Goal: Task Accomplishment & Management: Manage account settings

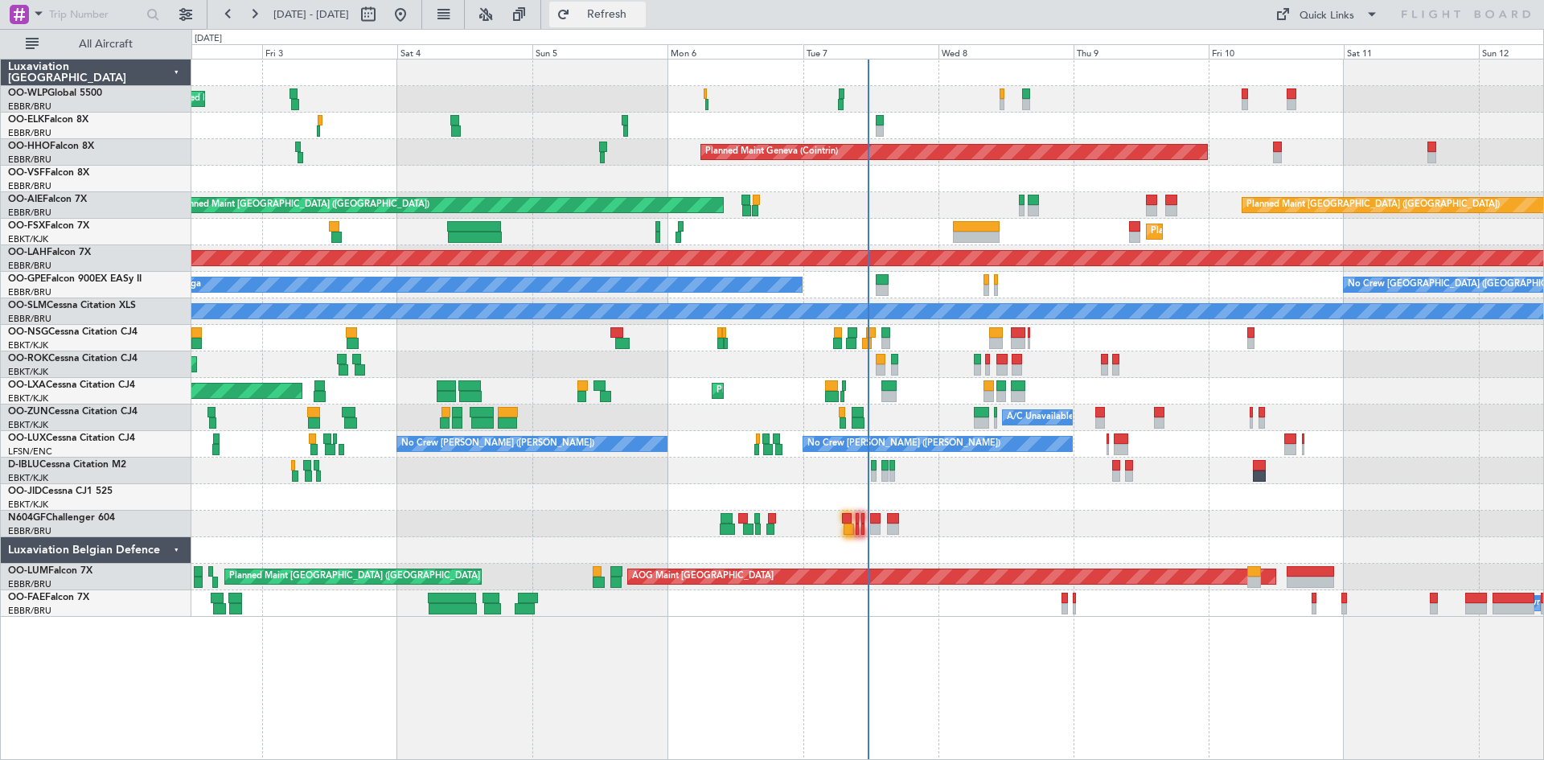
click at [641, 12] on span "Refresh" at bounding box center [608, 14] width 68 height 11
drag, startPoint x: 659, startPoint y: 28, endPoint x: 661, endPoint y: 11, distance: 17.1
click at [654, 11] on fb-refresh-button "Refresh" at bounding box center [597, 14] width 113 height 29
click at [641, 11] on span "Refresh" at bounding box center [608, 14] width 68 height 11
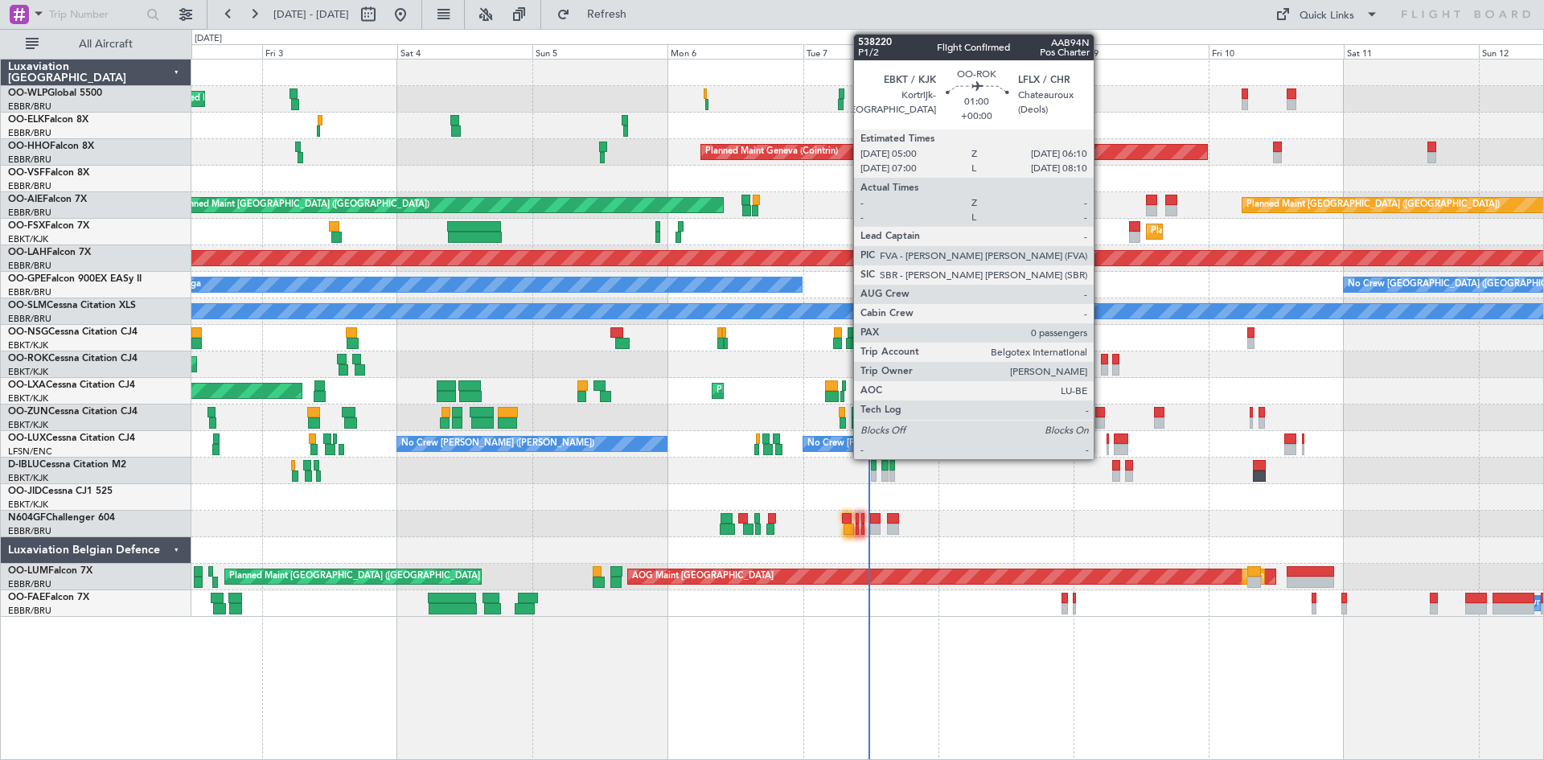
click at [1101, 363] on div at bounding box center [1104, 359] width 7 height 11
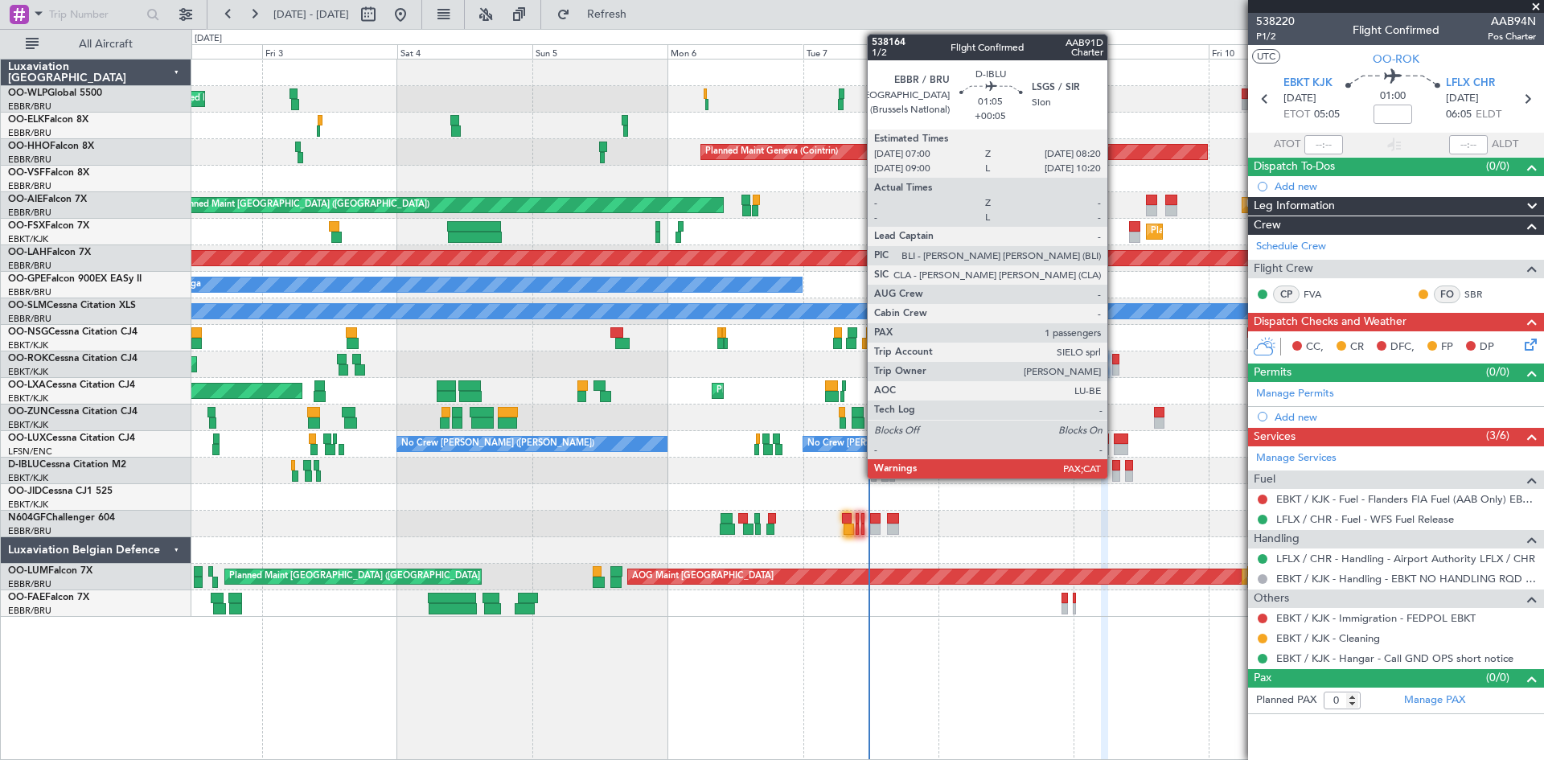
click at [1115, 471] on div at bounding box center [1116, 476] width 8 height 11
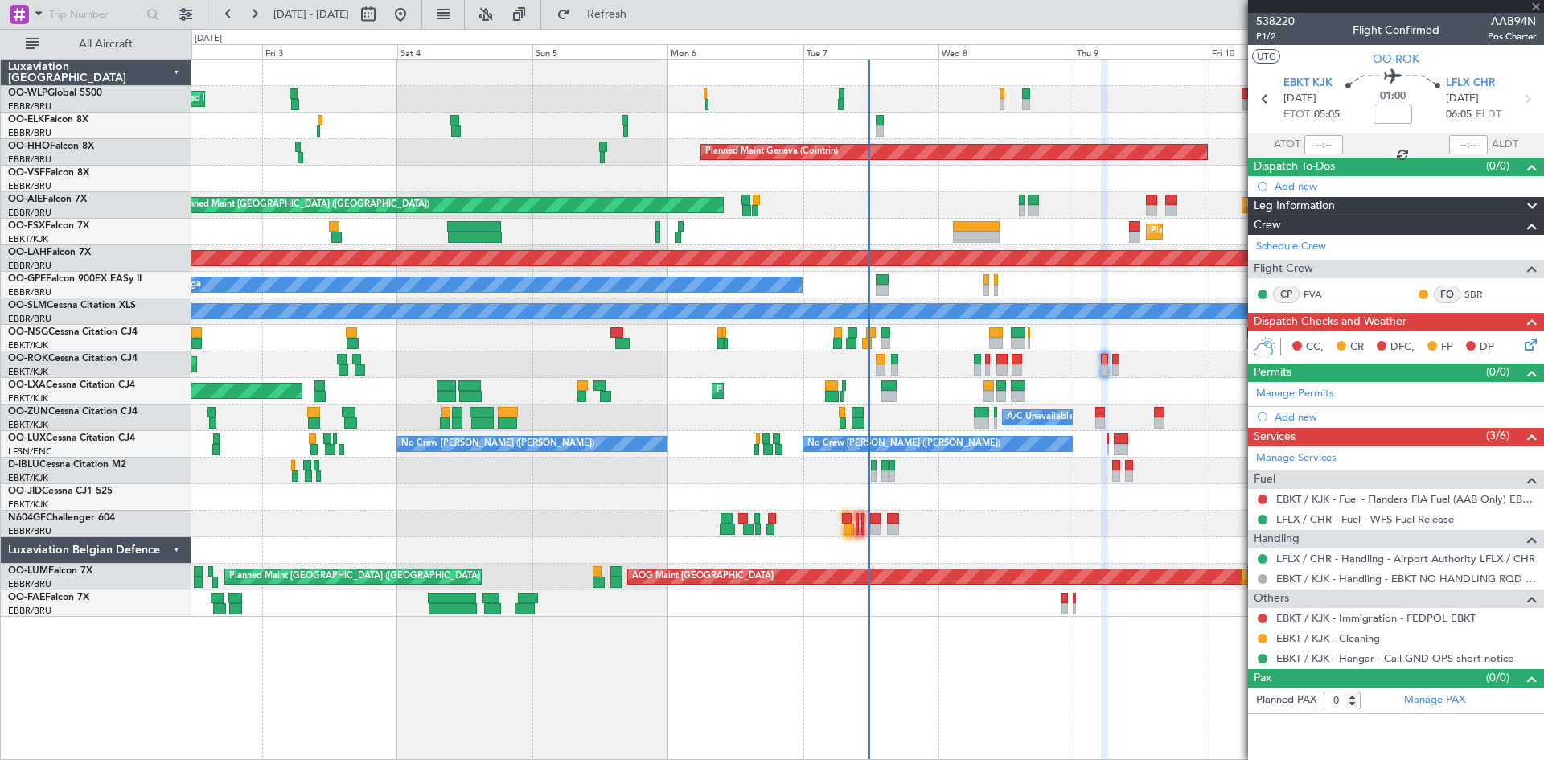
type input "+00:05"
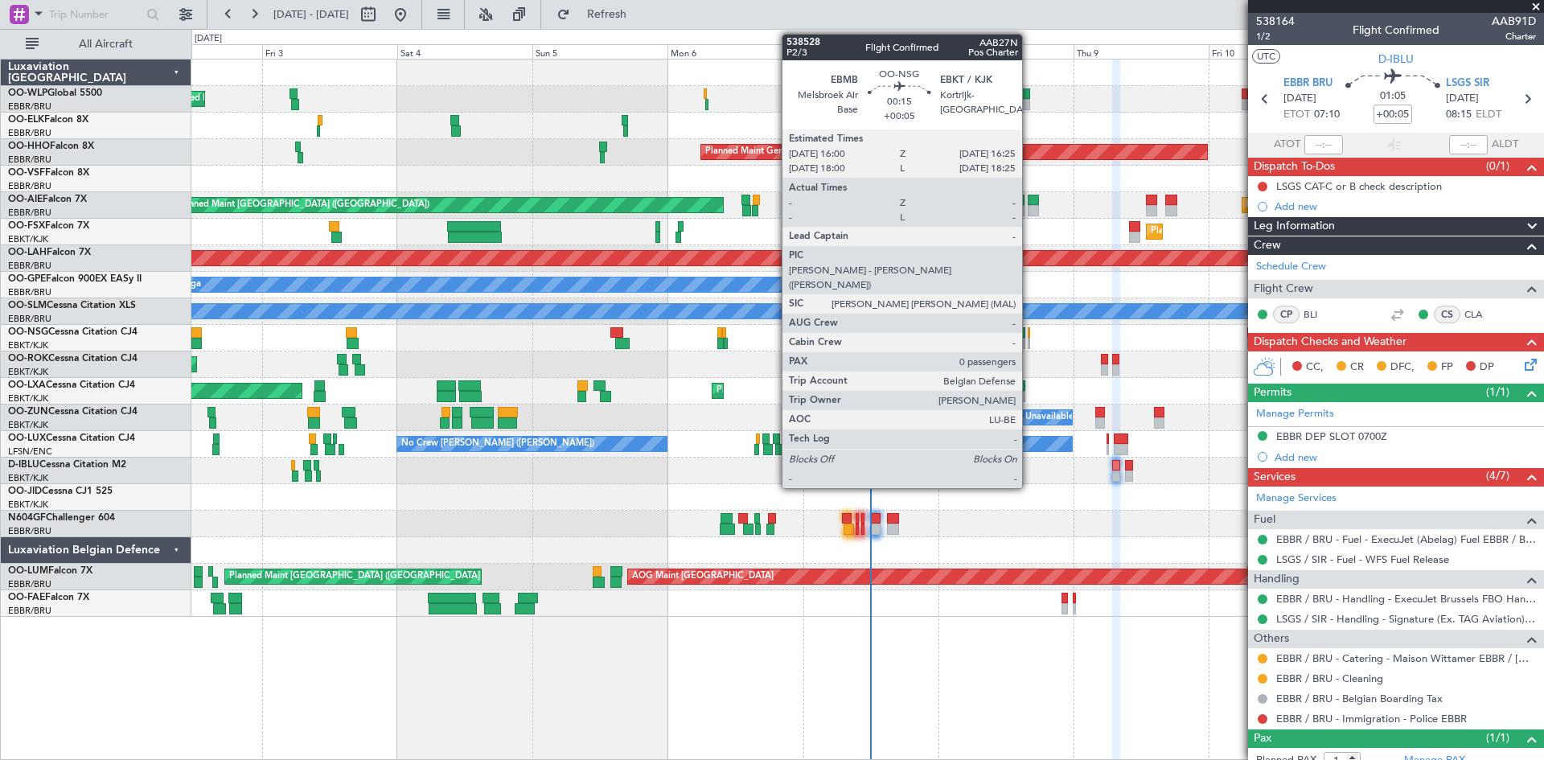
click at [1030, 339] on div at bounding box center [1029, 343] width 2 height 11
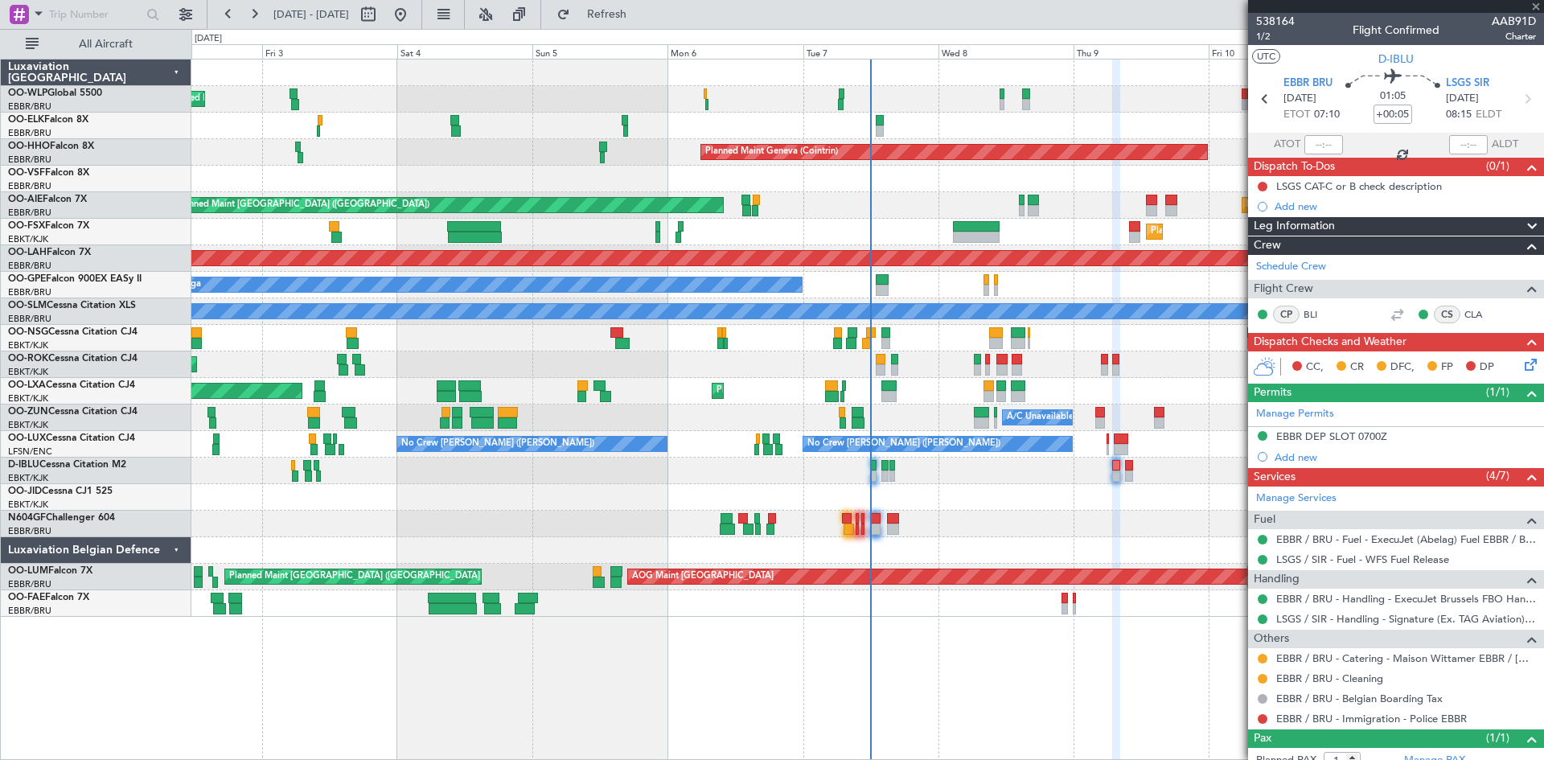
type input "0"
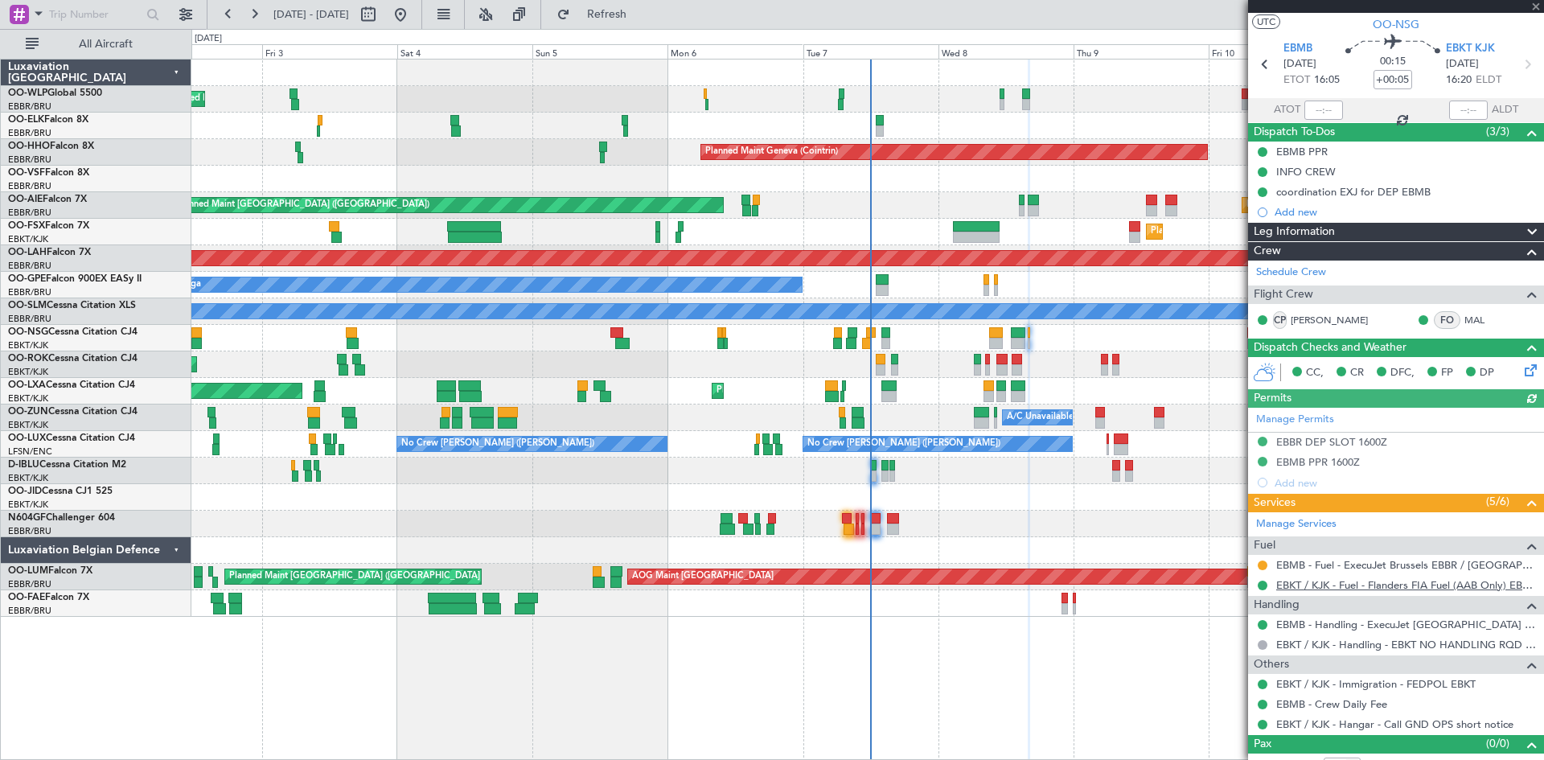
scroll to position [54, 0]
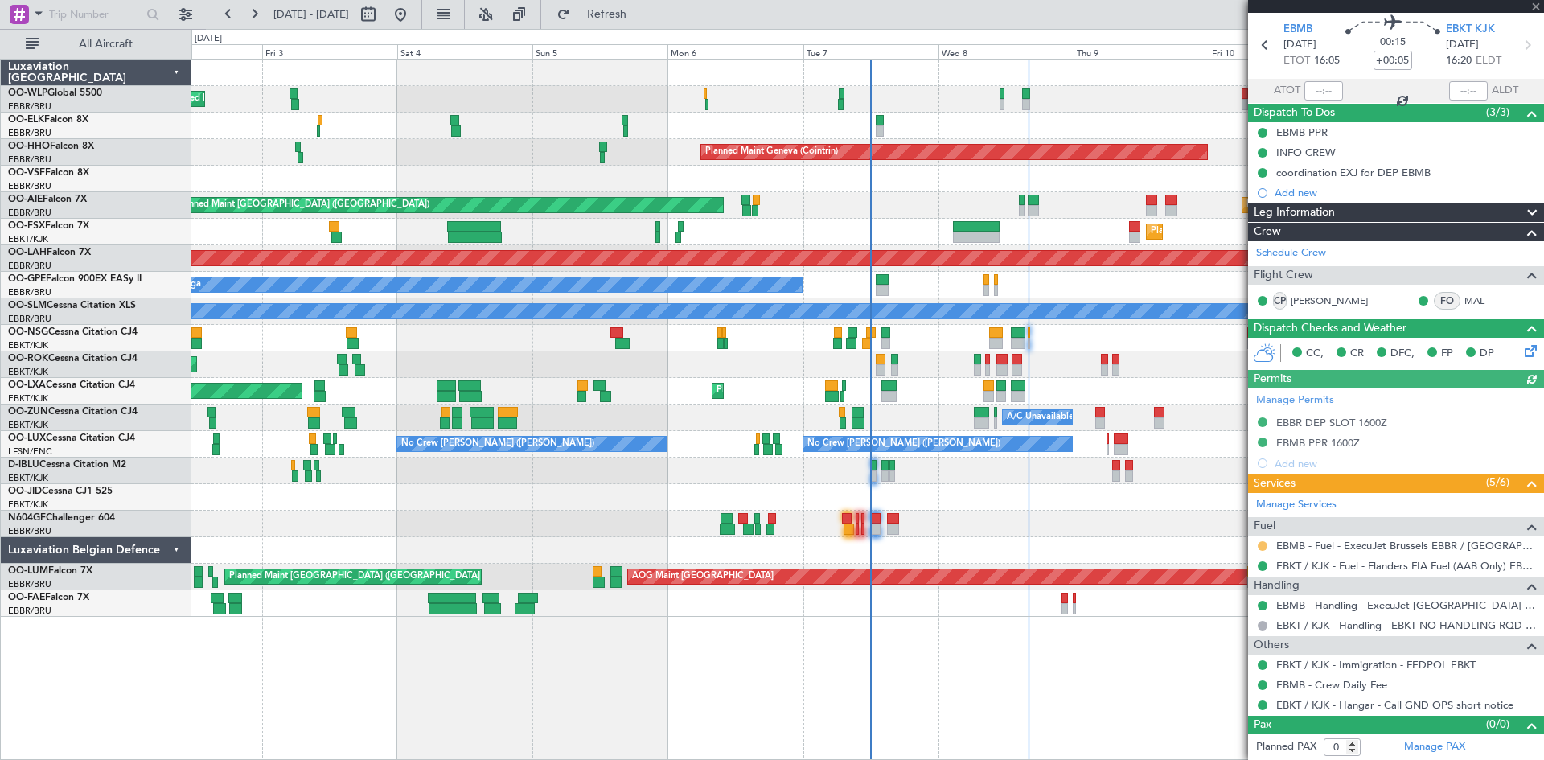
click at [1260, 544] on button at bounding box center [1263, 546] width 10 height 10
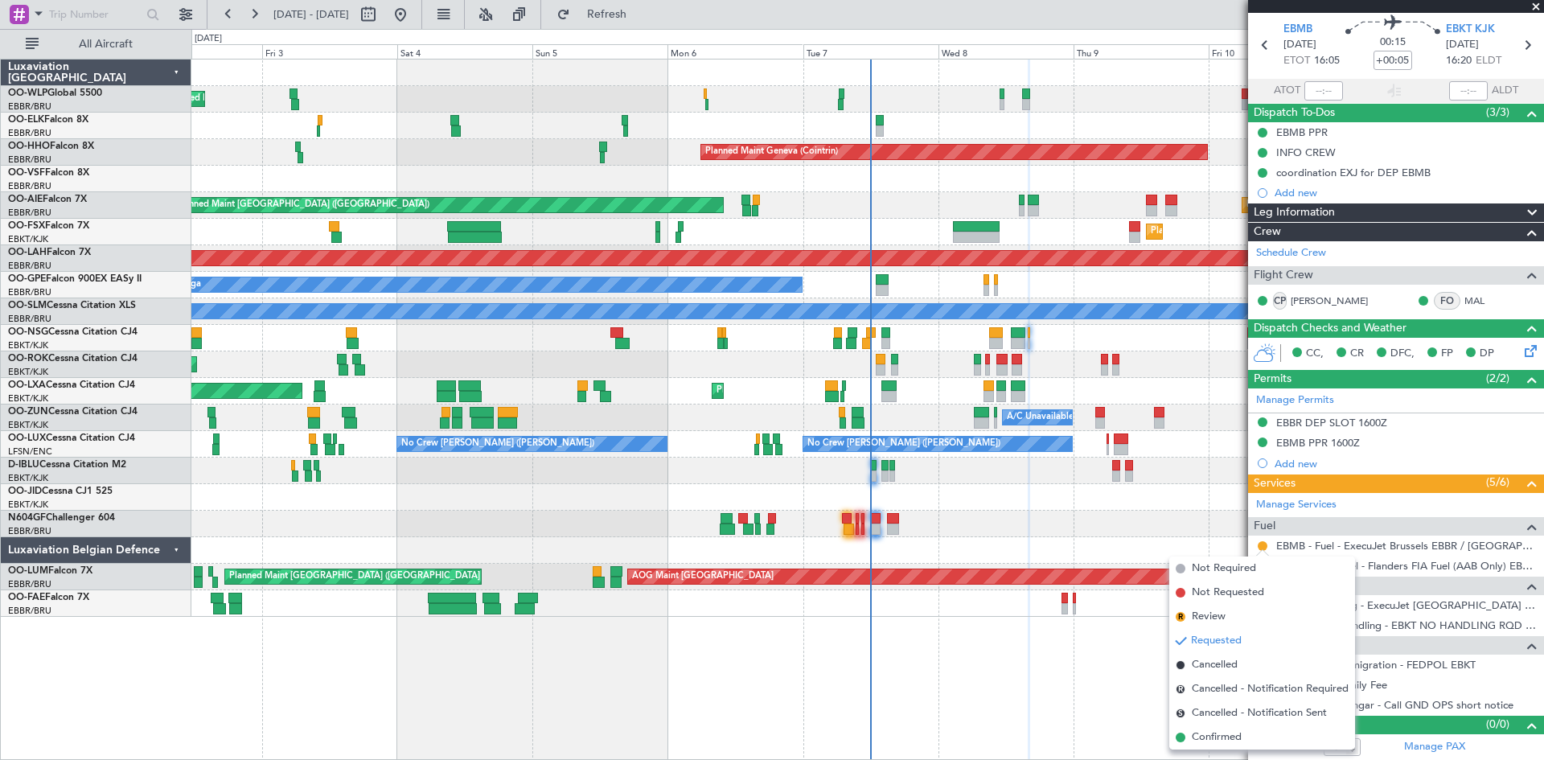
click at [989, 512] on div at bounding box center [867, 524] width 1352 height 27
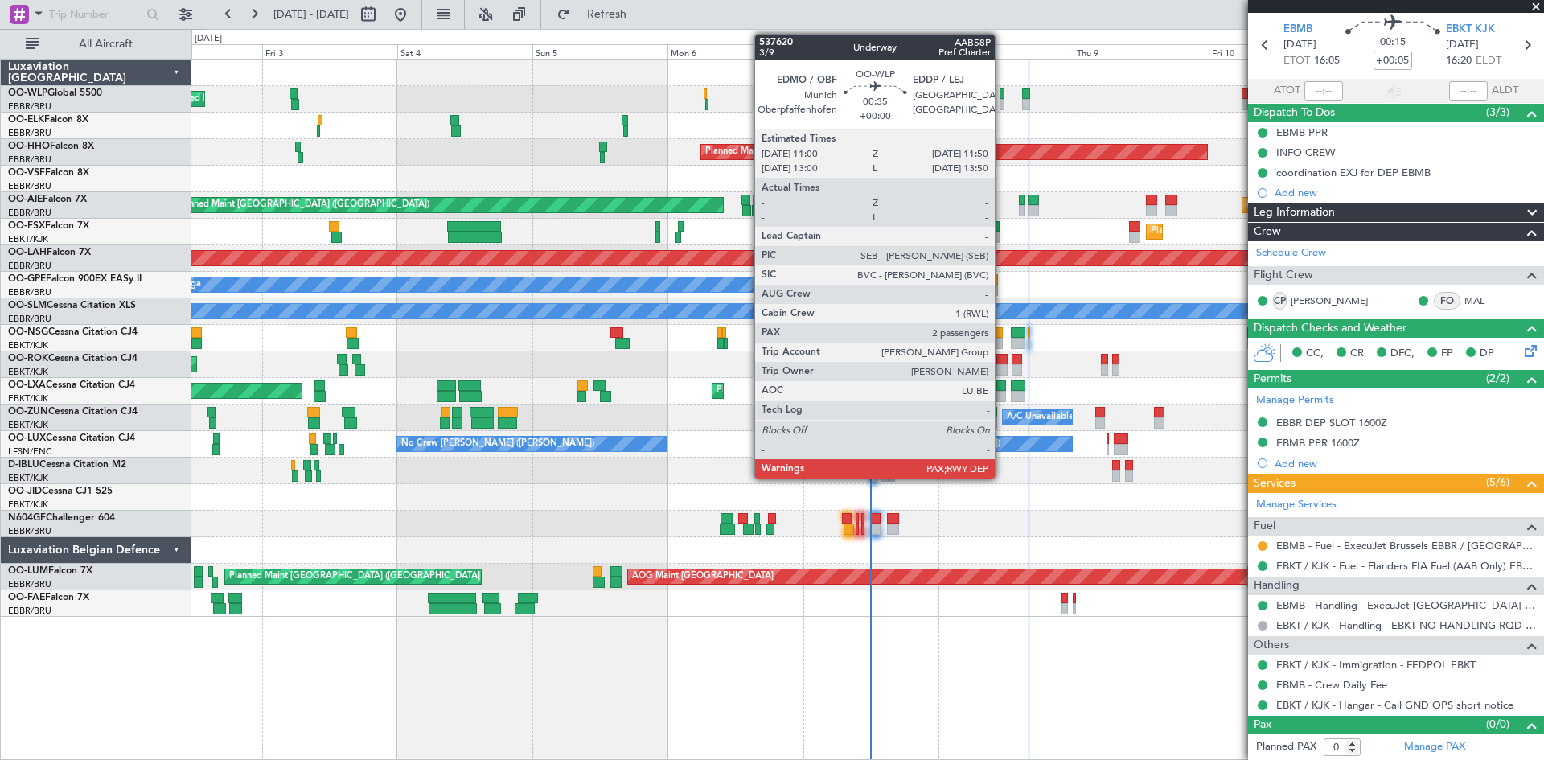
click at [1002, 97] on div at bounding box center [1002, 93] width 5 height 11
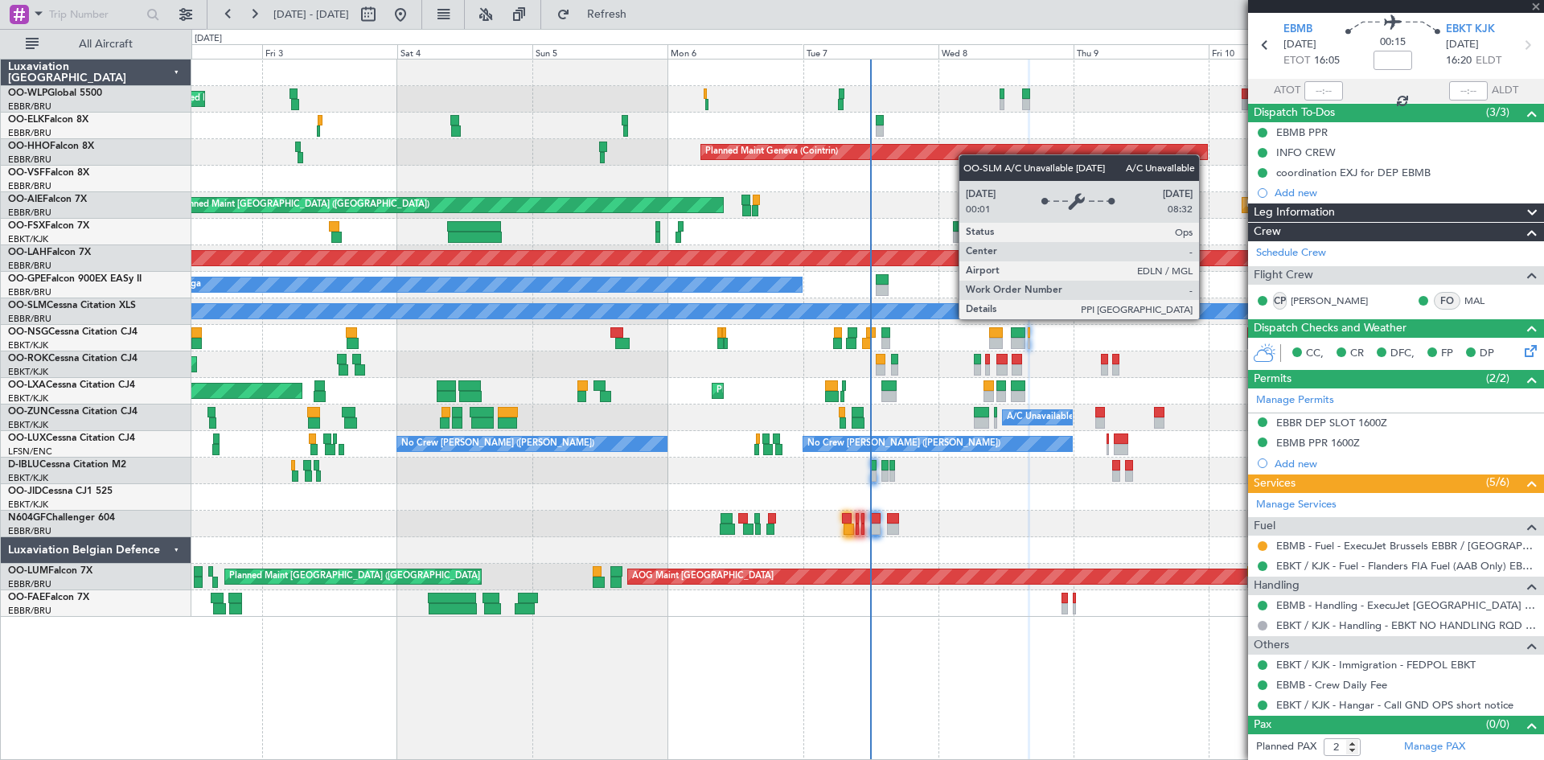
scroll to position [0, 0]
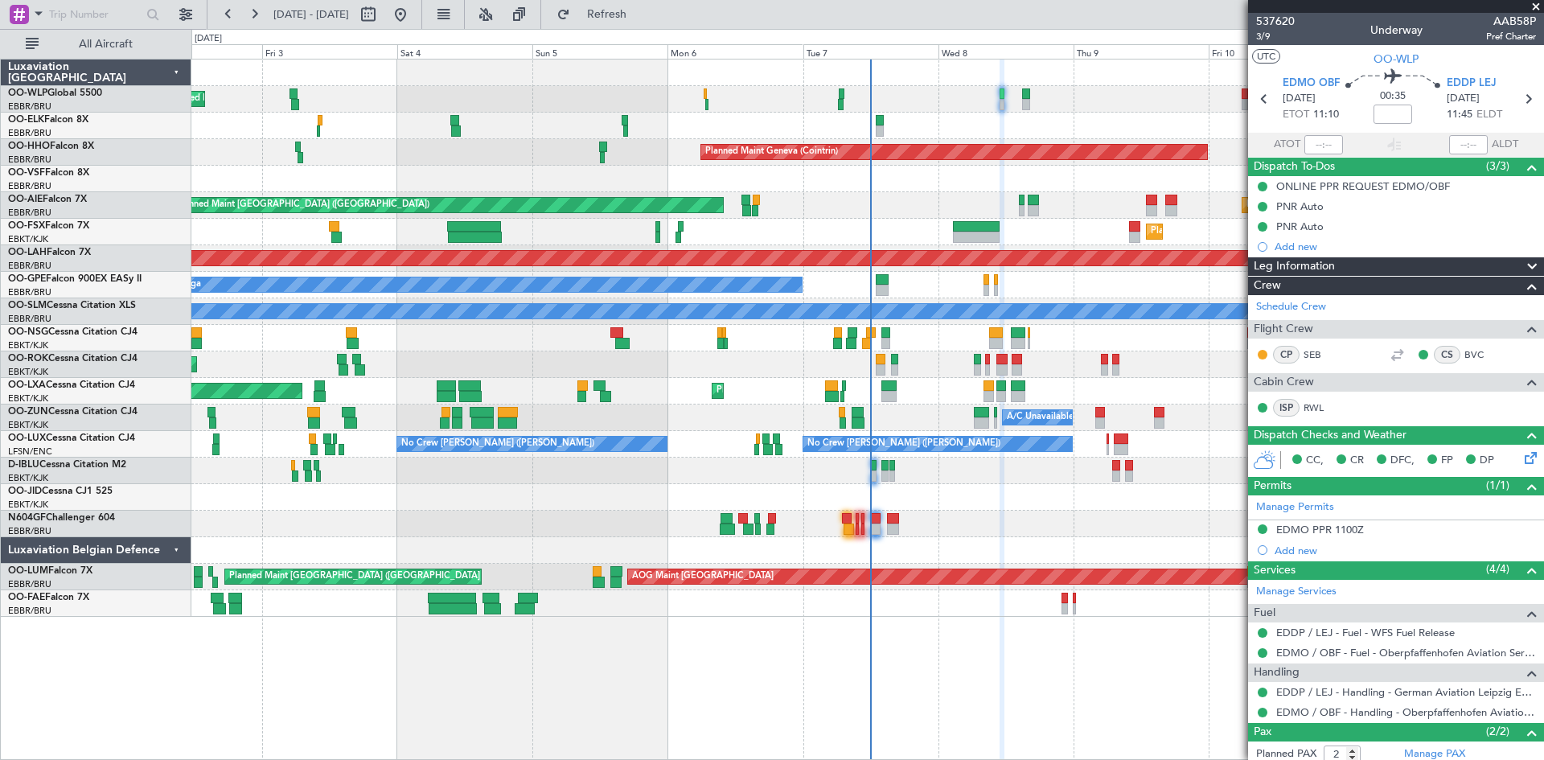
click at [1535, 4] on span at bounding box center [1536, 7] width 16 height 14
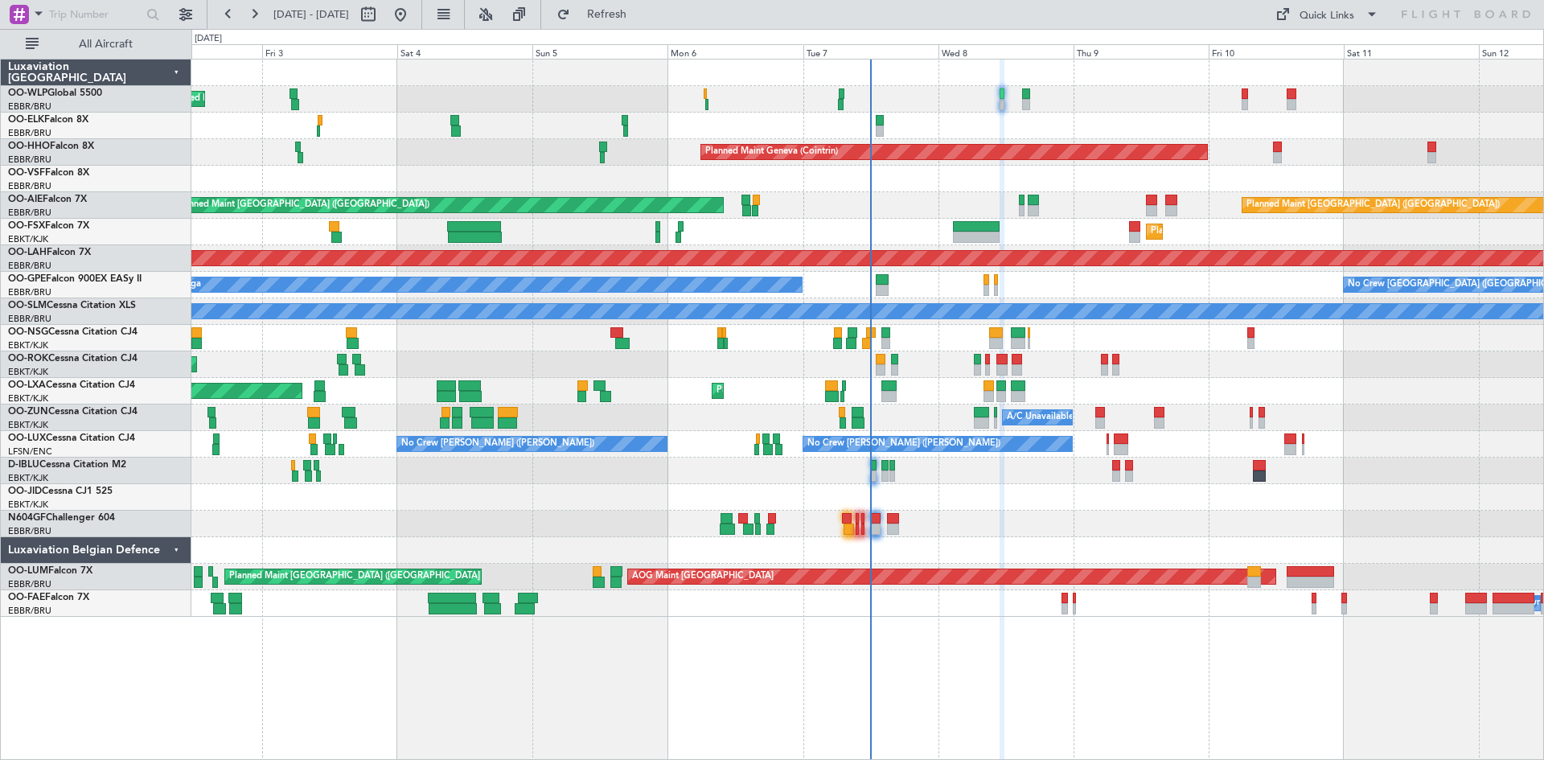
type input "0"
click at [1028, 349] on div at bounding box center [867, 338] width 1352 height 27
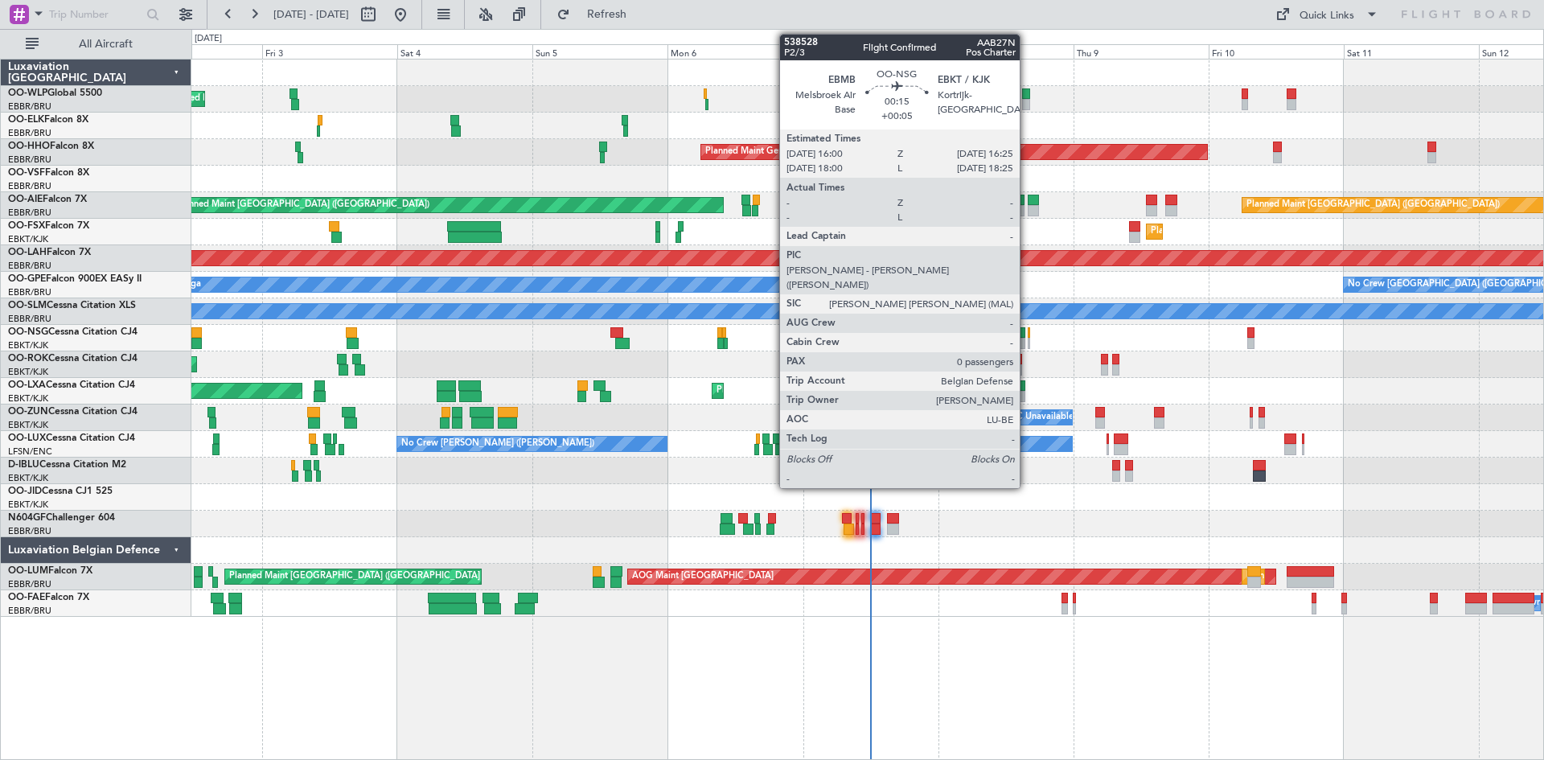
click at [1028, 338] on div at bounding box center [1029, 343] width 2 height 11
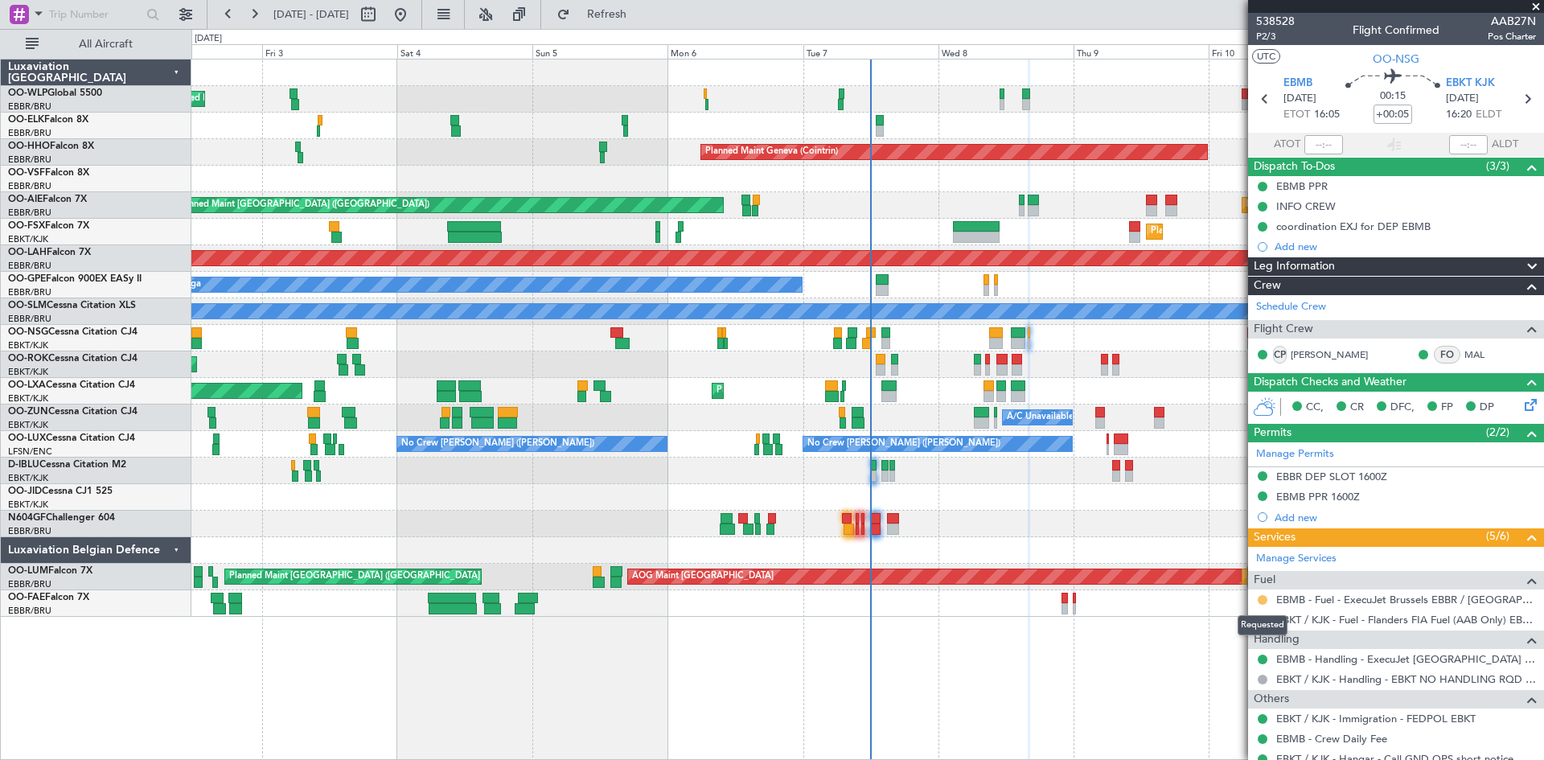
click at [1260, 602] on button at bounding box center [1263, 600] width 10 height 10
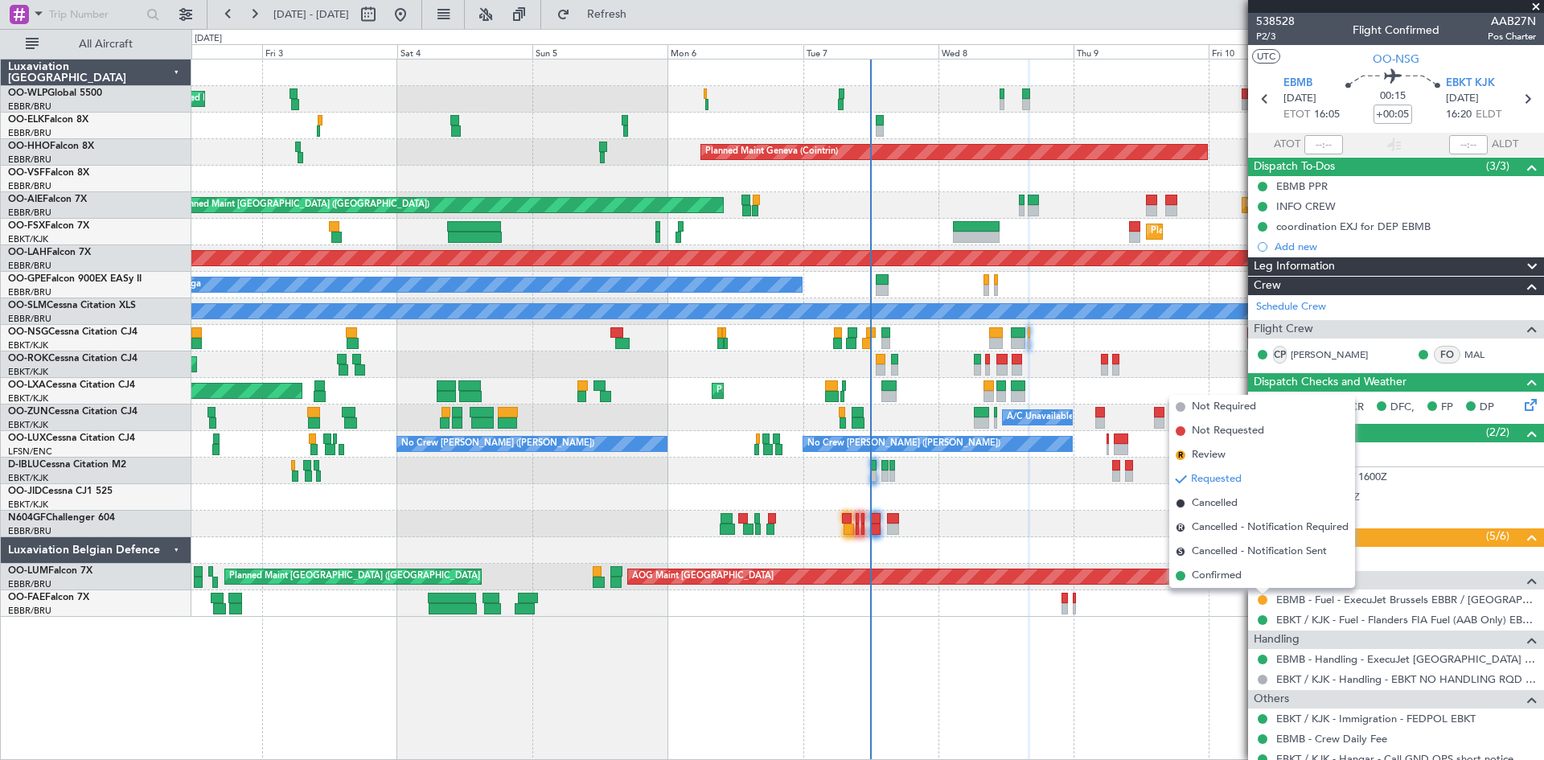
click at [1236, 588] on div "AOG Maint Sibiu Planned Maint Brussels (Brussels National) Planned Maint Brusse…" at bounding box center [867, 577] width 1352 height 27
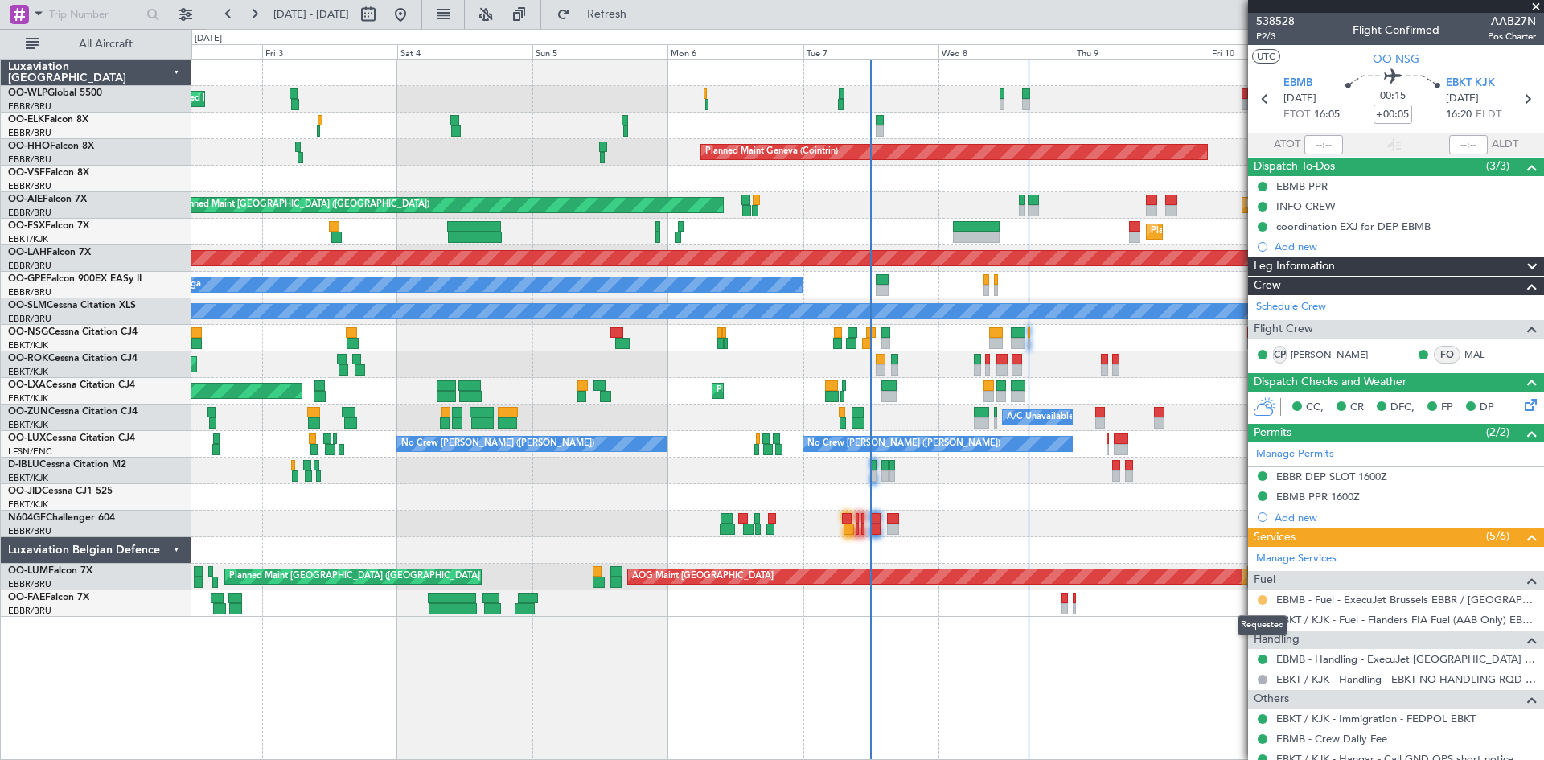
click at [1260, 595] on button at bounding box center [1263, 600] width 10 height 10
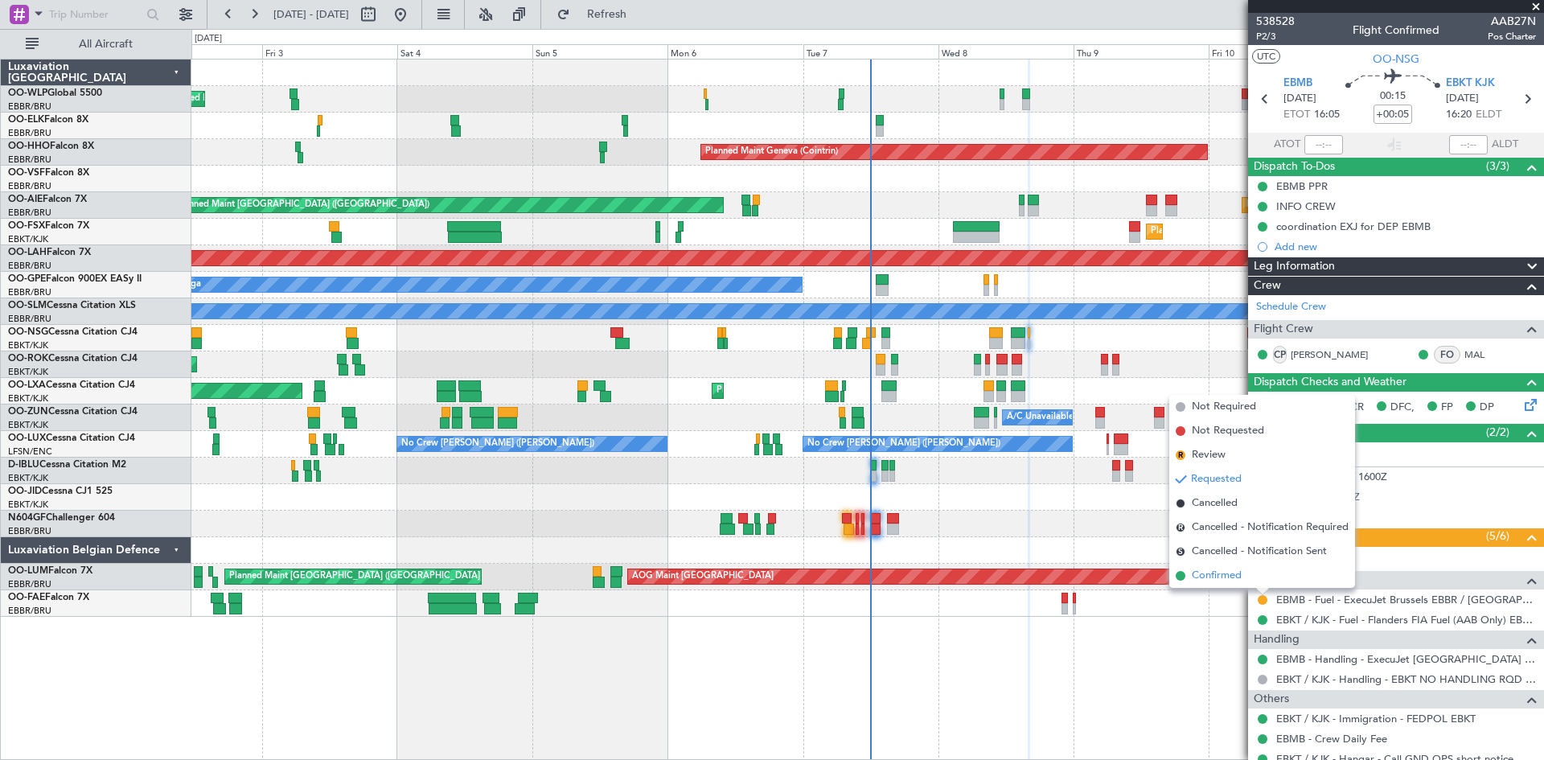
click at [1240, 574] on span "Confirmed" at bounding box center [1217, 576] width 50 height 16
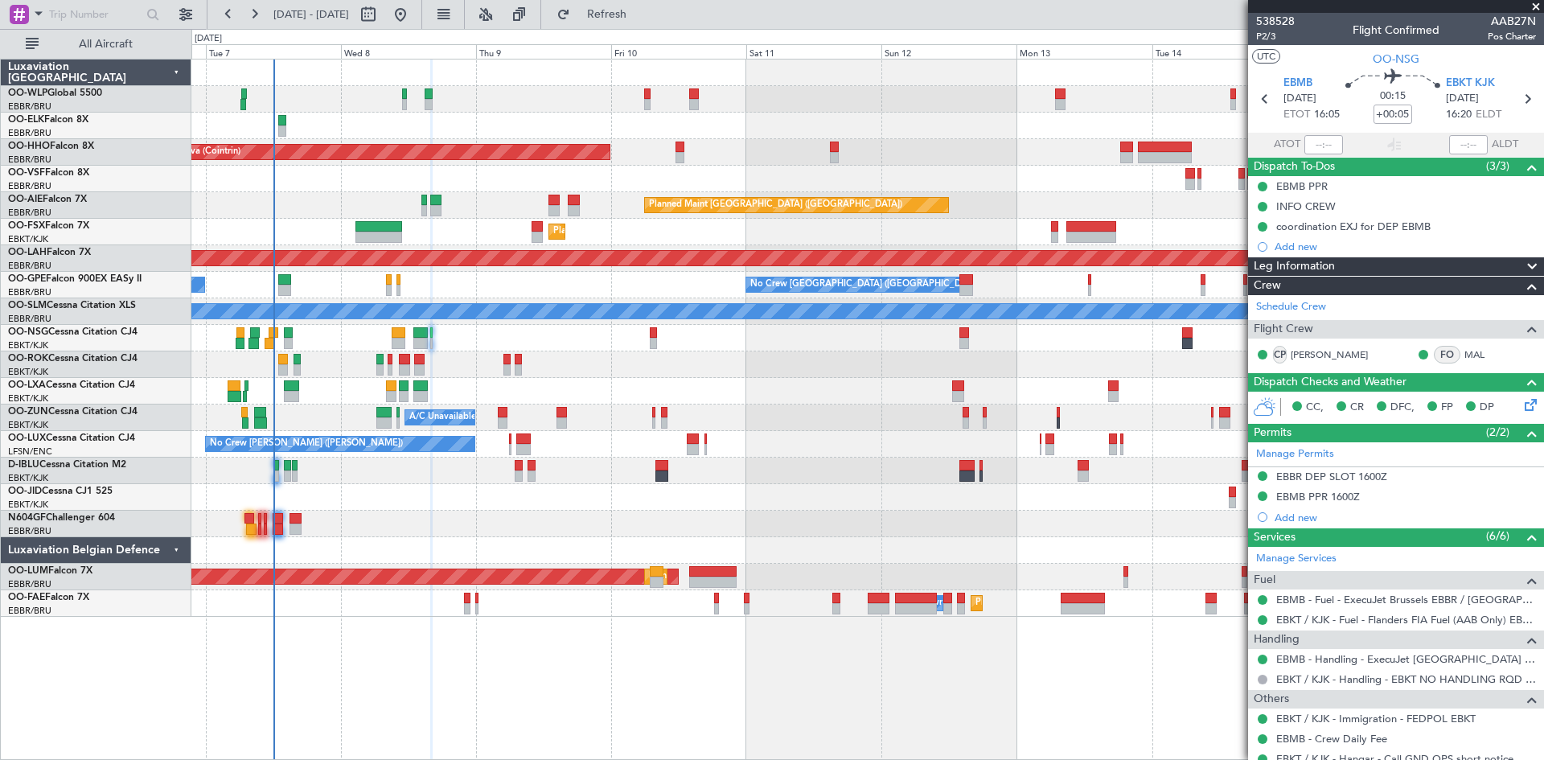
click at [361, 398] on div "Planned Maint Geneva (Cointrin) Planned Maint London (Farnborough) Unplanned Ma…" at bounding box center [867, 338] width 1352 height 557
click at [485, 398] on div "Planned Maint Geneva (Cointrin) Planned Maint London (Farnborough) Unplanned Ma…" at bounding box center [867, 338] width 1352 height 557
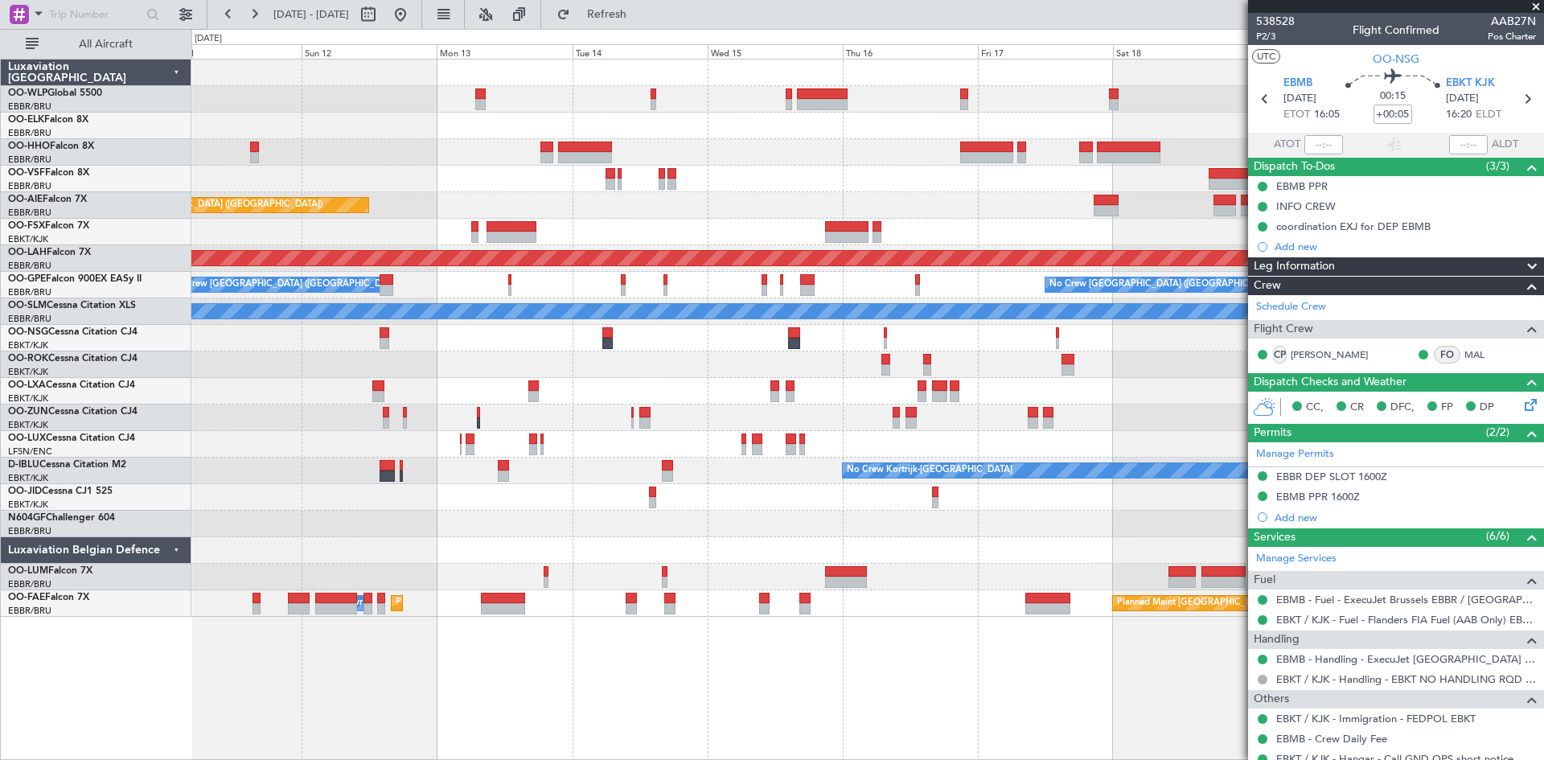
click at [649, 398] on div "Planned Maint Geneva (Cointrin) Planned Maint London (Farnborough) Planned Main…" at bounding box center [867, 338] width 1352 height 557
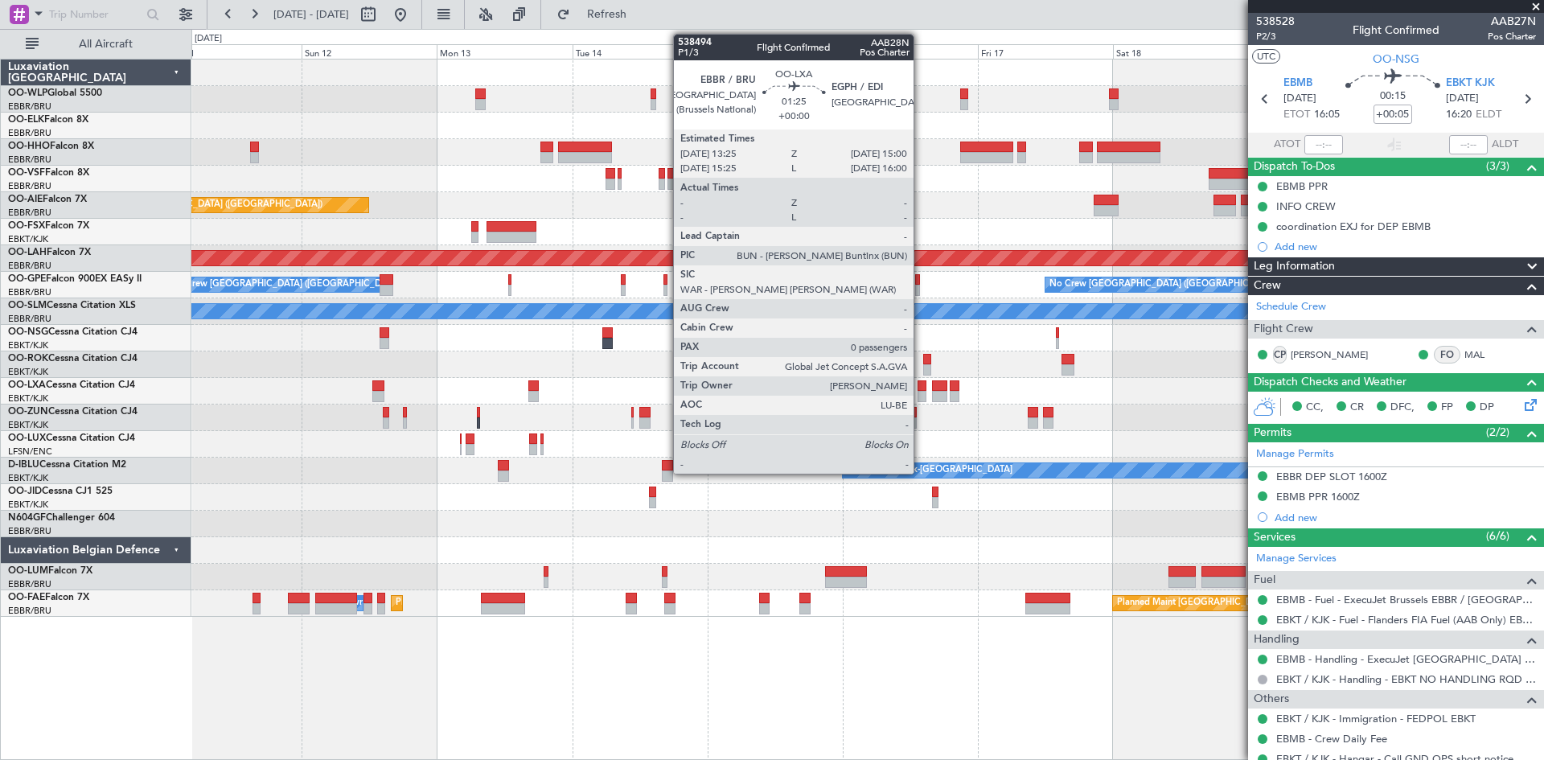
click at [921, 386] on div at bounding box center [923, 385] width 10 height 11
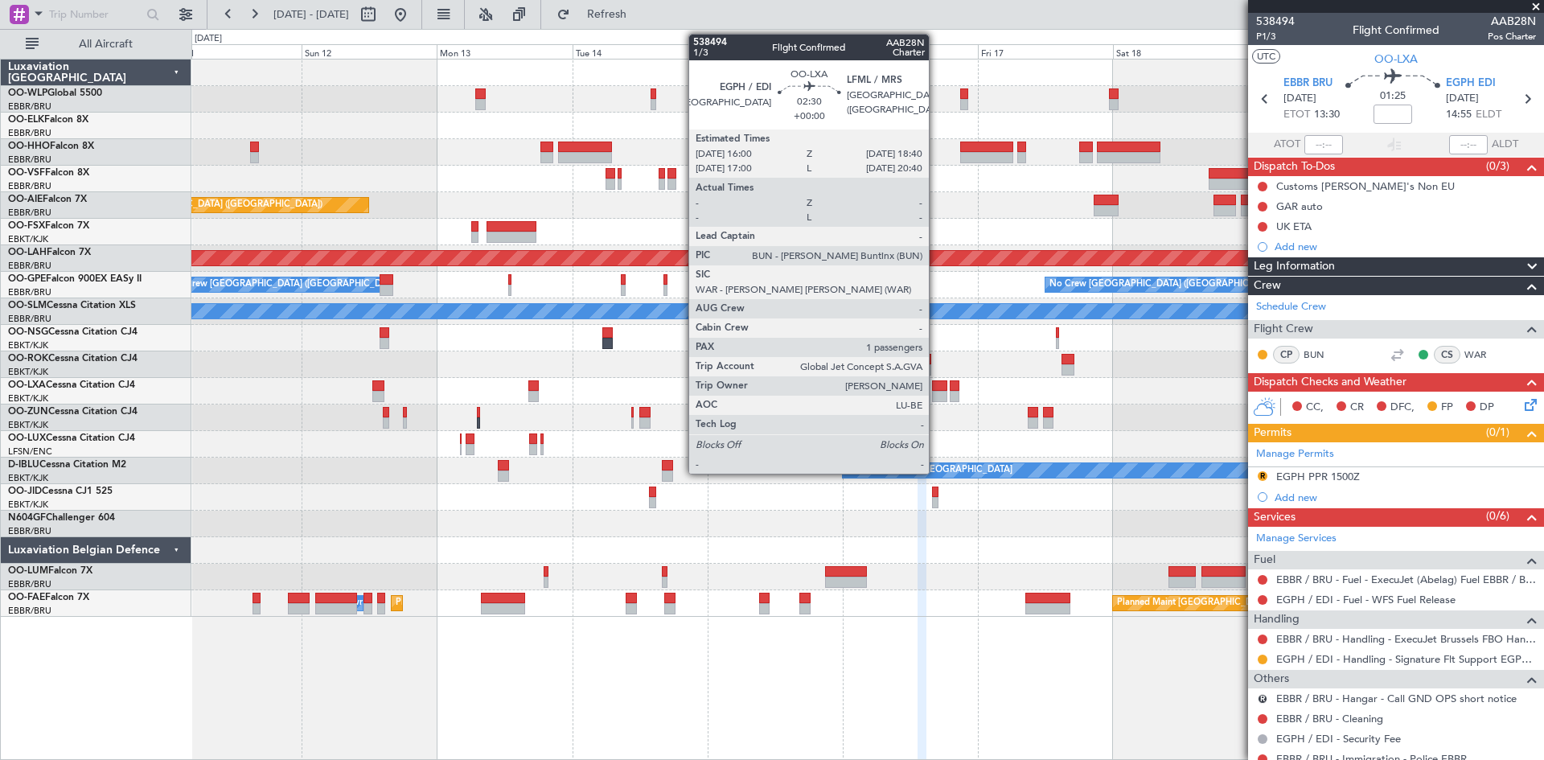
click at [936, 387] on div at bounding box center [939, 385] width 15 height 11
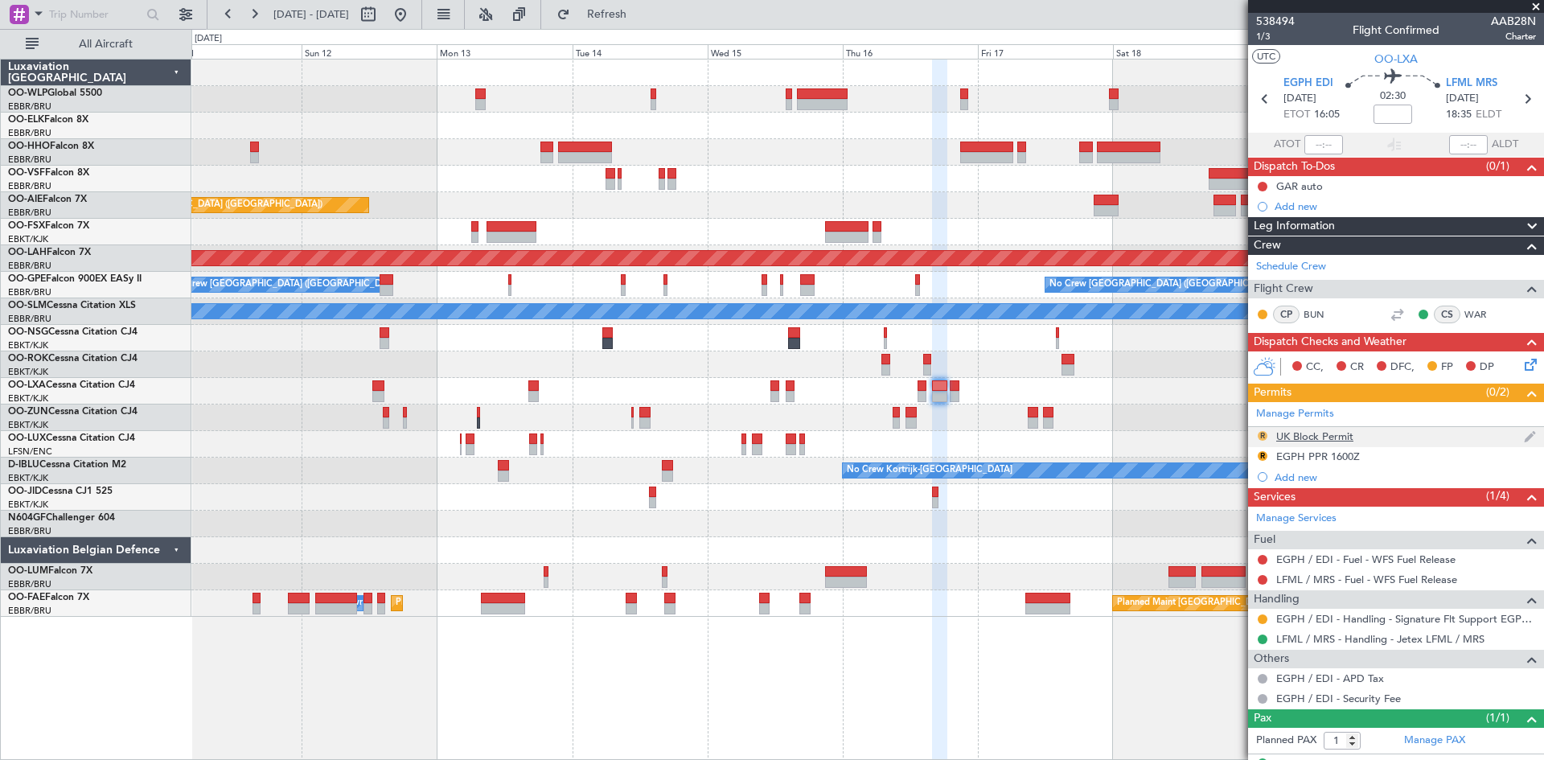
click at [1267, 438] on button "R" at bounding box center [1263, 436] width 10 height 10
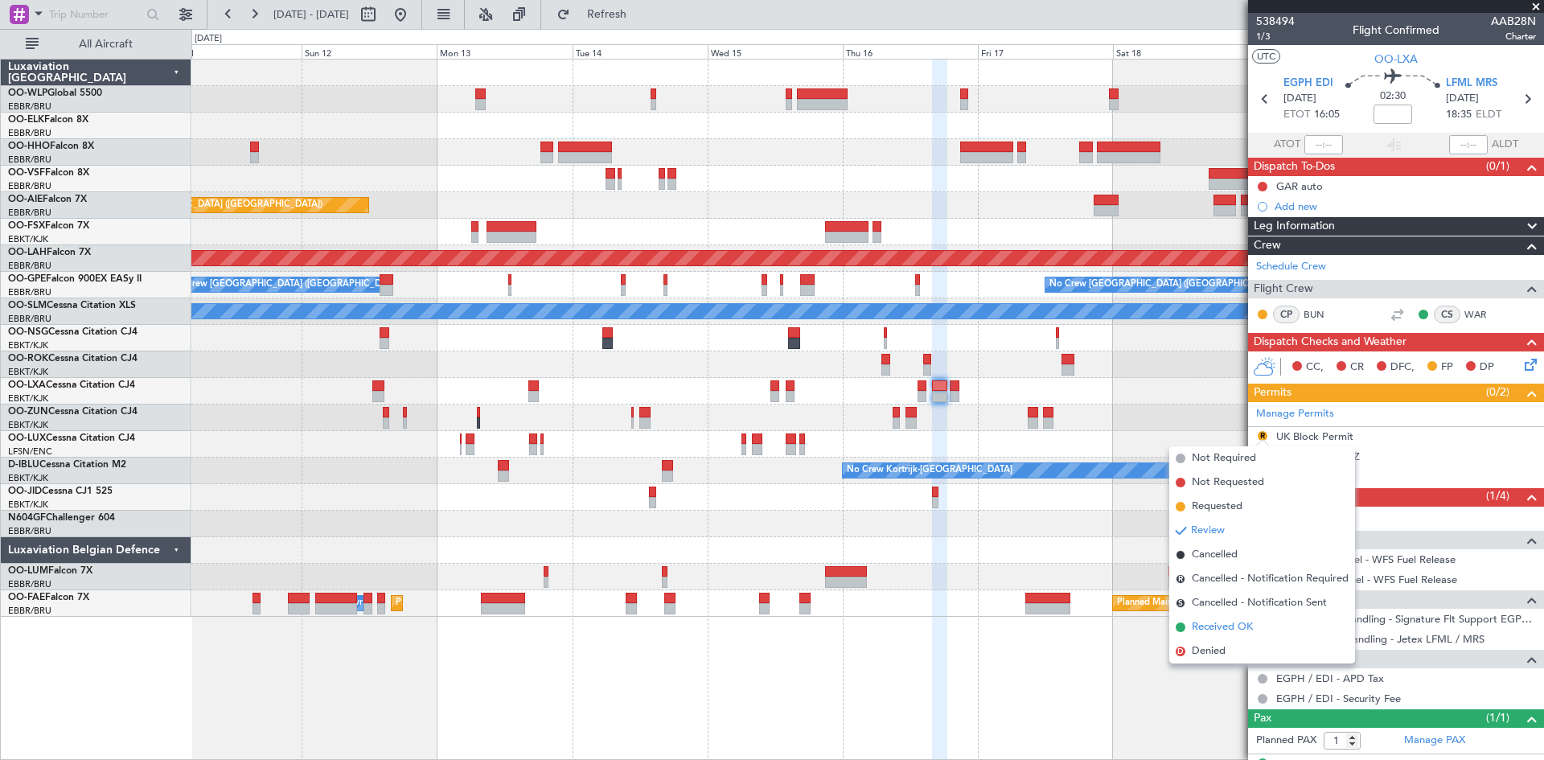
click at [1218, 632] on span "Received OK" at bounding box center [1222, 627] width 61 height 16
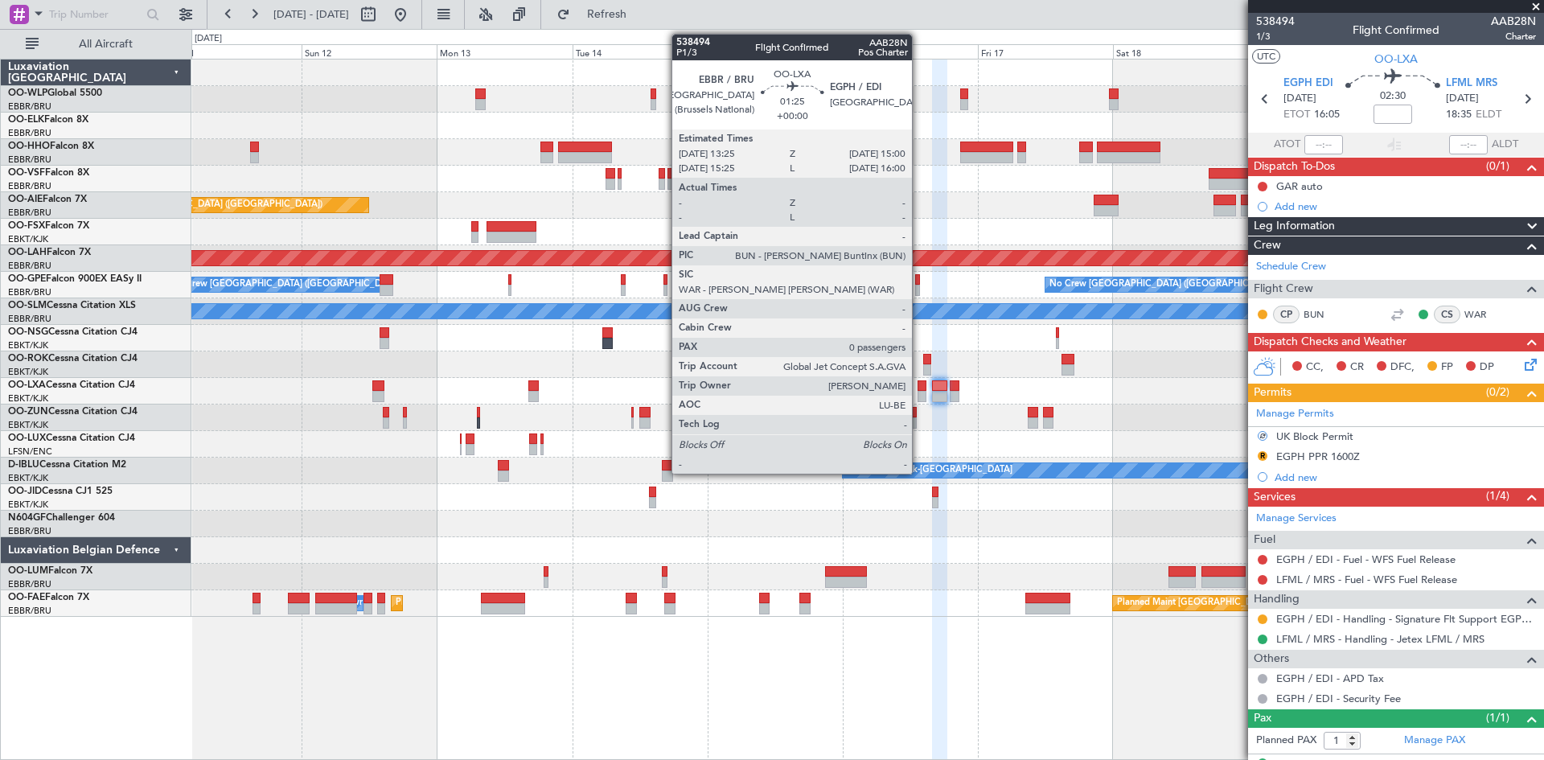
click at [919, 397] on div at bounding box center [923, 396] width 10 height 11
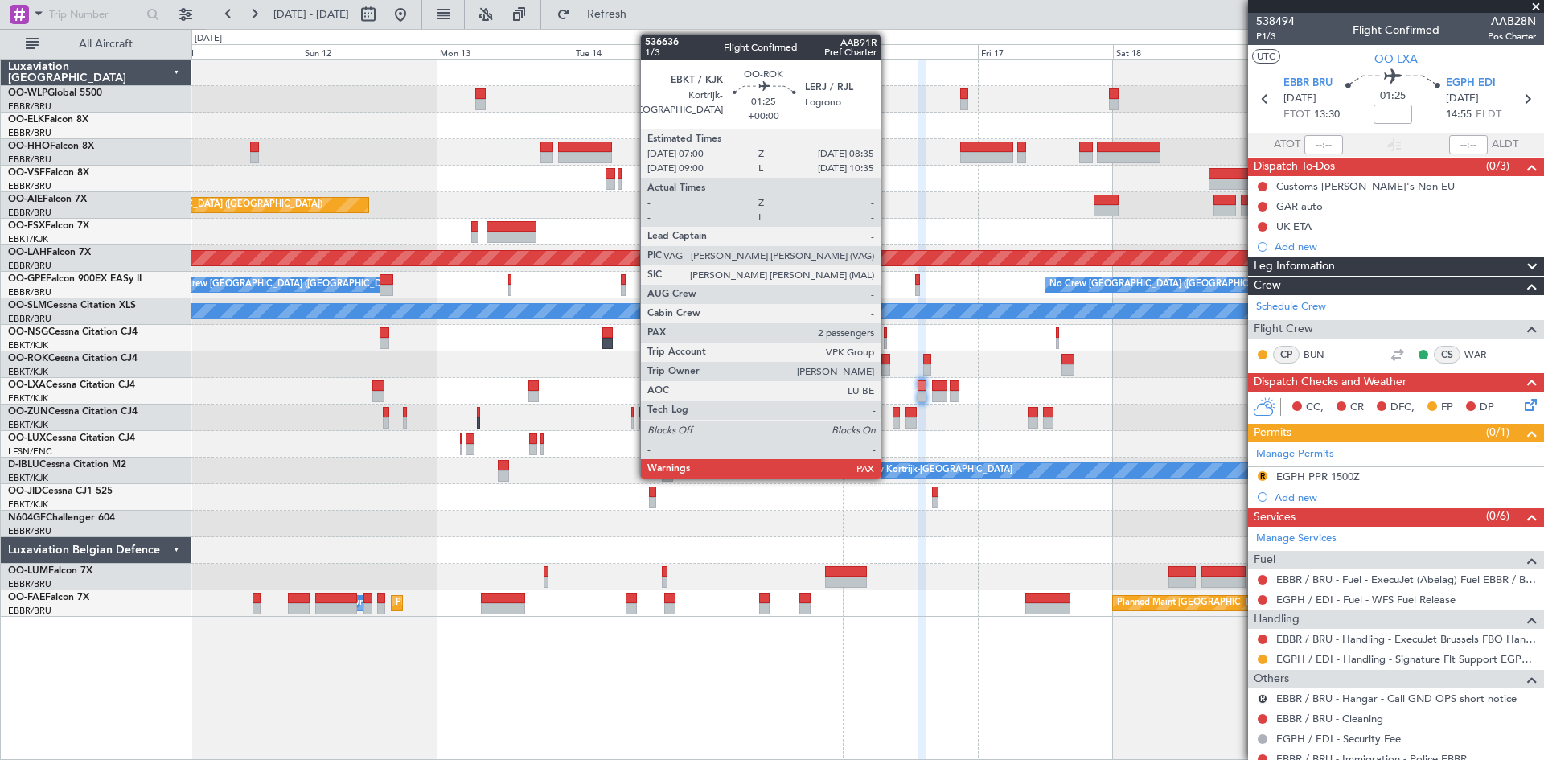
click at [887, 370] on div at bounding box center [887, 369] width 10 height 11
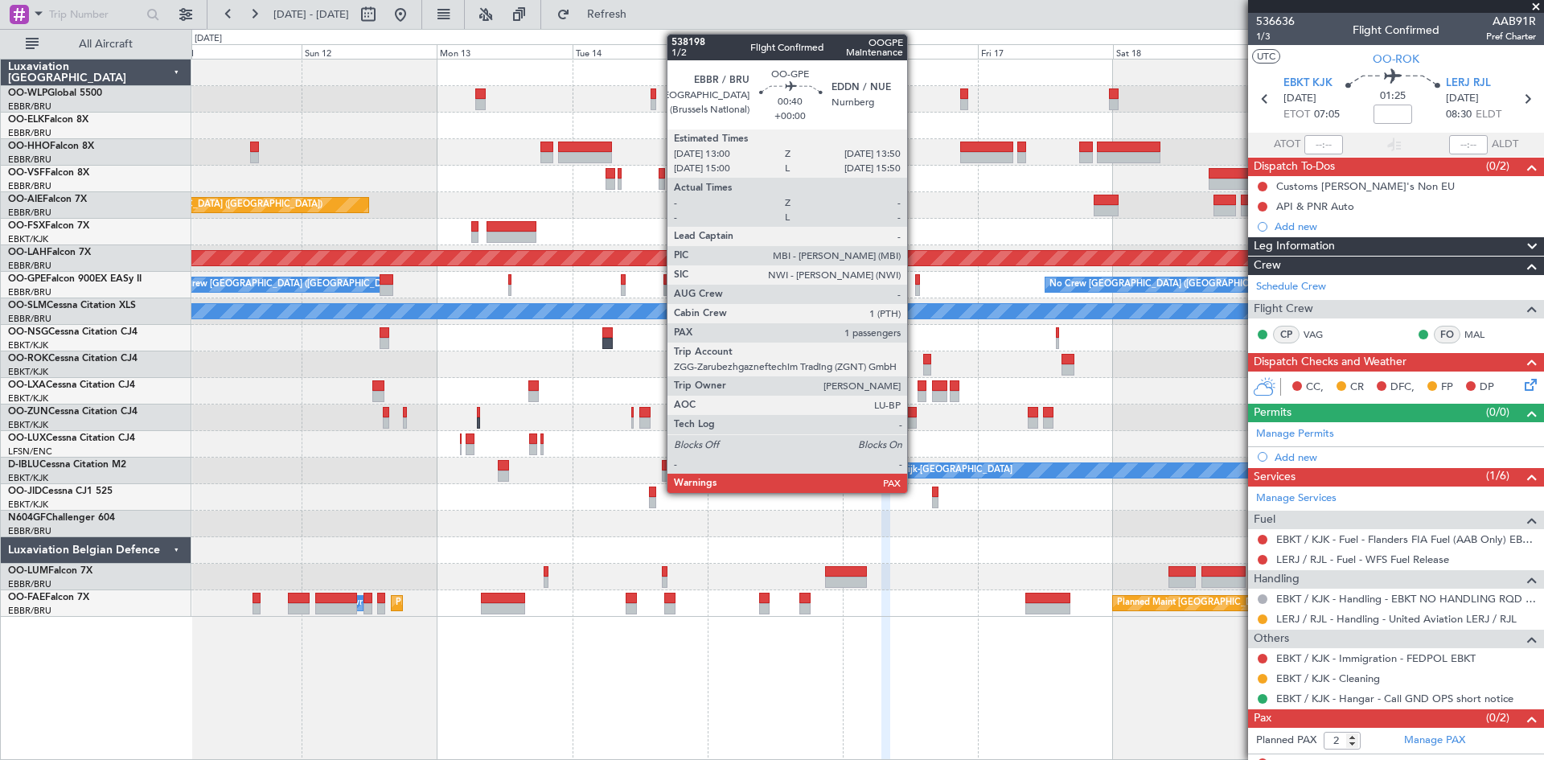
click at [915, 284] on div at bounding box center [917, 279] width 5 height 11
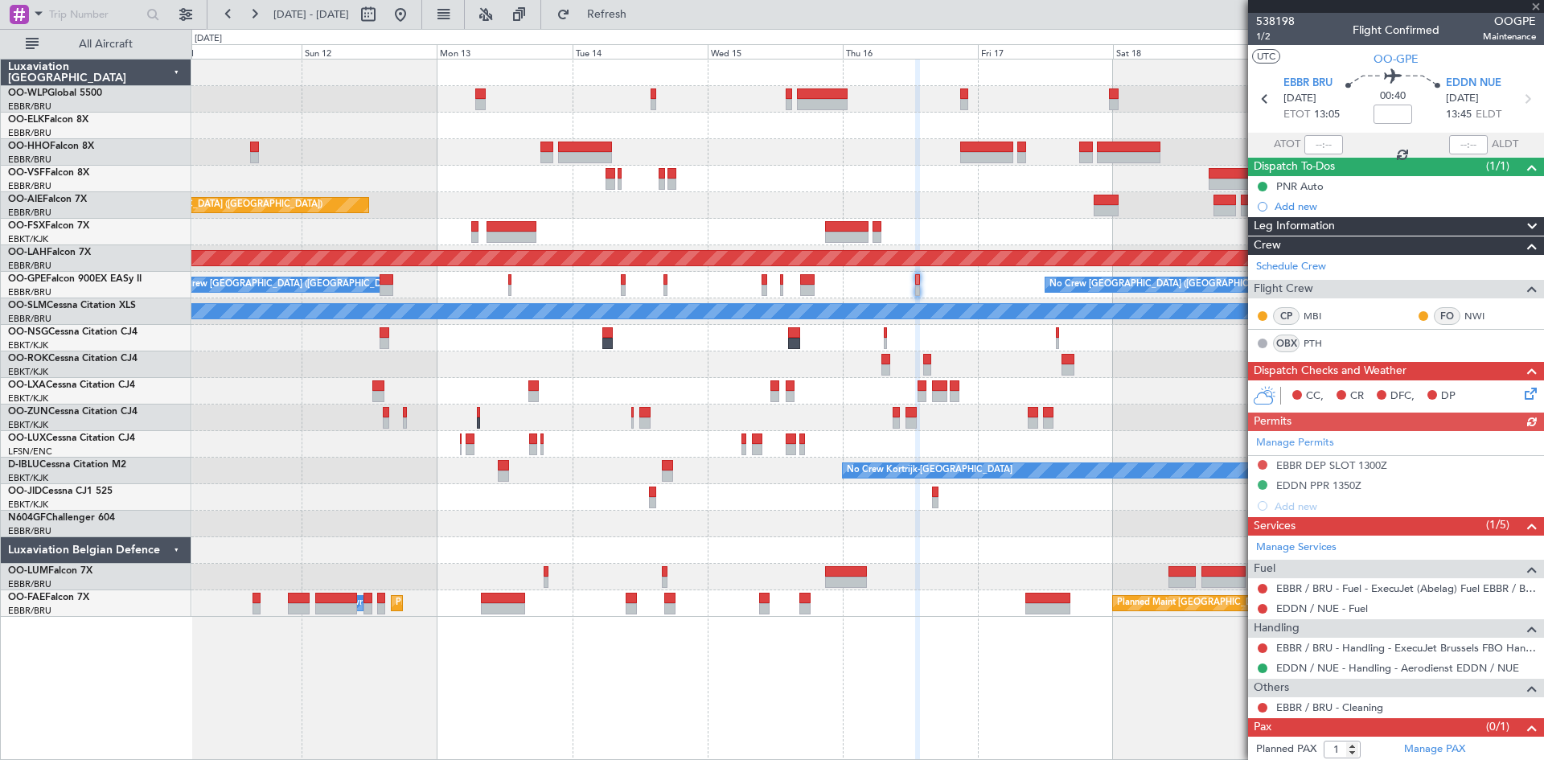
scroll to position [23, 0]
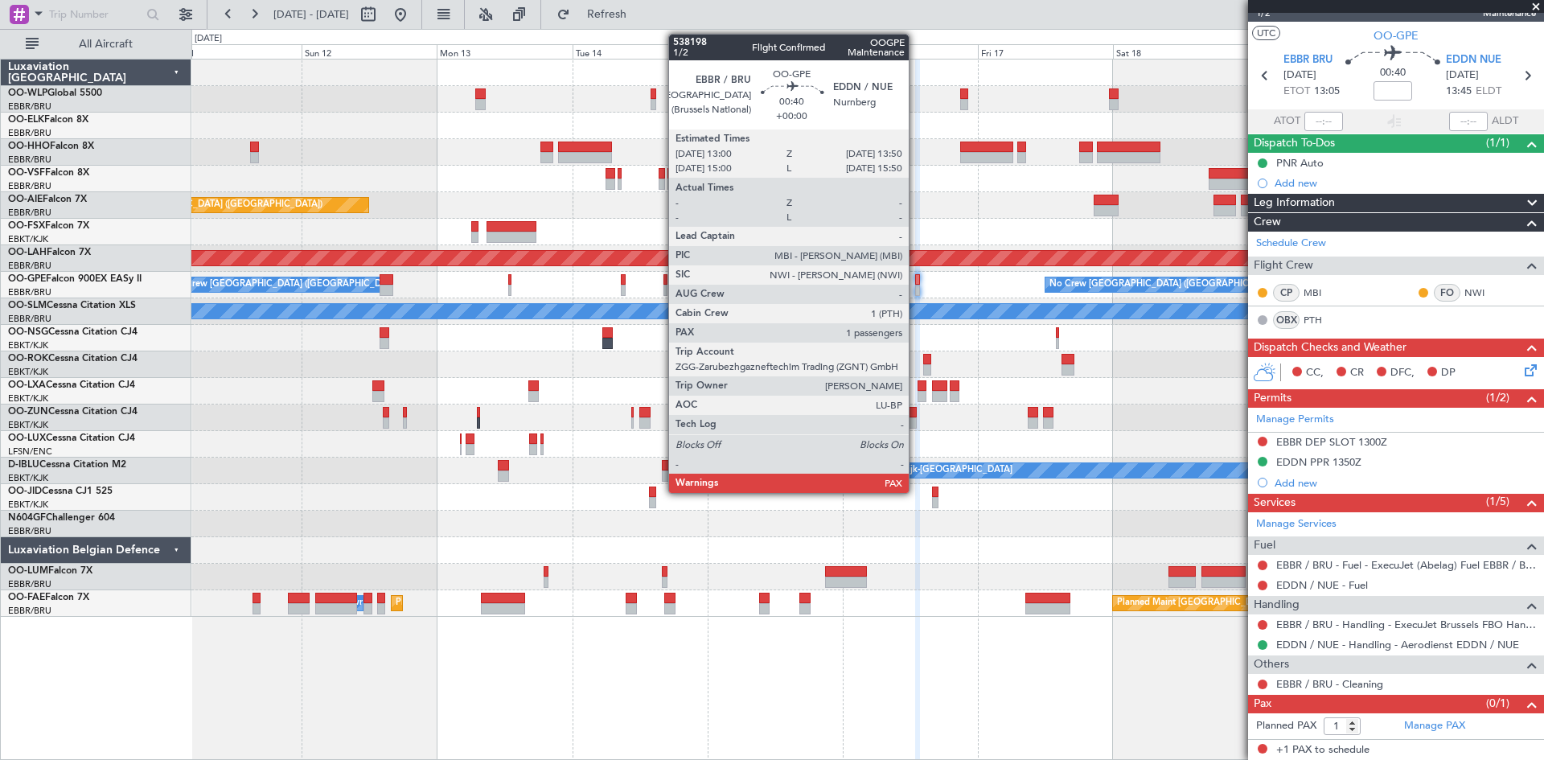
click at [916, 292] on div at bounding box center [917, 290] width 5 height 11
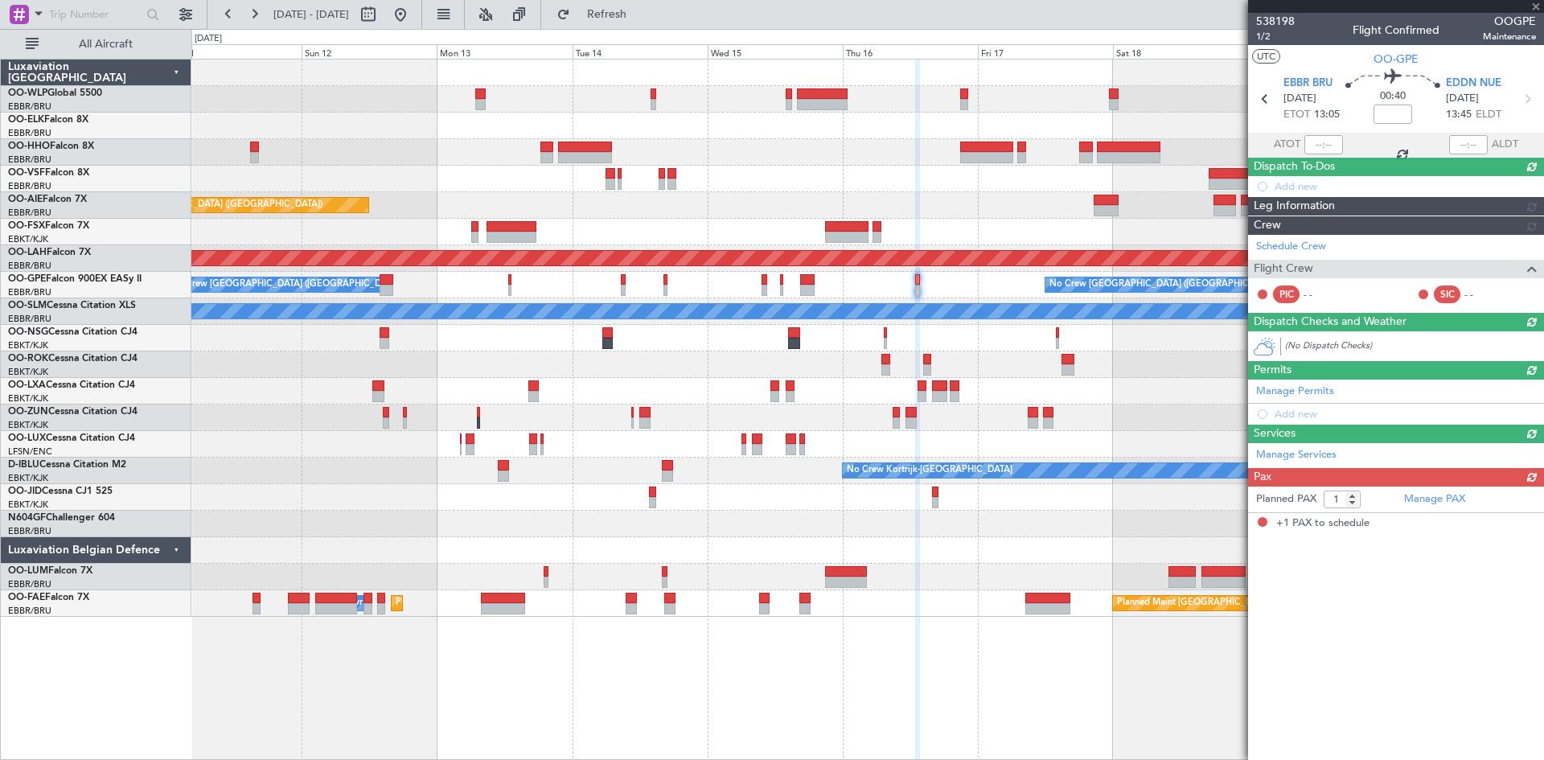
scroll to position [0, 0]
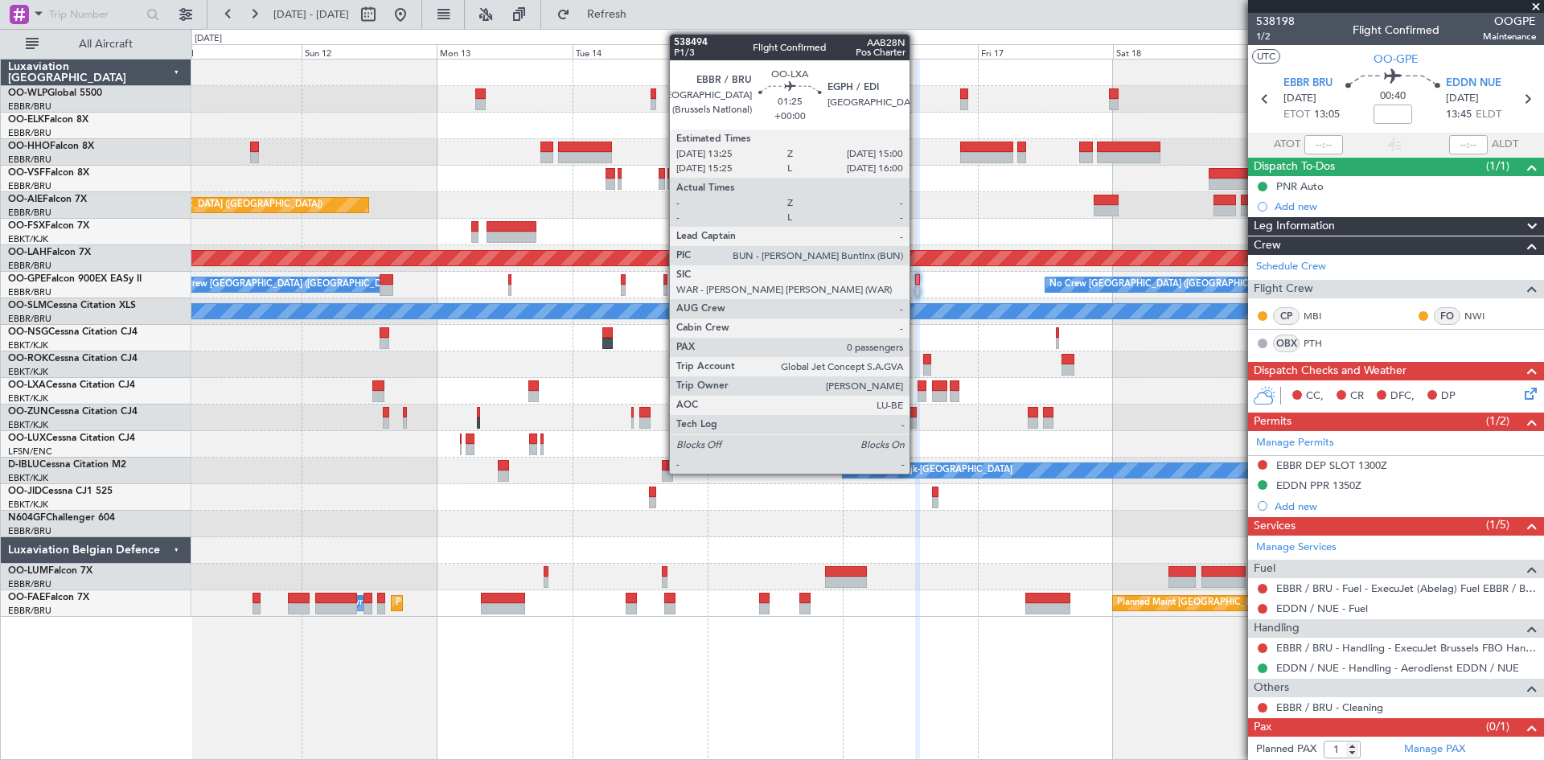
click at [918, 390] on div at bounding box center [923, 385] width 10 height 11
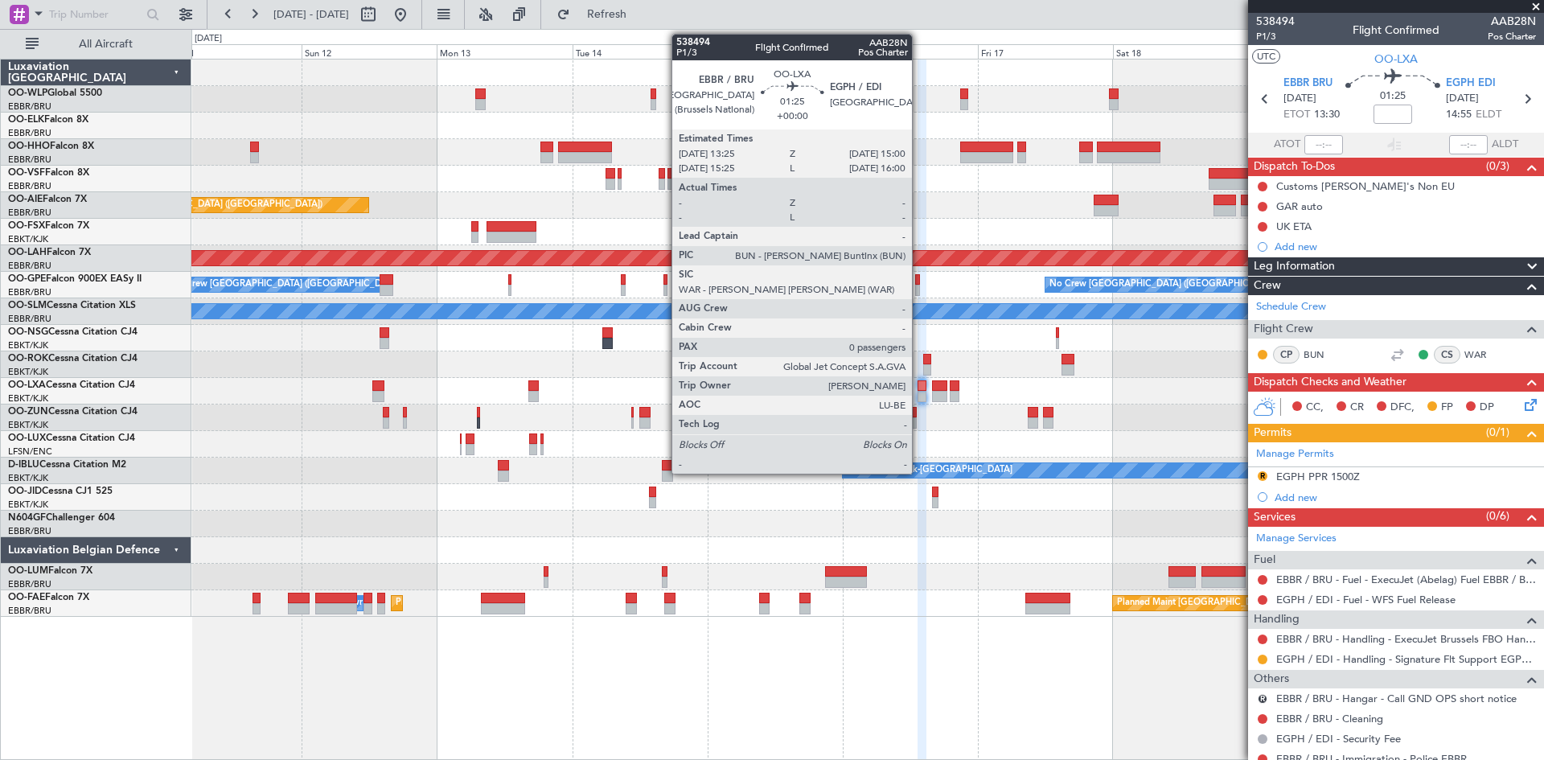
click at [919, 384] on div at bounding box center [923, 385] width 10 height 11
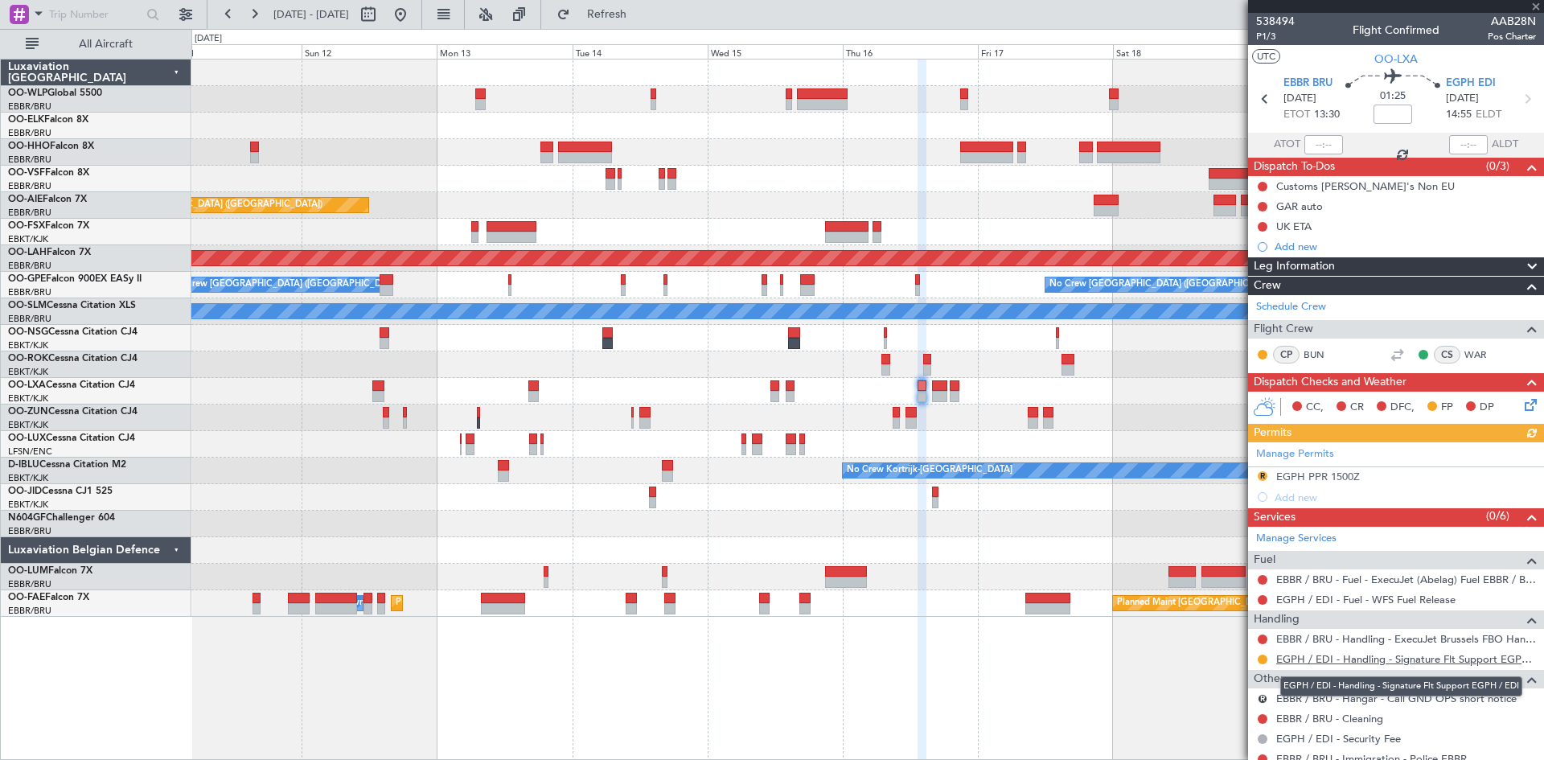
click at [1429, 657] on link "EGPH / EDI - Handling - Signature Flt Support EGPH / EDI" at bounding box center [1407, 659] width 260 height 14
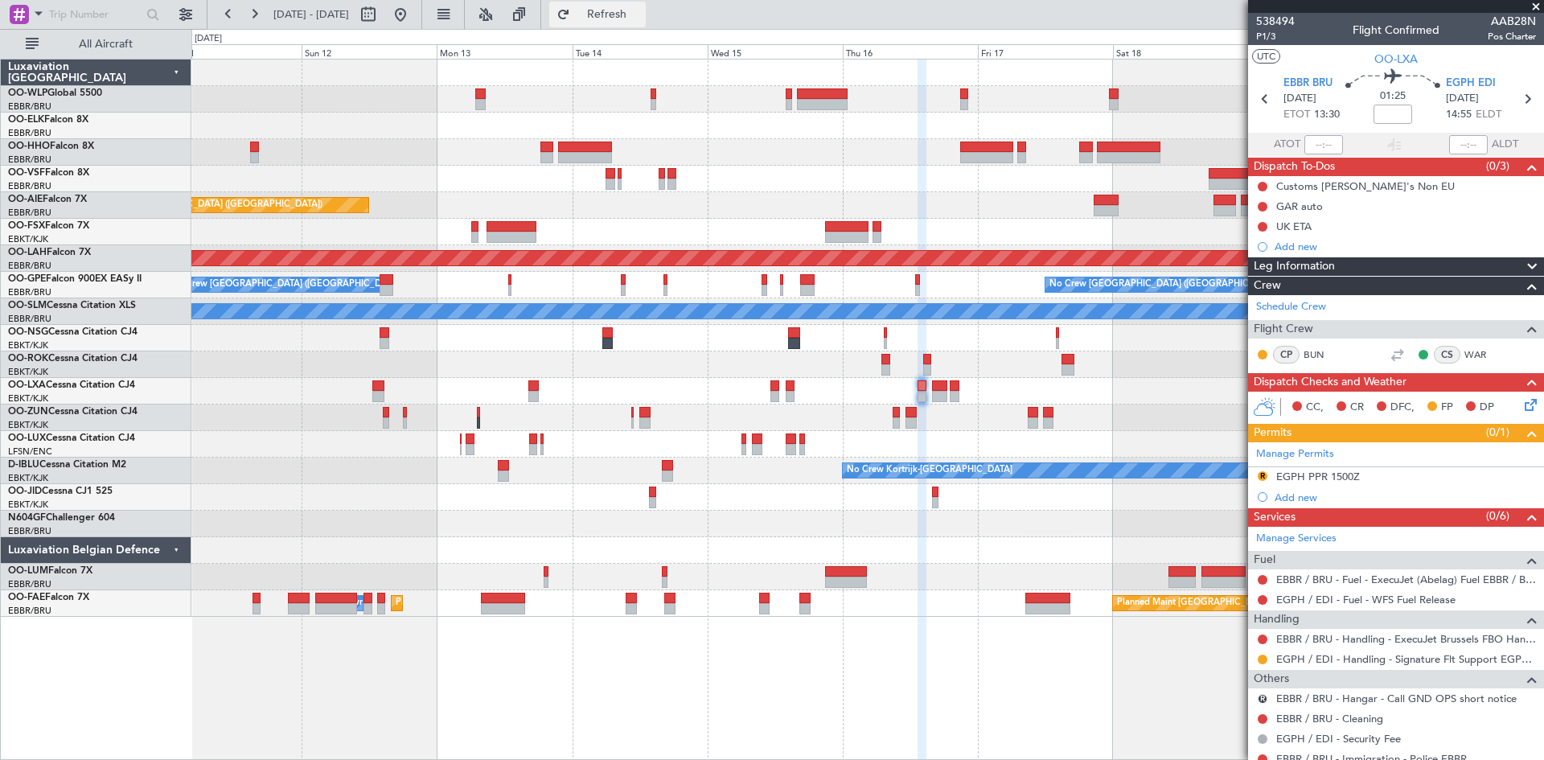
click at [602, 18] on button "Refresh" at bounding box center [597, 15] width 97 height 26
click at [1420, 662] on link "EGPH / EDI - Handling - Signature Flt Support EGPH / EDI" at bounding box center [1407, 659] width 260 height 14
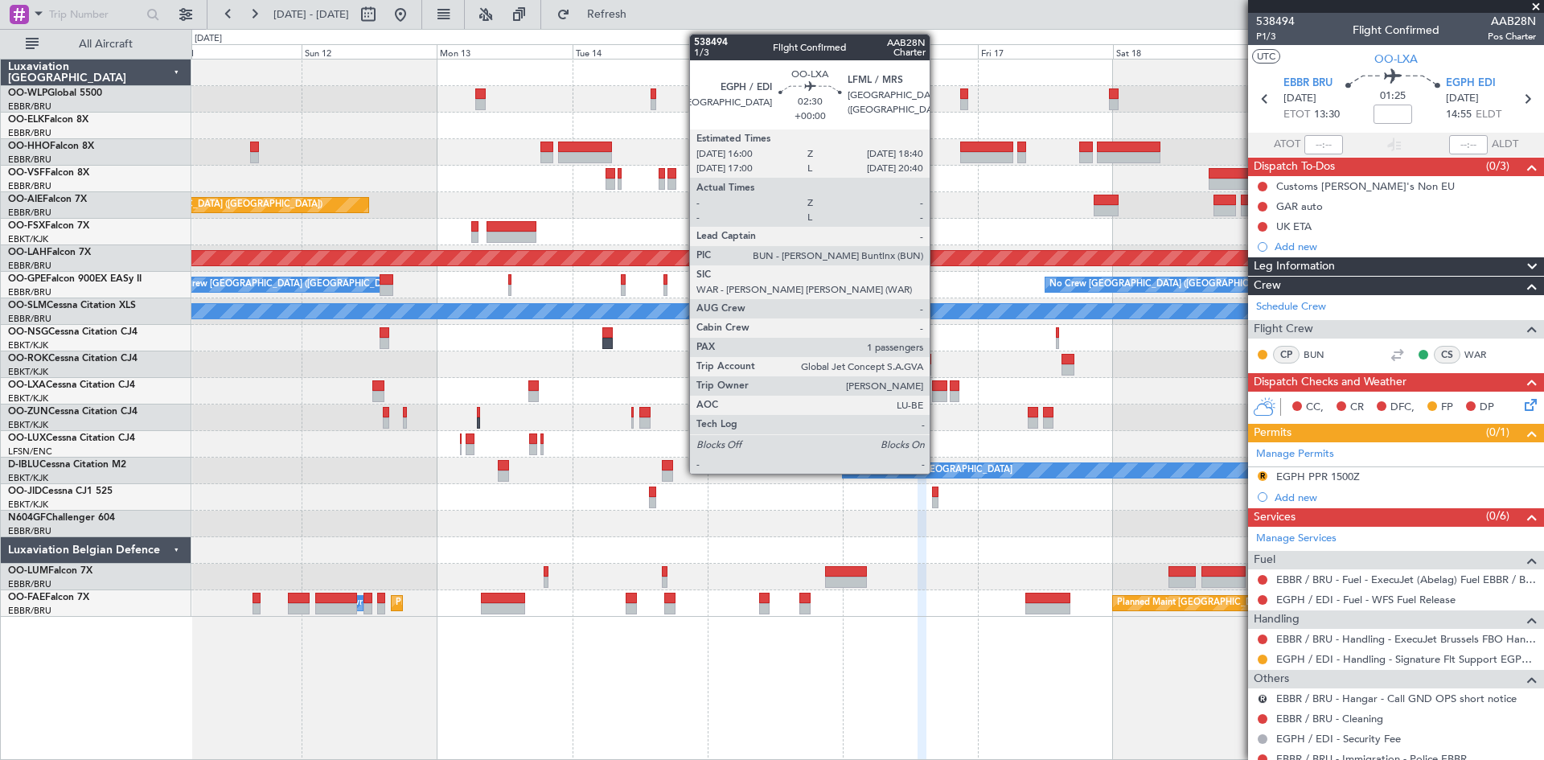
click at [937, 381] on div at bounding box center [939, 385] width 15 height 11
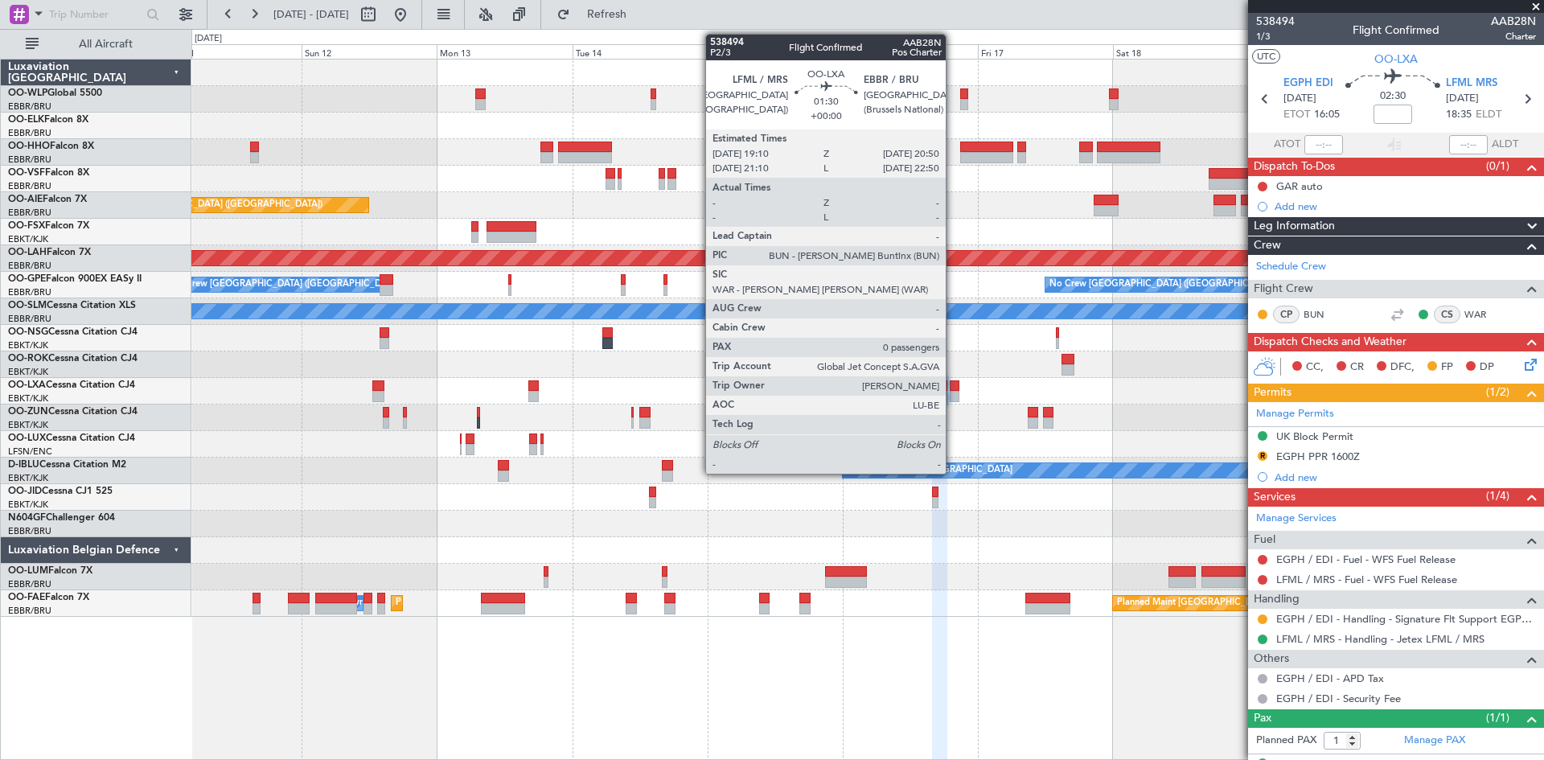
click at [953, 394] on div at bounding box center [955, 396] width 10 height 11
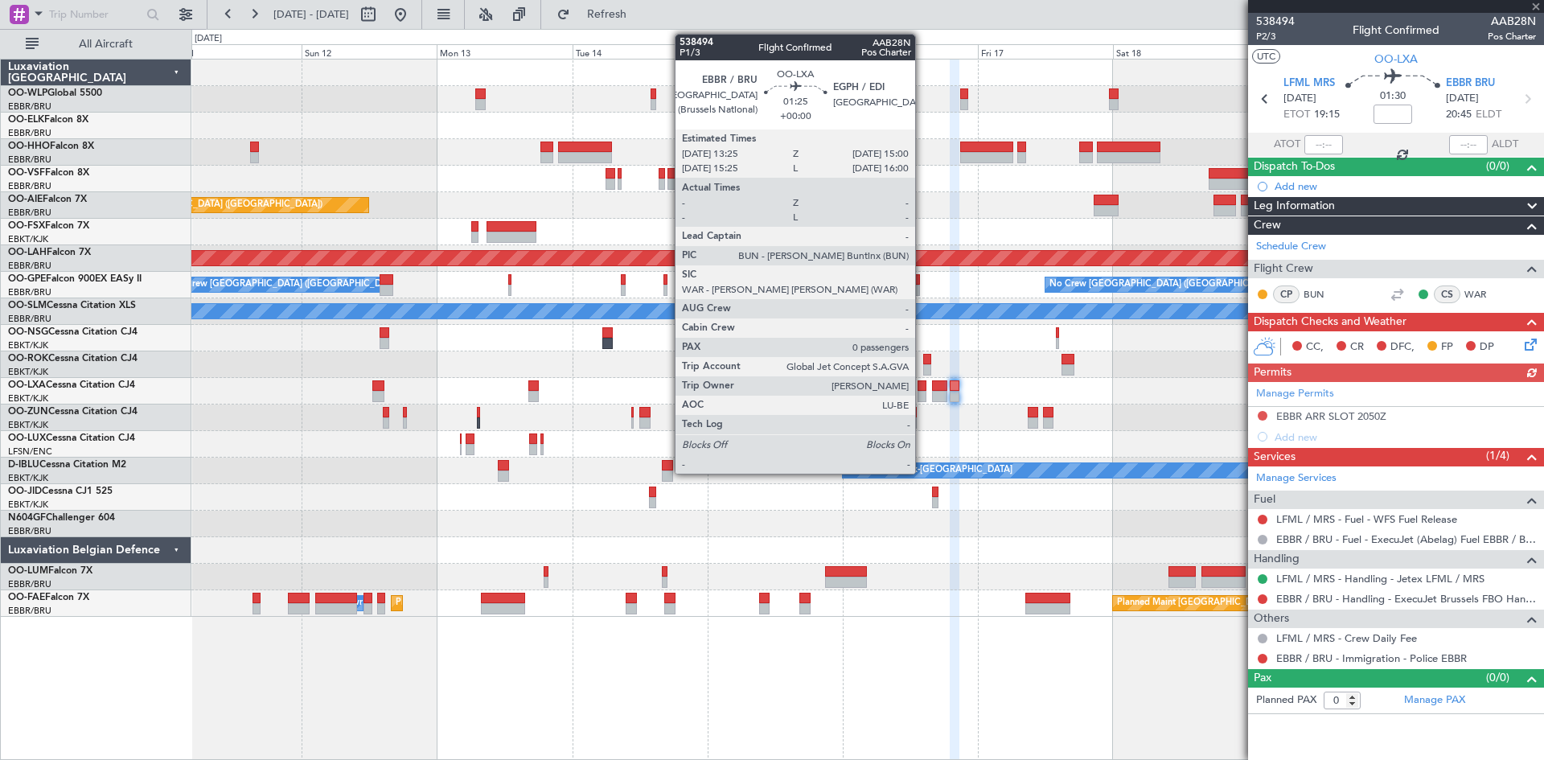
click at [923, 394] on div at bounding box center [923, 396] width 10 height 11
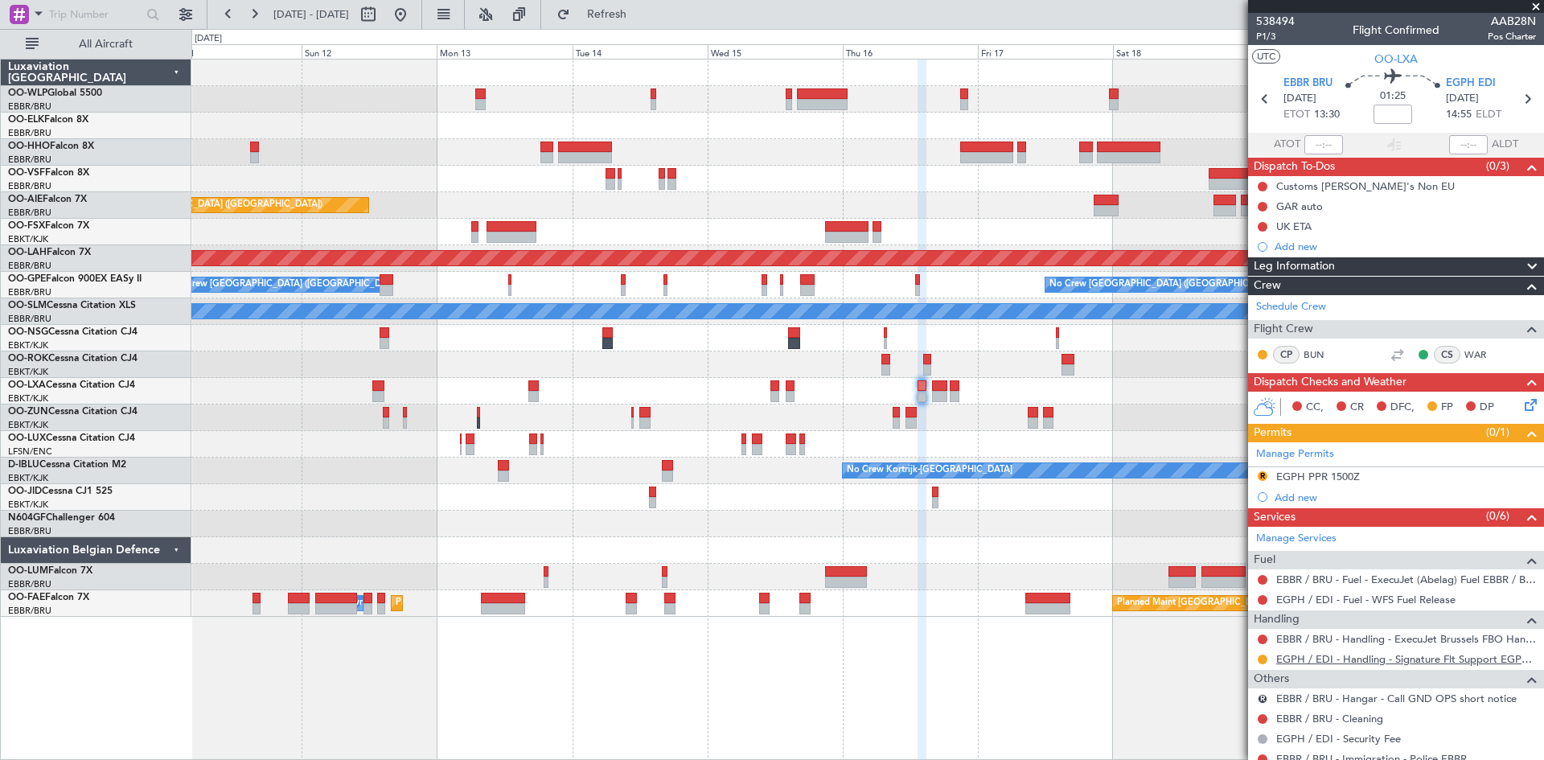
click at [1426, 663] on link "EGPH / EDI - Handling - Signature Flt Support EGPH / EDI" at bounding box center [1407, 659] width 260 height 14
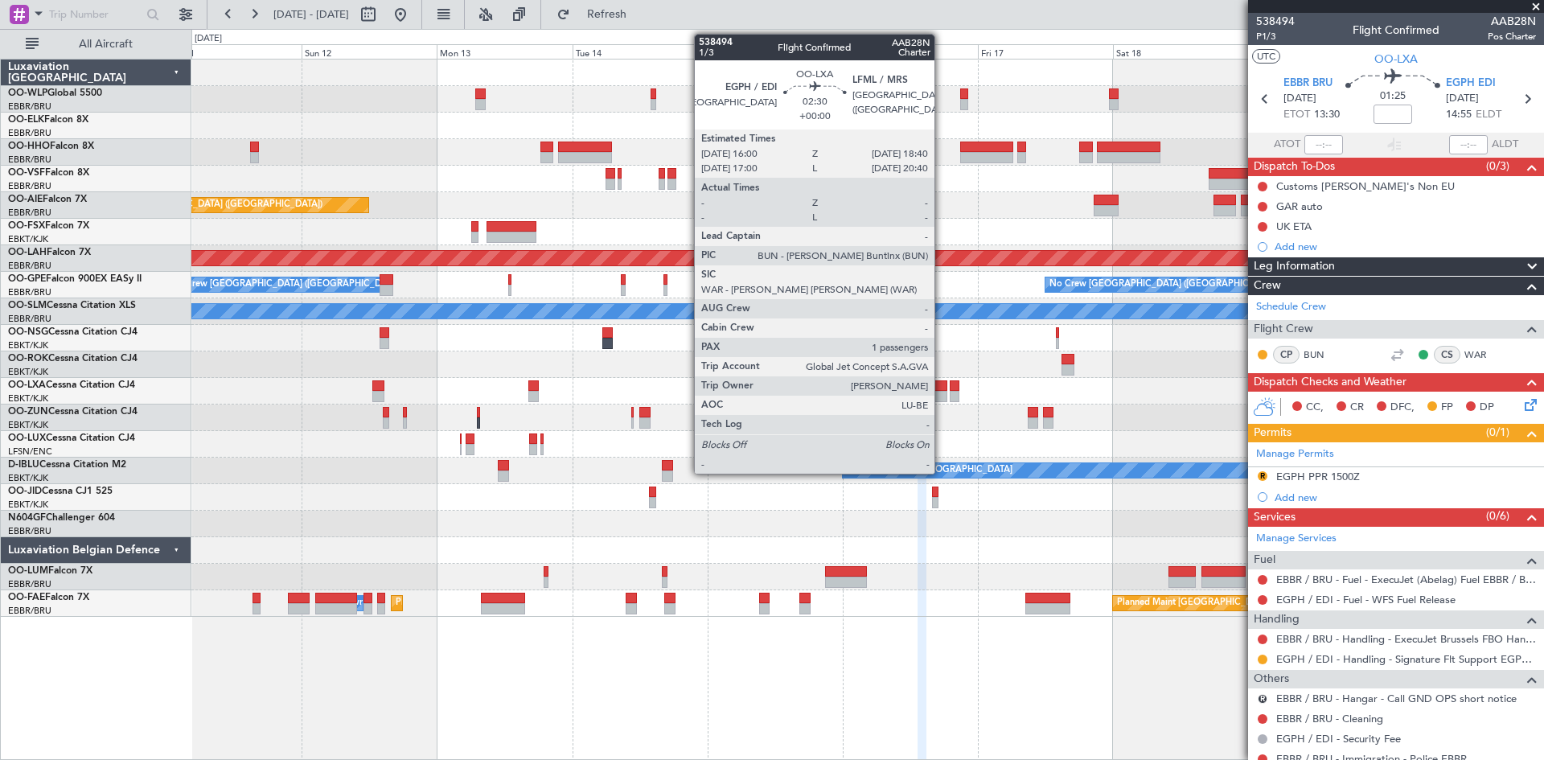
click at [942, 393] on div at bounding box center [939, 396] width 15 height 11
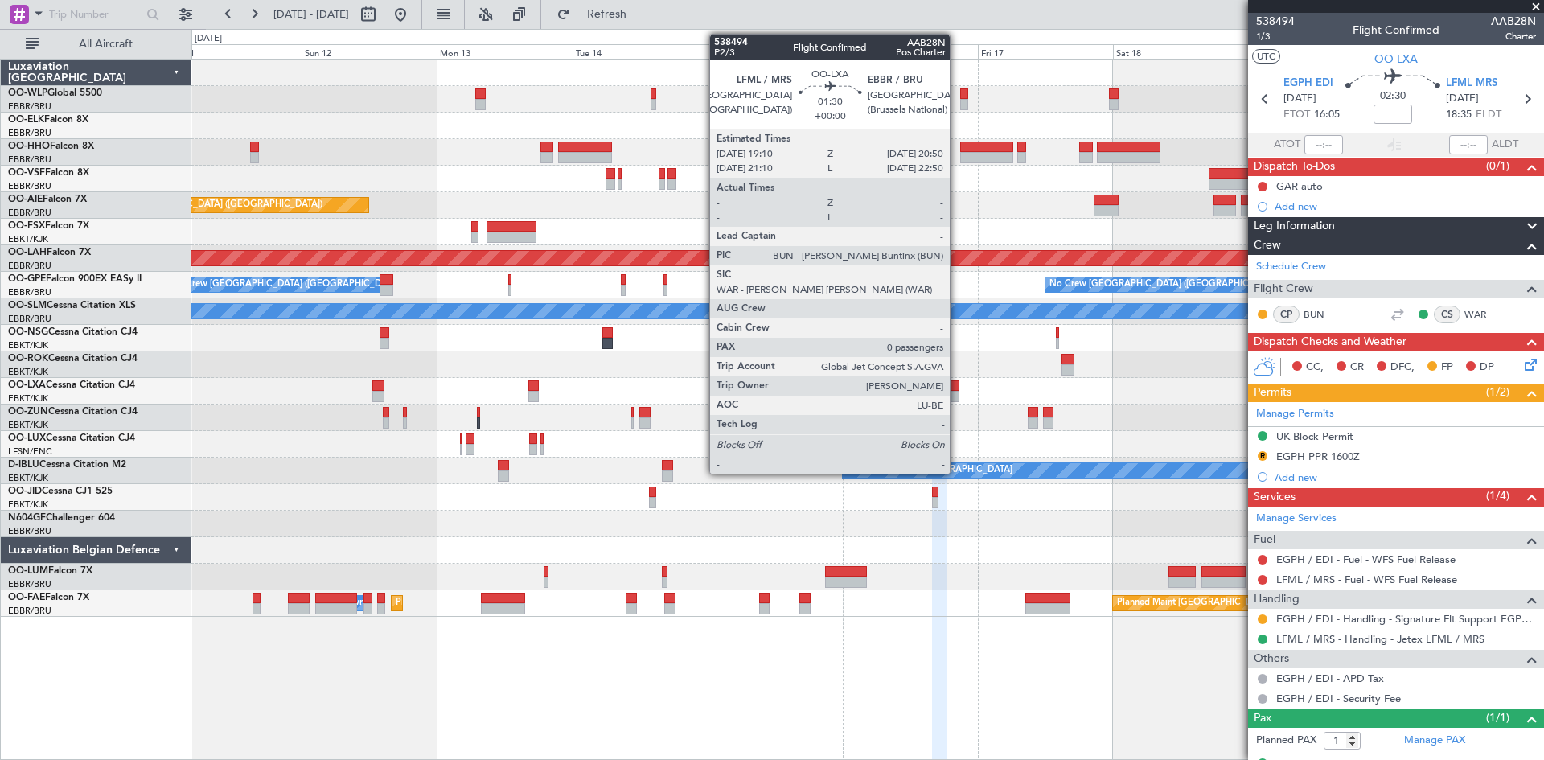
click at [957, 389] on div at bounding box center [955, 385] width 10 height 11
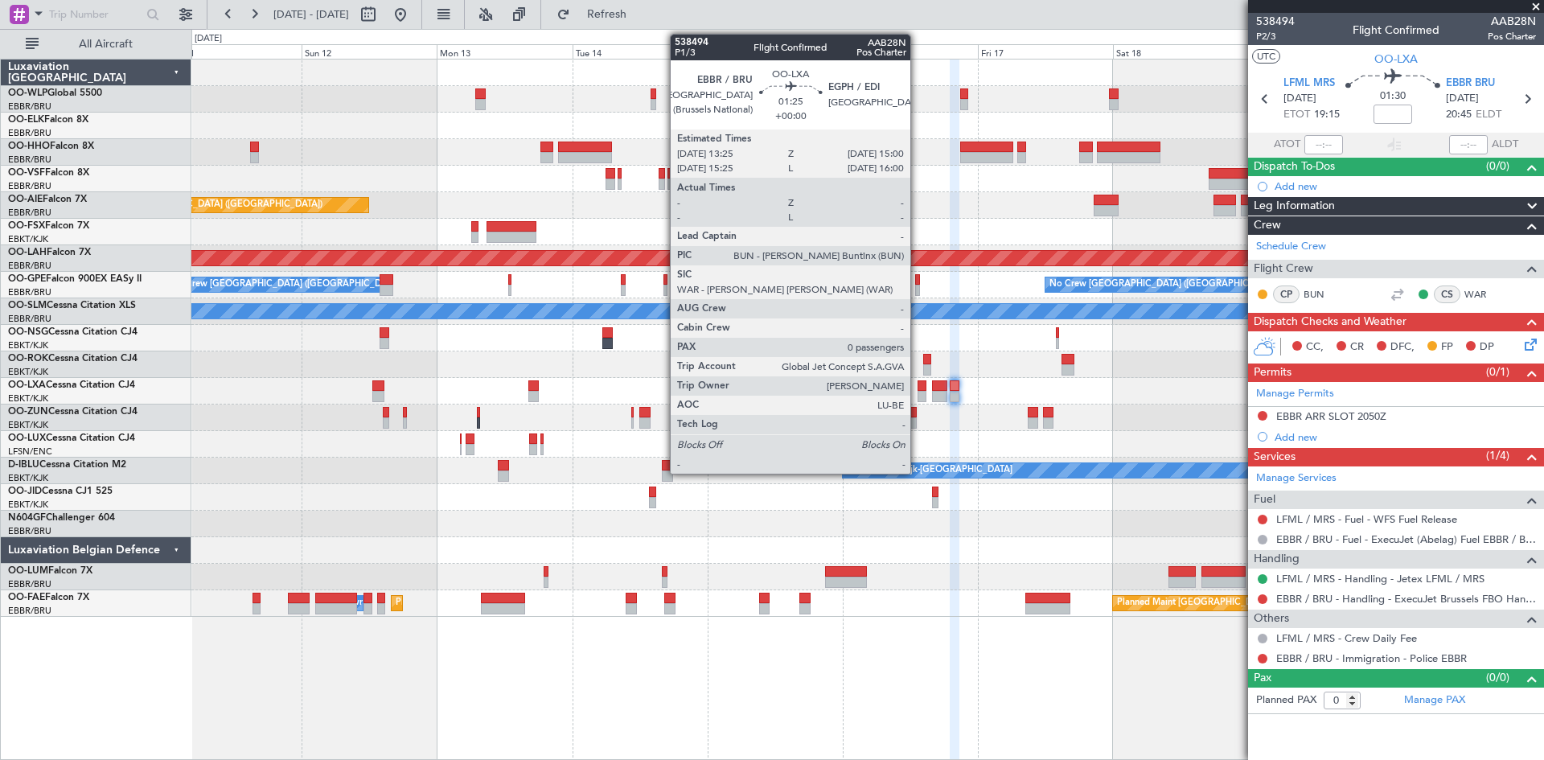
click at [918, 390] on div at bounding box center [923, 385] width 10 height 11
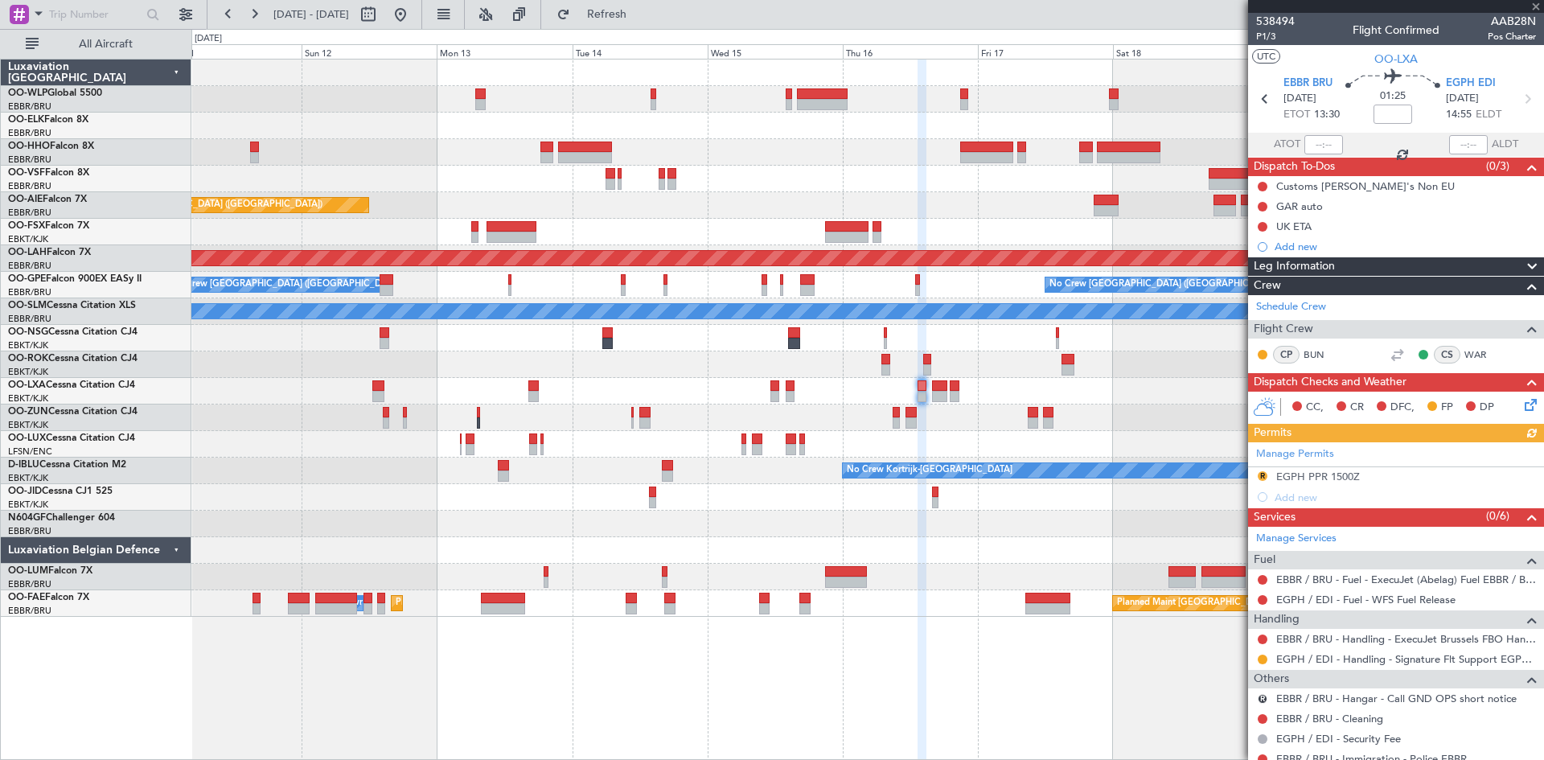
click at [1261, 476] on div "Manage Permits R EGPH PPR 1500Z Add new" at bounding box center [1396, 474] width 296 height 65
click at [1267, 474] on button "R" at bounding box center [1263, 476] width 10 height 10
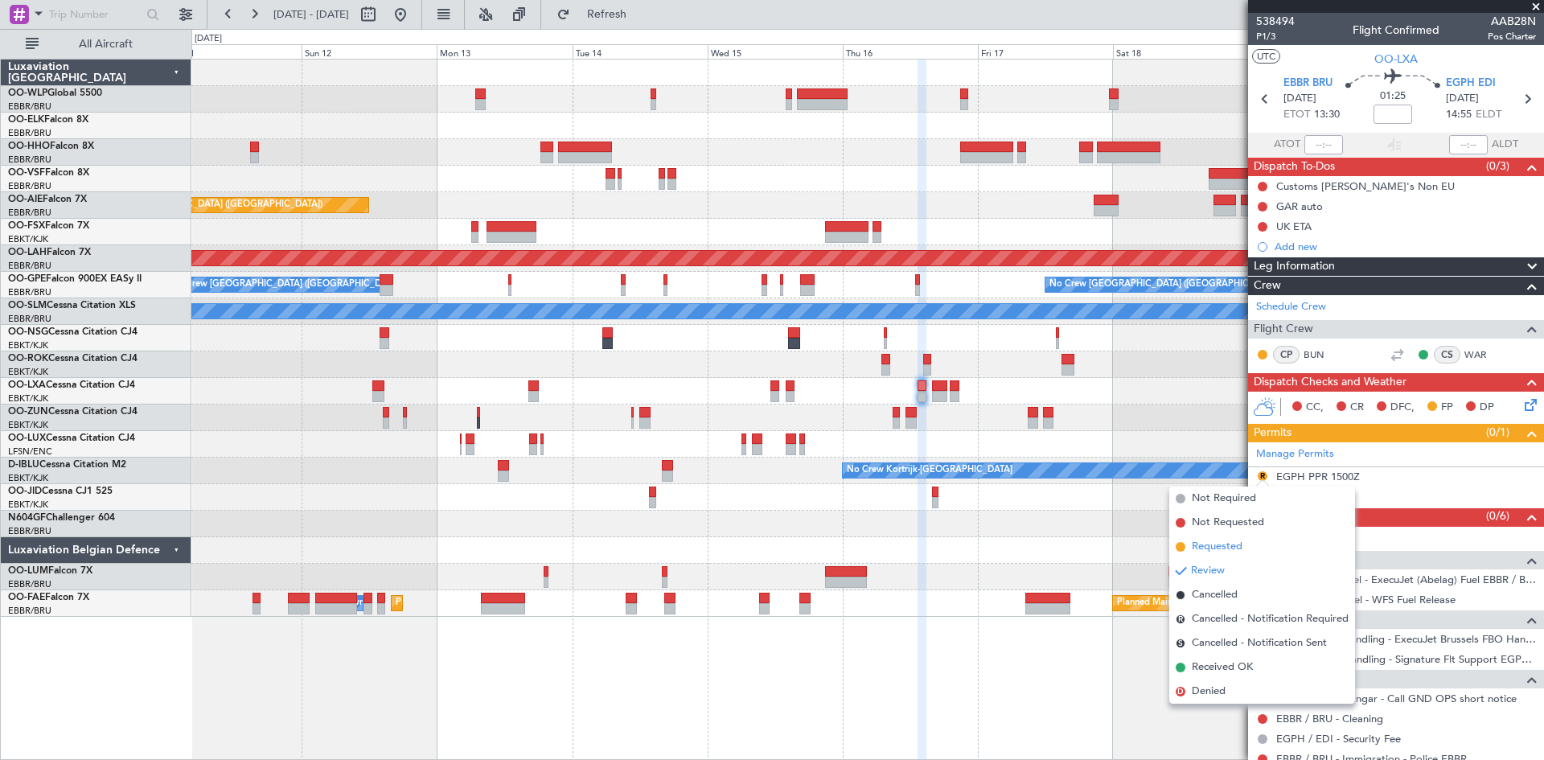
click at [1193, 544] on span "Requested" at bounding box center [1217, 547] width 51 height 16
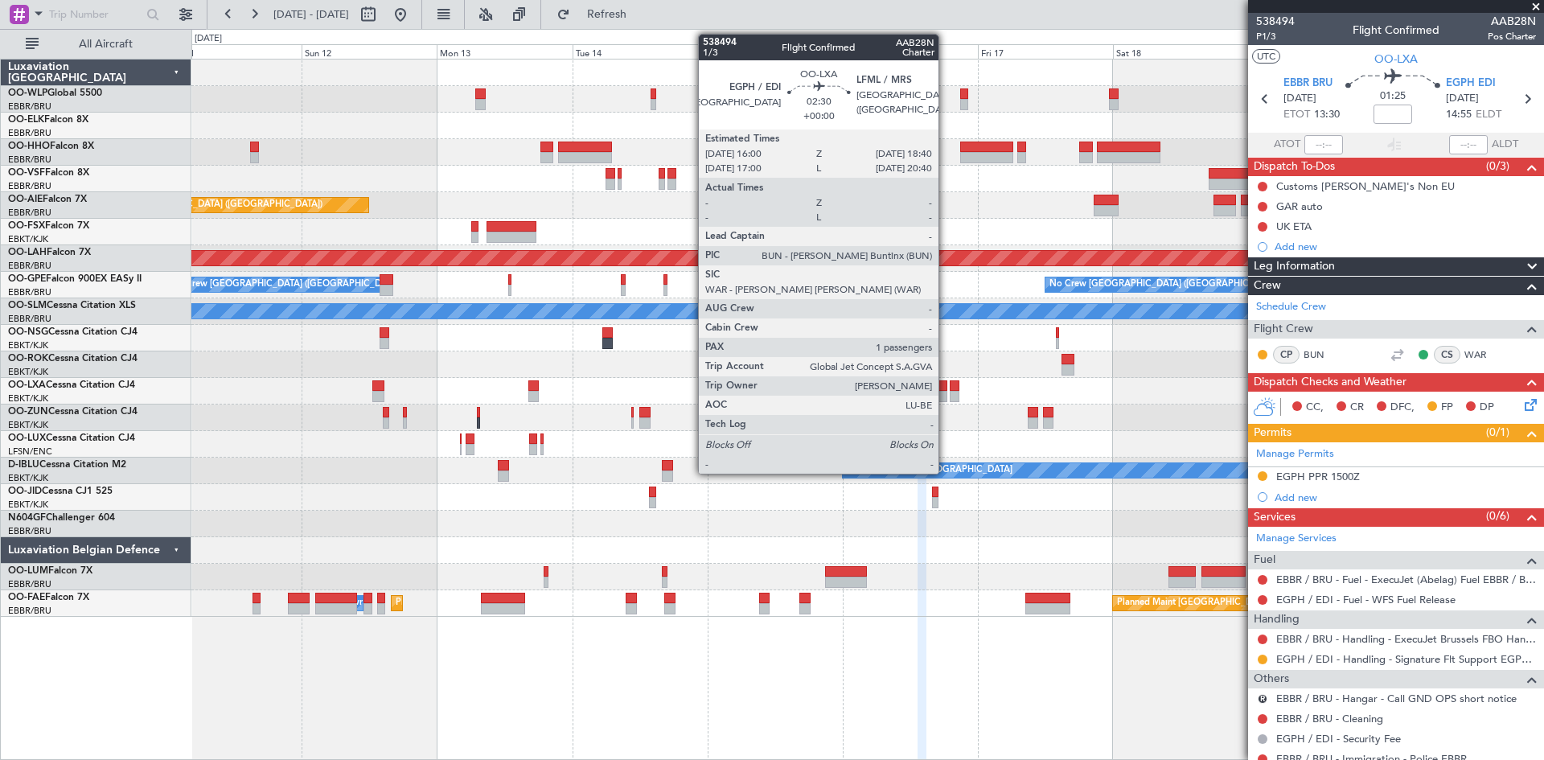
click at [946, 385] on div at bounding box center [939, 385] width 15 height 11
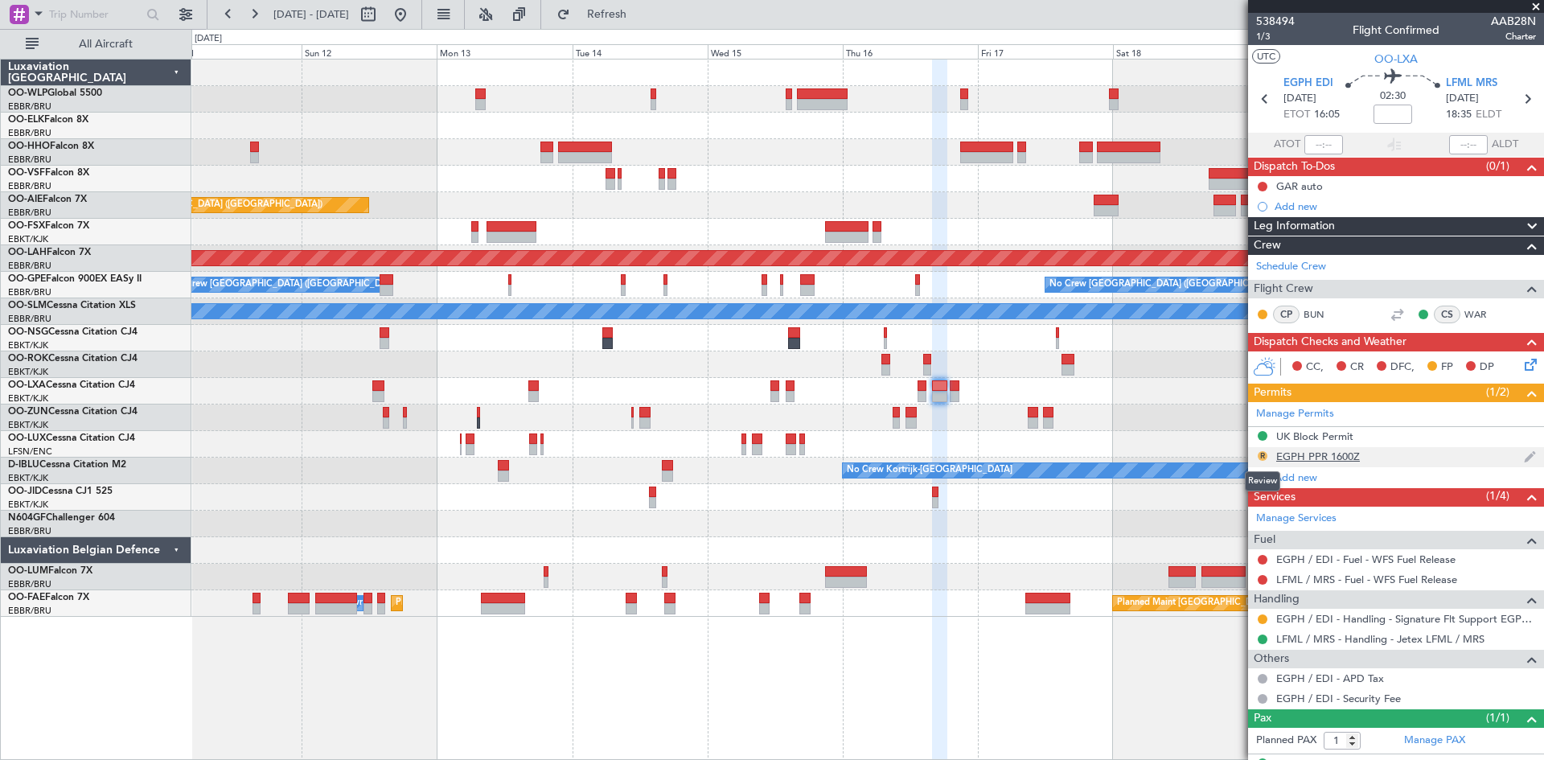
click at [1263, 453] on button "R" at bounding box center [1263, 456] width 10 height 10
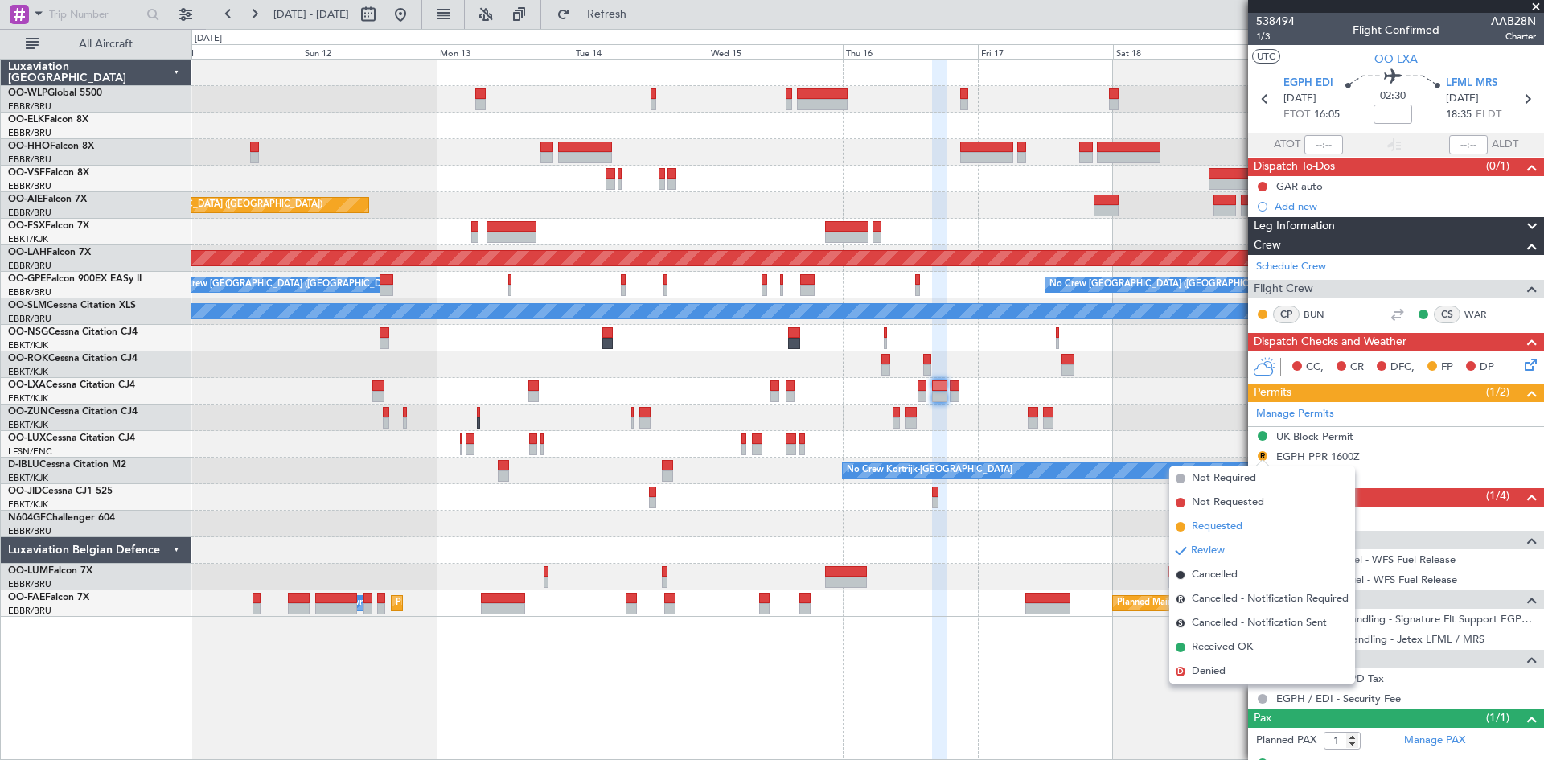
click at [1193, 520] on span "Requested" at bounding box center [1217, 527] width 51 height 16
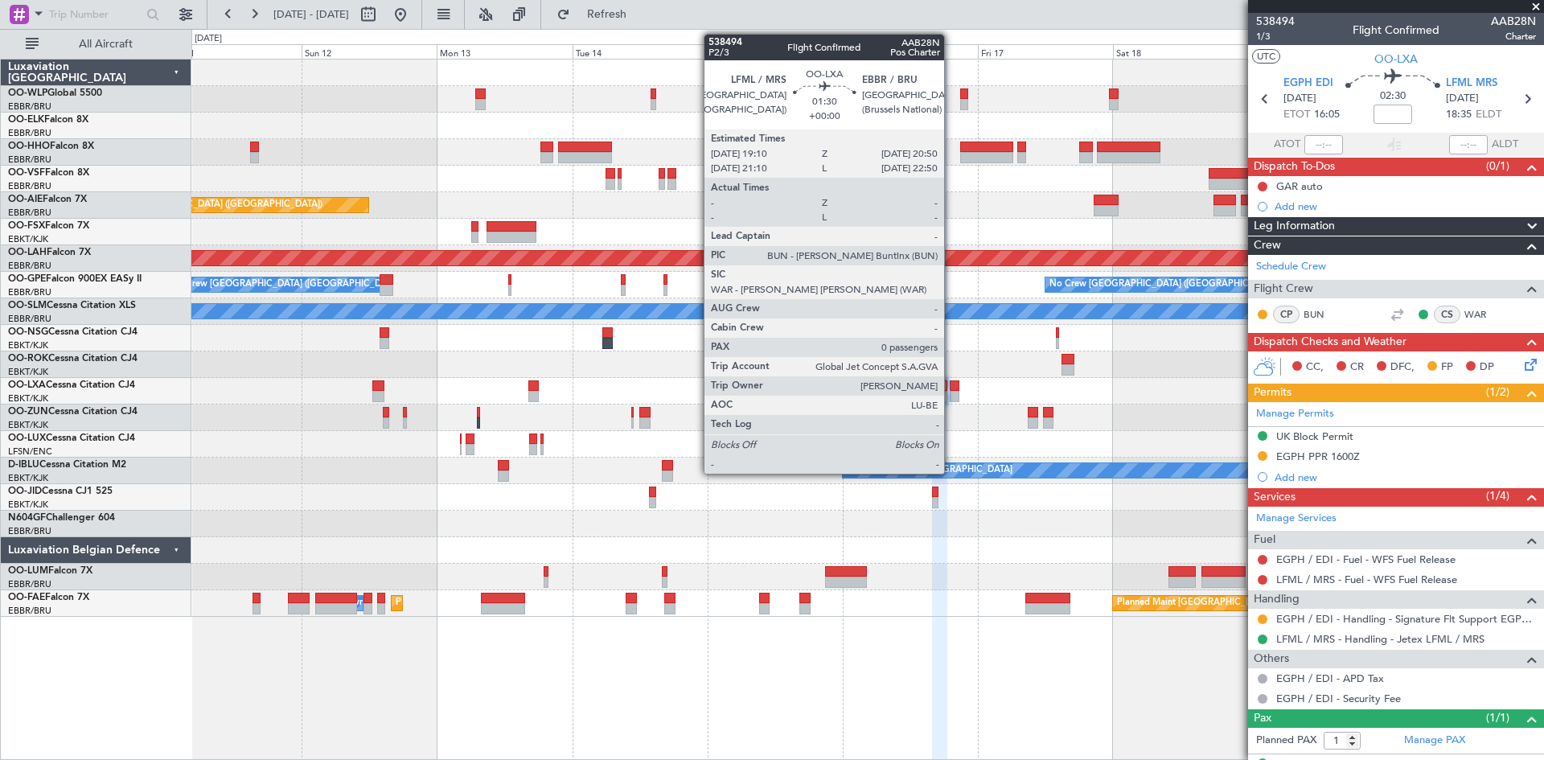
click at [952, 390] on div at bounding box center [955, 385] width 10 height 11
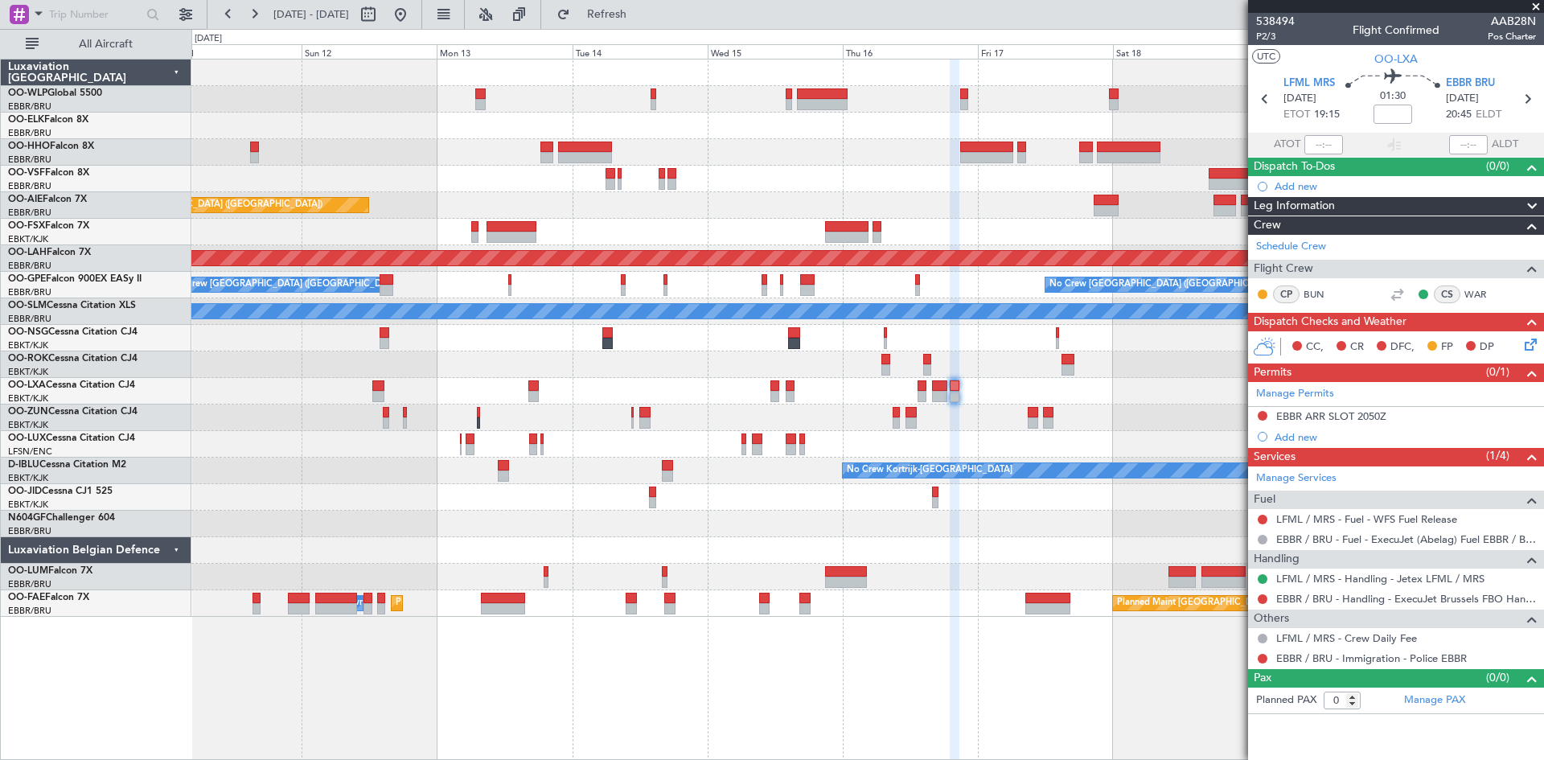
click at [888, 339] on div at bounding box center [867, 338] width 1352 height 27
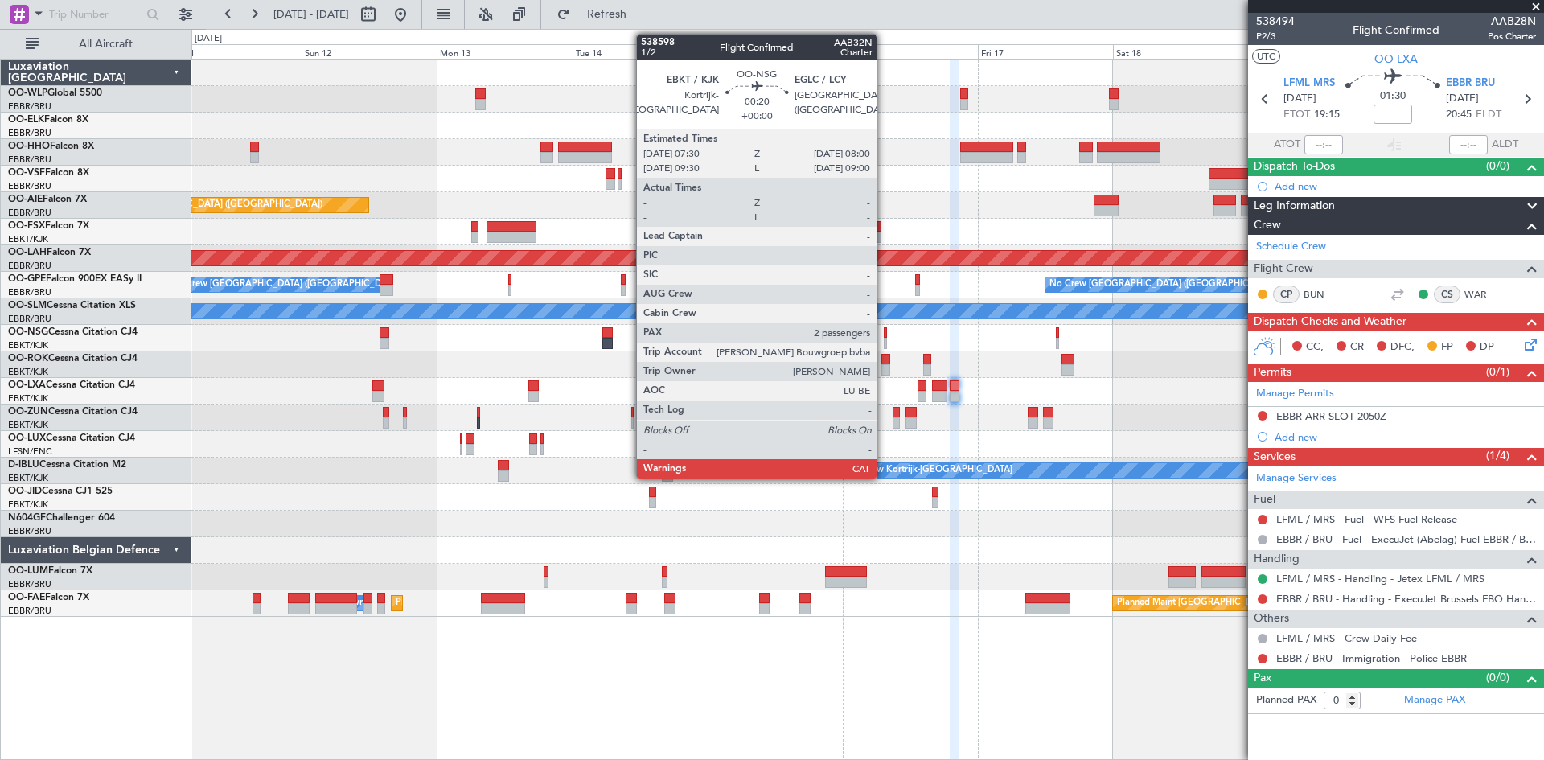
click at [880, 343] on div at bounding box center [867, 338] width 1352 height 27
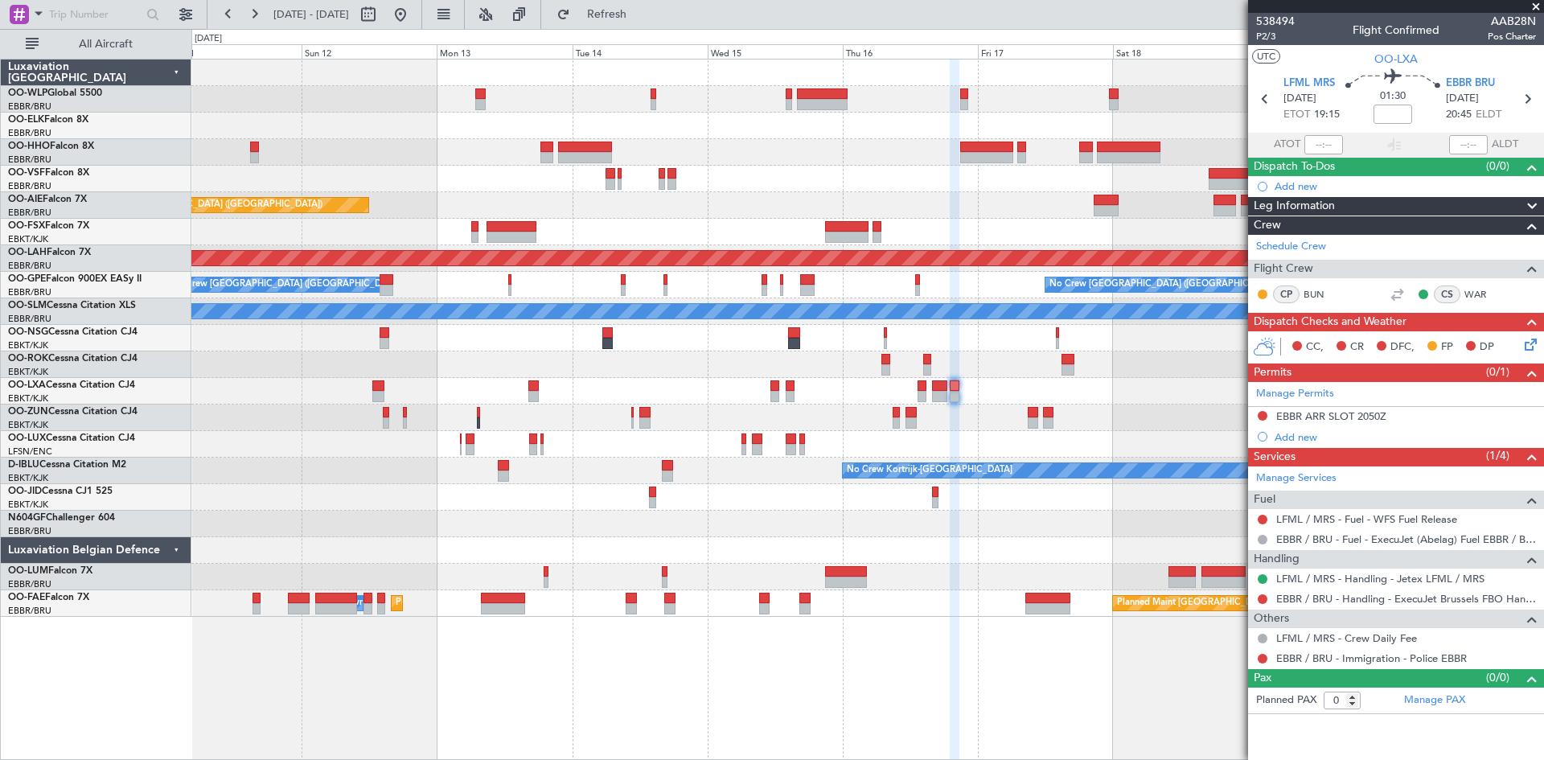
click at [882, 343] on div at bounding box center [867, 338] width 1352 height 27
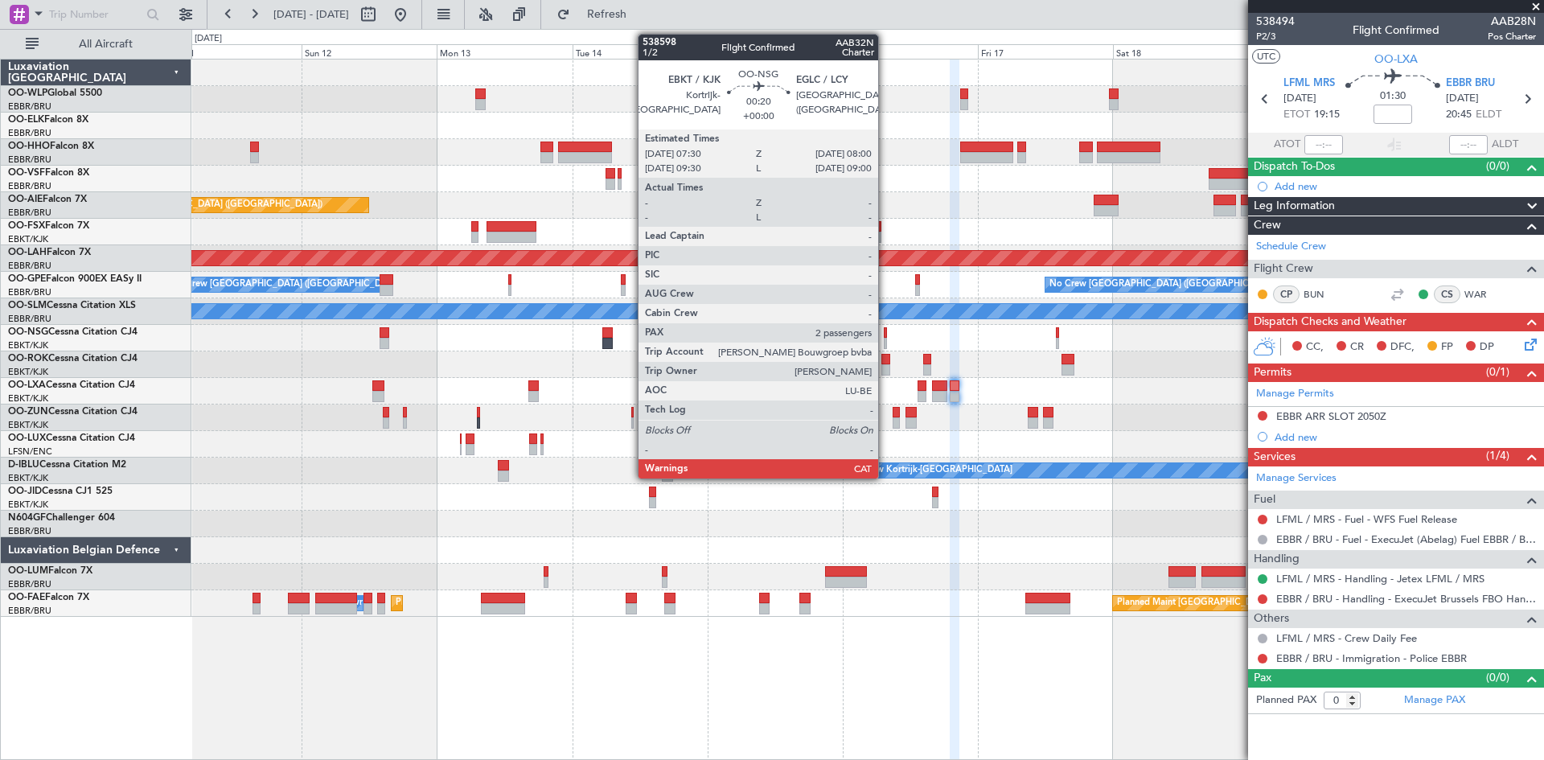
click at [886, 342] on div at bounding box center [885, 343] width 3 height 11
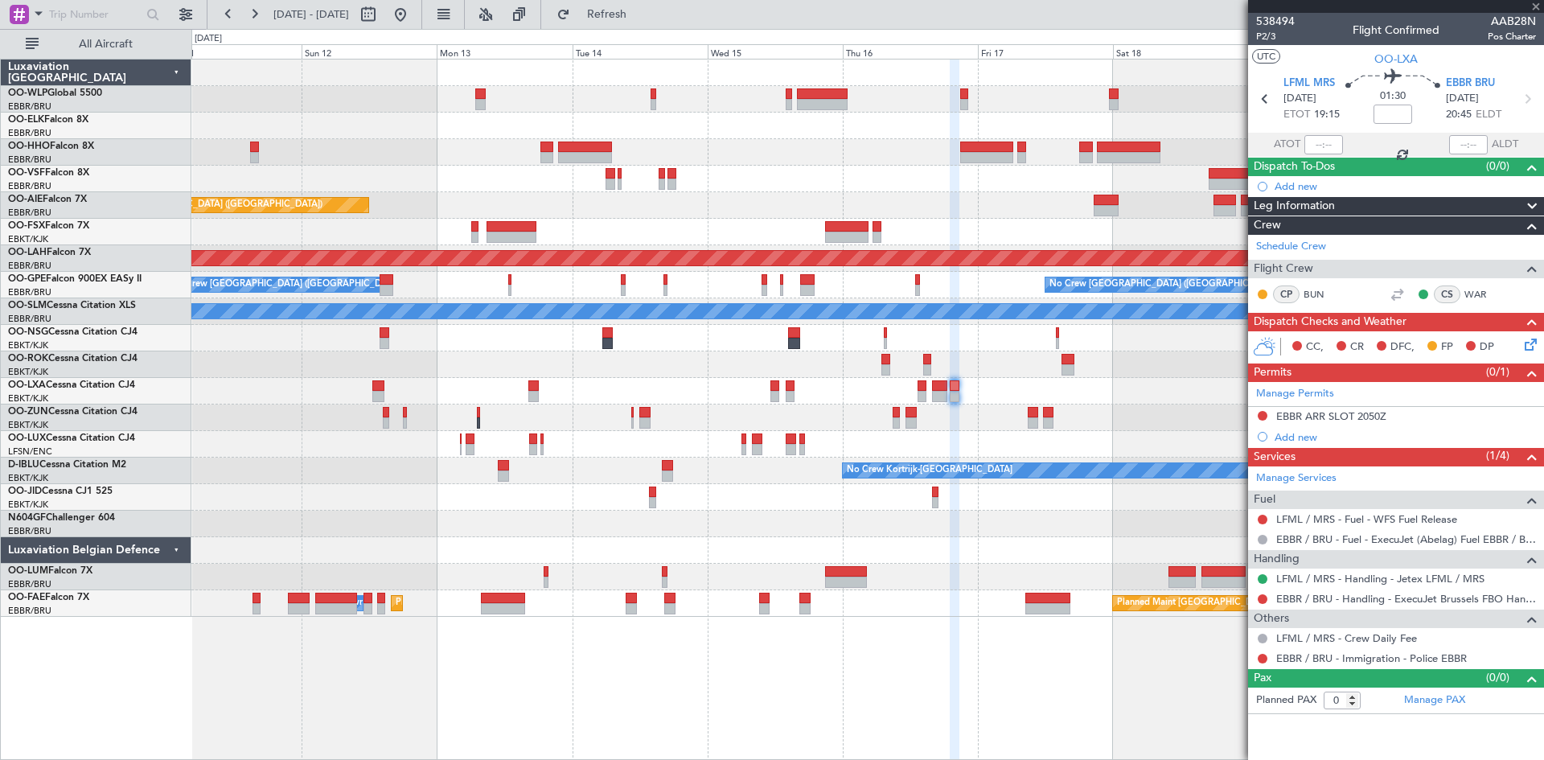
type input "2"
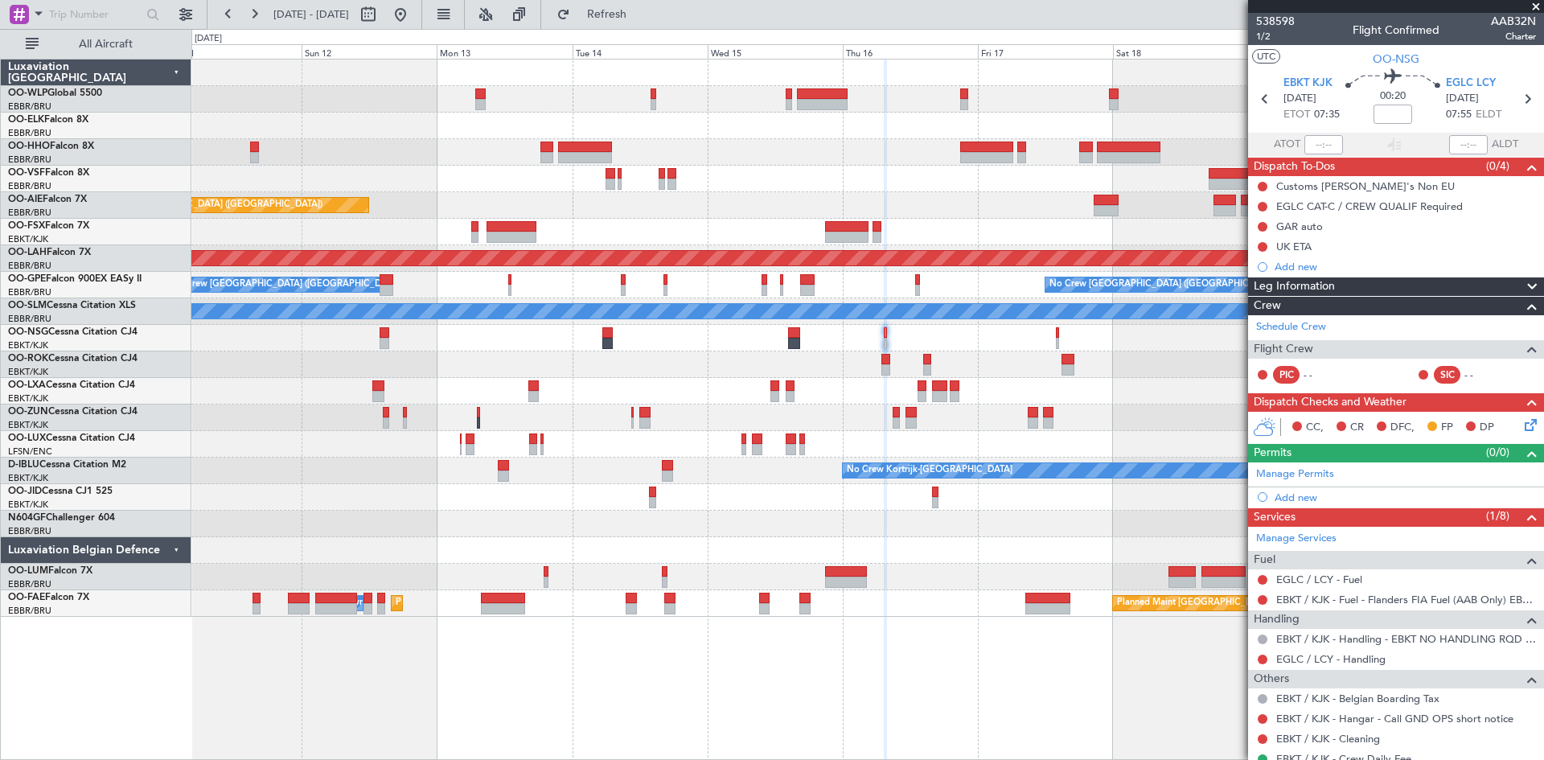
click at [1040, 360] on div at bounding box center [867, 365] width 1352 height 27
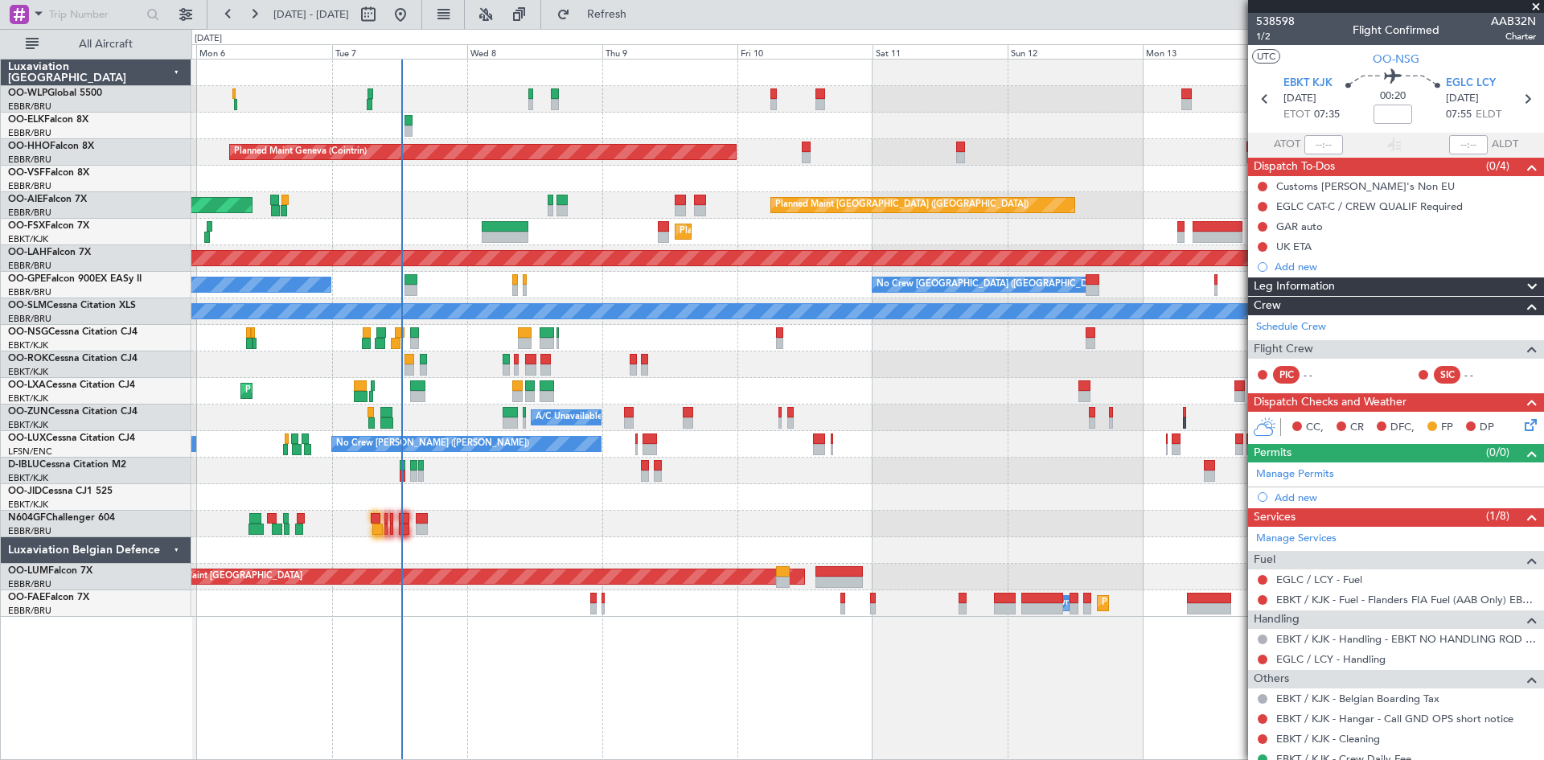
click at [934, 360] on div at bounding box center [867, 365] width 1352 height 27
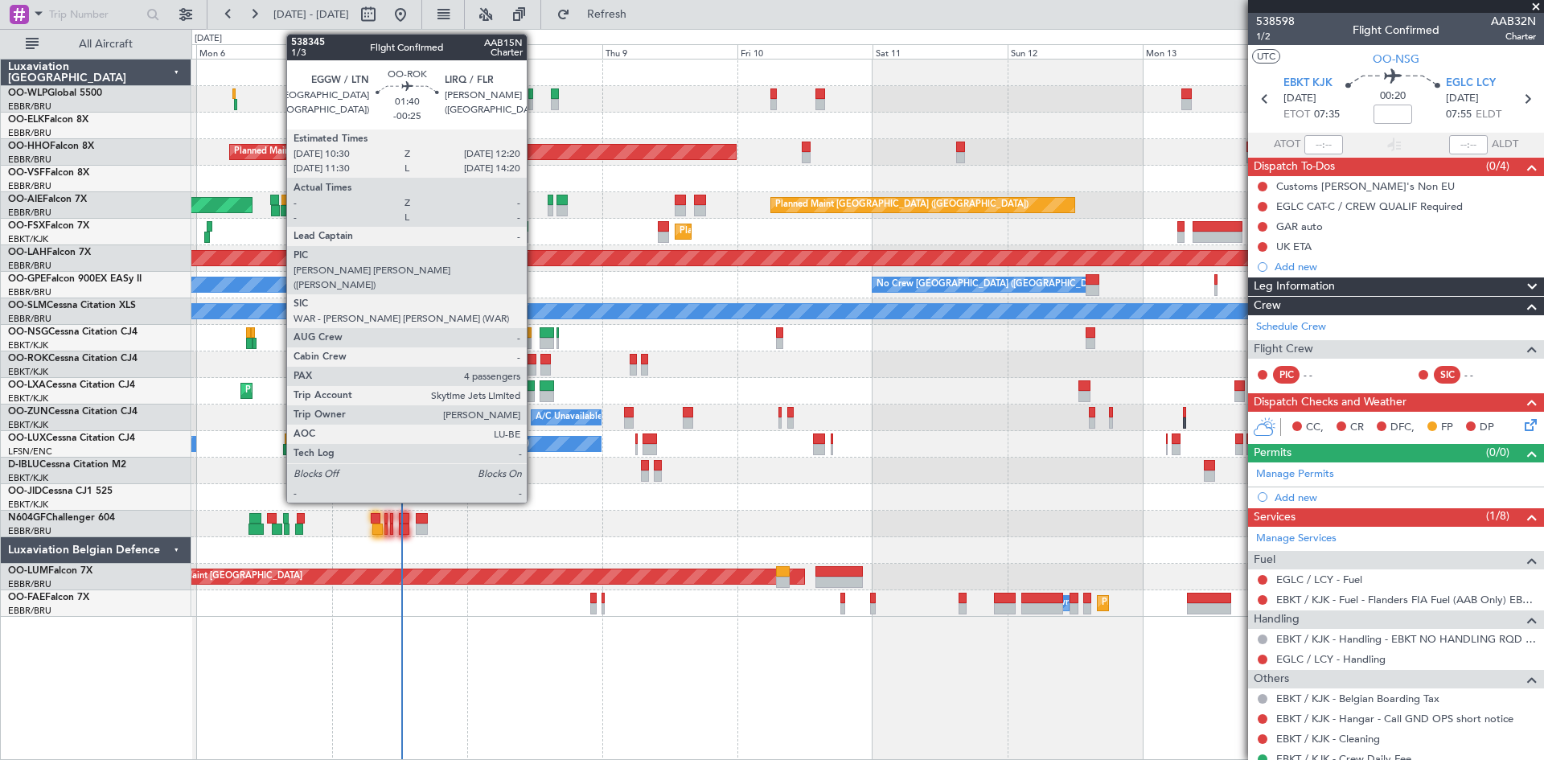
click at [534, 364] on div at bounding box center [530, 369] width 10 height 11
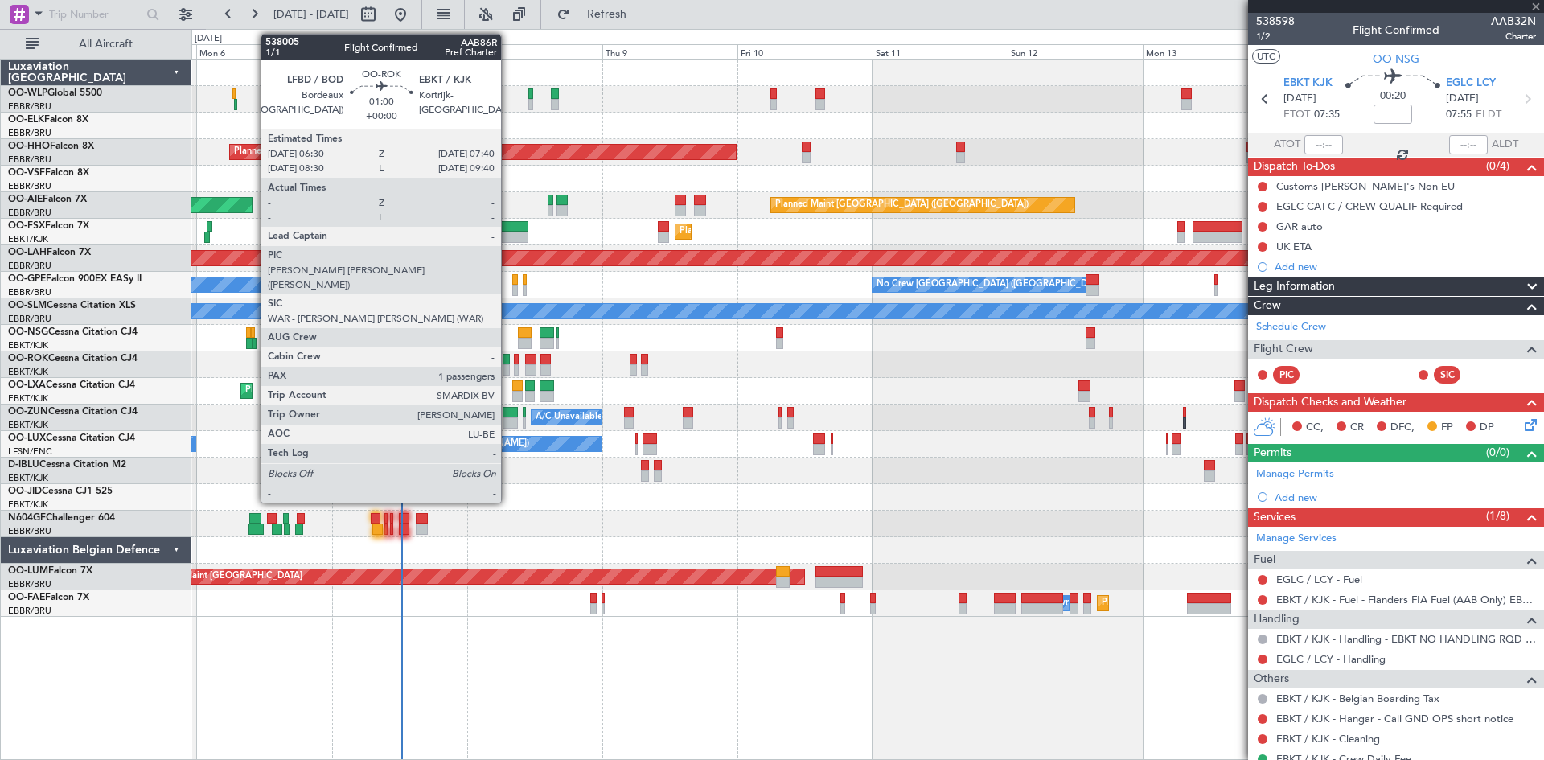
type input "-00:25"
type input "4"
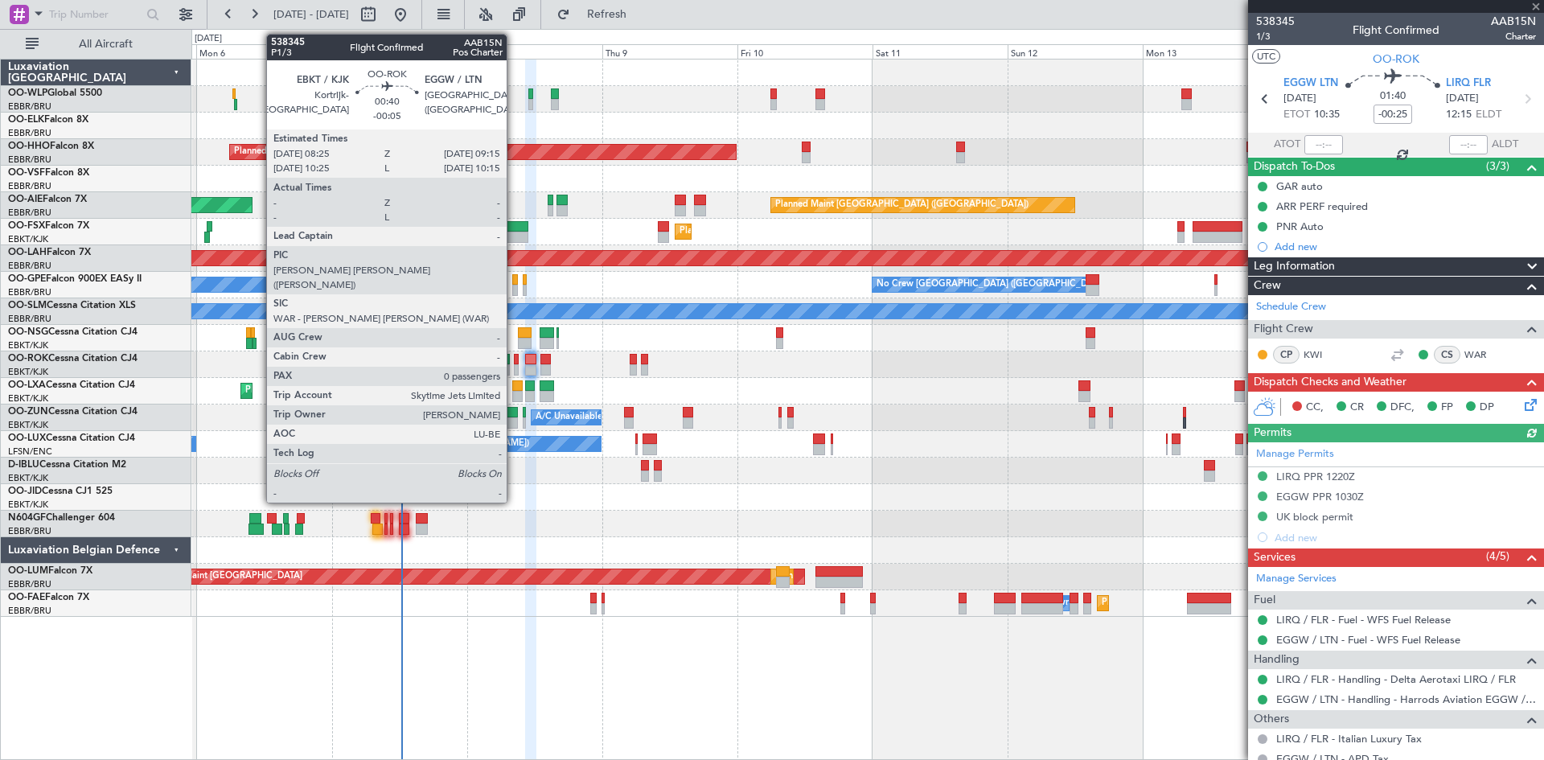
click at [514, 369] on div at bounding box center [516, 369] width 5 height 11
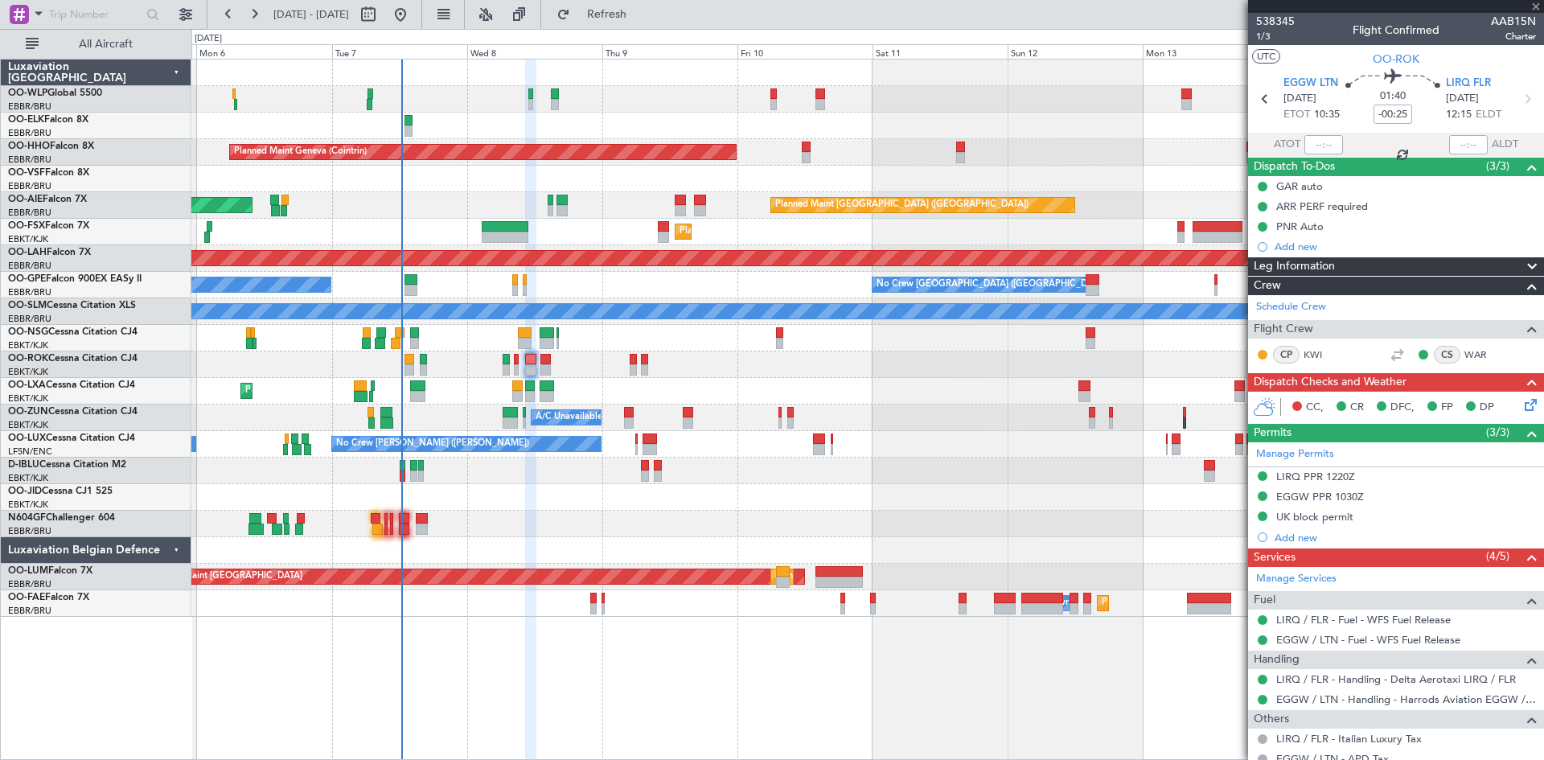
type input "-00:05"
type input "0"
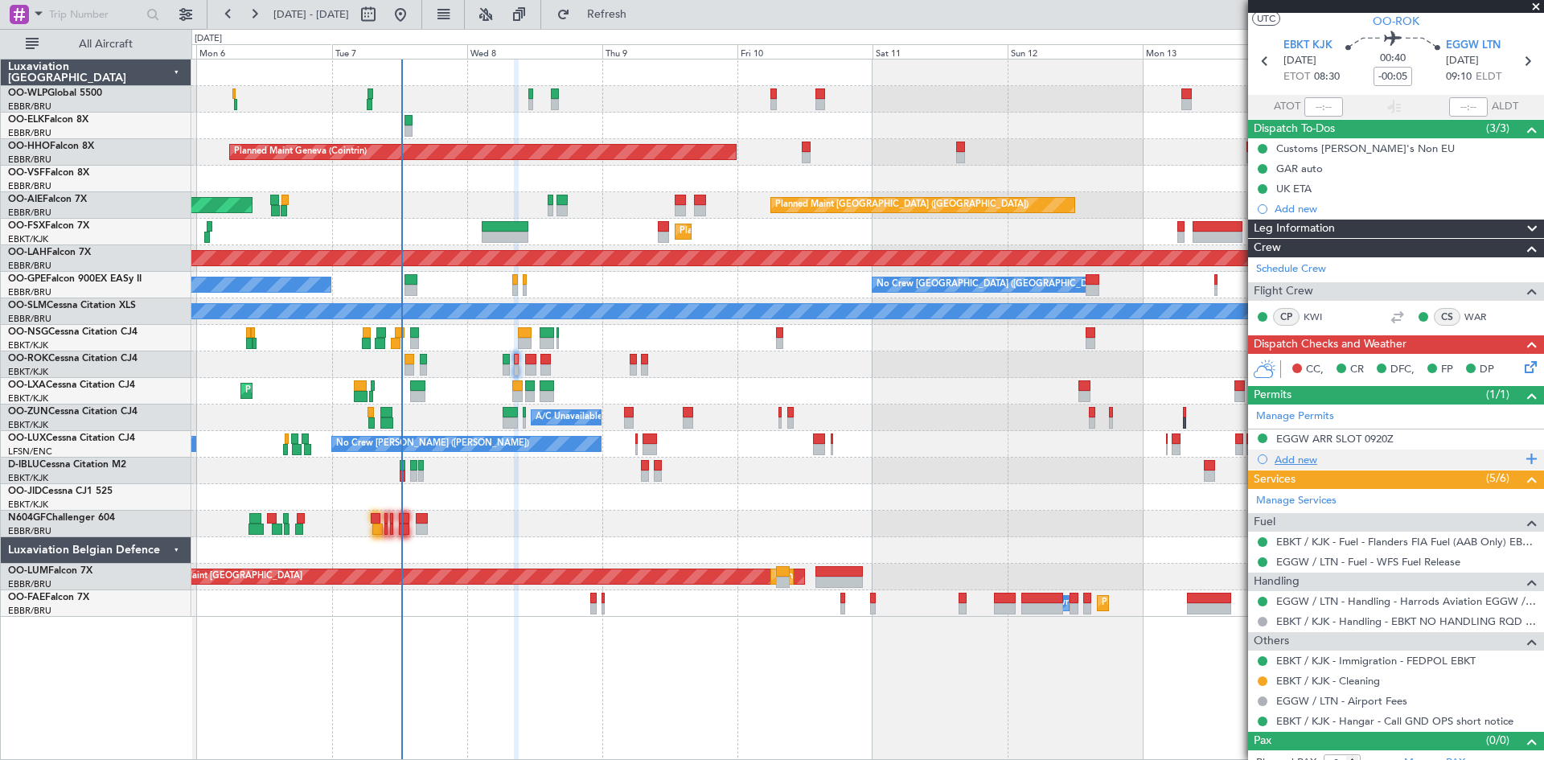
scroll to position [54, 0]
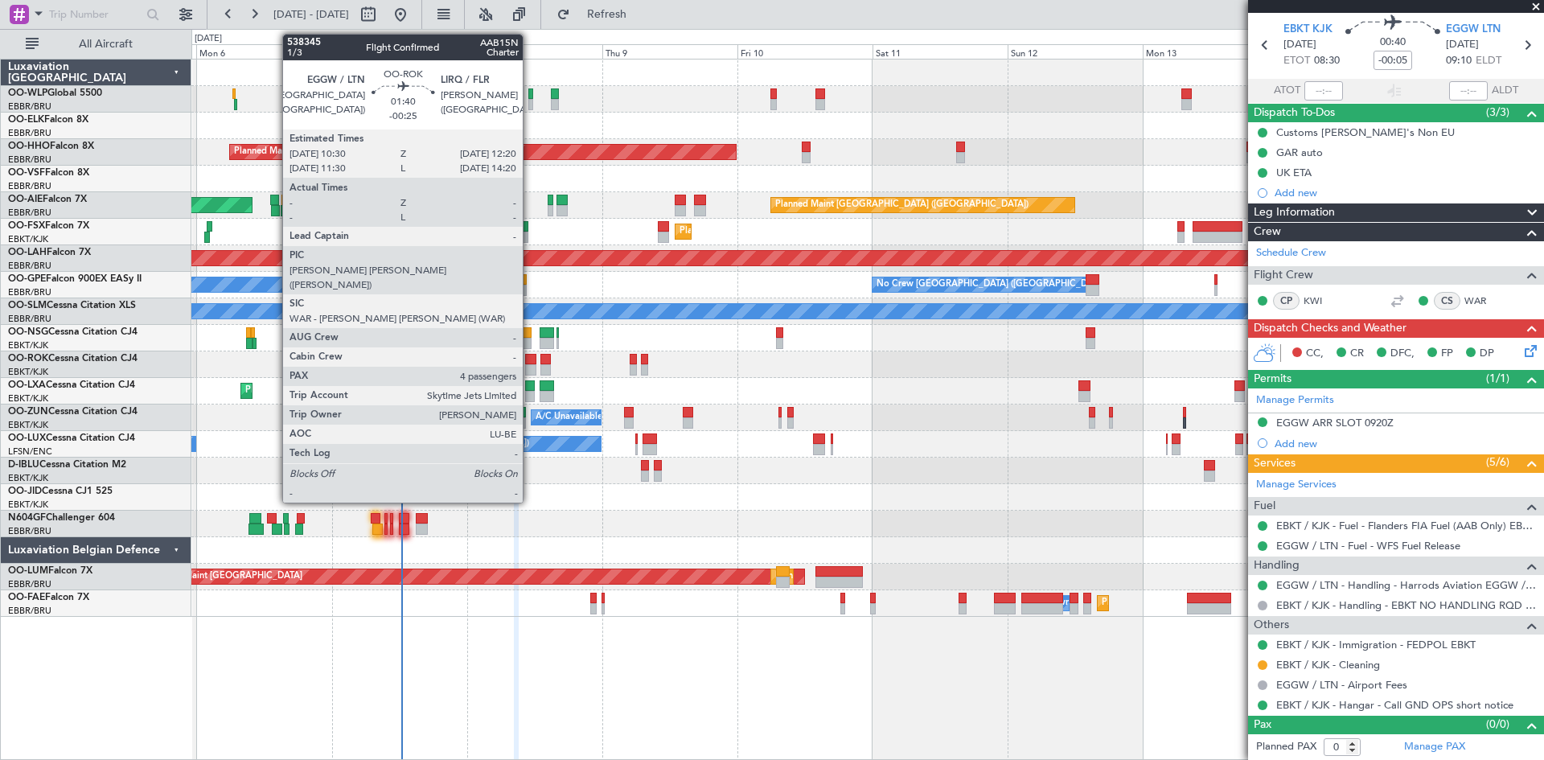
click at [528, 369] on div at bounding box center [530, 369] width 10 height 11
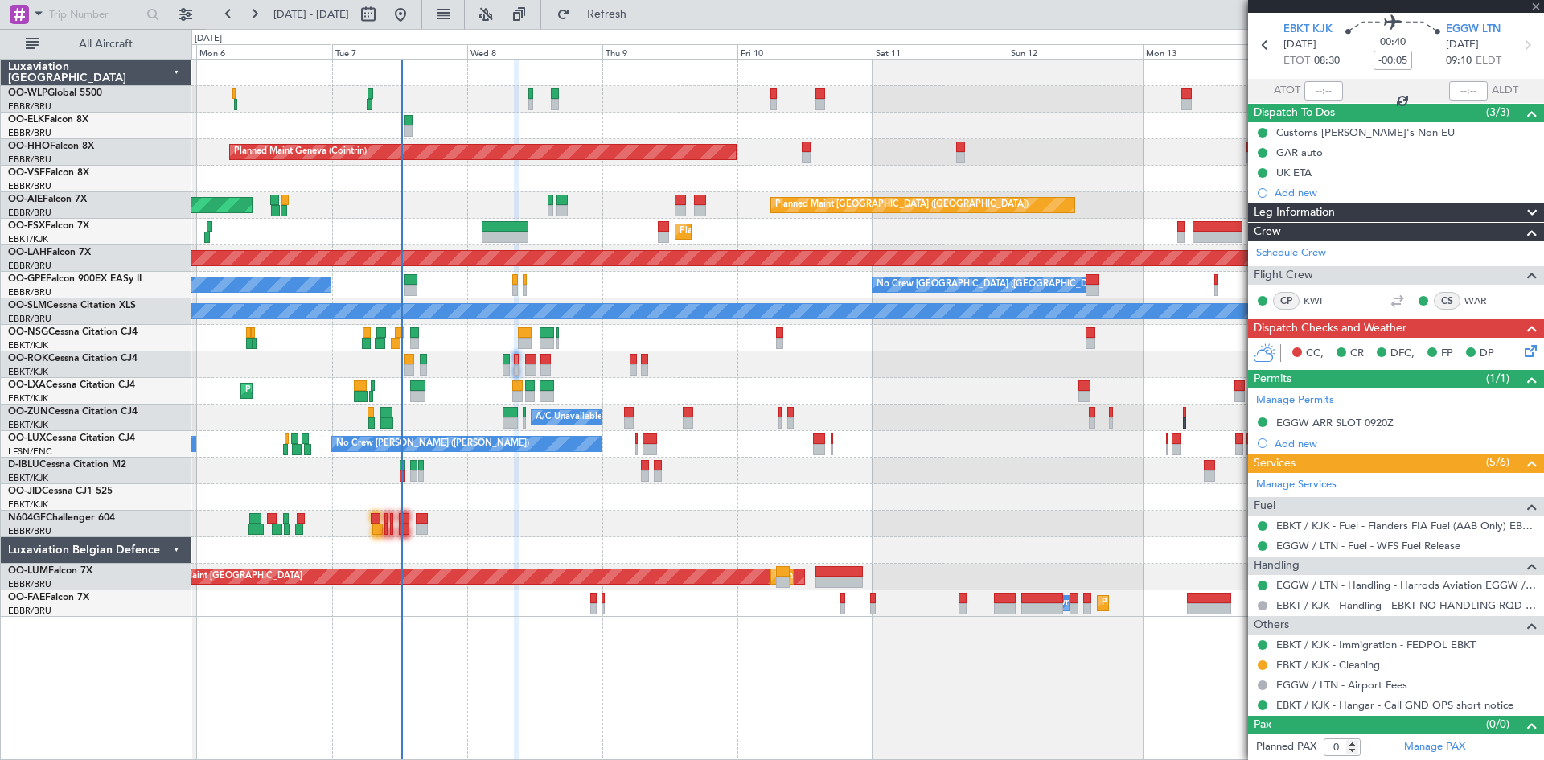
type input "-00:25"
type input "4"
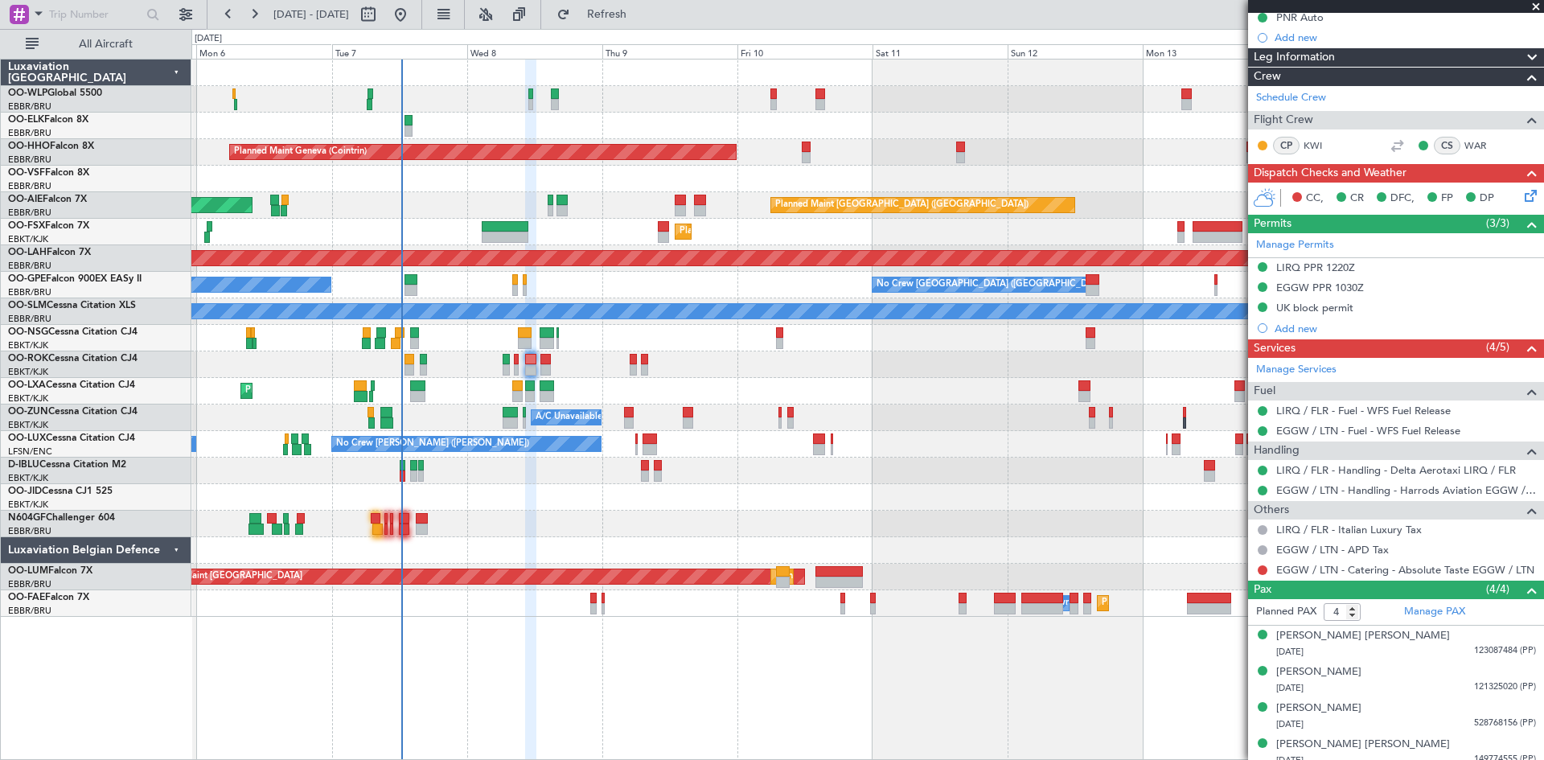
scroll to position [219, 0]
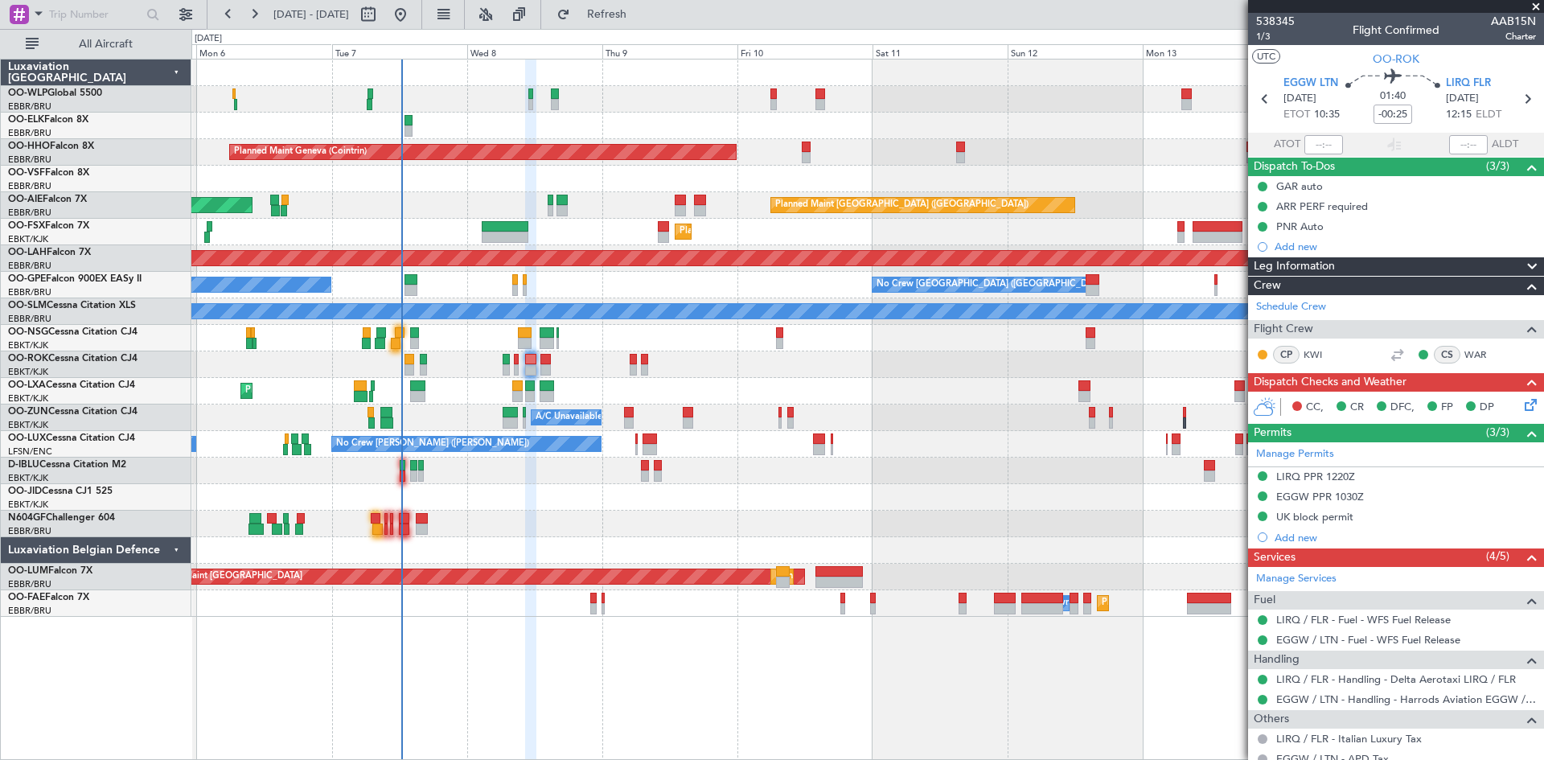
scroll to position [219, 0]
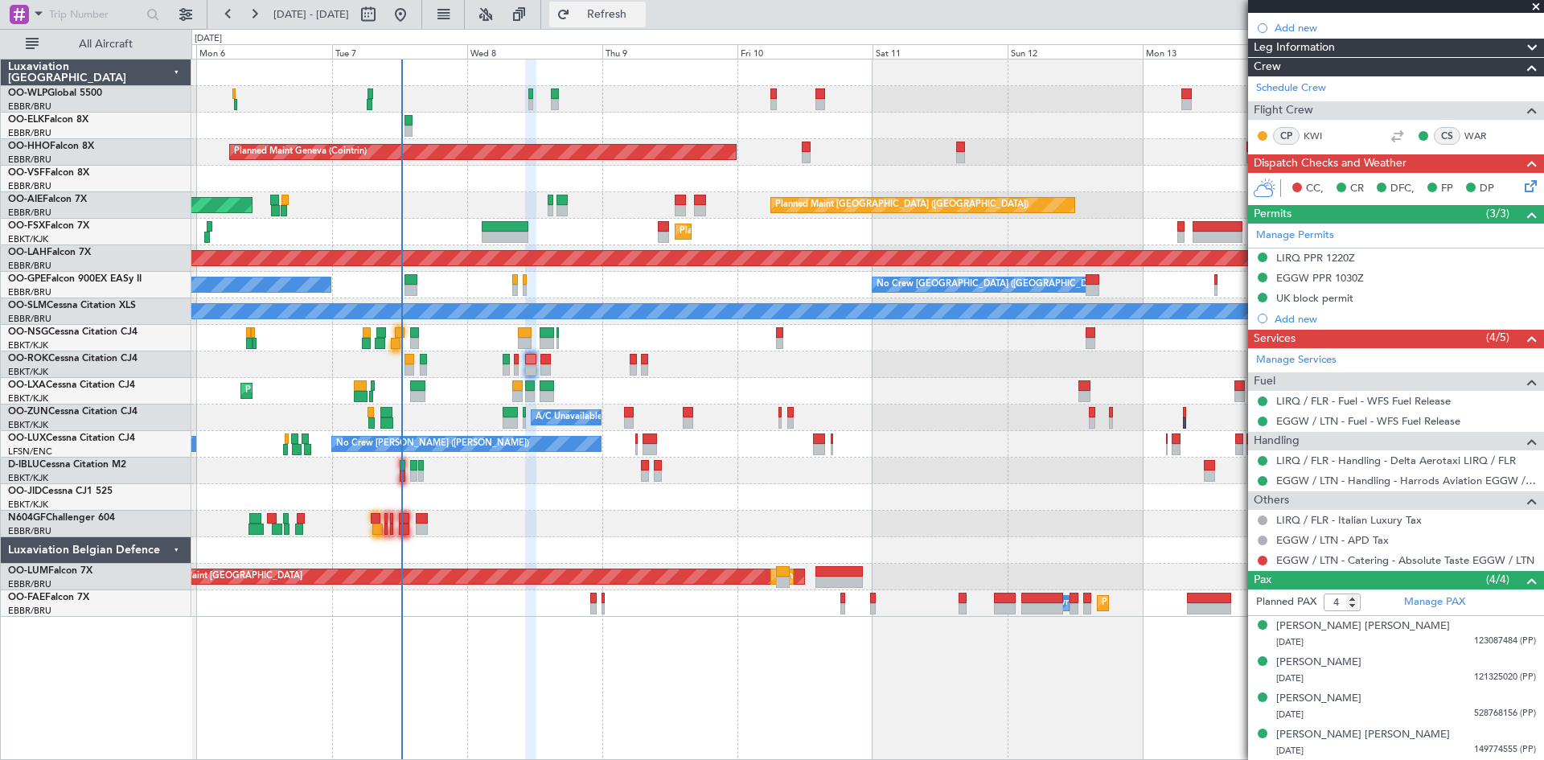
click at [646, 6] on button "Refresh" at bounding box center [597, 15] width 97 height 26
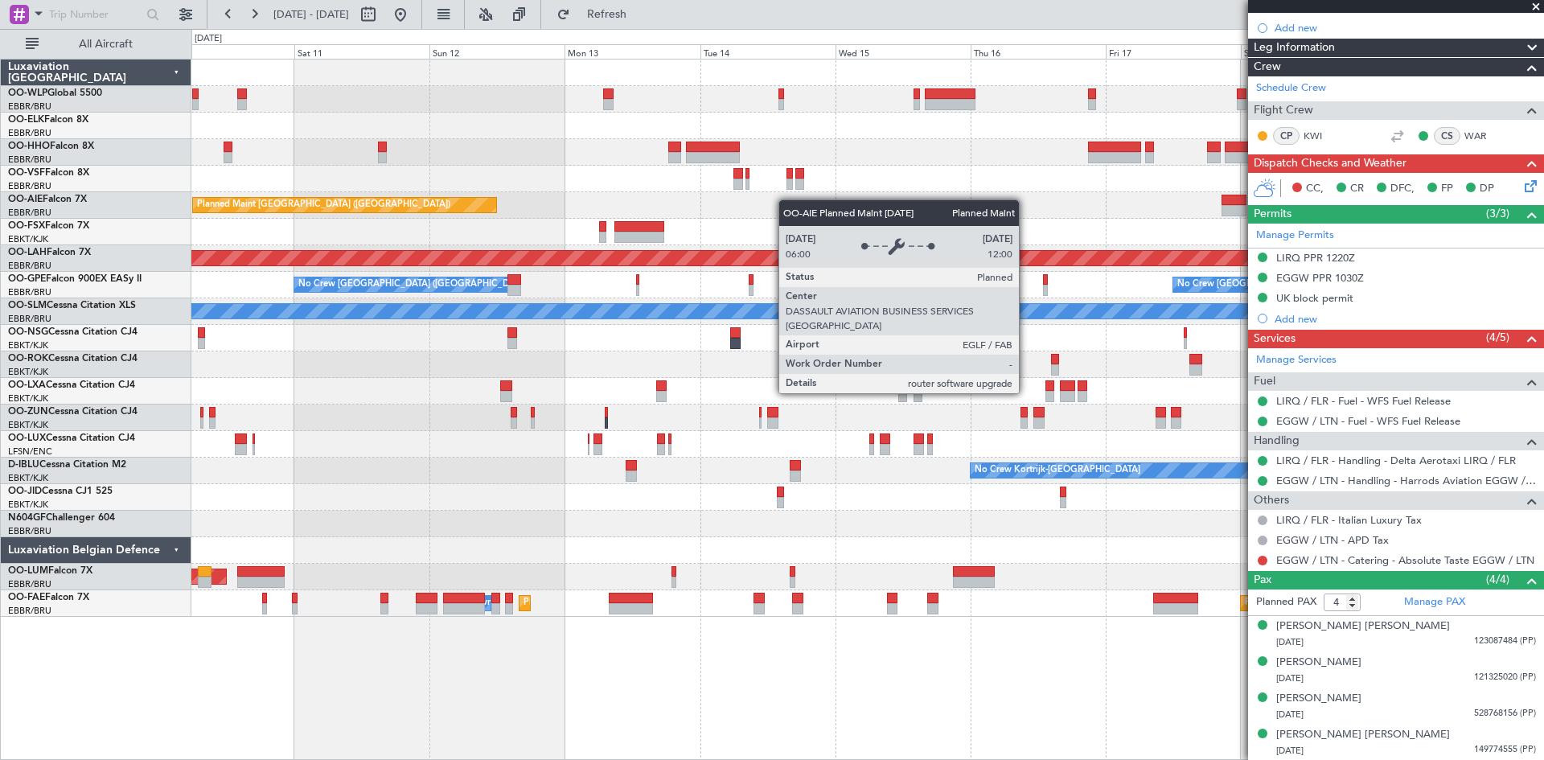
click at [461, 199] on div "Planned Maint Geneva (Cointrin) Planned Maint London (Farnborough) Planned Main…" at bounding box center [867, 338] width 1352 height 557
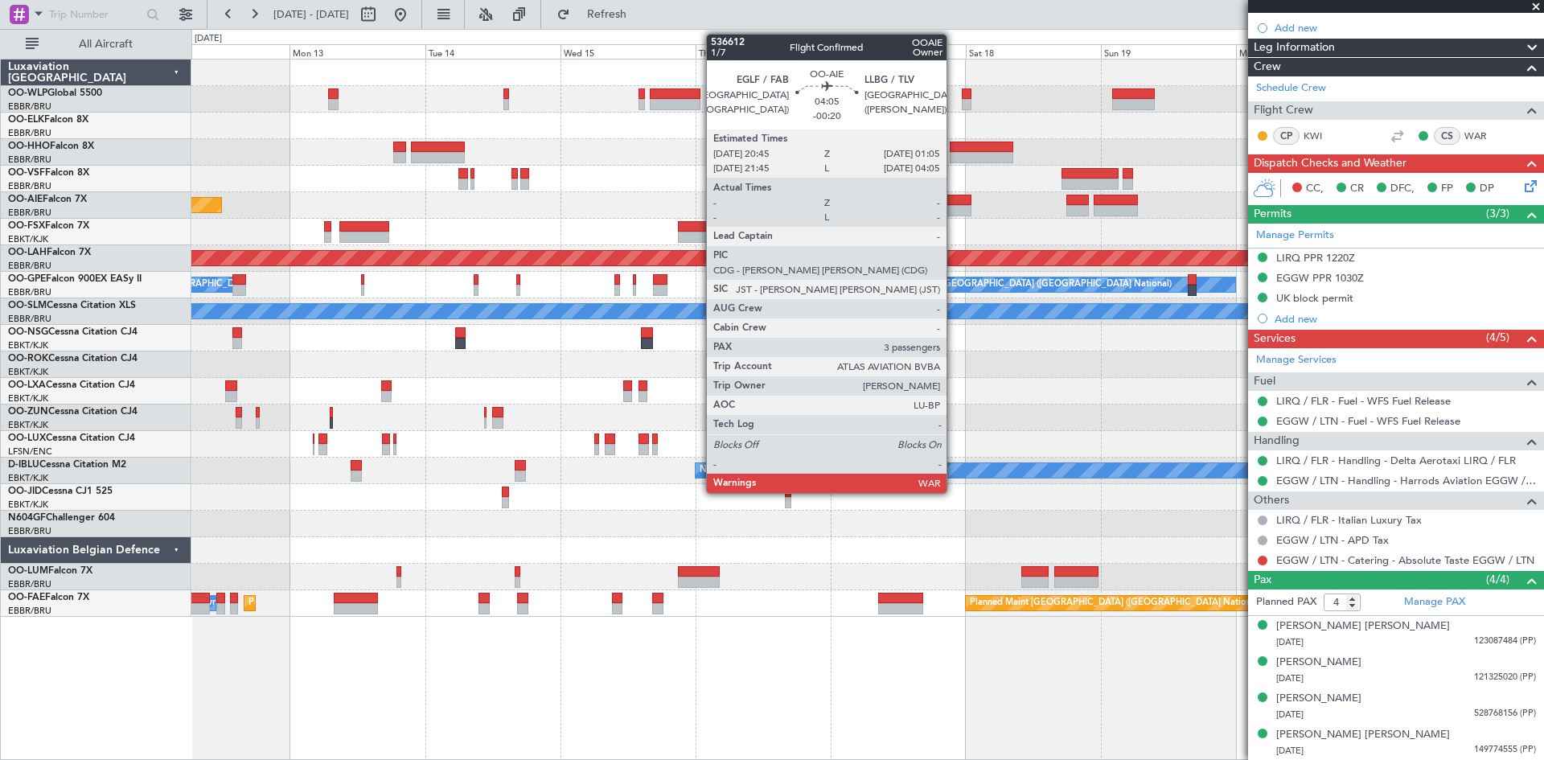
click at [954, 212] on div at bounding box center [959, 210] width 25 height 11
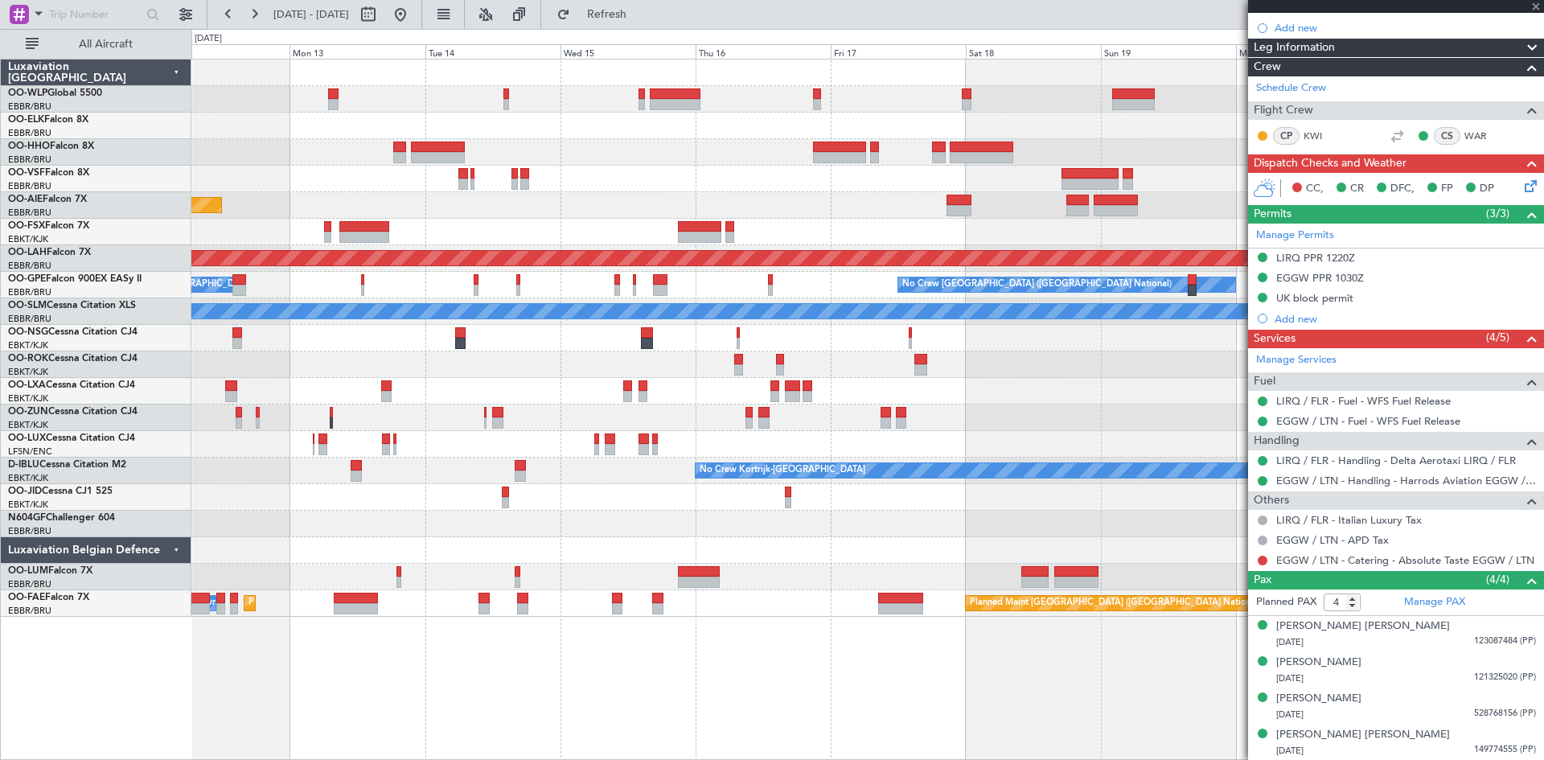
type input "-00:20"
type input "3"
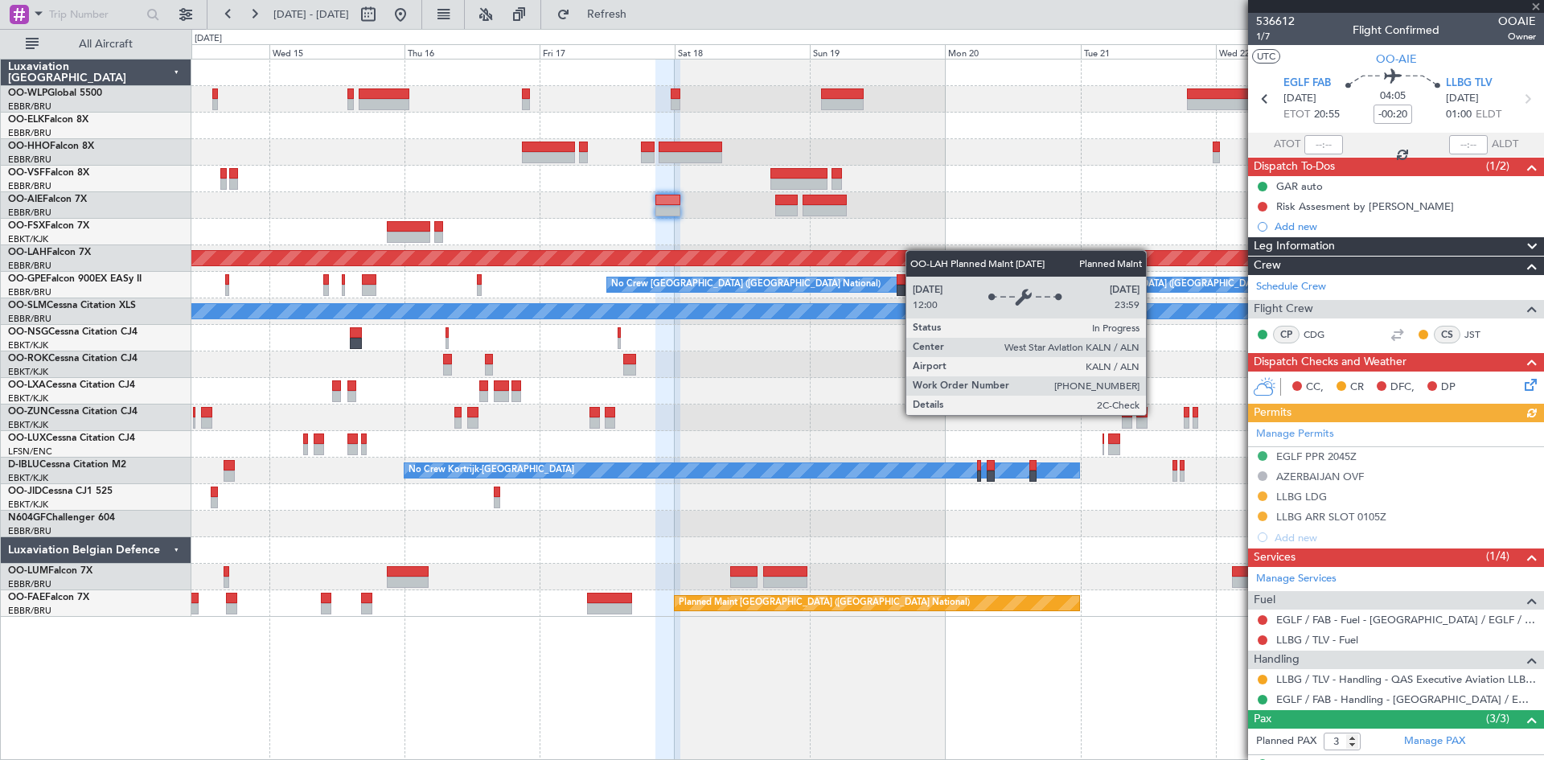
click at [853, 256] on div "- - FIMP 17:00 Z EBLG 05:10 Z Planned Maint London (Farnborough) Planned Maint …" at bounding box center [867, 338] width 1352 height 557
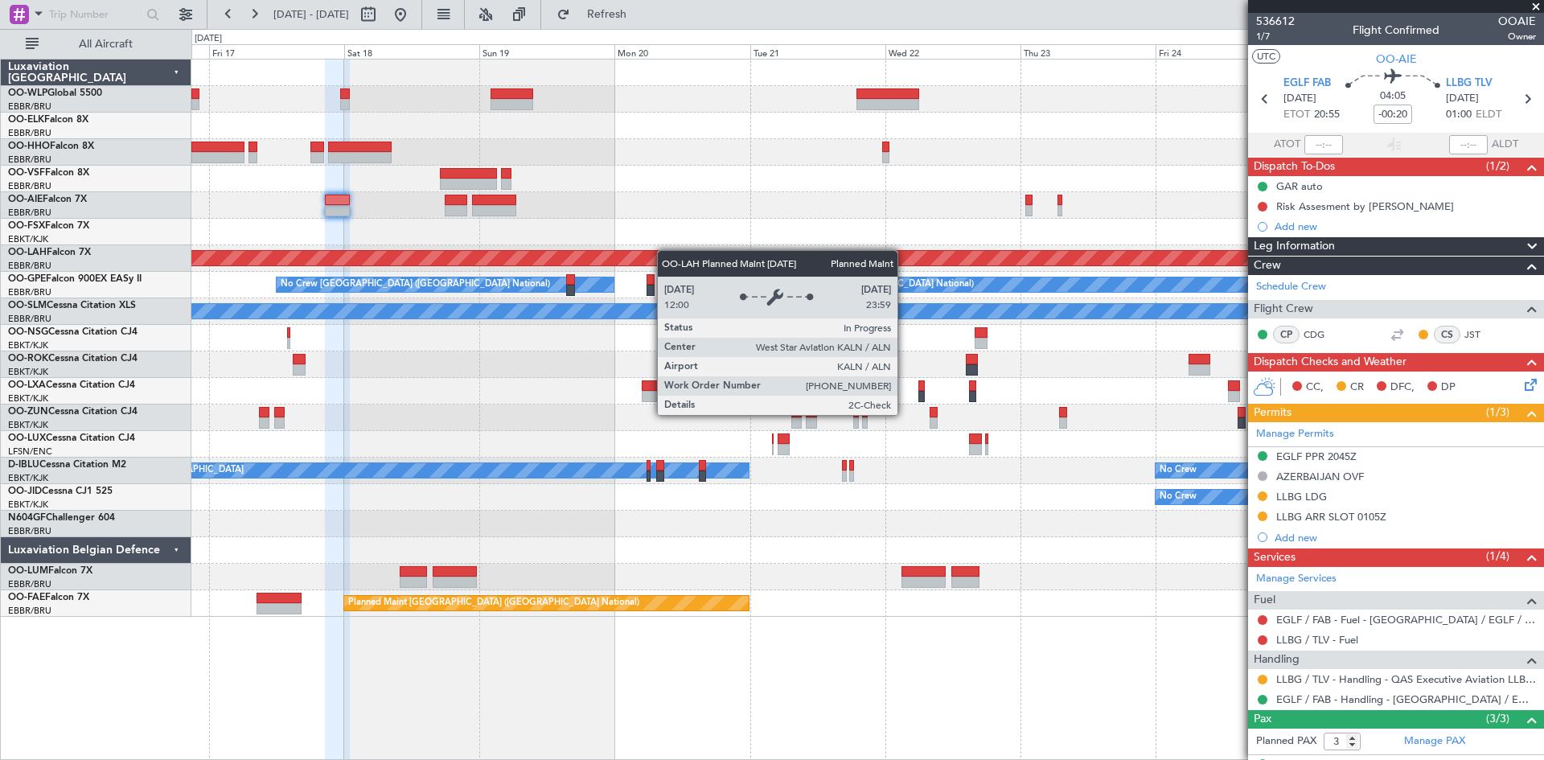
click at [648, 253] on div "- - FIMP 17:00 Z EBLG 05:10 Z Planned Maint Alton-st Louis (St Louis Regl) No C…" at bounding box center [867, 338] width 1352 height 557
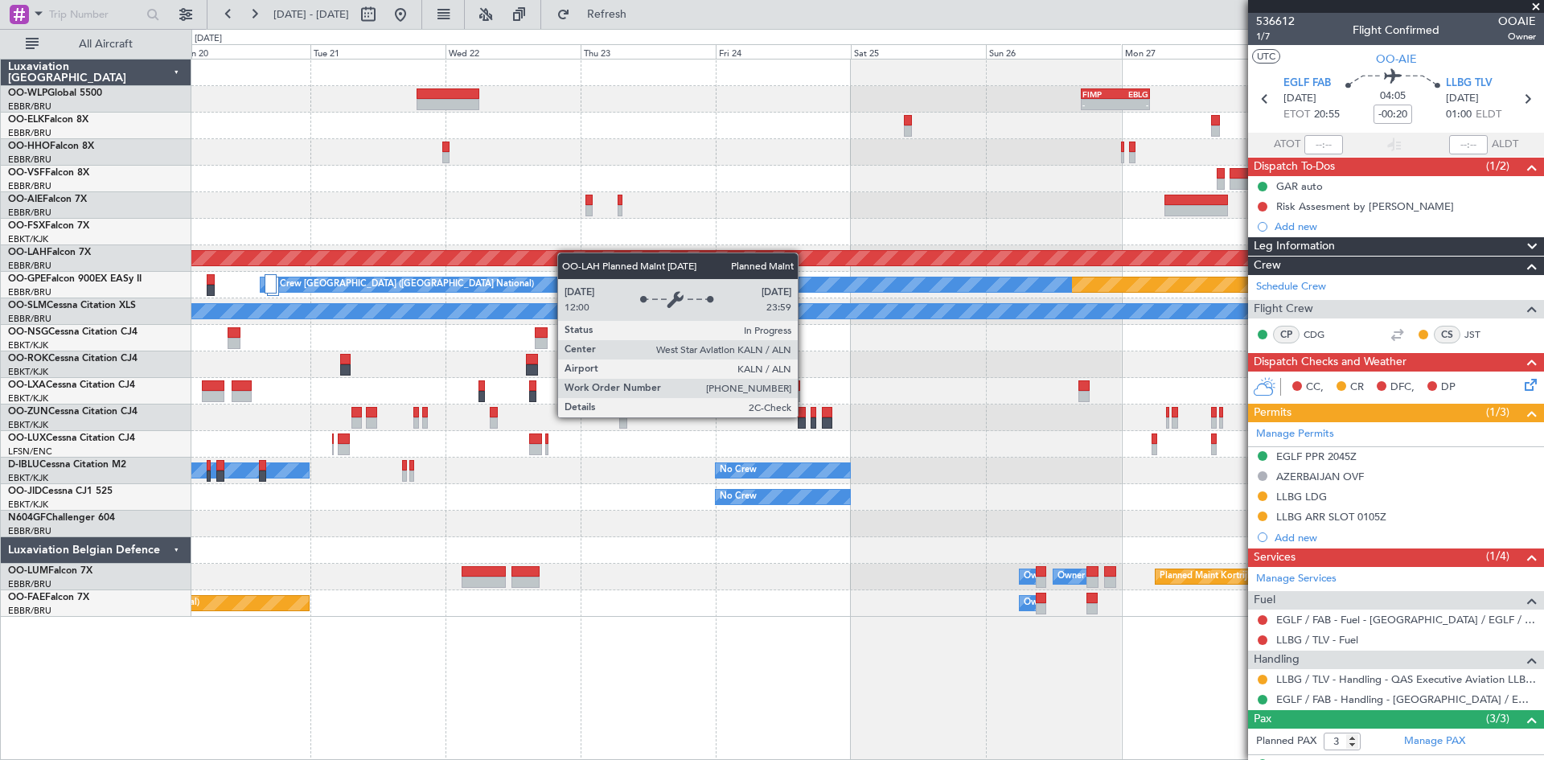
click at [371, 250] on div "- - FIMP 17:00 Z EBLG 05:10 Z Planned Maint Alton-st Louis (St Louis Regl) Plan…" at bounding box center [867, 338] width 1352 height 557
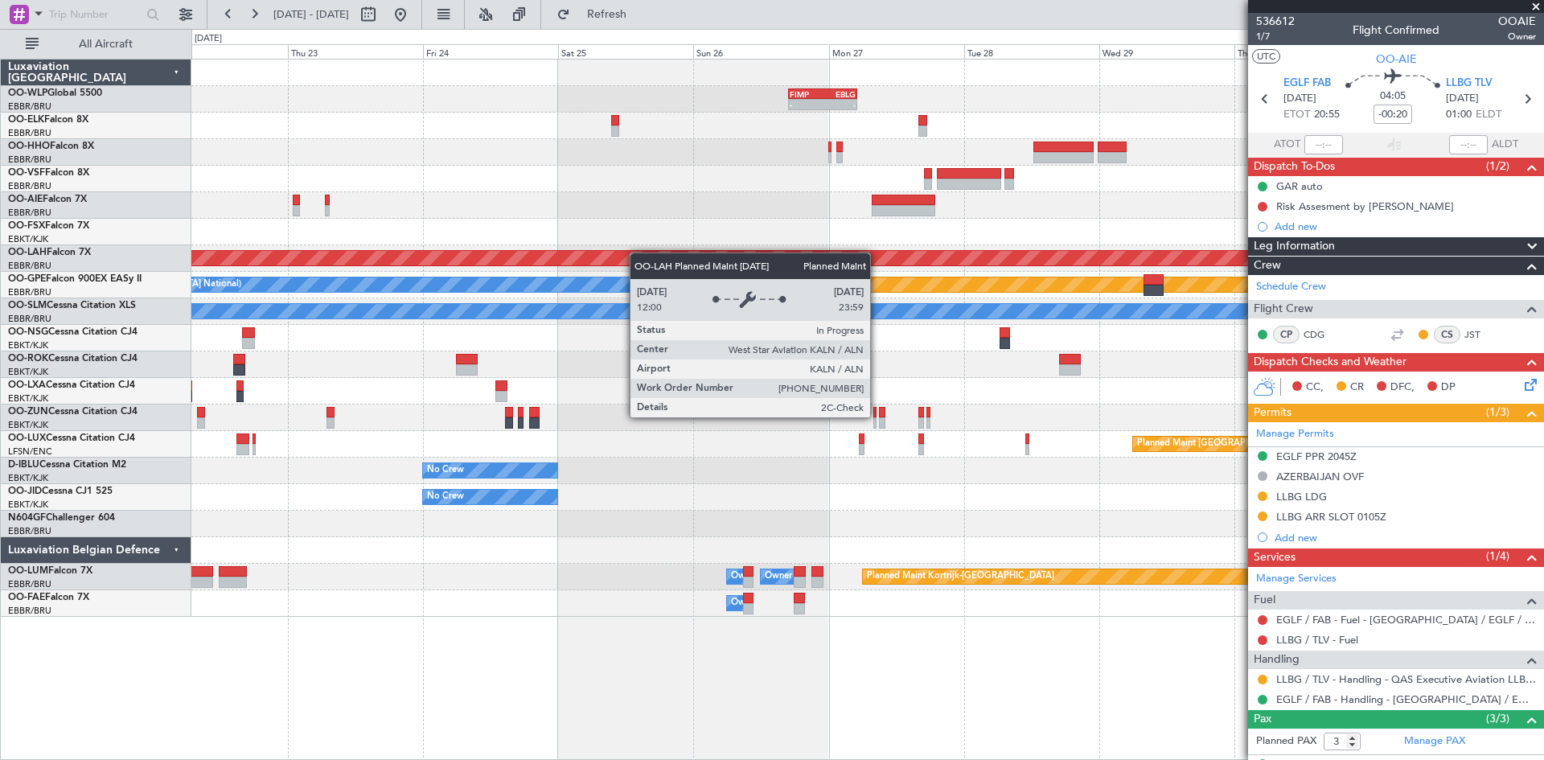
click at [551, 254] on div "- - FIMP 17:00 Z EBLG 05:10 Z Planned Maint Alton-st Louis (St Louis Regl) Plan…" at bounding box center [867, 338] width 1352 height 557
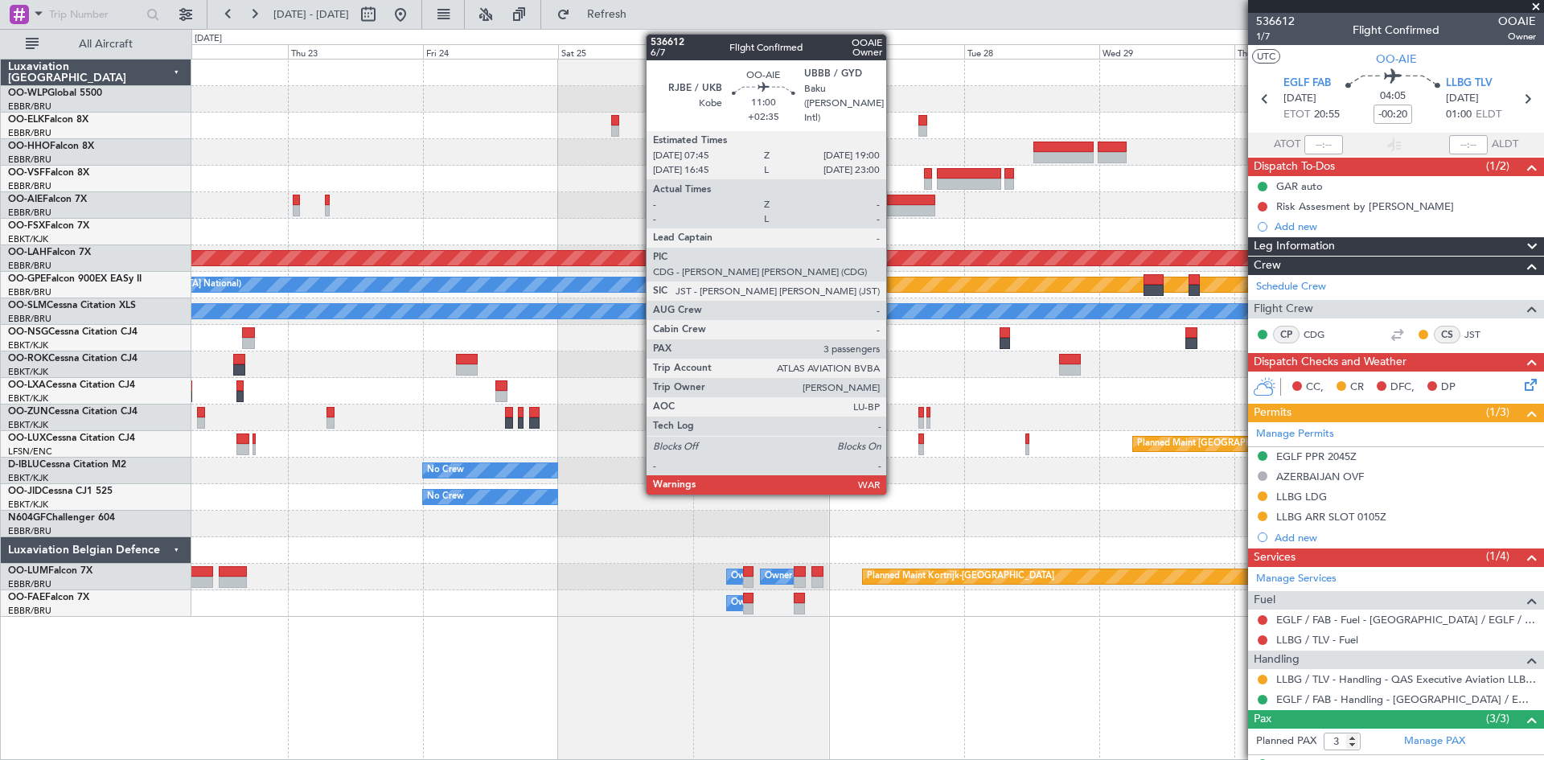
click at [894, 195] on div at bounding box center [904, 200] width 64 height 11
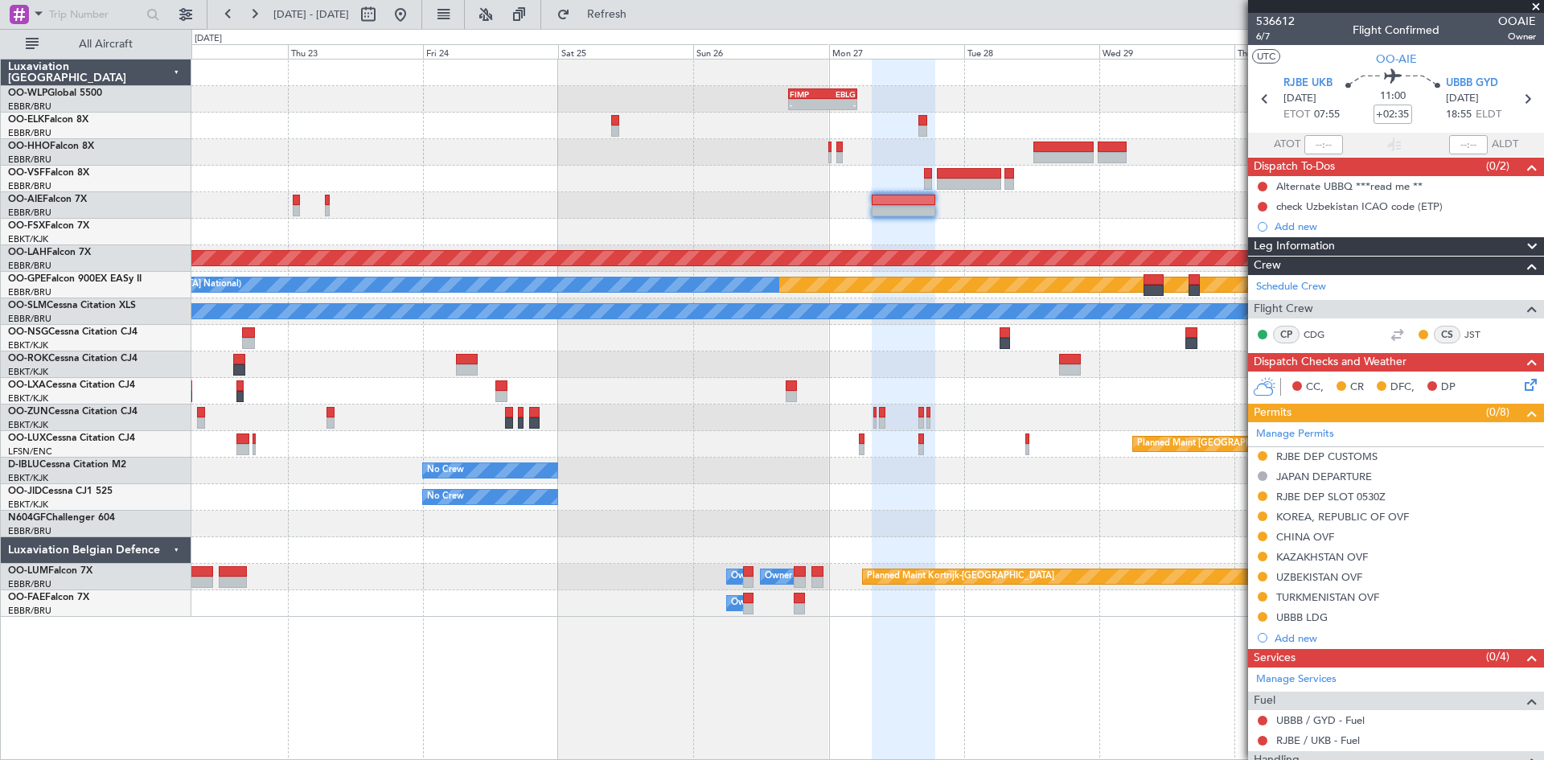
drag, startPoint x: 457, startPoint y: 21, endPoint x: 517, endPoint y: 27, distance: 60.7
click at [413, 21] on button at bounding box center [401, 15] width 26 height 26
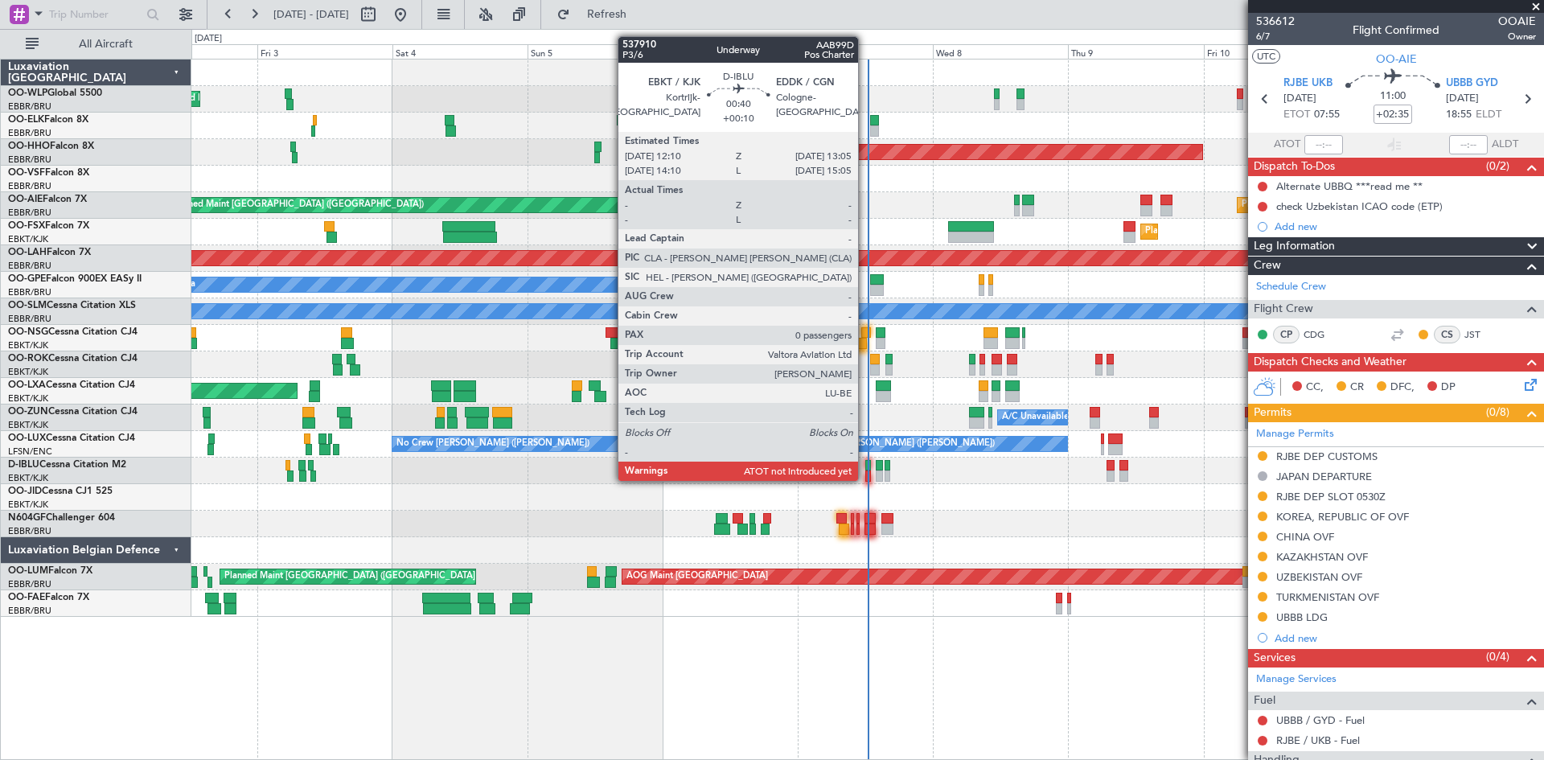
click at [866, 479] on div at bounding box center [869, 476] width 6 height 11
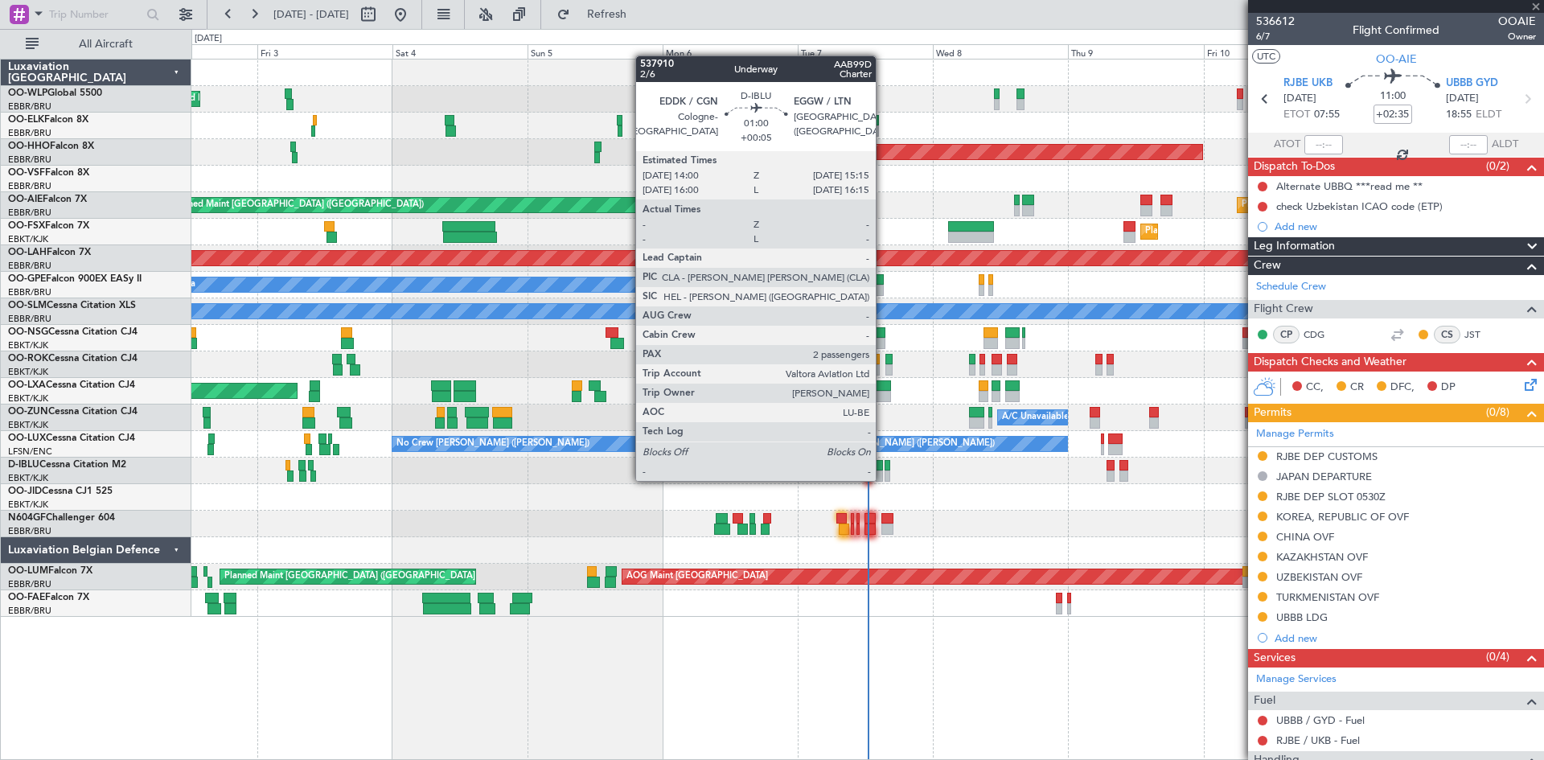
type input "+00:10"
type input "0"
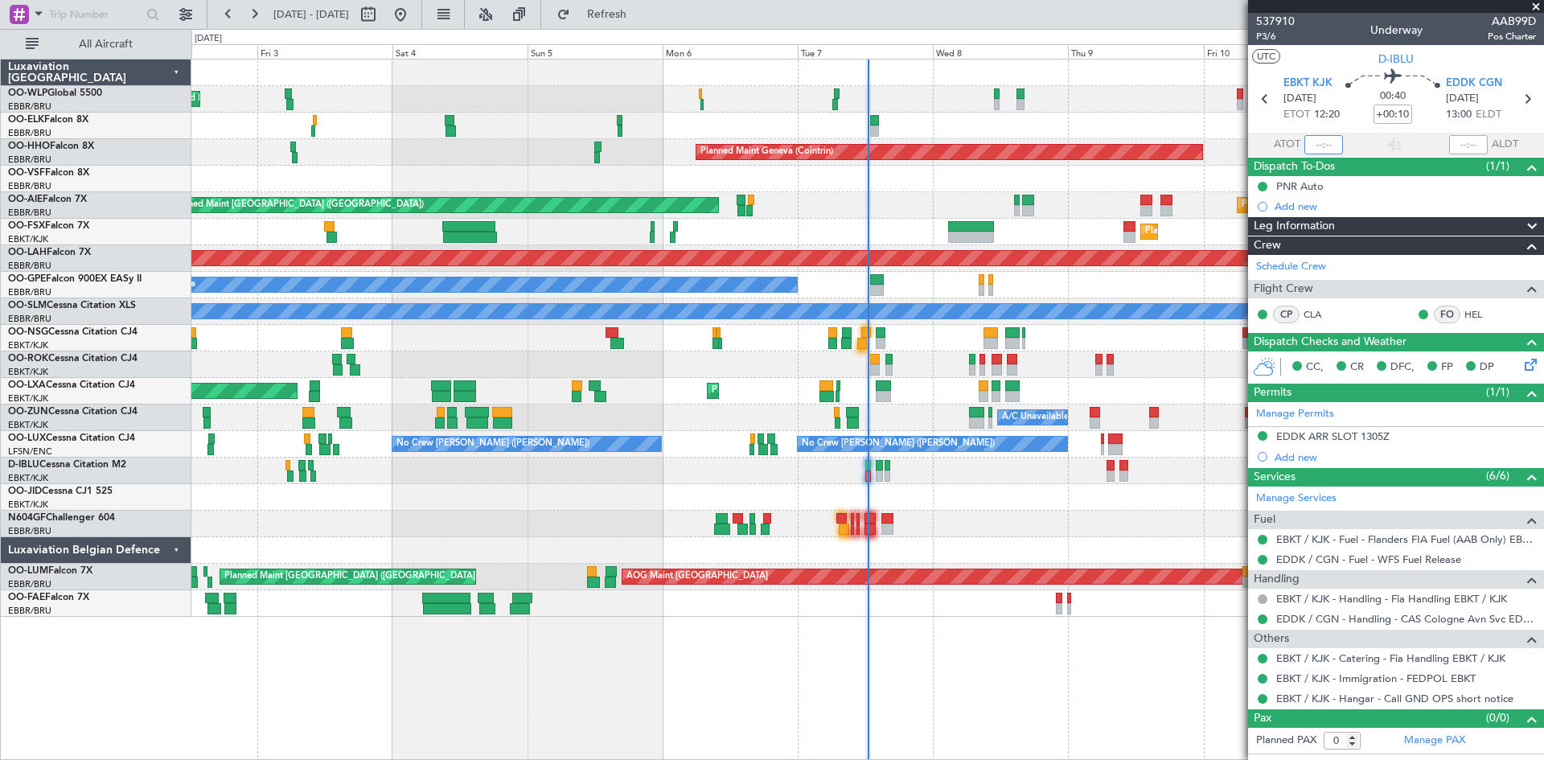
click at [1318, 145] on input "text" at bounding box center [1324, 144] width 39 height 19
type input "12:15"
click at [413, 21] on button at bounding box center [401, 15] width 26 height 26
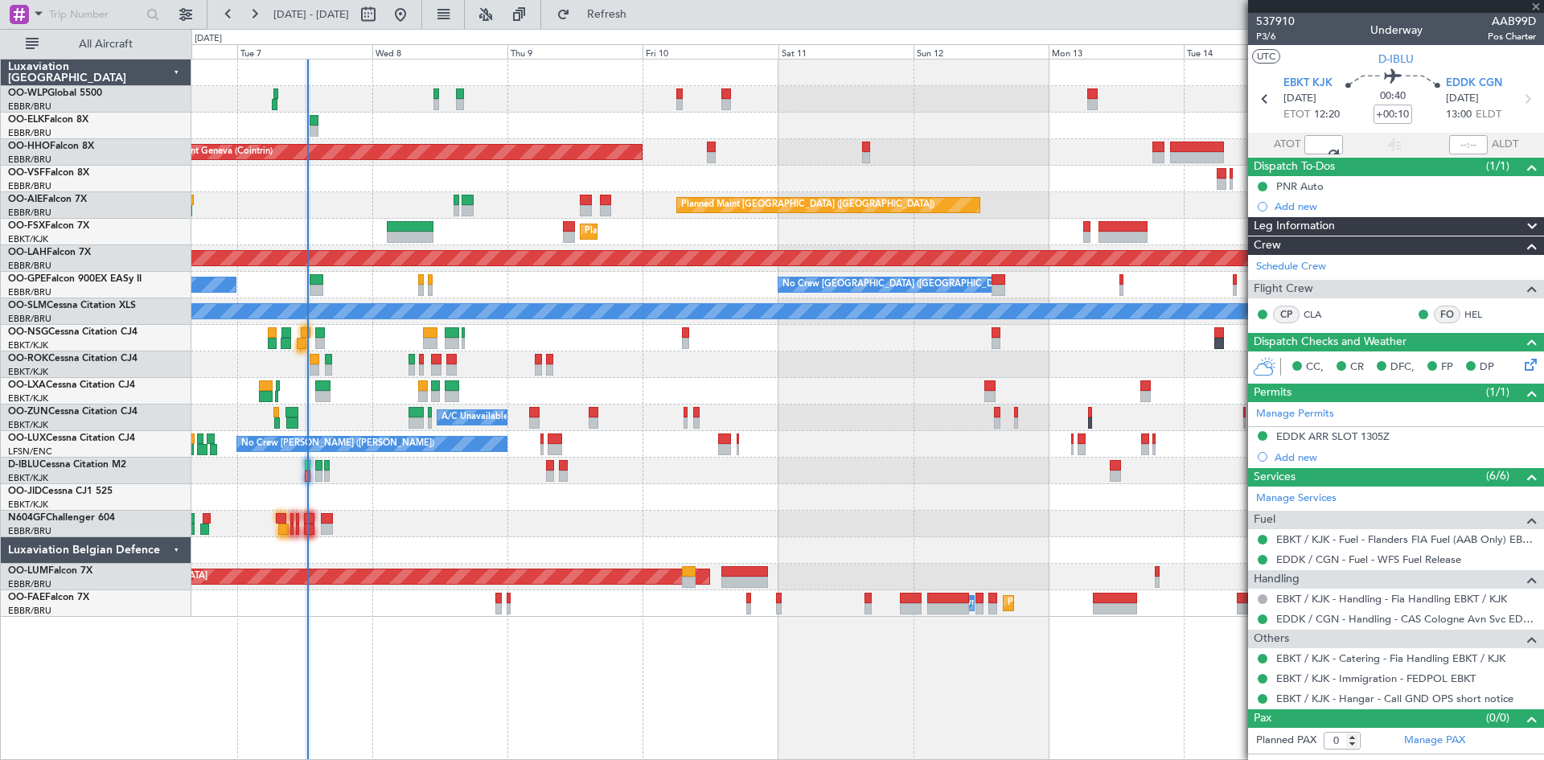
click at [313, 174] on div "Planned Maint Geneva (Cointrin) Planned Maint London (Farnborough) Unplanned Ma…" at bounding box center [867, 338] width 1352 height 557
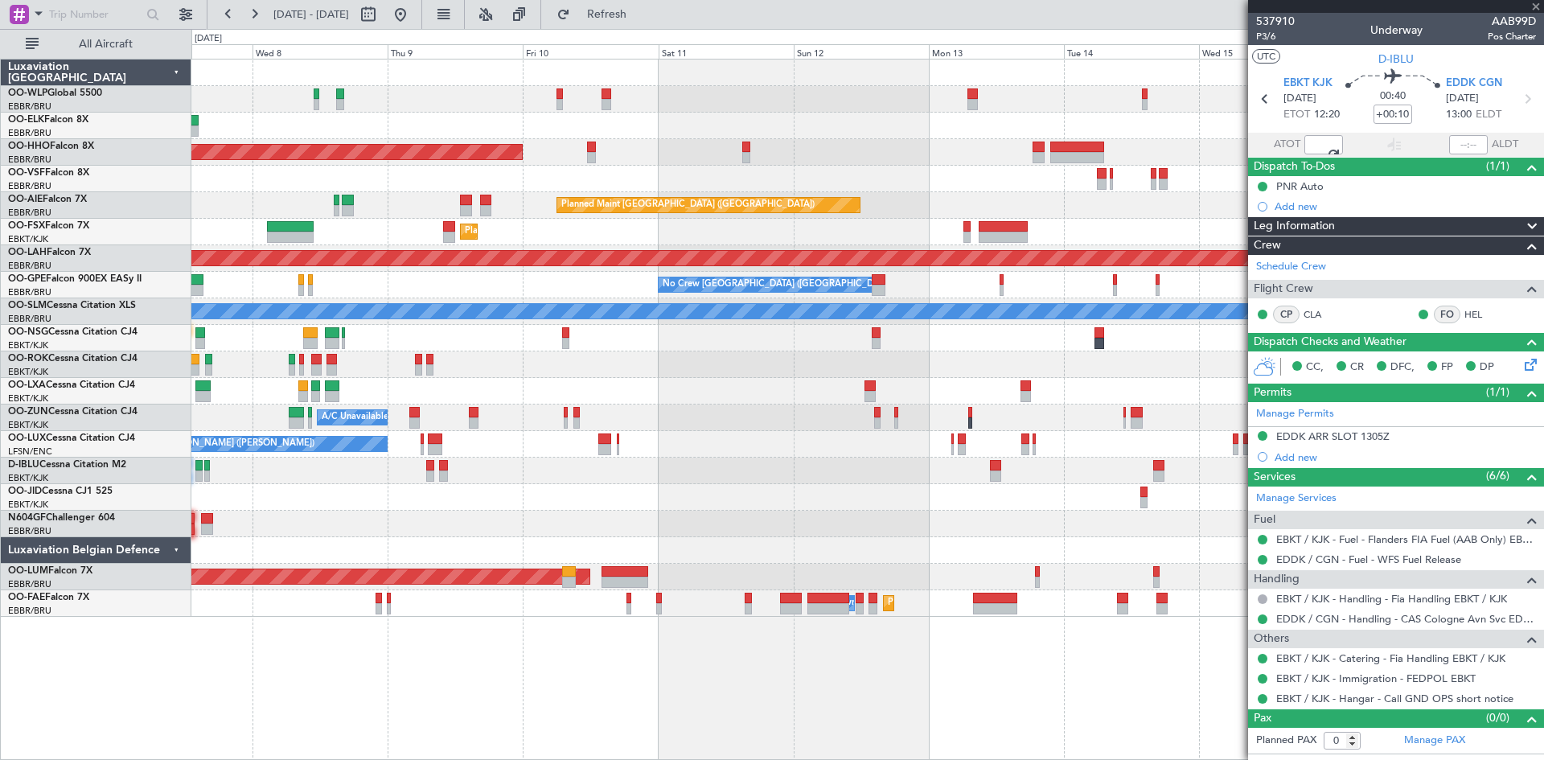
click at [414, 215] on div "Planned Maint Geneva (Cointrin) Planned Maint London (Farnborough) Unplanned Ma…" at bounding box center [867, 338] width 1352 height 557
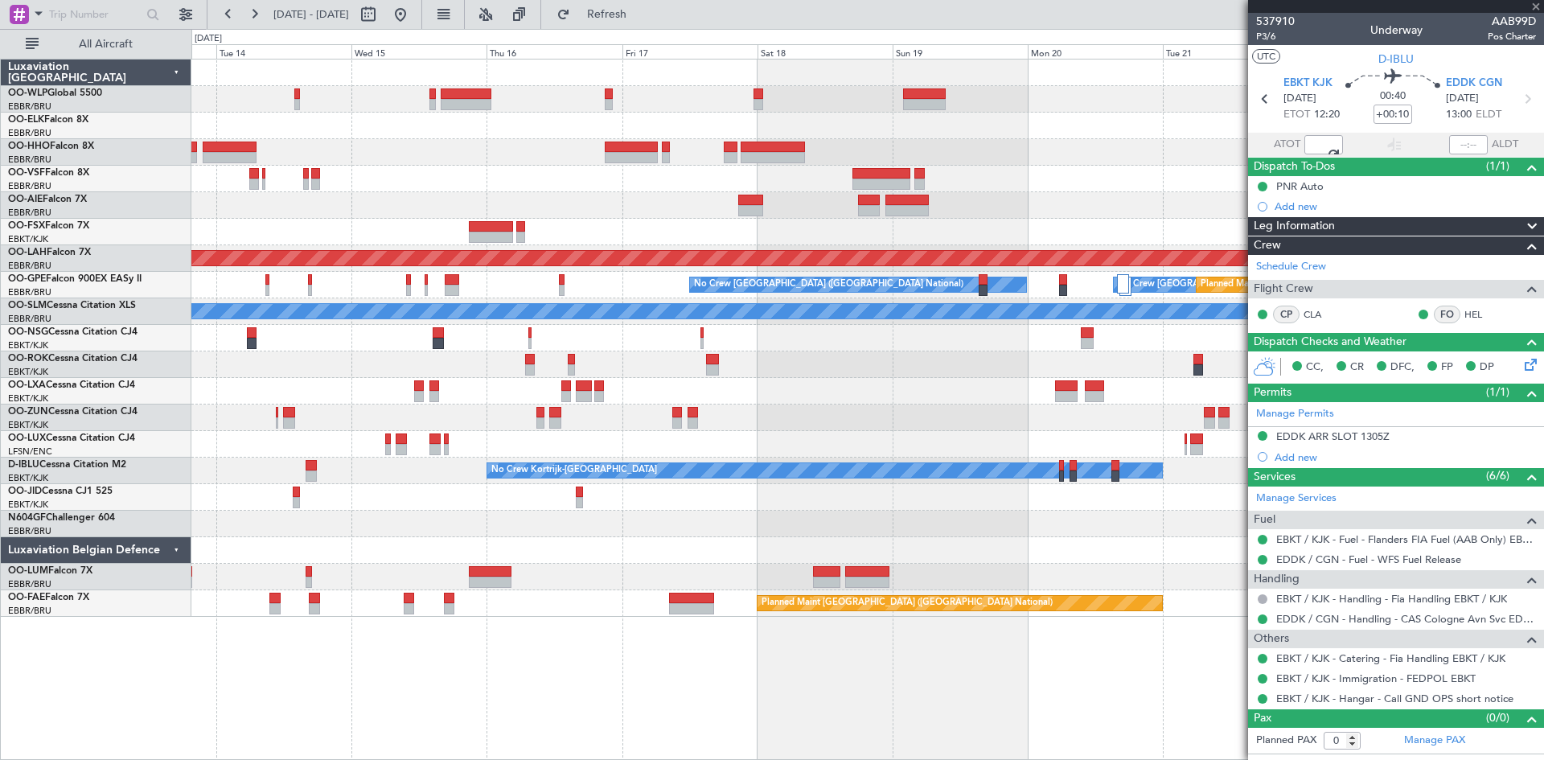
click at [652, 205] on div "Planned Maint London (Farnborough) Planned Maint Alton-st Louis (St Louis Regl)…" at bounding box center [867, 338] width 1352 height 557
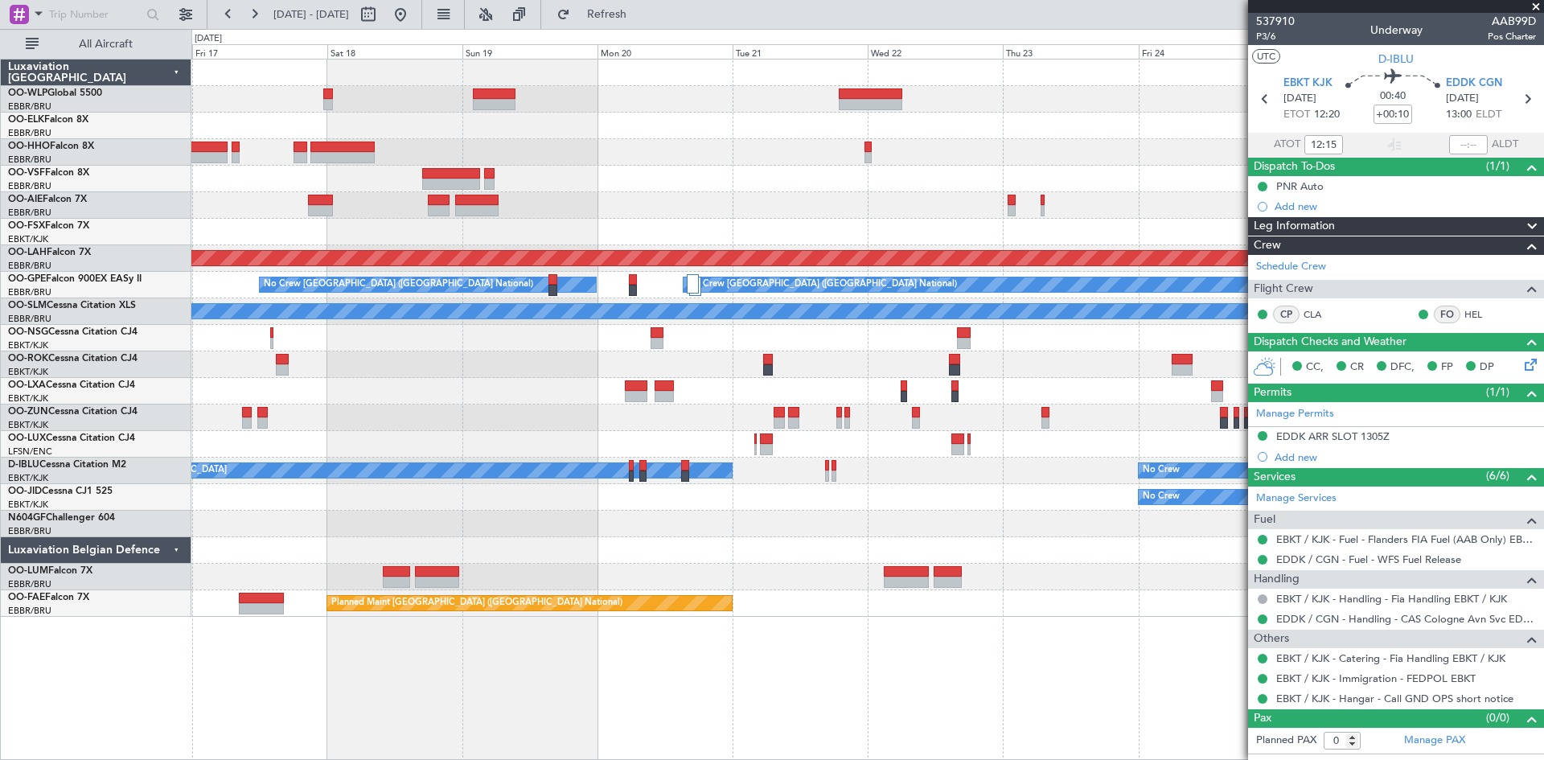
click at [508, 189] on div "- - FIMP 17:00 Z EBLG 05:10 Z Planned Maint Alton-st Louis (St Louis Regl) No C…" at bounding box center [867, 338] width 1352 height 557
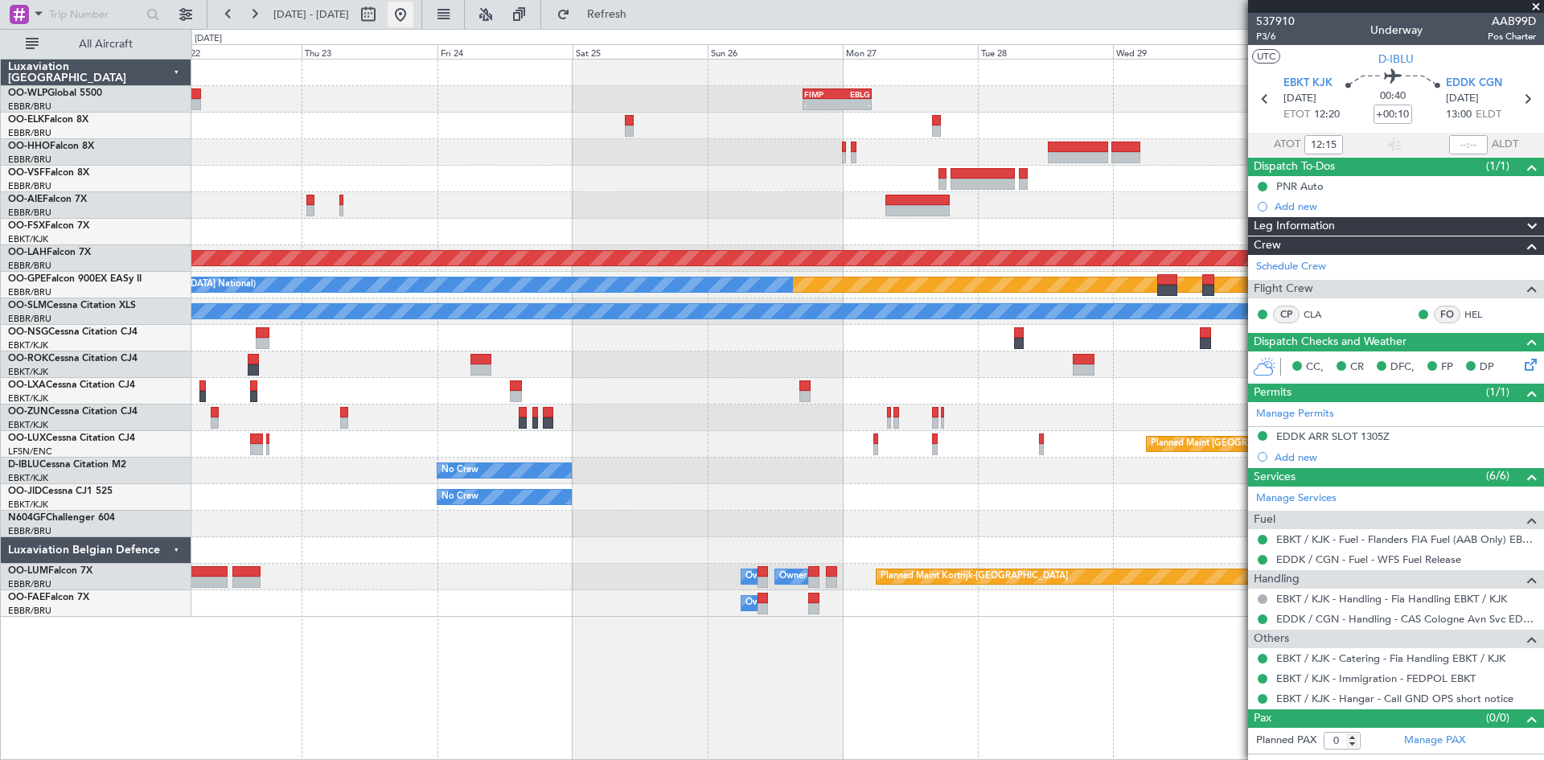
click at [413, 14] on button at bounding box center [401, 15] width 26 height 26
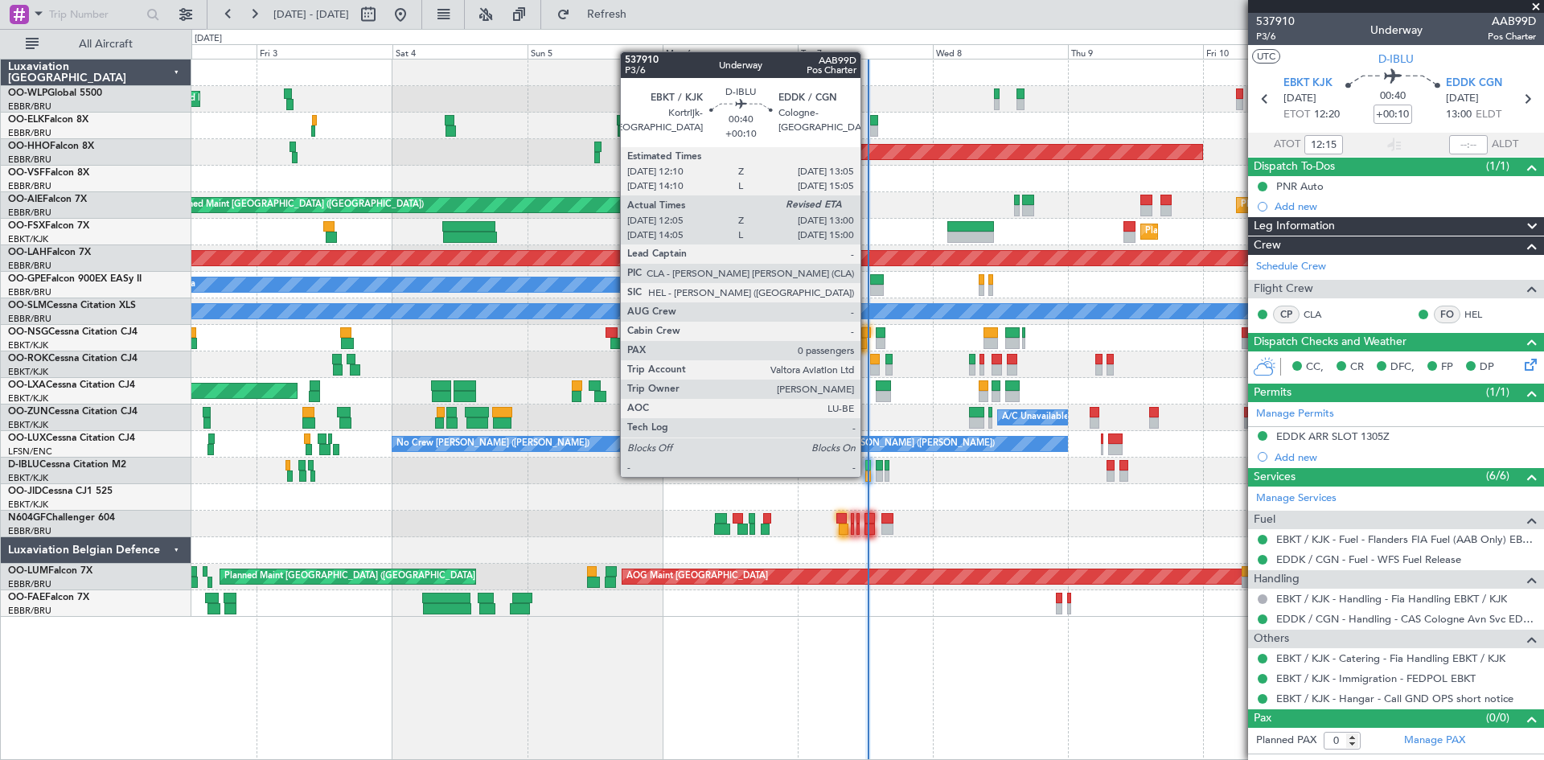
click at [868, 475] on div at bounding box center [869, 476] width 6 height 11
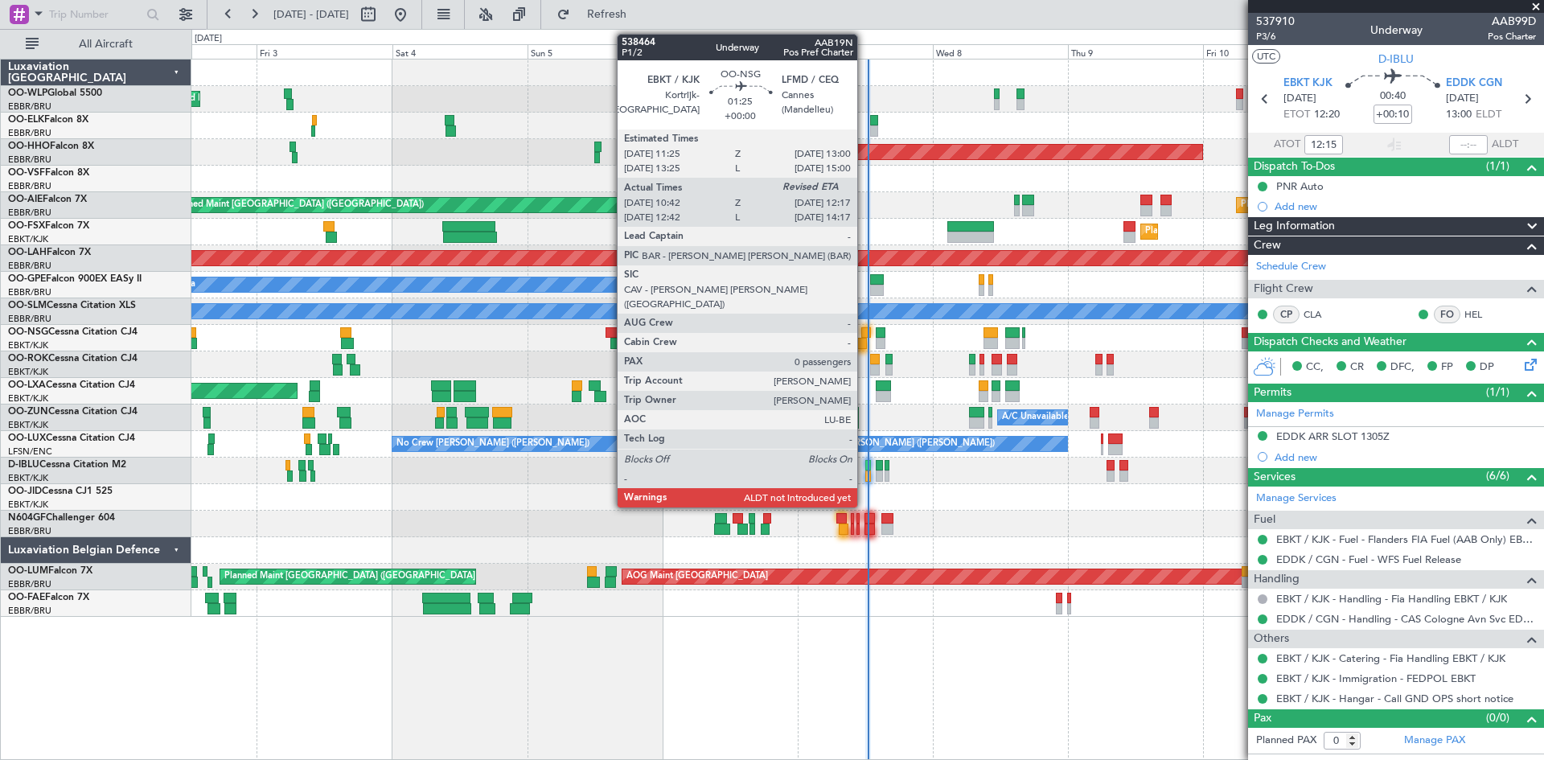
click at [865, 332] on div at bounding box center [866, 332] width 10 height 11
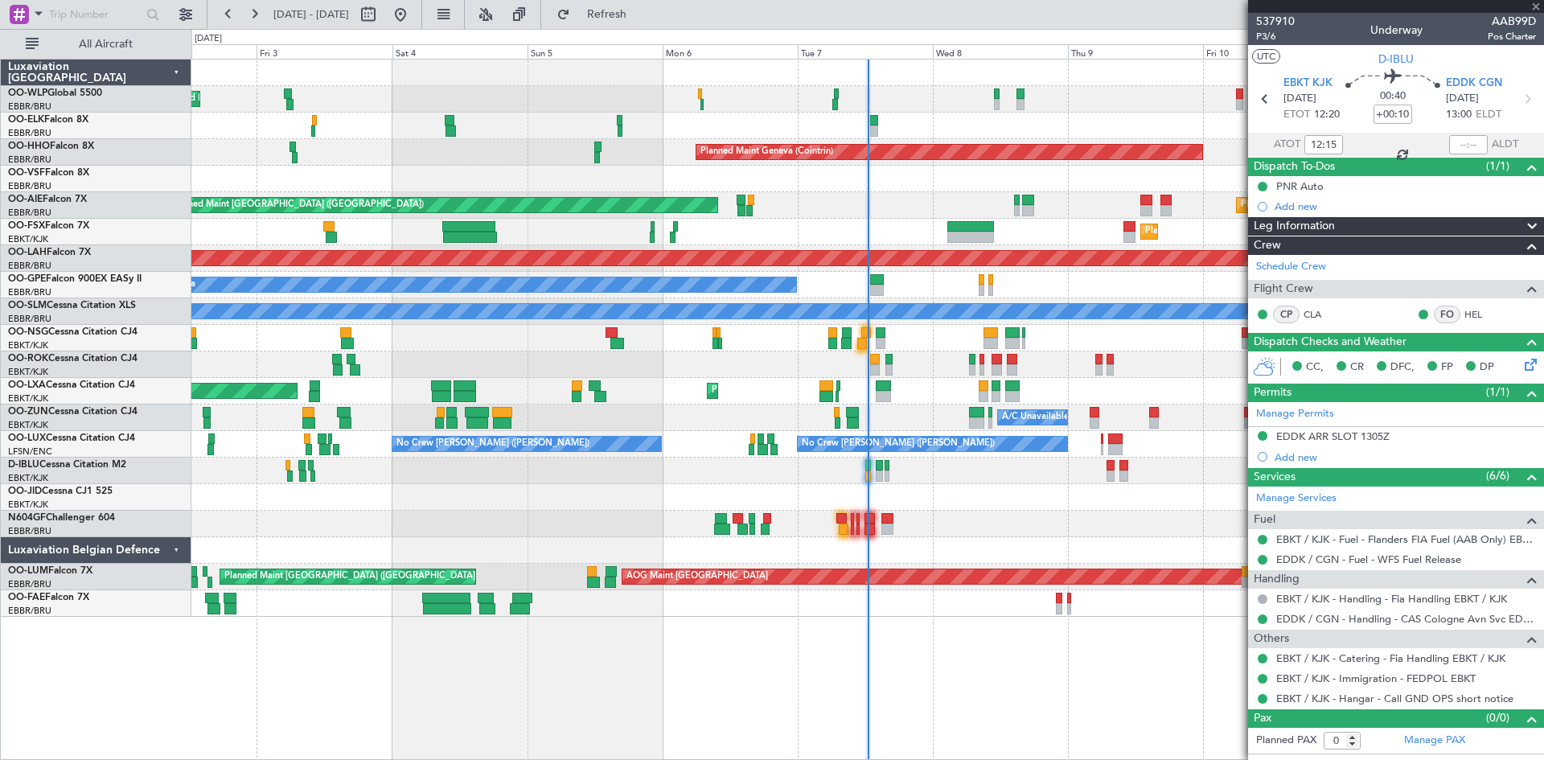
type input "10:47"
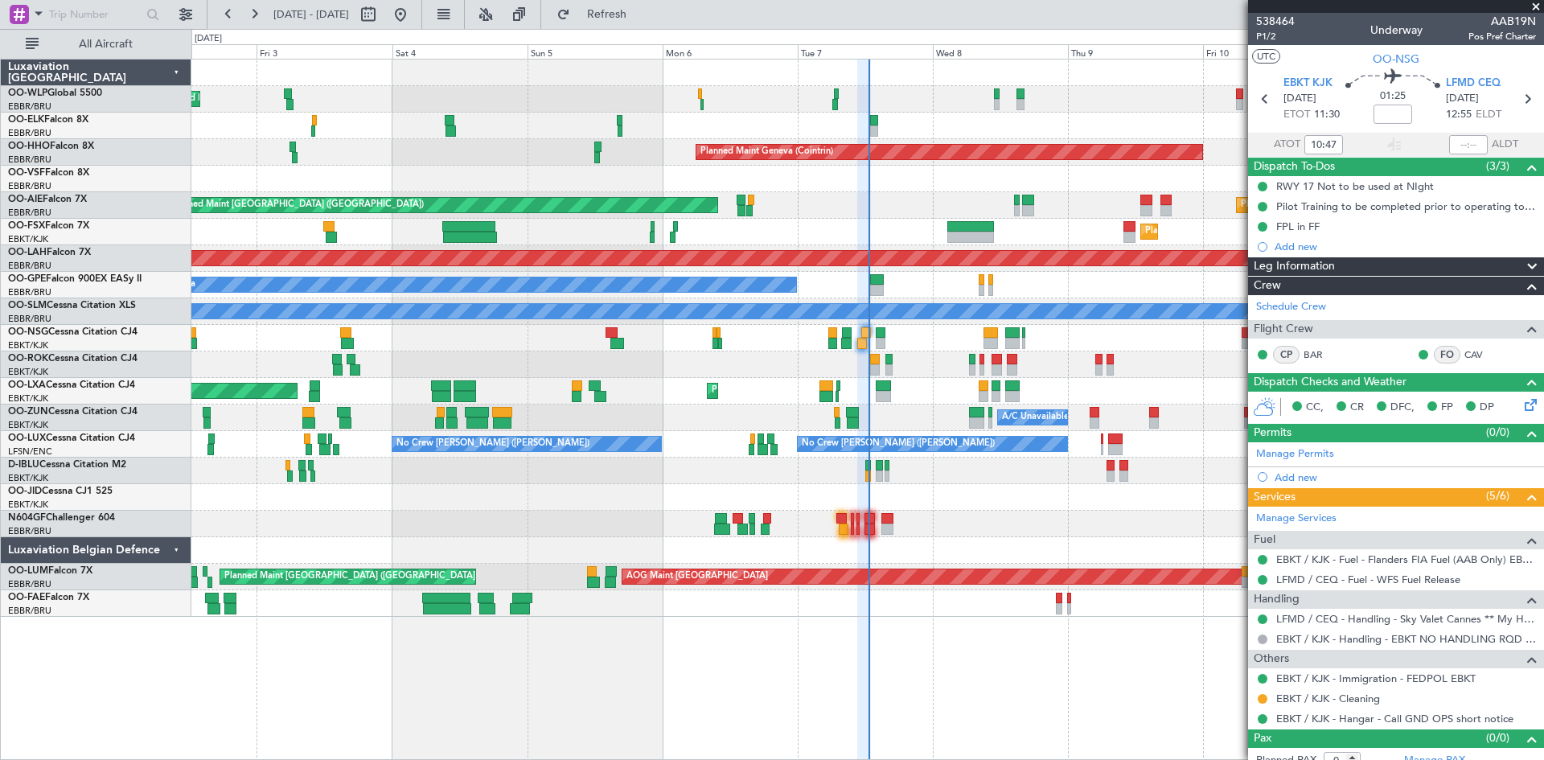
click at [315, 599] on div "Planned Maint Milan (Linate) Planned Maint Geneva (Cointrin) Planned Maint Lond…" at bounding box center [867, 338] width 1352 height 557
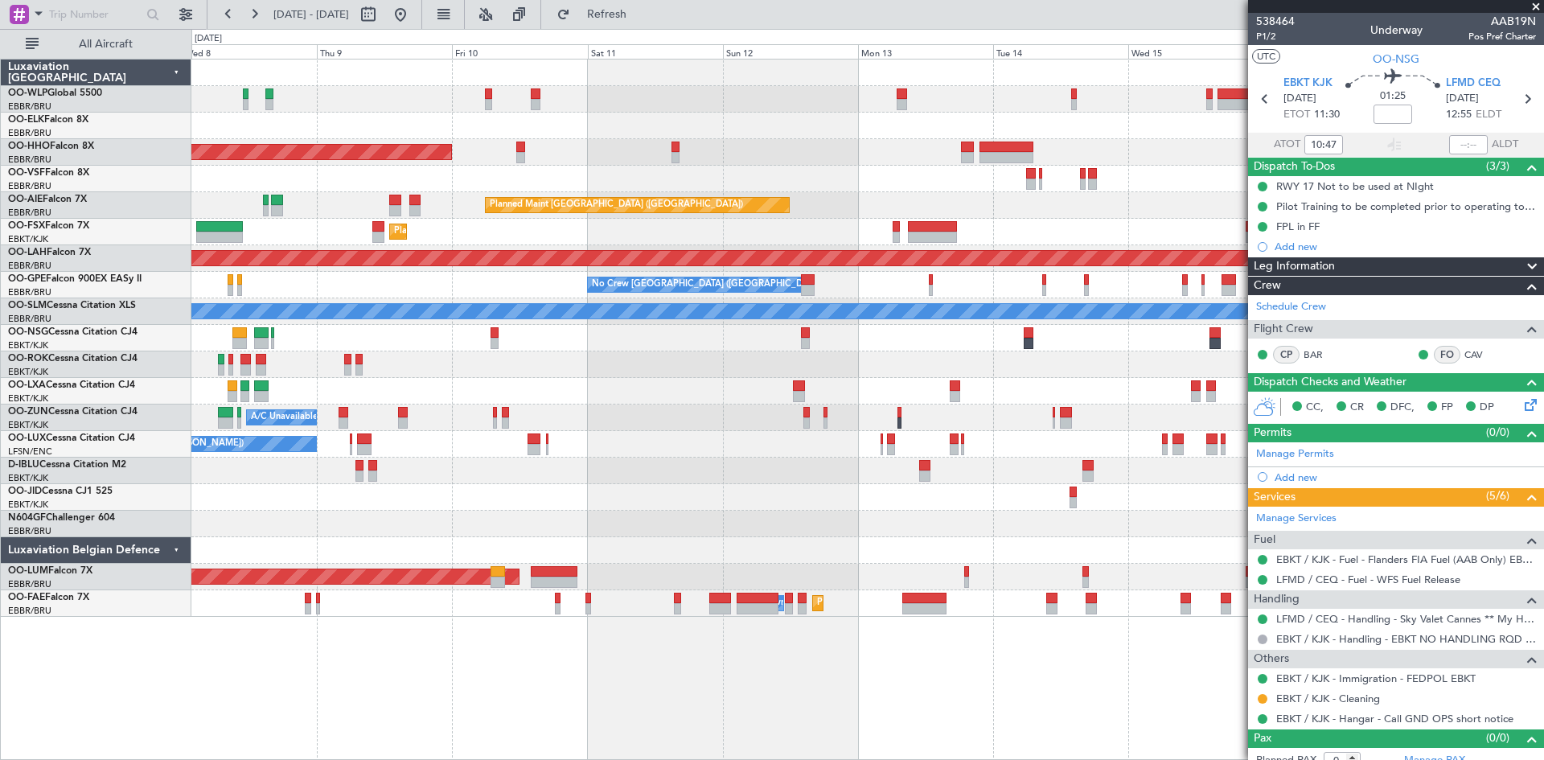
click at [476, 553] on div "Planned Maint Geneva (Cointrin) Planned Maint London (Farnborough) Unplanned Ma…" at bounding box center [867, 338] width 1352 height 557
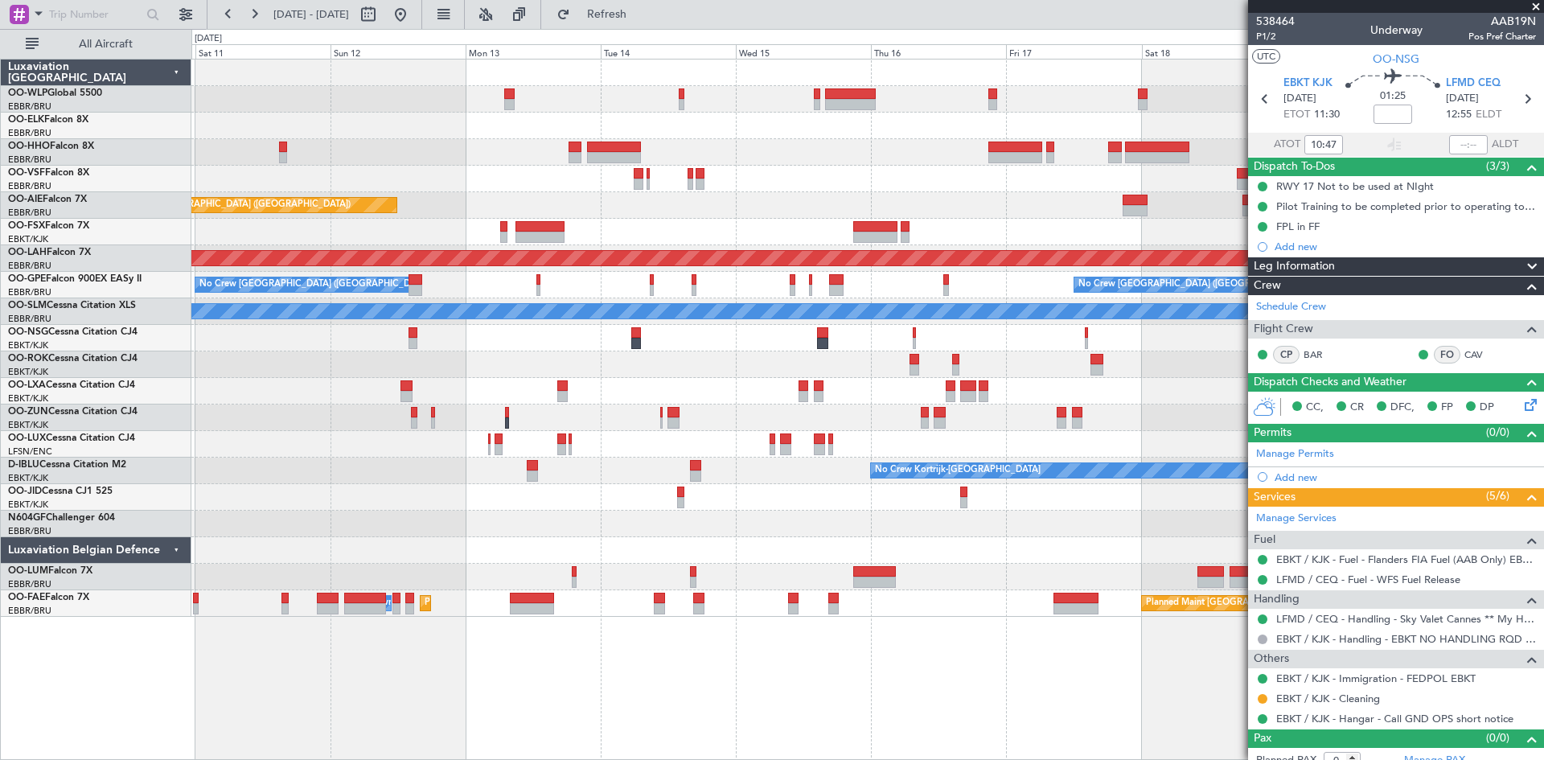
click at [984, 393] on div at bounding box center [984, 396] width 10 height 11
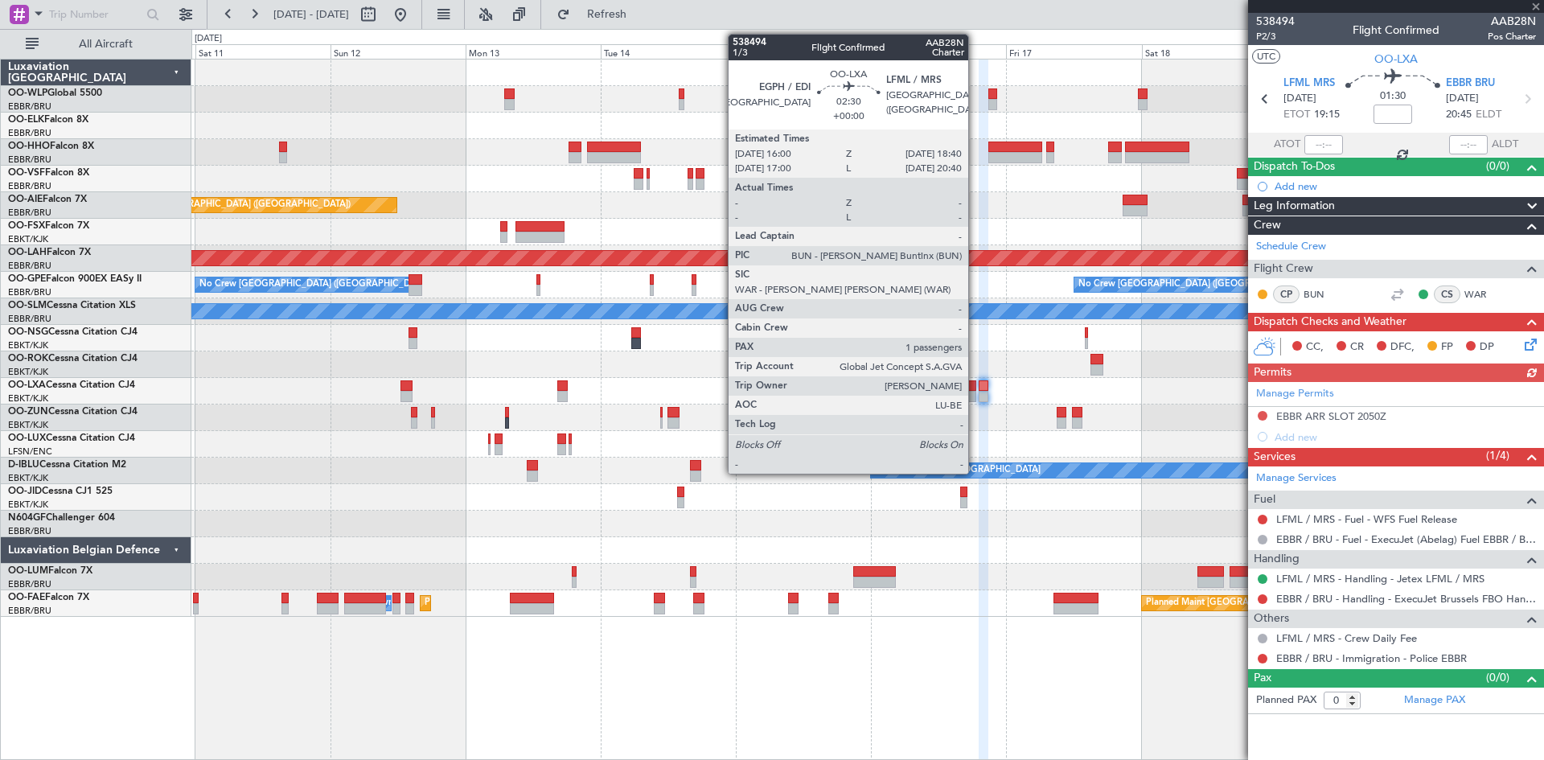
click at [976, 397] on div at bounding box center [967, 396] width 15 height 11
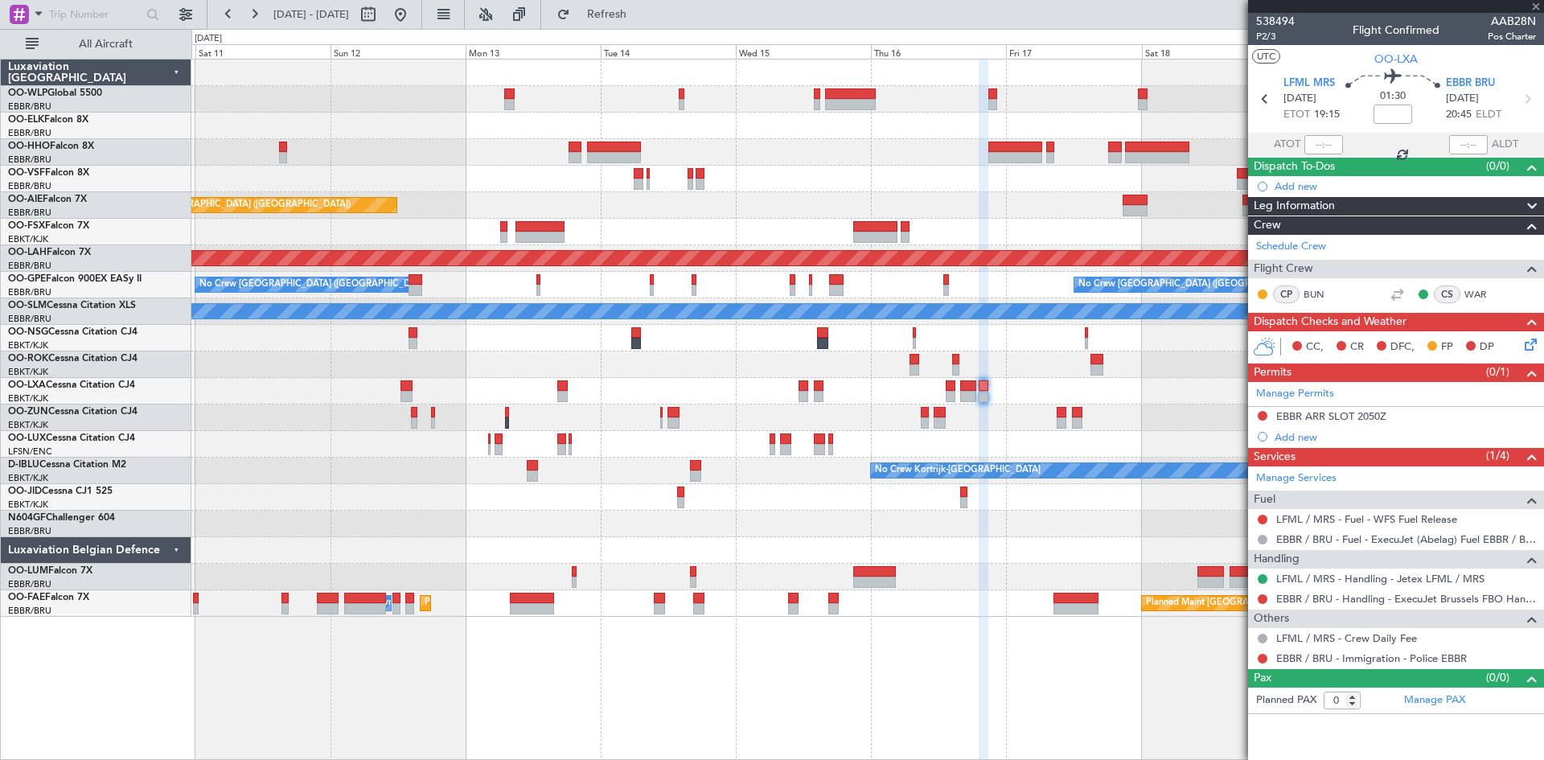
type input "1"
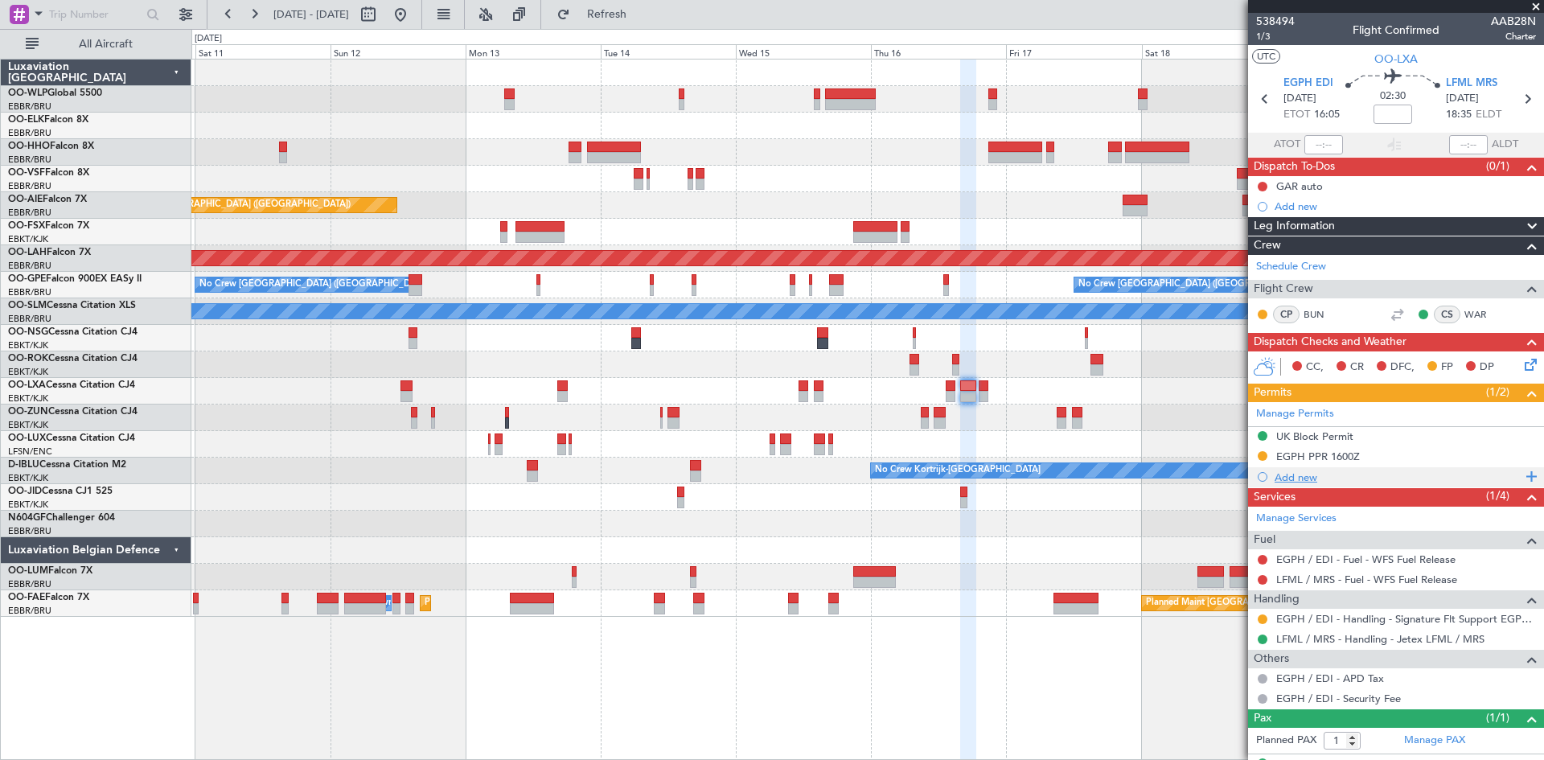
click at [1285, 477] on div "Add new" at bounding box center [1398, 478] width 247 height 14
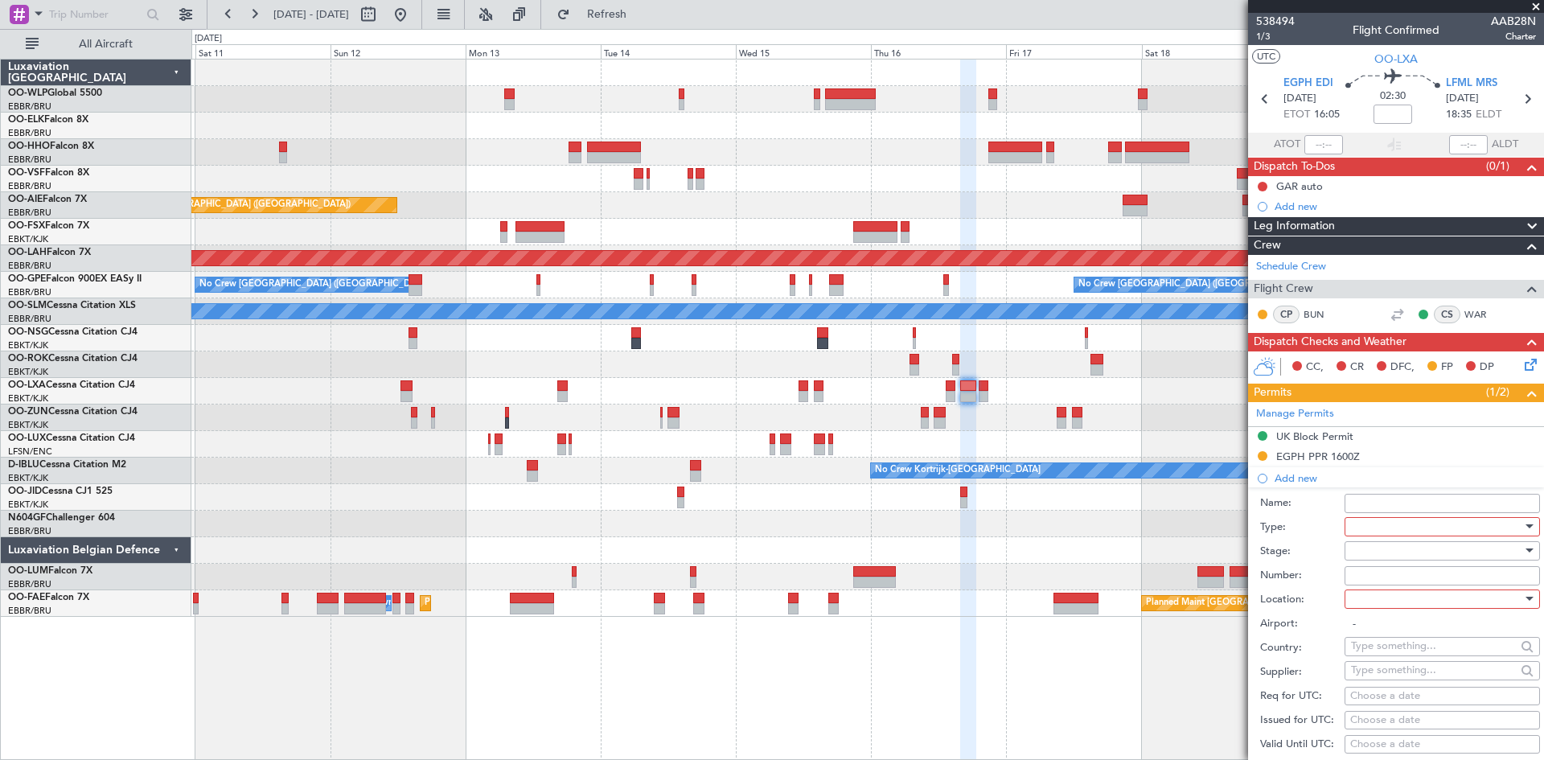
click at [1370, 522] on div at bounding box center [1436, 527] width 171 height 24
click at [1386, 681] on span "Slot" at bounding box center [1436, 680] width 169 height 24
click at [1266, 456] on button at bounding box center [1263, 456] width 10 height 10
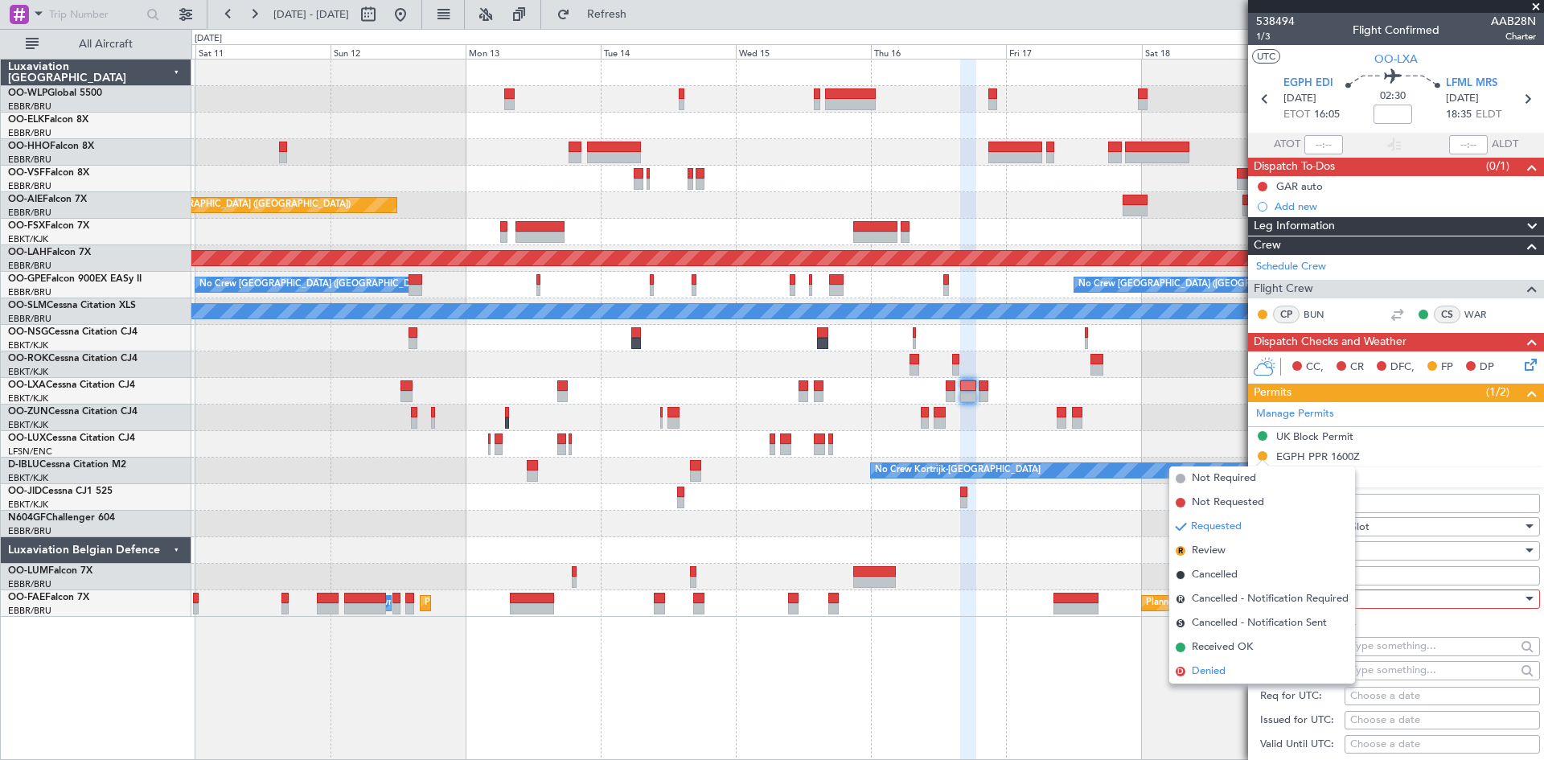
click at [1219, 670] on span "Denied" at bounding box center [1209, 672] width 34 height 16
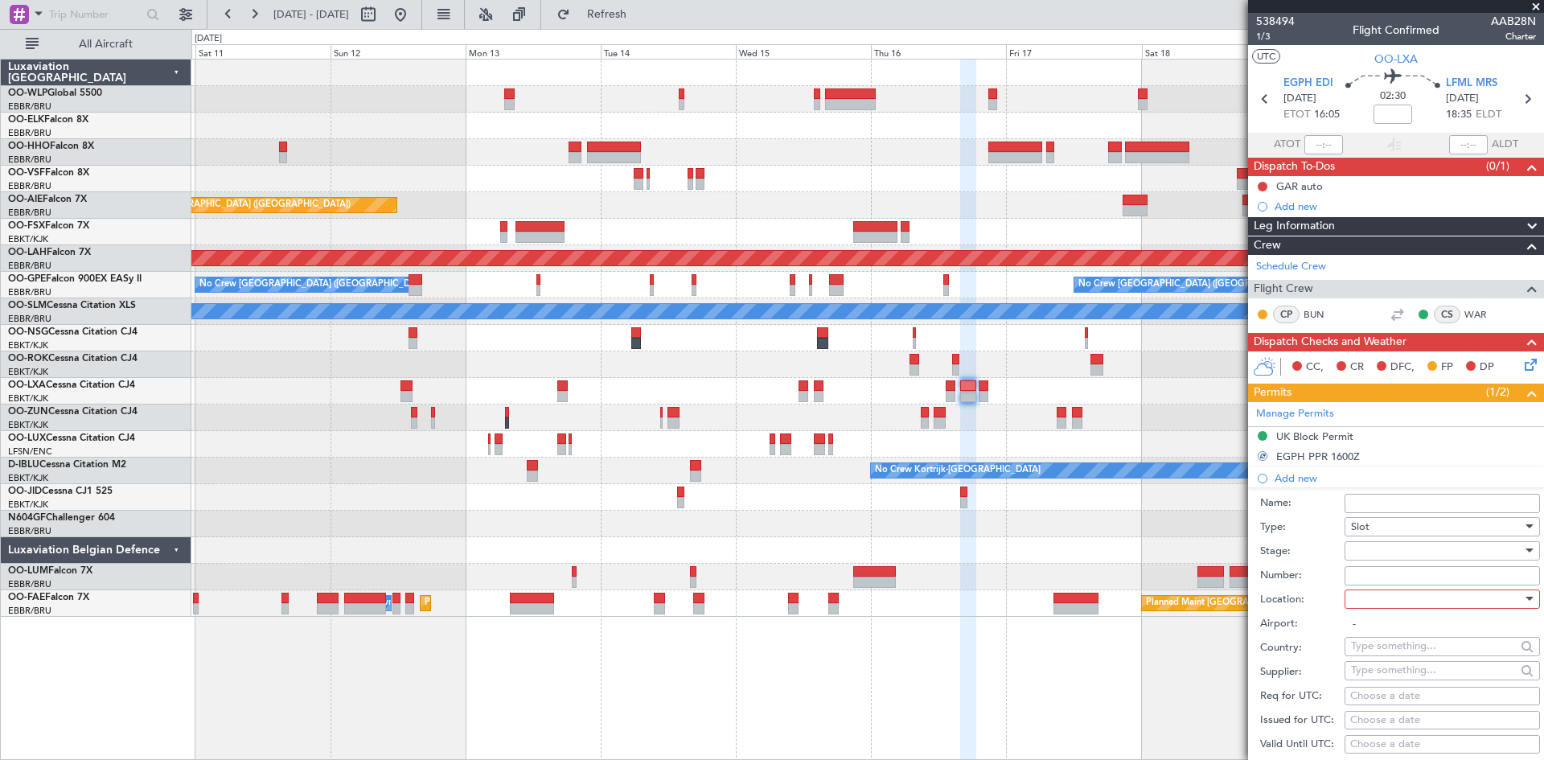
click at [1367, 561] on div at bounding box center [1436, 551] width 171 height 24
click at [1367, 552] on div at bounding box center [772, 380] width 1544 height 760
click at [1367, 552] on div at bounding box center [1436, 551] width 171 height 24
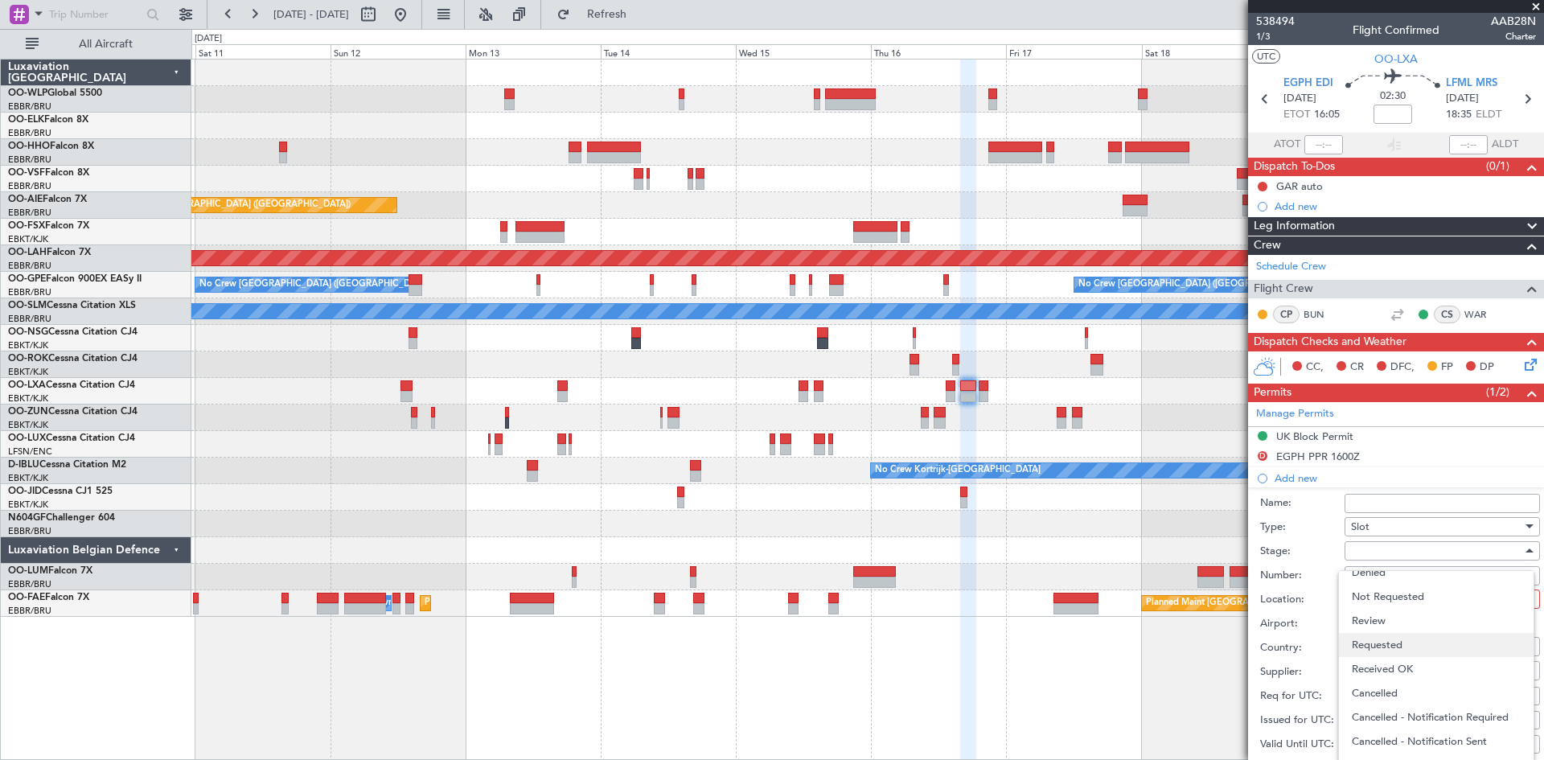
scroll to position [0, 0]
click at [1390, 554] on div at bounding box center [772, 380] width 1544 height 760
click at [1390, 553] on div at bounding box center [1436, 551] width 171 height 24
click at [1287, 205] on div at bounding box center [772, 380] width 1544 height 760
click at [1304, 200] on div "Add new" at bounding box center [1398, 206] width 247 height 14
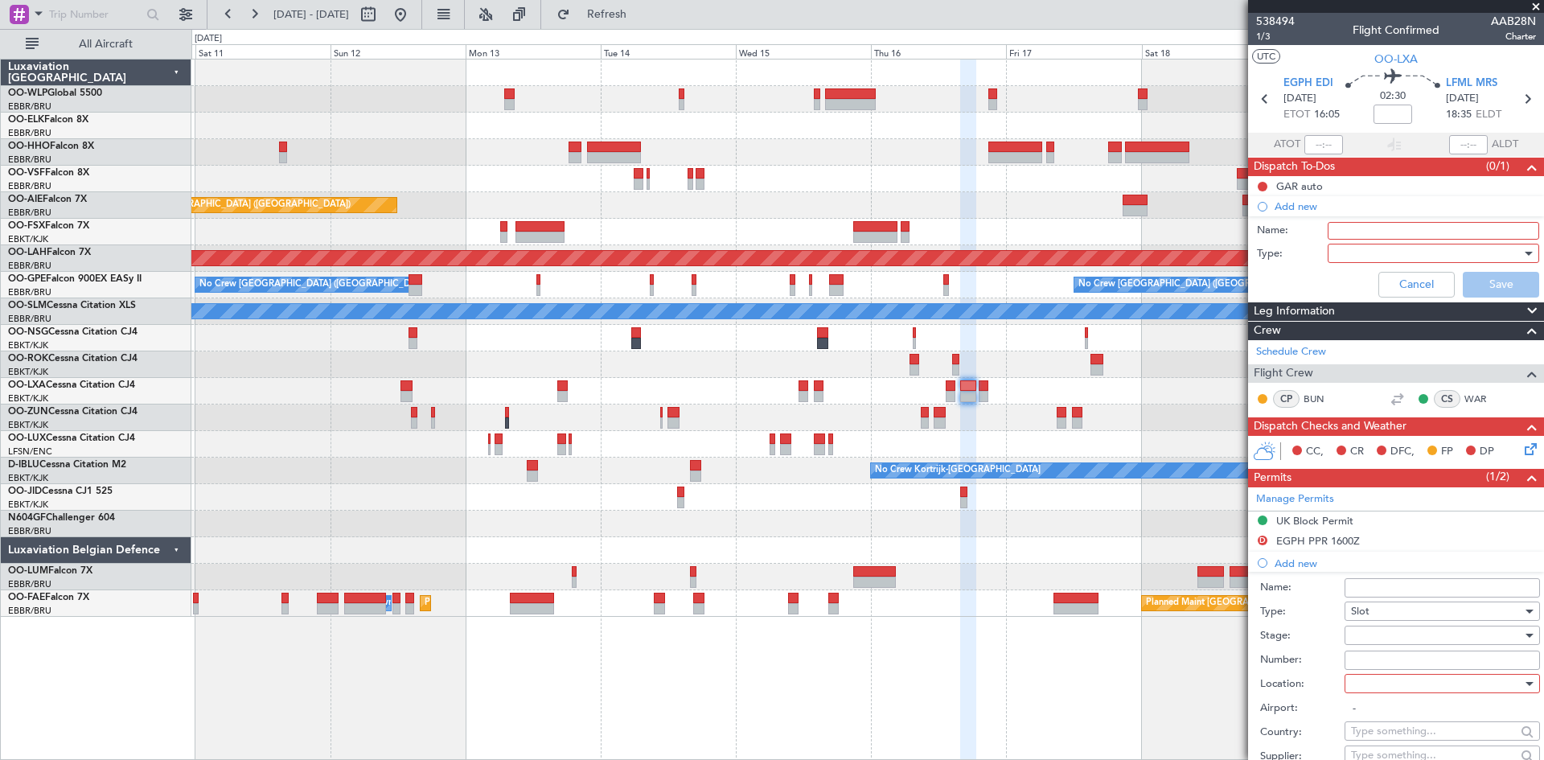
drag, startPoint x: 1455, startPoint y: 232, endPoint x: 1443, endPoint y: 237, distance: 13.3
click at [1450, 235] on input "Name:" at bounding box center [1434, 231] width 212 height 18
type input "Slot mismatch"
click at [1387, 255] on div at bounding box center [1427, 253] width 187 height 24
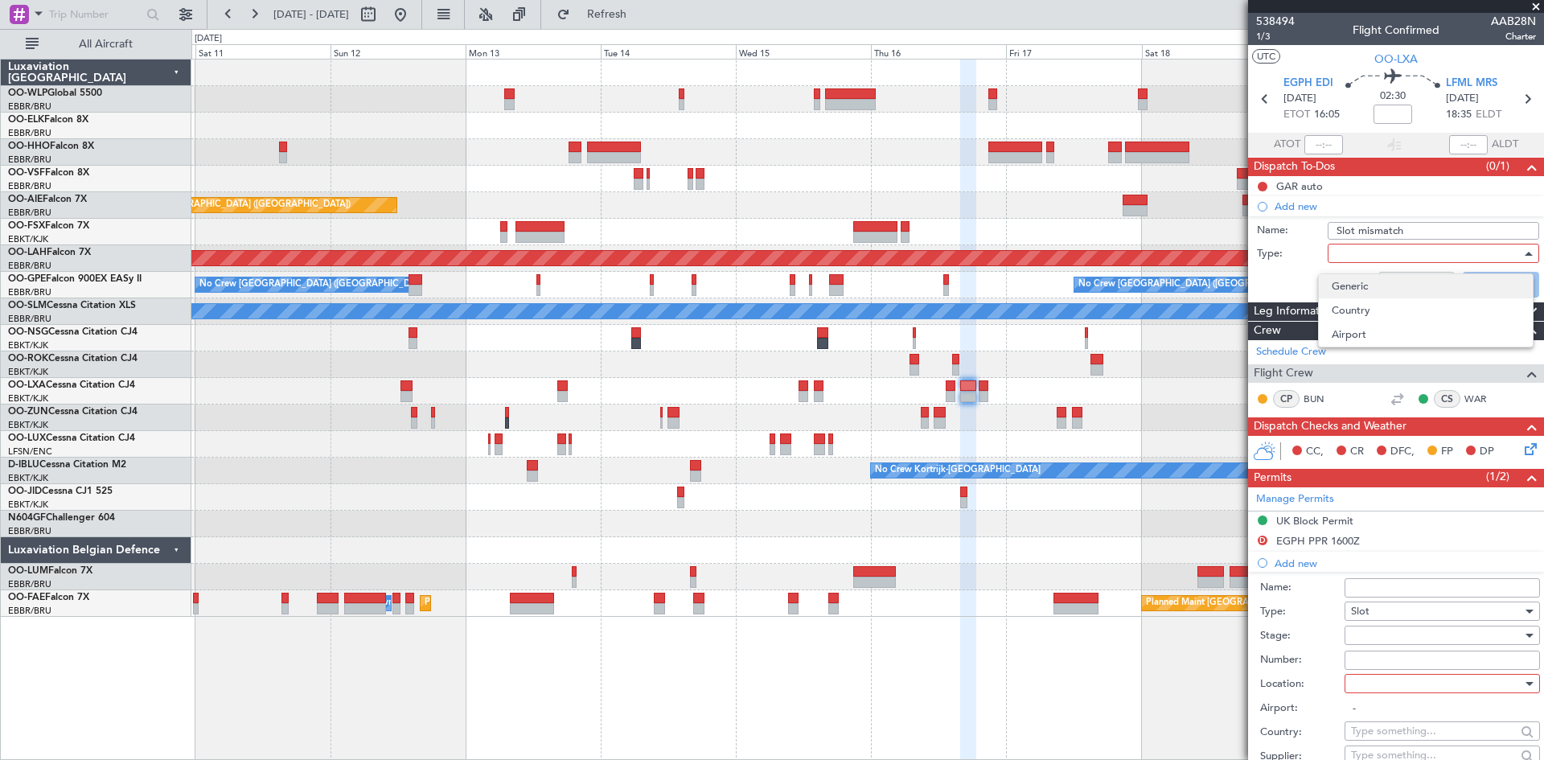
click at [1374, 287] on span "Generic" at bounding box center [1426, 286] width 188 height 24
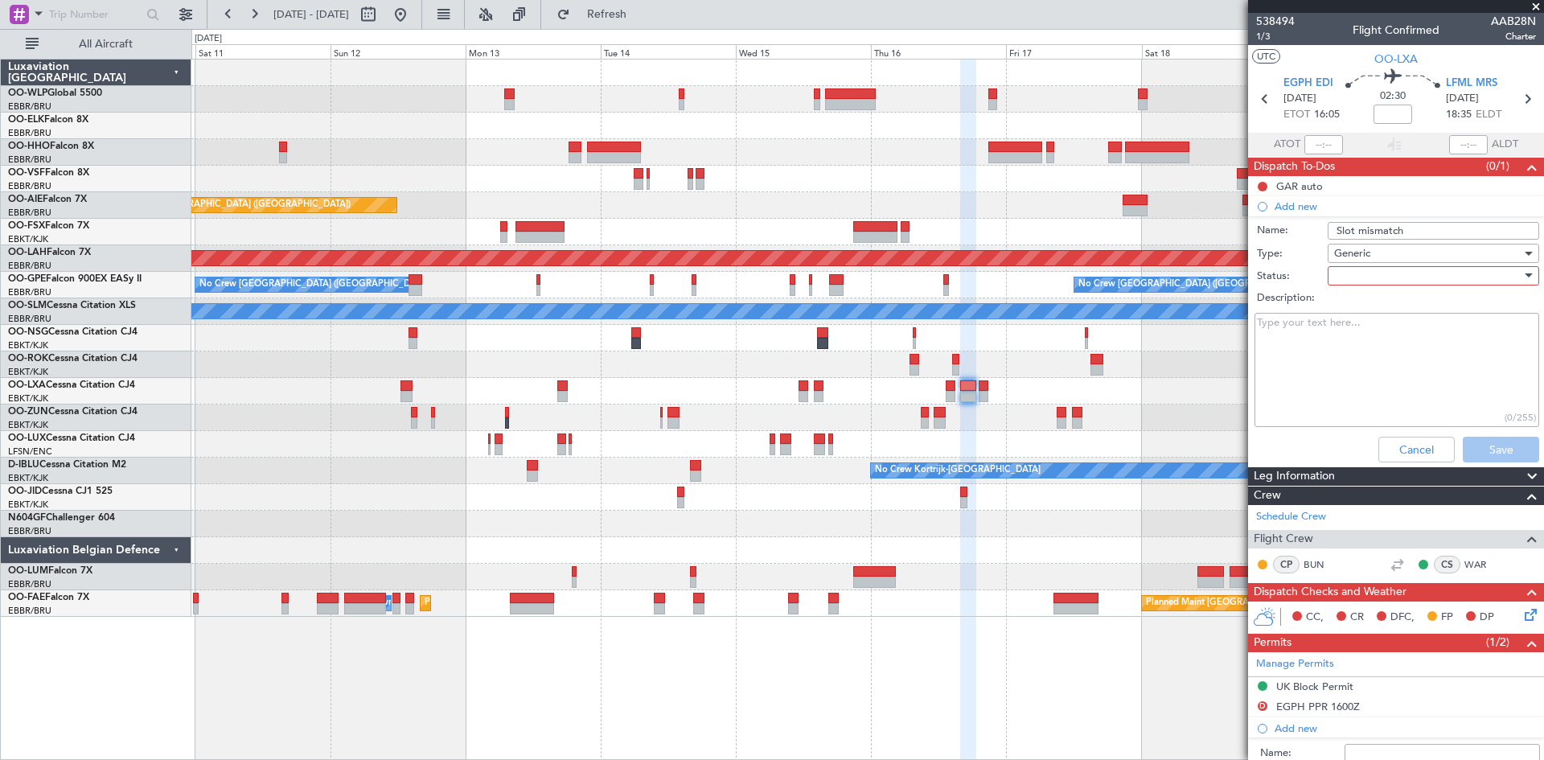
click at [1399, 277] on div at bounding box center [1427, 276] width 187 height 24
click at [1381, 341] on span "In Progress" at bounding box center [1426, 332] width 188 height 24
click at [1355, 369] on textarea "Description:" at bounding box center [1397, 370] width 285 height 115
type textarea "Sales informed"
click at [1466, 450] on button "Save" at bounding box center [1501, 450] width 76 height 26
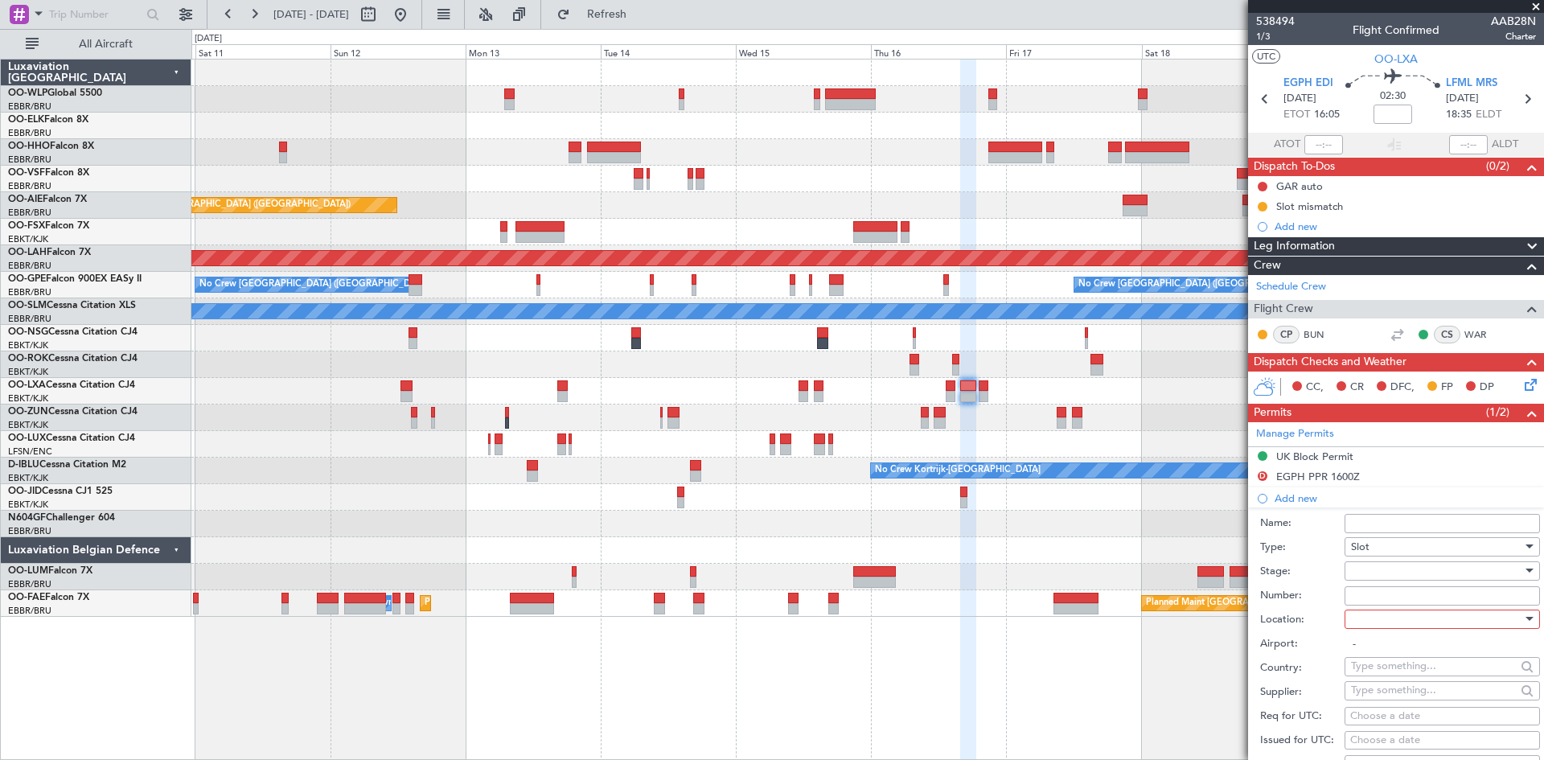
scroll to position [161, 0]
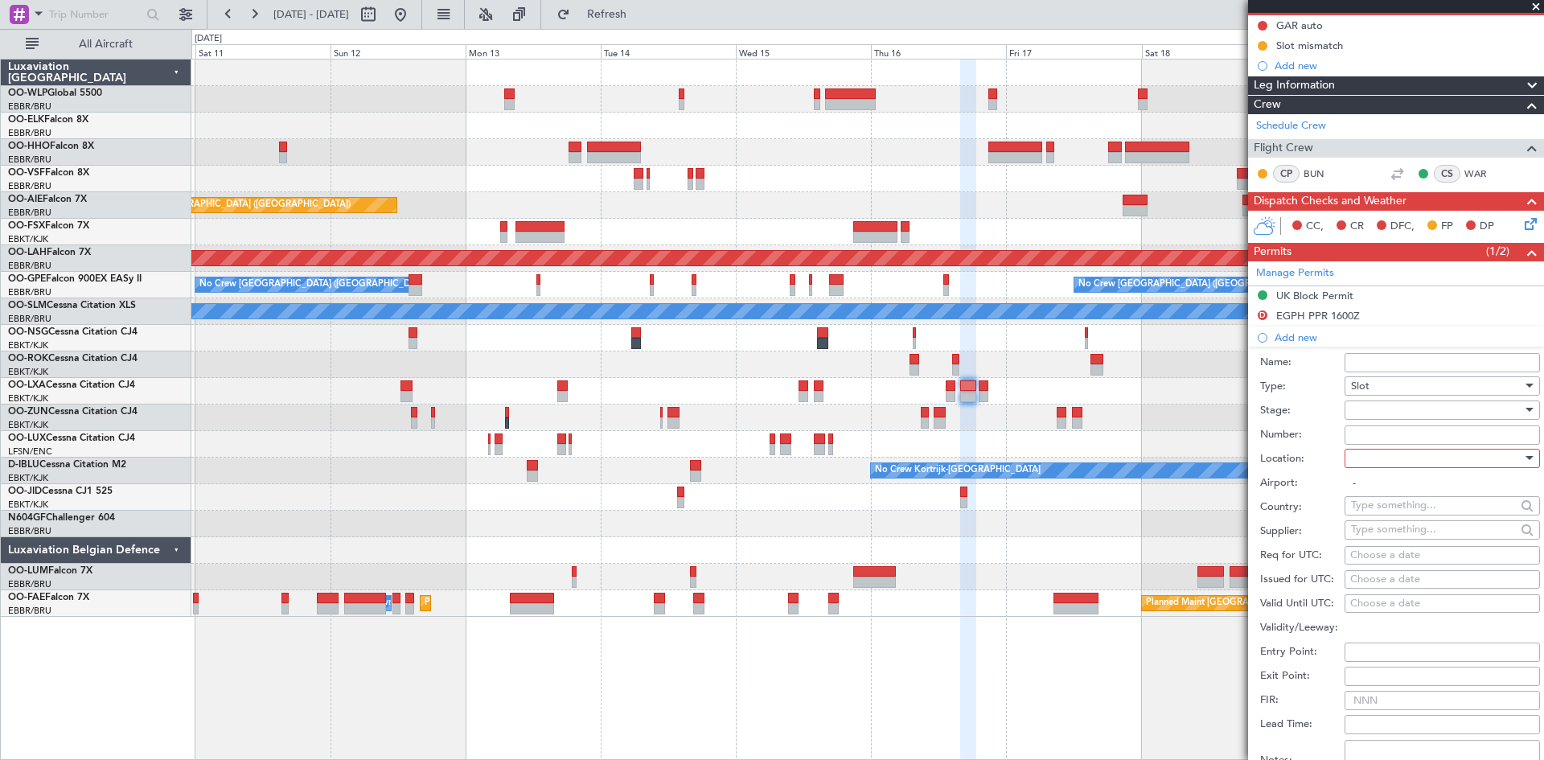
click at [1404, 467] on div at bounding box center [1436, 458] width 171 height 24
click at [1390, 495] on span "Departure" at bounding box center [1436, 491] width 169 height 24
type input "EGPH / EDI"
click at [1370, 559] on div "Choose a date" at bounding box center [1443, 556] width 184 height 16
select select "10"
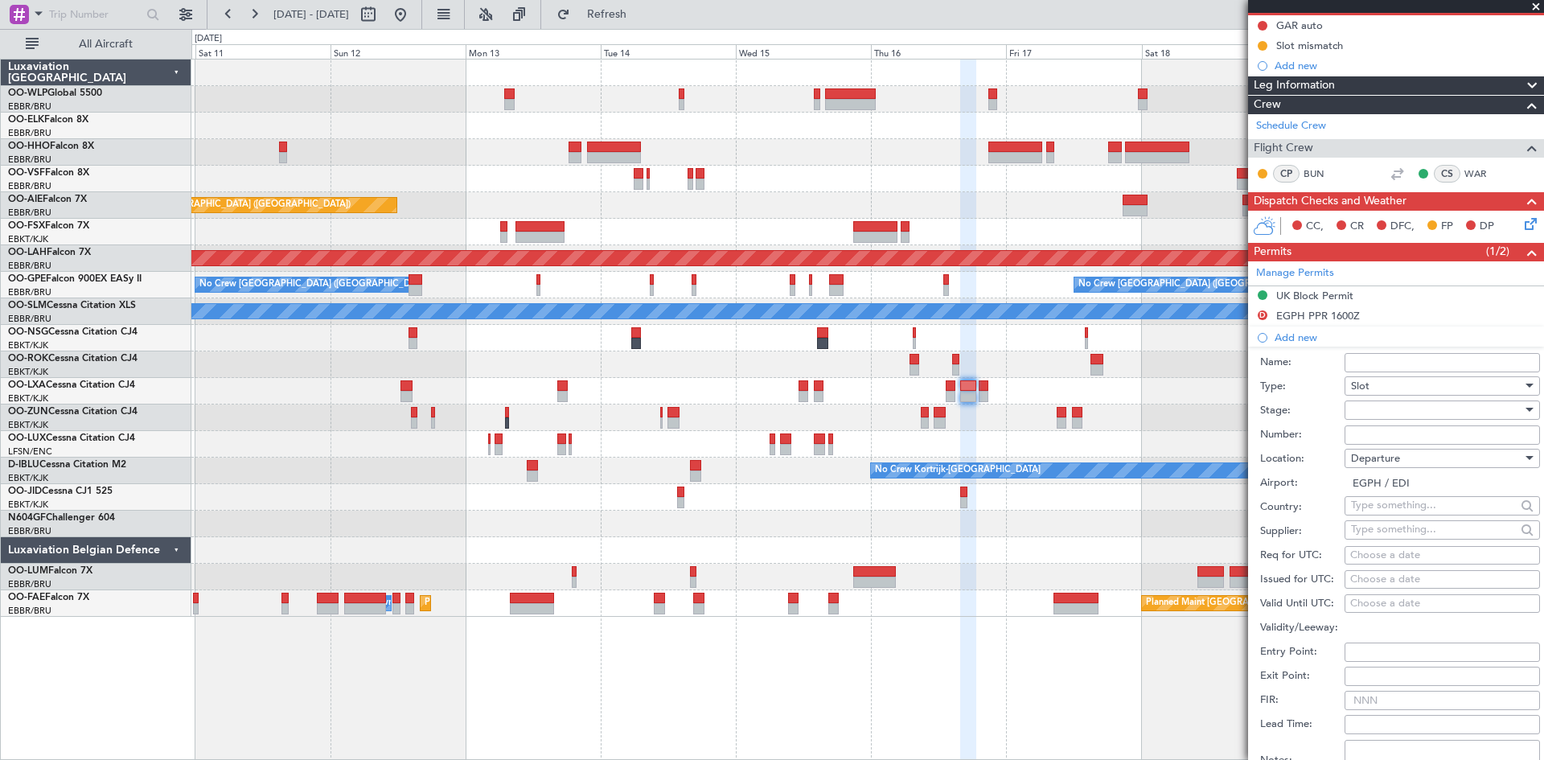
select select "2025"
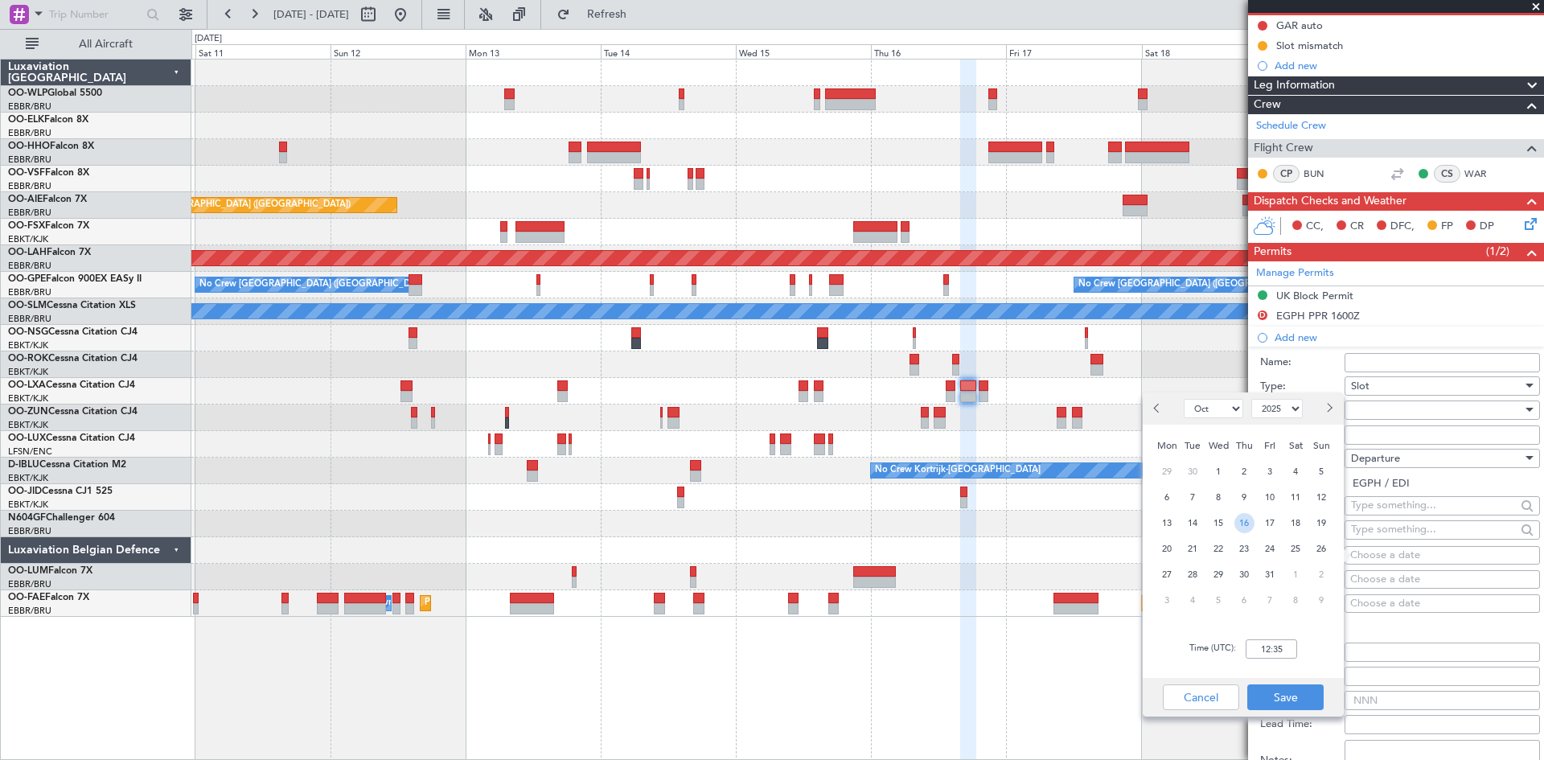
click at [1248, 526] on span "16" at bounding box center [1245, 523] width 20 height 20
click at [1264, 651] on input "00:00" at bounding box center [1271, 648] width 51 height 19
type input "16:30"
click at [1270, 702] on button "Save" at bounding box center [1286, 698] width 76 height 26
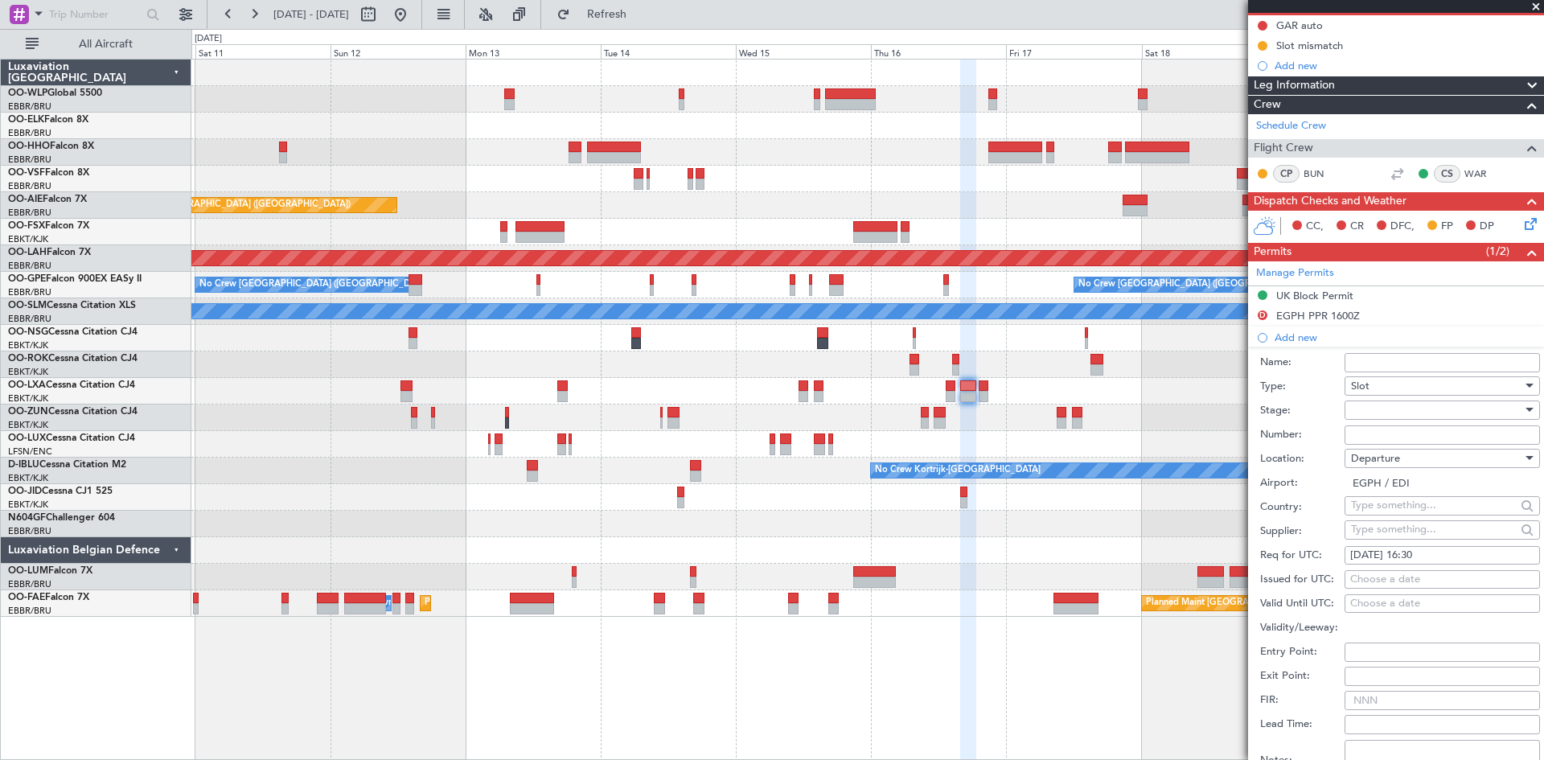
click at [1371, 572] on div "Choose a date" at bounding box center [1443, 580] width 184 height 16
select select "10"
select select "2025"
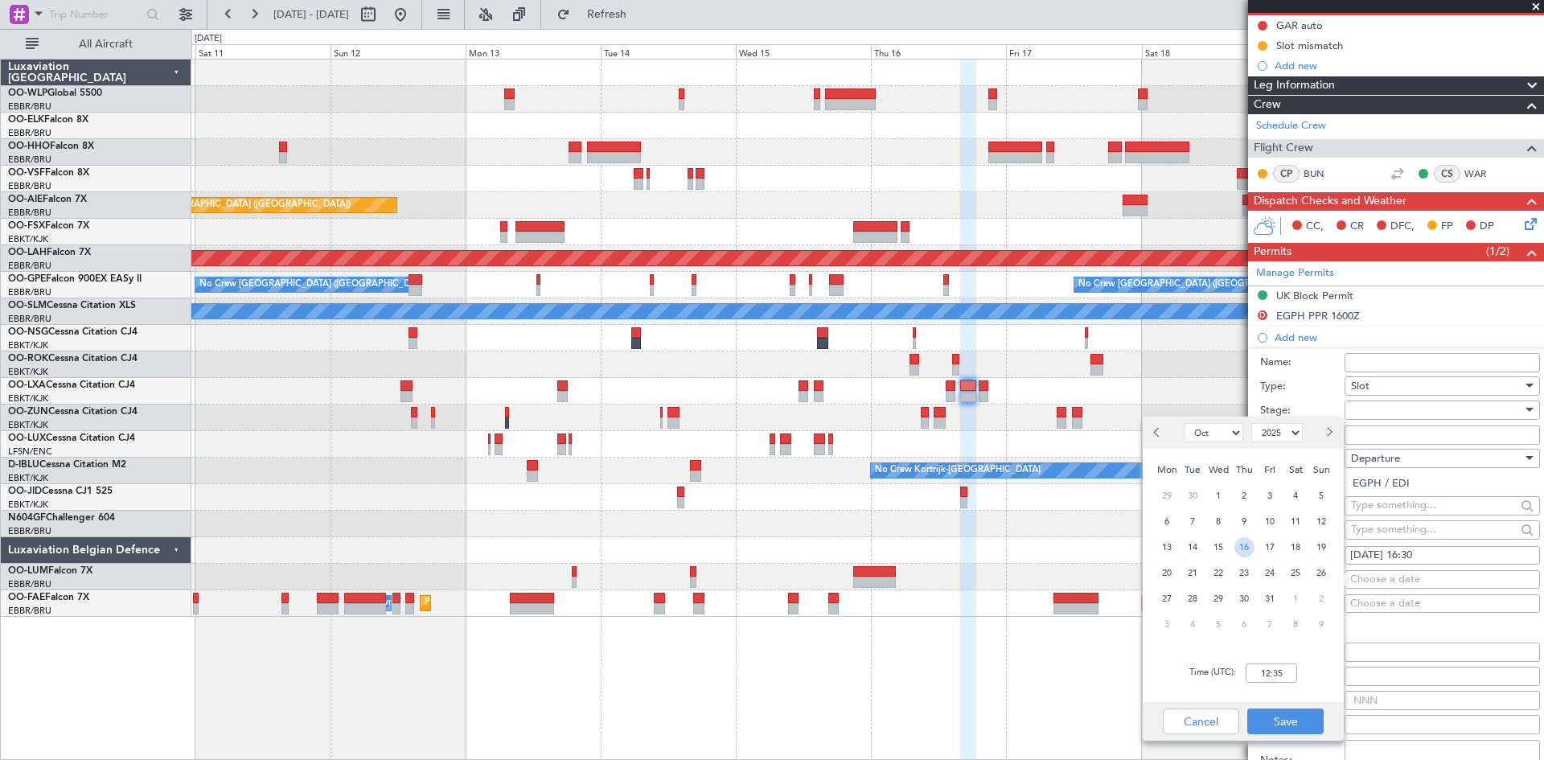
click at [1248, 549] on span "16" at bounding box center [1245, 547] width 20 height 20
click at [1263, 668] on input "00:00" at bounding box center [1271, 673] width 51 height 19
type input "16:30"
click at [1301, 726] on button "Save" at bounding box center [1286, 722] width 76 height 26
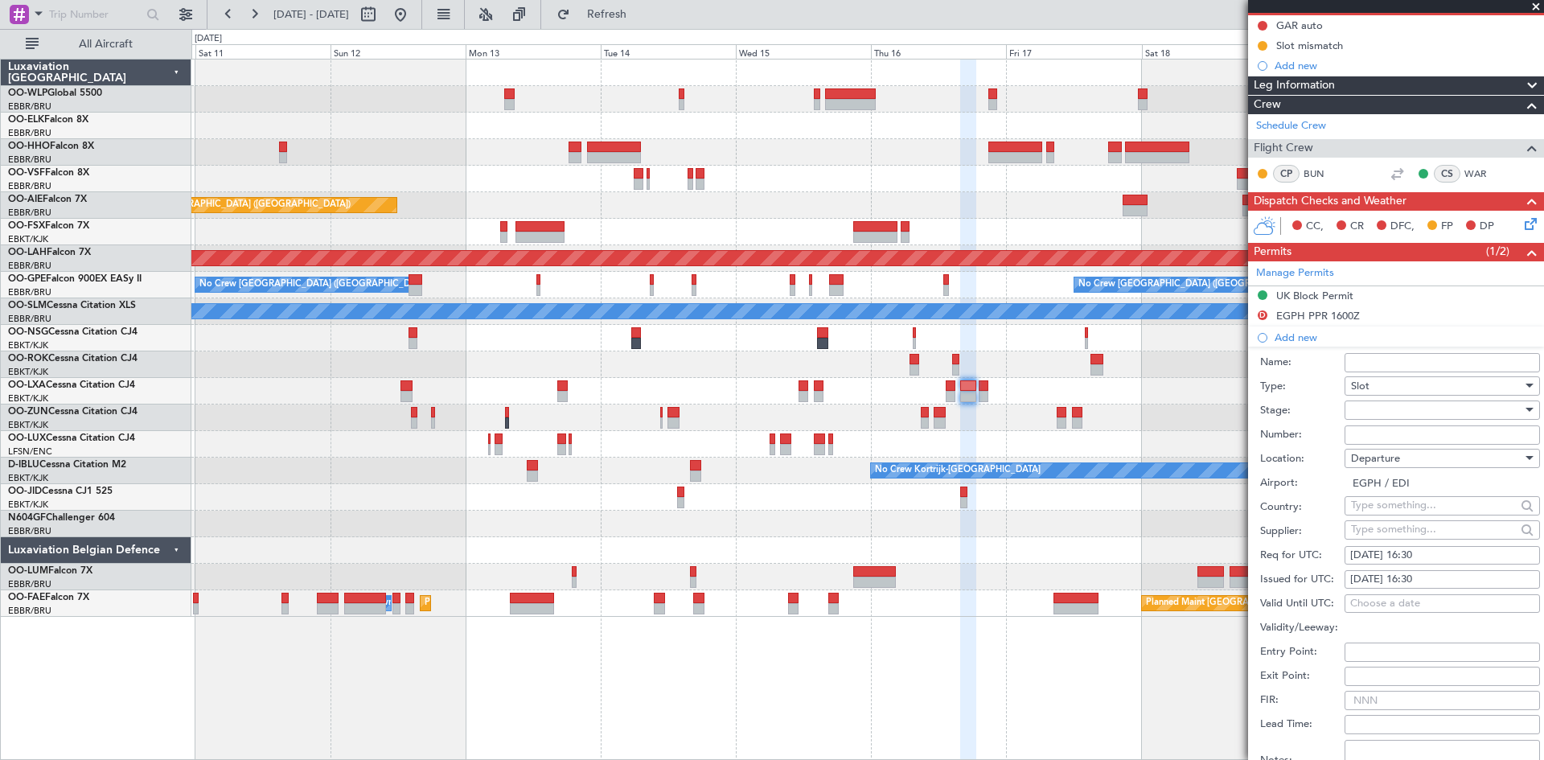
scroll to position [530, 0]
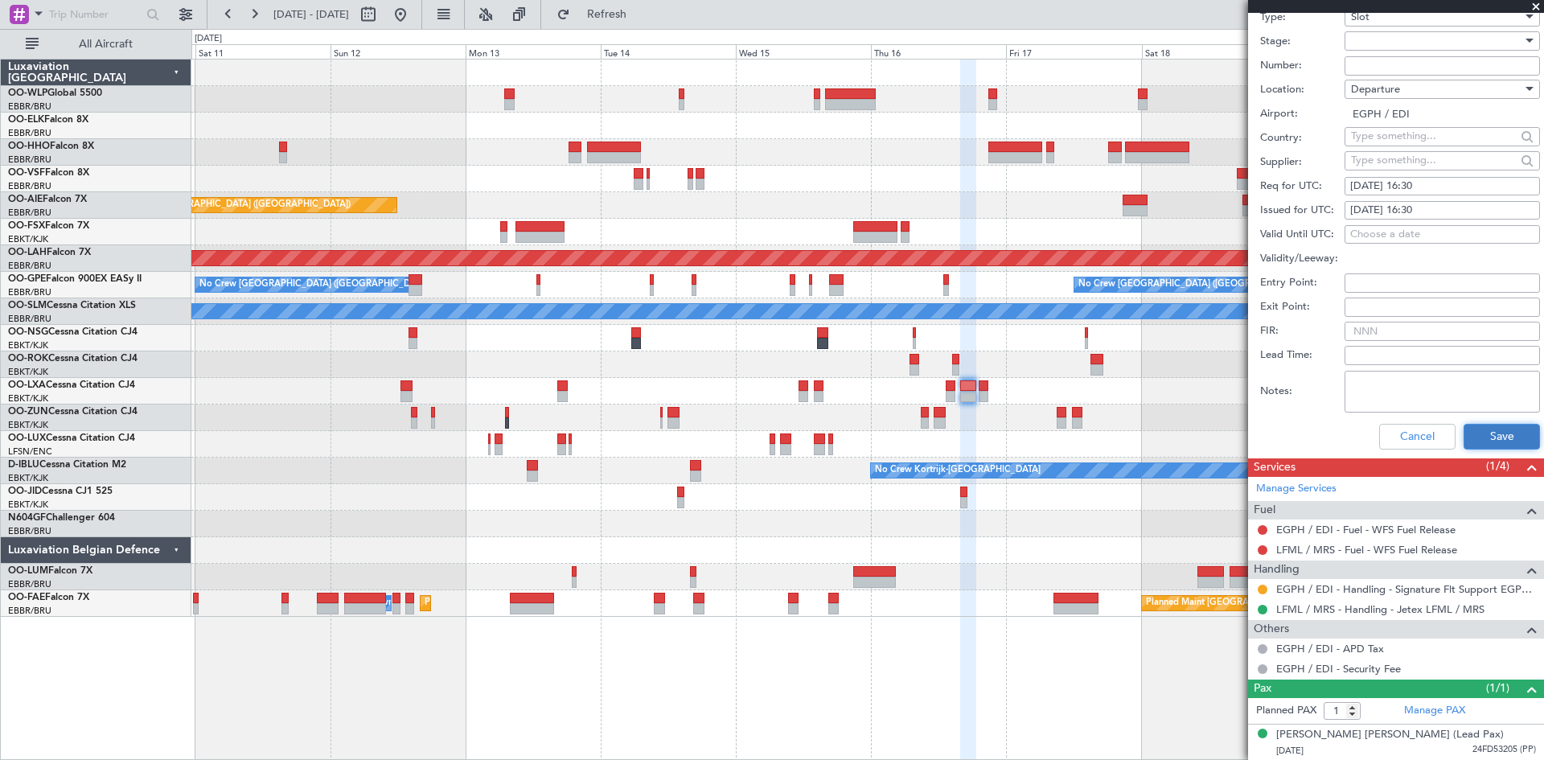
click at [1481, 447] on button "Save" at bounding box center [1502, 437] width 76 height 26
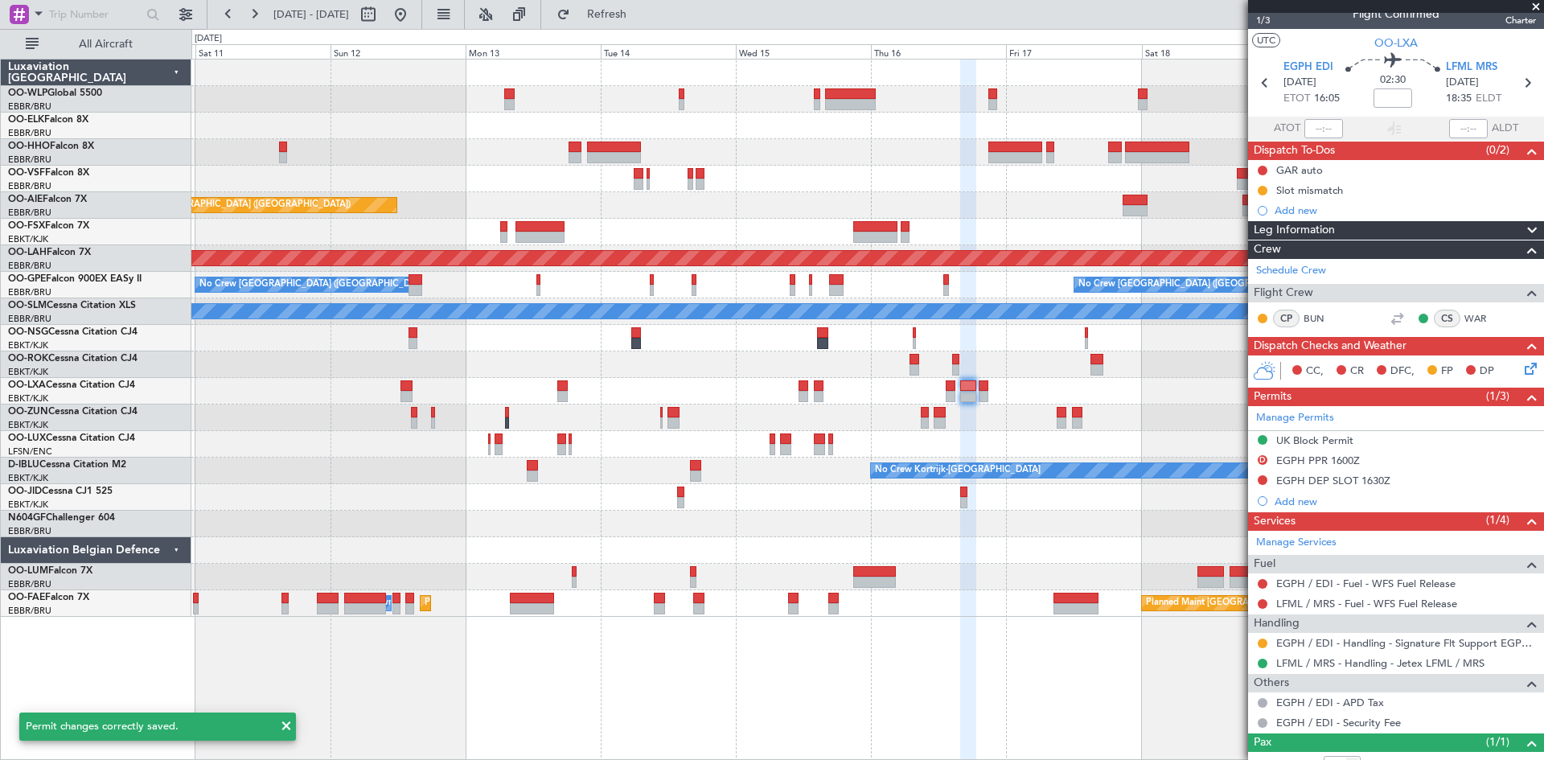
scroll to position [0, 0]
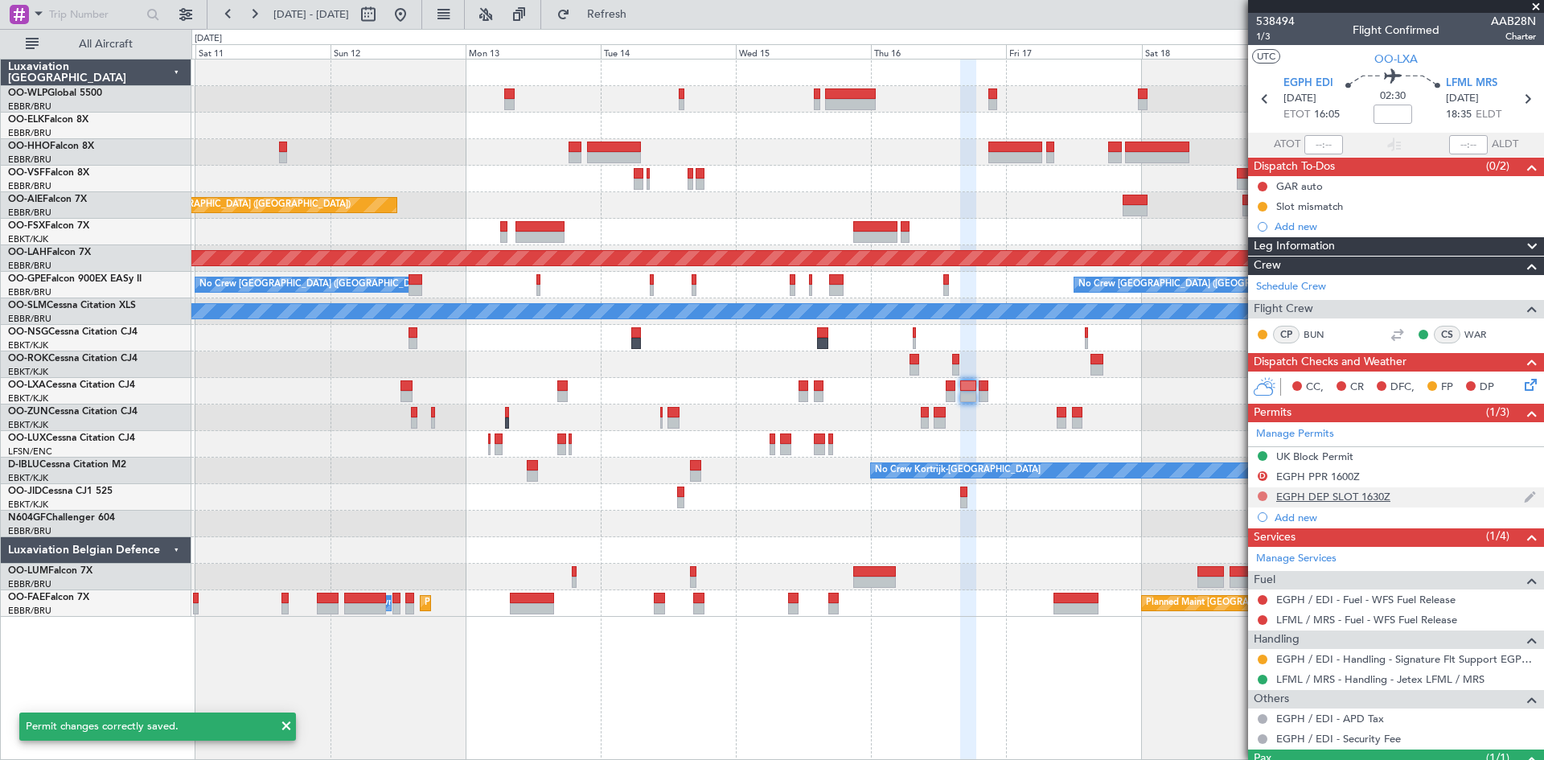
click at [1259, 496] on button at bounding box center [1263, 496] width 10 height 10
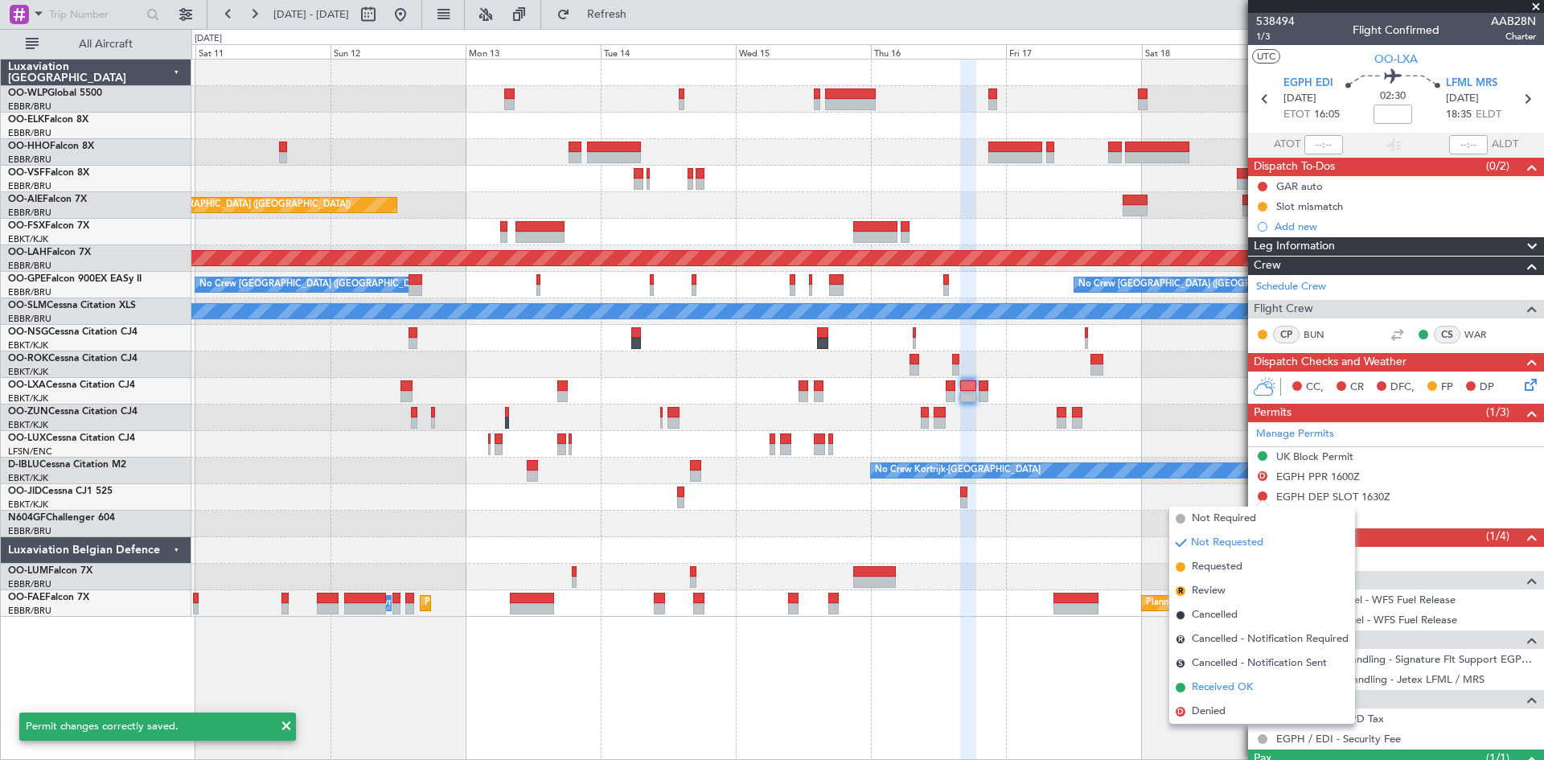
click at [1211, 692] on span "Received OK" at bounding box center [1222, 688] width 61 height 16
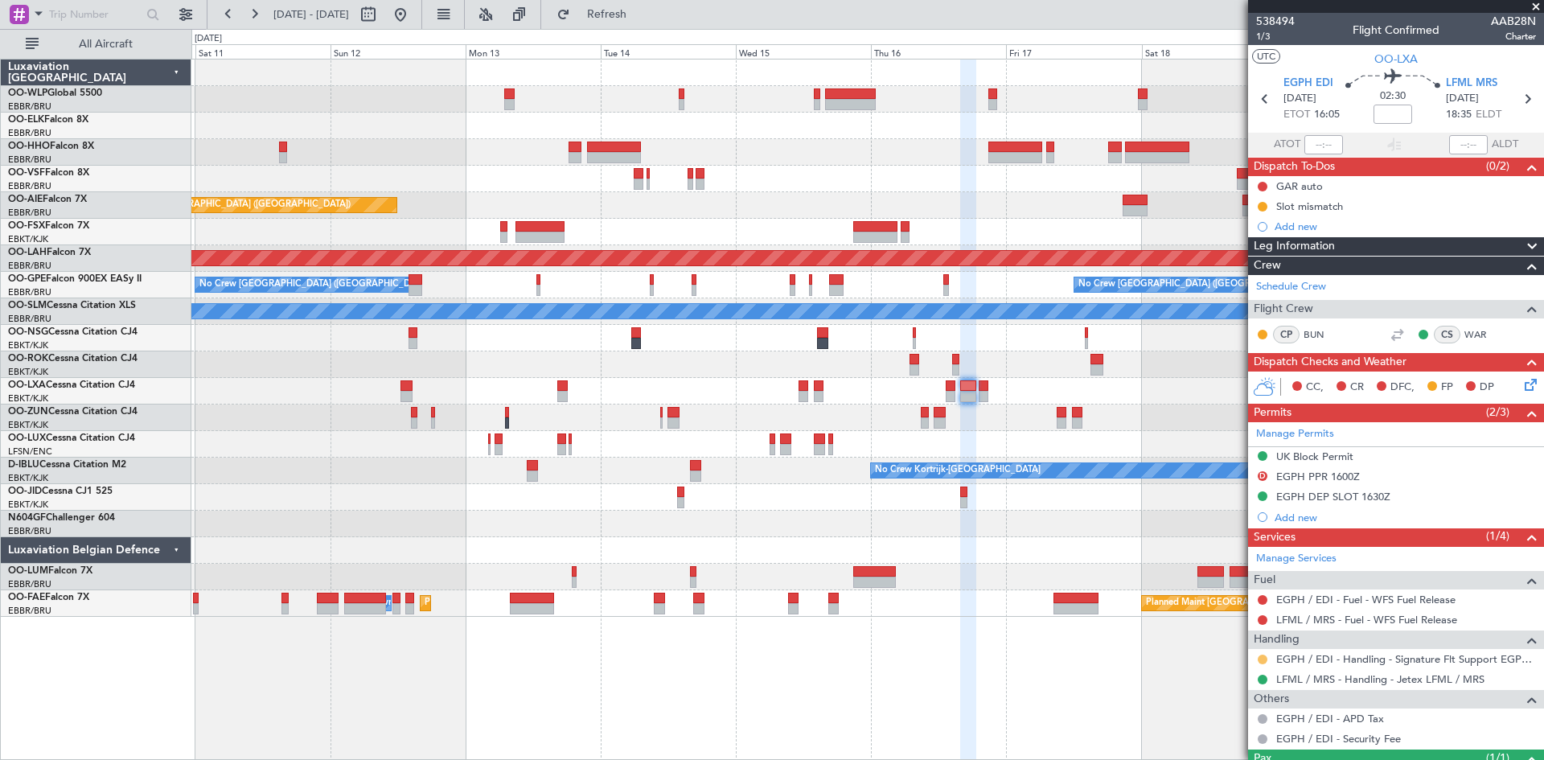
click at [1262, 661] on button at bounding box center [1263, 660] width 10 height 10
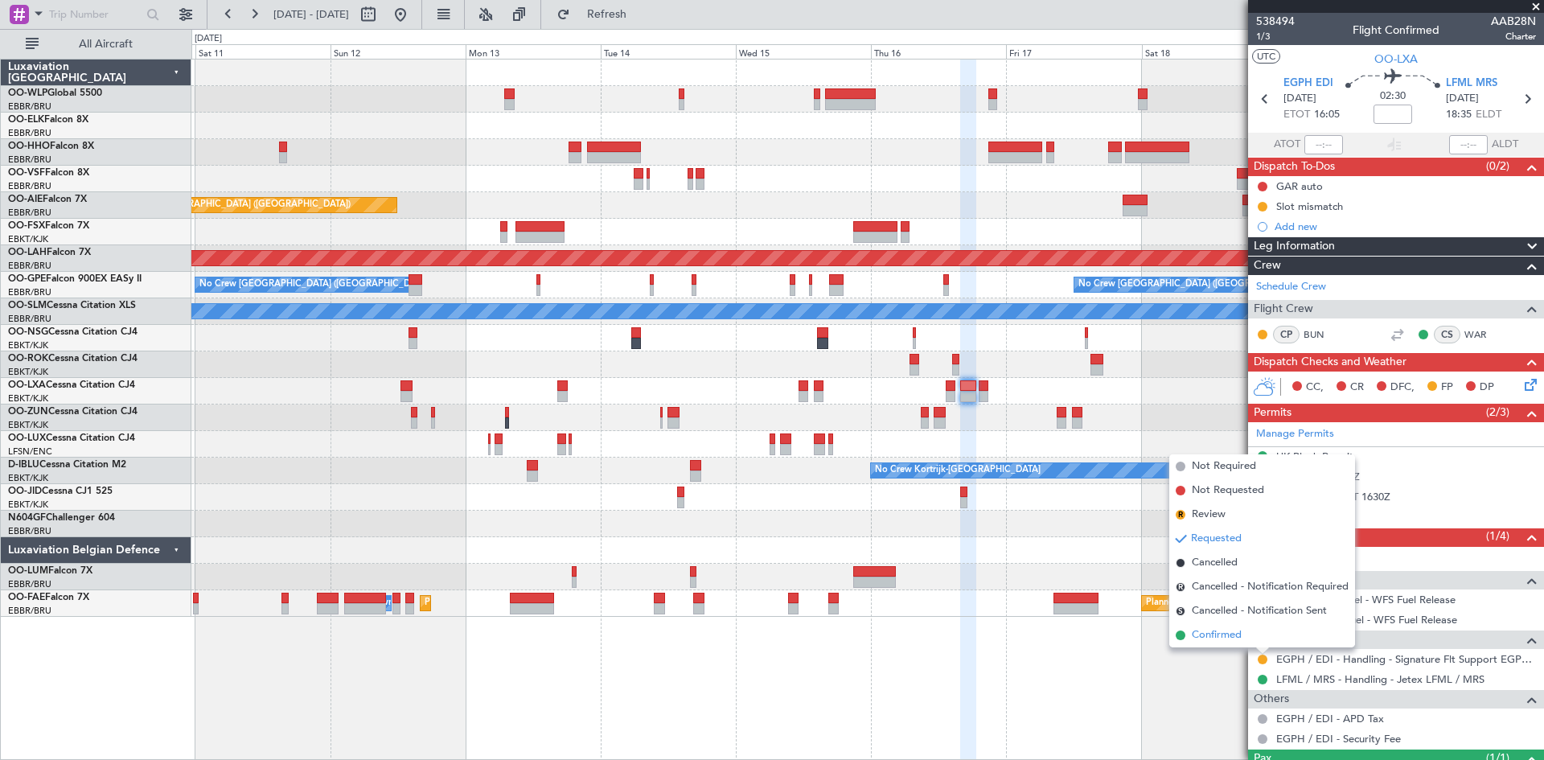
click at [1246, 643] on li "Confirmed" at bounding box center [1263, 635] width 186 height 24
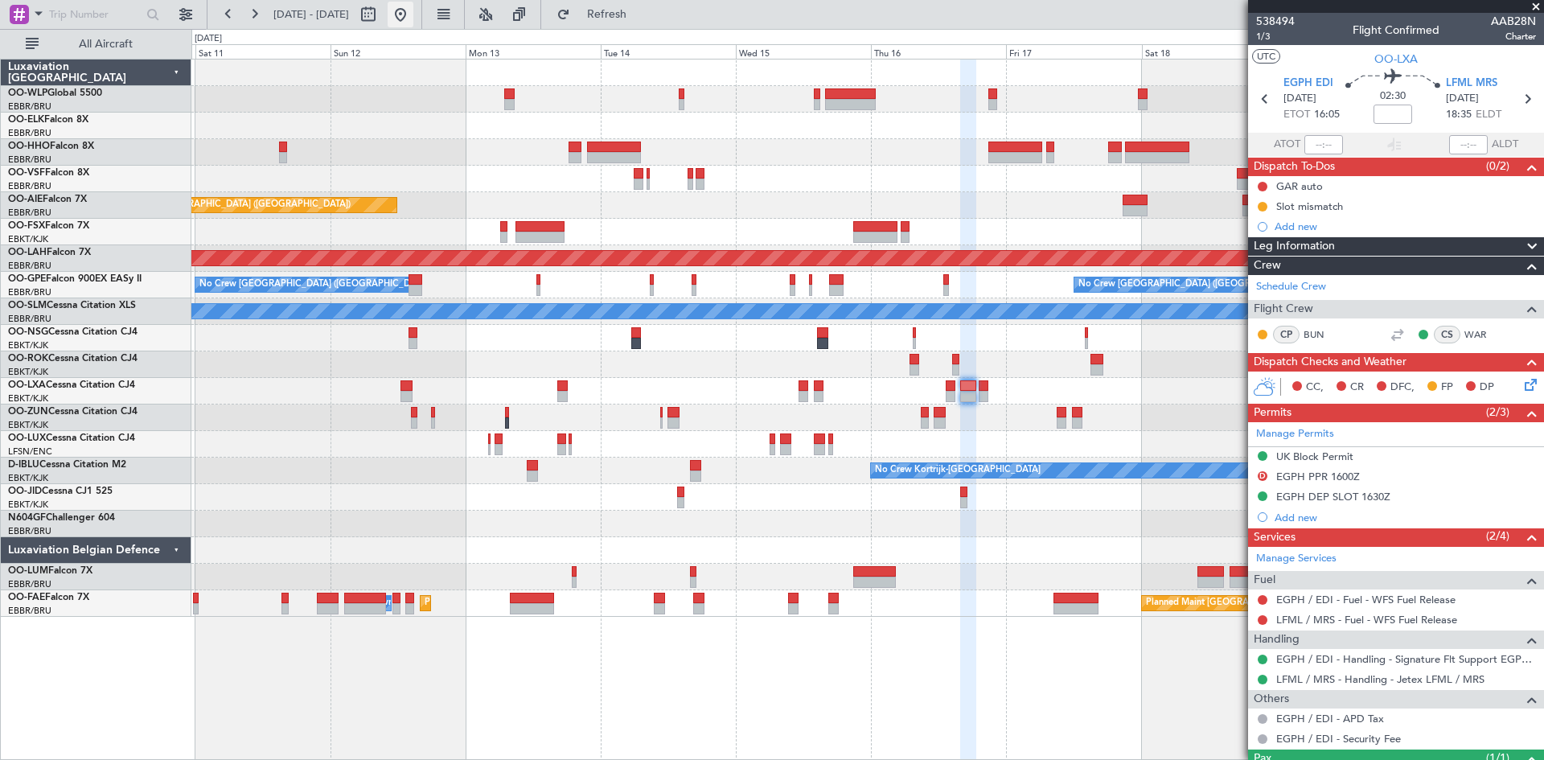
click at [413, 9] on button at bounding box center [401, 15] width 26 height 26
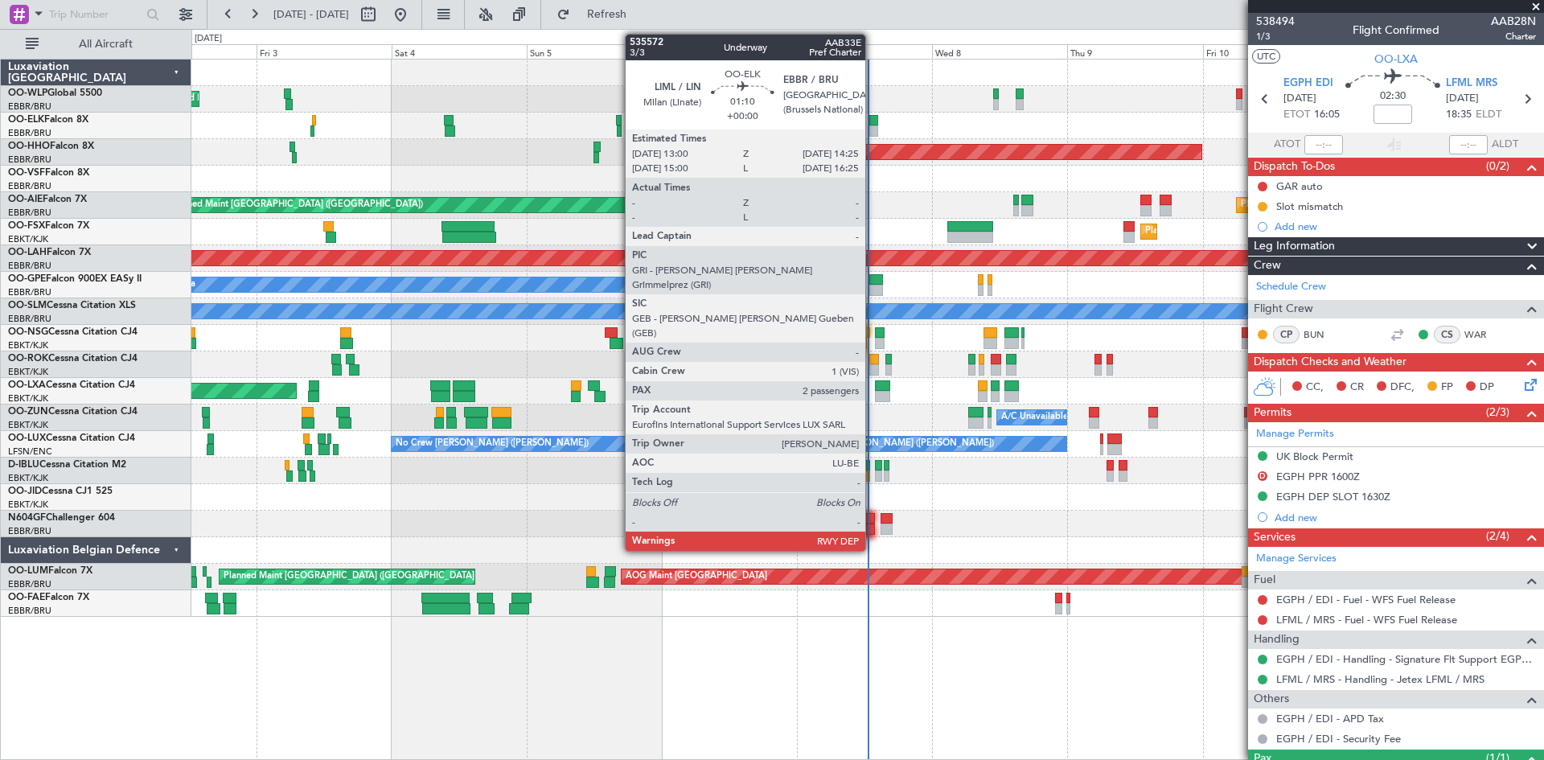
click at [873, 128] on div at bounding box center [874, 130] width 8 height 11
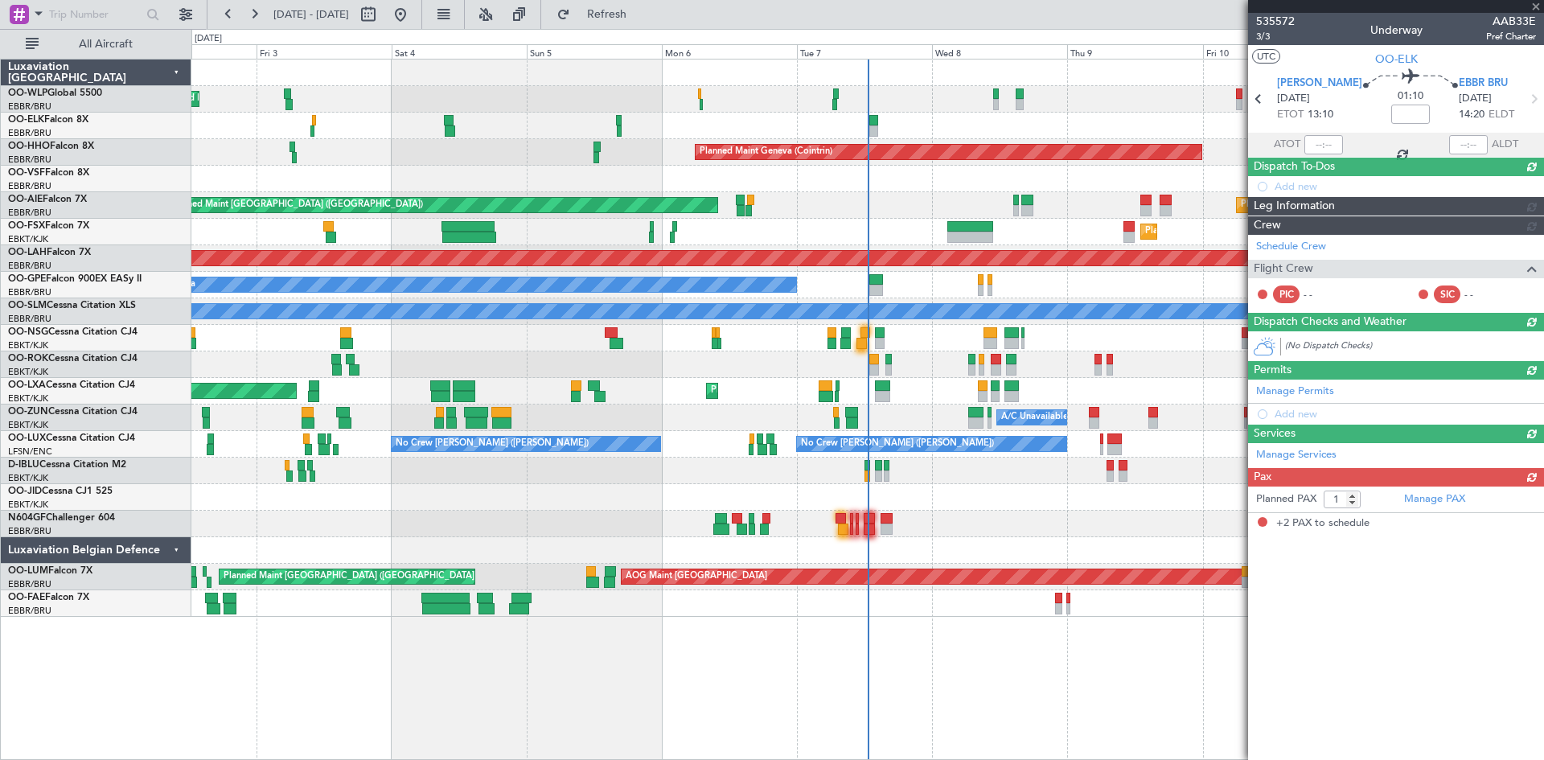
type input "2"
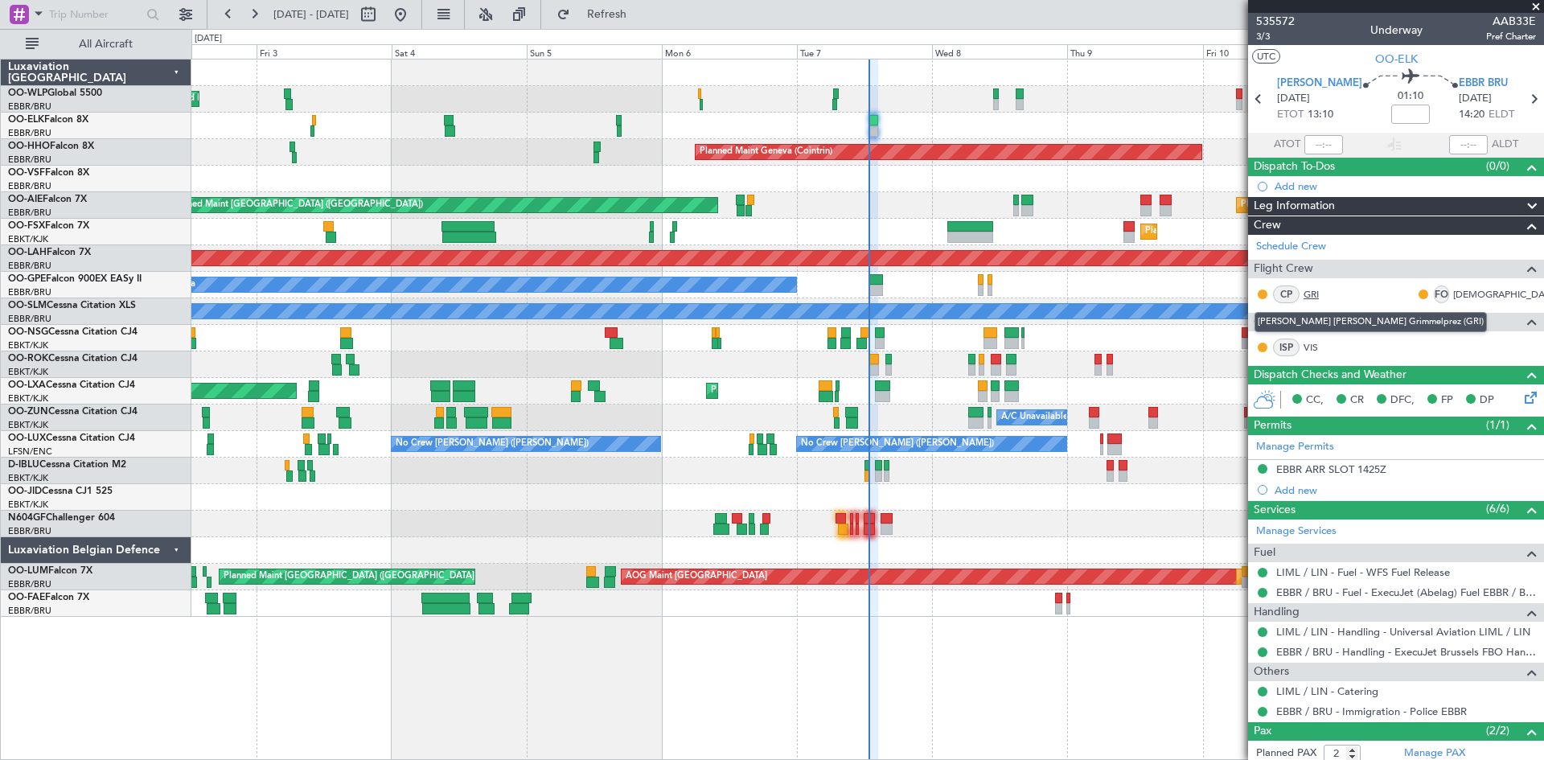
click at [1312, 298] on link "GRI" at bounding box center [1322, 294] width 36 height 14
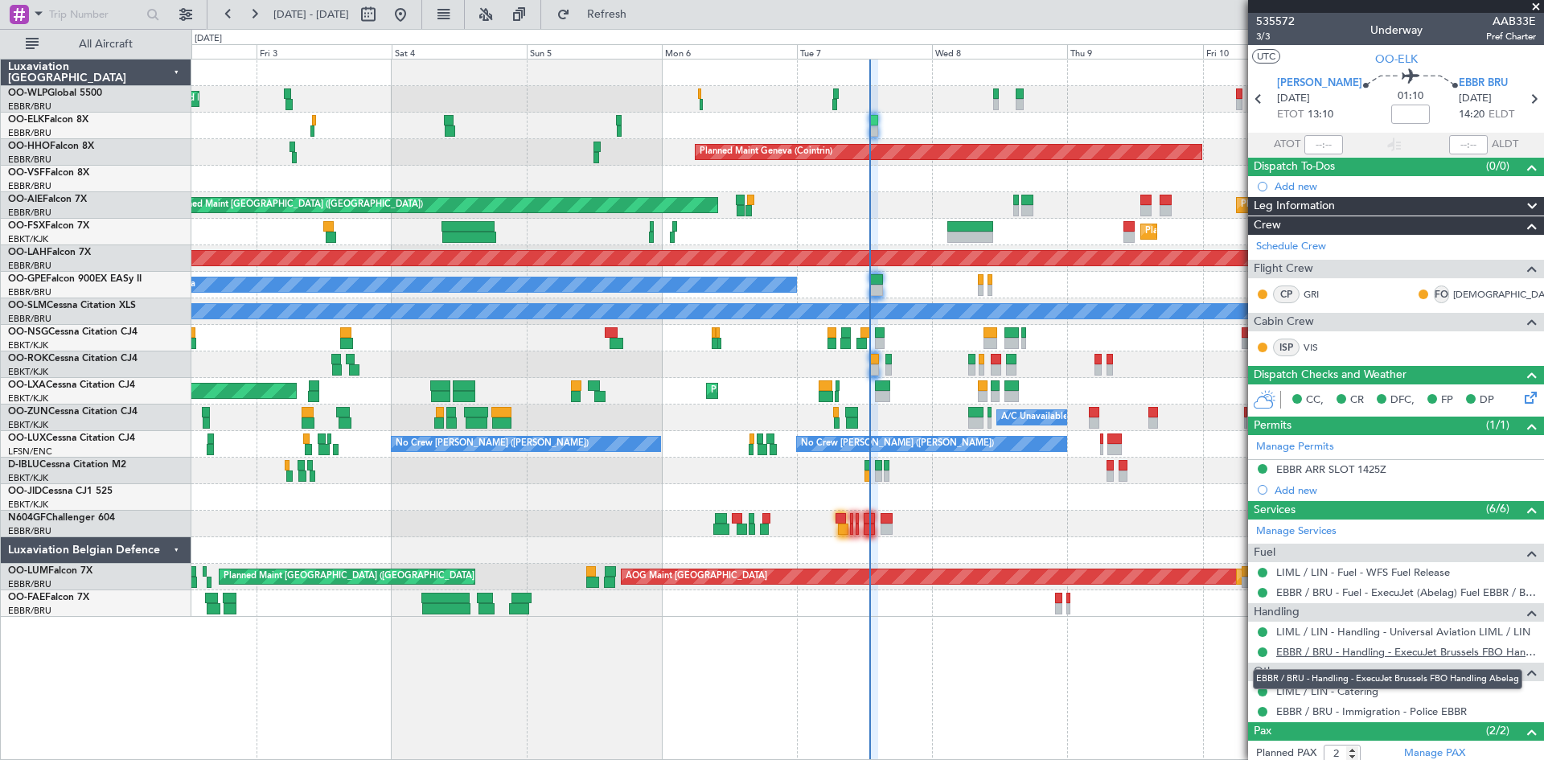
click at [1401, 656] on link "EBBR / BRU - Handling - ExecuJet Brussels FBO Handling Abelag" at bounding box center [1407, 652] width 260 height 14
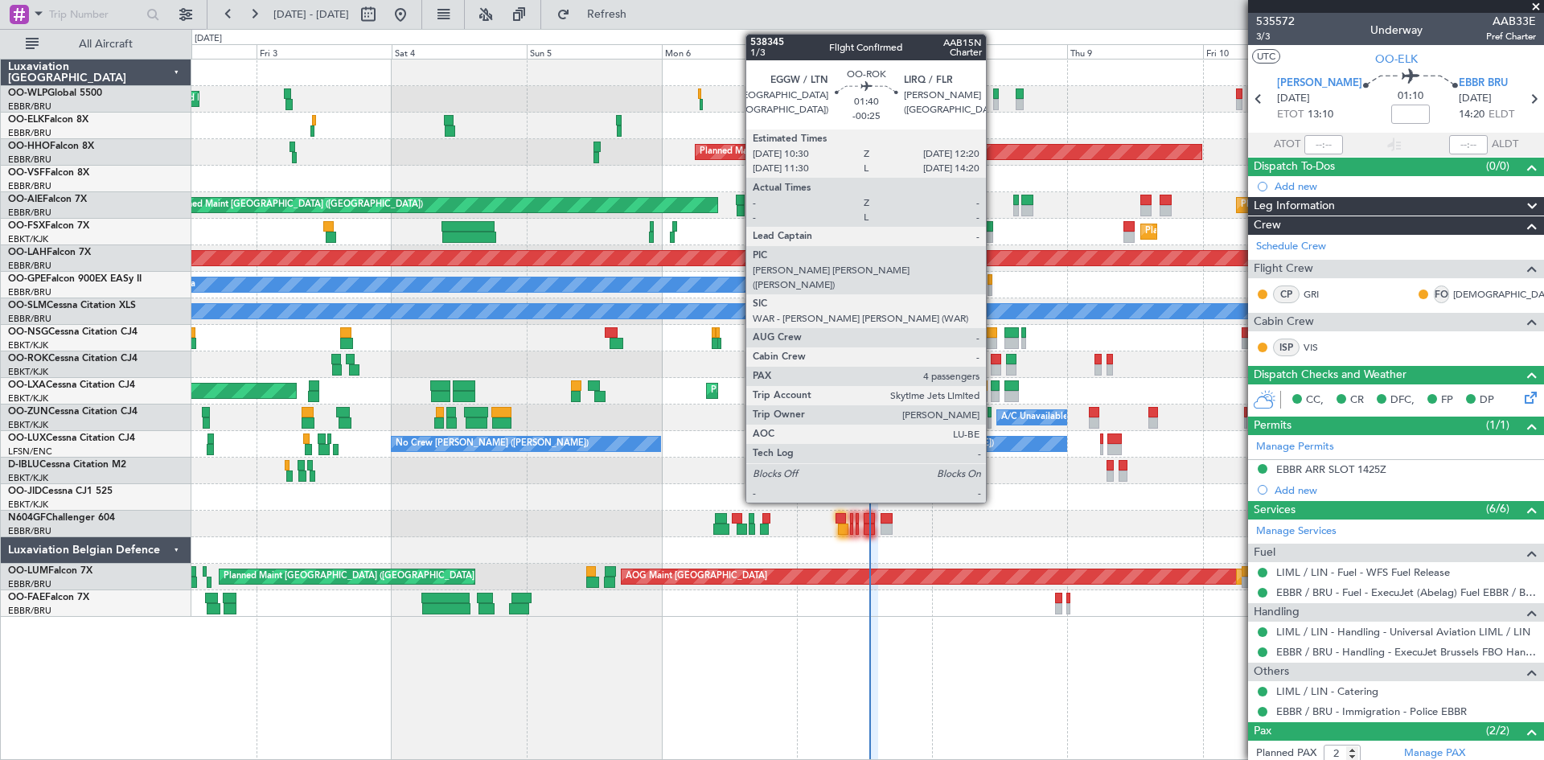
click at [993, 366] on div at bounding box center [996, 369] width 10 height 11
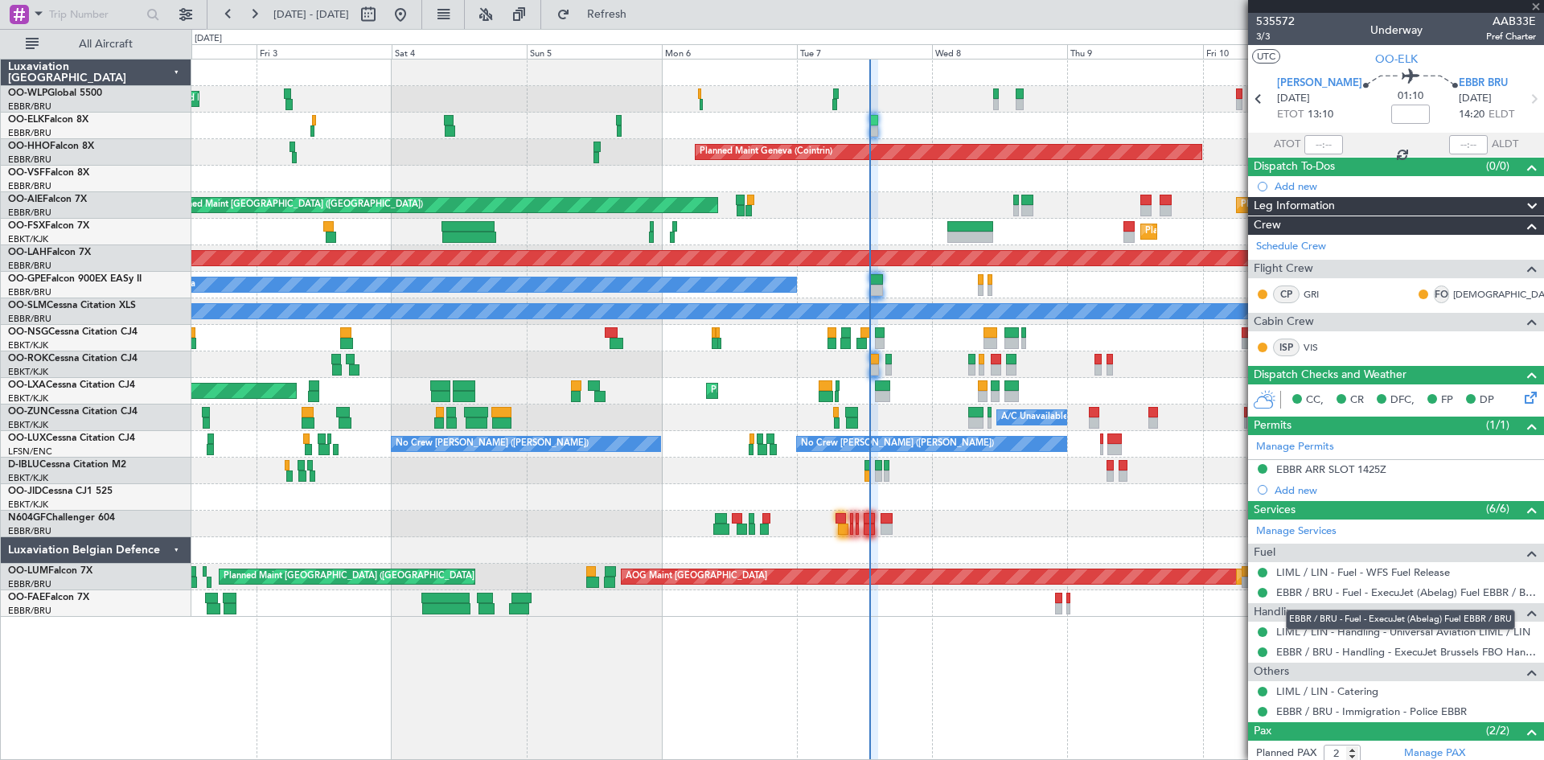
type input "-00:25"
type input "4"
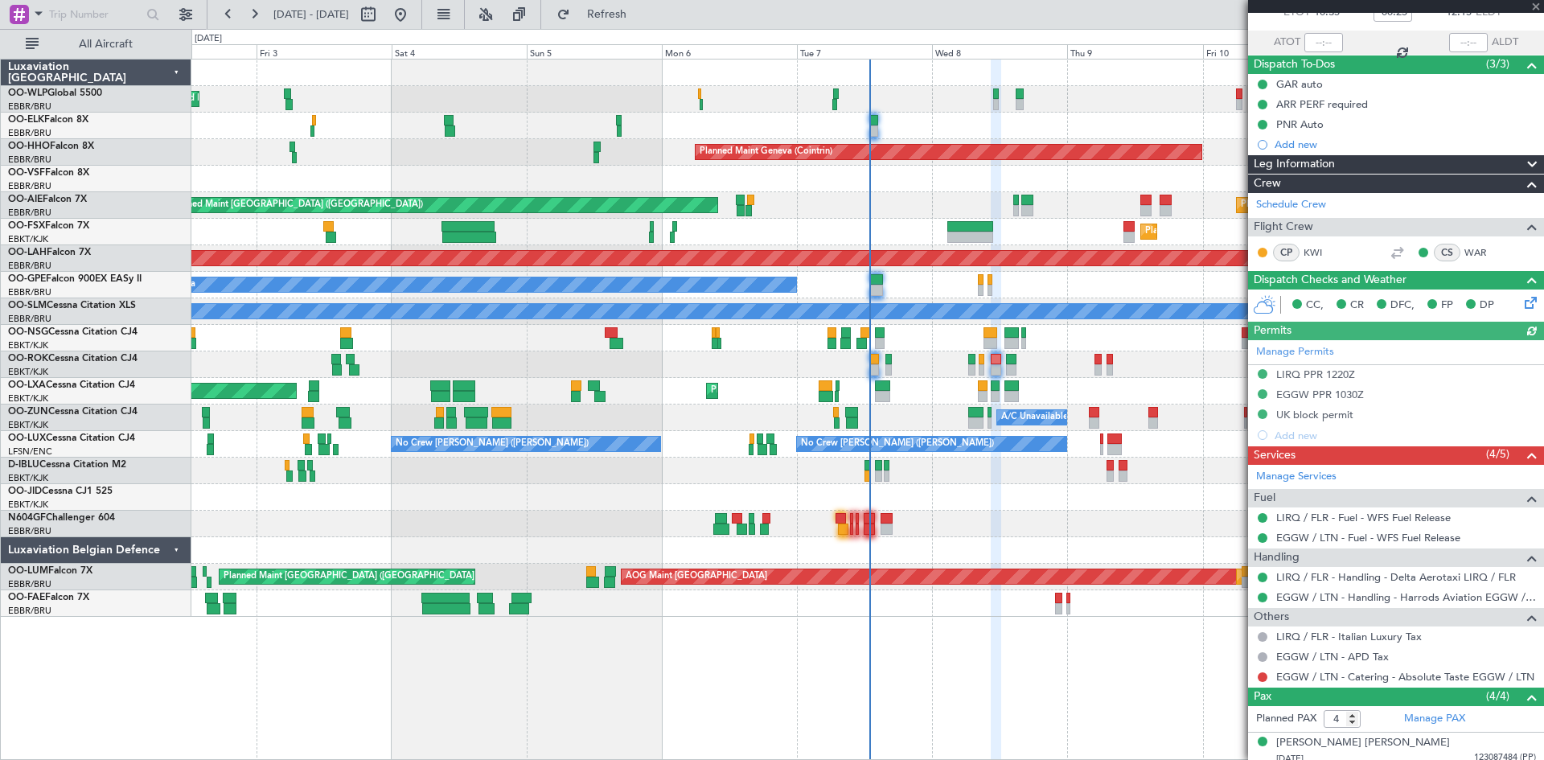
scroll to position [161, 0]
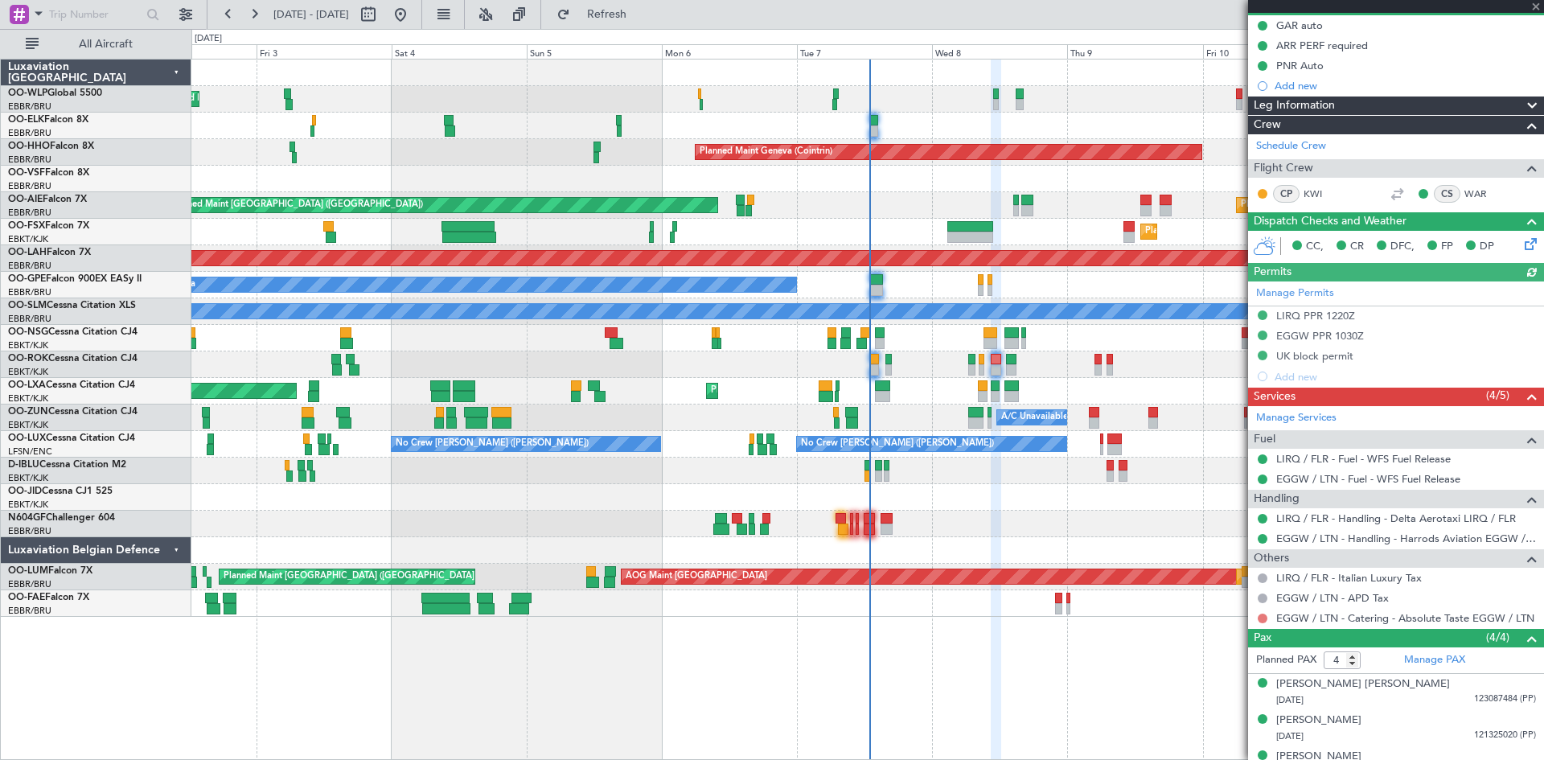
click at [1263, 620] on button at bounding box center [1263, 619] width 10 height 10
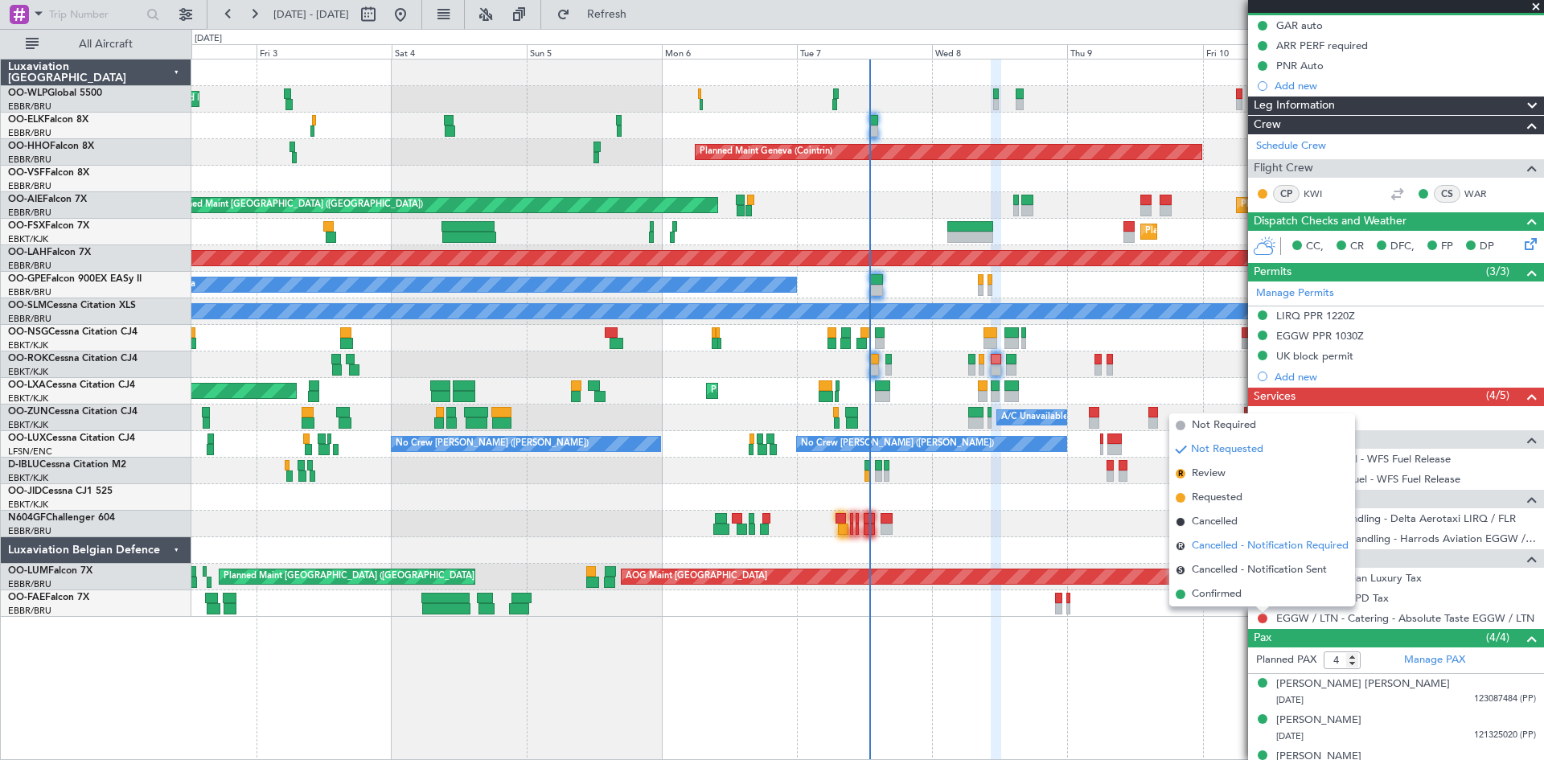
click at [1246, 549] on span "Cancelled - Notification Required" at bounding box center [1270, 546] width 157 height 16
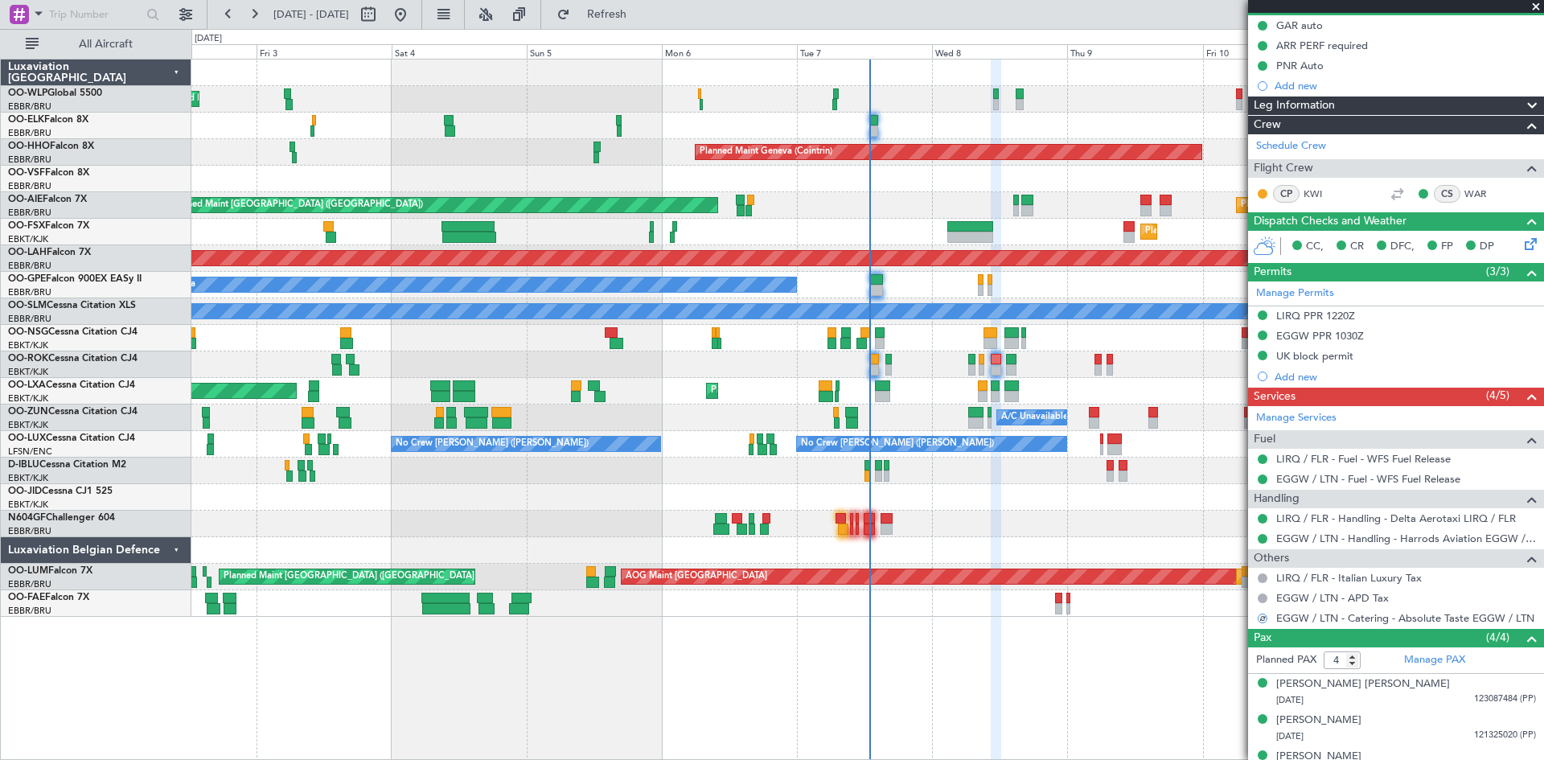
click at [1256, 559] on fb-app "02 Oct 2025 - 12 Oct 2025 Refresh Quick Links All Aircraft Planned Maint Milan …" at bounding box center [772, 386] width 1544 height 748
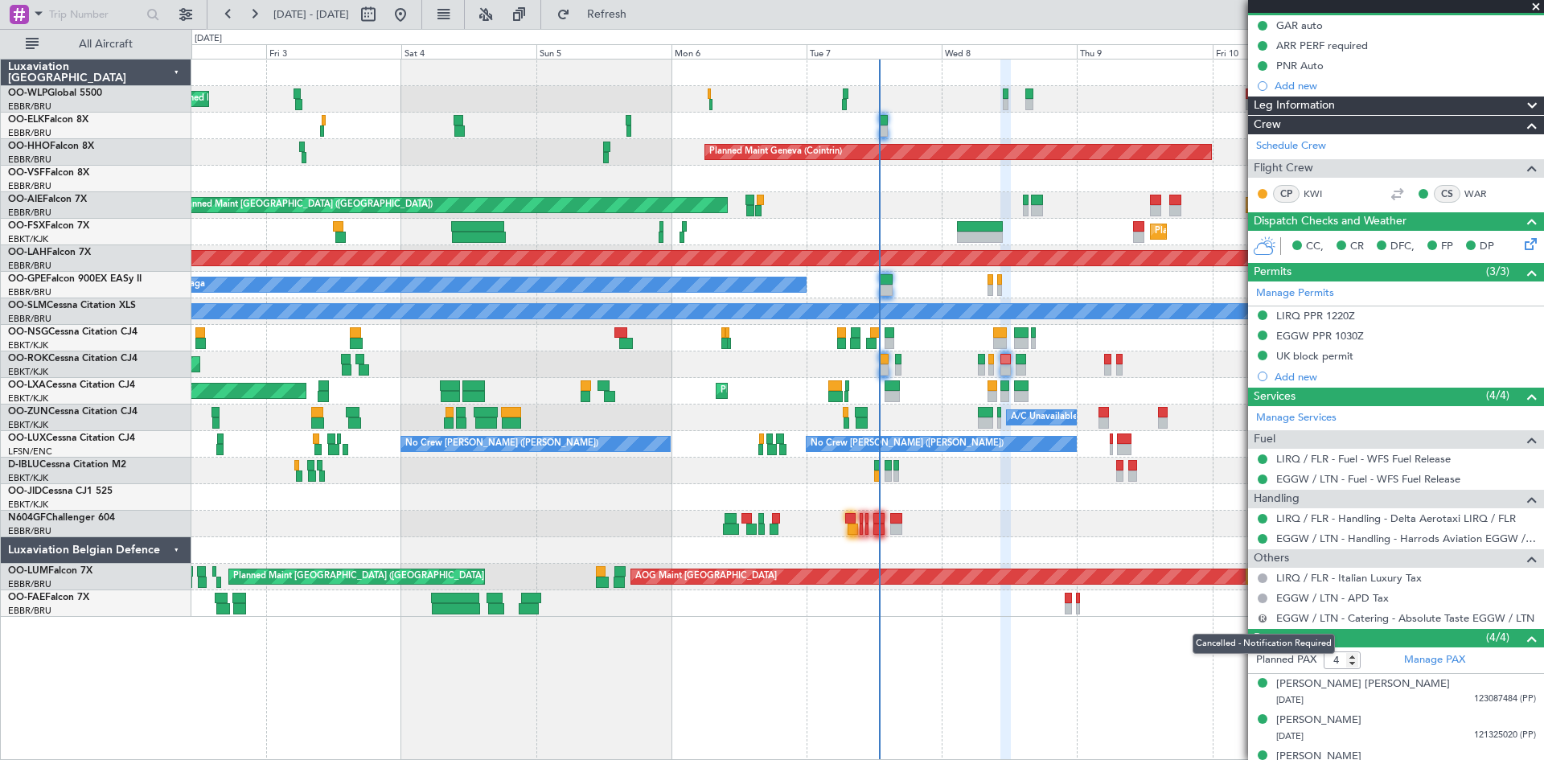
click at [1264, 619] on button "R" at bounding box center [1263, 619] width 10 height 10
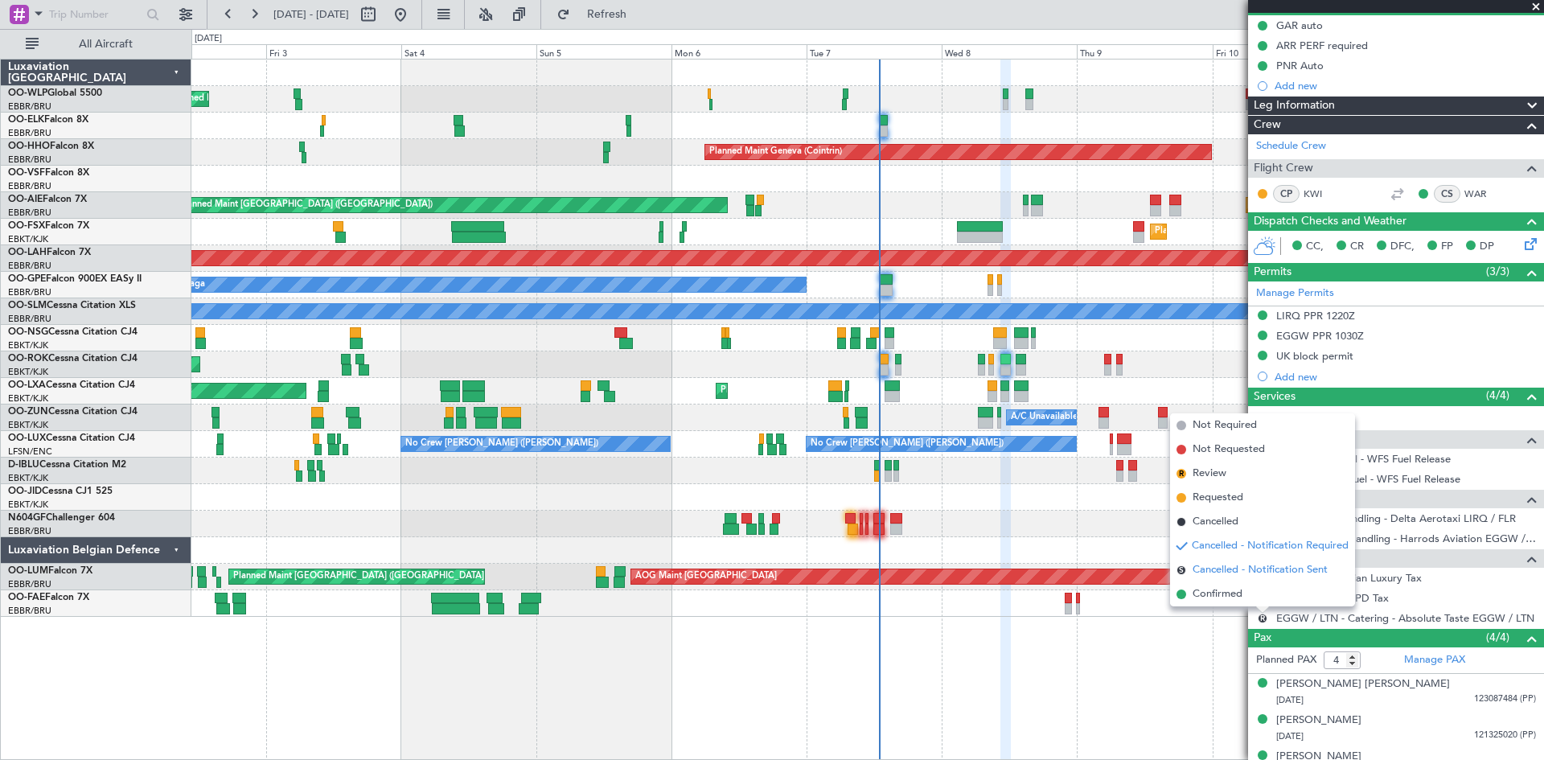
click at [1250, 571] on span "Cancelled - Notification Sent" at bounding box center [1260, 570] width 135 height 16
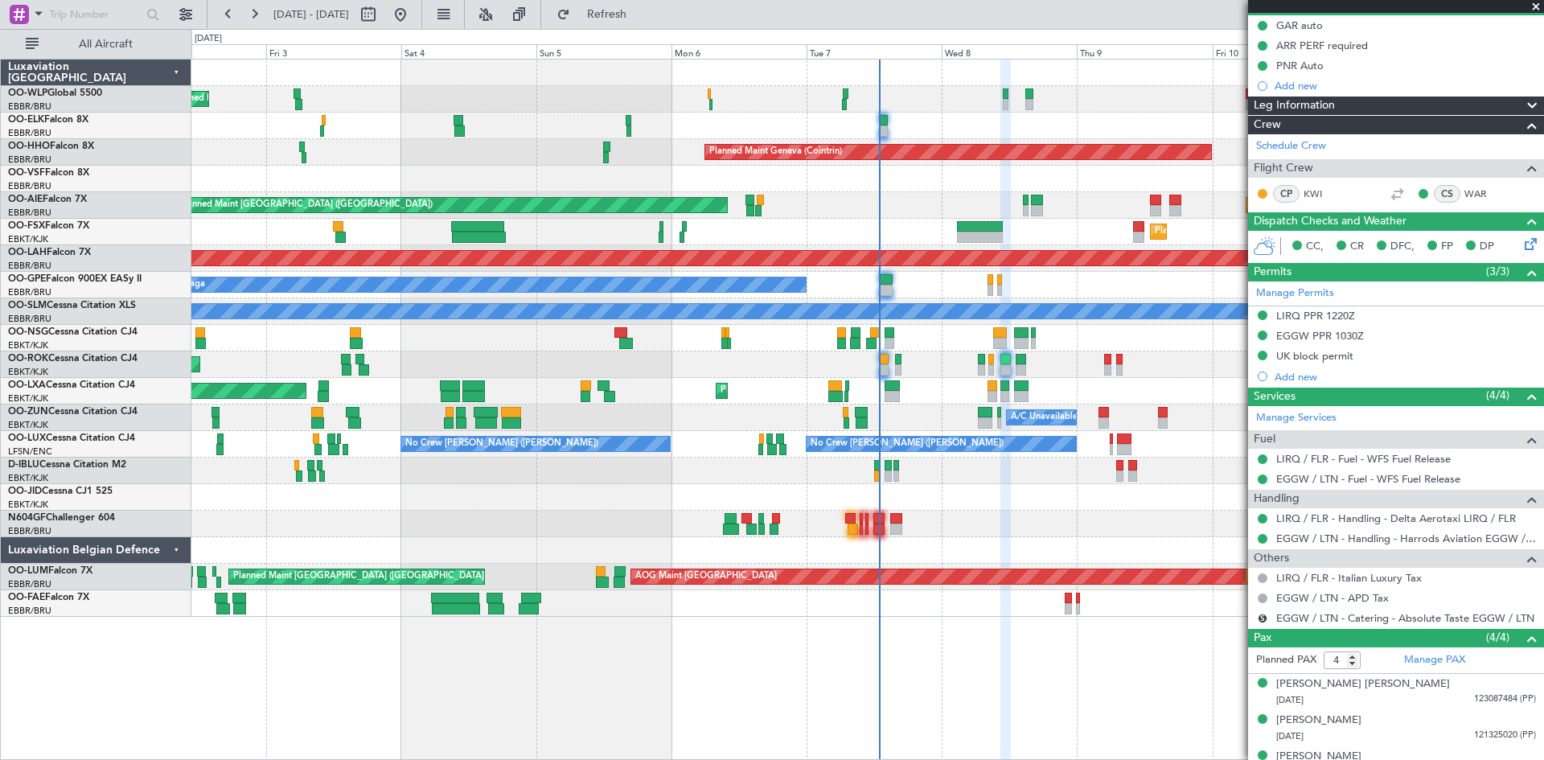
click at [997, 415] on div "Planned Maint Milan (Linate) Planned Maint Geneva (Cointrin) Unplanned Maint Lo…" at bounding box center [867, 338] width 1352 height 557
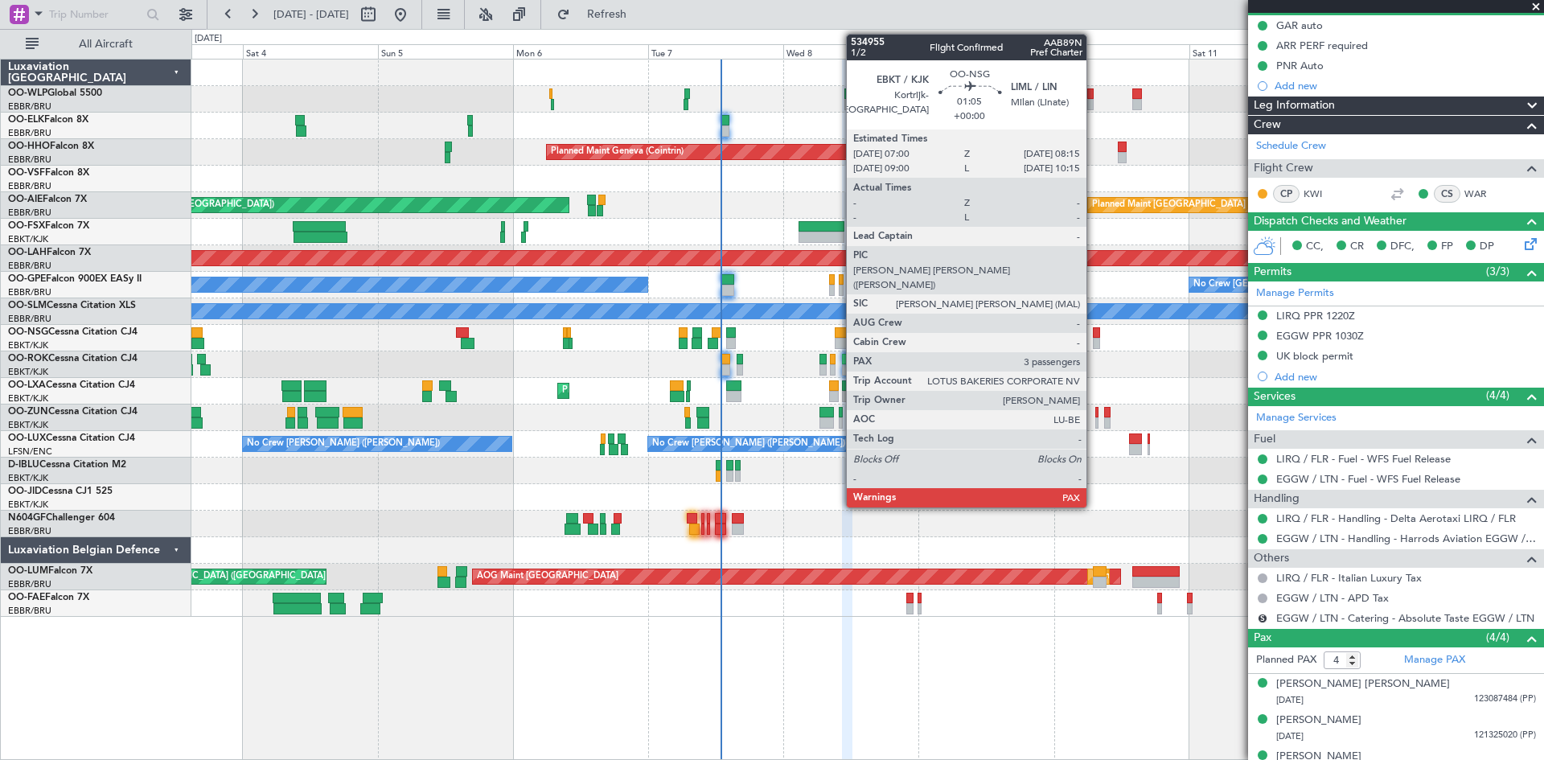
click at [1094, 340] on div at bounding box center [1096, 343] width 7 height 11
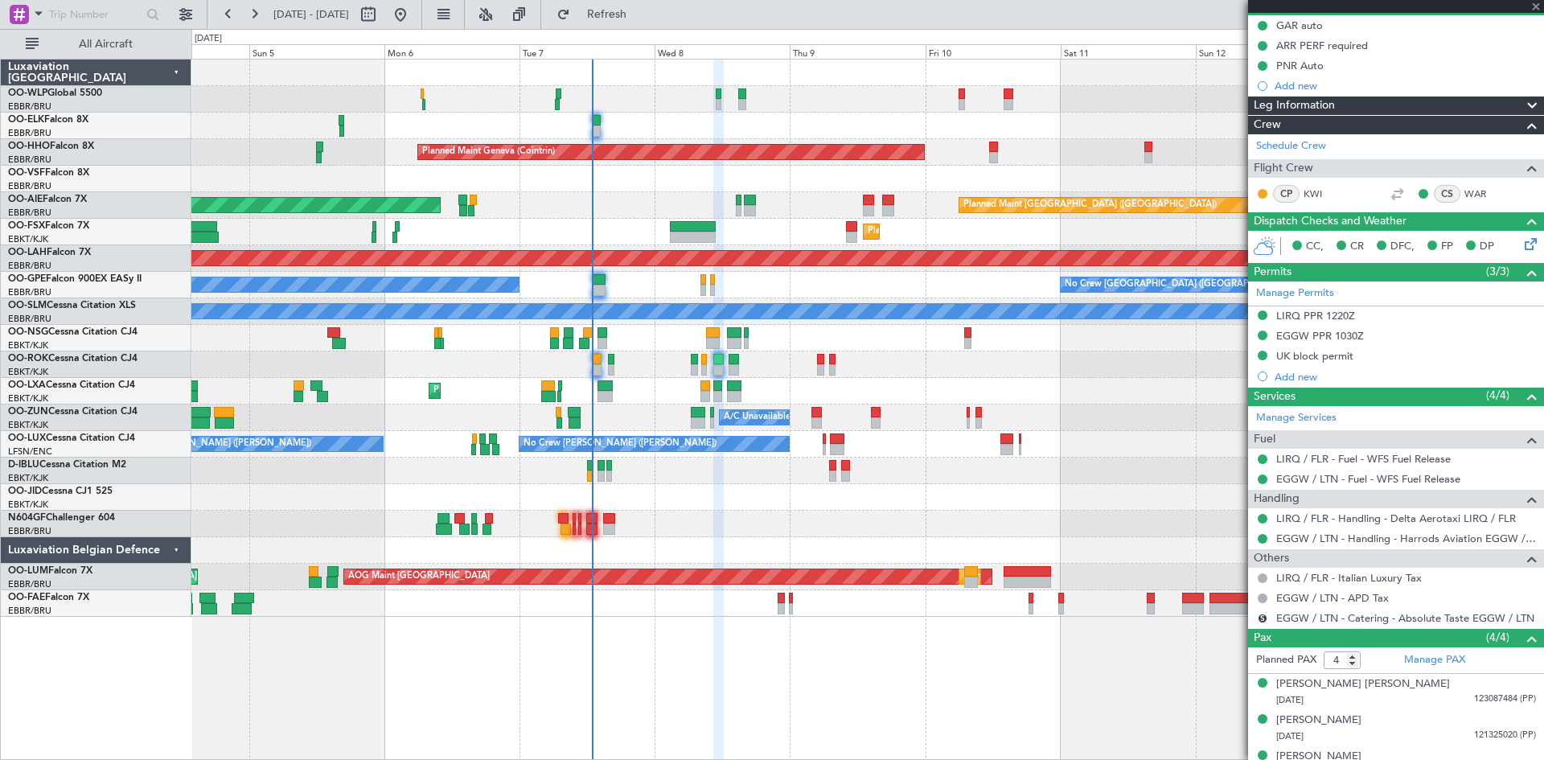
click at [1013, 374] on div "Planned Maint Milan (Linate) Planned Maint Geneva (Cointrin) Unplanned Maint Lo…" at bounding box center [867, 338] width 1352 height 557
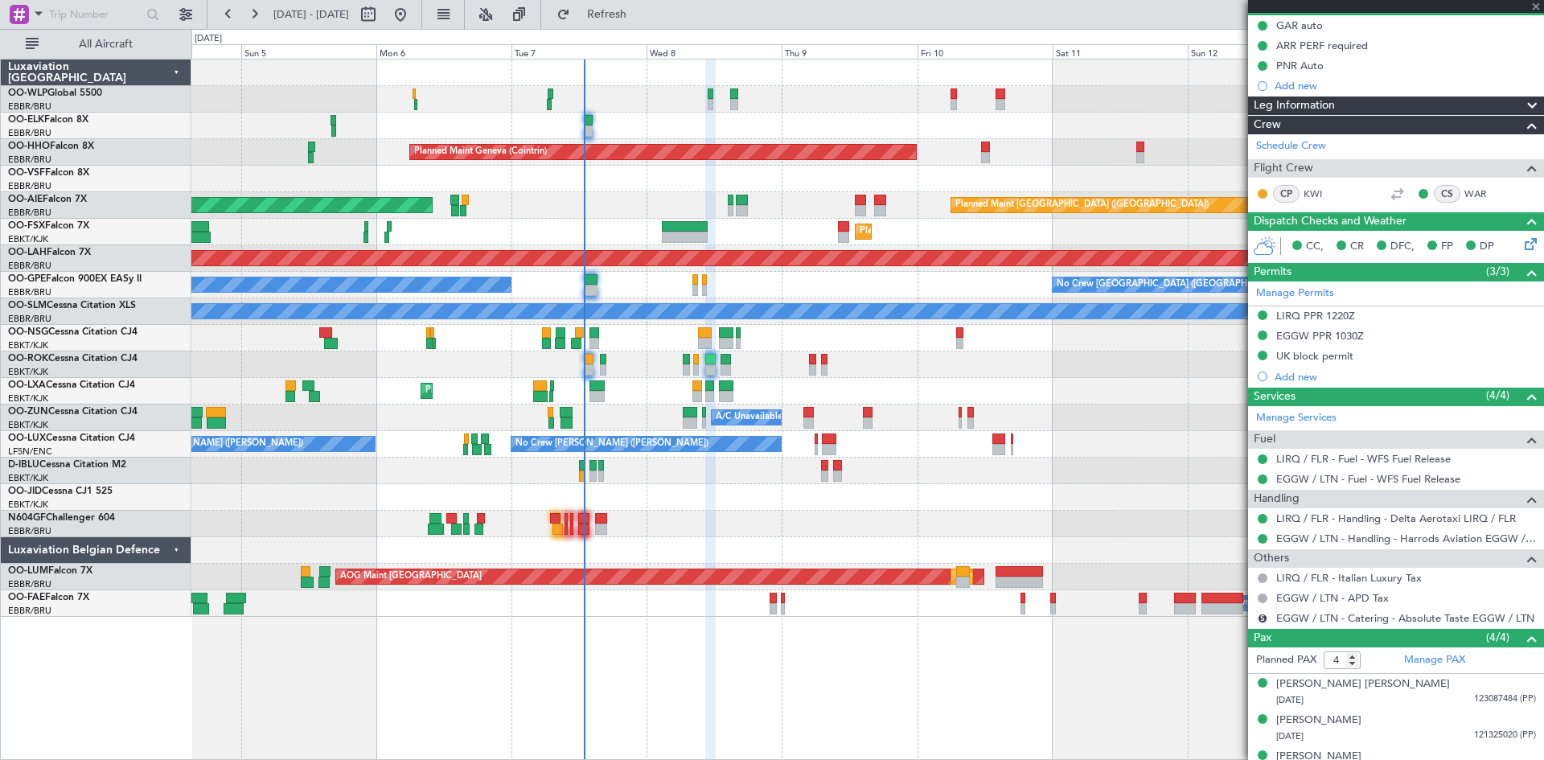
type input "3"
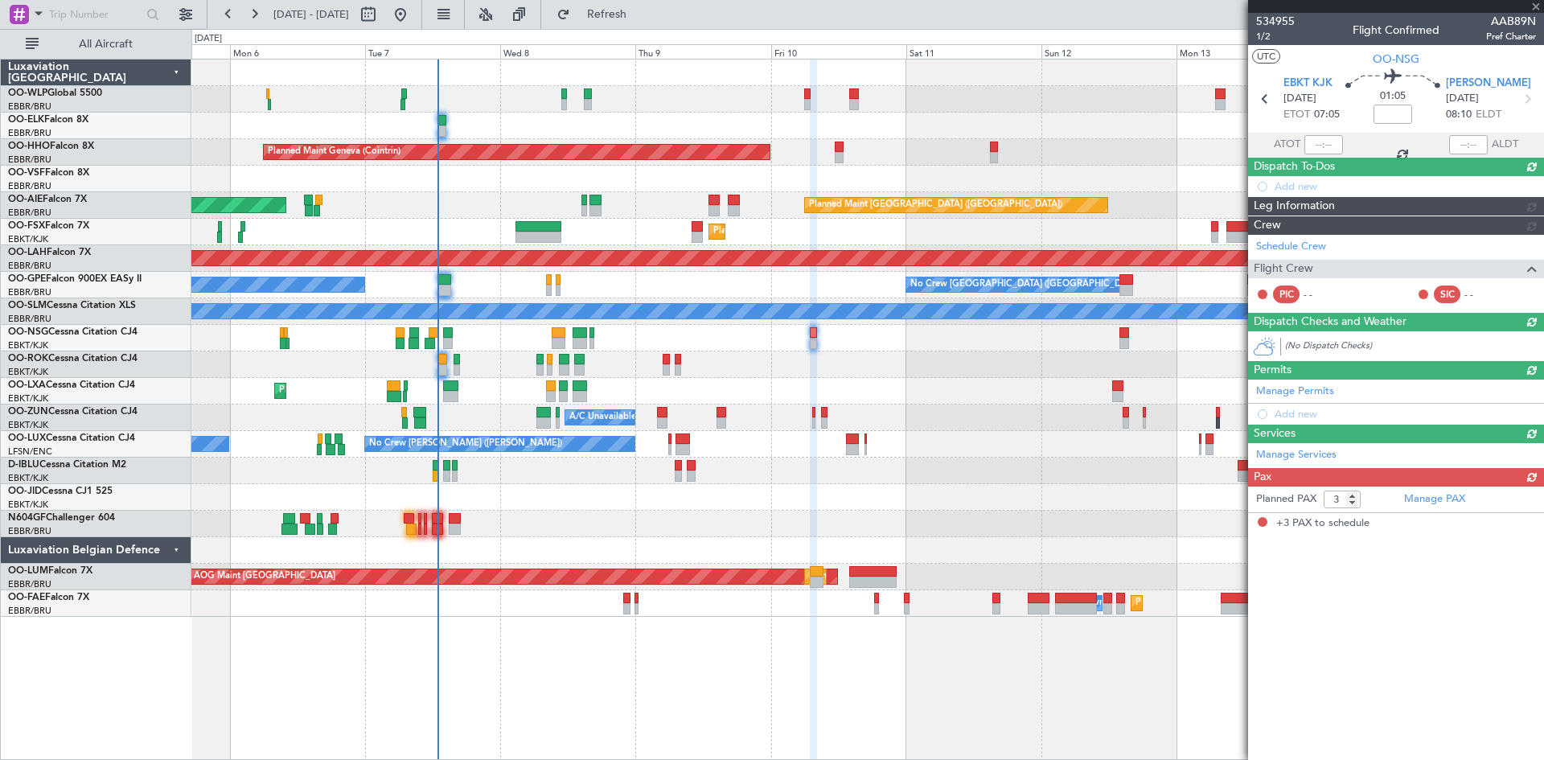
click at [948, 392] on div "Planned Maint Geneva (Cointrin) Unplanned Maint London (Farnborough) Planned Ma…" at bounding box center [867, 338] width 1352 height 557
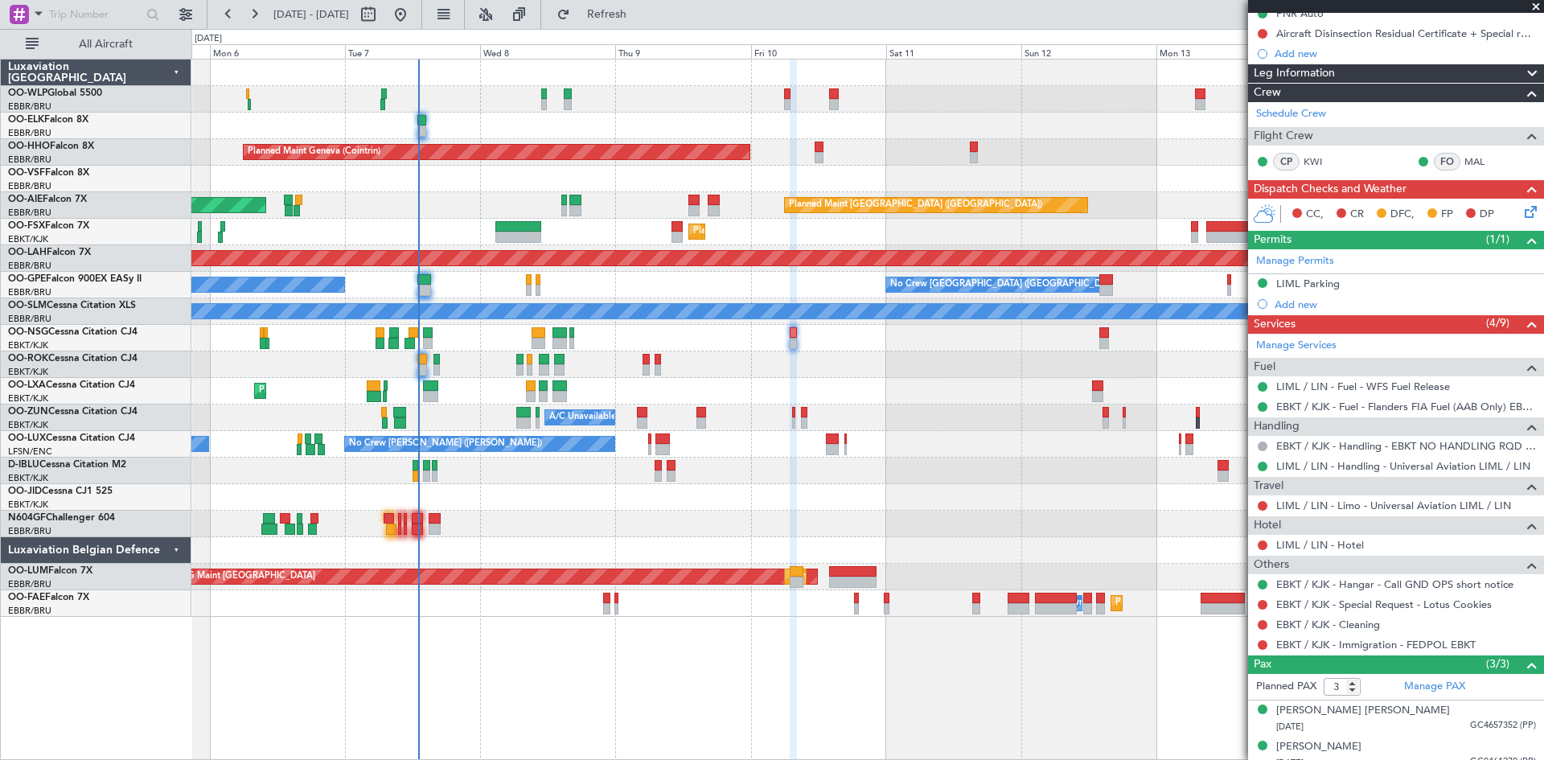
scroll to position [241, 0]
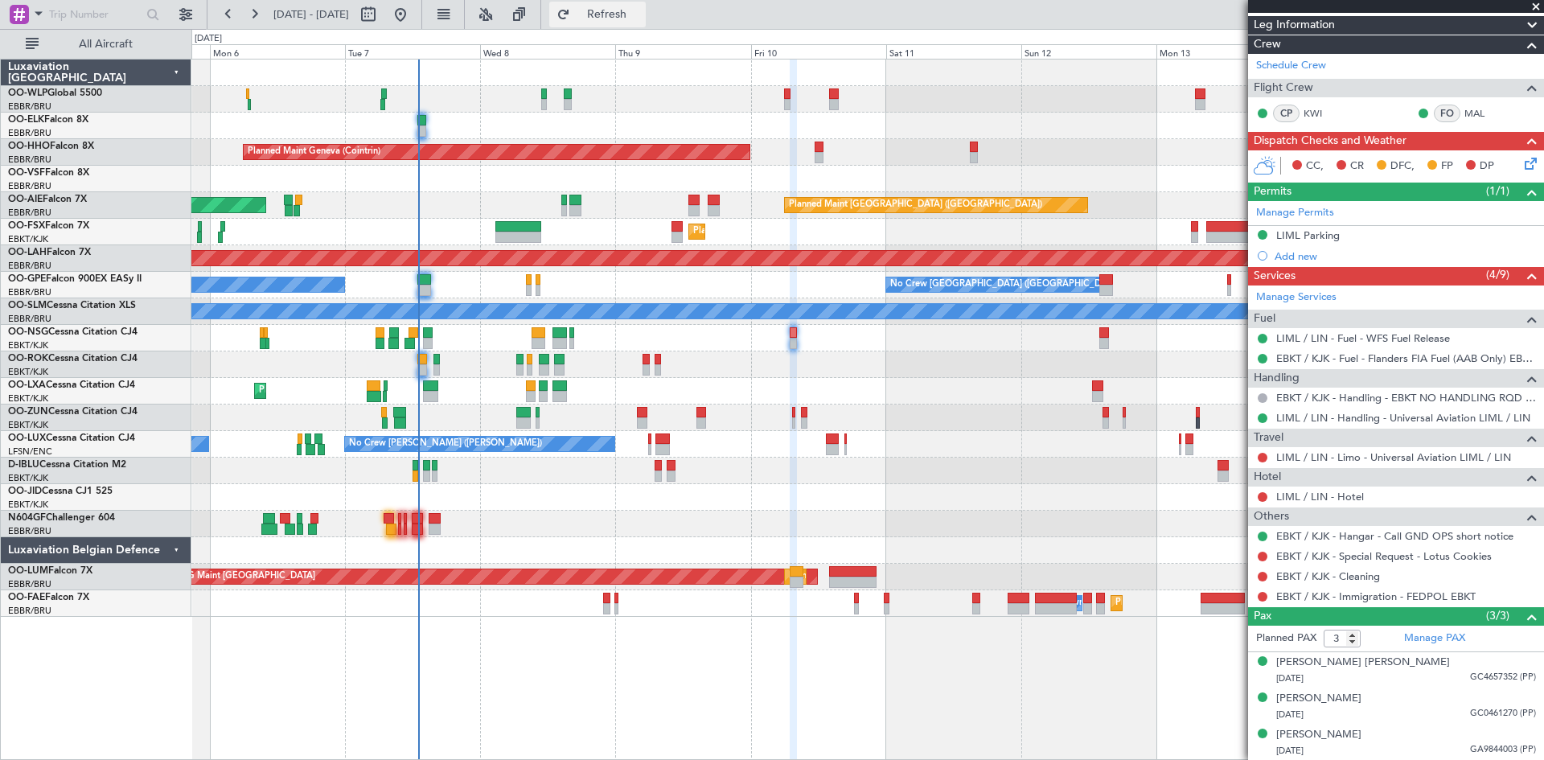
click at [602, 9] on button "Refresh" at bounding box center [597, 15] width 97 height 26
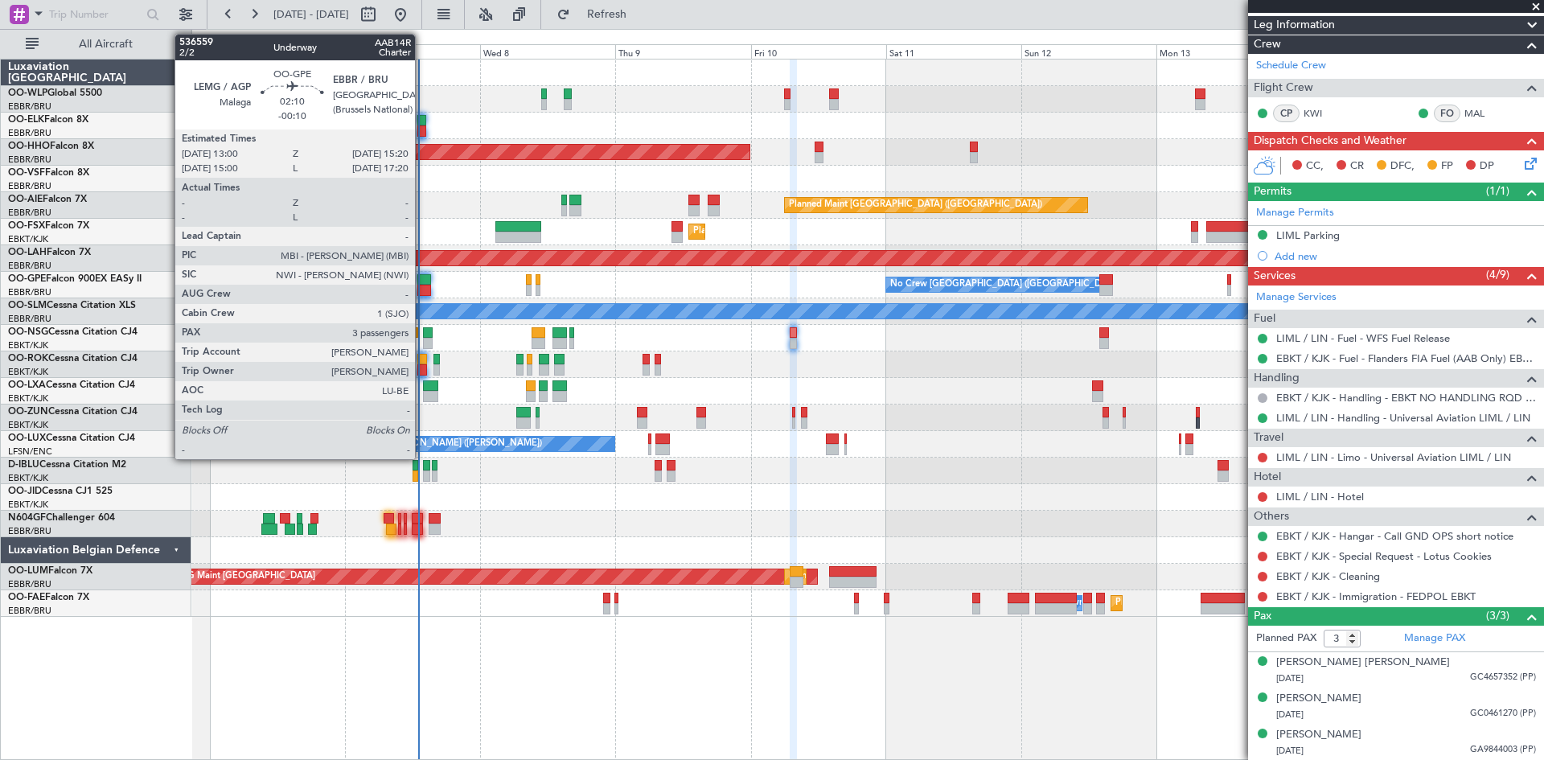
click at [422, 277] on div at bounding box center [424, 279] width 14 height 11
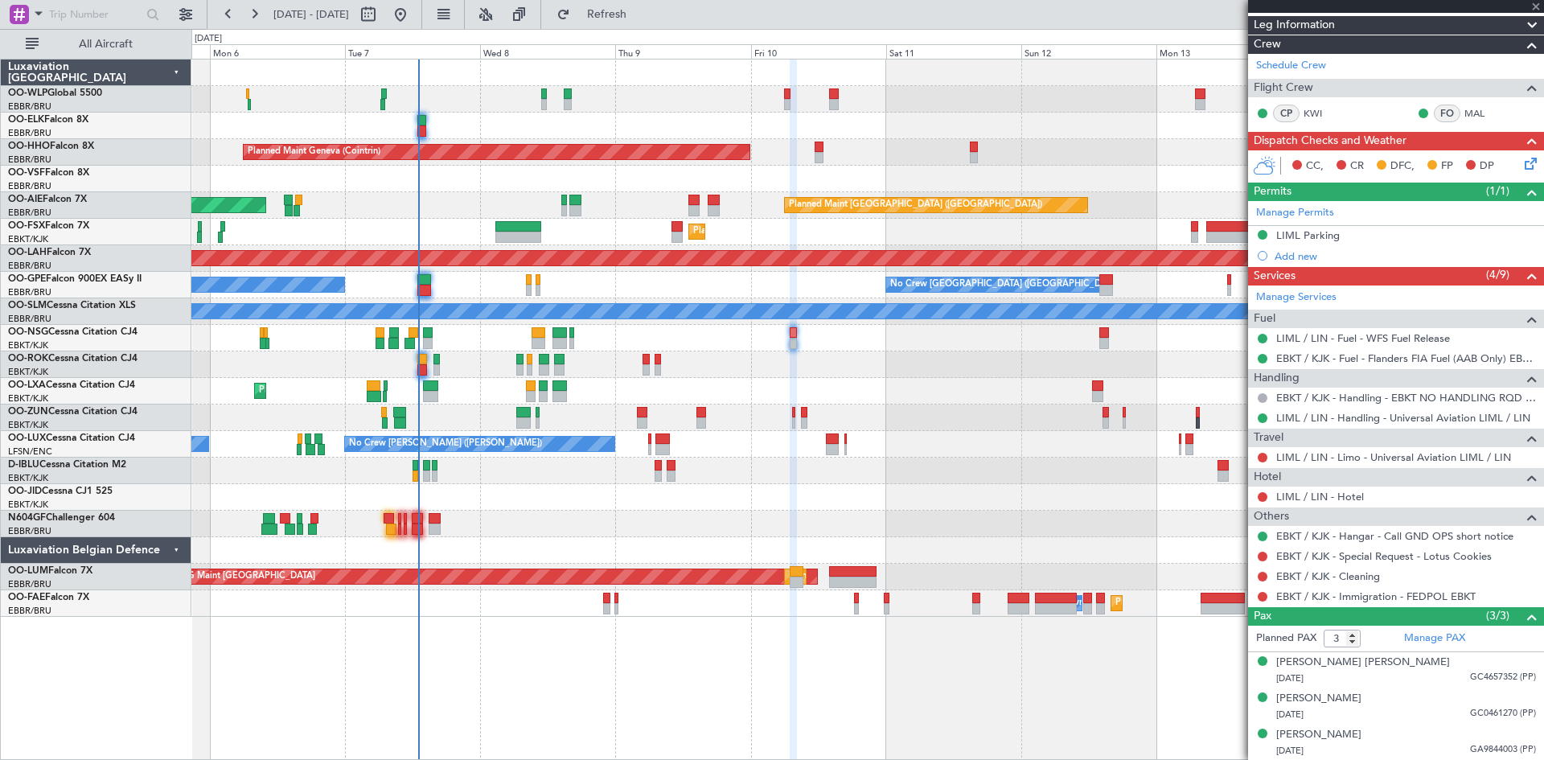
type input "-00:10"
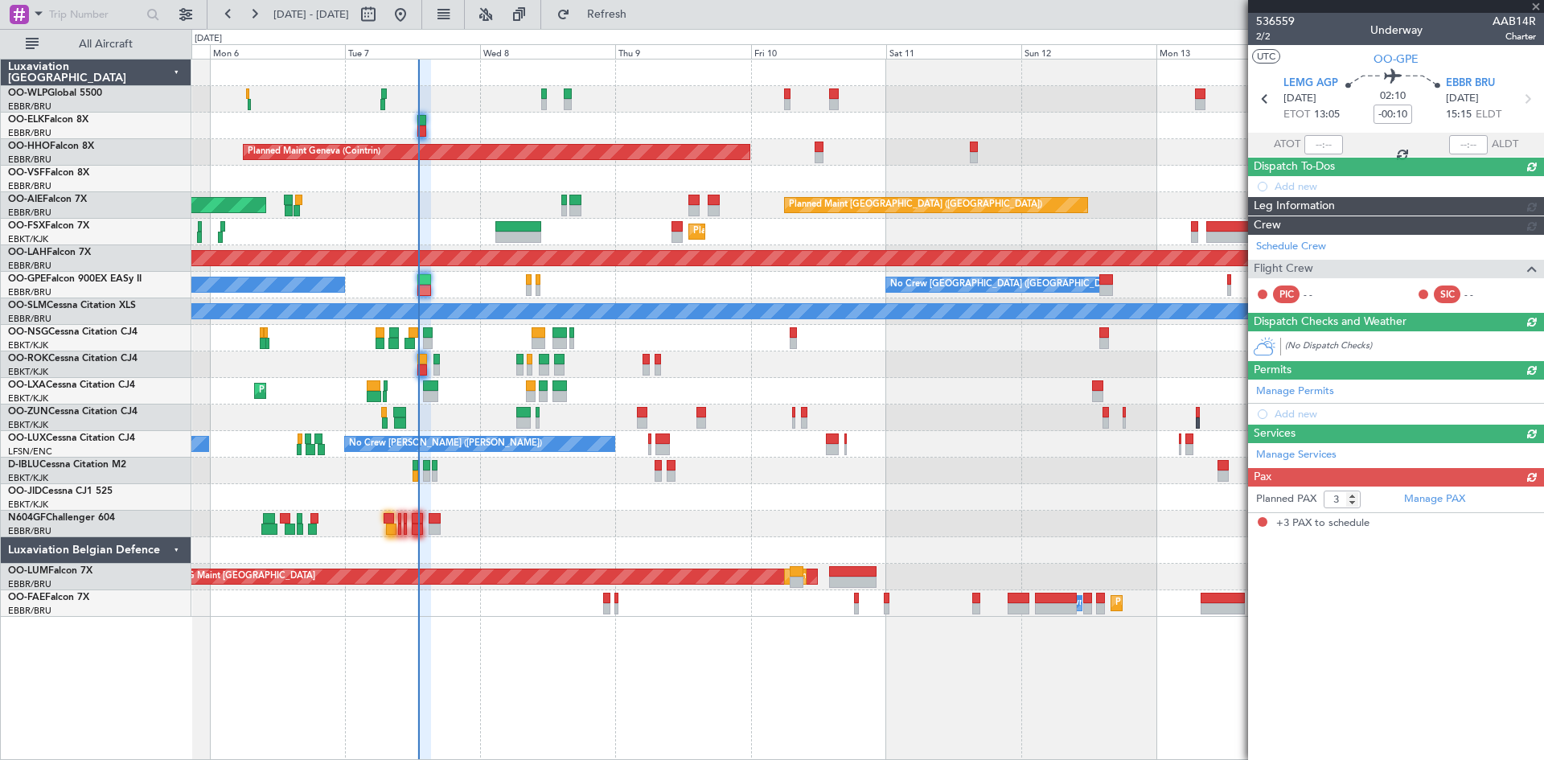
scroll to position [0, 0]
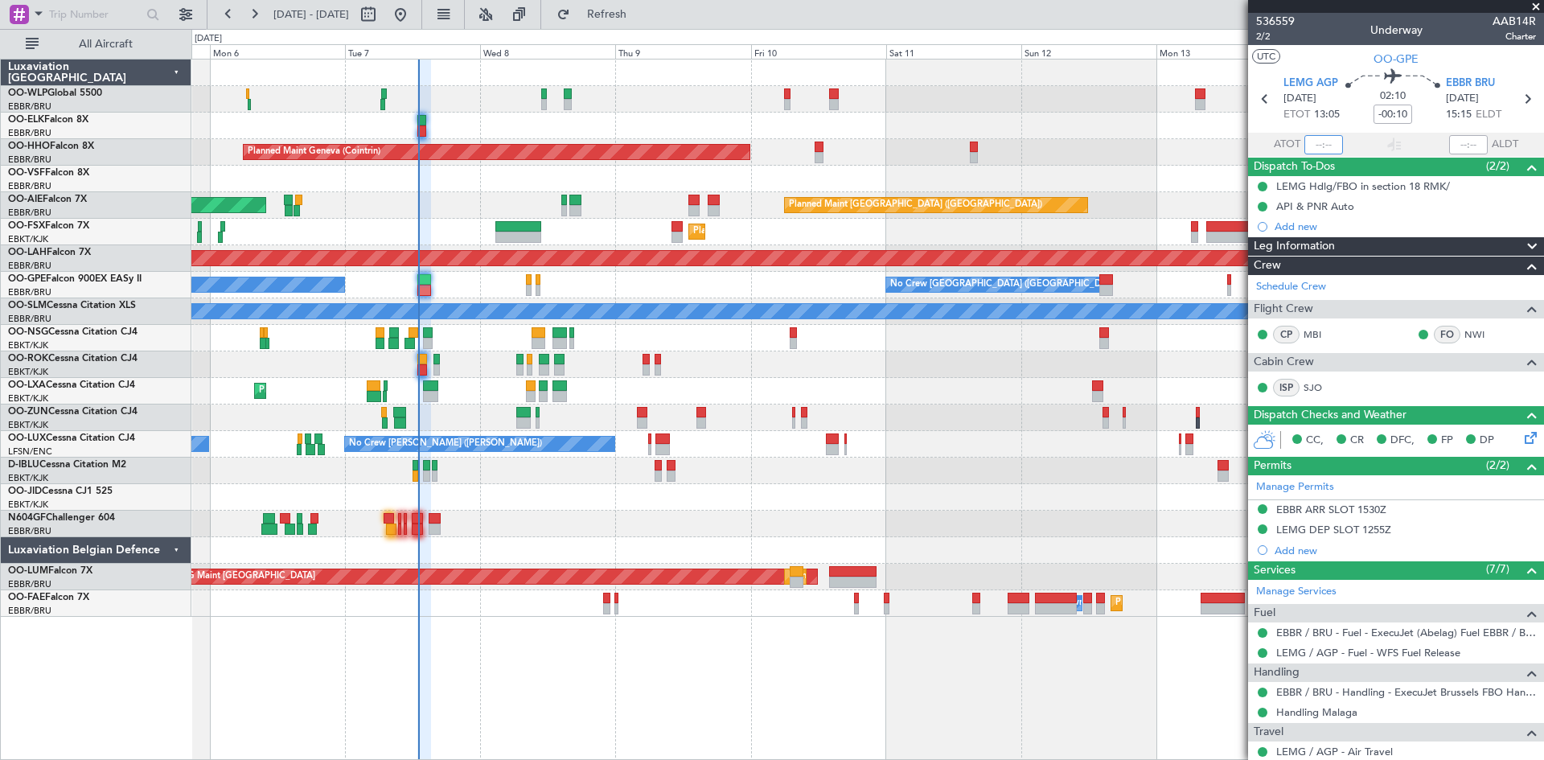
click at [1318, 143] on input "text" at bounding box center [1324, 144] width 39 height 19
type input "13:04"
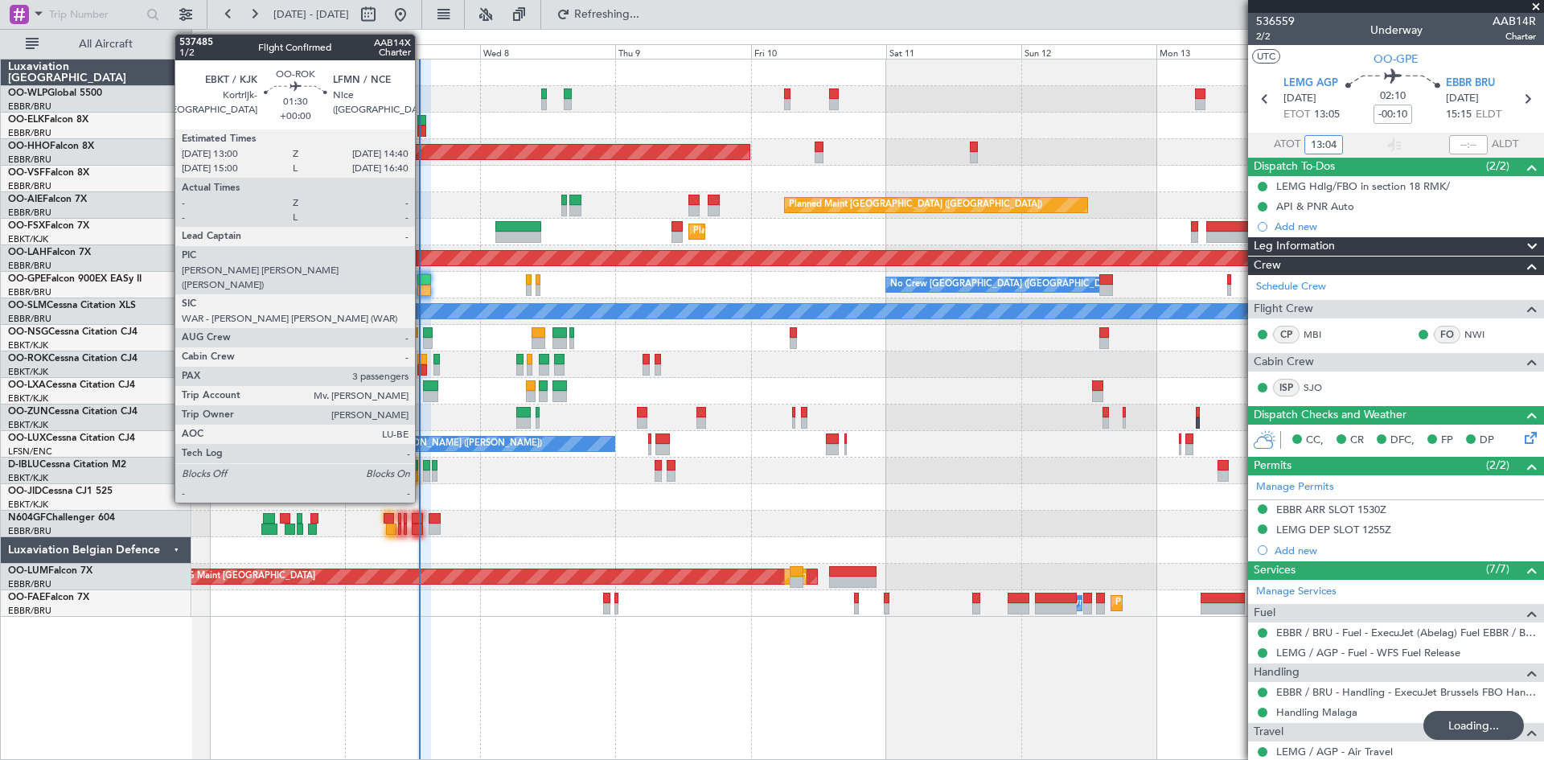
click at [422, 360] on div at bounding box center [422, 359] width 10 height 11
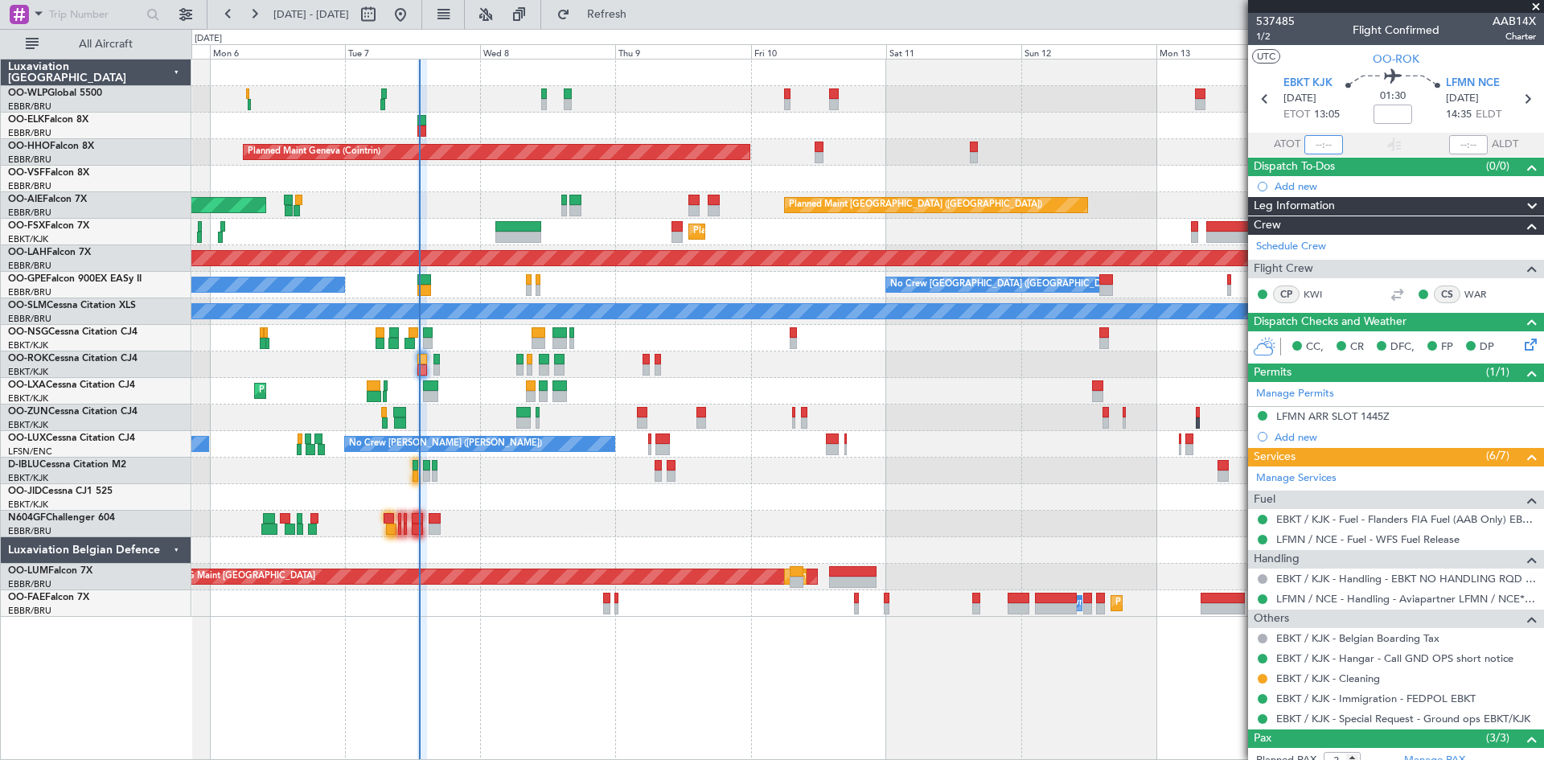
click at [1314, 146] on input "text" at bounding box center [1324, 144] width 39 height 19
type input "12:58"
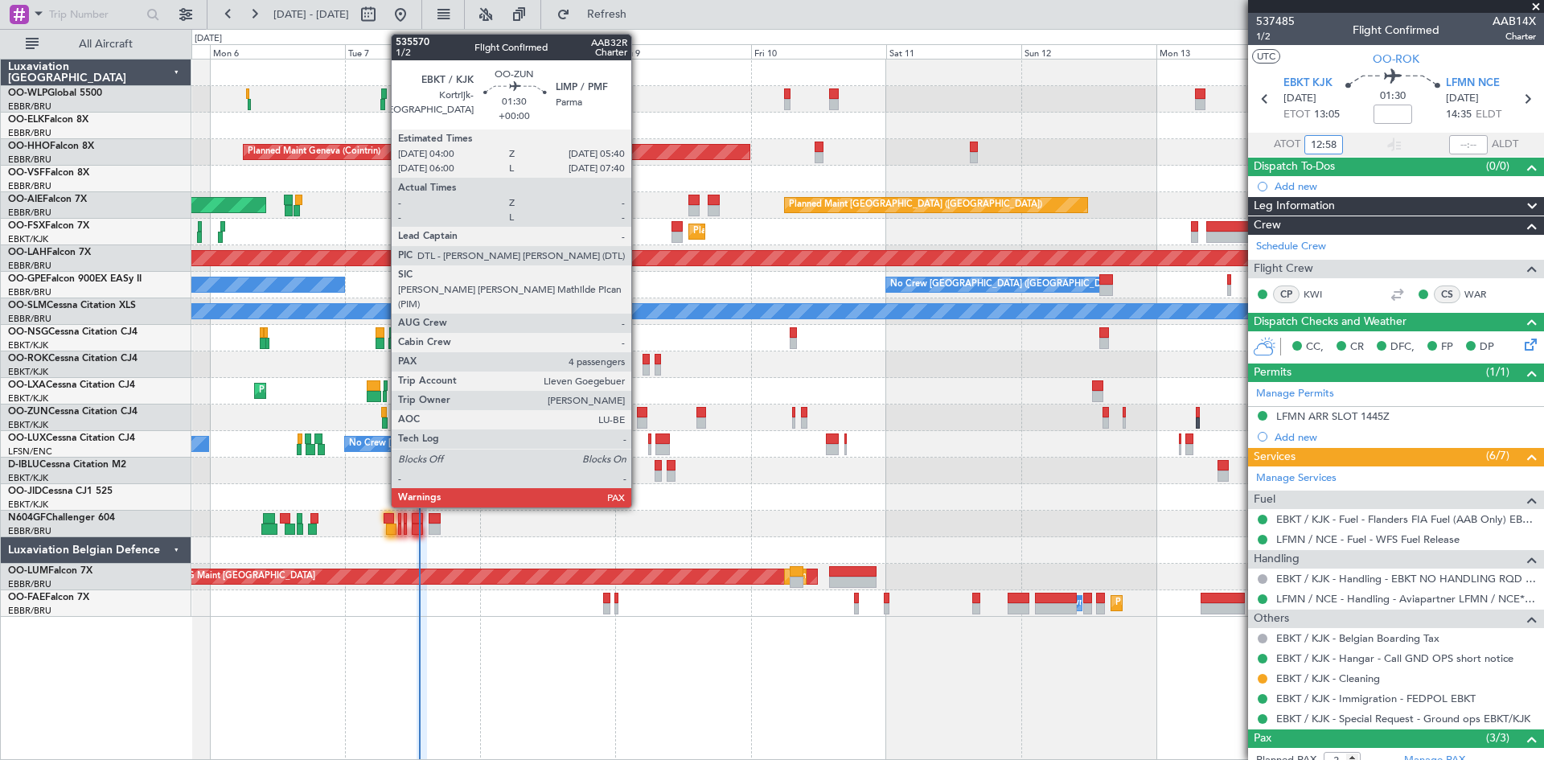
click at [639, 420] on div at bounding box center [642, 422] width 10 height 11
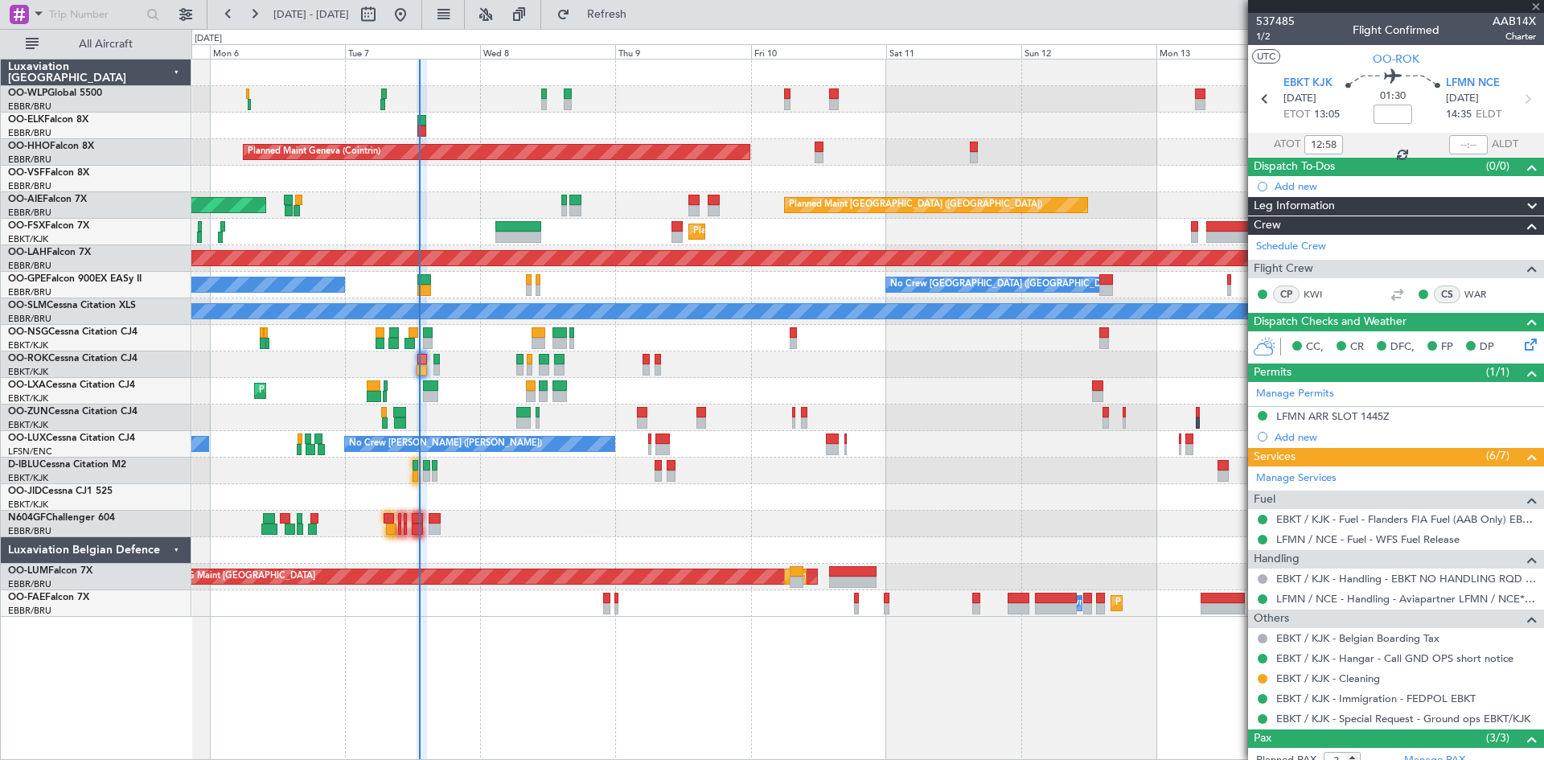
type input "4"
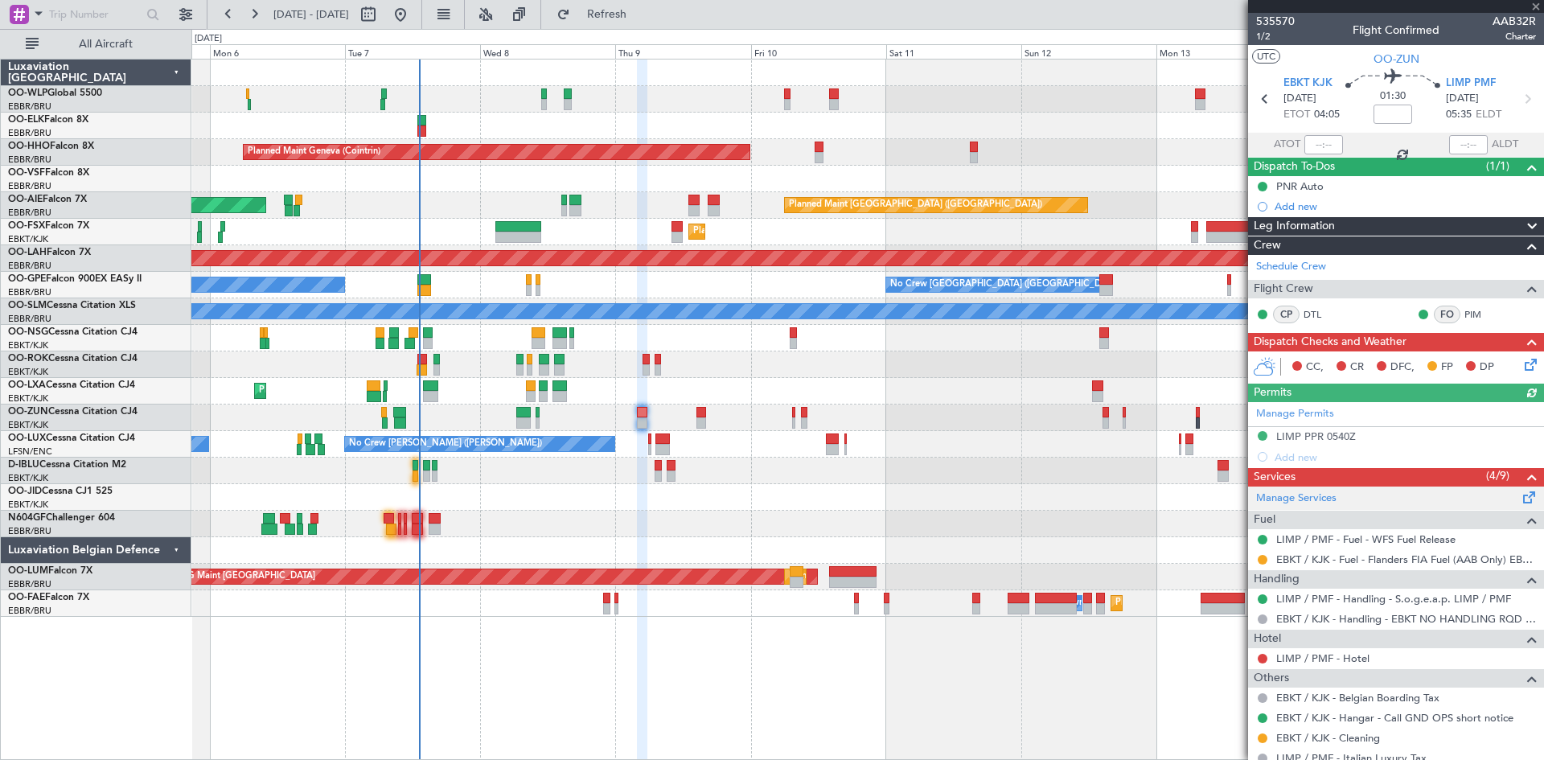
scroll to position [80, 0]
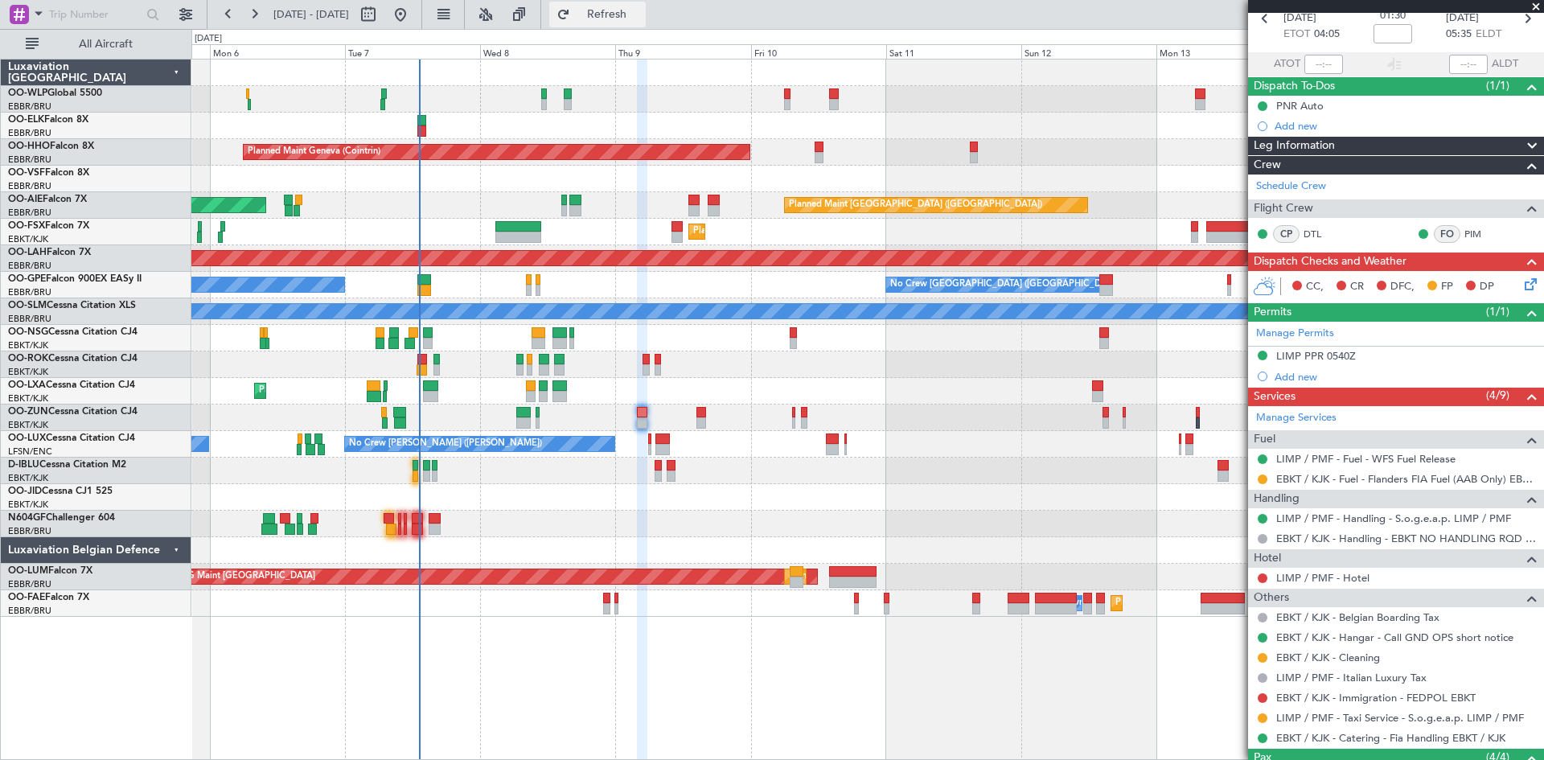
click at [621, 8] on button "Refresh" at bounding box center [597, 15] width 97 height 26
click at [641, 13] on span "Refresh" at bounding box center [608, 14] width 68 height 11
click at [1353, 716] on link "LIMP / PMF - Taxi Service - S.o.g.e.a.p. LIMP / PMF" at bounding box center [1401, 718] width 248 height 14
click at [815, 436] on div "Planned Maint Geneva (Cointrin) Unplanned Maint London (Farnborough) Planned Ma…" at bounding box center [867, 338] width 1352 height 557
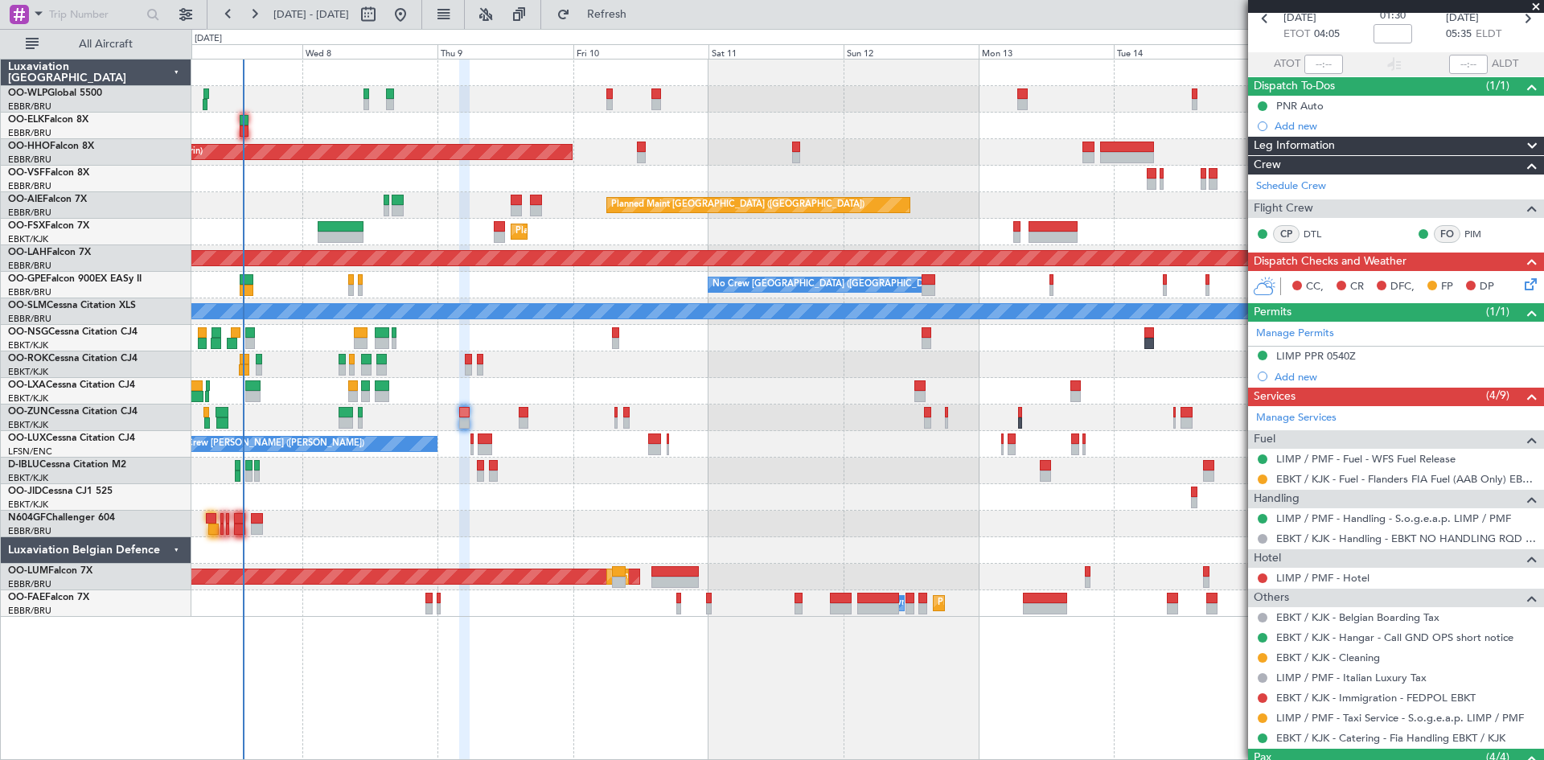
click at [744, 443] on div "Planned Maint Geneva (Cointrin) Planned Maint London (Farnborough) Unplanned Ma…" at bounding box center [867, 338] width 1352 height 557
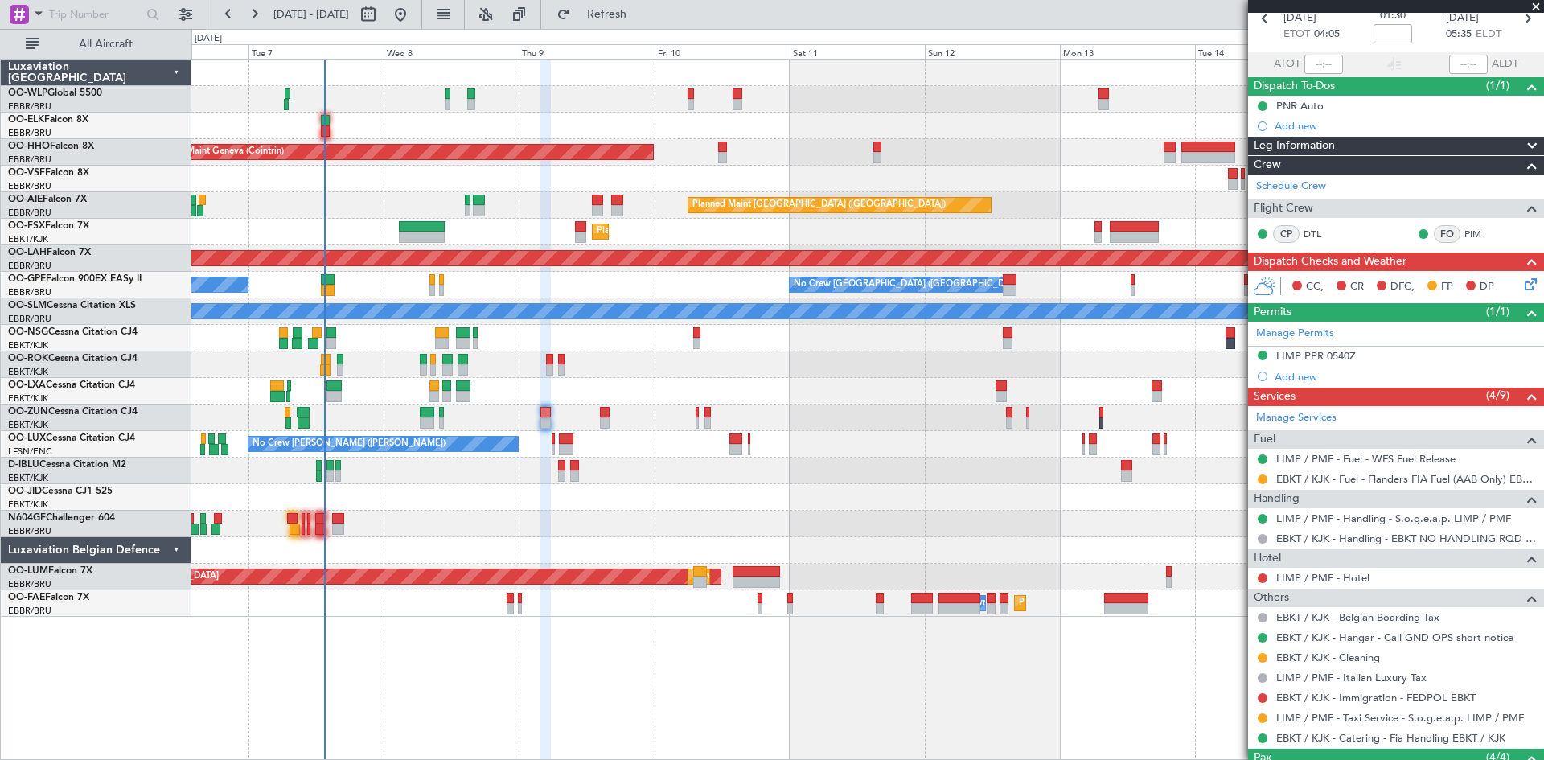
click at [769, 392] on div "Planned Maint Geneva (Cointrin) Planned Maint London (Farnborough) Unplanned Ma…" at bounding box center [867, 338] width 1352 height 557
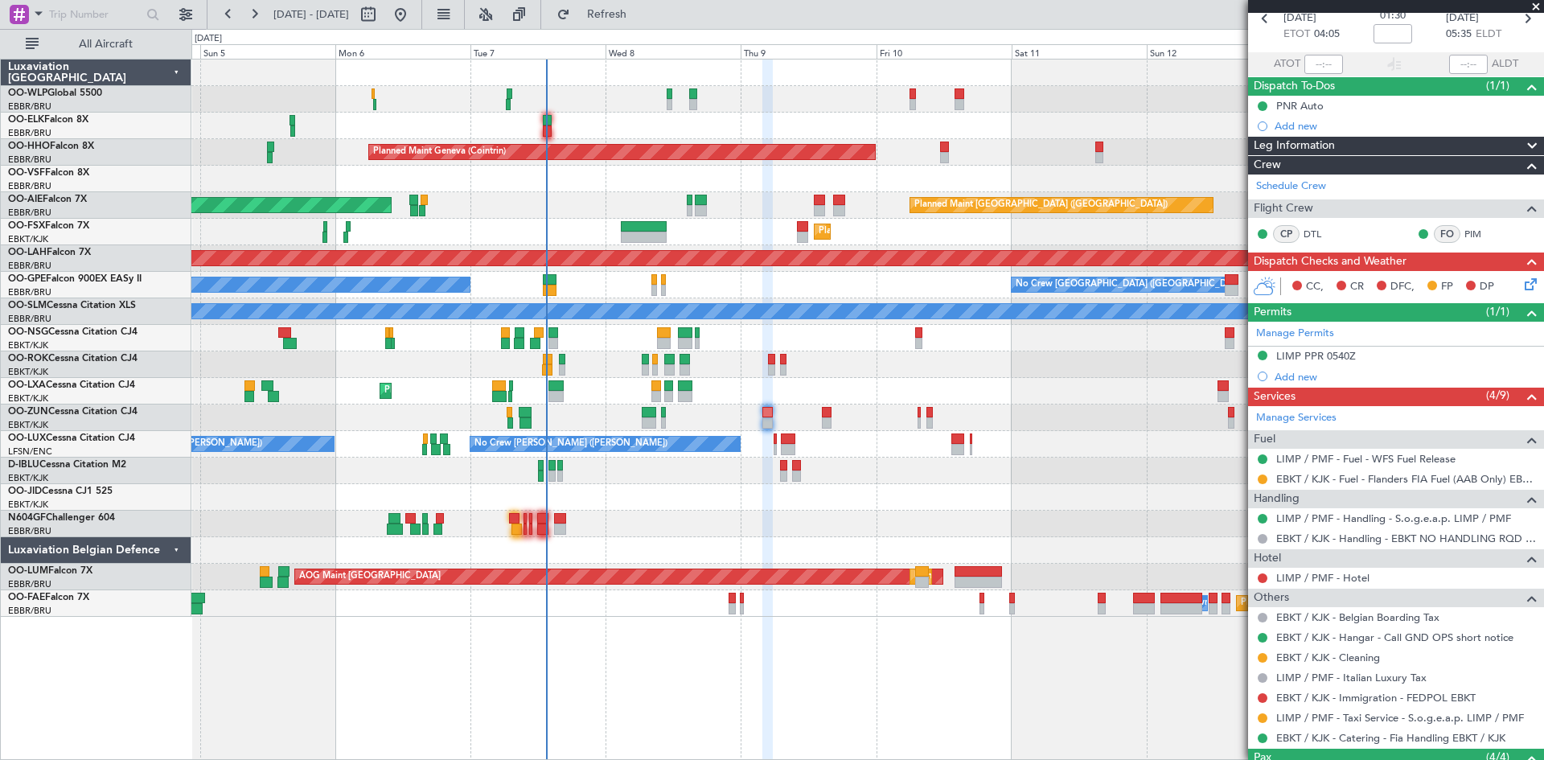
click at [879, 407] on div at bounding box center [867, 418] width 1352 height 27
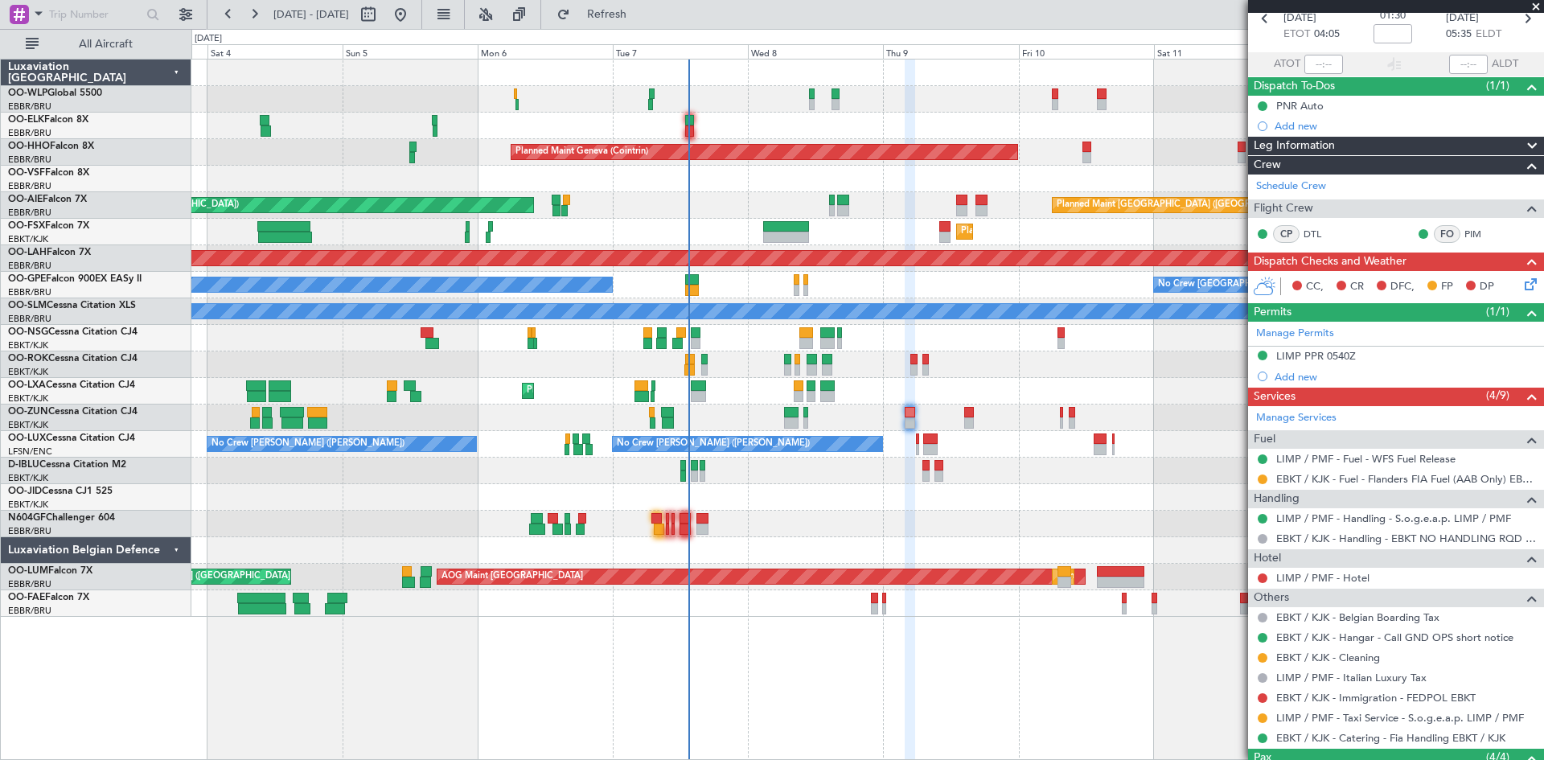
click at [540, 478] on div "Planned Maint Milan (Linate) Planned Maint Geneva (Cointrin) Planned Maint Lond…" at bounding box center [867, 338] width 1352 height 557
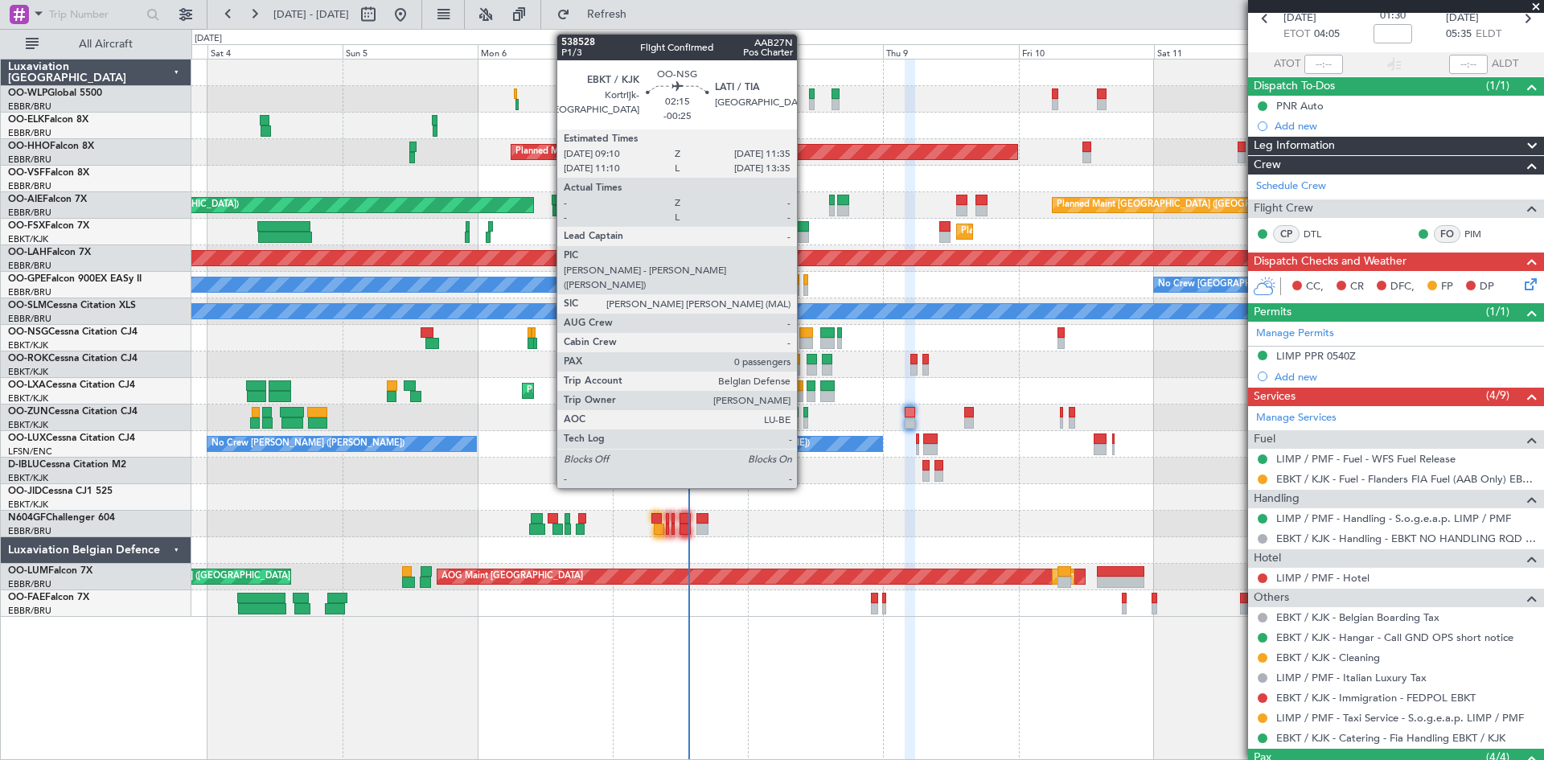
click at [804, 334] on div at bounding box center [807, 332] width 14 height 11
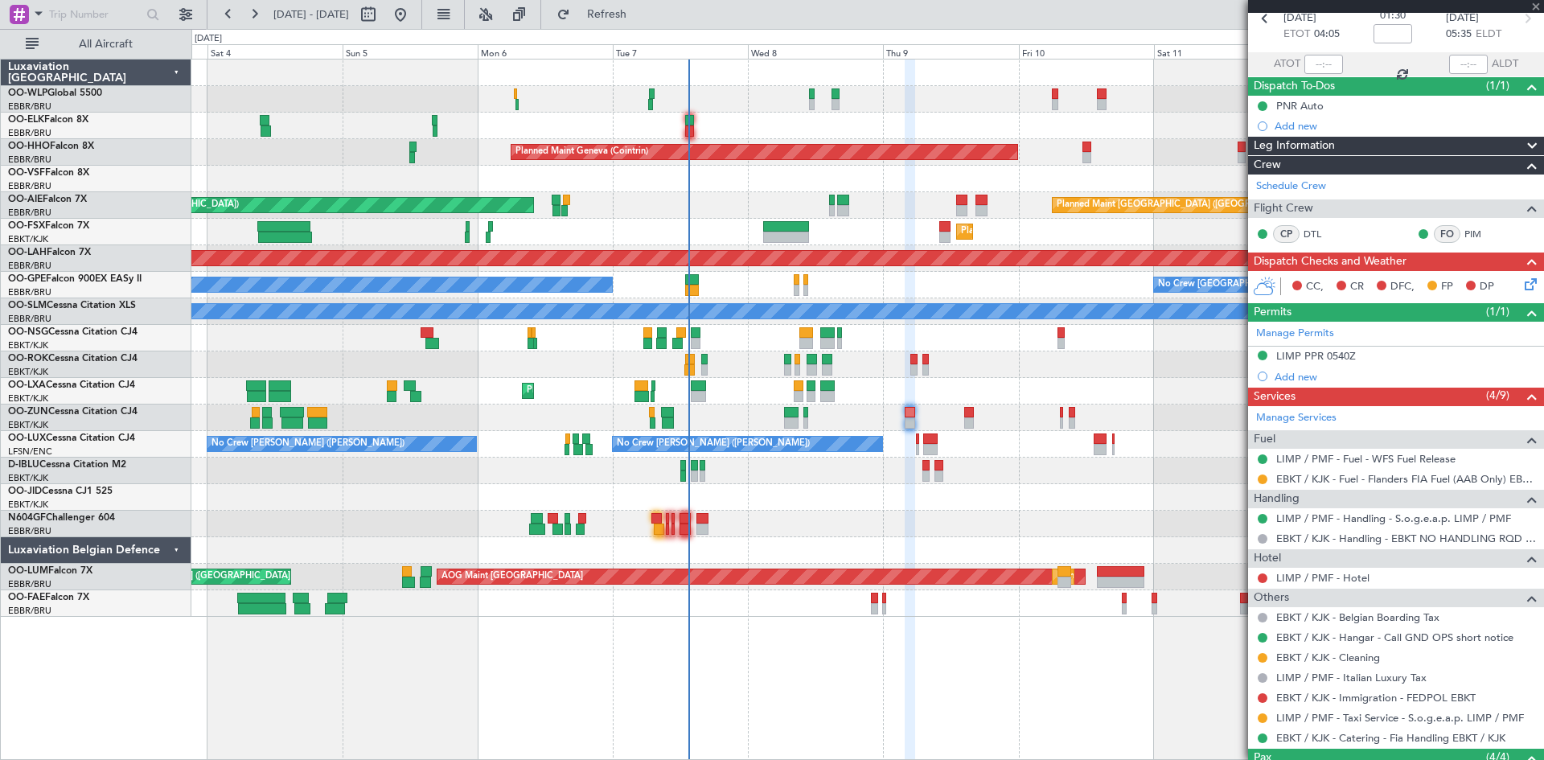
type input "-00:25"
type input "0"
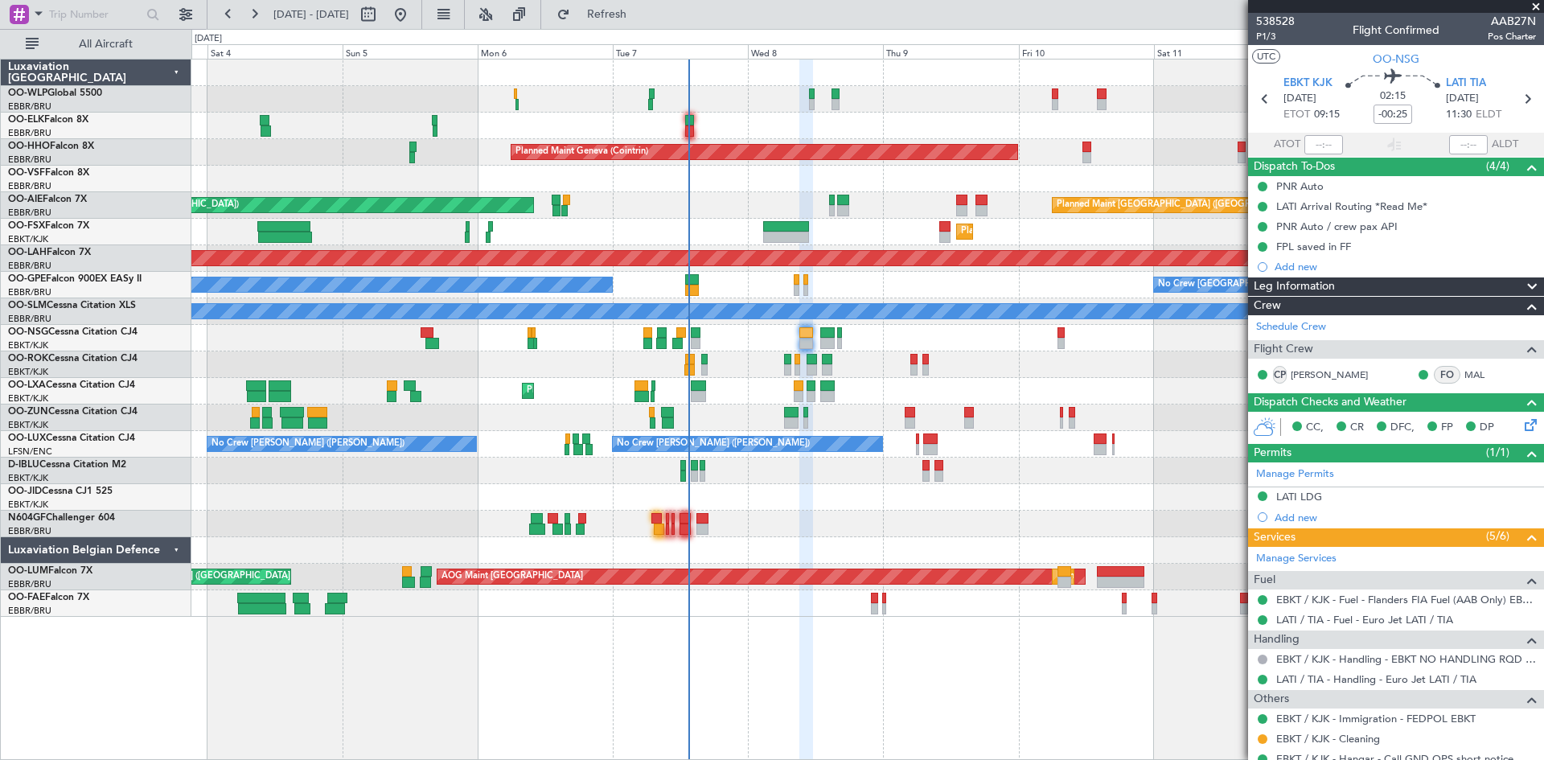
scroll to position [54, 0]
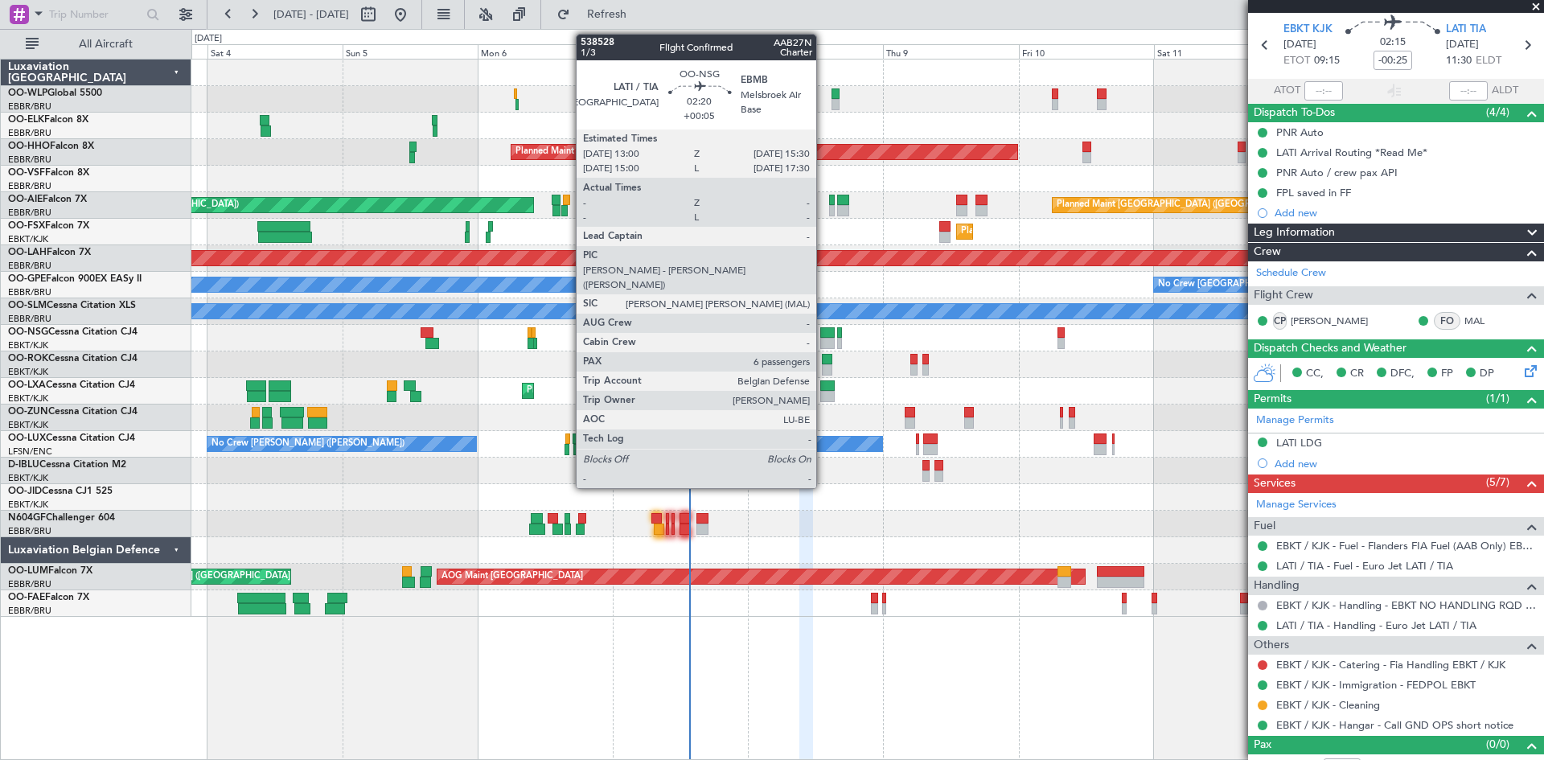
click at [824, 339] on div at bounding box center [827, 343] width 14 height 11
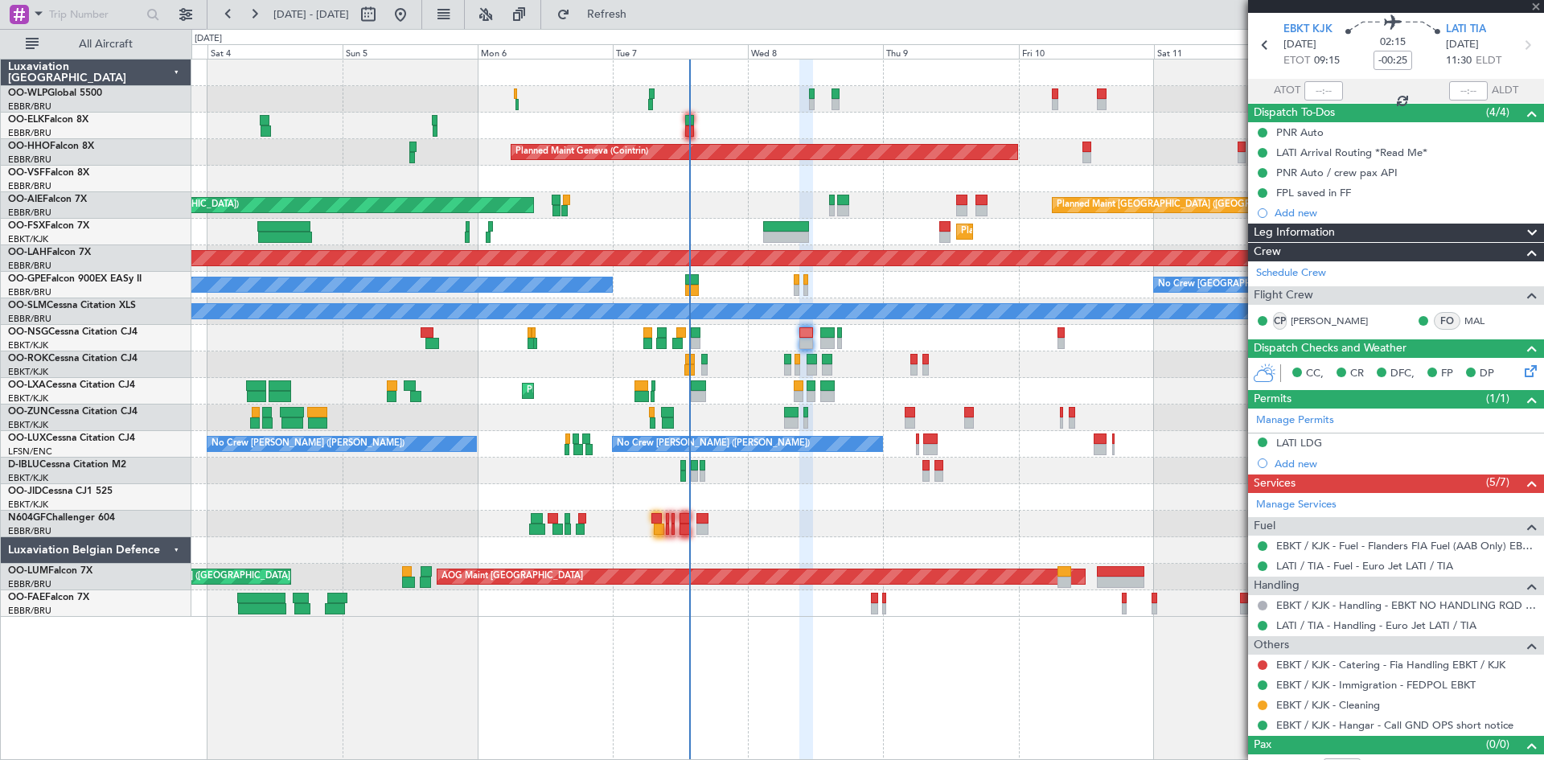
type input "+00:05"
type input "6"
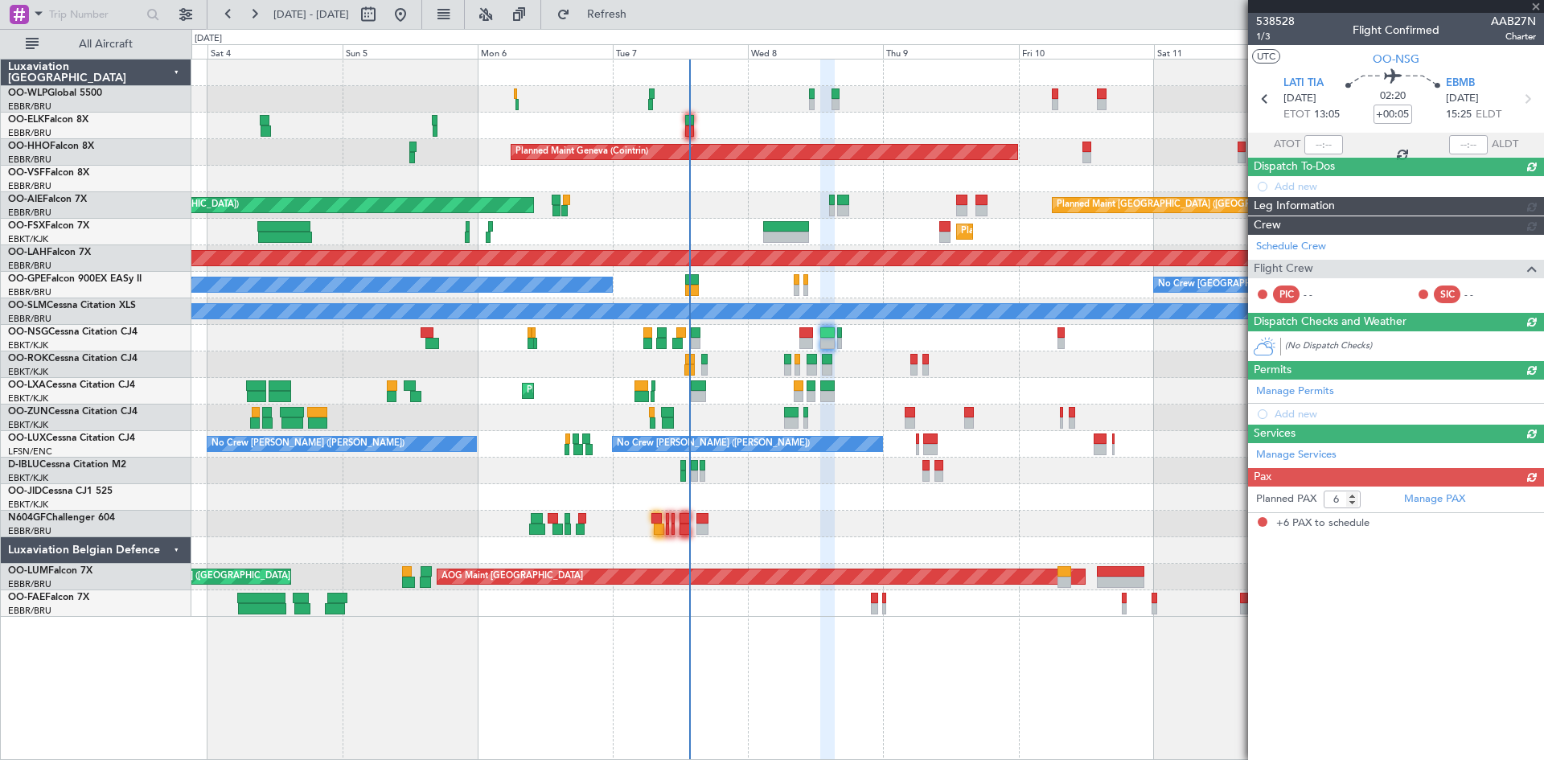
scroll to position [0, 0]
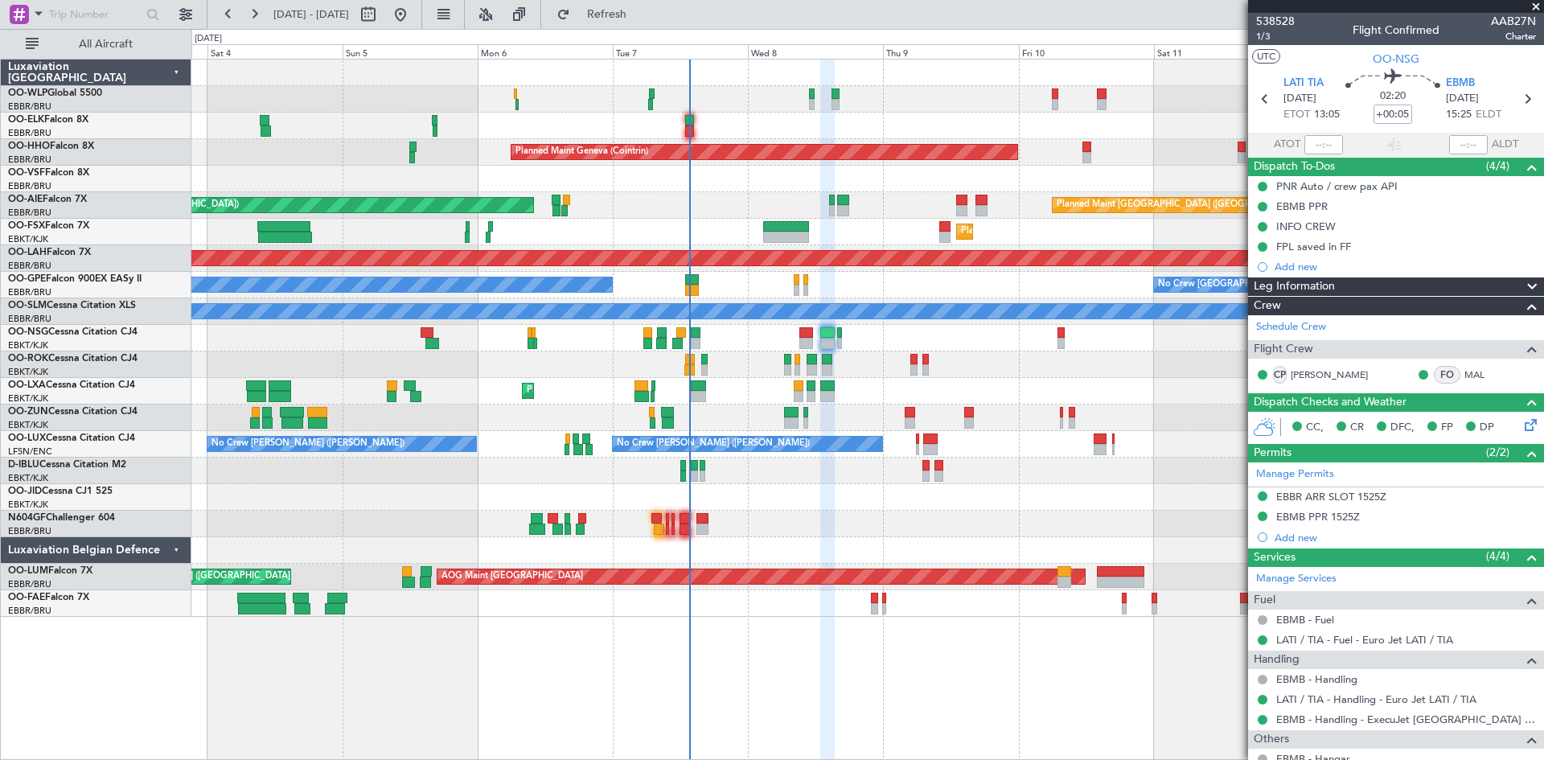
click at [795, 340] on div at bounding box center [867, 338] width 1352 height 27
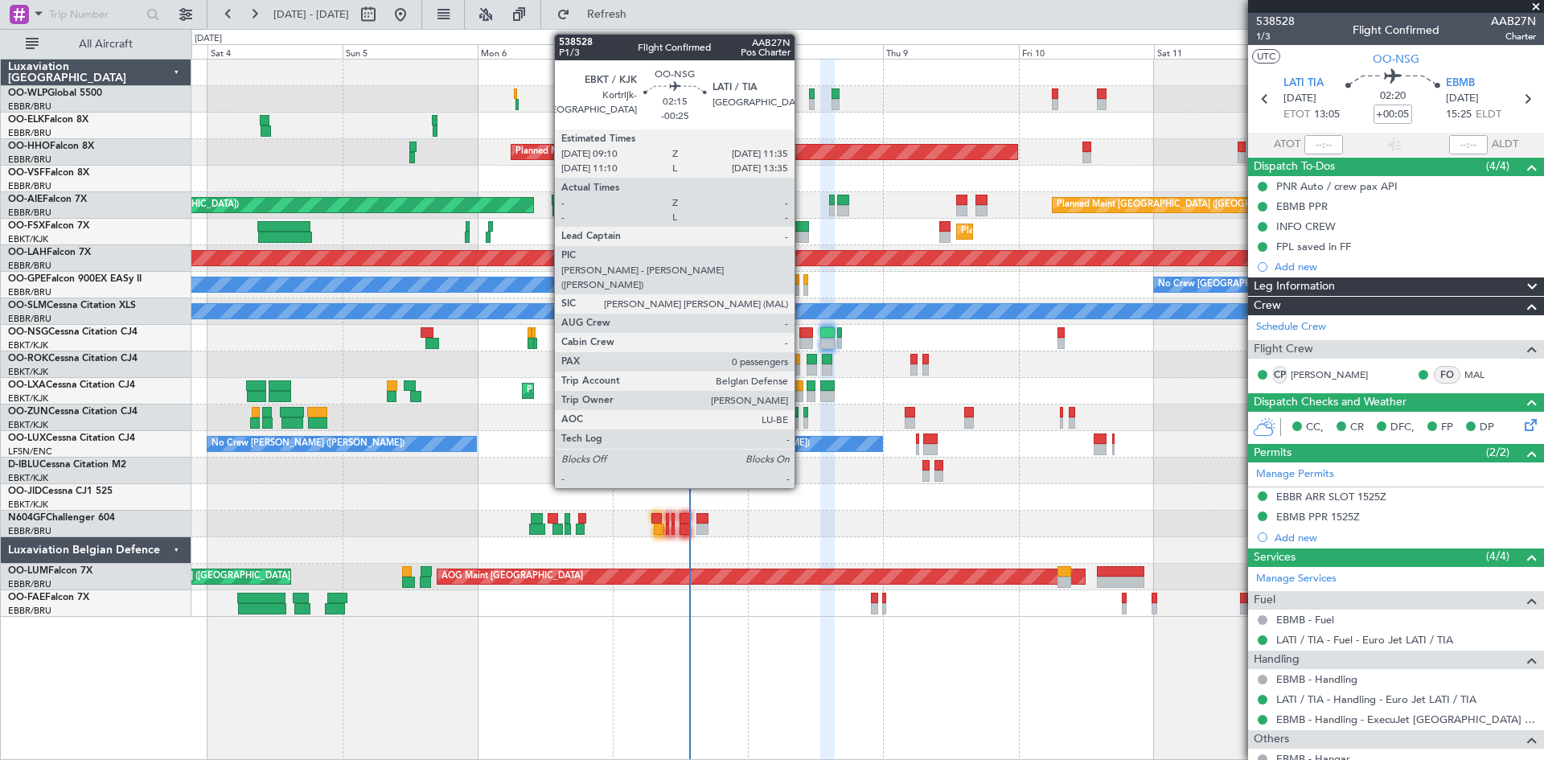
click at [802, 339] on div at bounding box center [807, 343] width 14 height 11
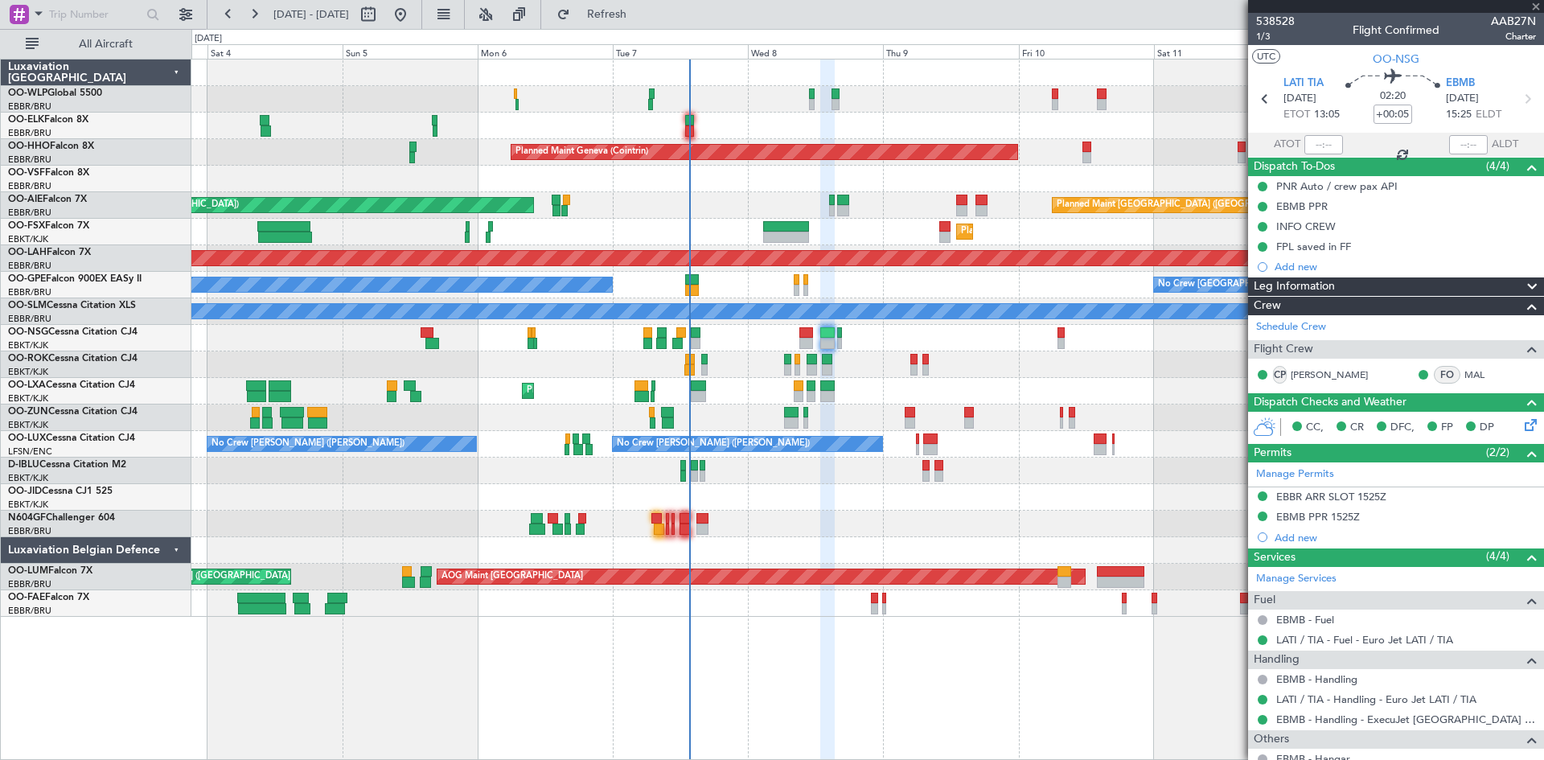
type input "-00:25"
type input "0"
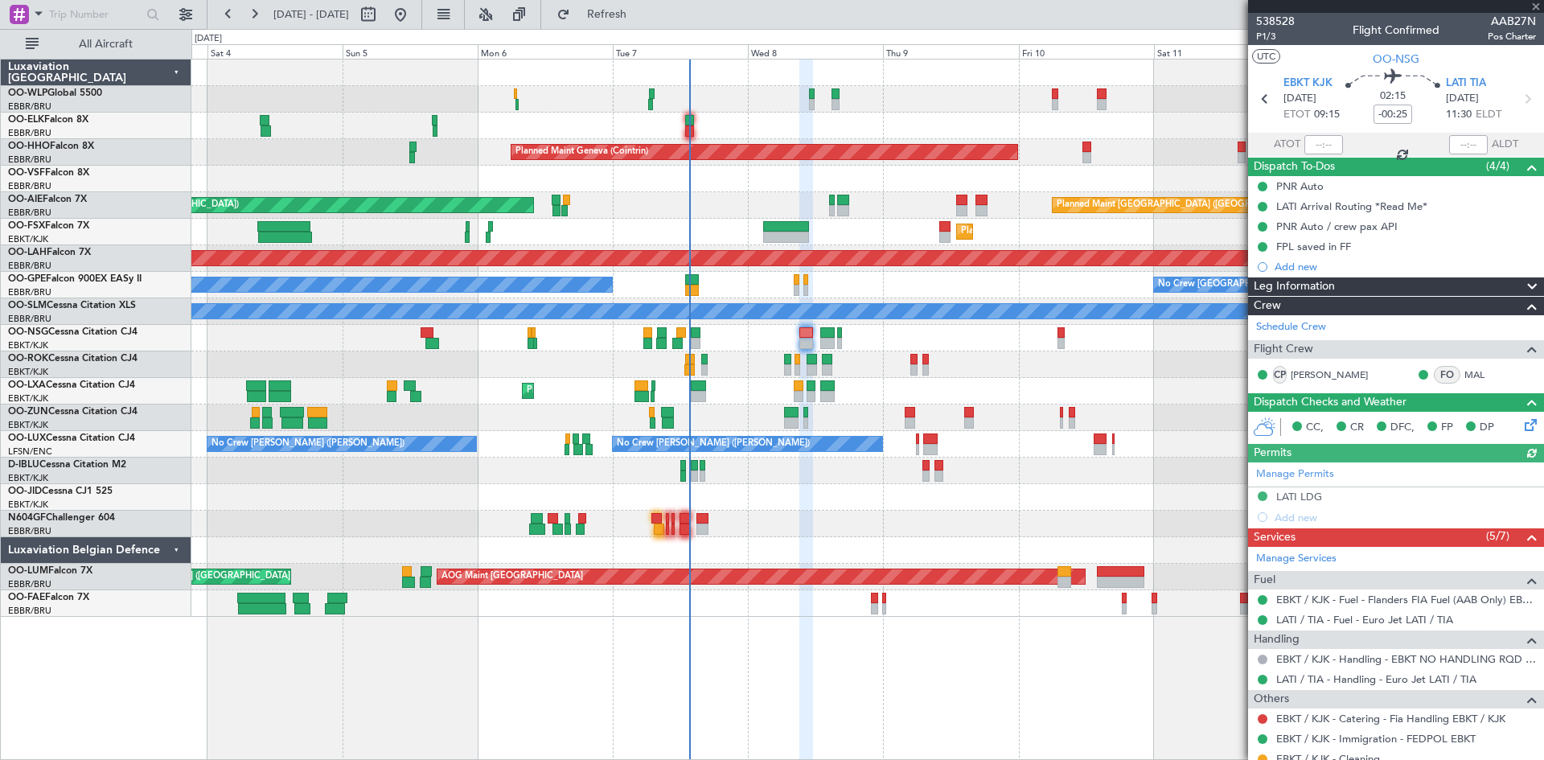
scroll to position [74, 0]
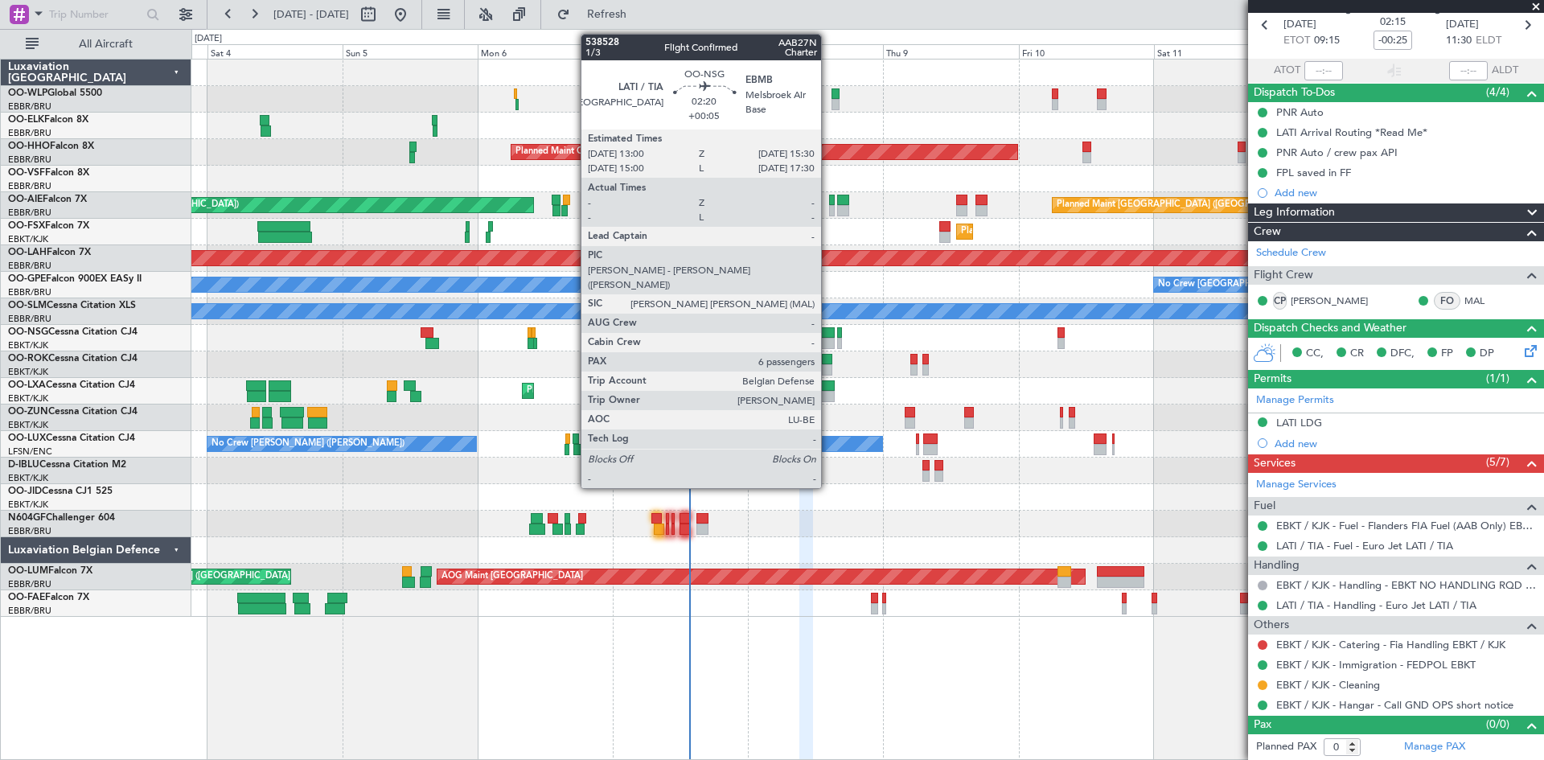
click at [829, 341] on div at bounding box center [827, 343] width 14 height 11
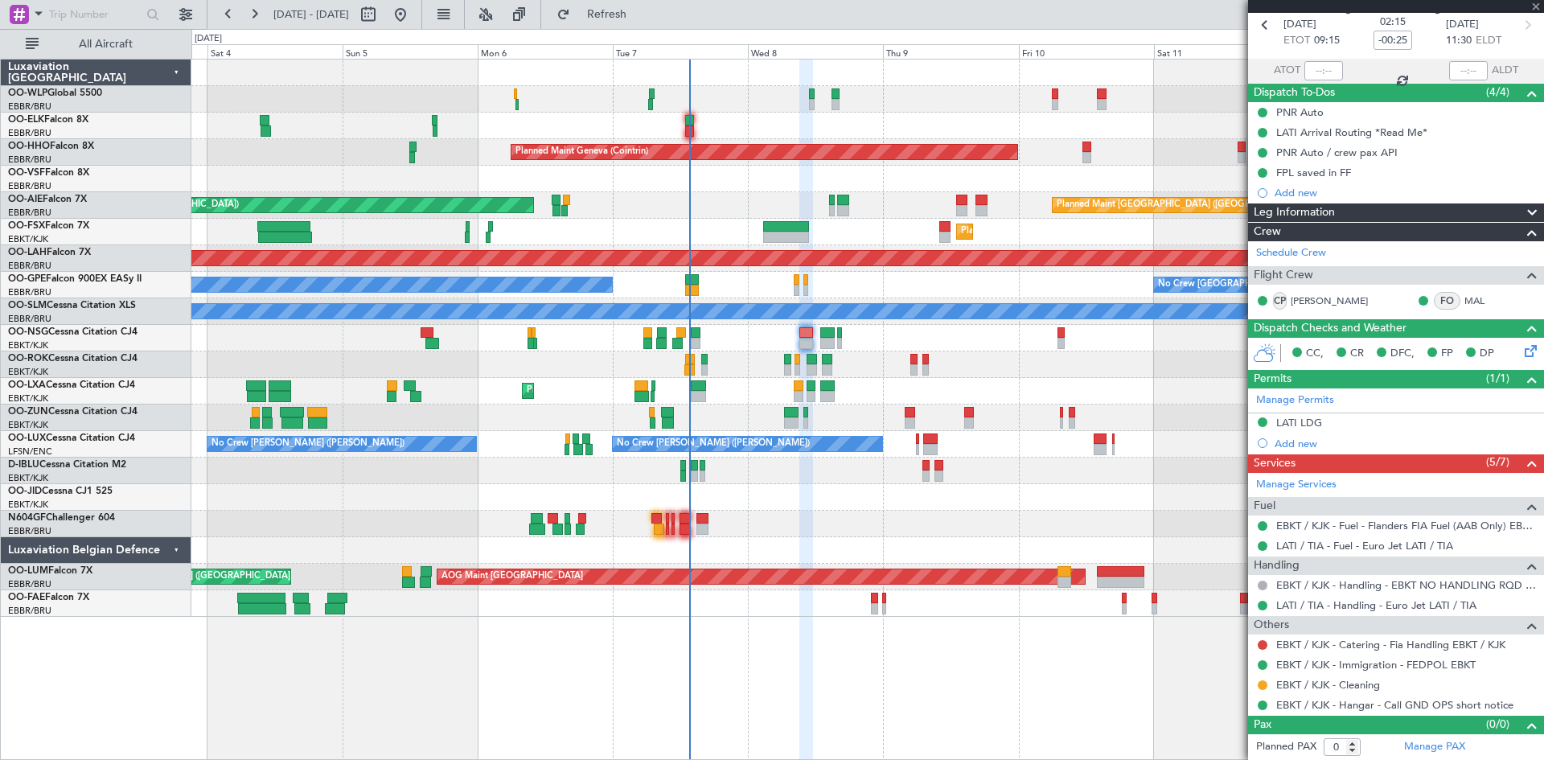
type input "+00:05"
type input "6"
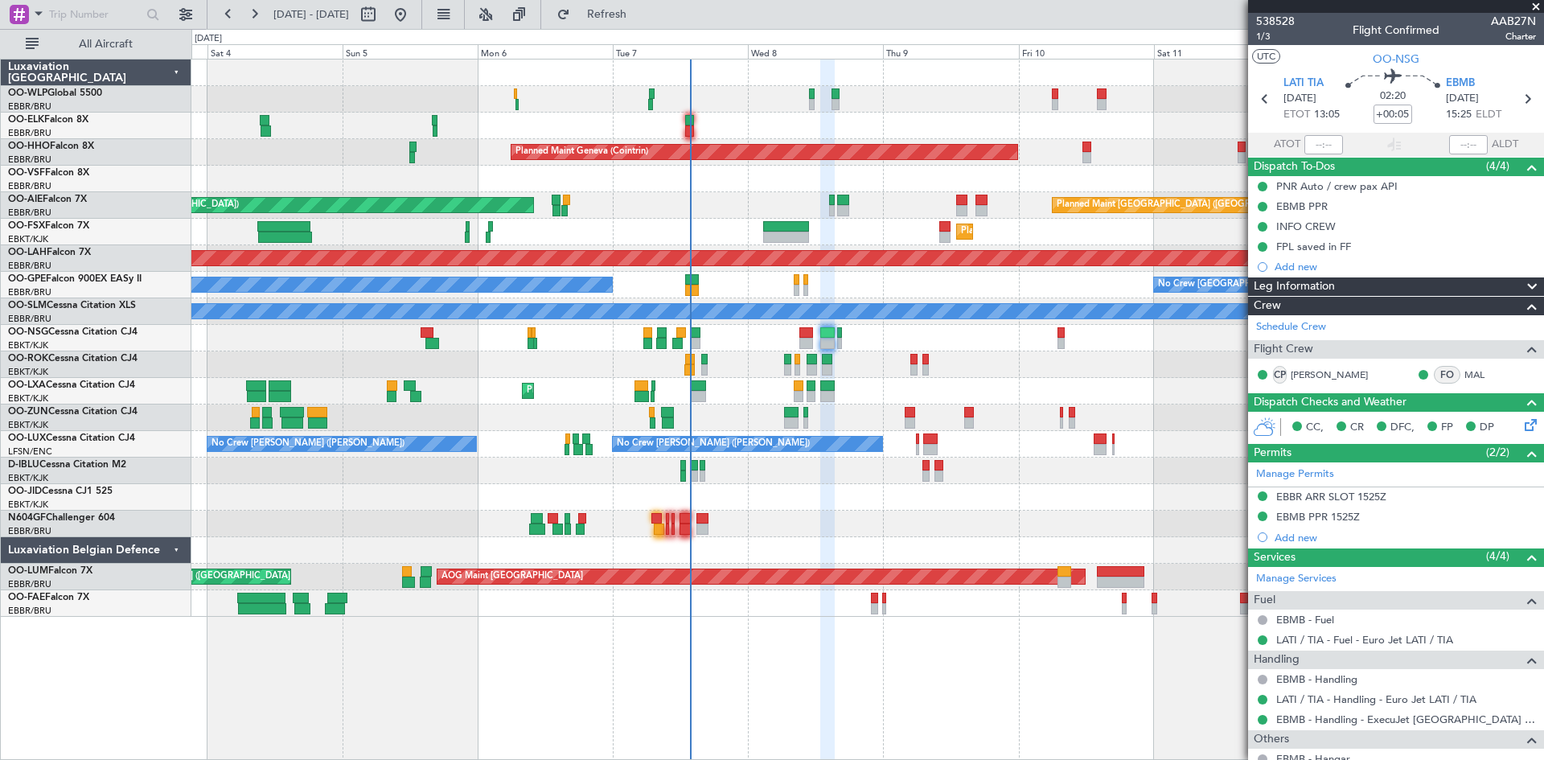
click at [658, 29] on div "Planned Maint Milan (Linate) Planned Maint Geneva (Cointrin) Planned Maint Lond…" at bounding box center [772, 394] width 1544 height 731
click at [641, 9] on span "Refresh" at bounding box center [608, 14] width 68 height 11
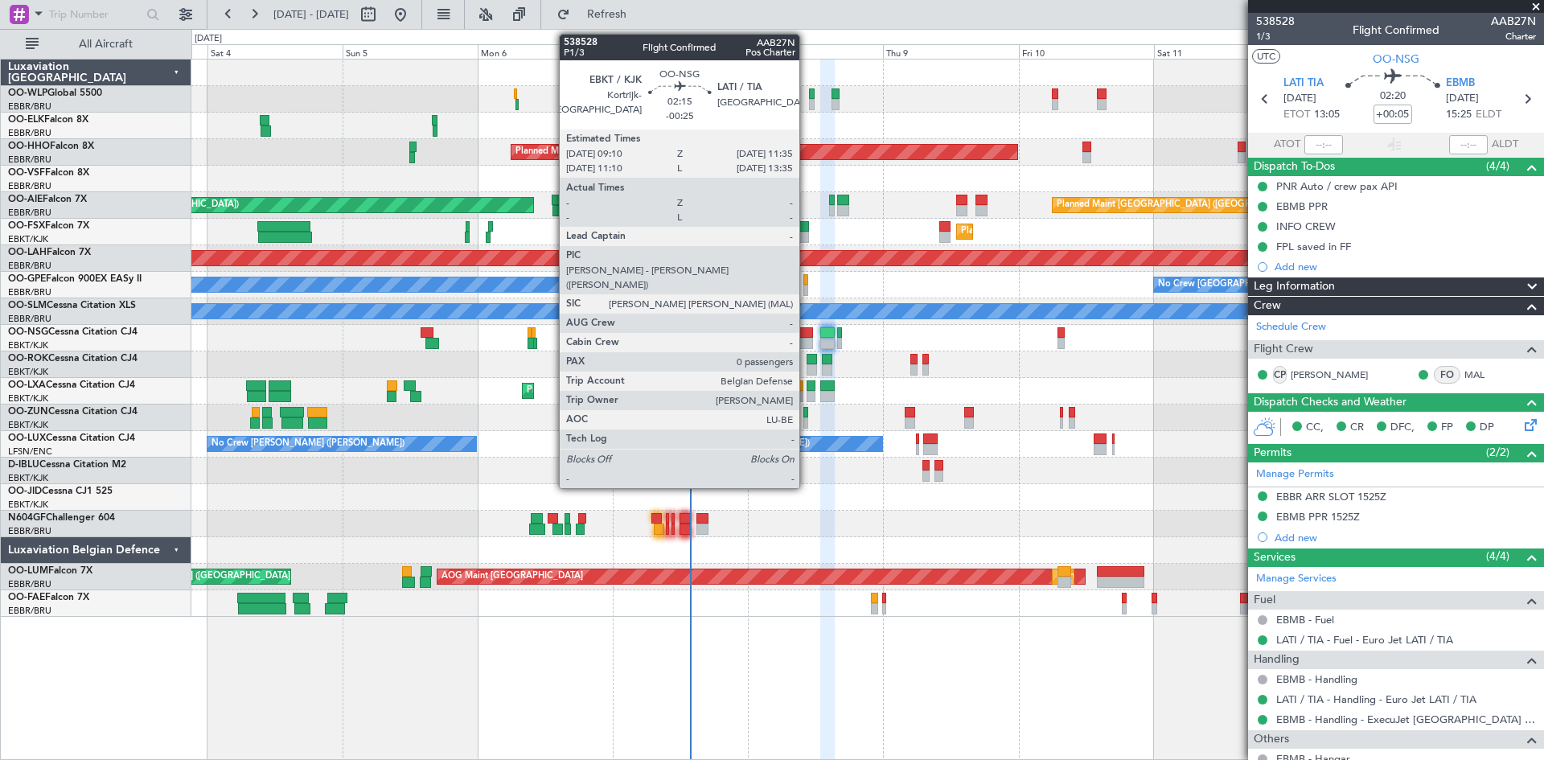
click at [807, 343] on div at bounding box center [807, 343] width 14 height 11
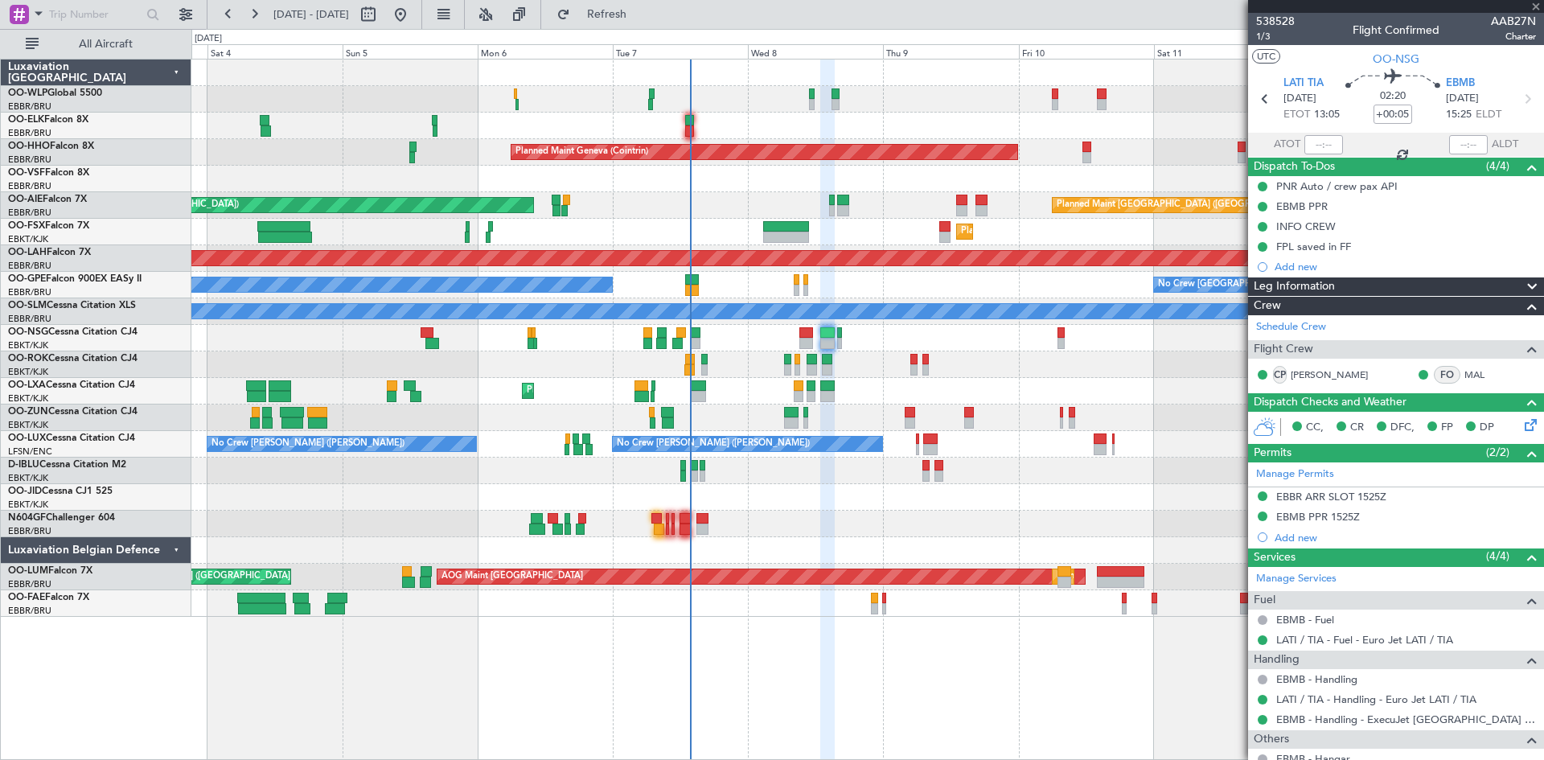
type input "-00:25"
type input "0"
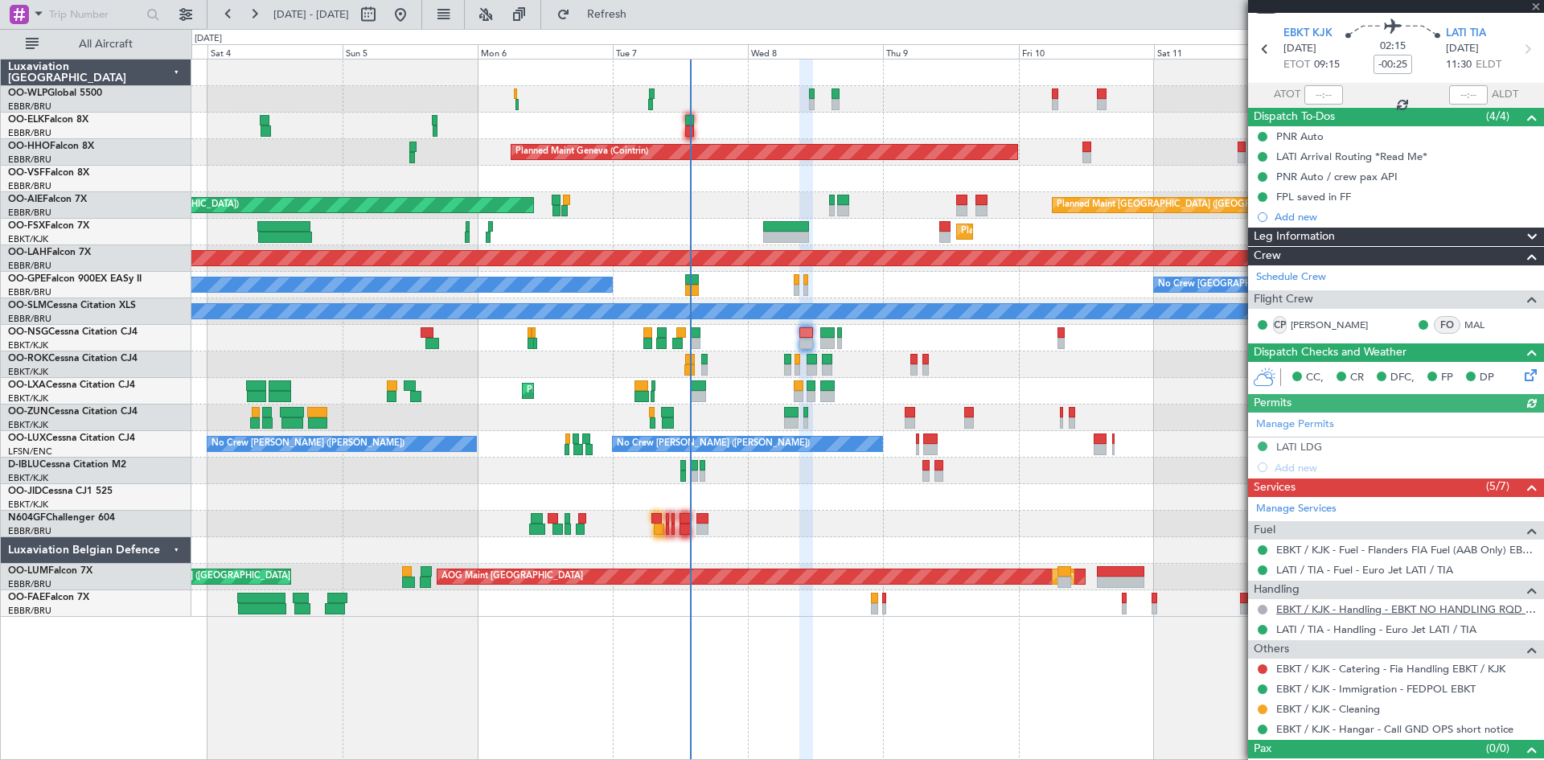
scroll to position [74, 0]
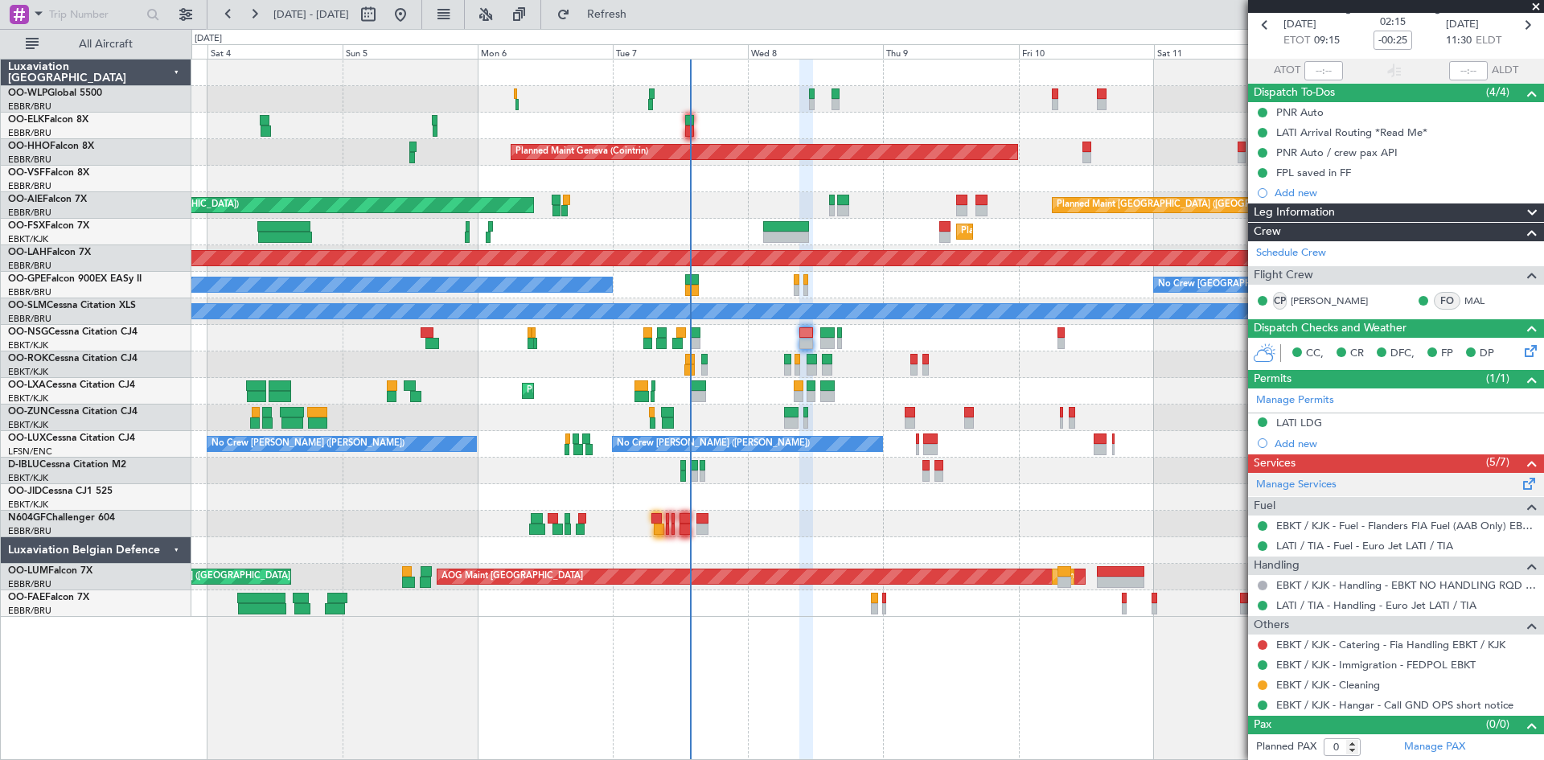
drag, startPoint x: 1299, startPoint y: 483, endPoint x: 1297, endPoint y: 475, distance: 9.2
click at [1298, 479] on link "Manage Services" at bounding box center [1296, 485] width 80 height 16
click at [641, 14] on span "Refresh" at bounding box center [608, 14] width 68 height 11
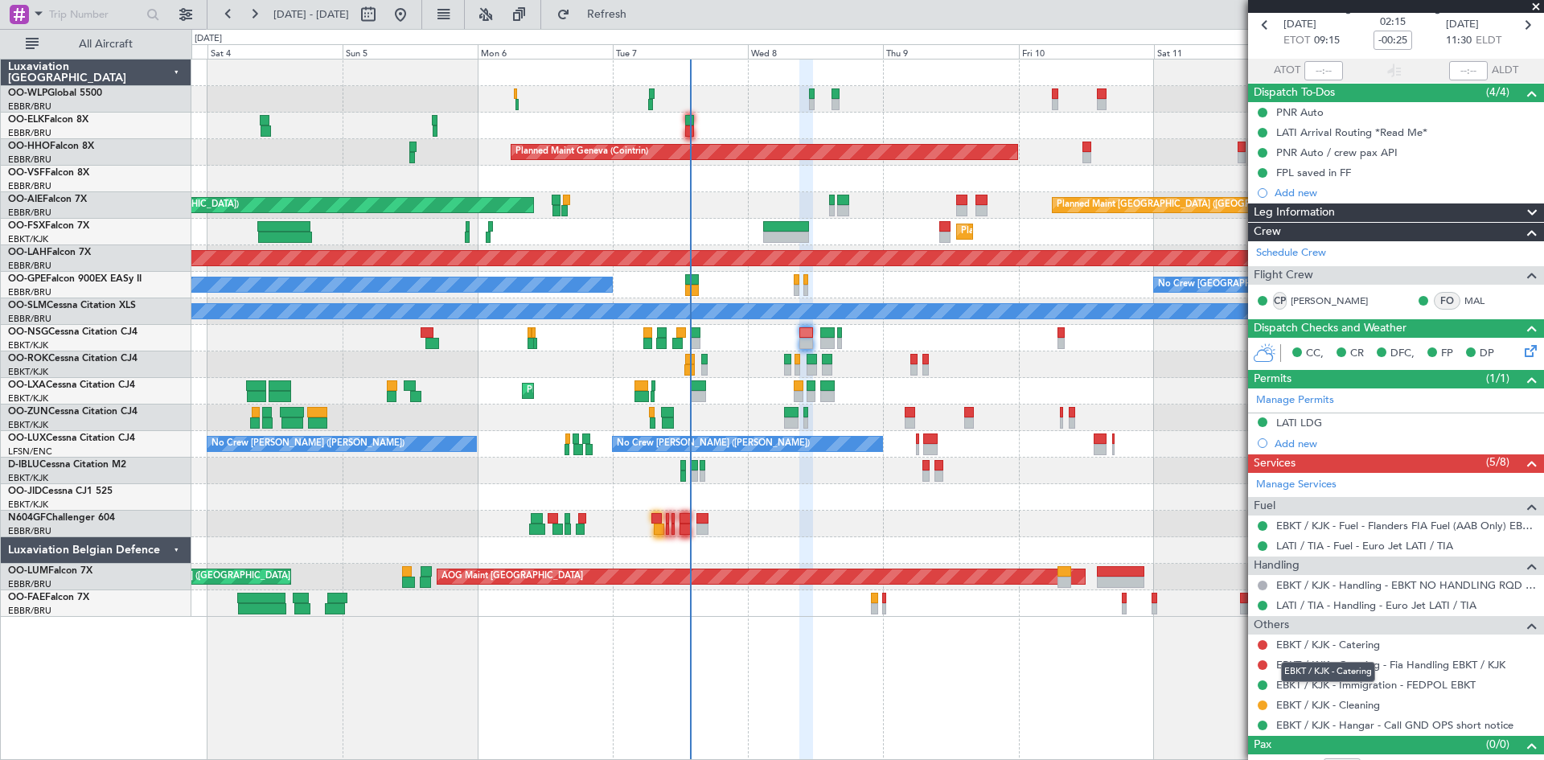
click at [1375, 668] on div "EBKT / KJK - Catering" at bounding box center [1328, 672] width 94 height 20
click at [1404, 660] on link "EBKT / KJK - Catering - Fia Handling EBKT / KJK" at bounding box center [1391, 665] width 229 height 14
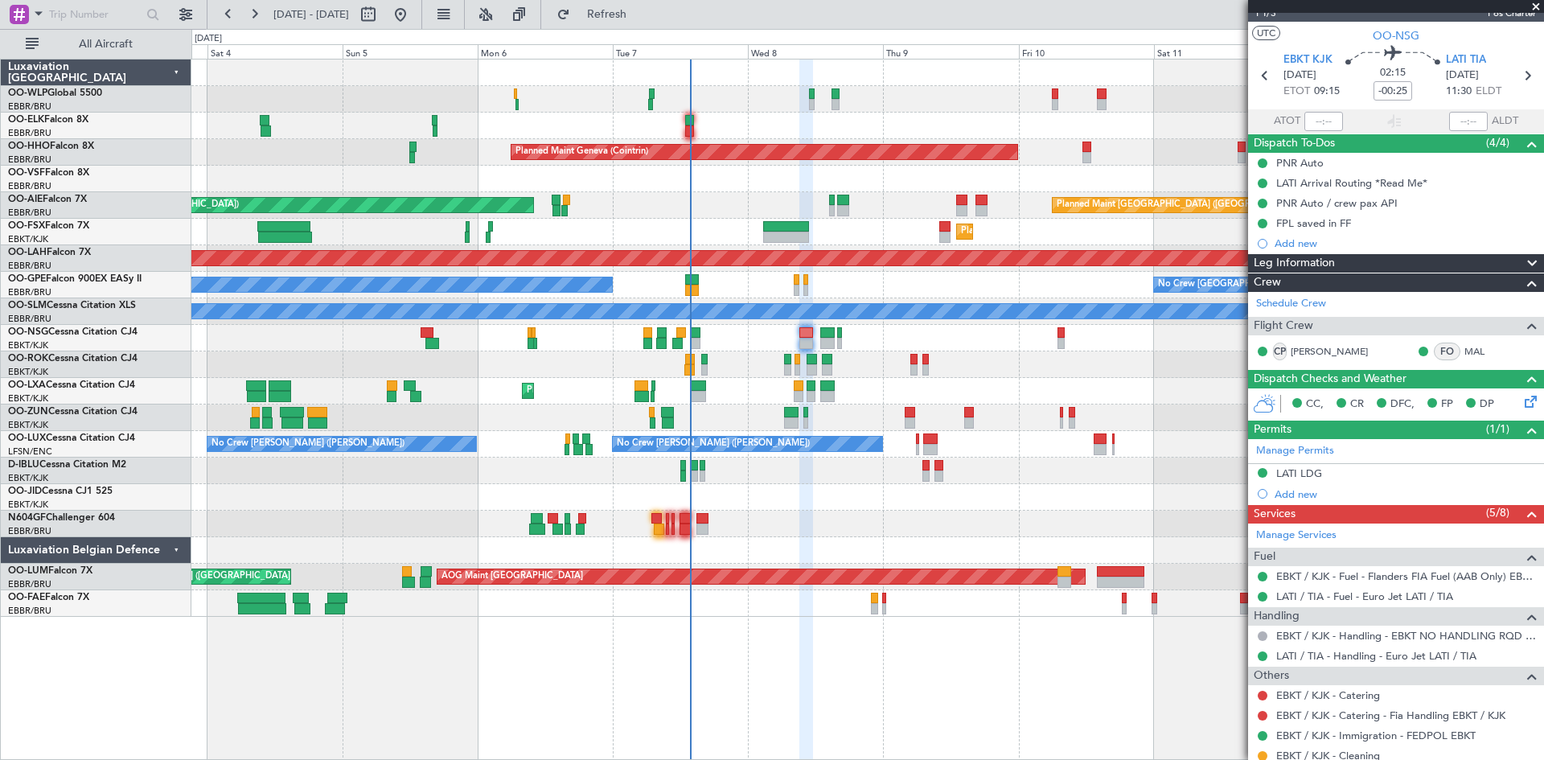
scroll to position [0, 0]
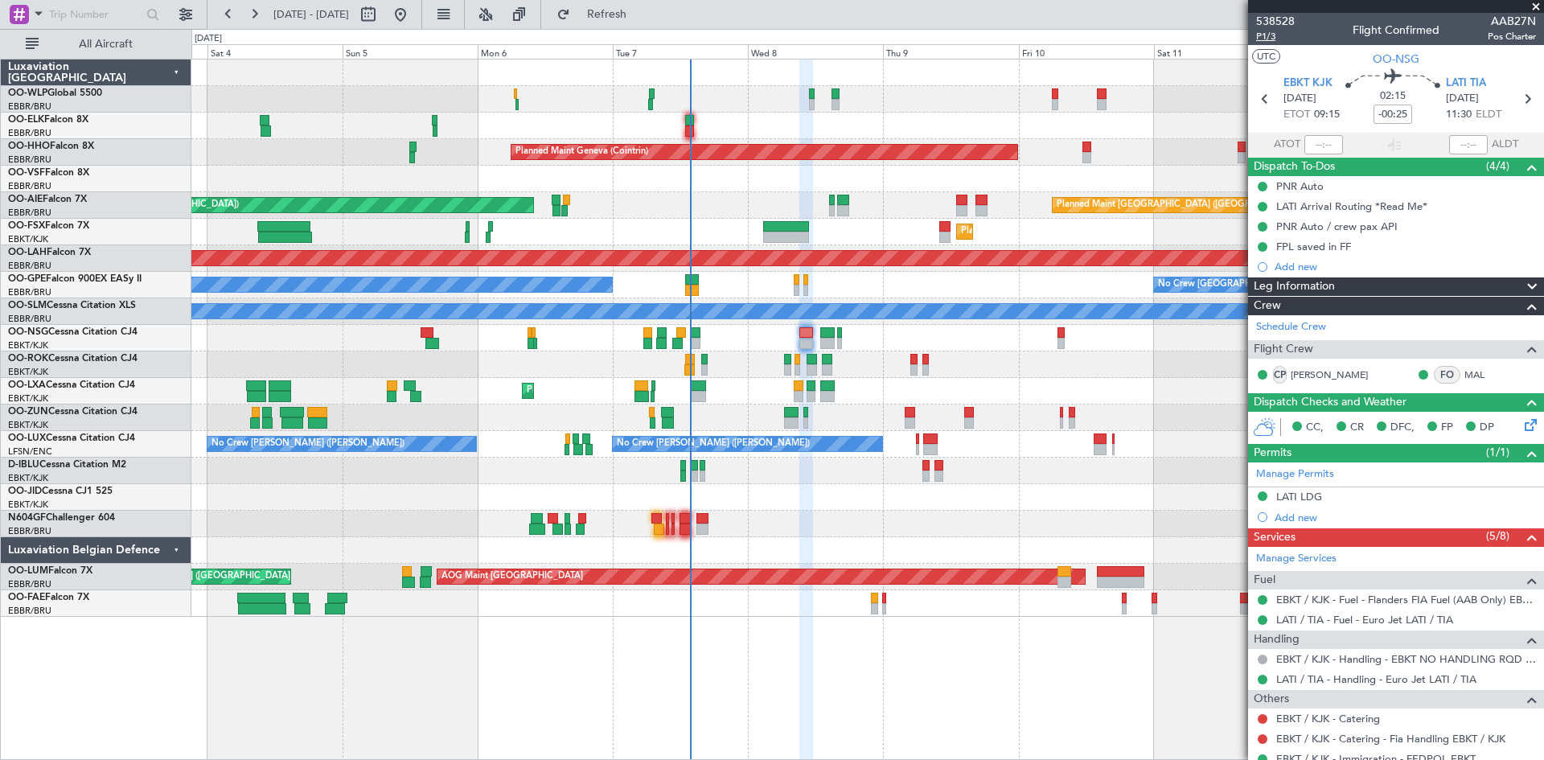
click at [1271, 39] on span "P1/3" at bounding box center [1275, 37] width 39 height 14
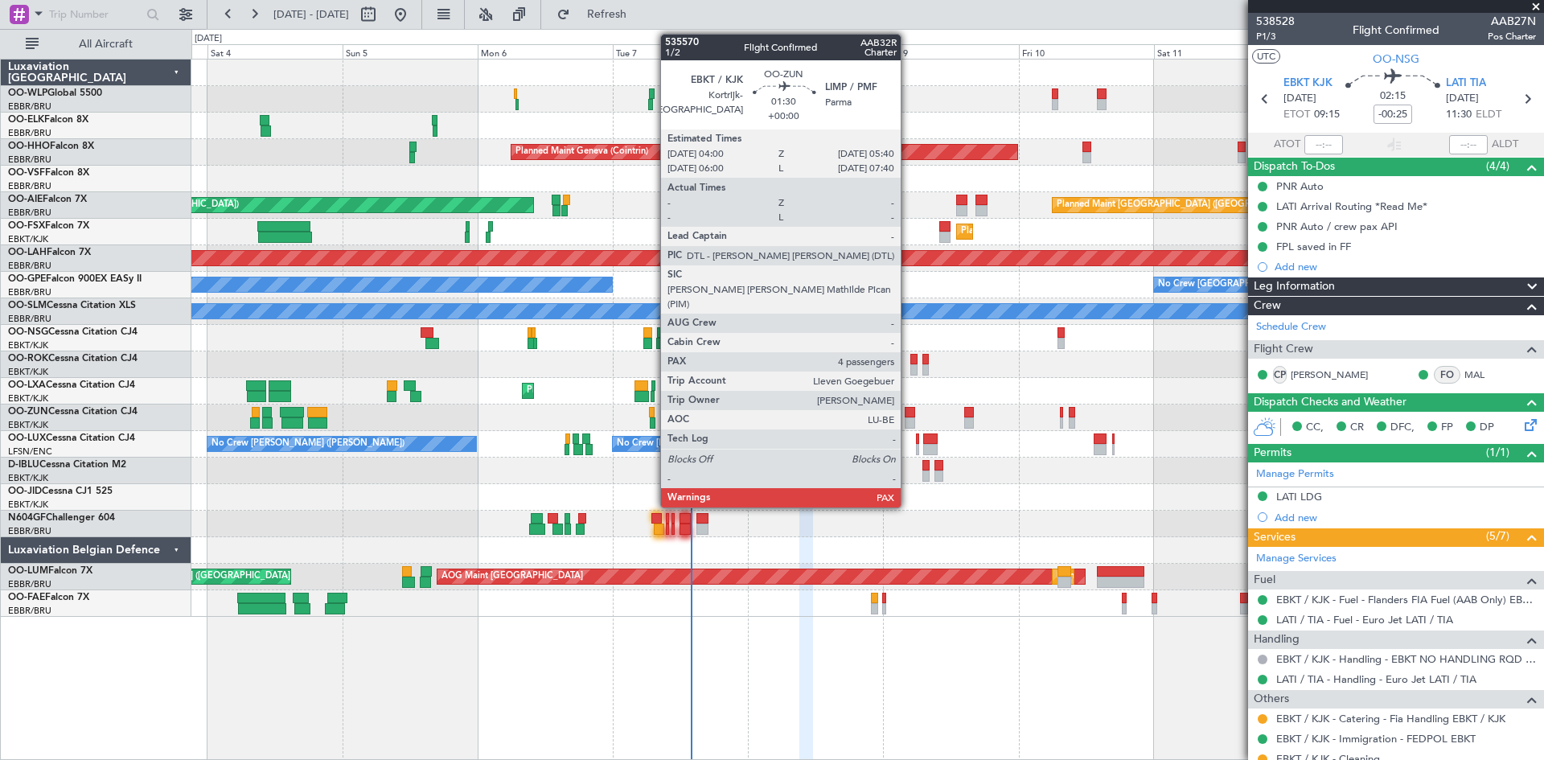
click at [908, 415] on div at bounding box center [910, 412] width 10 height 11
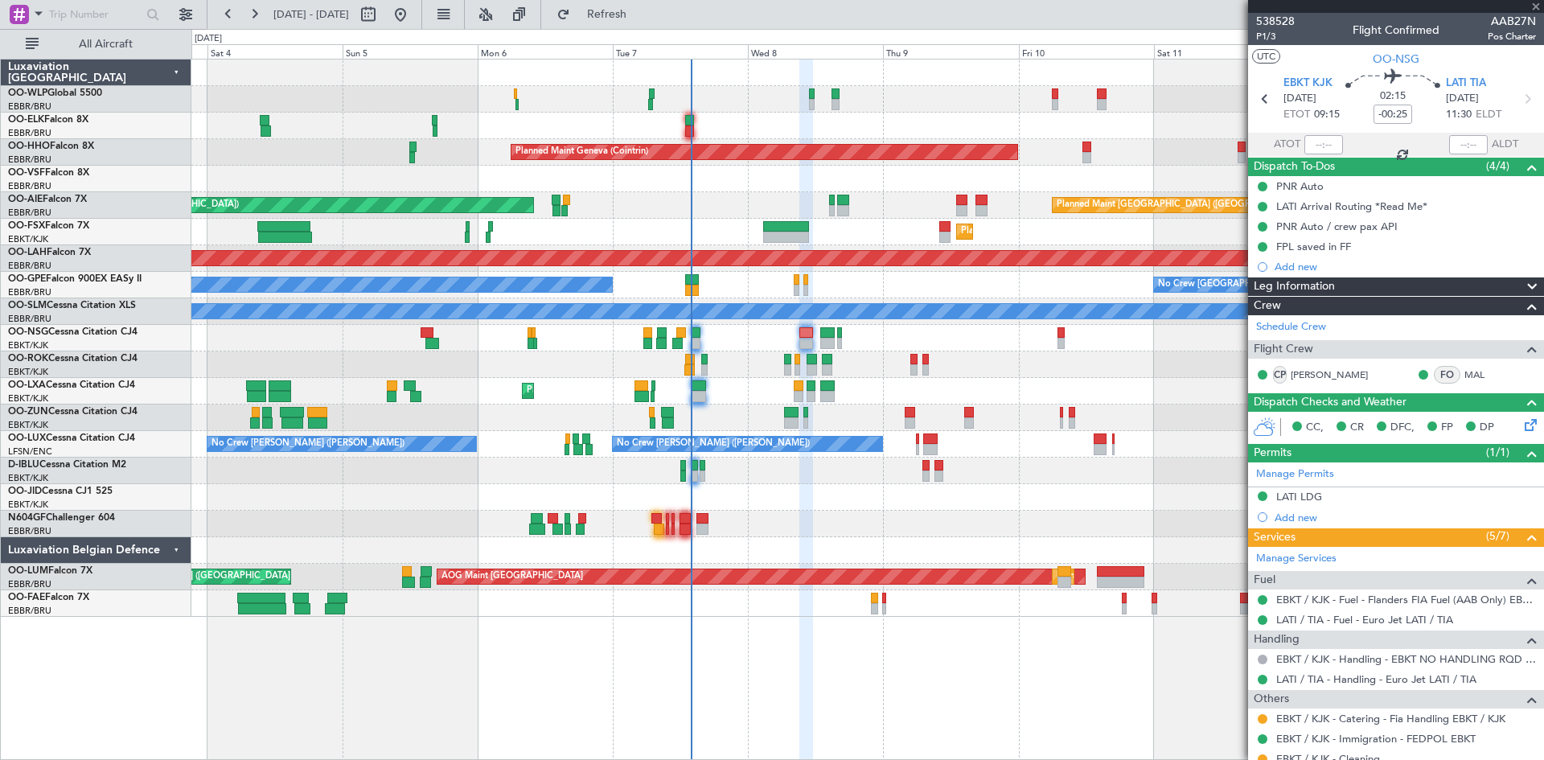
type input "4"
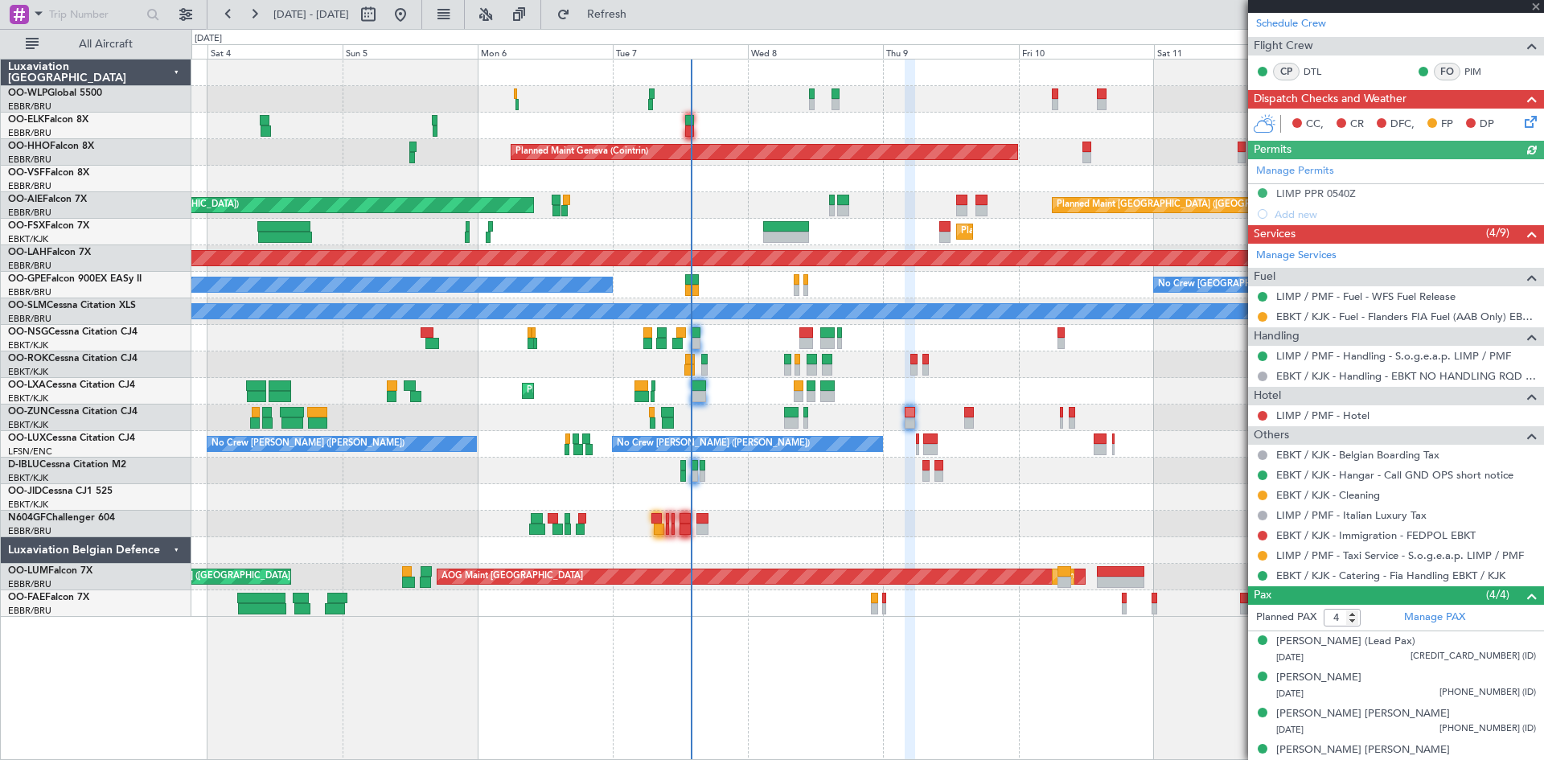
scroll to position [258, 0]
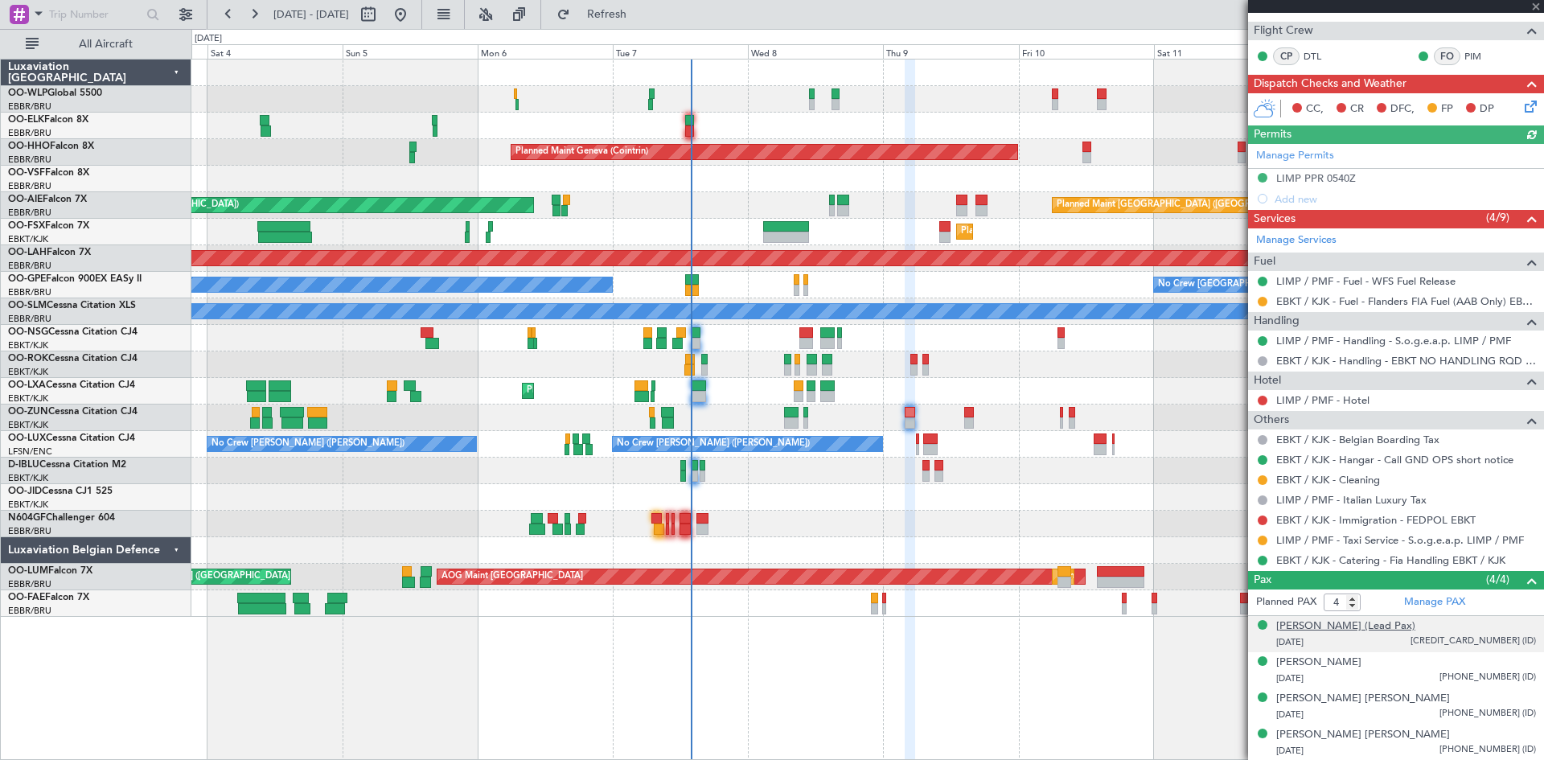
click at [1392, 632] on div "[PERSON_NAME] (Lead Pax)" at bounding box center [1346, 627] width 139 height 16
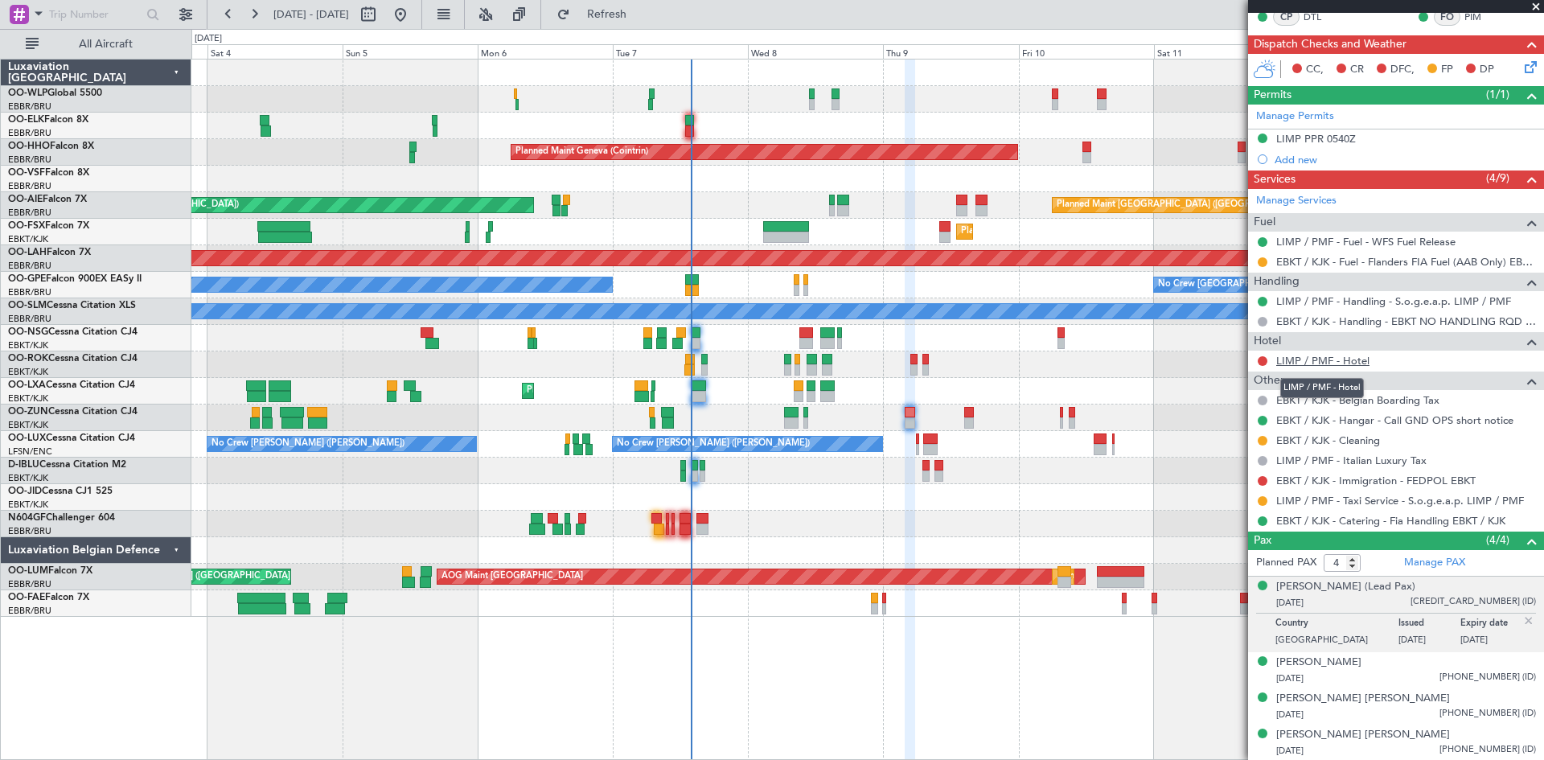
click at [1344, 363] on link "LIMP / PMF - Hotel" at bounding box center [1323, 361] width 93 height 14
click at [641, 9] on span "Refresh" at bounding box center [608, 14] width 68 height 11
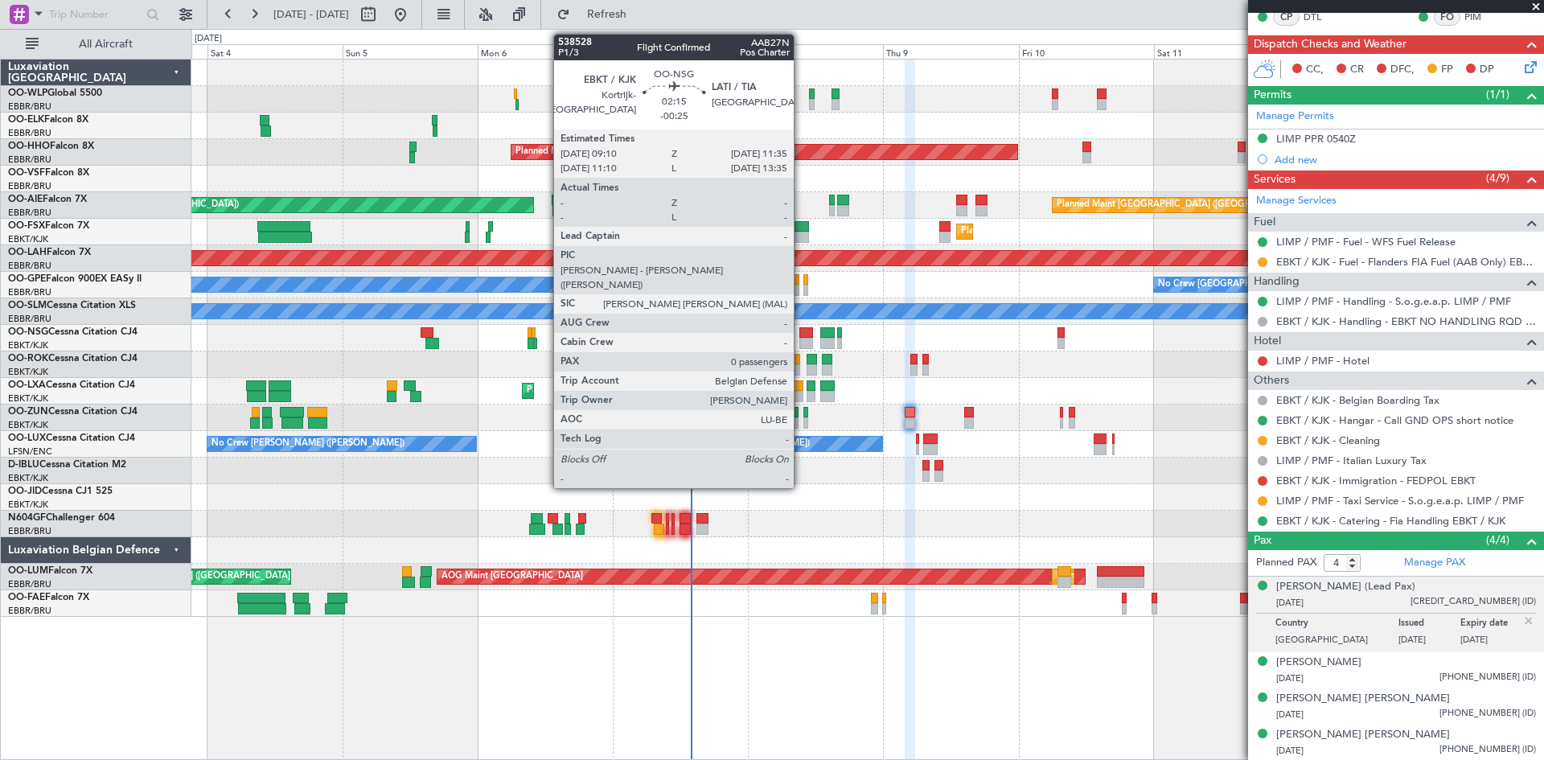
click at [801, 338] on div at bounding box center [807, 343] width 14 height 11
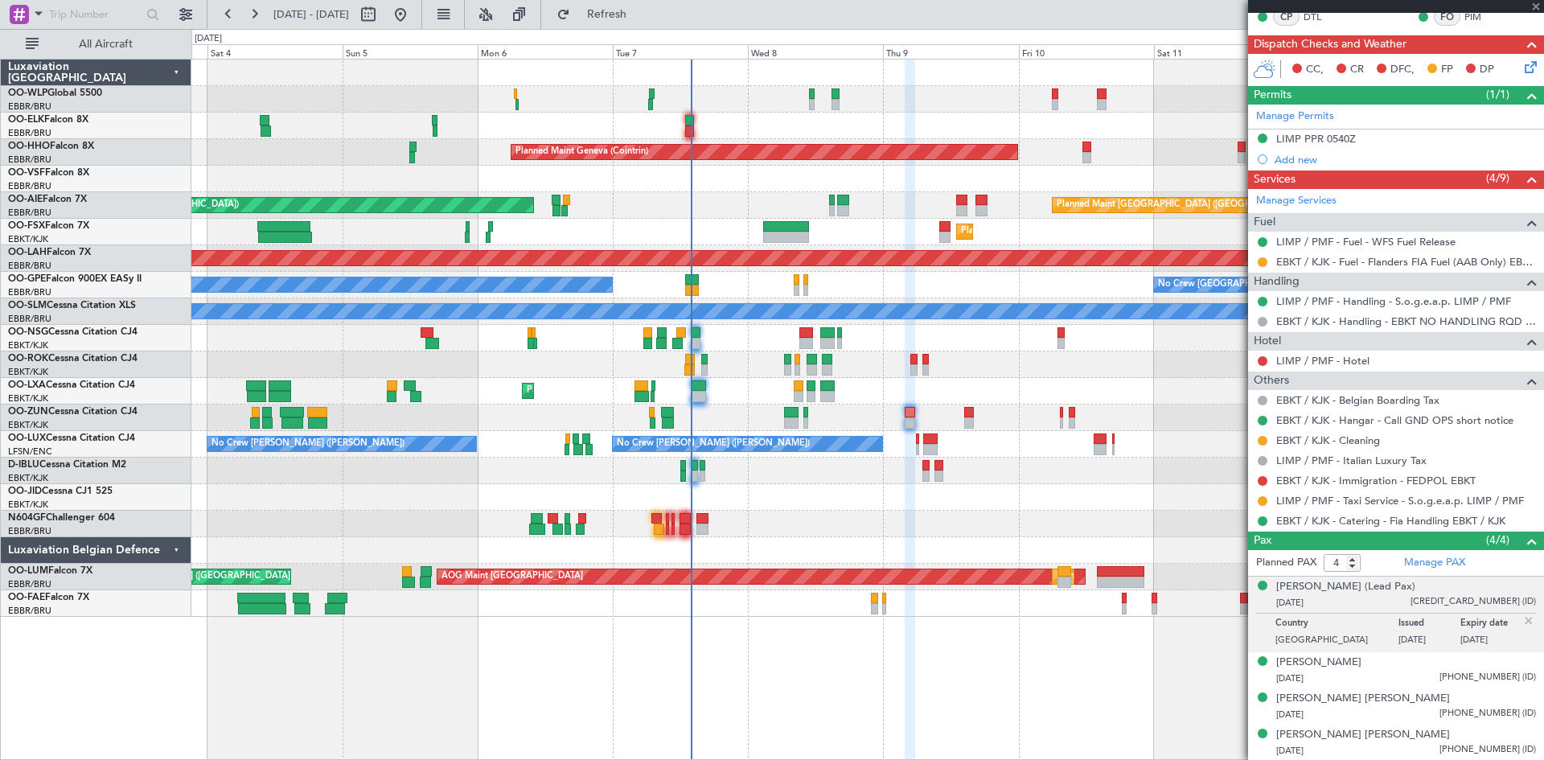
type input "-00:25"
type input "0"
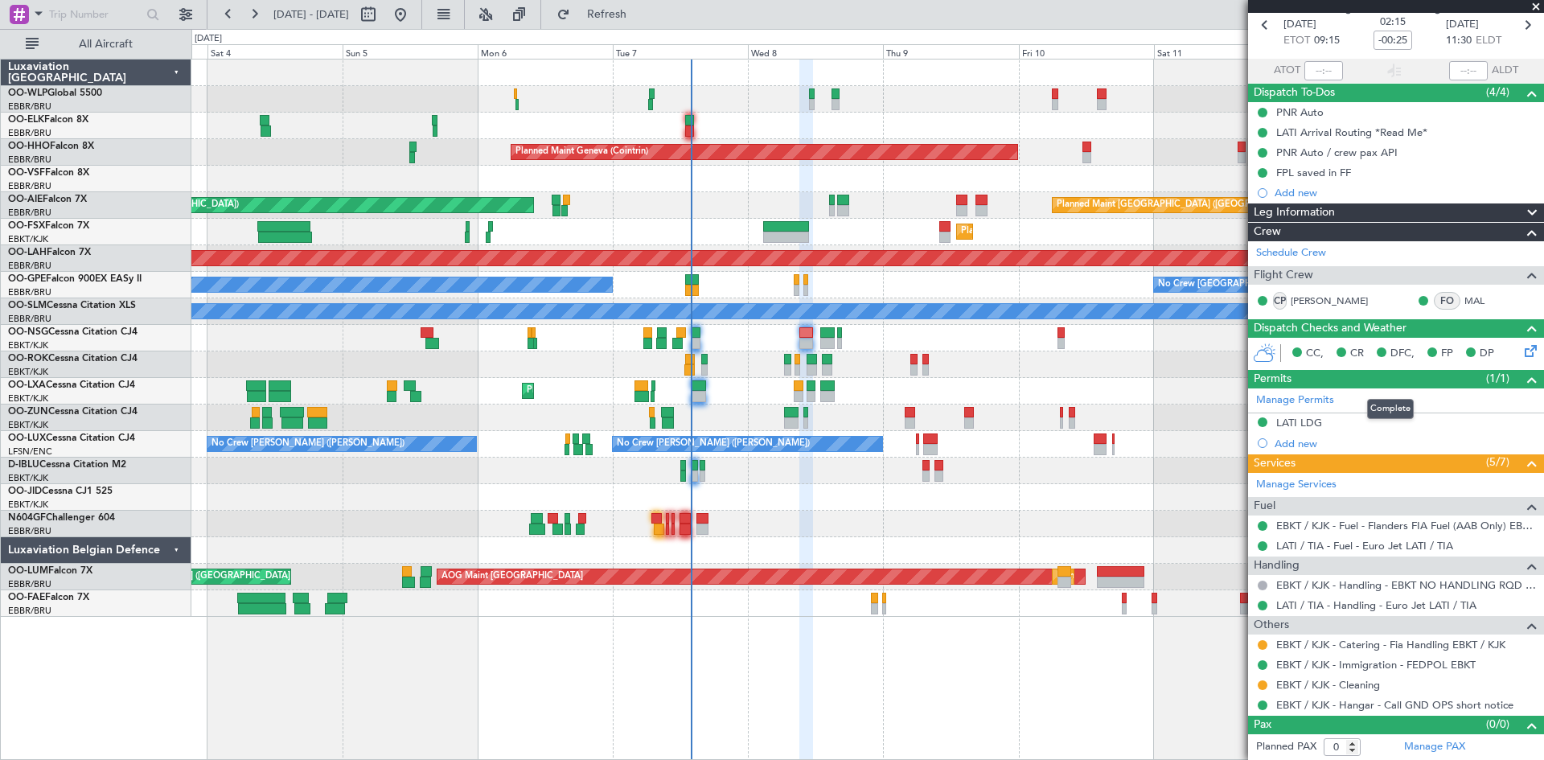
scroll to position [0, 0]
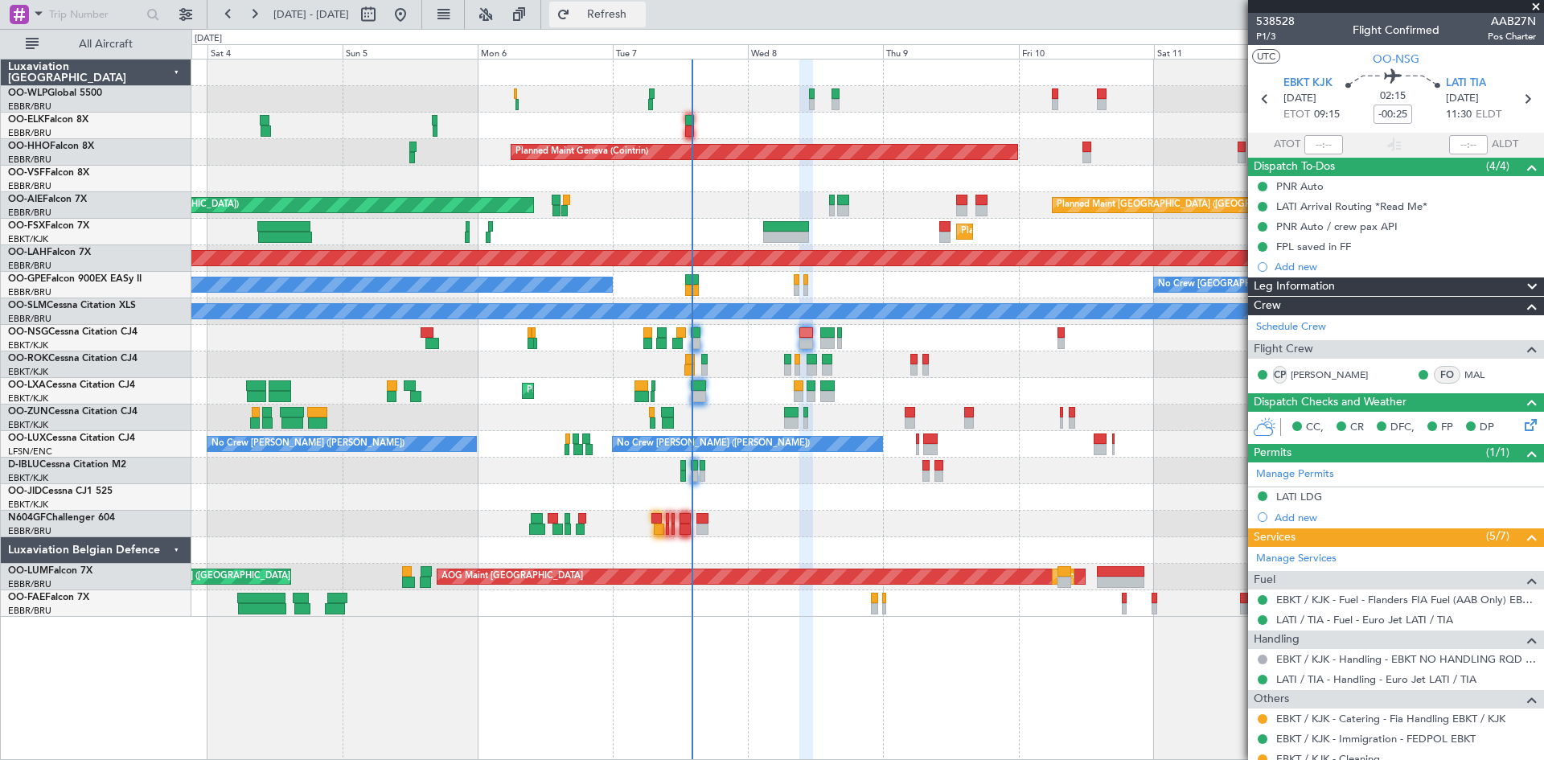
click at [641, 19] on span "Refresh" at bounding box center [608, 14] width 68 height 11
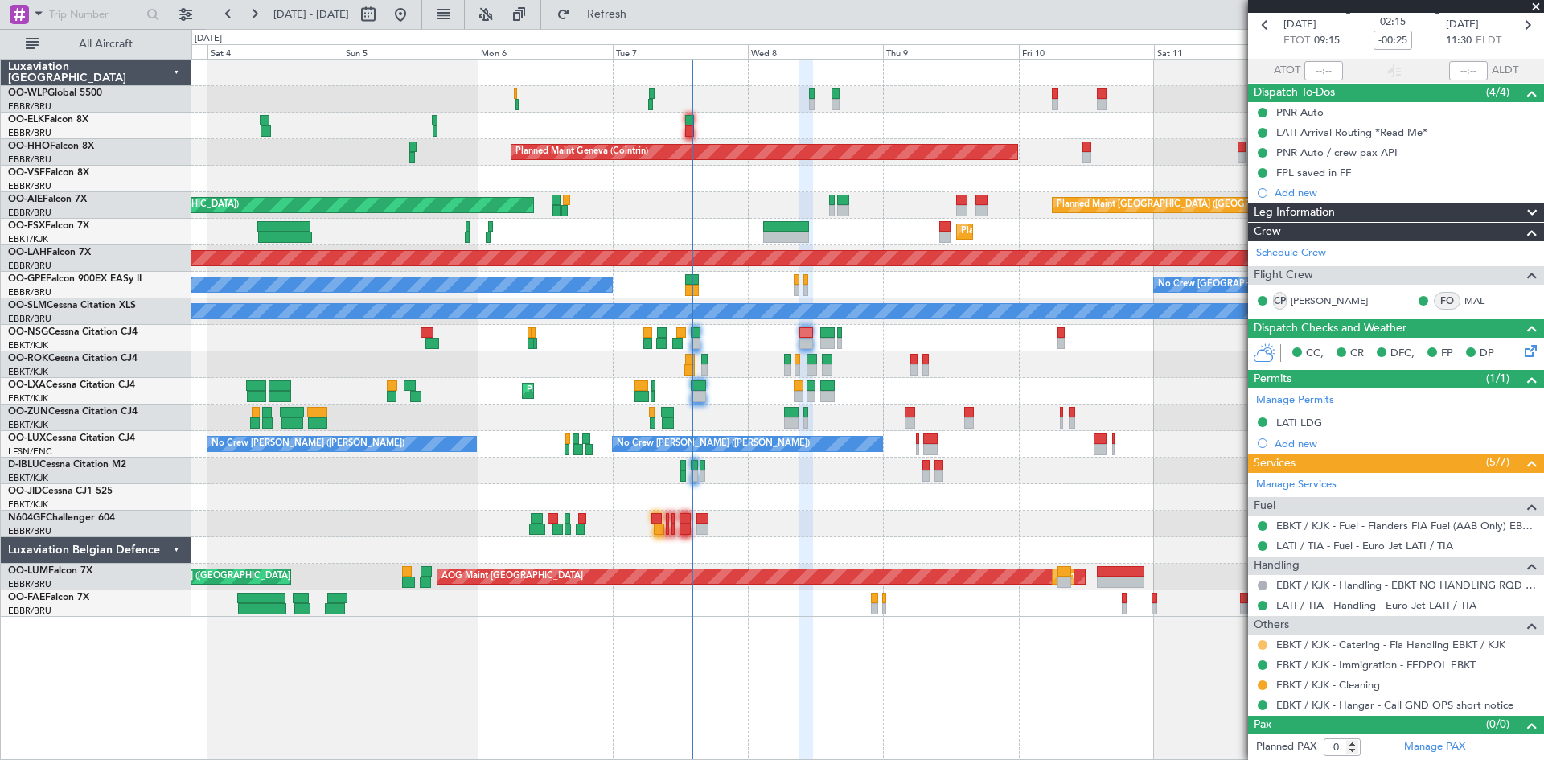
click at [1264, 640] on button at bounding box center [1263, 645] width 10 height 10
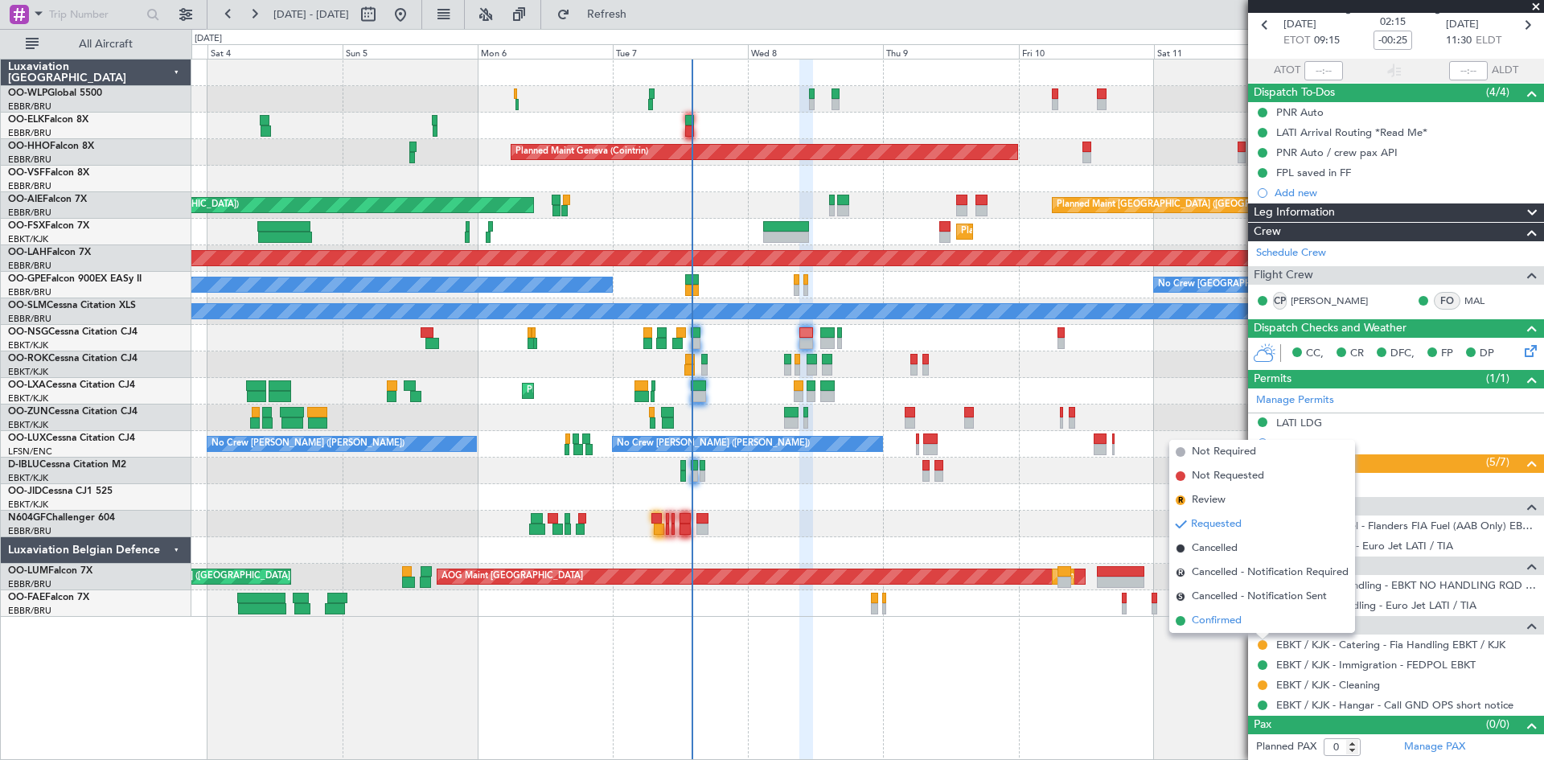
click at [1235, 623] on span "Confirmed" at bounding box center [1217, 621] width 50 height 16
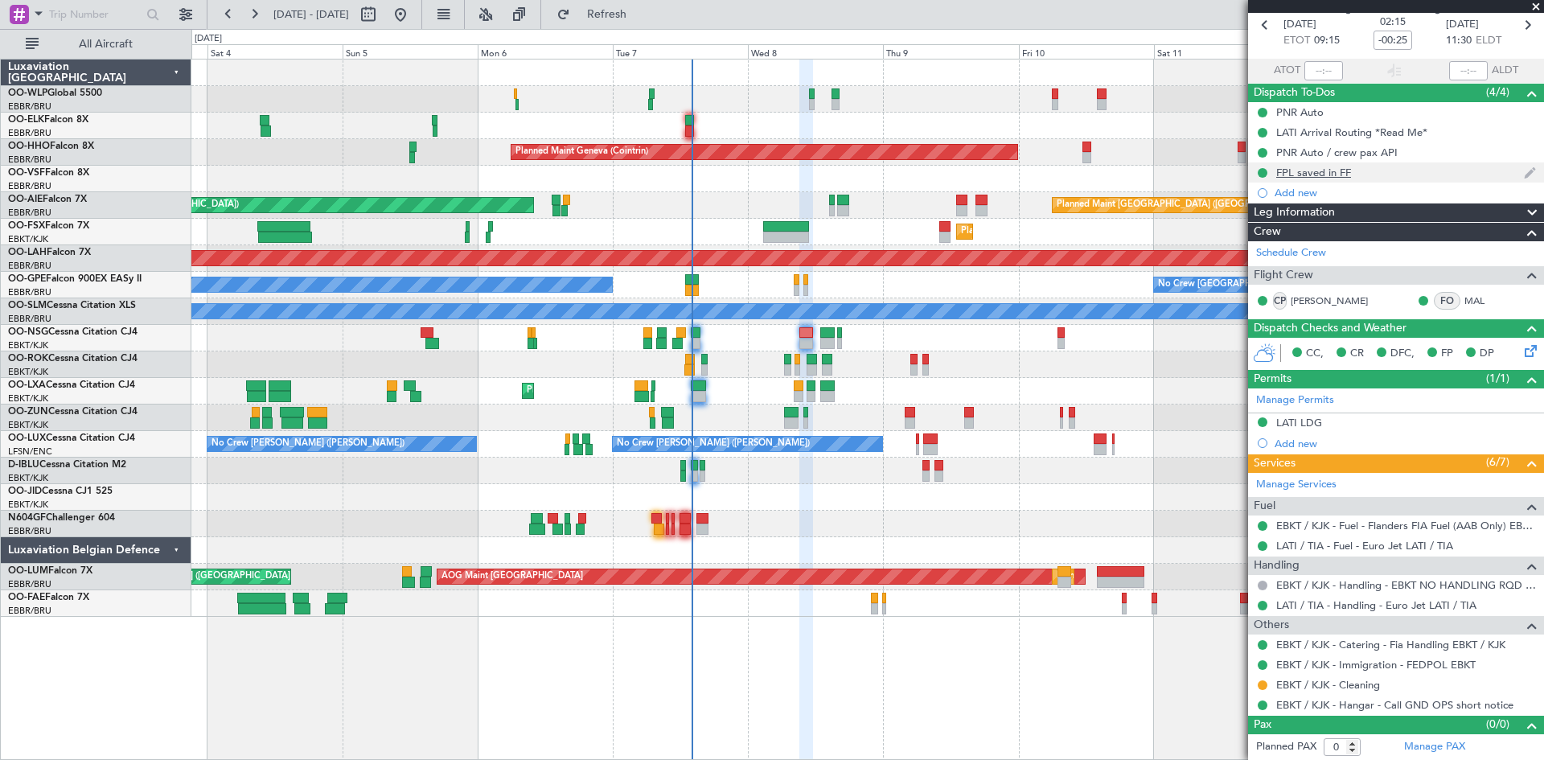
scroll to position [0, 0]
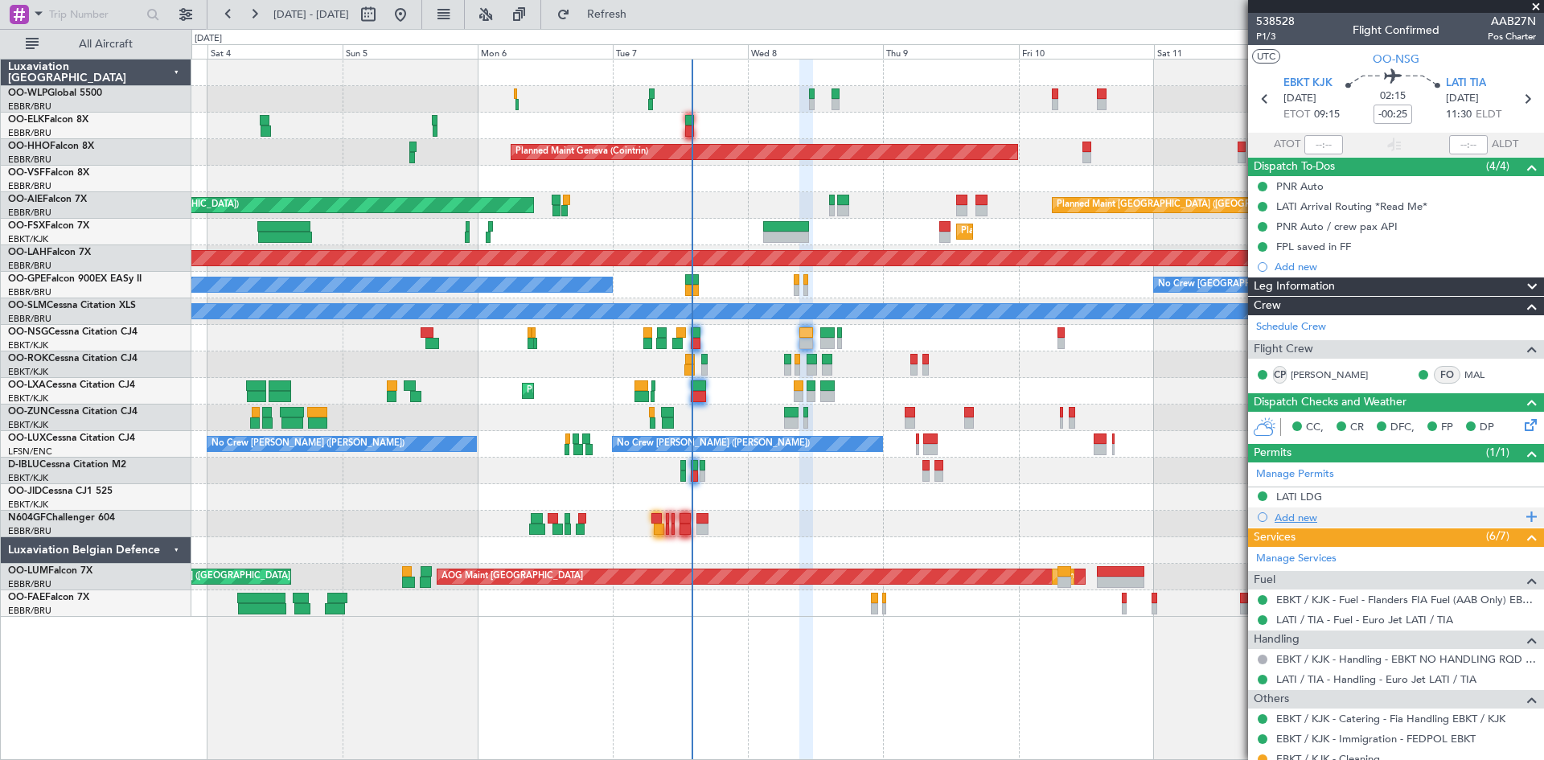
click at [1290, 511] on div "Add new" at bounding box center [1398, 518] width 247 height 14
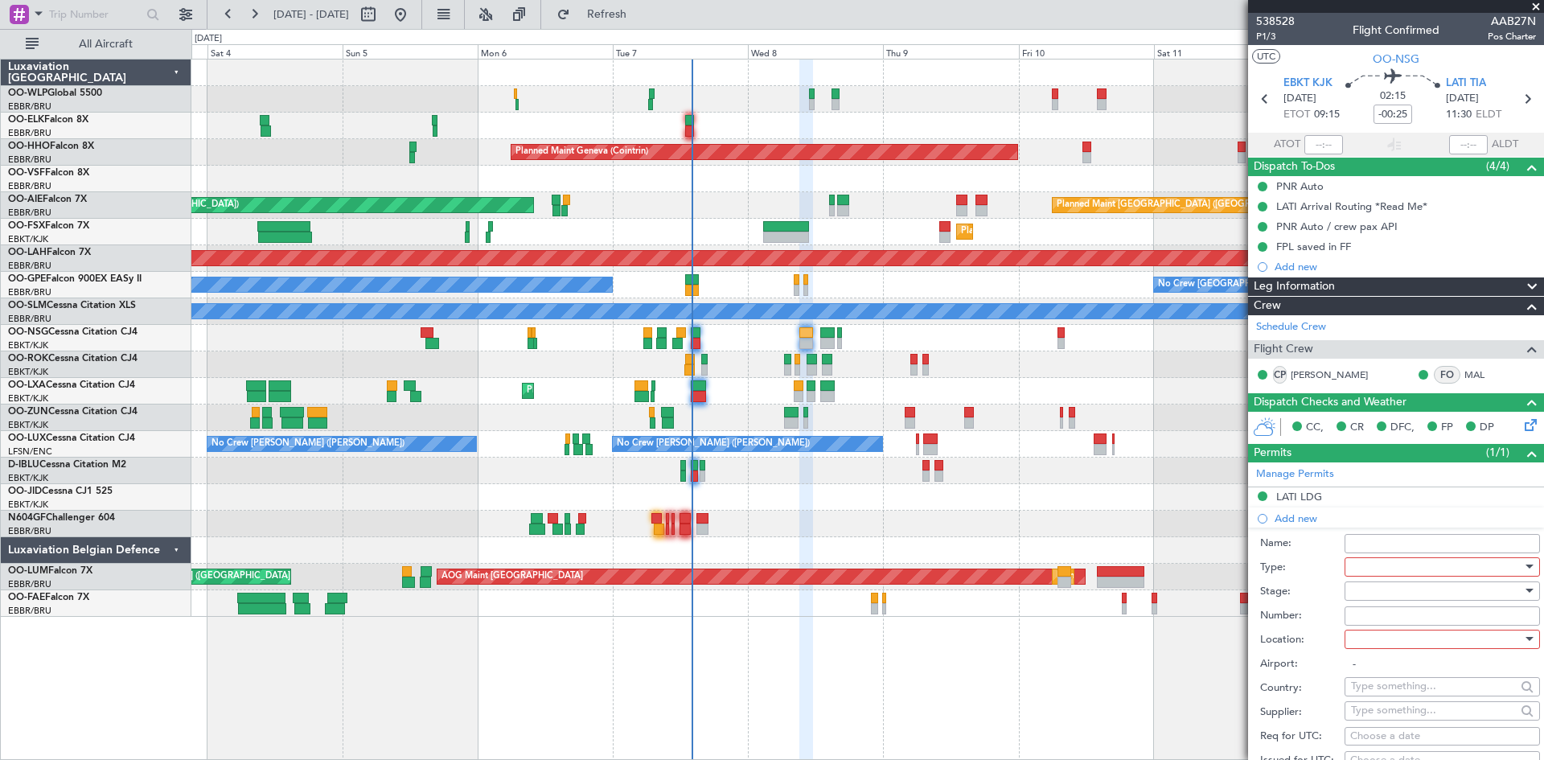
click at [1199, 517] on div at bounding box center [867, 524] width 1352 height 27
click at [639, 9] on span "Refresh" at bounding box center [608, 14] width 68 height 11
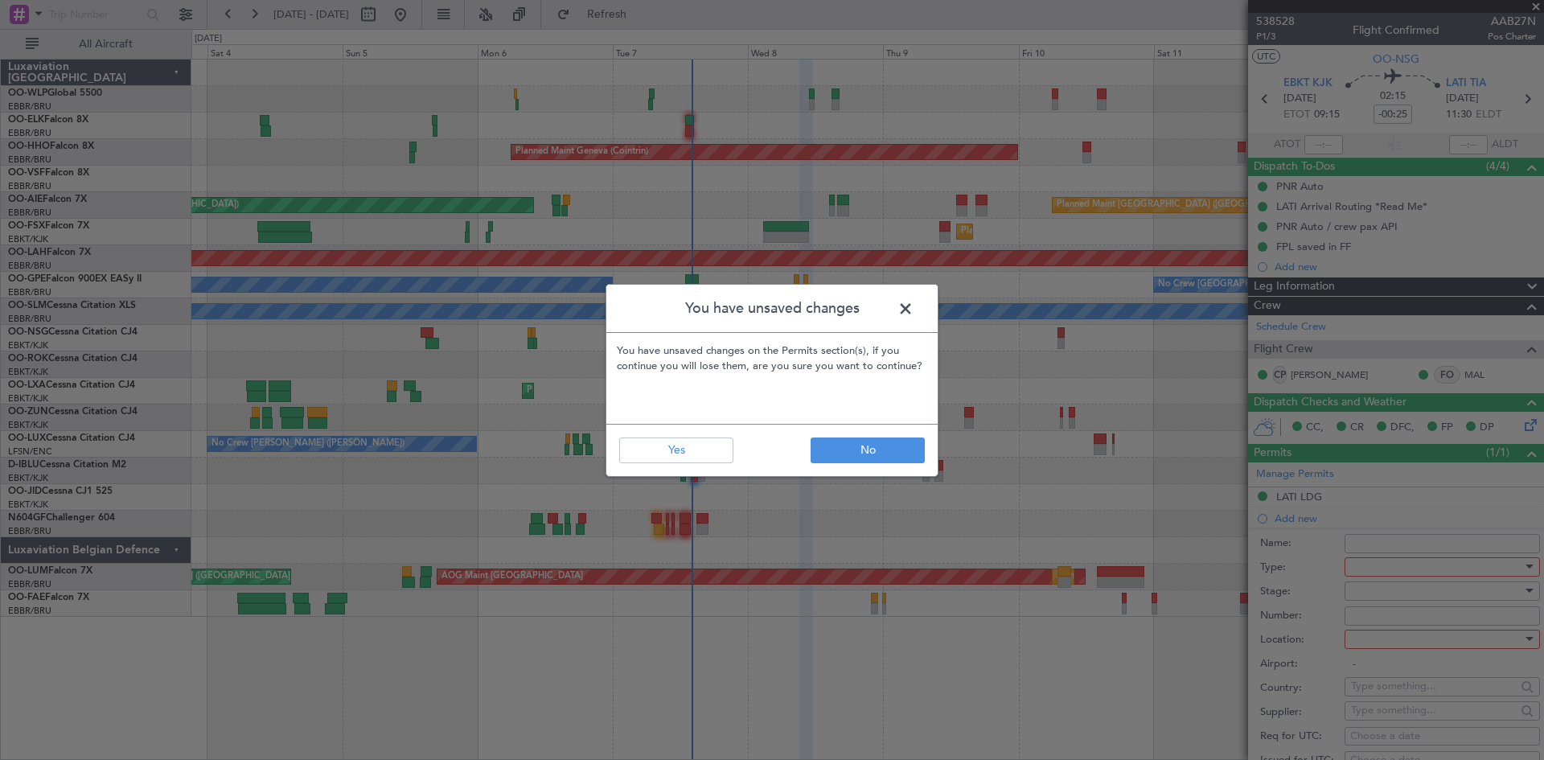
click at [914, 310] on span at bounding box center [914, 313] width 0 height 32
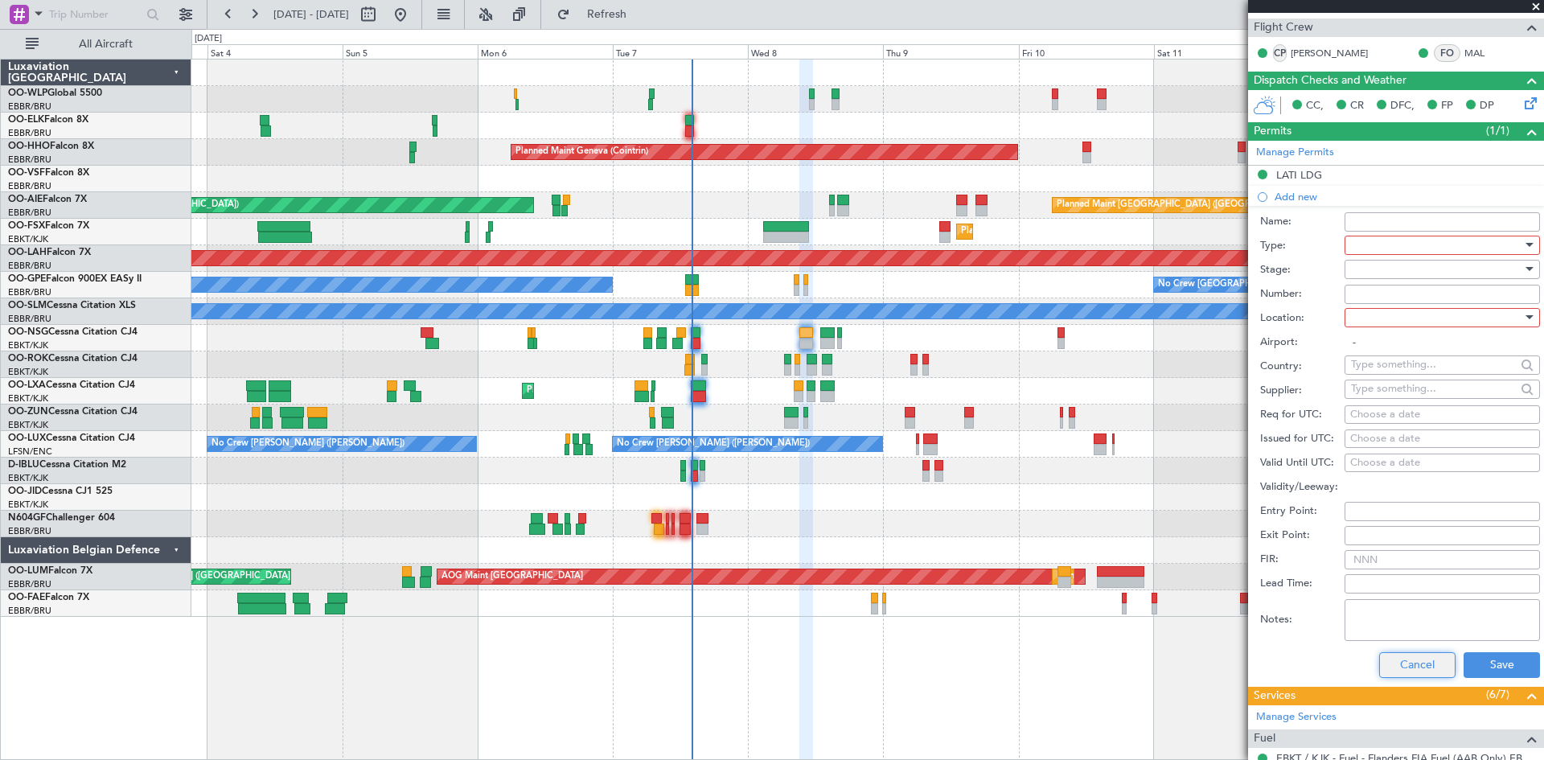
click at [1401, 655] on button "Cancel" at bounding box center [1418, 665] width 76 height 26
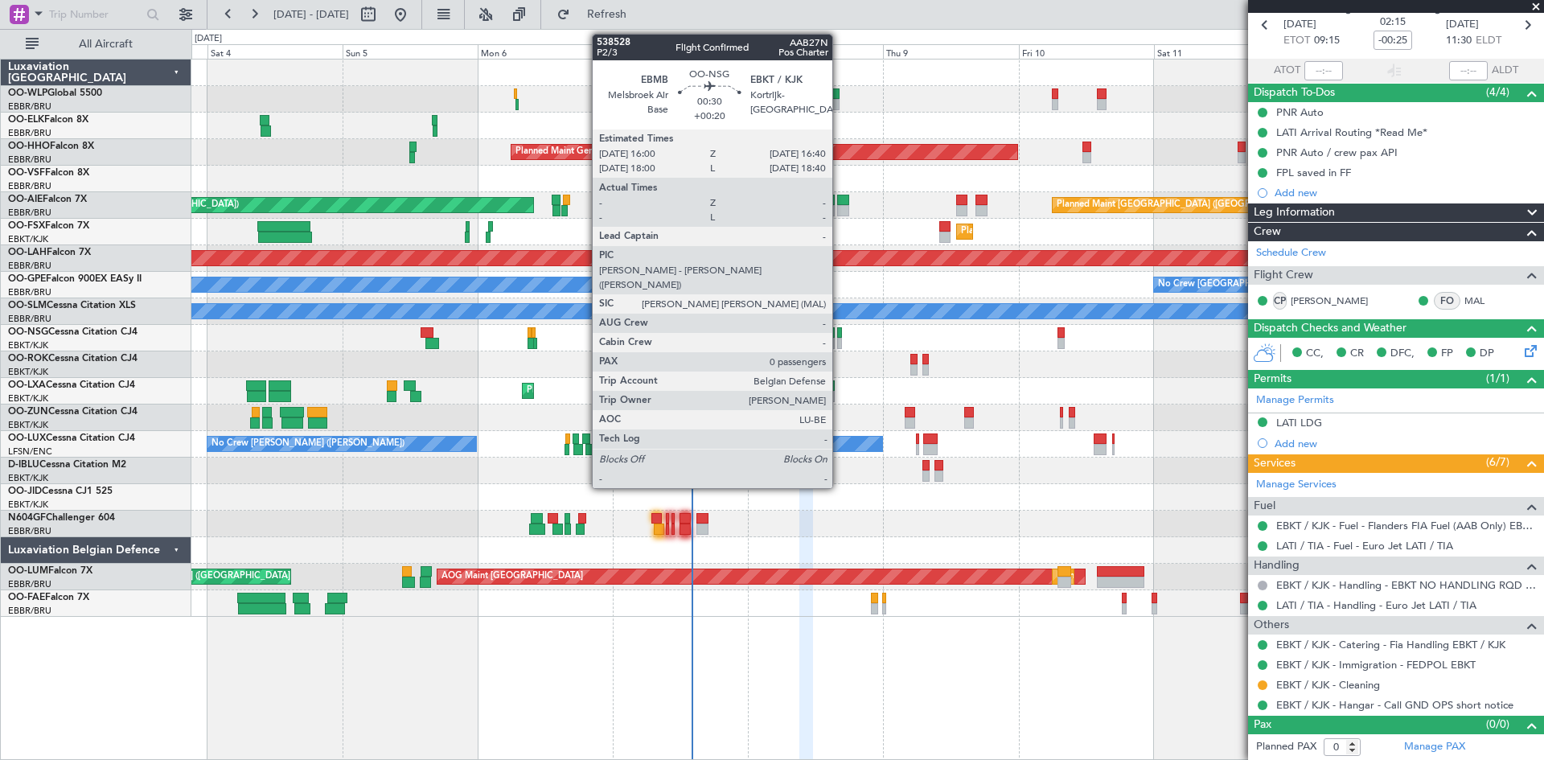
click at [840, 343] on div at bounding box center [839, 343] width 4 height 11
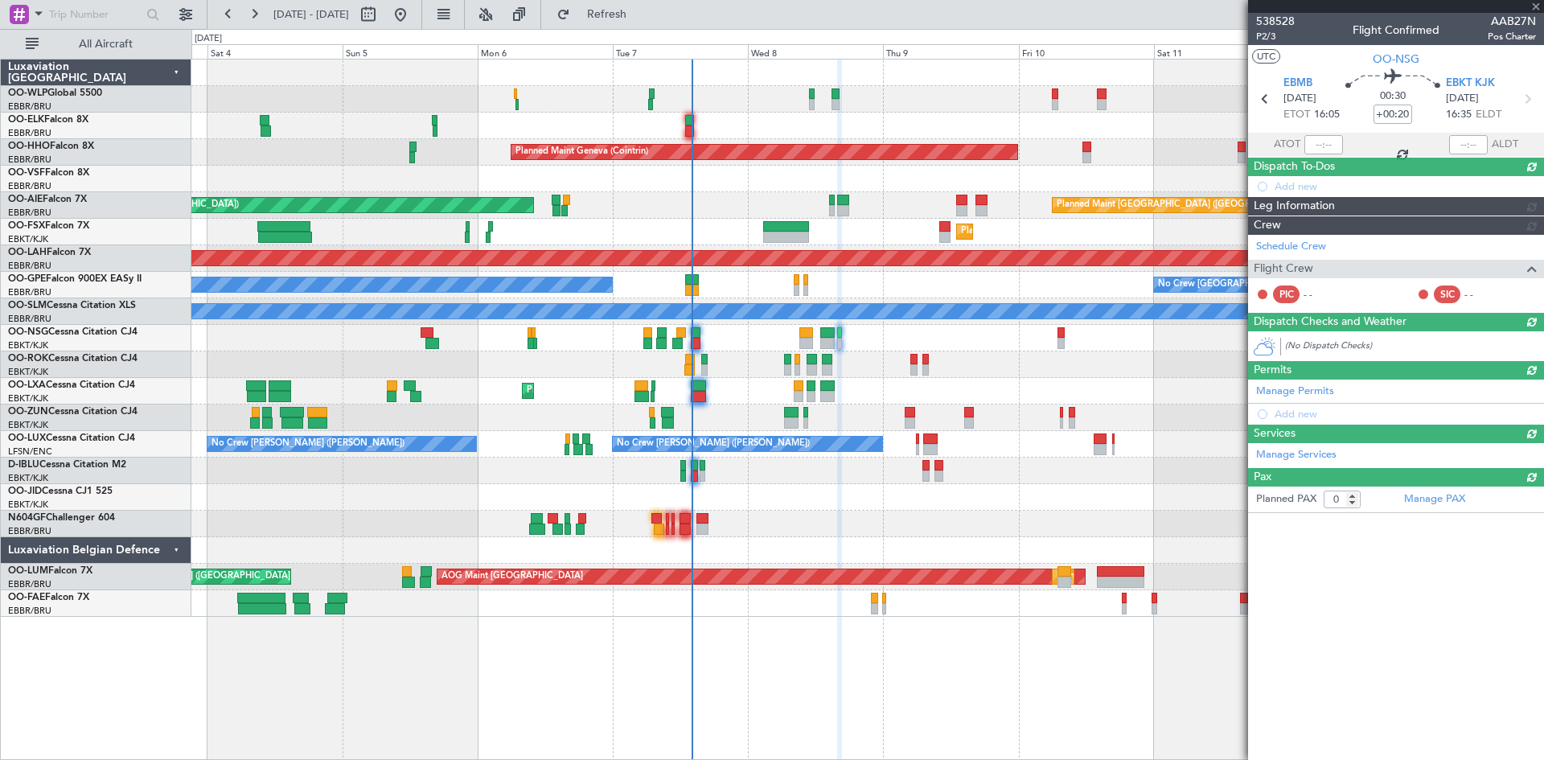
scroll to position [0, 0]
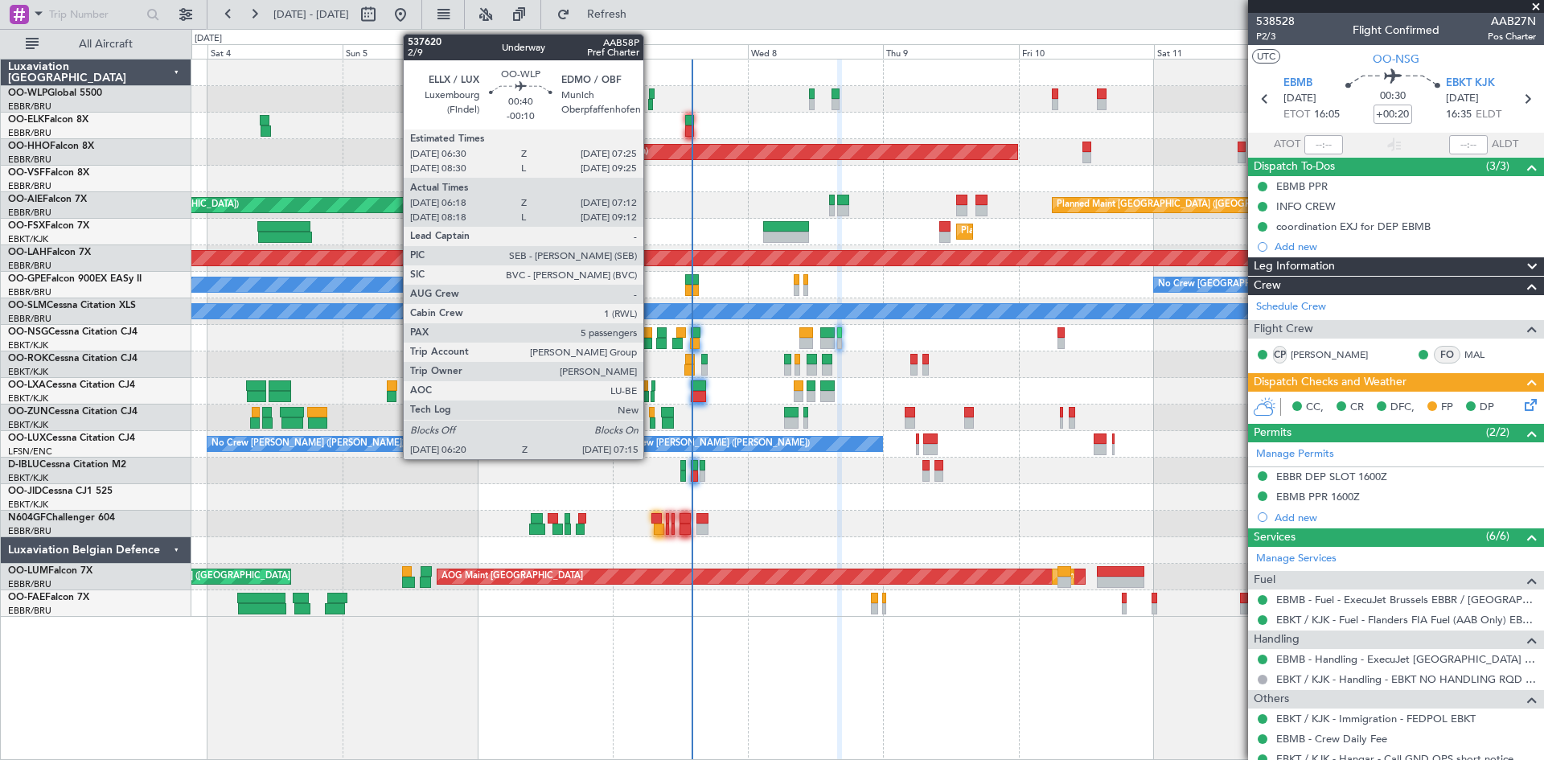
click at [651, 96] on div at bounding box center [652, 93] width 6 height 11
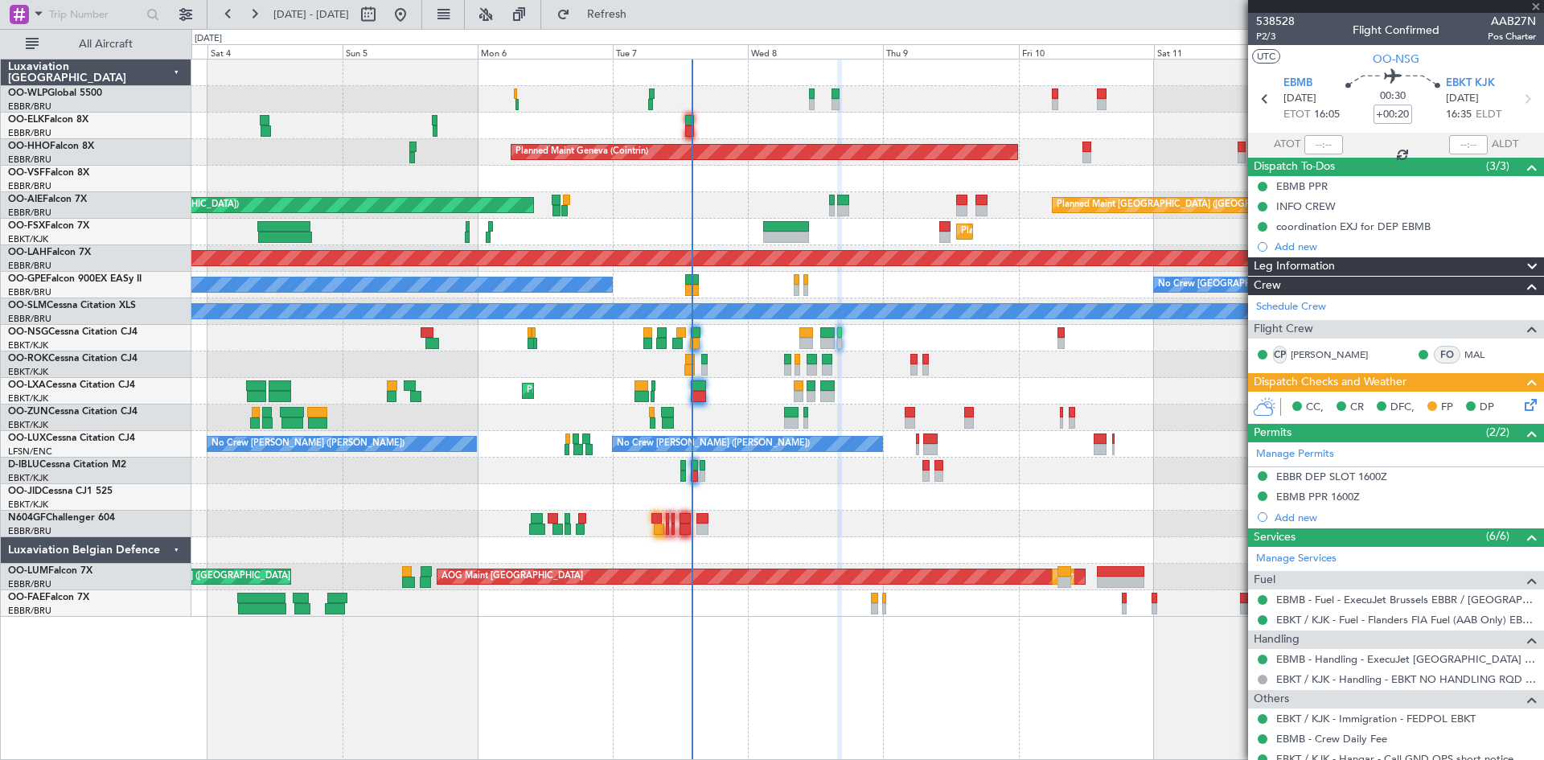
type input "-00:10"
type input "06:28"
type input "07:07"
type input "5"
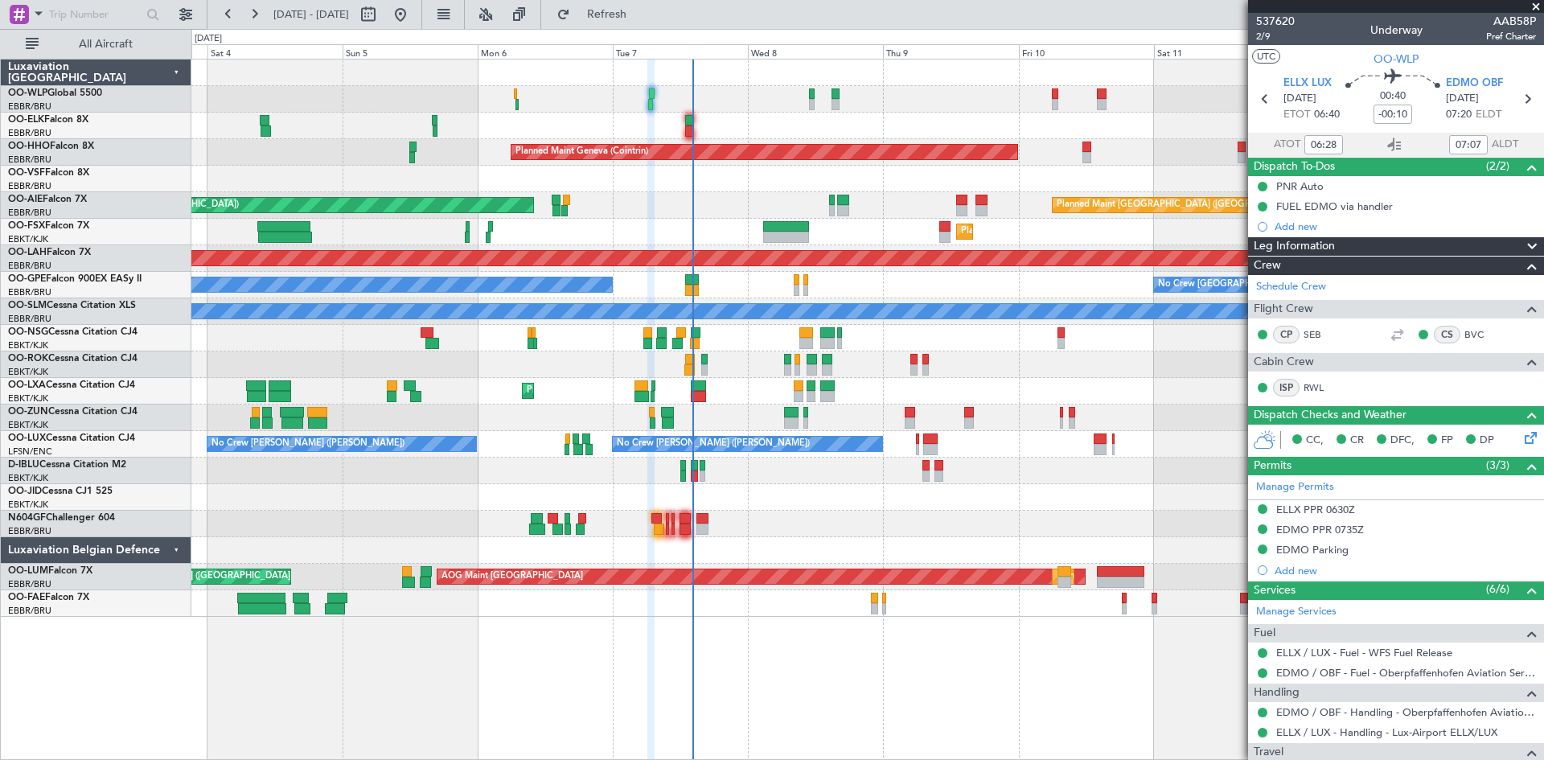
click at [670, 31] on div "0 0 Fri 3 Sat 4 Sun 5 Mon 6 Tue 7 Wed 8 [DATE] Fri 10 Sat 11 Sun 12 Mon 13" at bounding box center [867, 44] width 1351 height 29
click at [646, 25] on button "Refresh" at bounding box center [597, 15] width 97 height 26
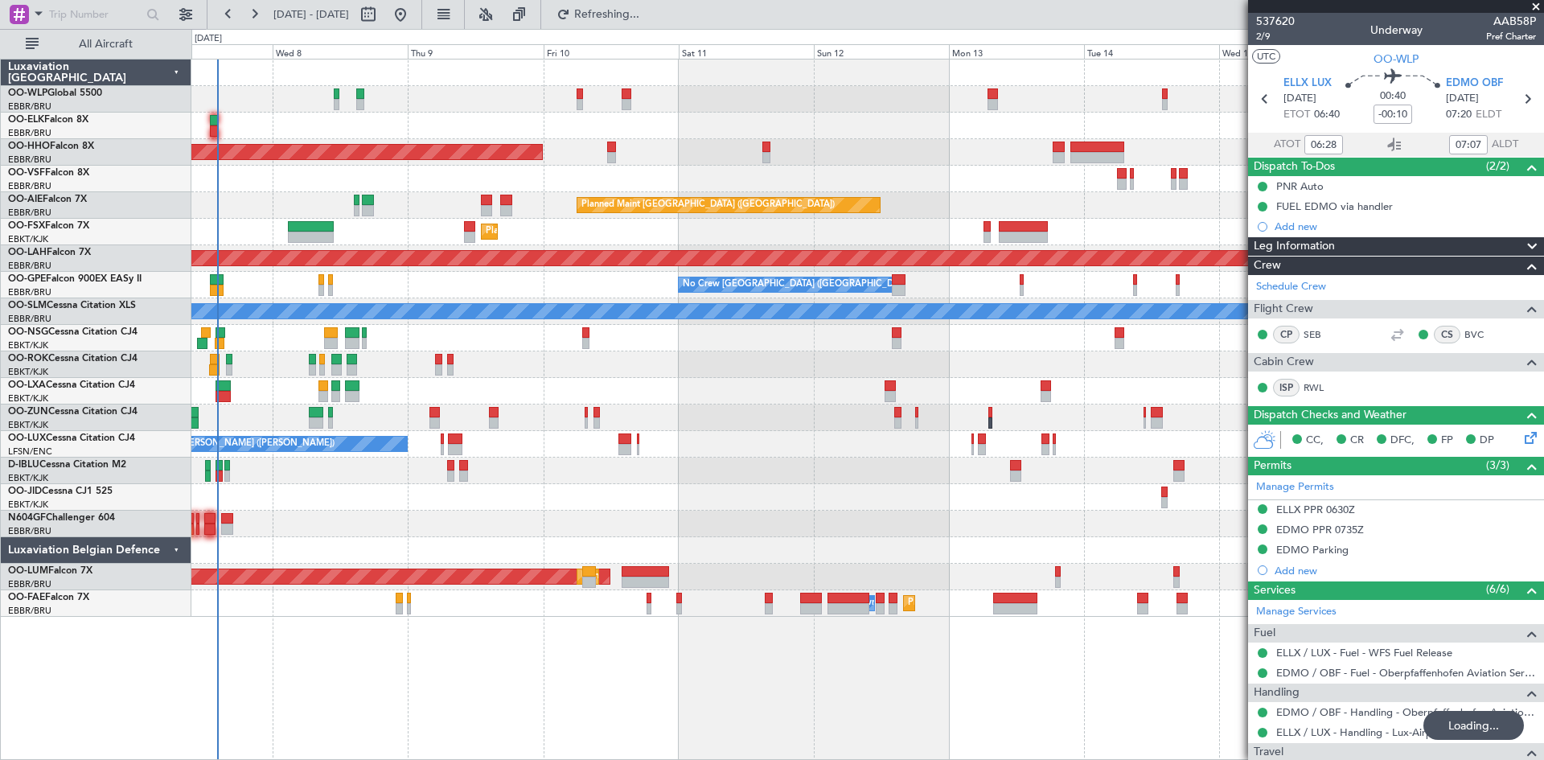
click at [681, 444] on div "Planned Maint Geneva (Cointrin) Planned Maint [GEOGRAPHIC_DATA] ([GEOGRAPHIC_DA…" at bounding box center [867, 338] width 1352 height 557
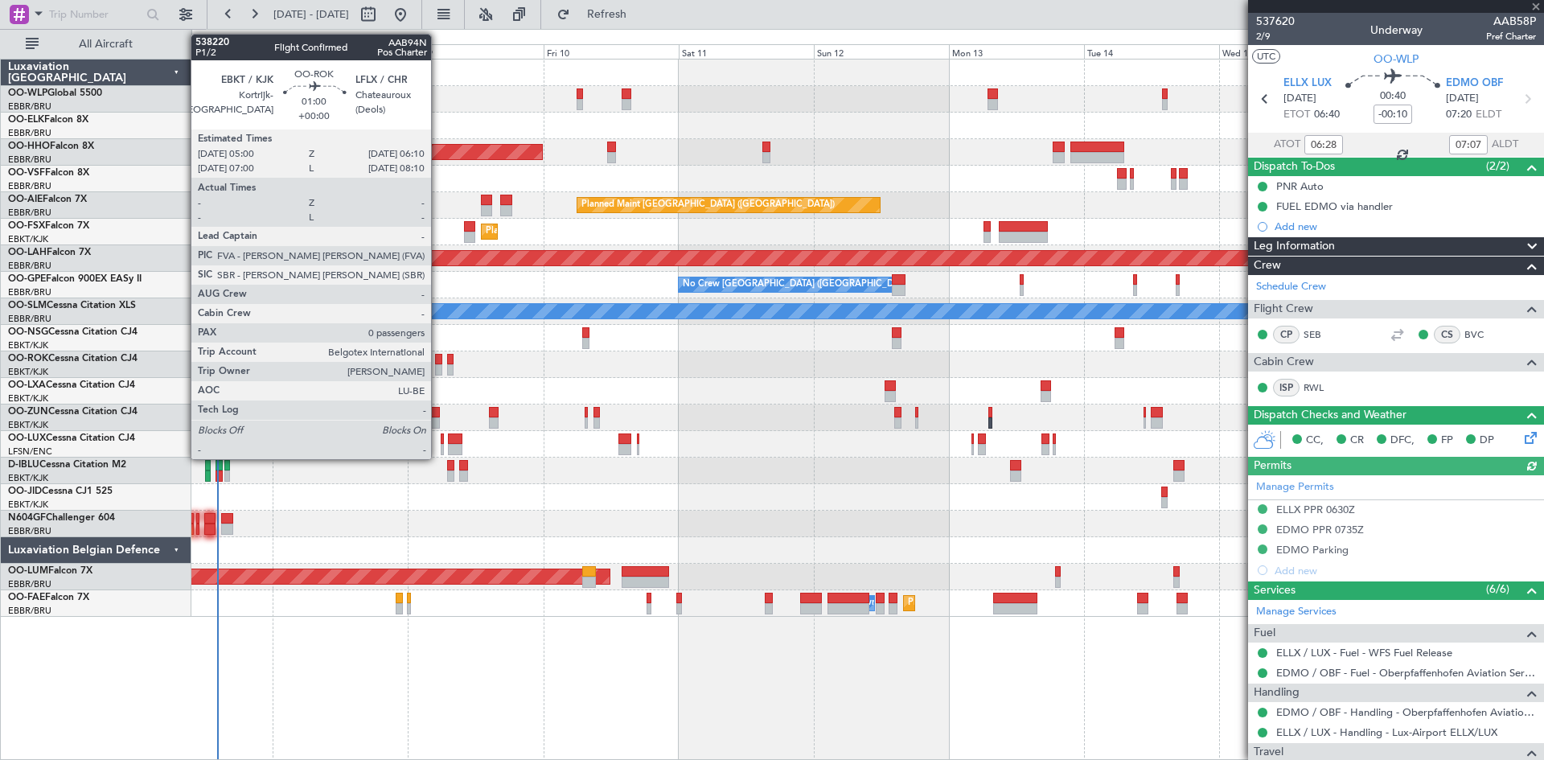
click at [438, 359] on div at bounding box center [438, 359] width 7 height 11
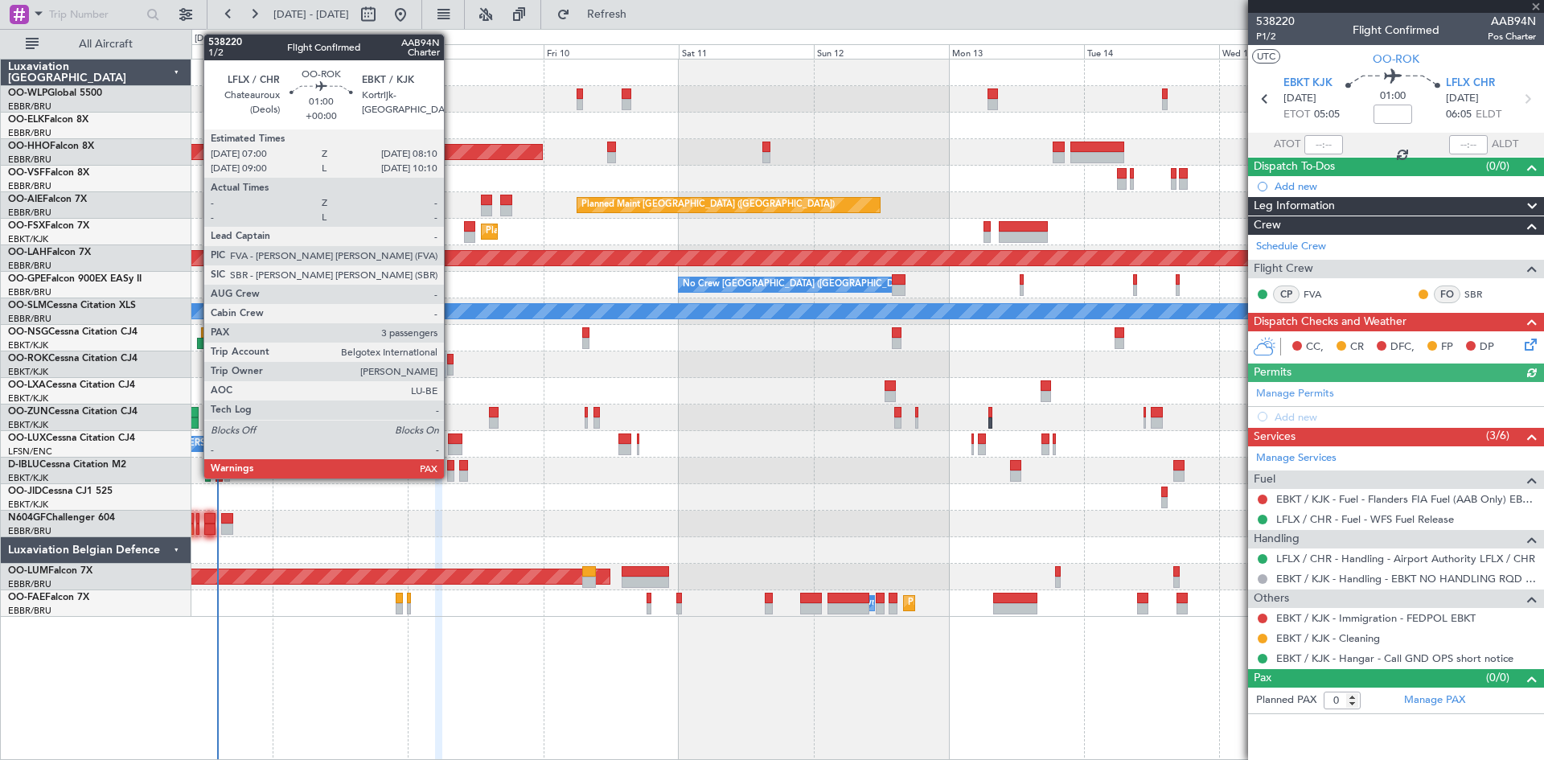
click at [451, 363] on div at bounding box center [450, 359] width 7 height 11
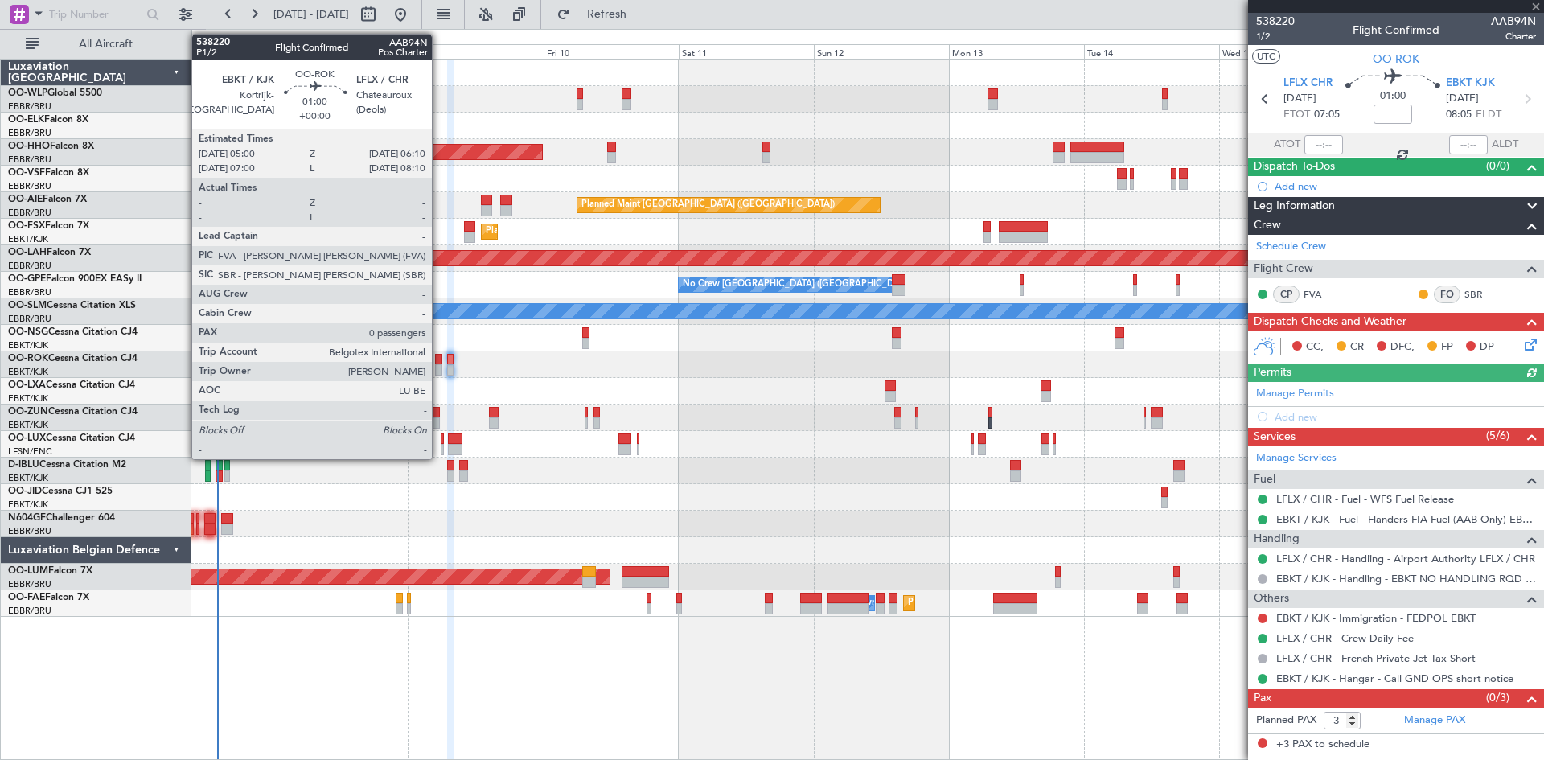
click at [439, 368] on div at bounding box center [438, 369] width 7 height 11
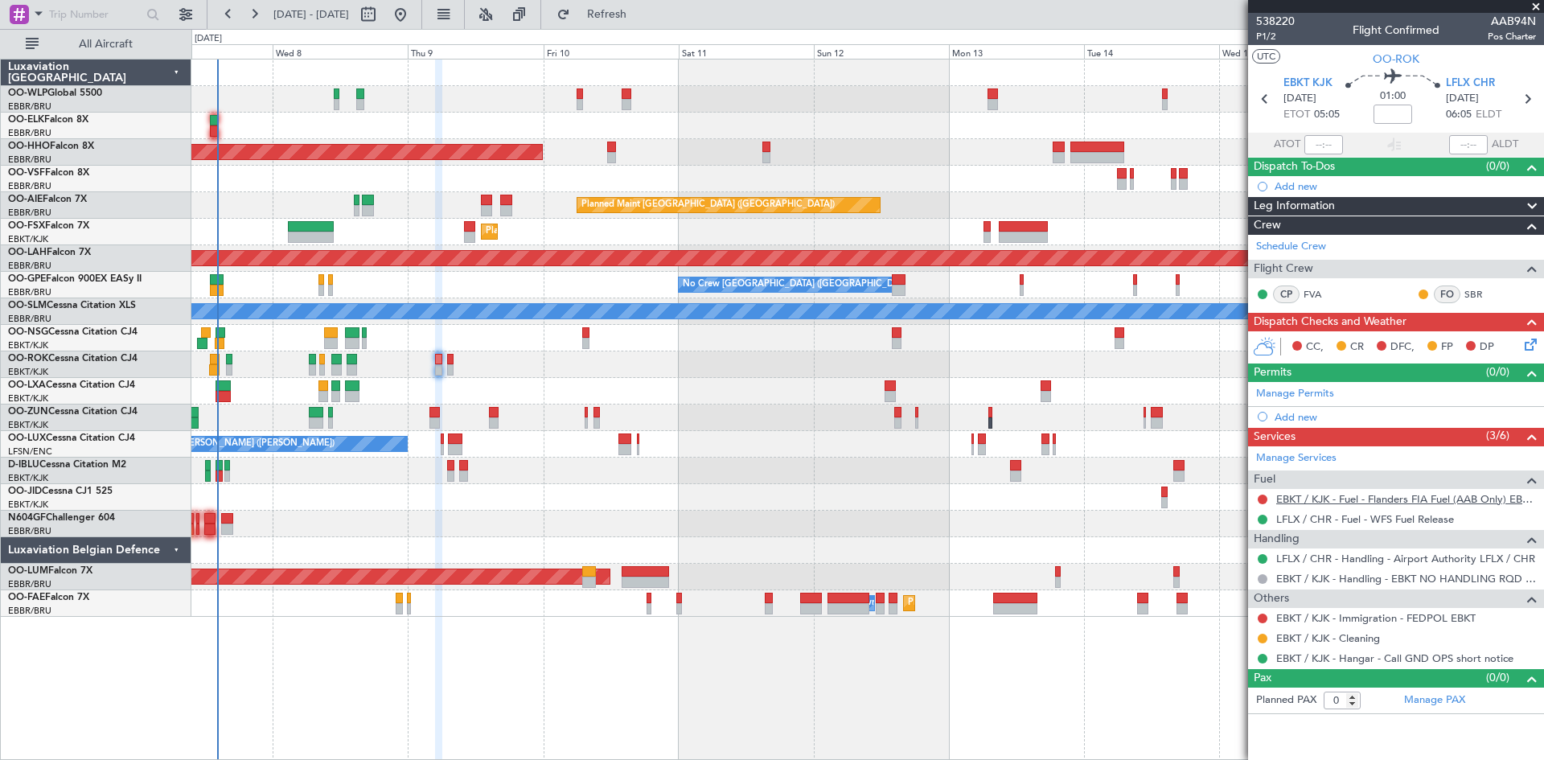
click at [1339, 501] on link "EBKT / KJK - Fuel - Flanders FIA Fuel (AAB Only) EBKT / KJK" at bounding box center [1407, 499] width 260 height 14
click at [634, 19] on span "Refresh" at bounding box center [608, 14] width 68 height 11
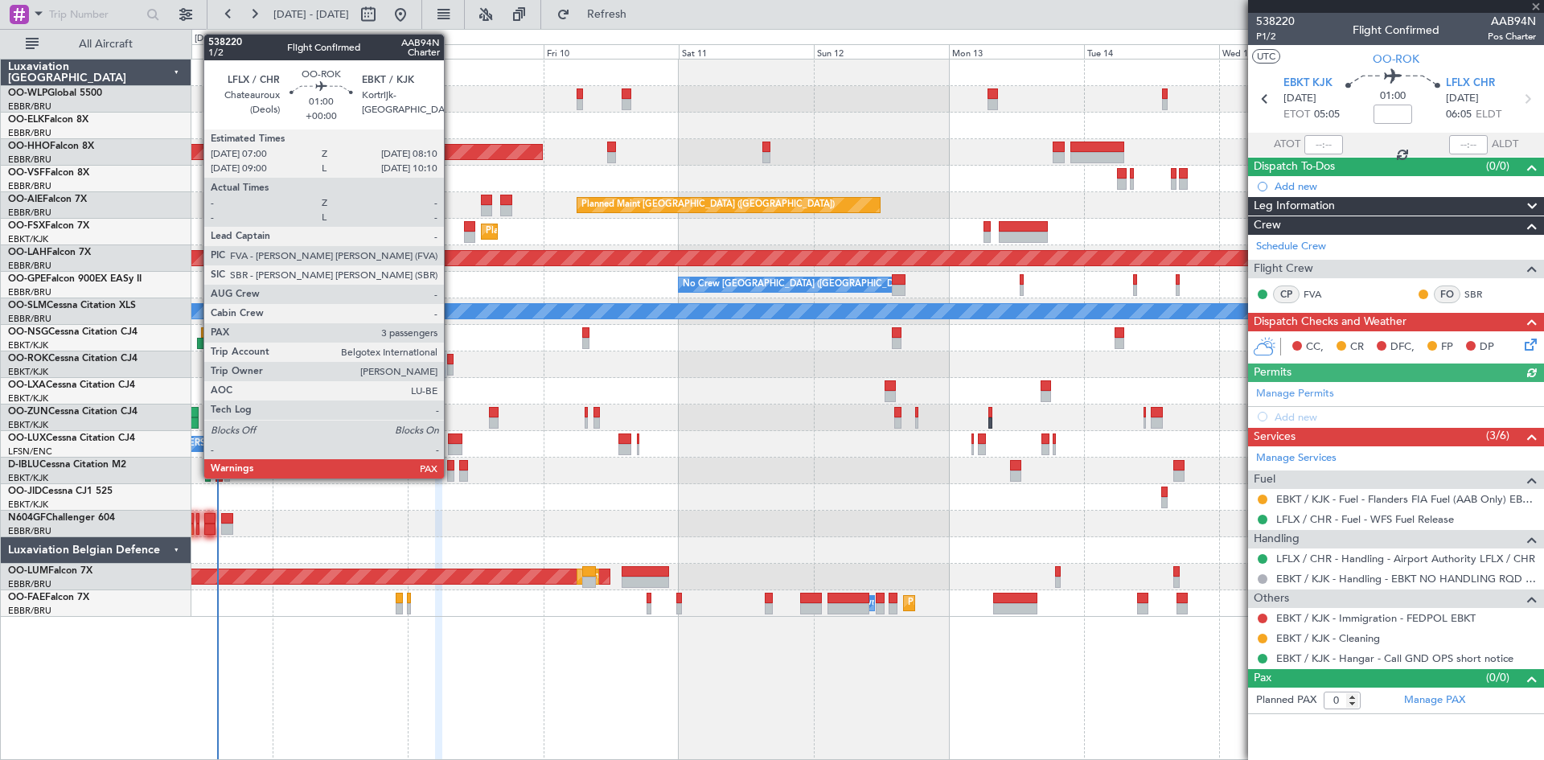
click at [451, 370] on div at bounding box center [450, 369] width 7 height 11
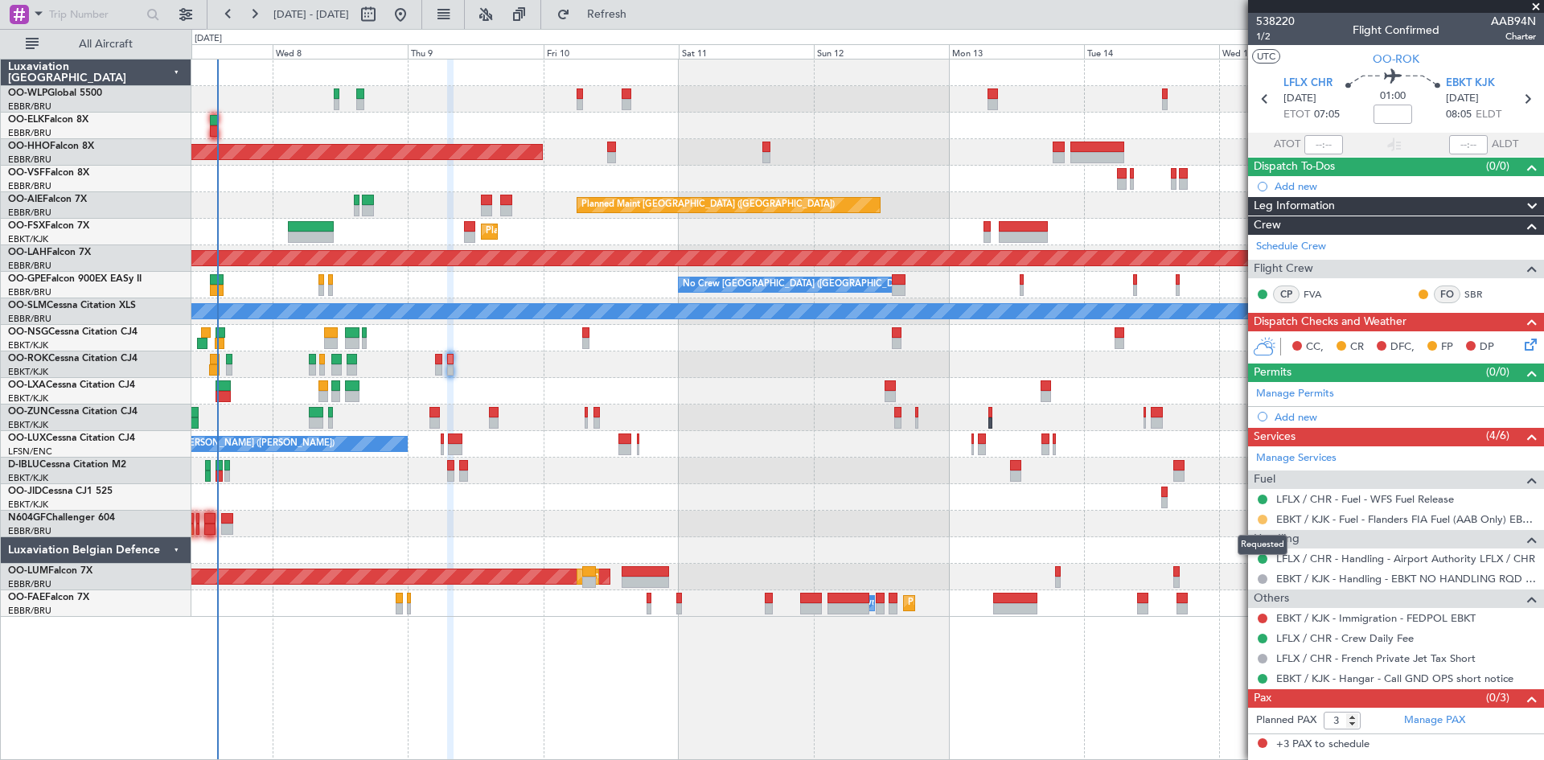
click at [1262, 517] on button at bounding box center [1263, 520] width 10 height 10
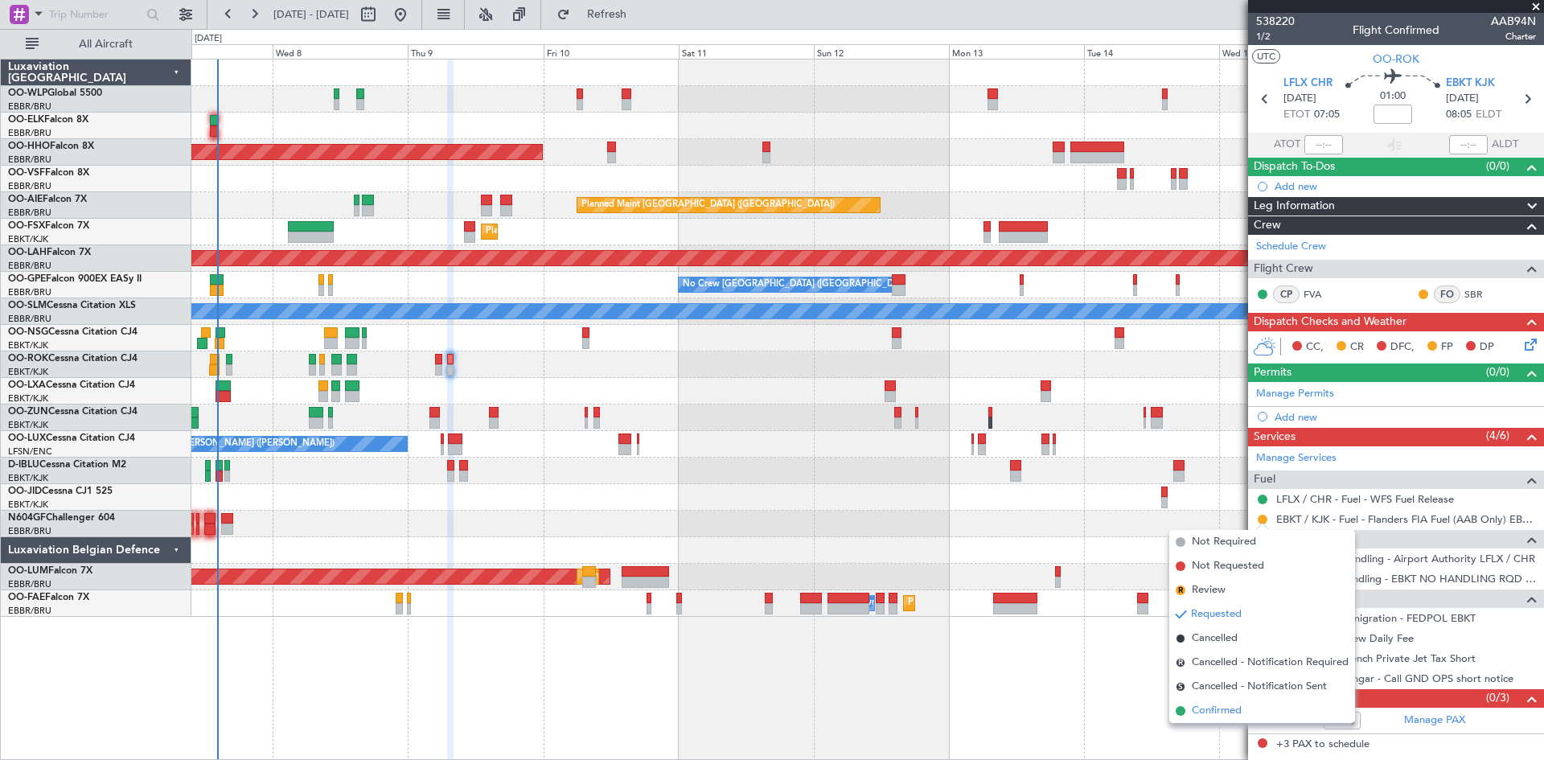
click at [1221, 709] on span "Confirmed" at bounding box center [1217, 711] width 50 height 16
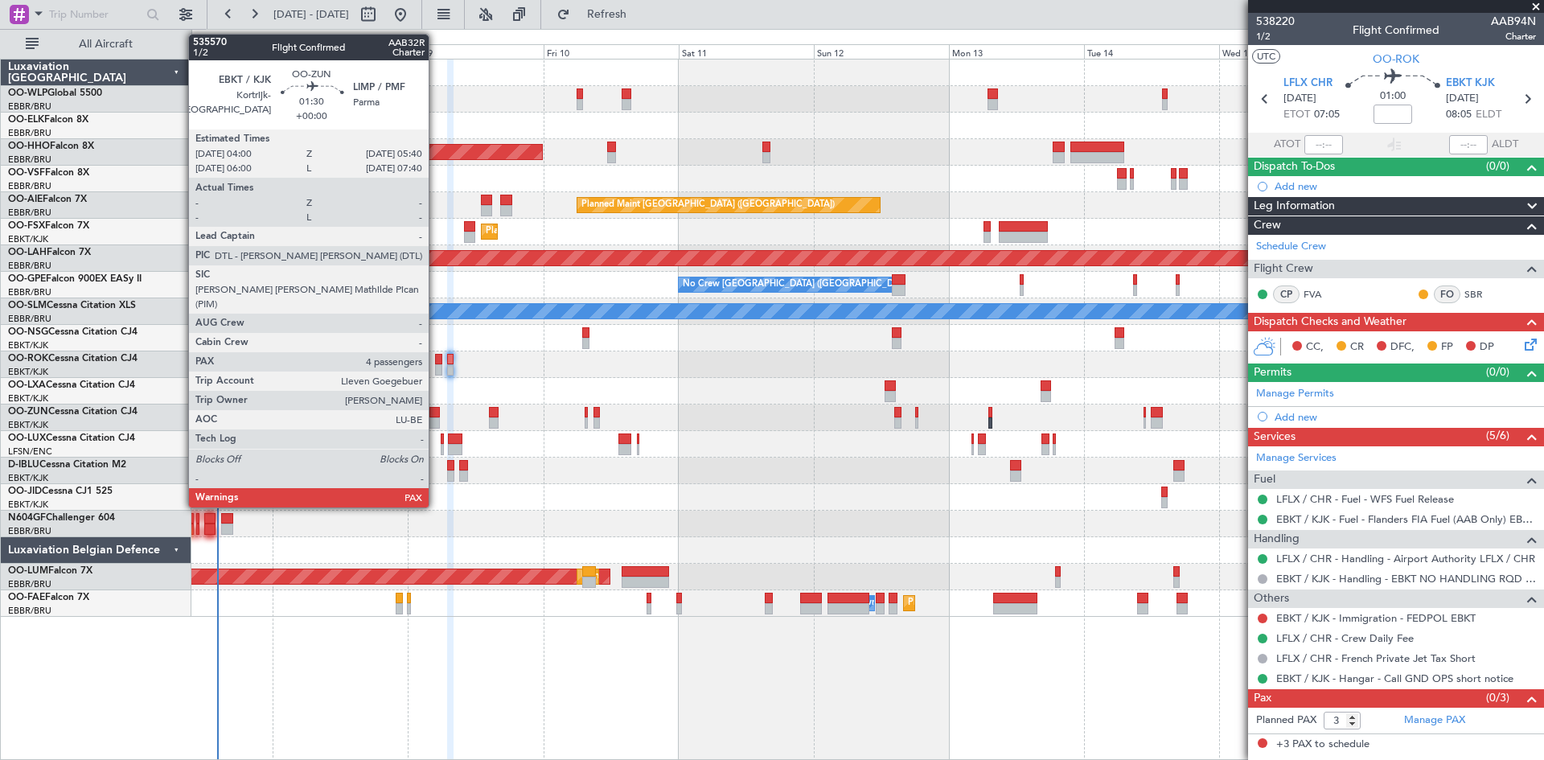
click at [438, 415] on div at bounding box center [435, 412] width 10 height 11
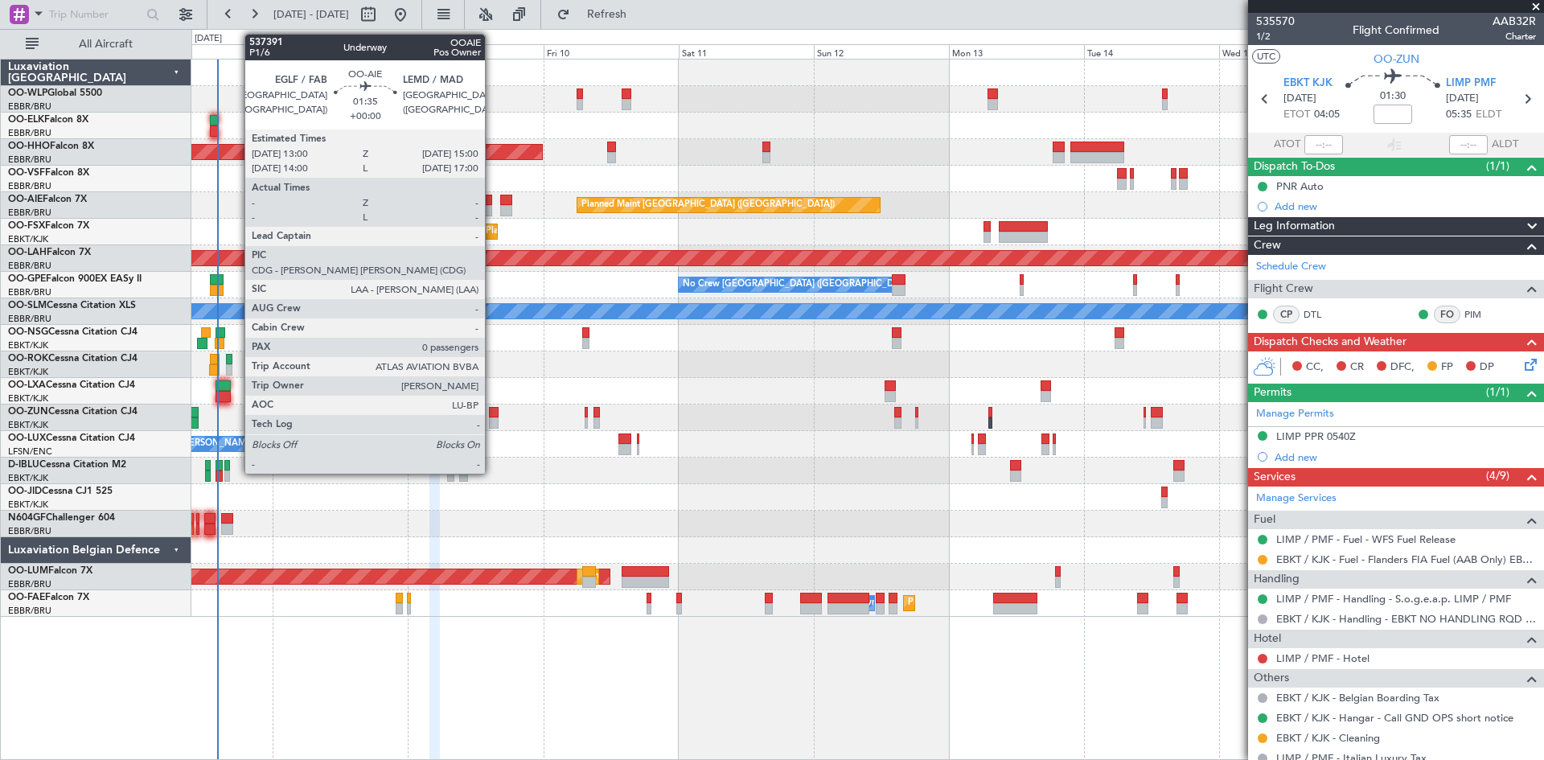
click at [491, 207] on div at bounding box center [487, 210] width 12 height 11
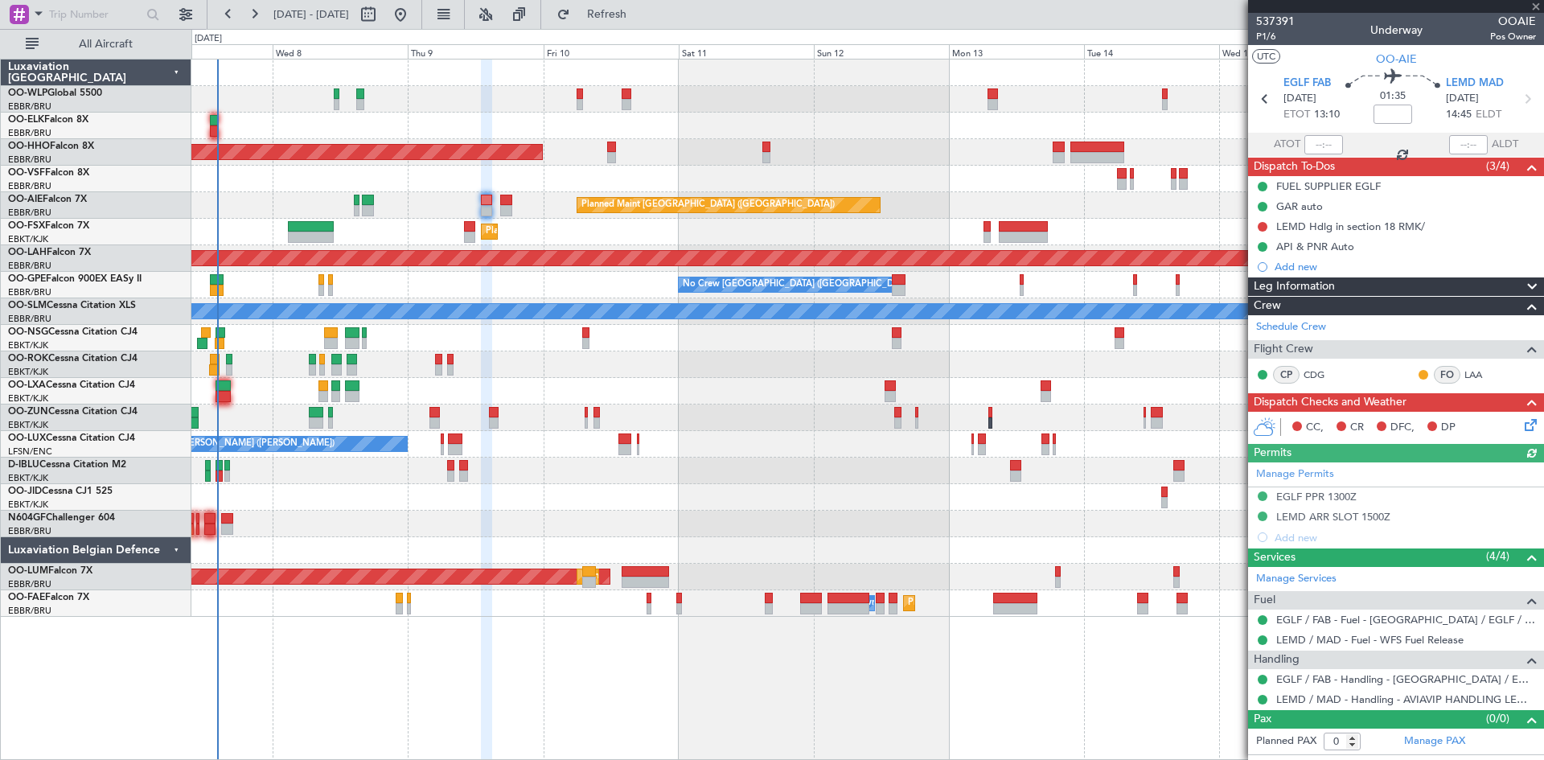
click at [509, 208] on div at bounding box center [506, 210] width 12 height 11
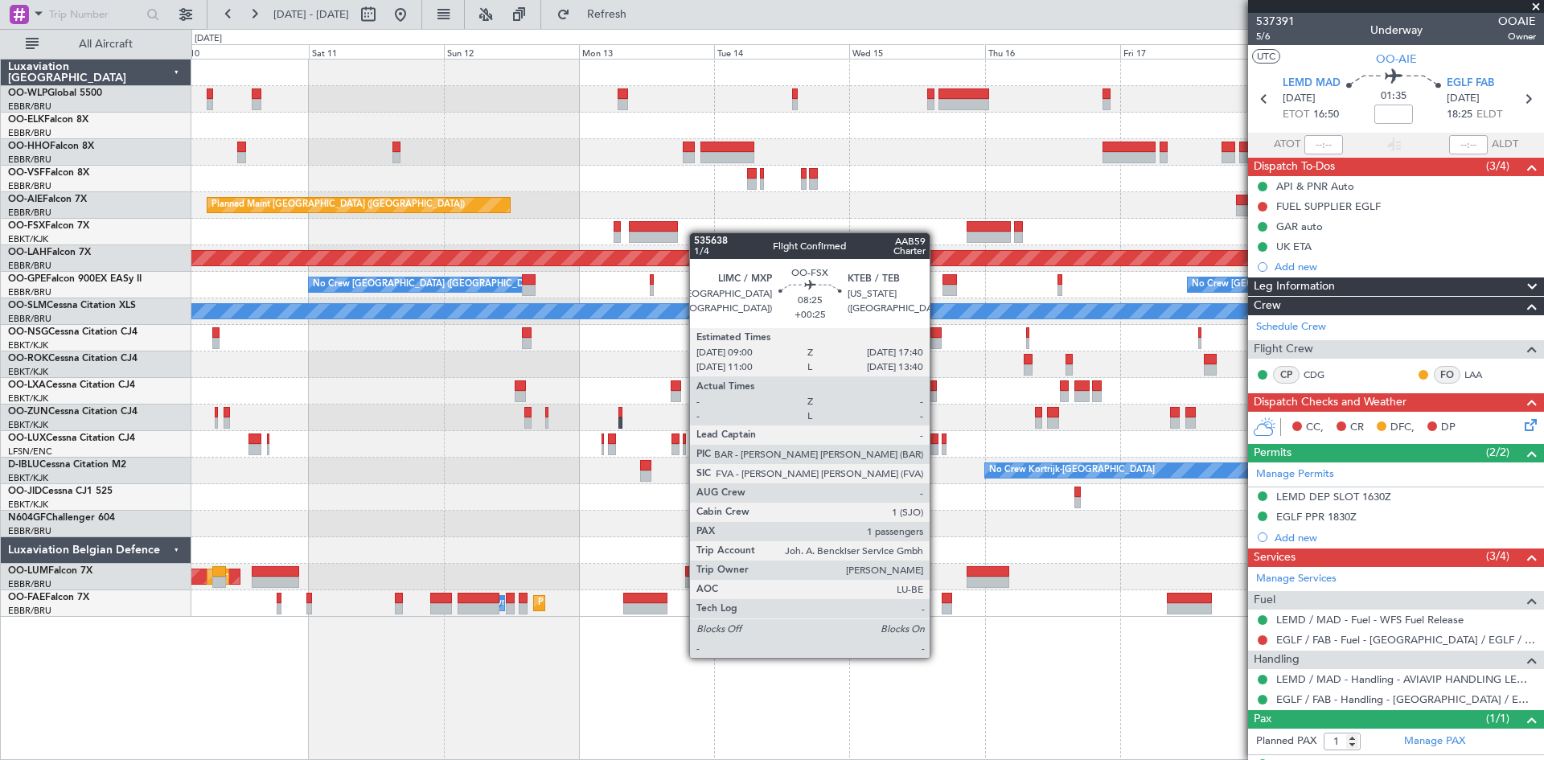
click at [678, 232] on div "Planned Maint Geneva (Cointrin) Planned Maint [GEOGRAPHIC_DATA] ([GEOGRAPHIC_DA…" at bounding box center [867, 338] width 1352 height 557
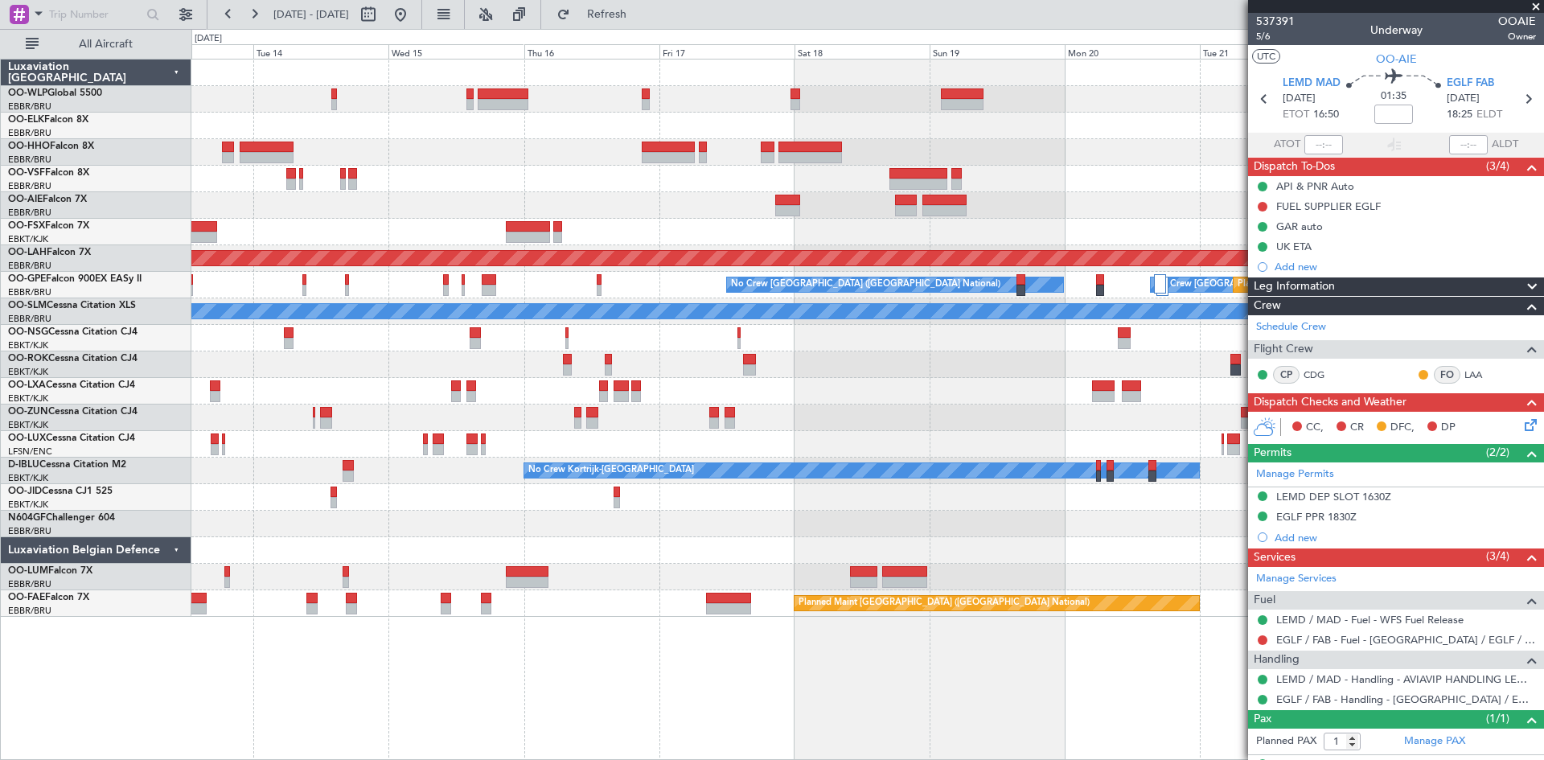
click at [397, 229] on div "Planned Maint [GEOGRAPHIC_DATA] ([GEOGRAPHIC_DATA]) Planned [GEOGRAPHIC_DATA][P…" at bounding box center [867, 338] width 1352 height 557
click at [993, 203] on div "Planned Maint [GEOGRAPHIC_DATA] ([GEOGRAPHIC_DATA])" at bounding box center [867, 205] width 1352 height 27
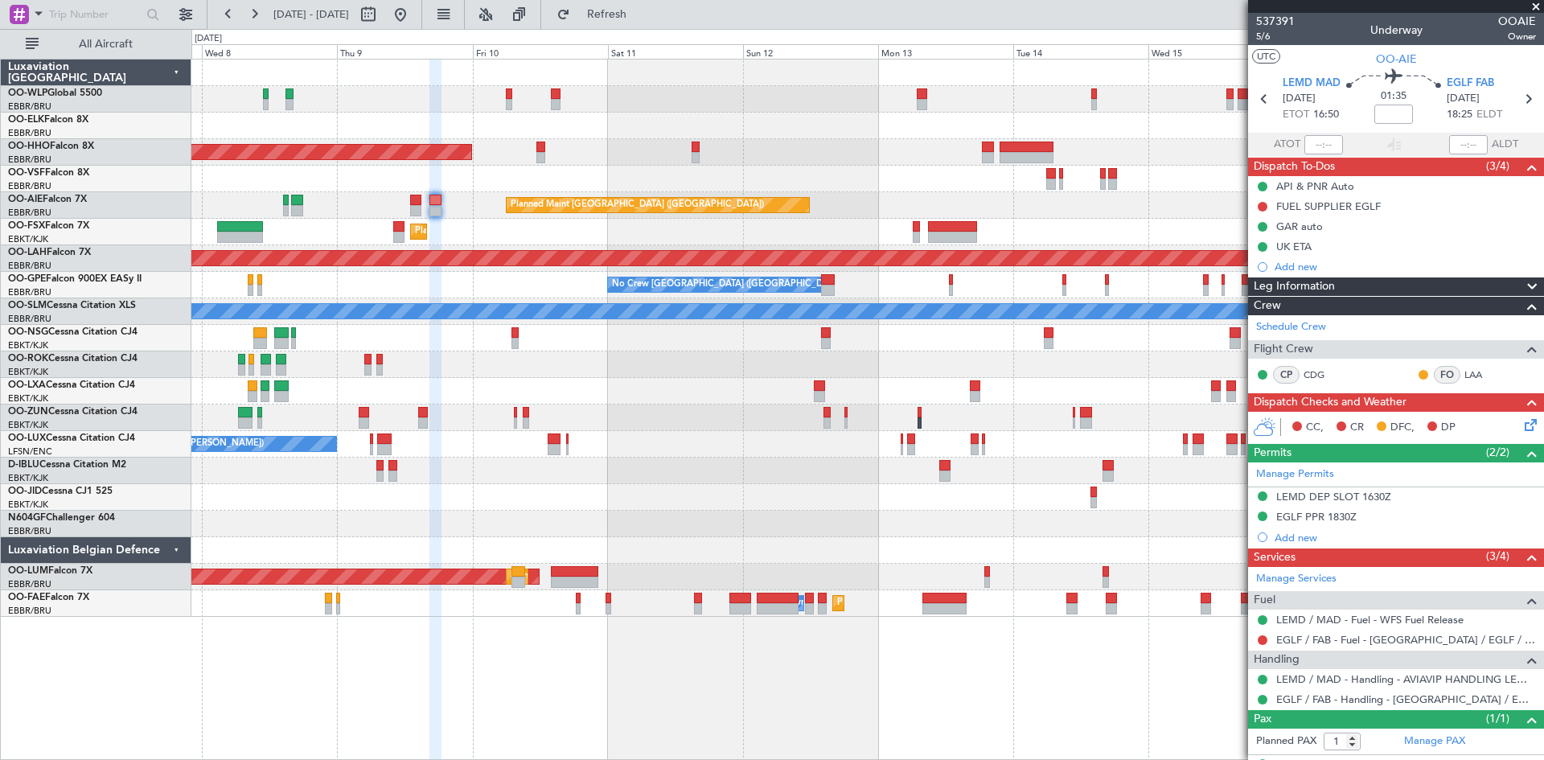
click at [841, 207] on div "Planned Maint [GEOGRAPHIC_DATA] ([GEOGRAPHIC_DATA]) Unplanned Maint [GEOGRAPHIC…" at bounding box center [867, 205] width 1352 height 27
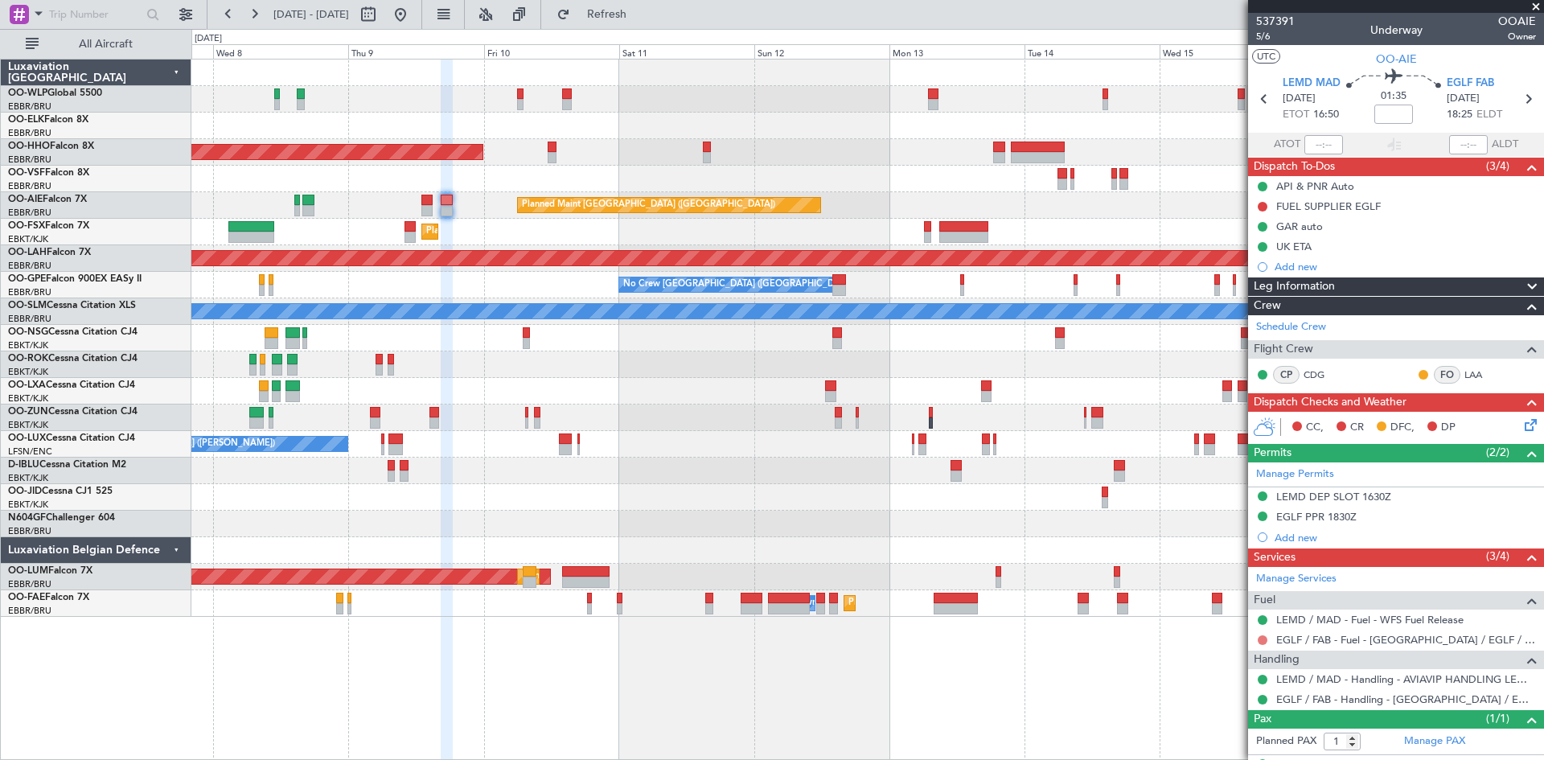
click at [1263, 642] on button at bounding box center [1263, 640] width 10 height 10
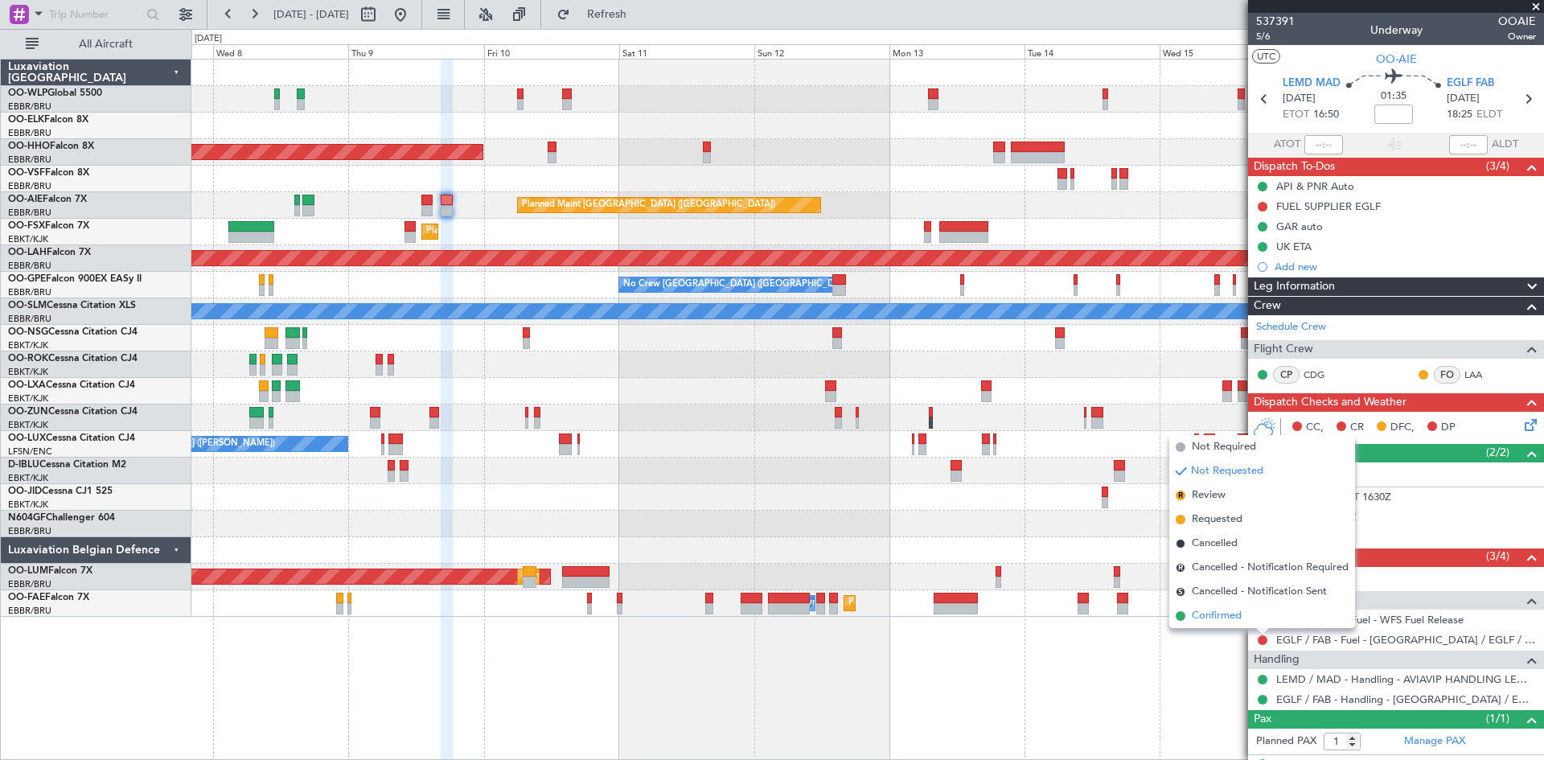
click at [1236, 623] on span "Confirmed" at bounding box center [1217, 616] width 50 height 16
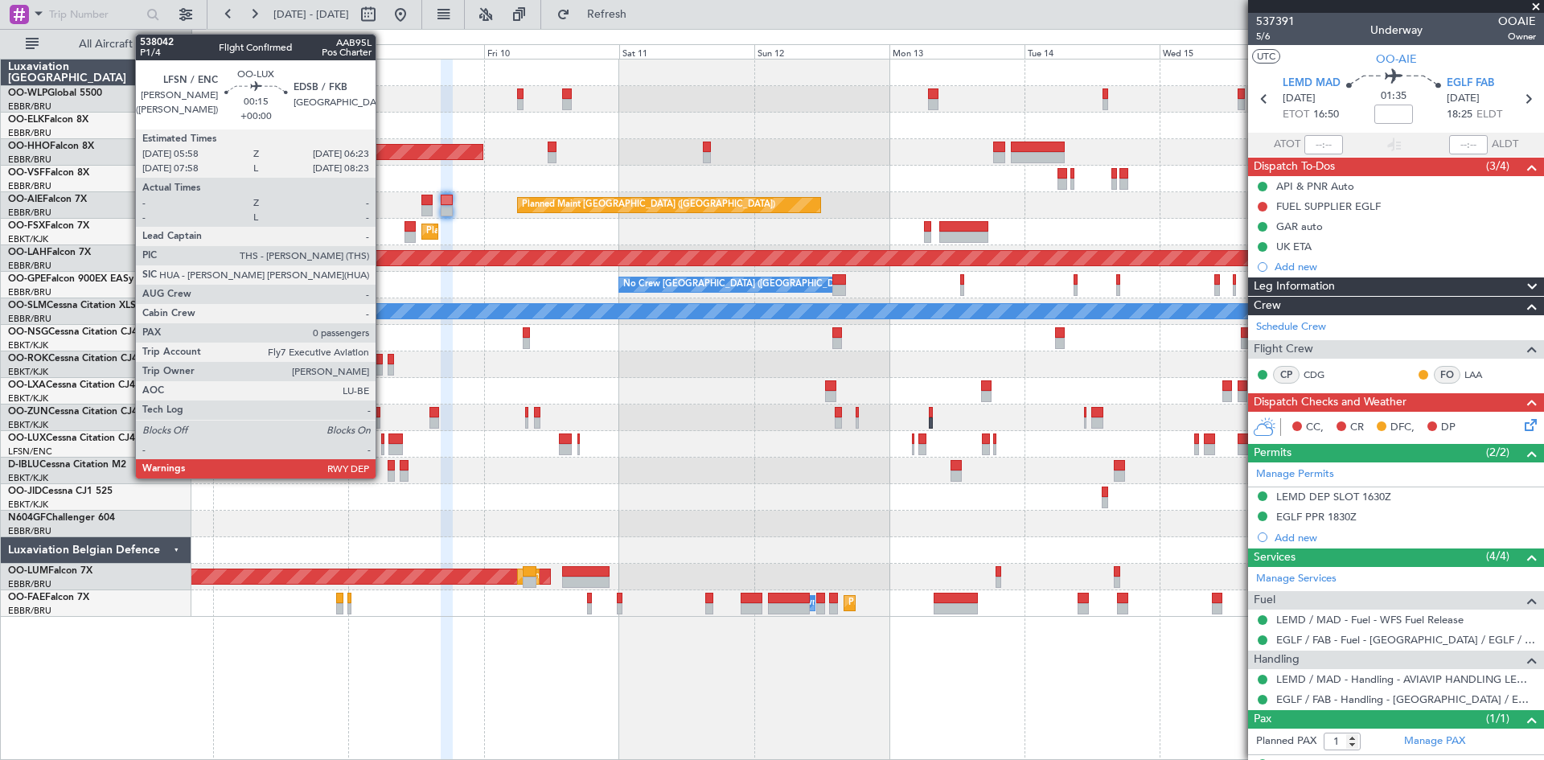
click at [383, 449] on div at bounding box center [382, 449] width 2 height 11
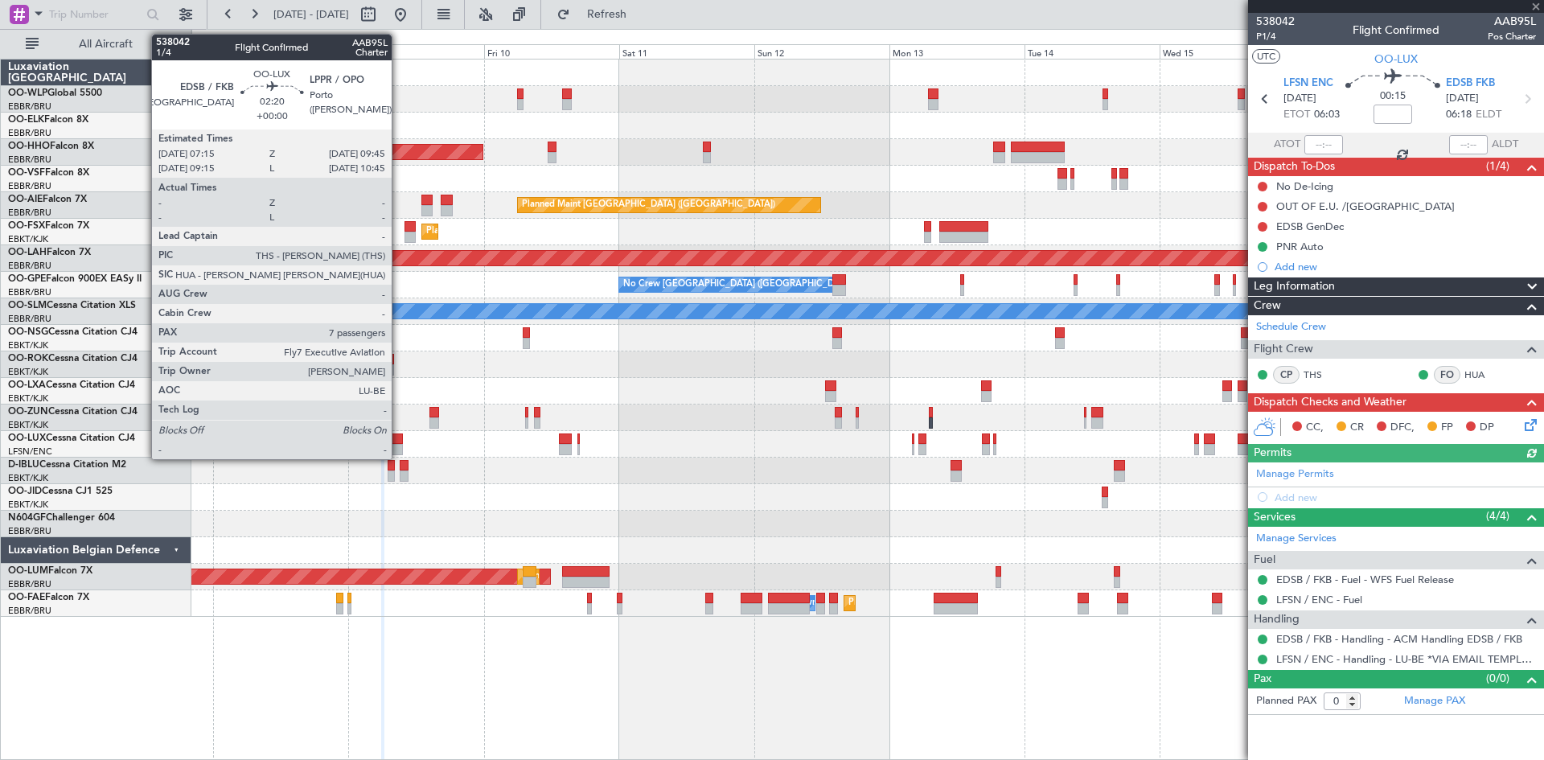
click at [399, 444] on div at bounding box center [396, 449] width 14 height 11
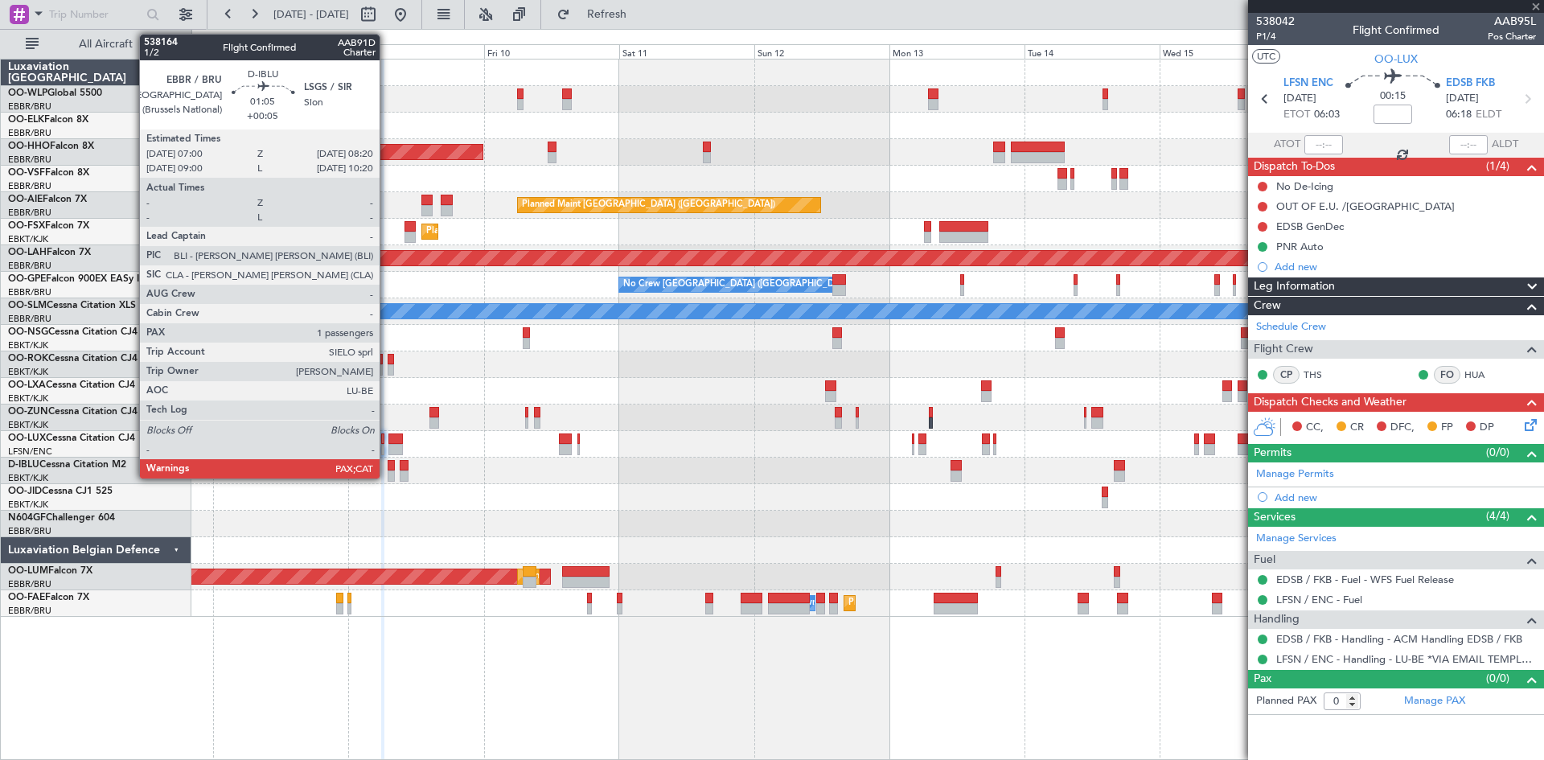
type input "7"
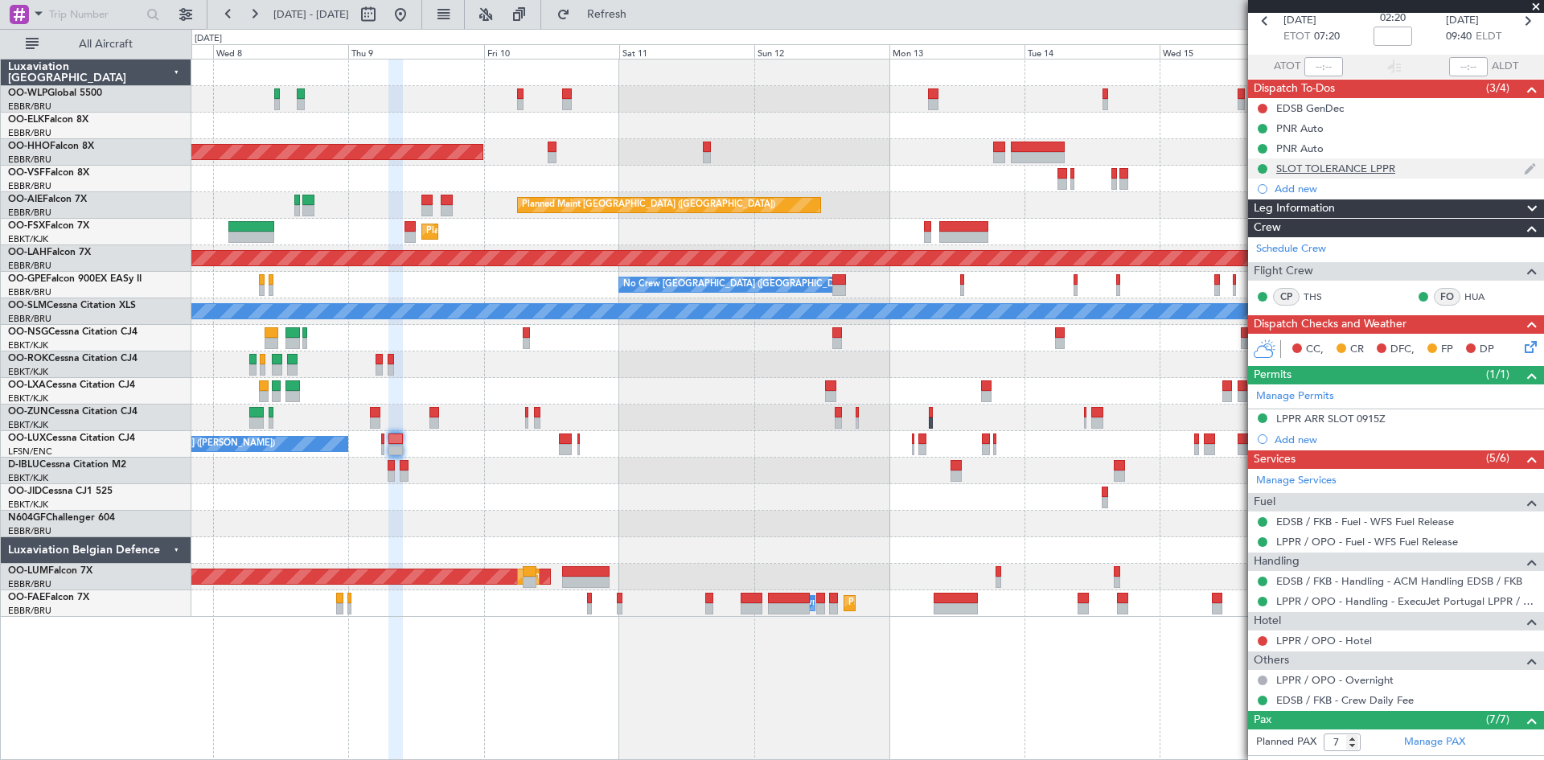
scroll to position [80, 0]
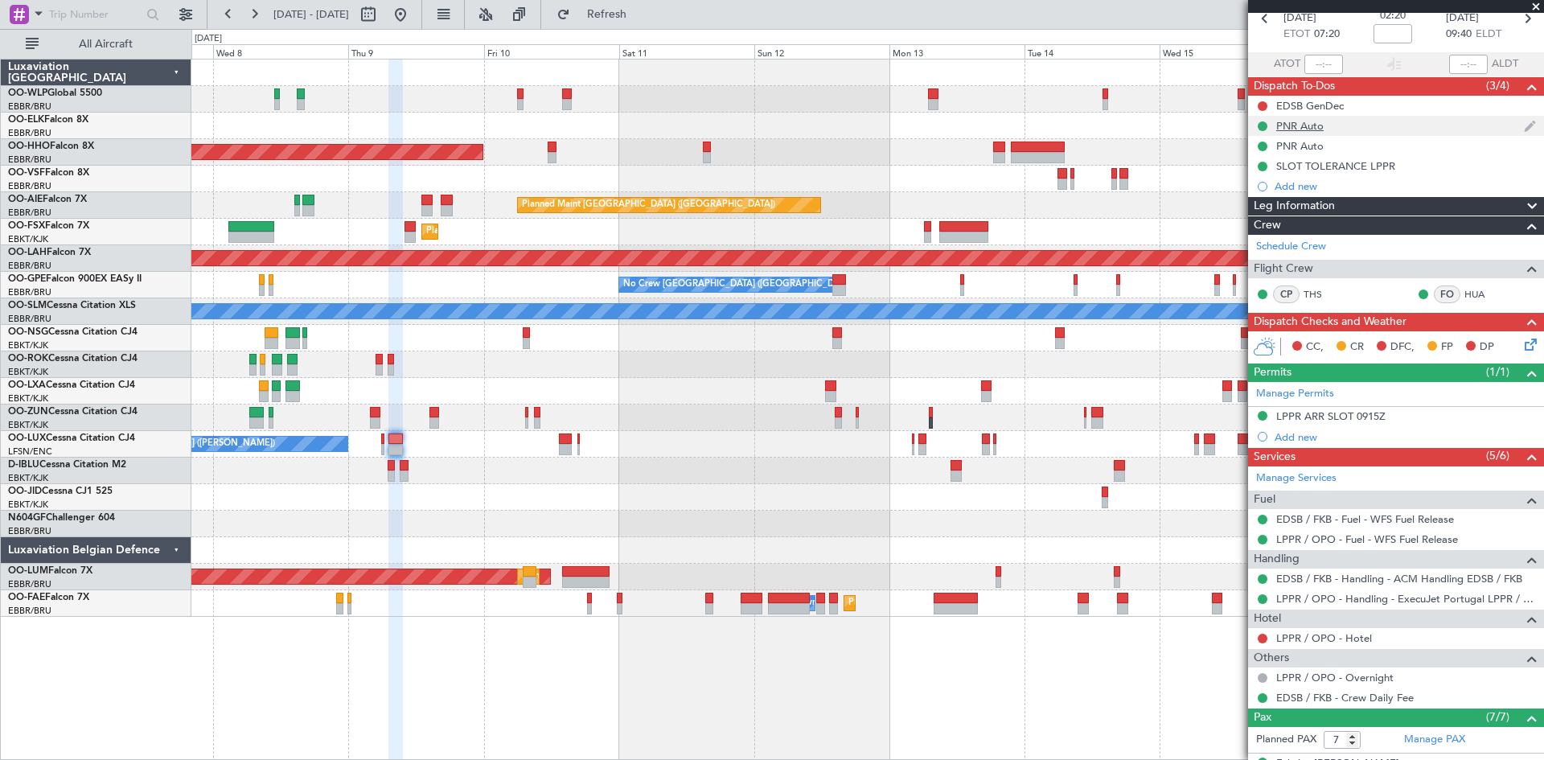
click at [1321, 116] on div "PNR Auto" at bounding box center [1396, 126] width 296 height 20
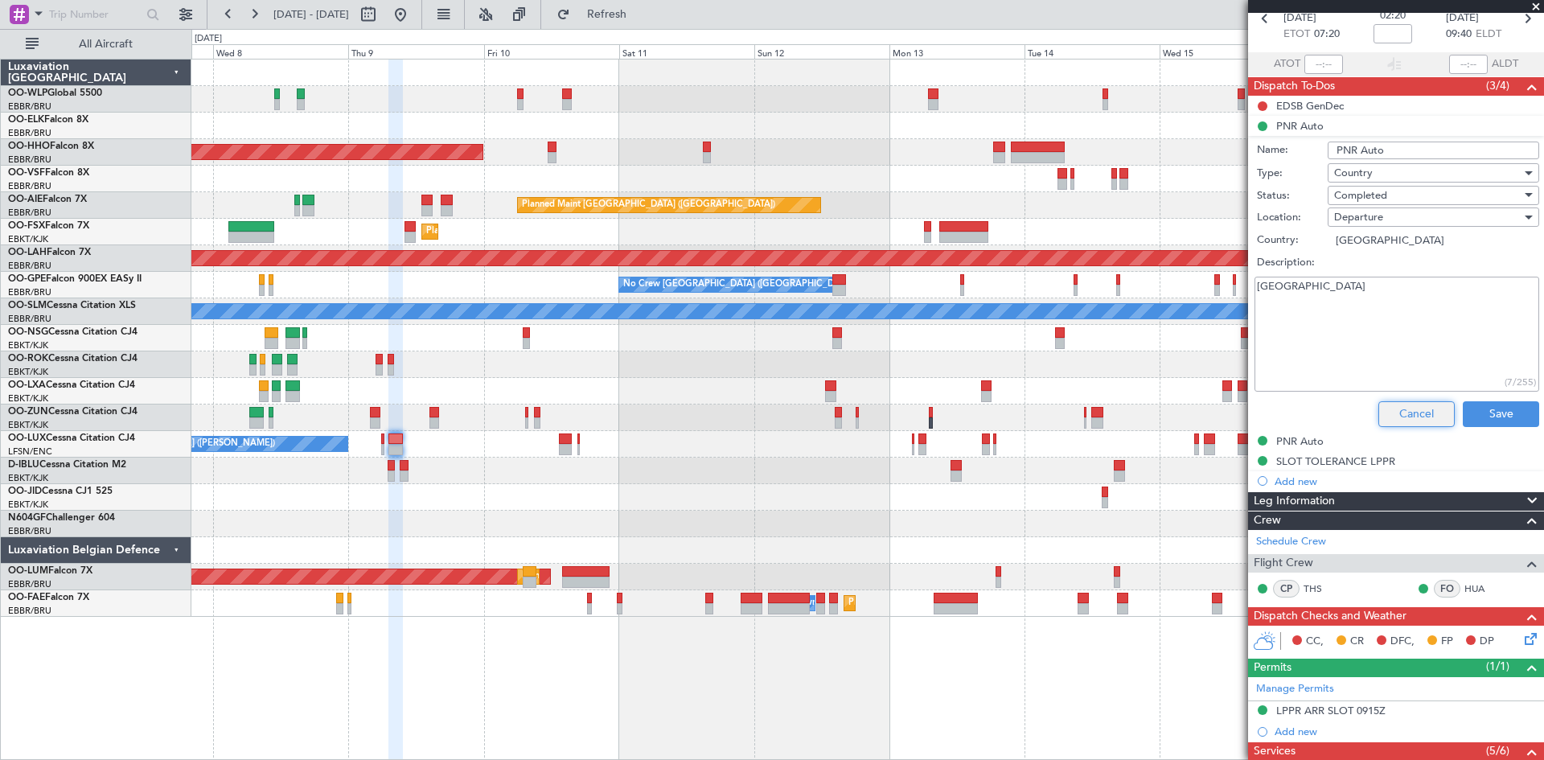
click at [1400, 415] on button "Cancel" at bounding box center [1417, 414] width 76 height 26
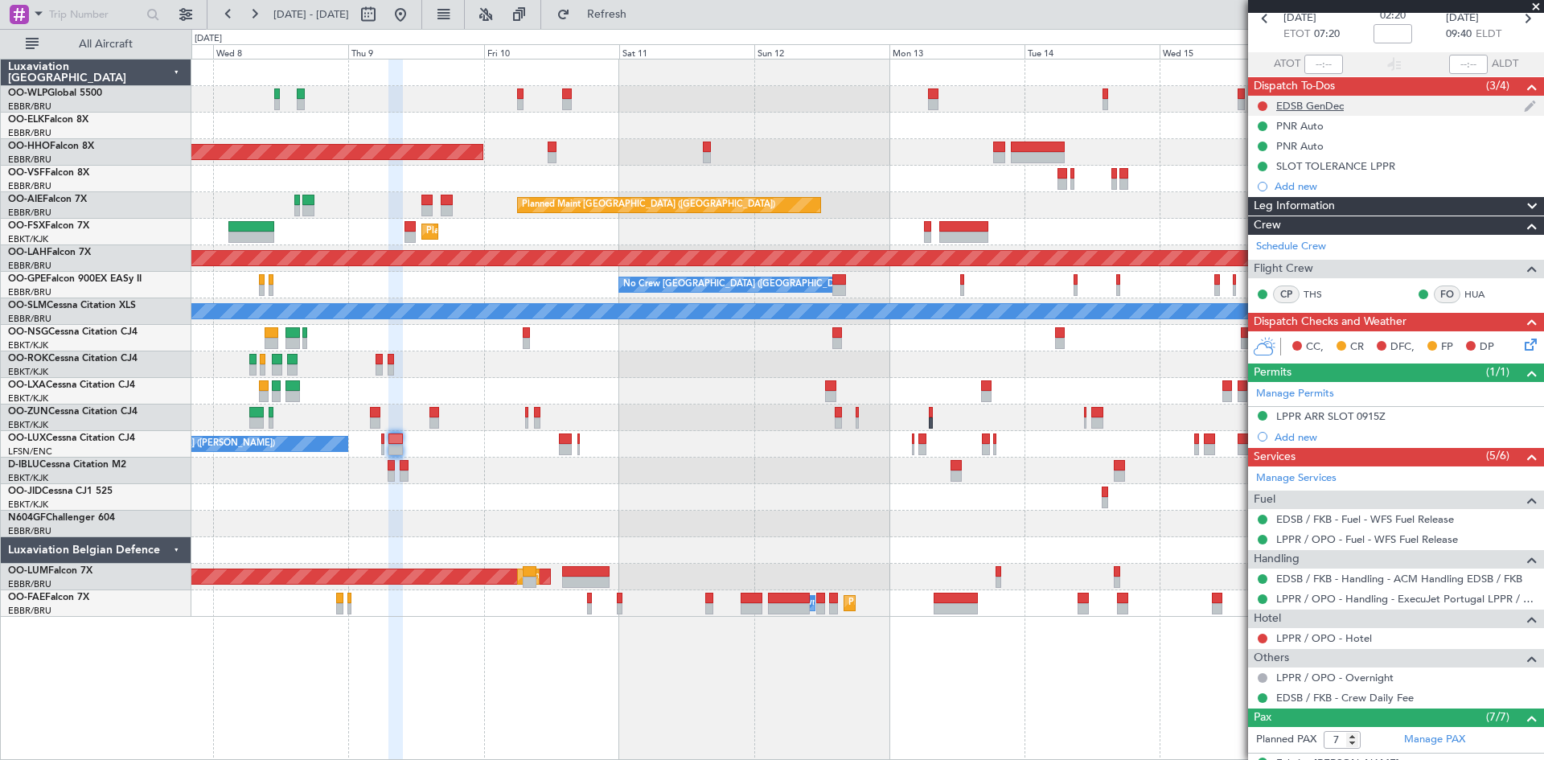
click at [1301, 109] on div "EDSB GenDec" at bounding box center [1311, 106] width 68 height 14
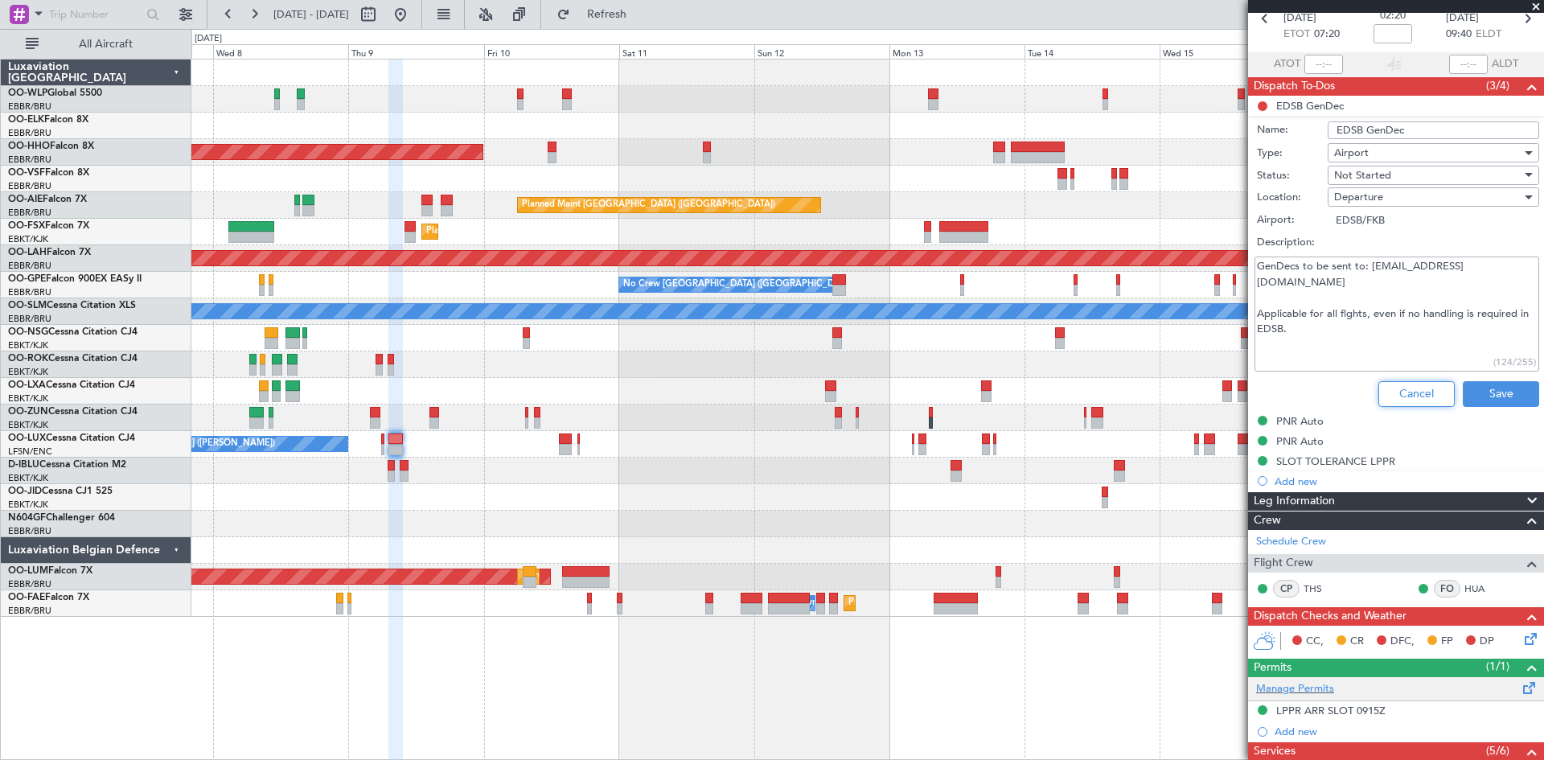
click at [1389, 399] on button "Cancel" at bounding box center [1417, 394] width 76 height 26
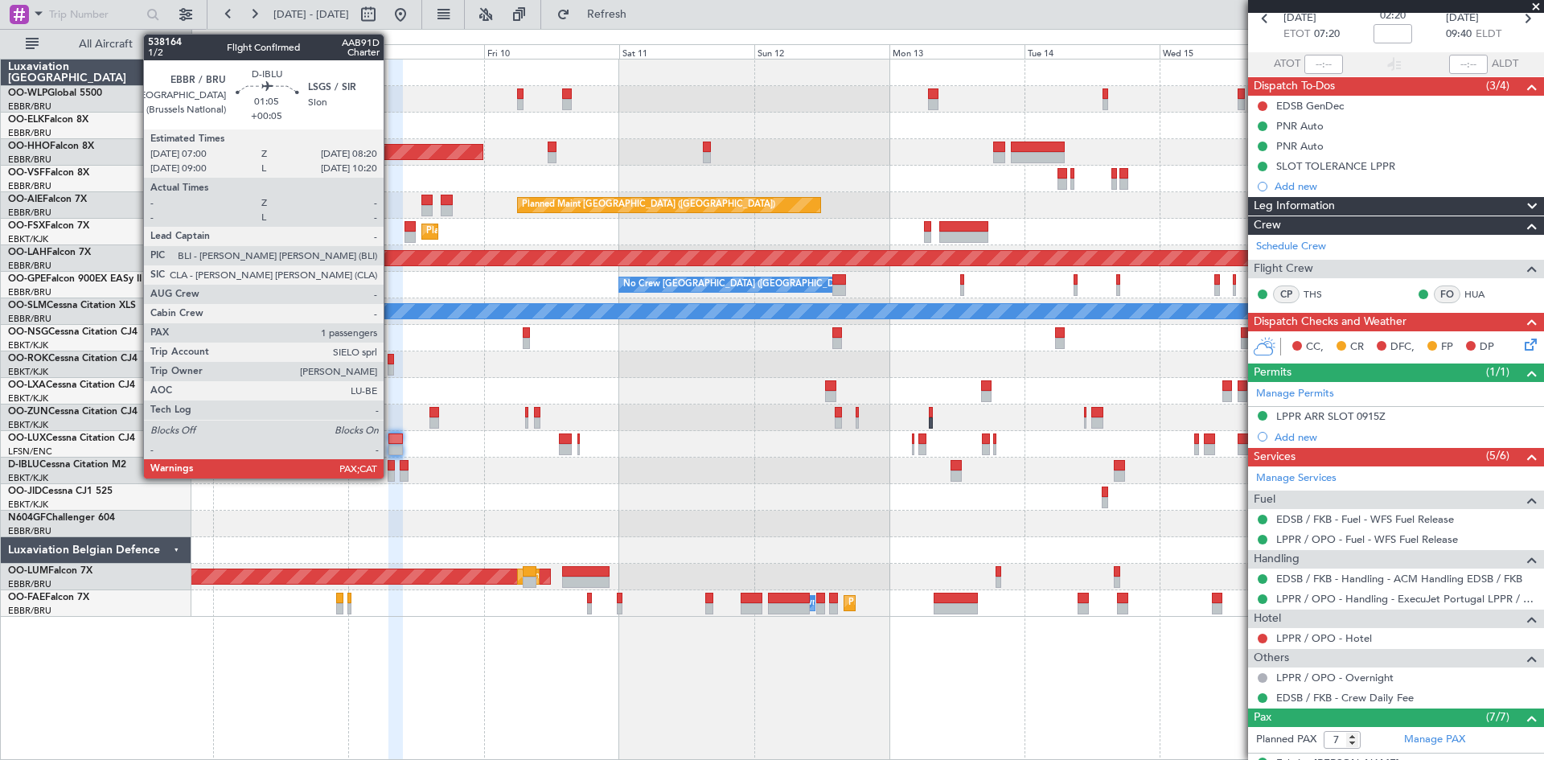
click at [391, 479] on div at bounding box center [392, 476] width 8 height 11
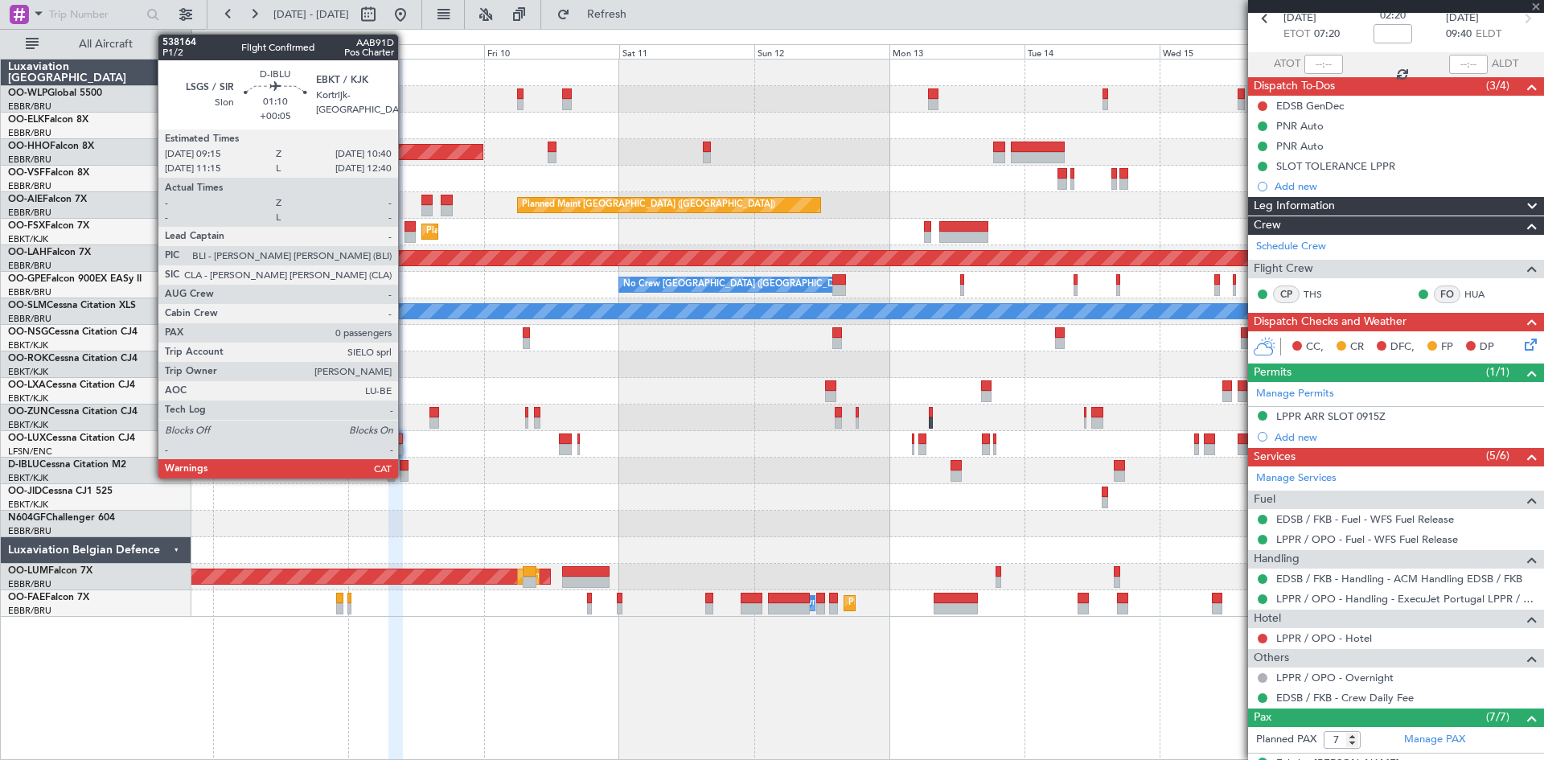
type input "+00:05"
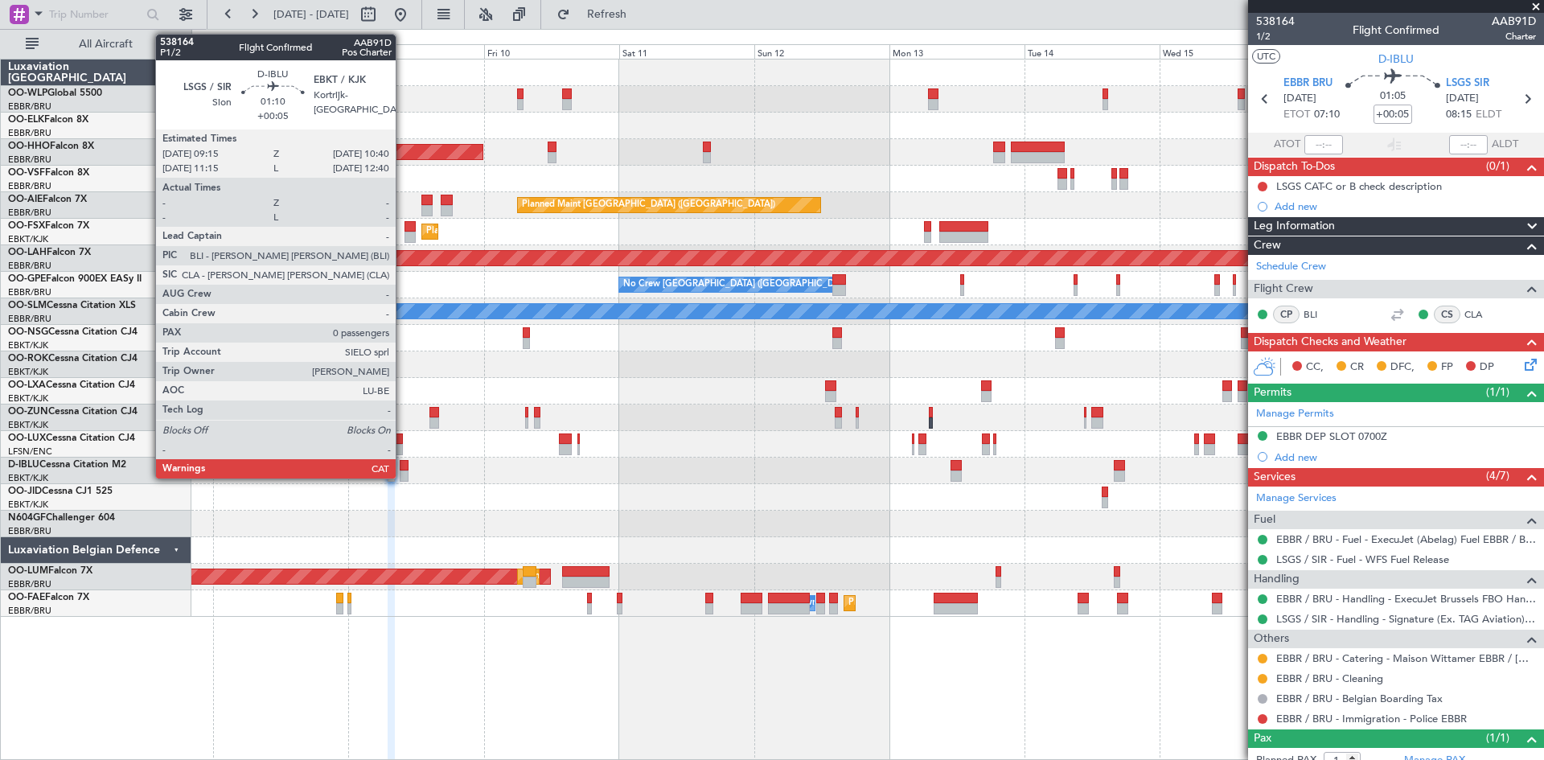
click at [403, 472] on div at bounding box center [404, 476] width 8 height 11
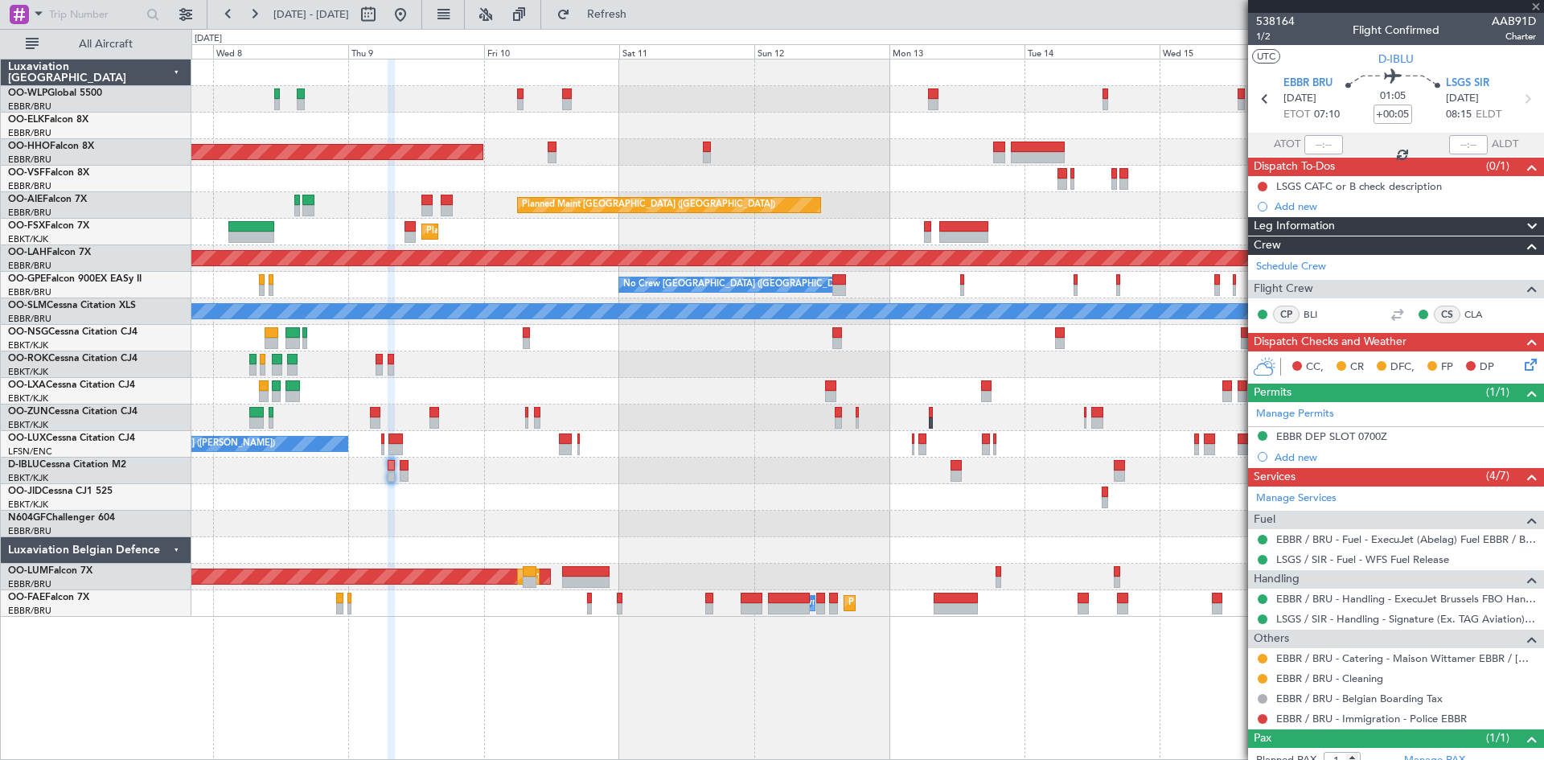
type input "0"
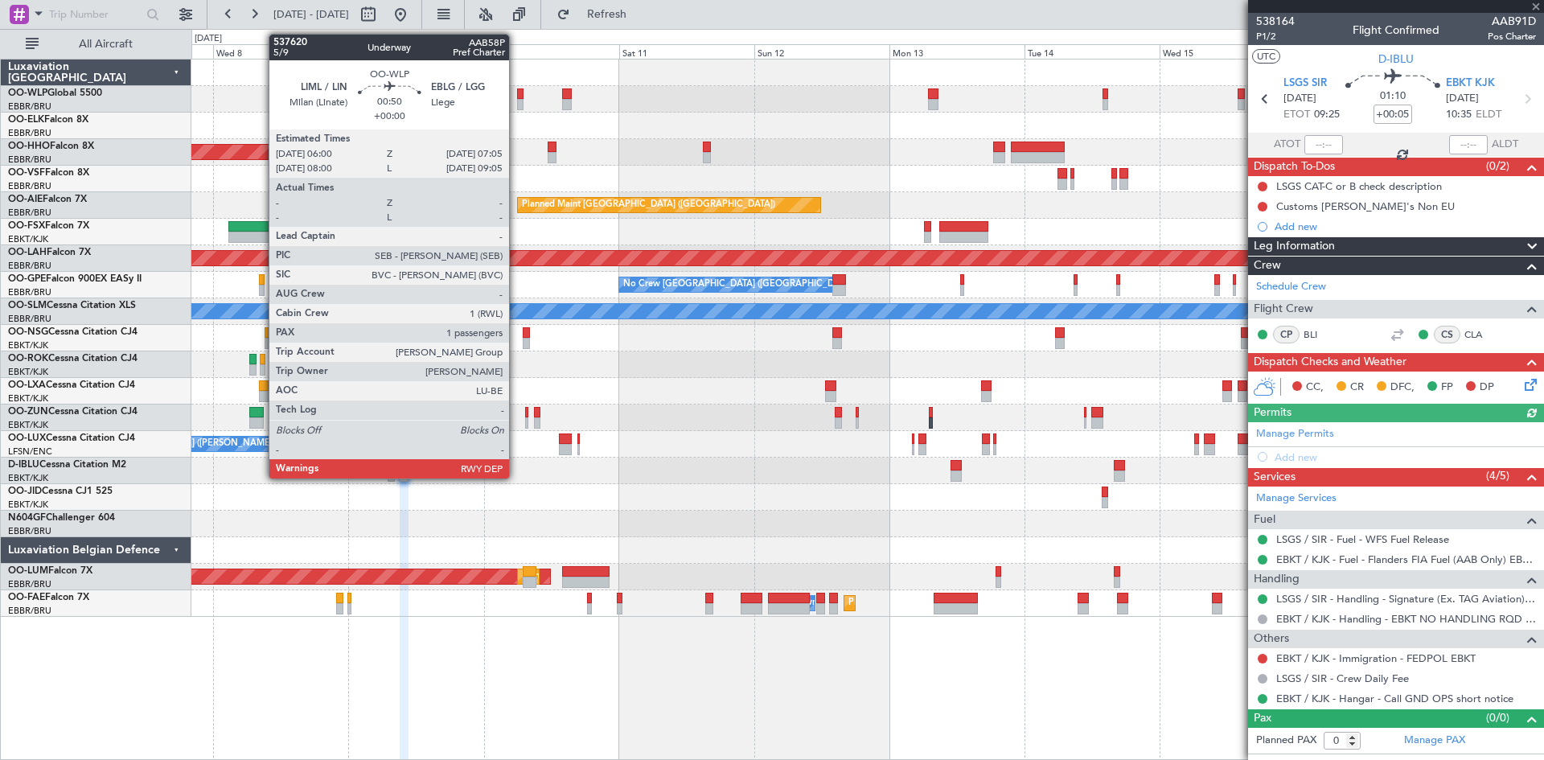
click at [517, 99] on div at bounding box center [520, 104] width 6 height 11
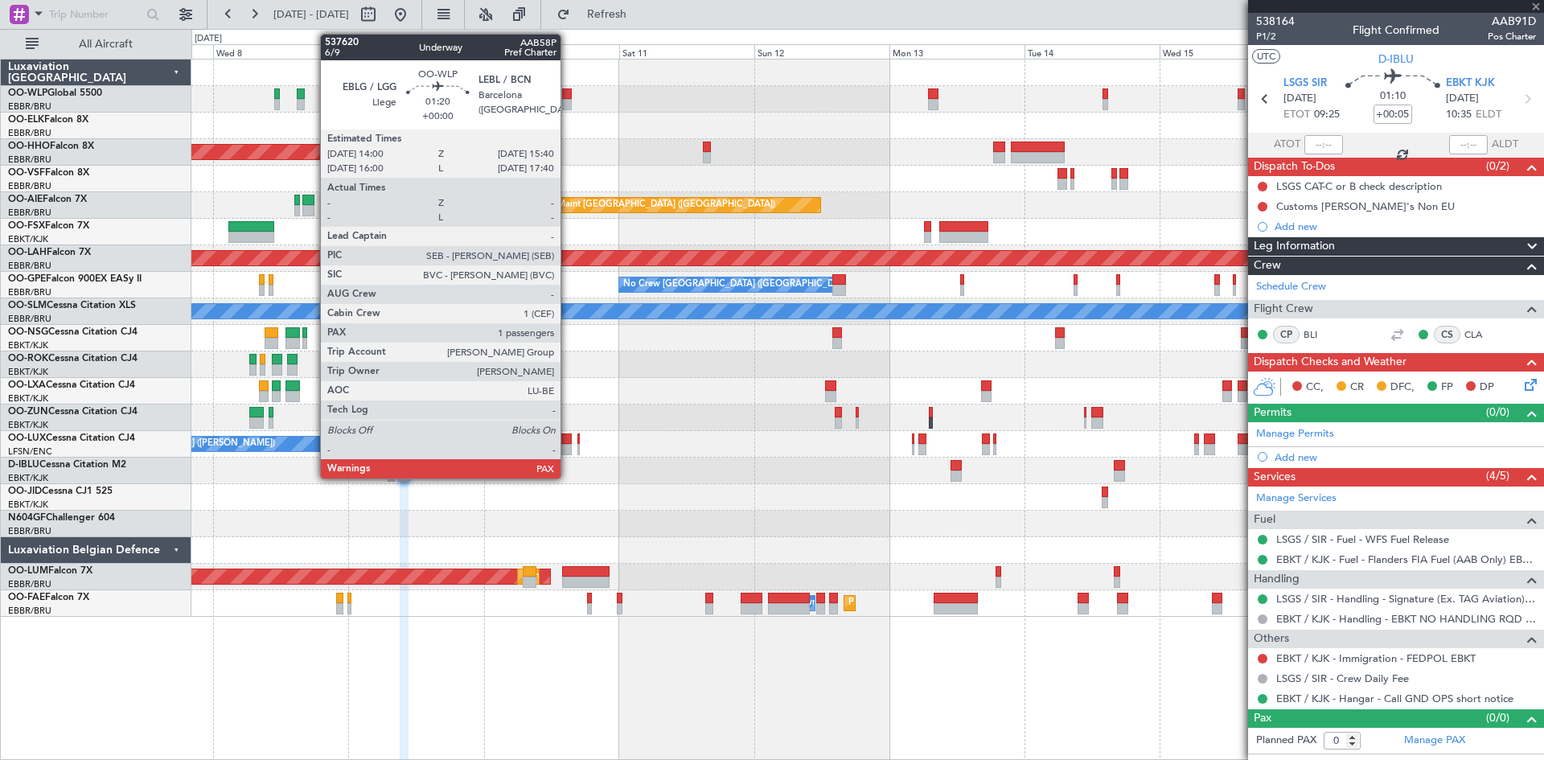
type input "1"
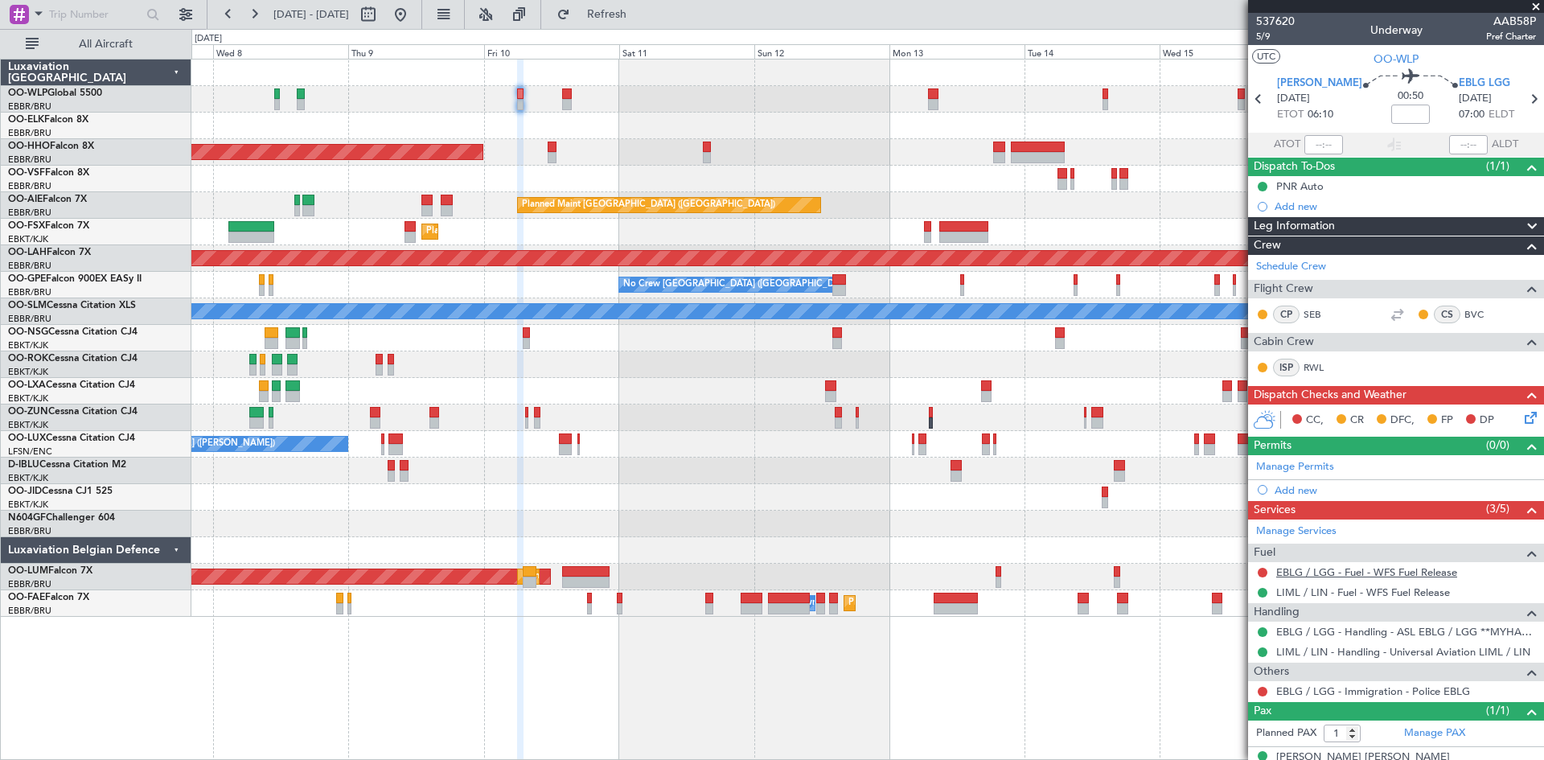
click at [1417, 570] on link "EBLG / LGG - Fuel - WFS Fuel Release" at bounding box center [1367, 572] width 181 height 14
click at [413, 23] on button at bounding box center [401, 15] width 26 height 26
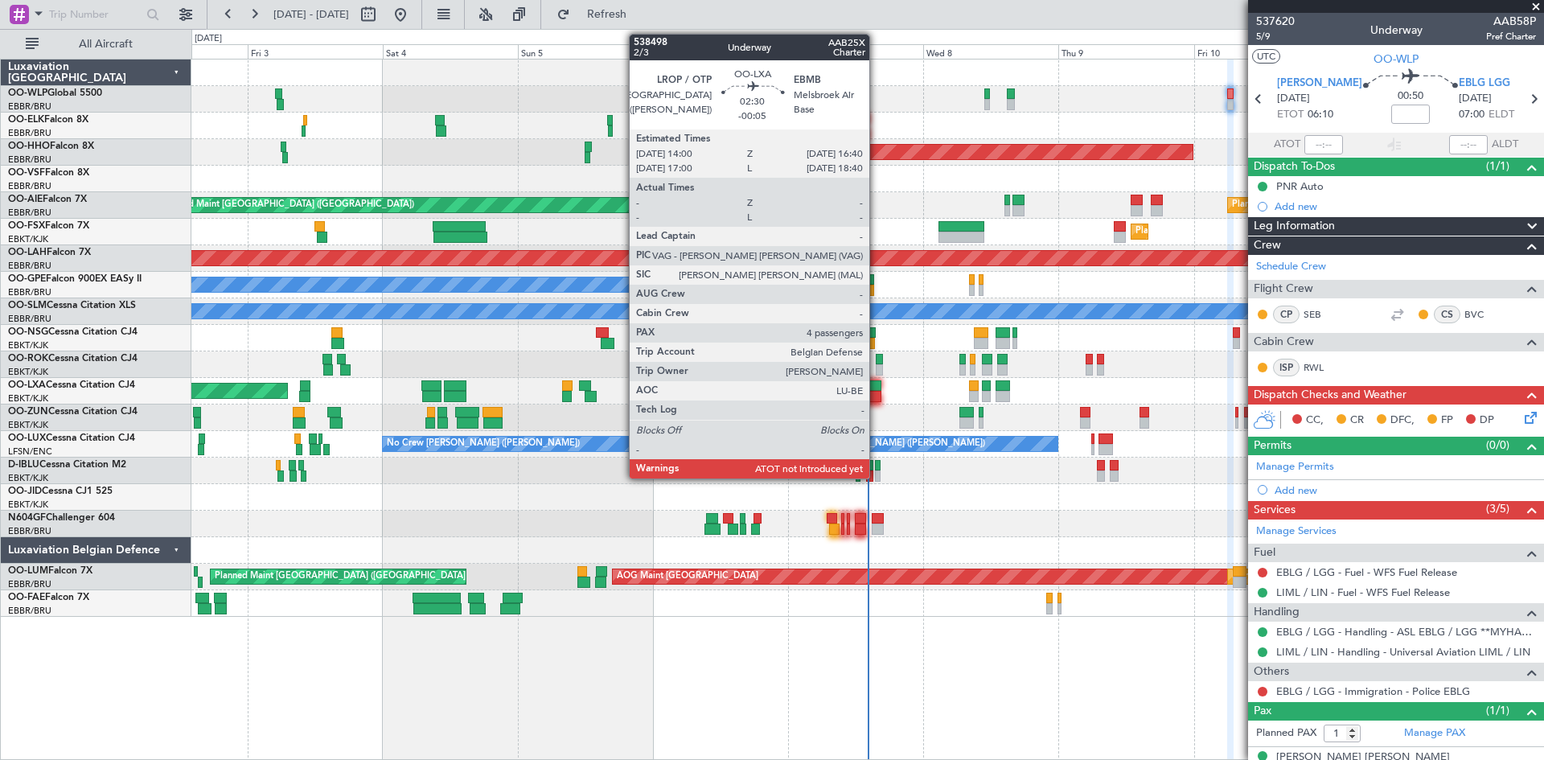
click at [877, 397] on div at bounding box center [873, 396] width 15 height 11
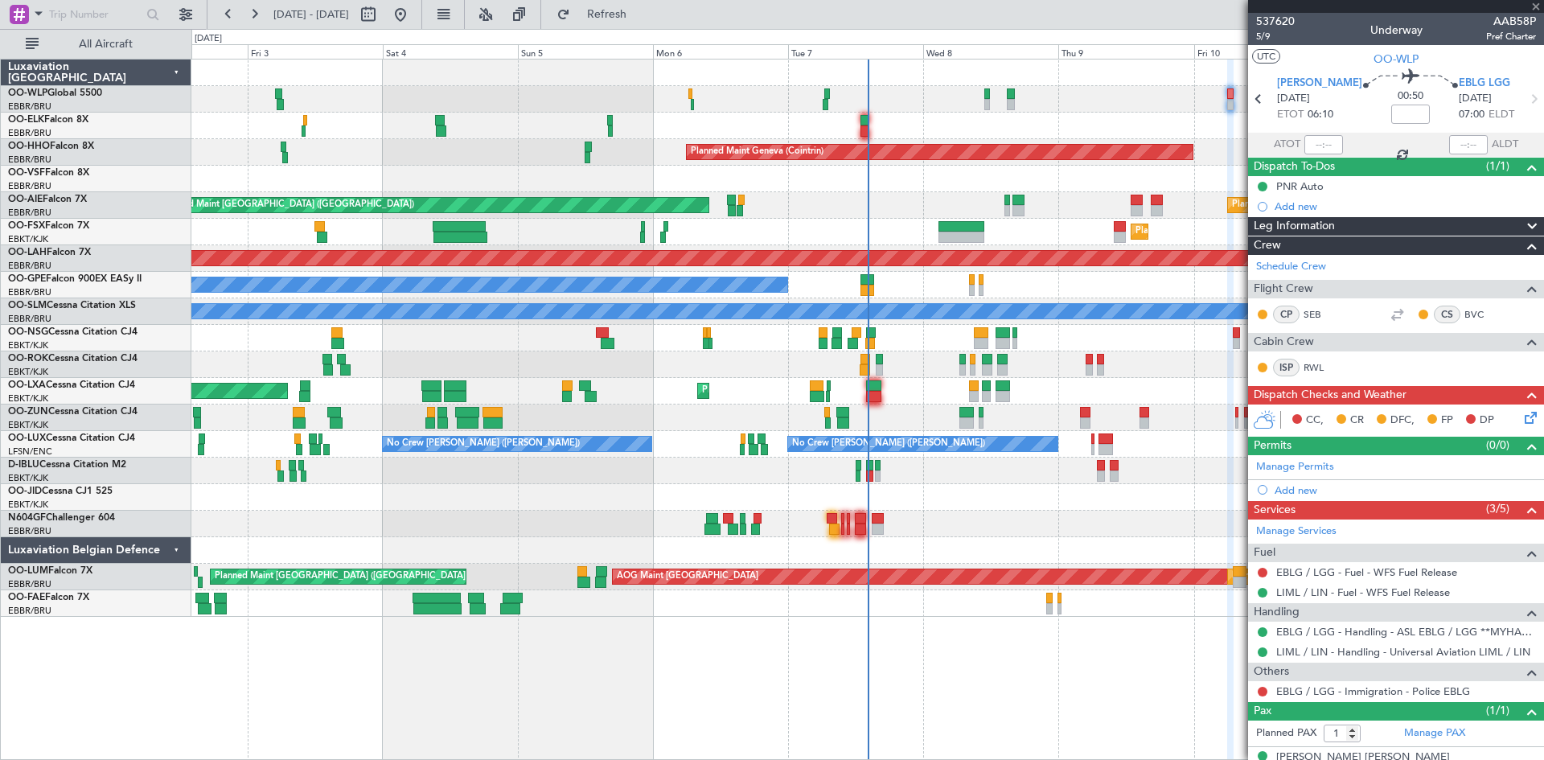
type input "-00:05"
type input "4"
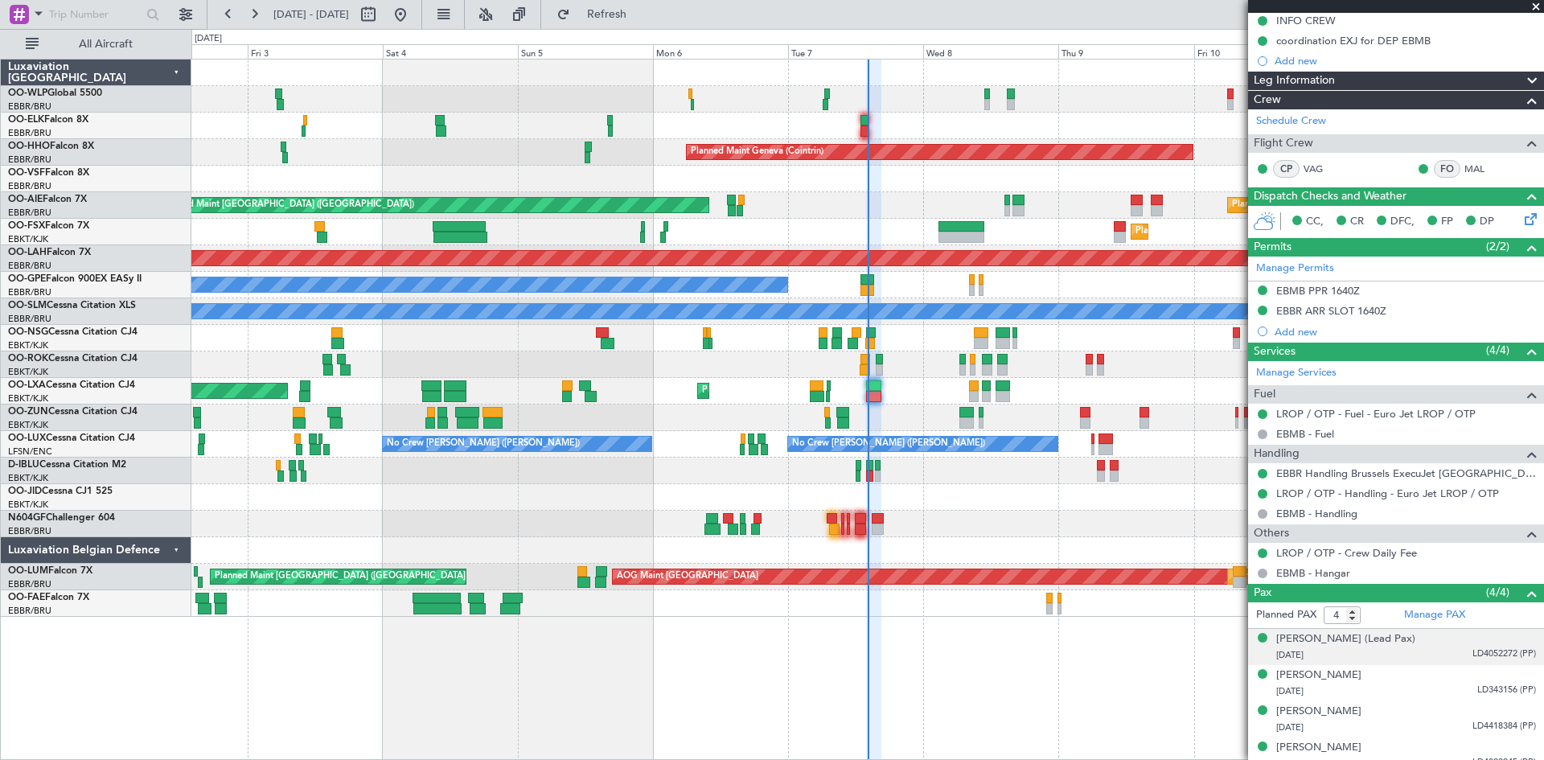
scroll to position [219, 0]
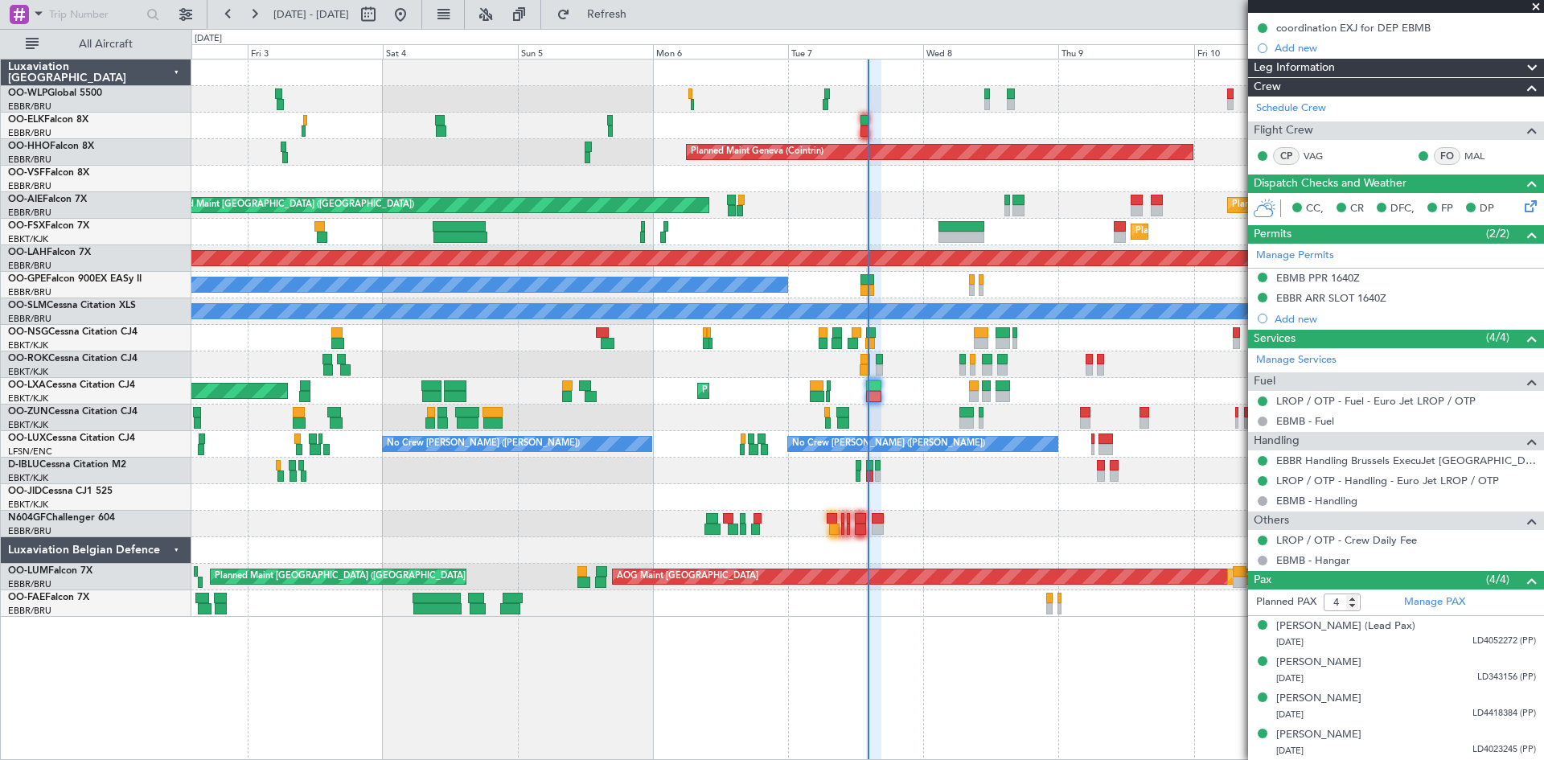
click at [771, 388] on div "Planned Maint Milan (Linate) Planned Maint Geneva (Cointrin) Unplanned Maint Lo…" at bounding box center [867, 338] width 1352 height 557
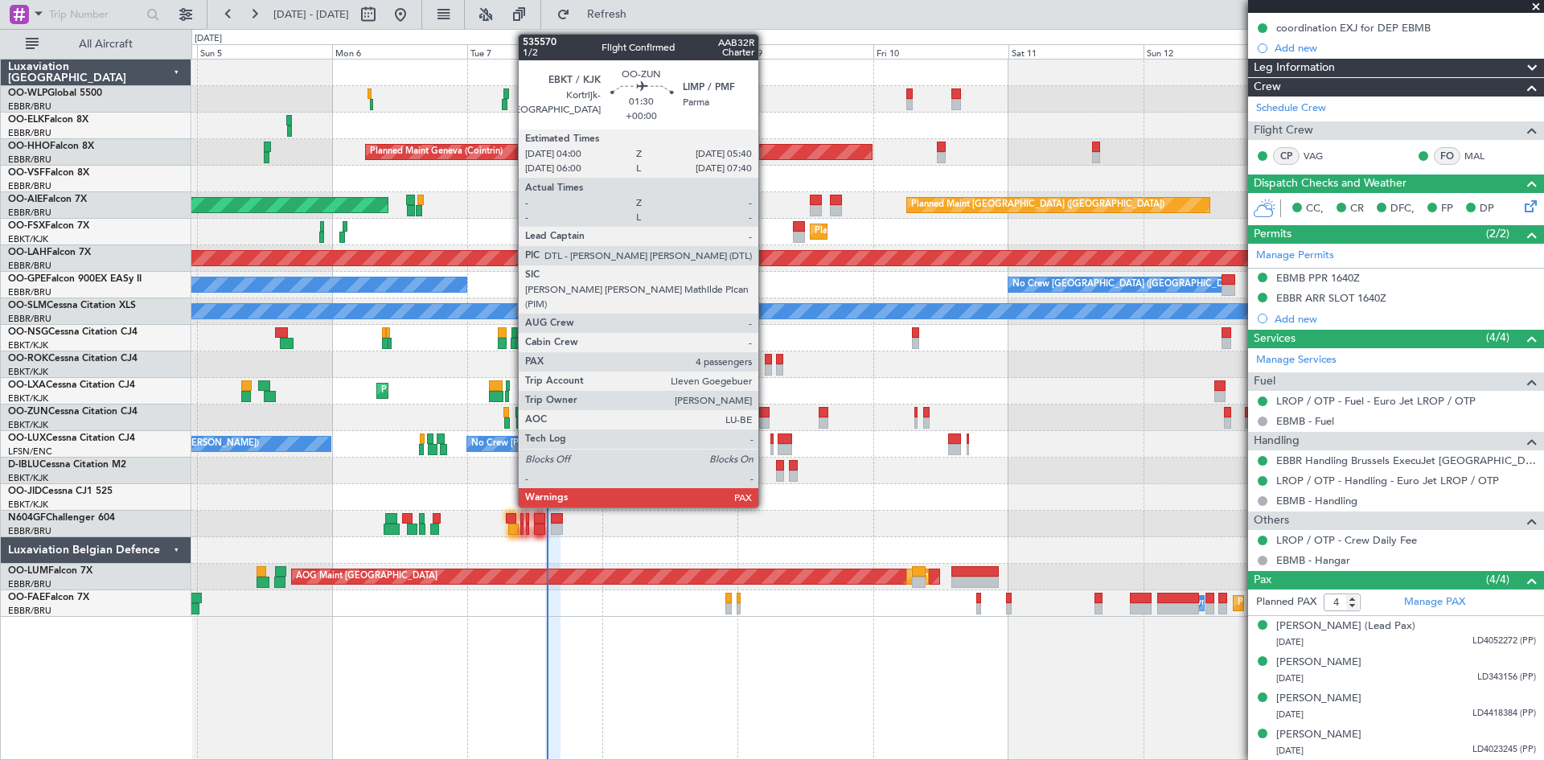
click at [766, 412] on div at bounding box center [764, 412] width 10 height 11
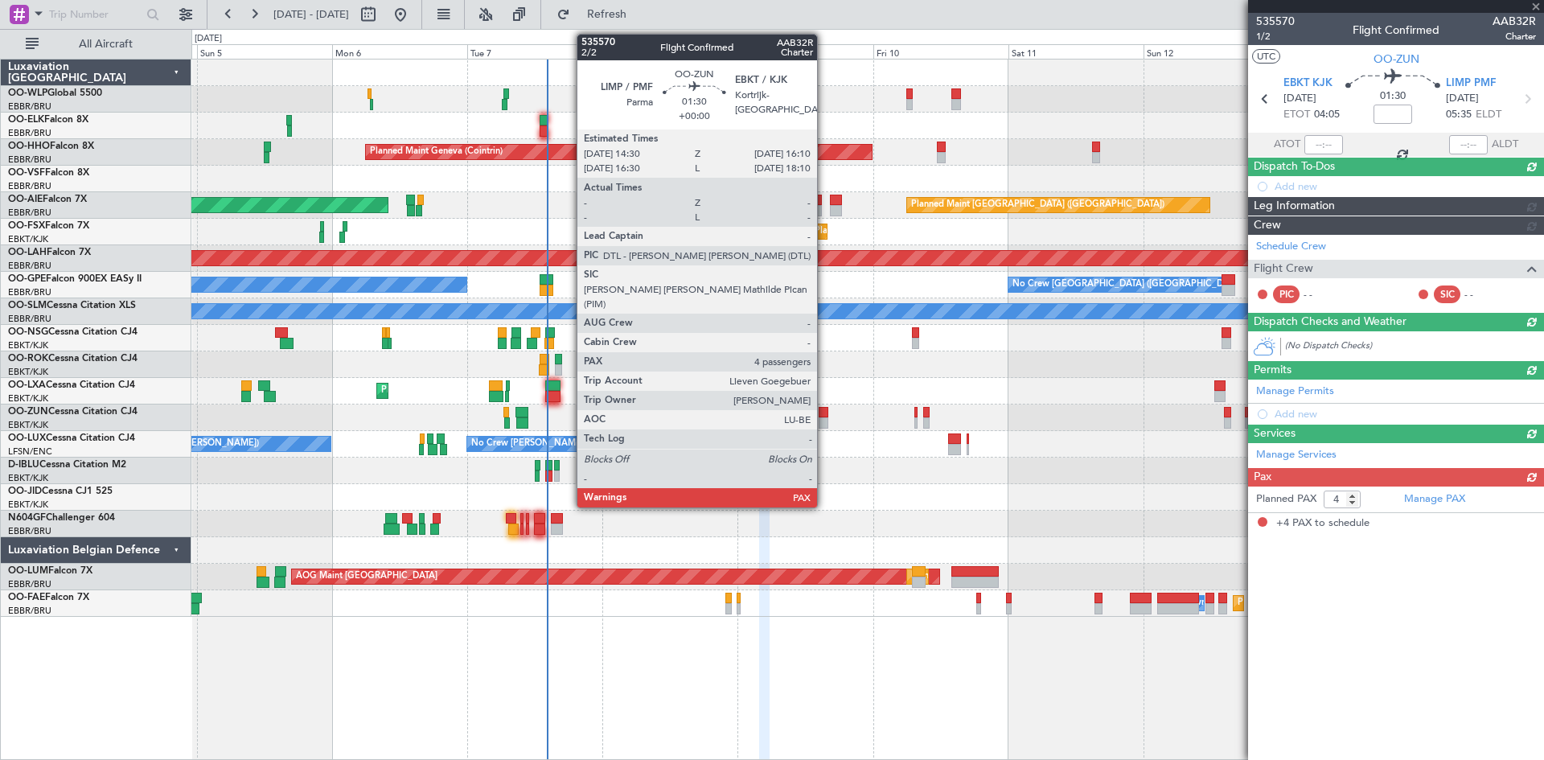
scroll to position [0, 0]
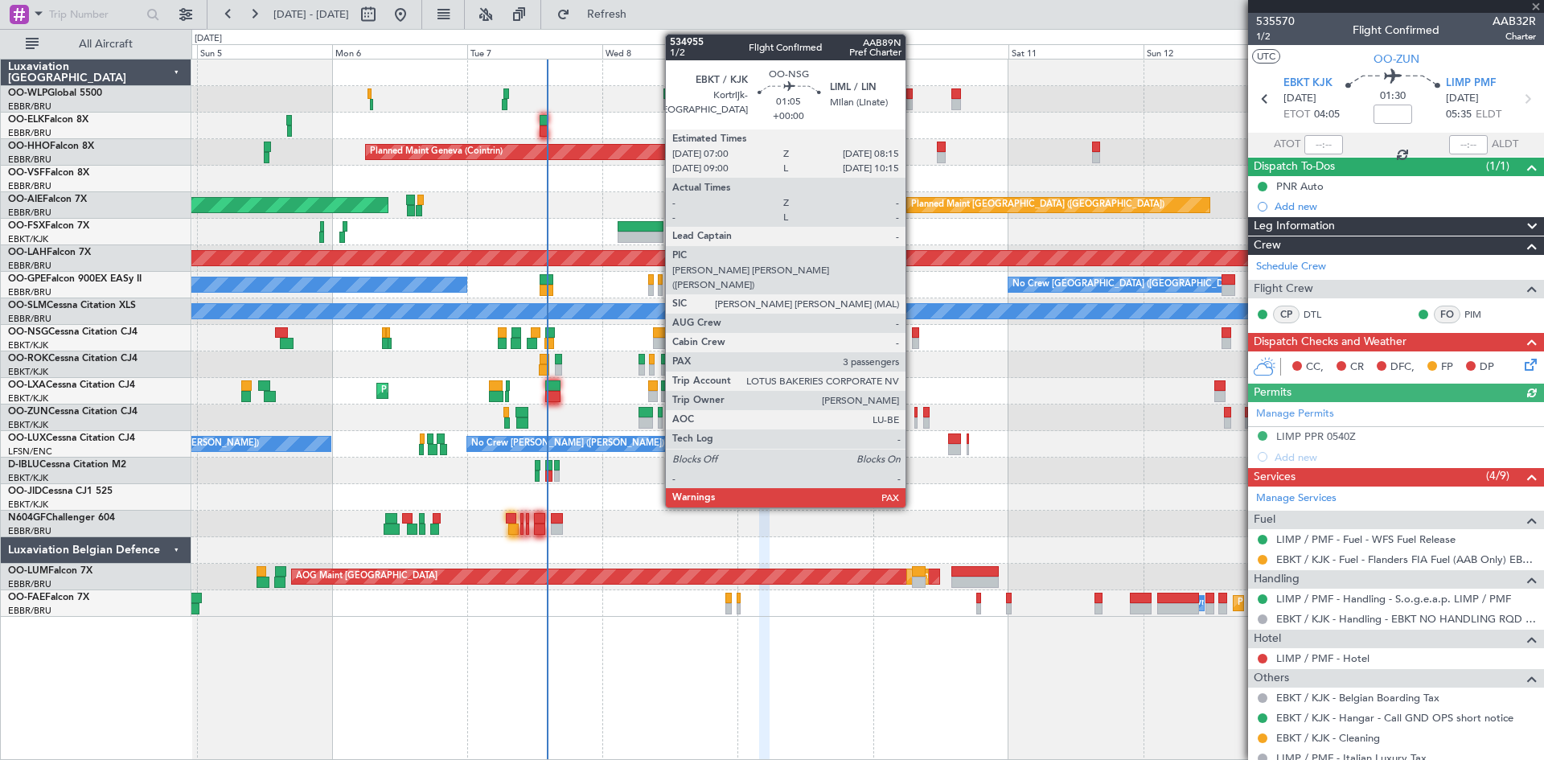
click at [913, 333] on div at bounding box center [915, 332] width 7 height 11
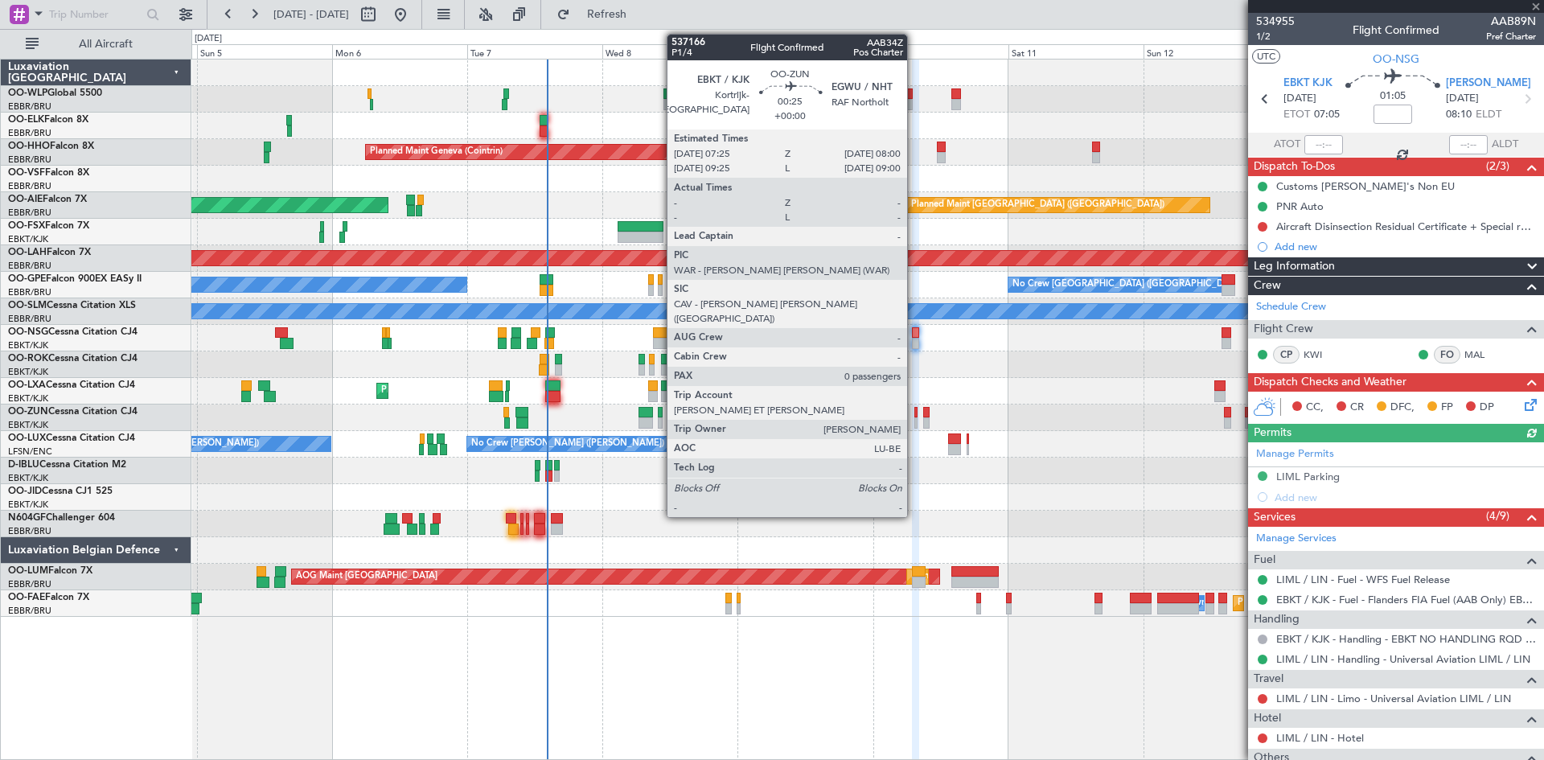
click at [915, 421] on div at bounding box center [917, 422] width 4 height 11
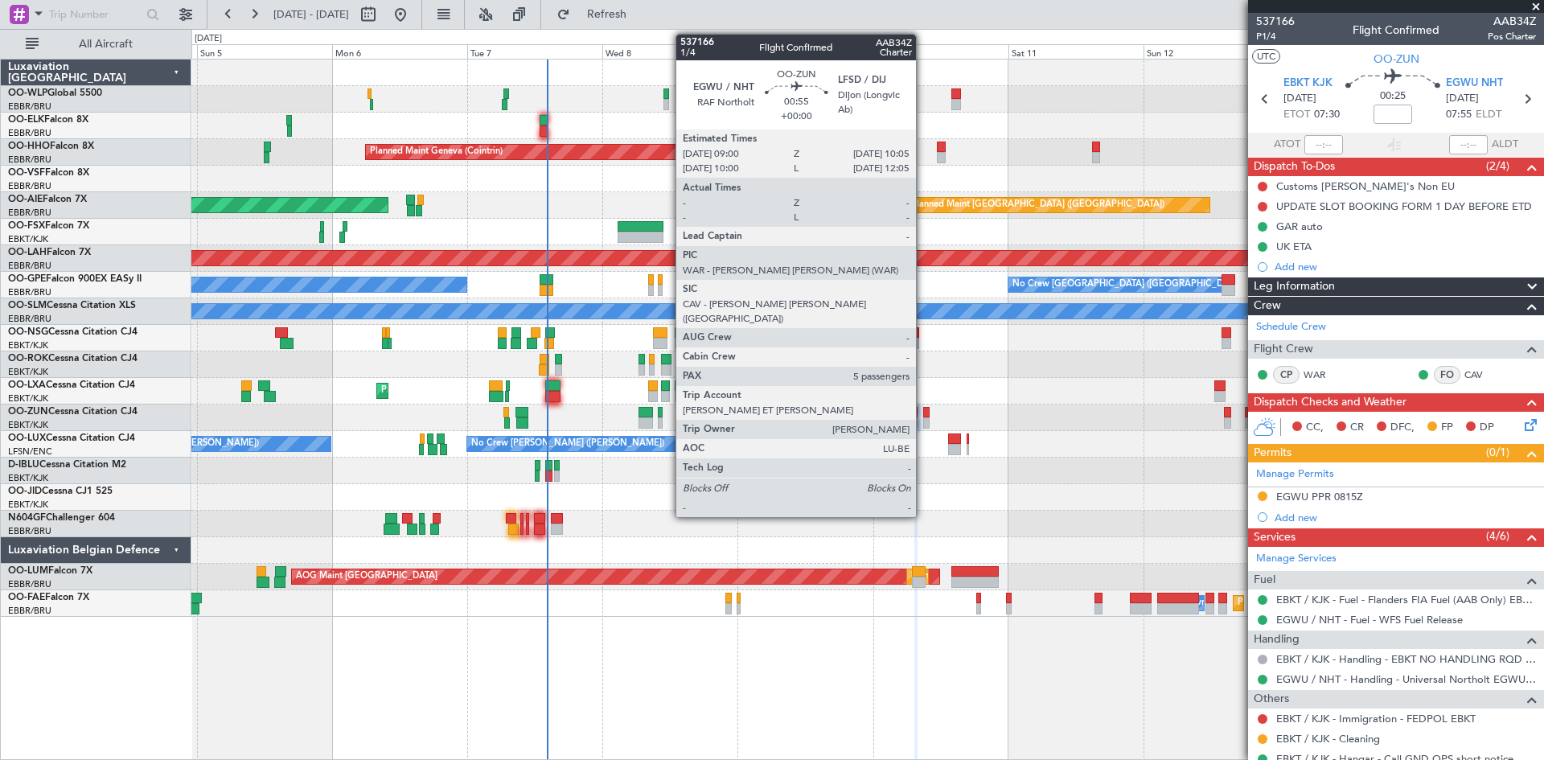
click at [923, 423] on div at bounding box center [926, 422] width 6 height 11
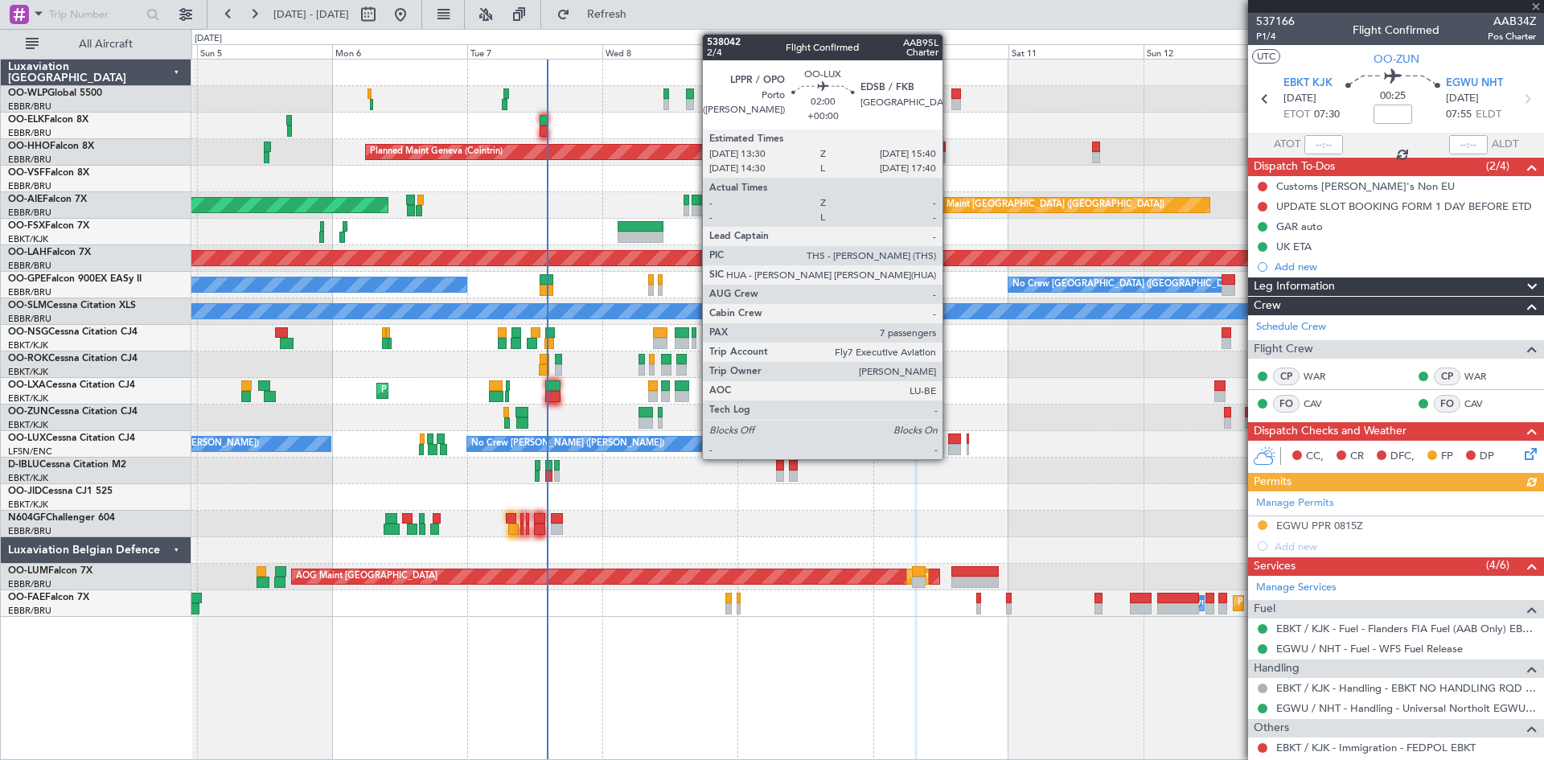
click at [950, 450] on div at bounding box center [954, 449] width 13 height 11
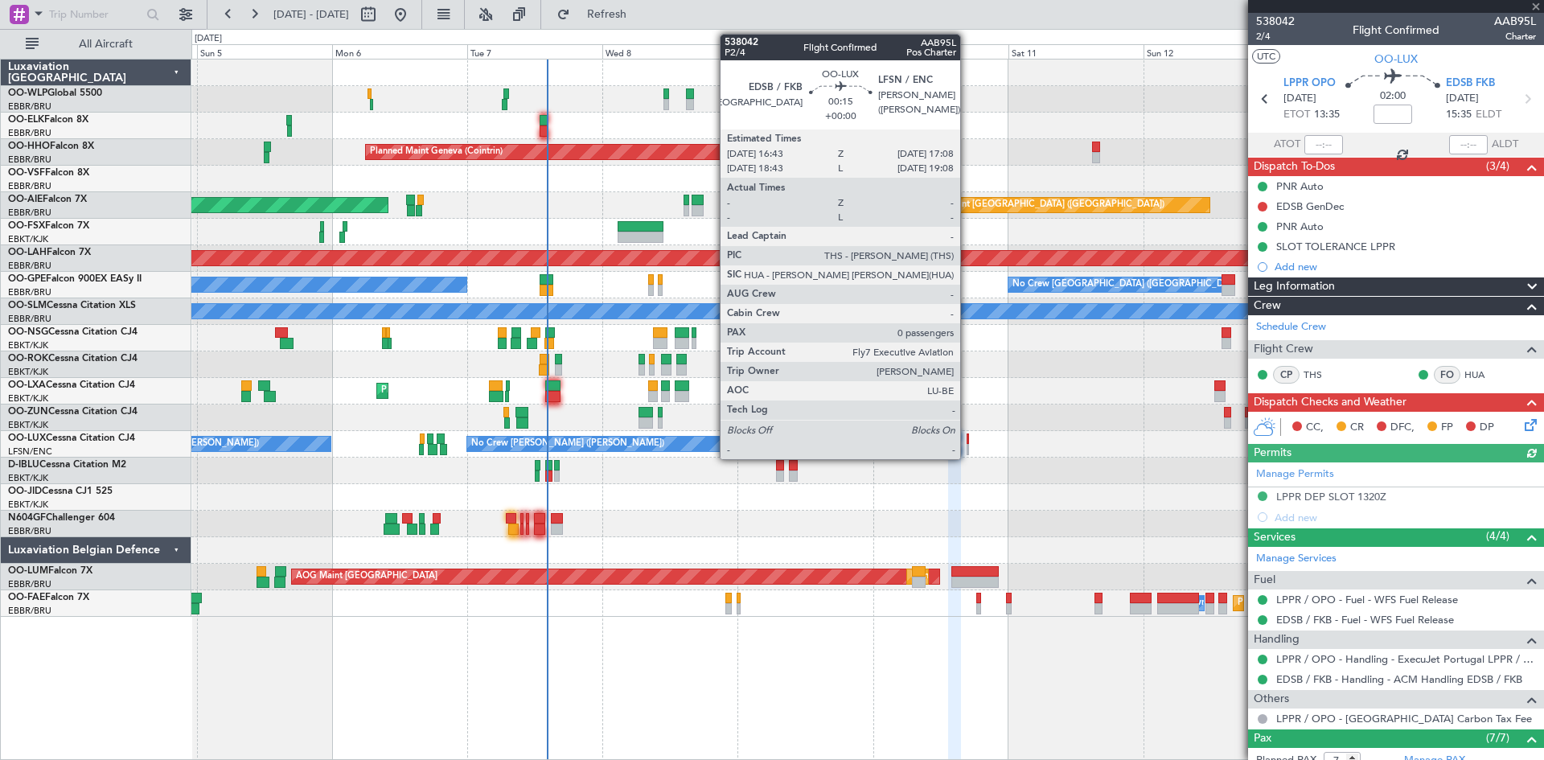
click at [964, 468] on div "No Crew Kortrijk-[GEOGRAPHIC_DATA]" at bounding box center [867, 471] width 1352 height 27
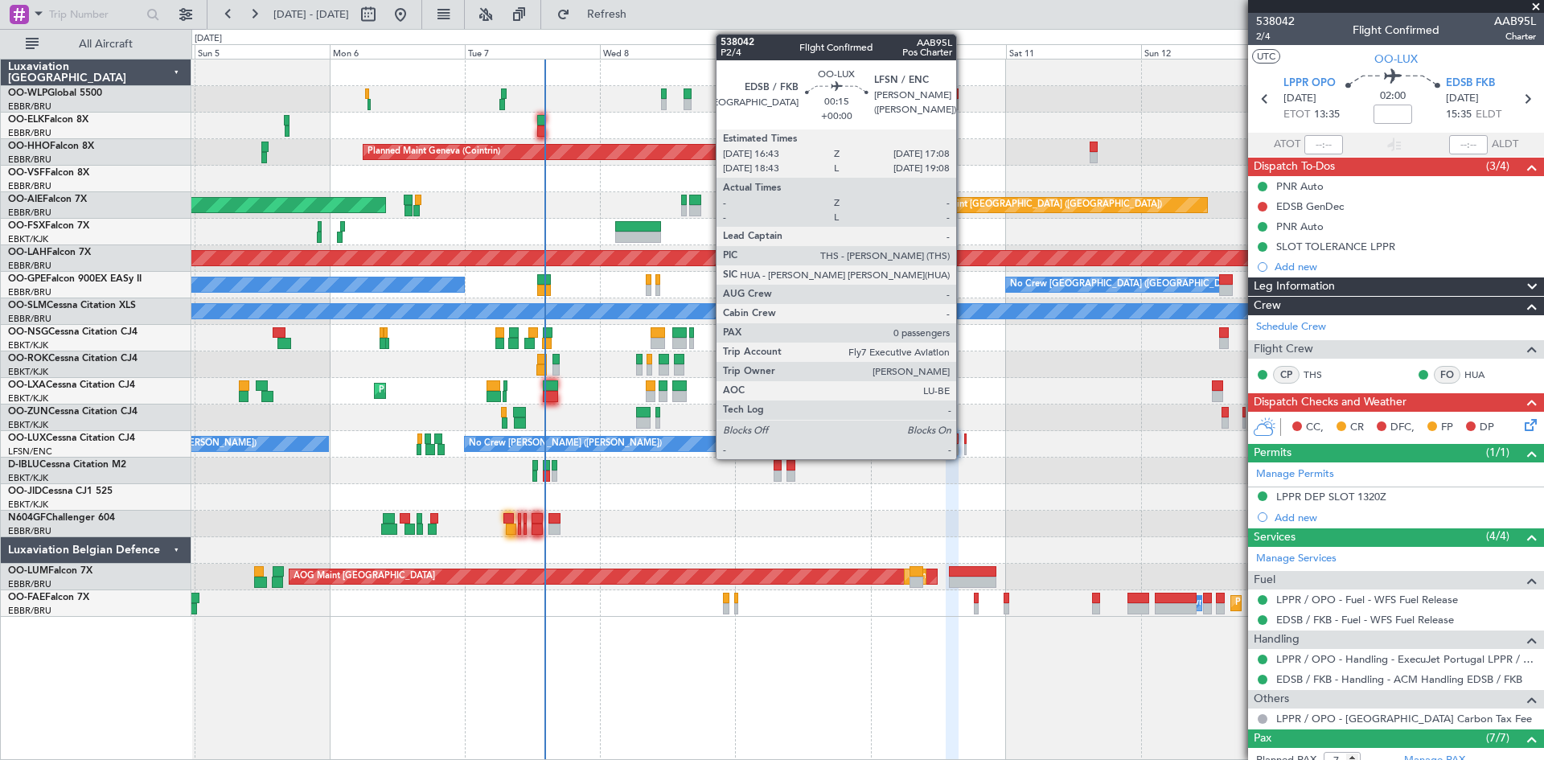
click at [964, 447] on div at bounding box center [965, 449] width 2 height 11
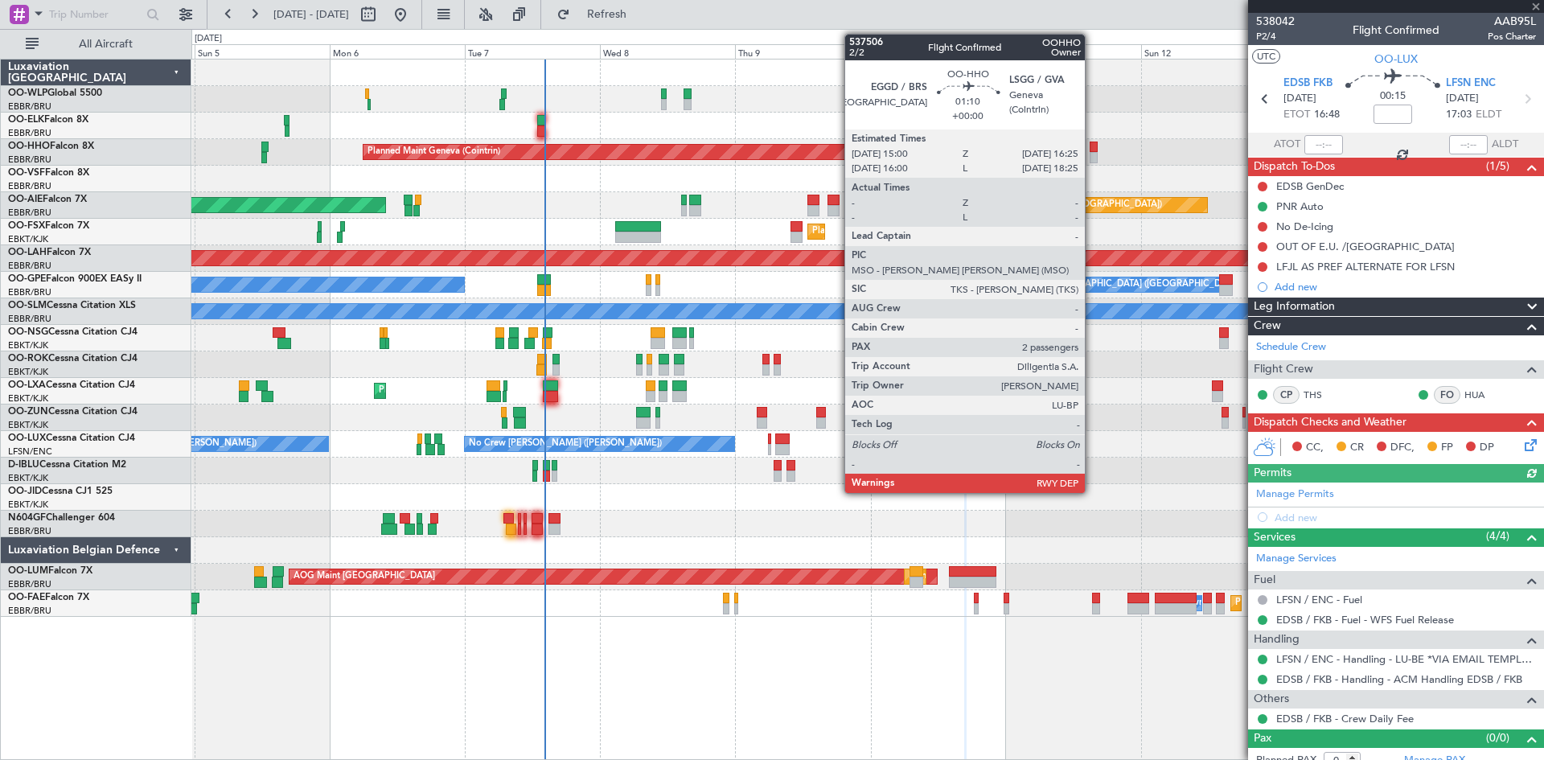
click at [1092, 158] on div at bounding box center [1094, 157] width 8 height 11
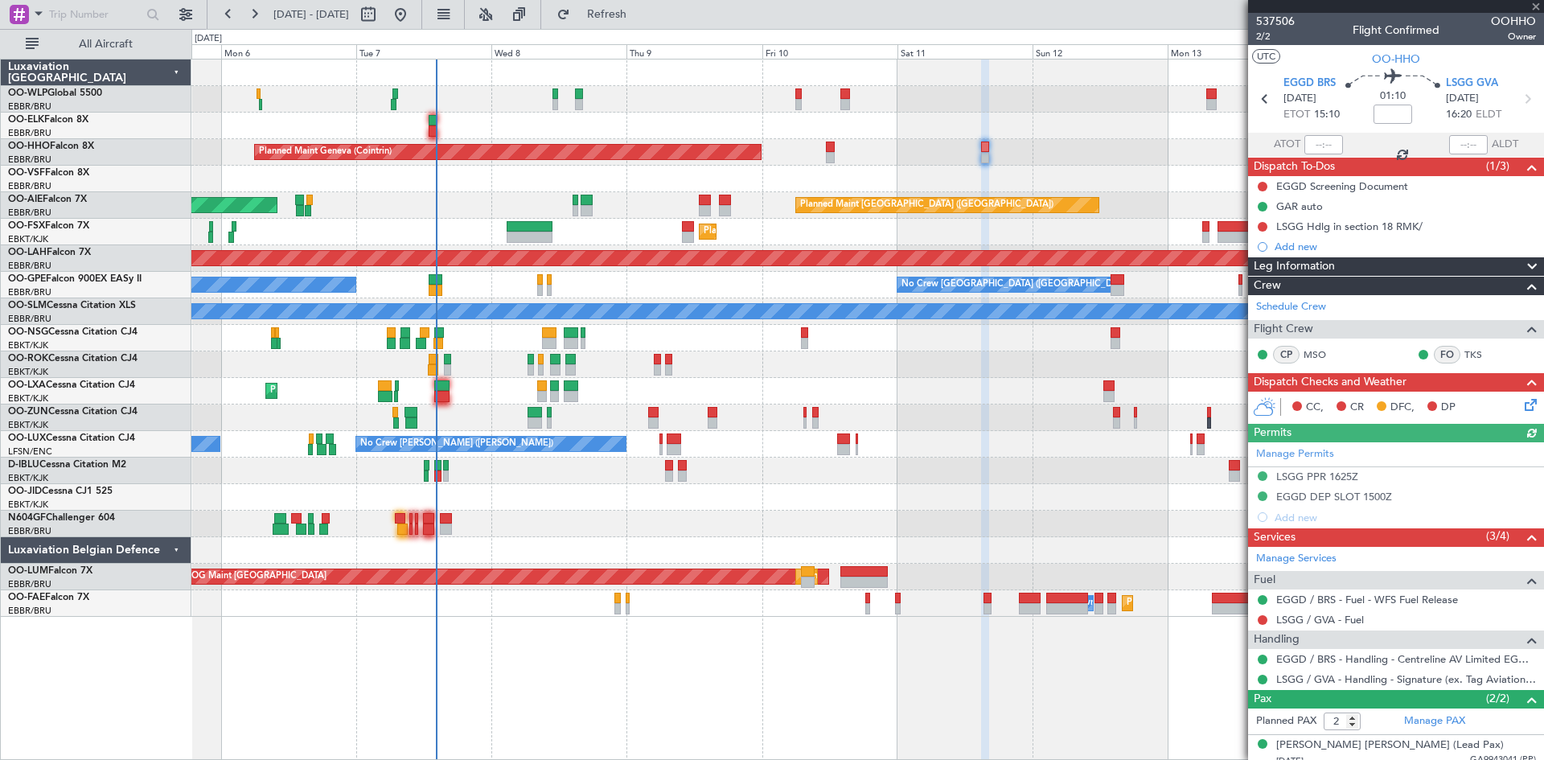
click at [1010, 446] on div "Planned Maint Geneva (Cointrin) Unplanned Maint London (Farnborough) Planned Ma…" at bounding box center [867, 338] width 1352 height 557
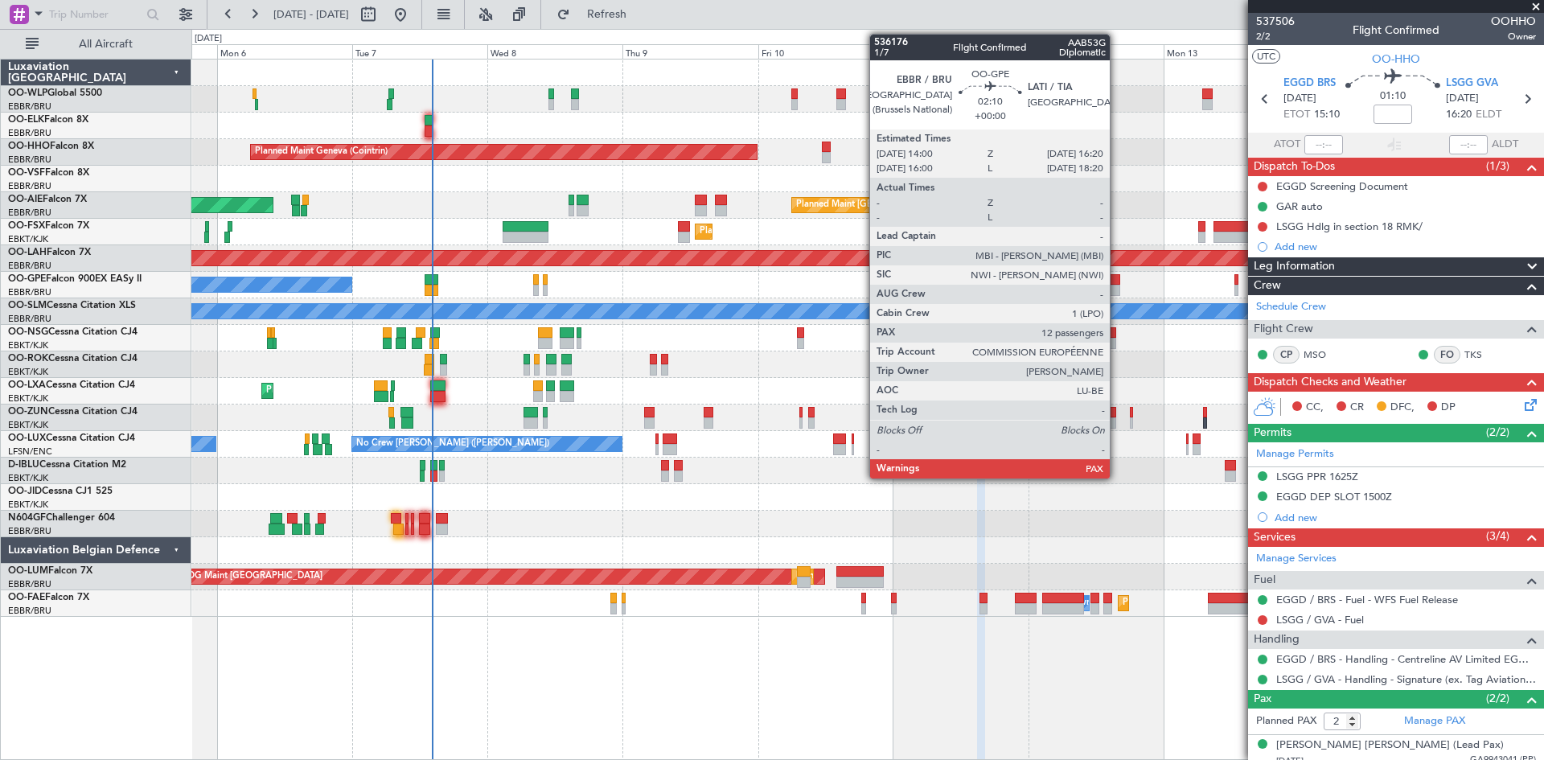
click at [1117, 289] on div at bounding box center [1114, 290] width 14 height 11
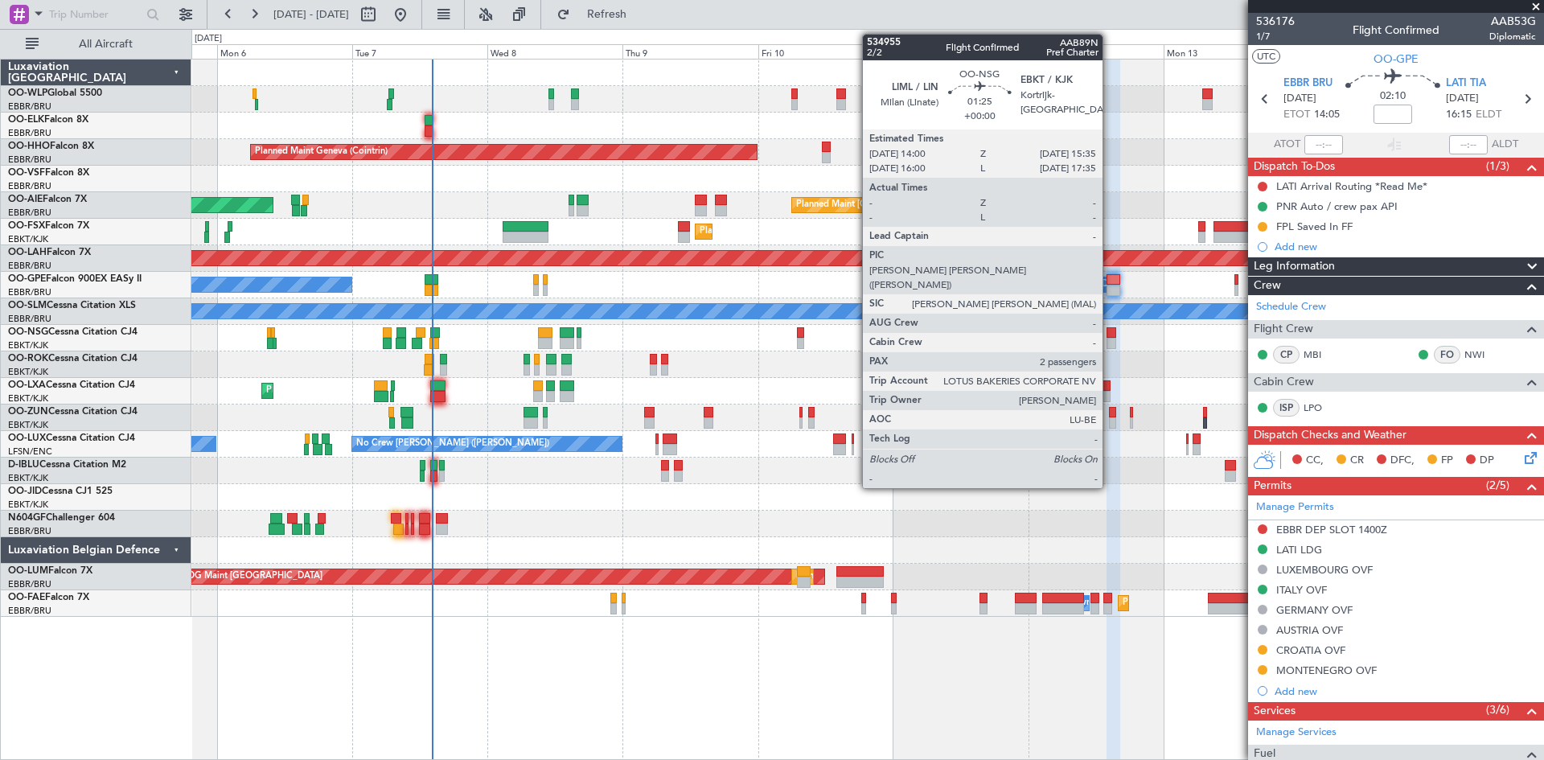
click at [1110, 339] on div at bounding box center [1112, 343] width 10 height 11
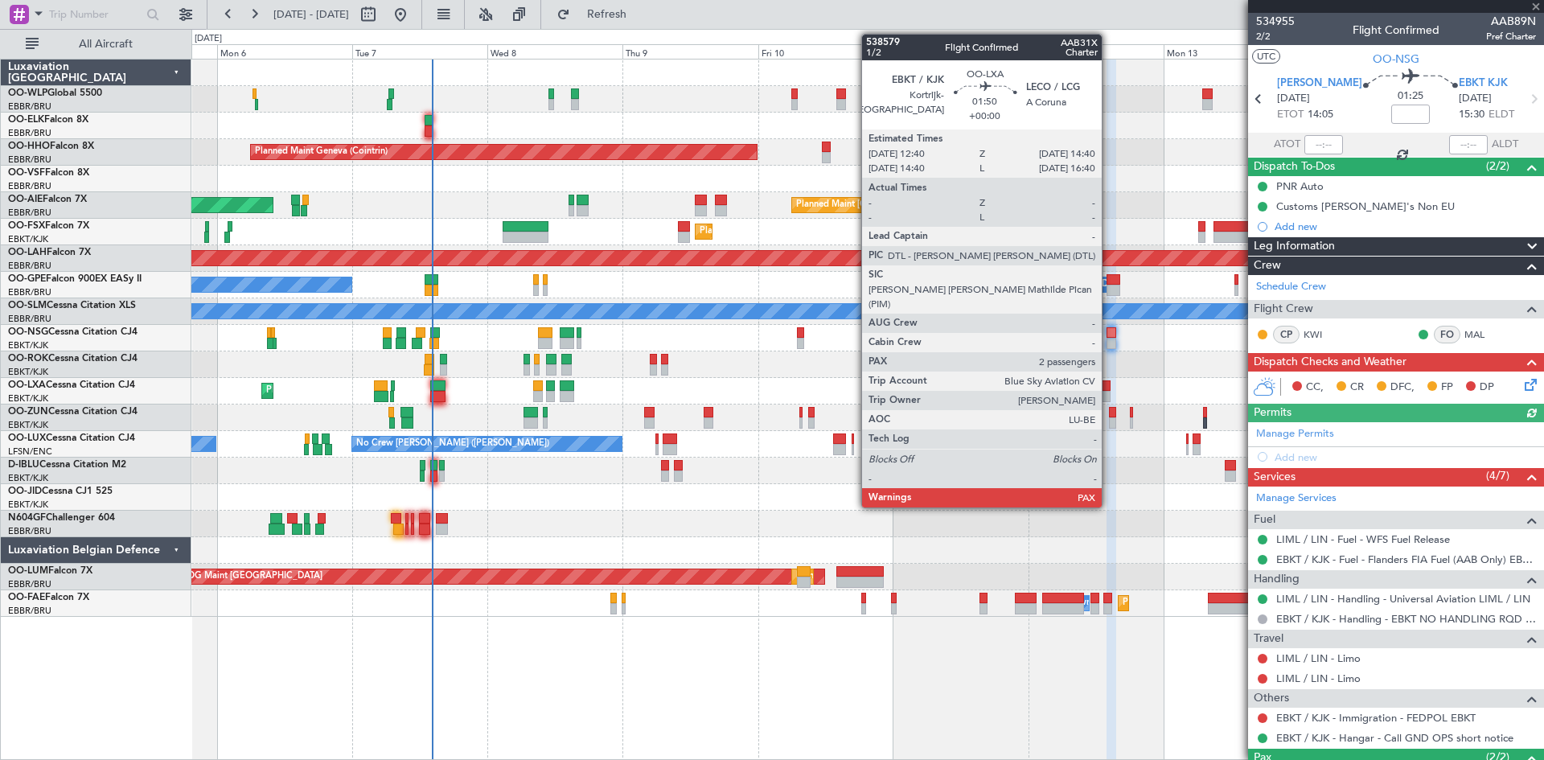
click at [1109, 392] on div at bounding box center [1106, 396] width 12 height 11
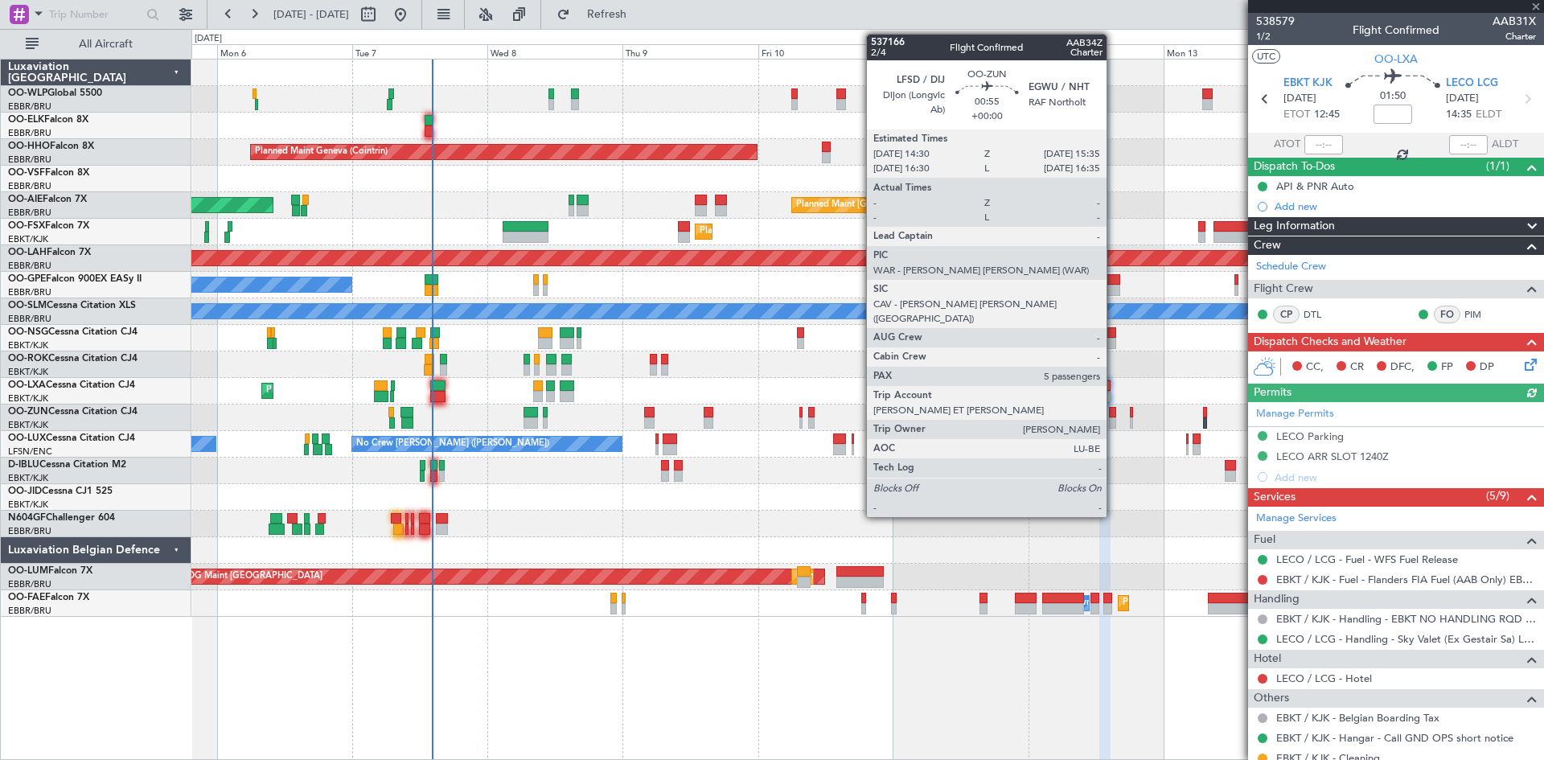
click at [1114, 417] on div at bounding box center [1112, 422] width 6 height 11
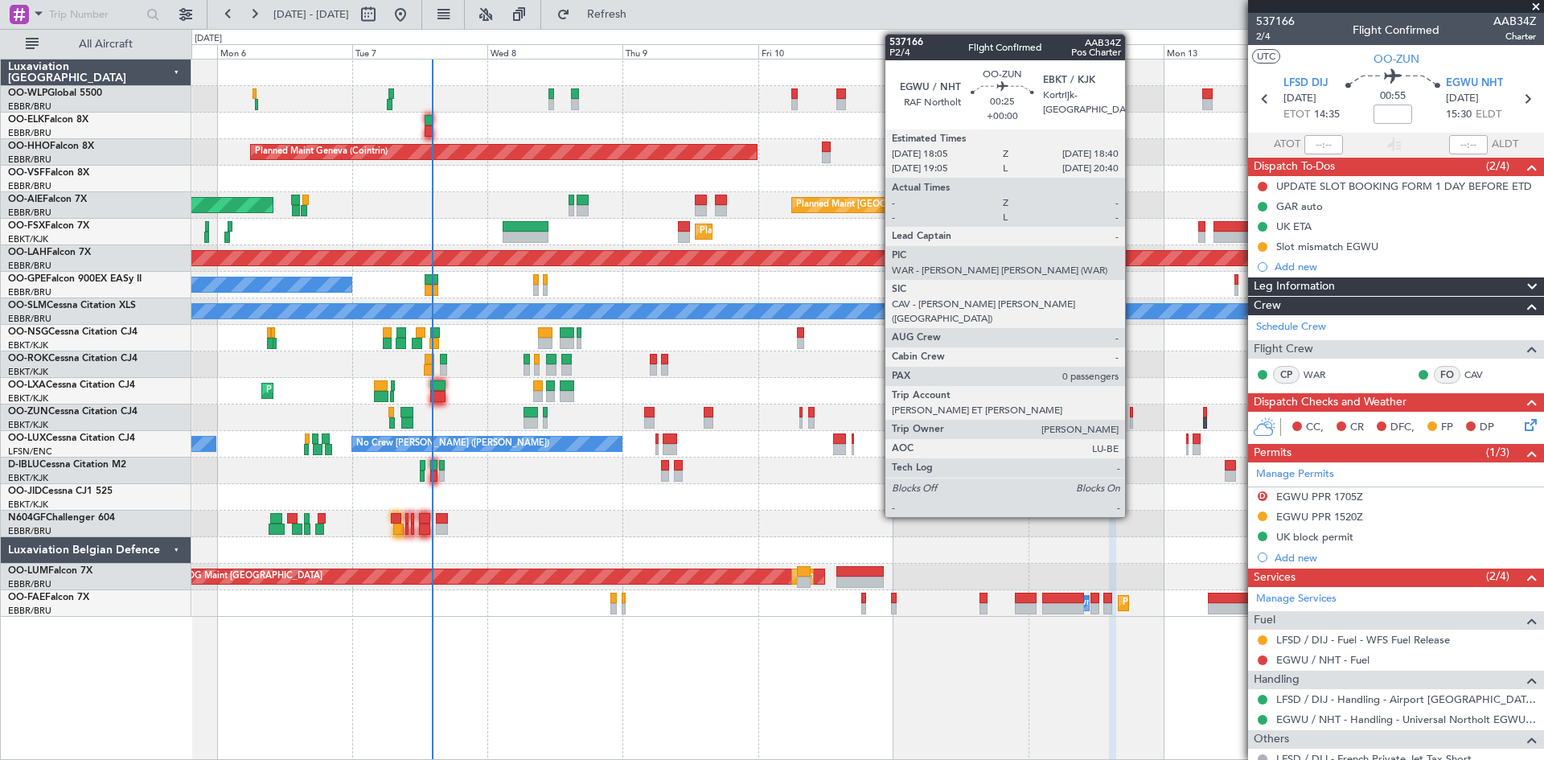
click at [1133, 419] on div at bounding box center [1132, 422] width 4 height 11
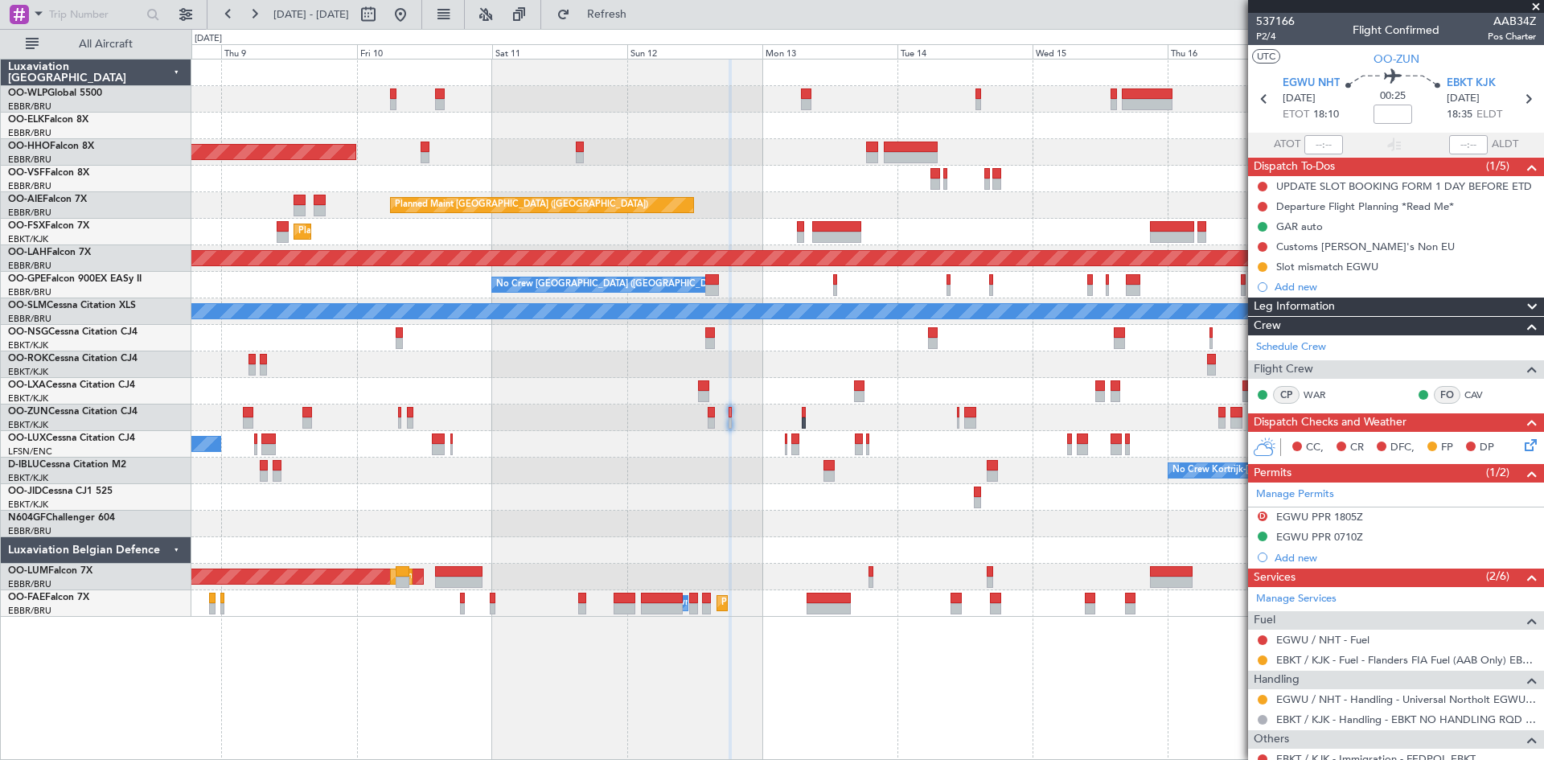
click at [537, 413] on div "Planned Maint Geneva (Cointrin) Planned Maint London (Farnborough) Unplanned Ma…" at bounding box center [867, 338] width 1352 height 557
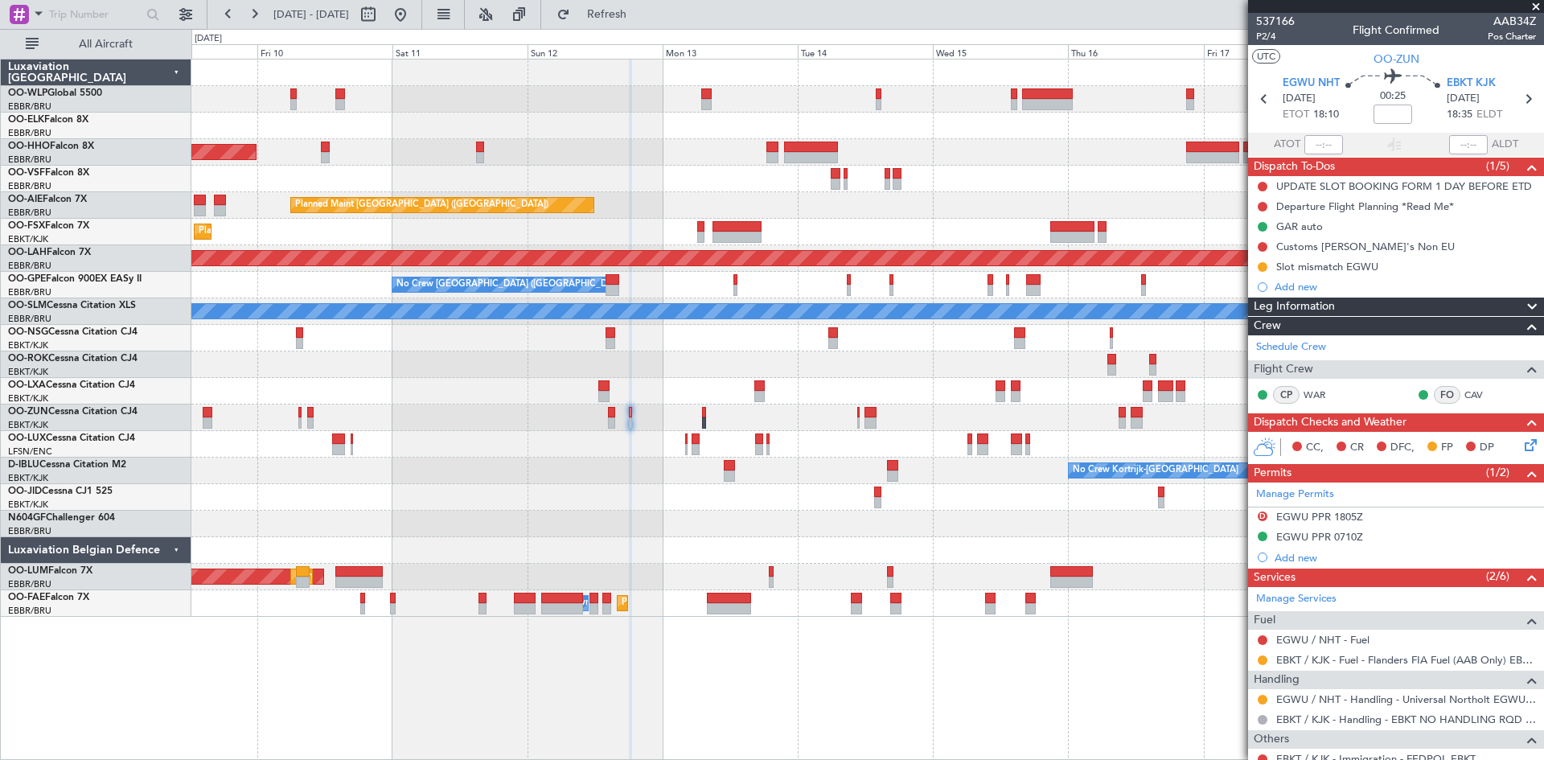
click at [1062, 396] on div "Planned Maint Geneva (Cointrin) Planned Maint London (Farnborough) Planned Main…" at bounding box center [867, 338] width 1352 height 557
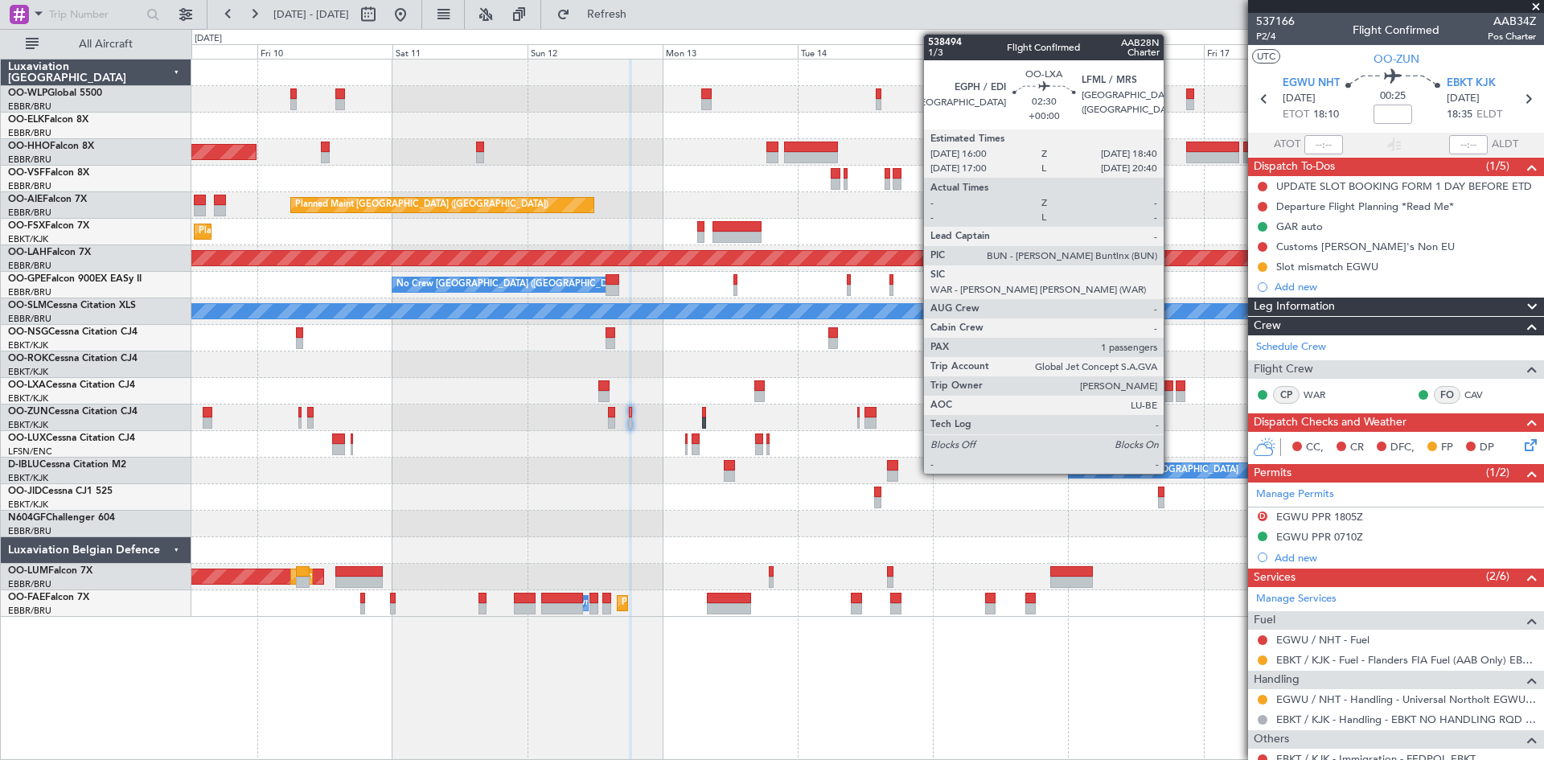
click at [1171, 388] on div at bounding box center [1165, 385] width 15 height 11
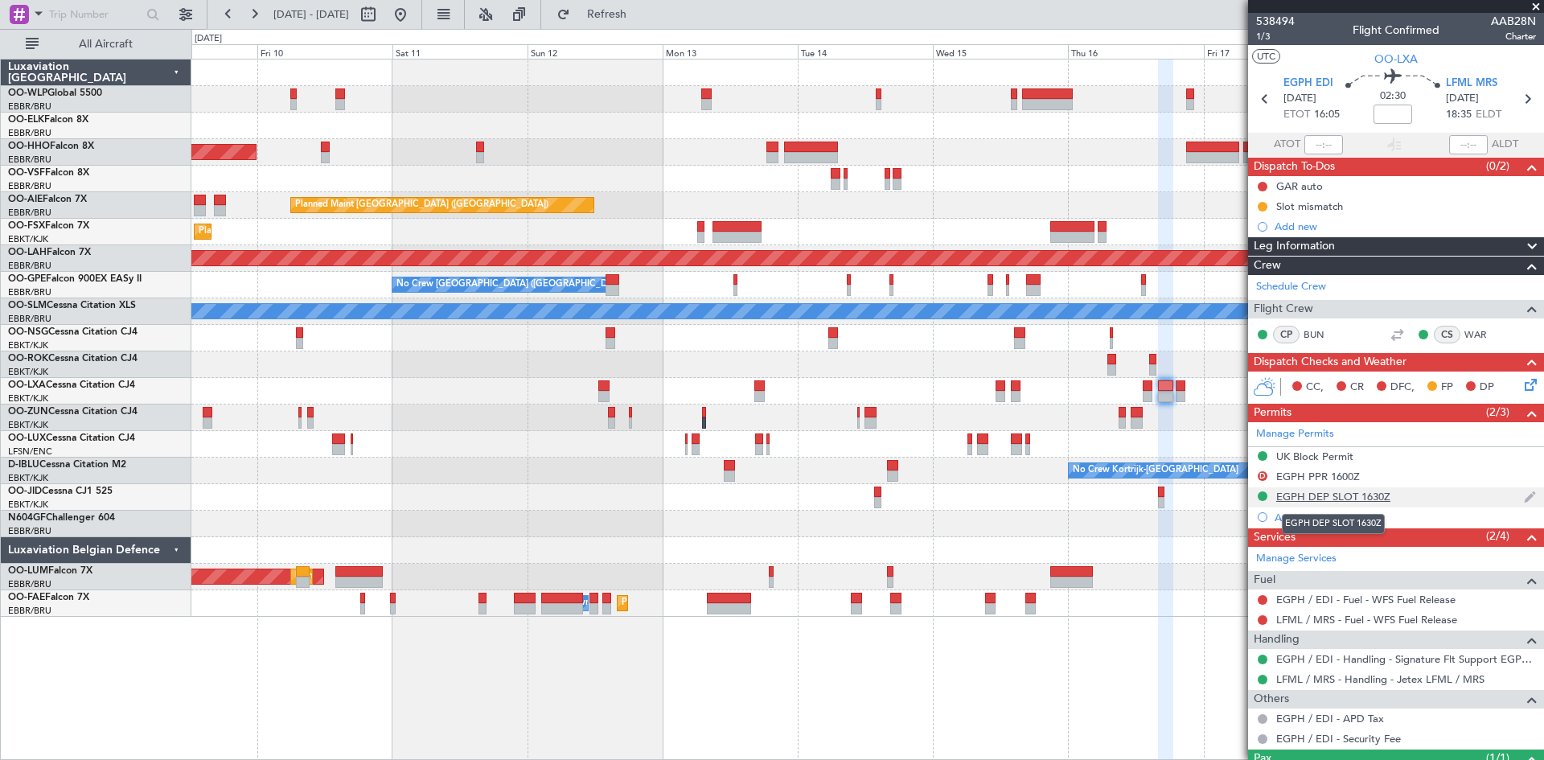
click at [1372, 500] on div "EGPH DEP SLOT 1630Z" at bounding box center [1334, 497] width 114 height 14
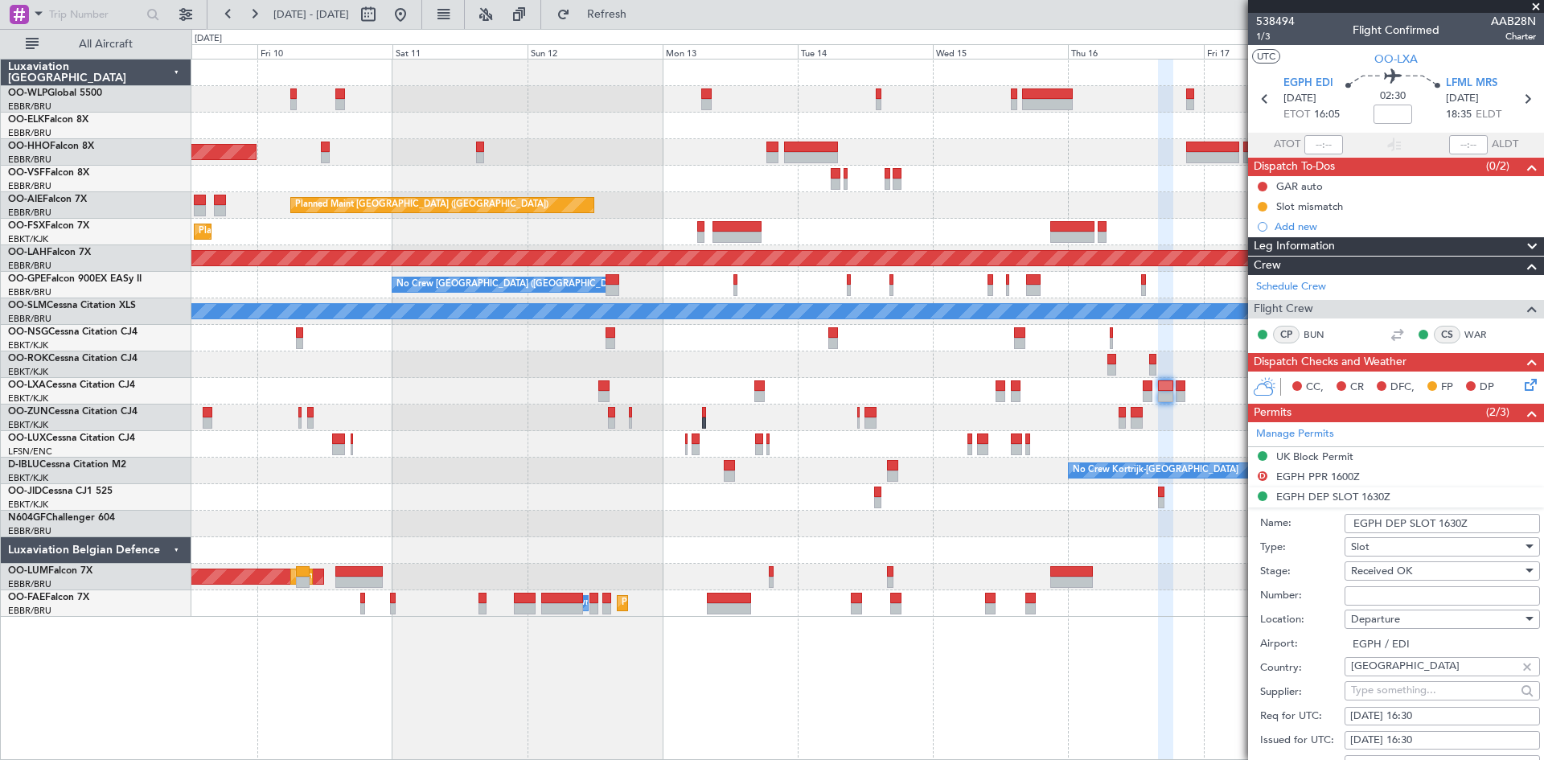
click at [1422, 566] on div "Received OK" at bounding box center [1436, 571] width 171 height 24
click at [1281, 620] on div at bounding box center [772, 380] width 1544 height 760
click at [1399, 548] on div "Slot" at bounding box center [1436, 547] width 171 height 24
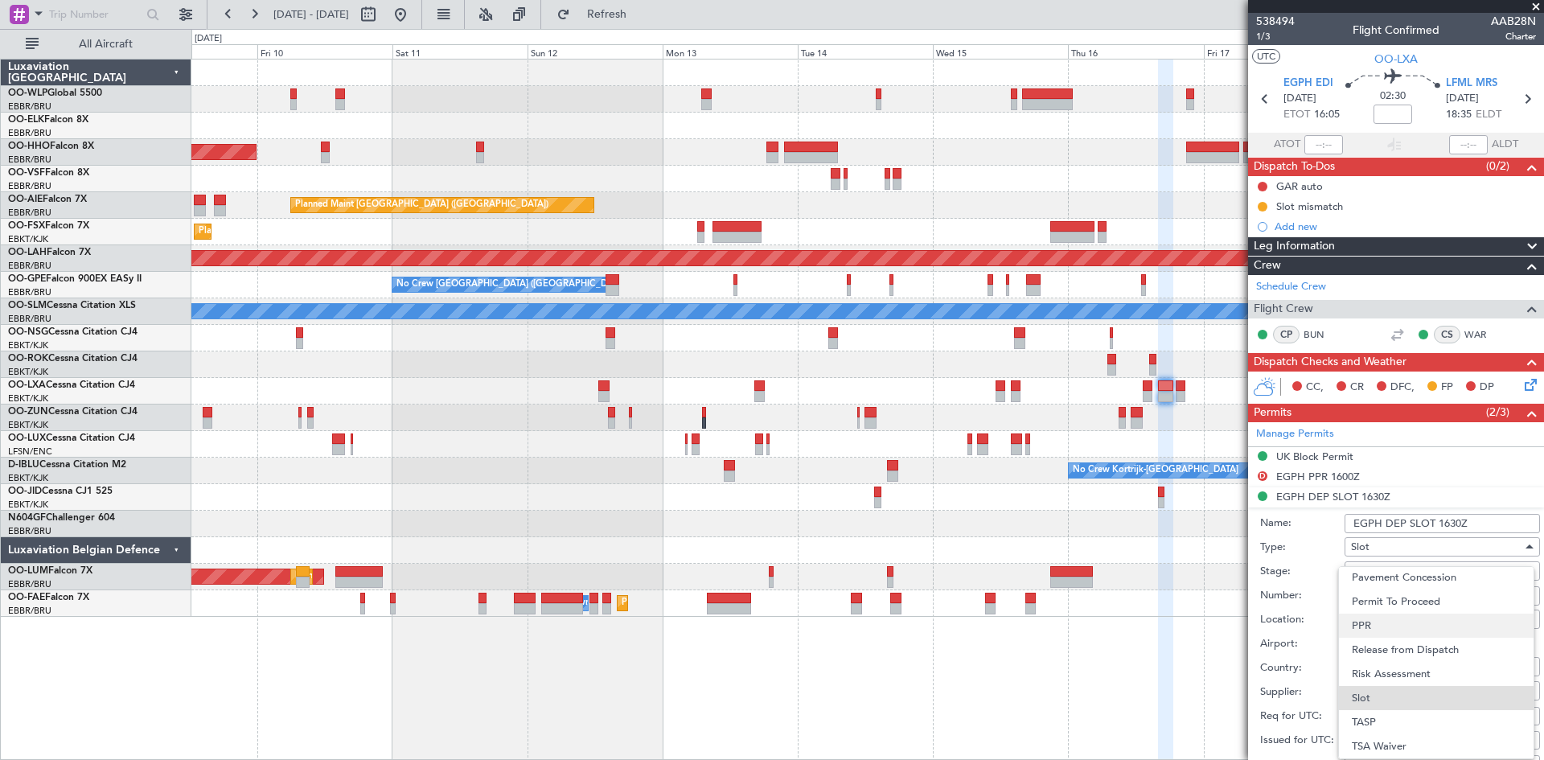
click at [1398, 621] on span "PPR" at bounding box center [1436, 626] width 169 height 24
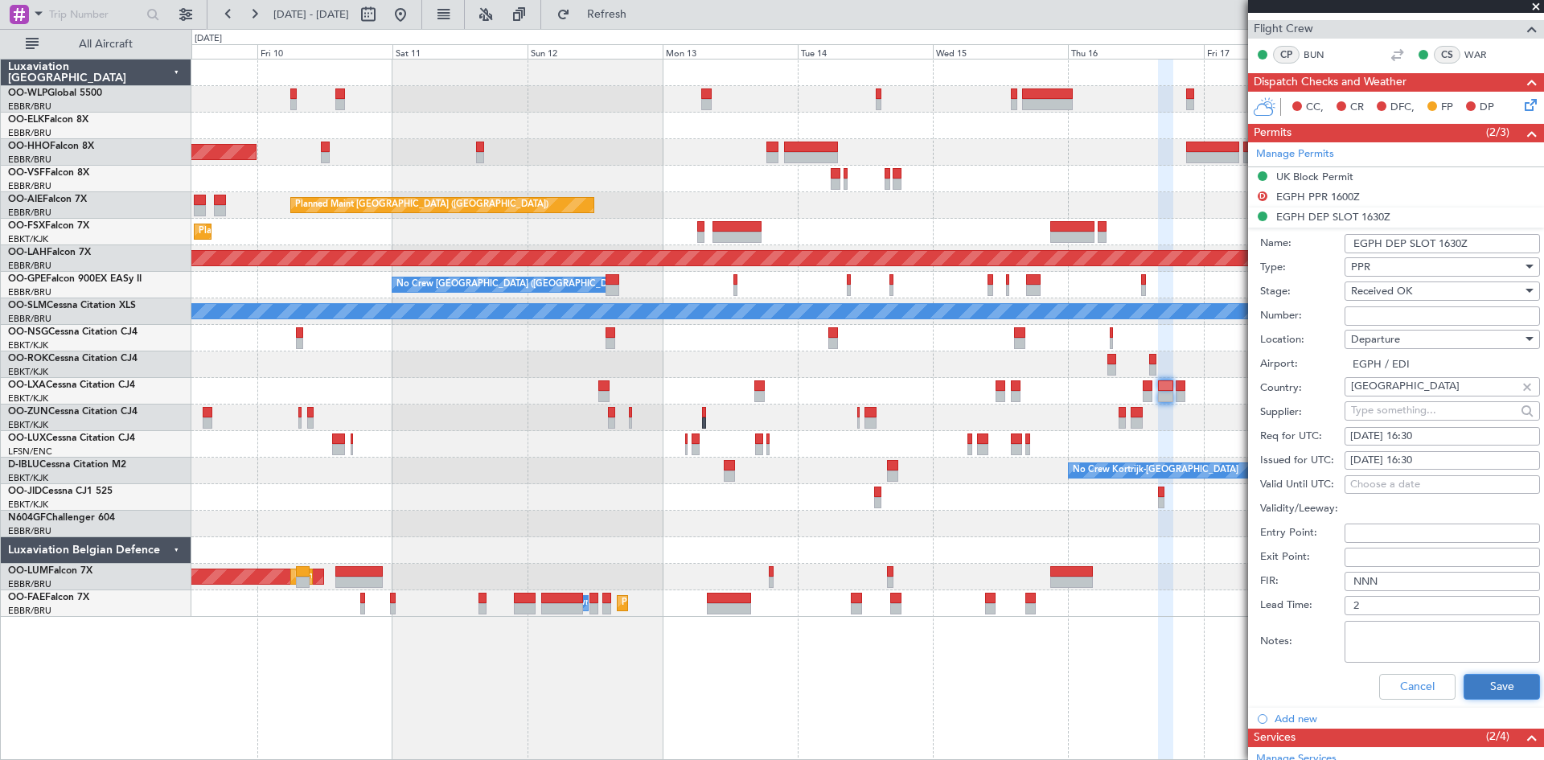
click at [1486, 681] on button "Save" at bounding box center [1502, 687] width 76 height 26
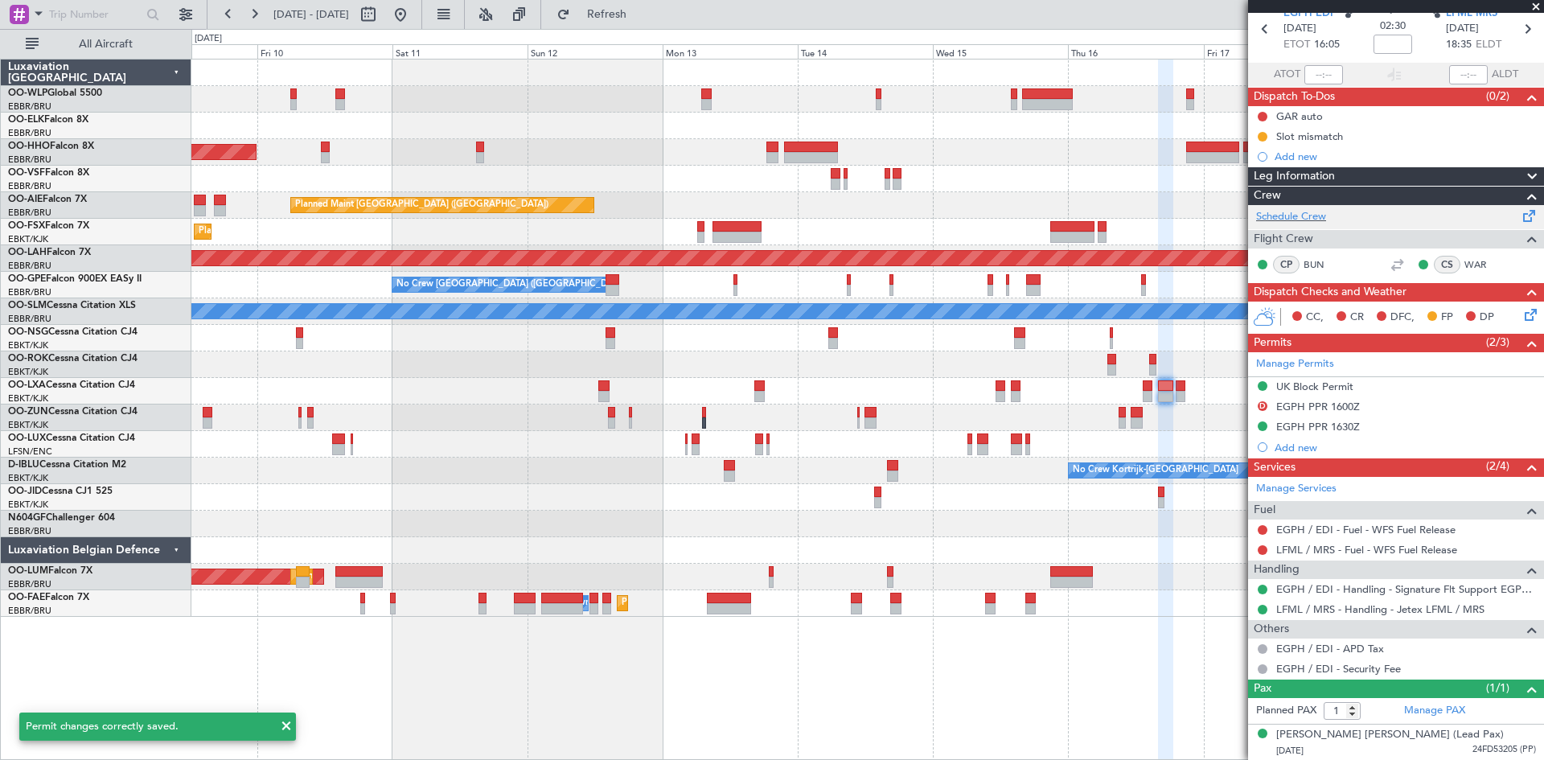
scroll to position [0, 0]
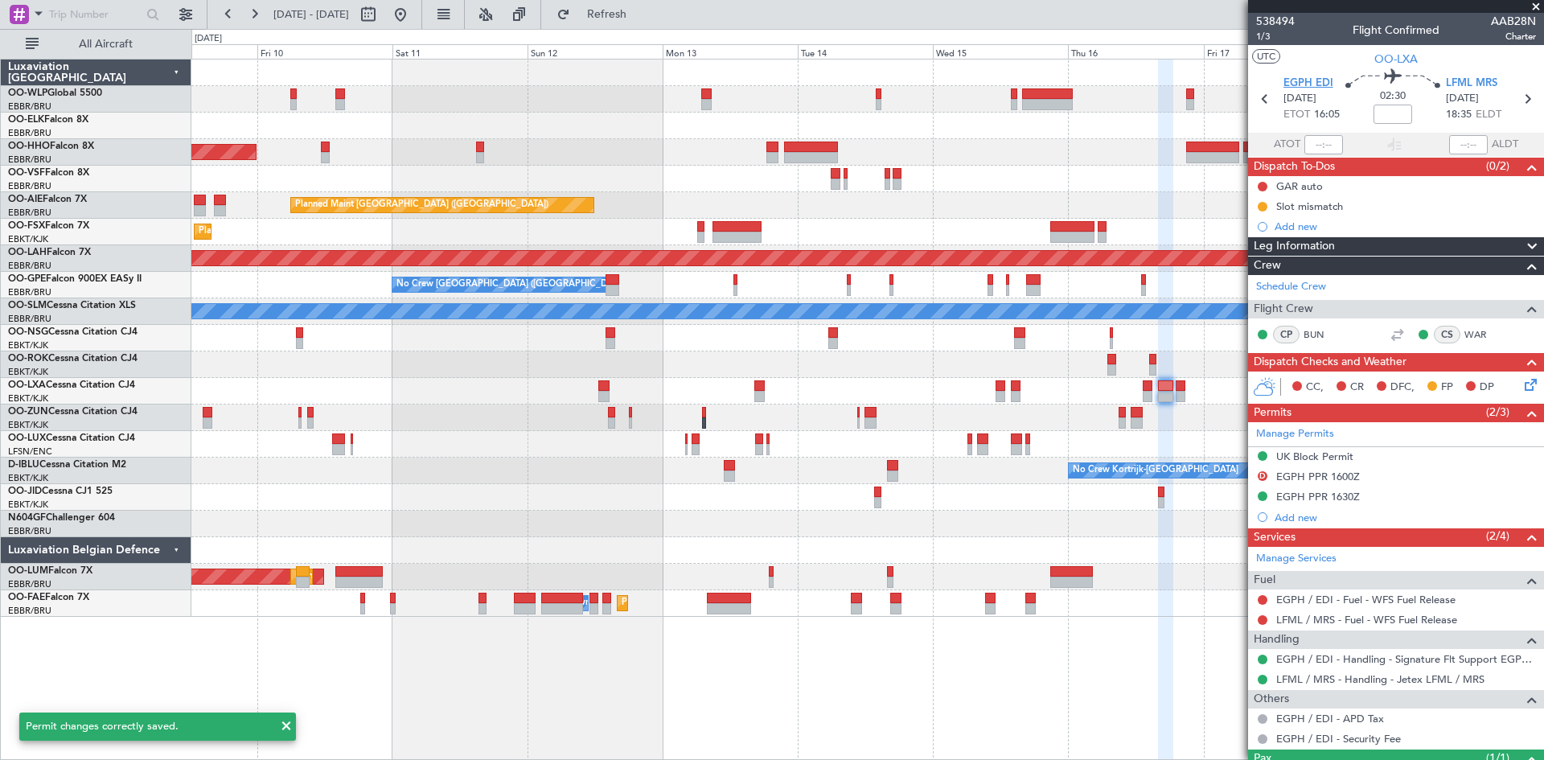
click at [1325, 83] on span "EGPH EDI" at bounding box center [1309, 84] width 50 height 16
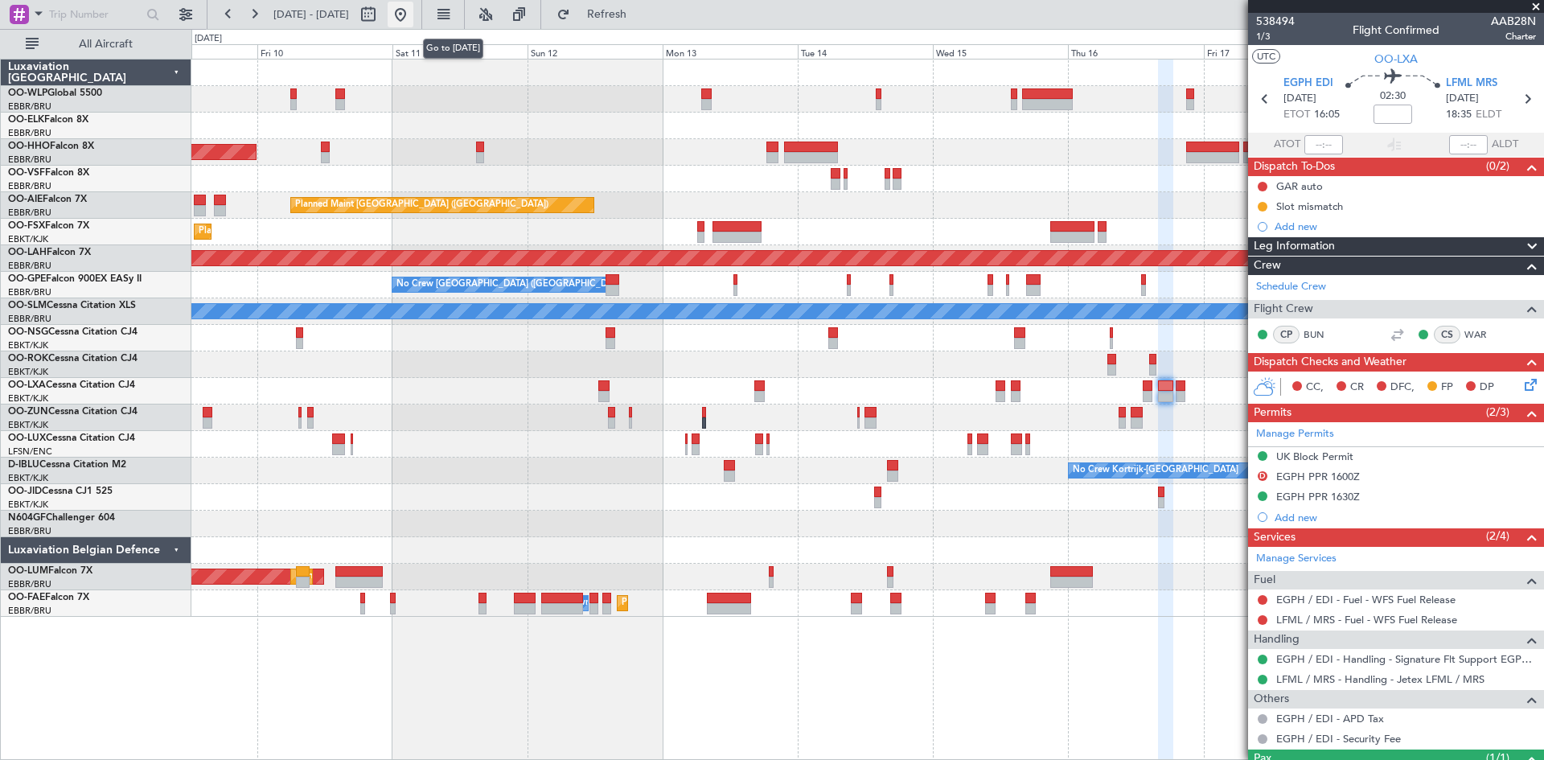
click at [413, 15] on button at bounding box center [401, 15] width 26 height 26
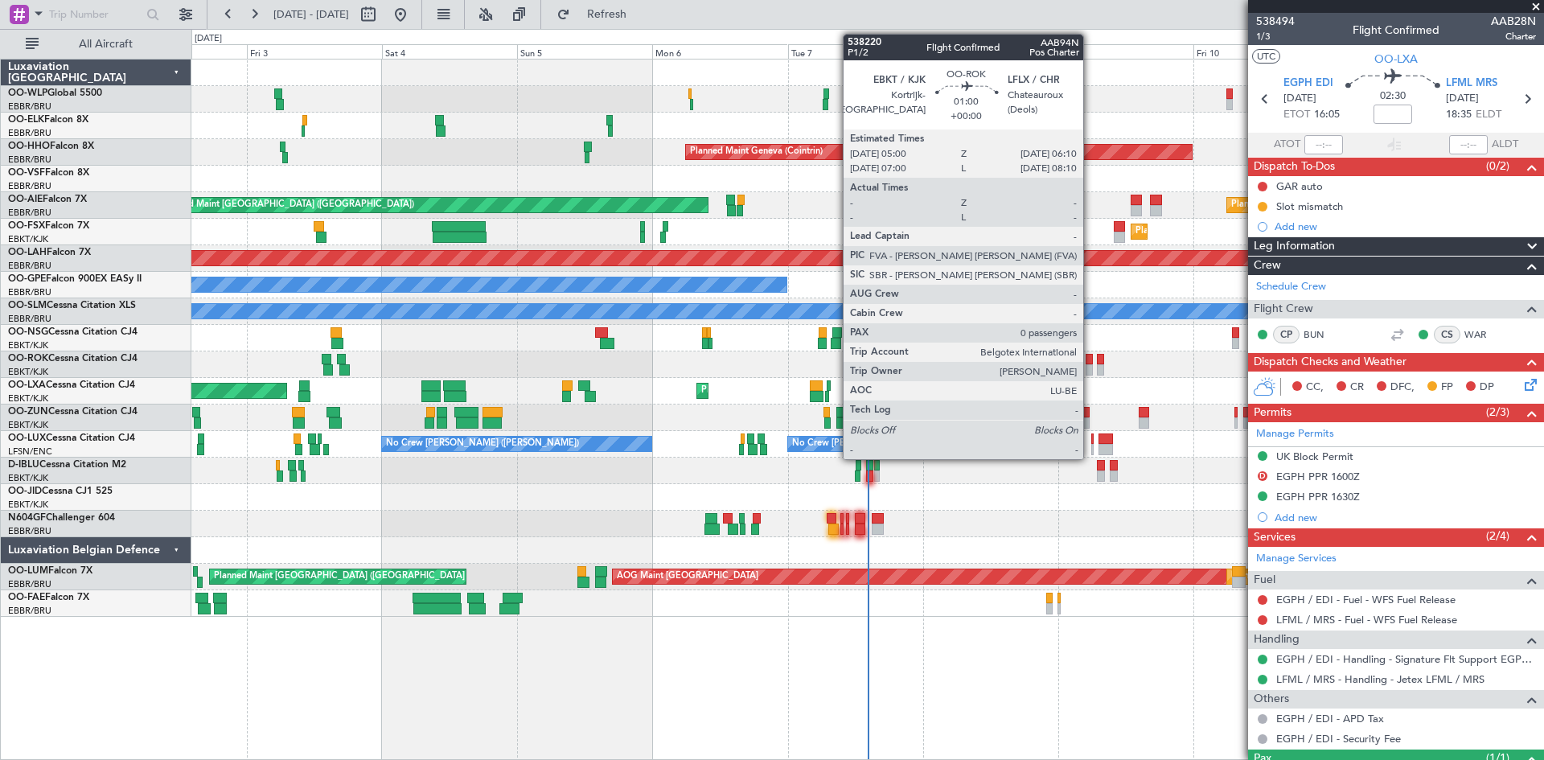
click at [1091, 372] on div at bounding box center [1089, 369] width 7 height 11
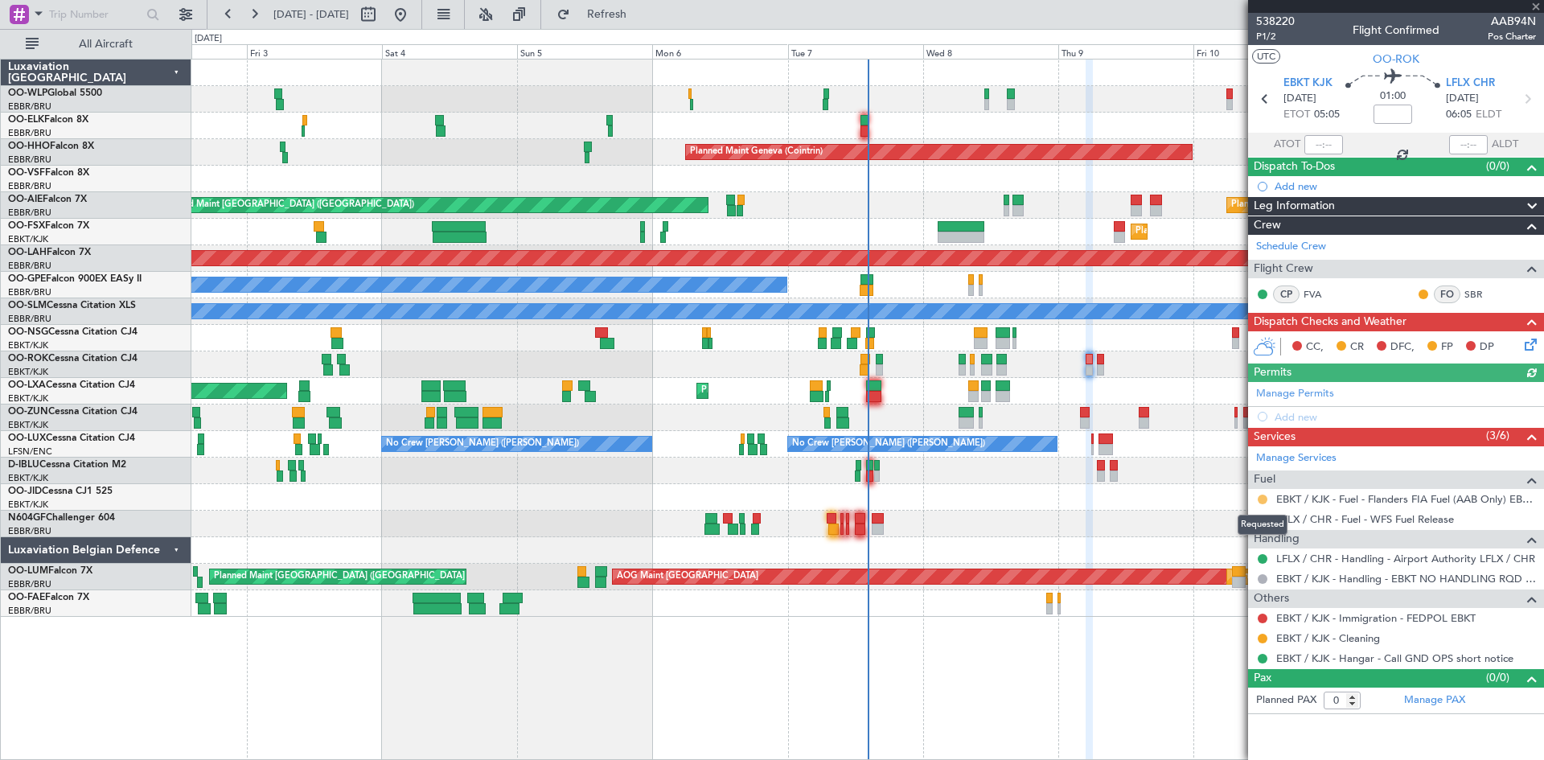
click at [1264, 496] on button at bounding box center [1263, 500] width 10 height 10
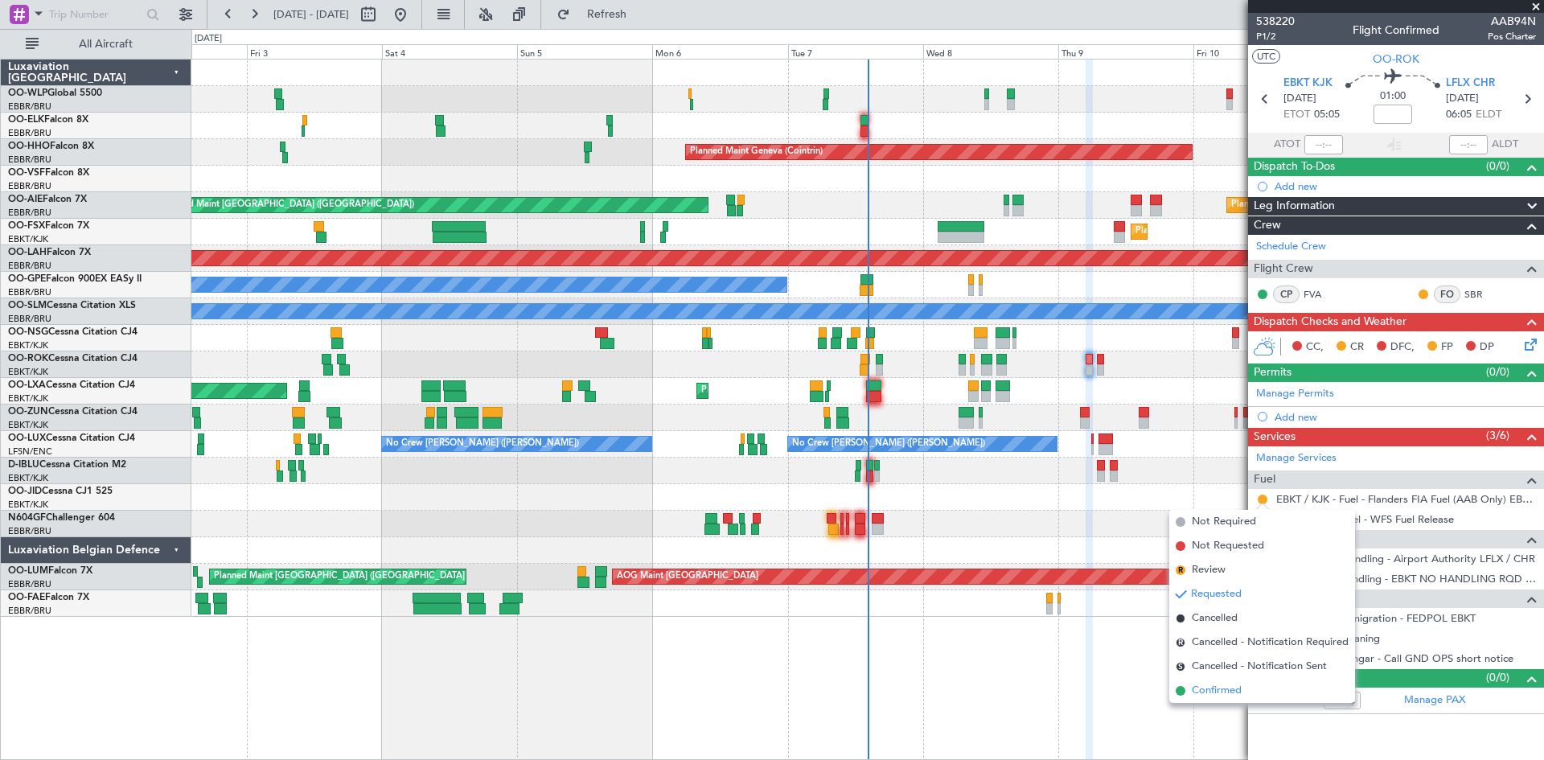
click at [1222, 695] on span "Confirmed" at bounding box center [1217, 691] width 50 height 16
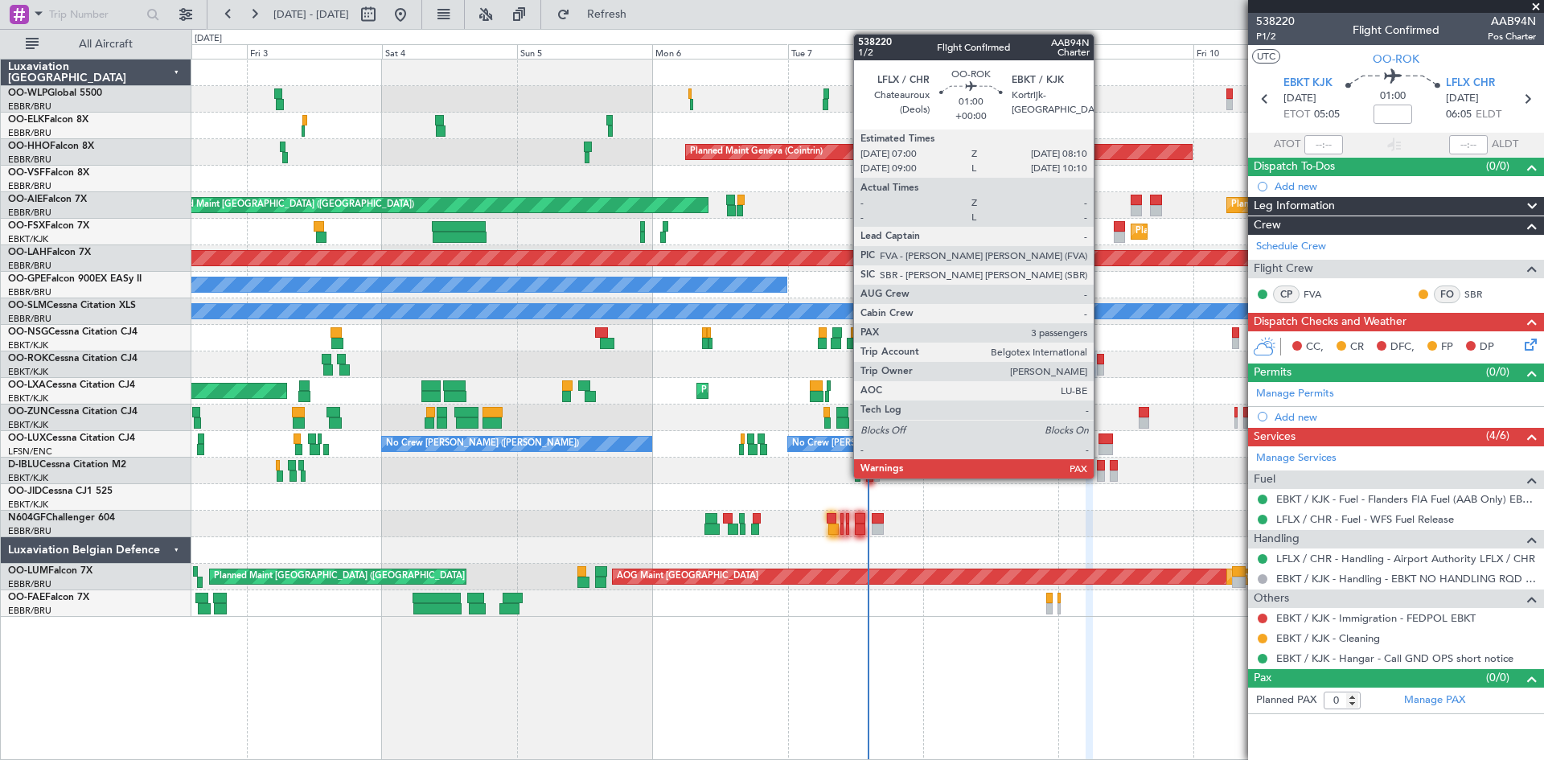
click at [1101, 365] on div at bounding box center [1100, 369] width 7 height 11
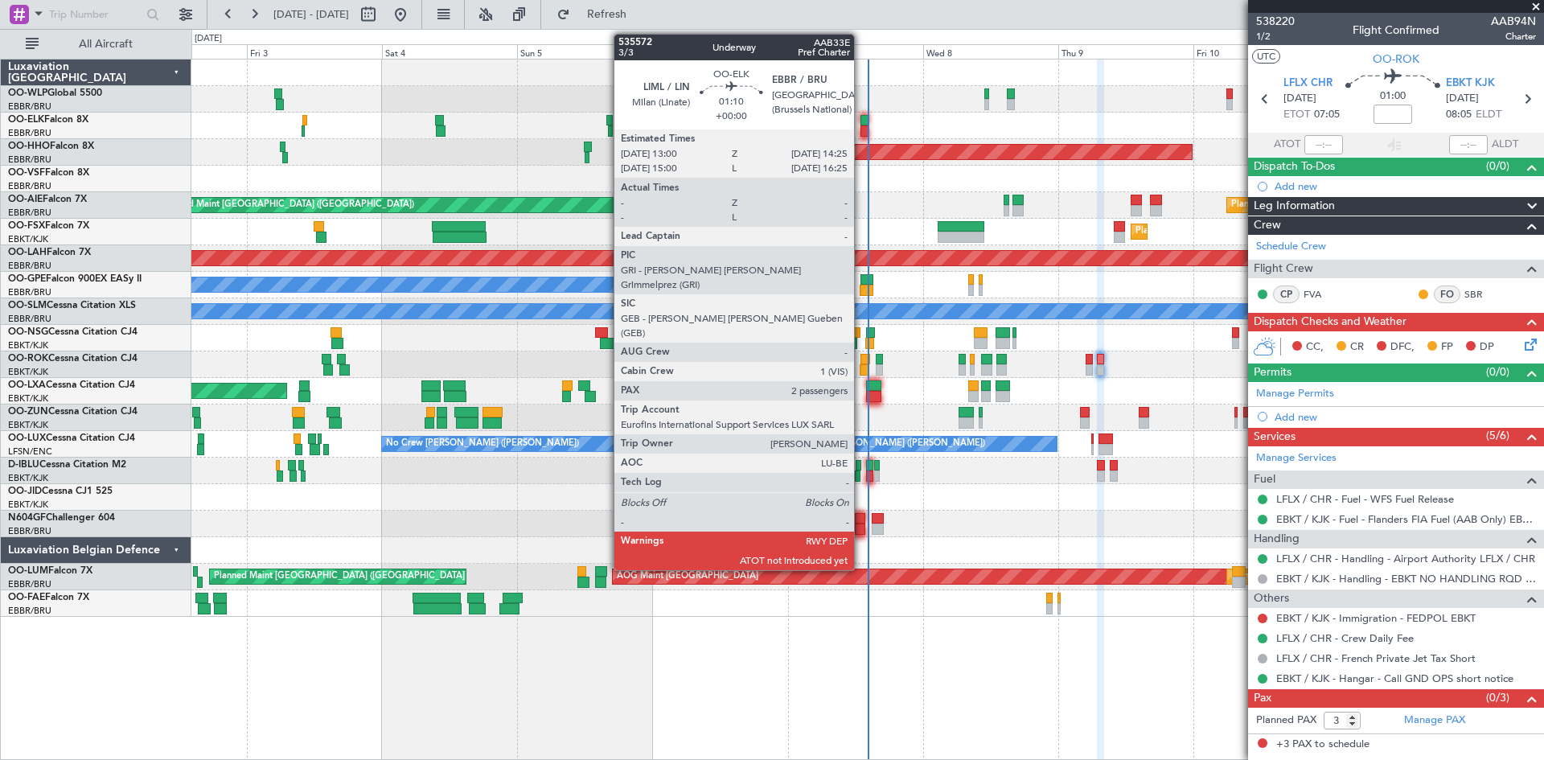
click at [864, 118] on div at bounding box center [865, 120] width 8 height 11
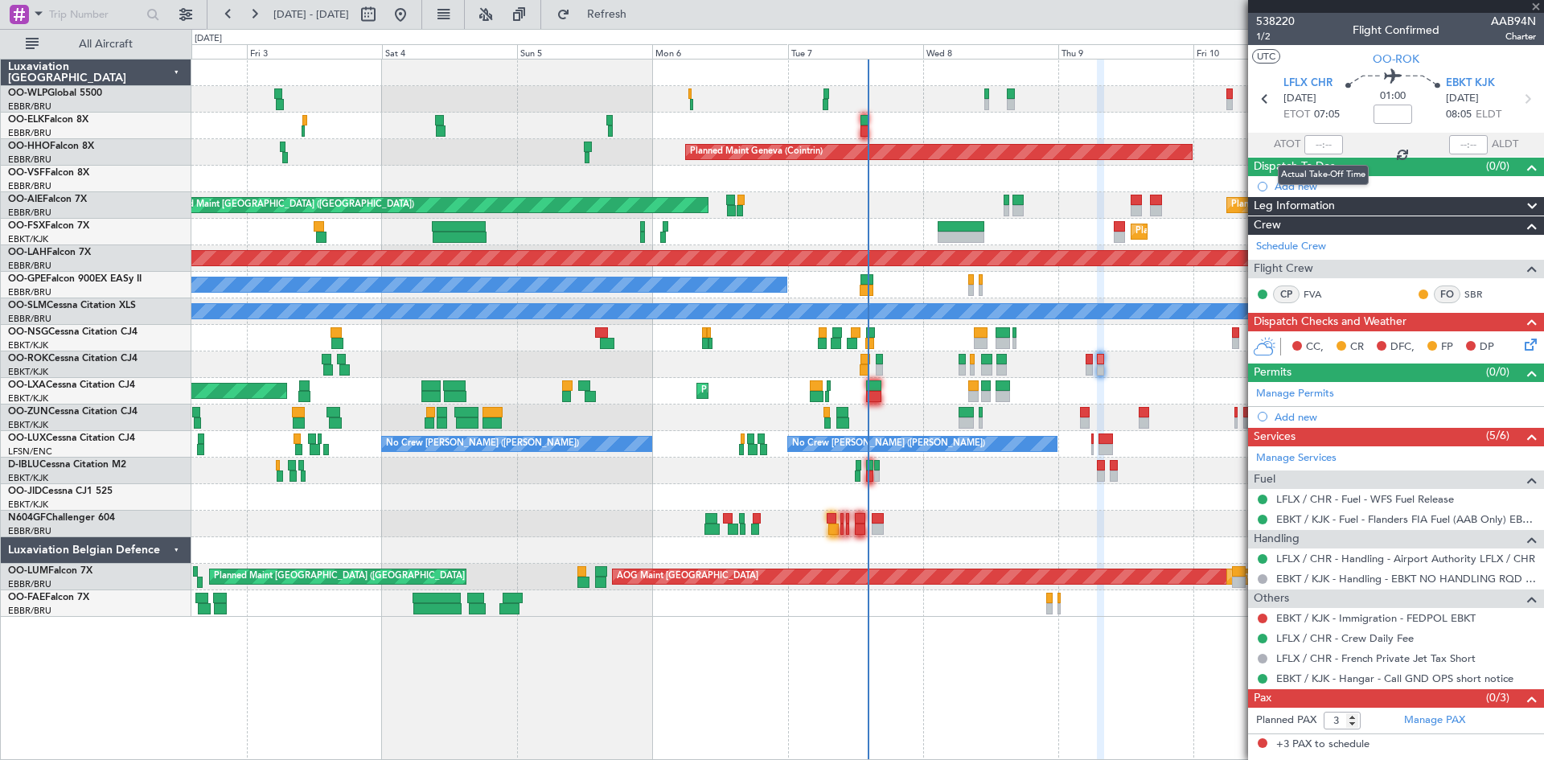
type input "2"
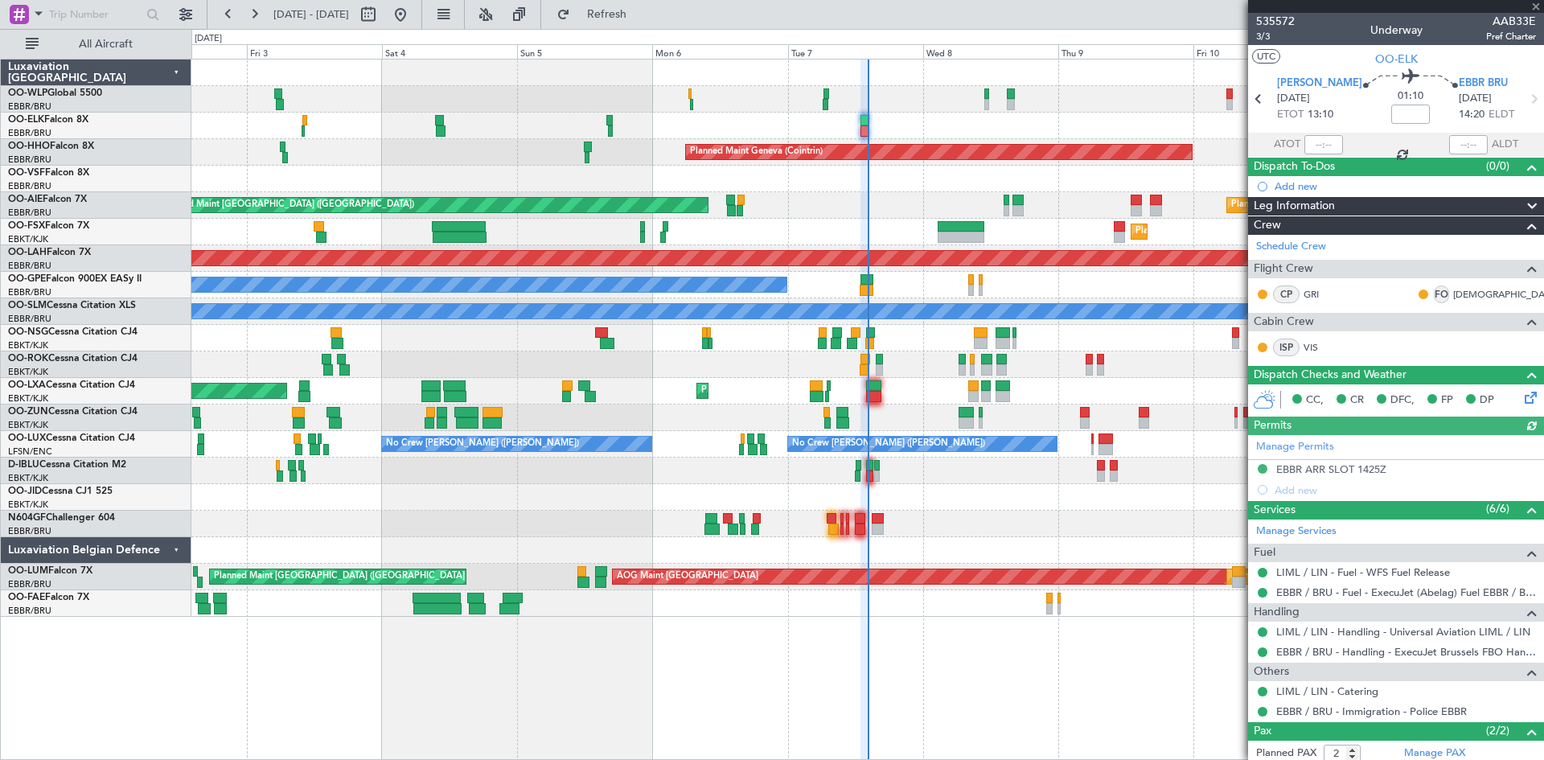
click at [1310, 145] on div at bounding box center [1324, 144] width 39 height 19
click at [1307, 143] on input "text" at bounding box center [1324, 144] width 39 height 19
type input "14:09"
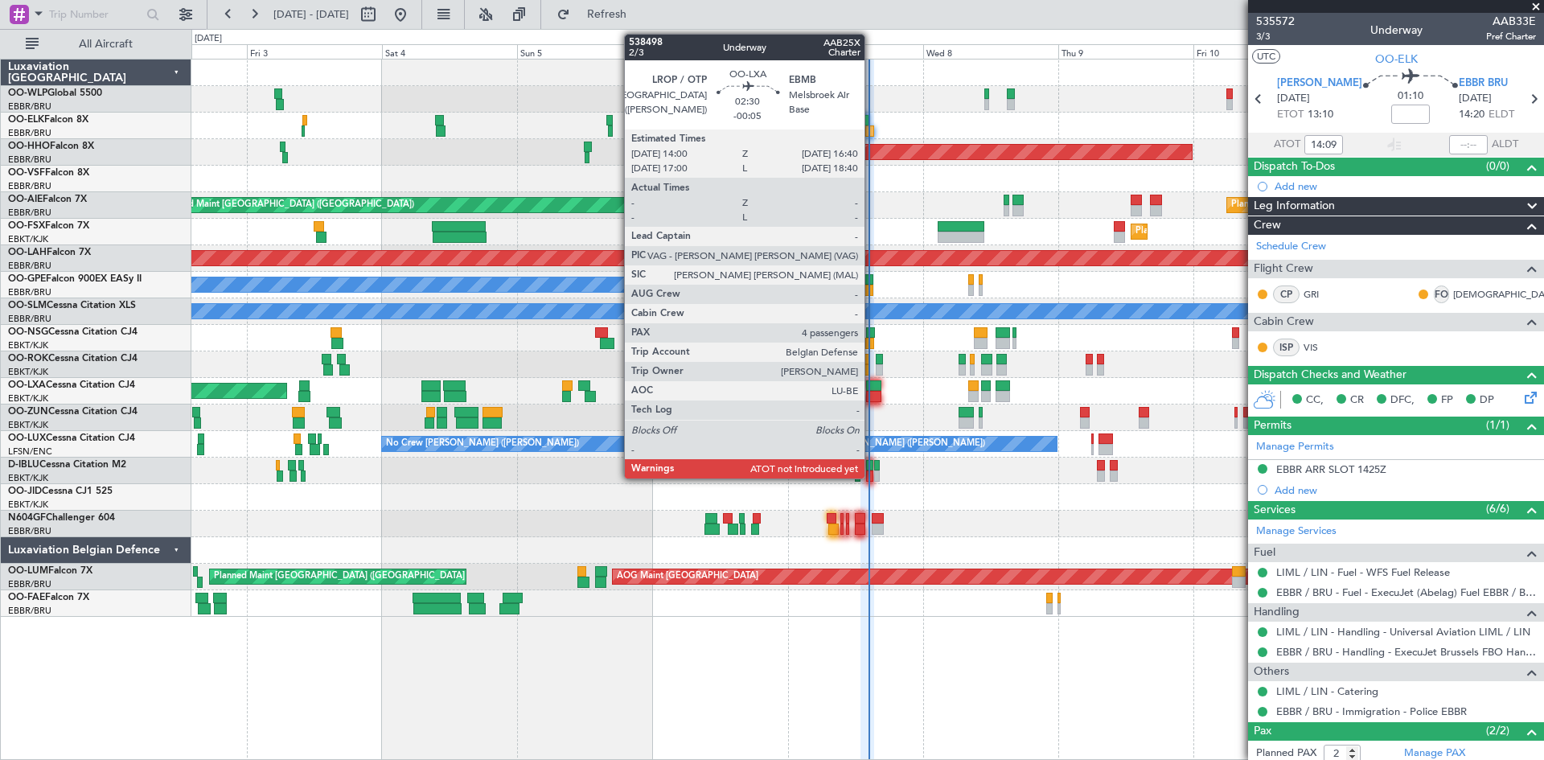
click at [872, 389] on div at bounding box center [873, 385] width 15 height 11
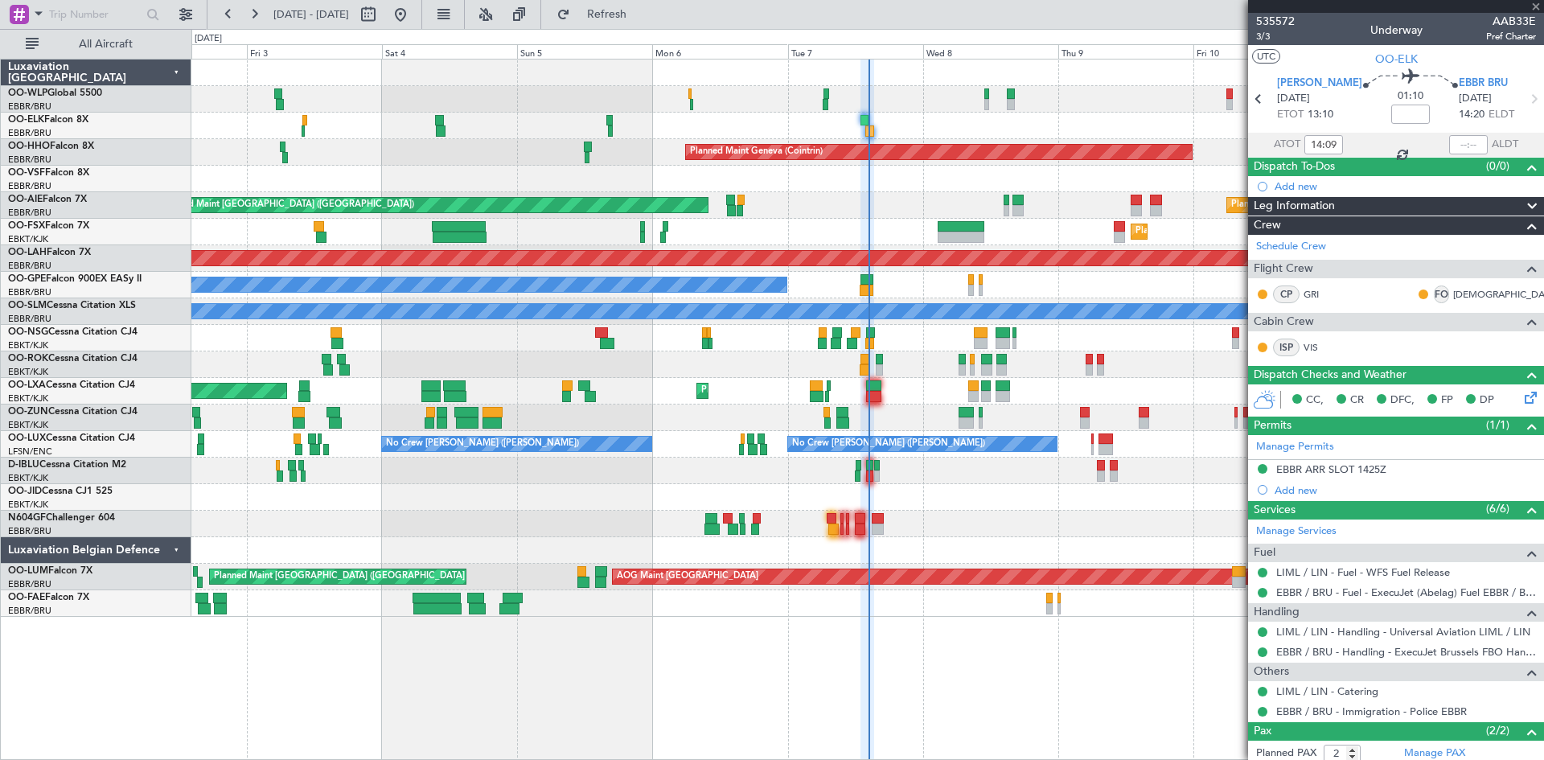
type input "-00:05"
type input "4"
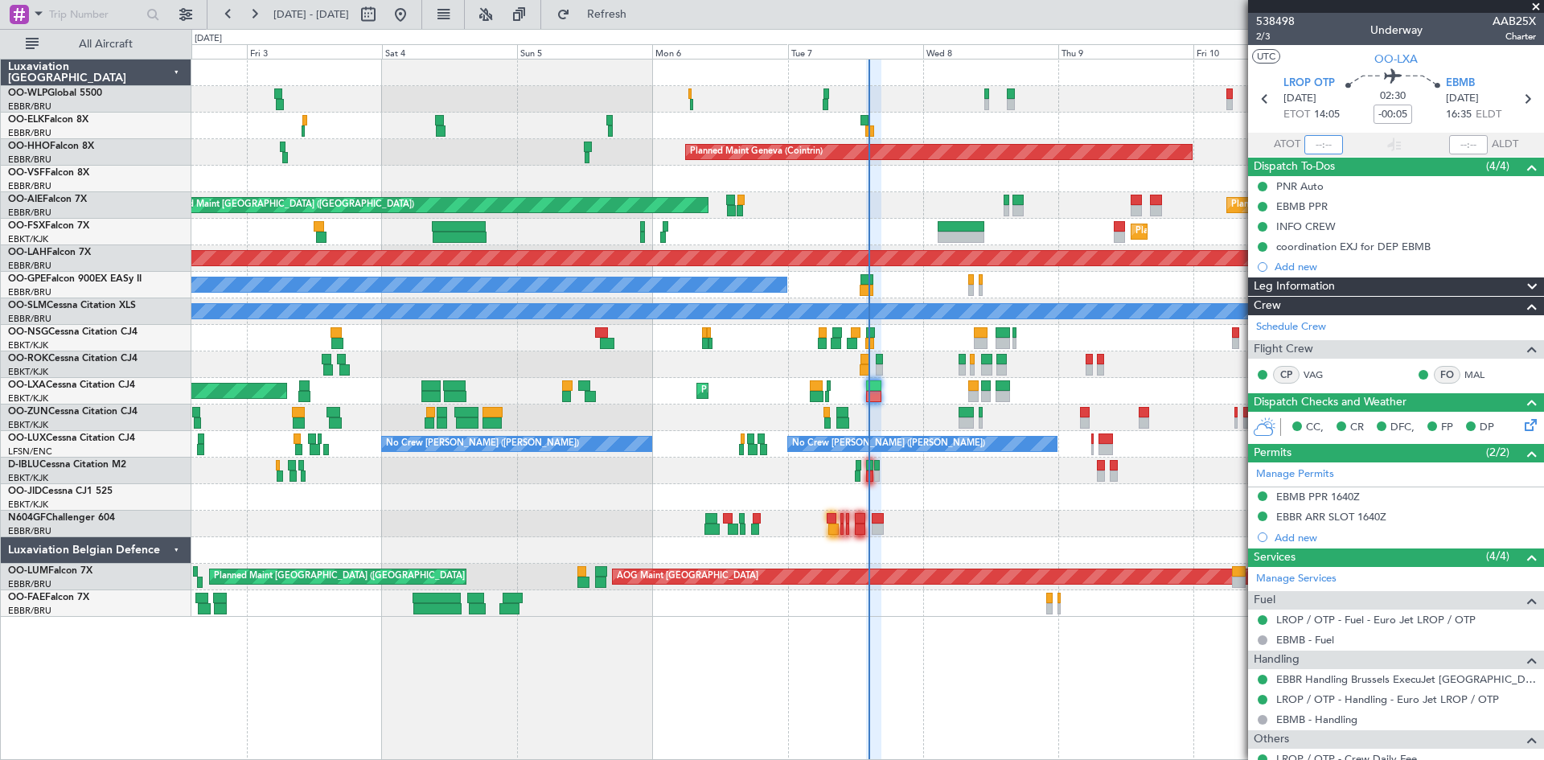
click at [1306, 139] on input "text" at bounding box center [1324, 144] width 39 height 19
type input "14:19"
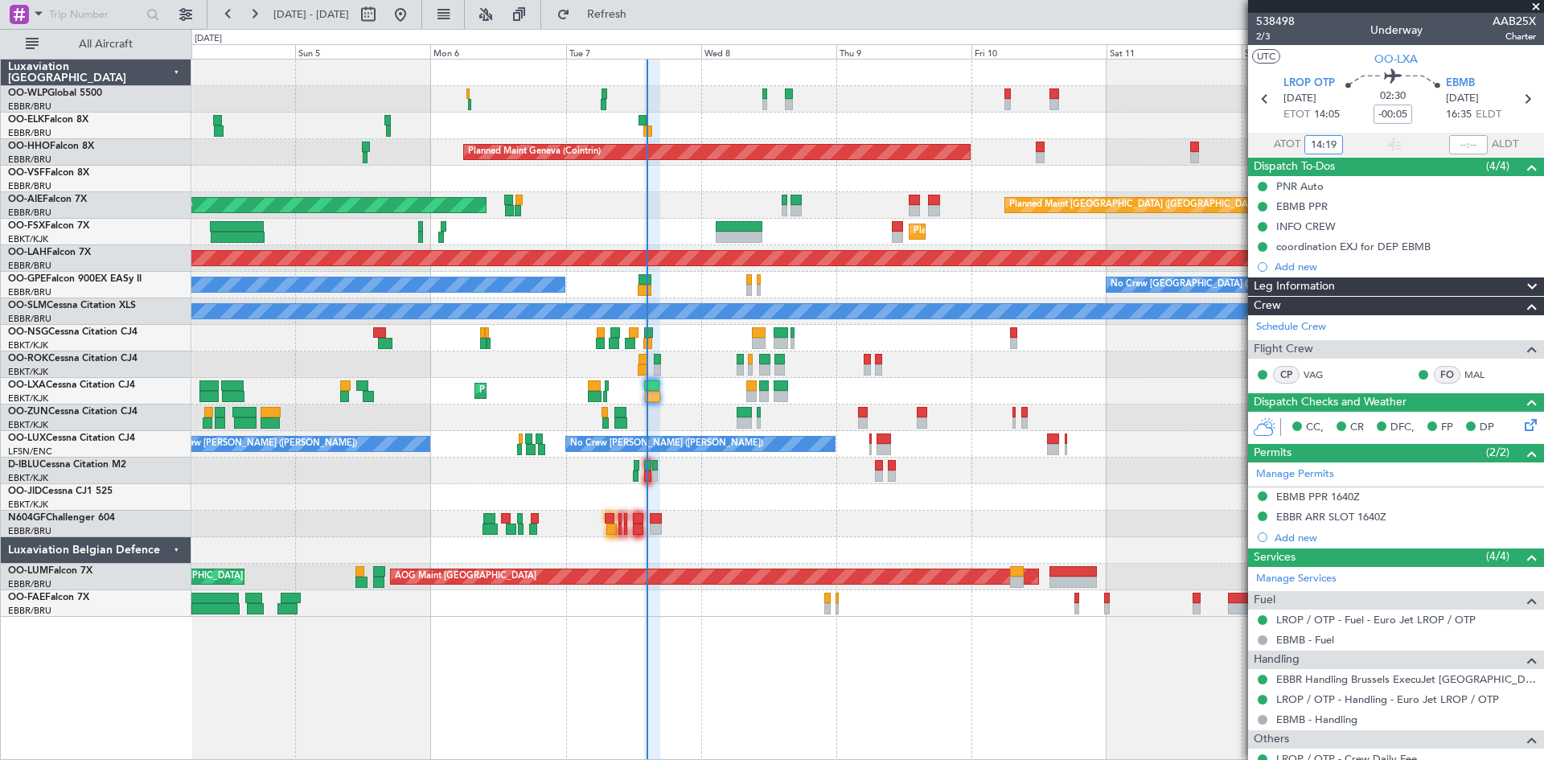
click at [775, 559] on div "Planned Maint Milan (Linate) Planned Maint Geneva (Cointrin) Planned Maint Lond…" at bounding box center [867, 338] width 1352 height 557
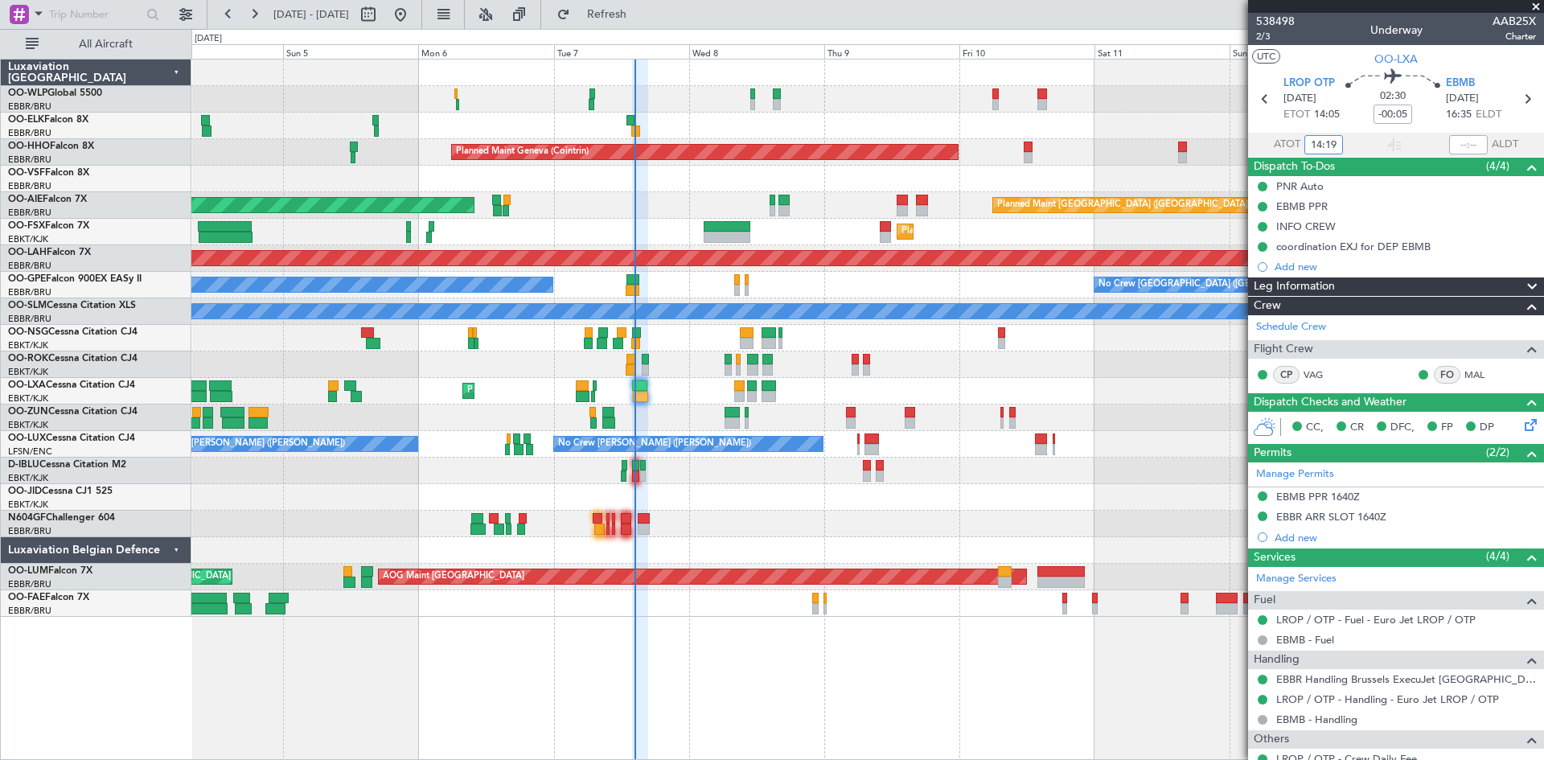
click at [991, 98] on div "Planned Maint Milan (Linate)" at bounding box center [867, 99] width 1352 height 27
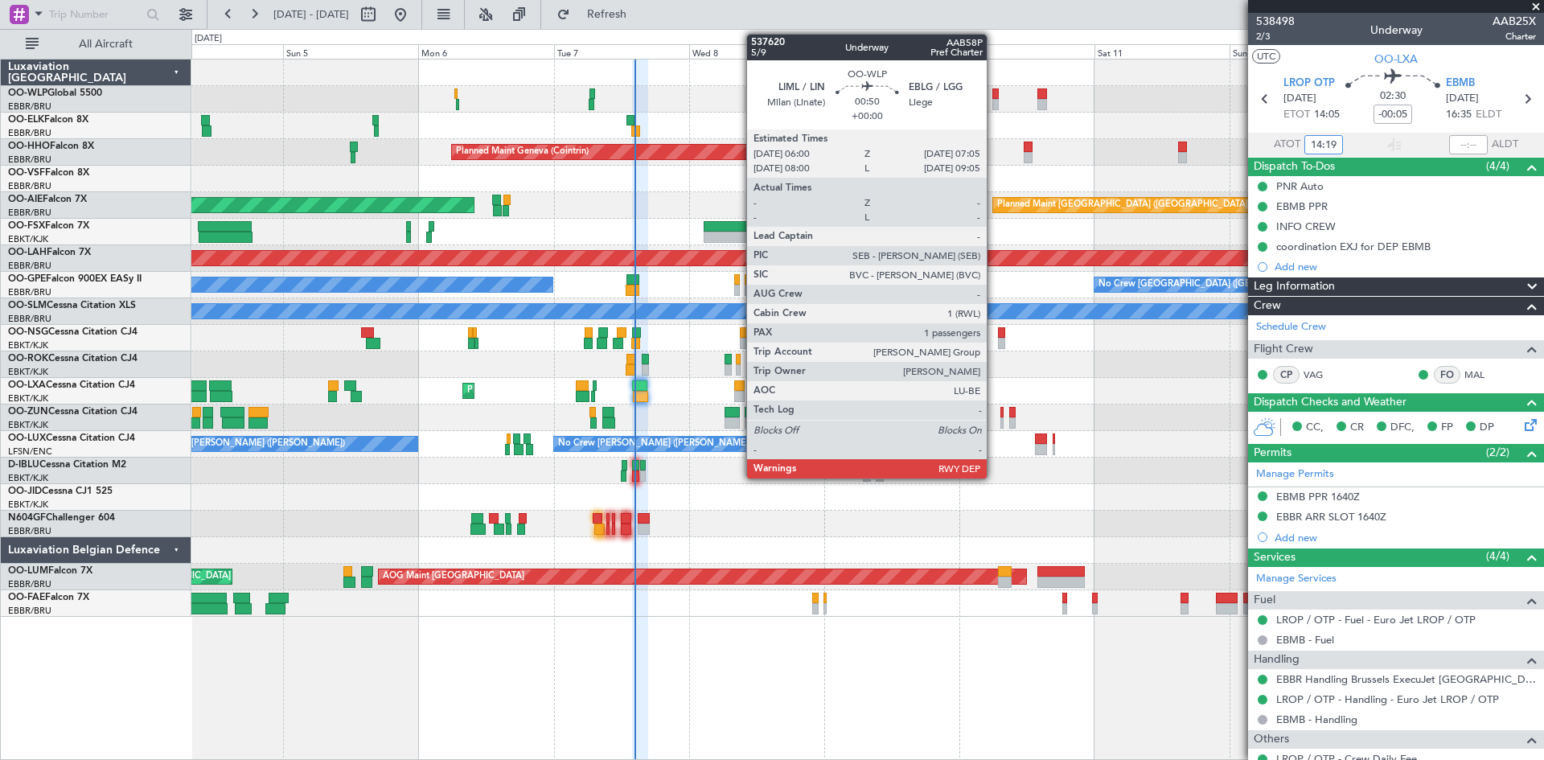
click at [994, 98] on div at bounding box center [996, 93] width 6 height 11
type input "1"
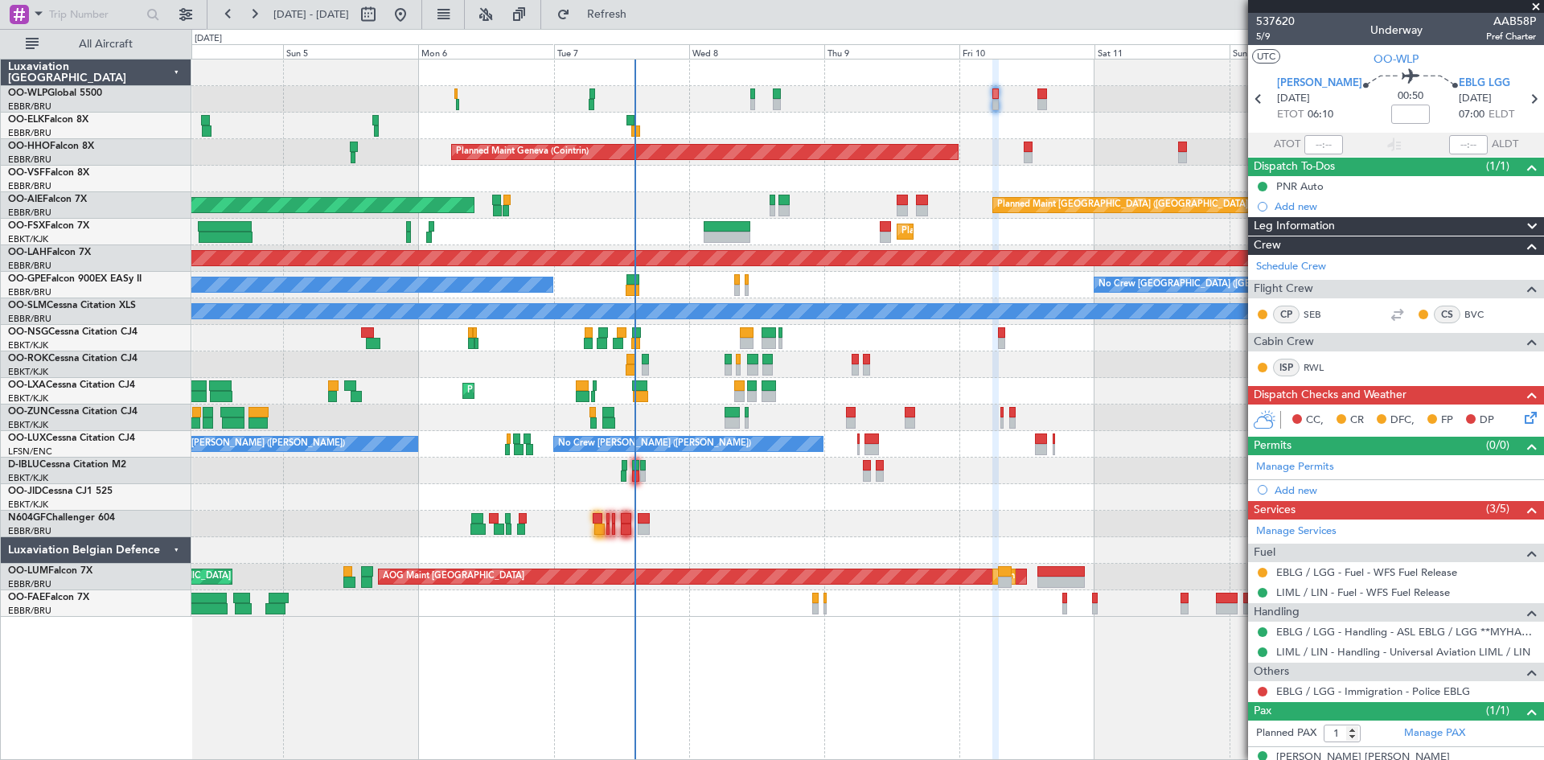
click at [1137, 560] on div at bounding box center [867, 550] width 1352 height 27
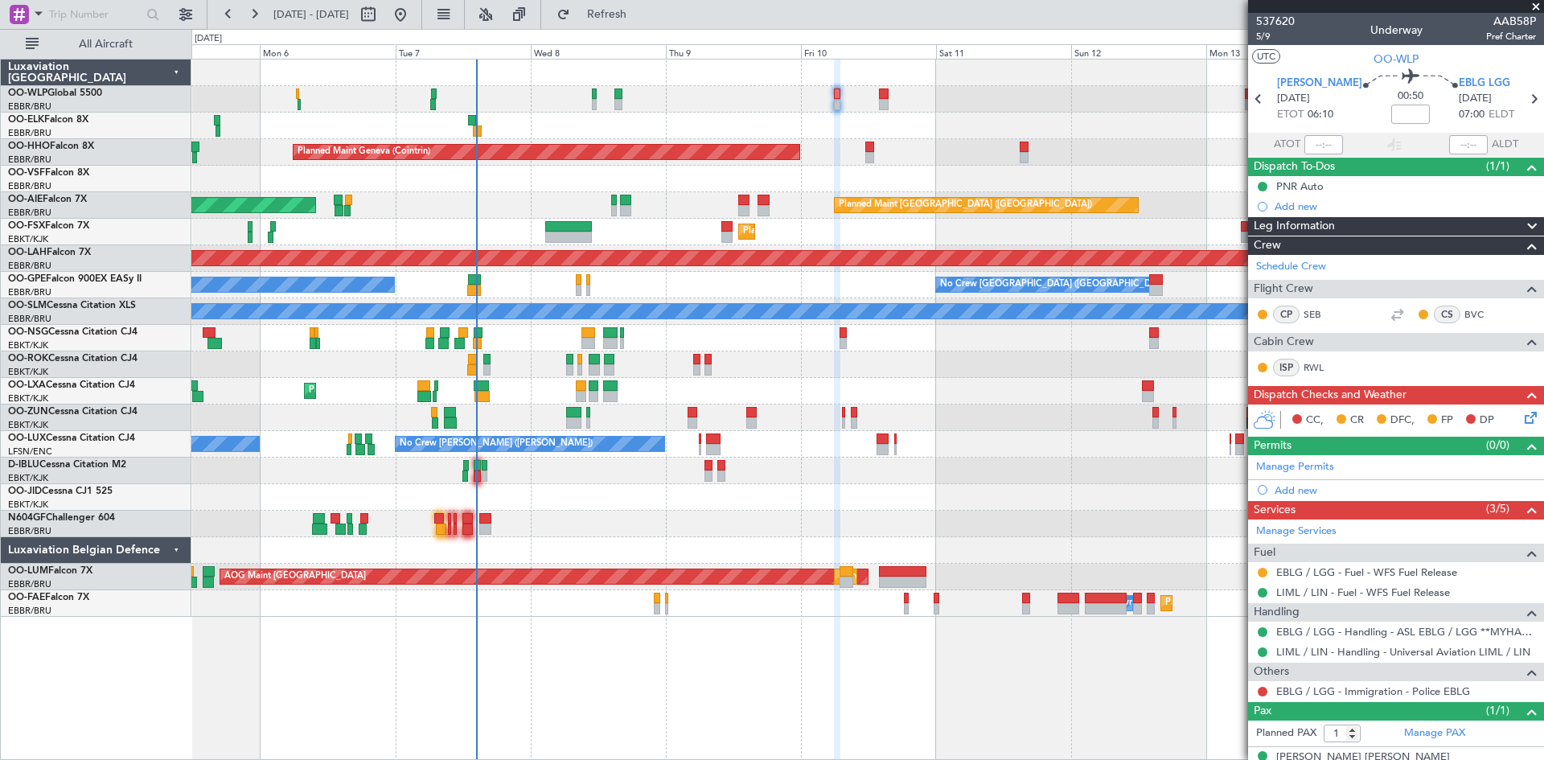
click at [1022, 461] on div "No Crew Kortrijk-[GEOGRAPHIC_DATA]" at bounding box center [867, 471] width 1352 height 27
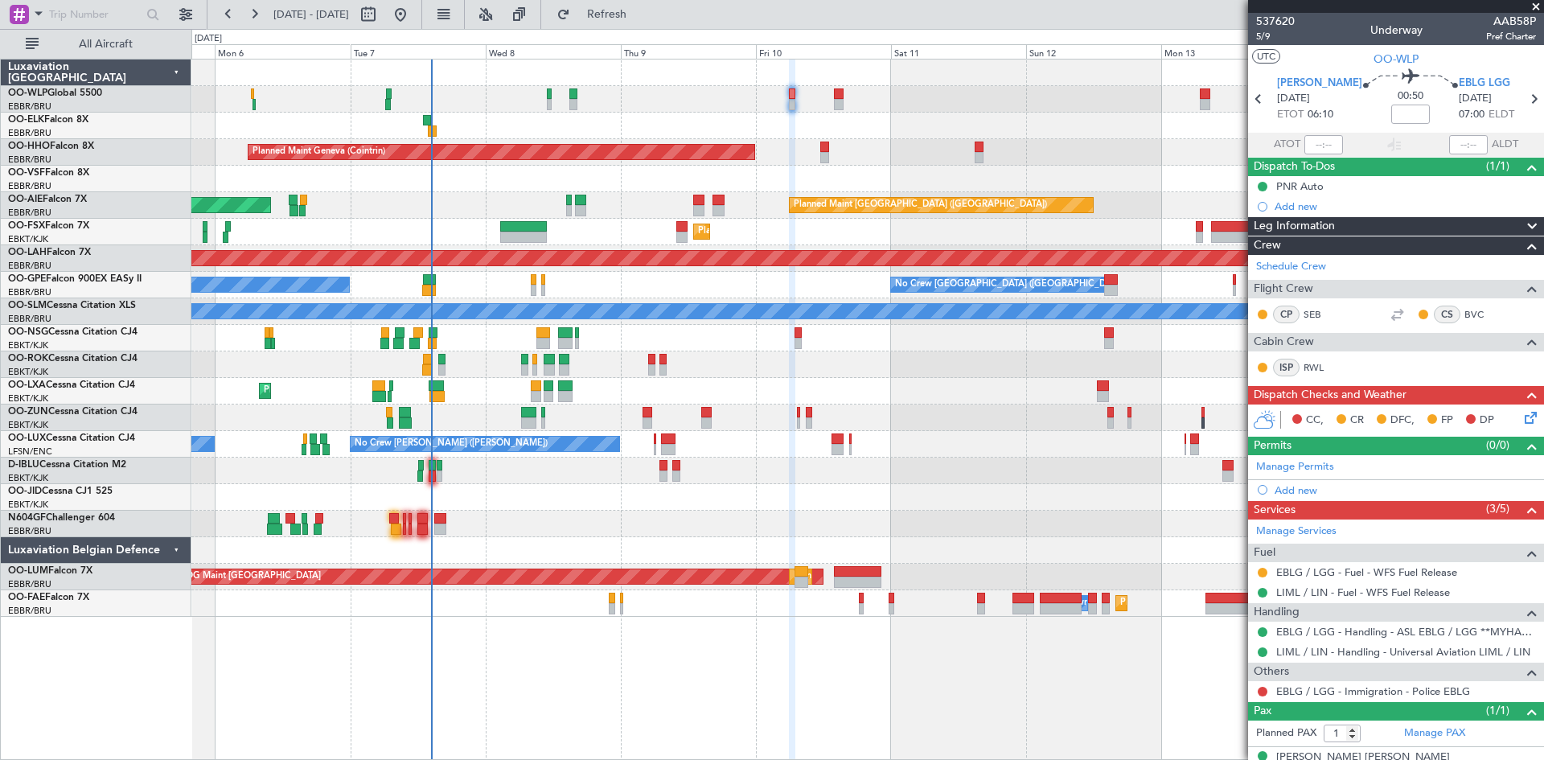
click at [1110, 503] on div "Planned Maint Geneva (Cointrin) Unplanned Maint [GEOGRAPHIC_DATA] ([GEOGRAPHIC_…" at bounding box center [867, 338] width 1352 height 557
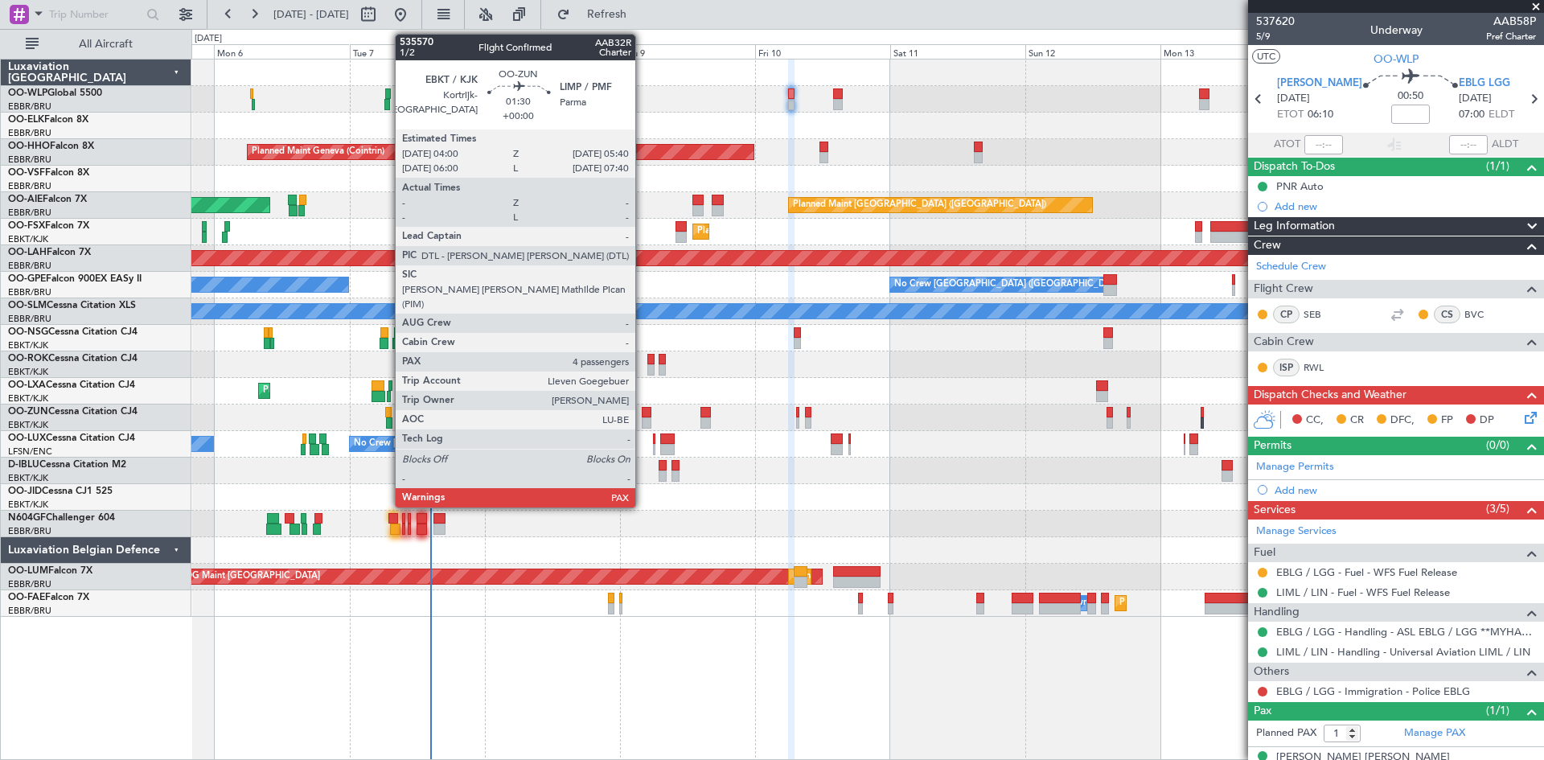
click at [643, 413] on div at bounding box center [647, 412] width 10 height 11
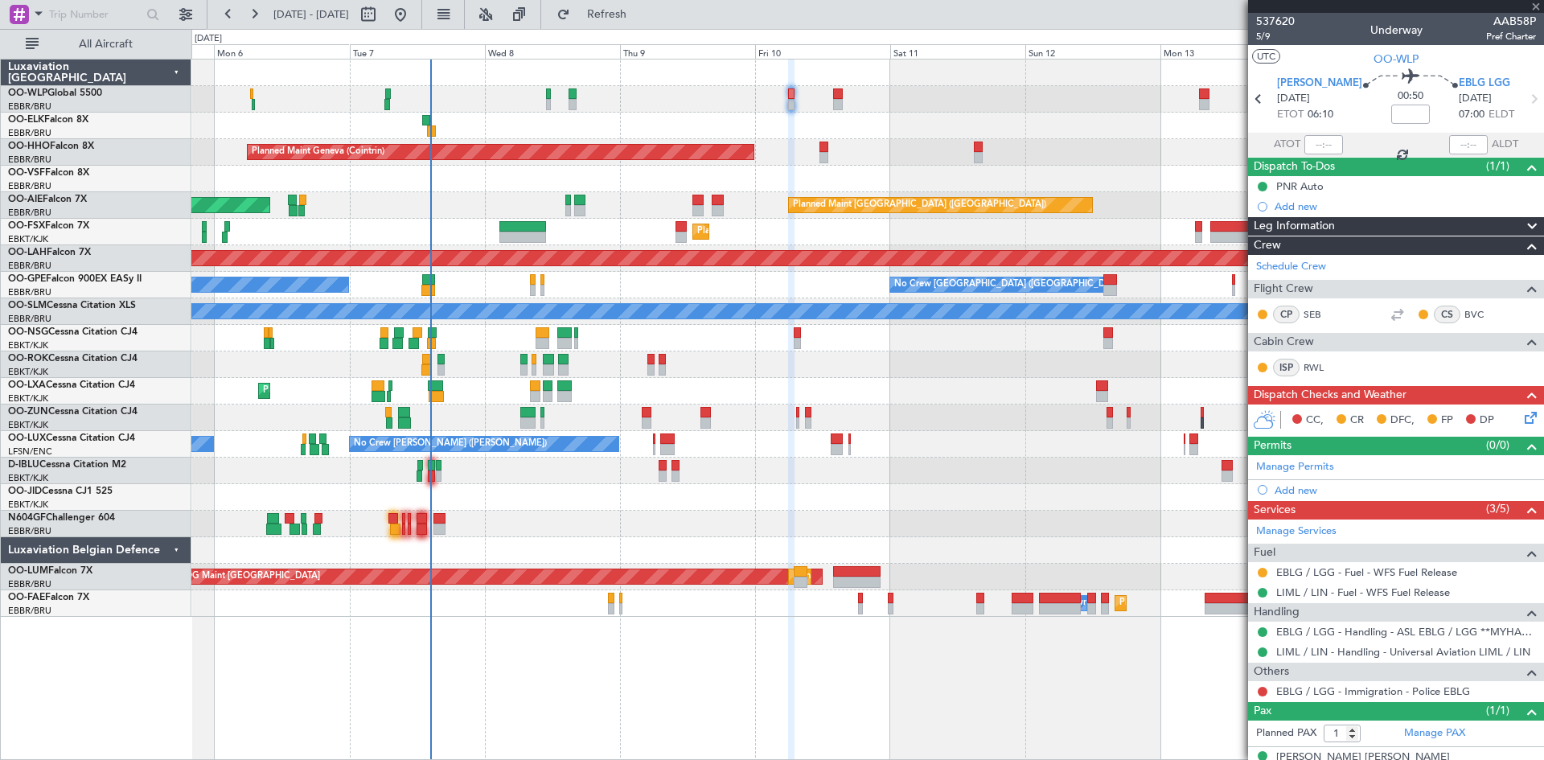
type input "4"
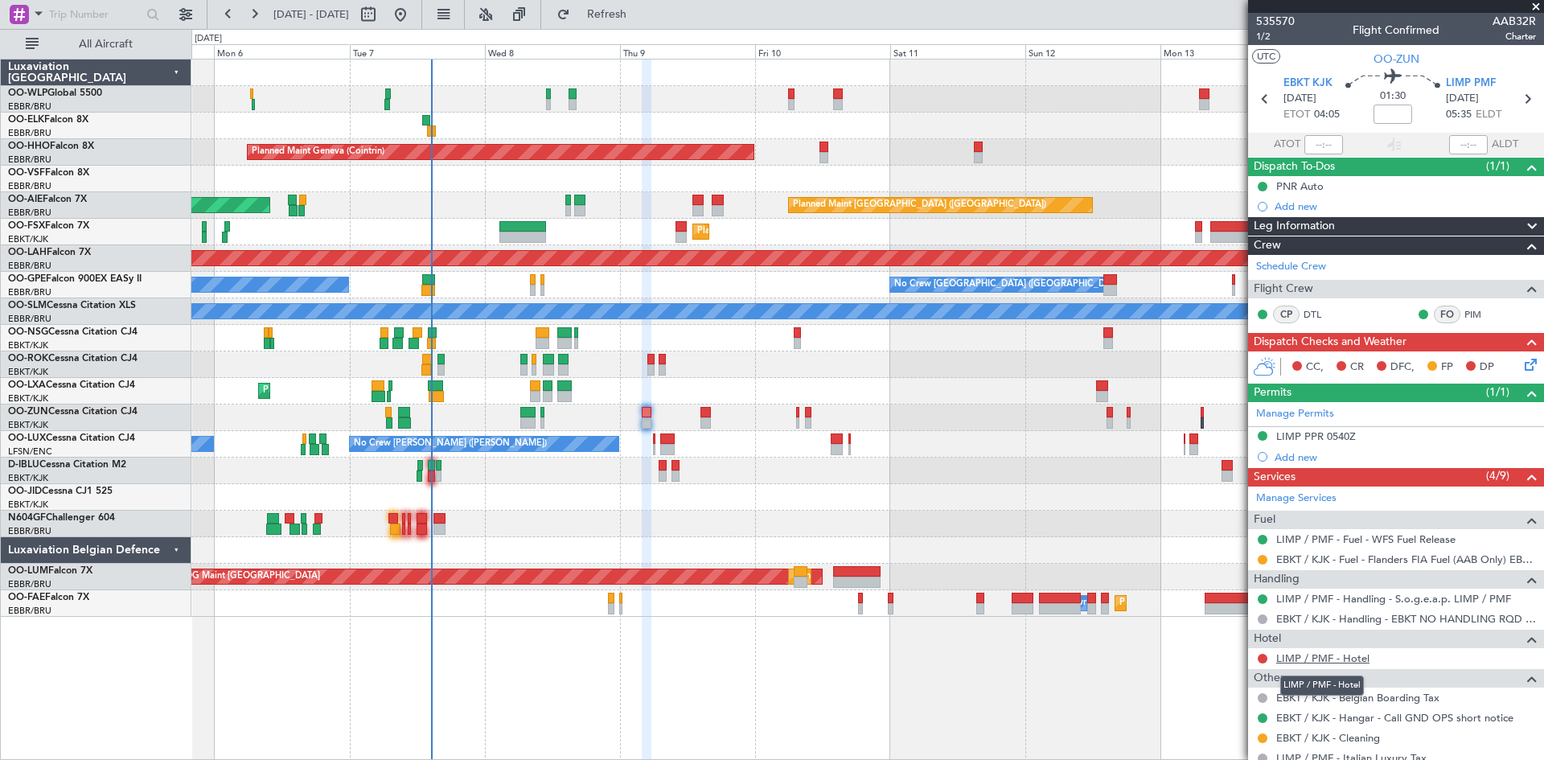
click at [1338, 653] on link "LIMP / PMF - Hotel" at bounding box center [1323, 659] width 93 height 14
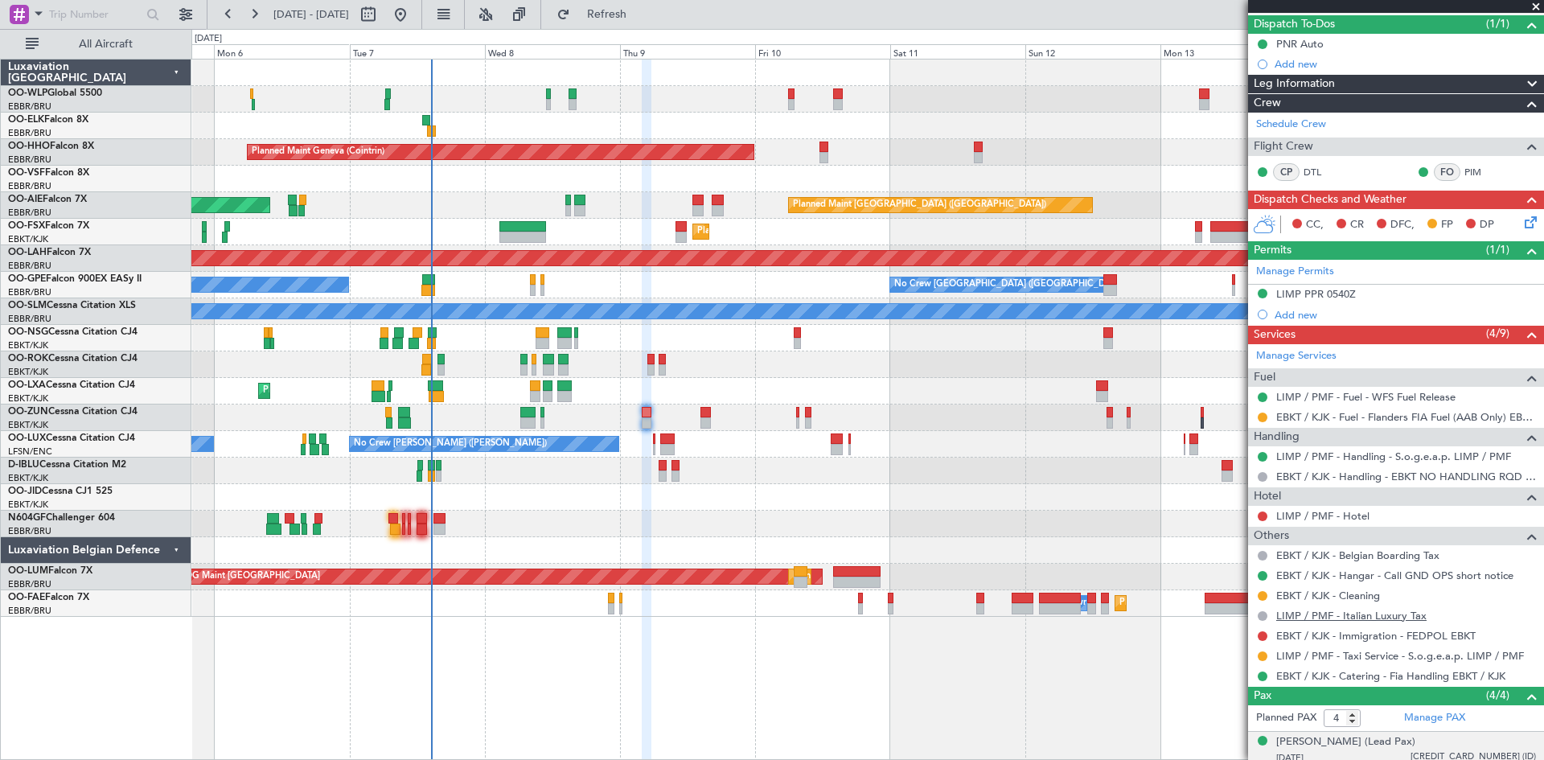
scroll to position [161, 0]
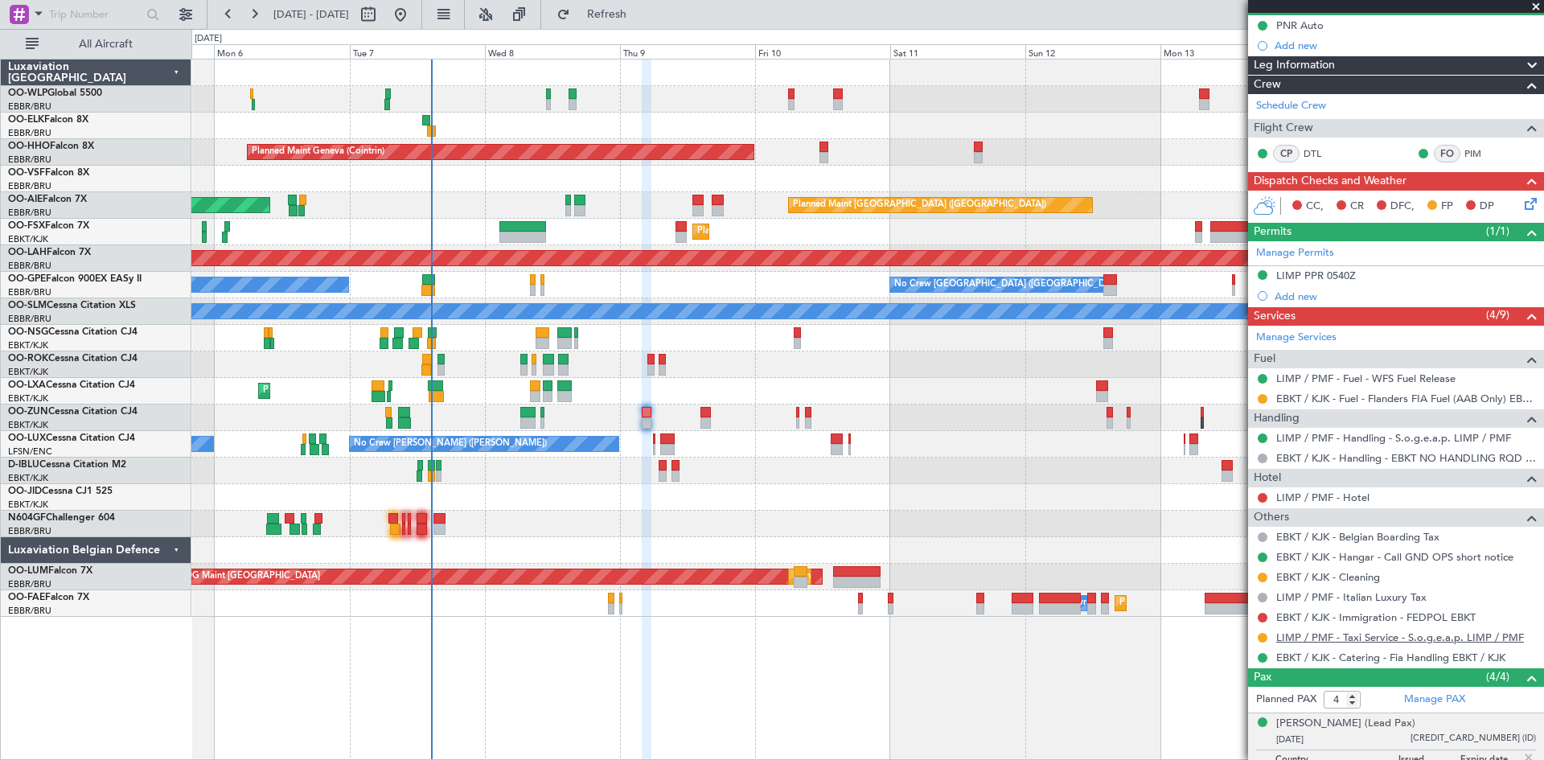
click at [1398, 640] on link "LIMP / PMF - Taxi Service - S.o.g.e.a.p. LIMP / PMF" at bounding box center [1401, 638] width 248 height 14
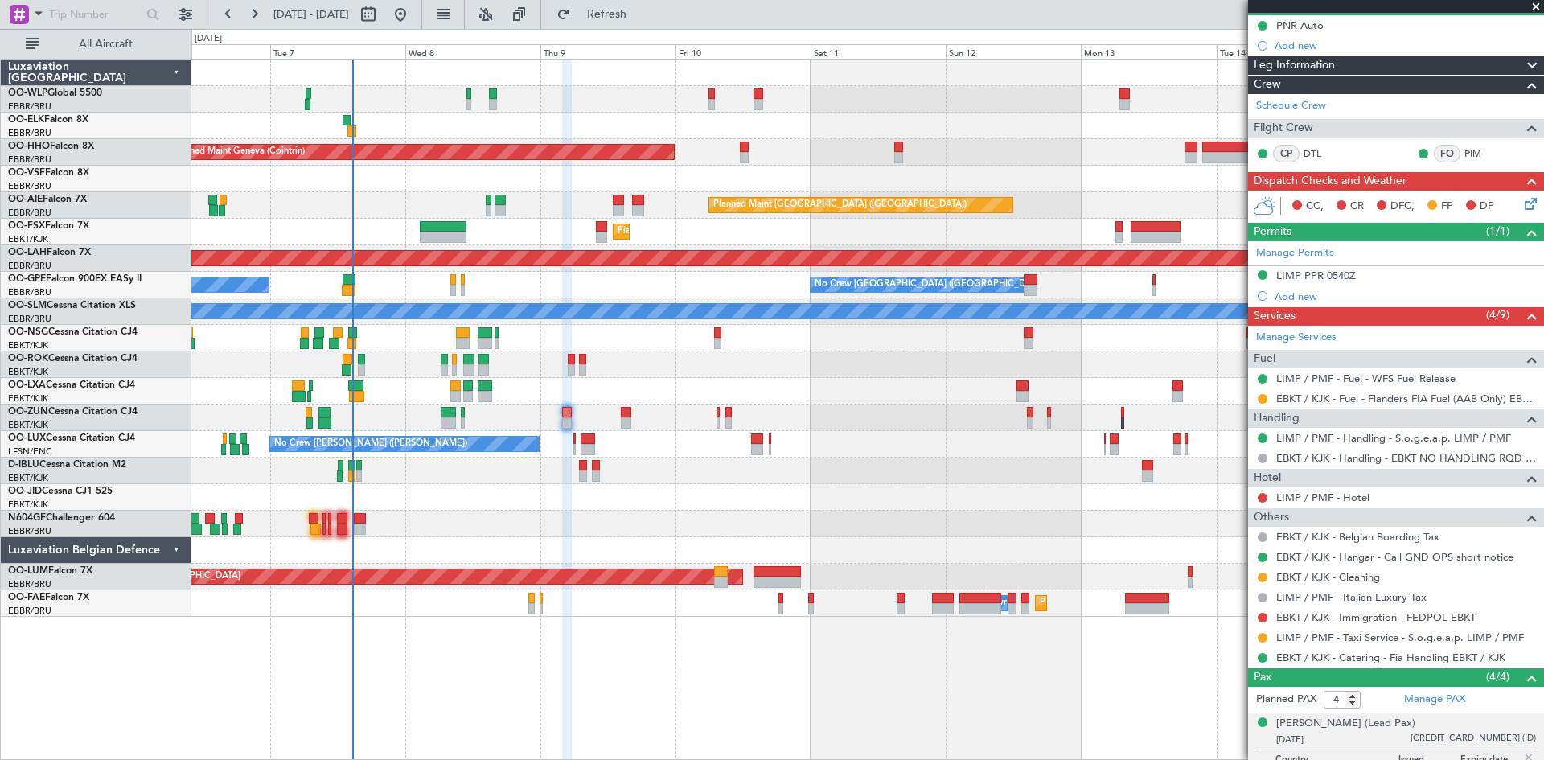
click at [962, 356] on div "Planned Maint Geneva (Cointrin) Planned Maint [GEOGRAPHIC_DATA] ([GEOGRAPHIC_DA…" at bounding box center [867, 338] width 1352 height 557
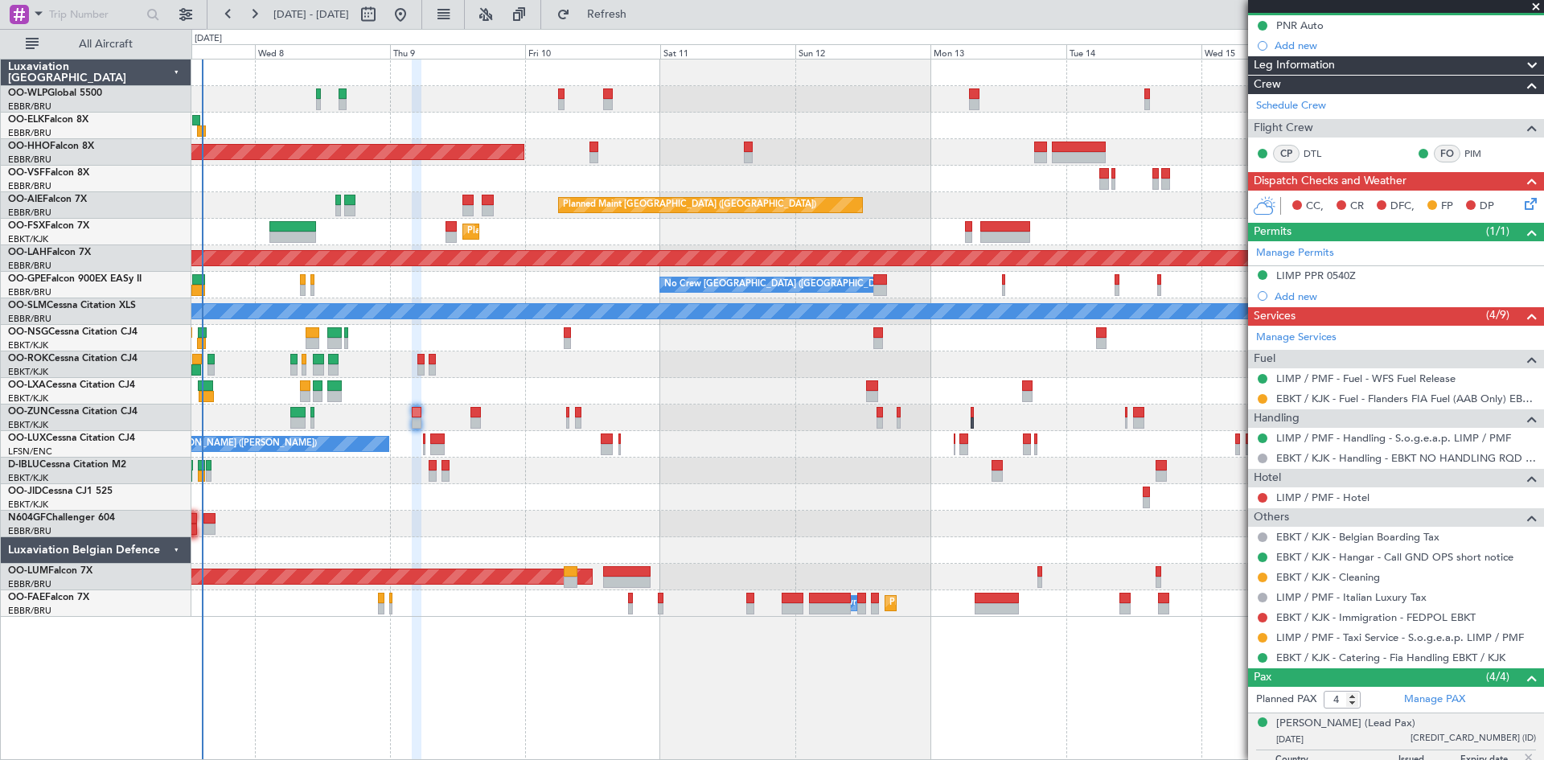
click at [991, 369] on div at bounding box center [867, 365] width 1352 height 27
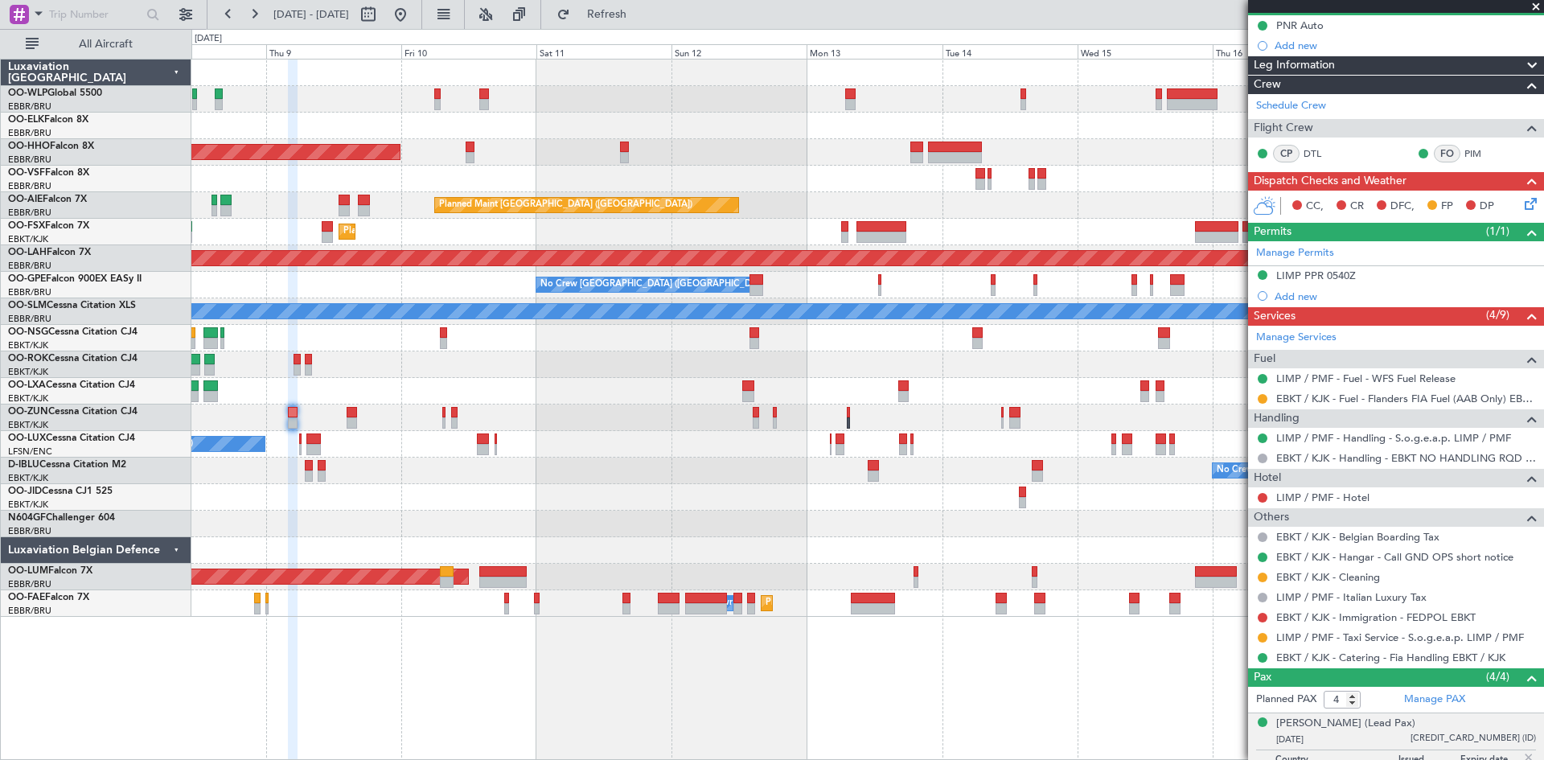
click at [861, 372] on div at bounding box center [867, 365] width 1352 height 27
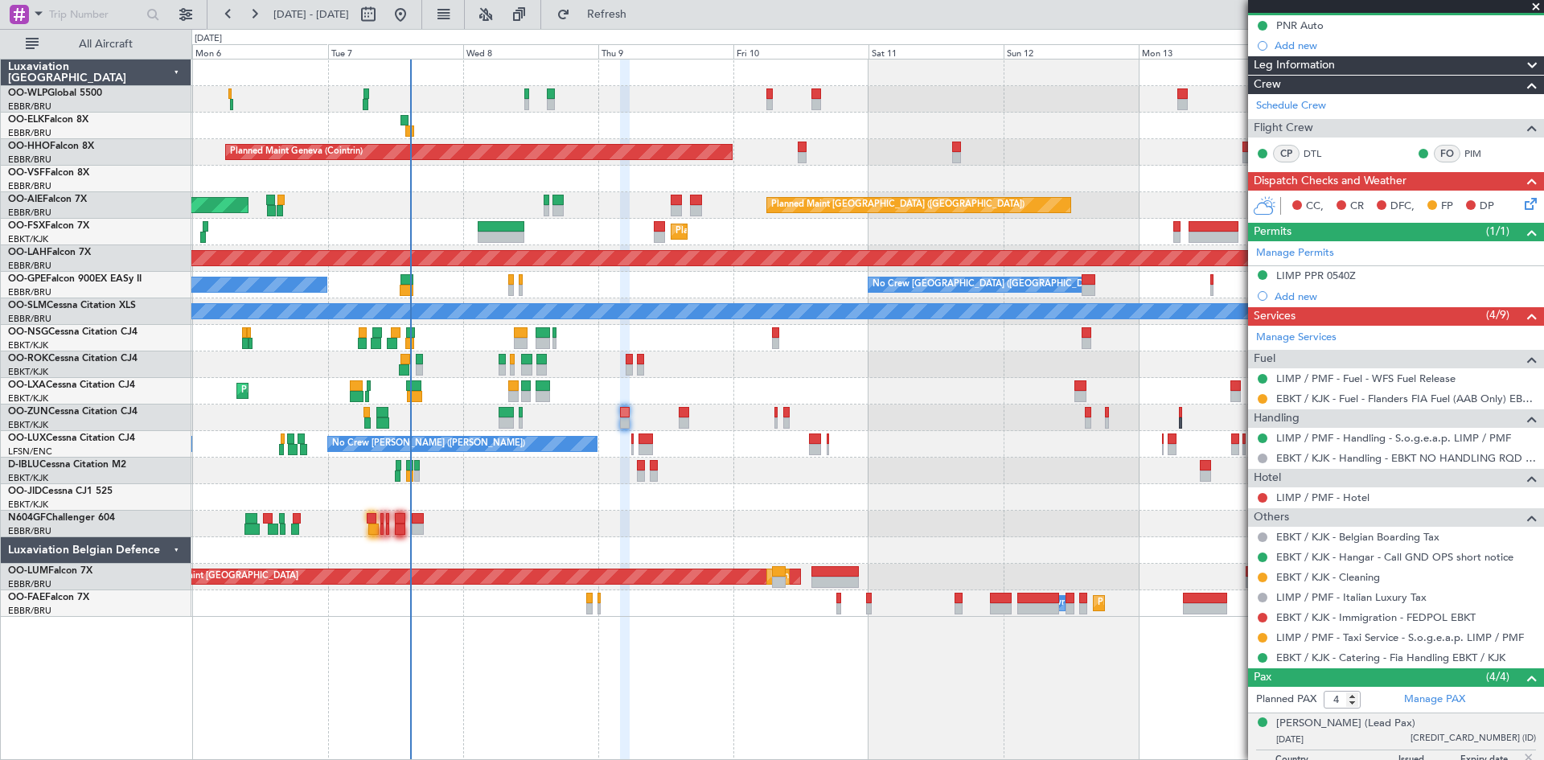
click at [689, 204] on div "Planned Maint [GEOGRAPHIC_DATA] ([GEOGRAPHIC_DATA]) Unplanned Maint [GEOGRAPHIC…" at bounding box center [867, 205] width 1352 height 27
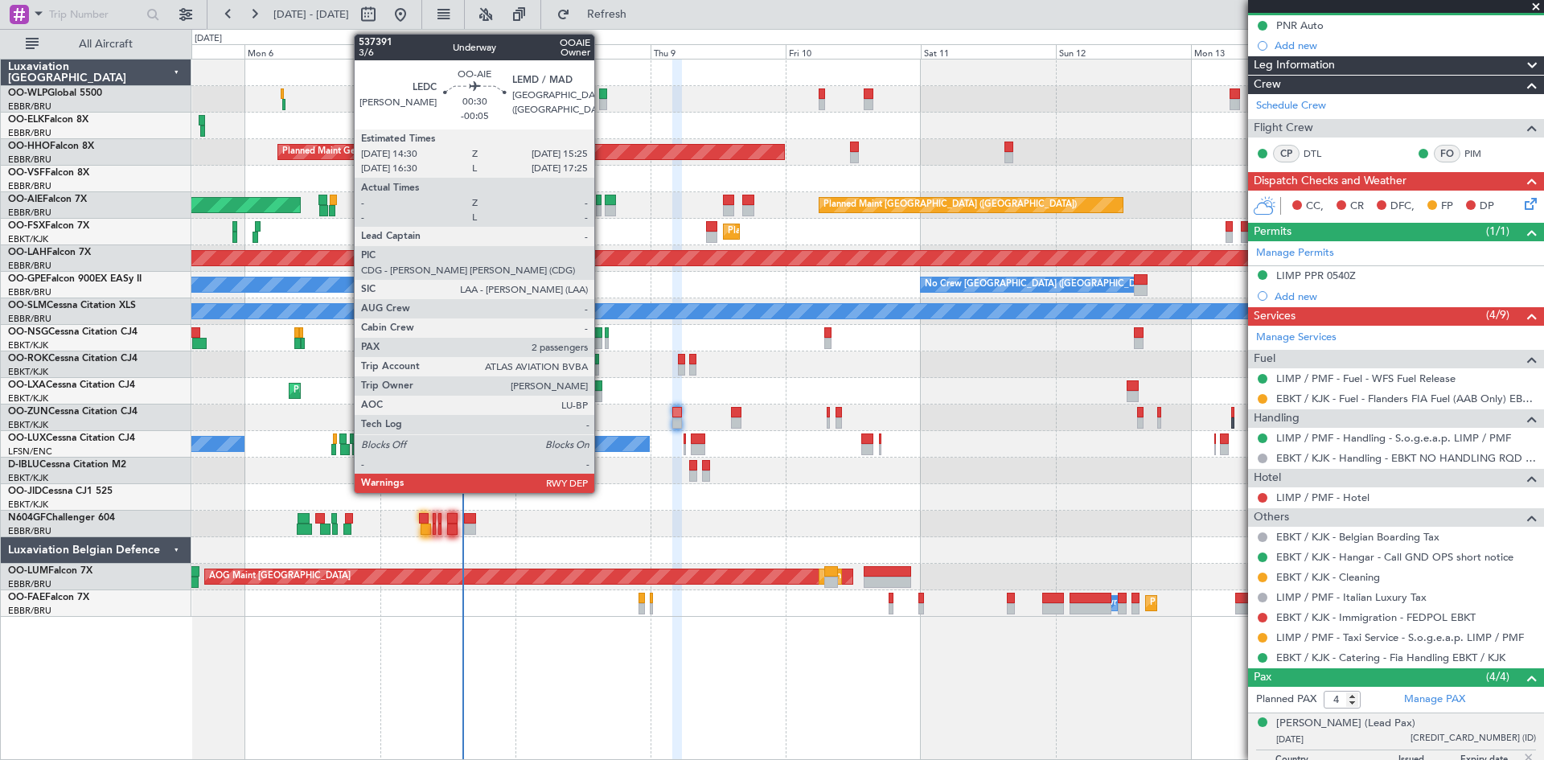
click at [602, 205] on div at bounding box center [599, 210] width 6 height 11
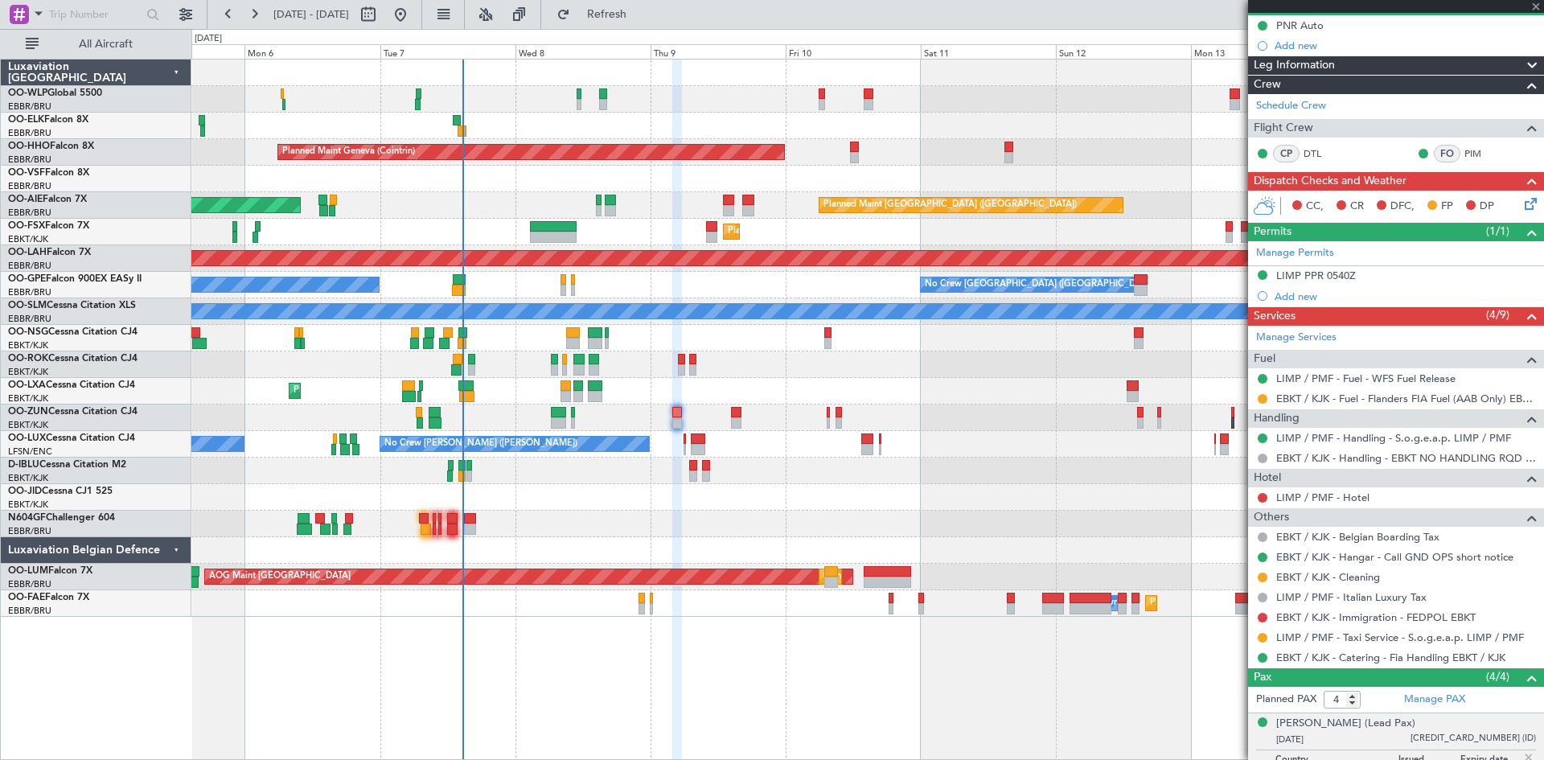
type input "-00:05"
type input "2"
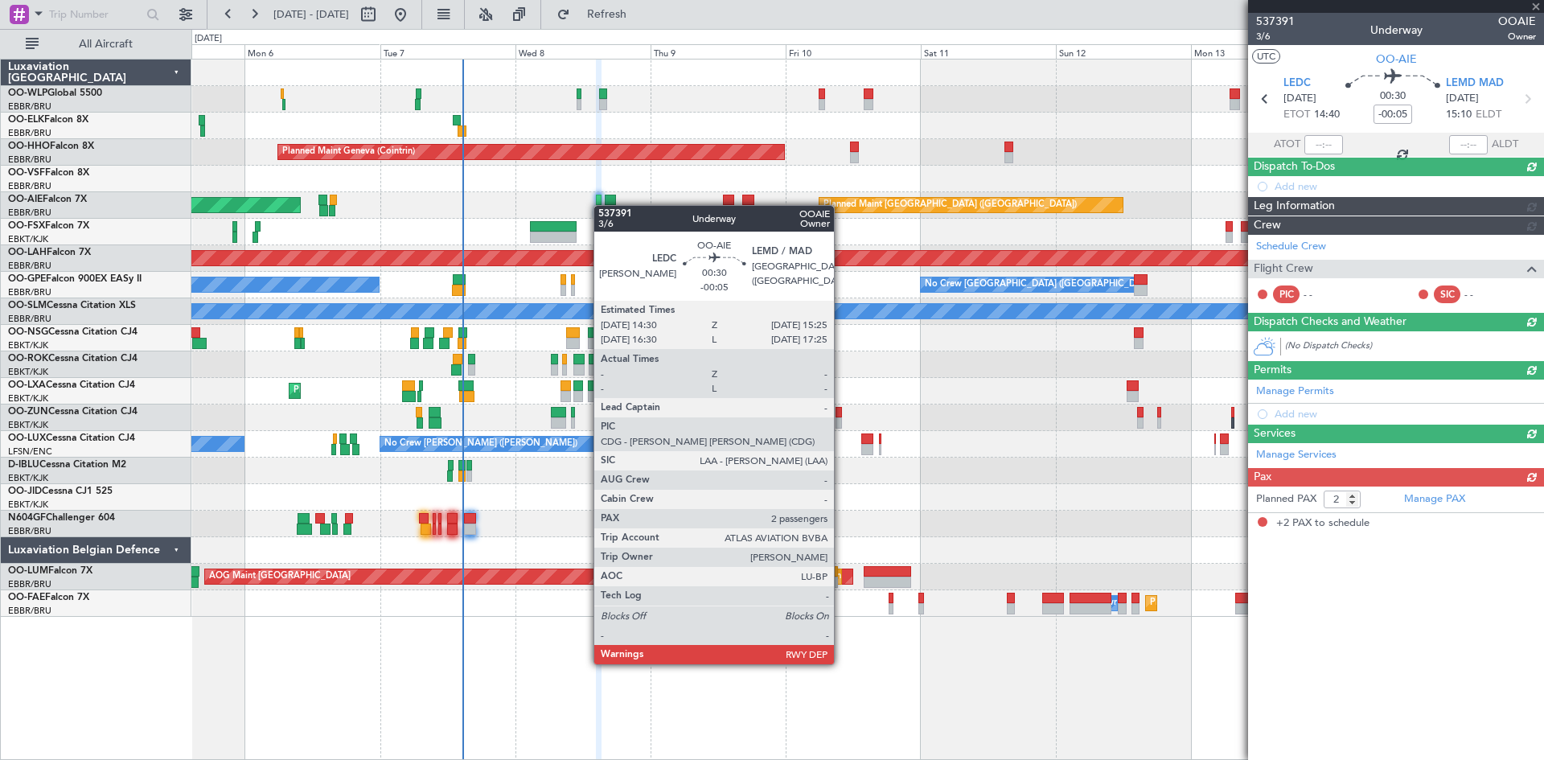
scroll to position [0, 0]
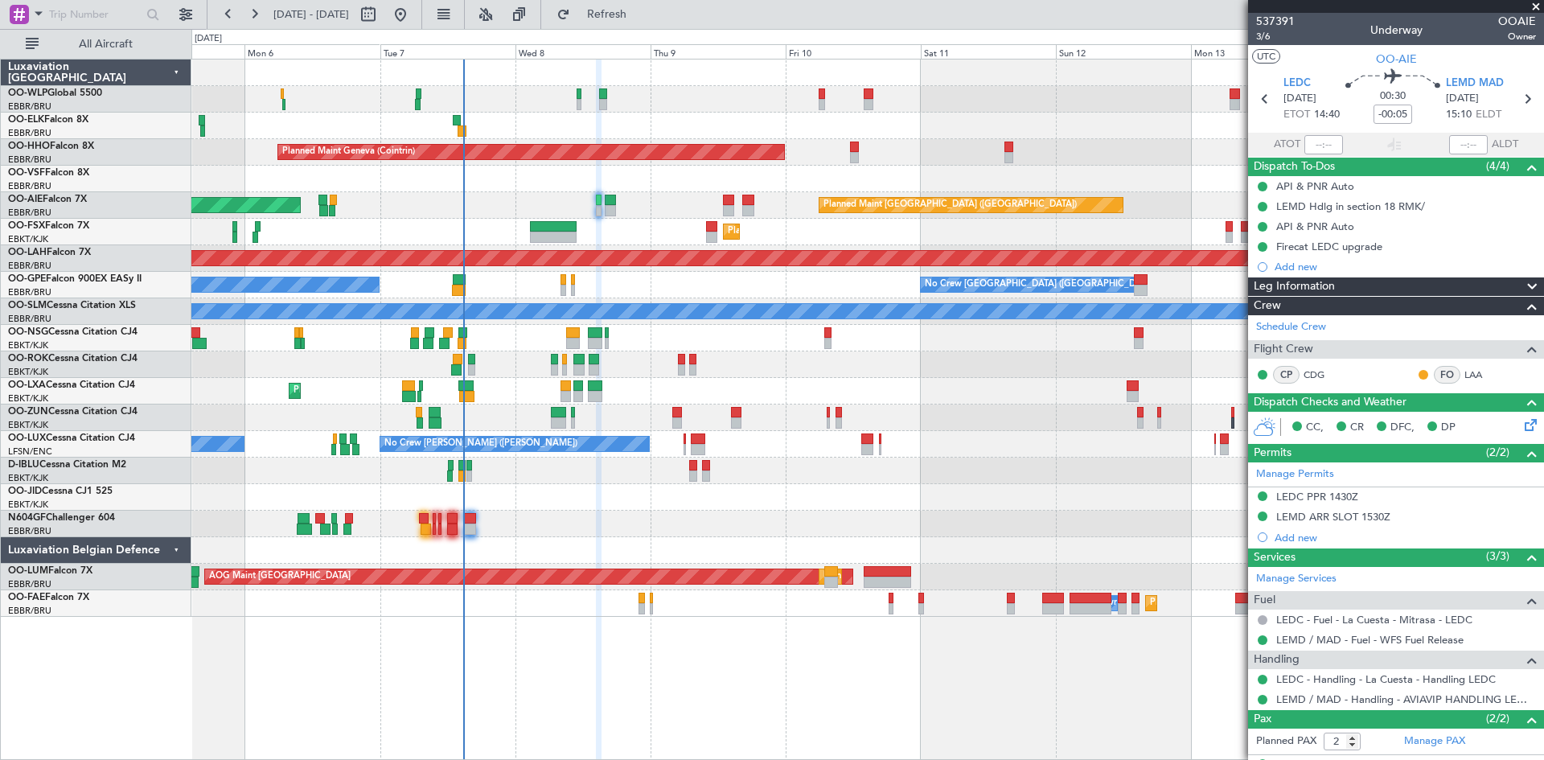
click at [607, 219] on div "Planned Maint Kortrijk-[GEOGRAPHIC_DATA]" at bounding box center [867, 232] width 1352 height 27
click at [607, 214] on div at bounding box center [611, 210] width 12 height 11
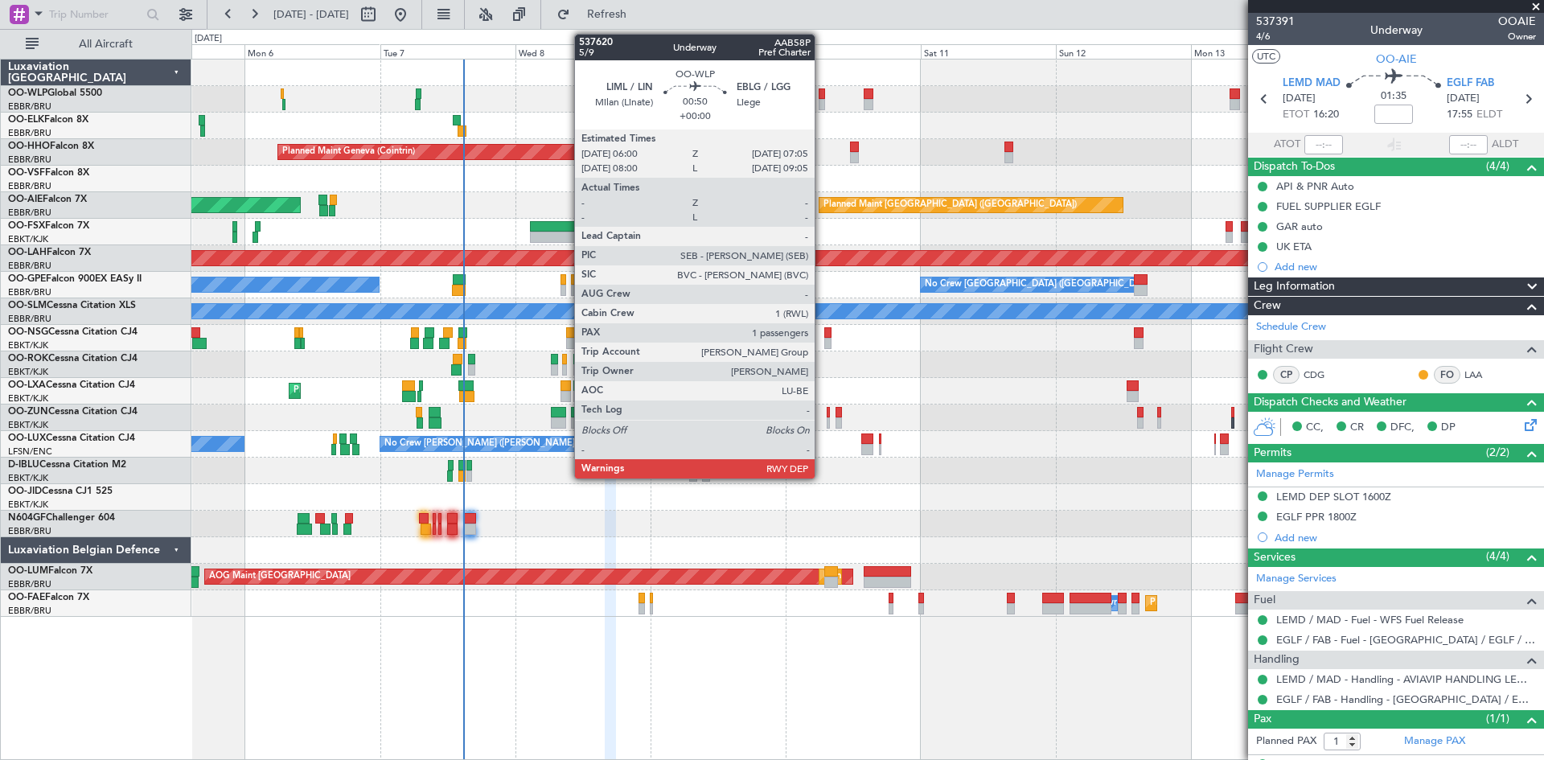
click at [822, 105] on div at bounding box center [822, 104] width 6 height 11
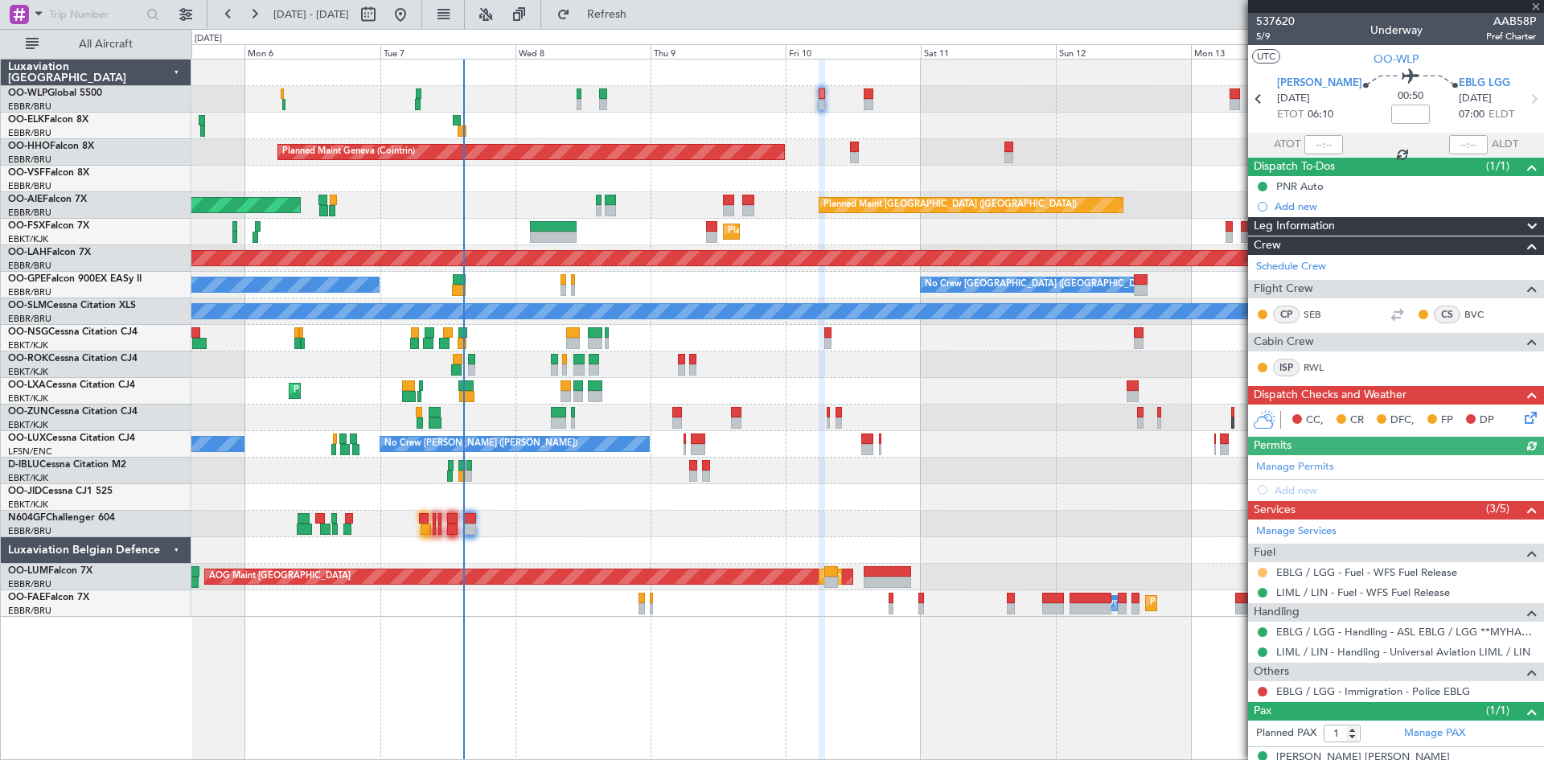
click at [1261, 574] on button at bounding box center [1263, 573] width 10 height 10
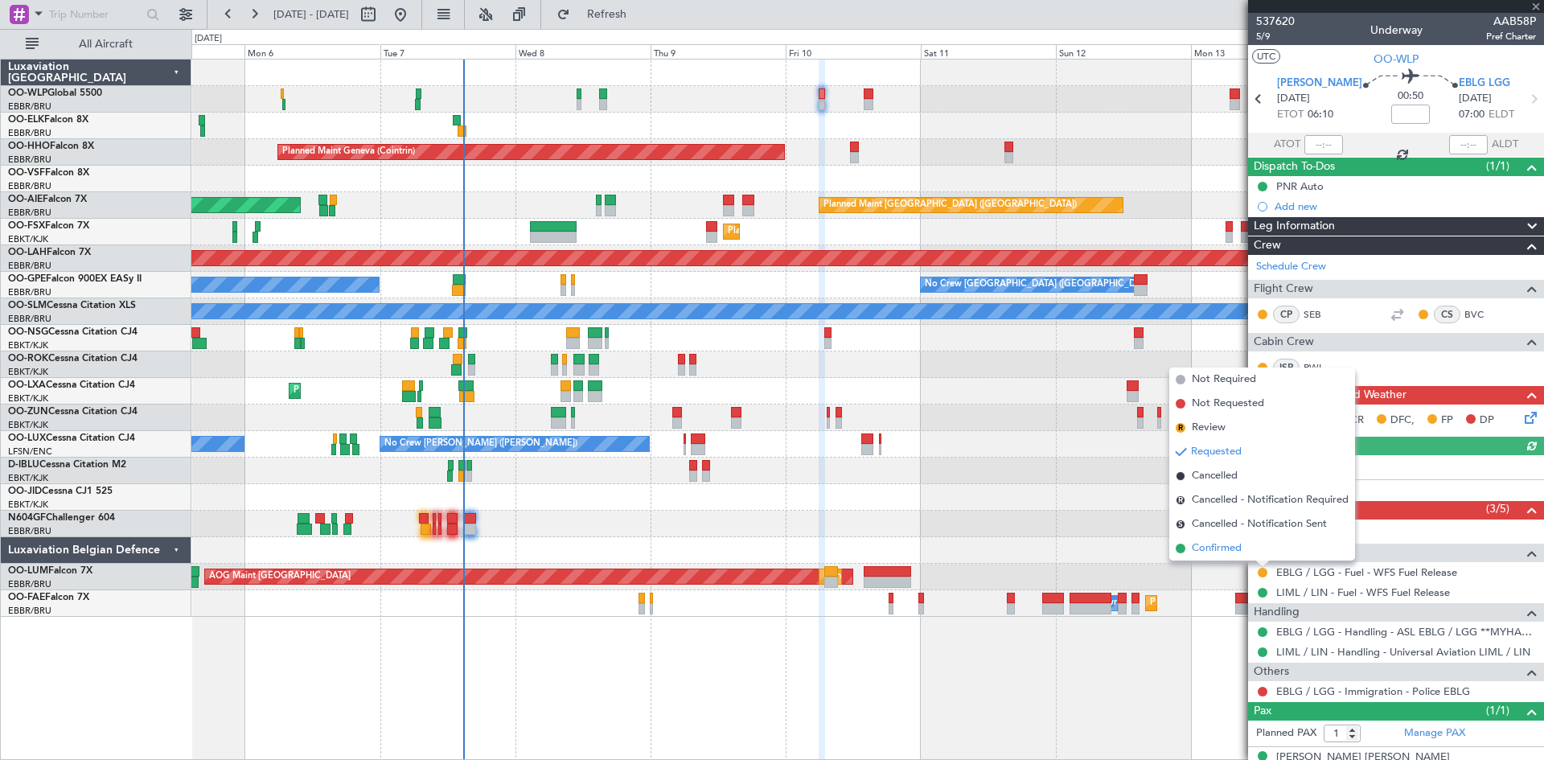
click at [1227, 549] on span "Confirmed" at bounding box center [1217, 549] width 50 height 16
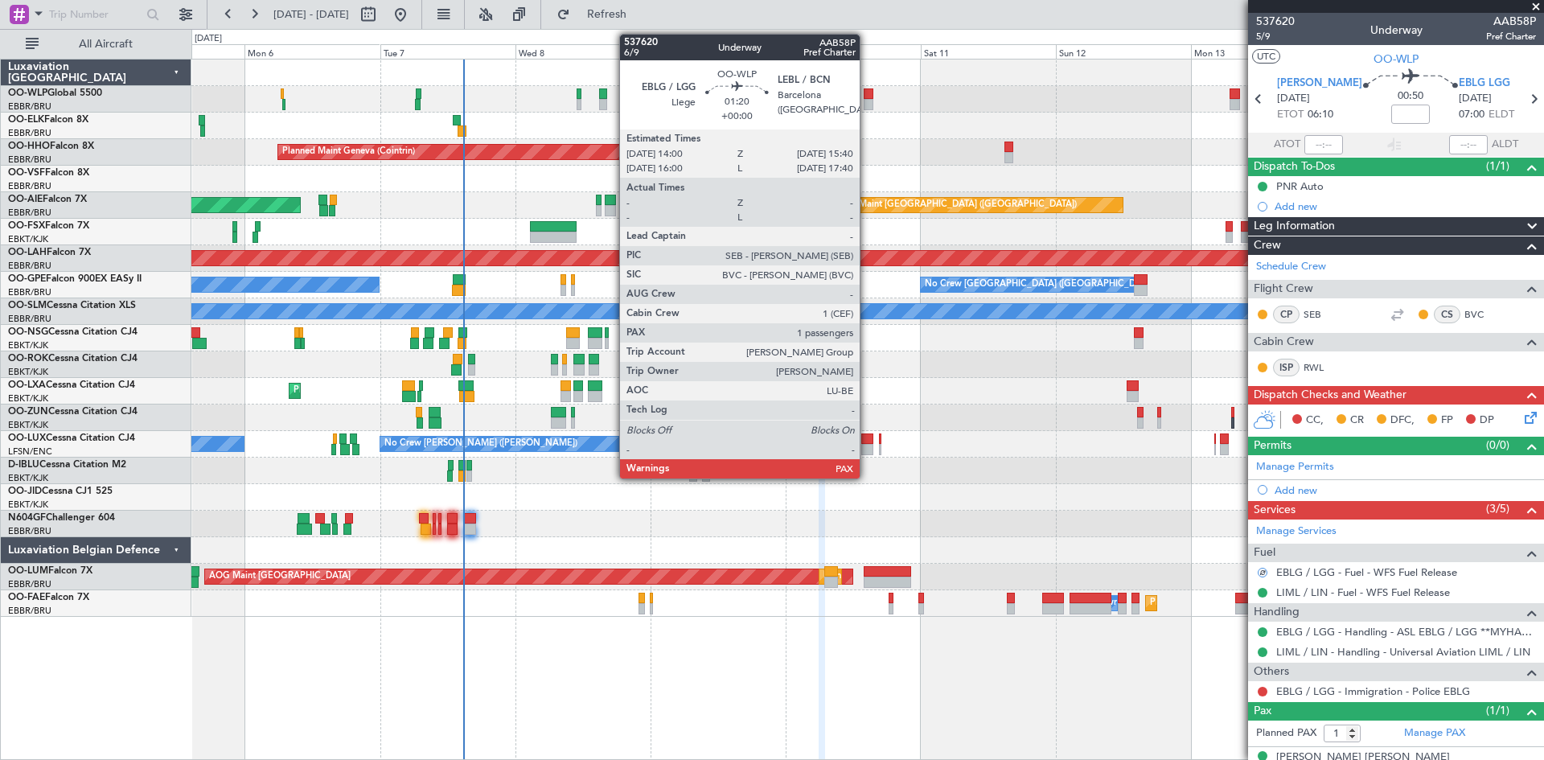
click at [867, 94] on div at bounding box center [869, 93] width 10 height 11
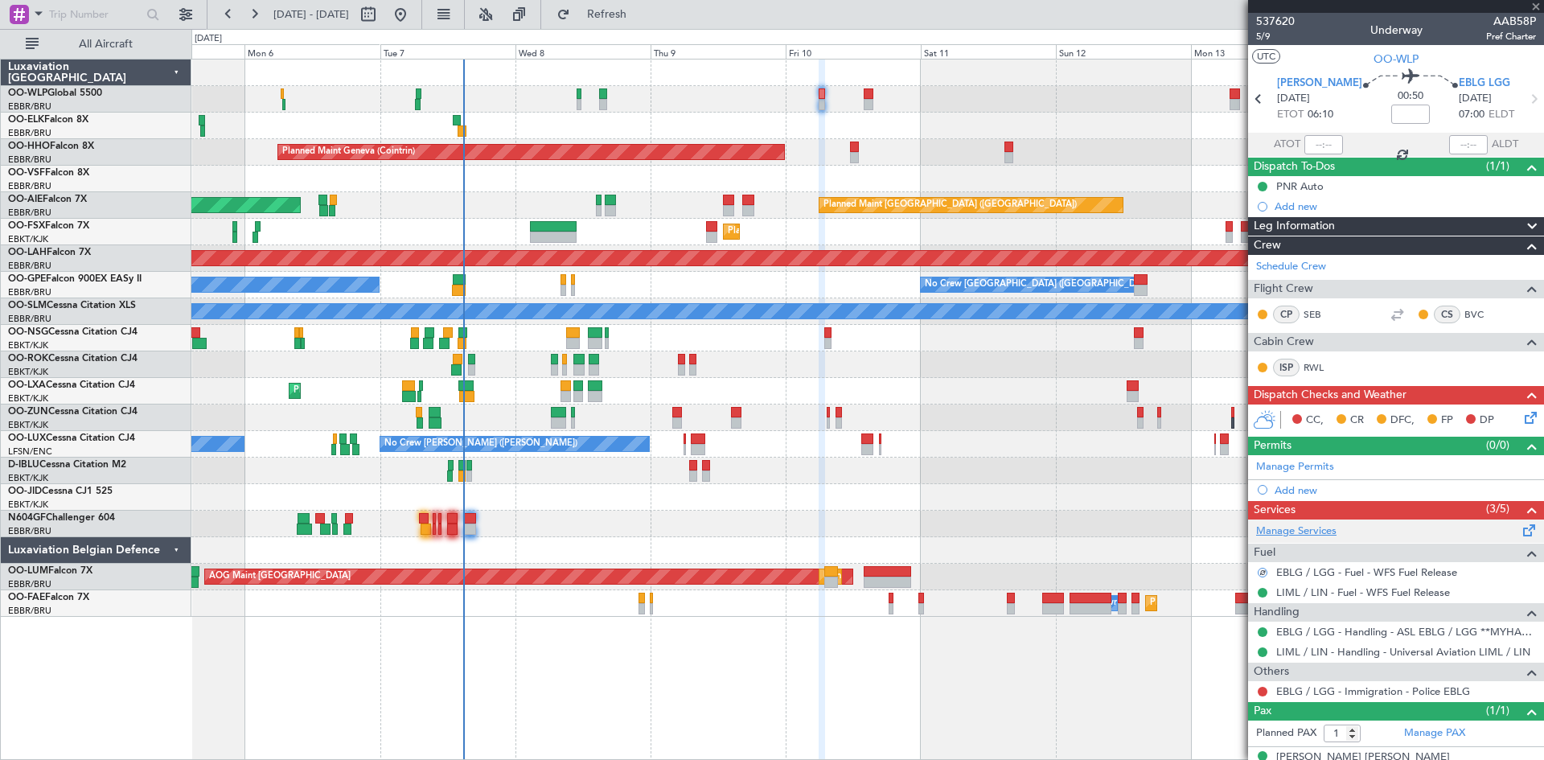
type input "2"
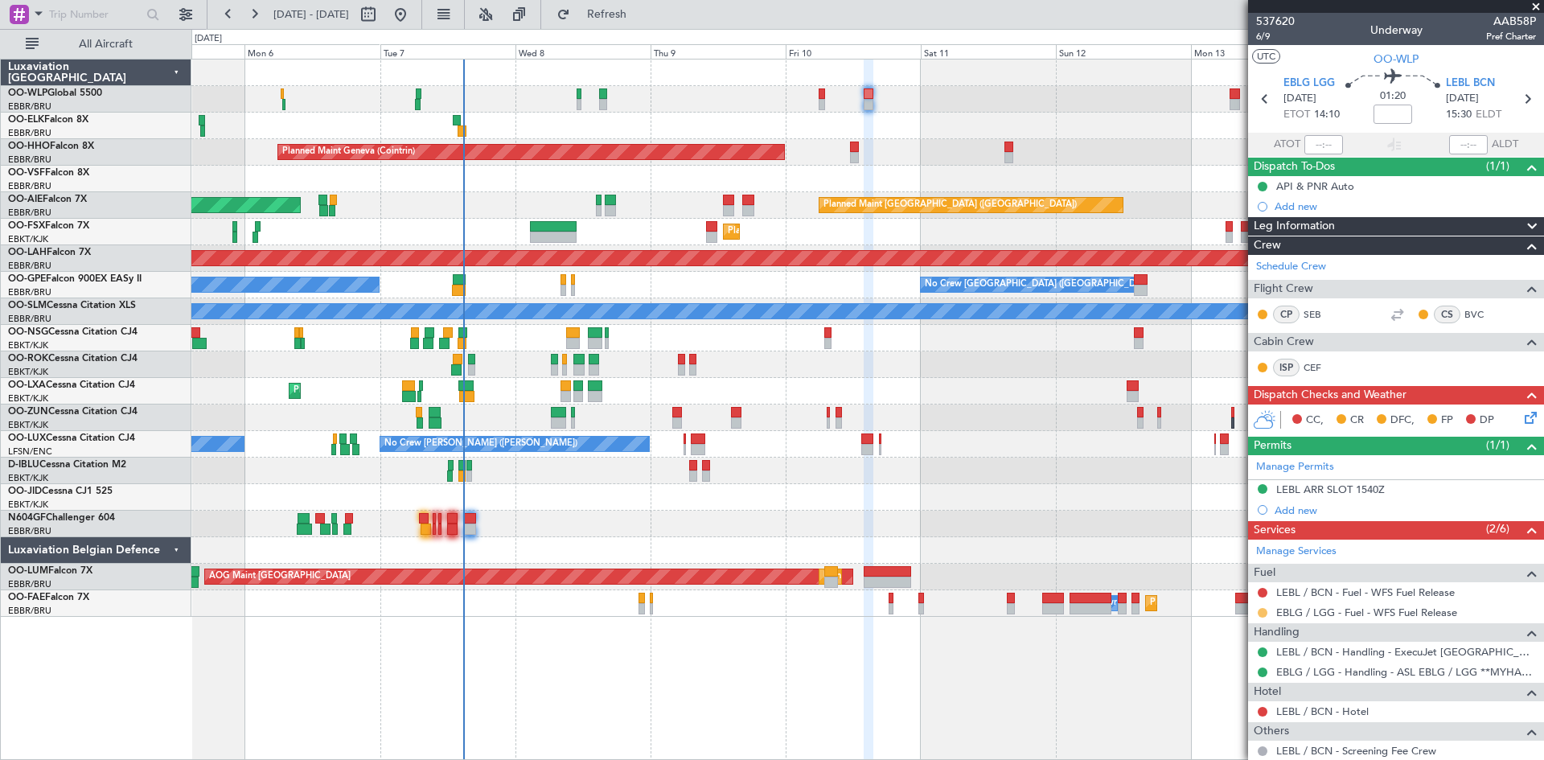
click at [1260, 615] on button at bounding box center [1263, 613] width 10 height 10
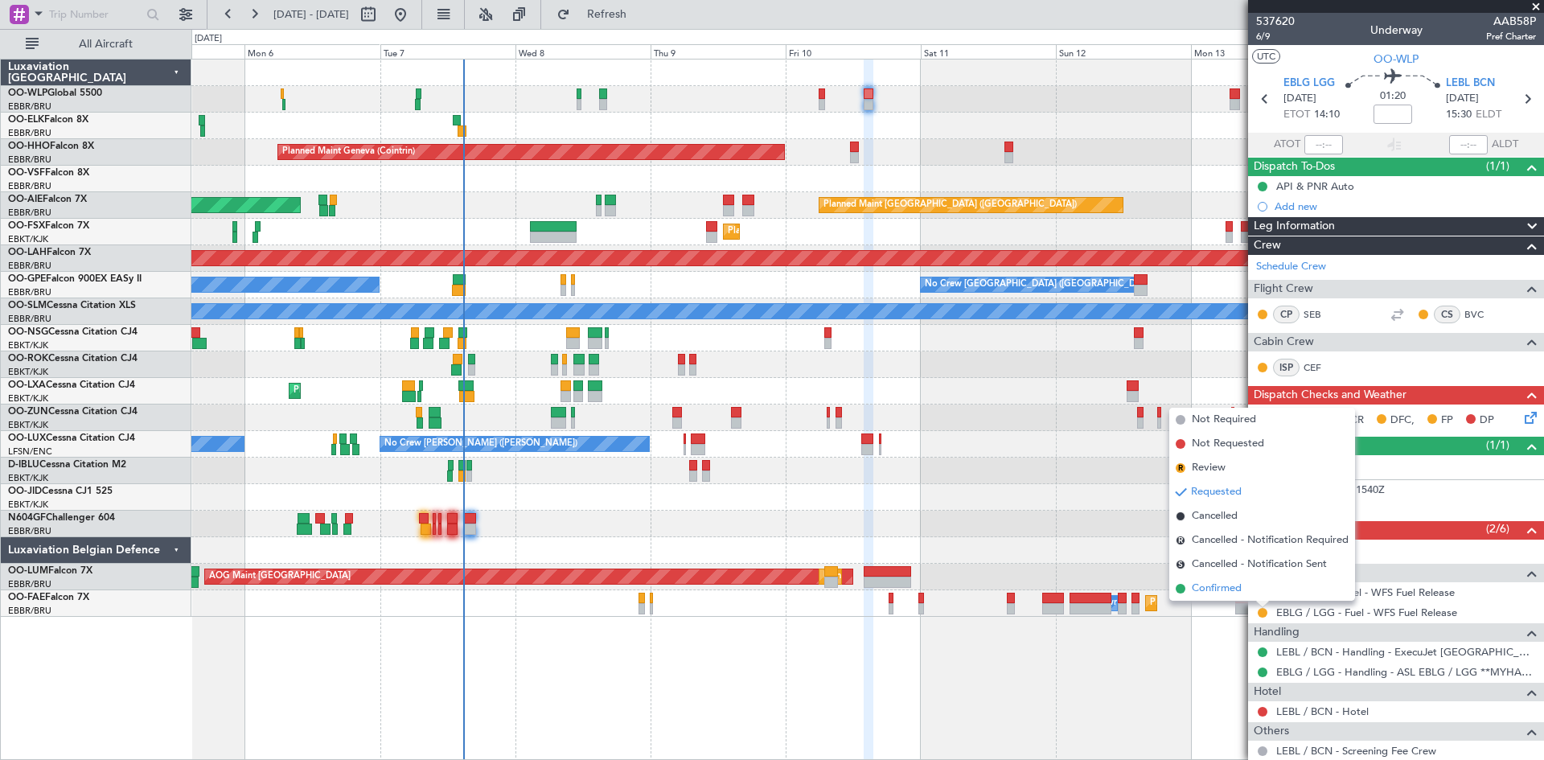
click at [1228, 595] on span "Confirmed" at bounding box center [1217, 589] width 50 height 16
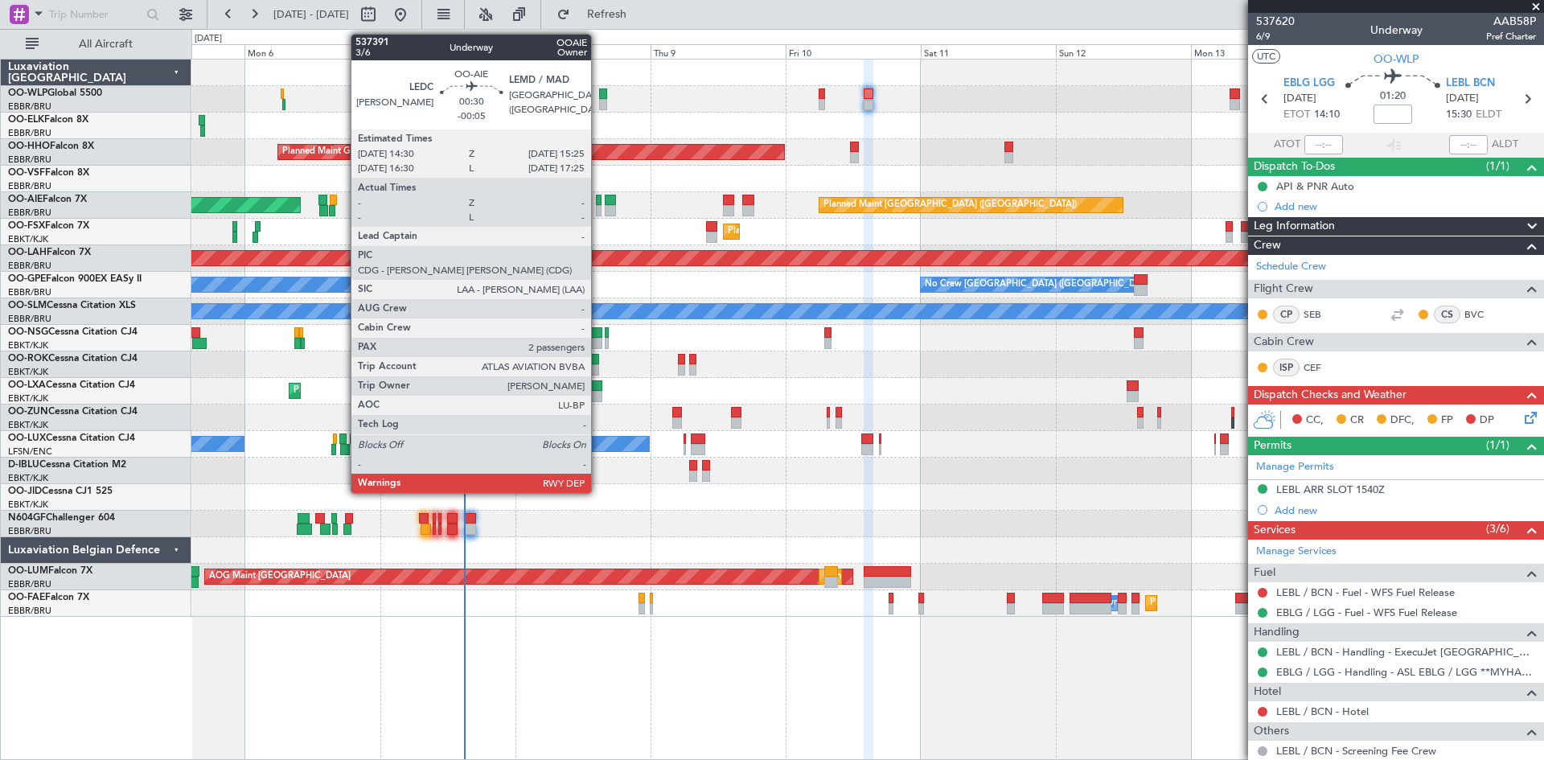
click at [598, 199] on div at bounding box center [599, 200] width 6 height 11
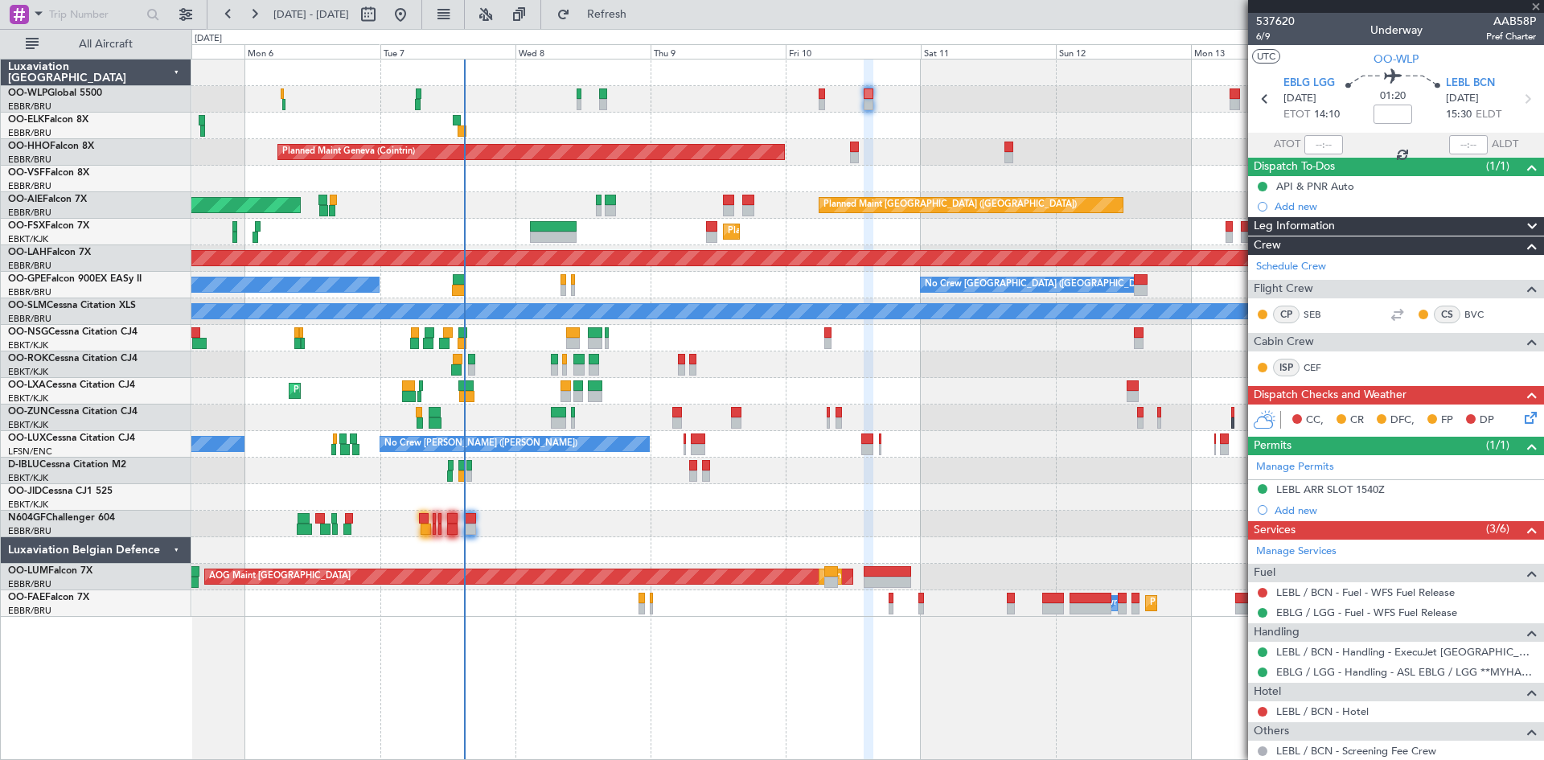
type input "-00:05"
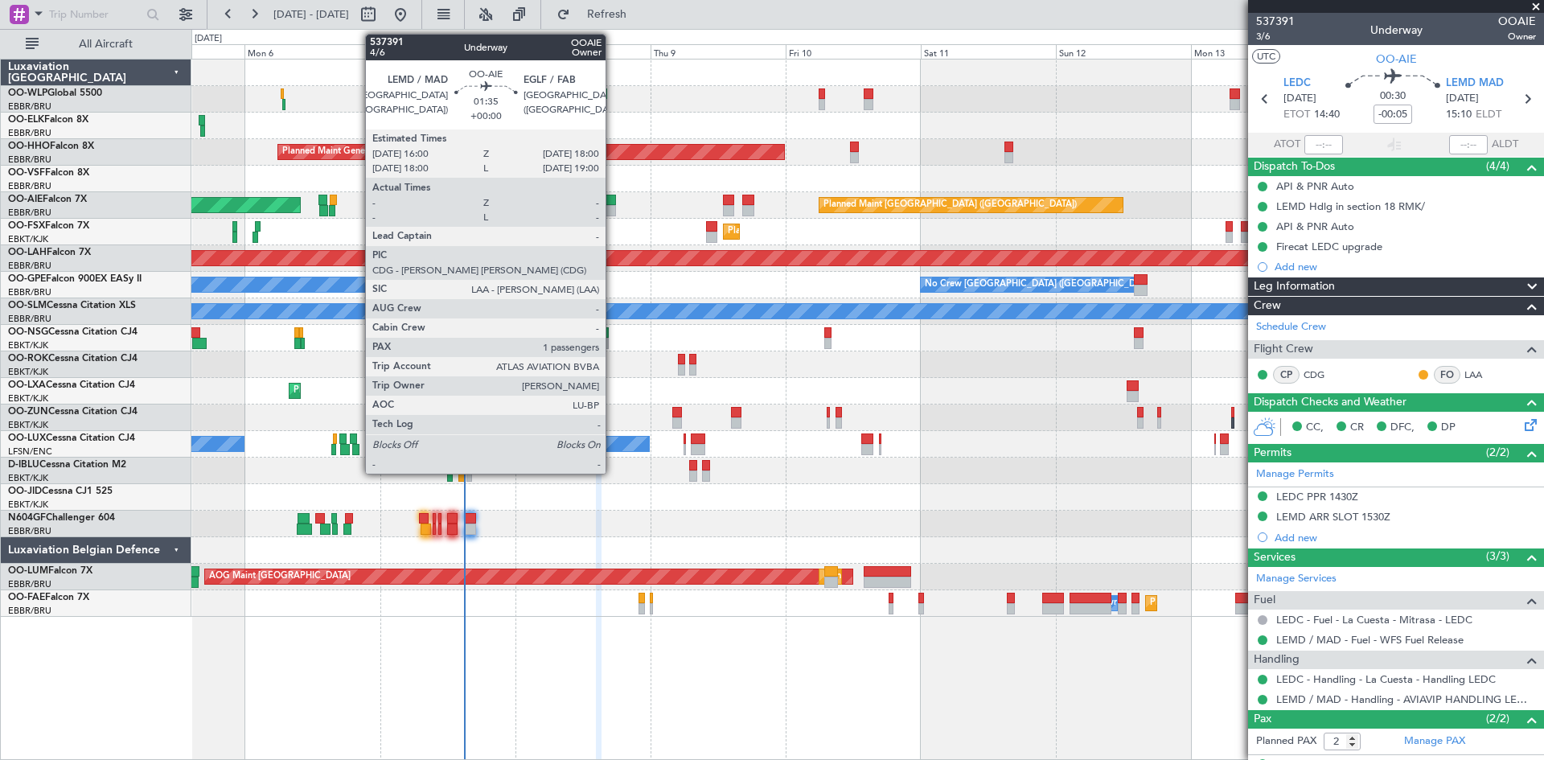
click at [613, 206] on div at bounding box center [611, 210] width 12 height 11
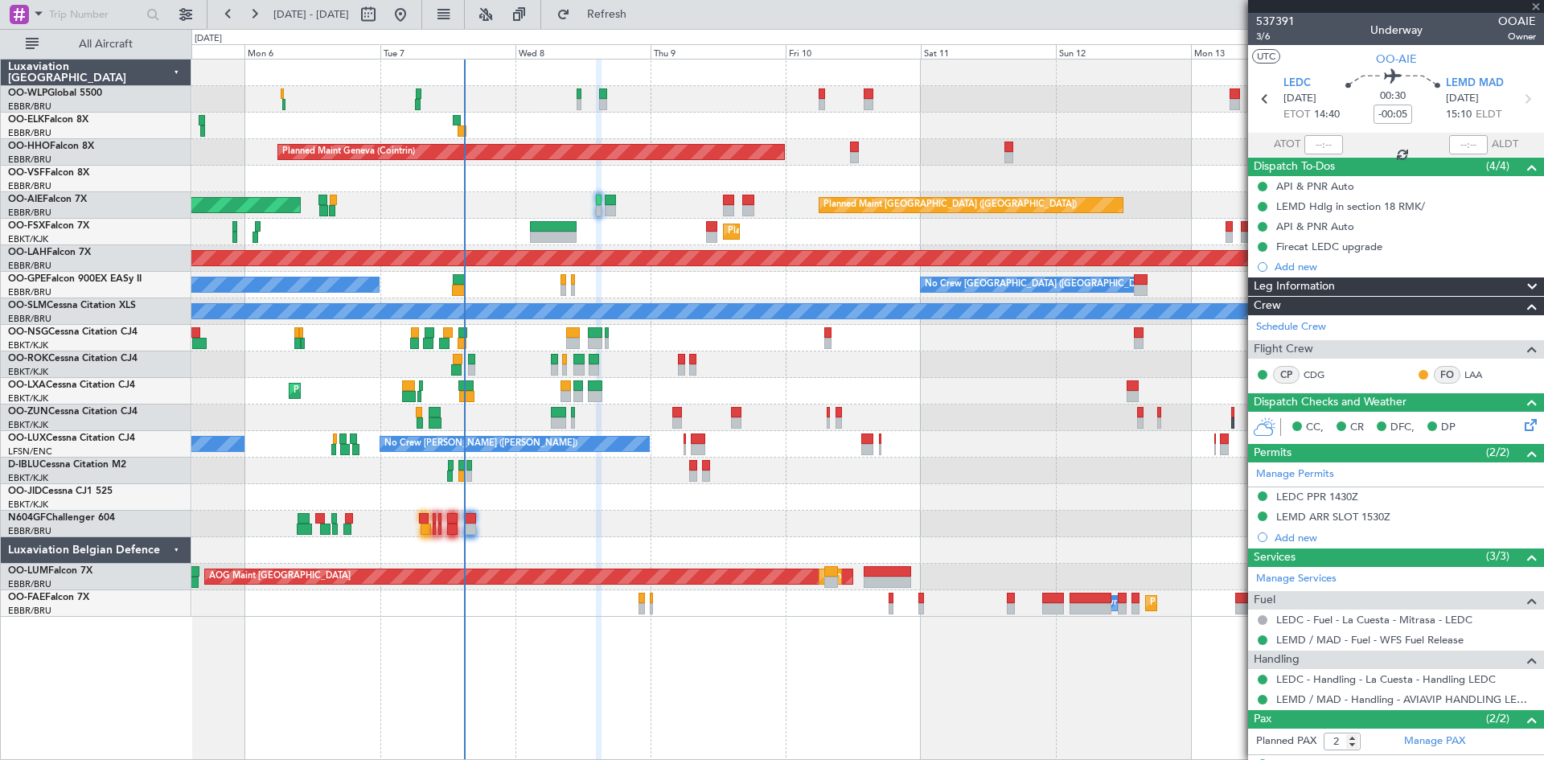
type input "1"
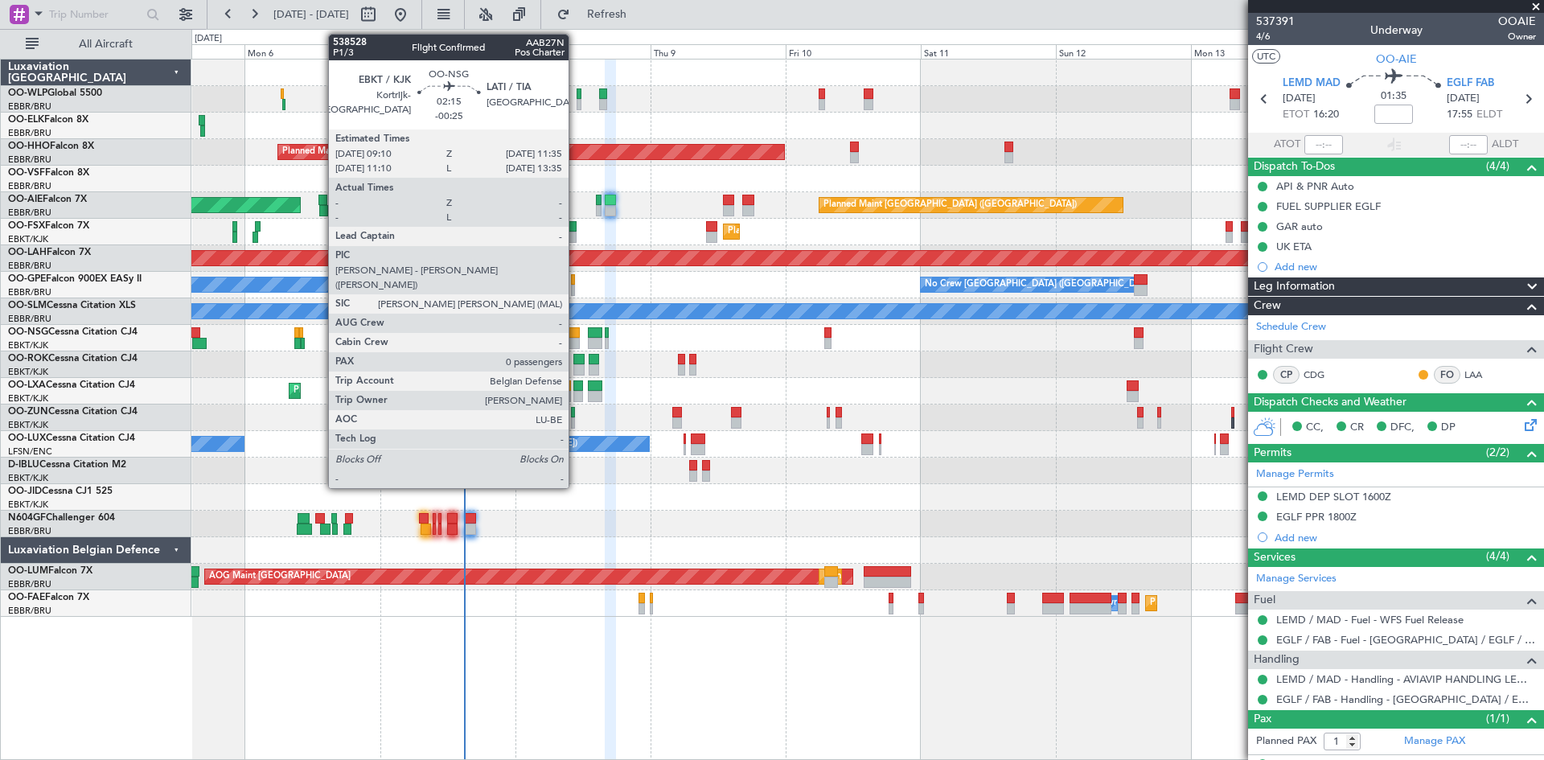
click at [576, 335] on div at bounding box center [573, 332] width 14 height 11
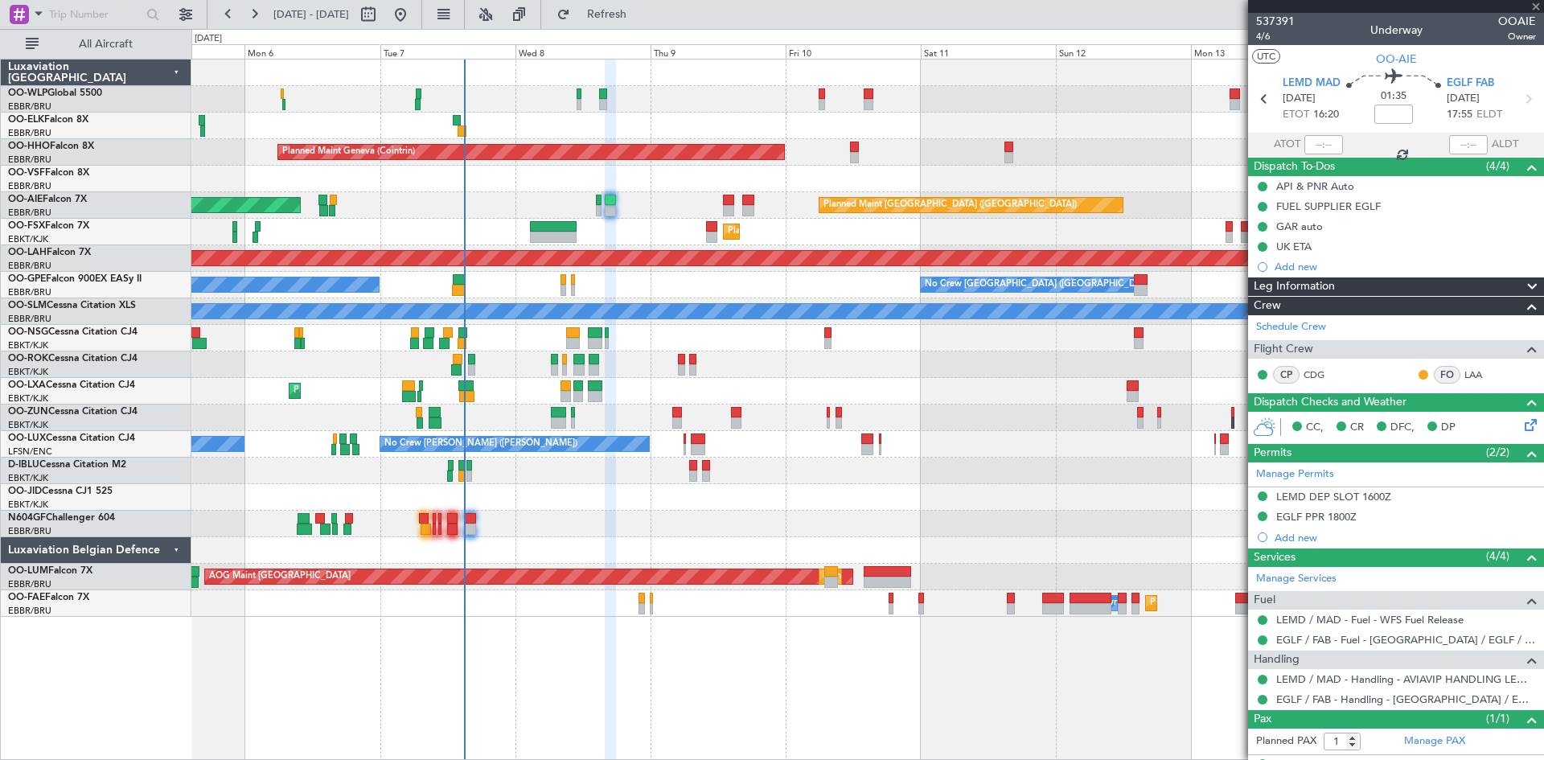
type input "-00:25"
type input "0"
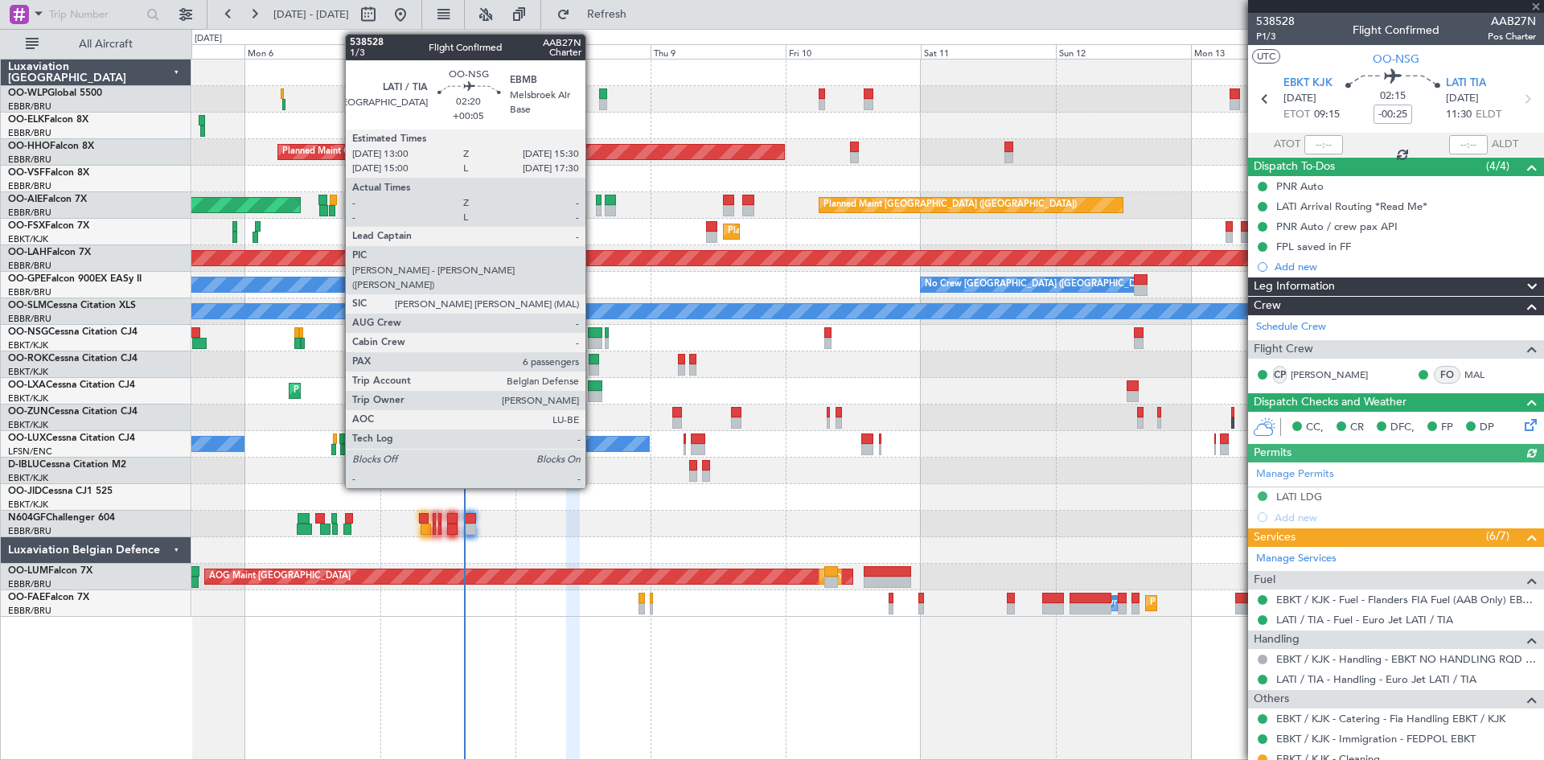
click at [593, 345] on div at bounding box center [595, 343] width 14 height 11
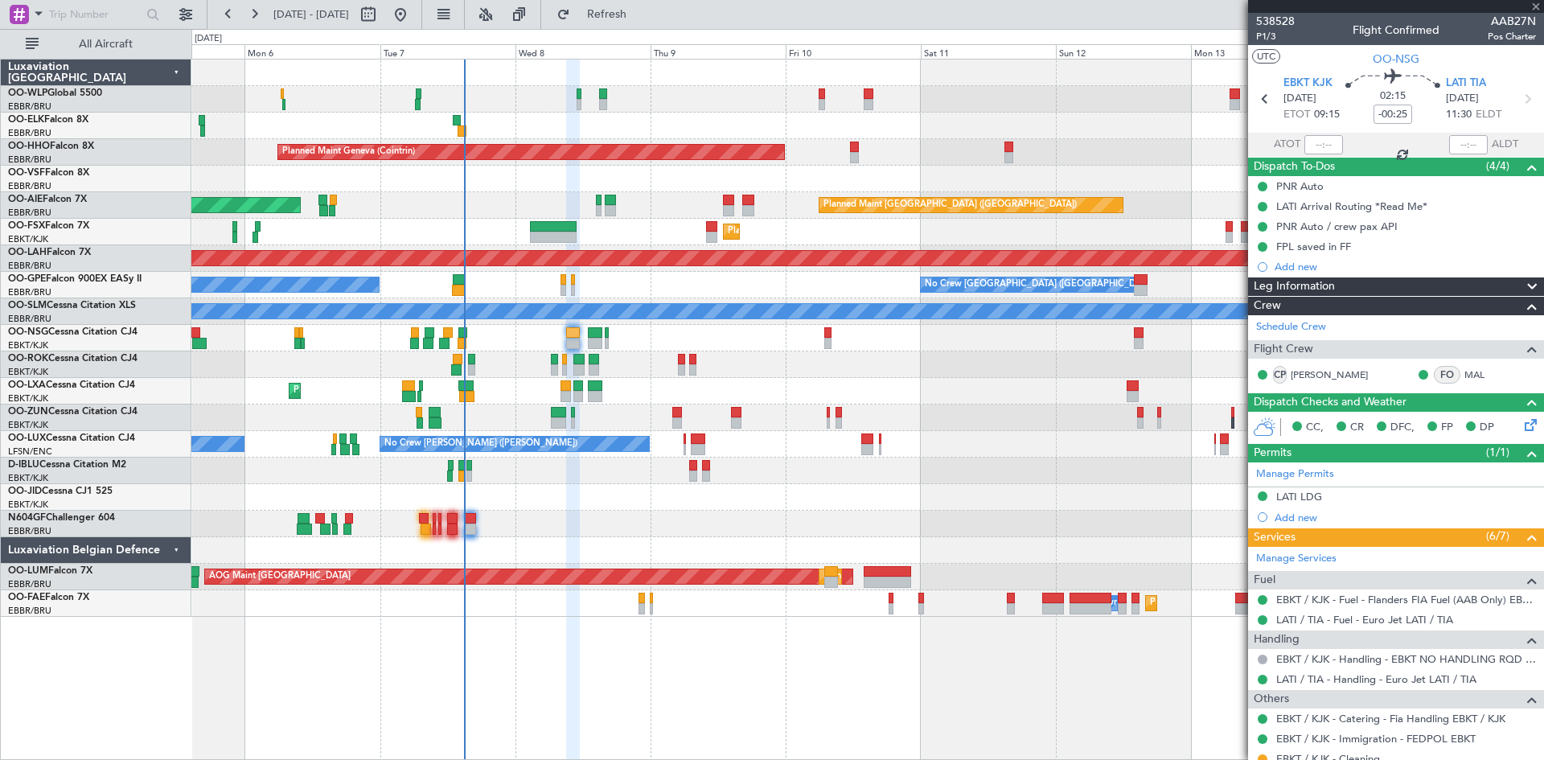
type input "+00:05"
type input "6"
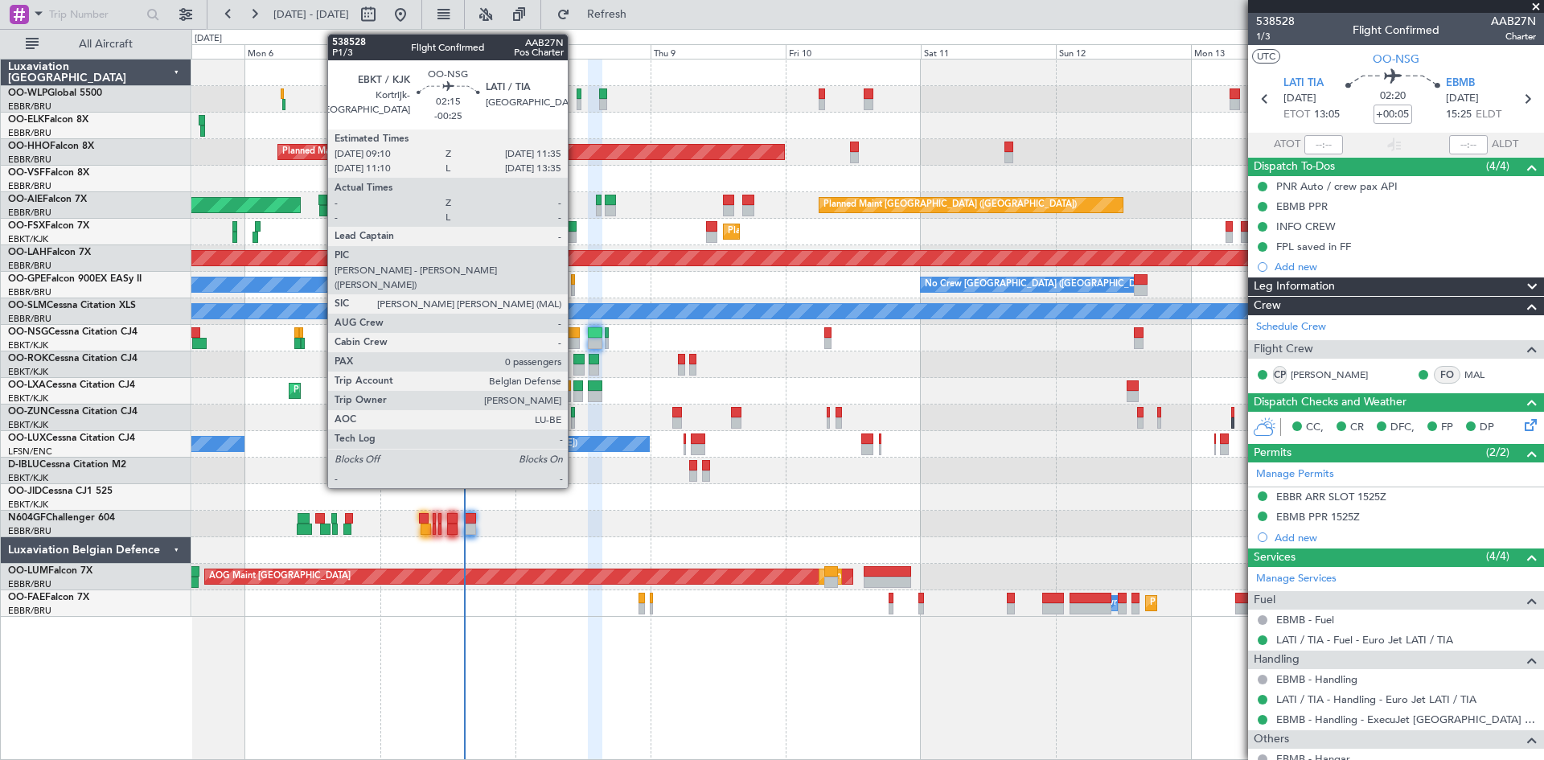
click at [575, 336] on div at bounding box center [573, 332] width 14 height 11
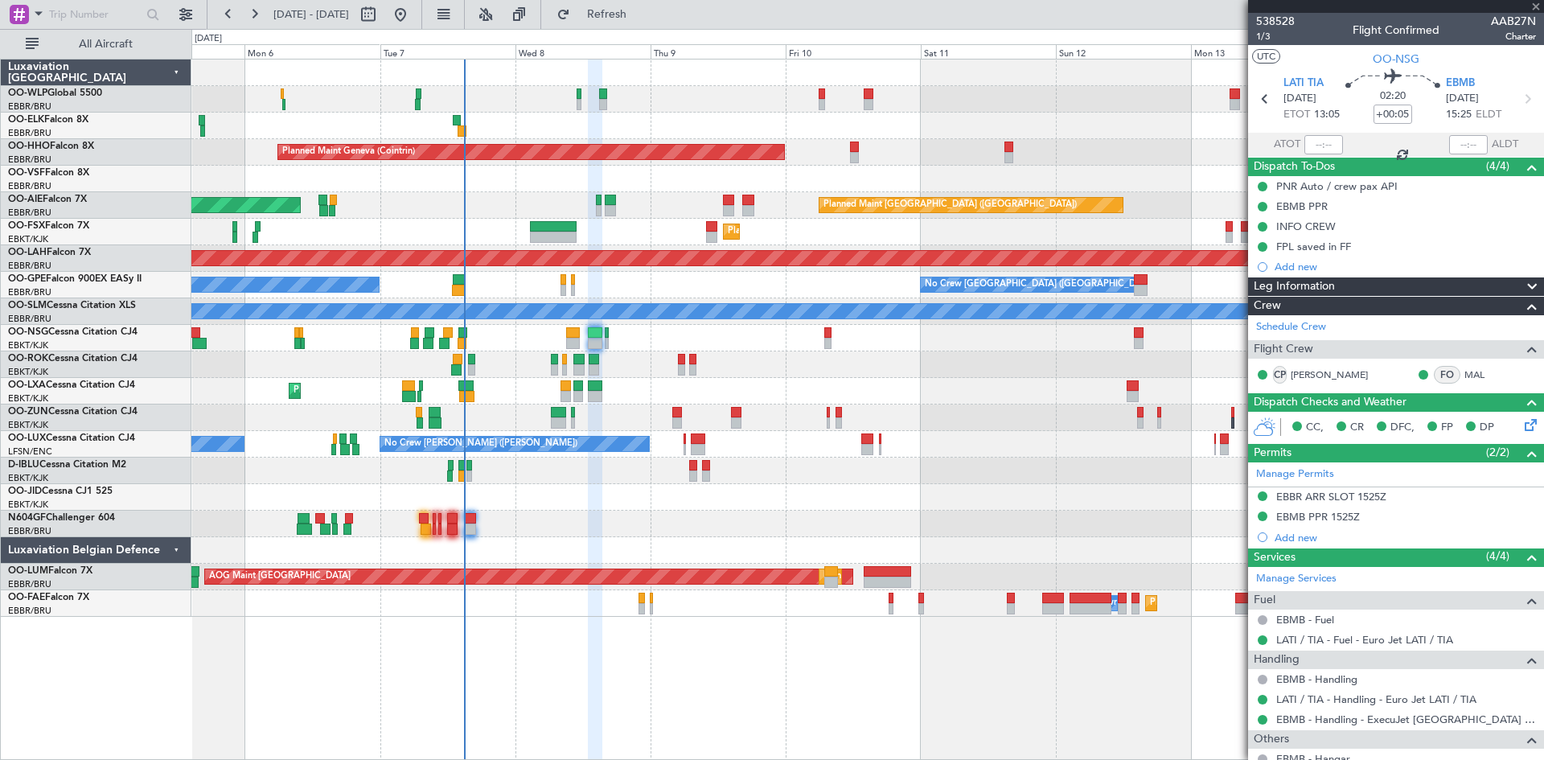
type input "-00:25"
type input "0"
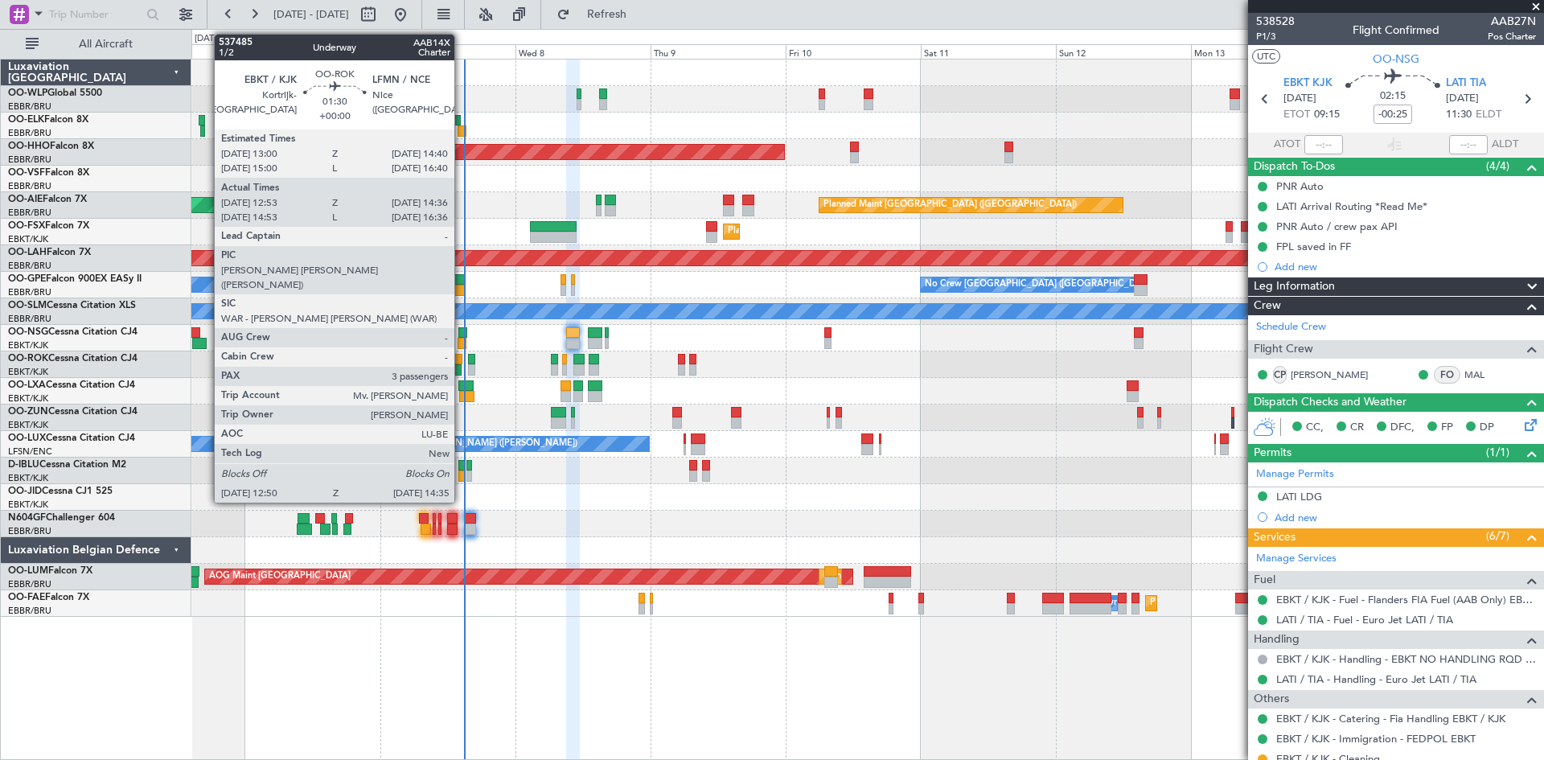
click at [462, 364] on div at bounding box center [456, 369] width 10 height 11
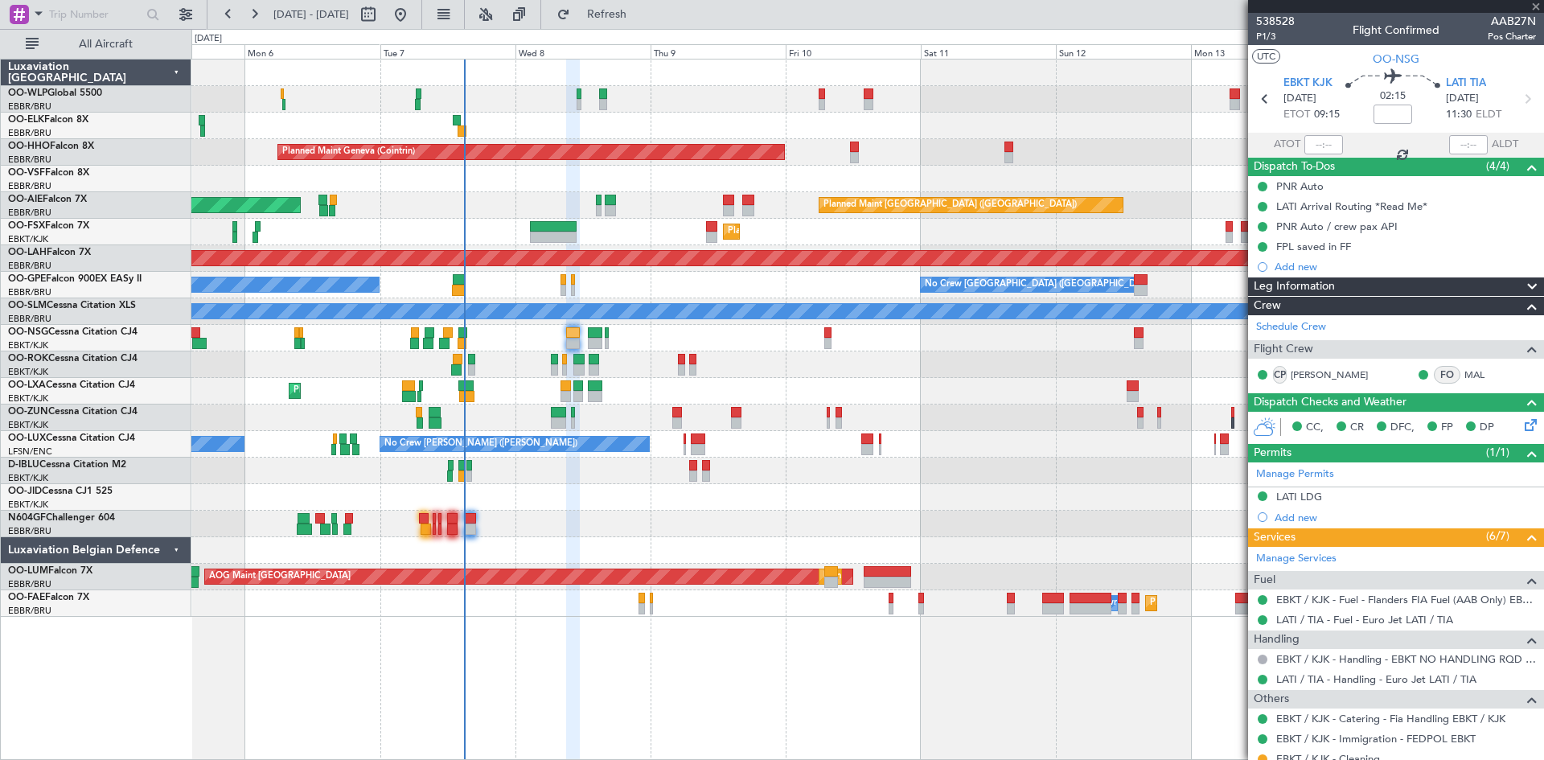
type input "12:58"
type input "14:31"
type input "3"
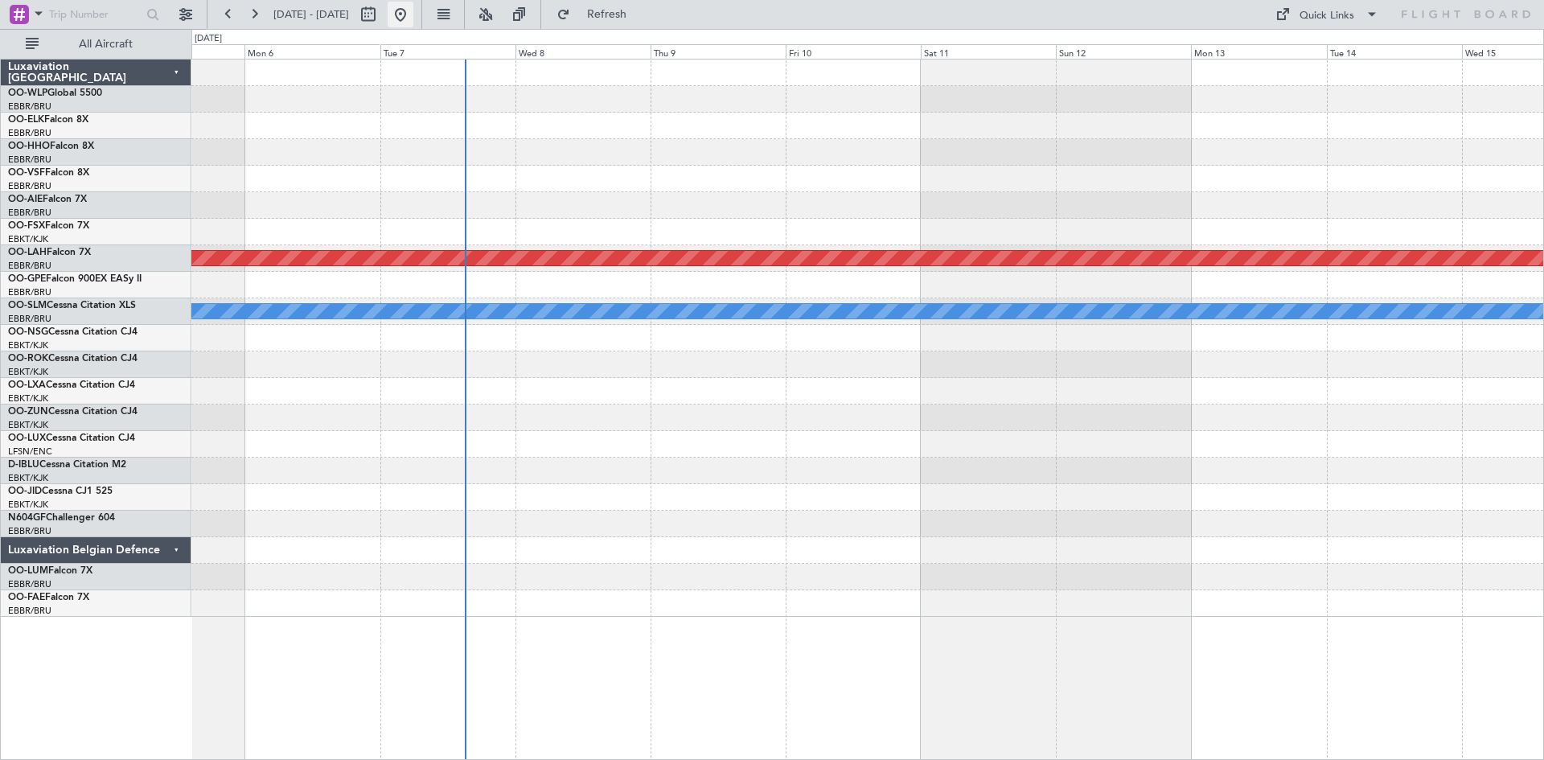
click at [413, 10] on button at bounding box center [401, 15] width 26 height 26
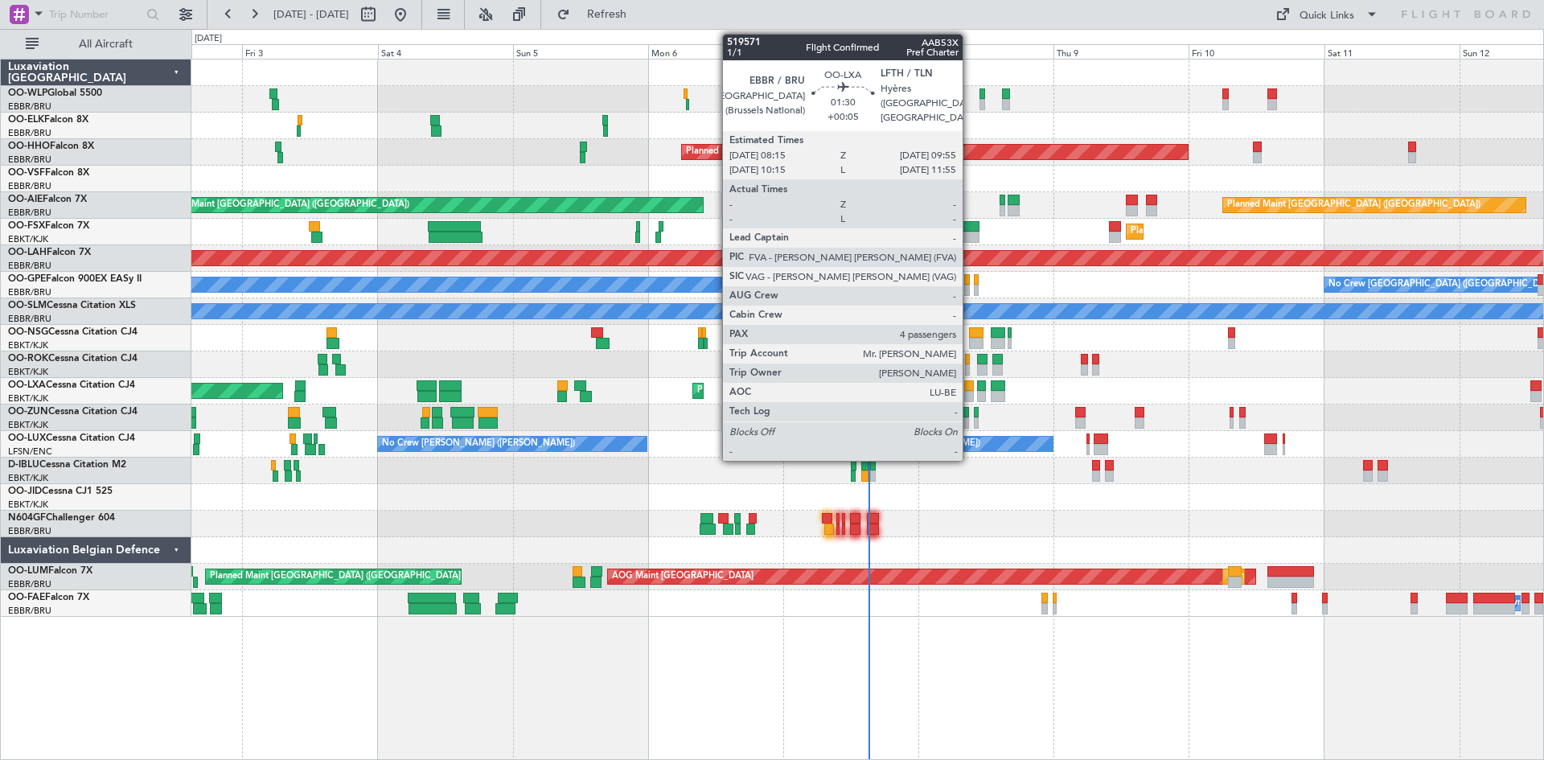
click at [970, 389] on div at bounding box center [969, 385] width 10 height 11
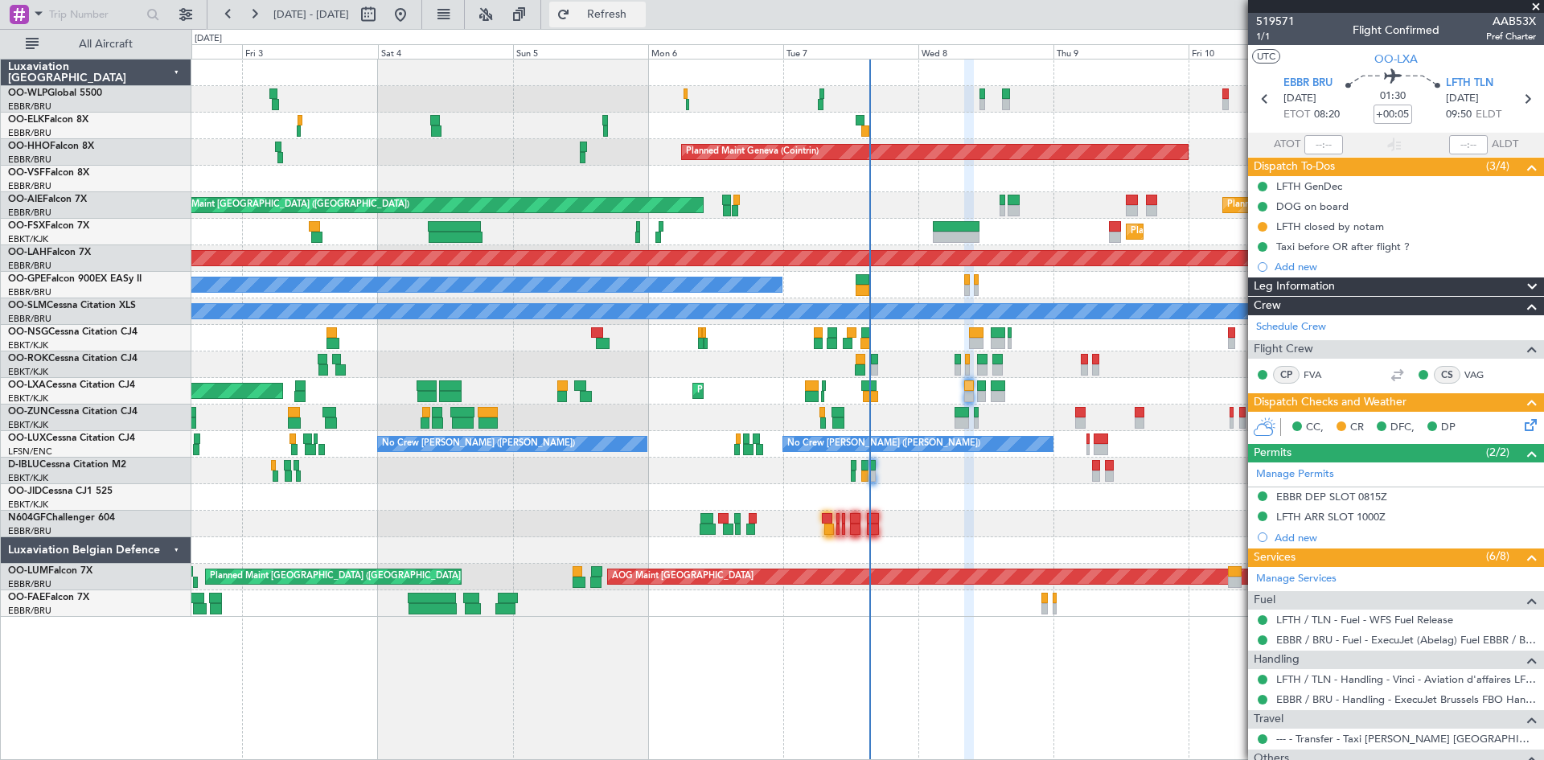
click at [641, 16] on span "Refresh" at bounding box center [608, 14] width 68 height 11
click at [641, 9] on span "Refresh" at bounding box center [608, 14] width 68 height 11
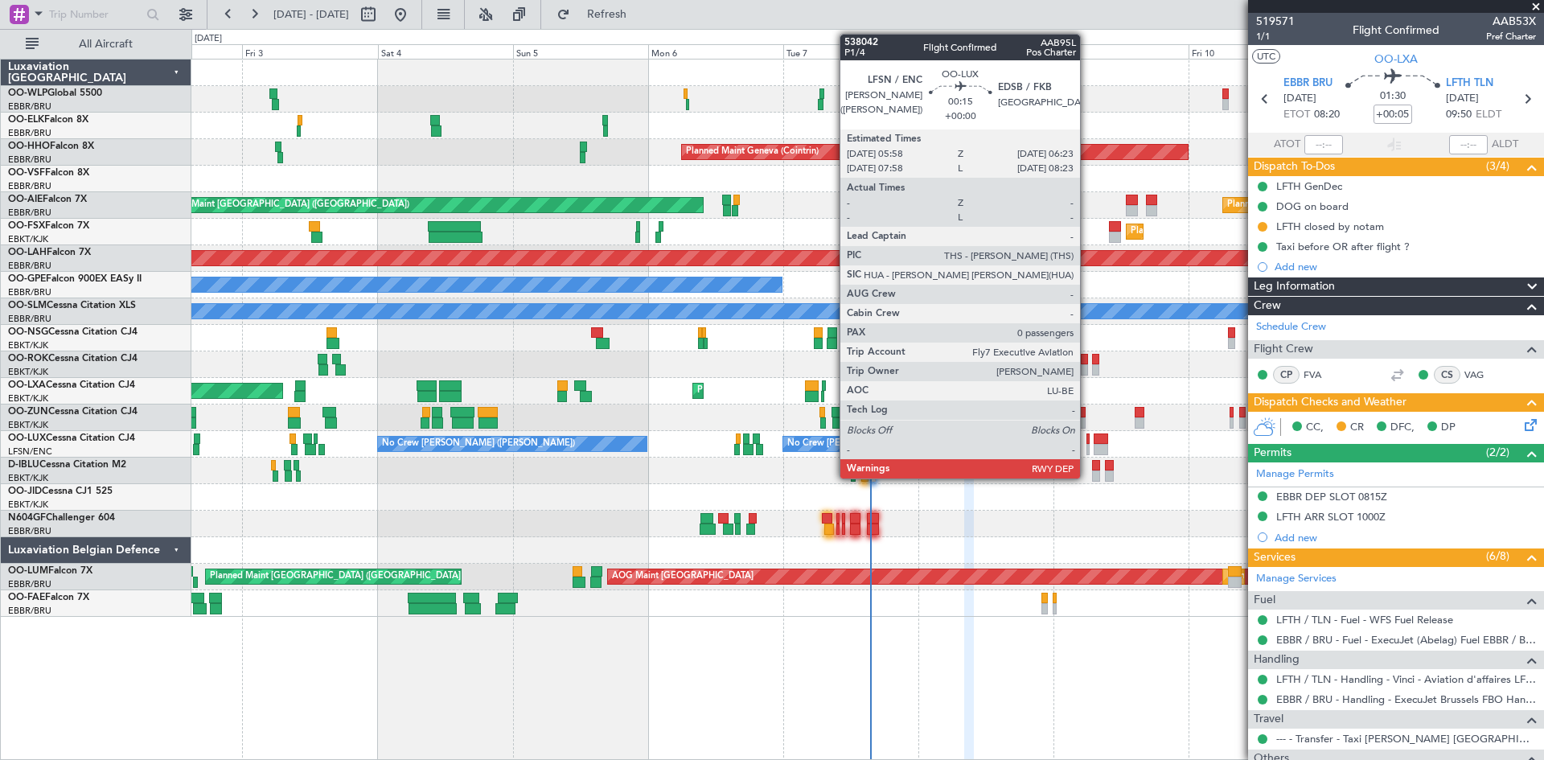
click at [1088, 447] on div at bounding box center [1088, 449] width 2 height 11
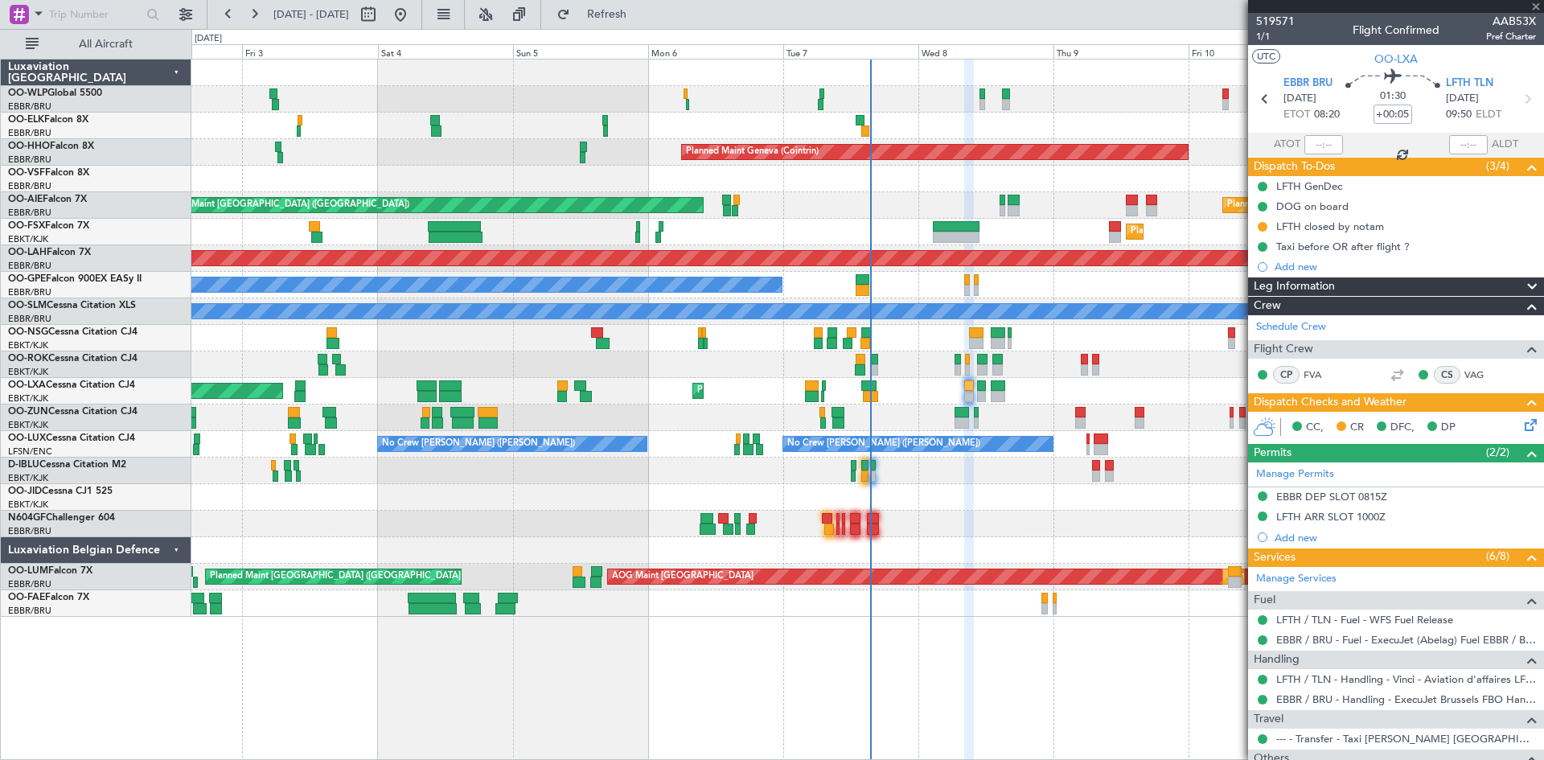
type input "0"
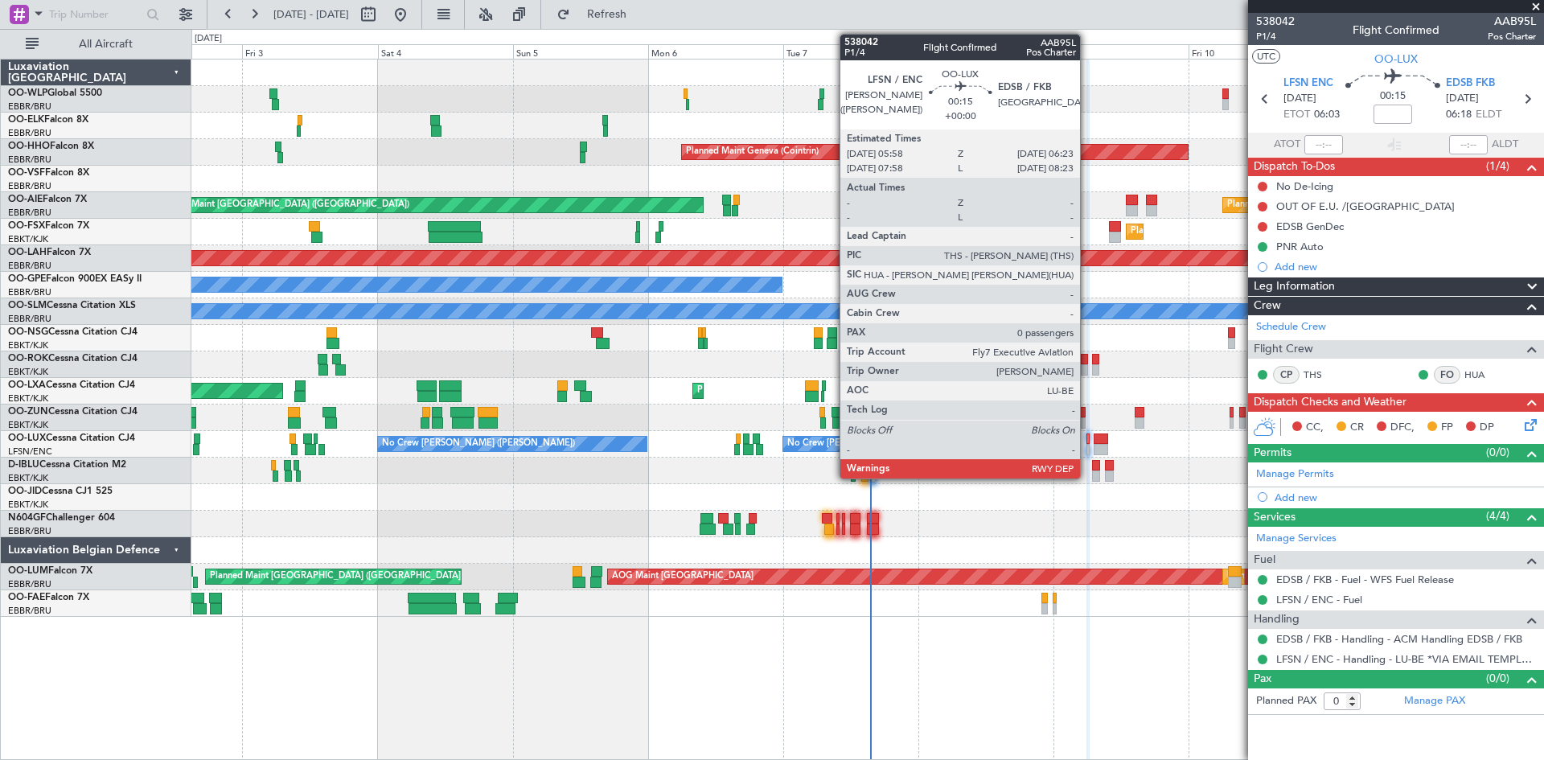
click at [1088, 450] on div at bounding box center [1088, 449] width 2 height 11
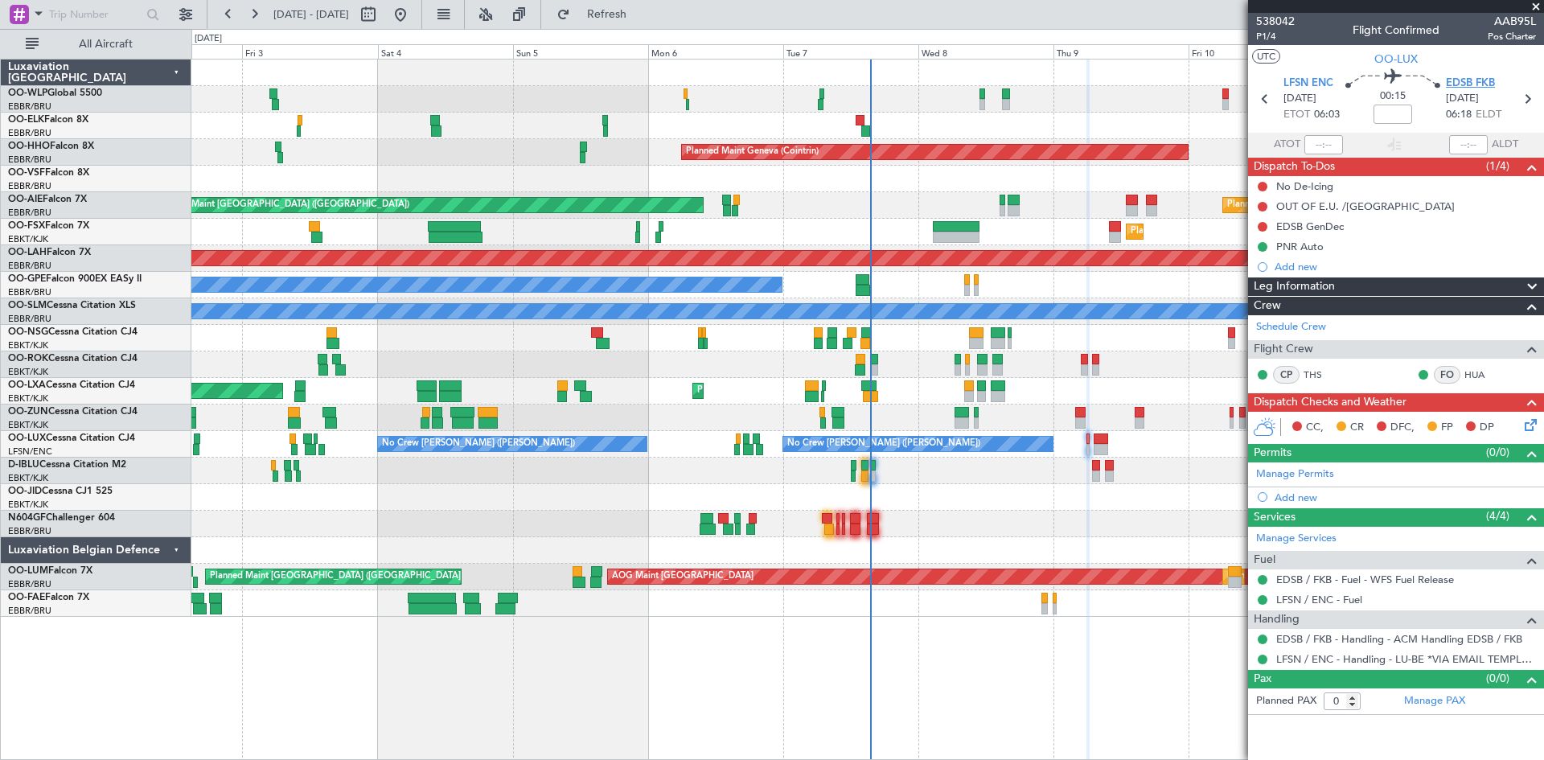
click at [1467, 87] on span "EDSB FKB" at bounding box center [1470, 84] width 49 height 16
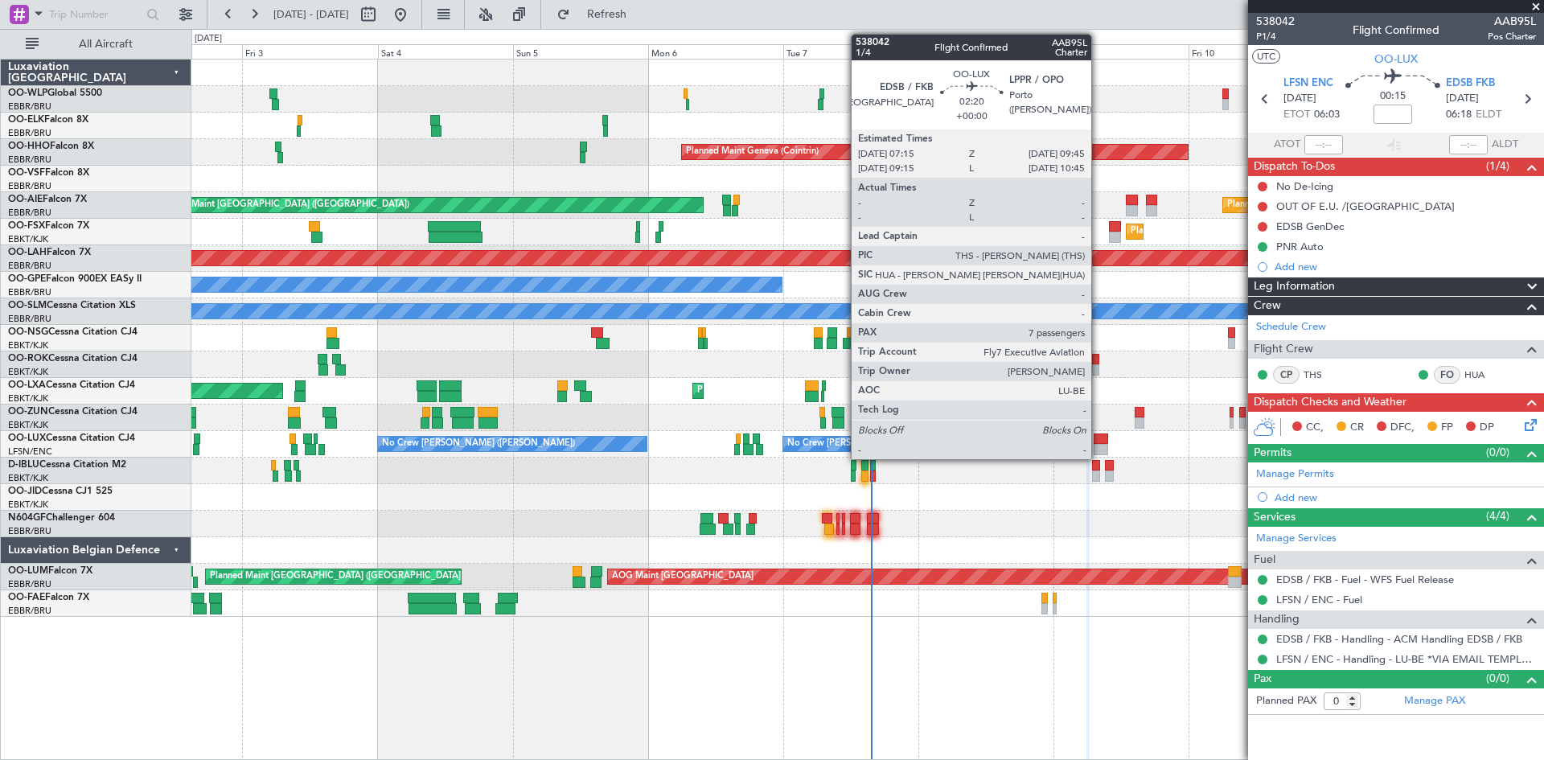
click at [1099, 441] on div at bounding box center [1101, 439] width 14 height 11
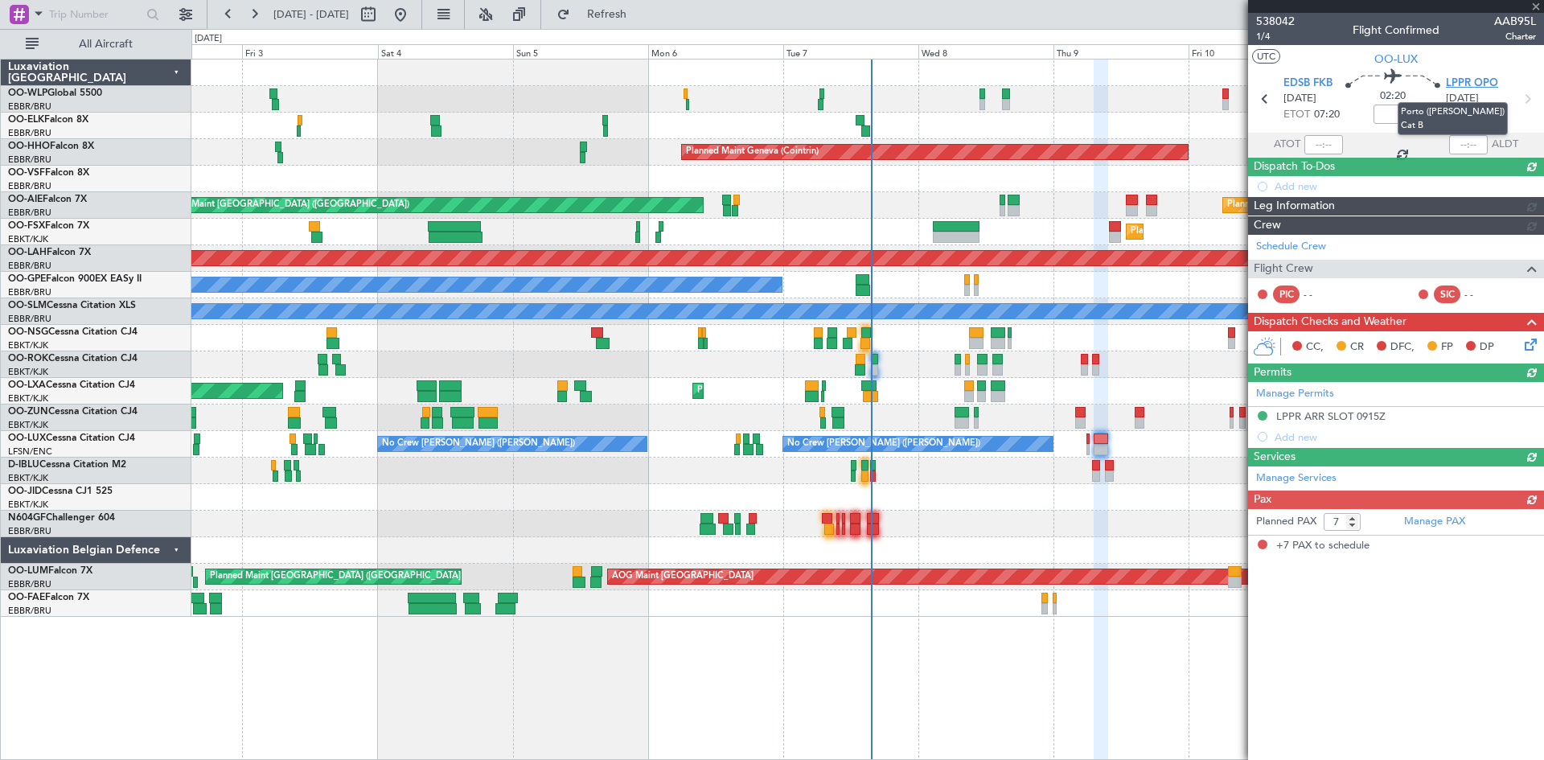
click at [1478, 82] on span "LPPR OPO" at bounding box center [1472, 84] width 52 height 16
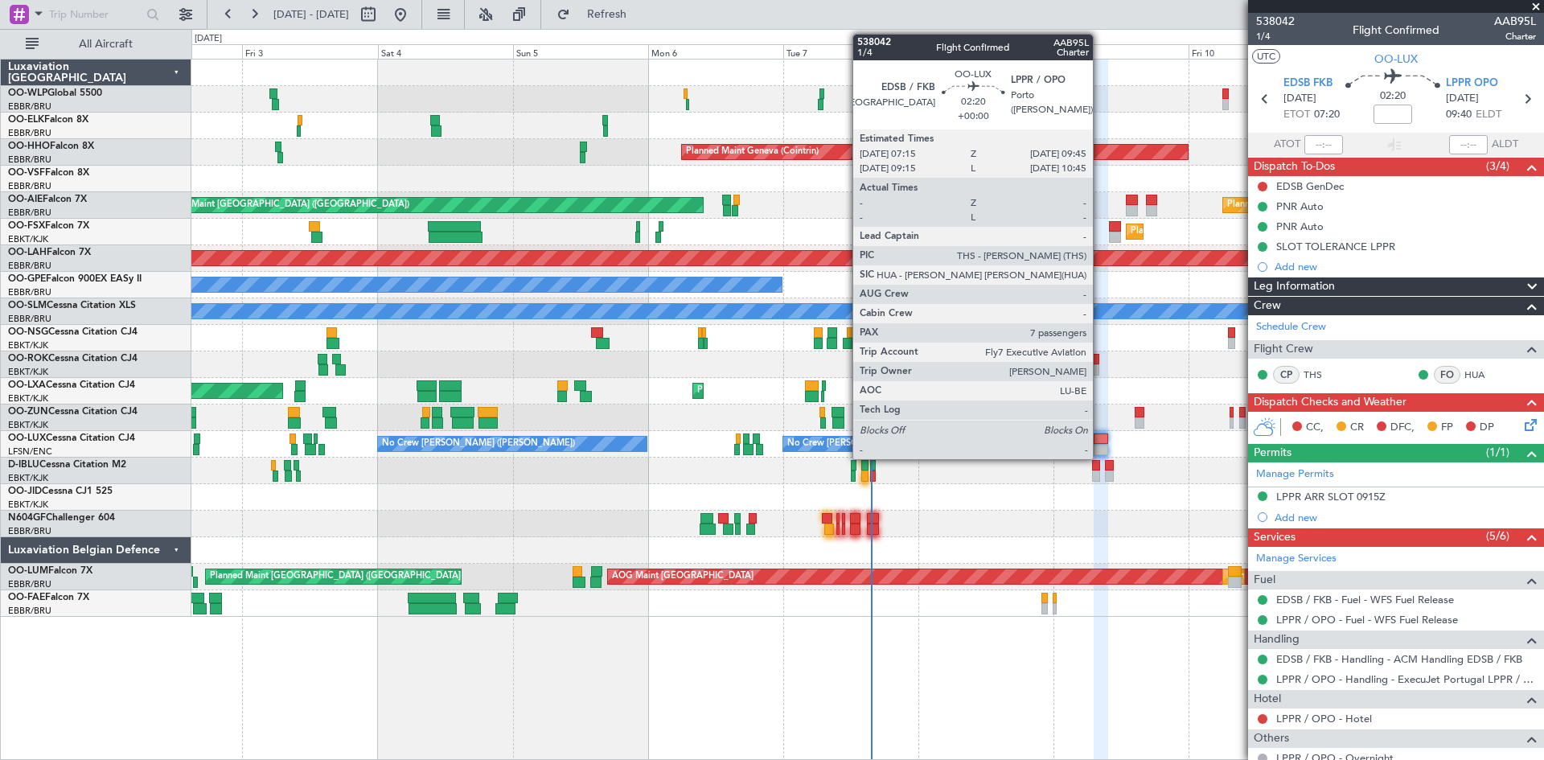
click at [1100, 445] on div at bounding box center [1101, 449] width 14 height 11
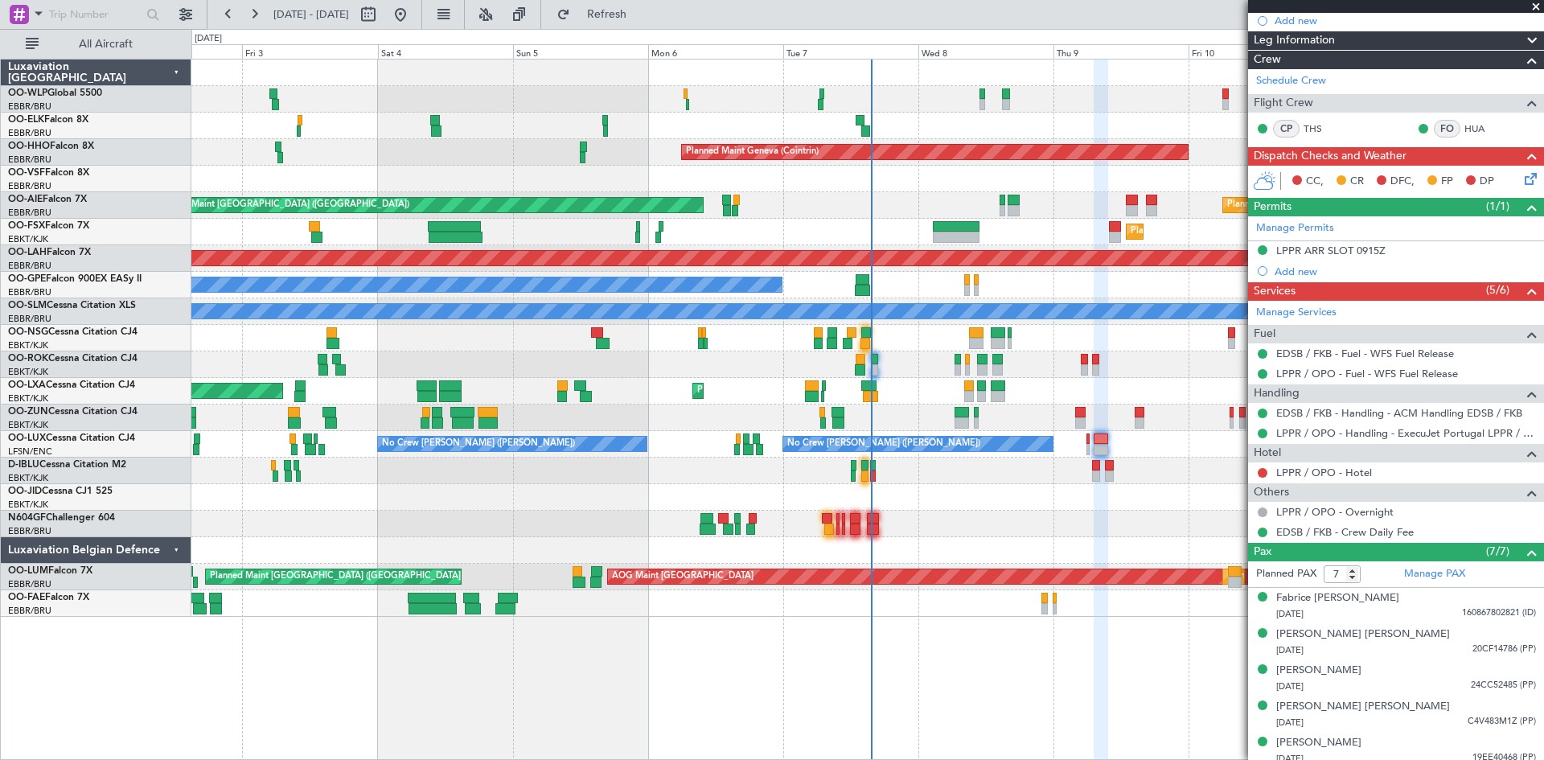
scroll to position [166, 0]
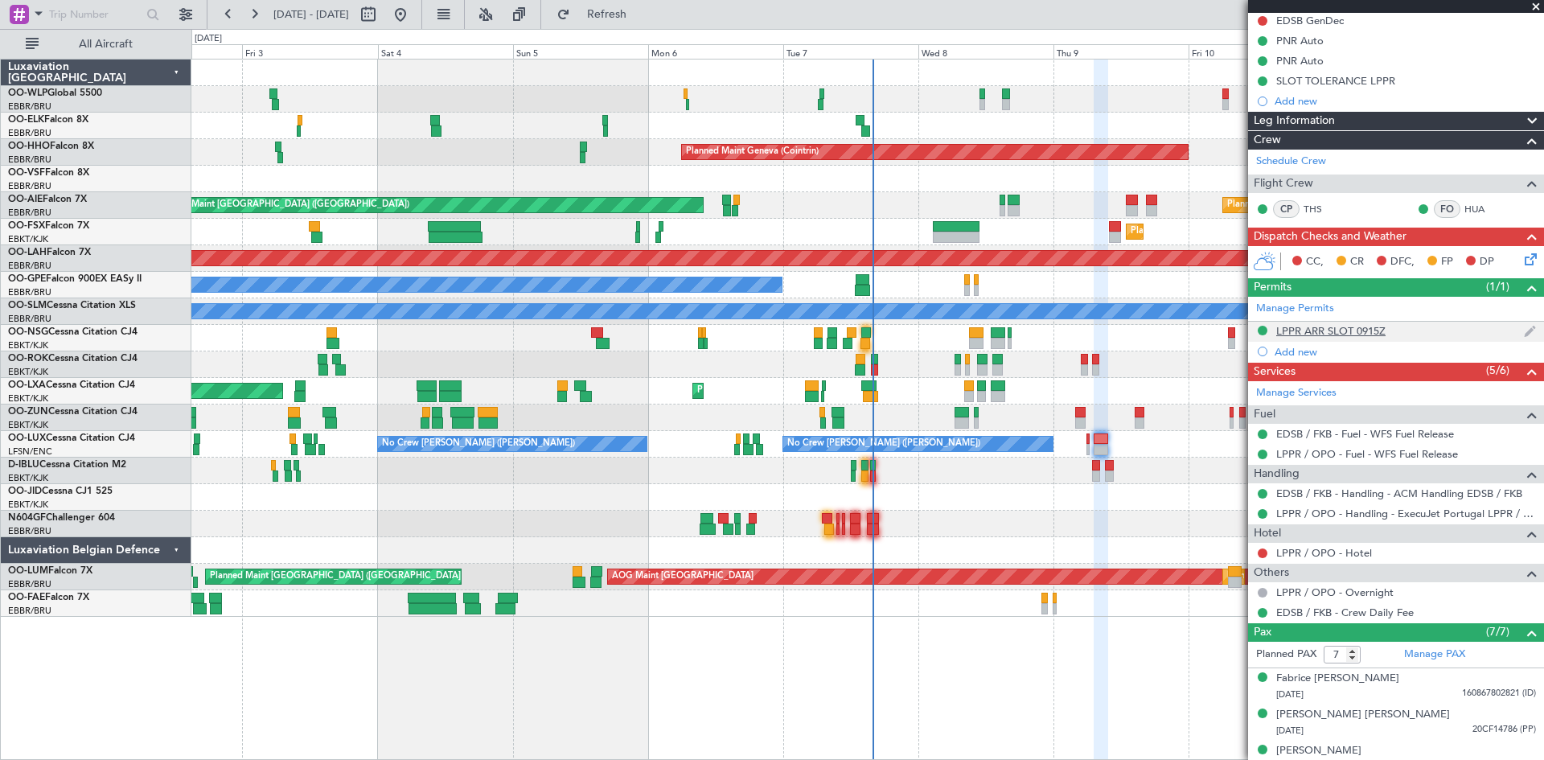
click at [1337, 324] on div "LPPR ARR SLOT 0915Z" at bounding box center [1331, 331] width 109 height 14
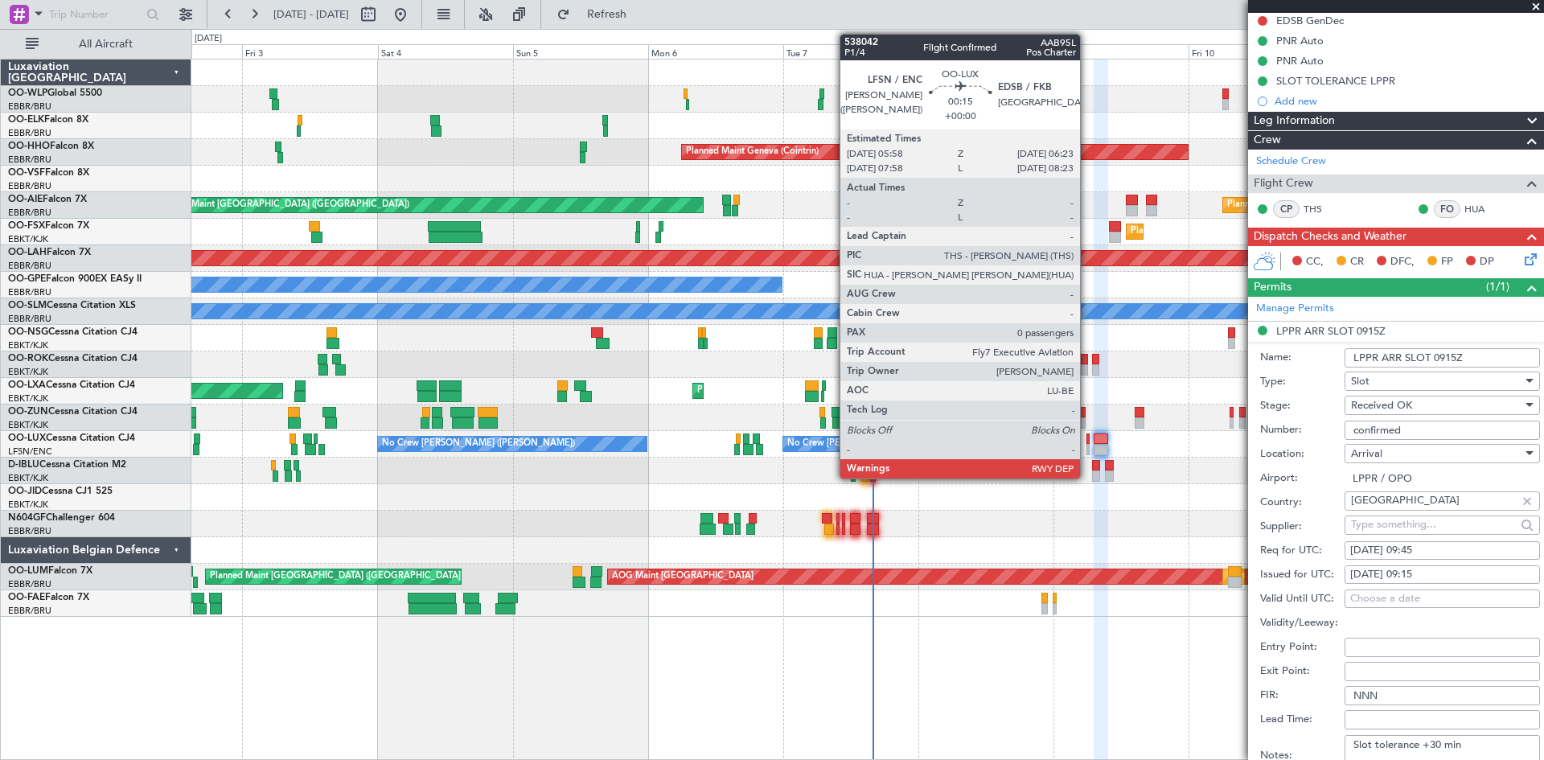
click at [1088, 453] on div at bounding box center [1088, 449] width 2 height 11
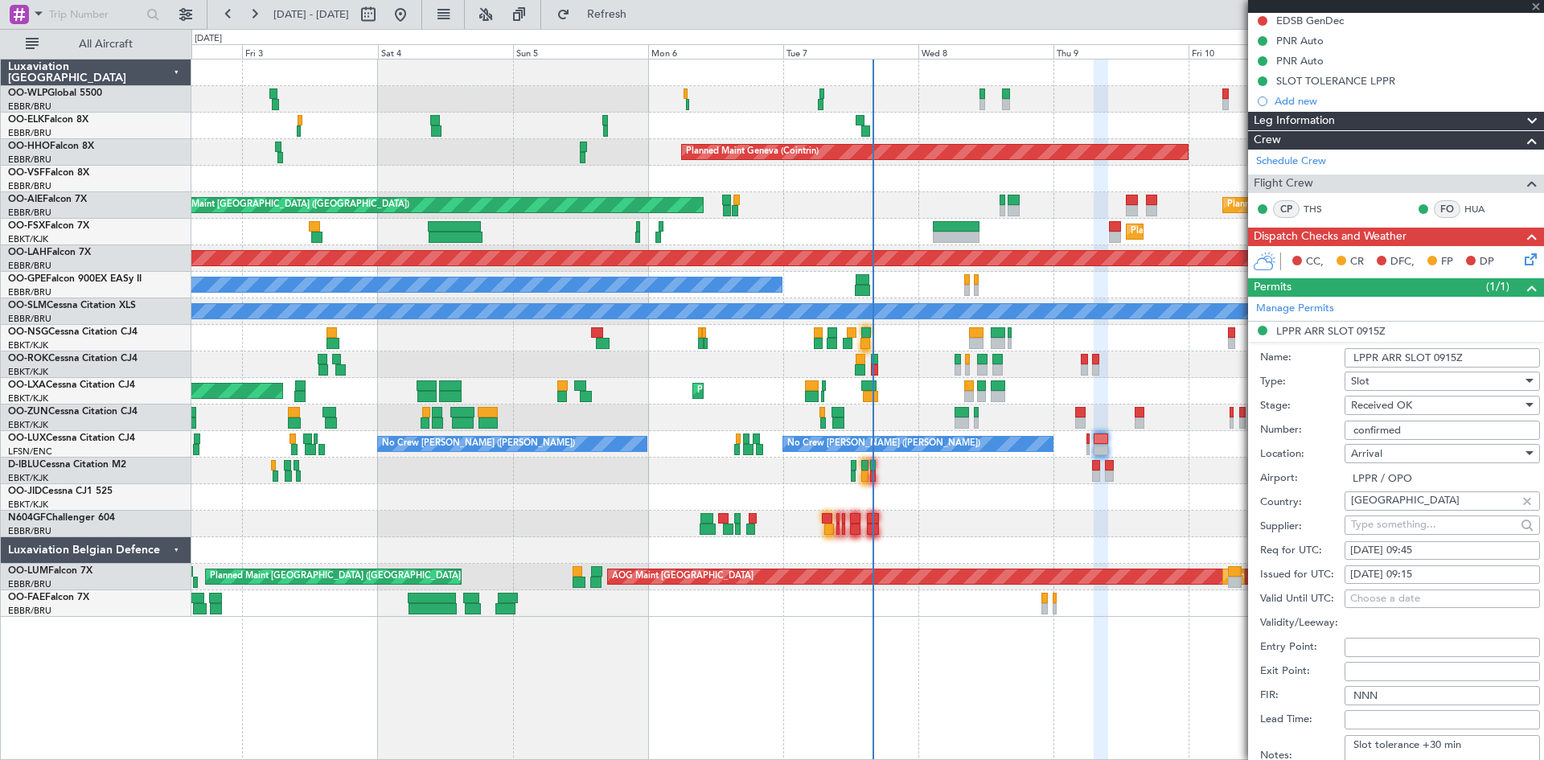
type input "0"
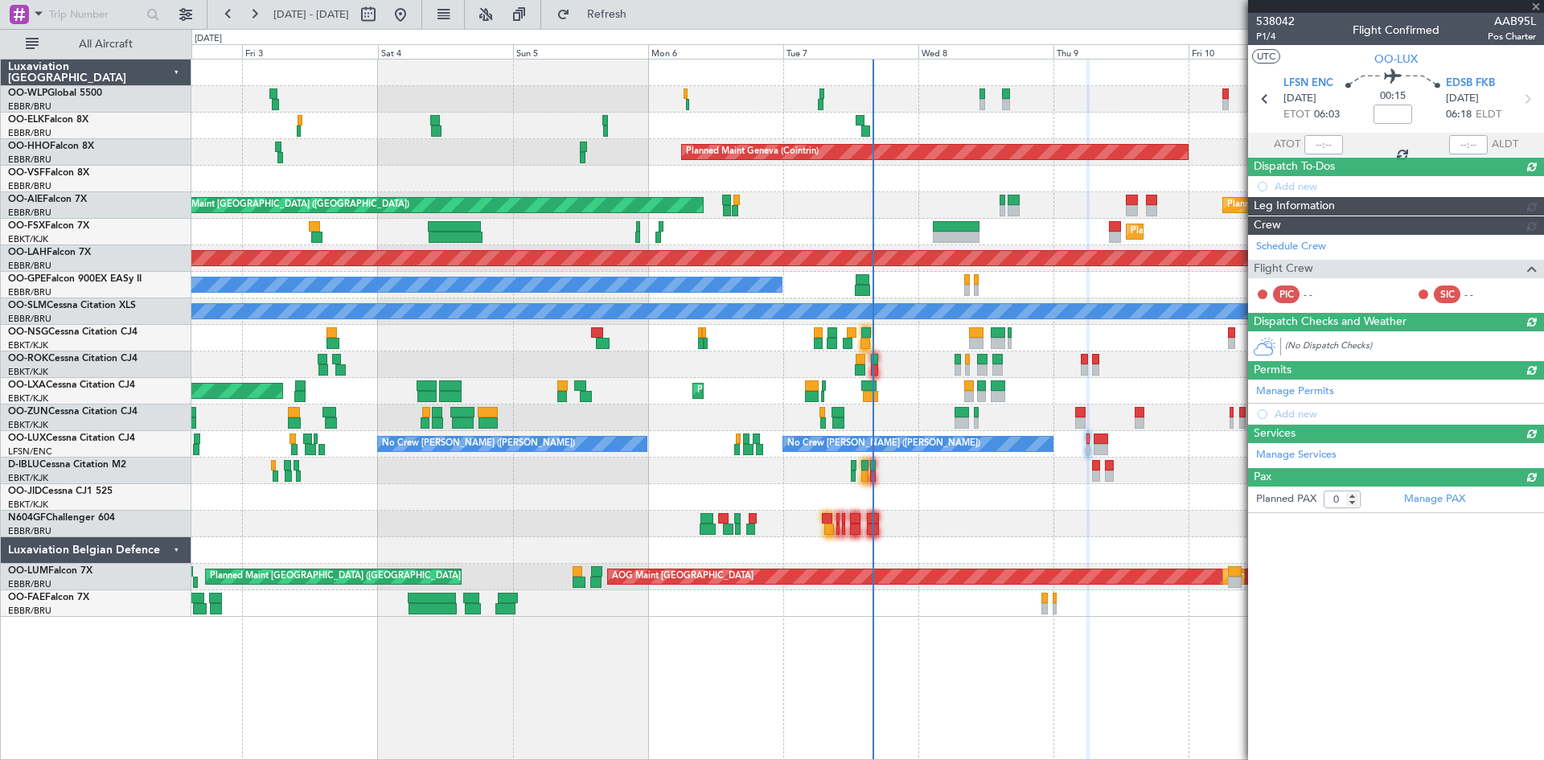
scroll to position [0, 0]
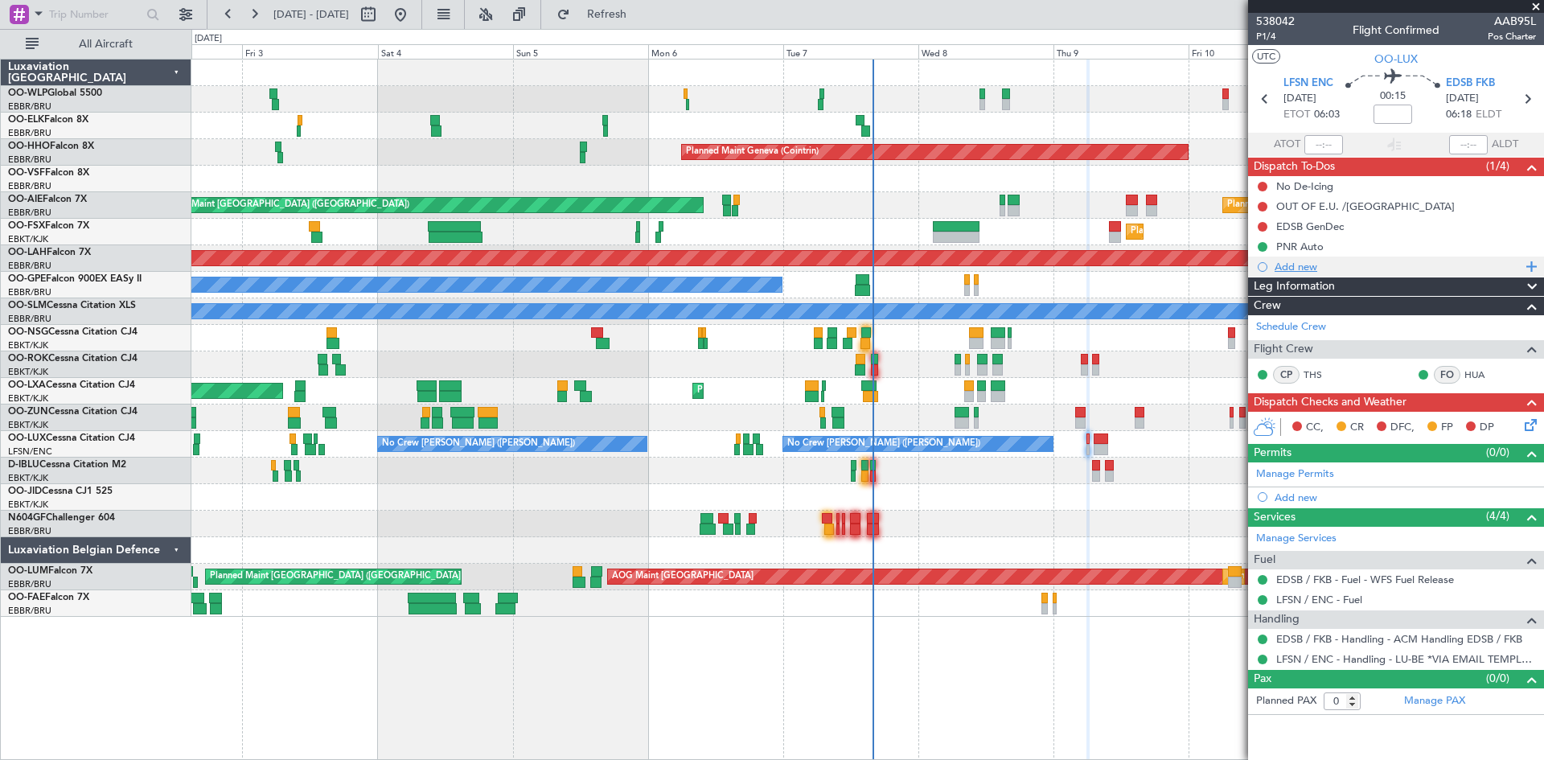
click at [1297, 272] on div "Add new" at bounding box center [1398, 267] width 247 height 14
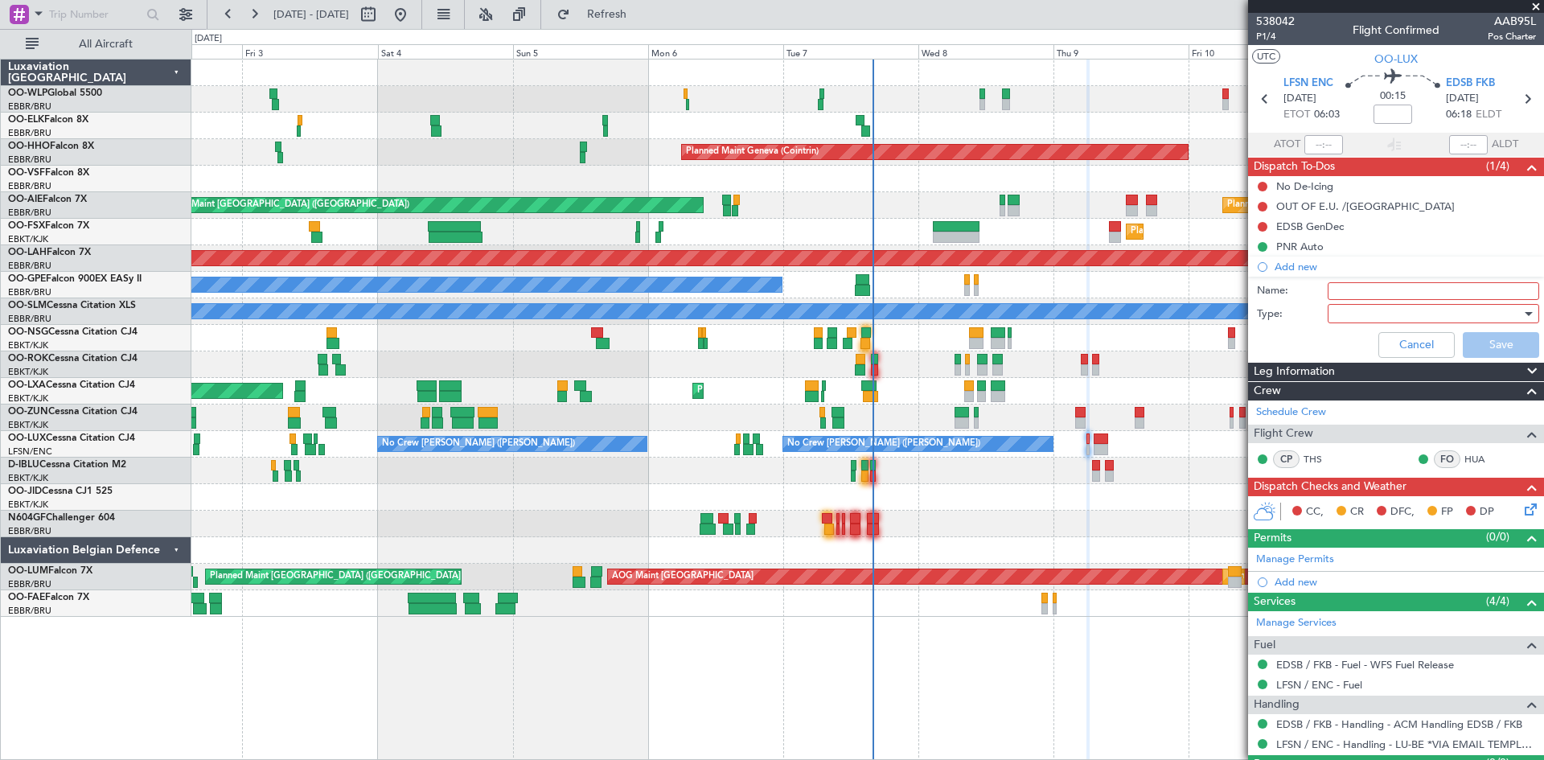
click at [1345, 290] on input "Name:" at bounding box center [1434, 291] width 212 height 18
type input "FPL released to crew"
click at [1367, 306] on div at bounding box center [1427, 314] width 187 height 24
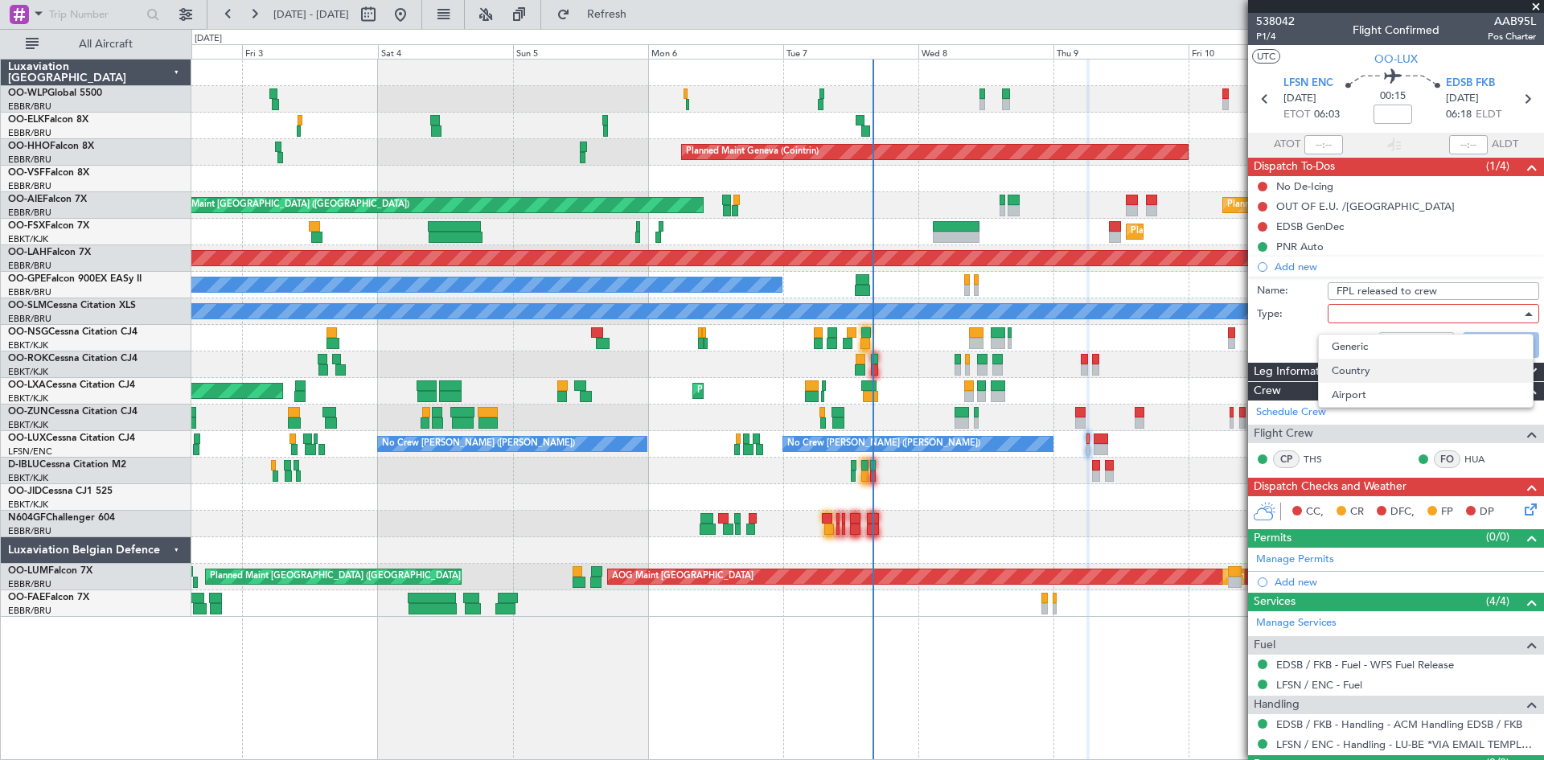
click at [1372, 364] on span "Country" at bounding box center [1426, 371] width 188 height 24
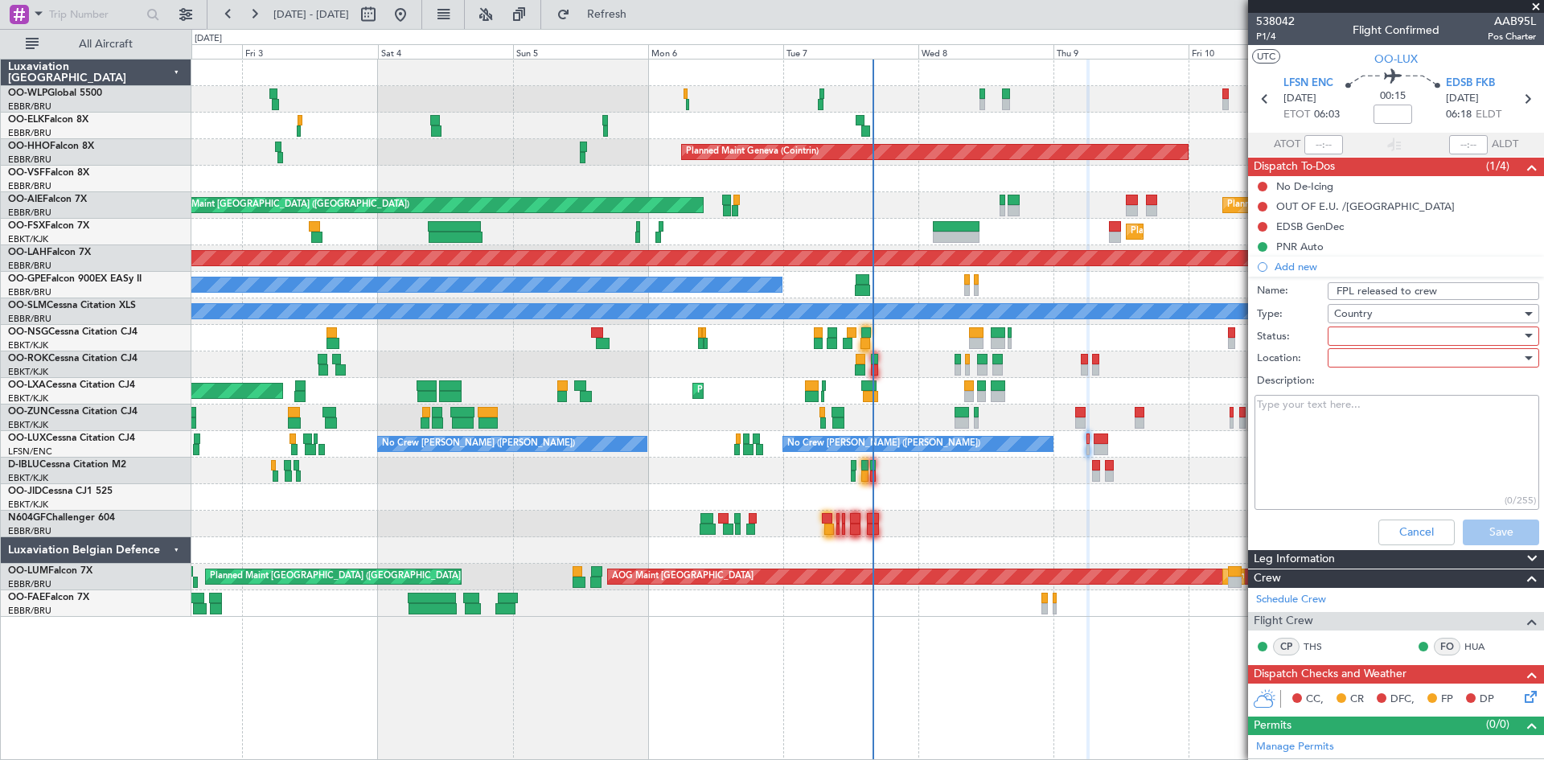
click at [1352, 317] on span "Country" at bounding box center [1353, 313] width 39 height 14
click at [1359, 345] on span "Generic" at bounding box center [1426, 347] width 188 height 24
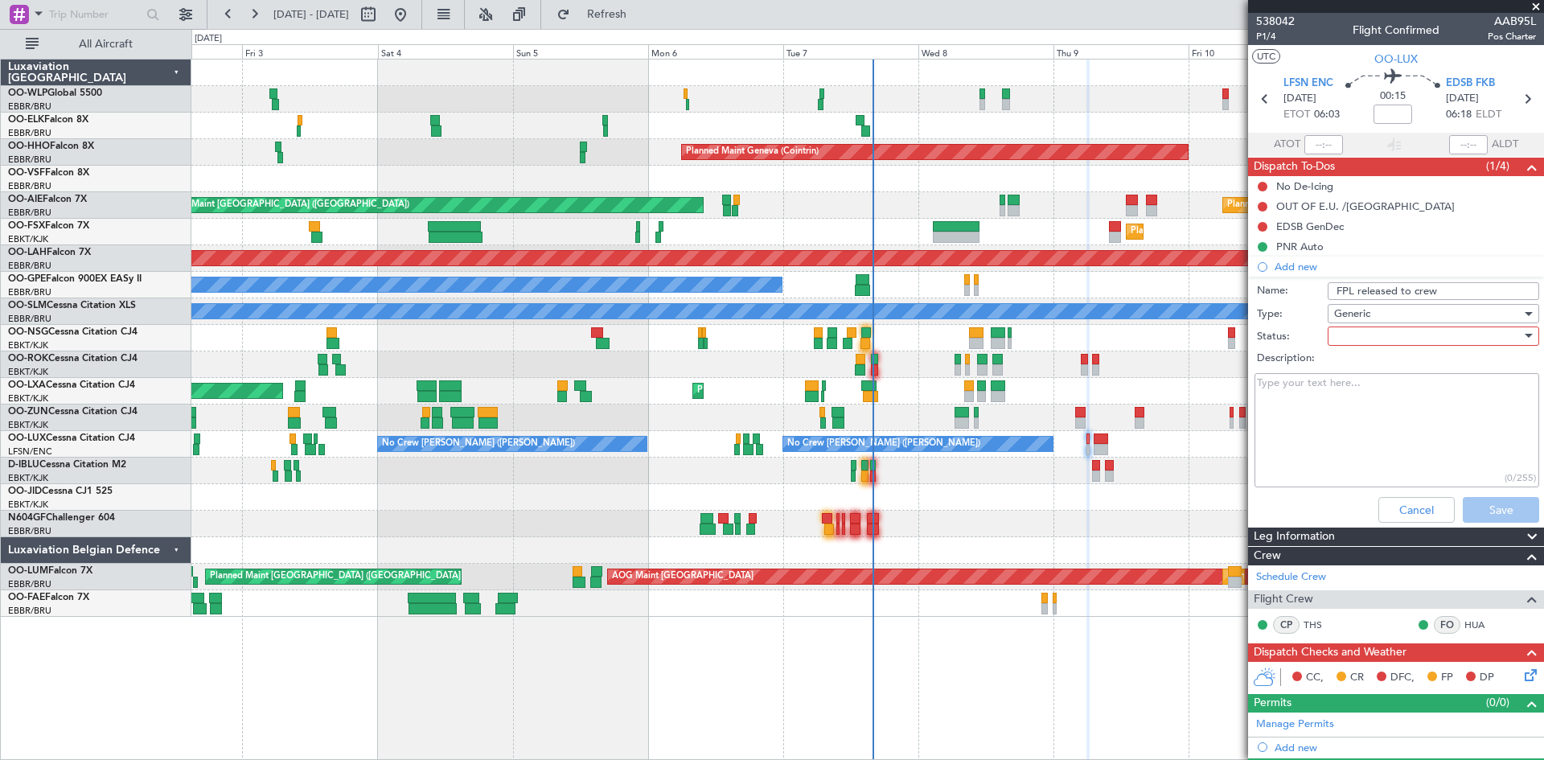
click at [1350, 330] on div at bounding box center [1427, 336] width 187 height 24
click at [1359, 416] on span "Completed" at bounding box center [1426, 417] width 188 height 24
click at [1487, 510] on button "Save" at bounding box center [1501, 510] width 76 height 26
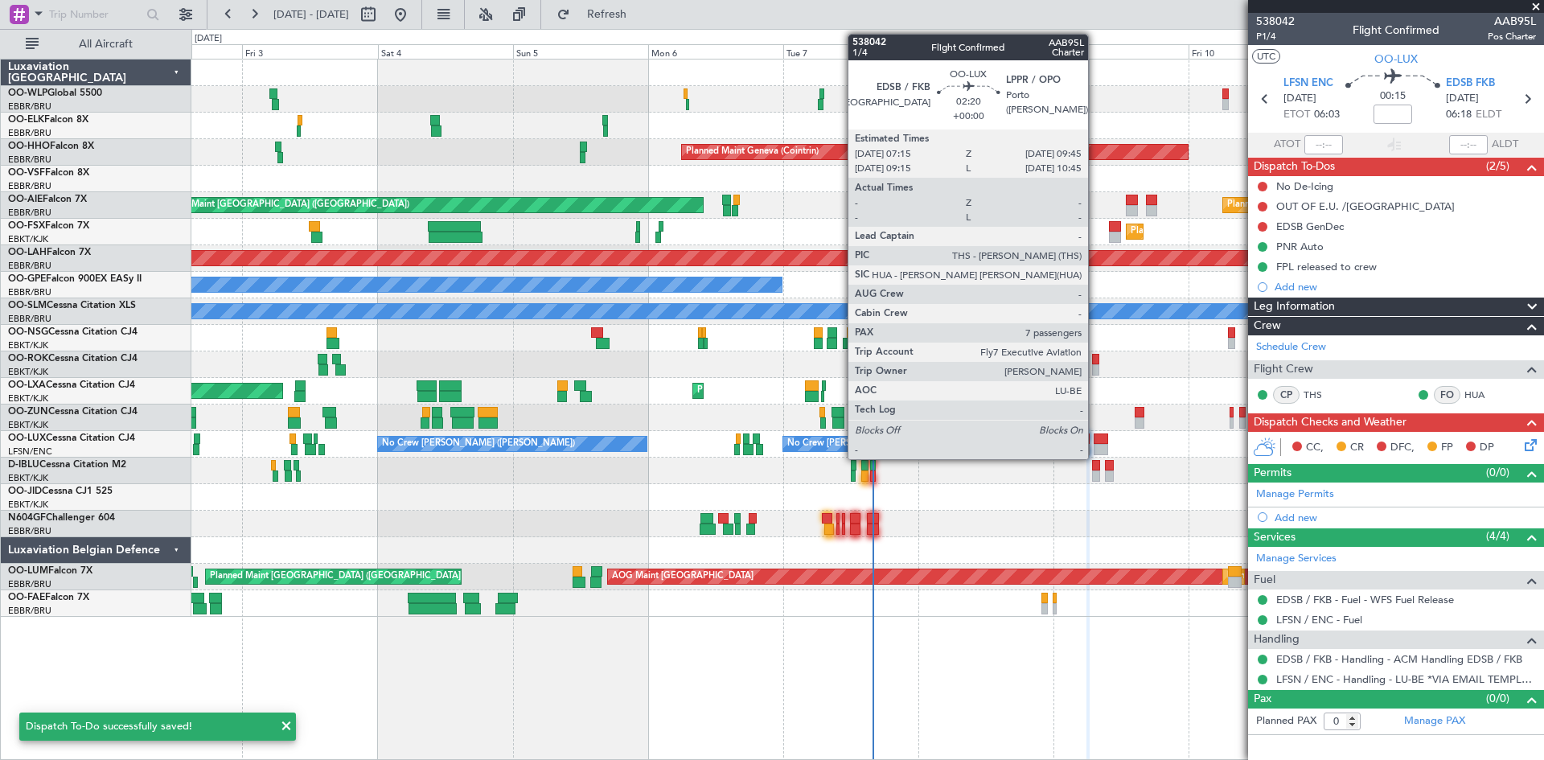
click at [1113, 446] on div "No Crew Nancy (Essey) No Crew Nancy (Essey)" at bounding box center [867, 444] width 1352 height 27
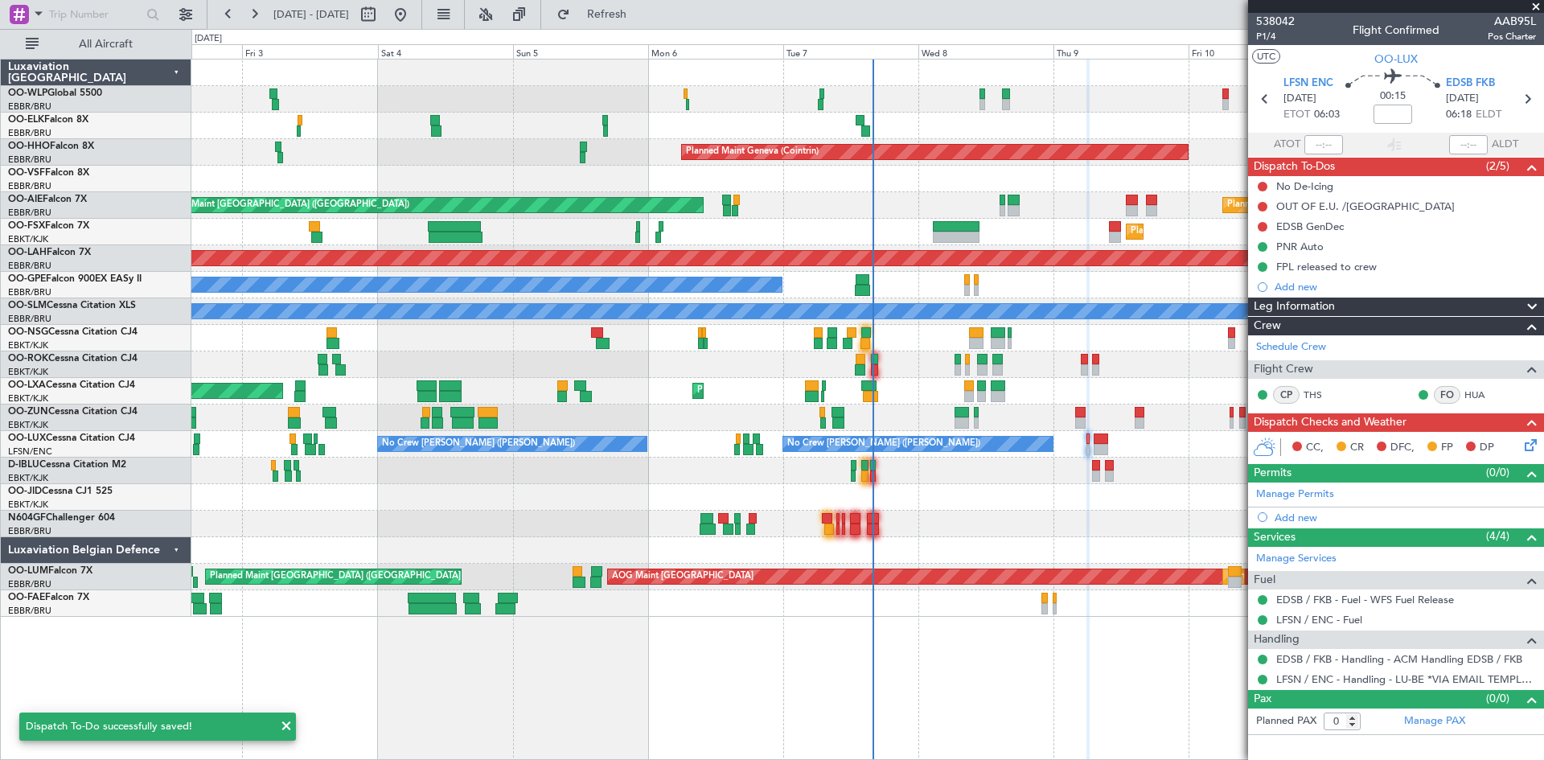
click at [1112, 449] on div "No Crew Nancy (Essey) No Crew Nancy (Essey)" at bounding box center [867, 444] width 1352 height 27
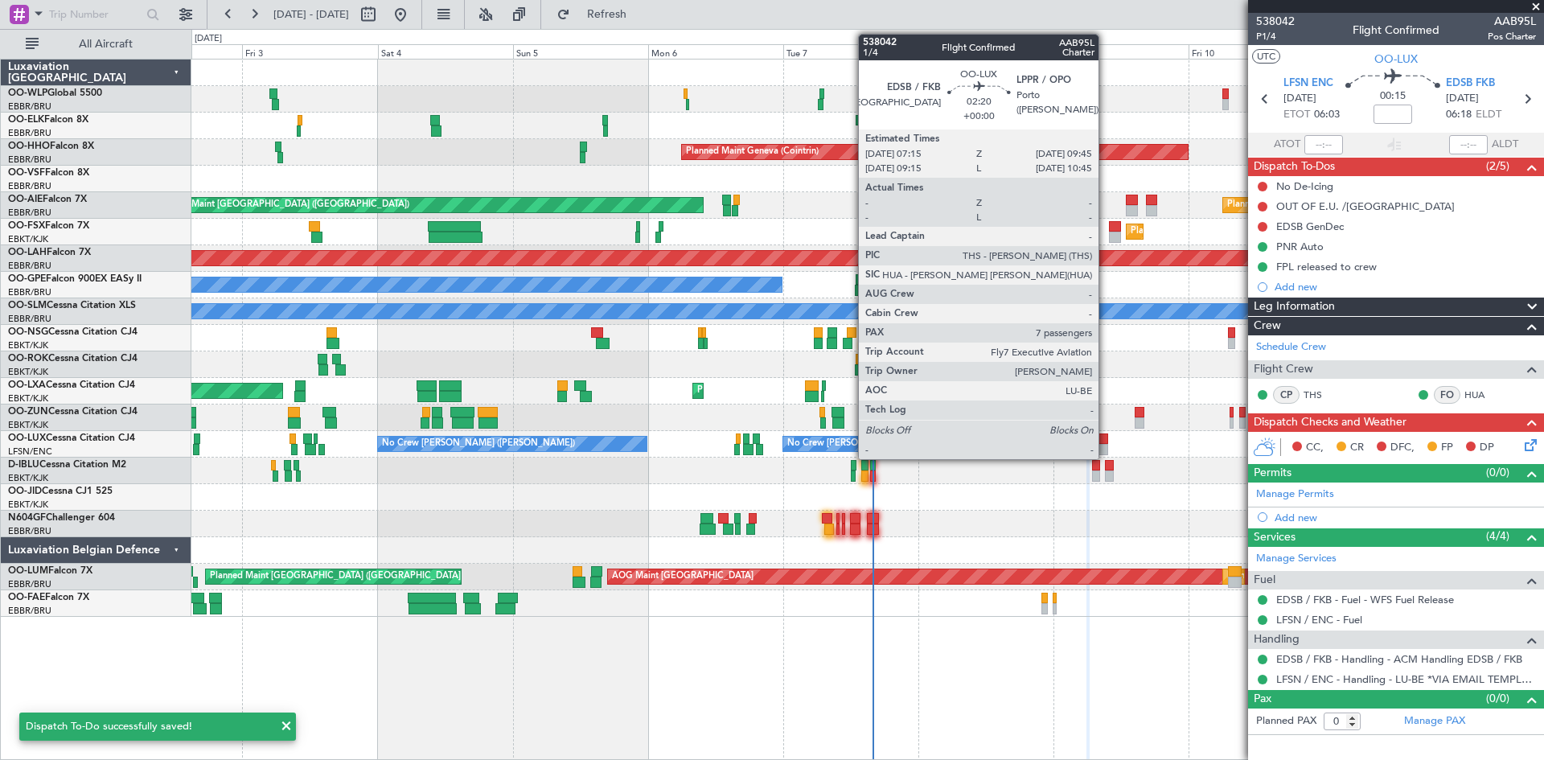
click at [1106, 449] on div at bounding box center [1101, 449] width 14 height 11
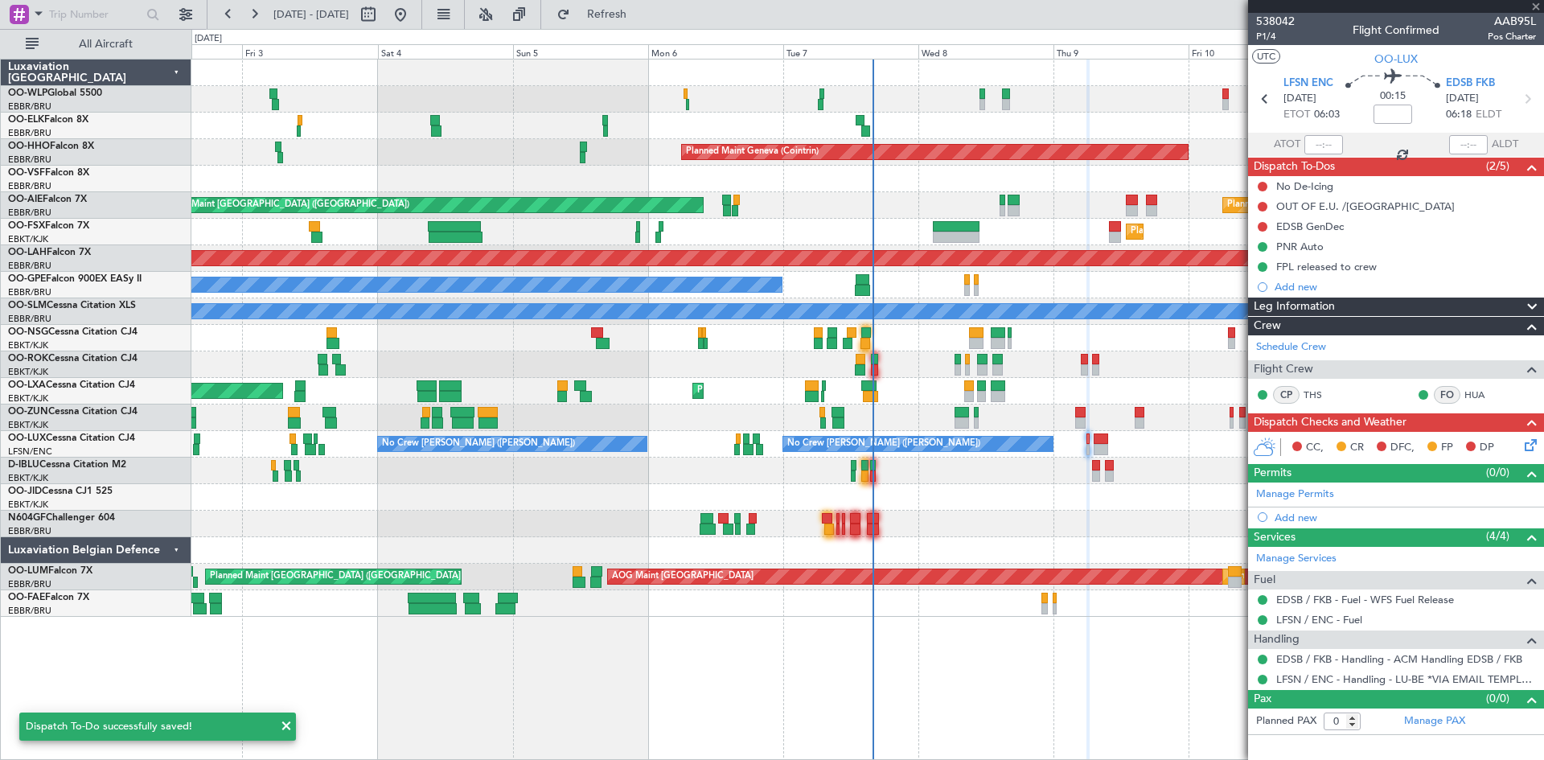
type input "7"
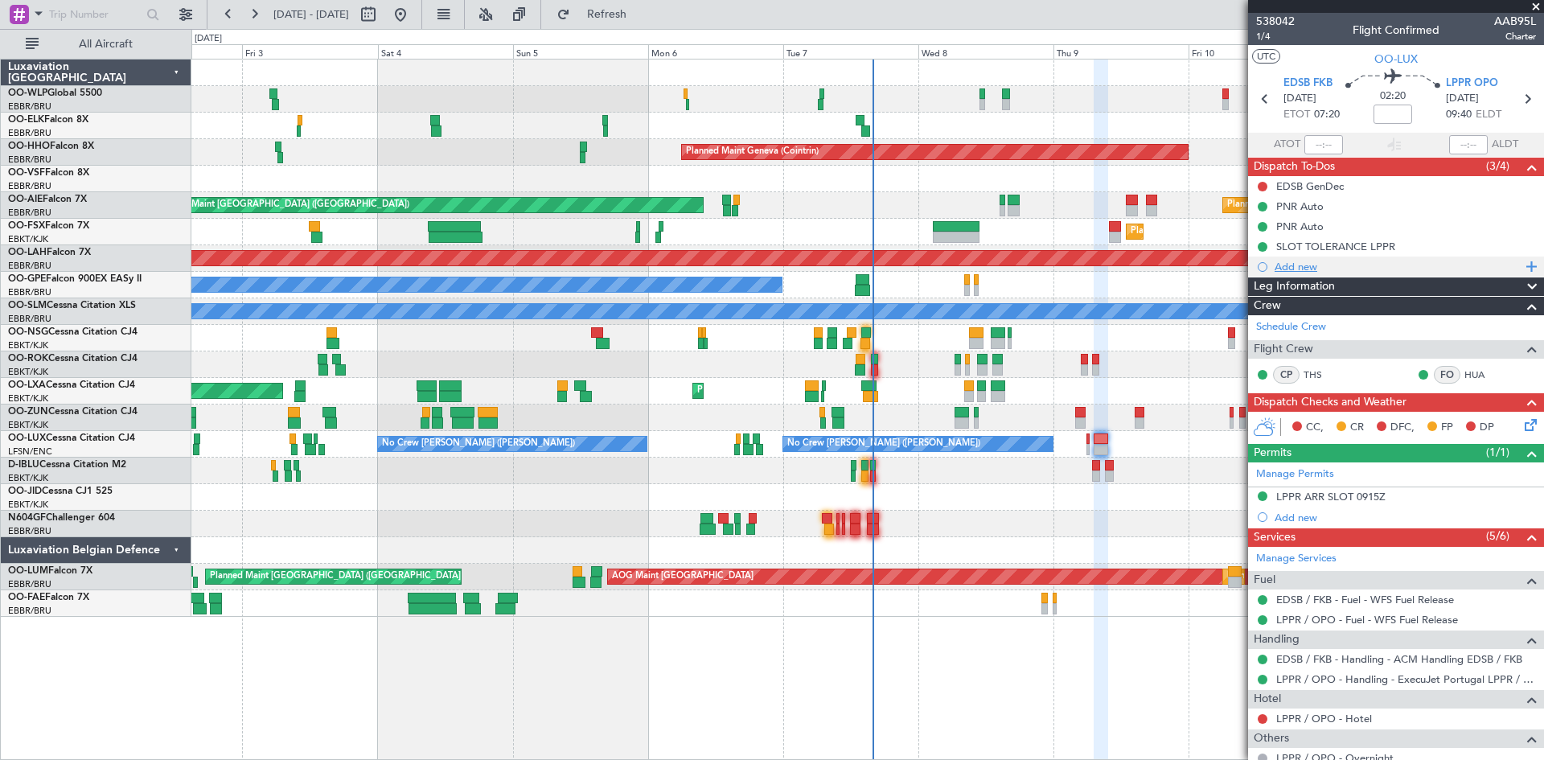
click at [1298, 266] on div "Add new" at bounding box center [1398, 267] width 247 height 14
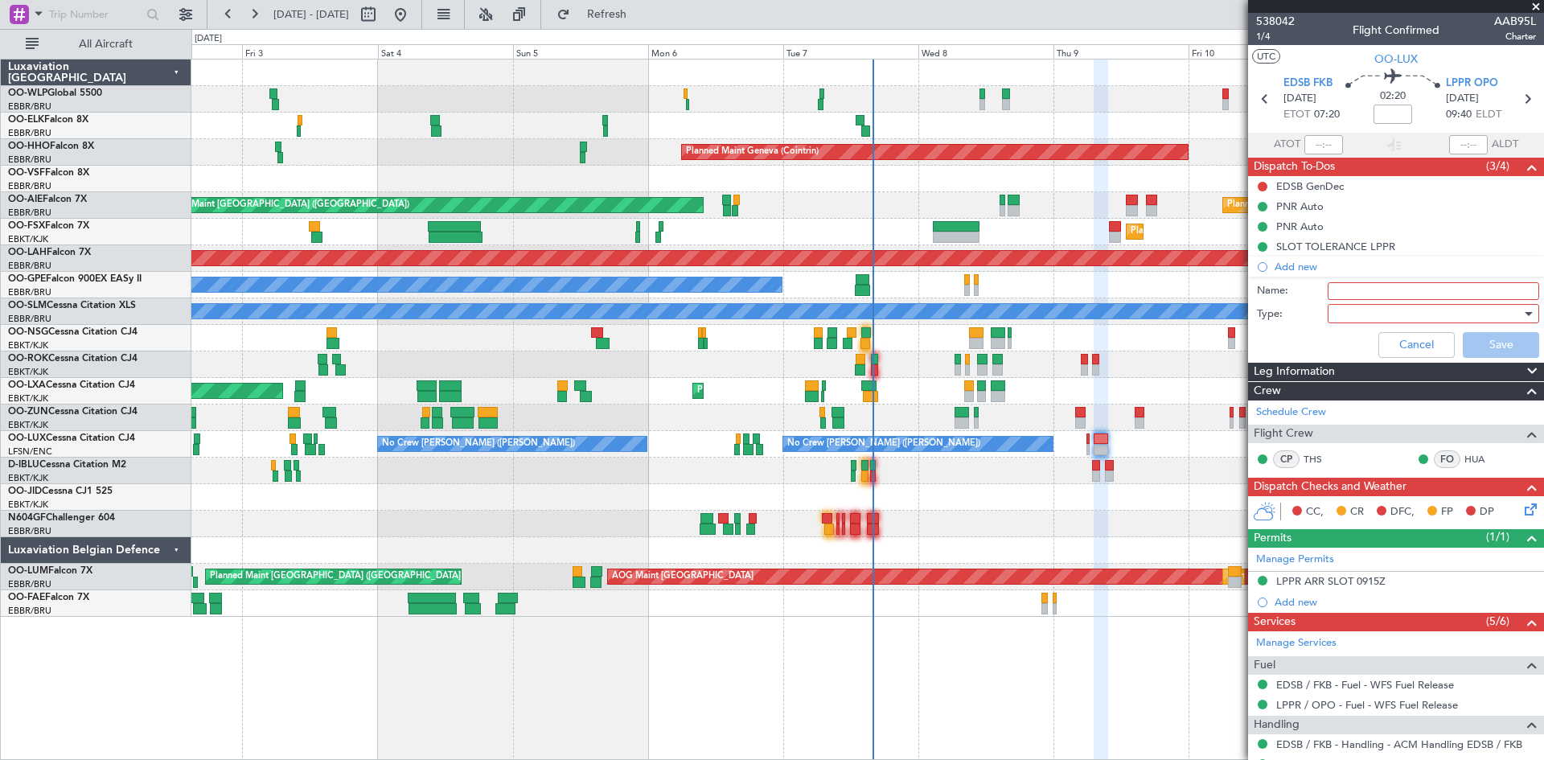
click at [1355, 304] on div at bounding box center [1427, 314] width 187 height 24
click at [1351, 344] on span "Generic" at bounding box center [1426, 347] width 188 height 24
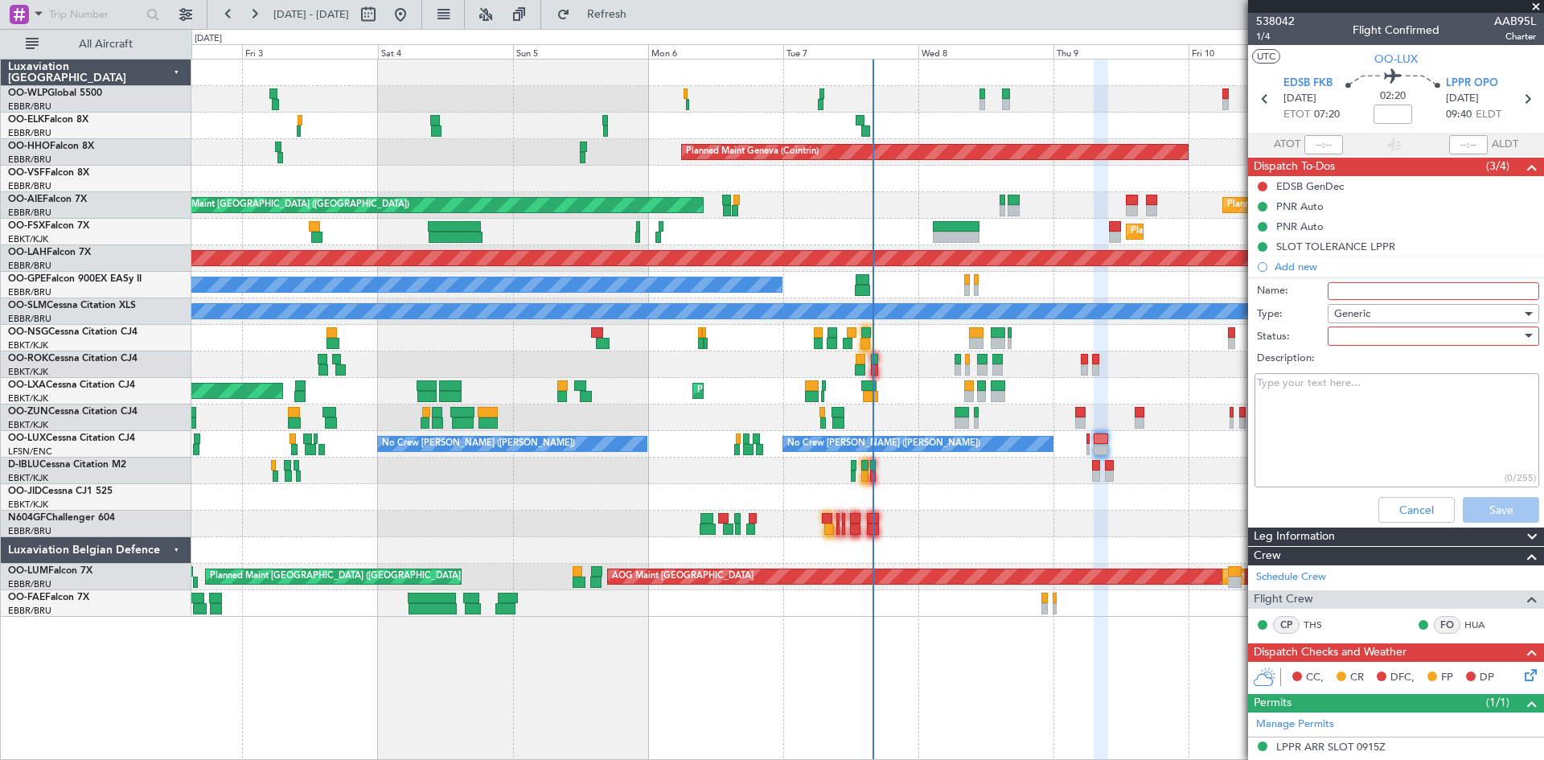
click at [1343, 295] on input "Name:" at bounding box center [1434, 291] width 212 height 18
type input "FPL released to crew"
click at [1337, 340] on div at bounding box center [1427, 336] width 187 height 24
click at [1387, 419] on span "Completed" at bounding box center [1426, 417] width 188 height 24
click at [1480, 509] on button "Save" at bounding box center [1501, 510] width 76 height 26
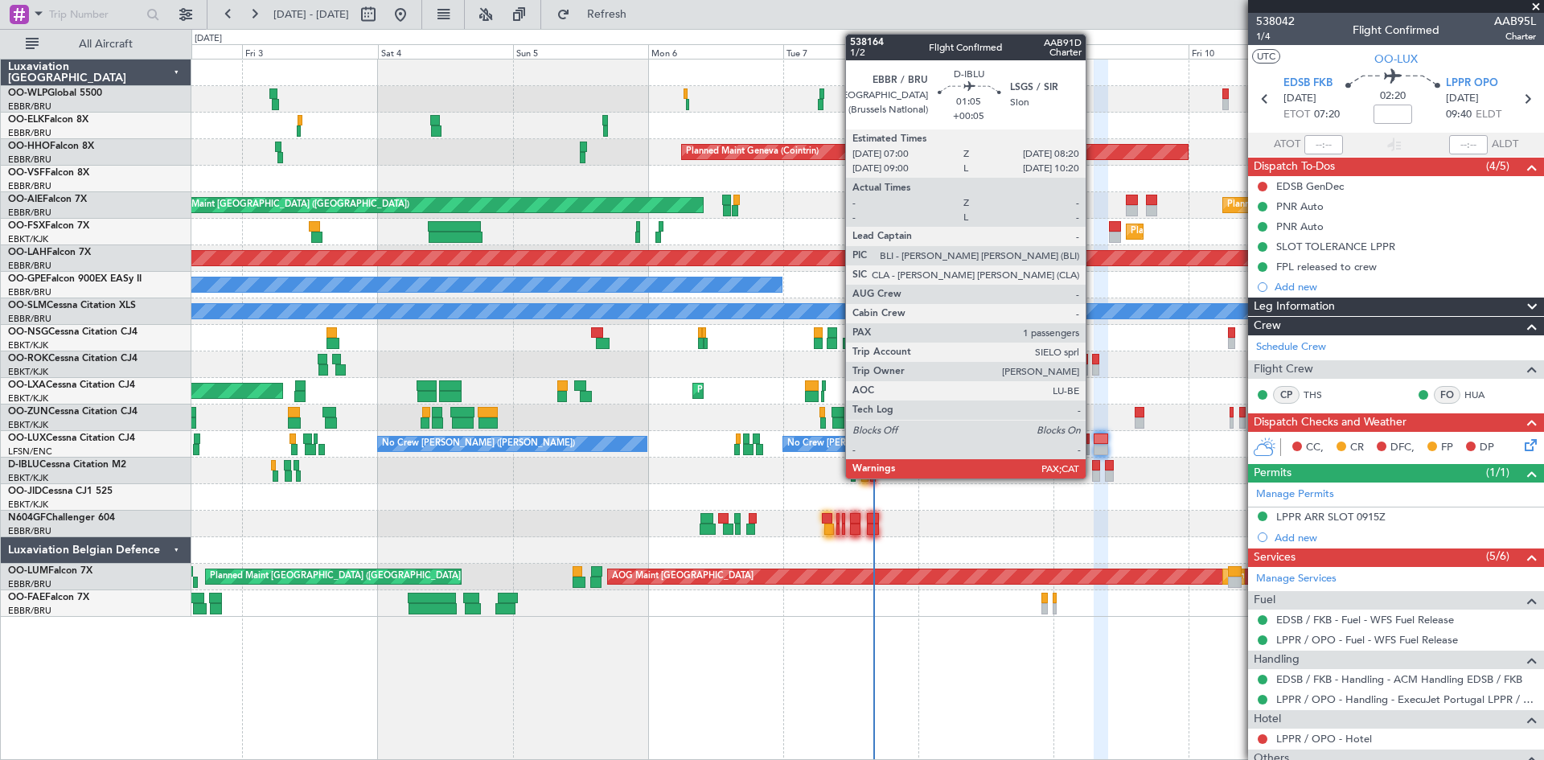
click at [1093, 468] on div at bounding box center [1096, 465] width 8 height 11
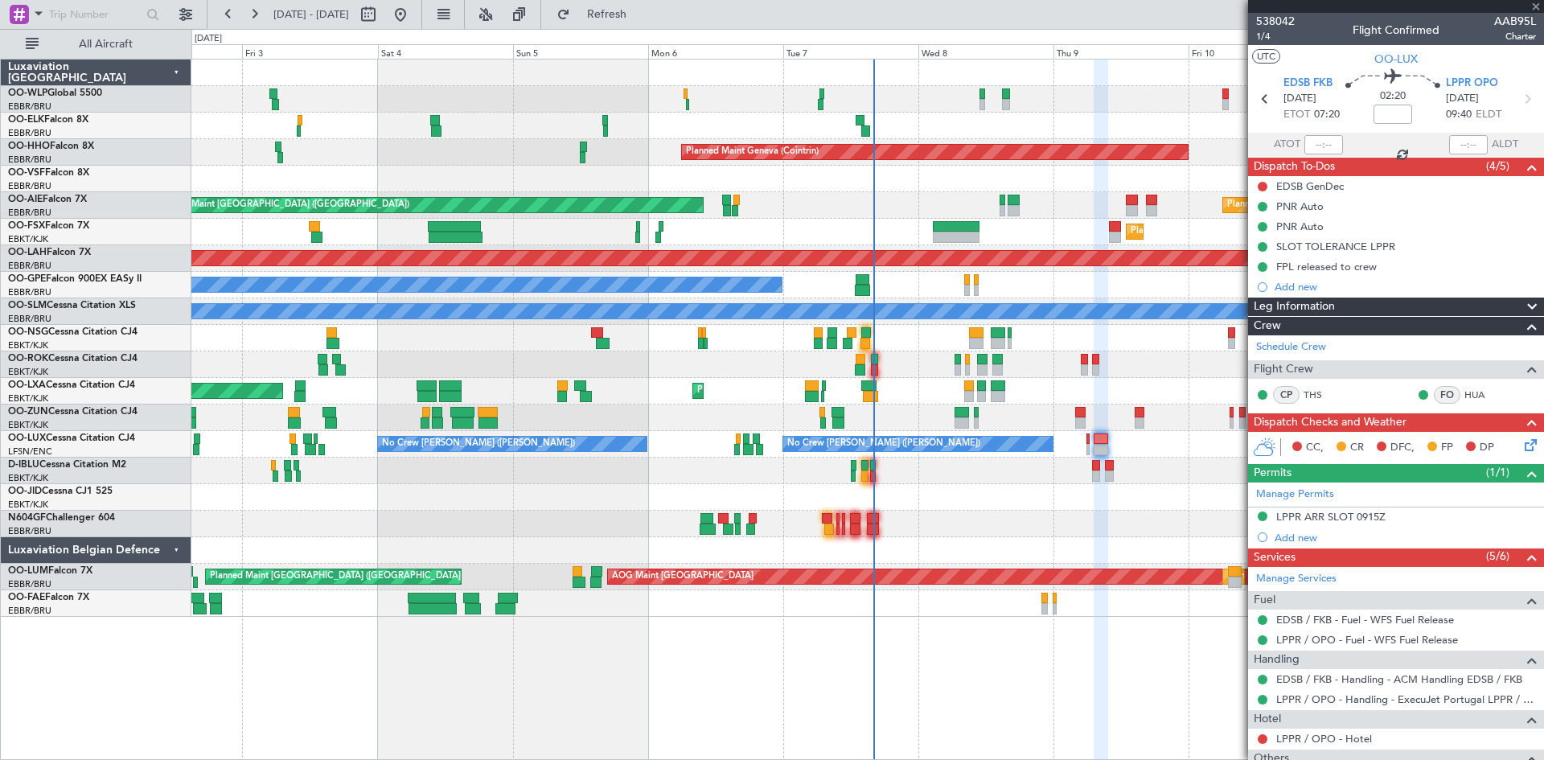
type input "+00:05"
type input "1"
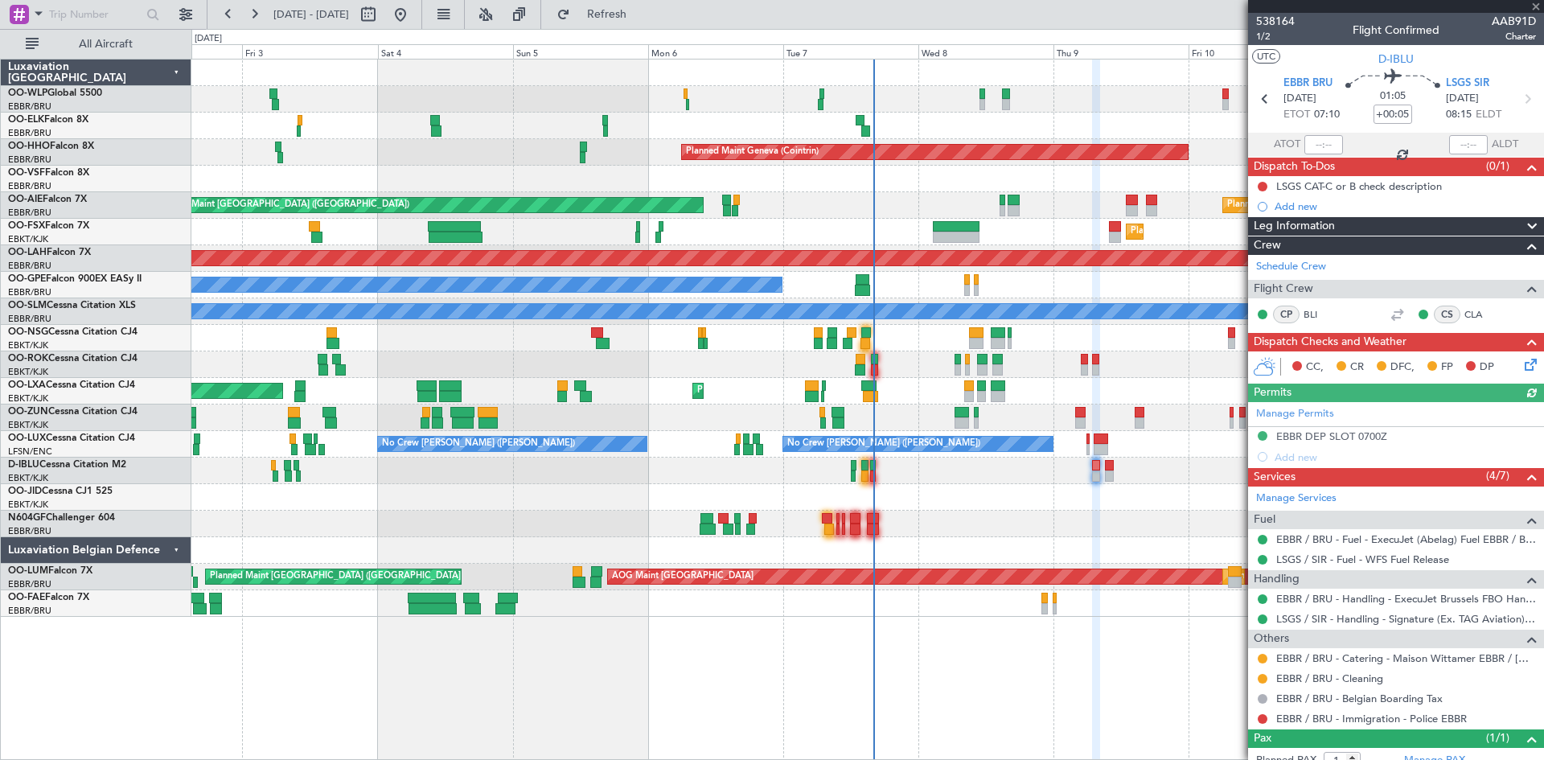
scroll to position [50, 0]
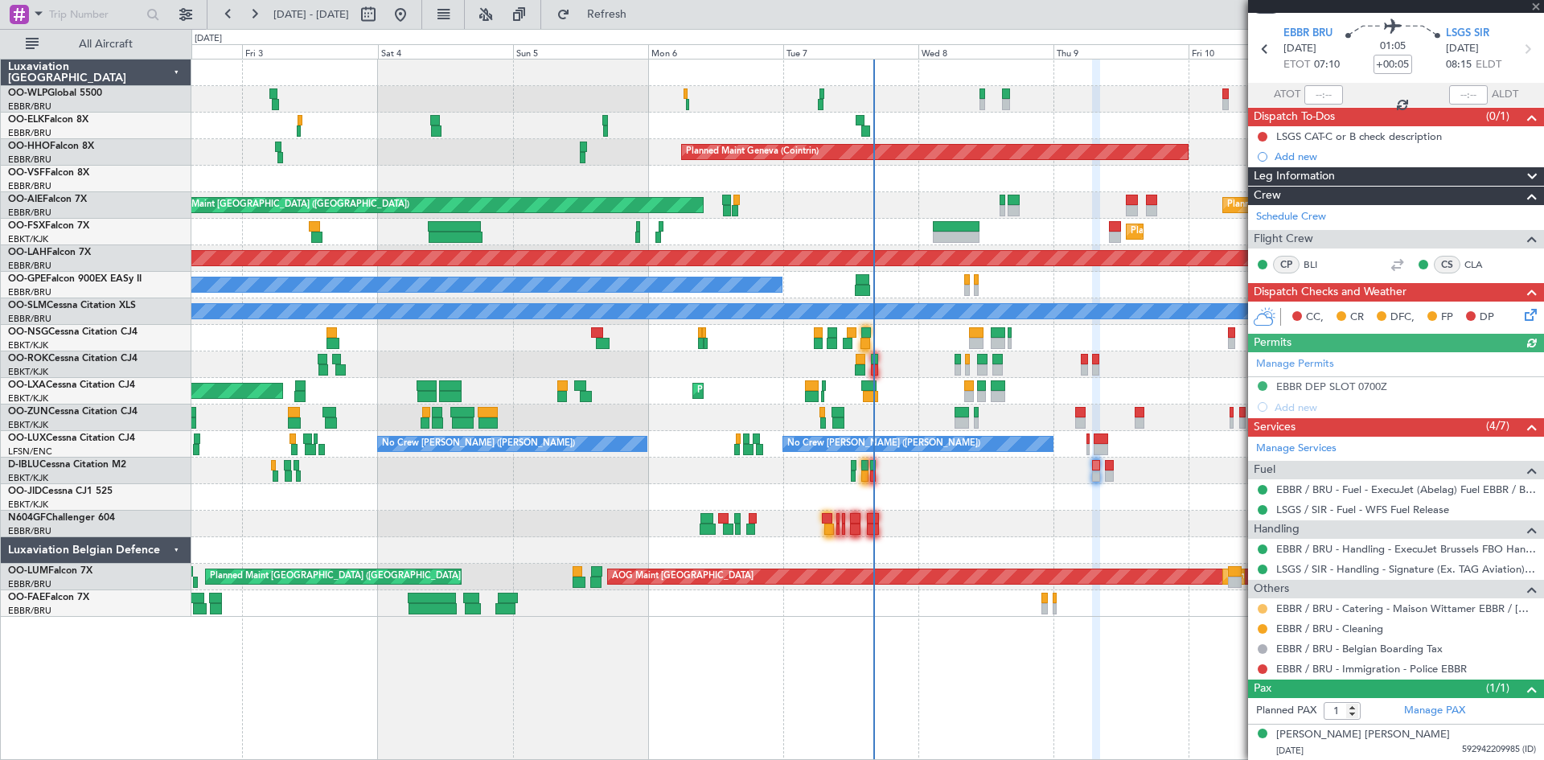
click at [1262, 609] on button at bounding box center [1263, 609] width 10 height 10
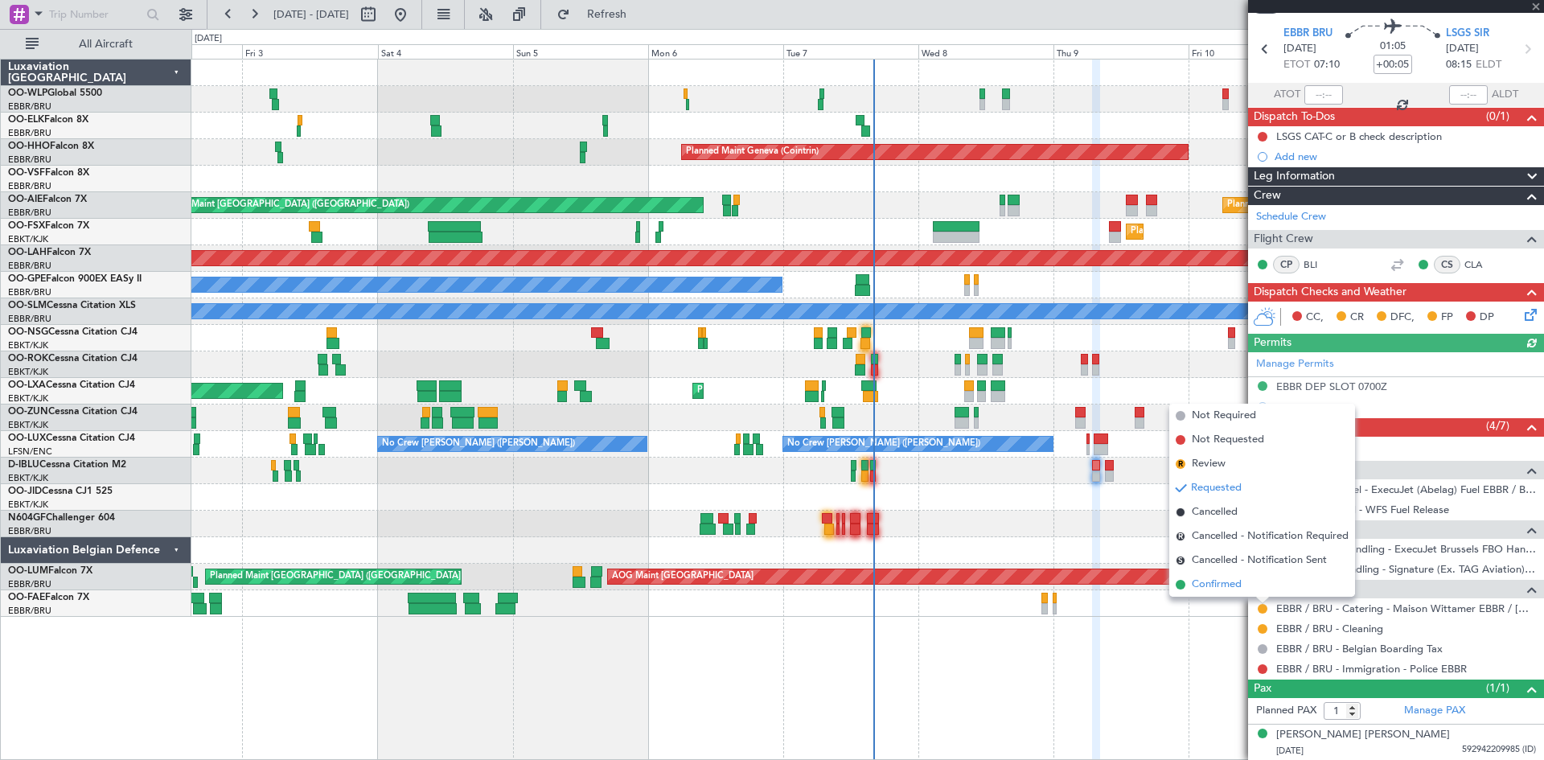
click at [1247, 588] on li "Confirmed" at bounding box center [1263, 585] width 186 height 24
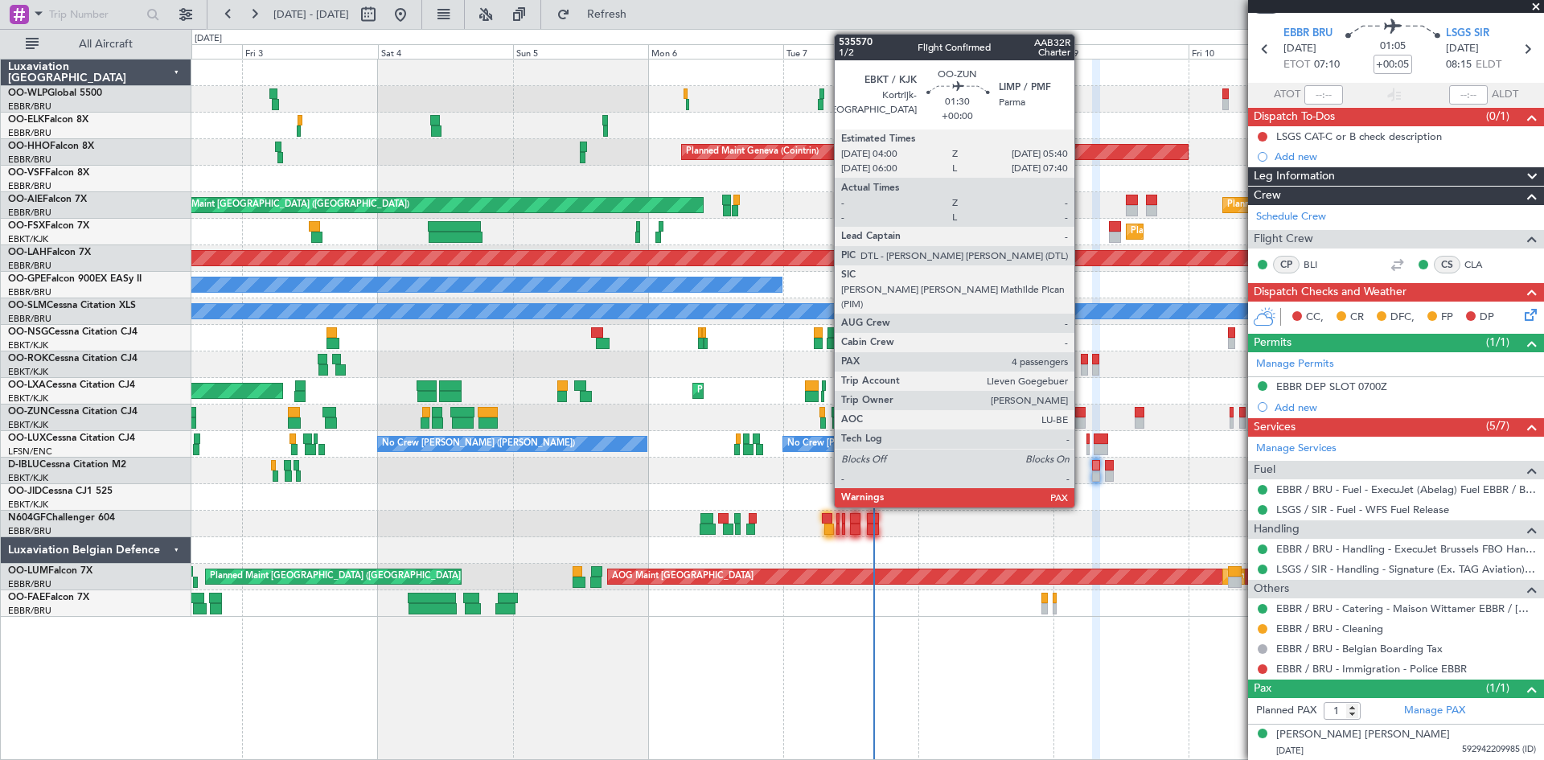
click at [1082, 416] on div at bounding box center [1080, 412] width 10 height 11
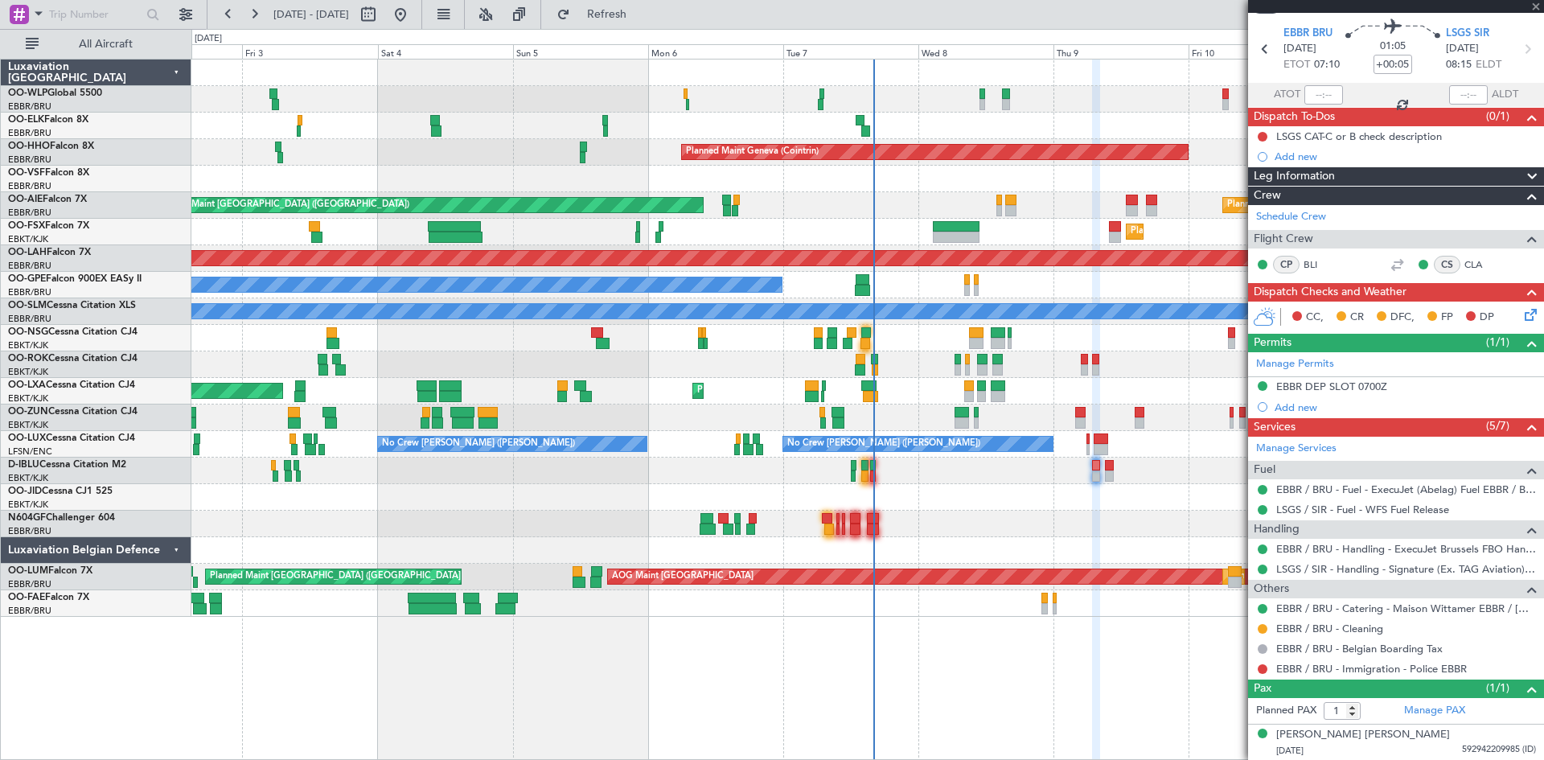
type input "4"
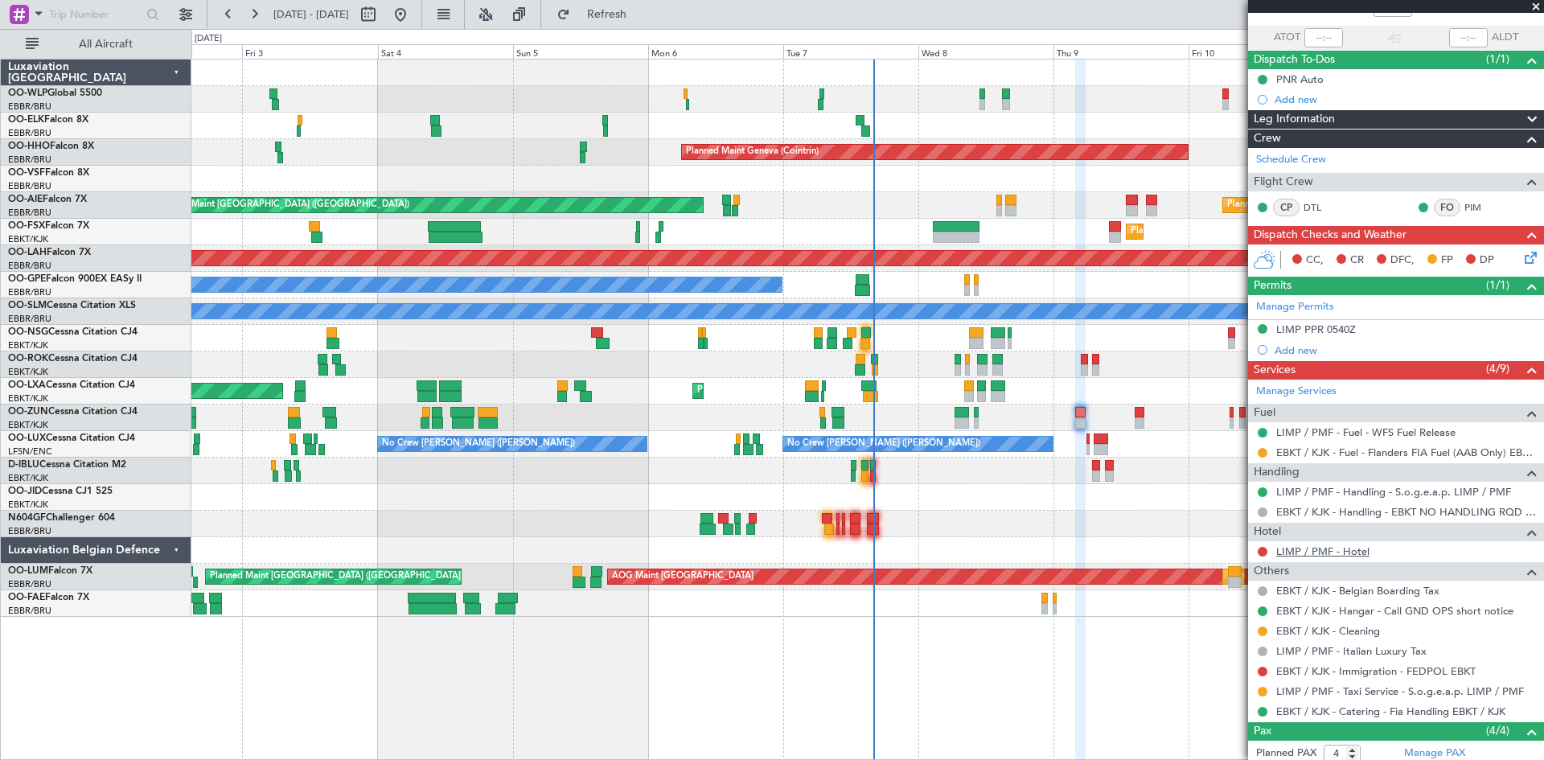
scroll to position [161, 0]
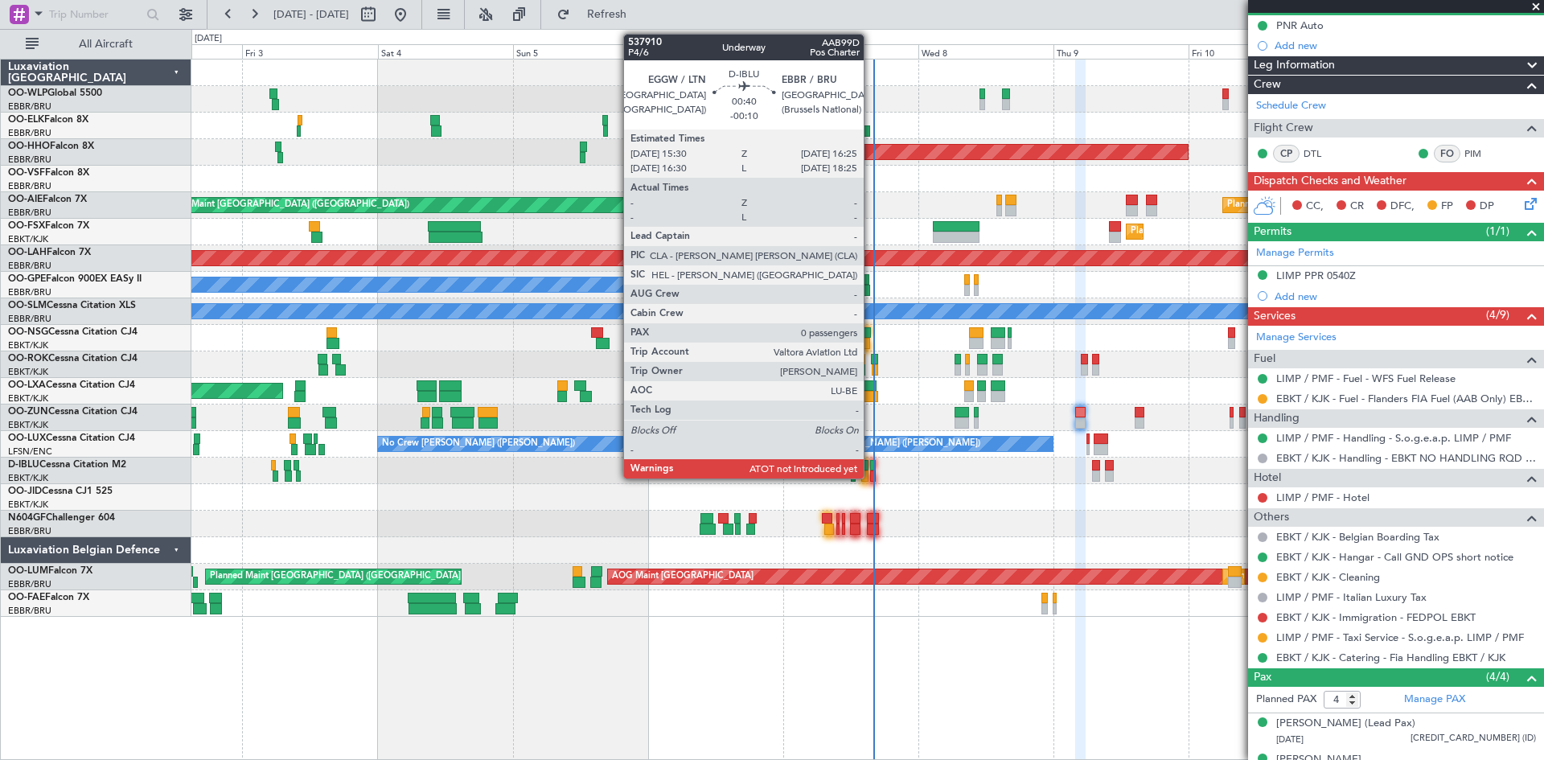
click at [871, 469] on div at bounding box center [873, 465] width 6 height 11
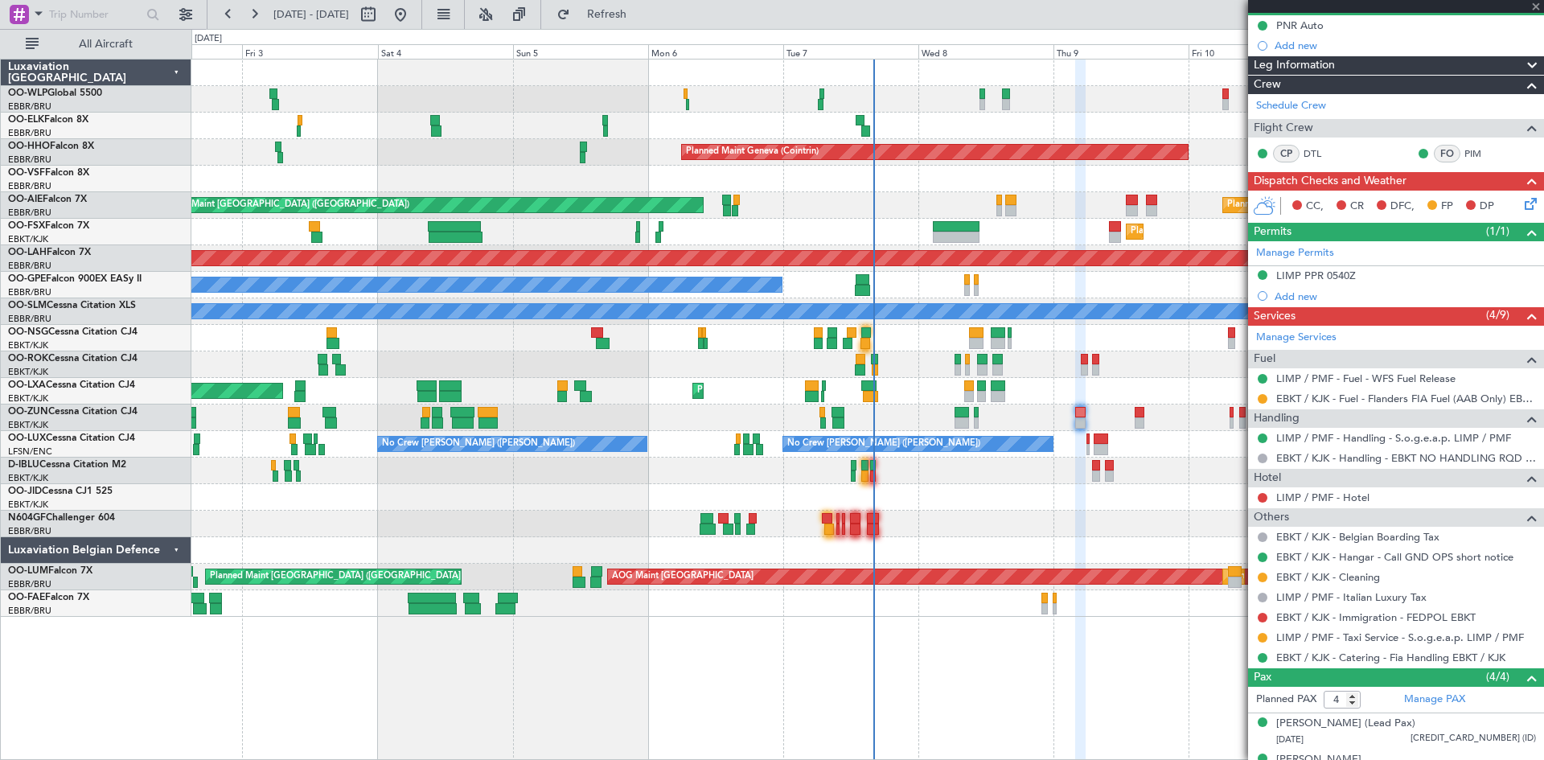
type input "-00:10"
type input "0"
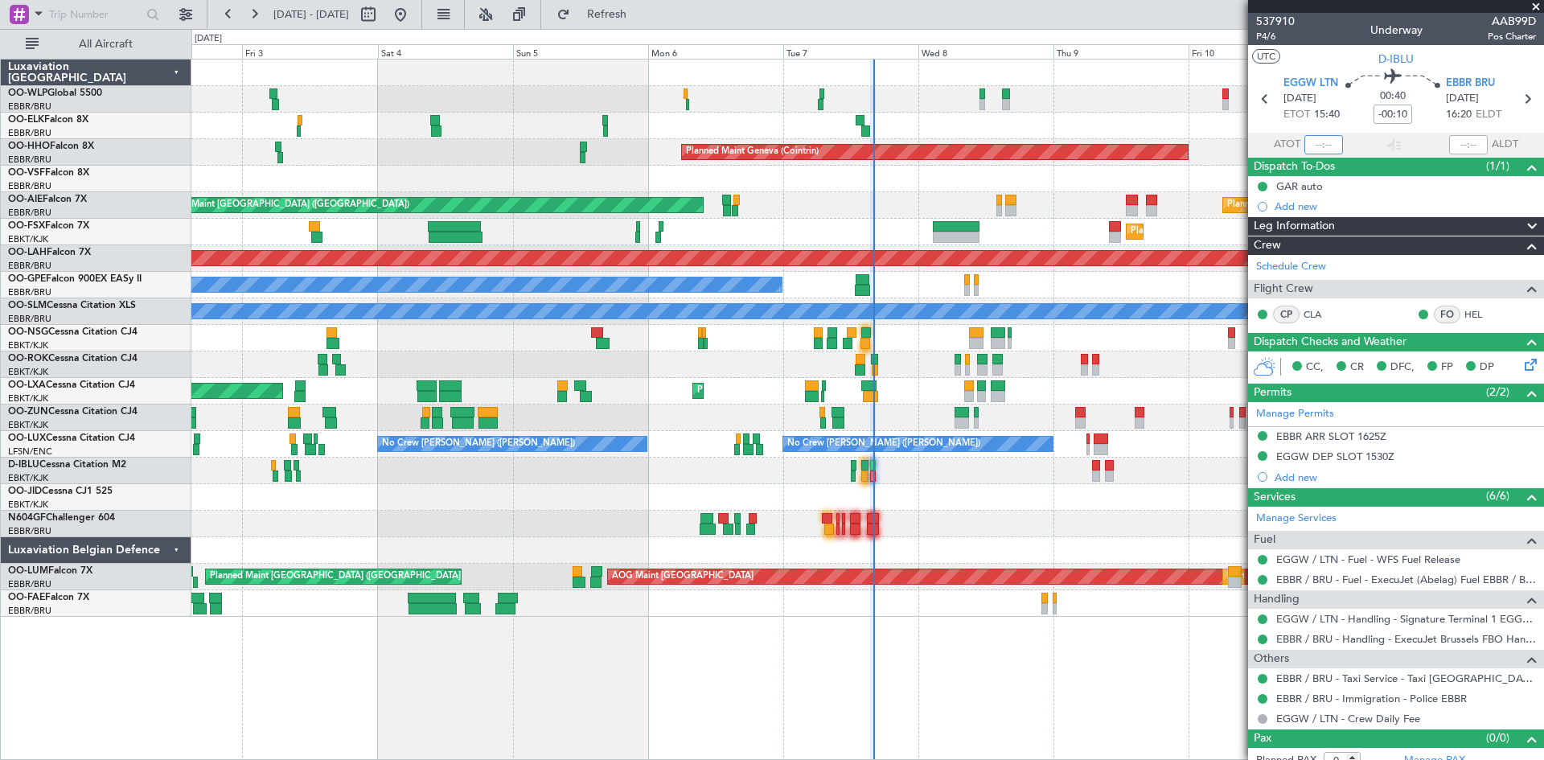
click at [1316, 142] on input "text" at bounding box center [1324, 144] width 39 height 19
type input "15:47"
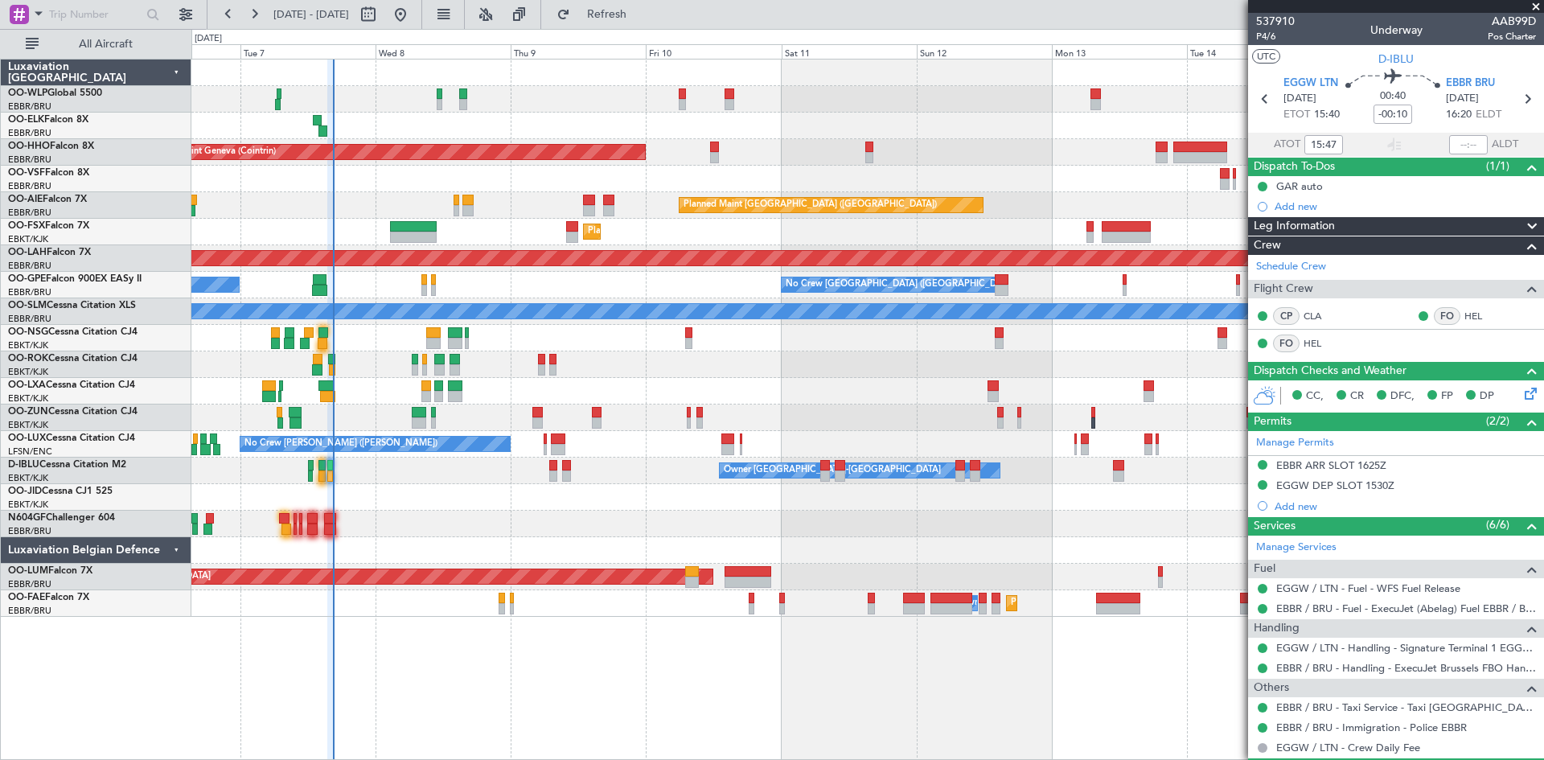
click at [561, 356] on div "Planned Maint Geneva (Cointrin) Planned Maint London (Farnborough) Unplanned Ma…" at bounding box center [867, 338] width 1352 height 557
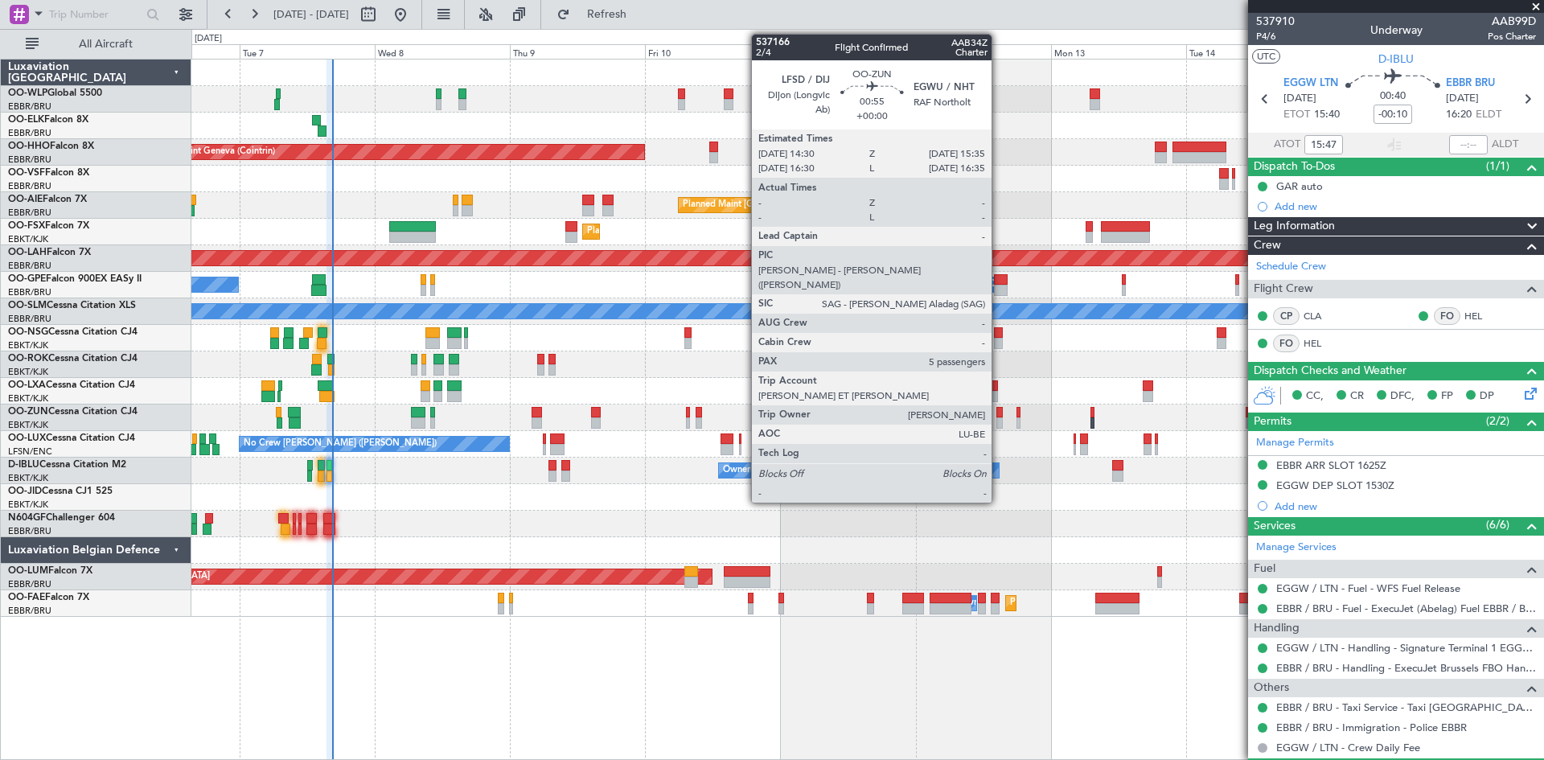
click at [999, 422] on div at bounding box center [1000, 422] width 6 height 11
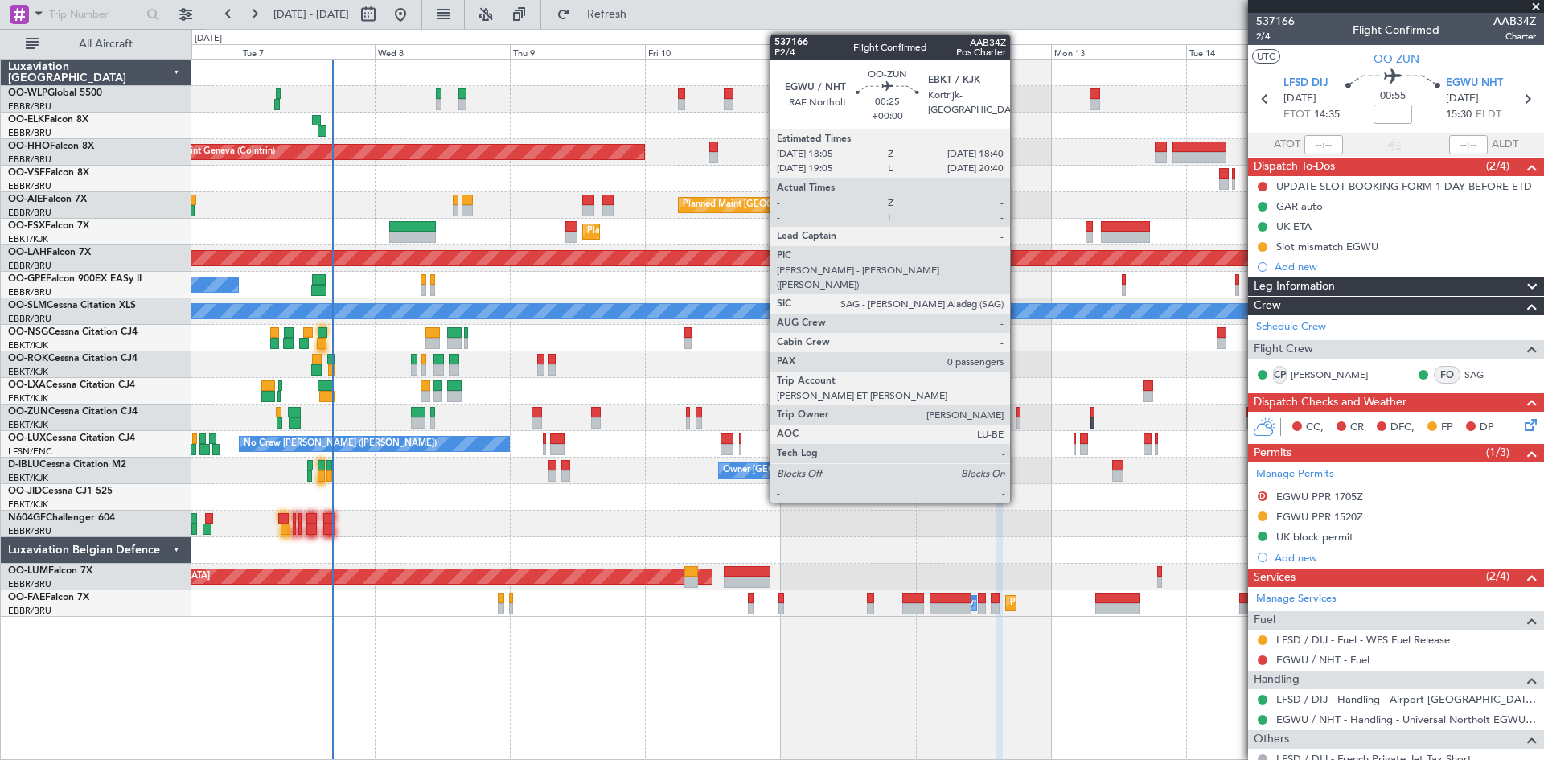
click at [1018, 420] on div at bounding box center [1019, 422] width 4 height 11
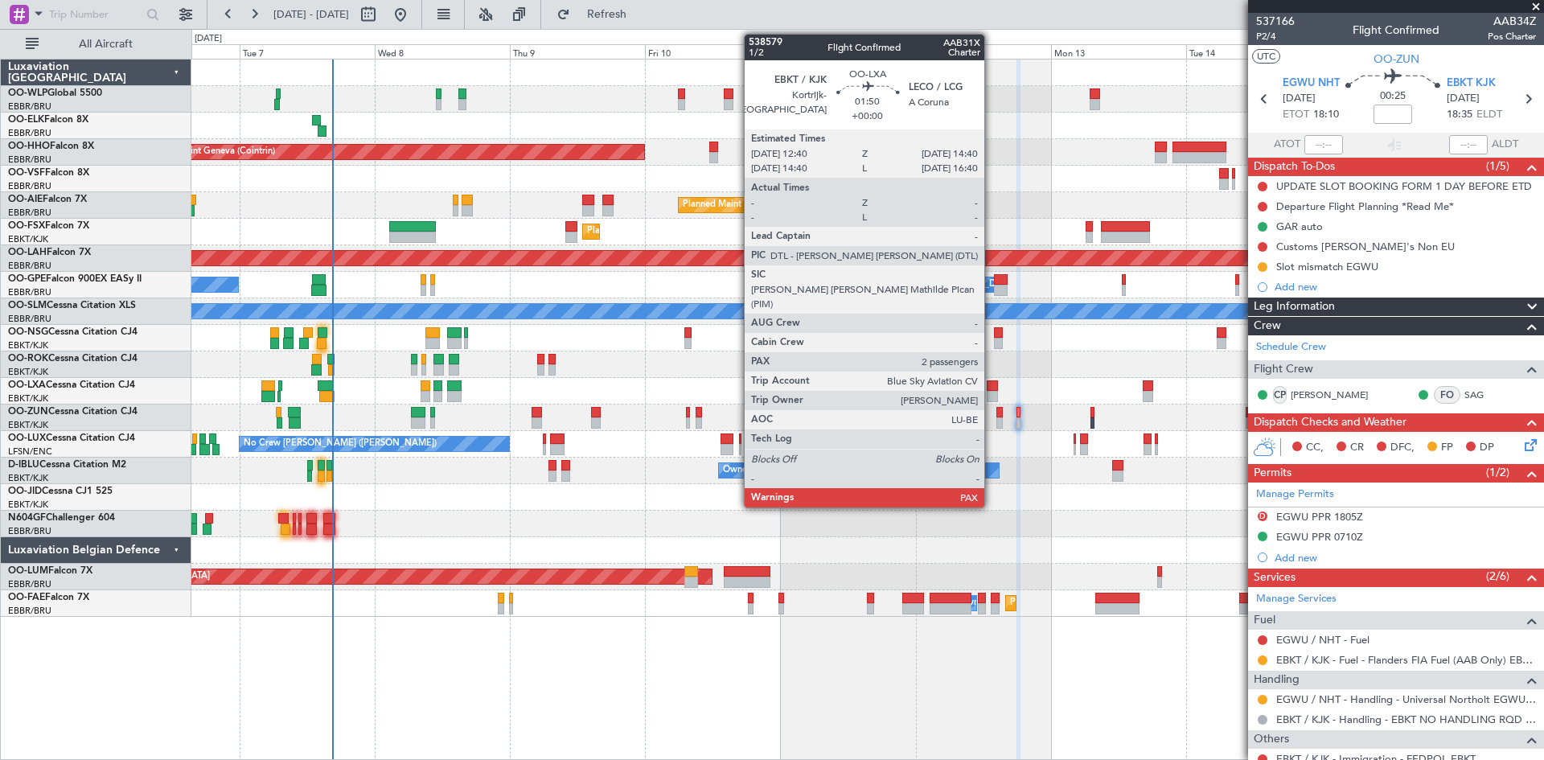
click at [992, 388] on div at bounding box center [993, 385] width 12 height 11
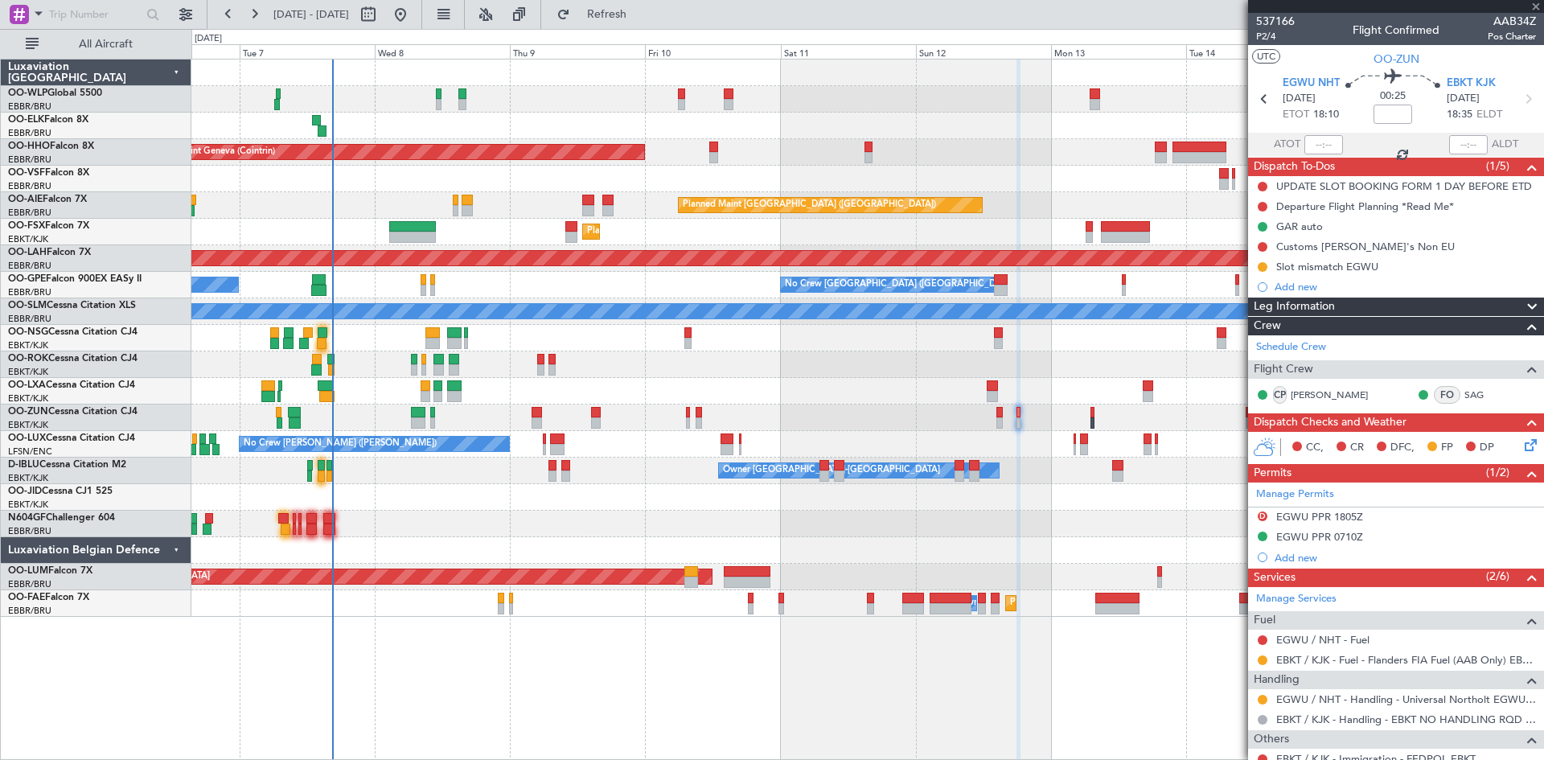
type input "2"
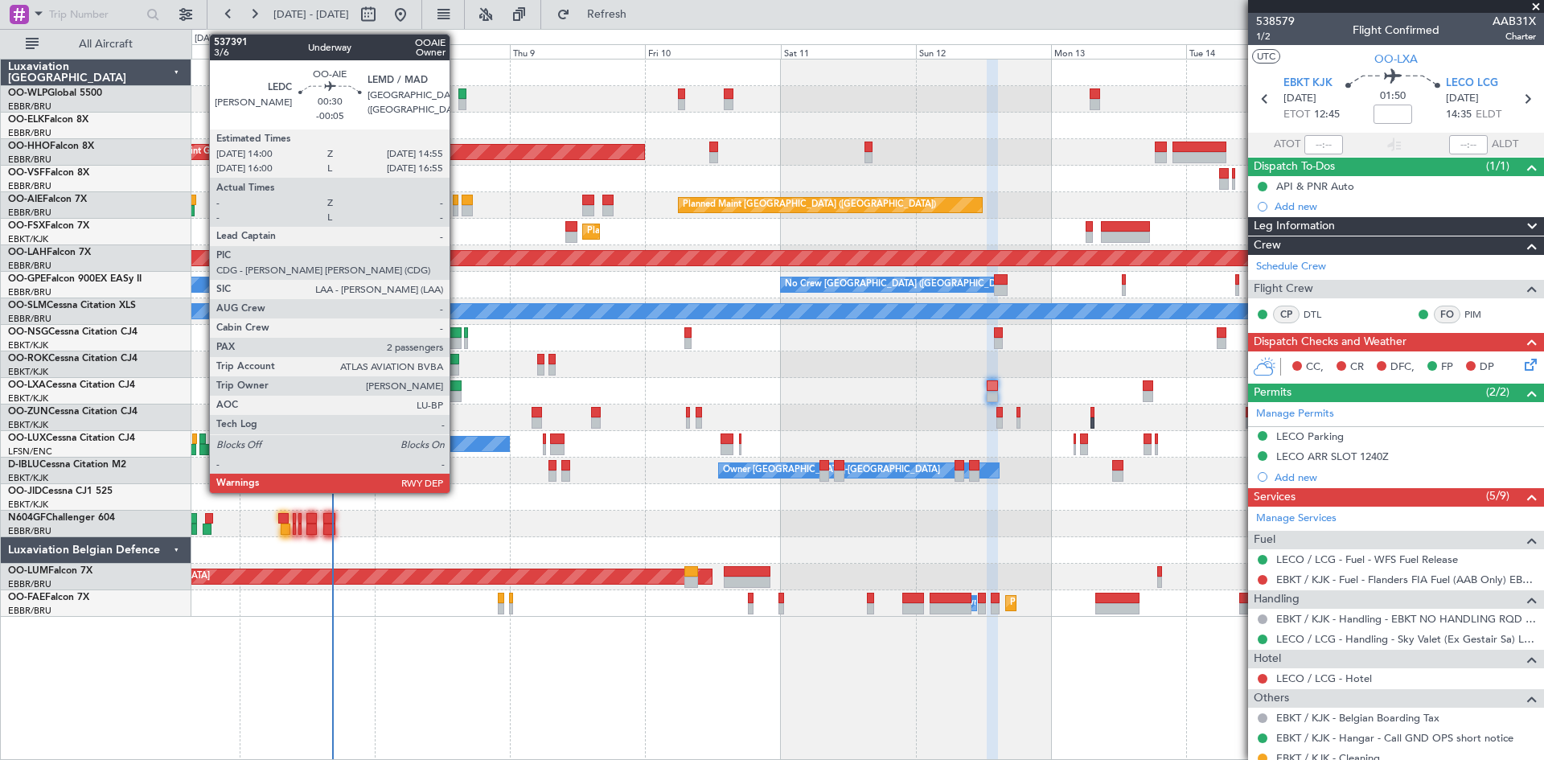
click at [457, 204] on div at bounding box center [456, 200] width 6 height 11
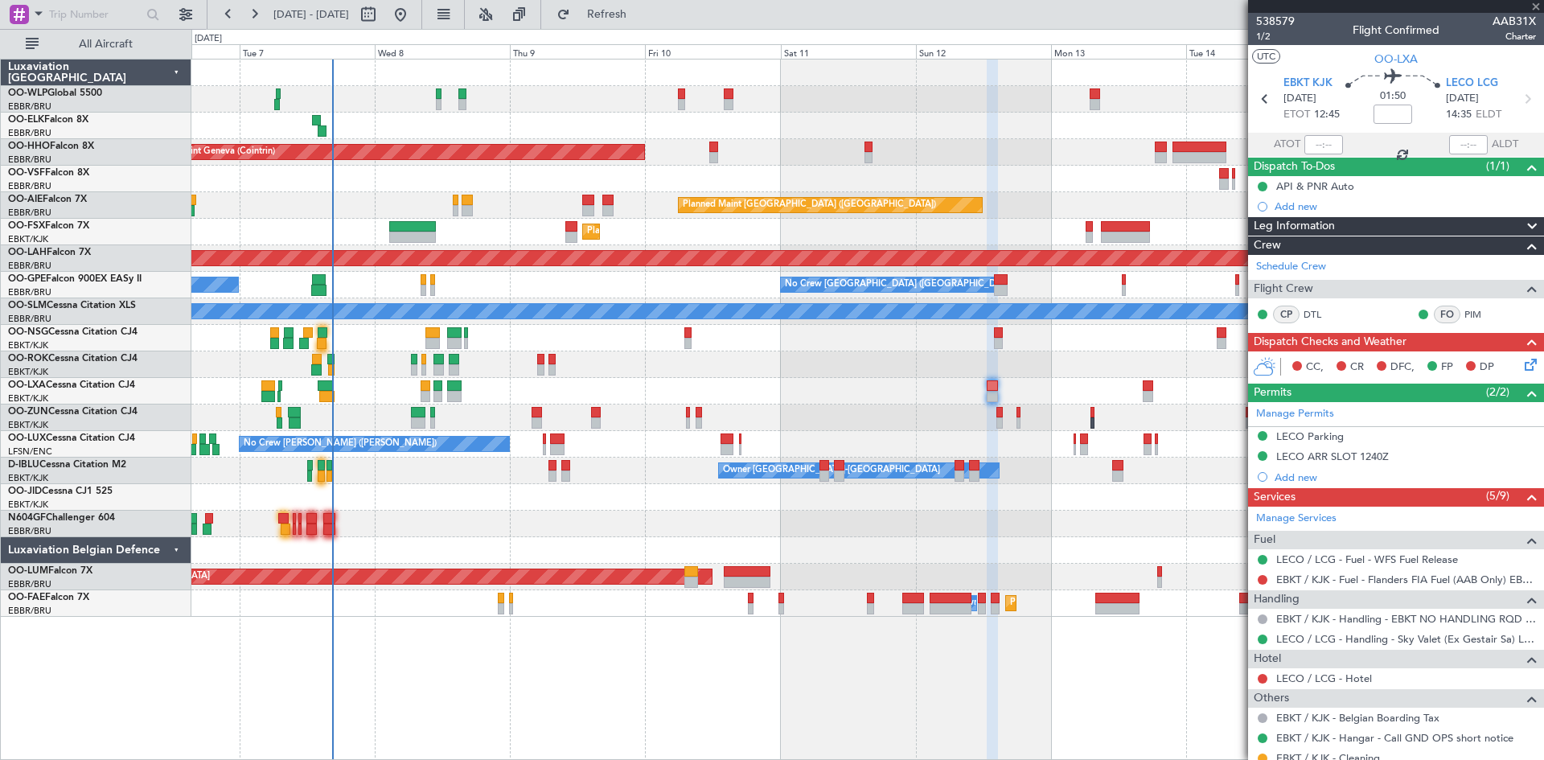
type input "-00:05"
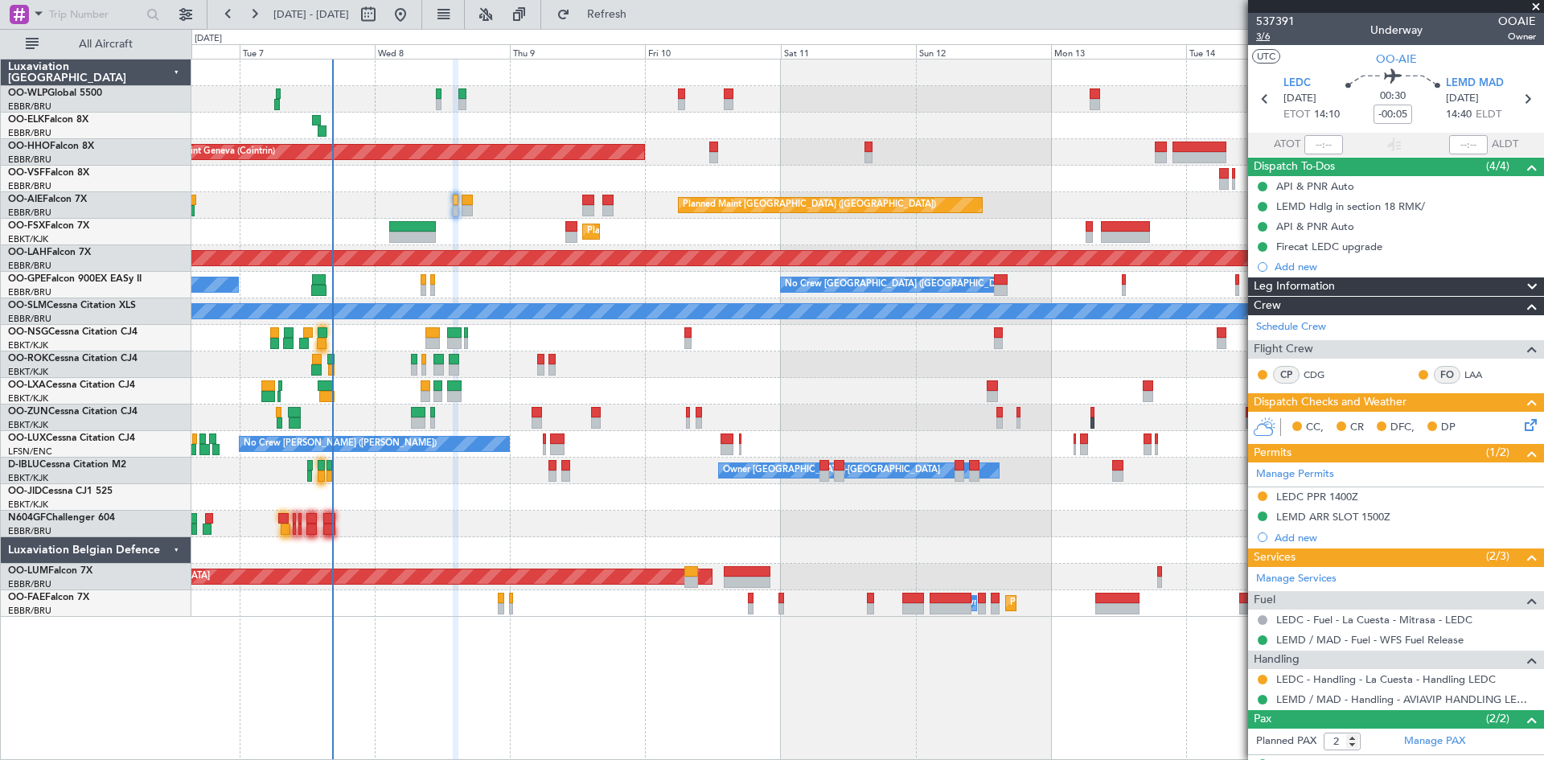
click at [1259, 36] on span "3/6" at bounding box center [1275, 37] width 39 height 14
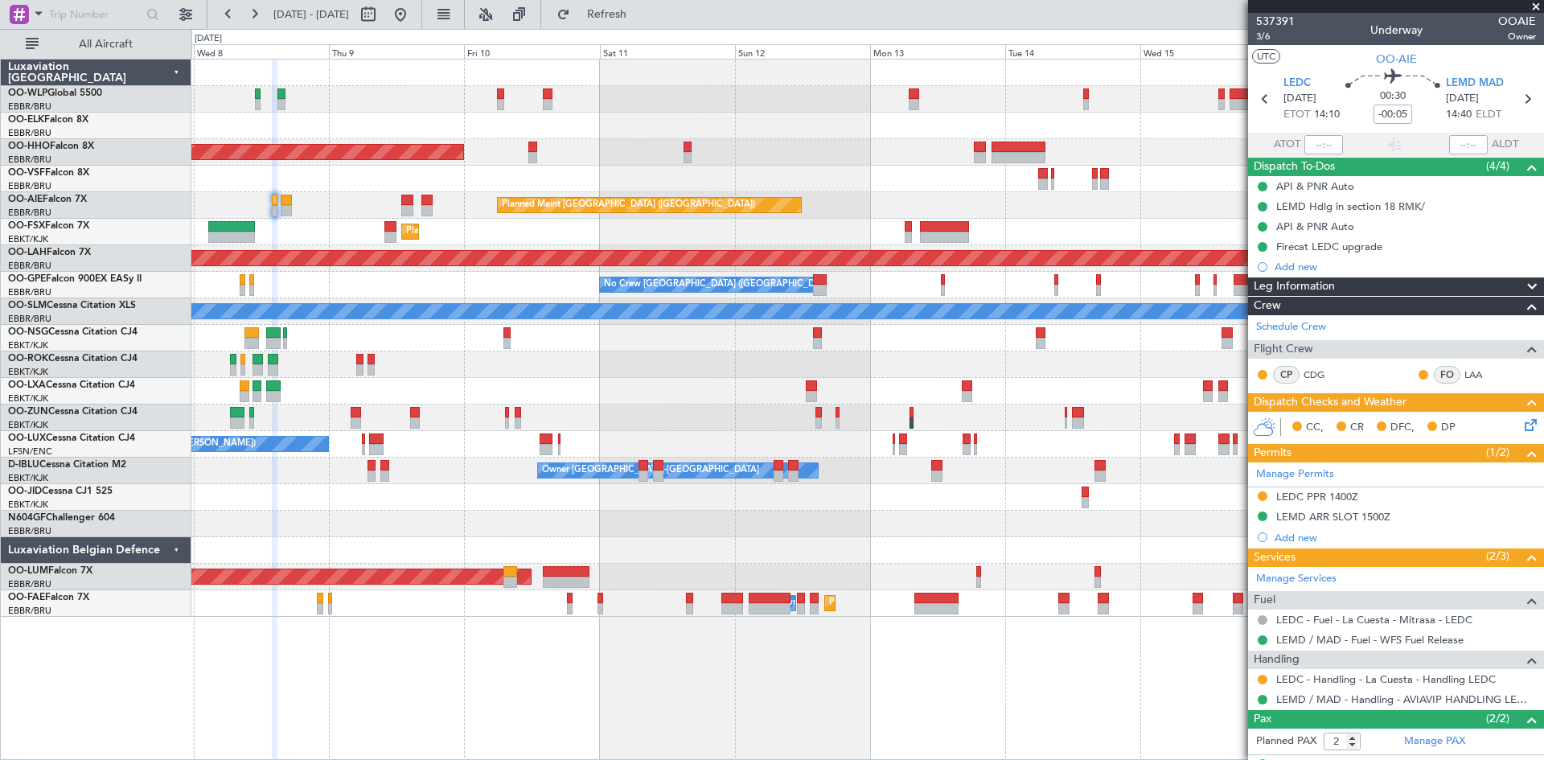
click at [628, 389] on div "Planned Maint Geneva (Cointrin) Planned Maint London (Farnborough) Unplanned Ma…" at bounding box center [867, 338] width 1352 height 557
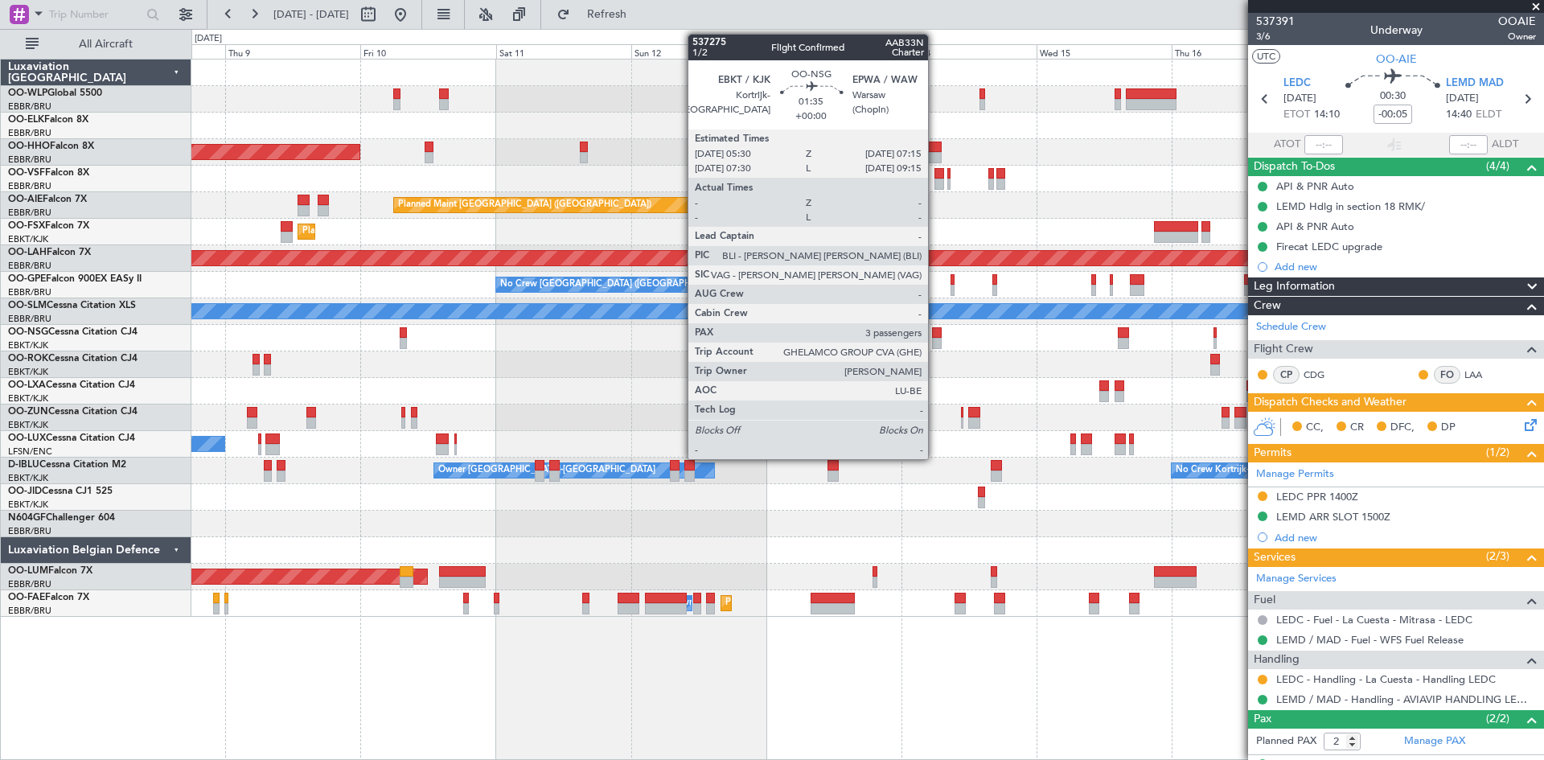
click at [935, 339] on div at bounding box center [937, 343] width 10 height 11
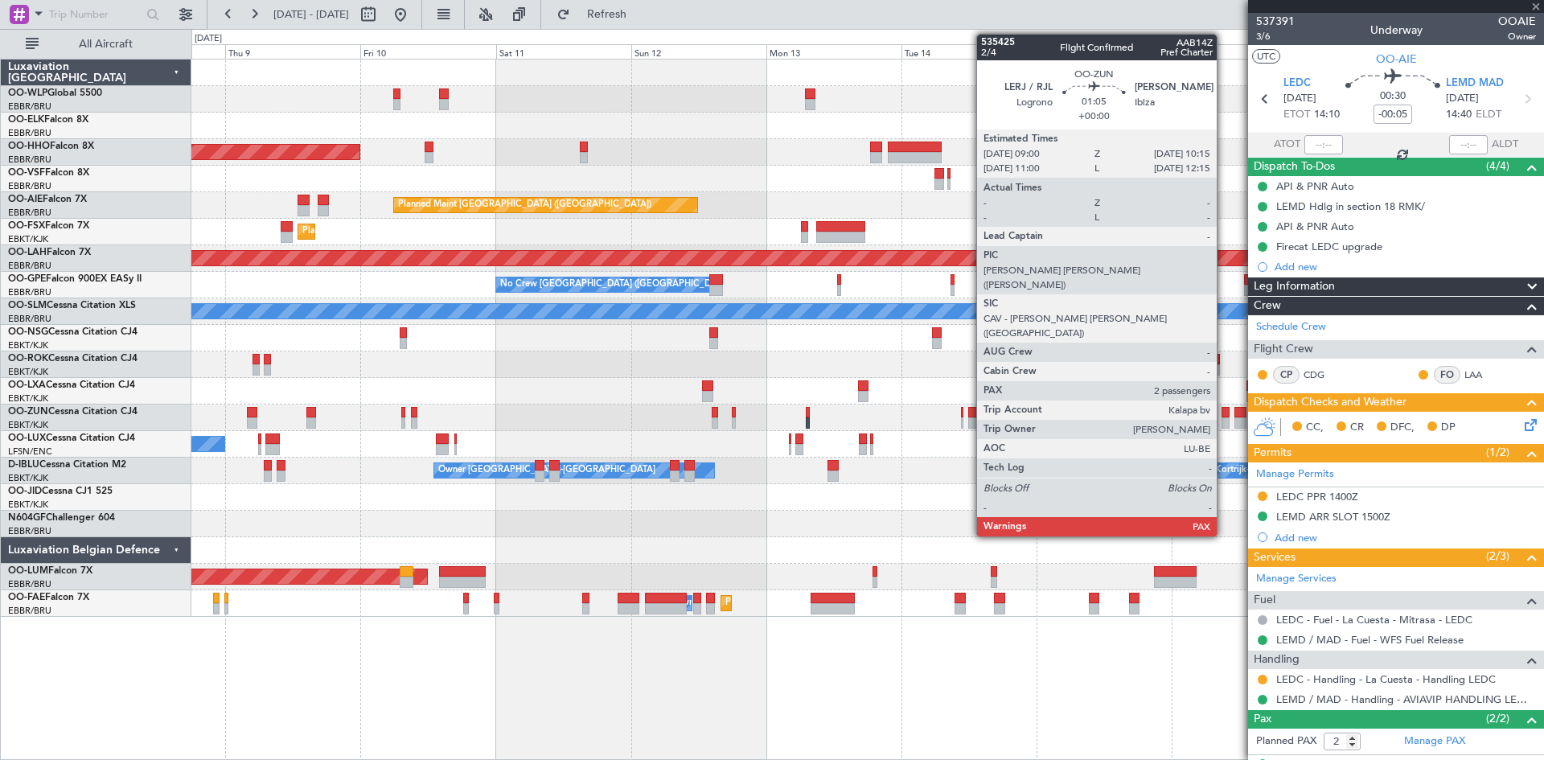
type input "3"
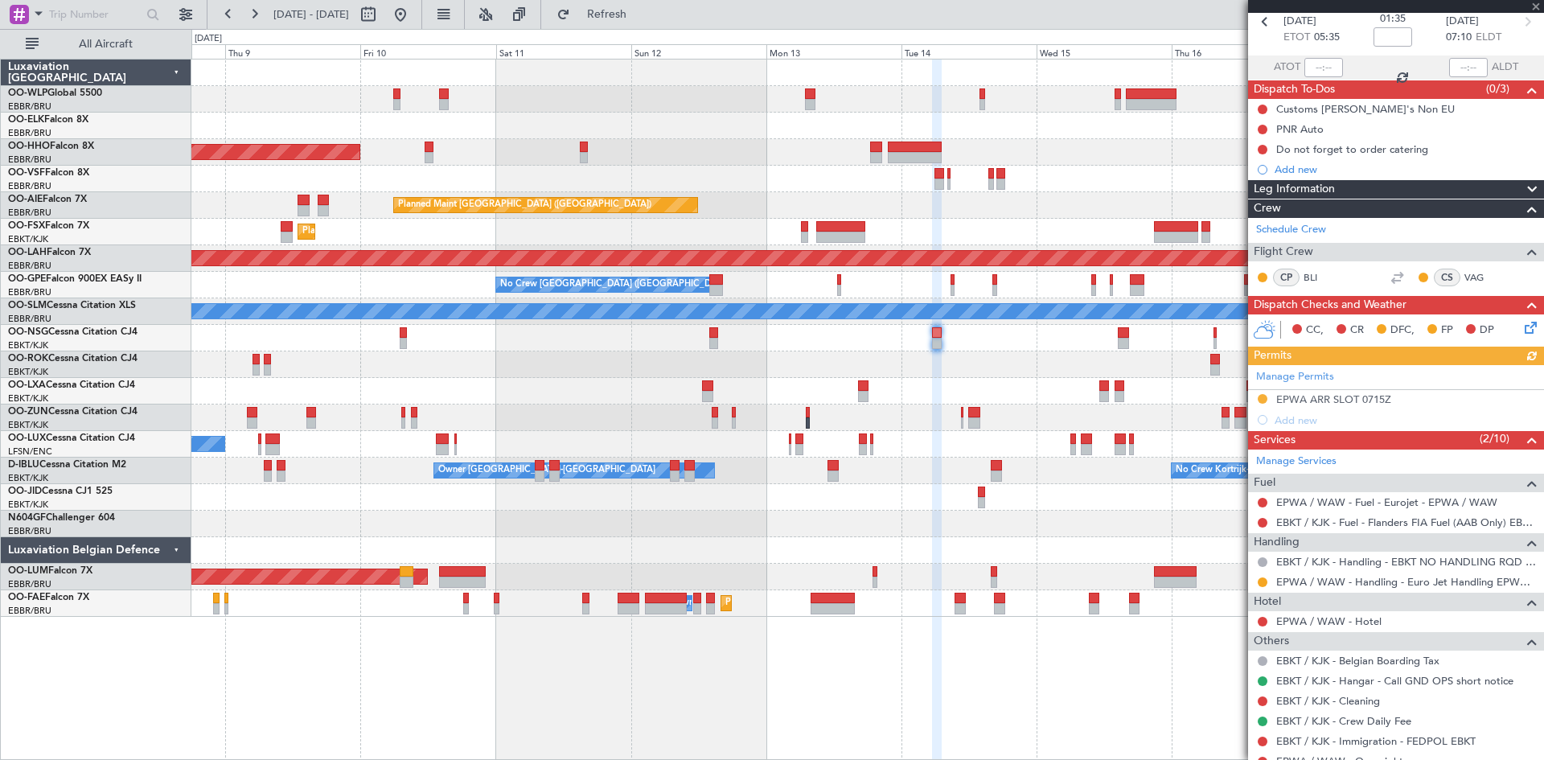
scroll to position [161, 0]
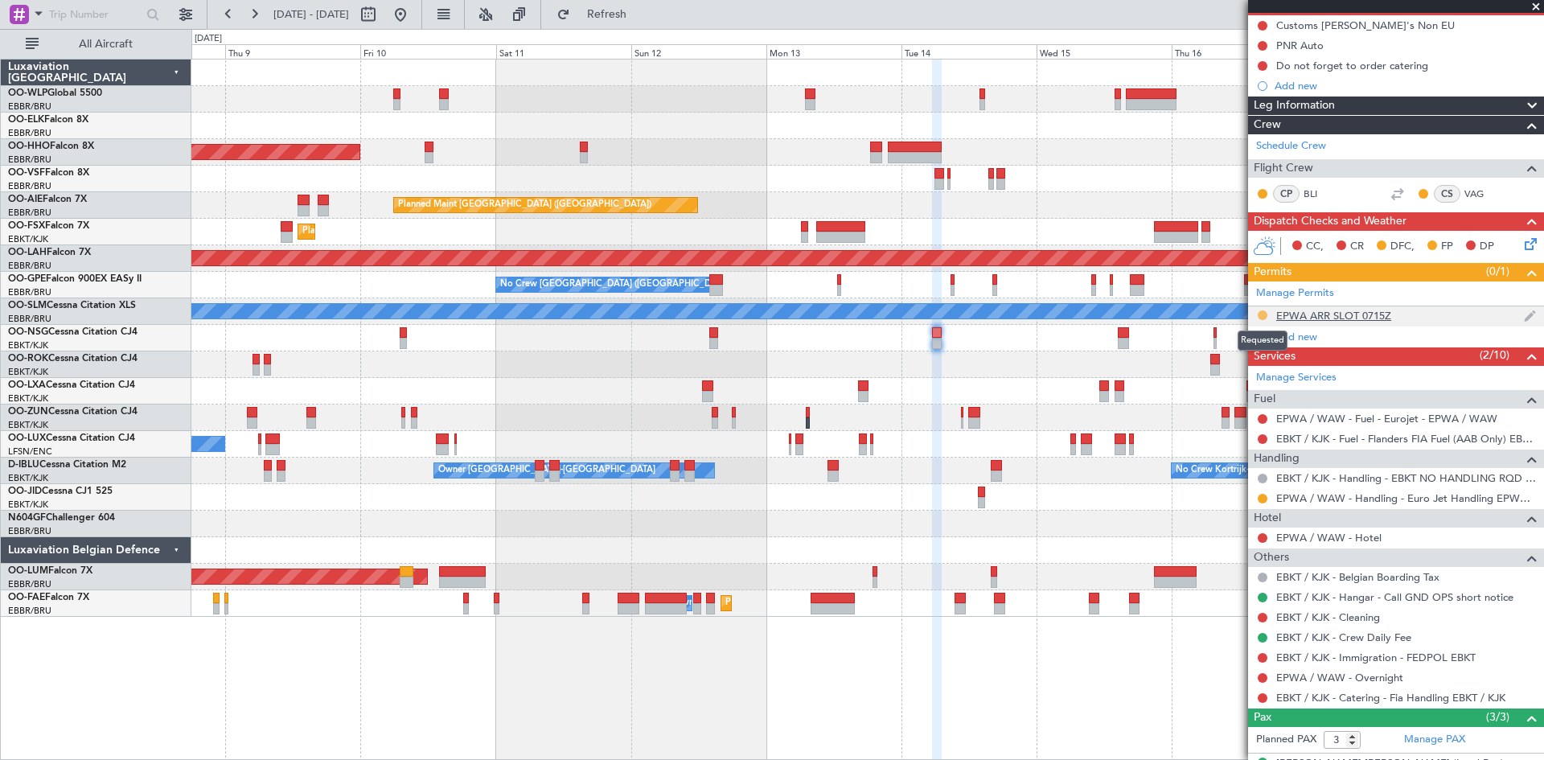
click at [1261, 315] on button at bounding box center [1263, 315] width 10 height 10
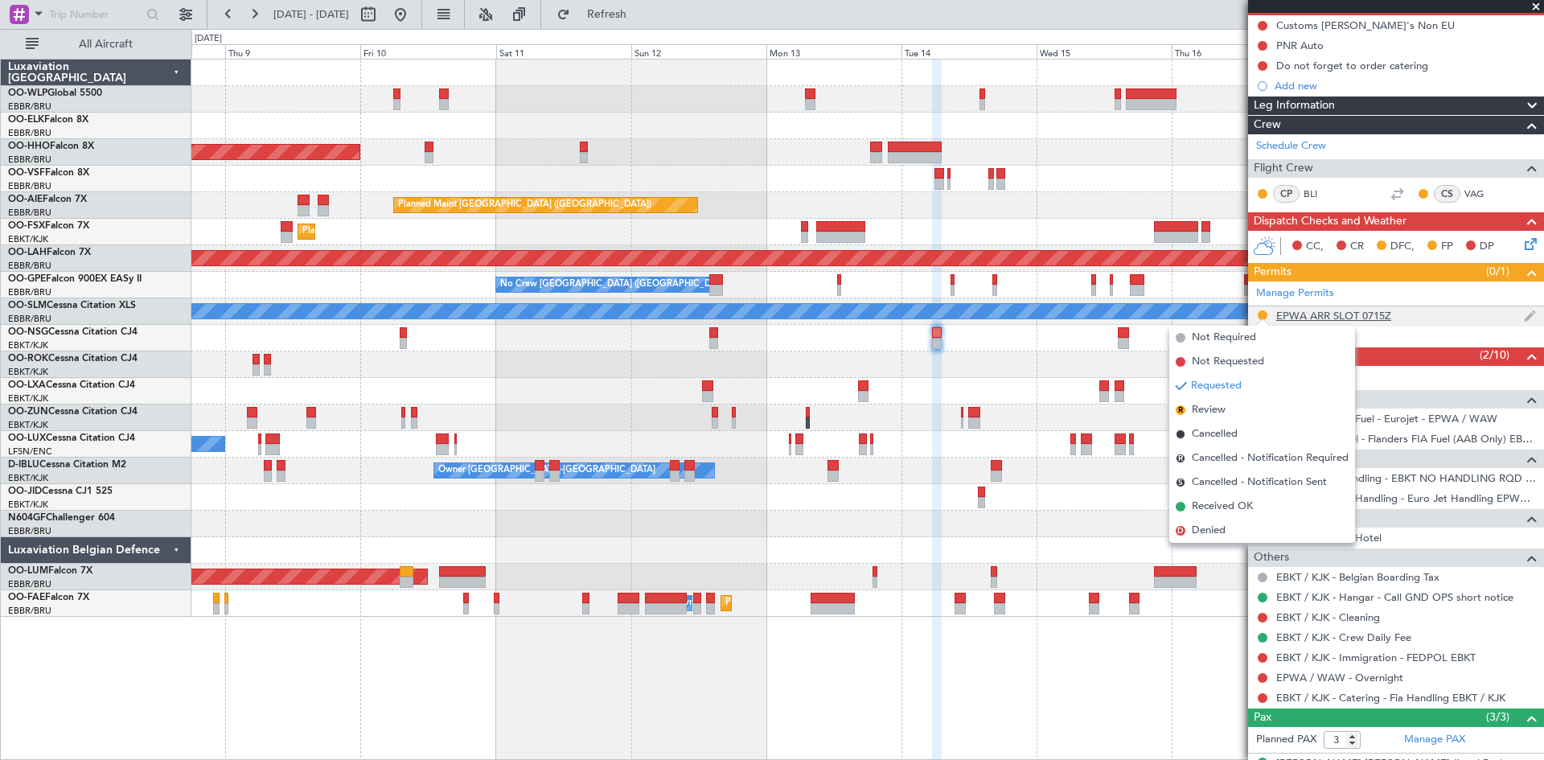
click at [1365, 315] on div "EPWA ARR SLOT 0715Z" at bounding box center [1334, 316] width 115 height 14
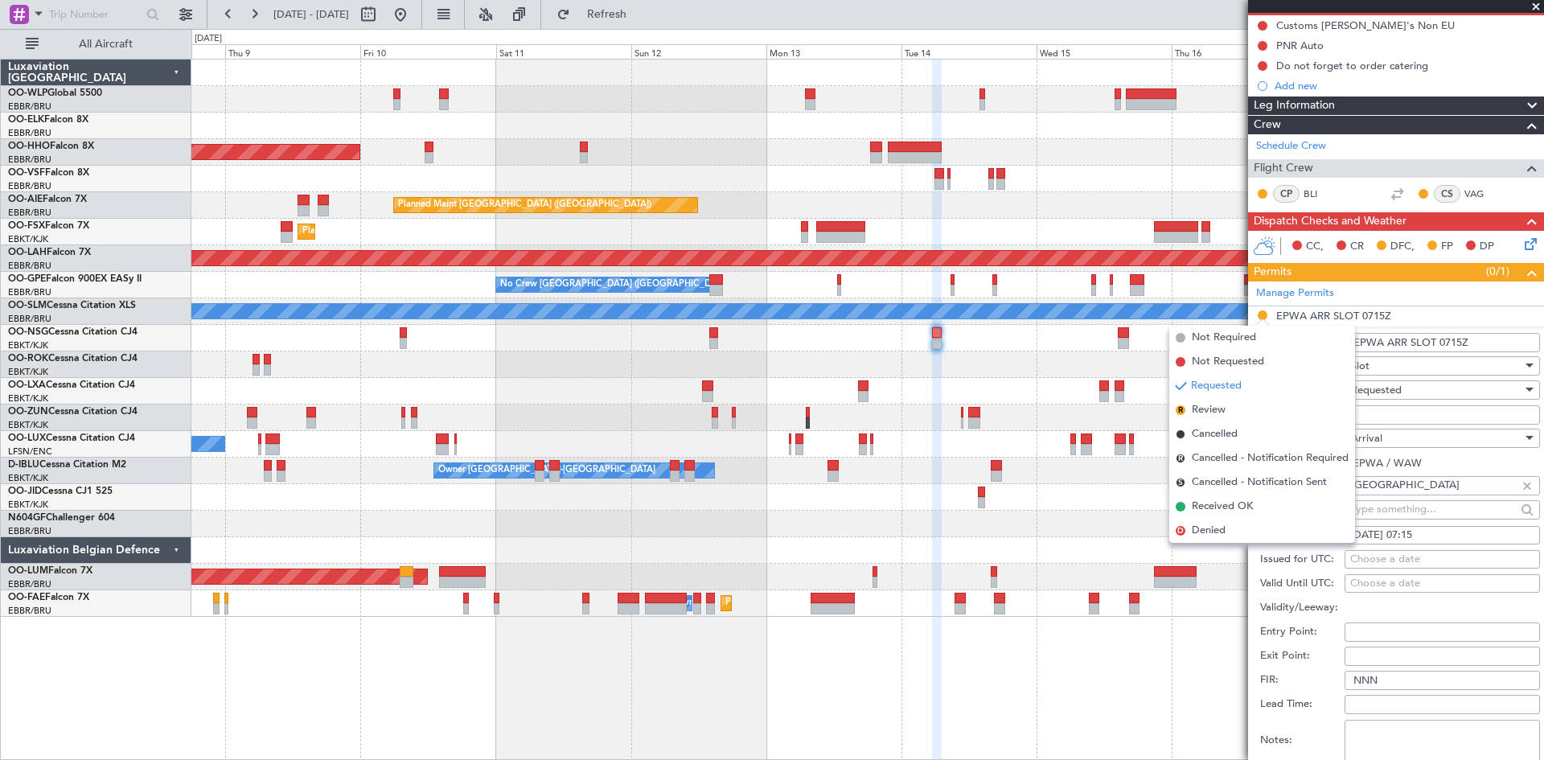
click at [1426, 387] on div "Requested" at bounding box center [1436, 390] width 171 height 24
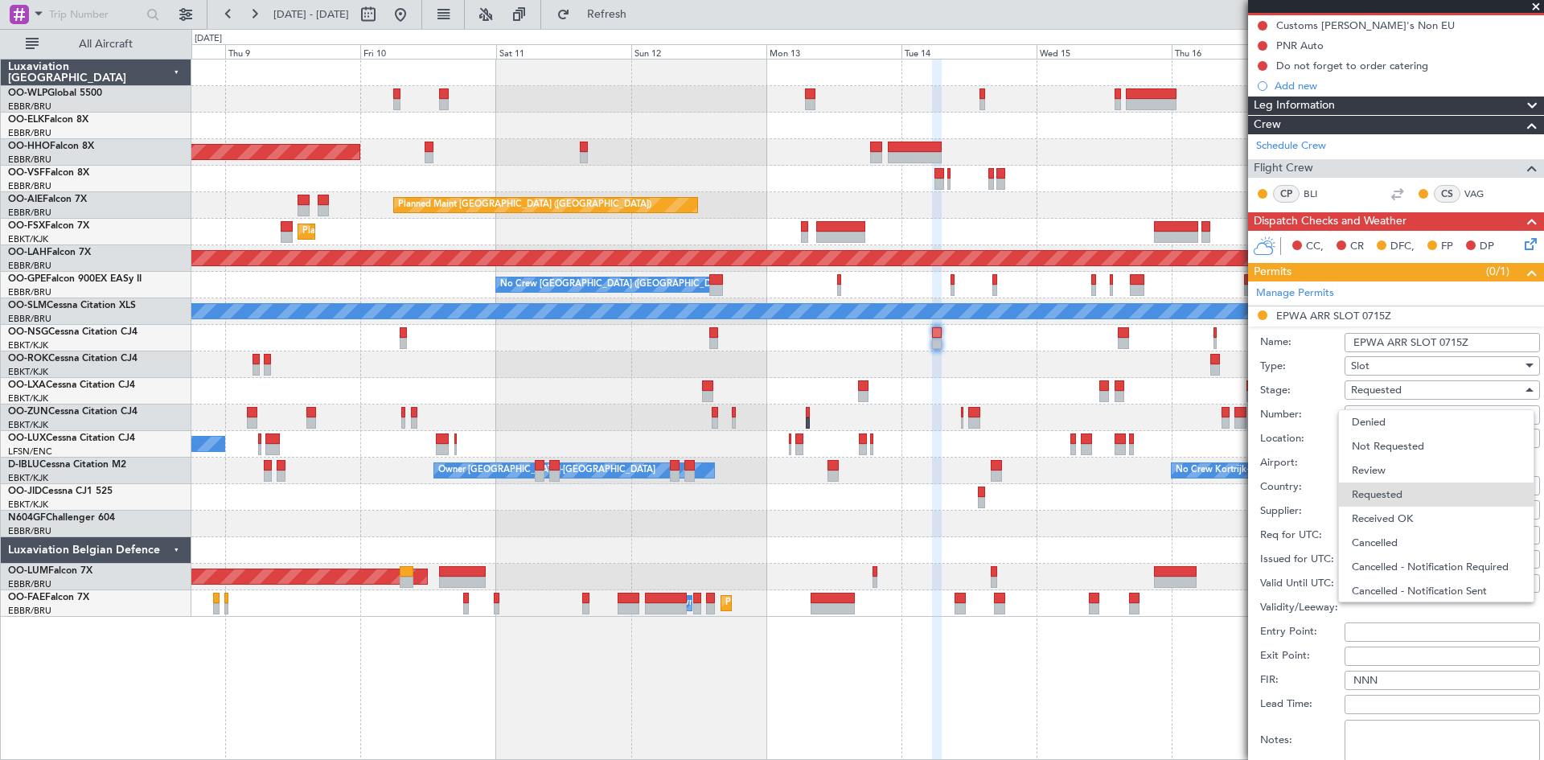
scroll to position [7, 0]
drag, startPoint x: 1396, startPoint y: 515, endPoint x: 1396, endPoint y: 500, distance: 14.5
click at [1396, 512] on span "Received OK" at bounding box center [1436, 512] width 169 height 24
click at [1386, 417] on input "Number:" at bounding box center [1442, 414] width 195 height 19
type input "CONFIRMED"
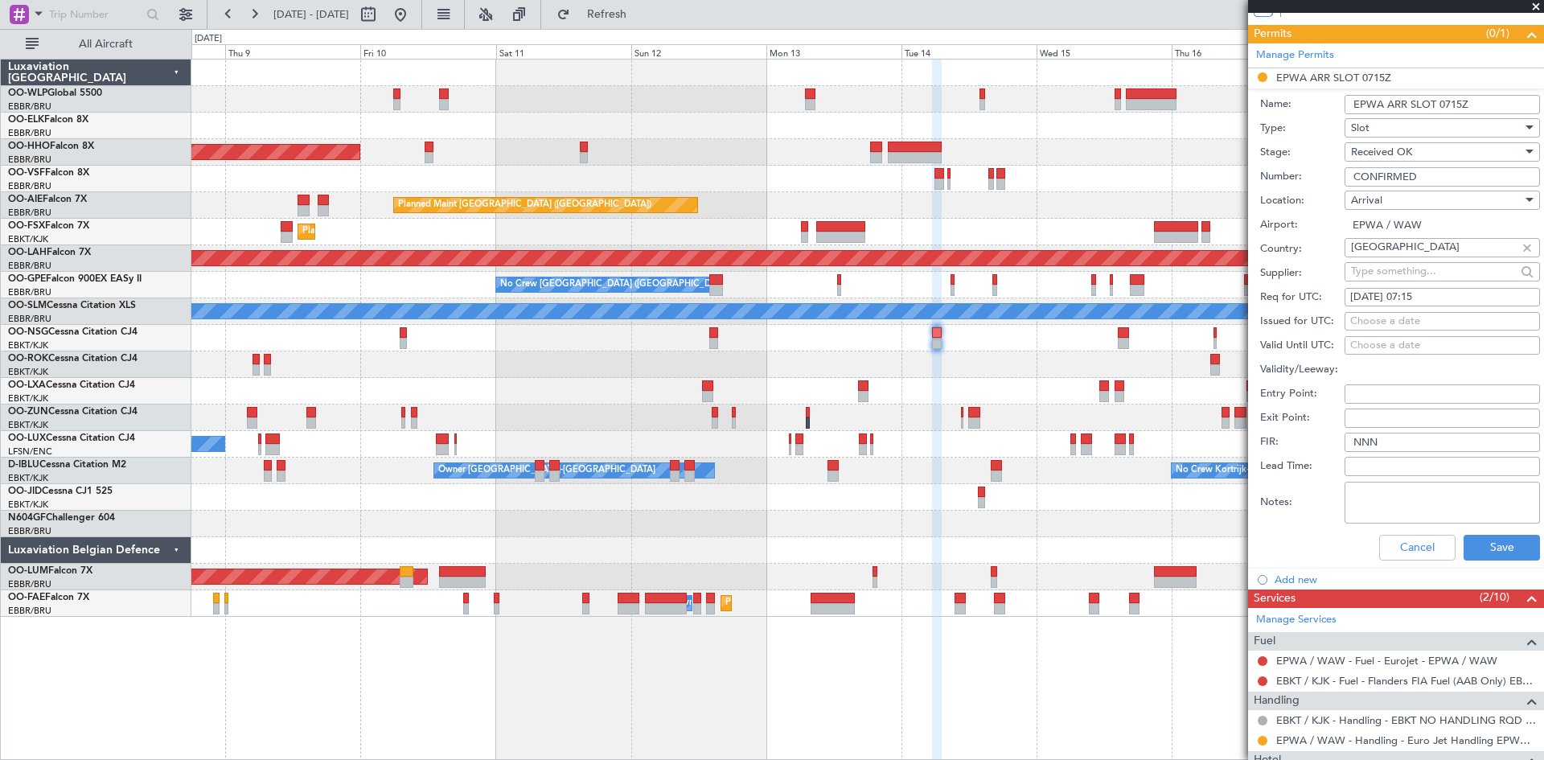
scroll to position [402, 0]
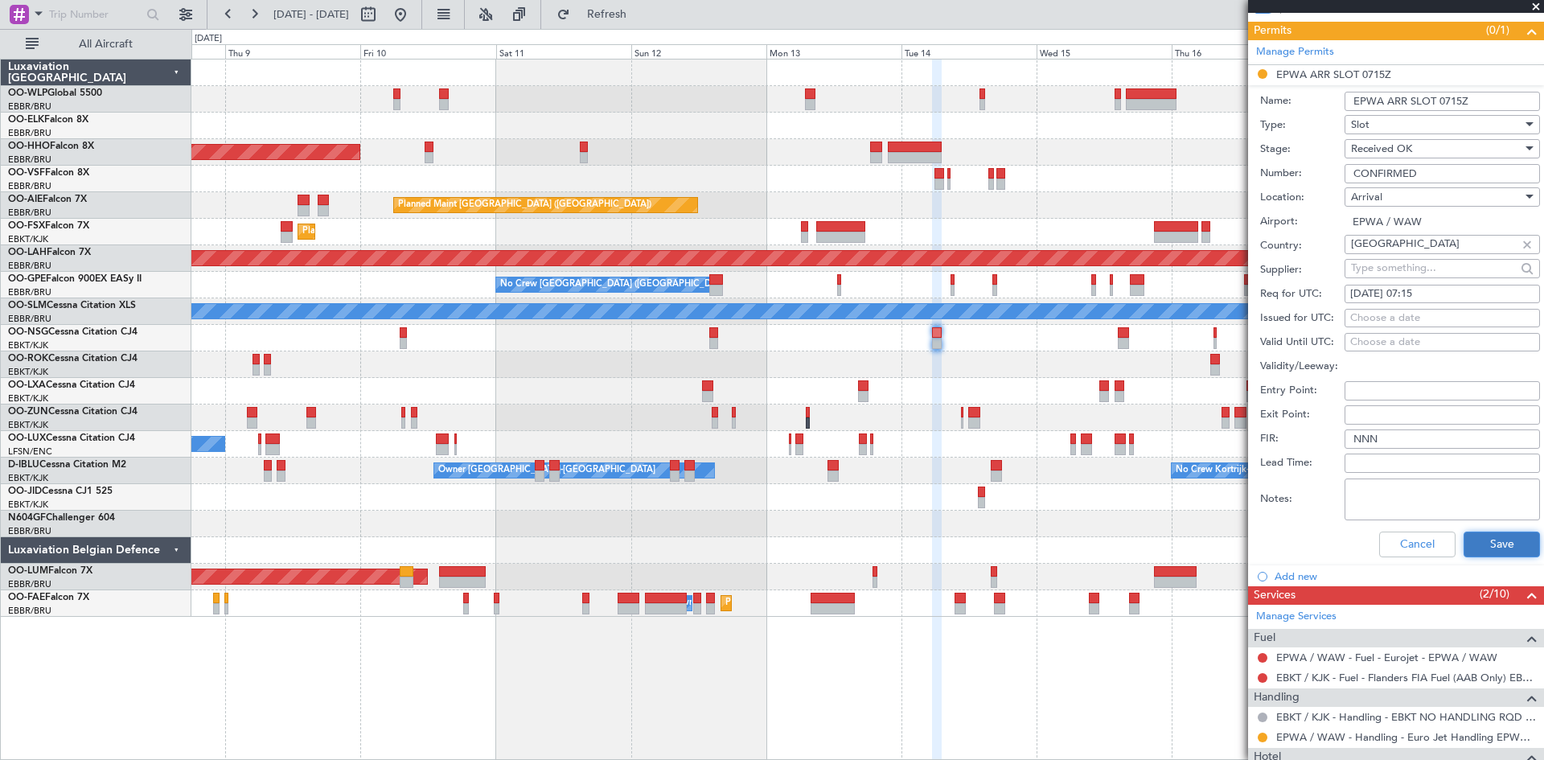
click at [1478, 544] on button "Save" at bounding box center [1502, 545] width 76 height 26
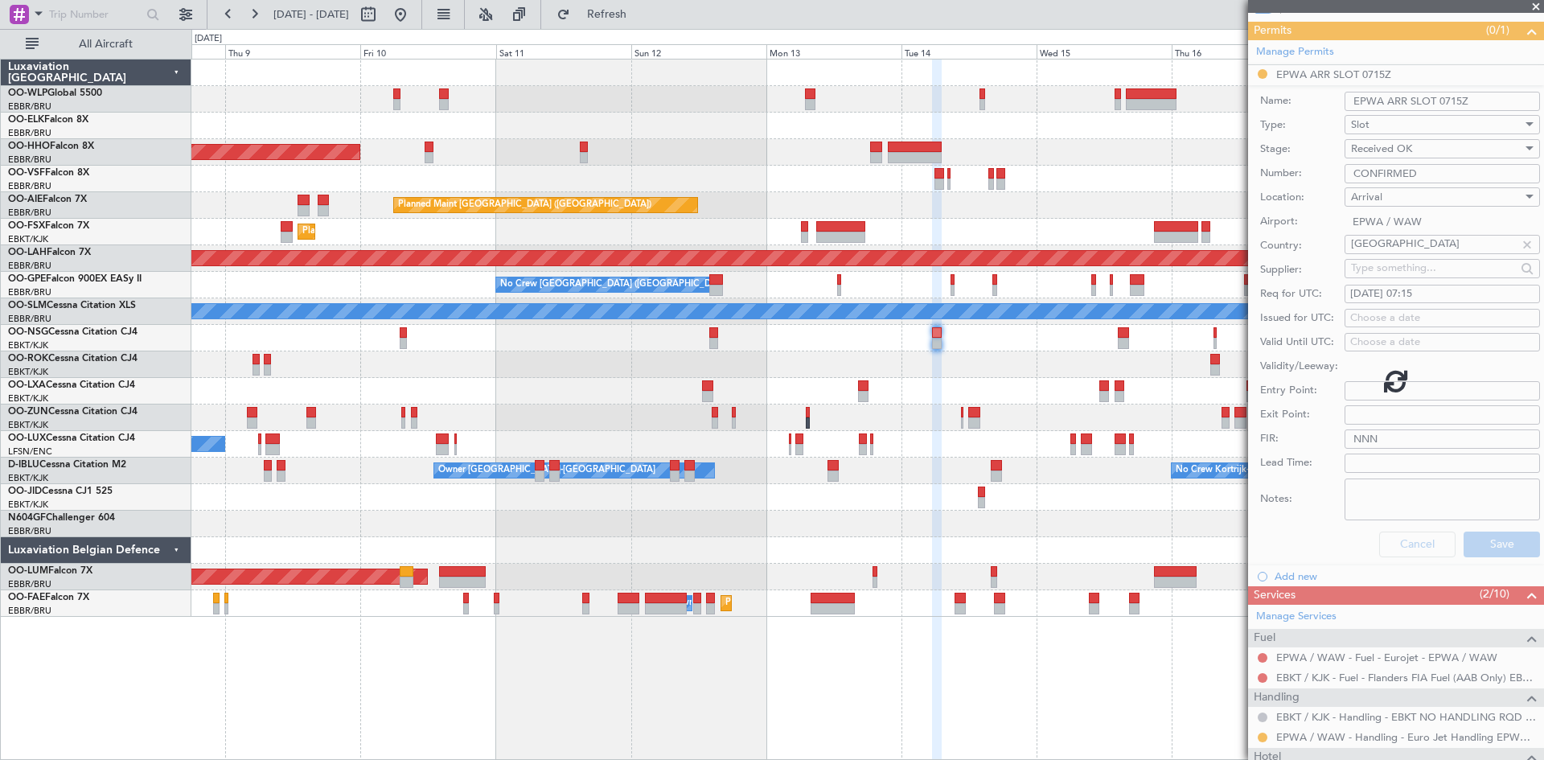
scroll to position [262, 0]
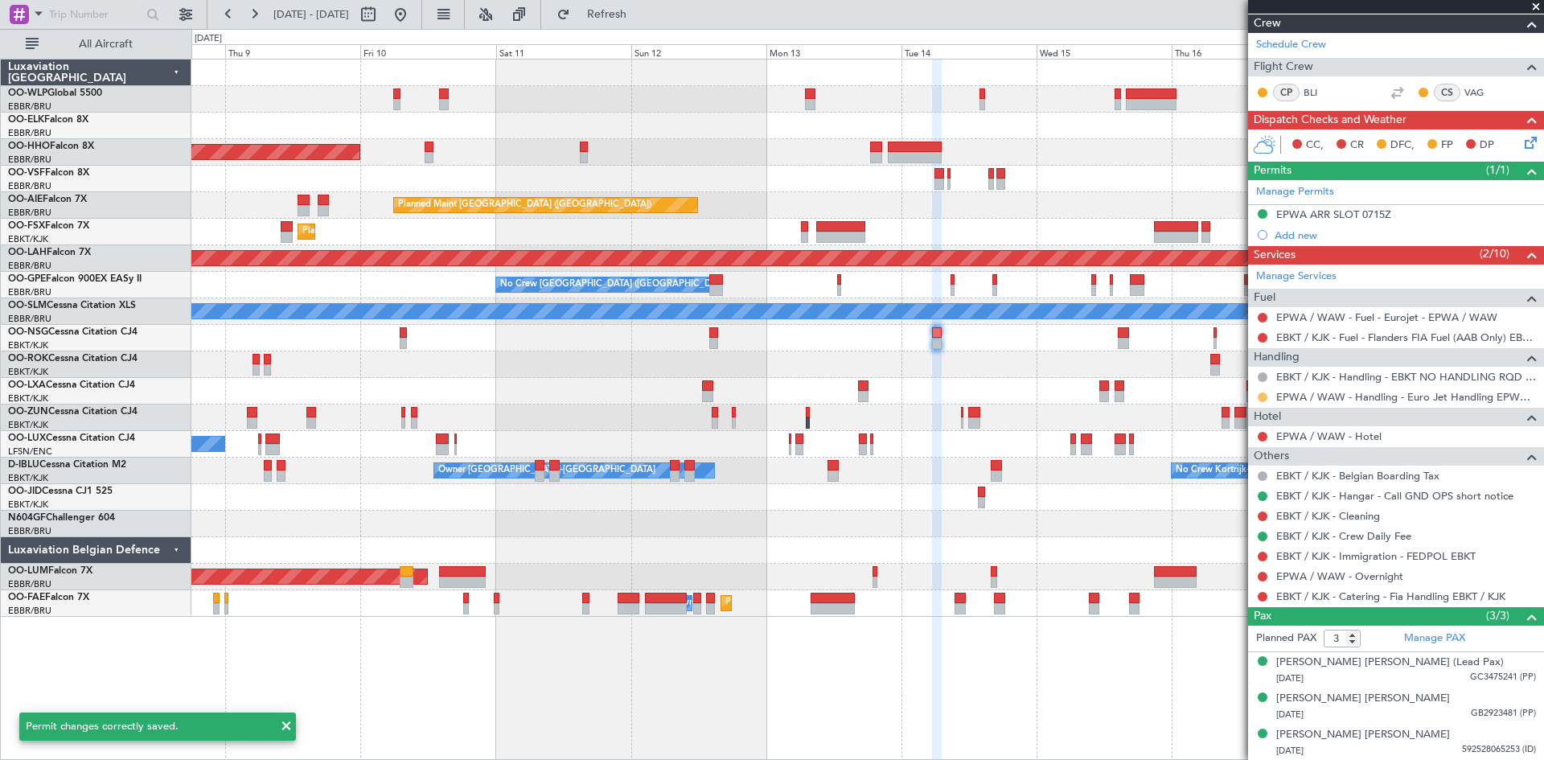
click at [1261, 395] on button at bounding box center [1263, 398] width 10 height 10
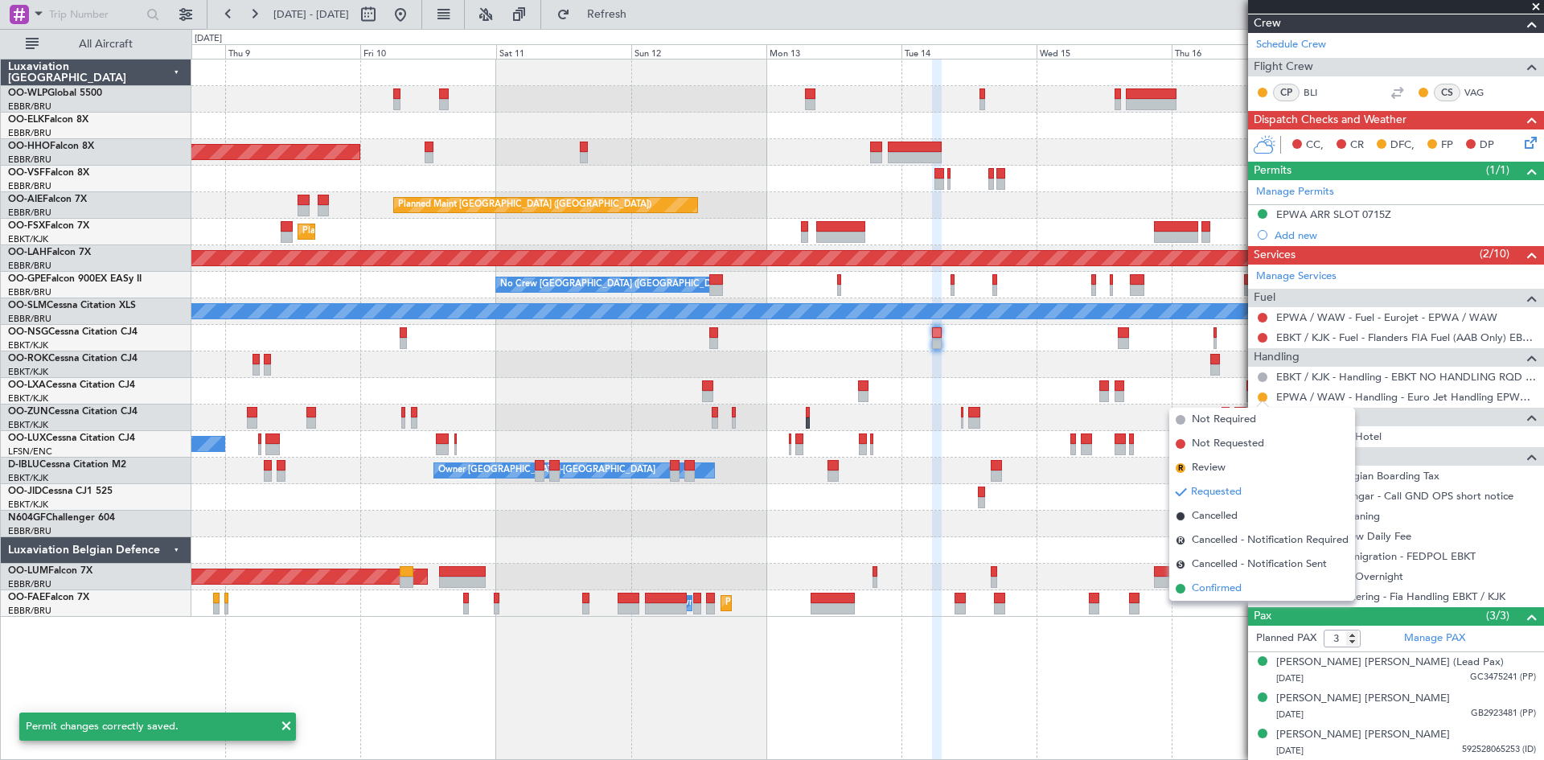
click at [1205, 584] on span "Confirmed" at bounding box center [1217, 589] width 50 height 16
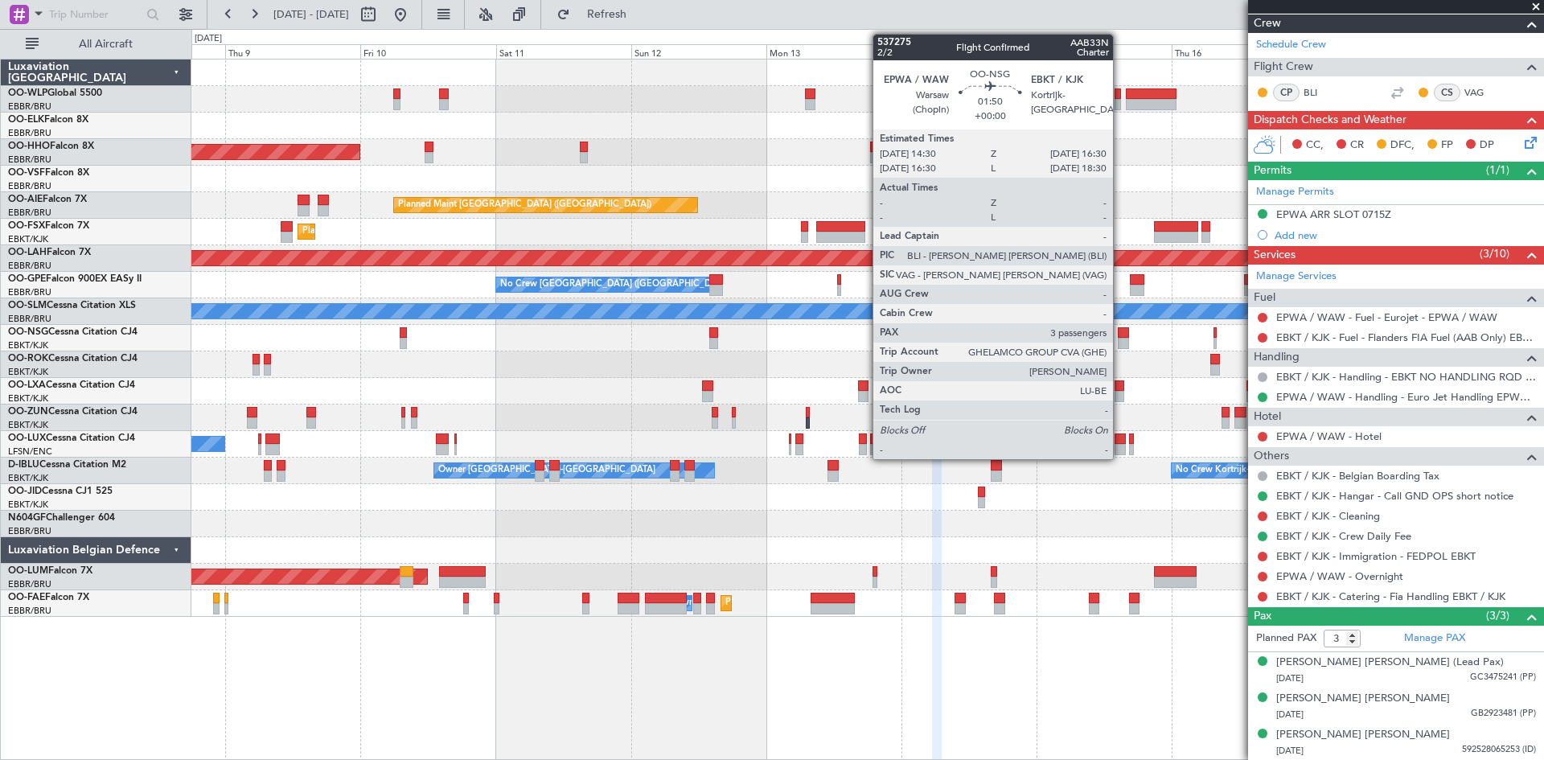
click at [1121, 330] on div at bounding box center [1124, 332] width 12 height 11
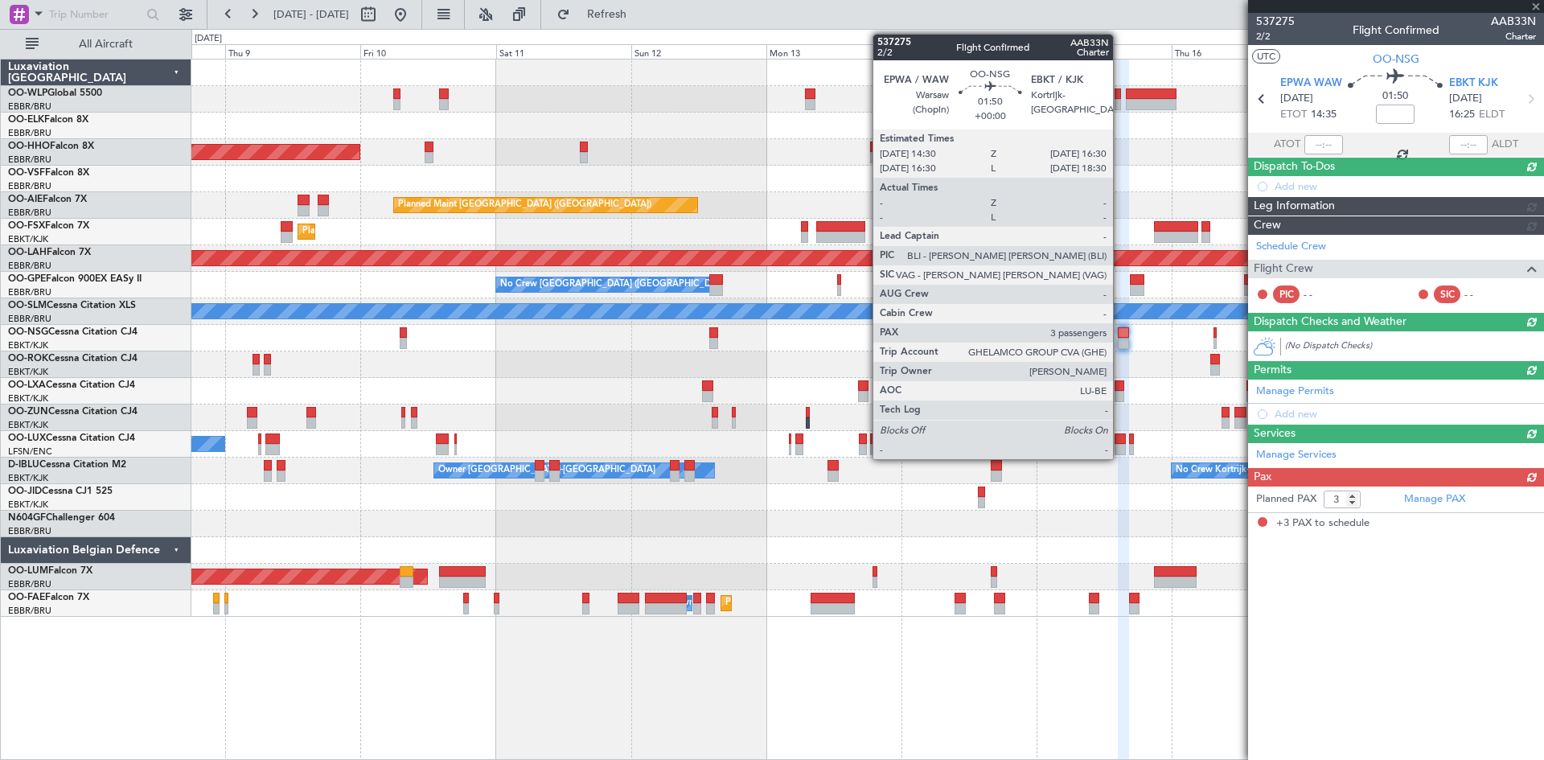
scroll to position [0, 0]
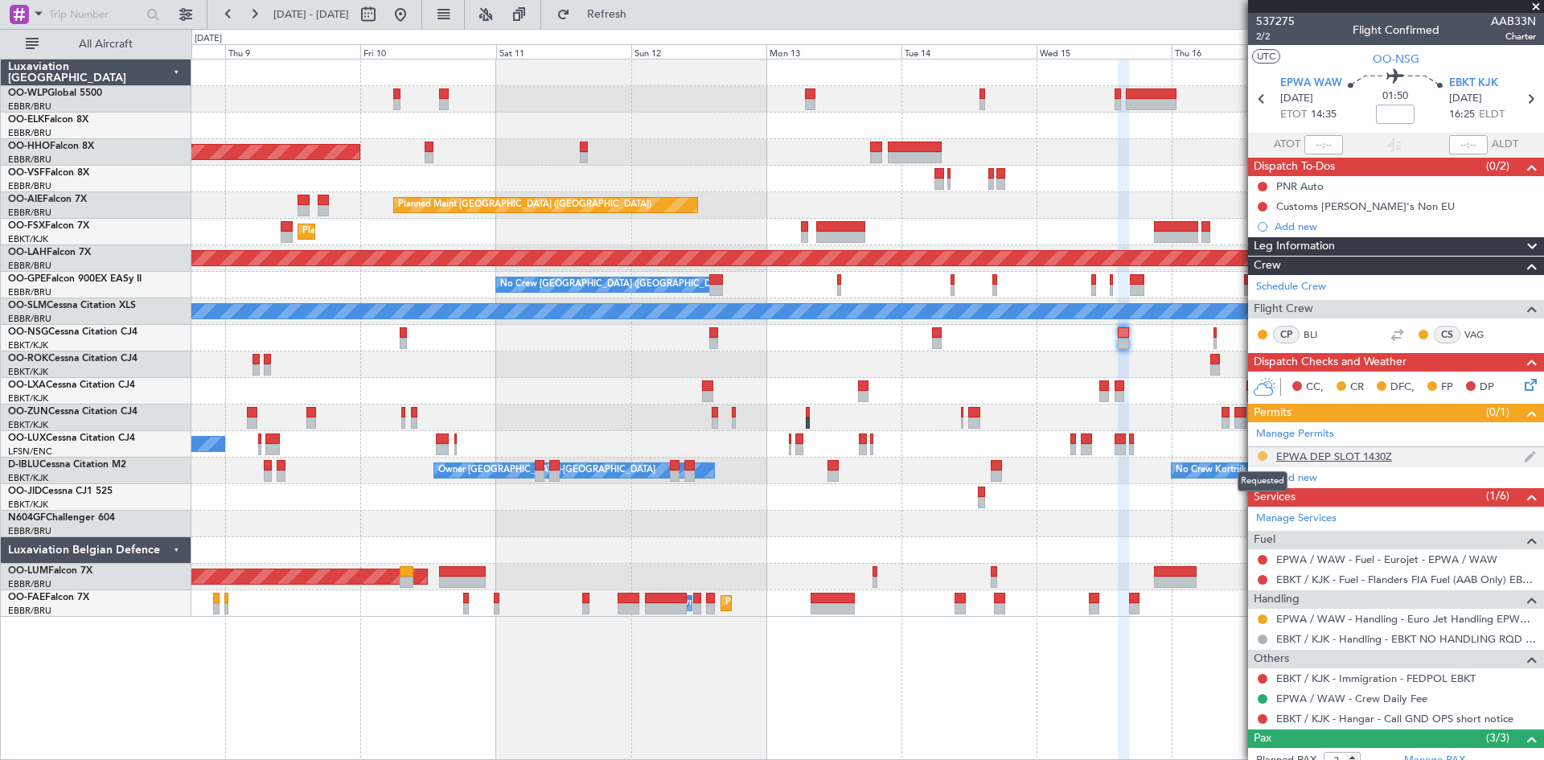
click at [1260, 454] on button at bounding box center [1263, 456] width 10 height 10
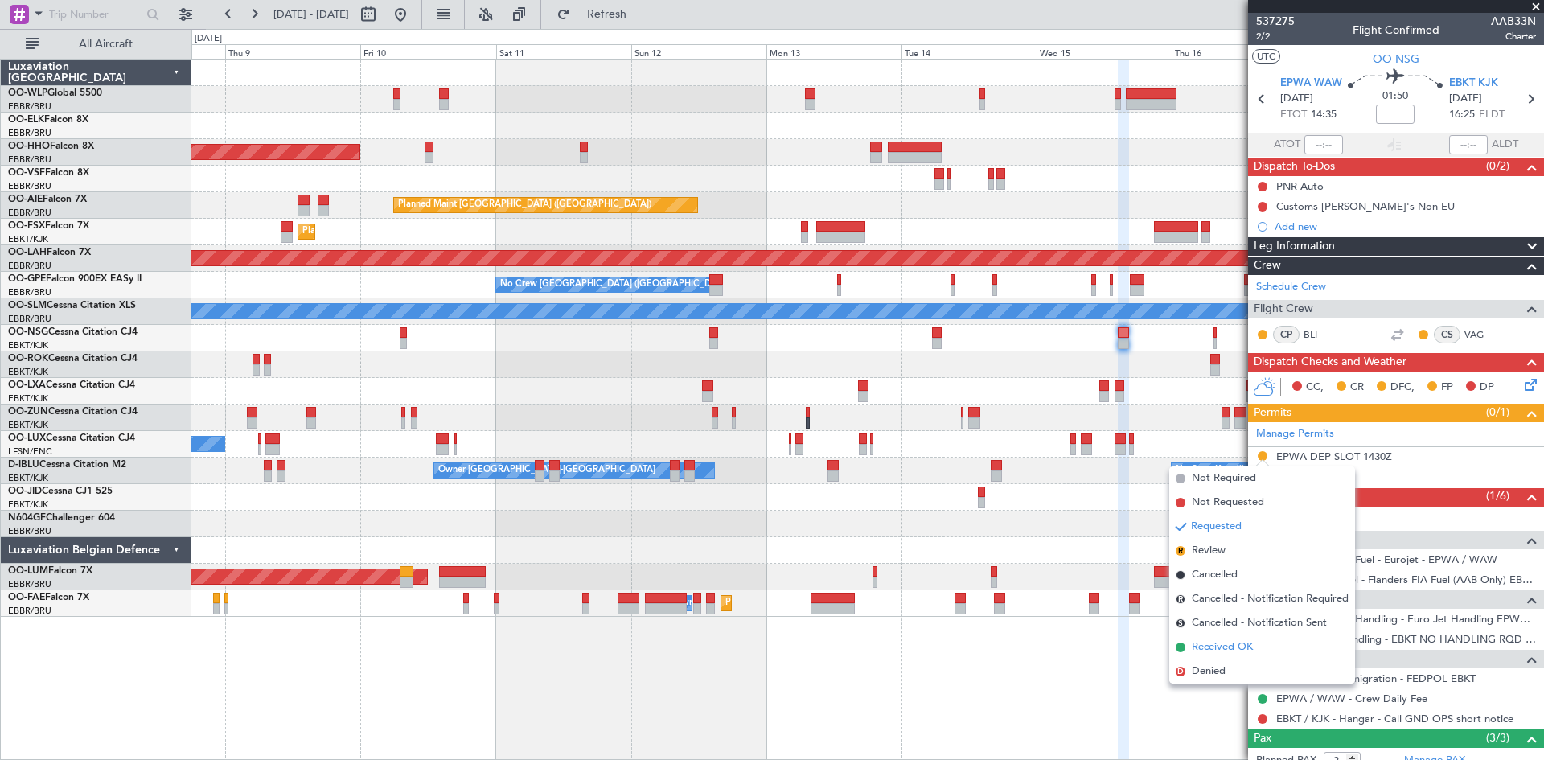
click at [1222, 639] on span "Received OK" at bounding box center [1222, 647] width 61 height 16
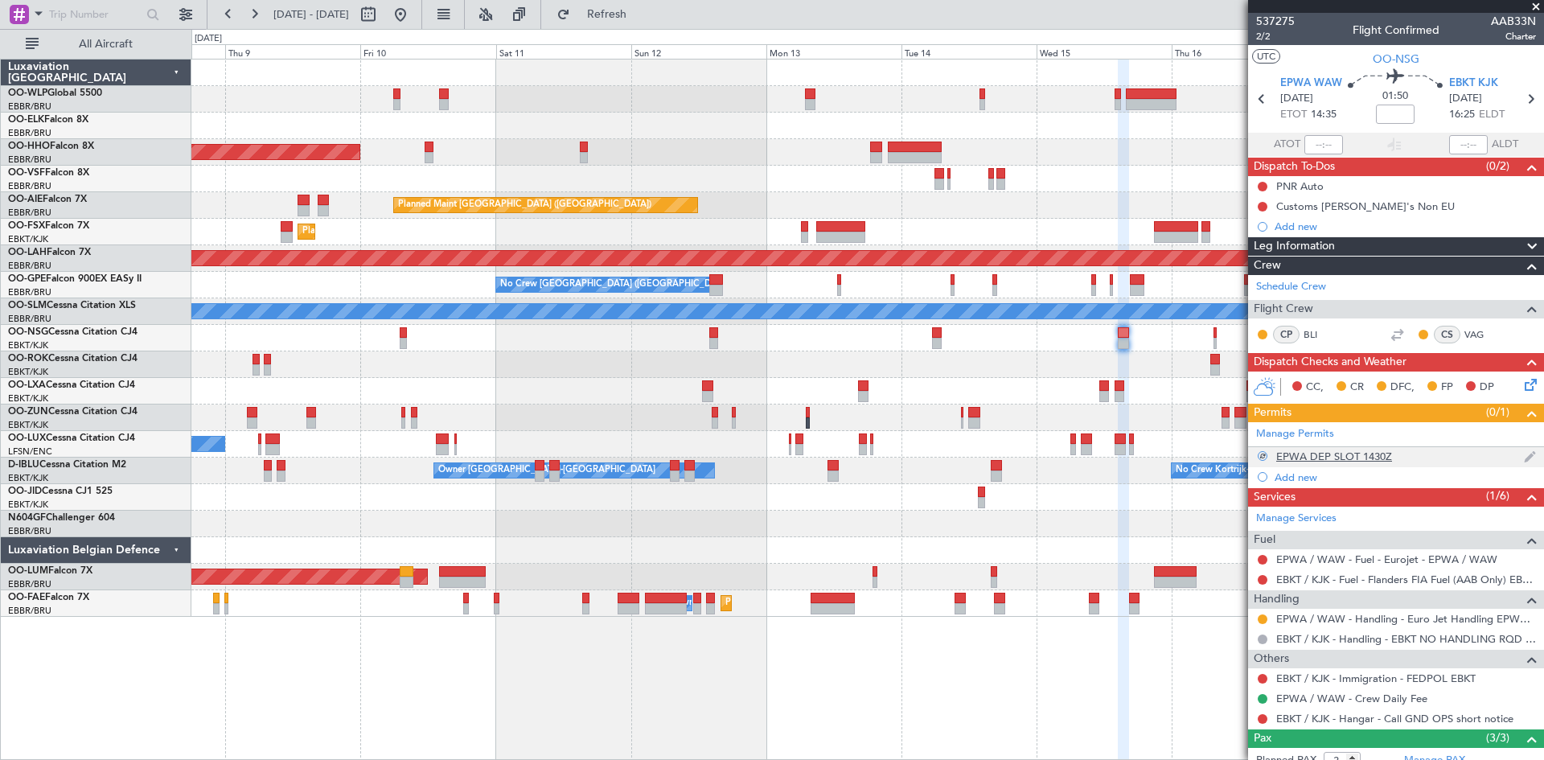
click at [1338, 454] on div "EPWA DEP SLOT 1430Z" at bounding box center [1335, 457] width 116 height 14
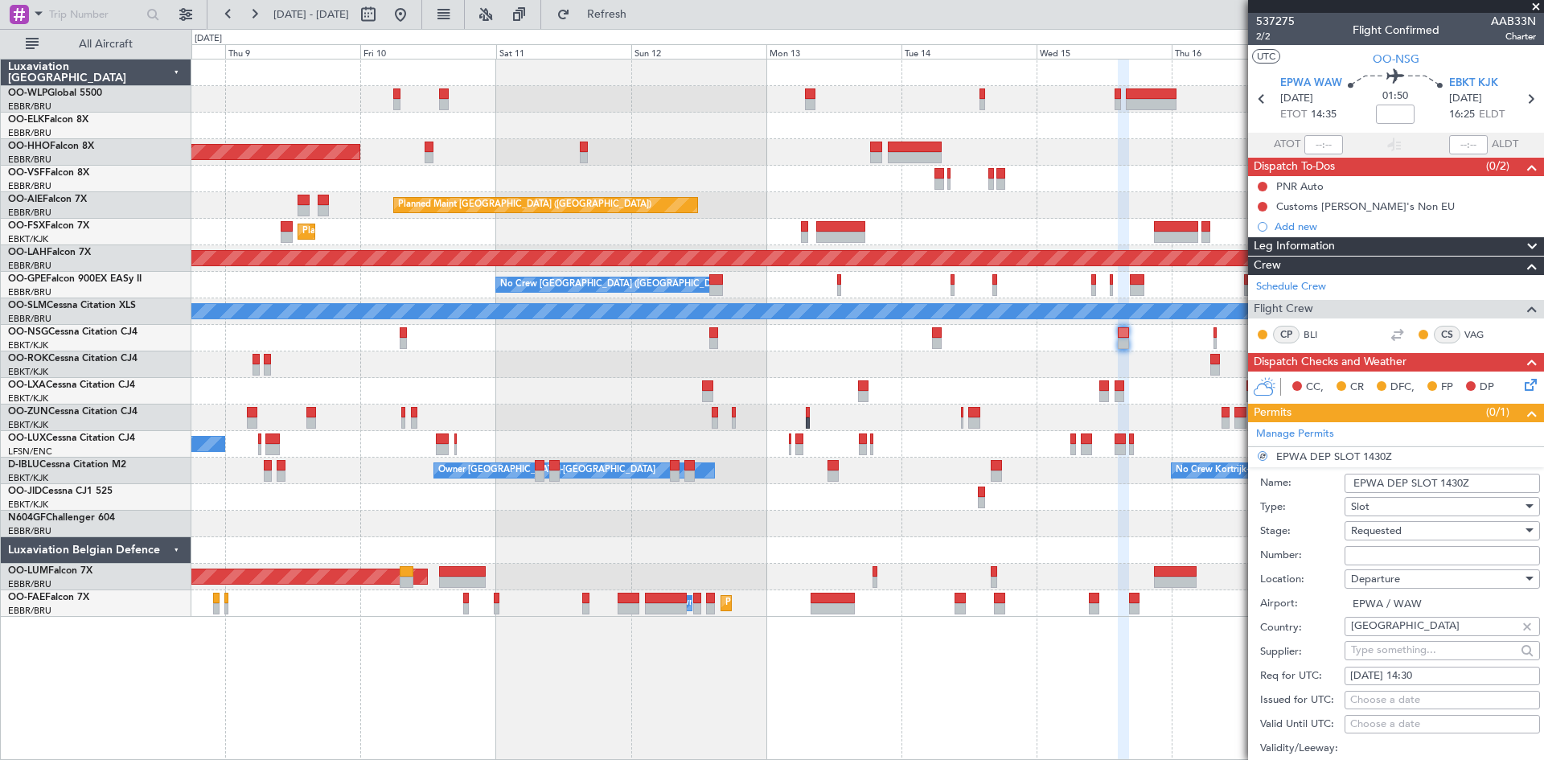
click at [1394, 553] on input "Number:" at bounding box center [1442, 555] width 195 height 19
type input "CONFIRMED"
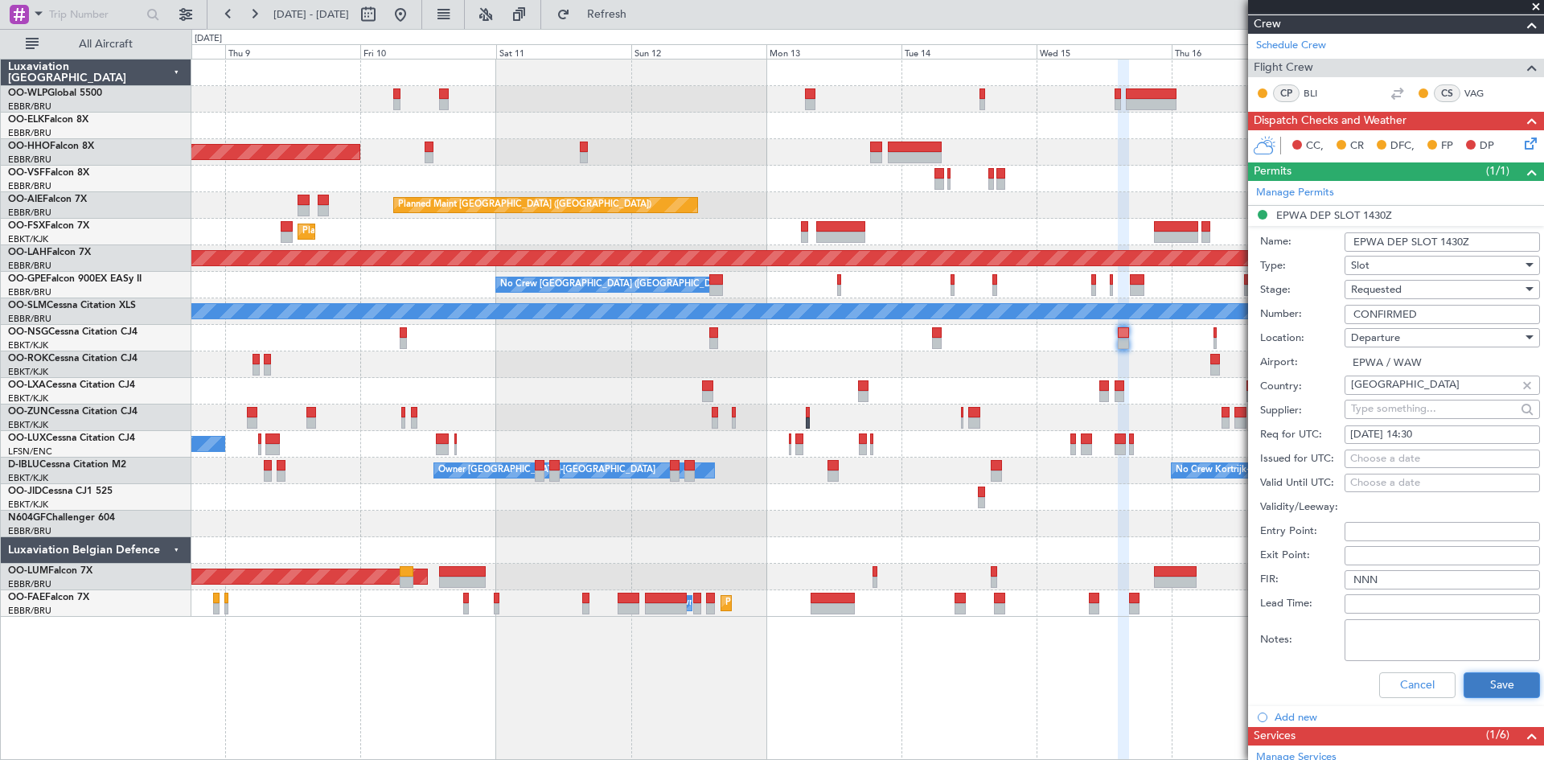
click at [1480, 682] on button "Save" at bounding box center [1502, 685] width 76 height 26
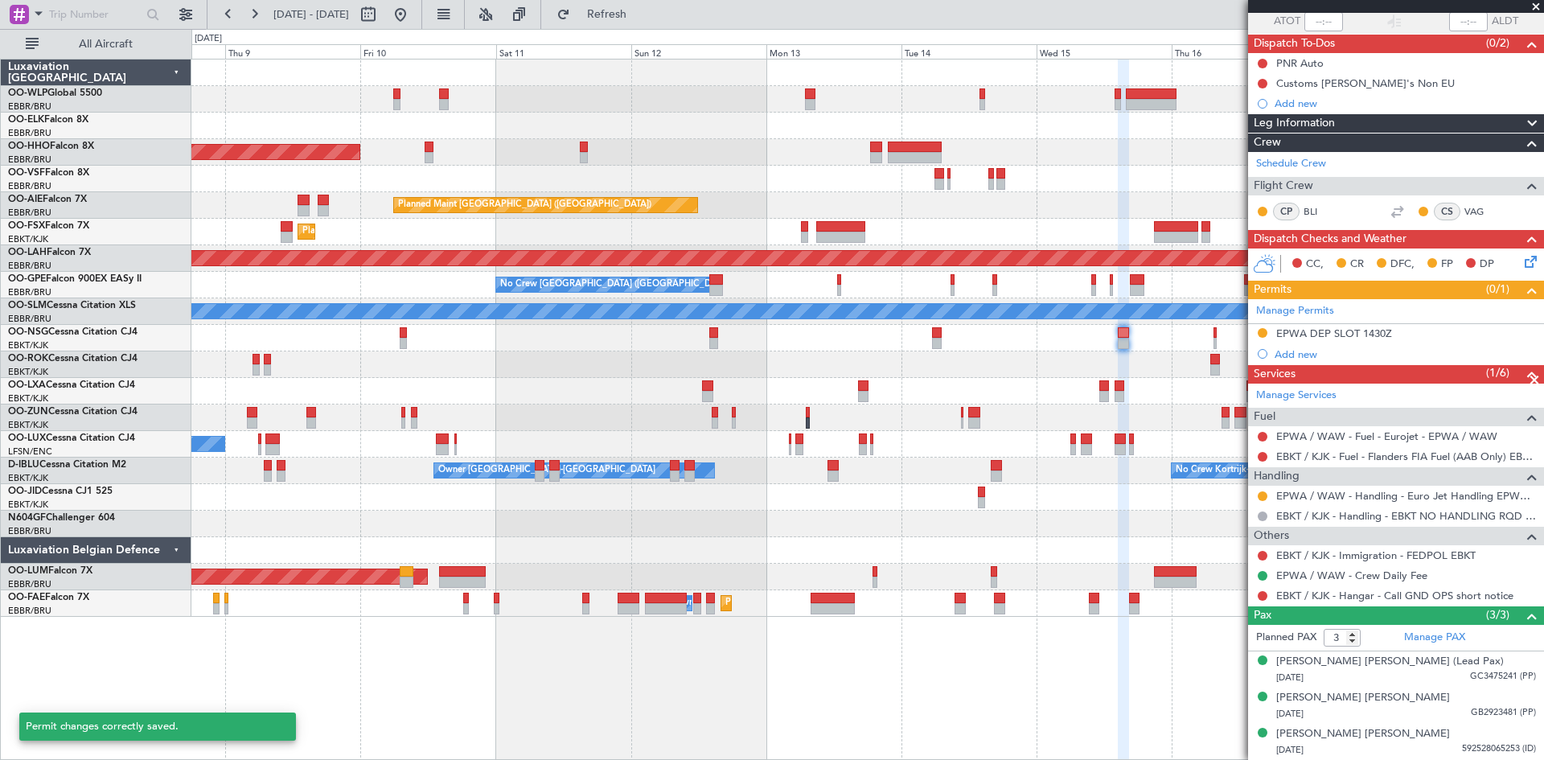
scroll to position [122, 0]
click at [1260, 493] on button at bounding box center [1263, 497] width 10 height 10
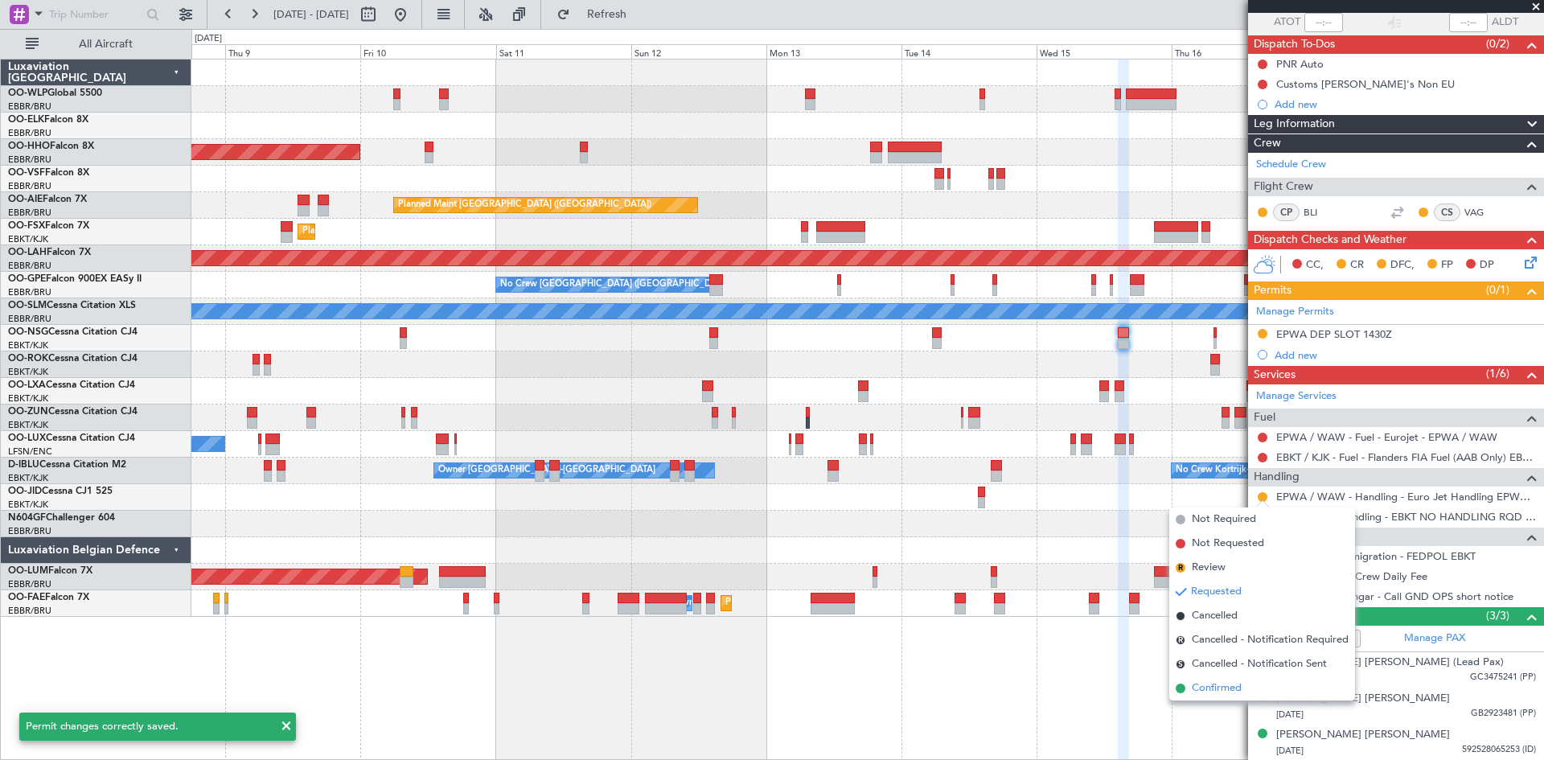
click at [1225, 690] on span "Confirmed" at bounding box center [1217, 689] width 50 height 16
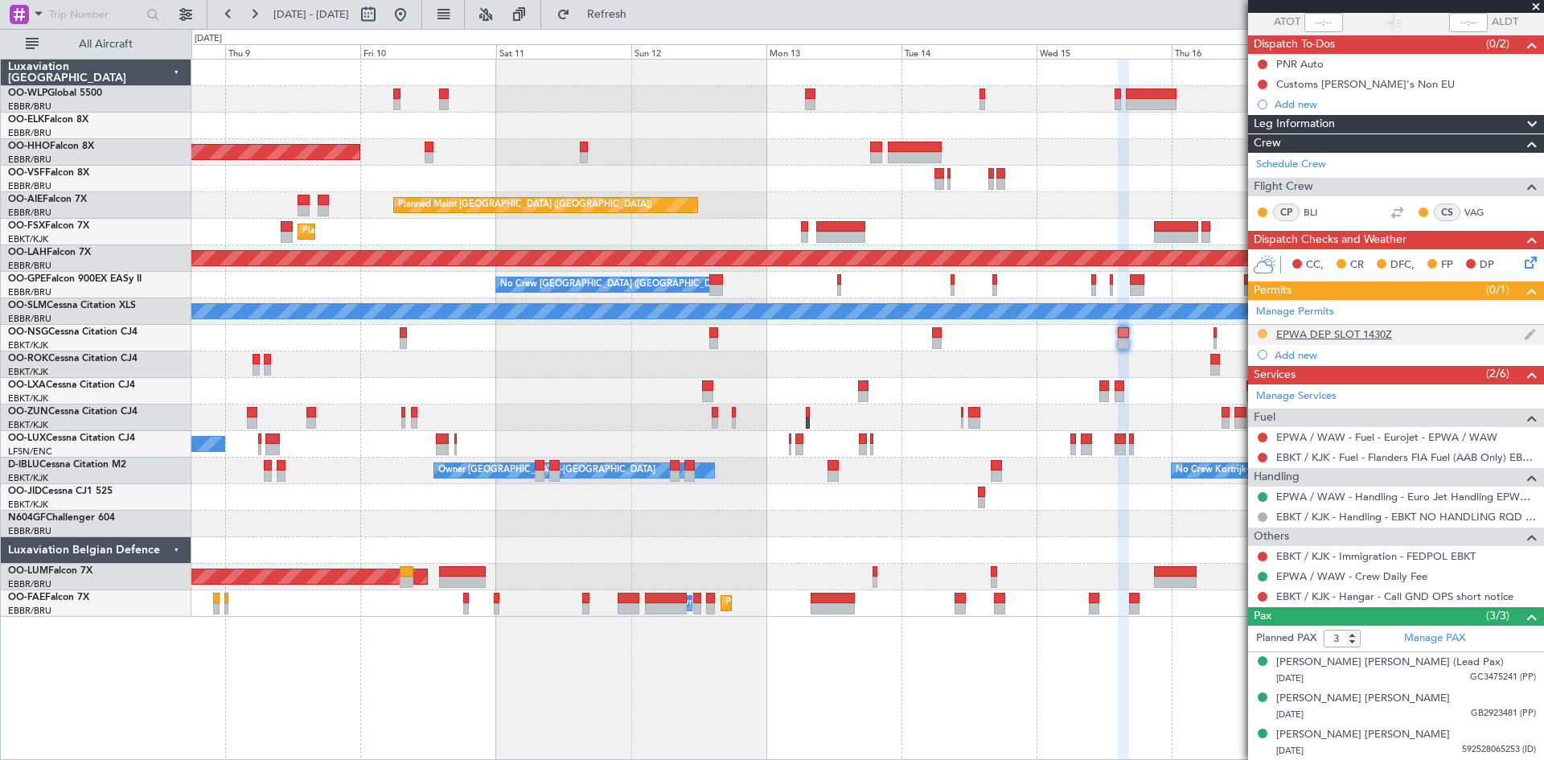
click at [1259, 334] on button at bounding box center [1263, 334] width 10 height 10
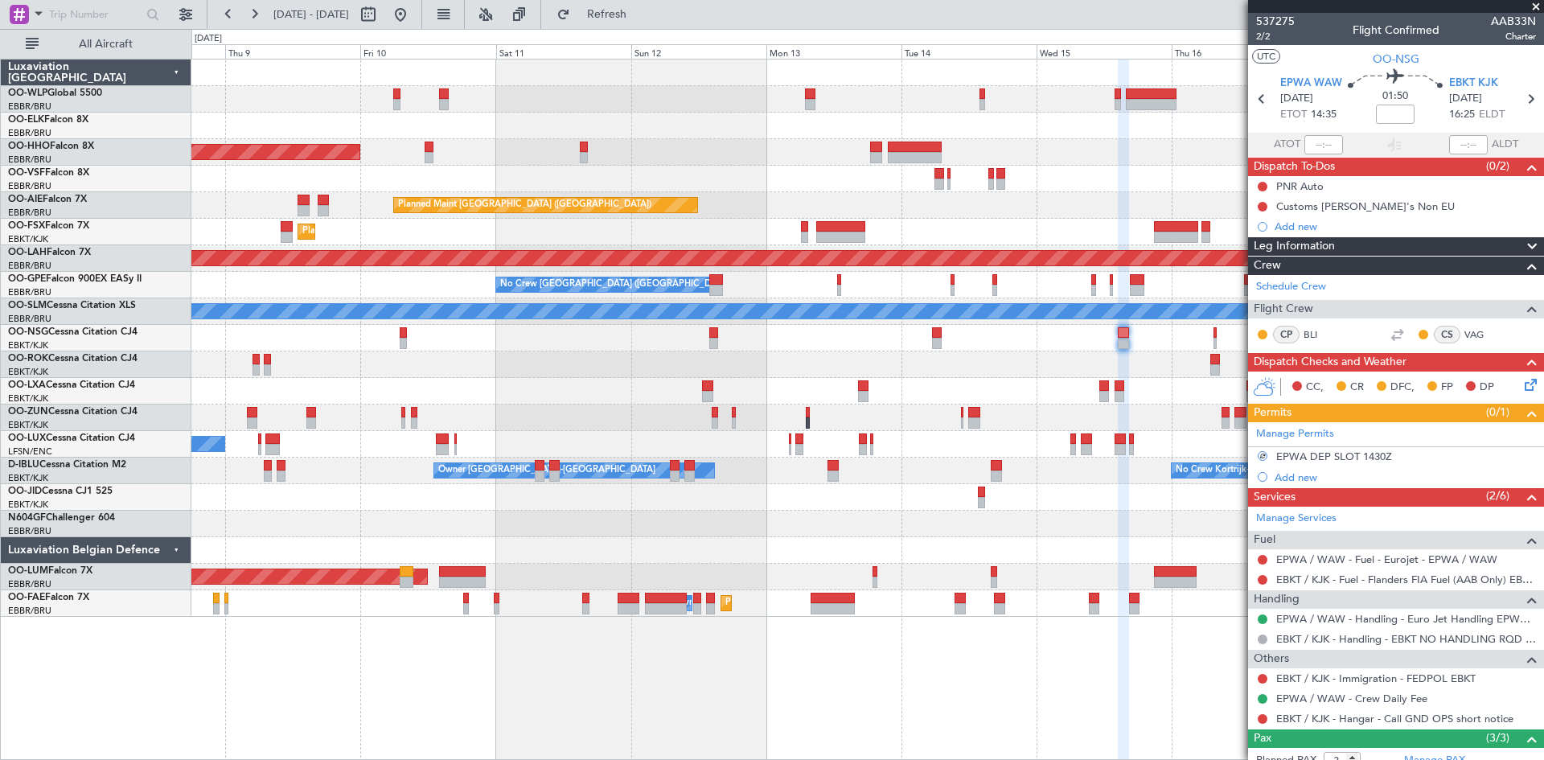
scroll to position [122, 0]
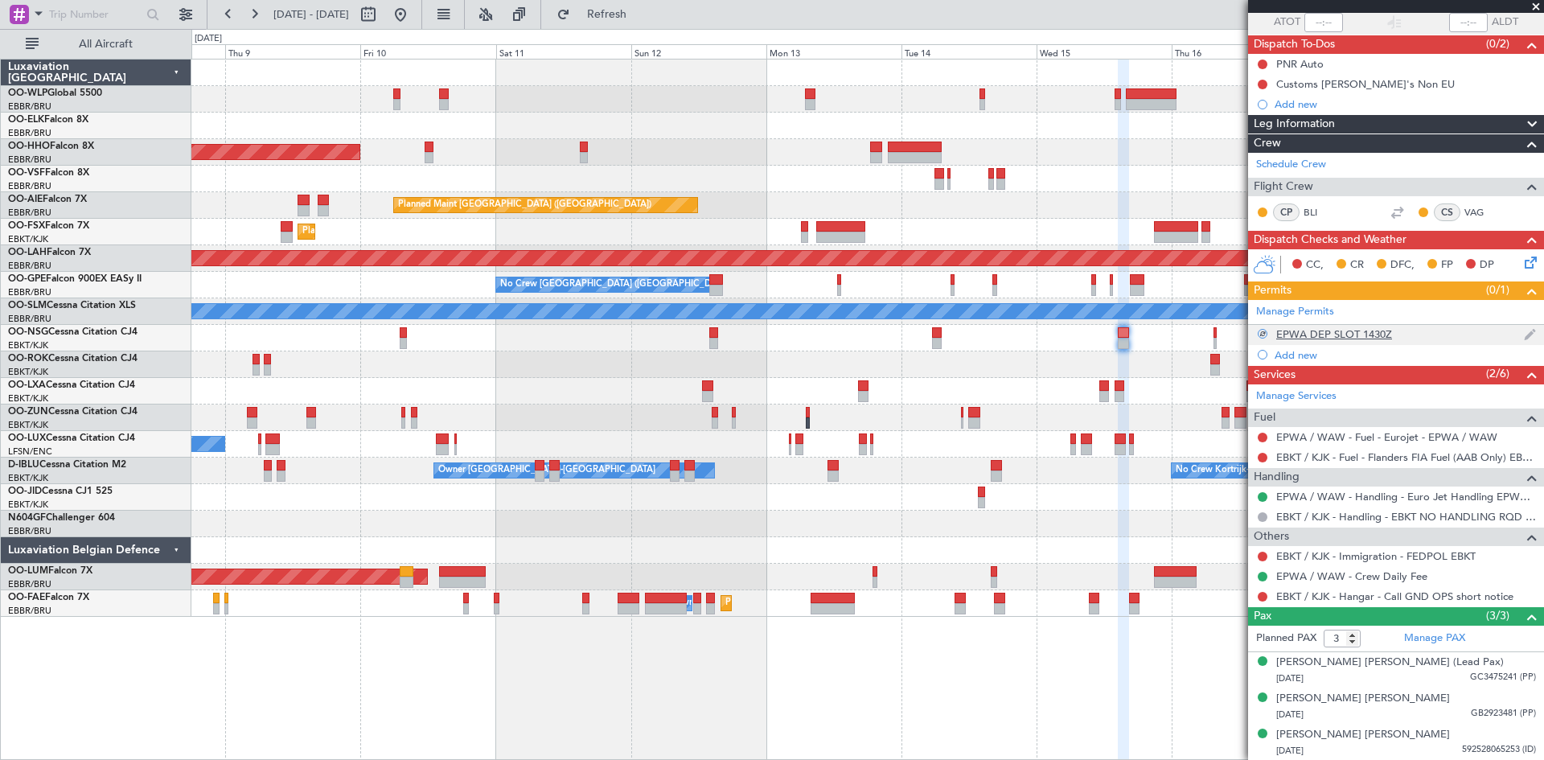
click at [1366, 331] on div "EPWA DEP SLOT 1430Z" at bounding box center [1335, 334] width 116 height 14
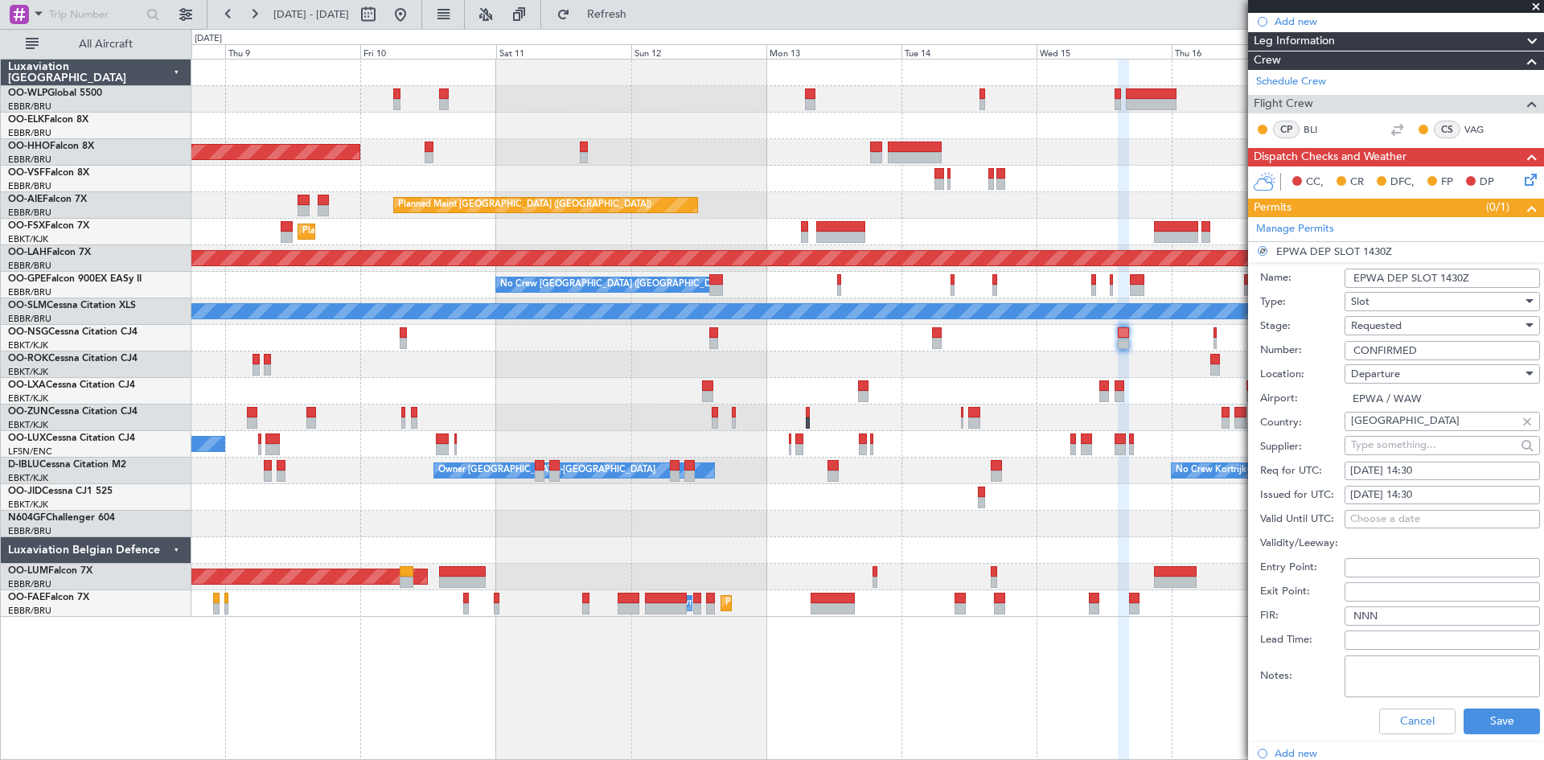
scroll to position [283, 0]
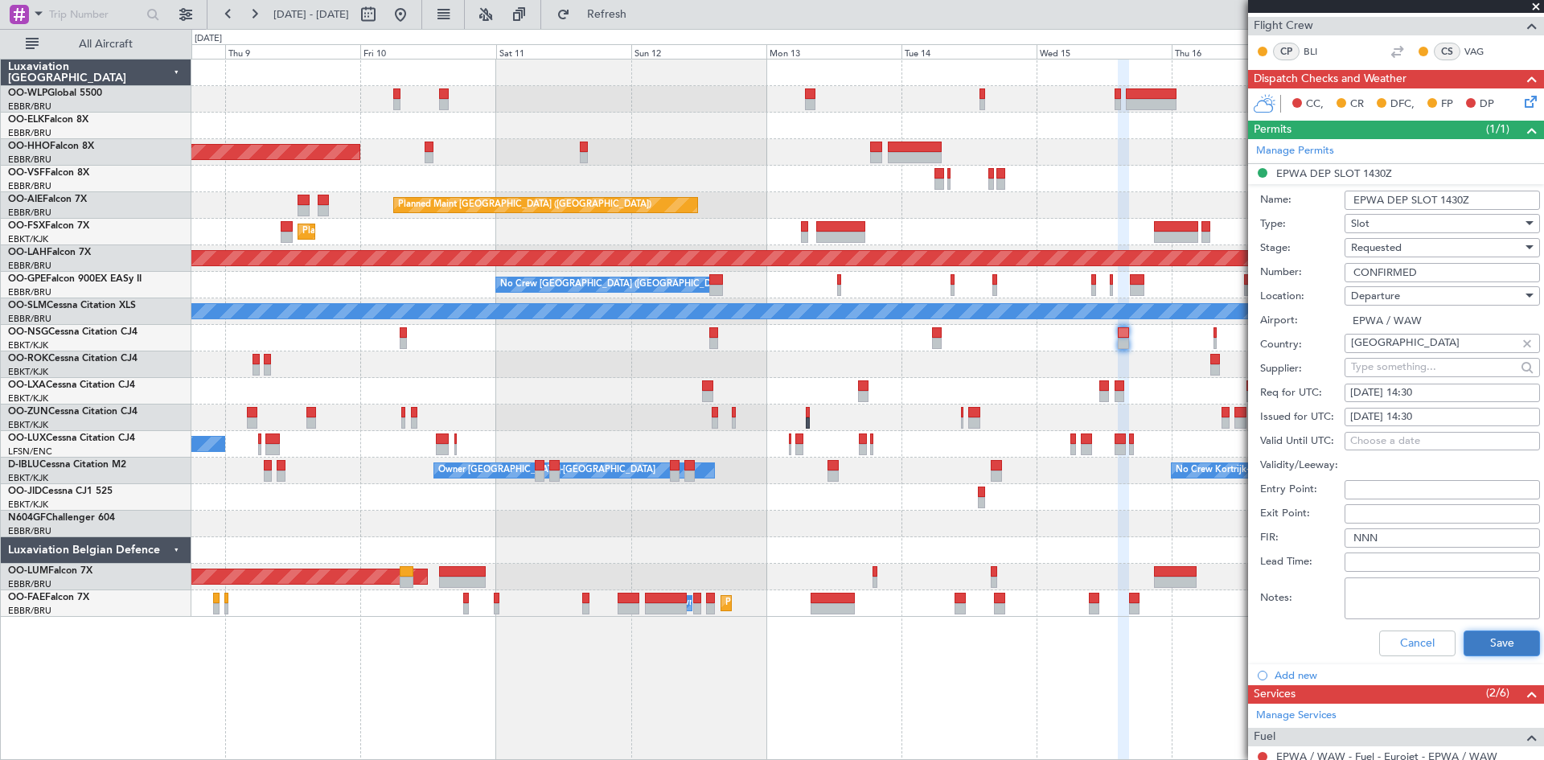
click at [1470, 633] on button "Save" at bounding box center [1502, 644] width 76 height 26
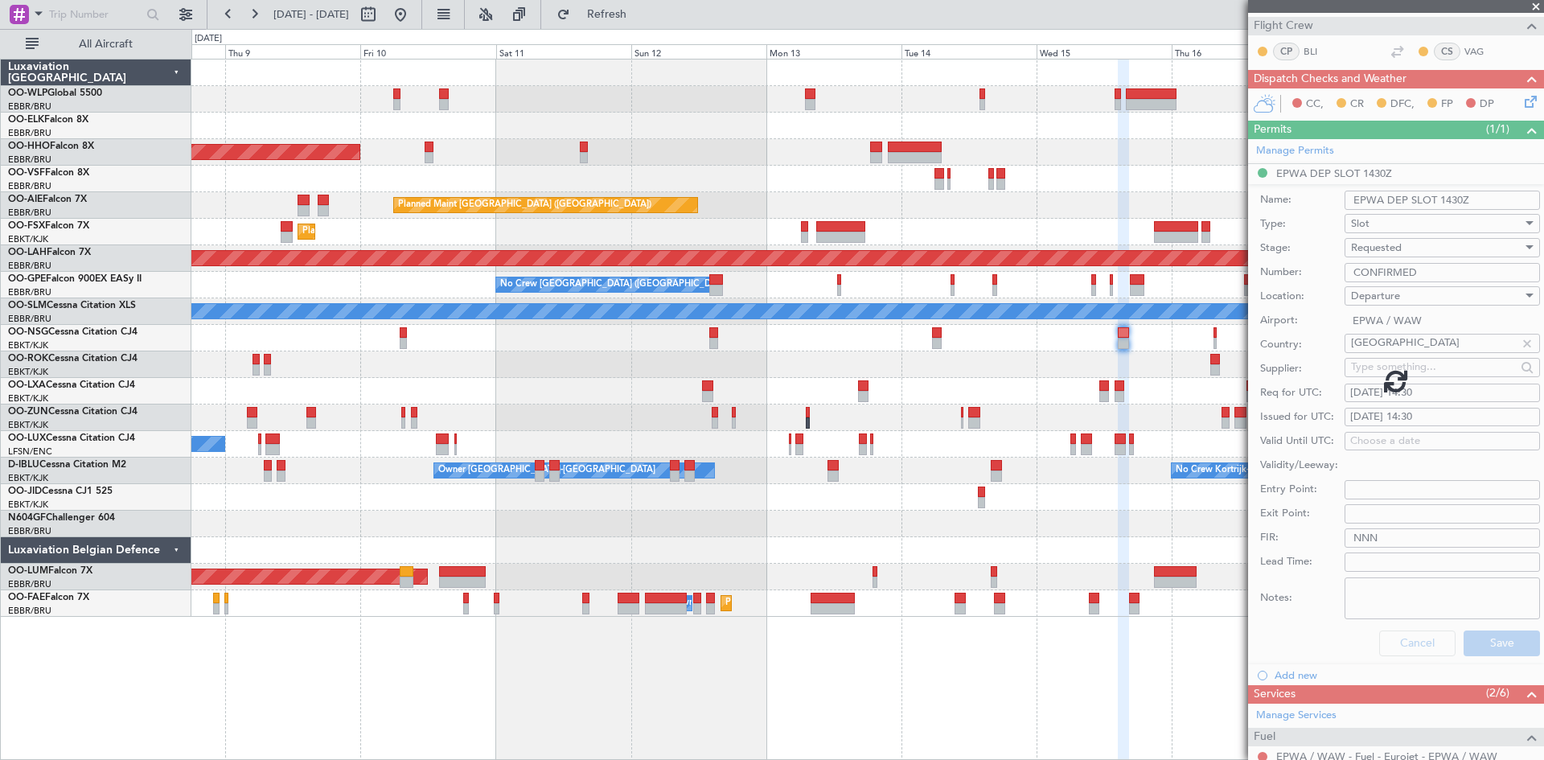
scroll to position [122, 0]
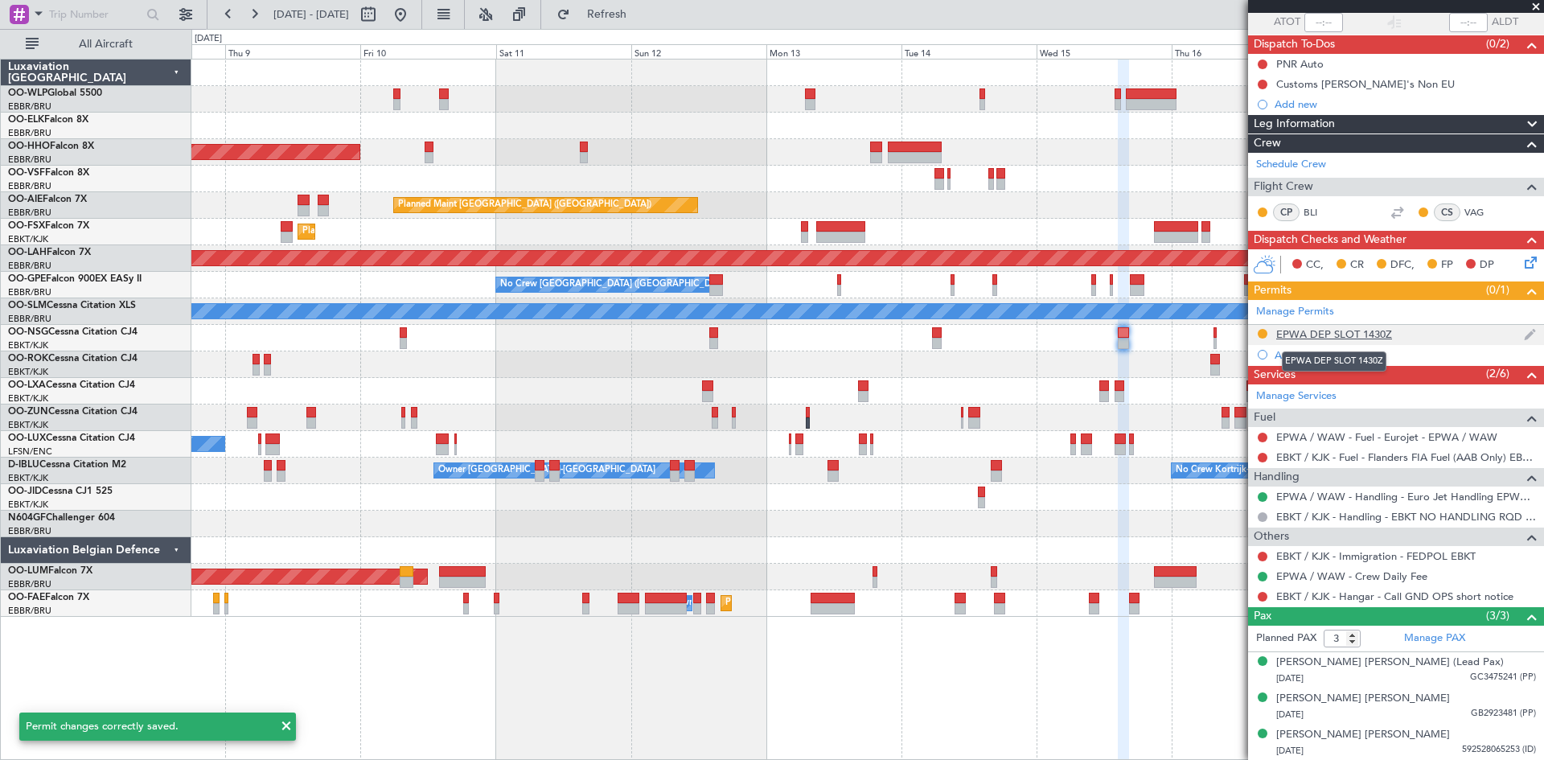
click at [1356, 335] on div "EPWA DEP SLOT 1430Z" at bounding box center [1335, 334] width 116 height 14
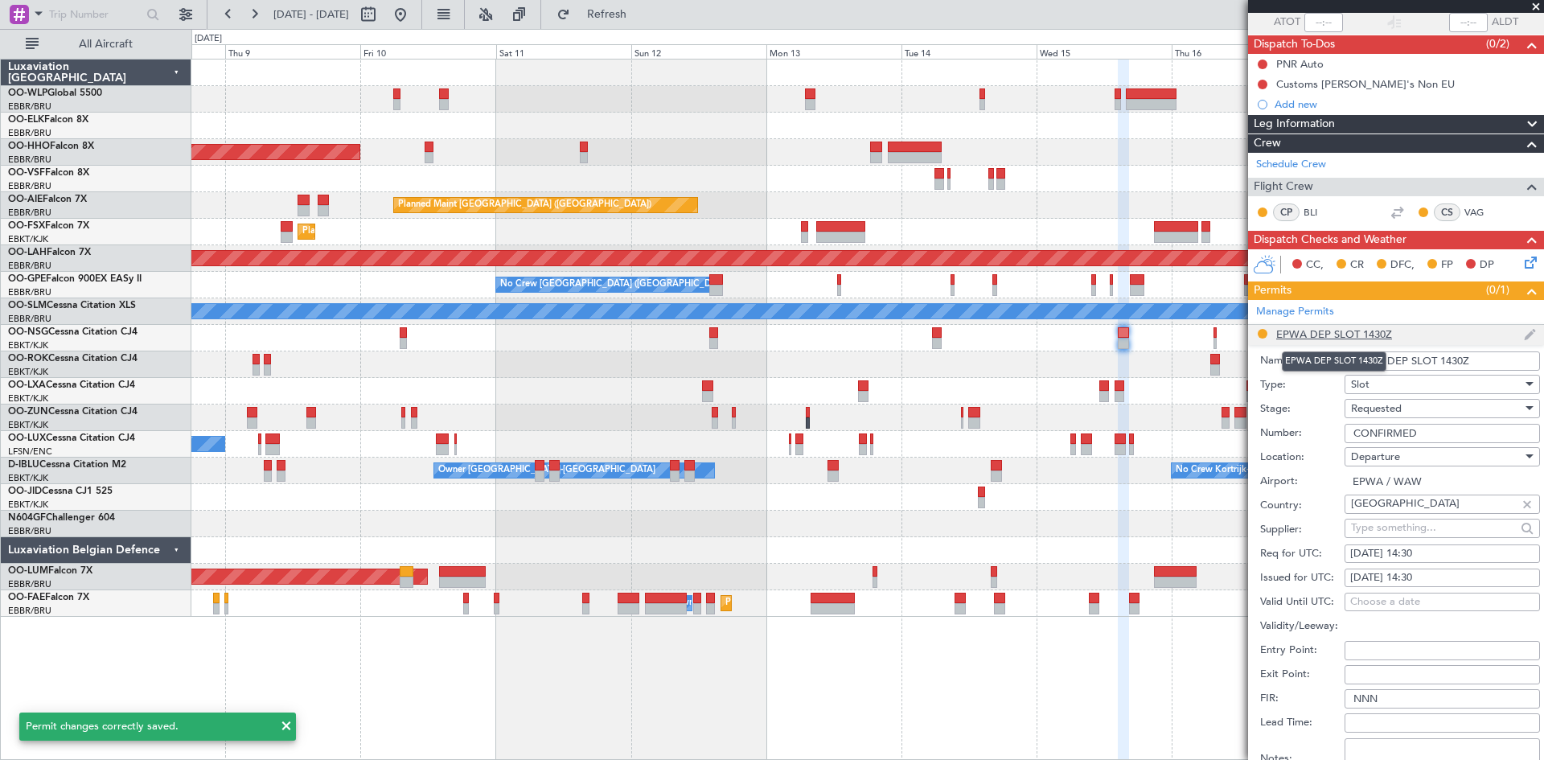
scroll to position [283, 0]
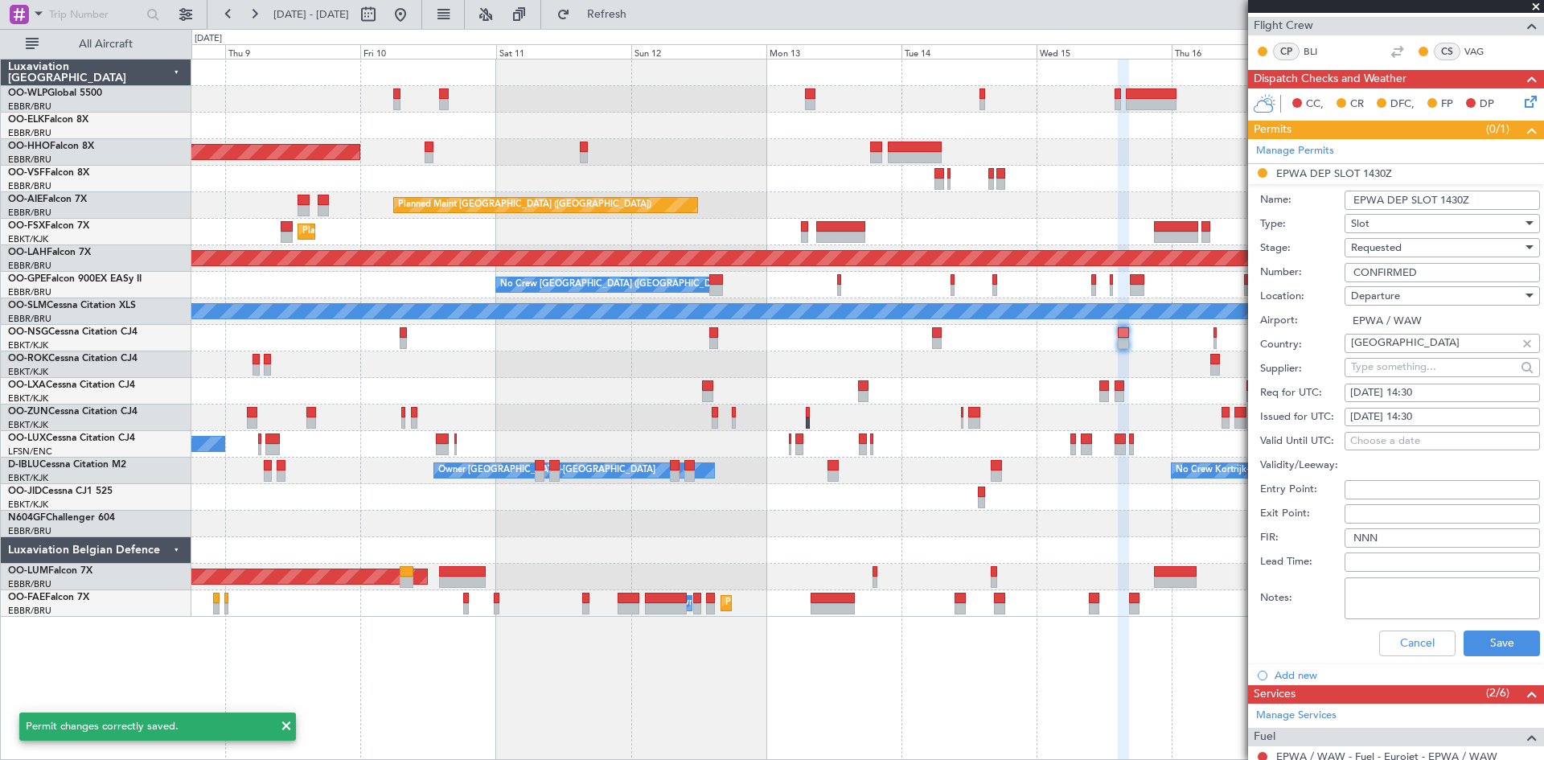
click at [1424, 246] on div "Requested" at bounding box center [1436, 248] width 171 height 24
click at [1394, 377] on span "Received OK" at bounding box center [1436, 369] width 169 height 24
click at [1482, 633] on button "Save" at bounding box center [1502, 644] width 76 height 26
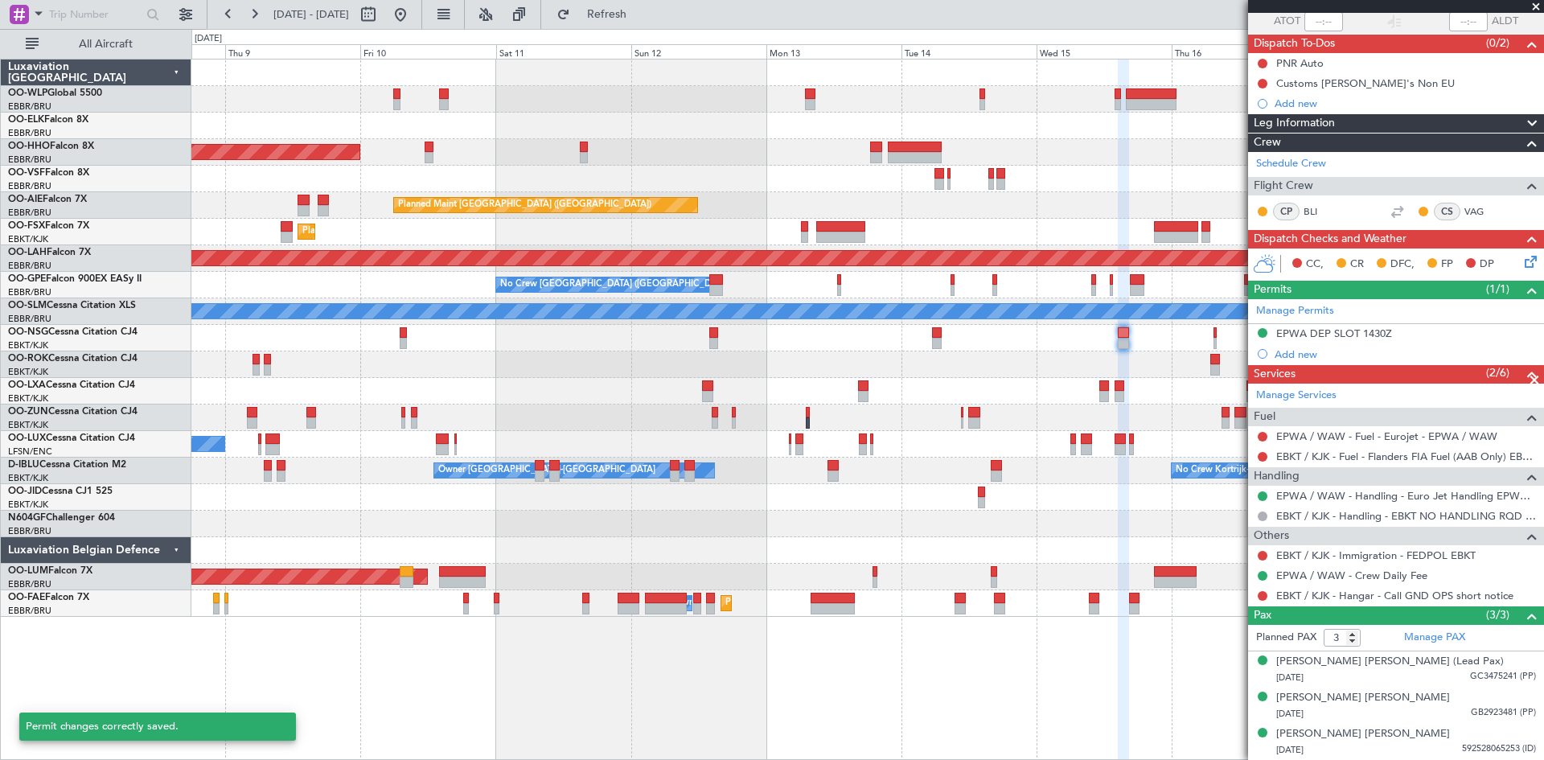
scroll to position [122, 0]
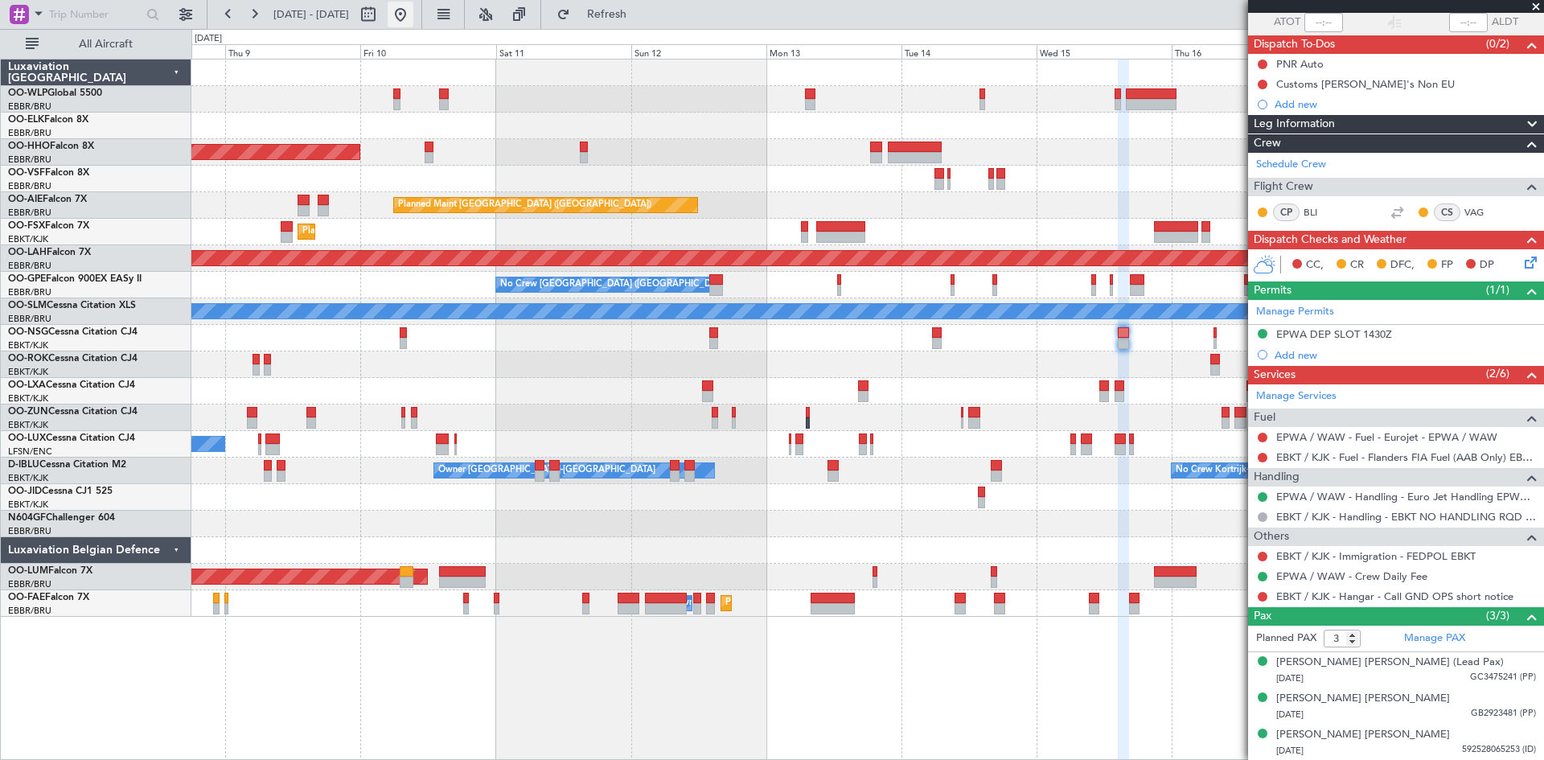
click at [413, 19] on button at bounding box center [401, 15] width 26 height 26
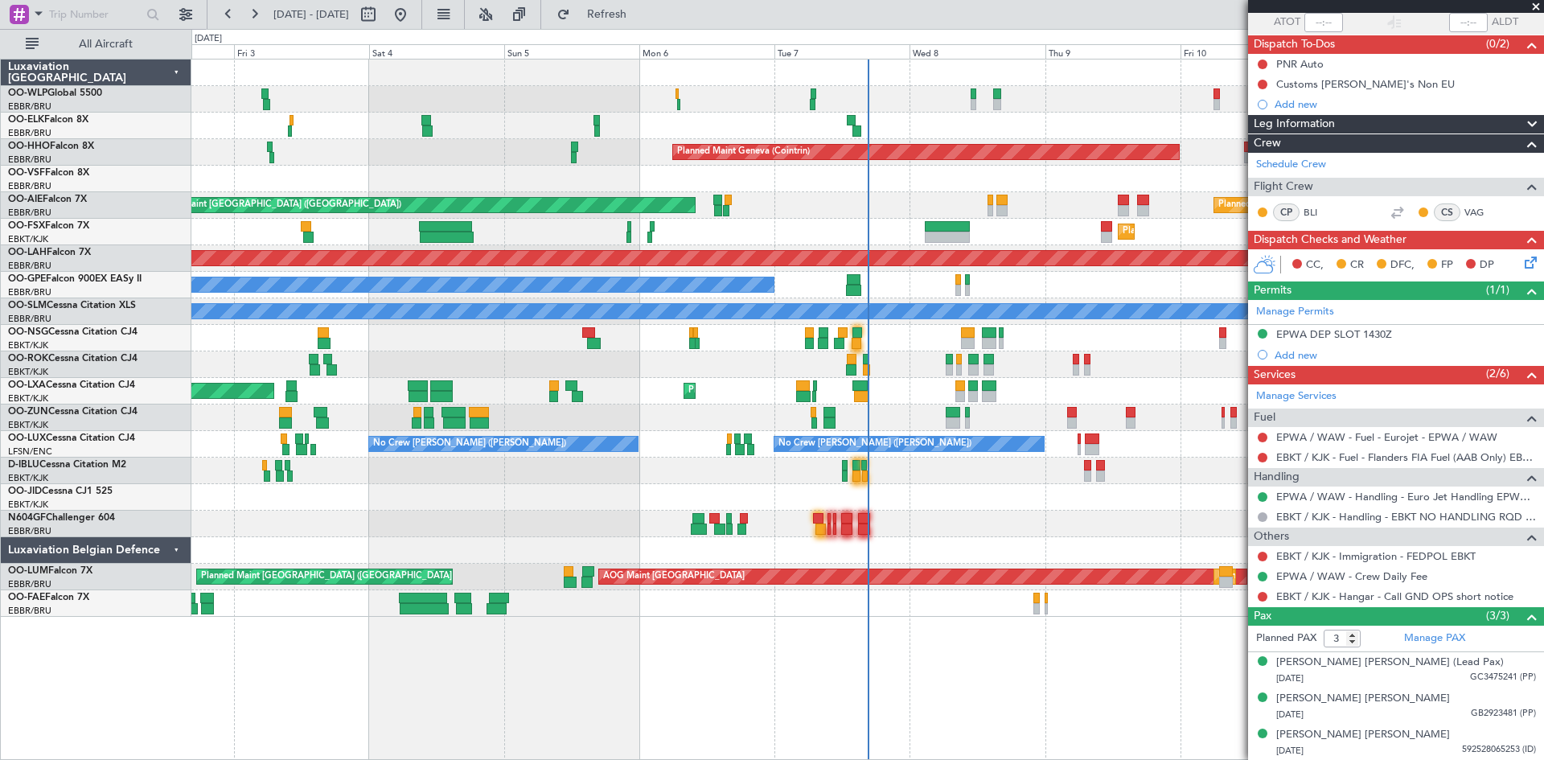
click at [1070, 418] on div at bounding box center [1072, 422] width 10 height 11
type input "4"
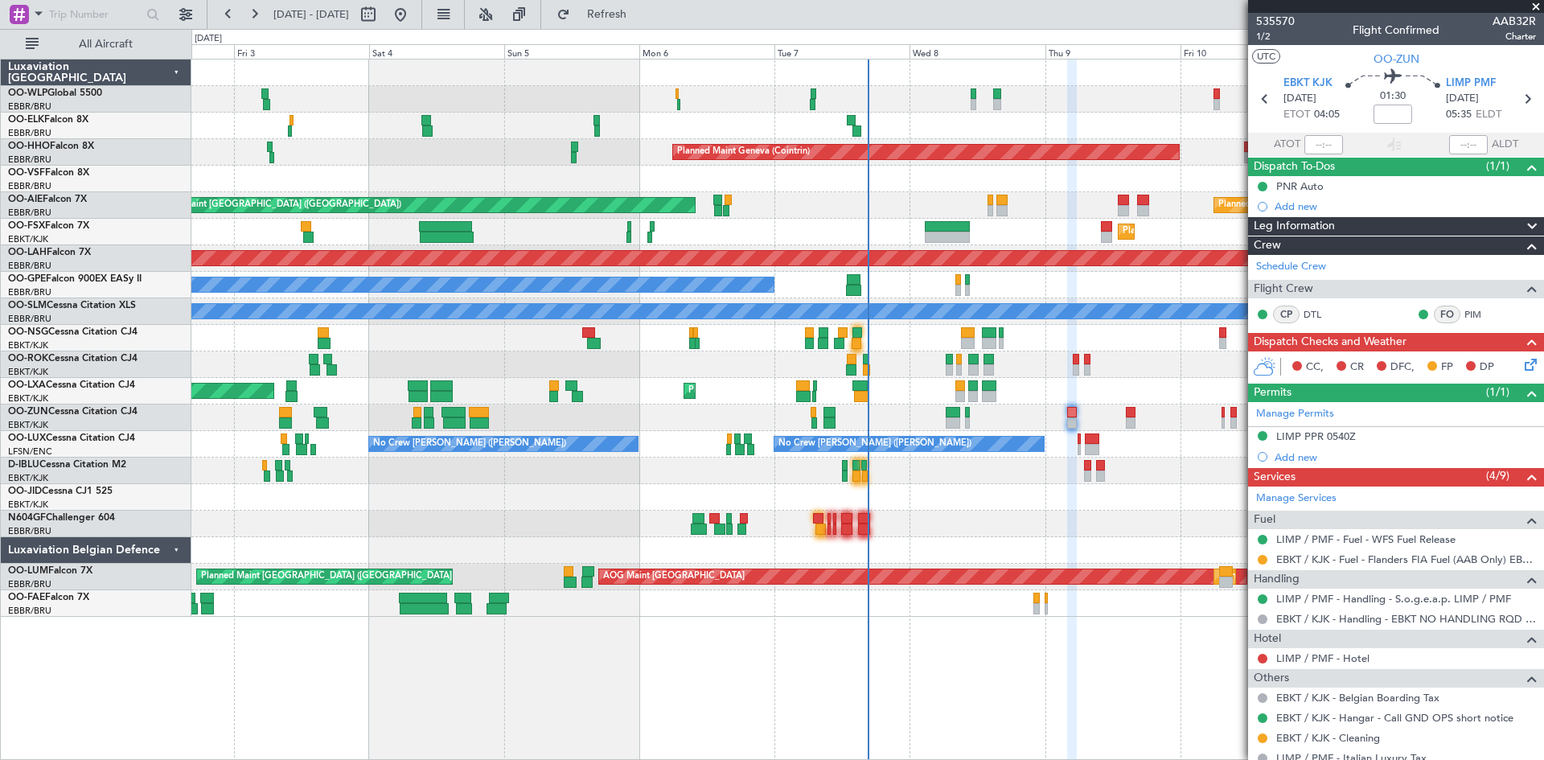
scroll to position [161, 0]
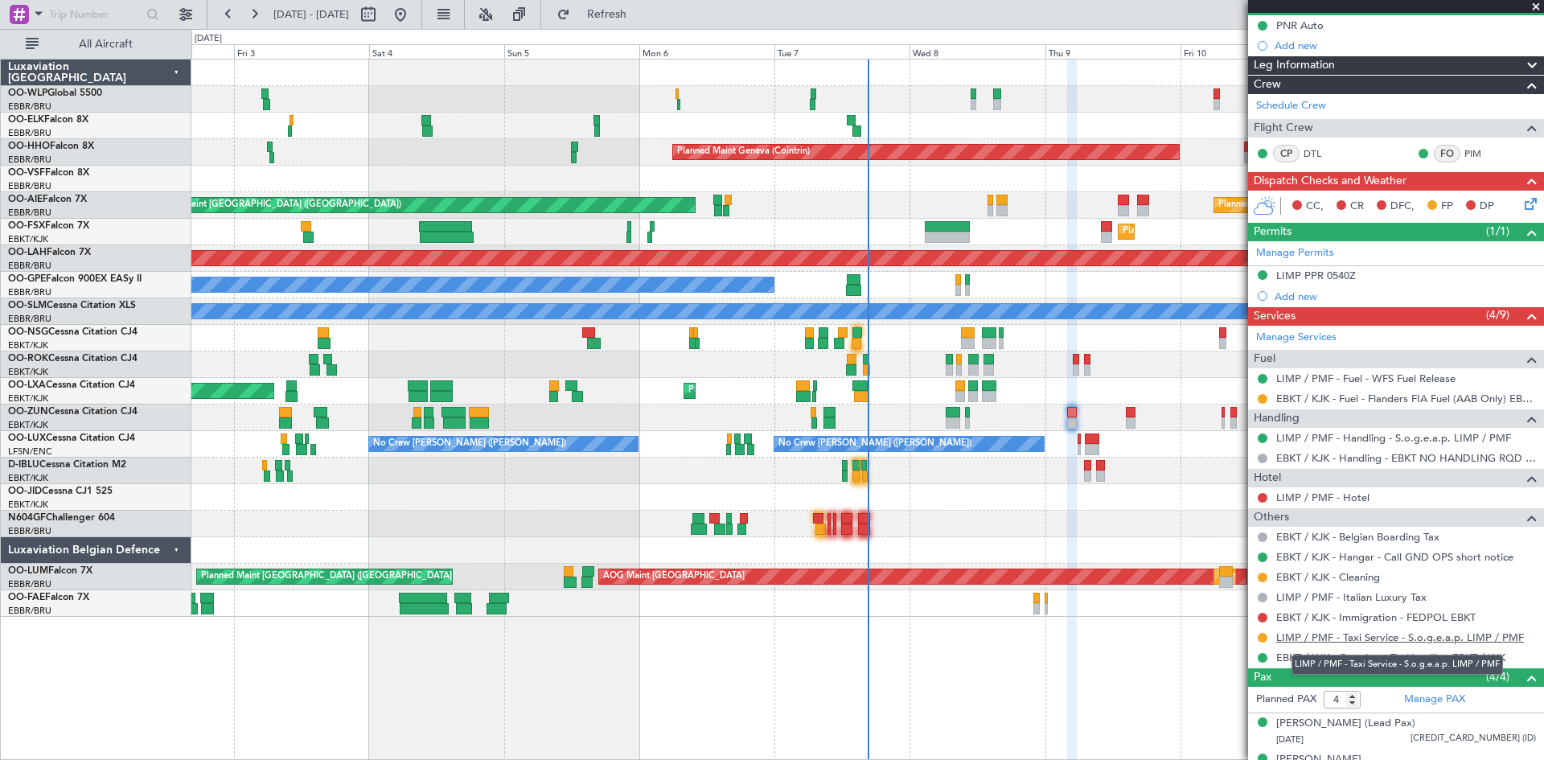
click at [1379, 638] on link "LIMP / PMF - Taxi Service - S.o.g.e.a.p. LIMP / PMF" at bounding box center [1401, 638] width 248 height 14
click at [987, 208] on div "Unplanned Maint London (Farnborough) Planned Maint London (Farnborough)" at bounding box center [867, 205] width 1352 height 27
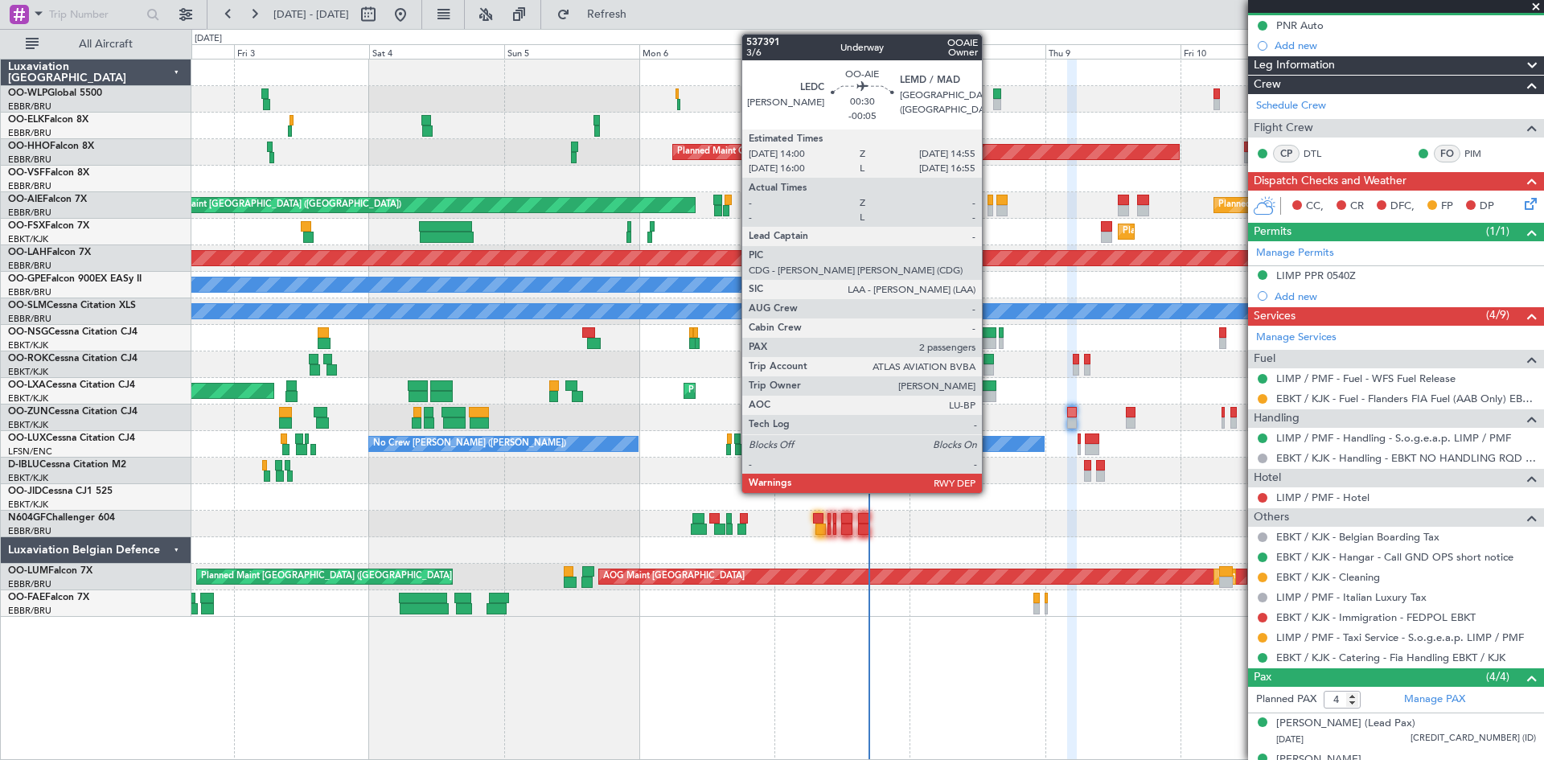
click at [990, 208] on div at bounding box center [991, 210] width 6 height 11
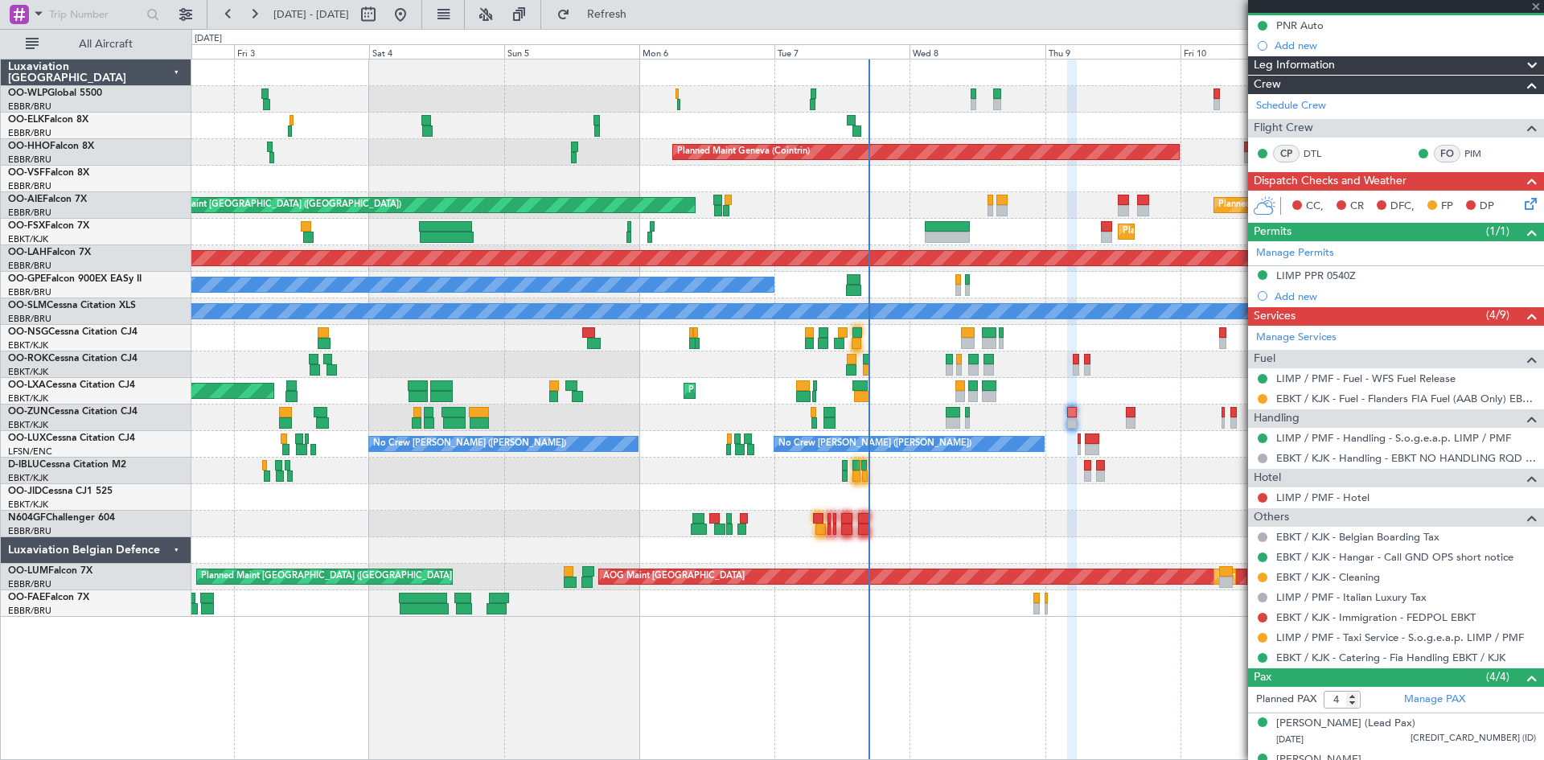
type input "-00:05"
type input "2"
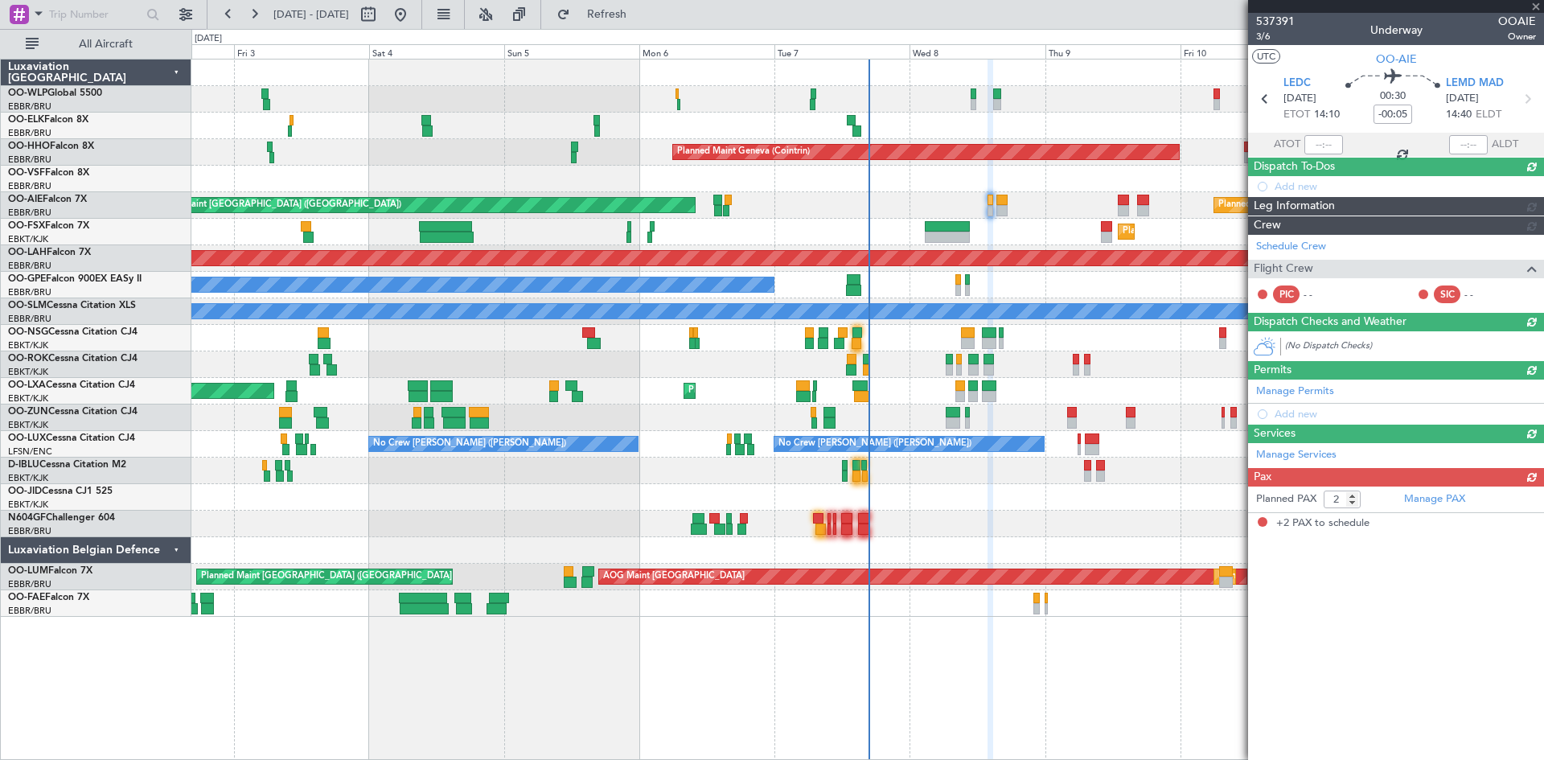
scroll to position [0, 0]
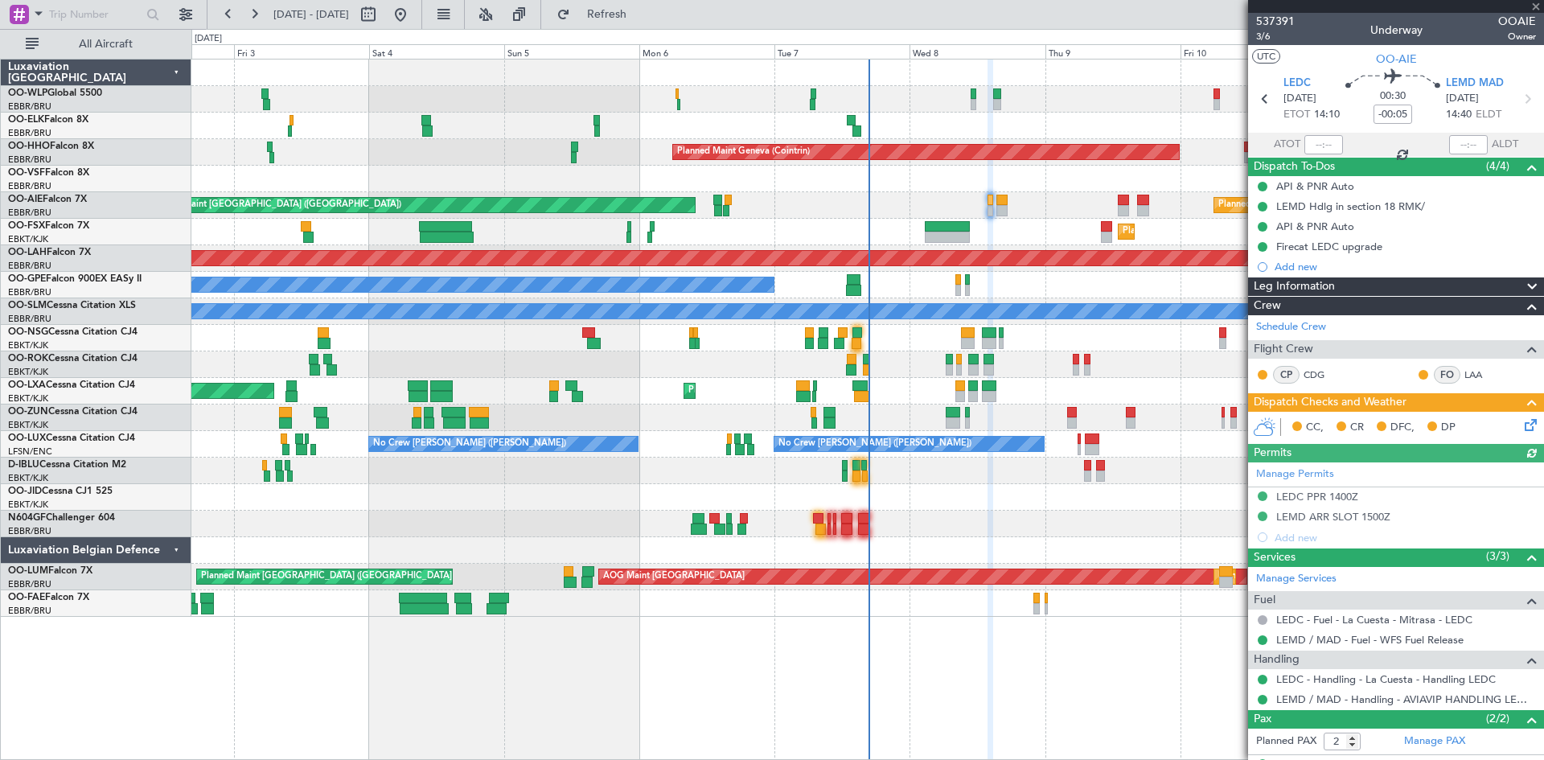
click at [1522, 419] on icon at bounding box center [1528, 422] width 13 height 13
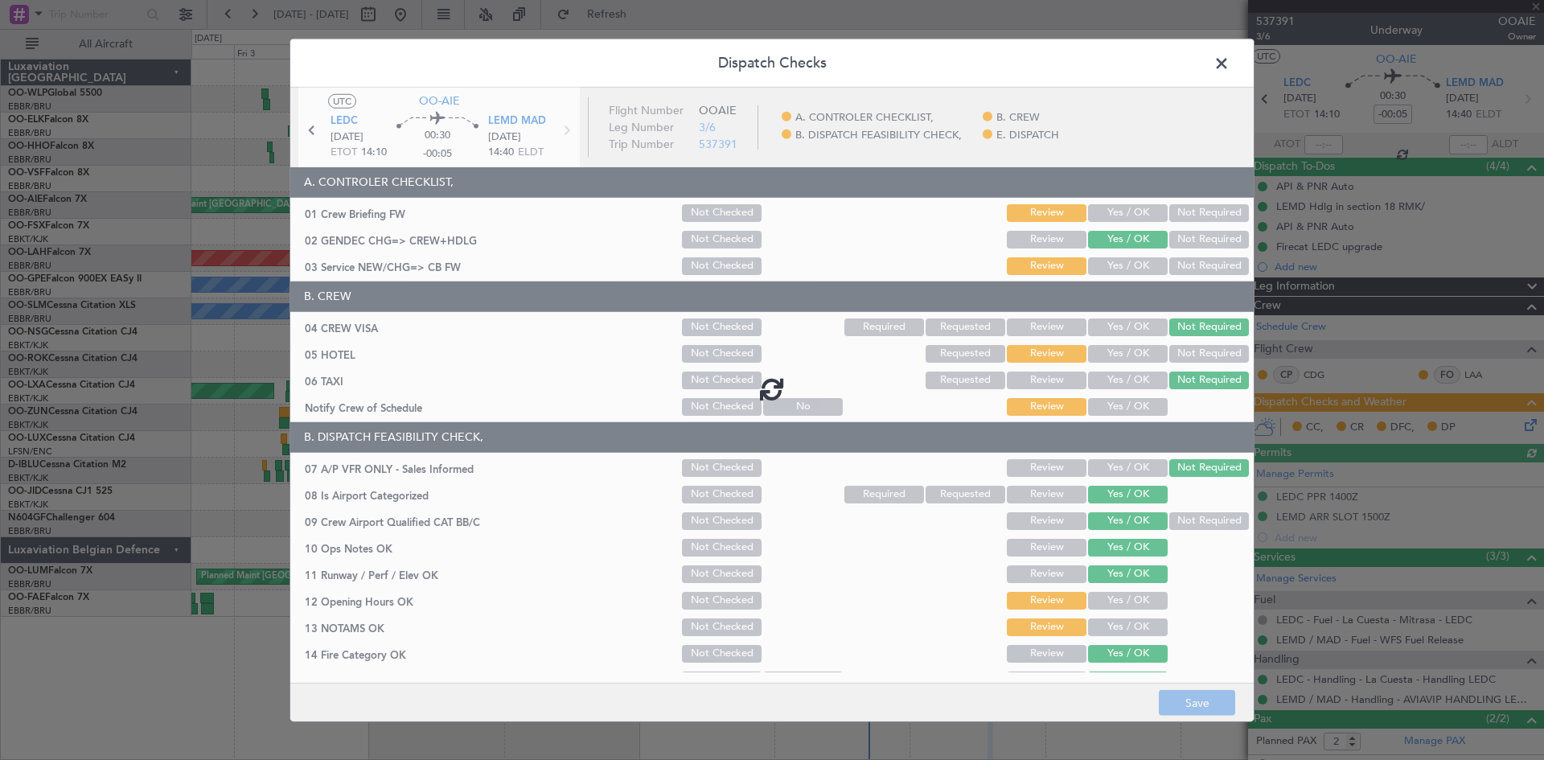
click at [1129, 216] on div at bounding box center [772, 388] width 964 height 602
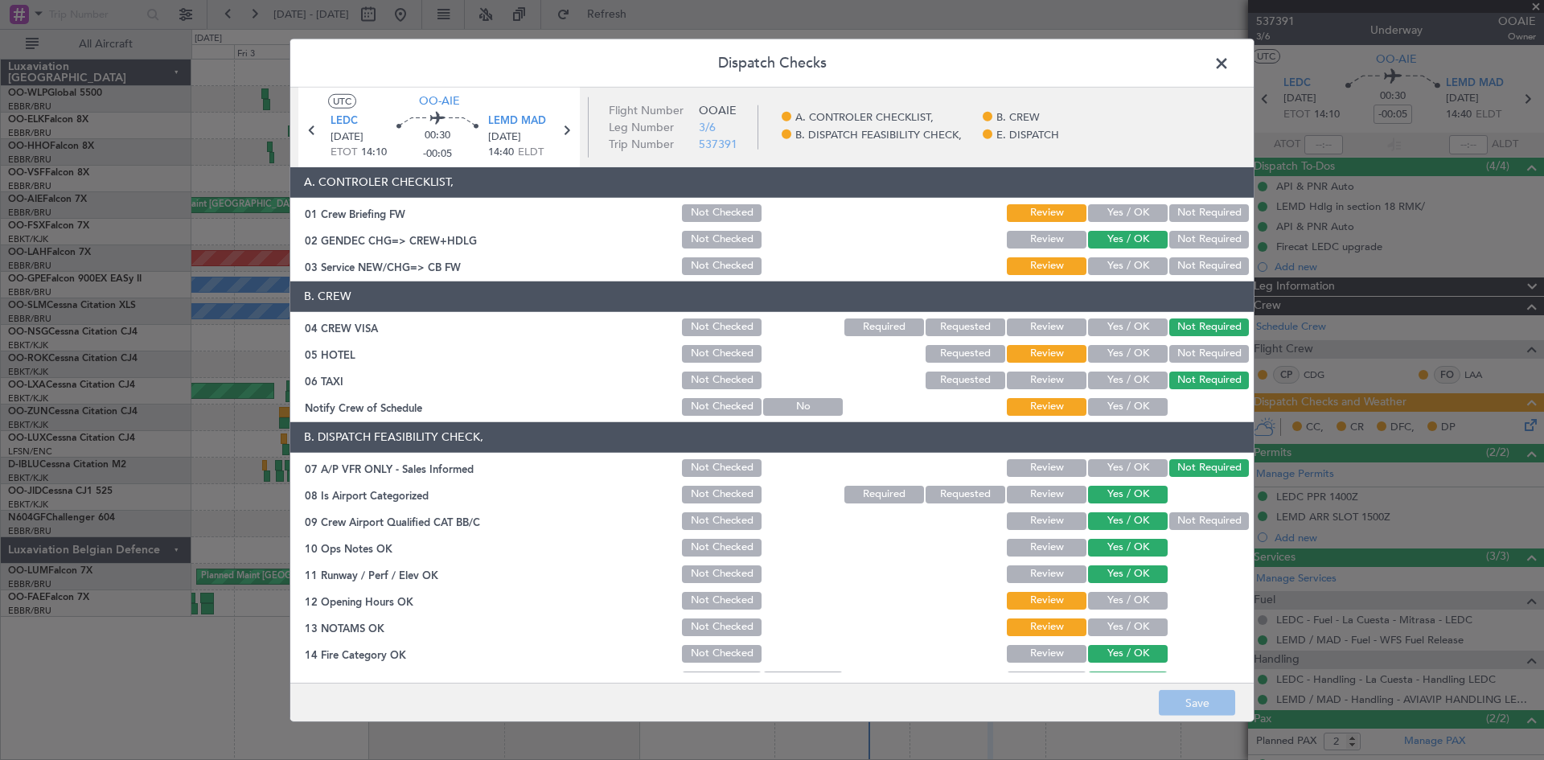
click at [1129, 216] on button "Yes / OK" at bounding box center [1128, 213] width 80 height 18
click at [1126, 258] on button "Yes / OK" at bounding box center [1128, 266] width 80 height 18
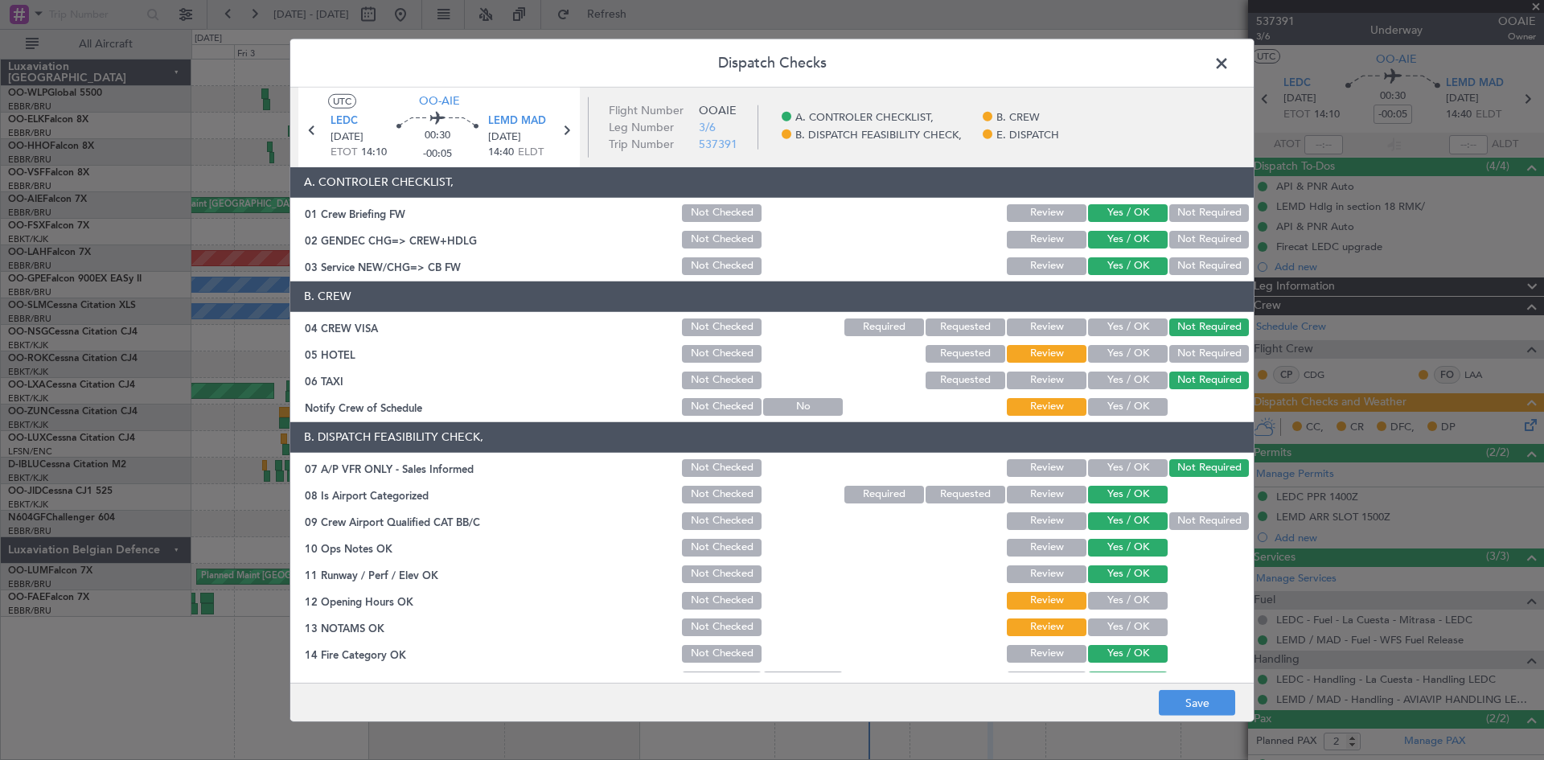
click at [1170, 356] on button "Not Required" at bounding box center [1210, 354] width 80 height 18
click at [1136, 405] on button "Yes / OK" at bounding box center [1128, 407] width 80 height 18
click at [1136, 477] on div "Yes / OK" at bounding box center [1126, 468] width 81 height 23
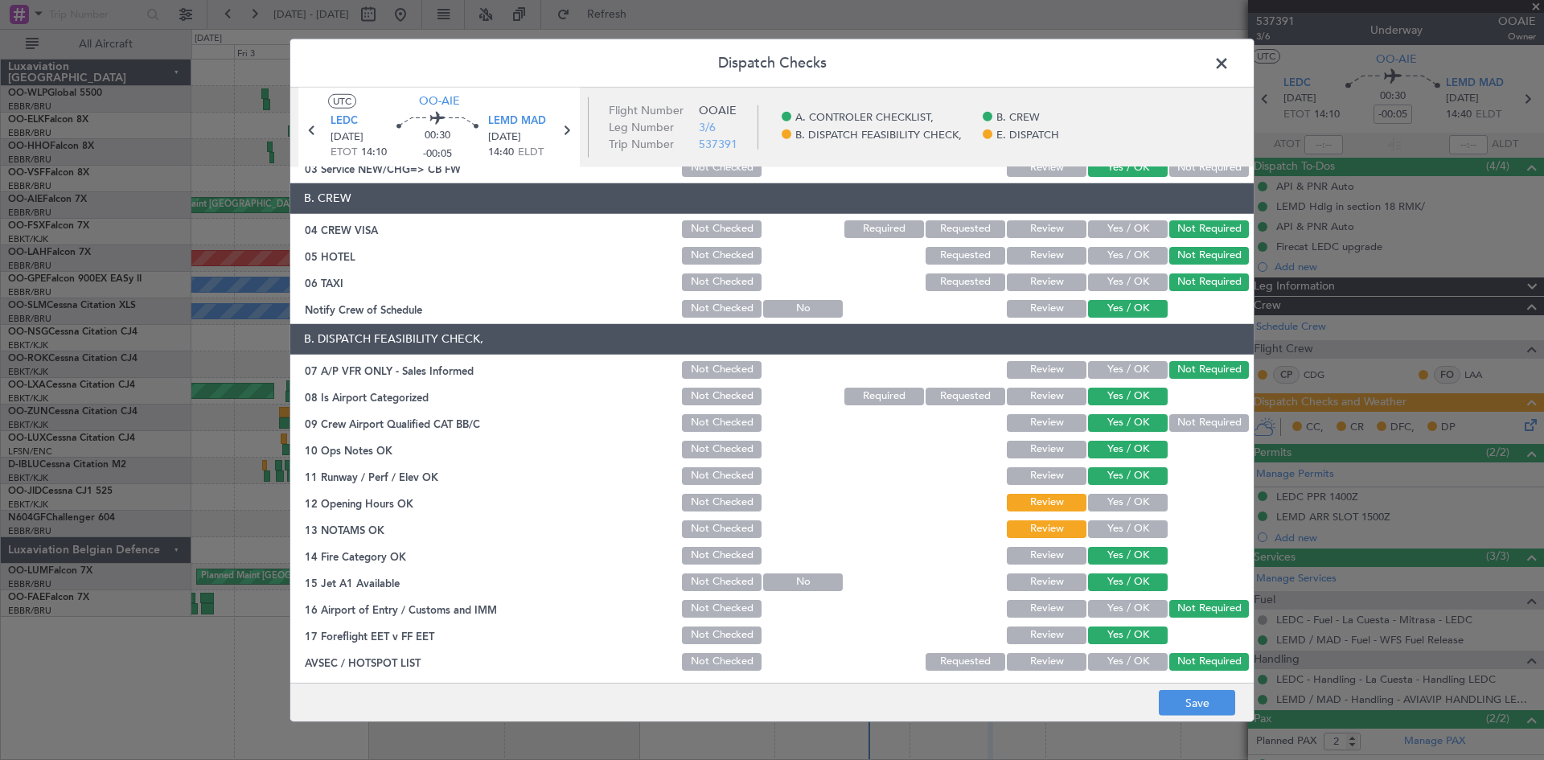
scroll to position [161, 0]
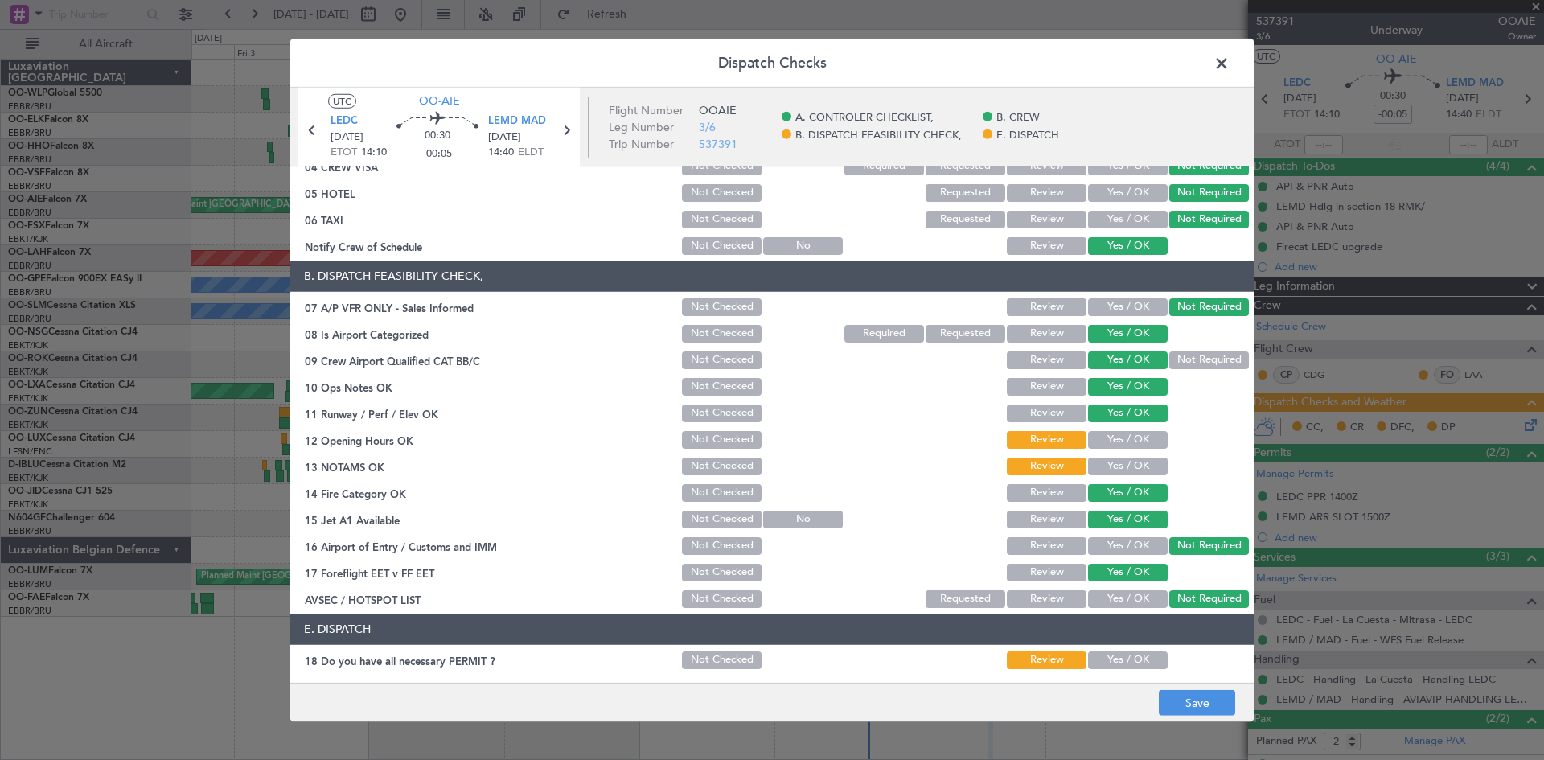
click at [1108, 455] on div "Yes / OK" at bounding box center [1126, 466] width 81 height 23
click at [1109, 447] on button "Yes / OK" at bounding box center [1128, 440] width 80 height 18
click at [1109, 472] on button "Yes / OK" at bounding box center [1128, 467] width 80 height 18
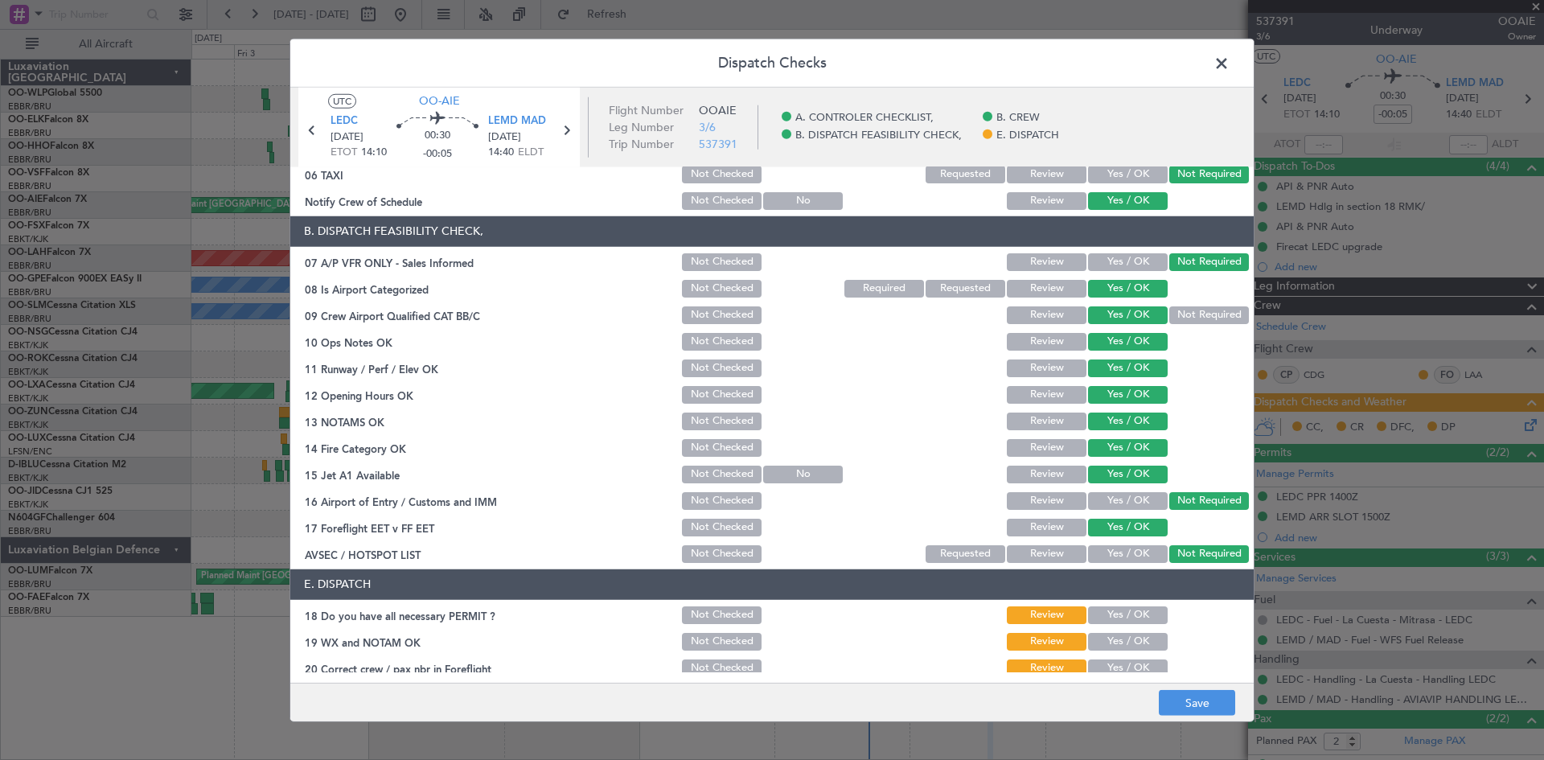
scroll to position [243, 0]
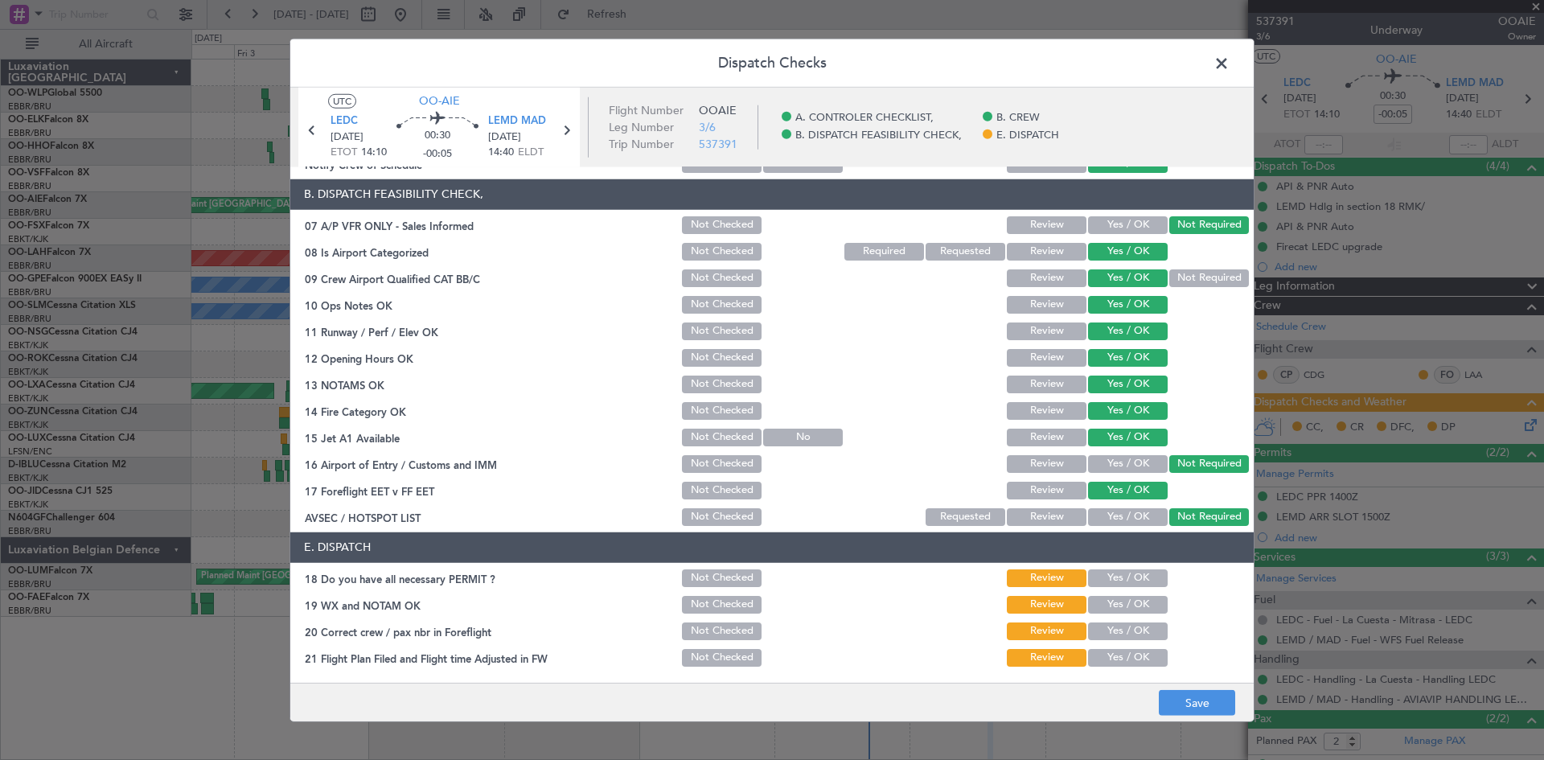
click at [1122, 570] on button "Yes / OK" at bounding box center [1128, 579] width 80 height 18
click at [1121, 596] on button "Yes / OK" at bounding box center [1128, 605] width 80 height 18
click at [1116, 633] on button "Yes / OK" at bounding box center [1128, 632] width 80 height 18
click at [1116, 652] on button "Yes / OK" at bounding box center [1128, 658] width 80 height 18
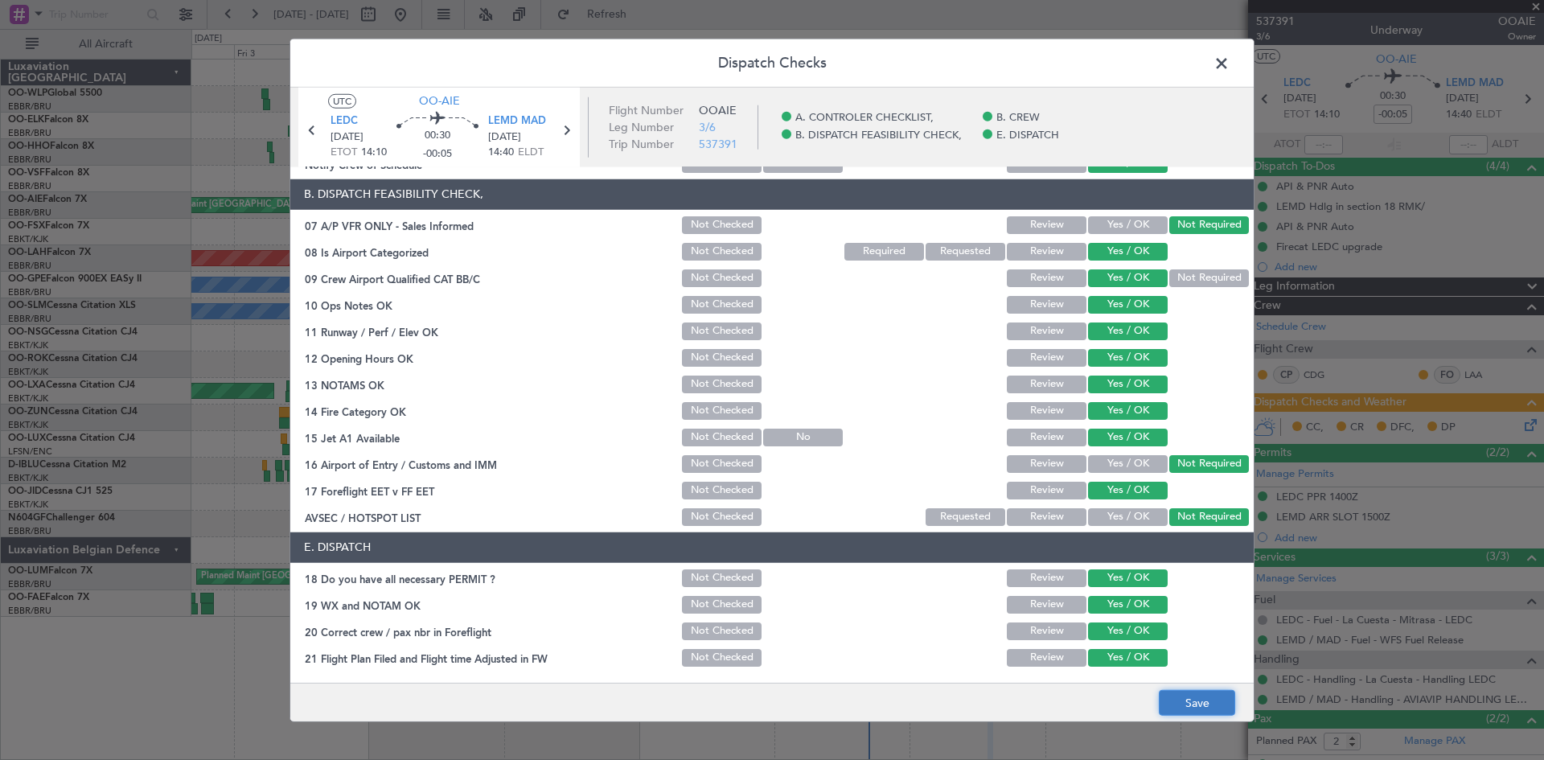
click at [1180, 700] on button "Save" at bounding box center [1197, 703] width 76 height 26
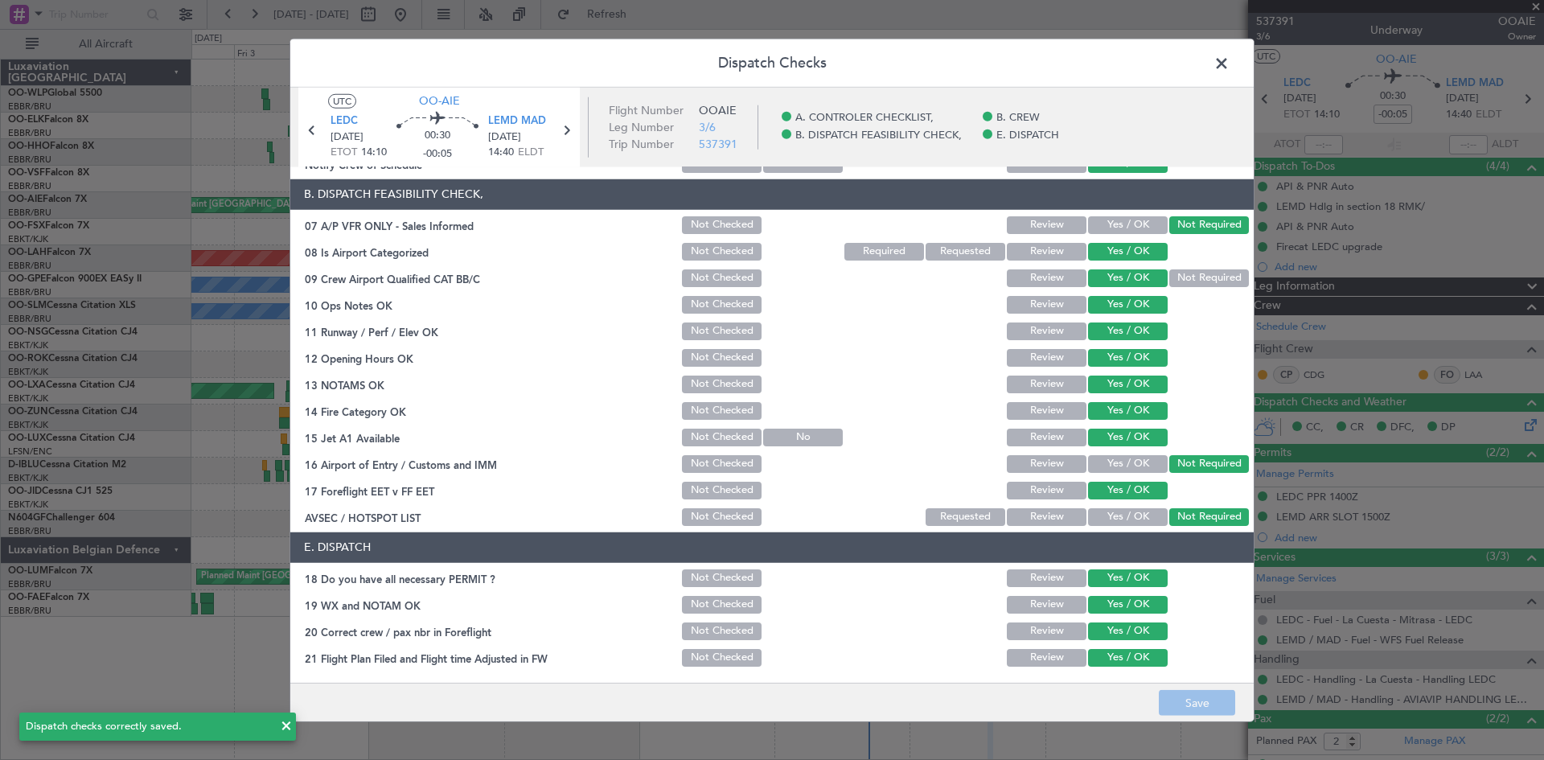
click at [566, 130] on icon at bounding box center [566, 129] width 21 height 21
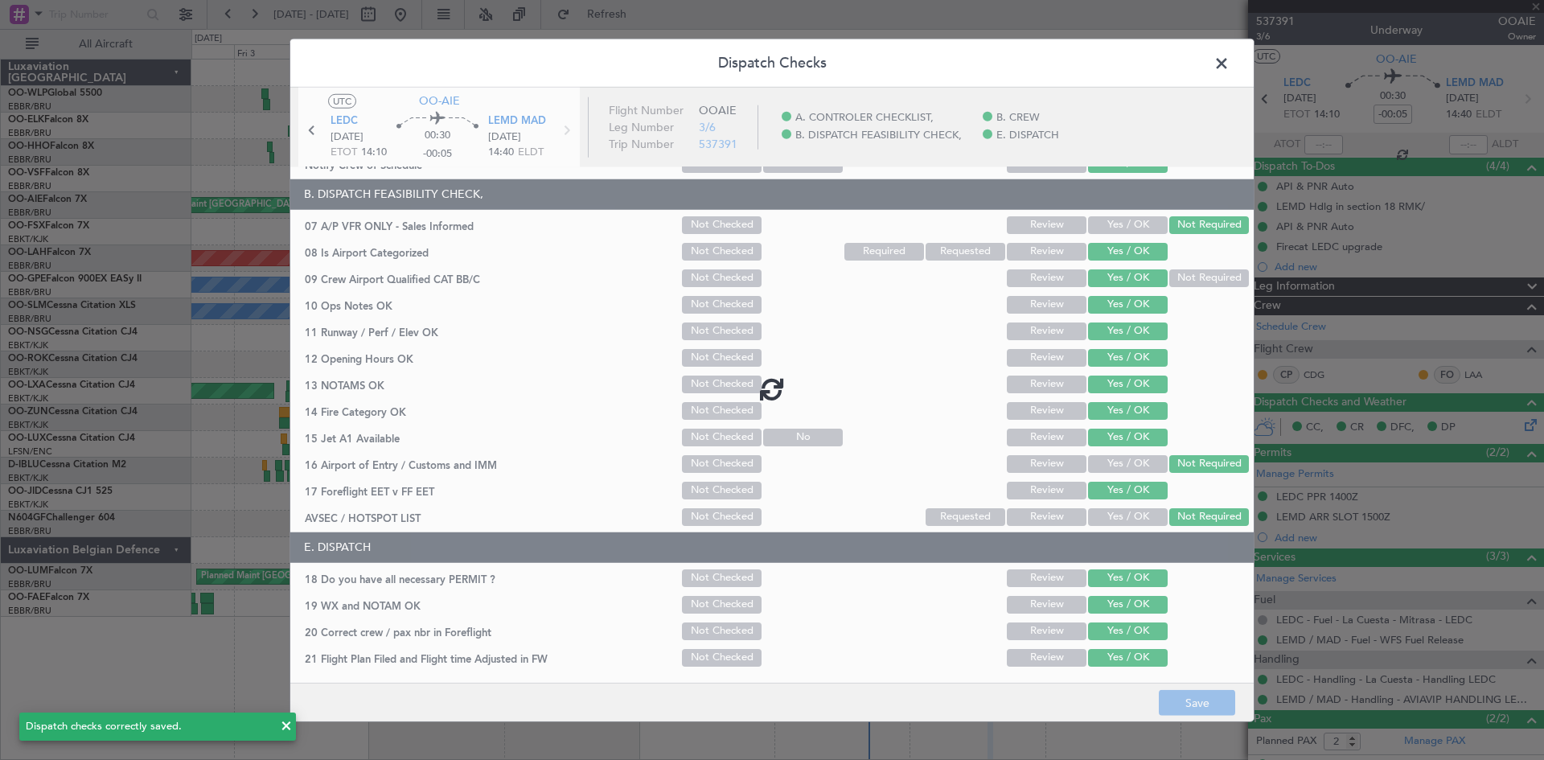
type input "1"
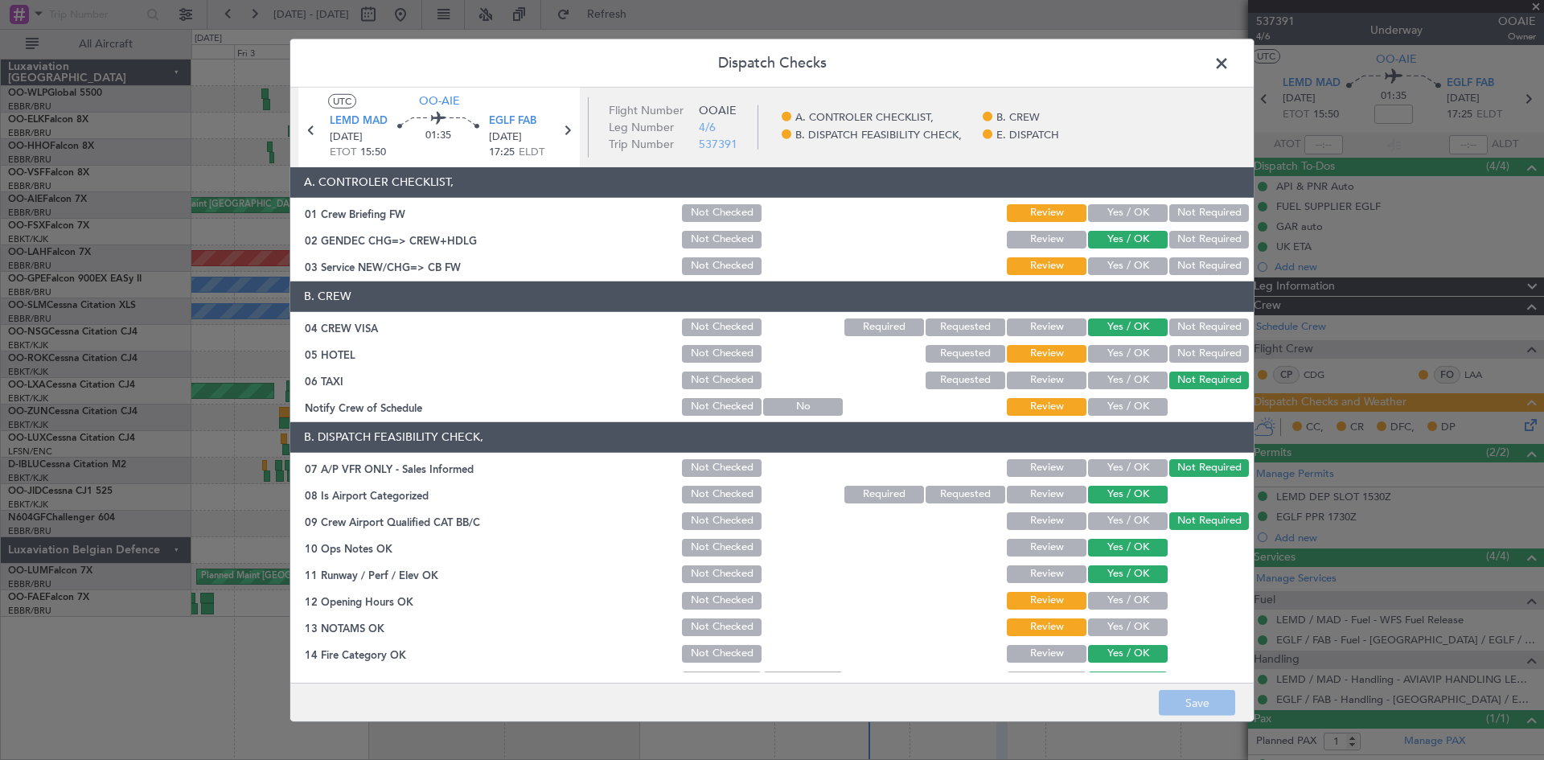
click at [1099, 195] on header "A. CONTROLER CHECKLIST," at bounding box center [772, 182] width 964 height 31
click at [1117, 211] on button "Yes / OK" at bounding box center [1128, 213] width 80 height 18
click at [1116, 274] on button "Yes / OK" at bounding box center [1128, 266] width 80 height 18
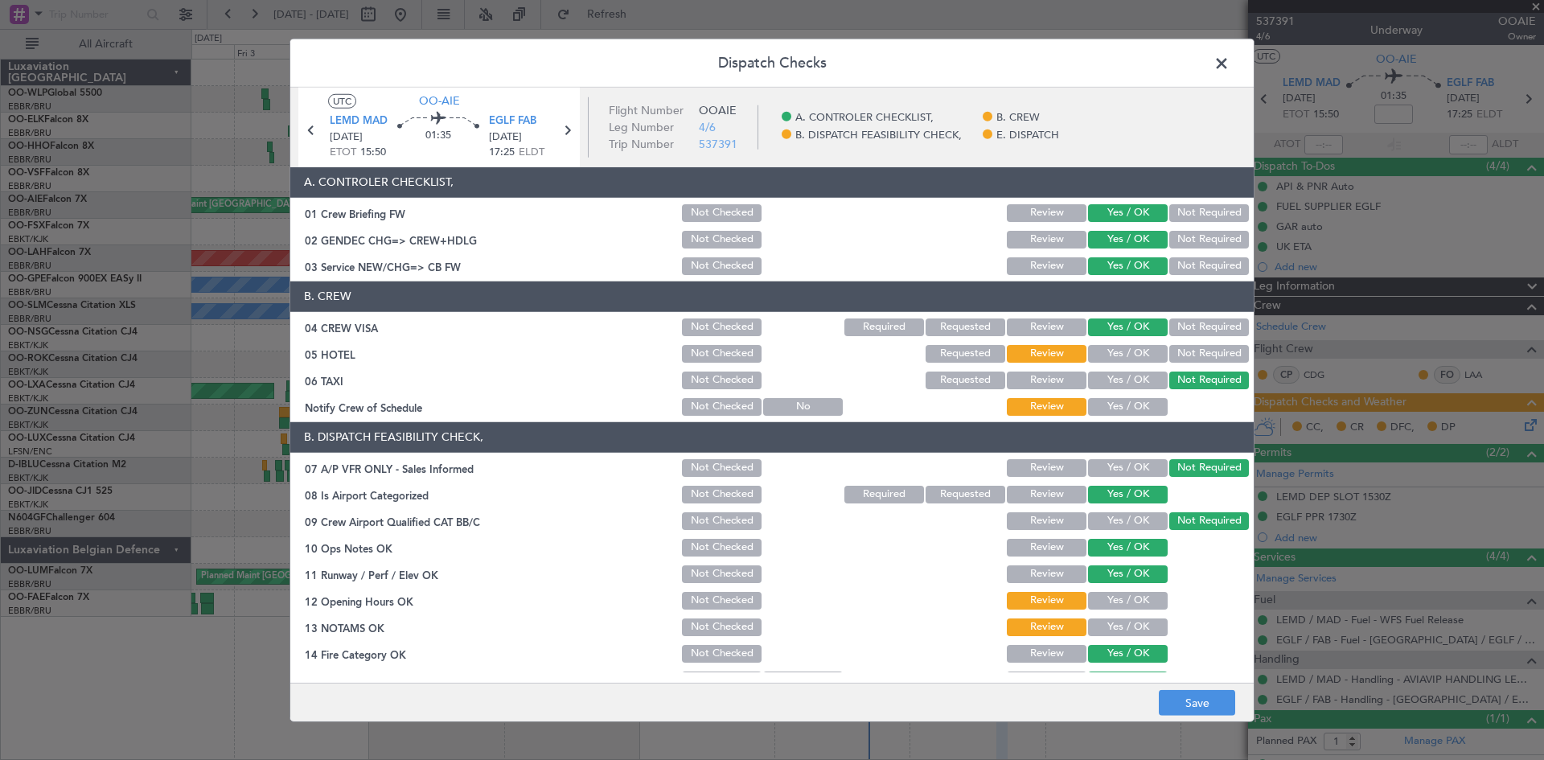
click at [1133, 373] on button "Yes / OK" at bounding box center [1128, 381] width 80 height 18
click at [1133, 357] on button "Yes / OK" at bounding box center [1128, 354] width 80 height 18
click at [1215, 383] on button "Not Required" at bounding box center [1210, 381] width 80 height 18
click at [1106, 402] on button "Yes / OK" at bounding box center [1128, 407] width 80 height 18
click at [1108, 605] on button "Yes / OK" at bounding box center [1128, 601] width 80 height 18
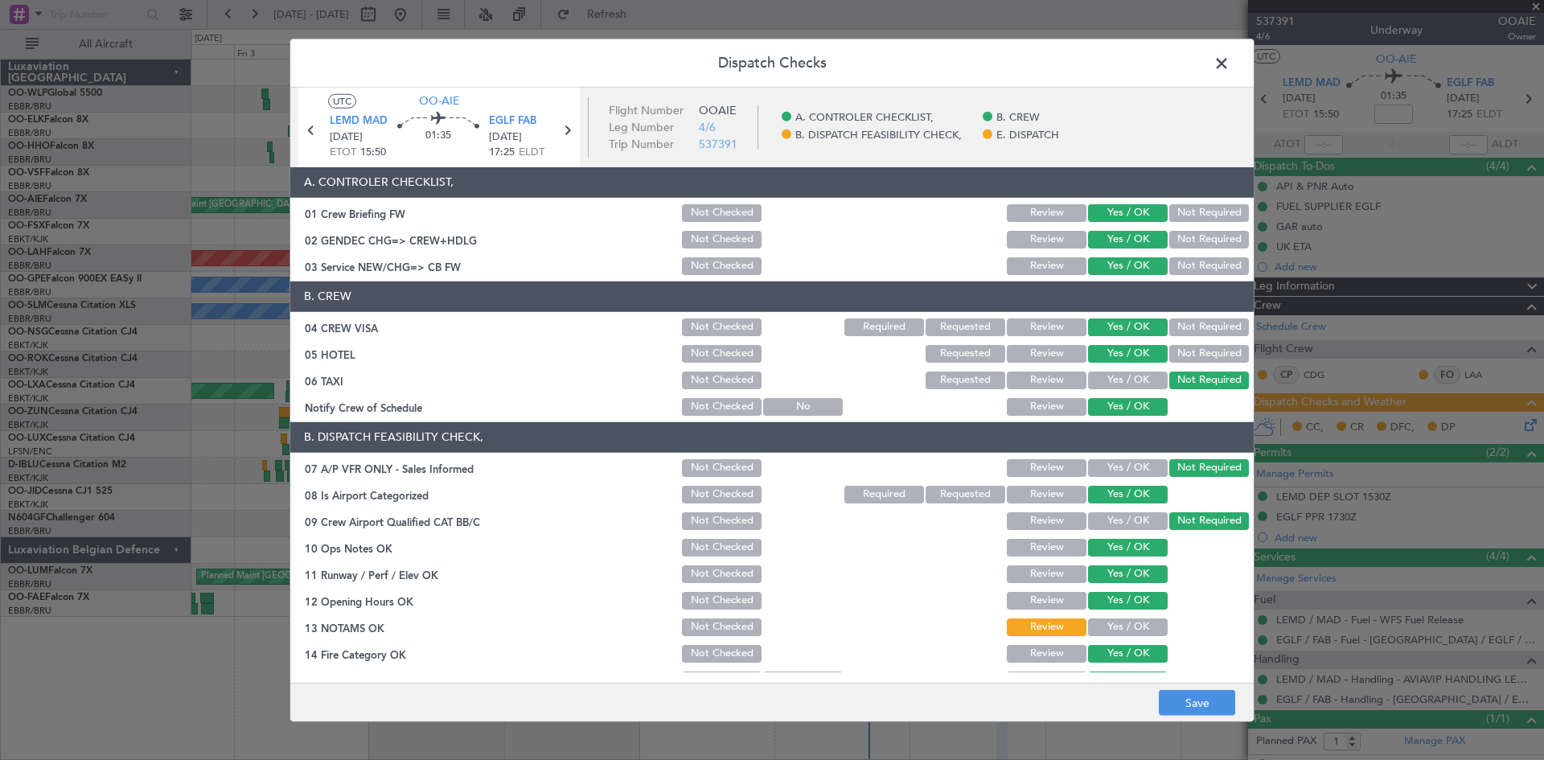
click at [1111, 612] on section "B. DISPATCH FEASIBILITY CHECK, 07 A/P VFR ONLY - Sales Informed Not Checked Rev…" at bounding box center [772, 596] width 964 height 349
click at [1111, 615] on section "B. DISPATCH FEASIBILITY CHECK, 07 A/P VFR ONLY - Sales Informed Not Checked Rev…" at bounding box center [772, 596] width 964 height 349
click at [1108, 623] on button "Yes / OK" at bounding box center [1128, 628] width 80 height 18
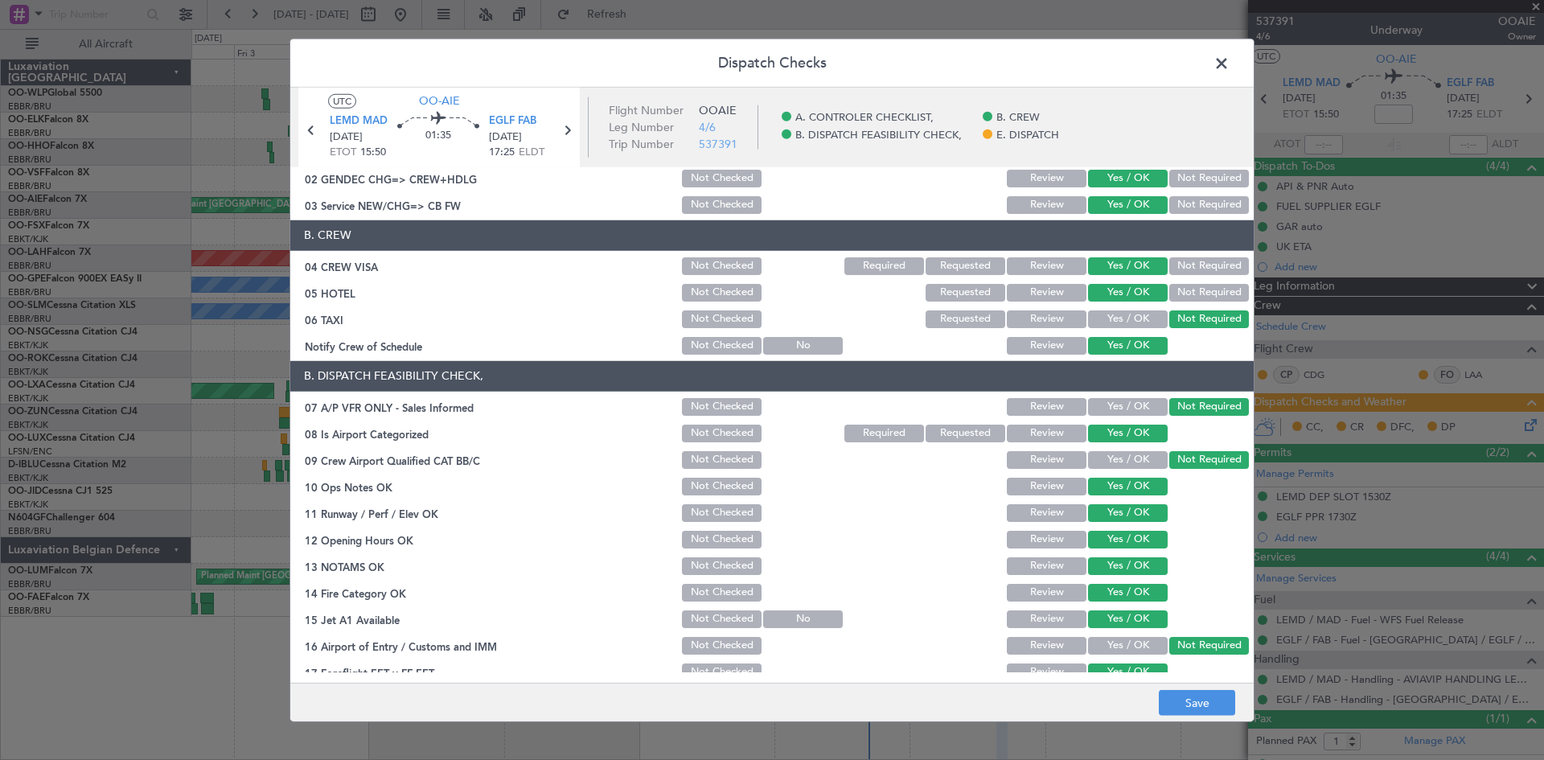
scroll to position [161, 0]
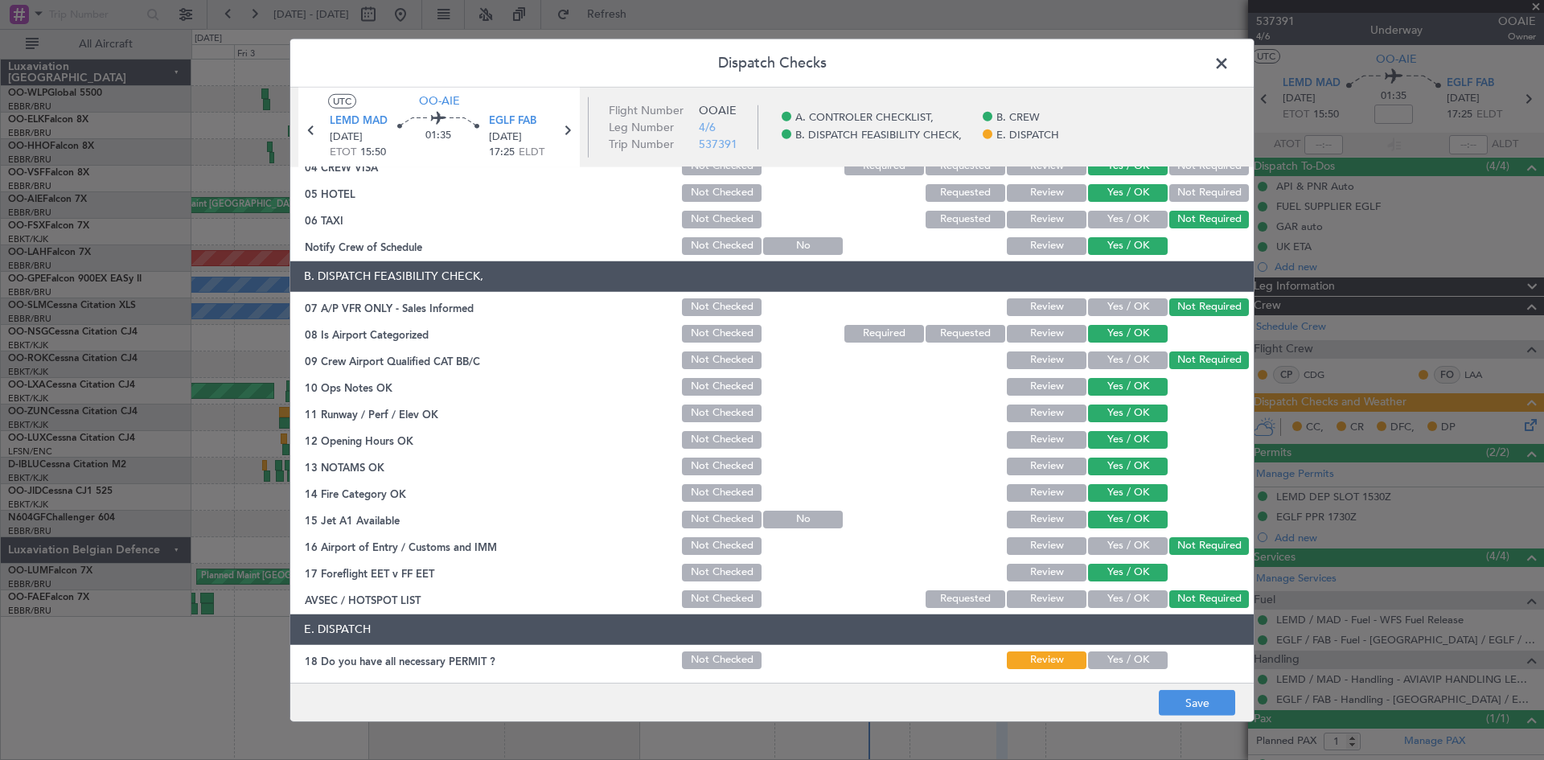
click at [1108, 658] on button "Yes / OK" at bounding box center [1128, 661] width 80 height 18
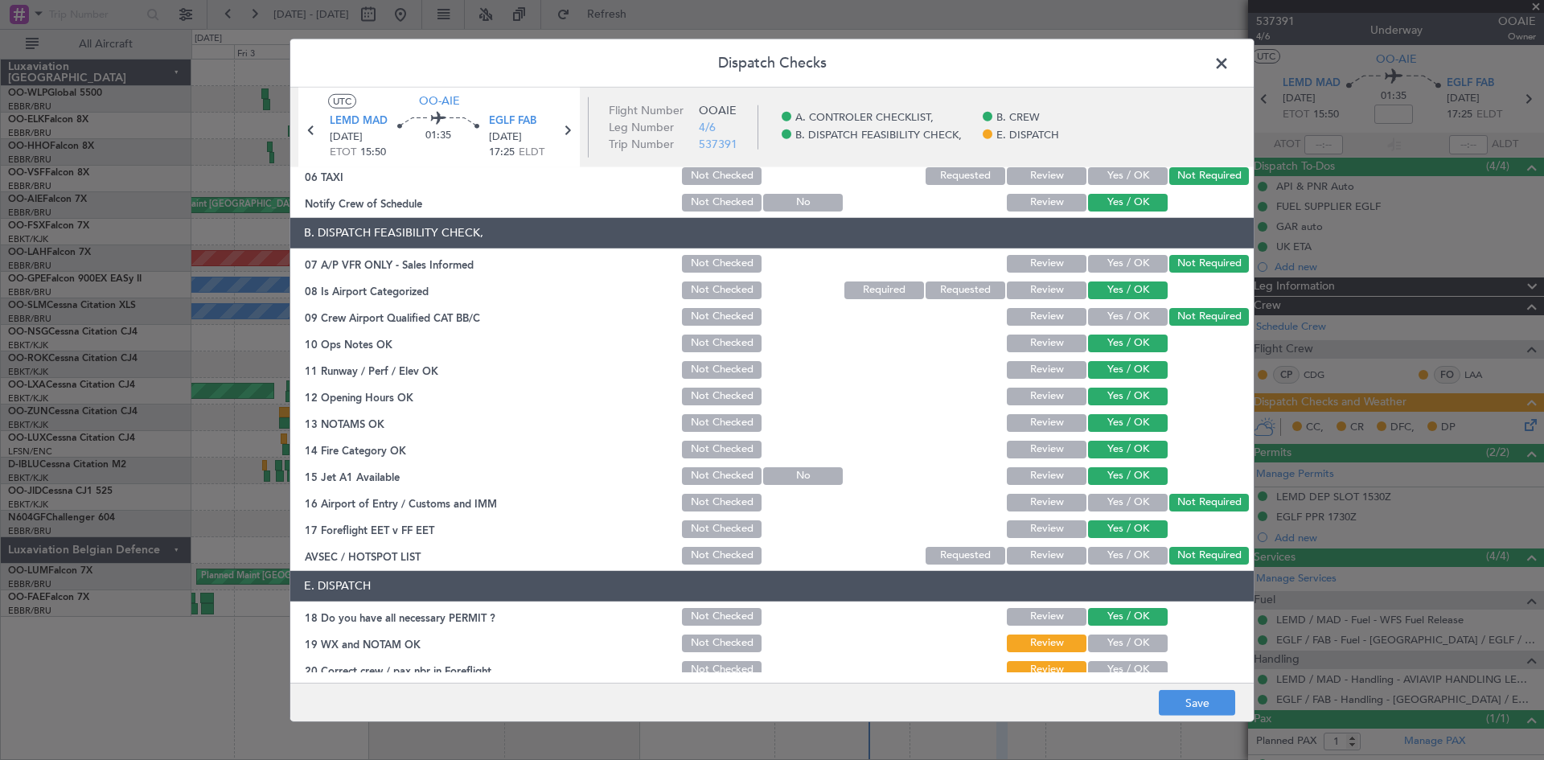
scroll to position [243, 0]
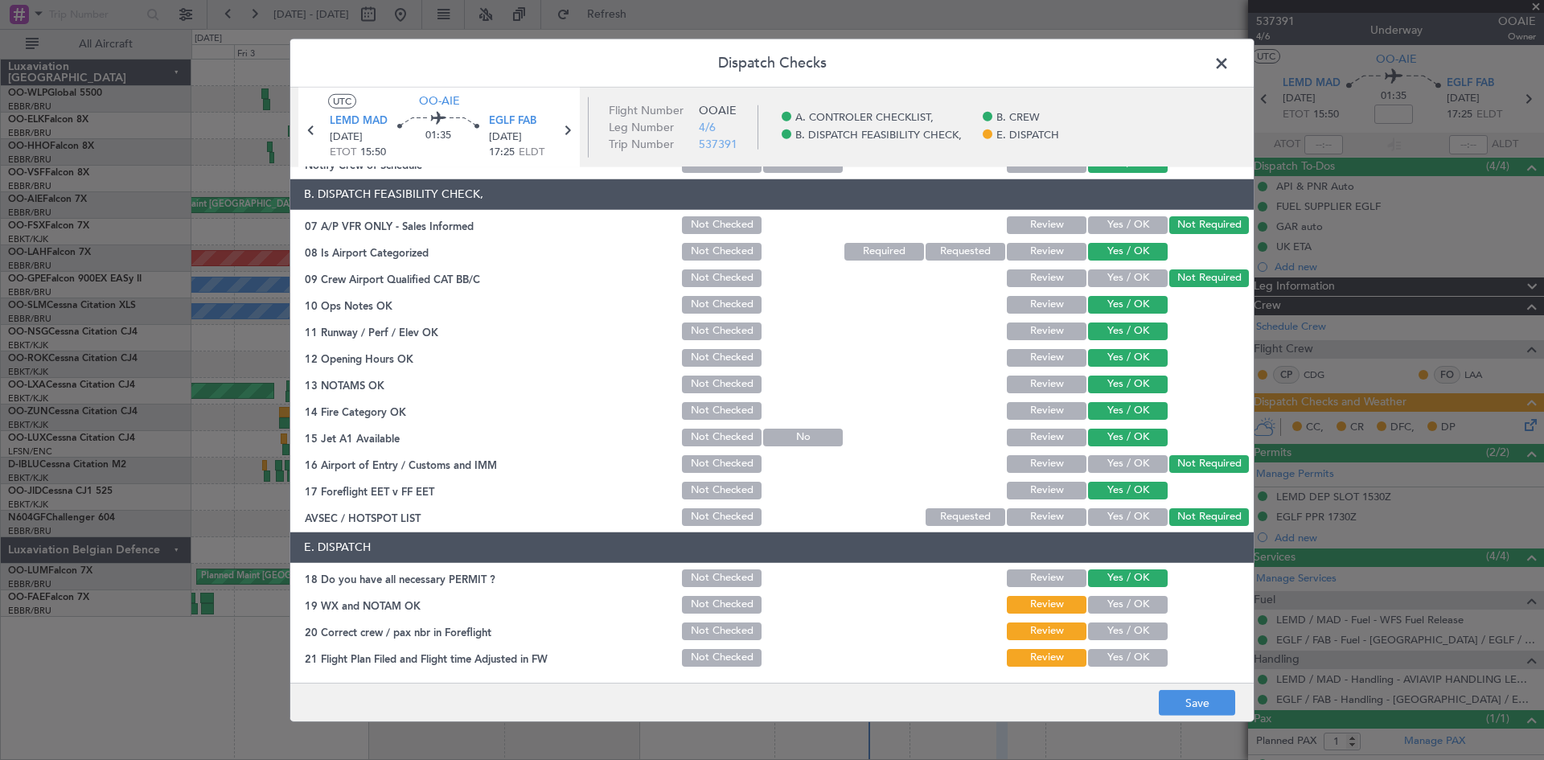
click at [1117, 581] on button "Yes / OK" at bounding box center [1128, 579] width 80 height 18
click at [1106, 609] on button "Yes / OK" at bounding box center [1128, 605] width 80 height 18
click at [1108, 626] on button "Yes / OK" at bounding box center [1128, 632] width 80 height 18
click at [1106, 657] on button "Yes / OK" at bounding box center [1128, 658] width 80 height 18
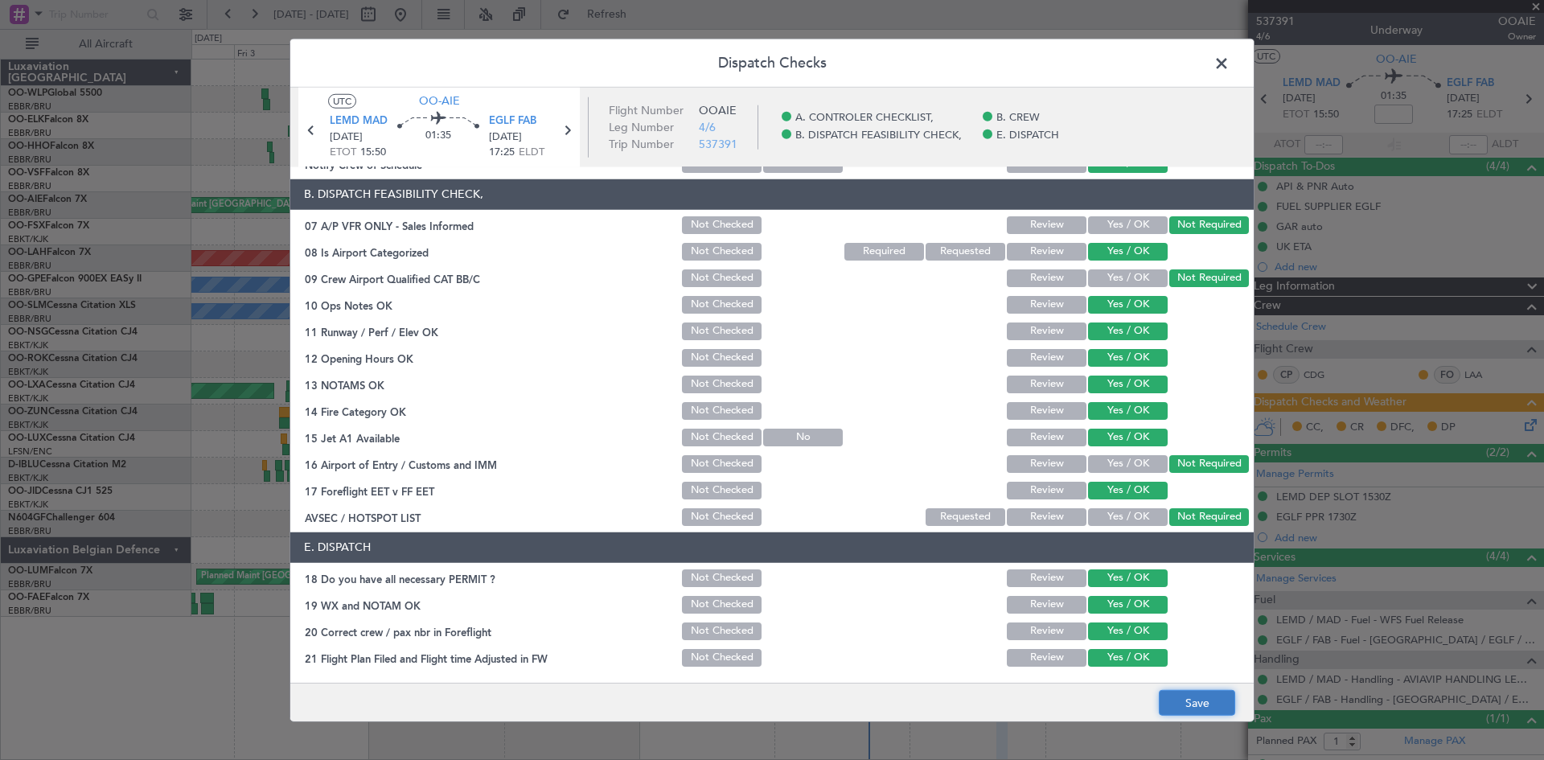
click at [1204, 704] on button "Save" at bounding box center [1197, 703] width 76 height 26
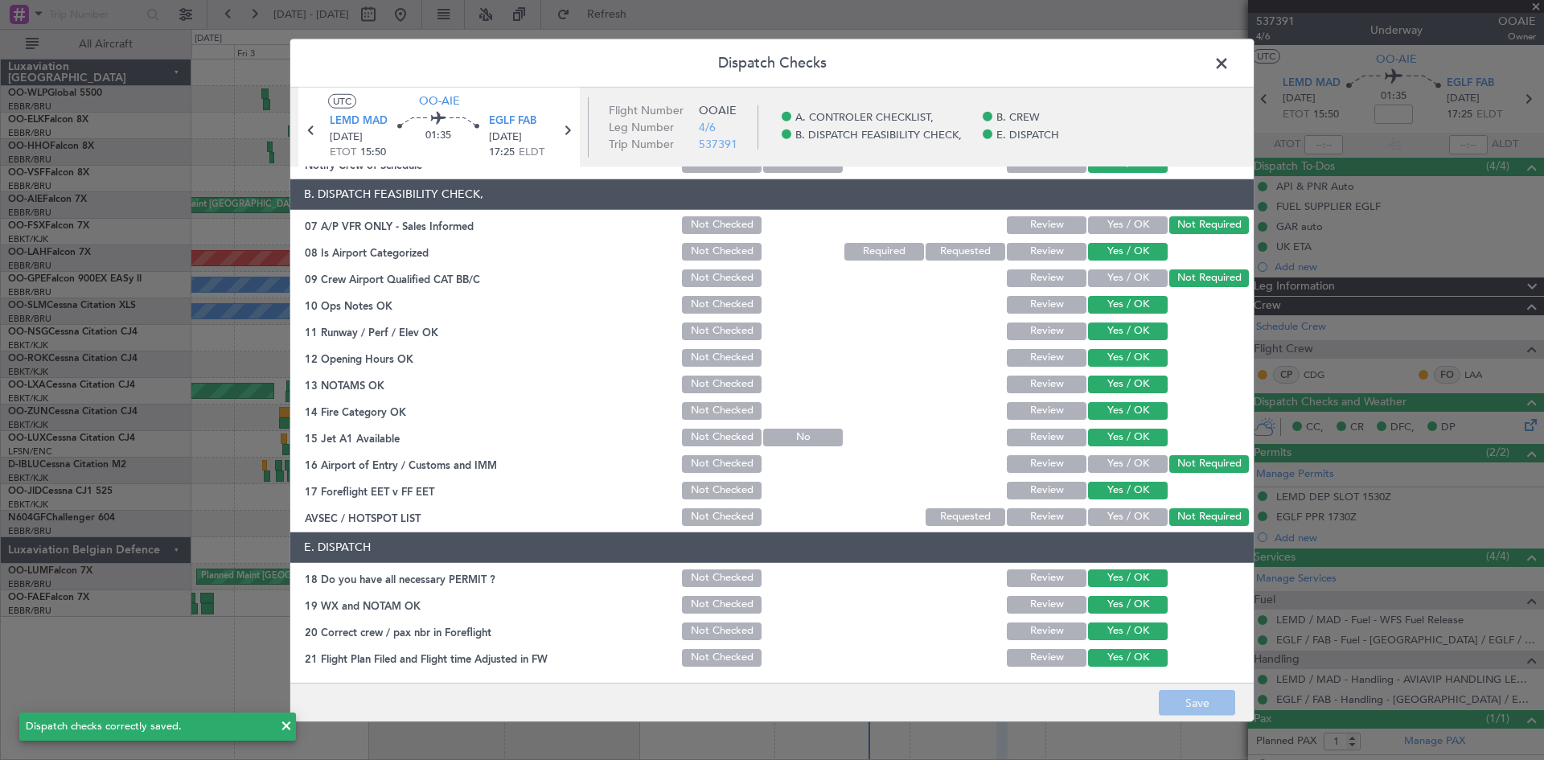
click at [1230, 67] on span at bounding box center [1230, 67] width 0 height 32
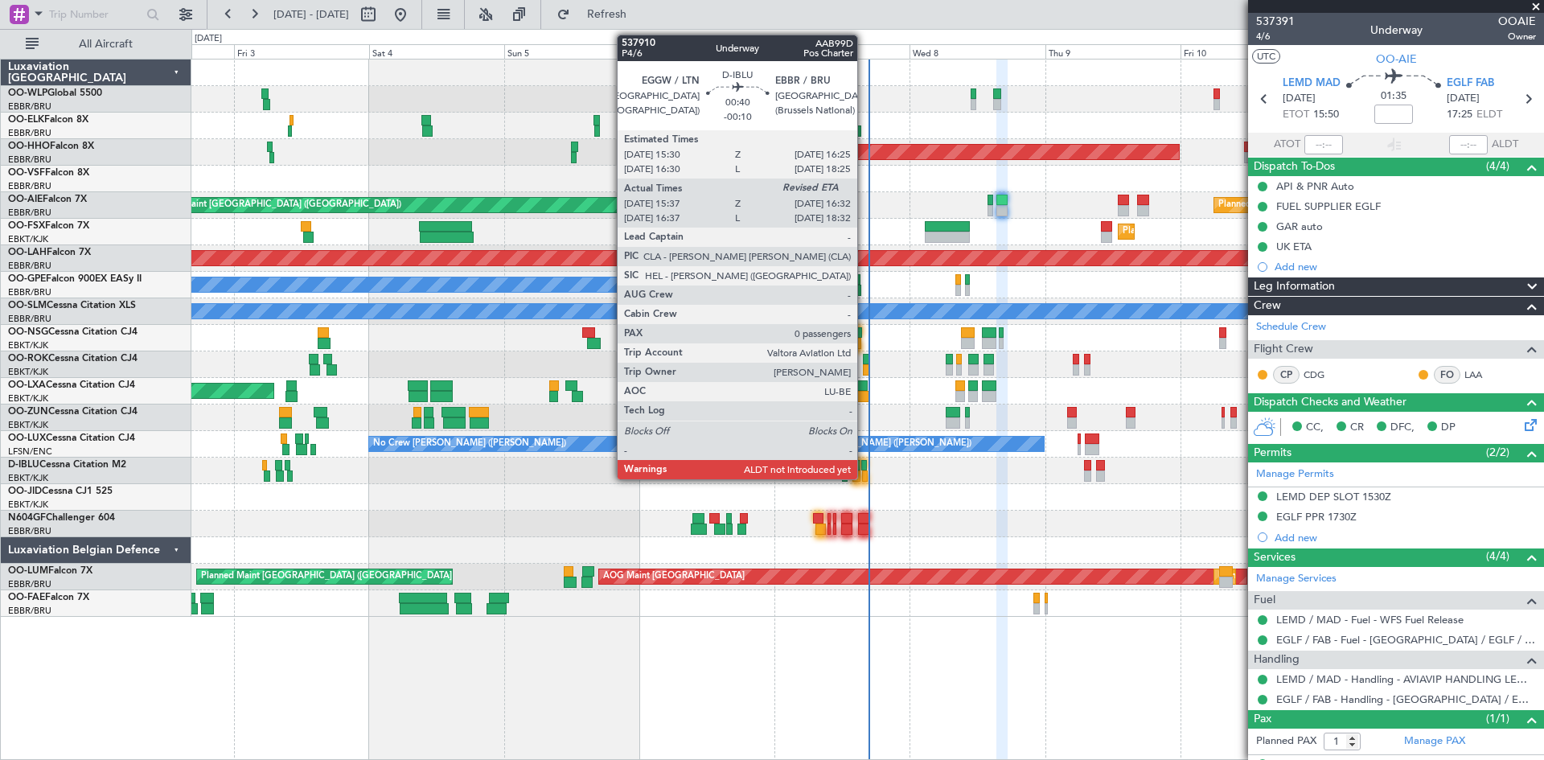
click at [865, 479] on div at bounding box center [865, 476] width 6 height 11
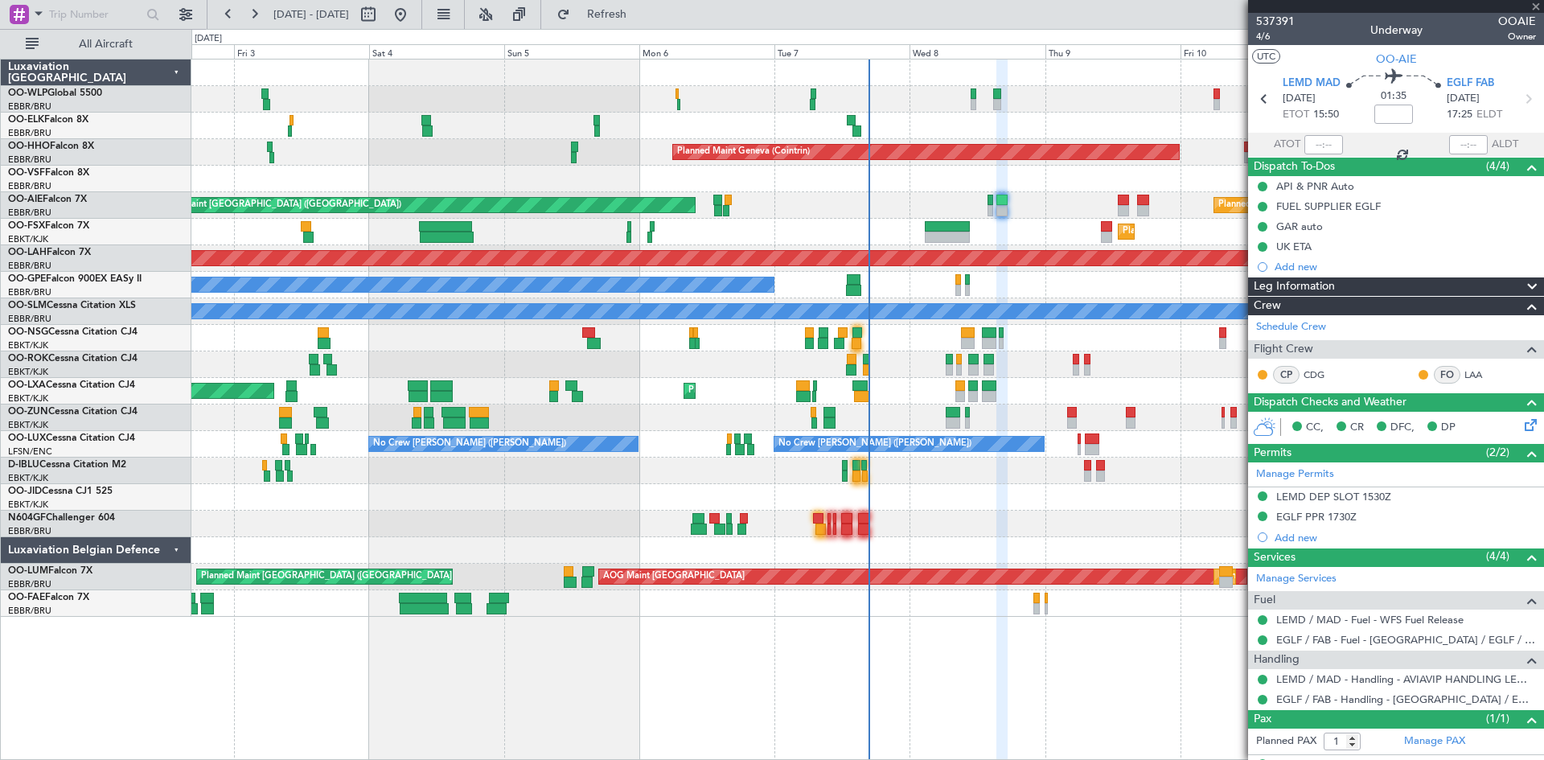
type input "-00:10"
type input "15:47"
type input "0"
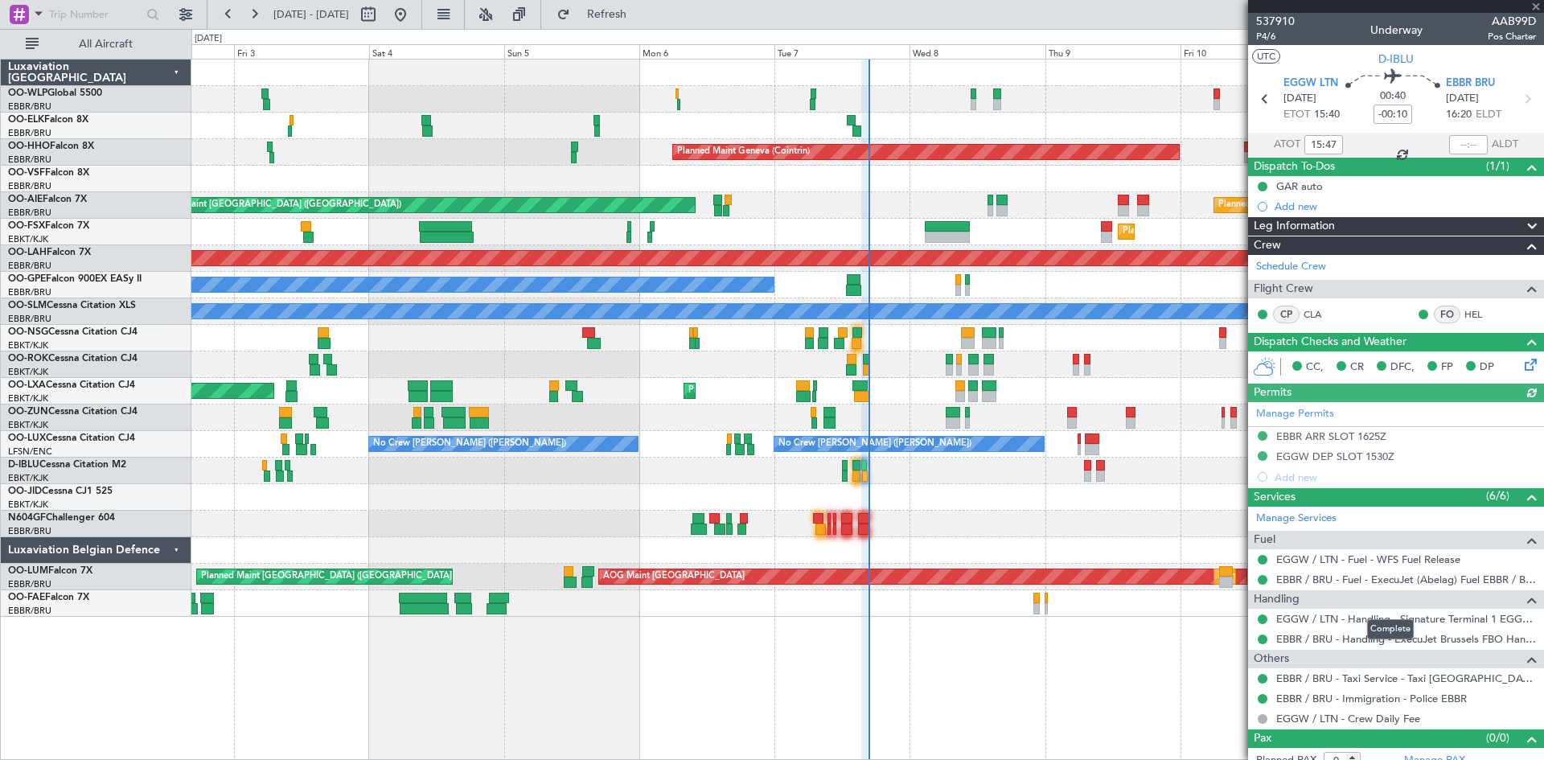
scroll to position [14, 0]
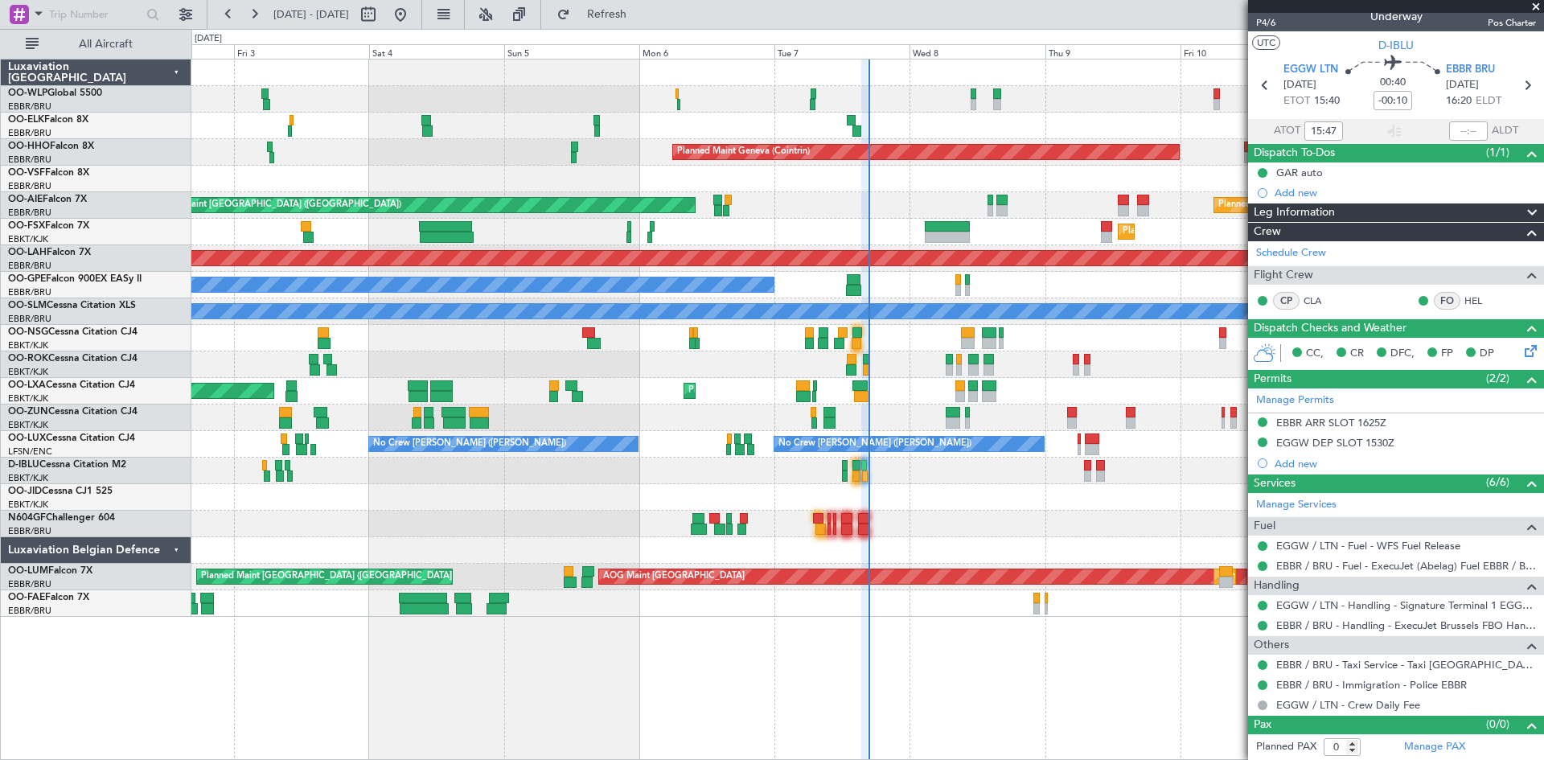
click at [864, 483] on div "Owner [GEOGRAPHIC_DATA]-[GEOGRAPHIC_DATA]" at bounding box center [867, 471] width 1352 height 27
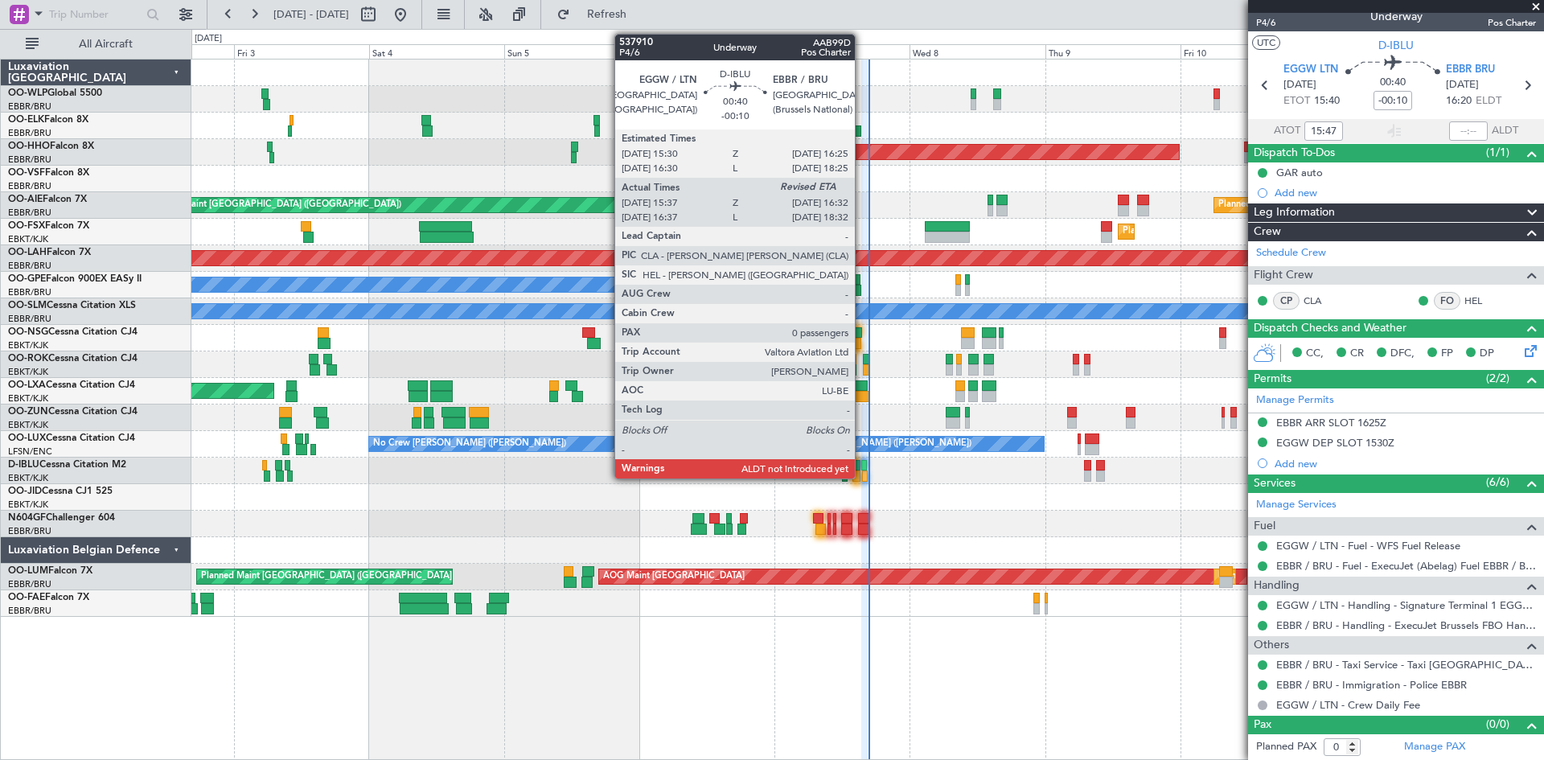
click at [862, 477] on div at bounding box center [865, 476] width 6 height 11
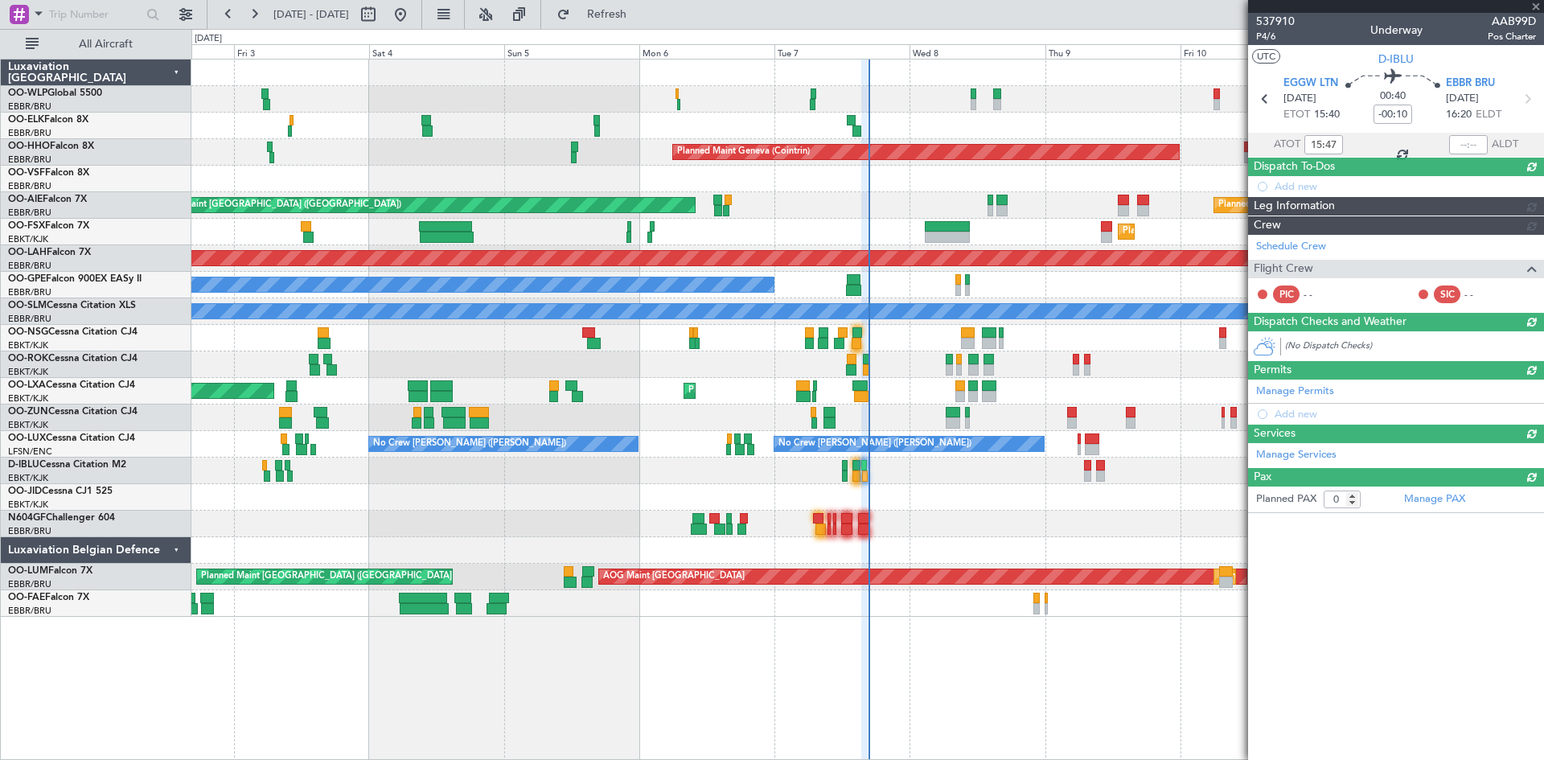
scroll to position [0, 0]
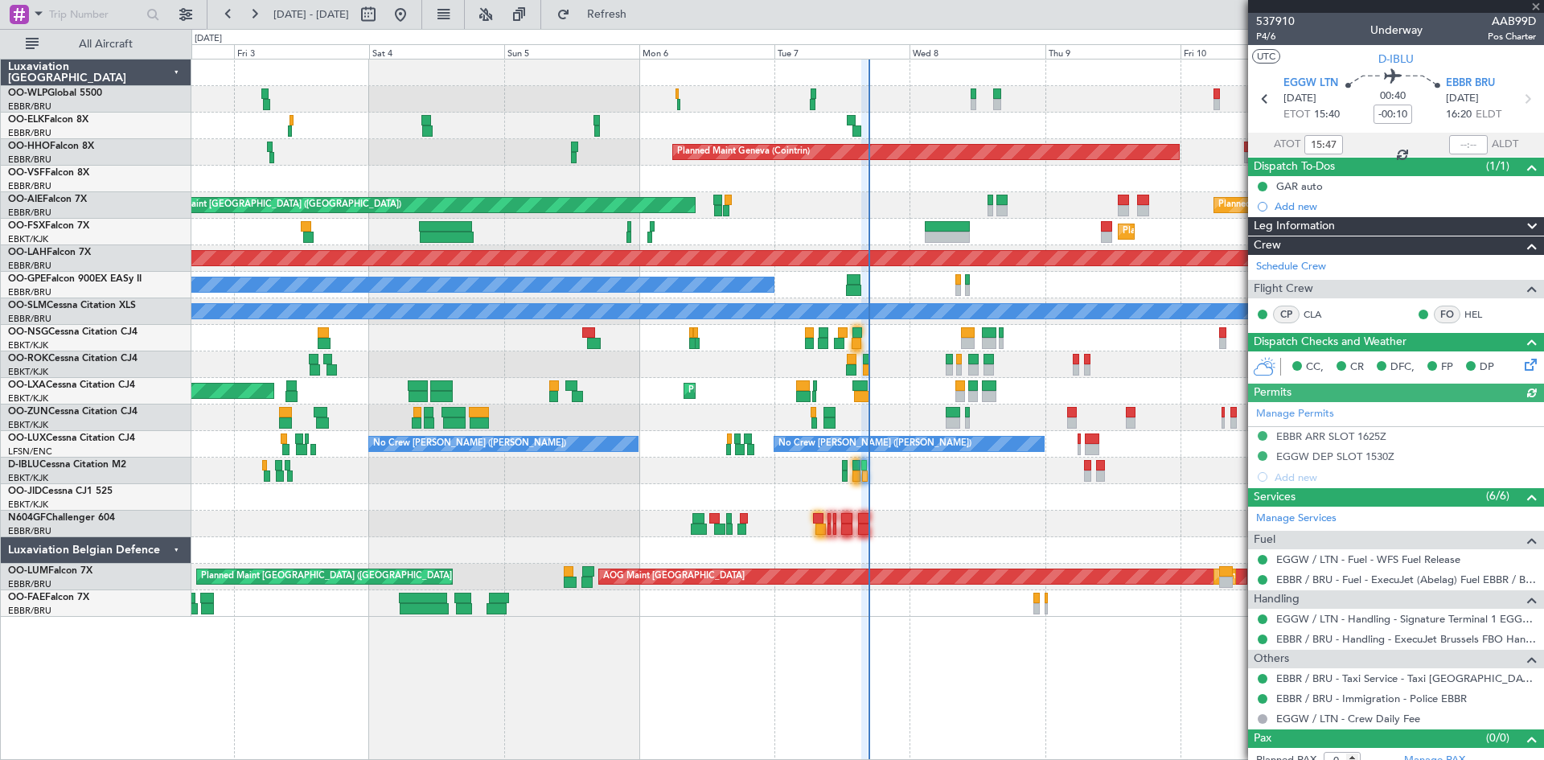
click at [1454, 141] on div at bounding box center [1469, 144] width 39 height 19
click at [1450, 142] on input "text" at bounding box center [1469, 144] width 39 height 19
type input "16:29"
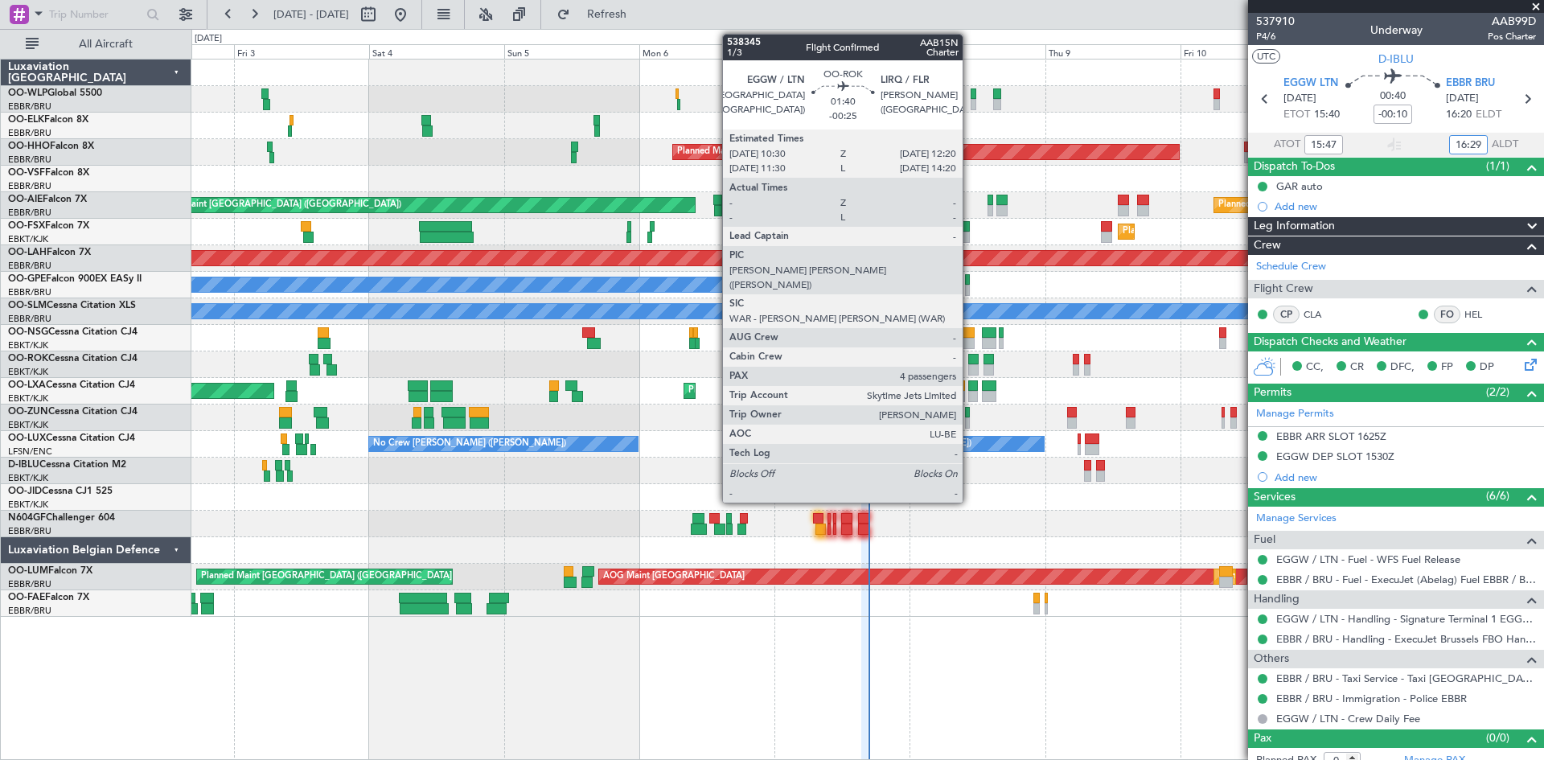
click at [970, 361] on div at bounding box center [973, 359] width 10 height 11
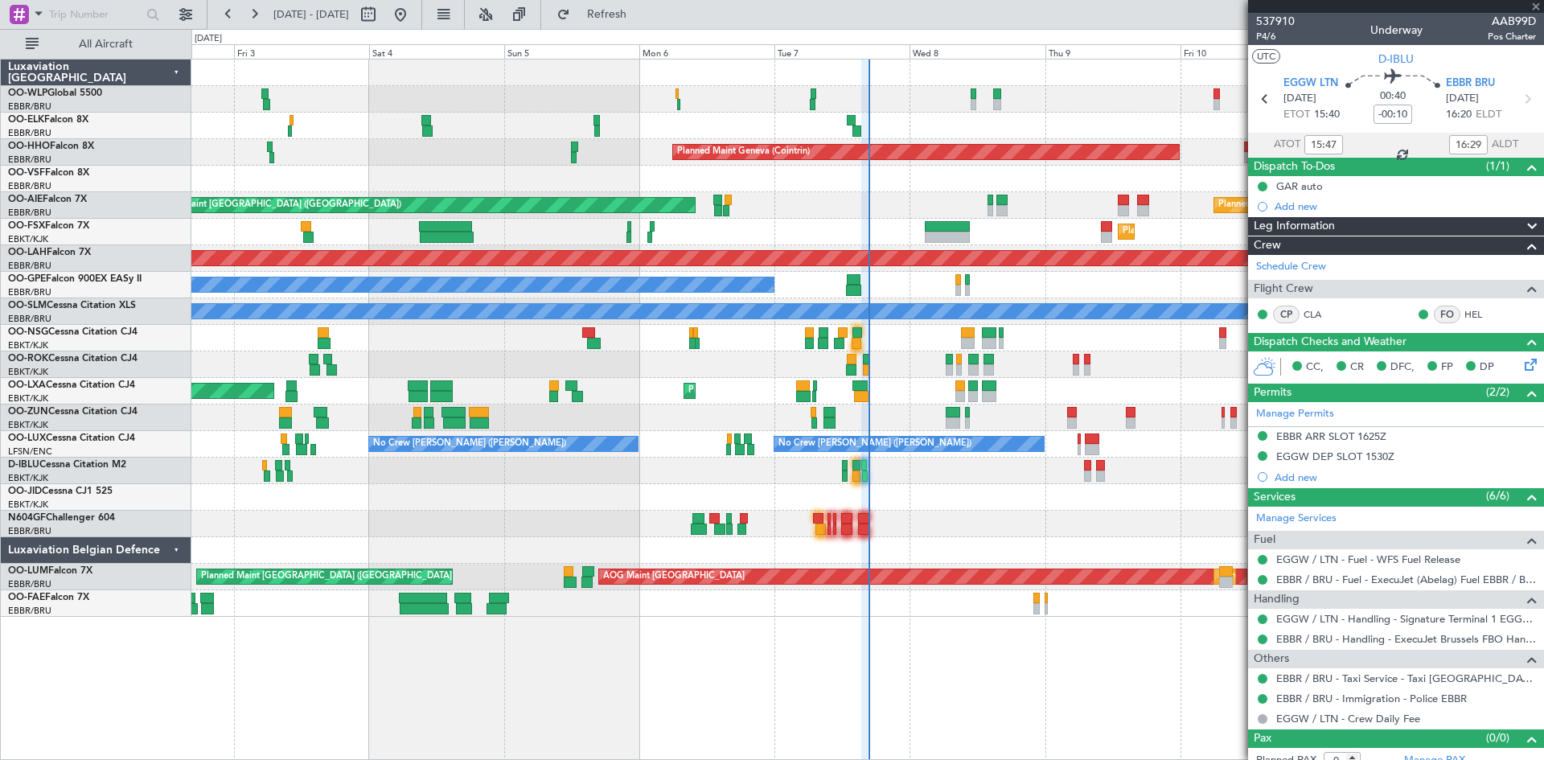
type input "-00:25"
type input "4"
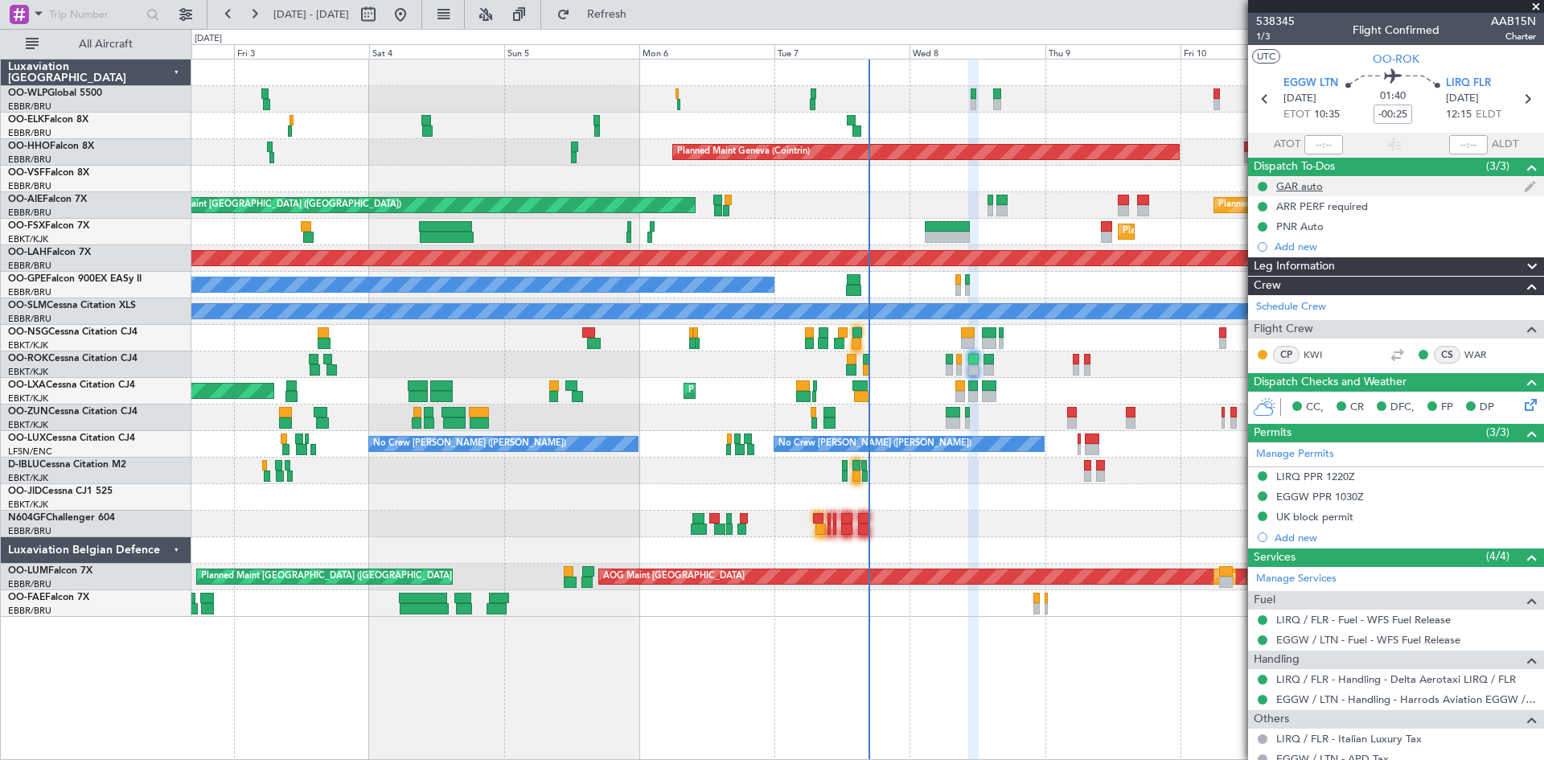
click at [1331, 187] on div "GAR auto" at bounding box center [1396, 186] width 296 height 20
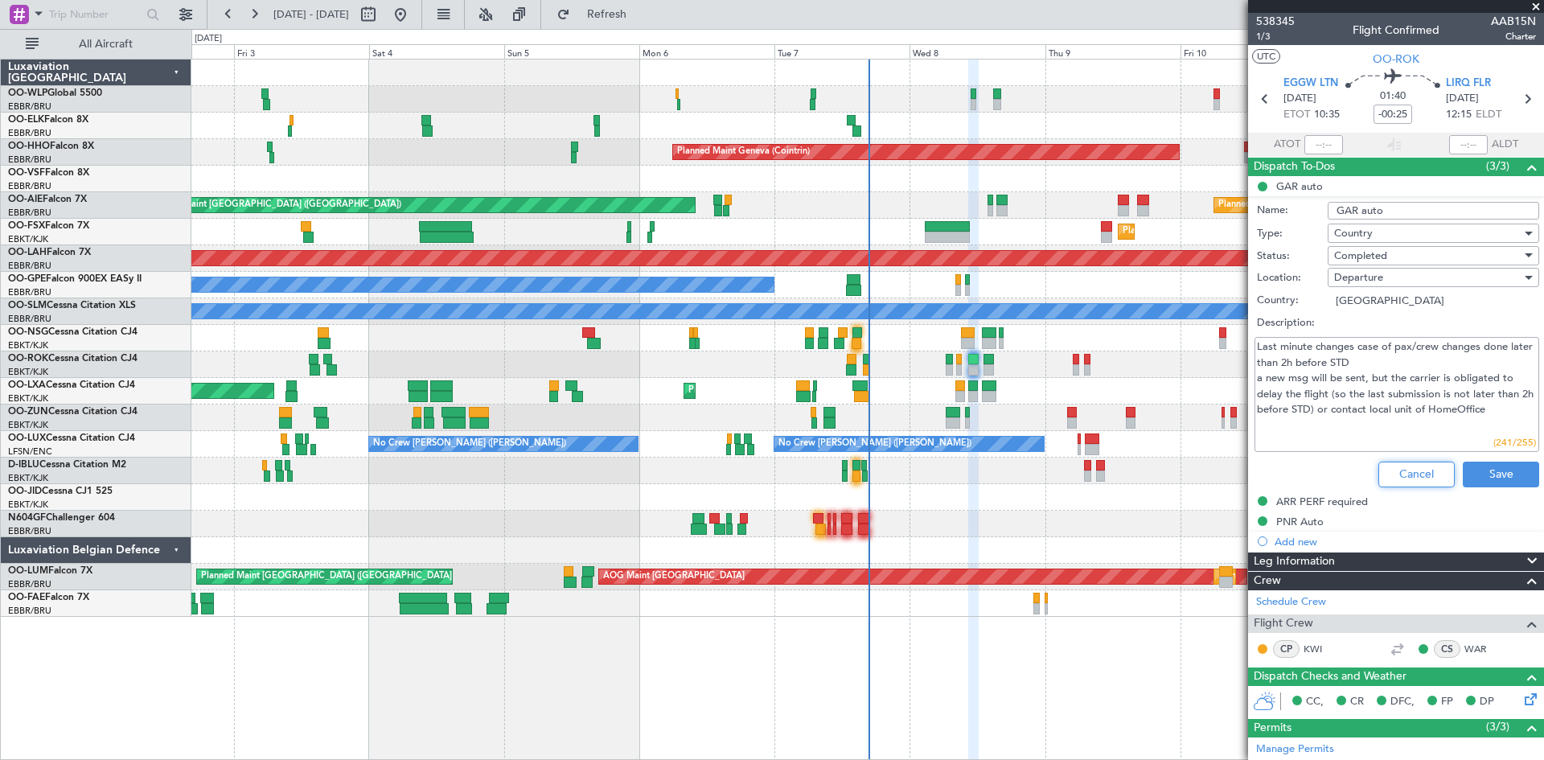
click at [1408, 470] on button "Cancel" at bounding box center [1417, 475] width 76 height 26
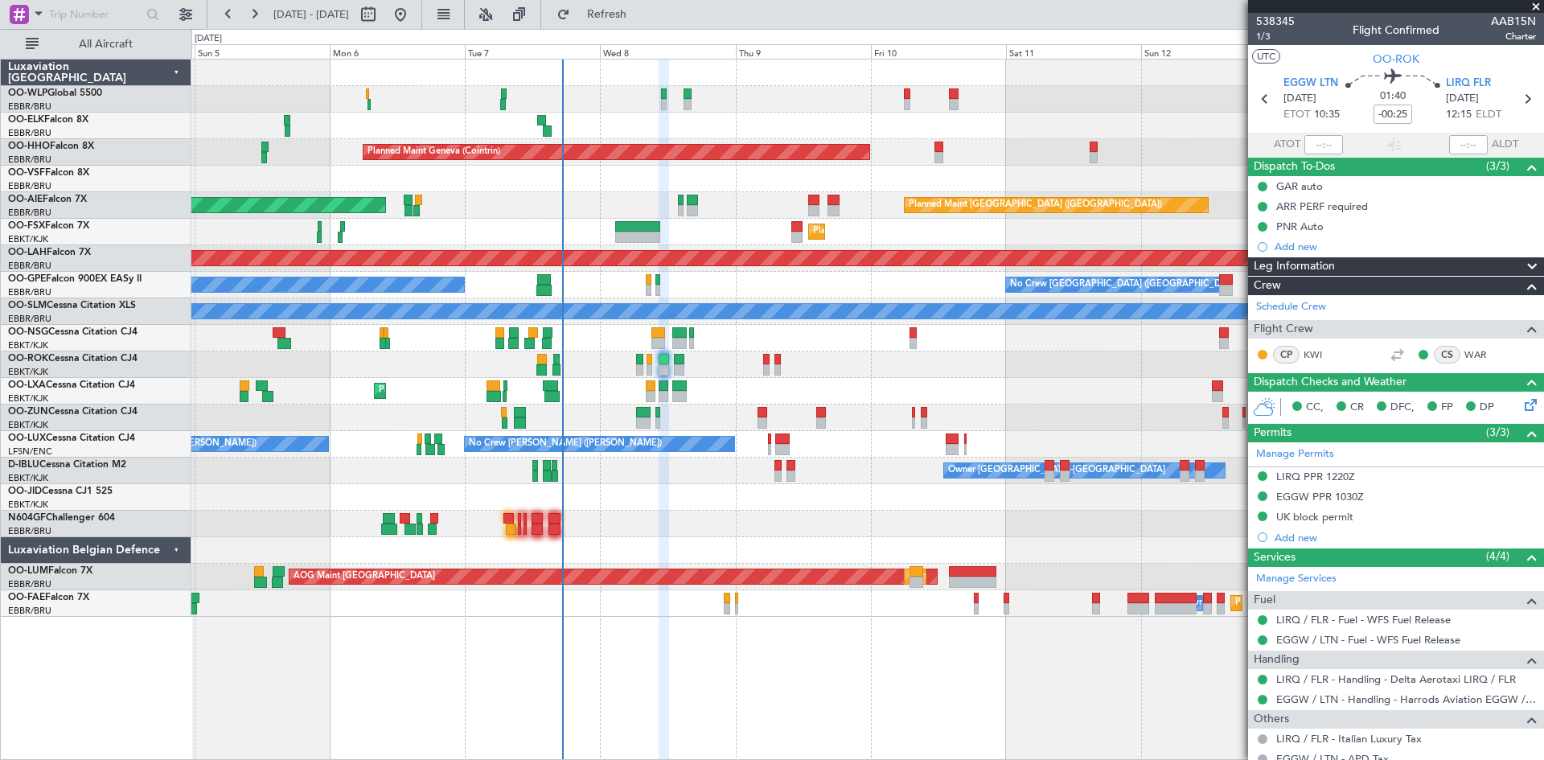
click at [861, 476] on div "Planned Maint Milan (Linate) Planned Maint Geneva (Cointrin) Unplanned Maint Lo…" at bounding box center [867, 338] width 1352 height 557
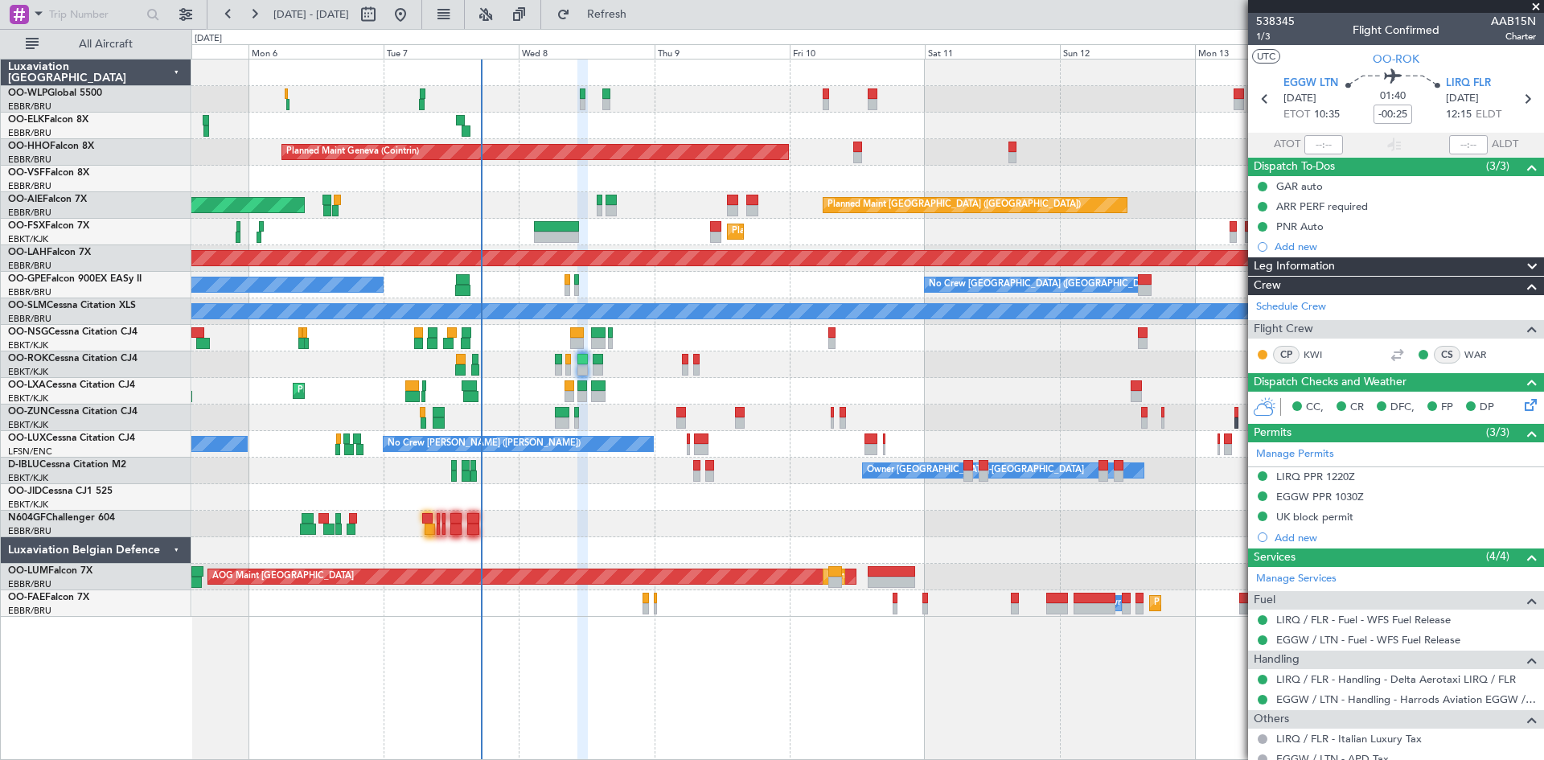
click at [935, 401] on div "Planned Maint Kortrijk-[GEOGRAPHIC_DATA] AOG Maint [GEOGRAPHIC_DATA]" at bounding box center [867, 391] width 1352 height 27
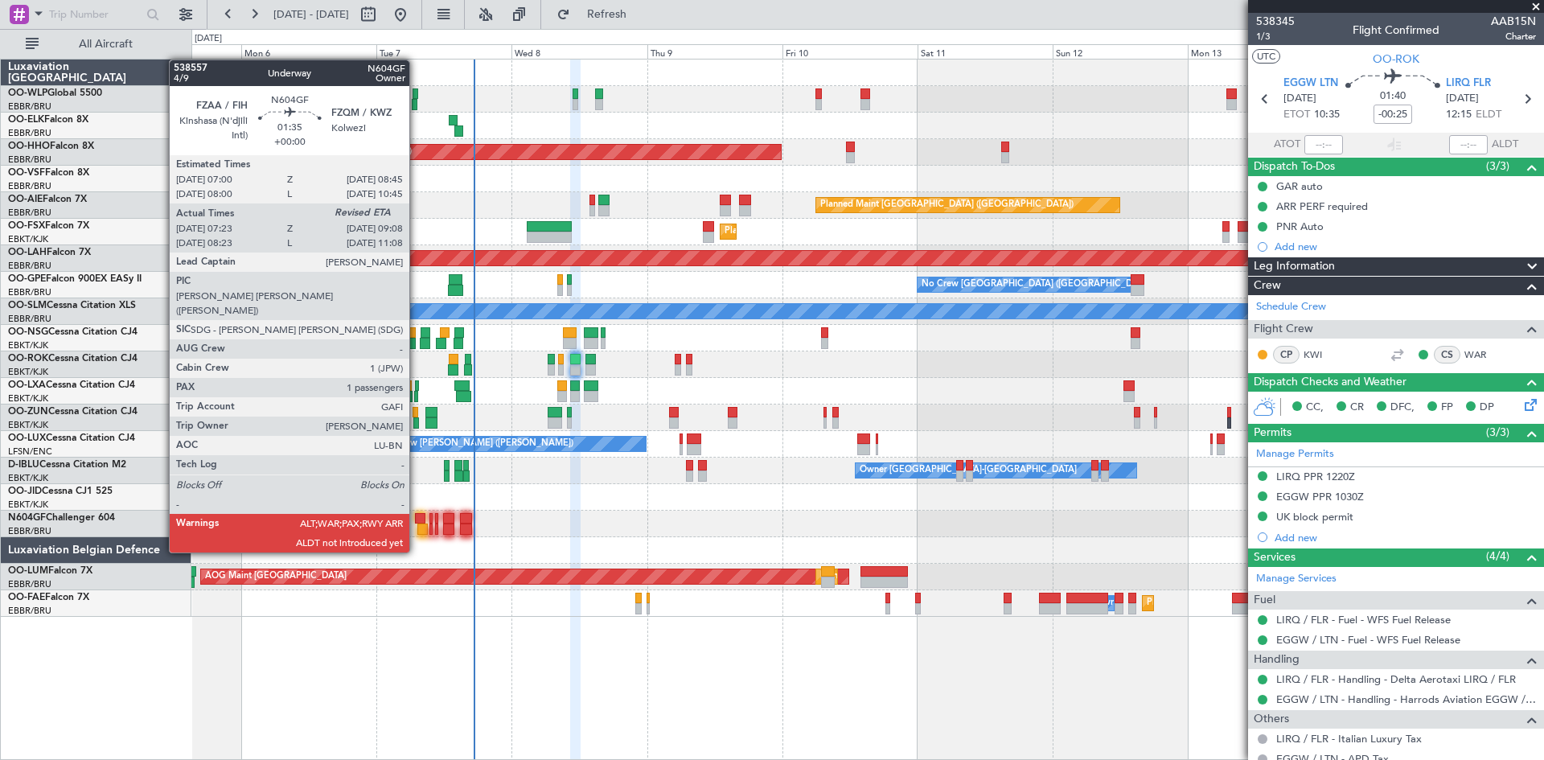
click at [417, 522] on div at bounding box center [420, 518] width 10 height 11
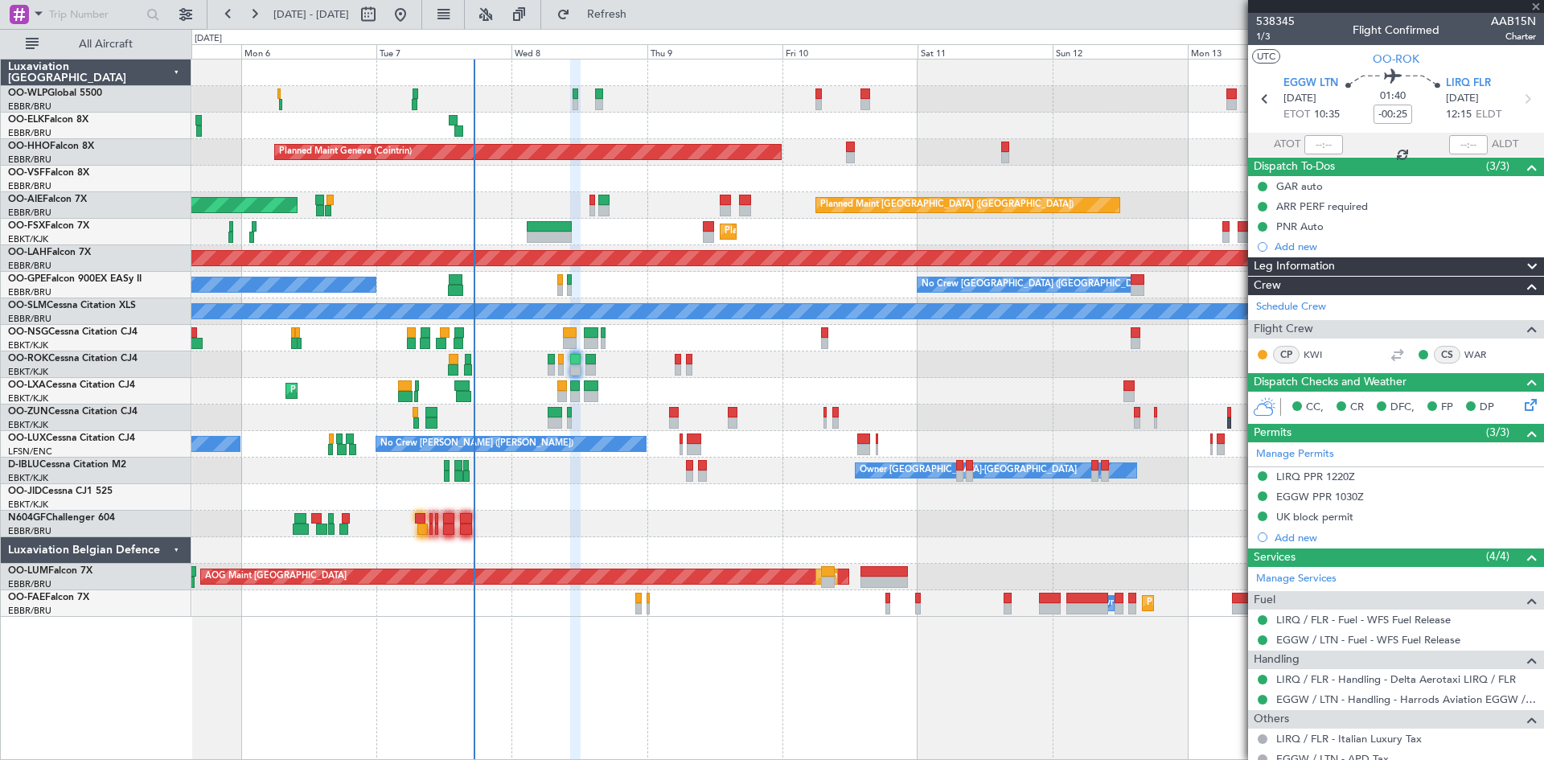
type input "07:28"
type input "1"
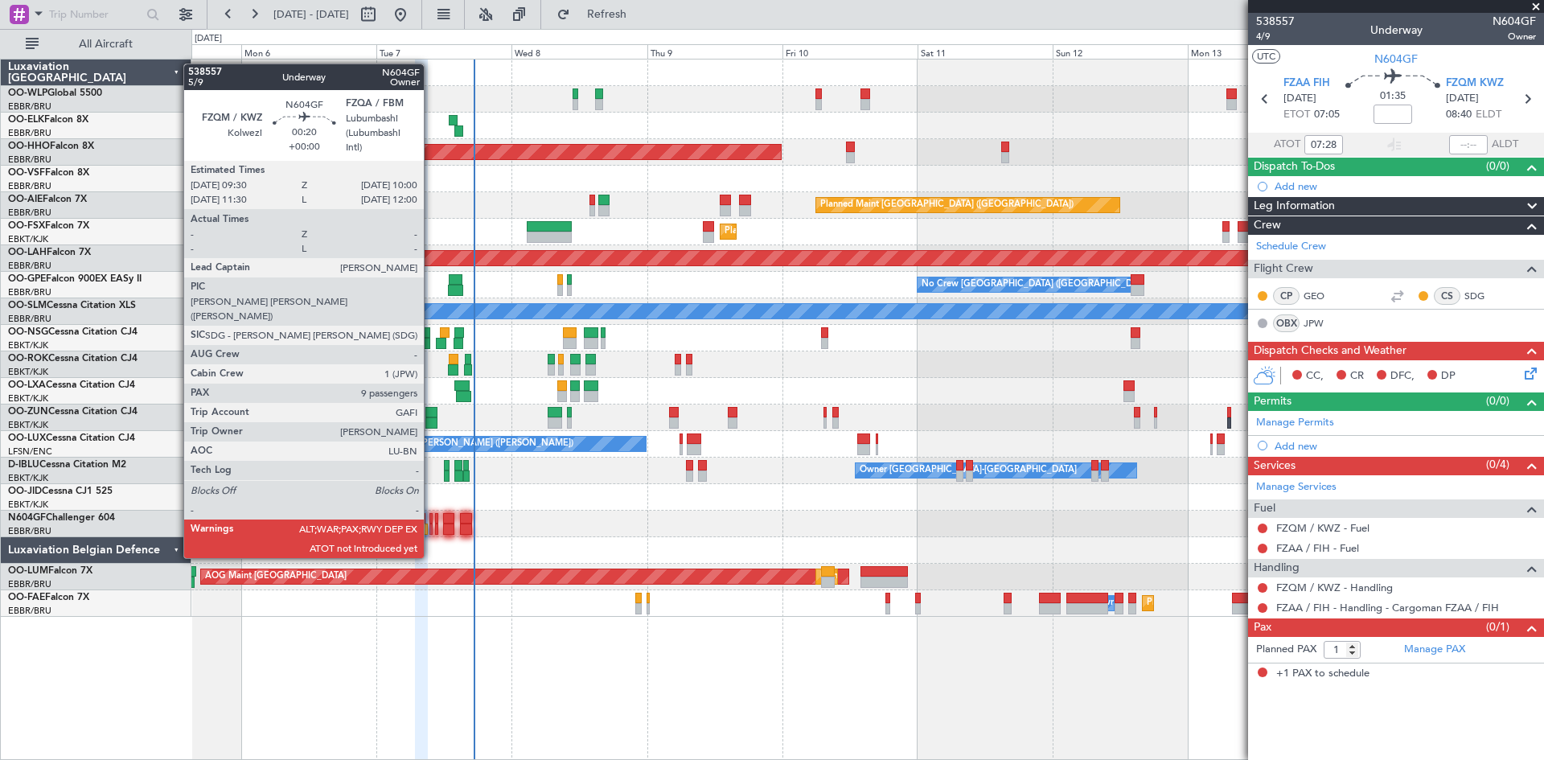
click at [431, 528] on div at bounding box center [431, 529] width 3 height 11
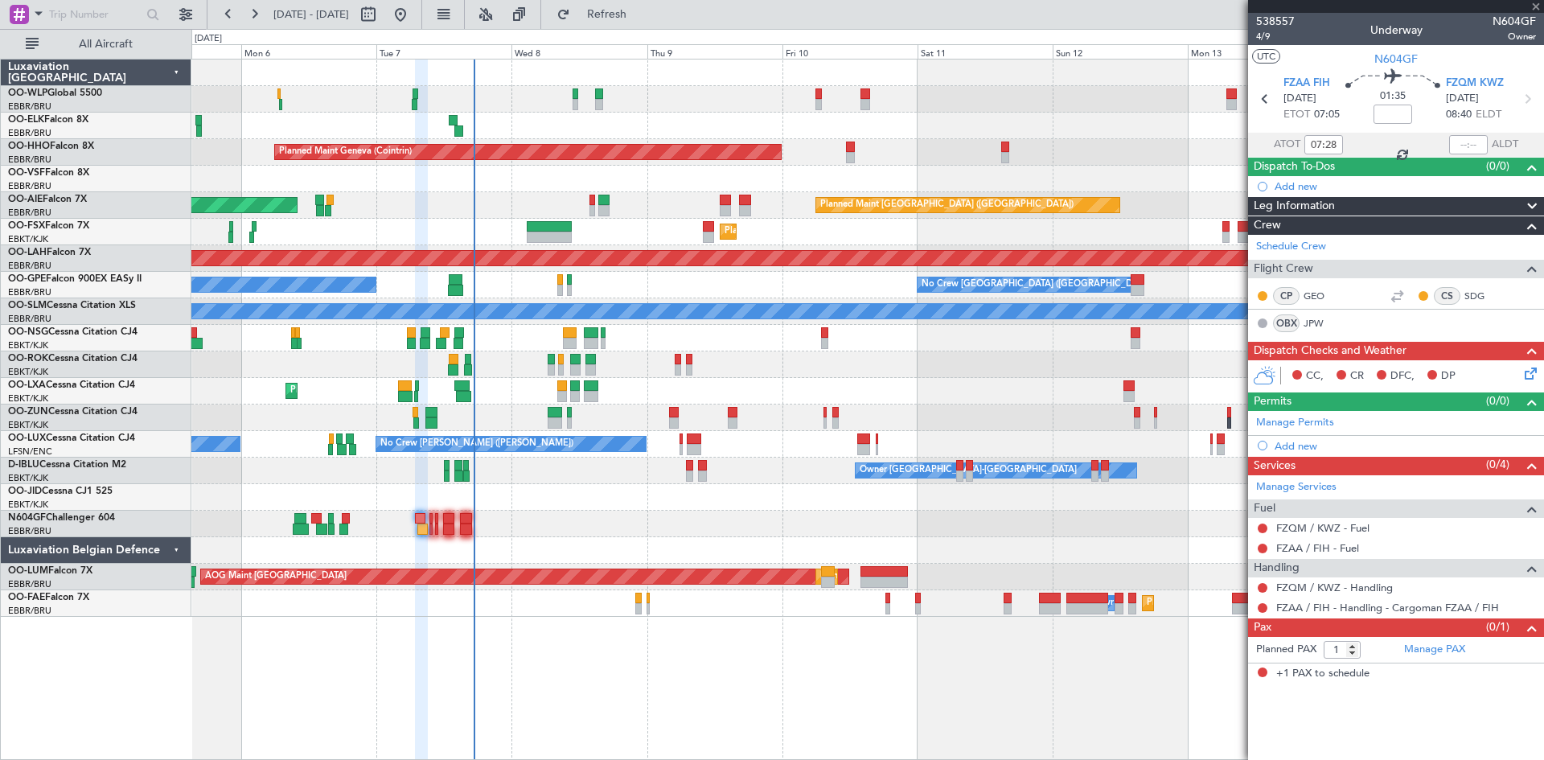
type input "9"
click at [1327, 138] on input "text" at bounding box center [1324, 144] width 39 height 19
type input "1"
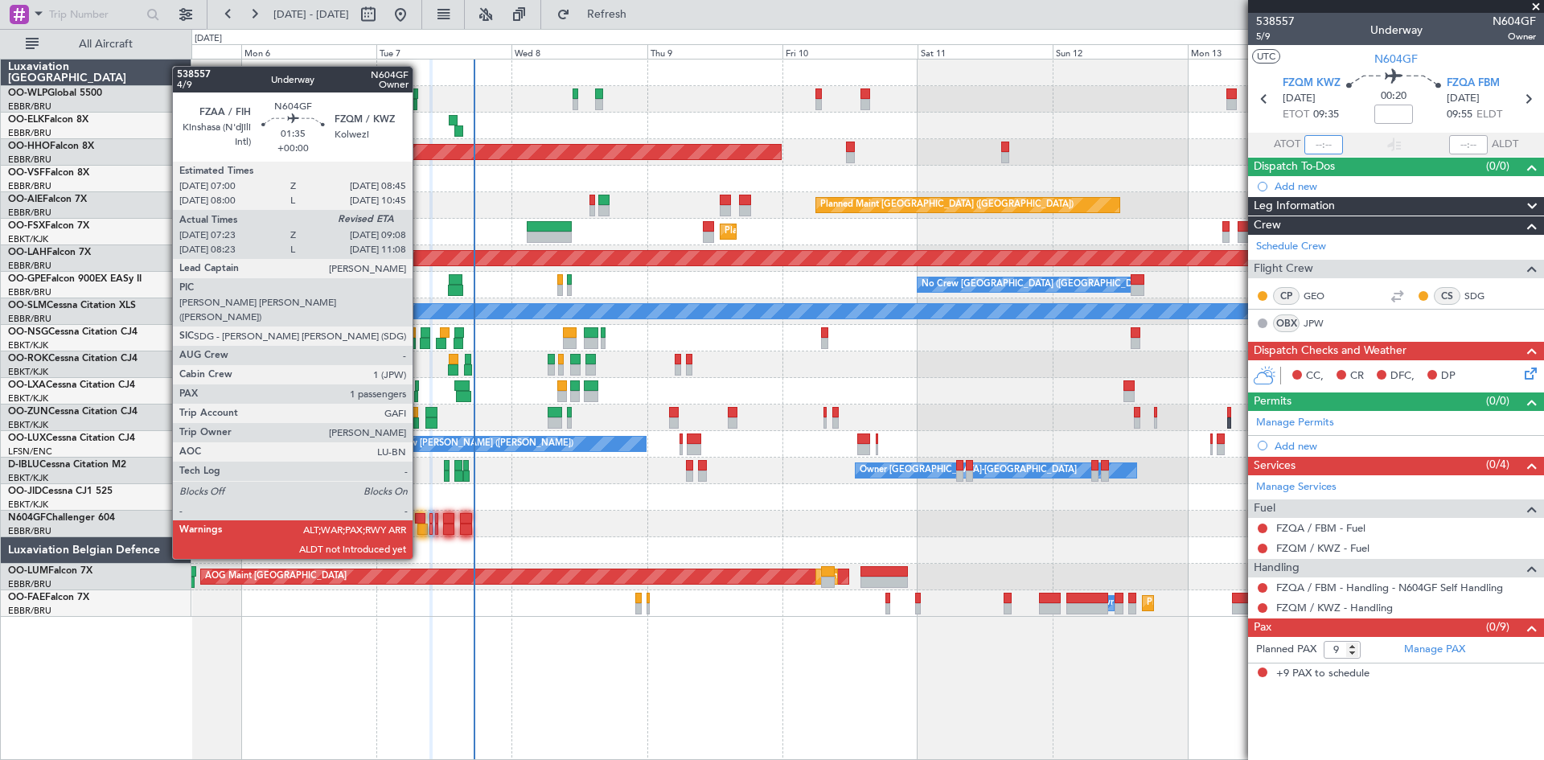
click at [420, 528] on div at bounding box center [422, 529] width 10 height 11
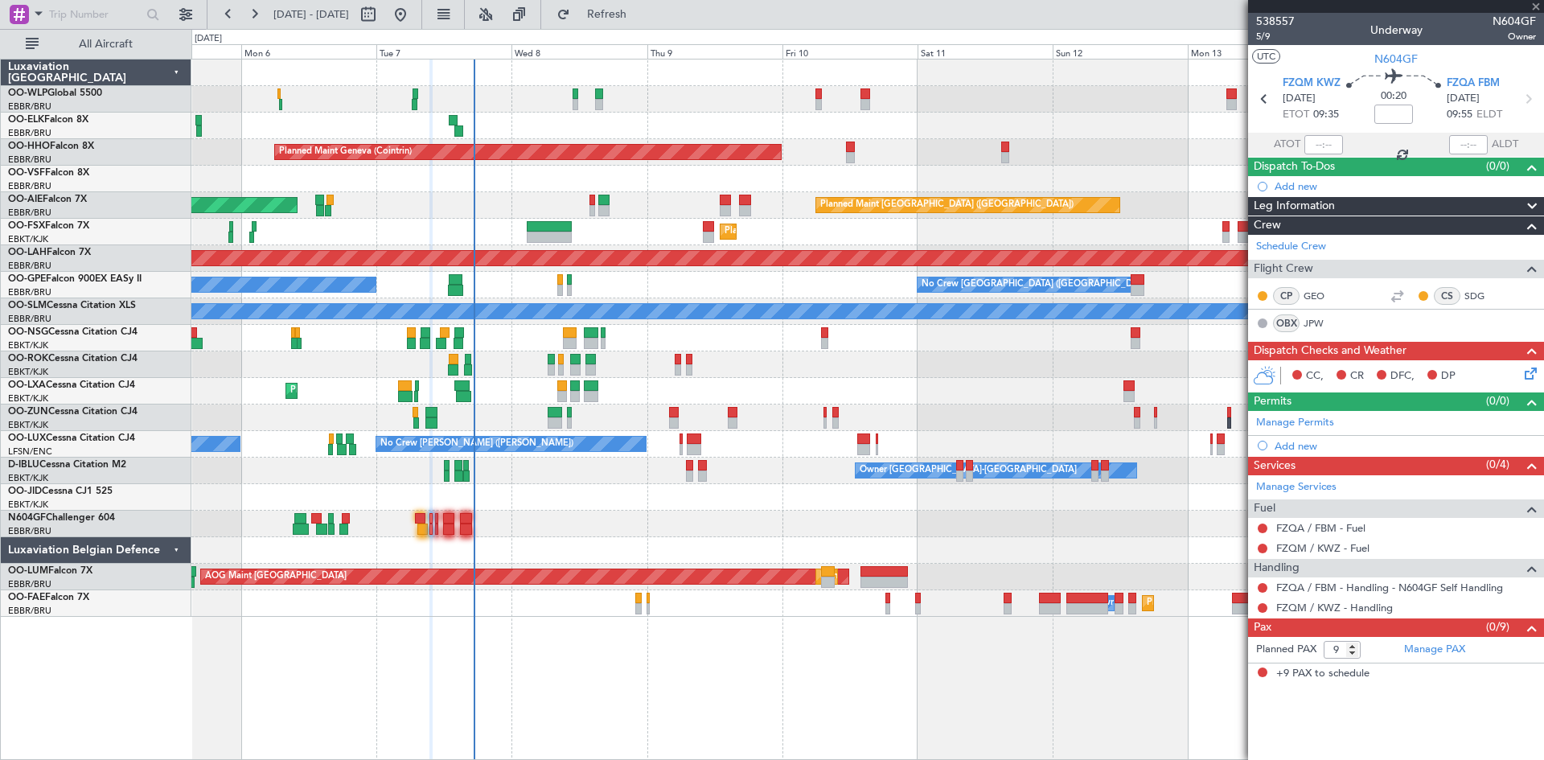
type input "07:28"
type input "1"
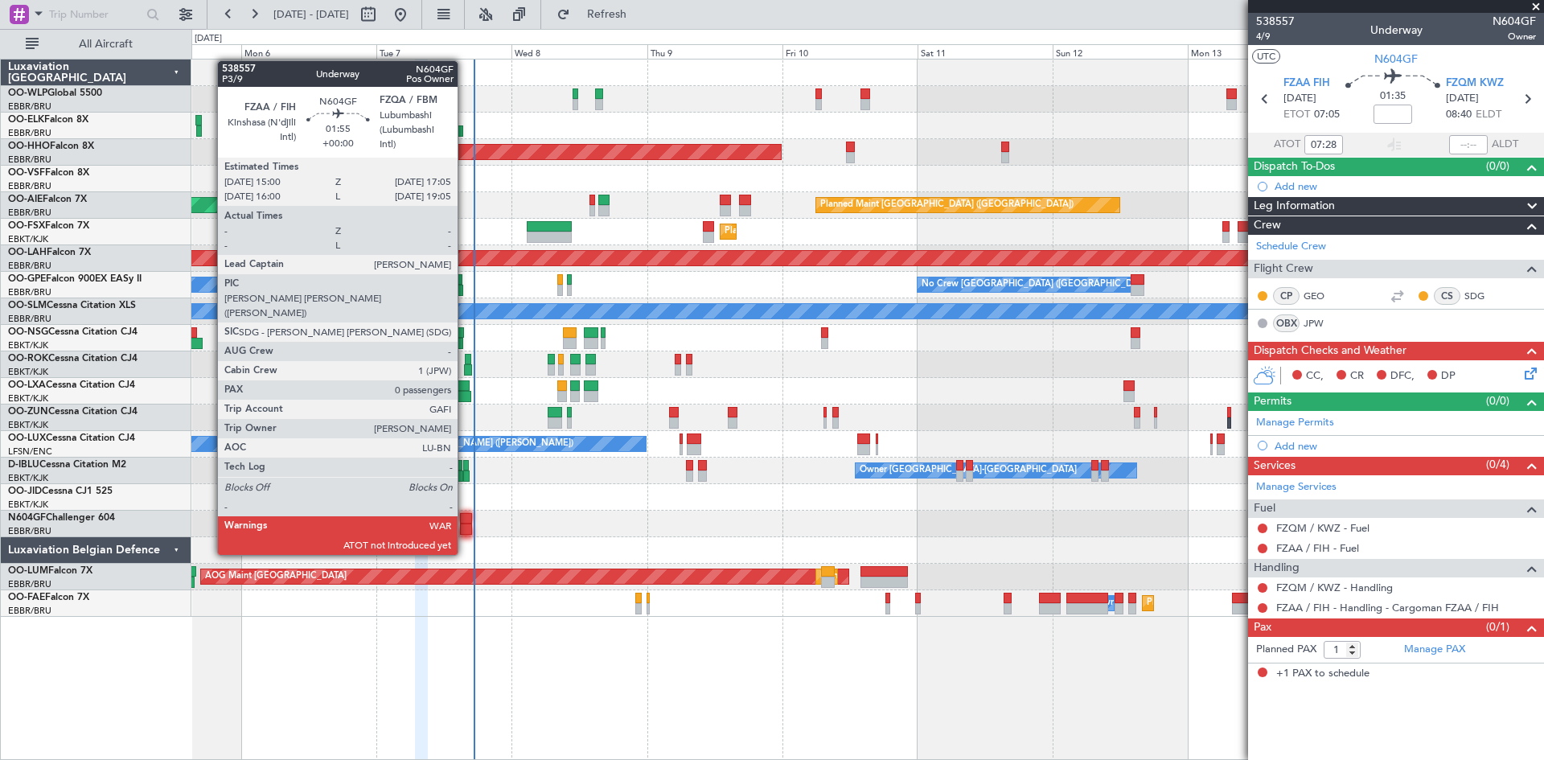
click at [465, 524] on div at bounding box center [466, 529] width 12 height 11
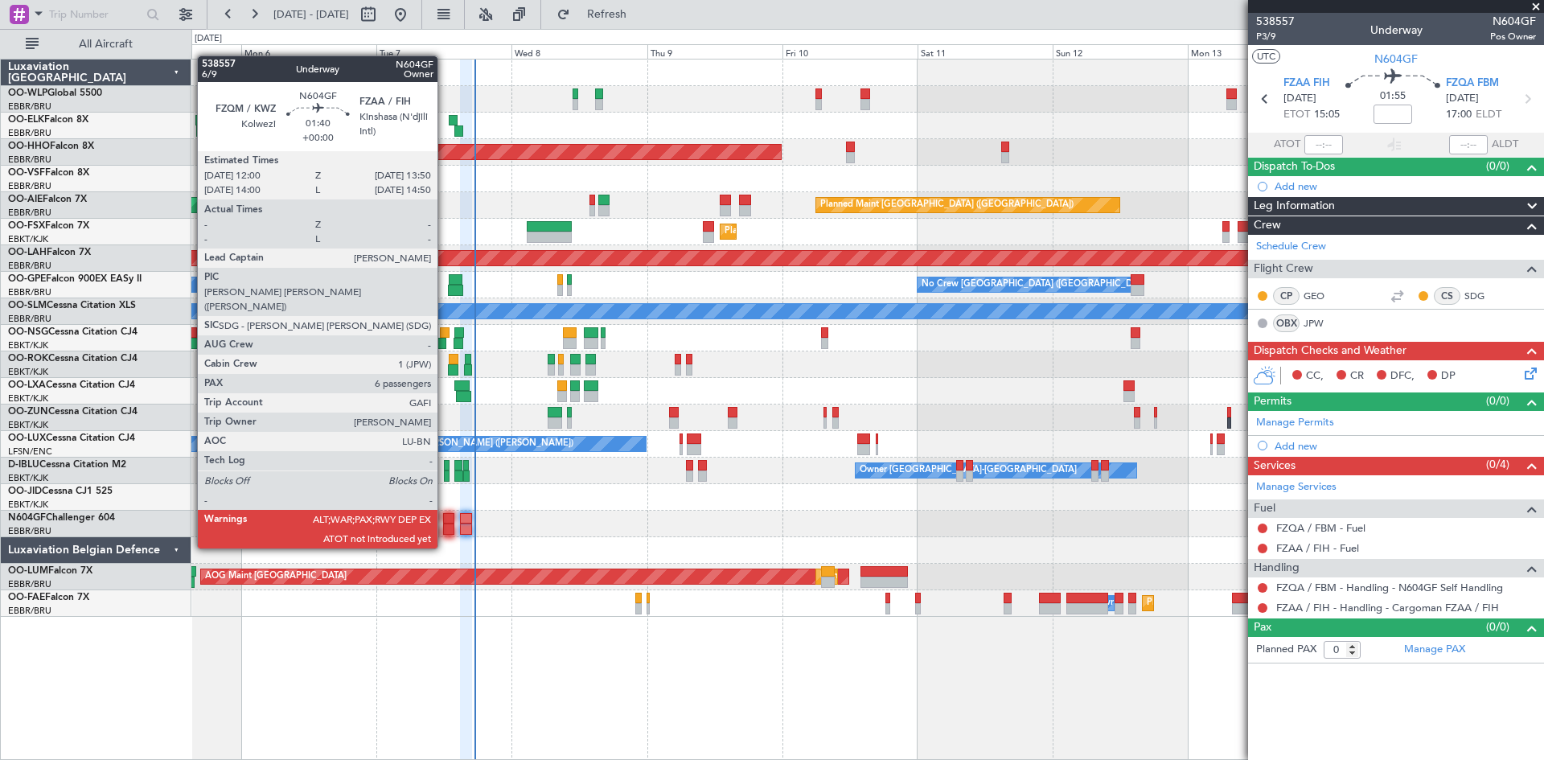
click at [445, 518] on div at bounding box center [448, 518] width 10 height 11
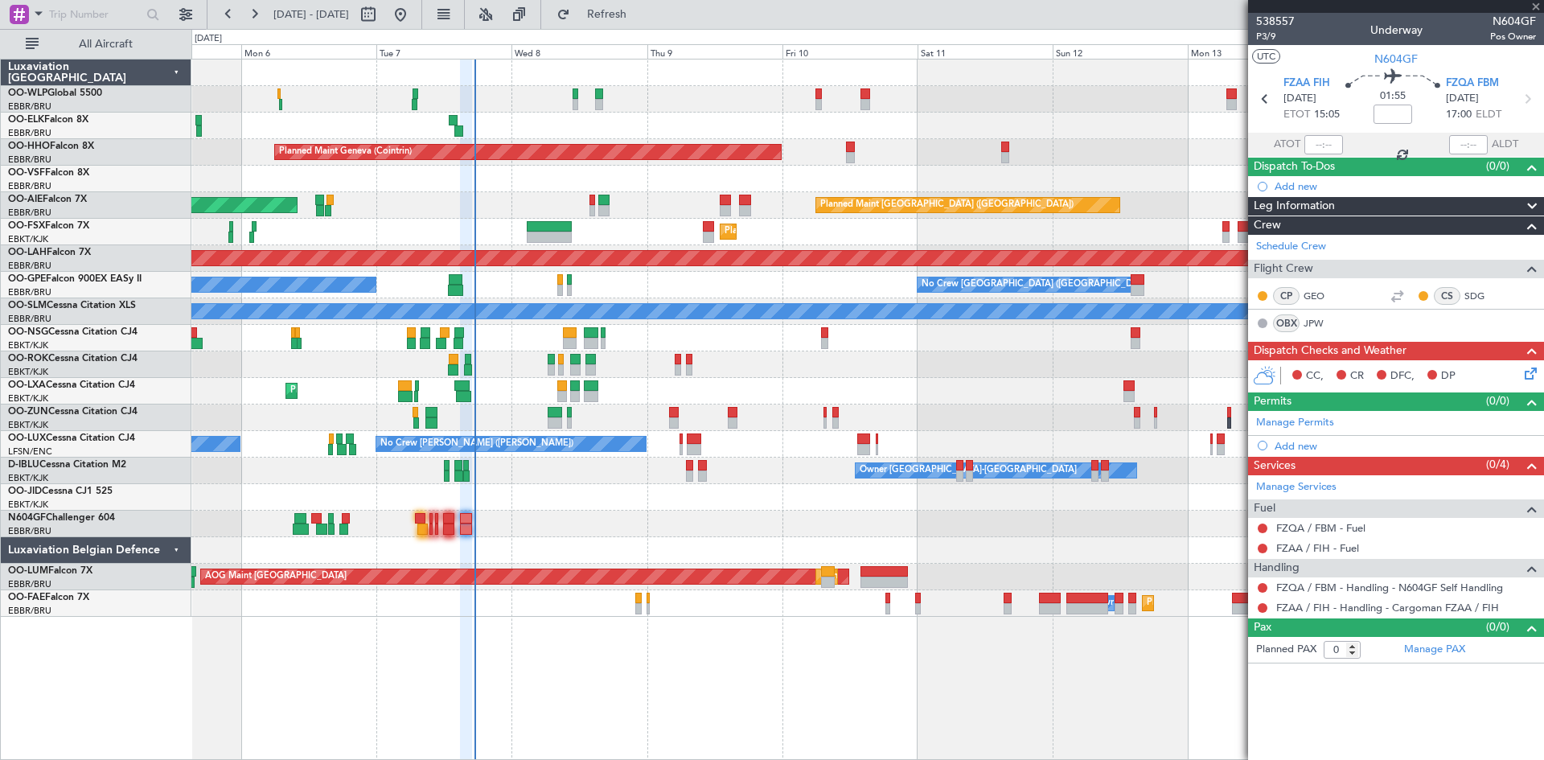
type input "6"
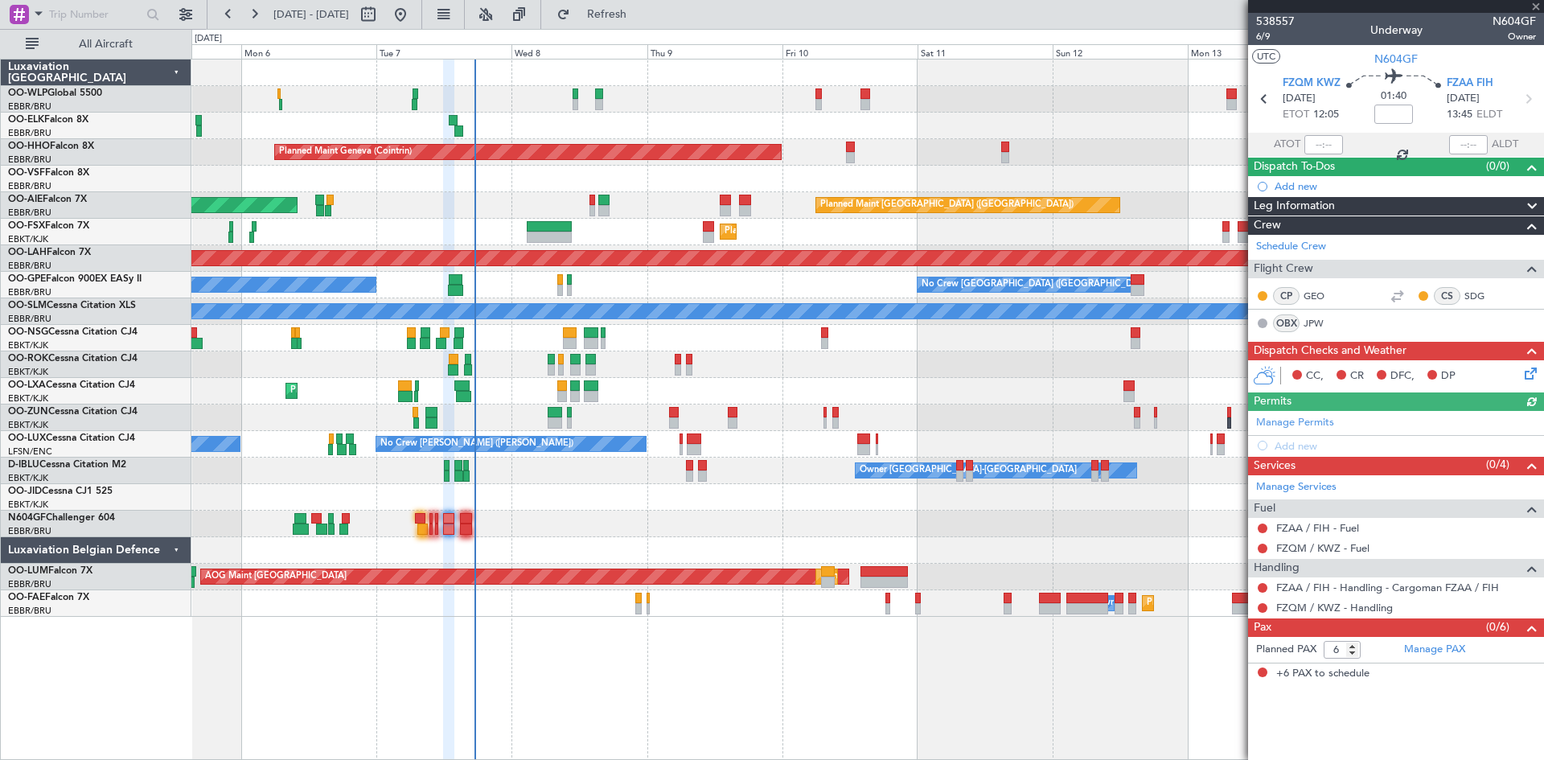
click at [1462, 150] on div at bounding box center [1469, 144] width 39 height 19
click at [1466, 147] on div at bounding box center [1469, 144] width 39 height 19
click at [1459, 138] on div at bounding box center [1469, 144] width 39 height 19
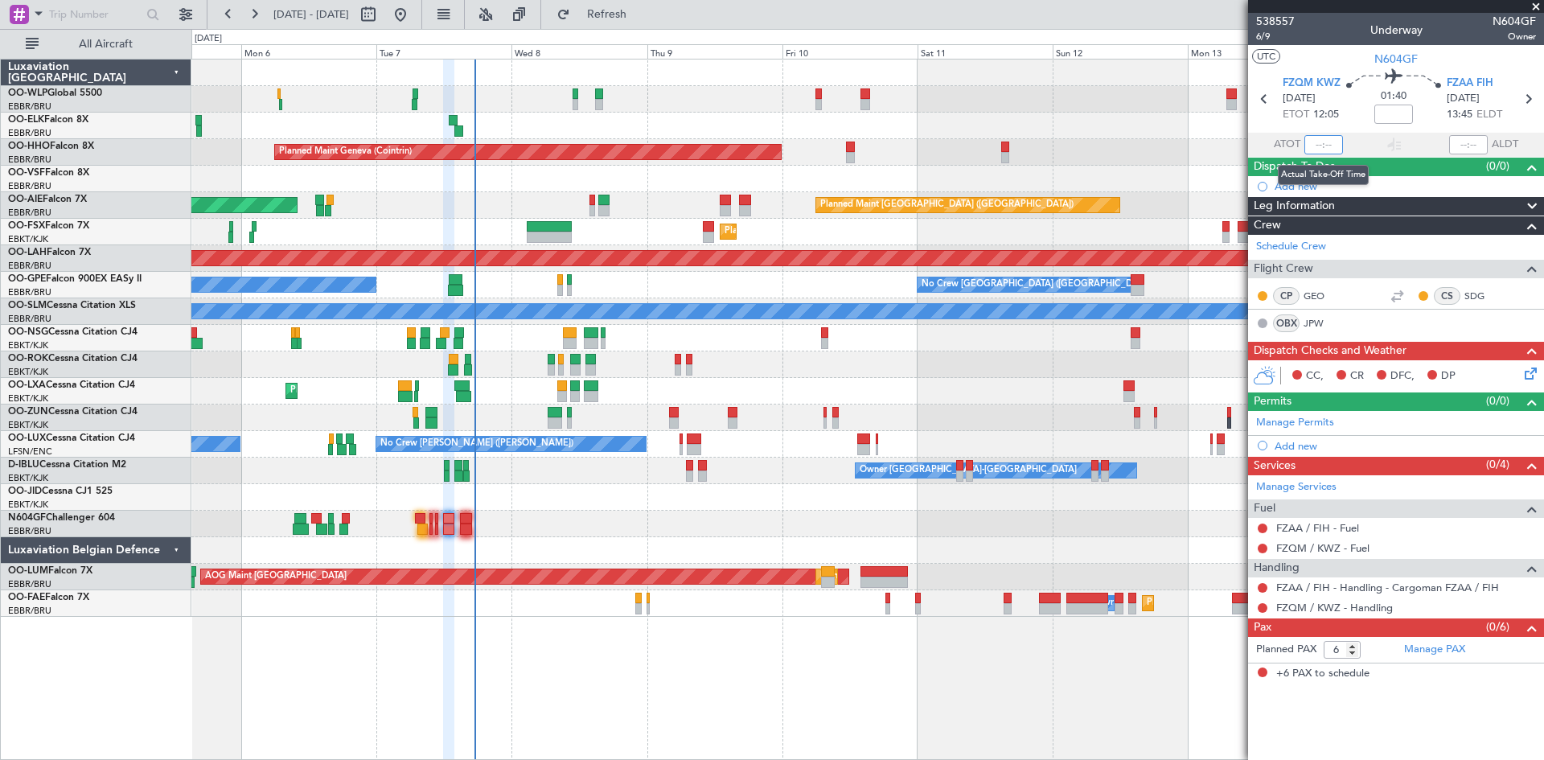
click at [1318, 147] on input "text" at bounding box center [1324, 144] width 39 height 19
type input "12:05"
click at [1464, 146] on input "text" at bounding box center [1469, 144] width 39 height 19
type input "13:46"
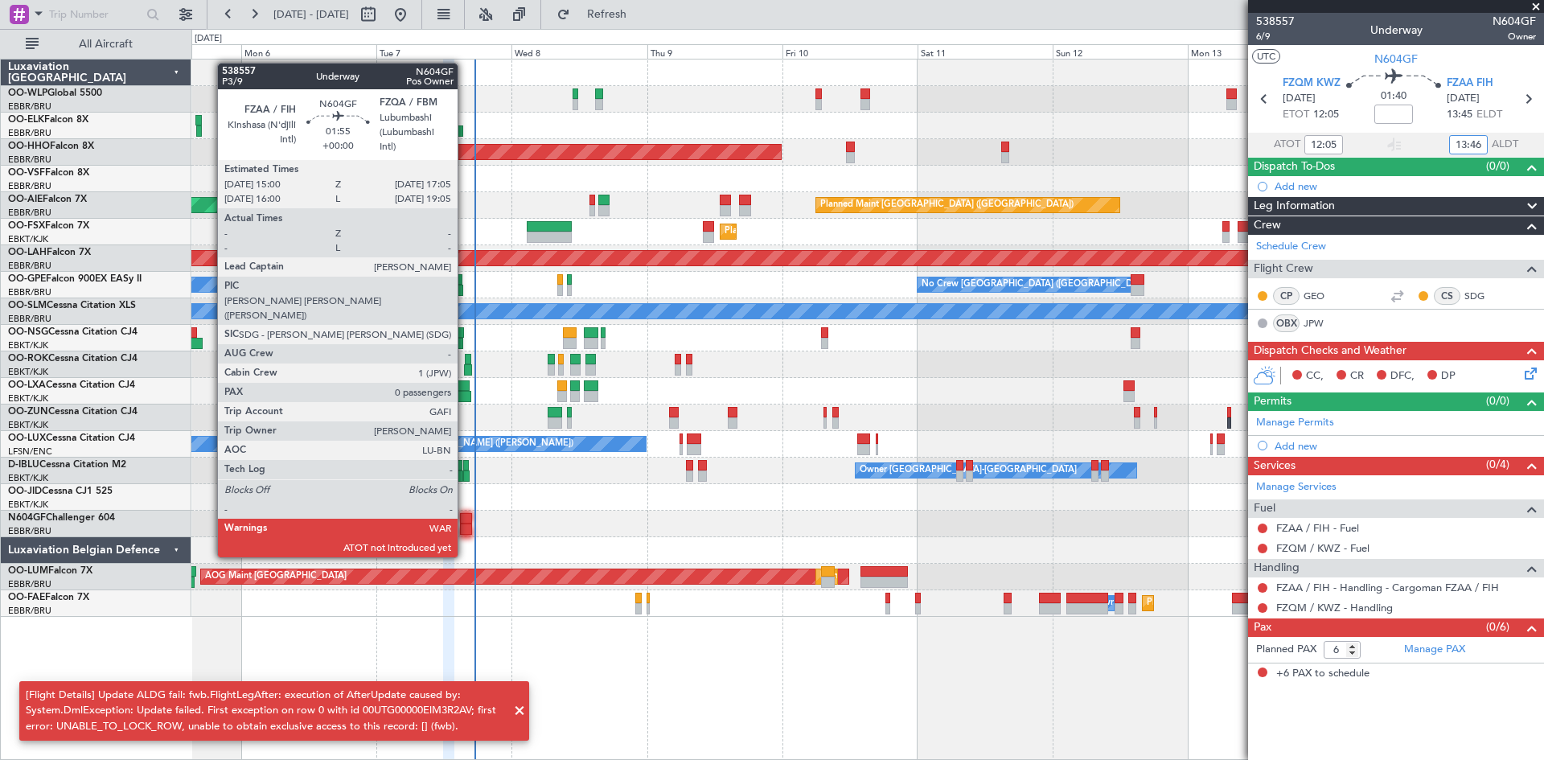
click at [465, 527] on div at bounding box center [466, 529] width 12 height 11
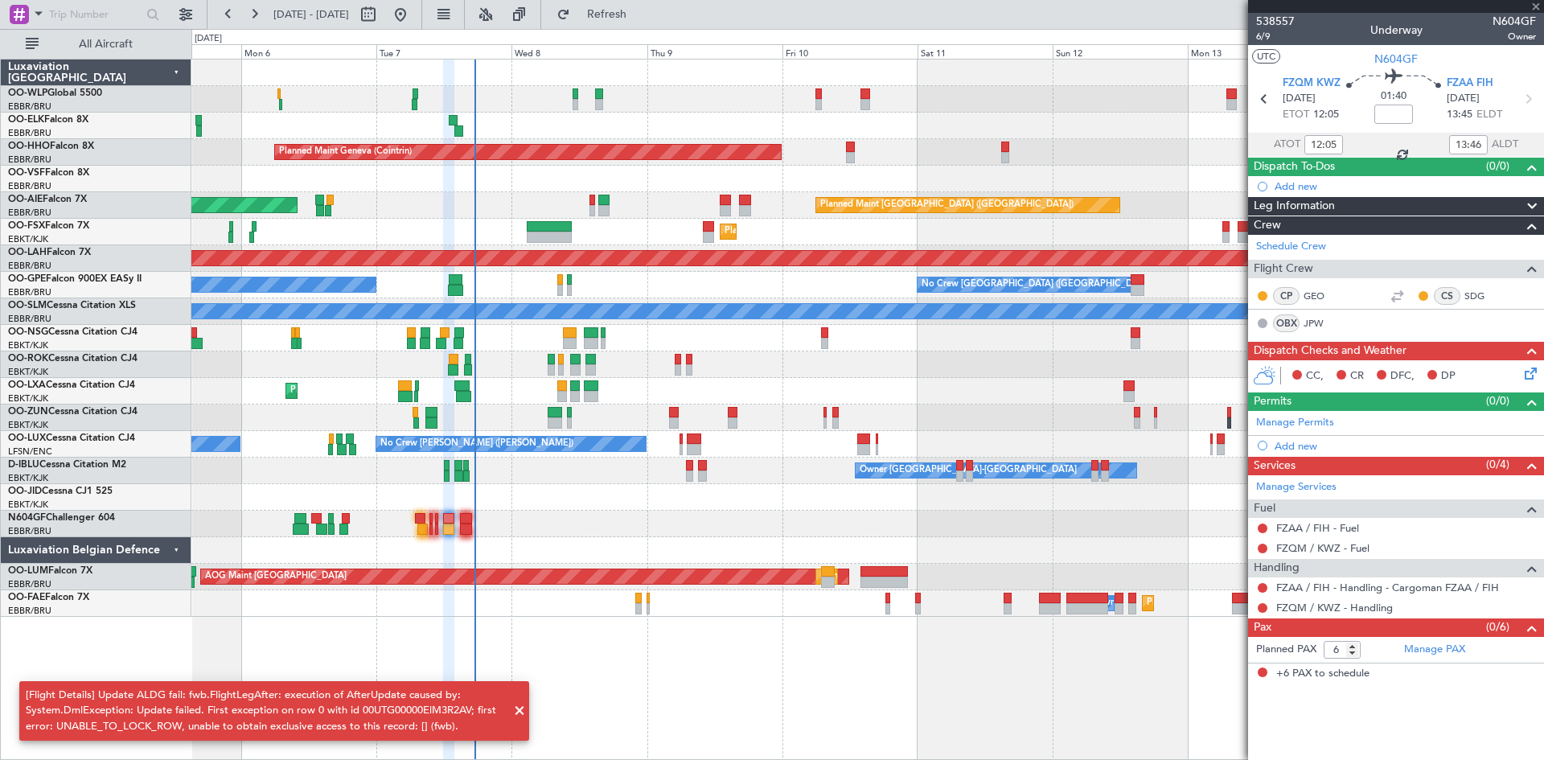
type input "0"
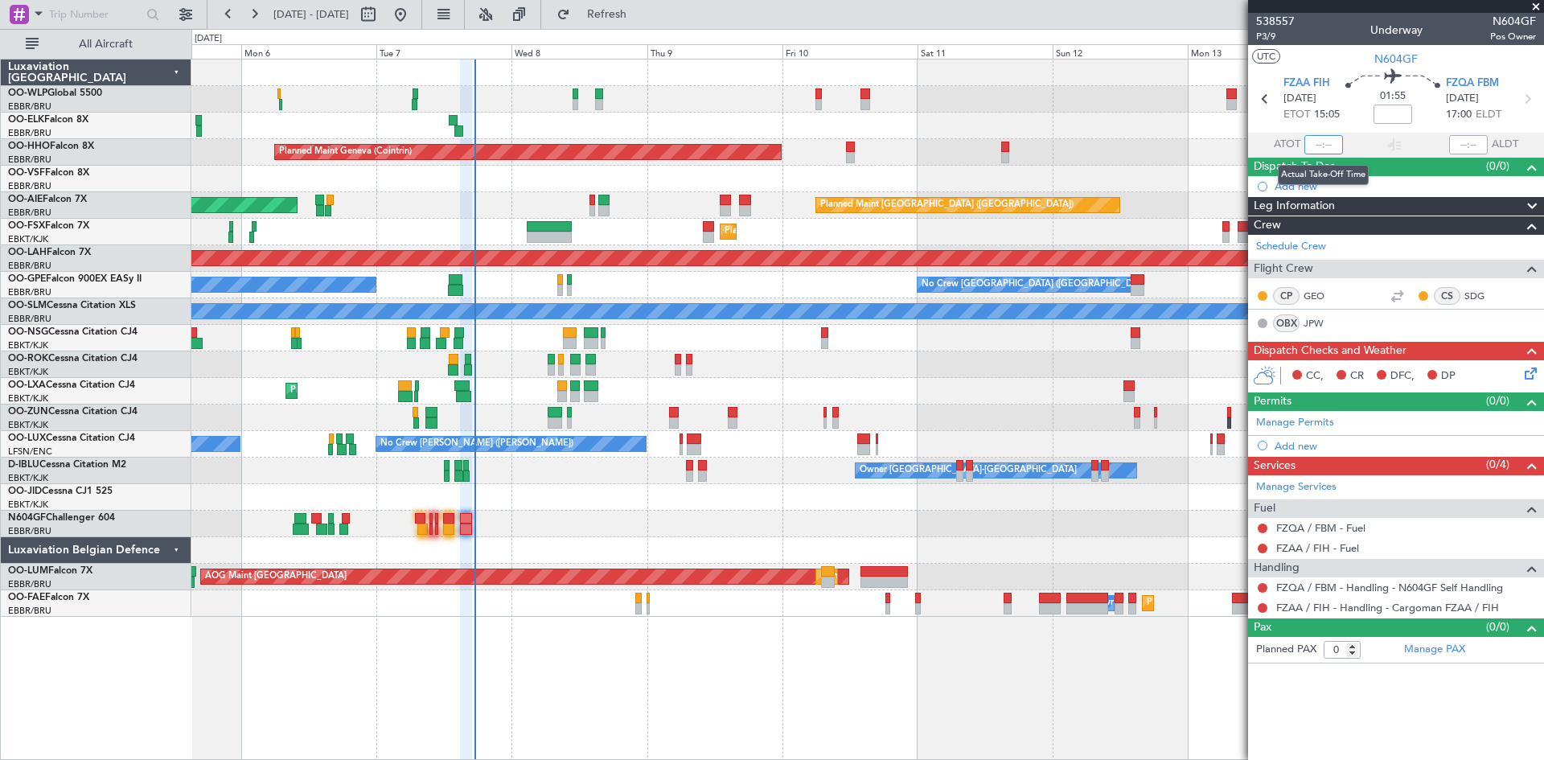
click at [1322, 141] on input "text" at bounding box center [1324, 144] width 39 height 19
type input "14:30"
click at [1463, 142] on mat-tooltip-component "Lubumbashi (Lubumbashi Intl) Cat A" at bounding box center [1459, 119] width 150 height 56
click at [1473, 128] on section "FZAA FIH 07/10/2025 ETOT 15:05 01:55 FZQA FBM 07/10/2025 17:00 ELDT" at bounding box center [1396, 101] width 296 height 64
click at [1472, 140] on input "text" at bounding box center [1469, 144] width 39 height 19
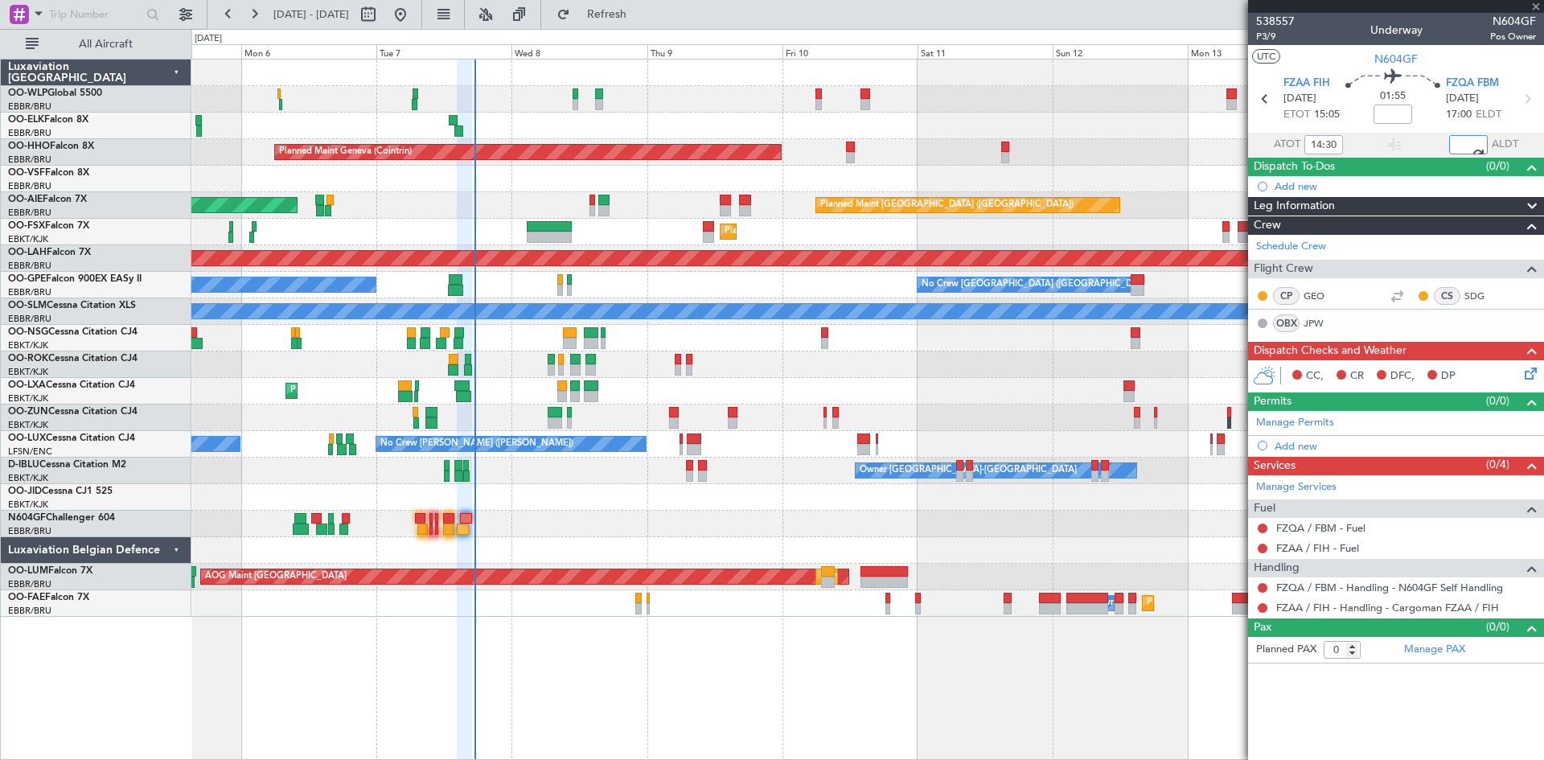
type input "16:30"
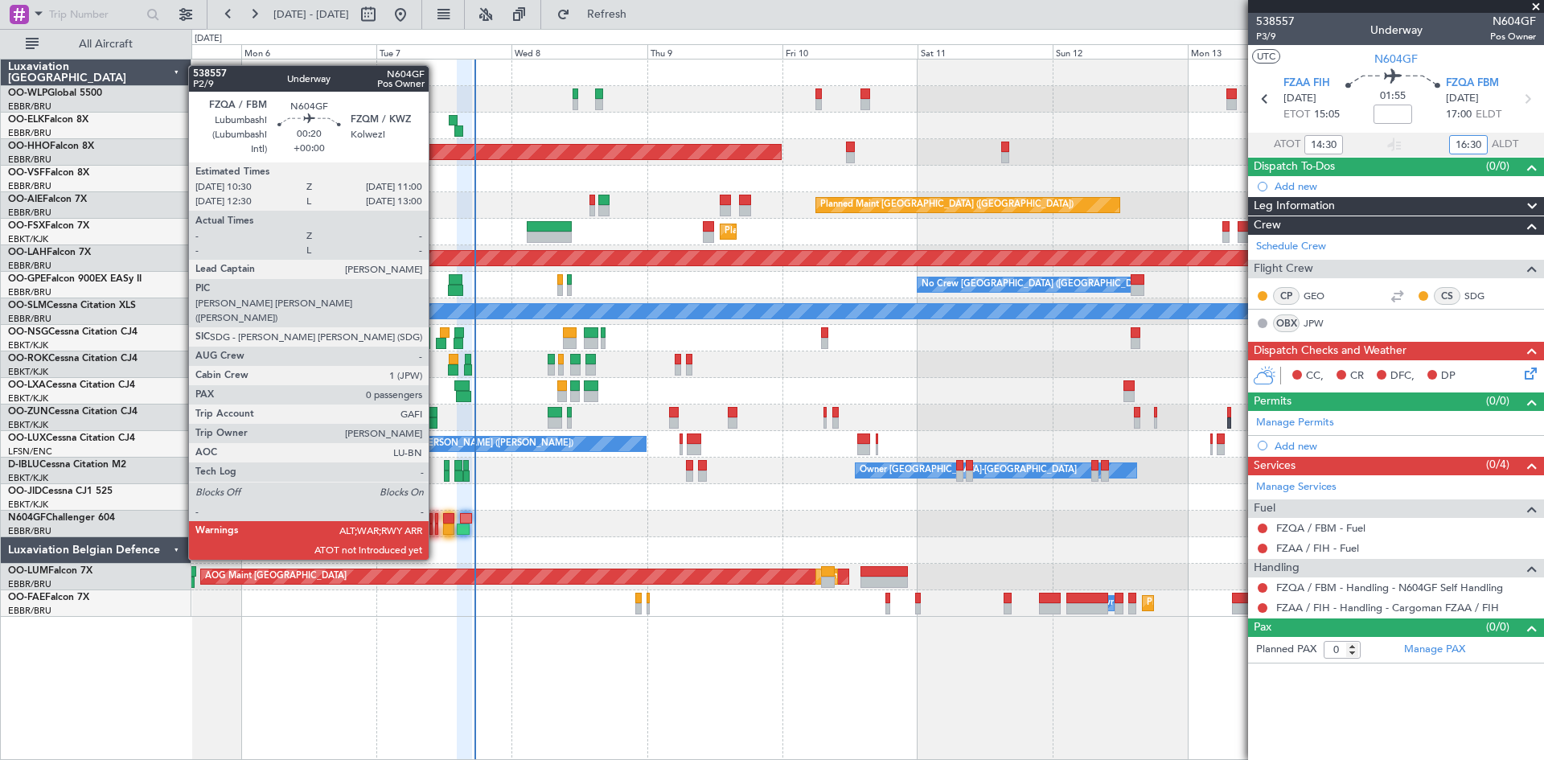
click at [436, 529] on div at bounding box center [436, 529] width 3 height 11
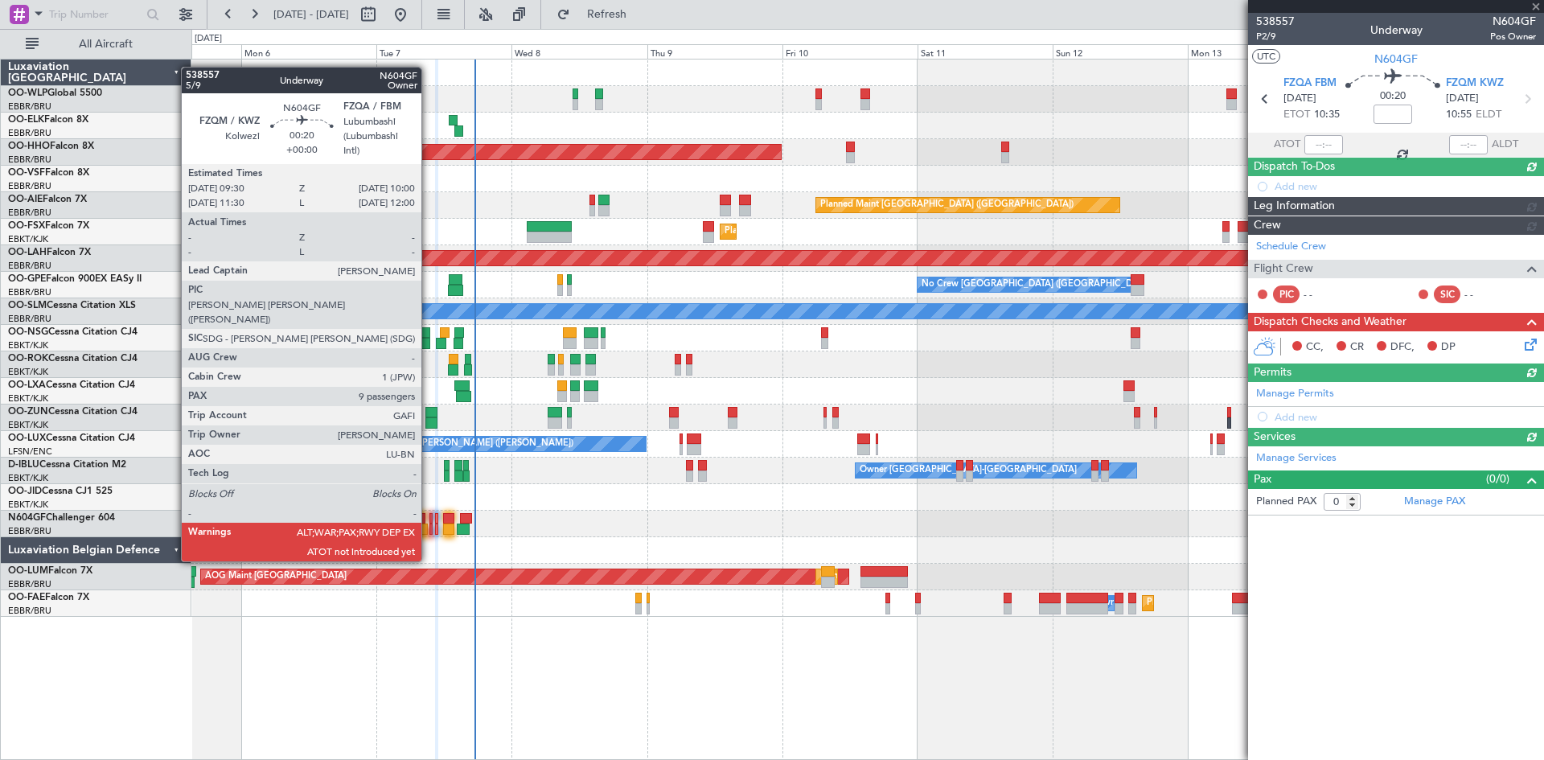
click at [430, 531] on div at bounding box center [431, 529] width 3 height 11
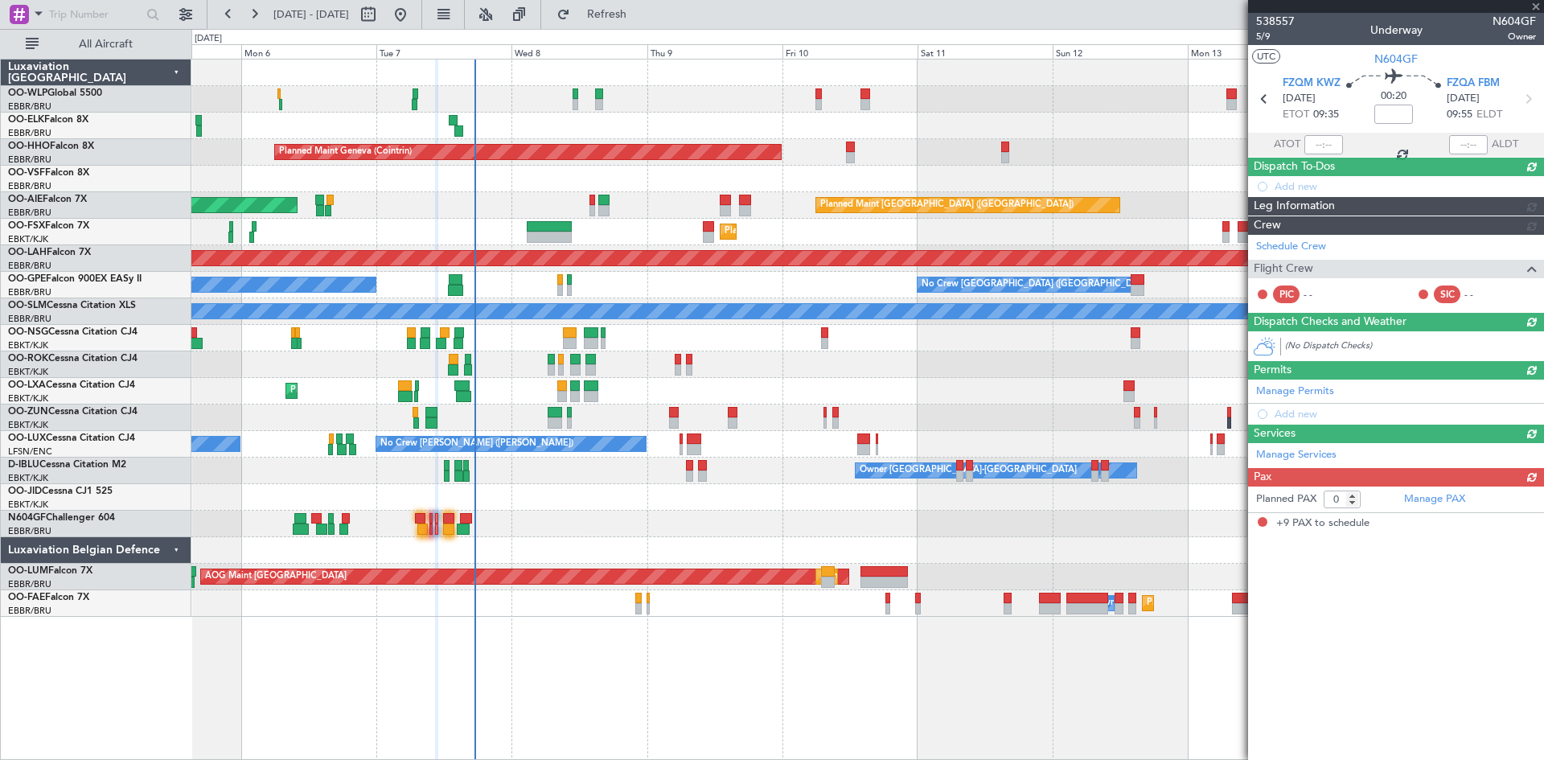
type input "9"
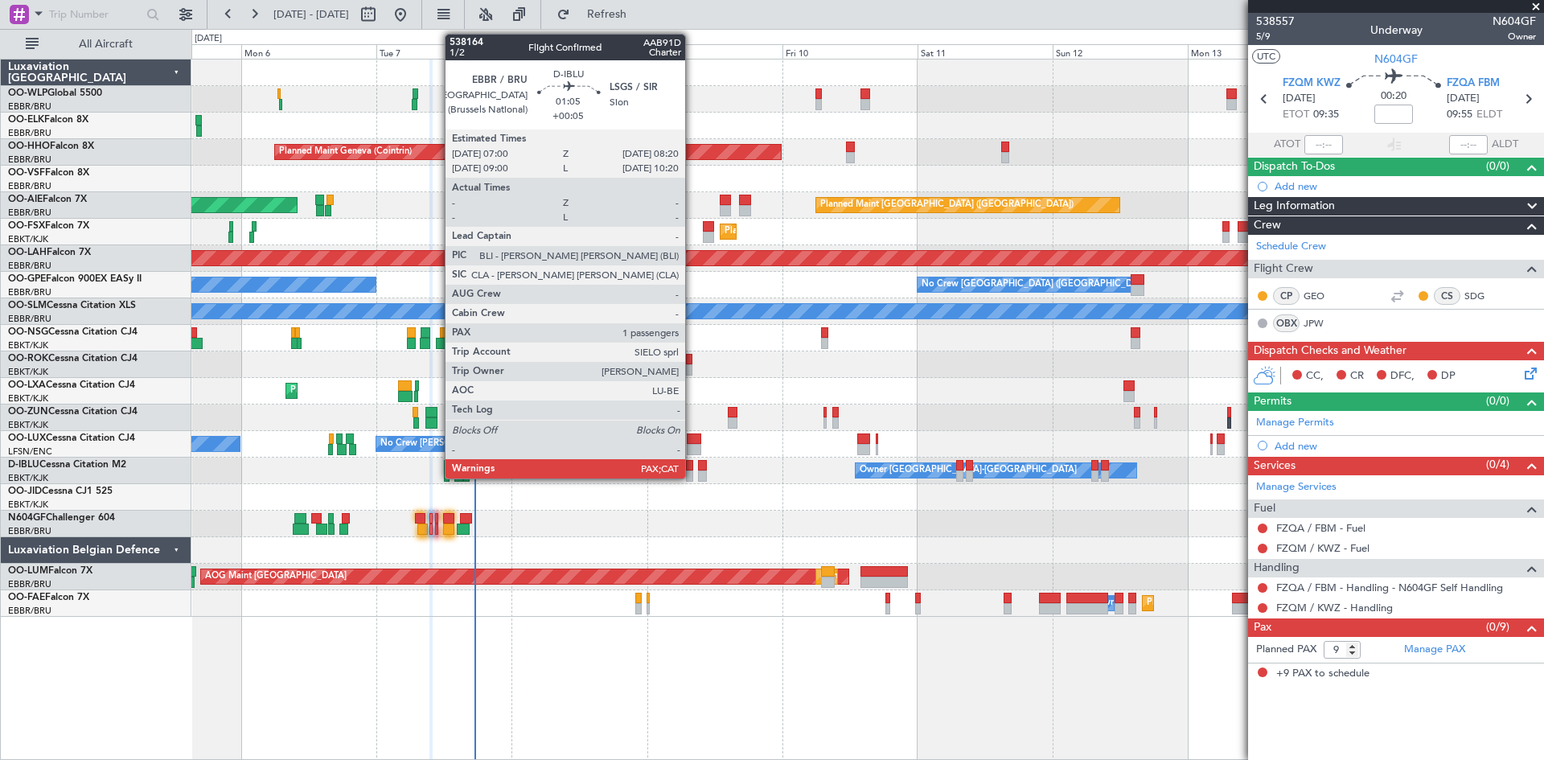
click at [693, 471] on div at bounding box center [690, 476] width 8 height 11
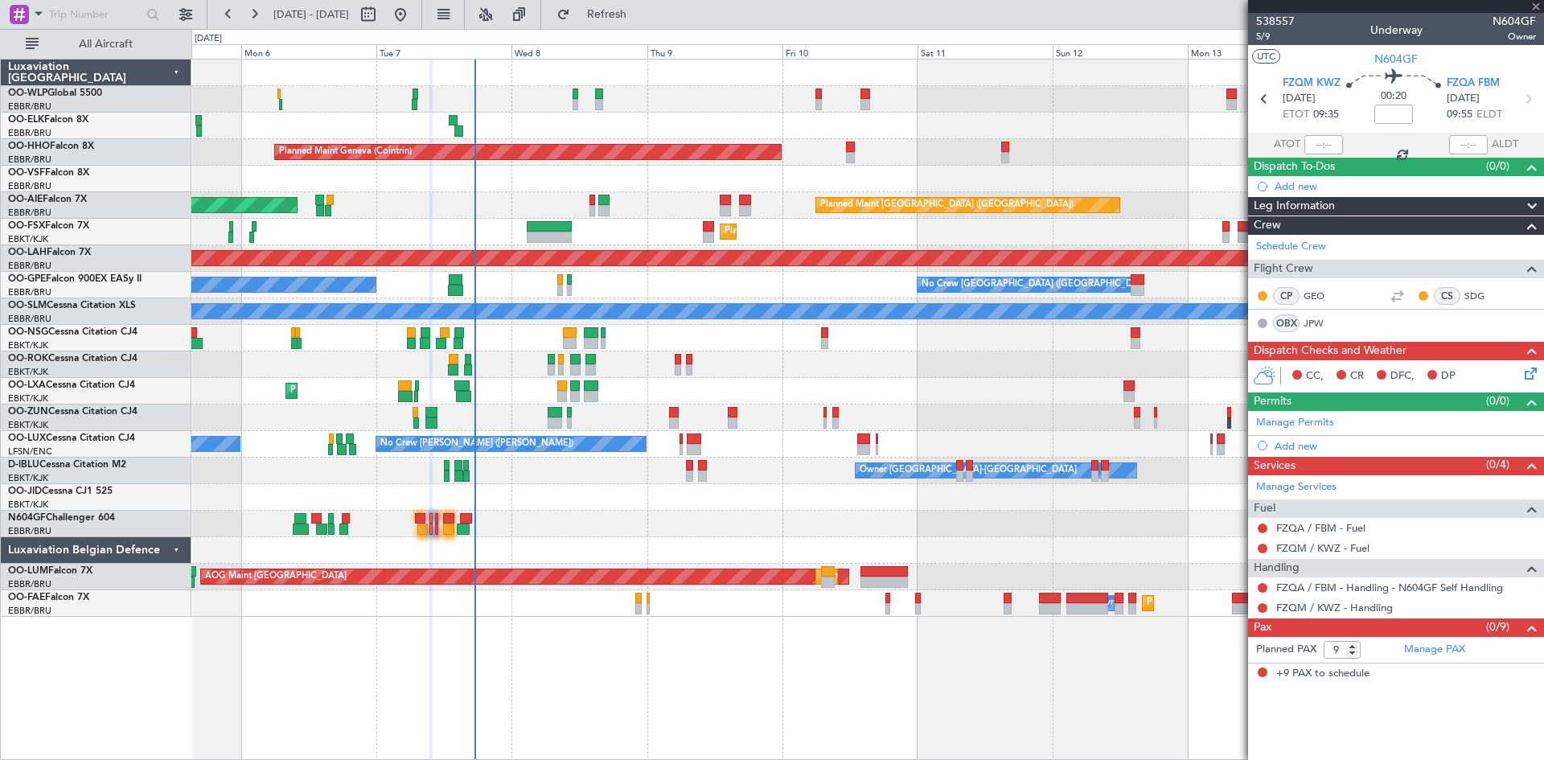
type input "+00:05"
type input "1"
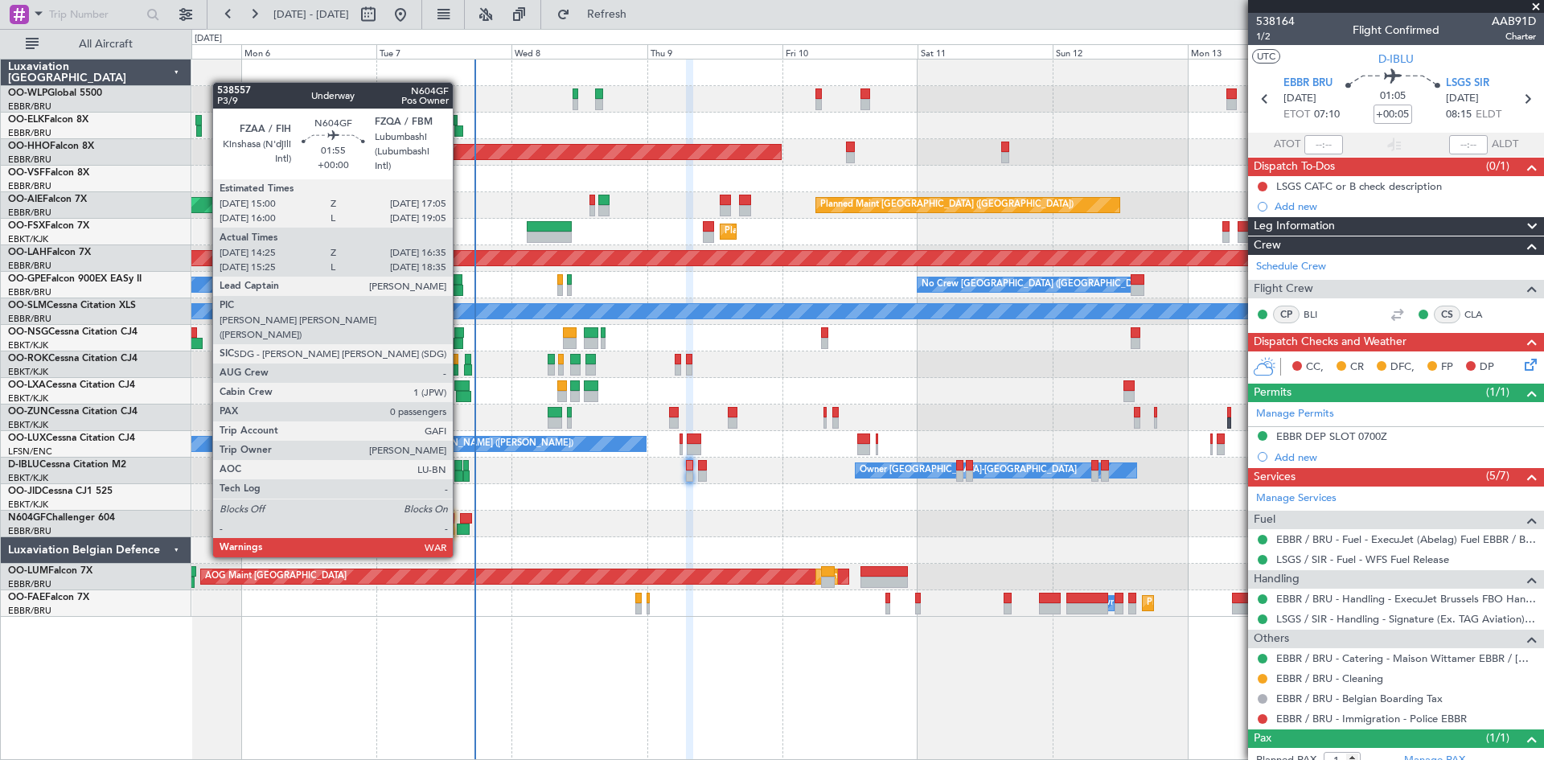
click at [460, 527] on div at bounding box center [463, 529] width 13 height 11
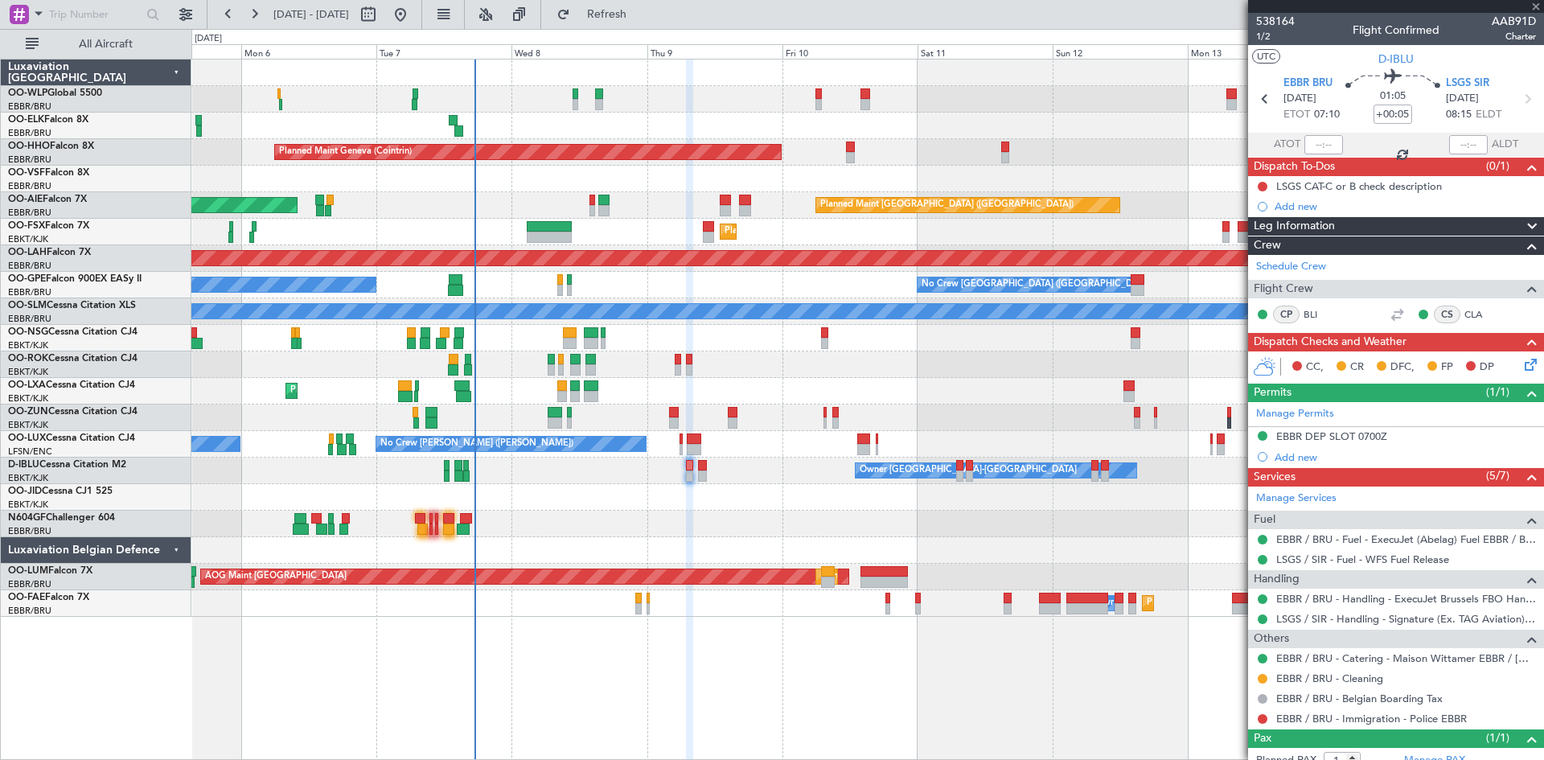
type input "14:30"
type input "16:30"
type input "0"
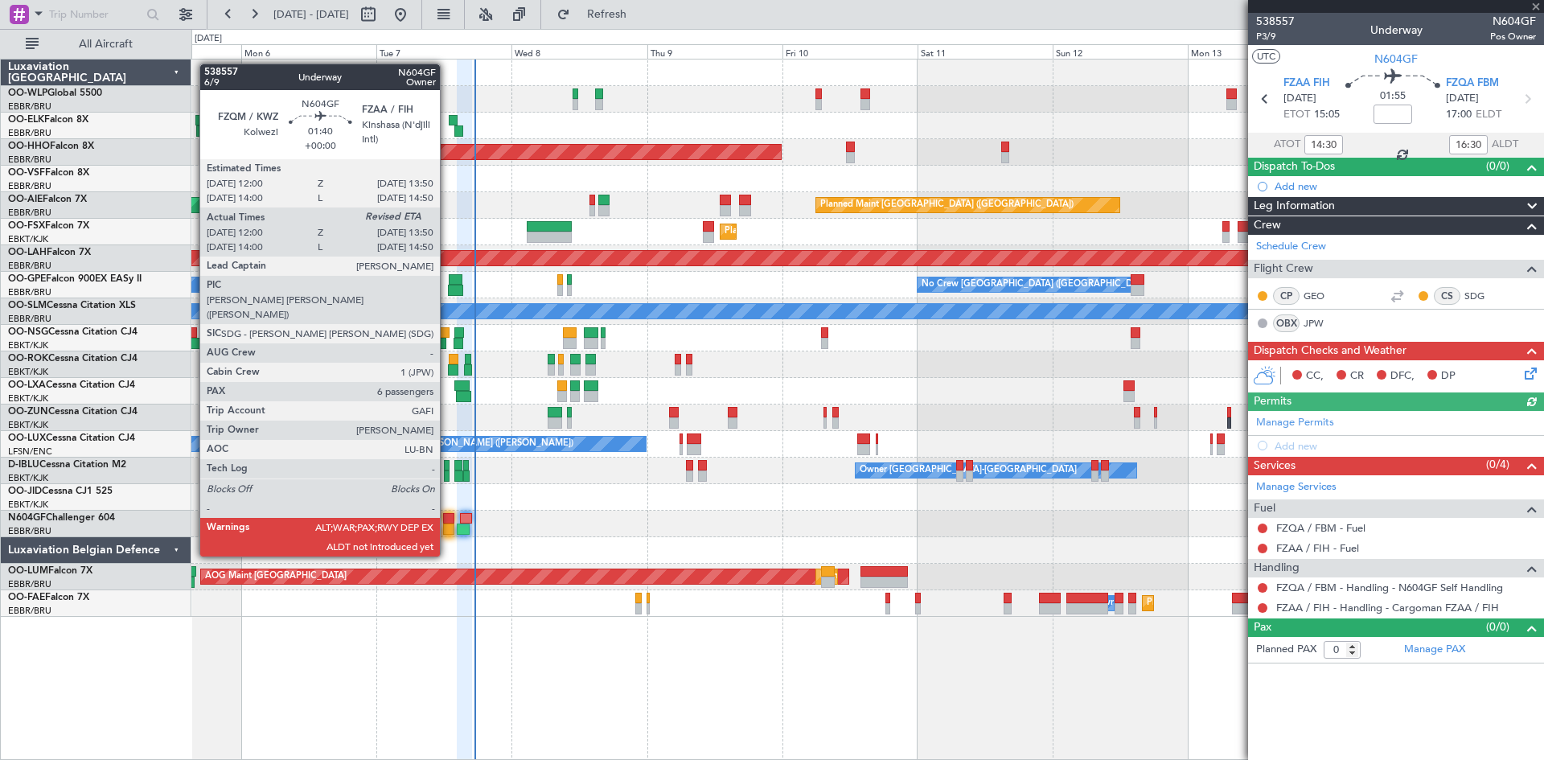
click at [447, 526] on div at bounding box center [448, 529] width 10 height 11
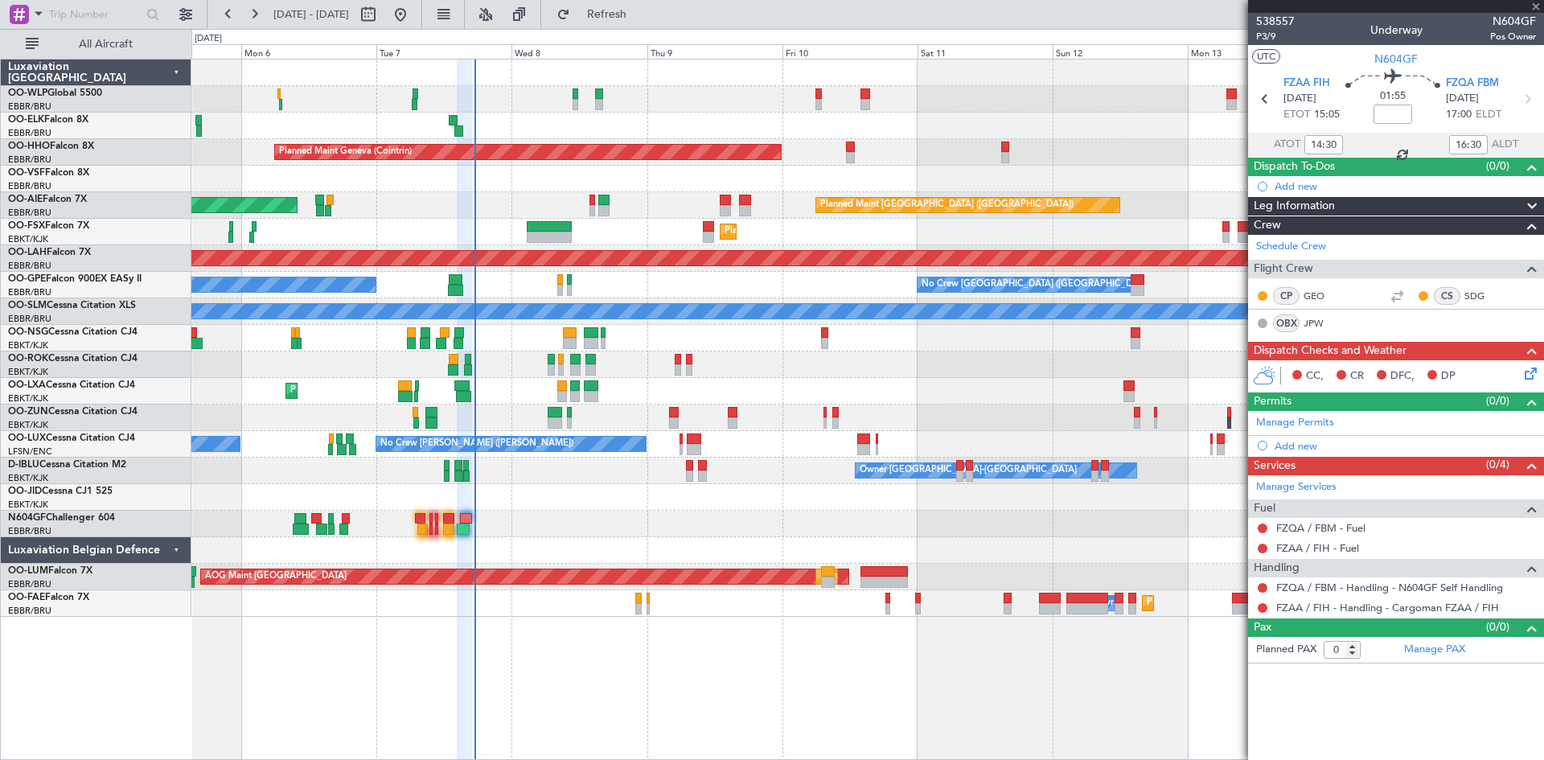
type input "12:05"
type input "6"
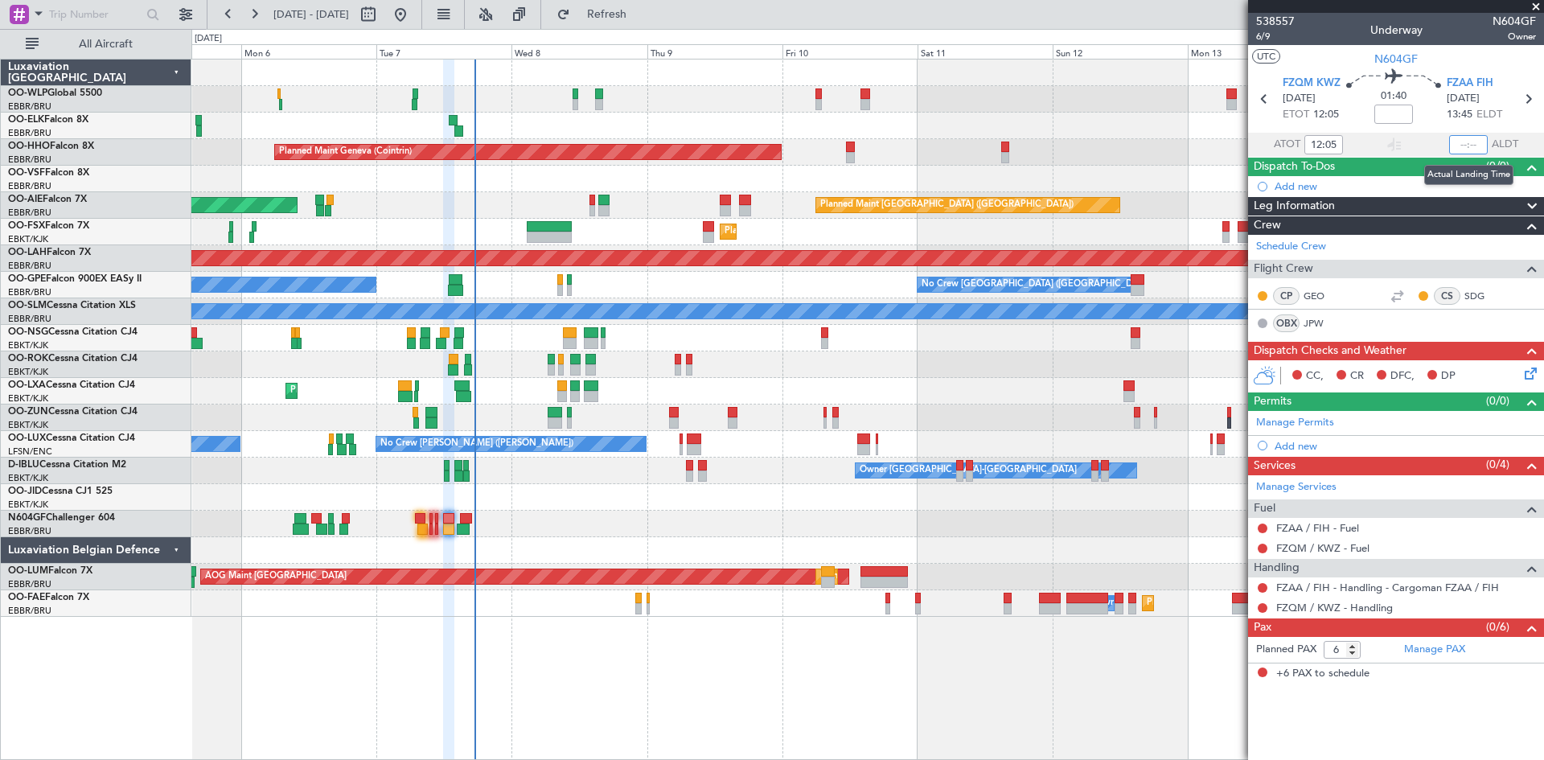
click at [1453, 152] on input "text" at bounding box center [1469, 144] width 39 height 19
type input "13:46"
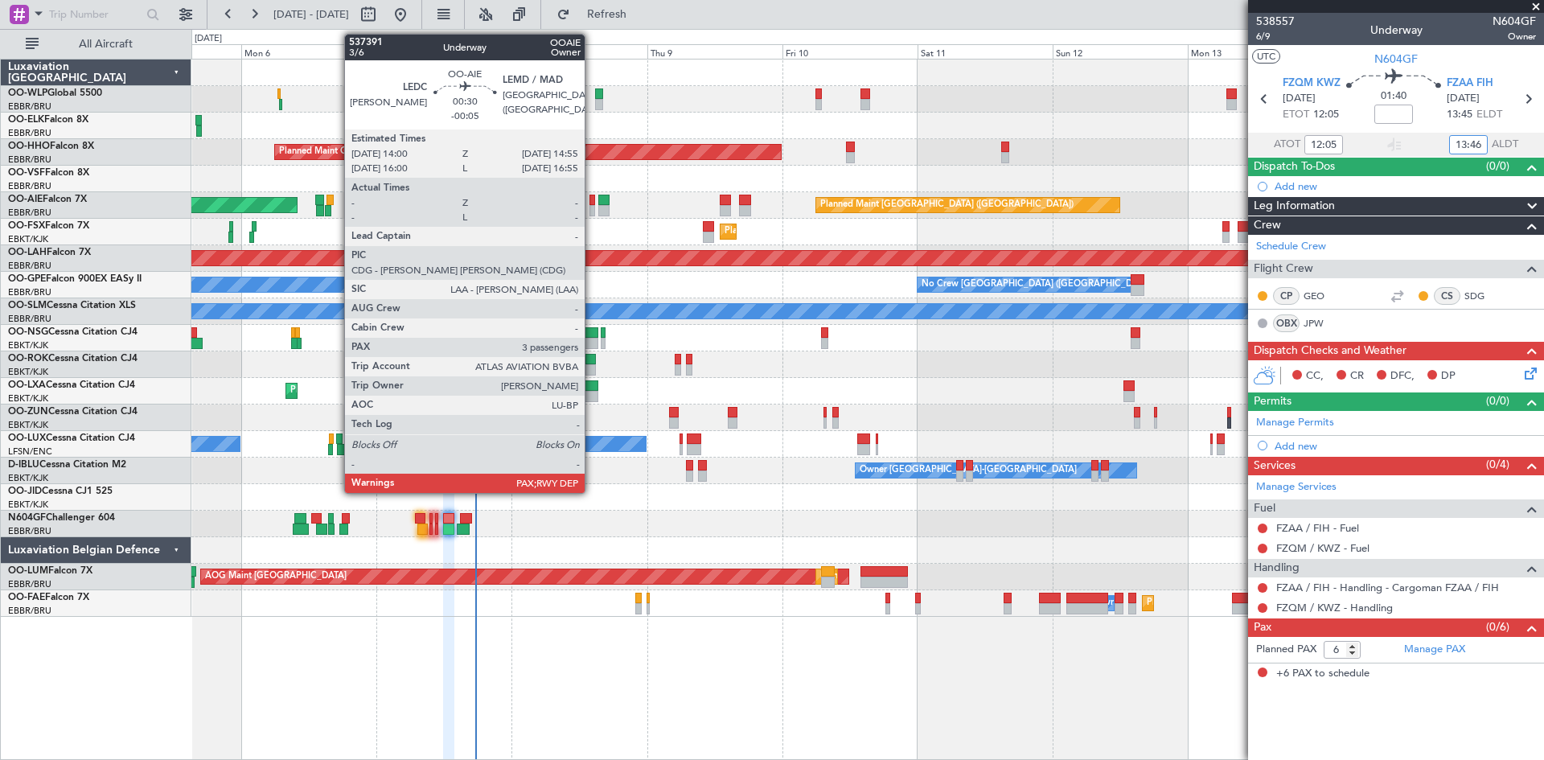
click at [592, 206] on div at bounding box center [593, 210] width 6 height 11
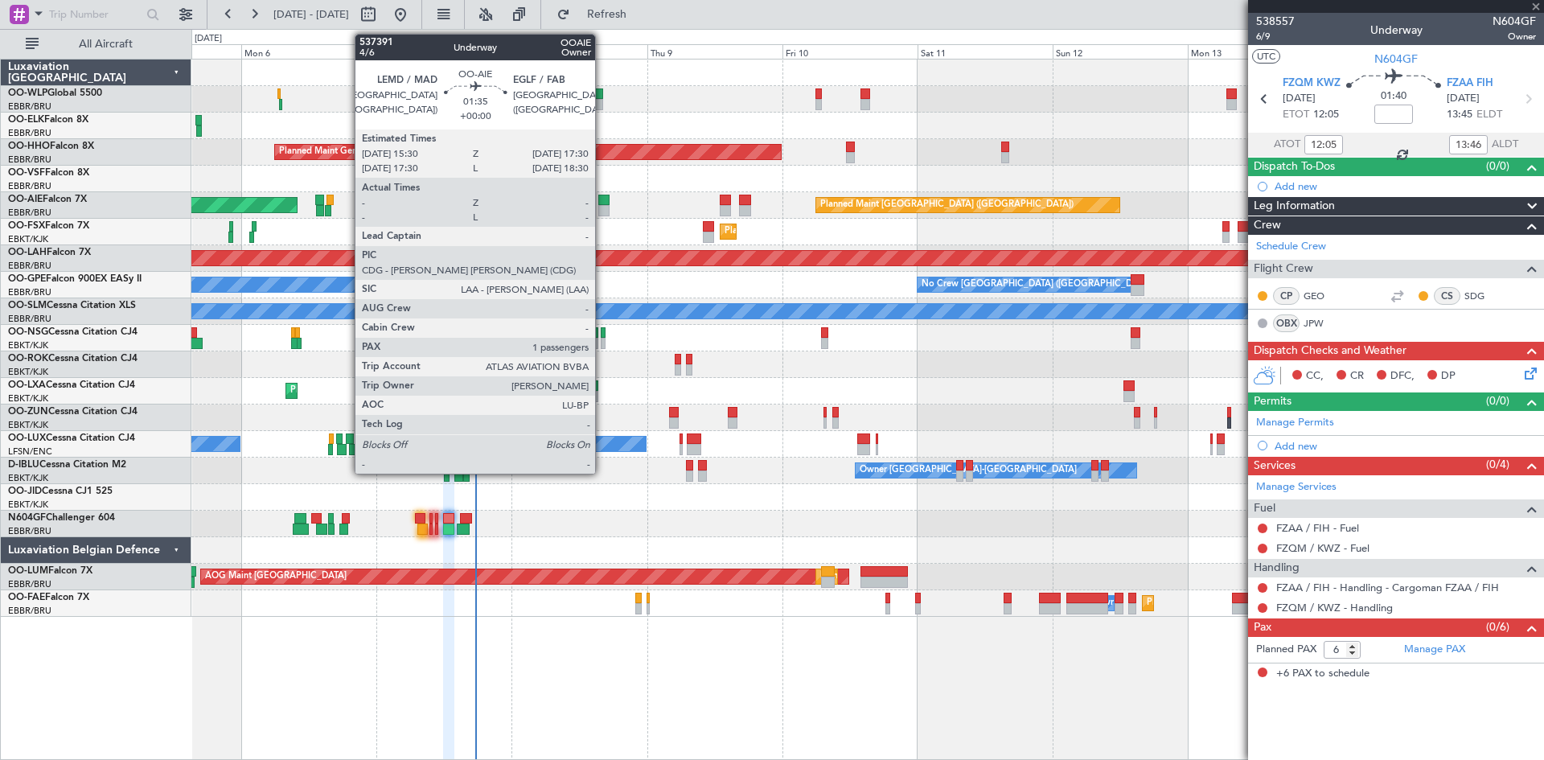
type input "-00:05"
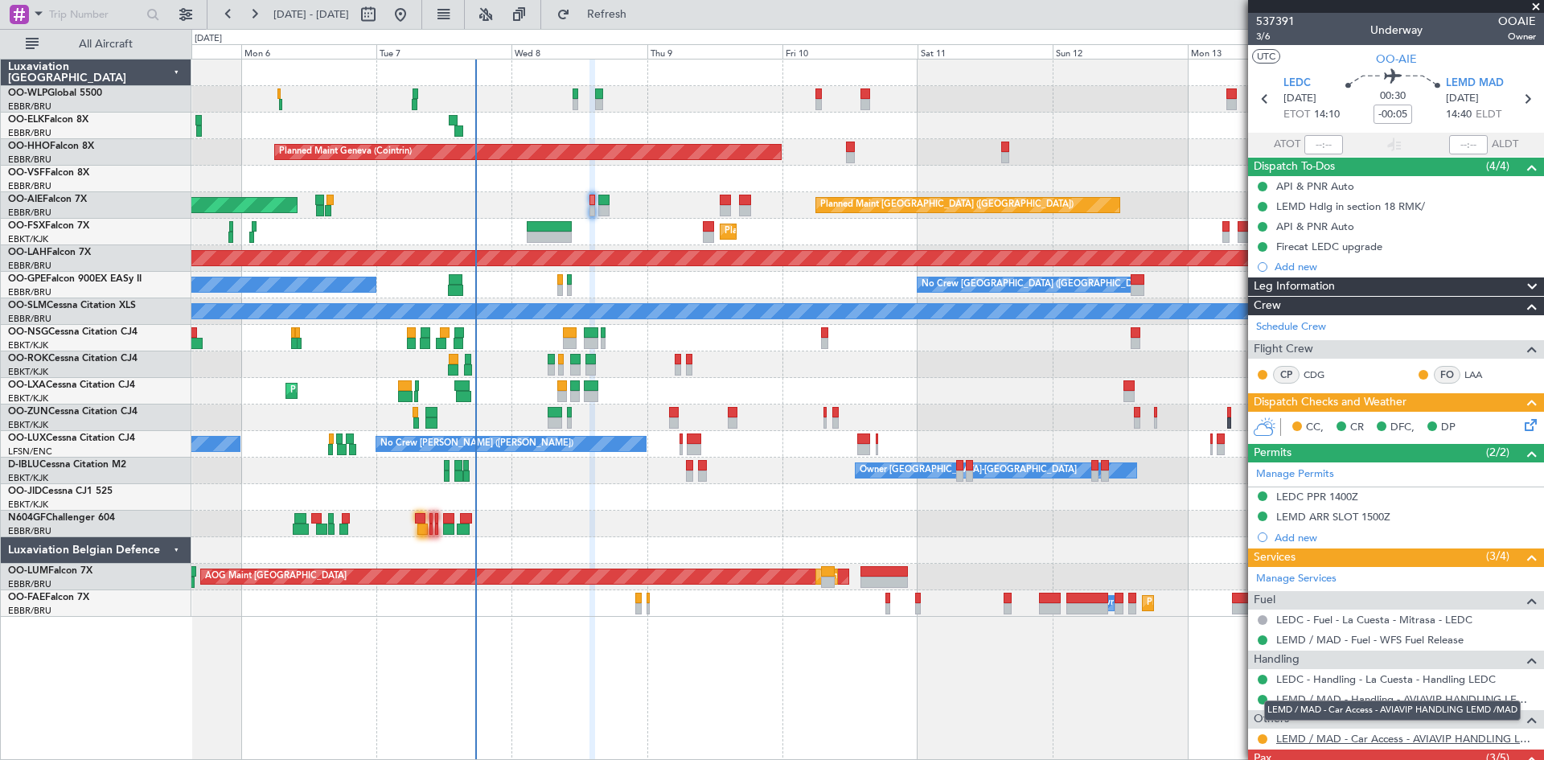
click at [1403, 738] on link "LEMD / MAD - Car Access - AVIAVIP HANDLING LEMD /MAD" at bounding box center [1407, 739] width 260 height 14
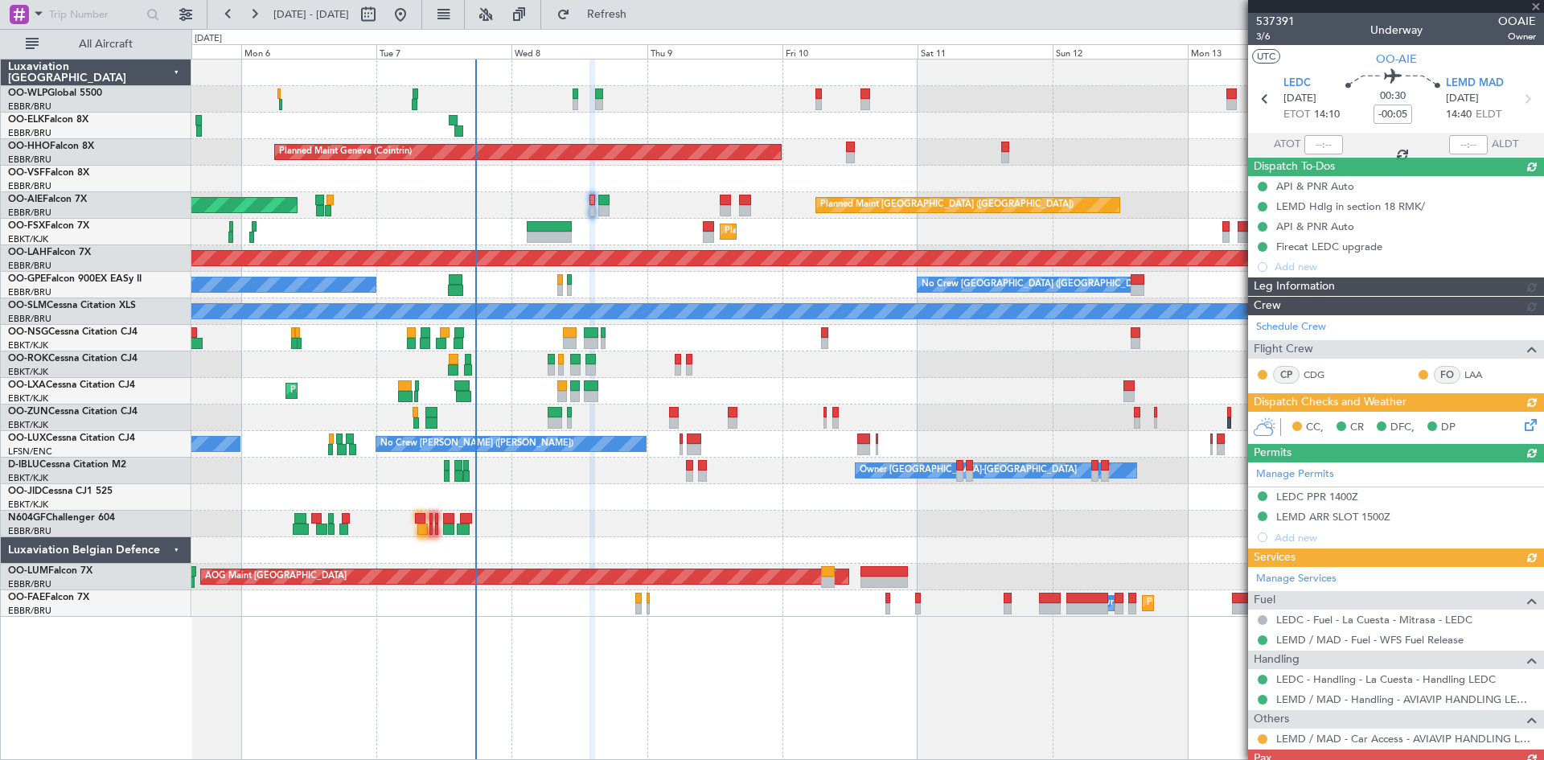
type input "4"
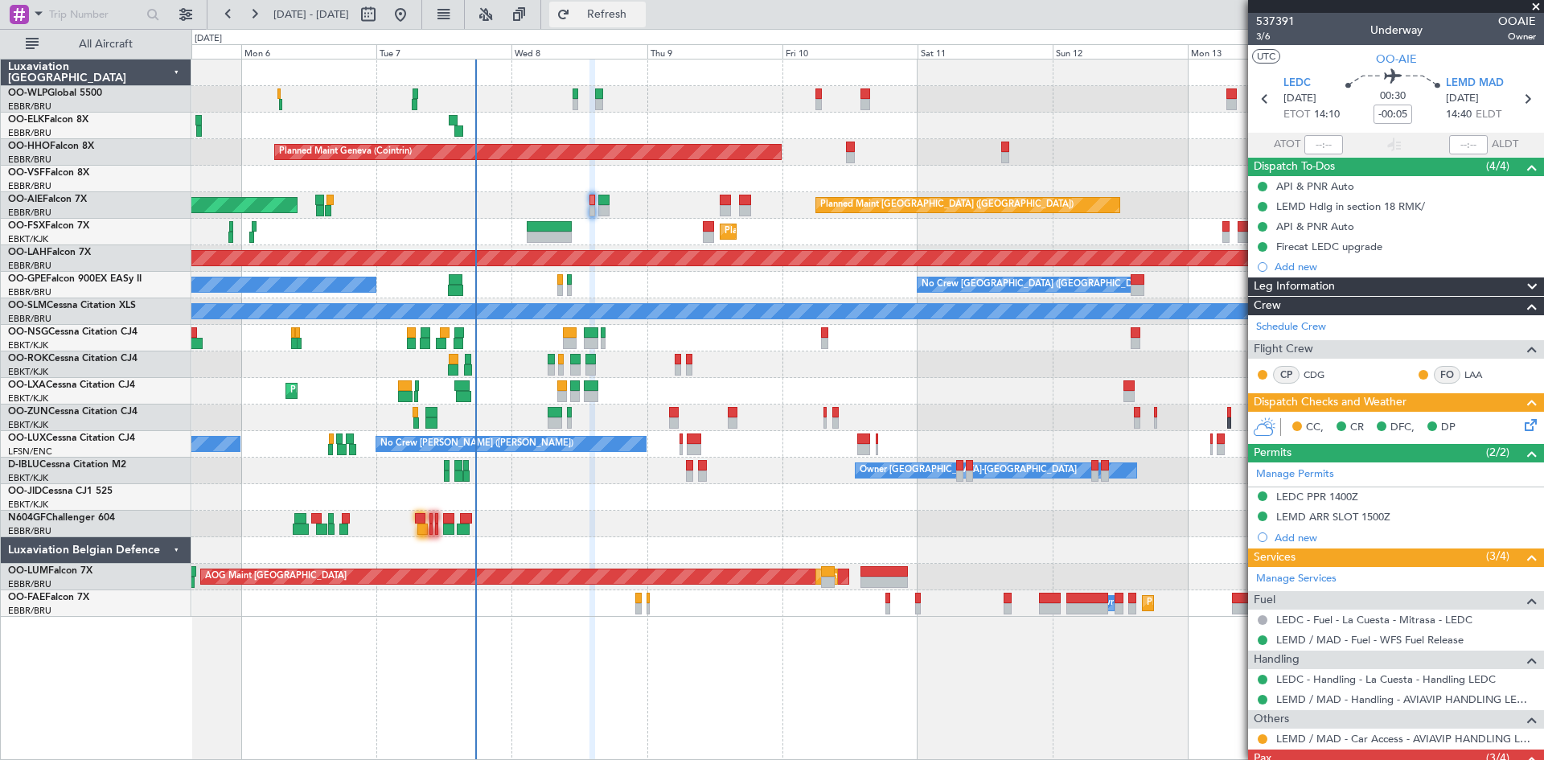
click at [641, 14] on span "Refresh" at bounding box center [608, 14] width 68 height 11
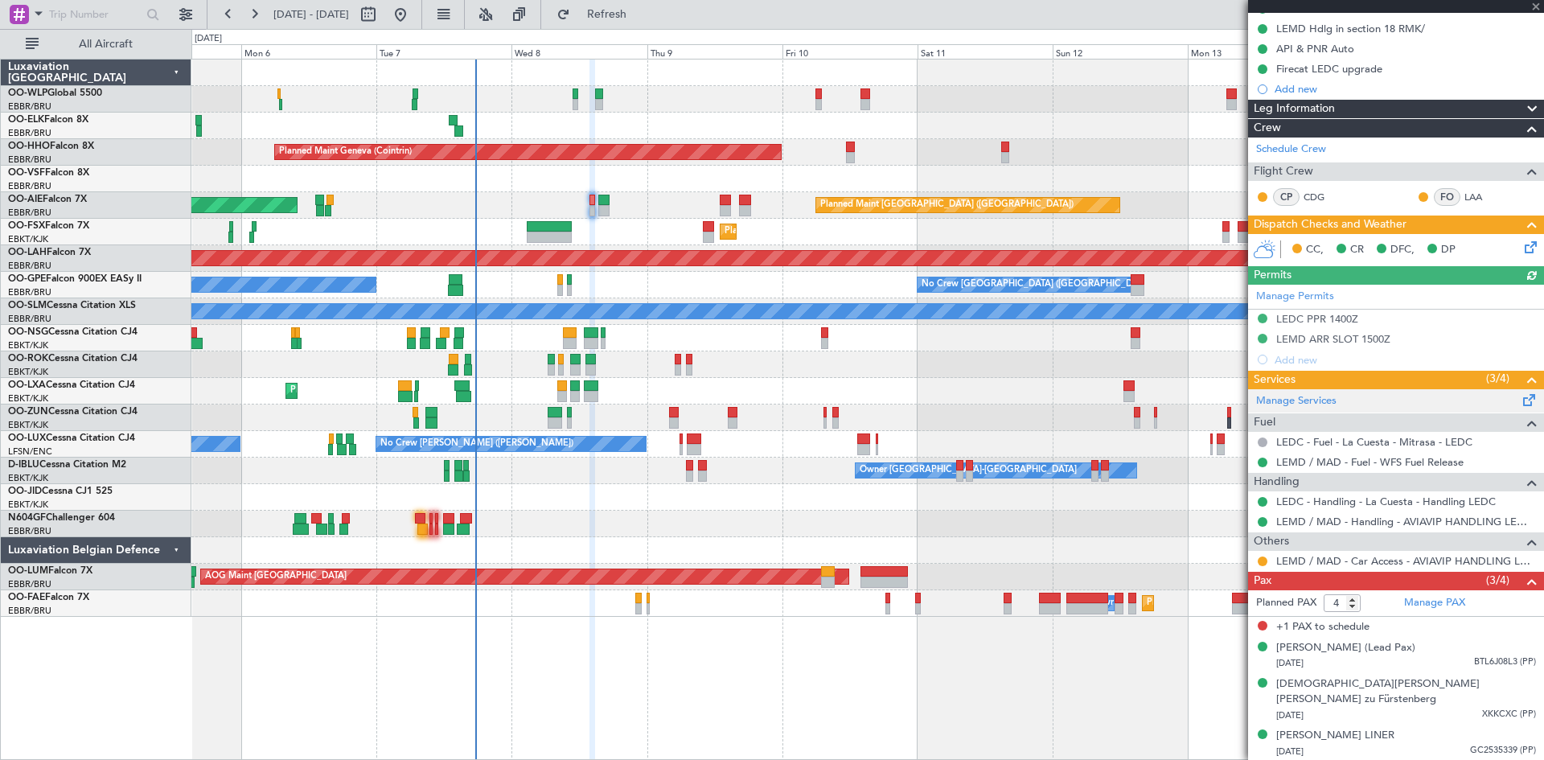
scroll to position [179, 0]
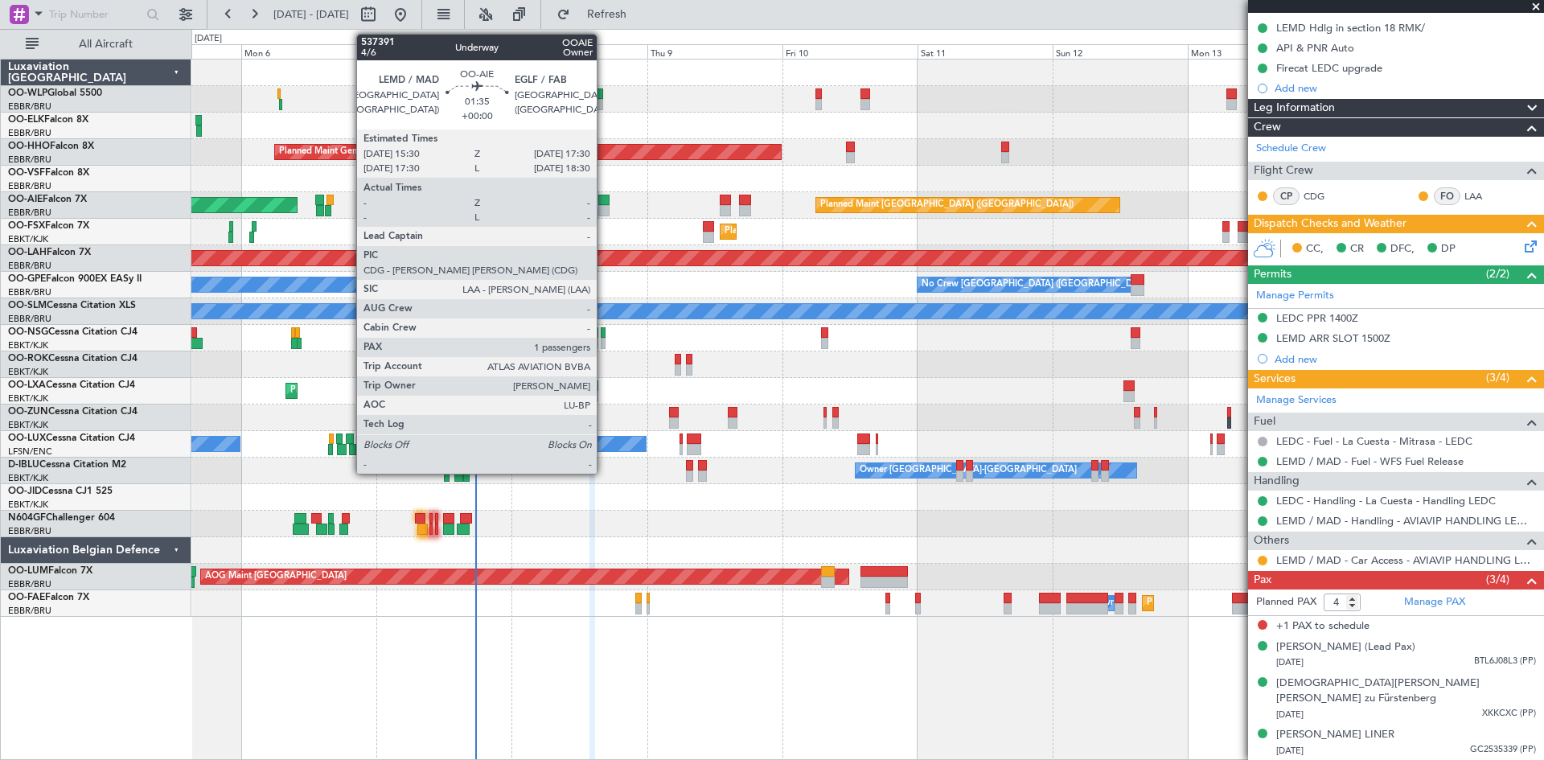
click at [604, 199] on div at bounding box center [604, 200] width 12 height 11
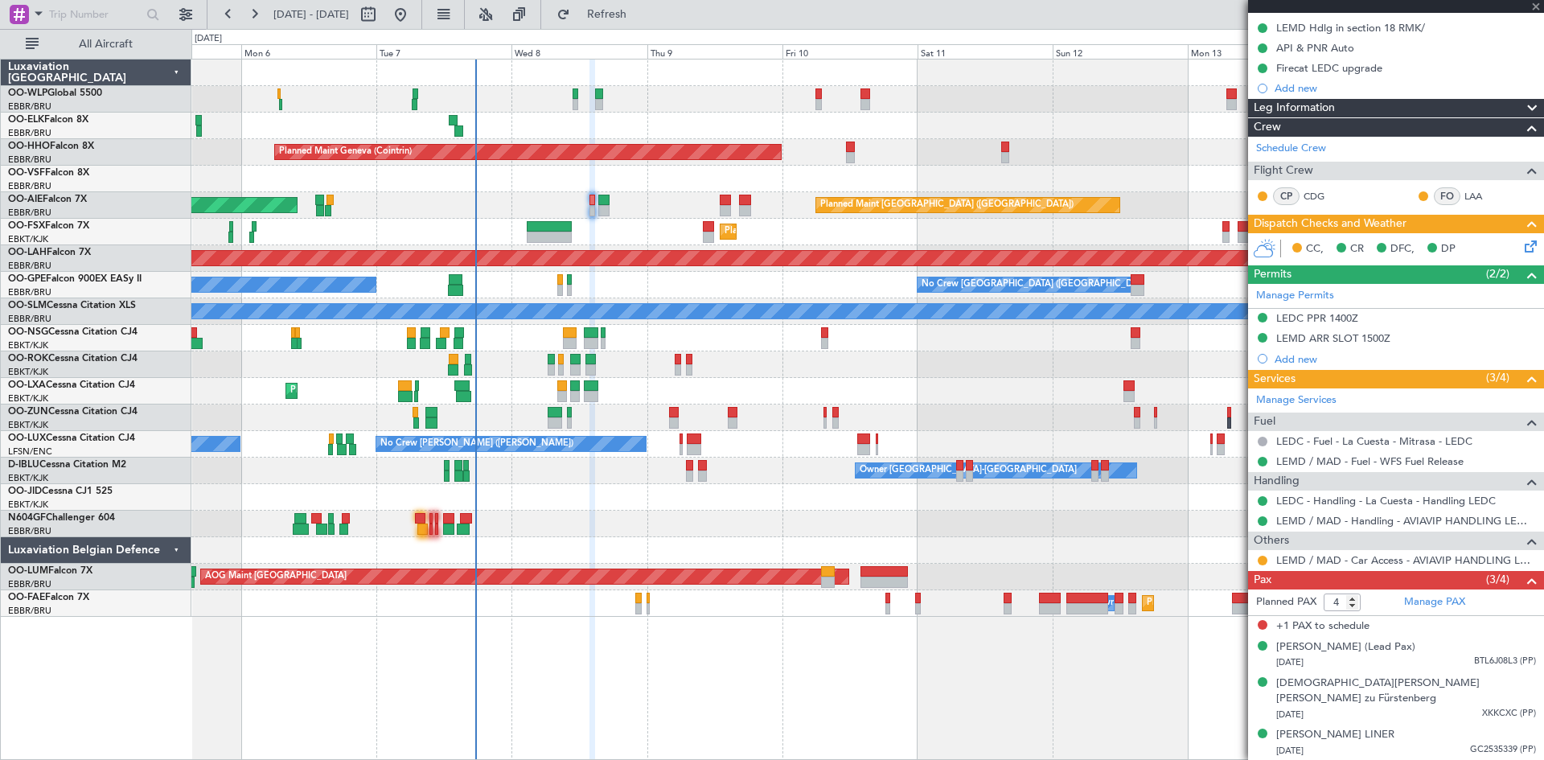
type input "1"
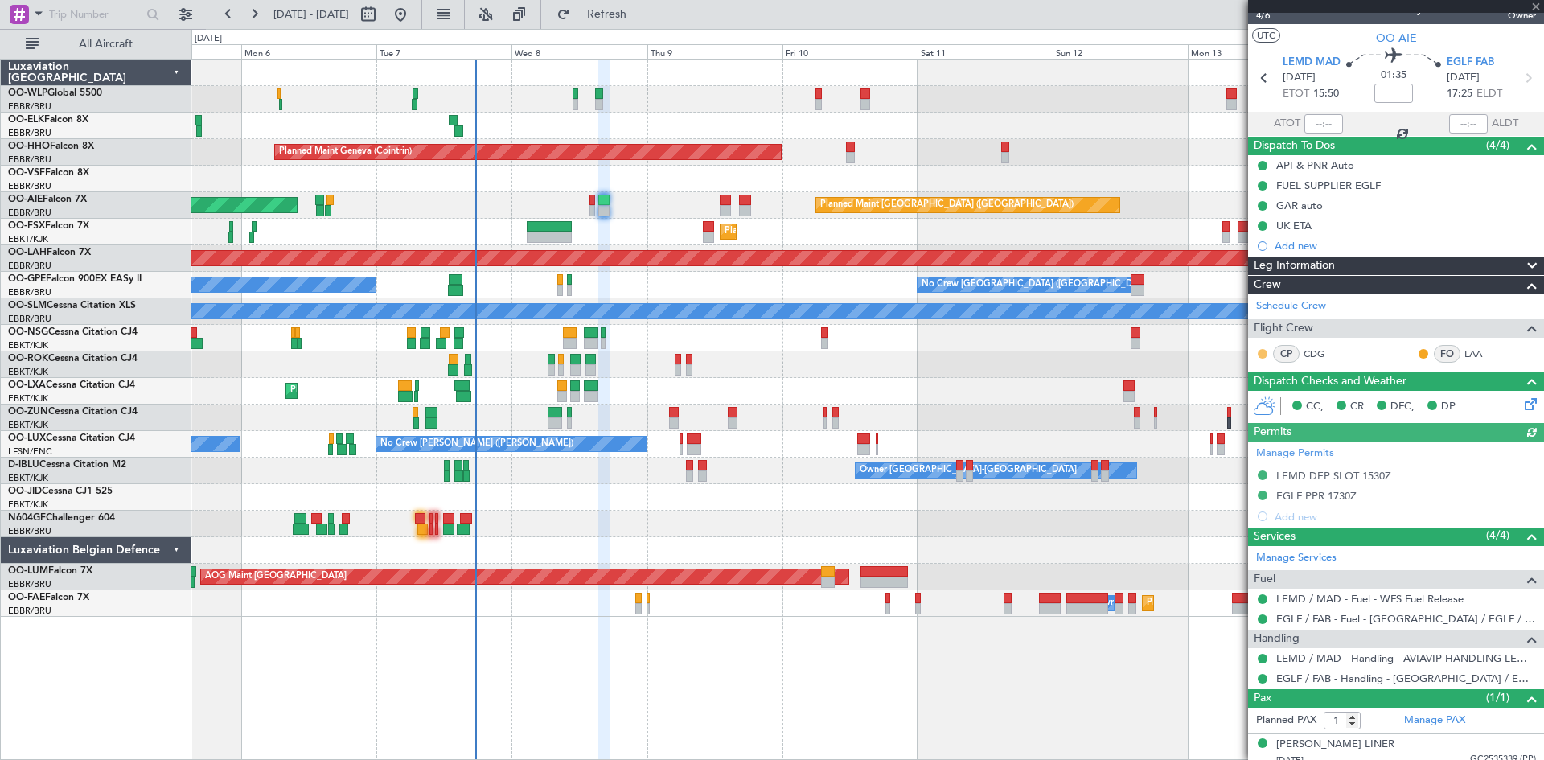
scroll to position [31, 0]
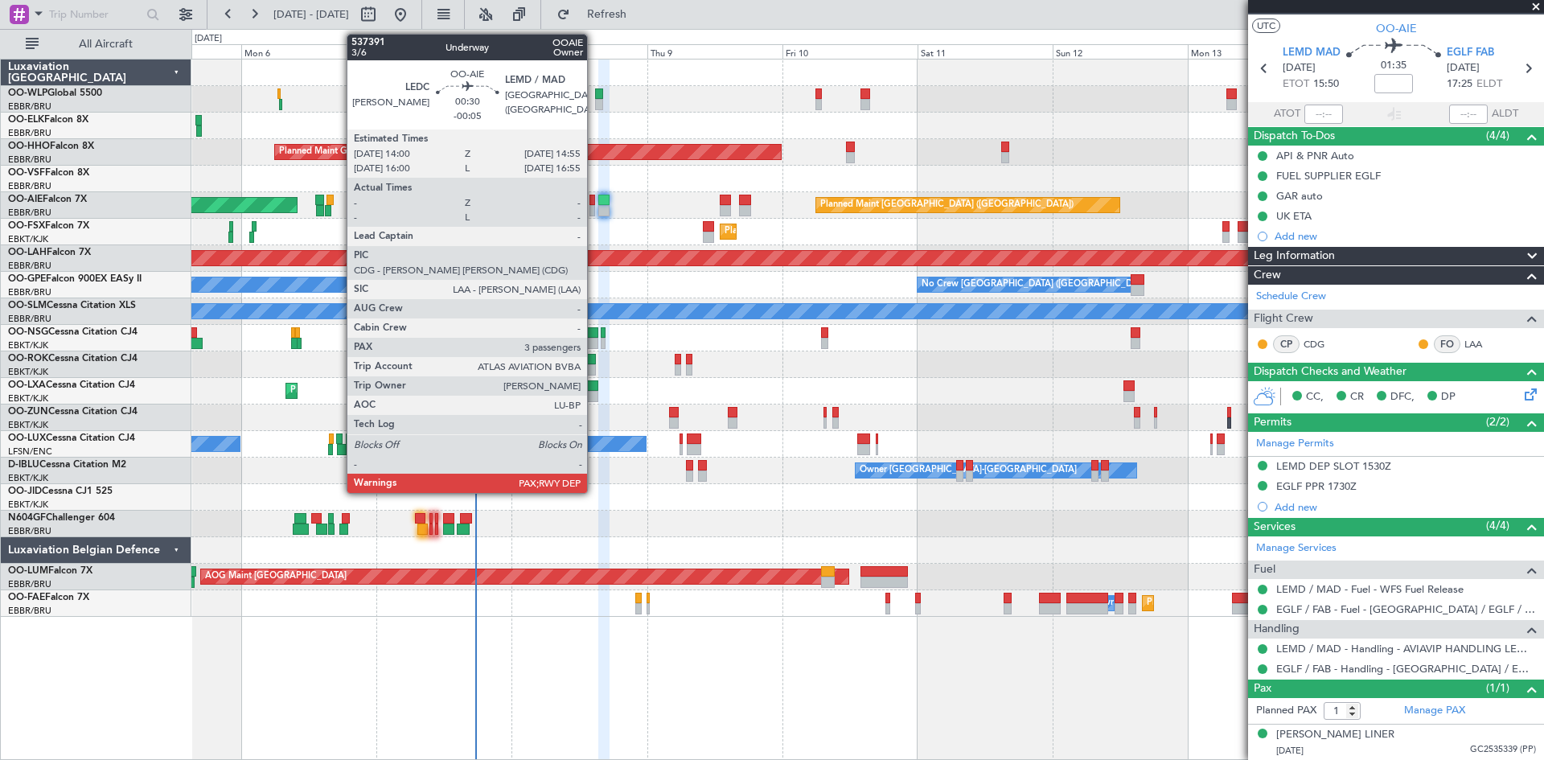
click at [594, 208] on div at bounding box center [593, 210] width 6 height 11
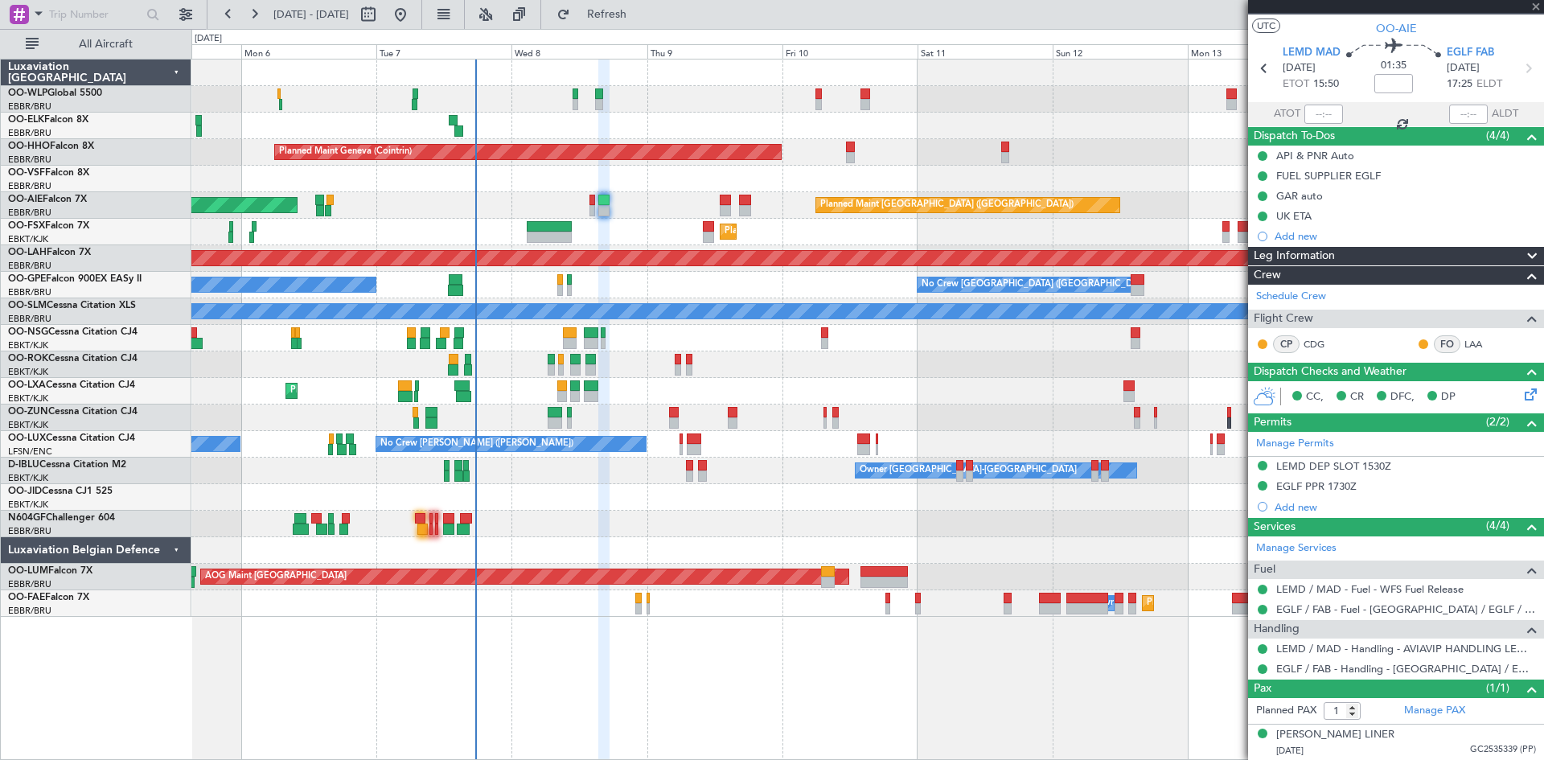
type input "-00:05"
type input "4"
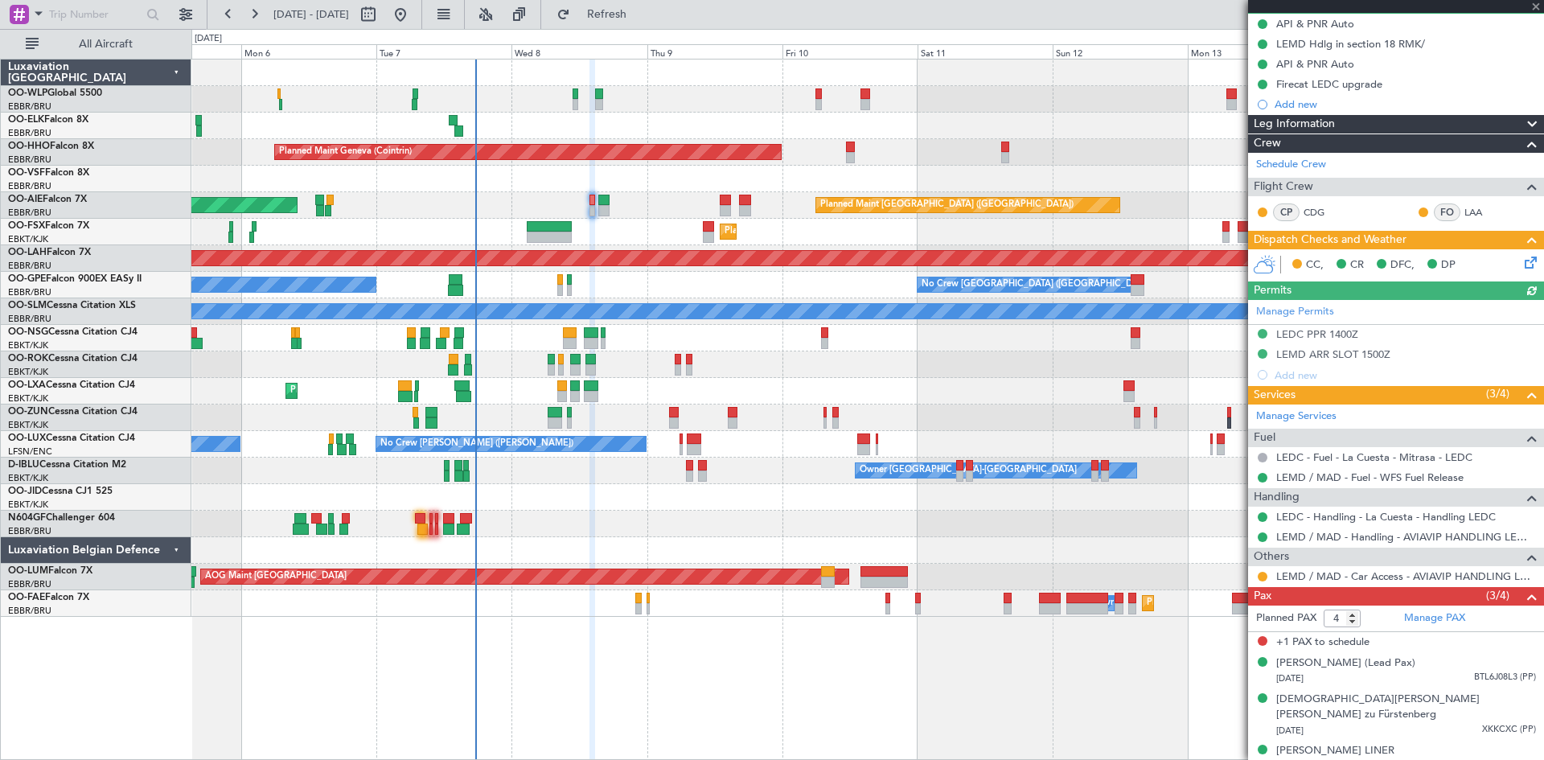
scroll to position [179, 0]
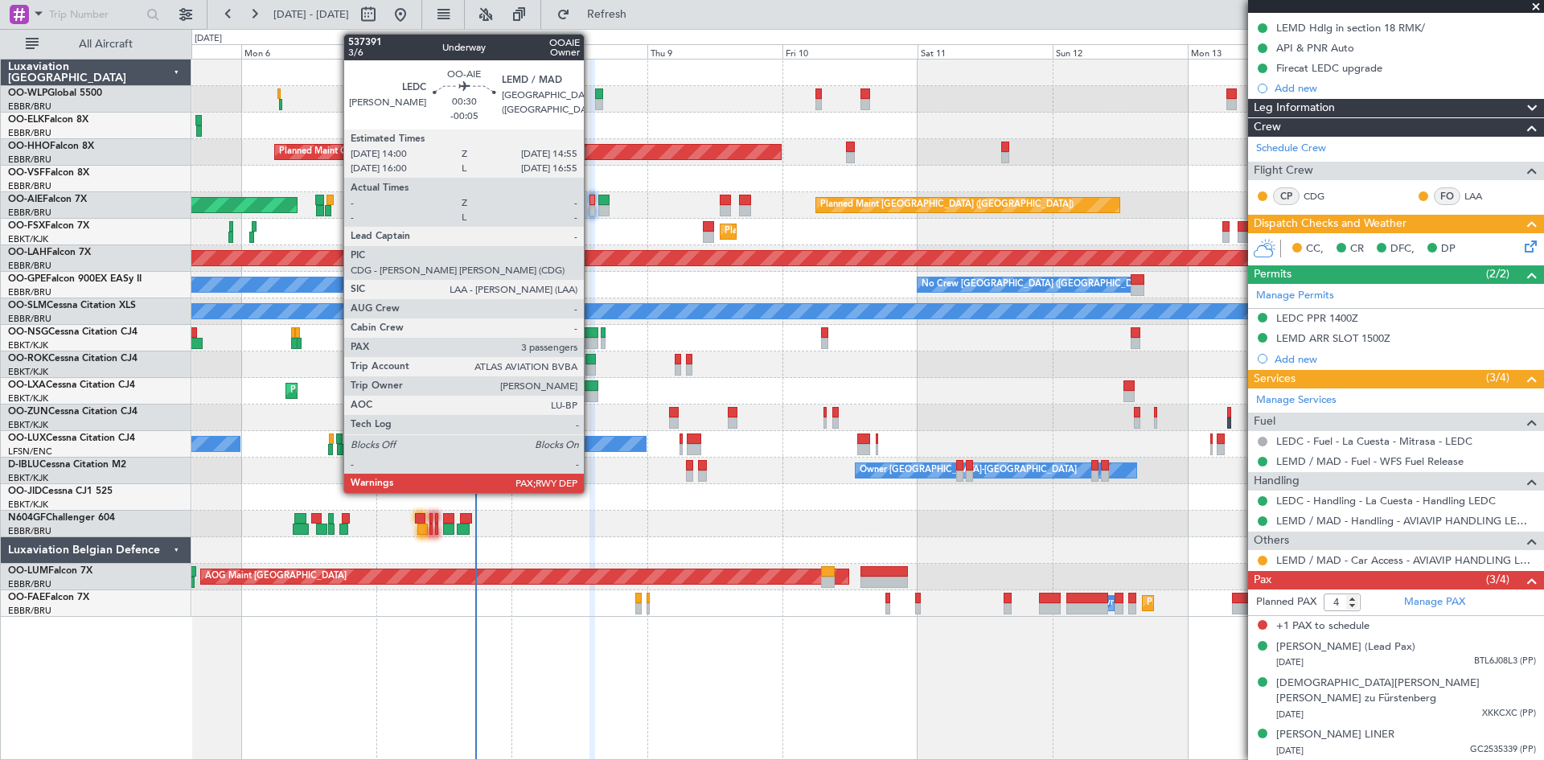
click at [591, 197] on div at bounding box center [593, 200] width 6 height 11
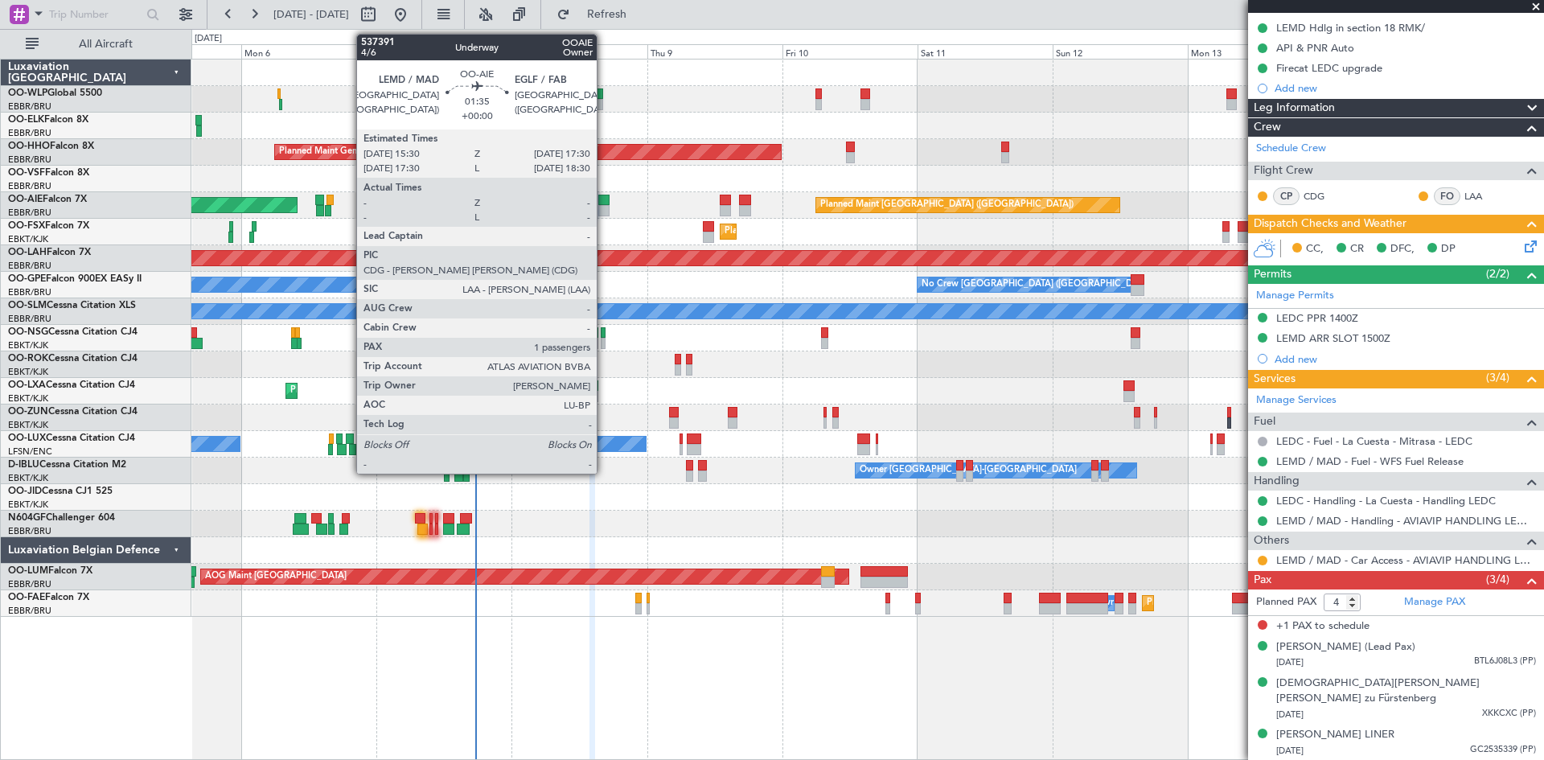
click at [604, 203] on div at bounding box center [604, 200] width 12 height 11
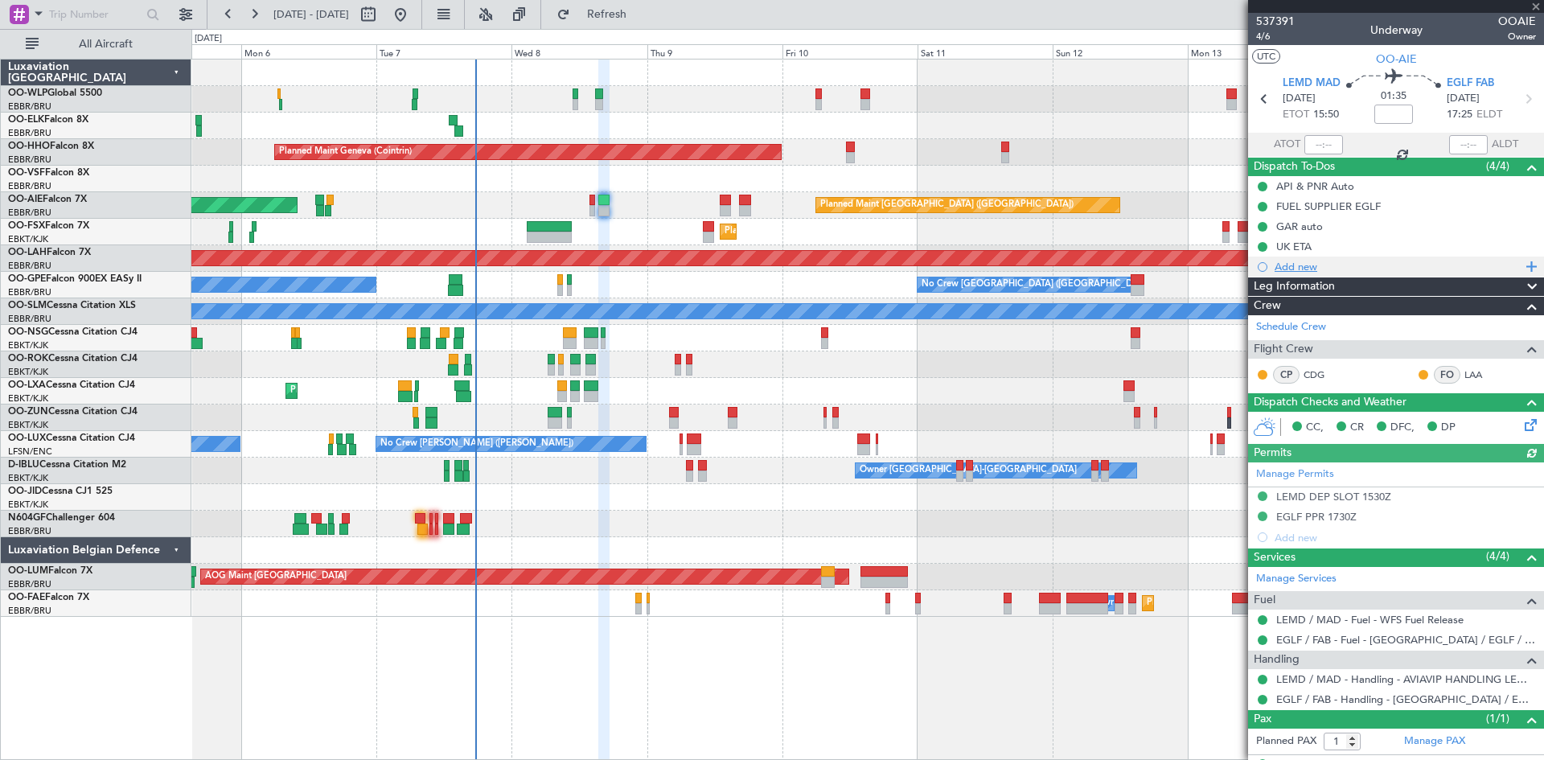
scroll to position [31, 0]
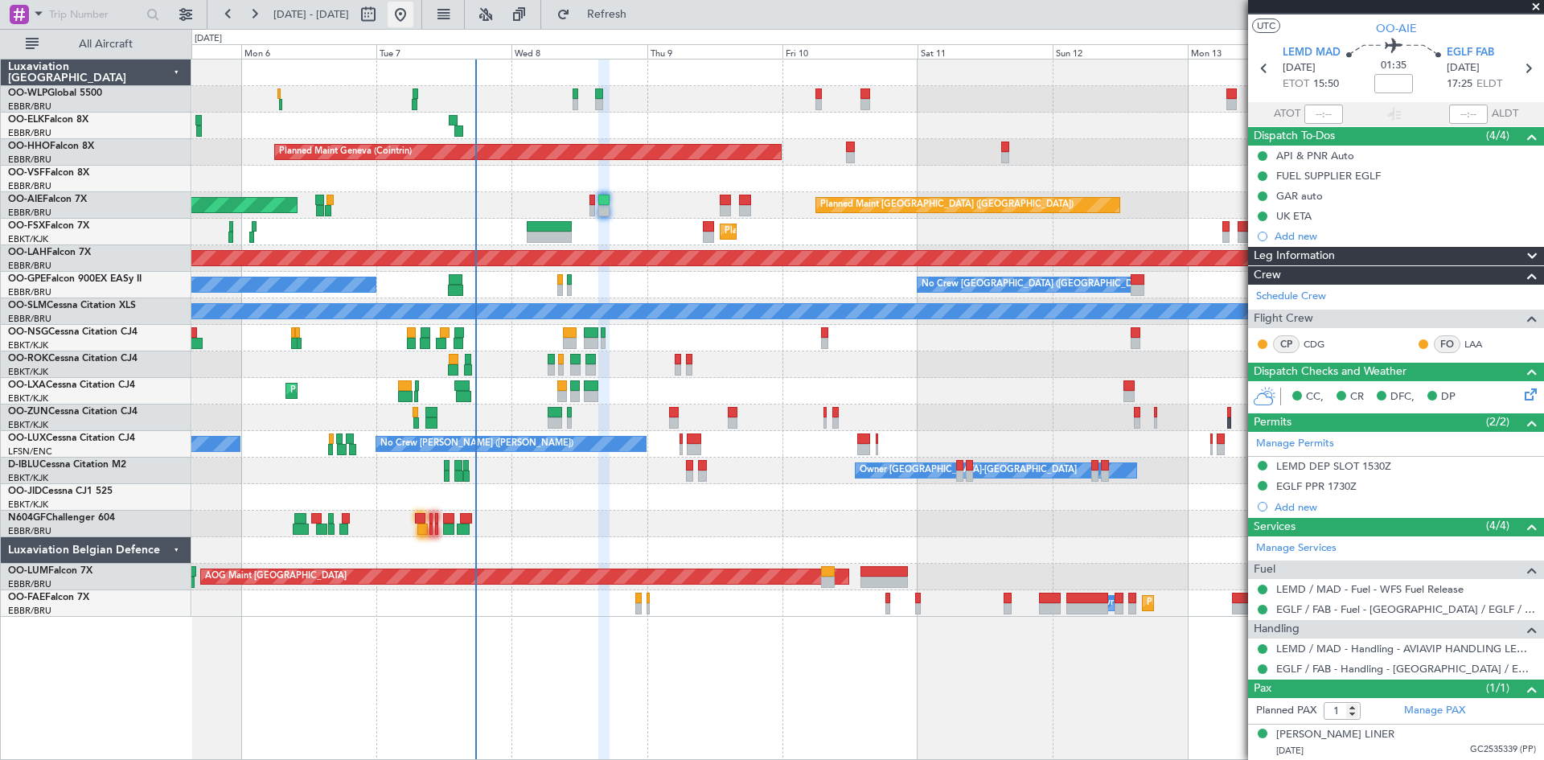
click at [413, 14] on button at bounding box center [401, 15] width 26 height 26
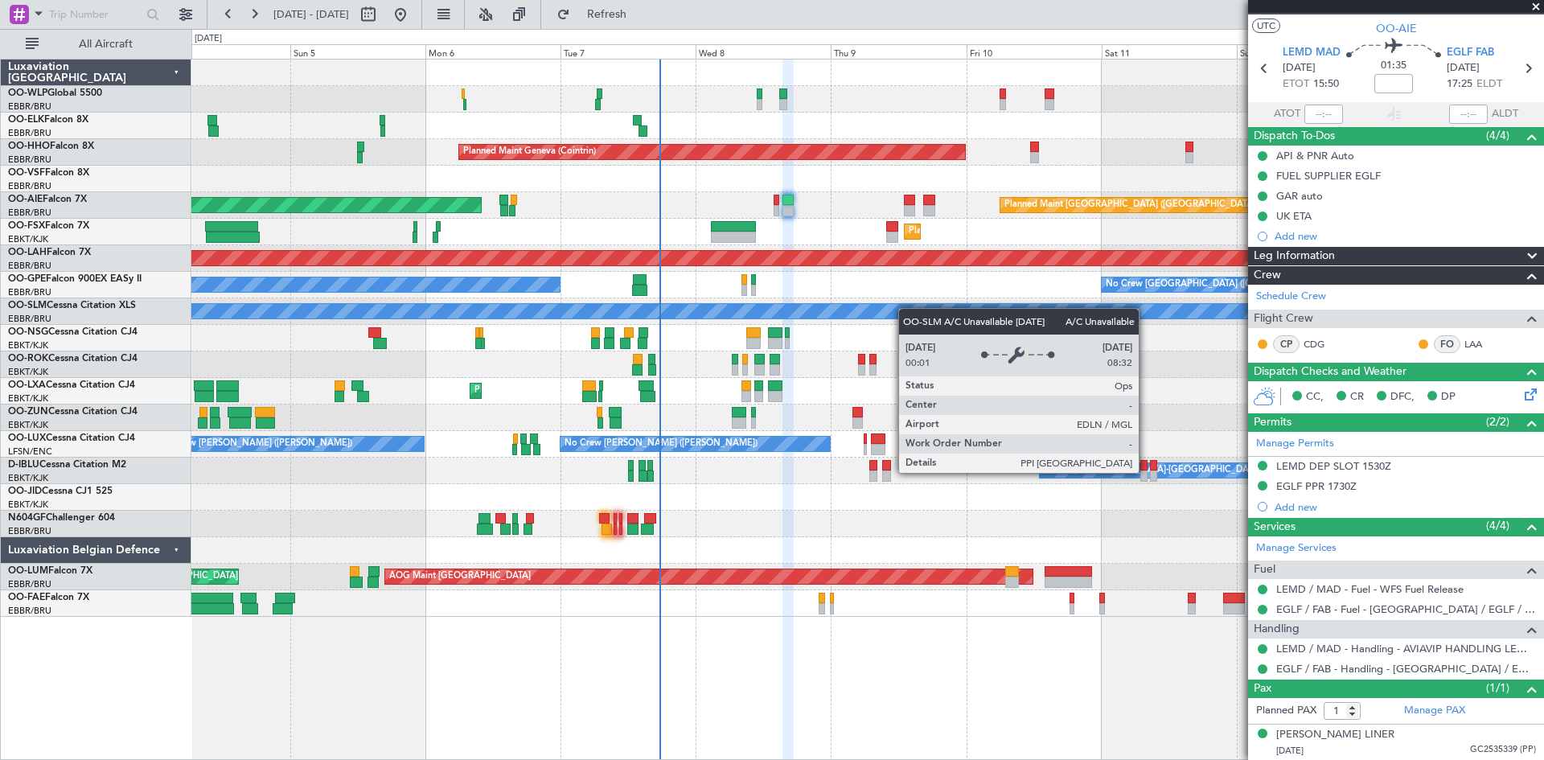
click at [893, 309] on div "Planned Maint Milan (Linate) Planned Maint Geneva (Cointrin) Planned Maint Lond…" at bounding box center [867, 338] width 1352 height 557
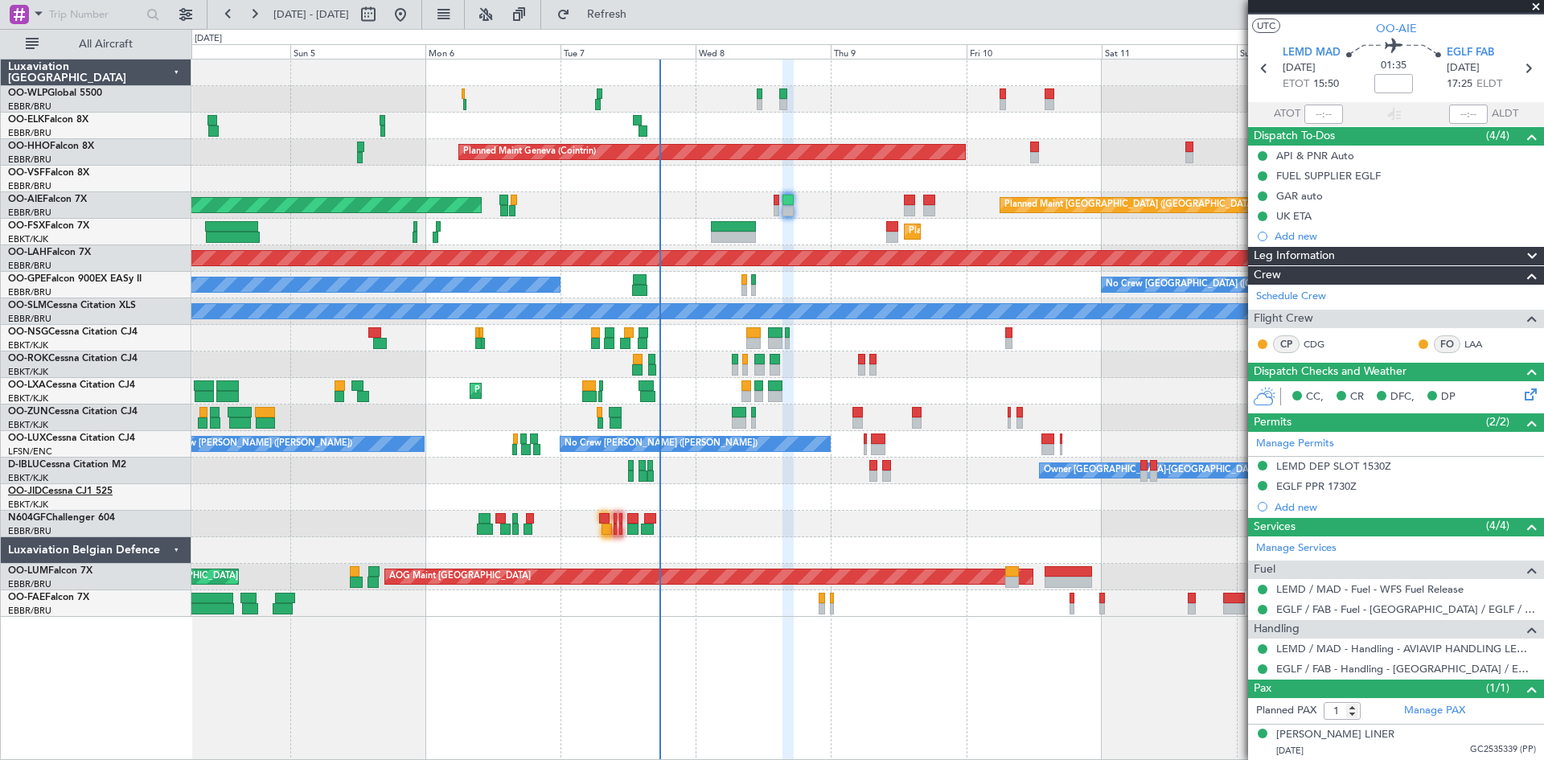
click at [82, 491] on link "OO-JID Cessna CJ1 525" at bounding box center [60, 492] width 105 height 10
click at [61, 466] on link "D-IBLU Cessna Citation M2" at bounding box center [67, 465] width 118 height 10
click at [606, 8] on button "Refresh" at bounding box center [597, 15] width 97 height 26
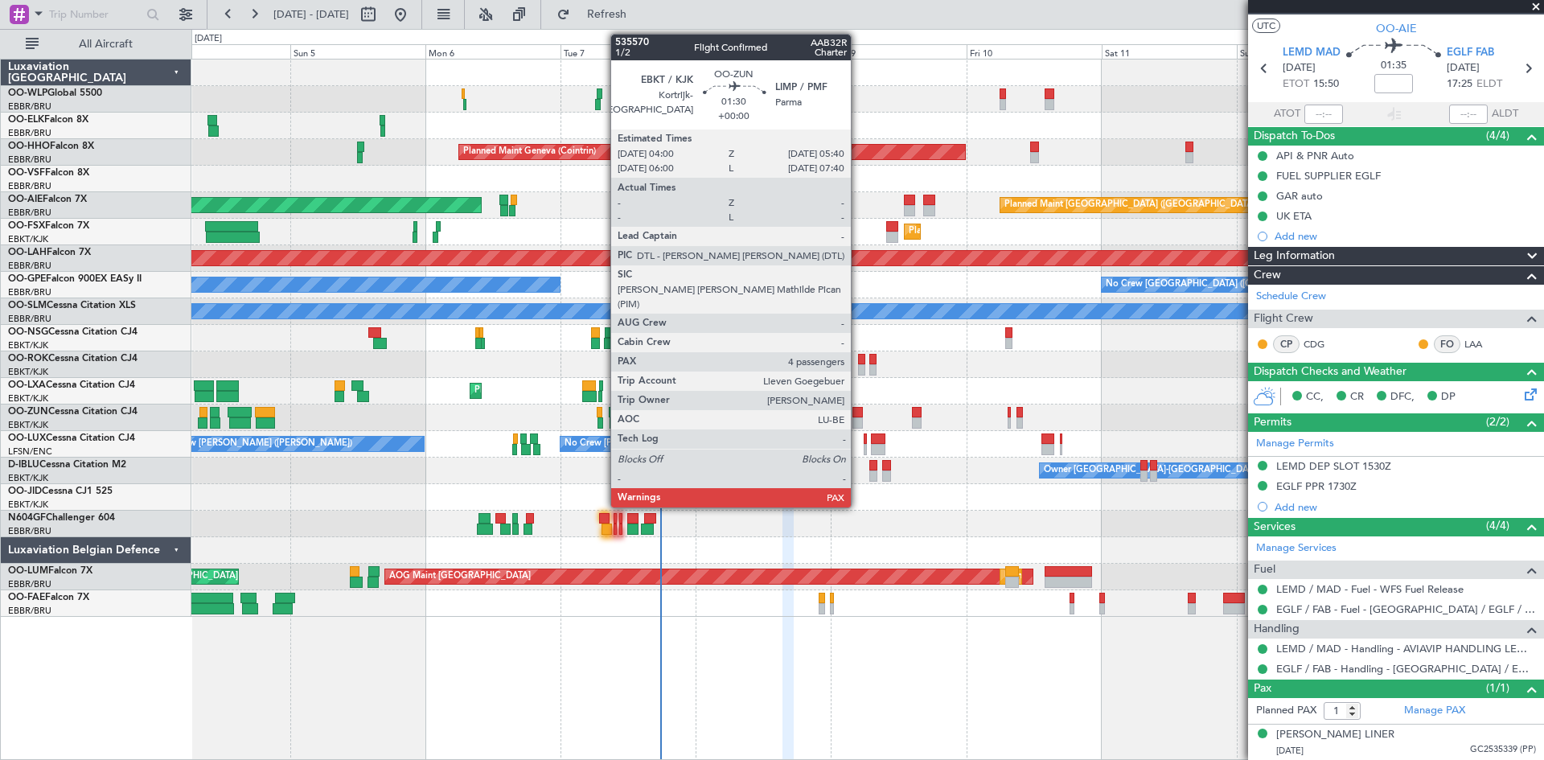
click at [858, 421] on div at bounding box center [858, 422] width 10 height 11
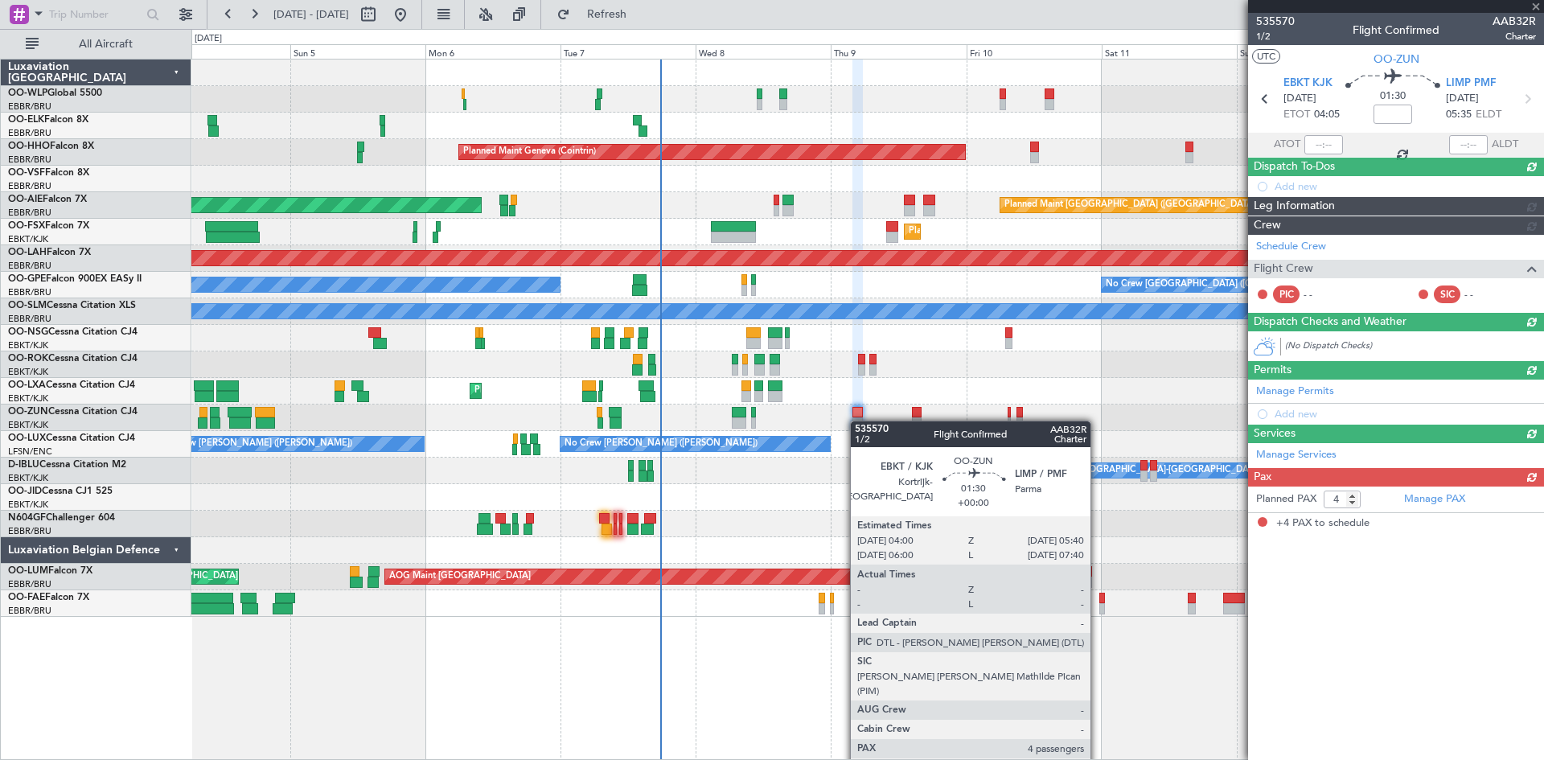
scroll to position [0, 0]
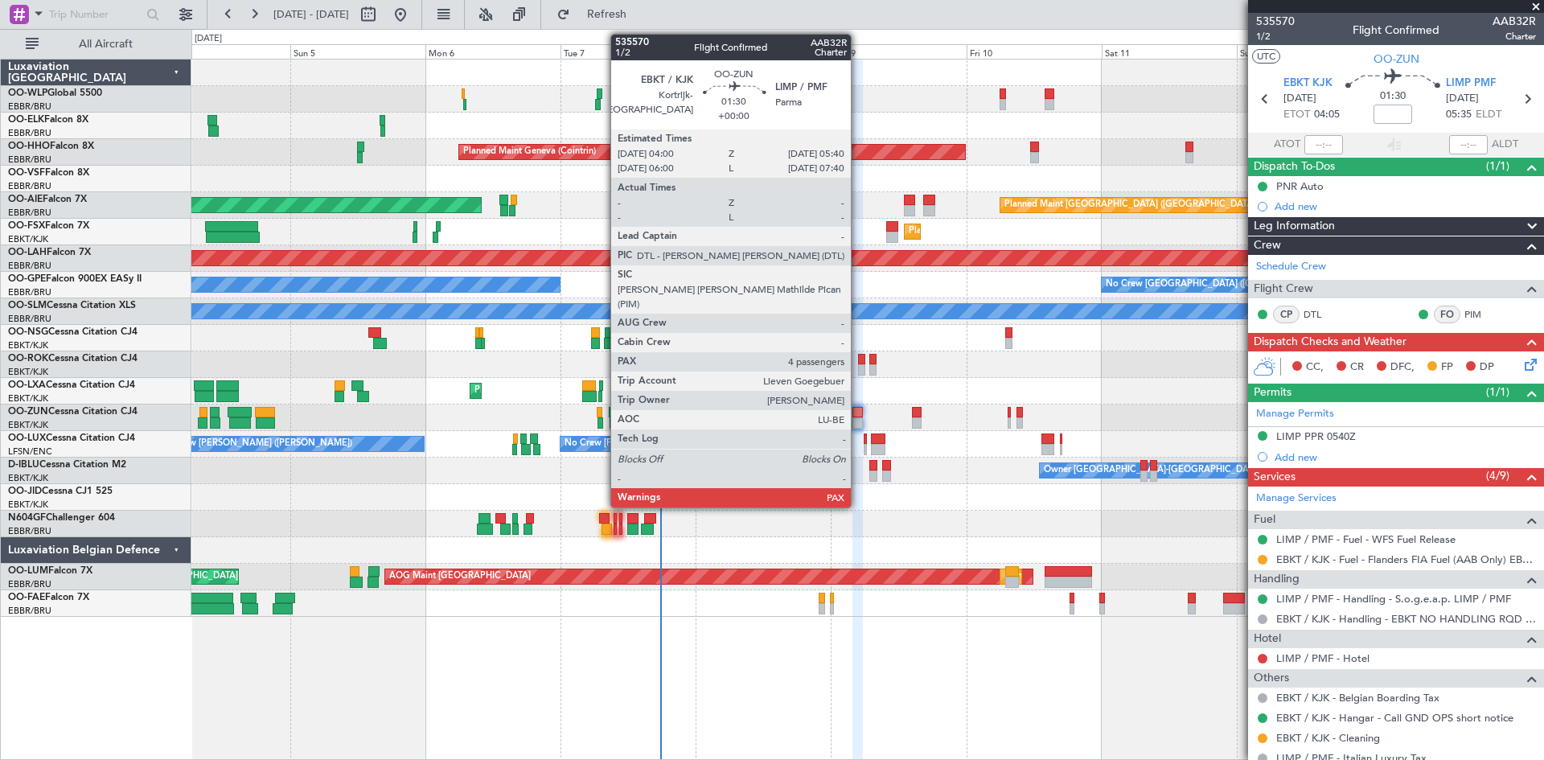
click at [858, 418] on div at bounding box center [858, 422] width 10 height 11
click at [855, 415] on div at bounding box center [858, 412] width 10 height 11
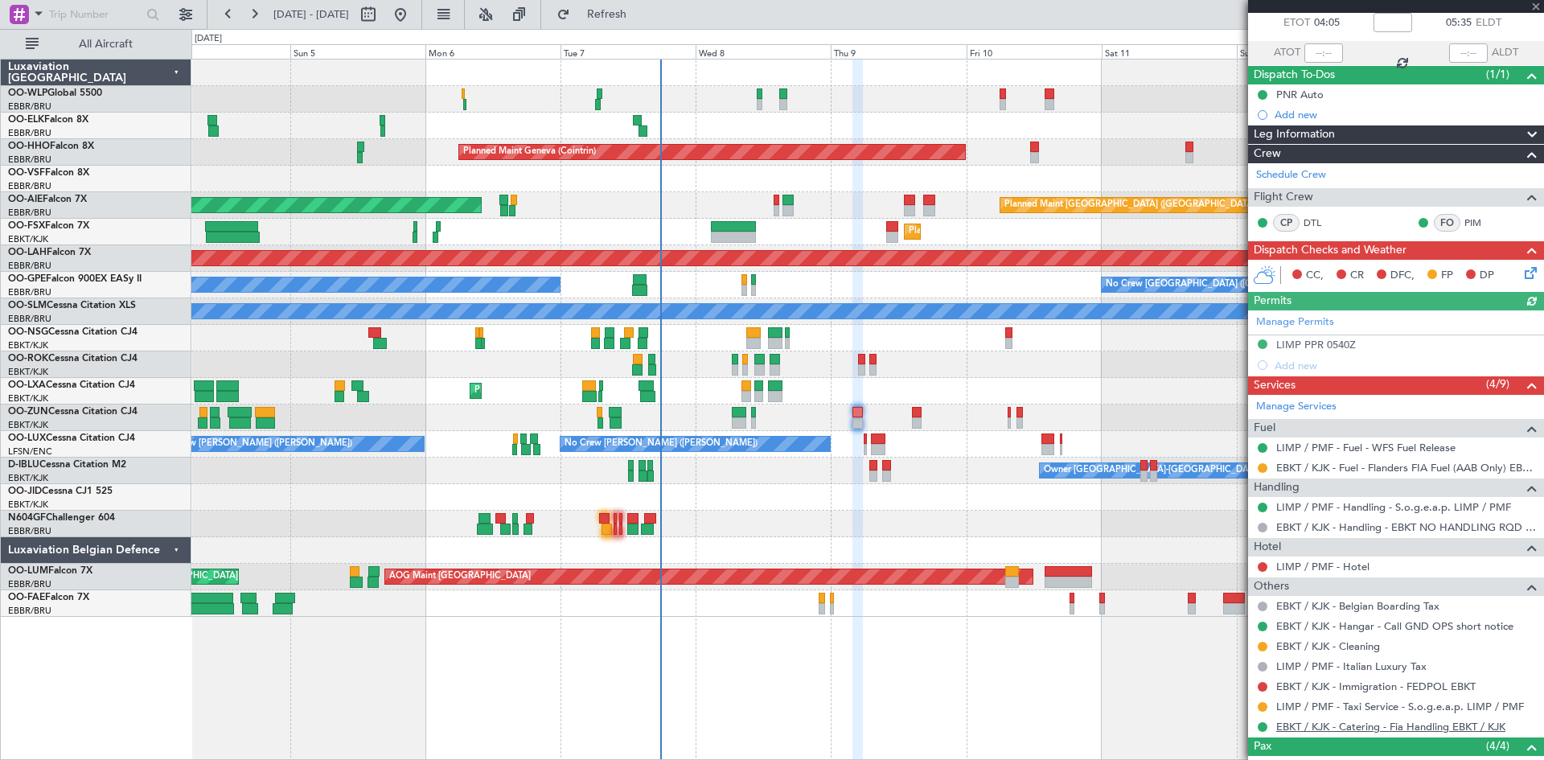
scroll to position [161, 0]
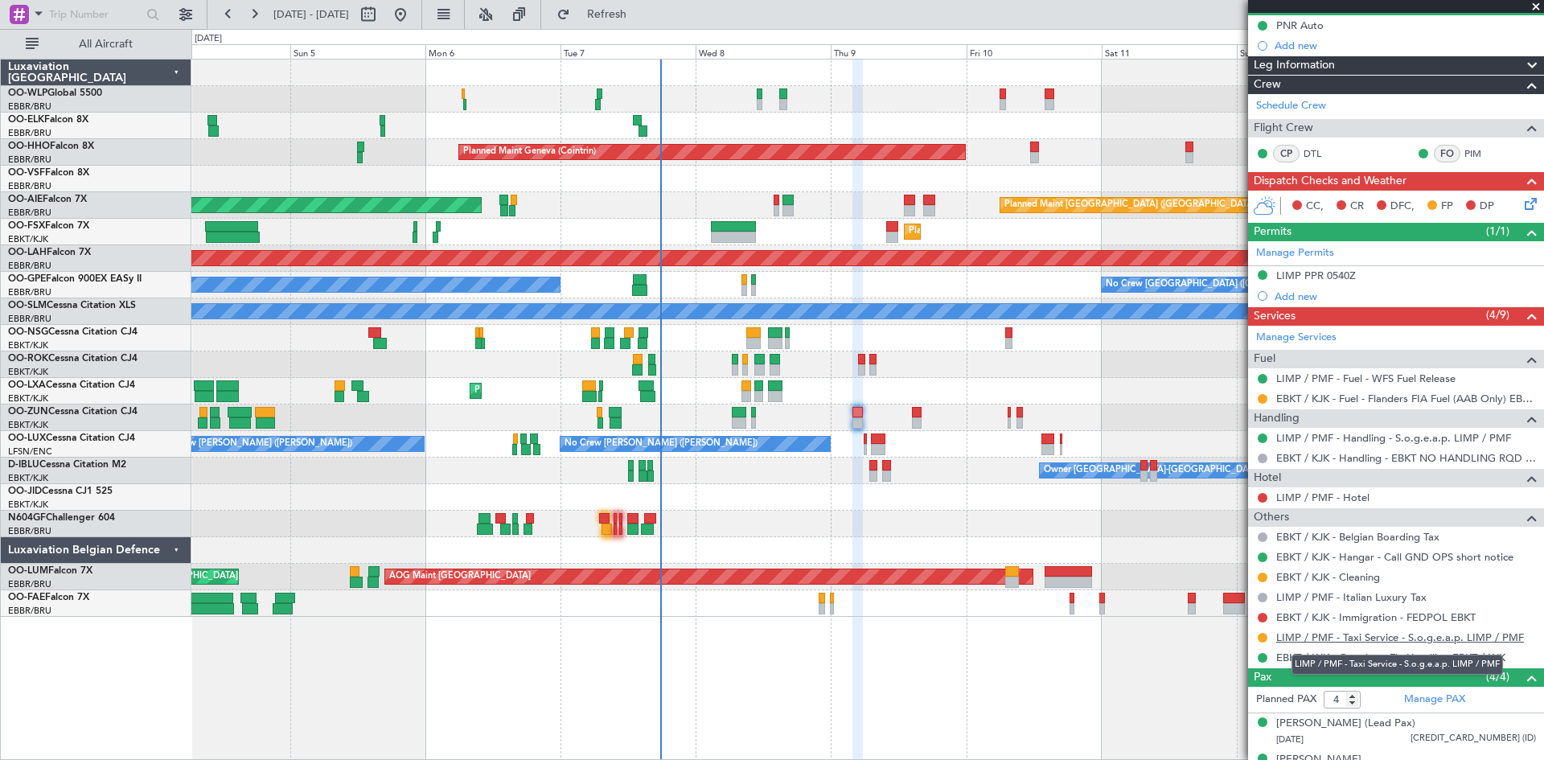
click at [1407, 639] on link "LIMP / PMF - Taxi Service - S.o.g.e.a.p. LIMP / PMF" at bounding box center [1401, 638] width 248 height 14
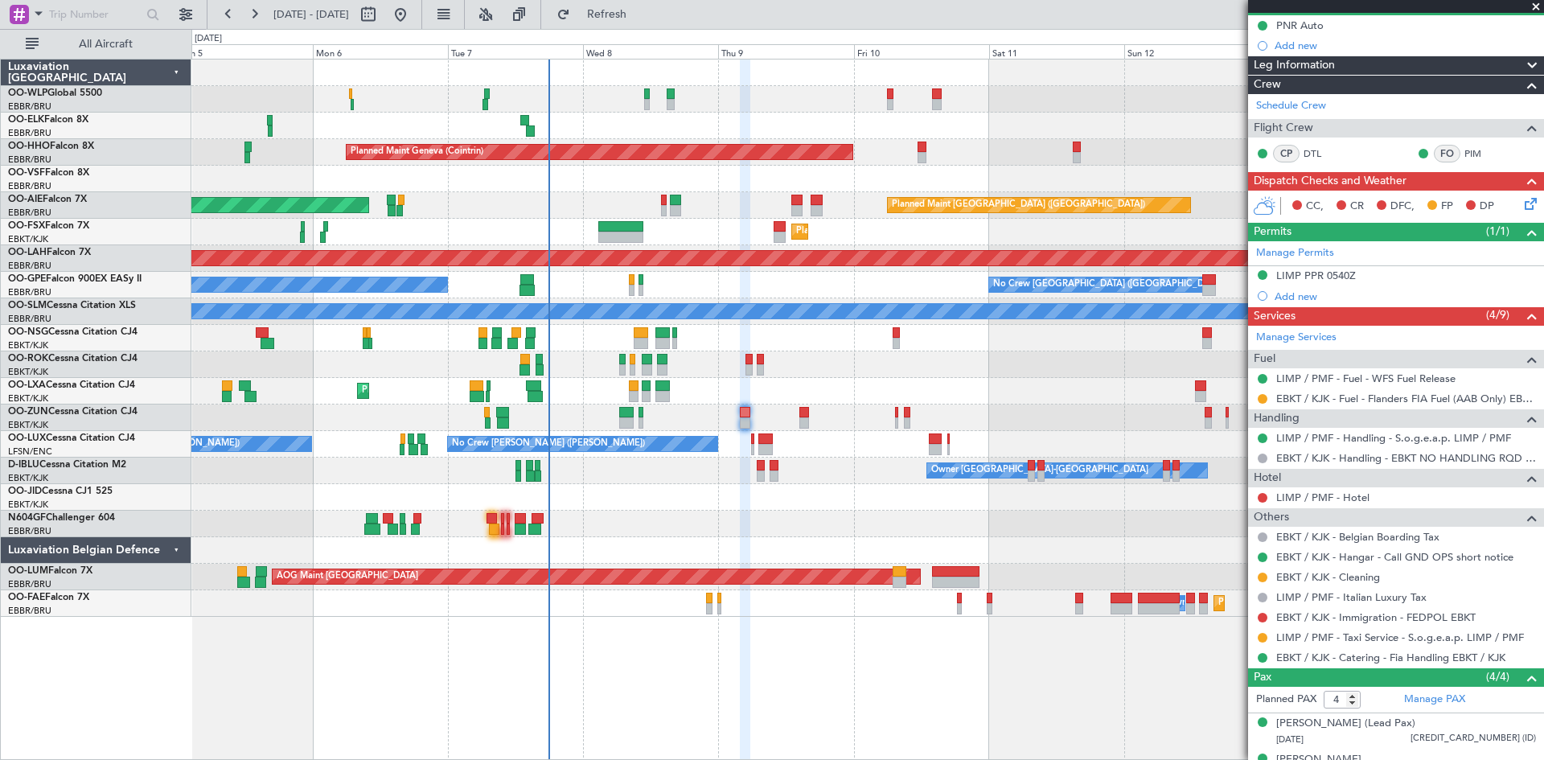
click at [1005, 385] on div "Planned Maint Geneva (Cointrin) Planned Maint London (Farnborough) Unplanned Ma…" at bounding box center [867, 338] width 1352 height 557
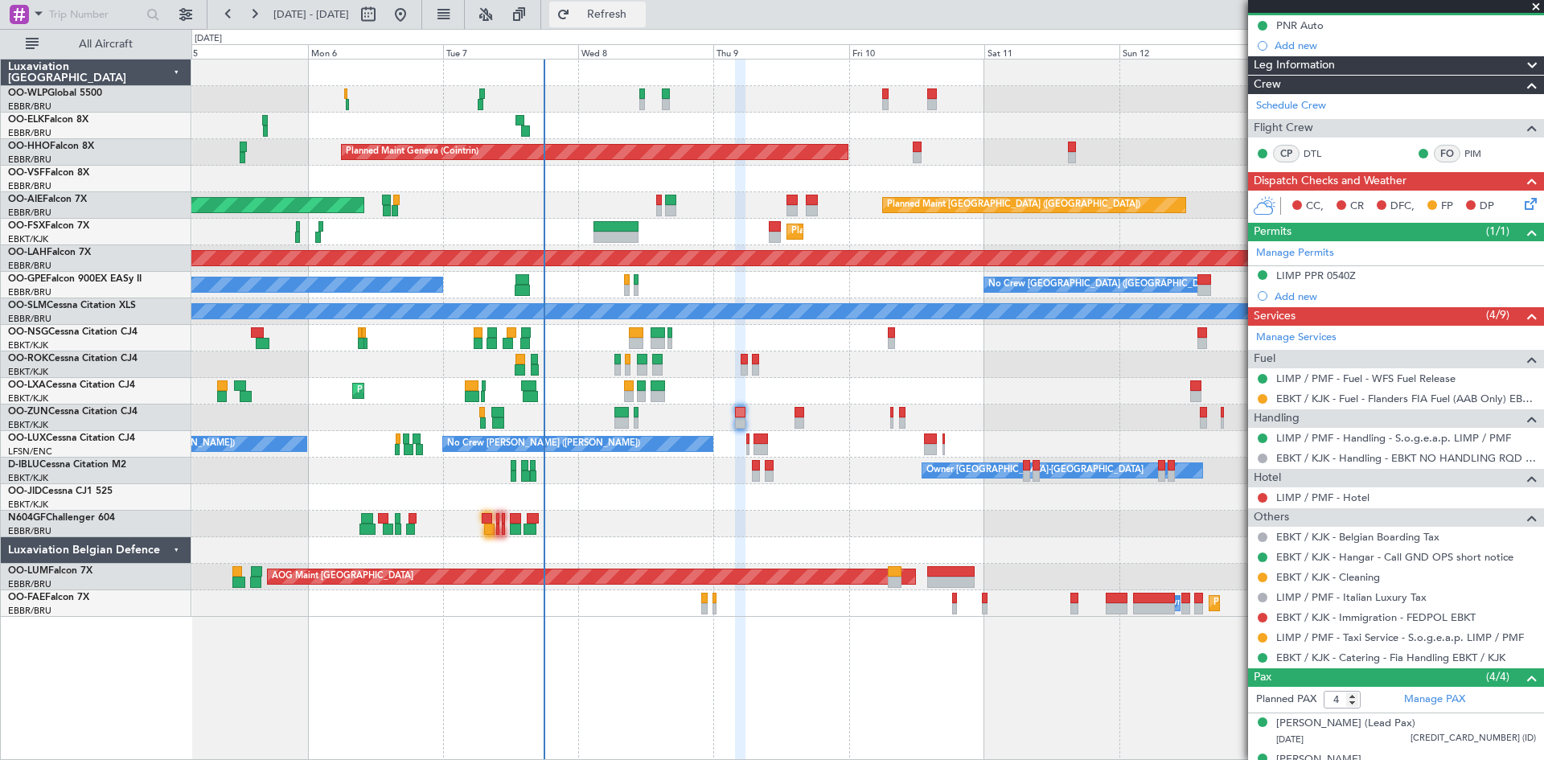
click at [646, 4] on button "Refresh" at bounding box center [597, 15] width 97 height 26
click at [620, 24] on button "Refresh" at bounding box center [597, 15] width 97 height 26
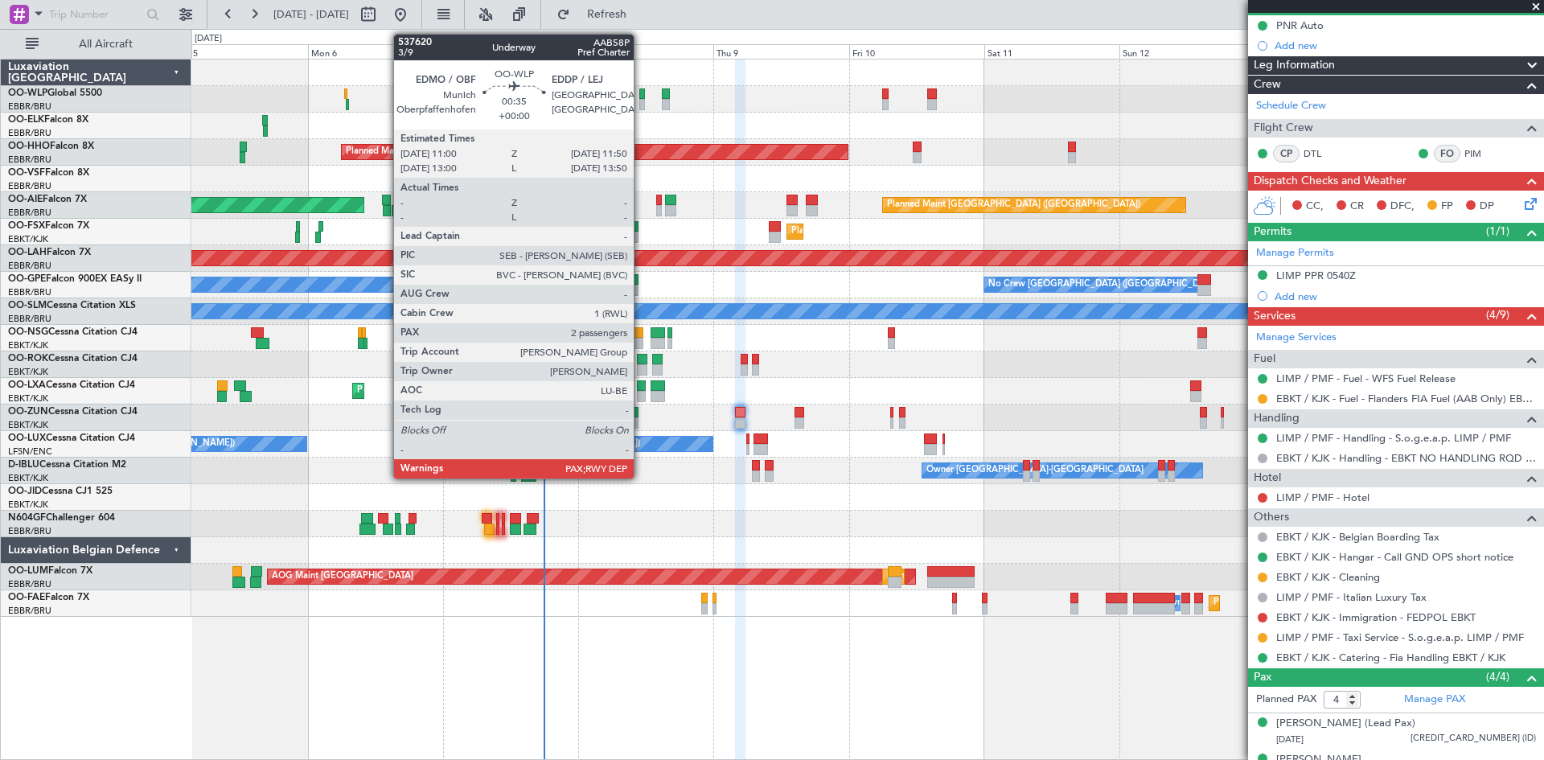
click at [641, 107] on div at bounding box center [641, 104] width 5 height 11
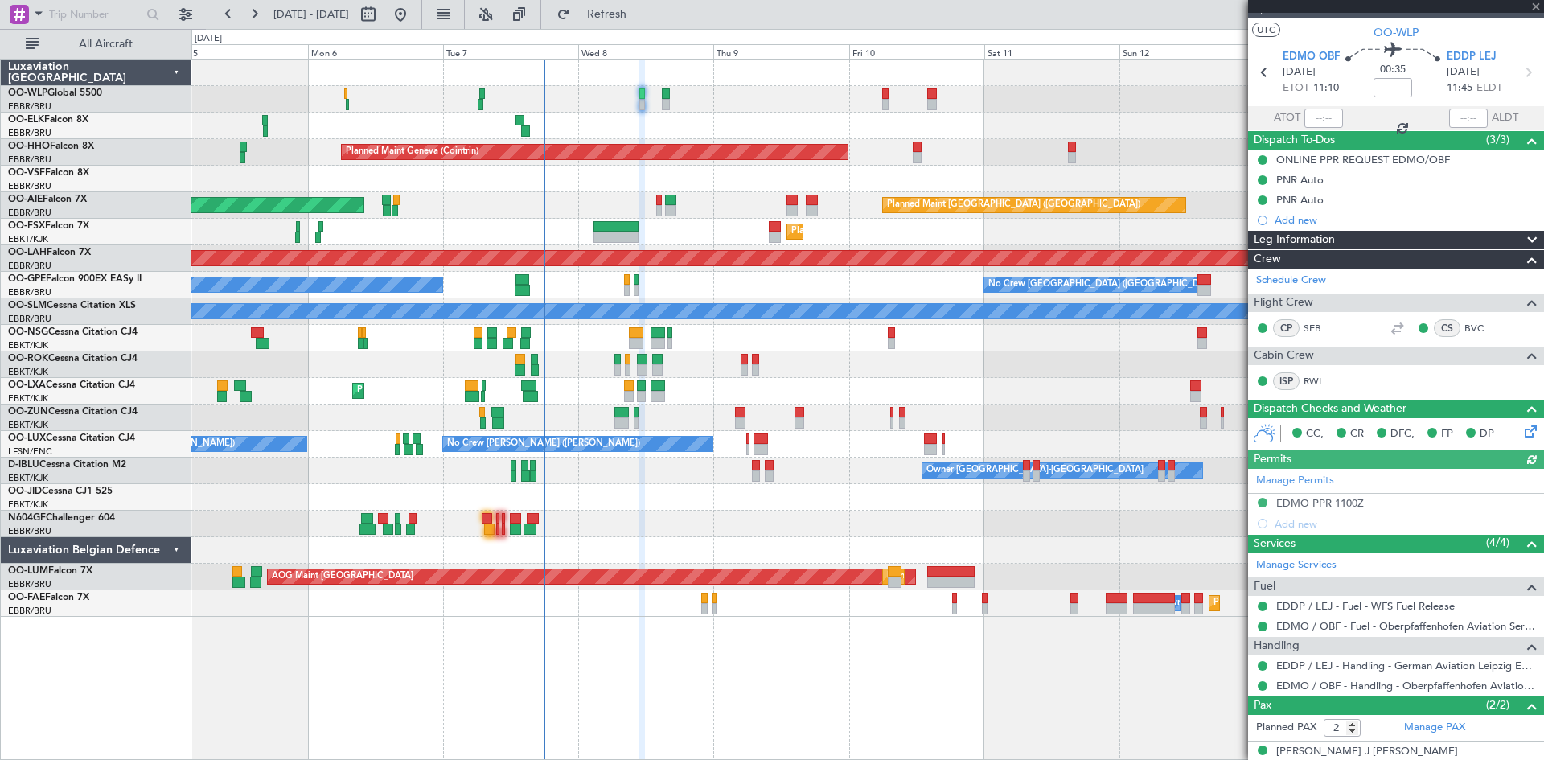
scroll to position [80, 0]
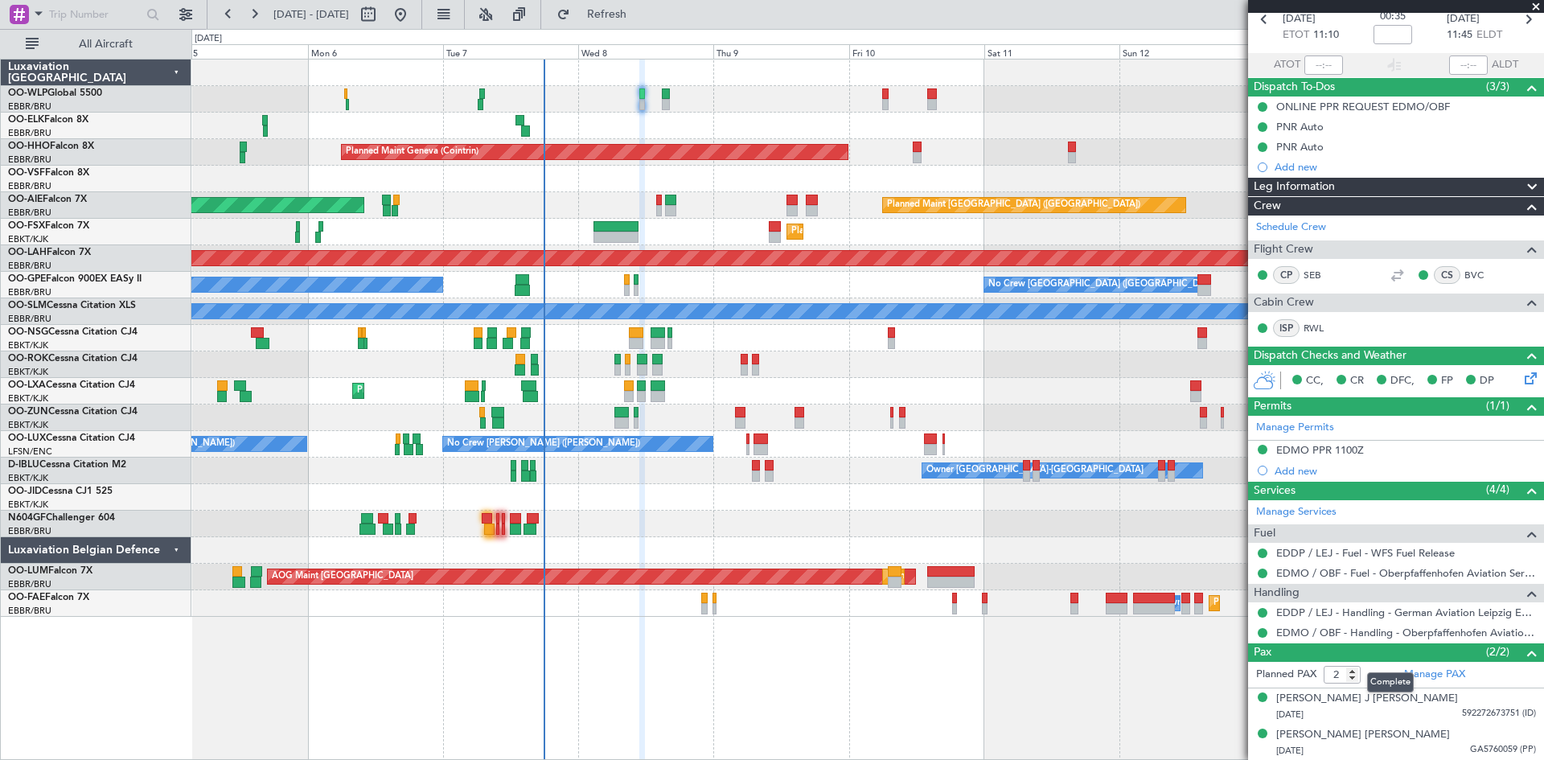
click at [1523, 652] on span at bounding box center [1532, 653] width 19 height 19
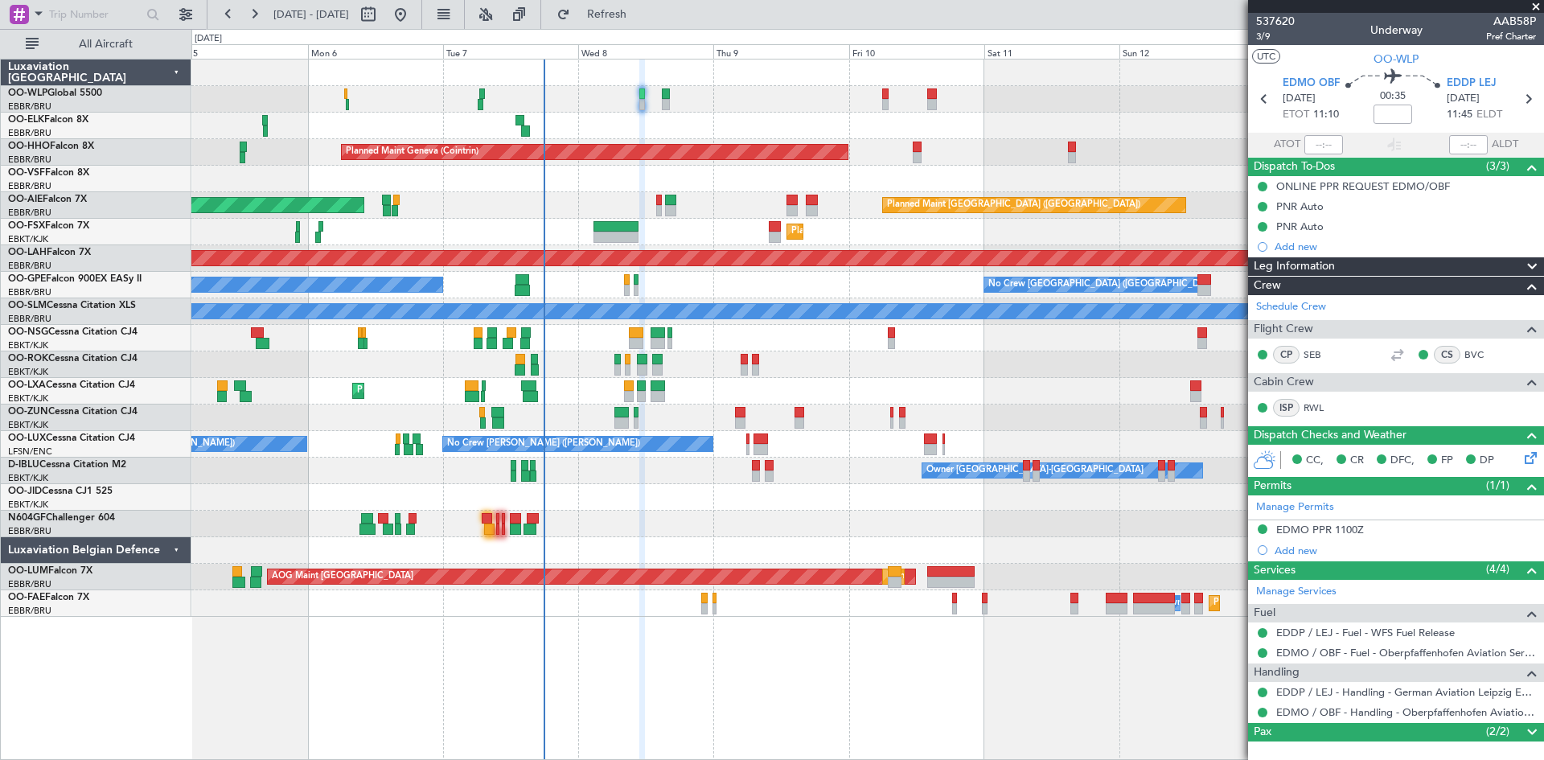
scroll to position [0, 0]
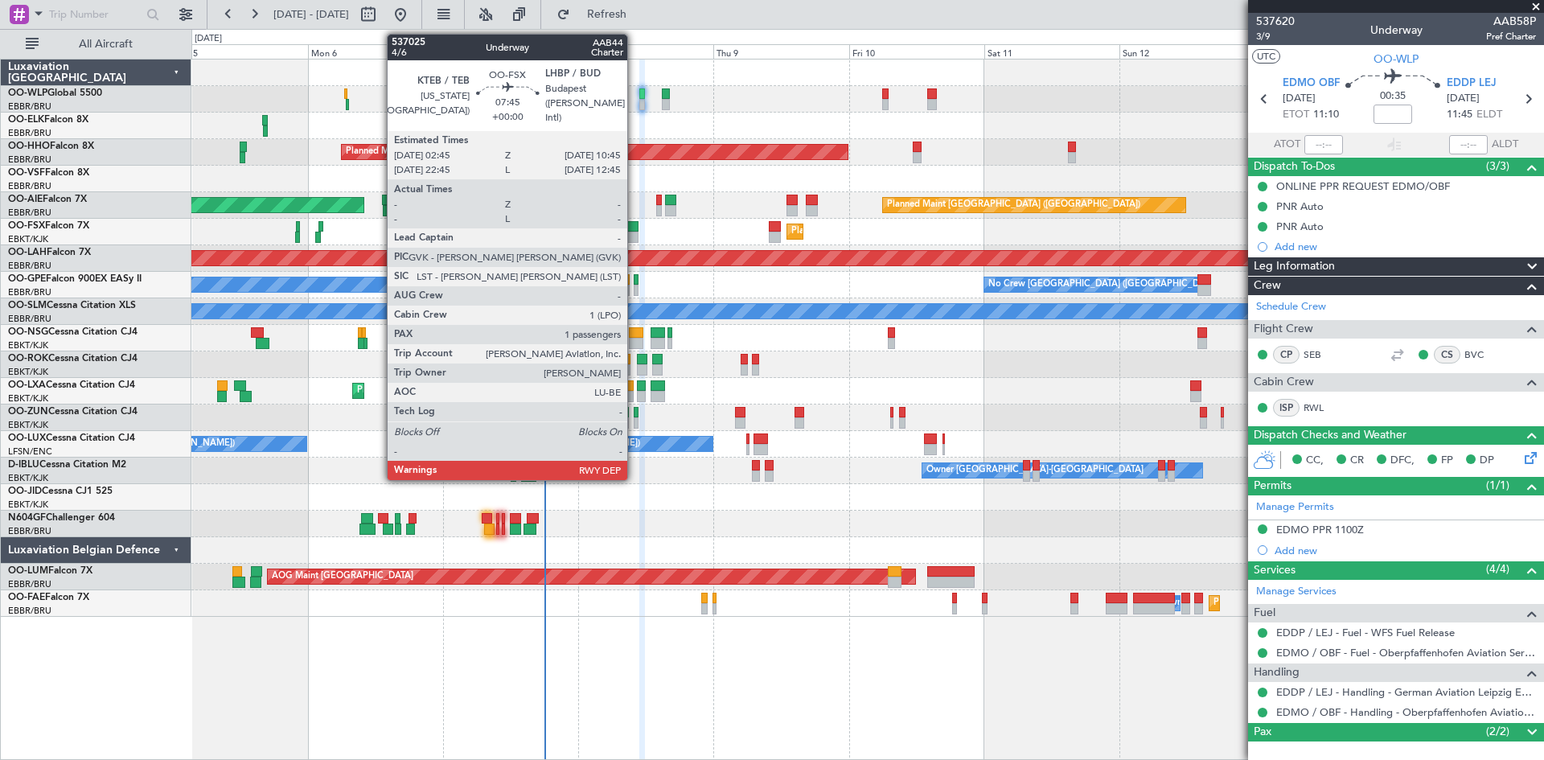
click at [635, 239] on div at bounding box center [617, 237] width 46 height 11
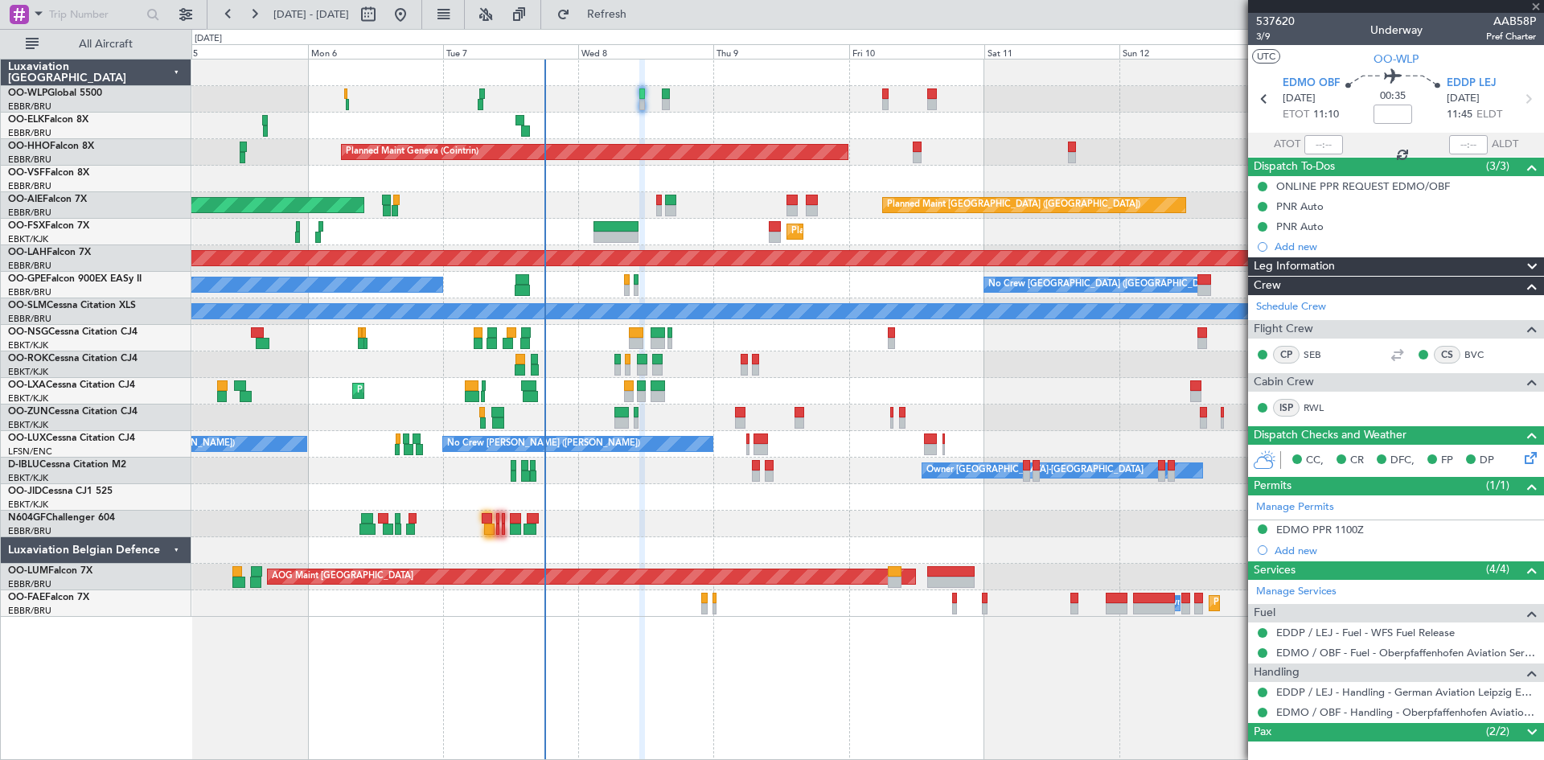
type input "1"
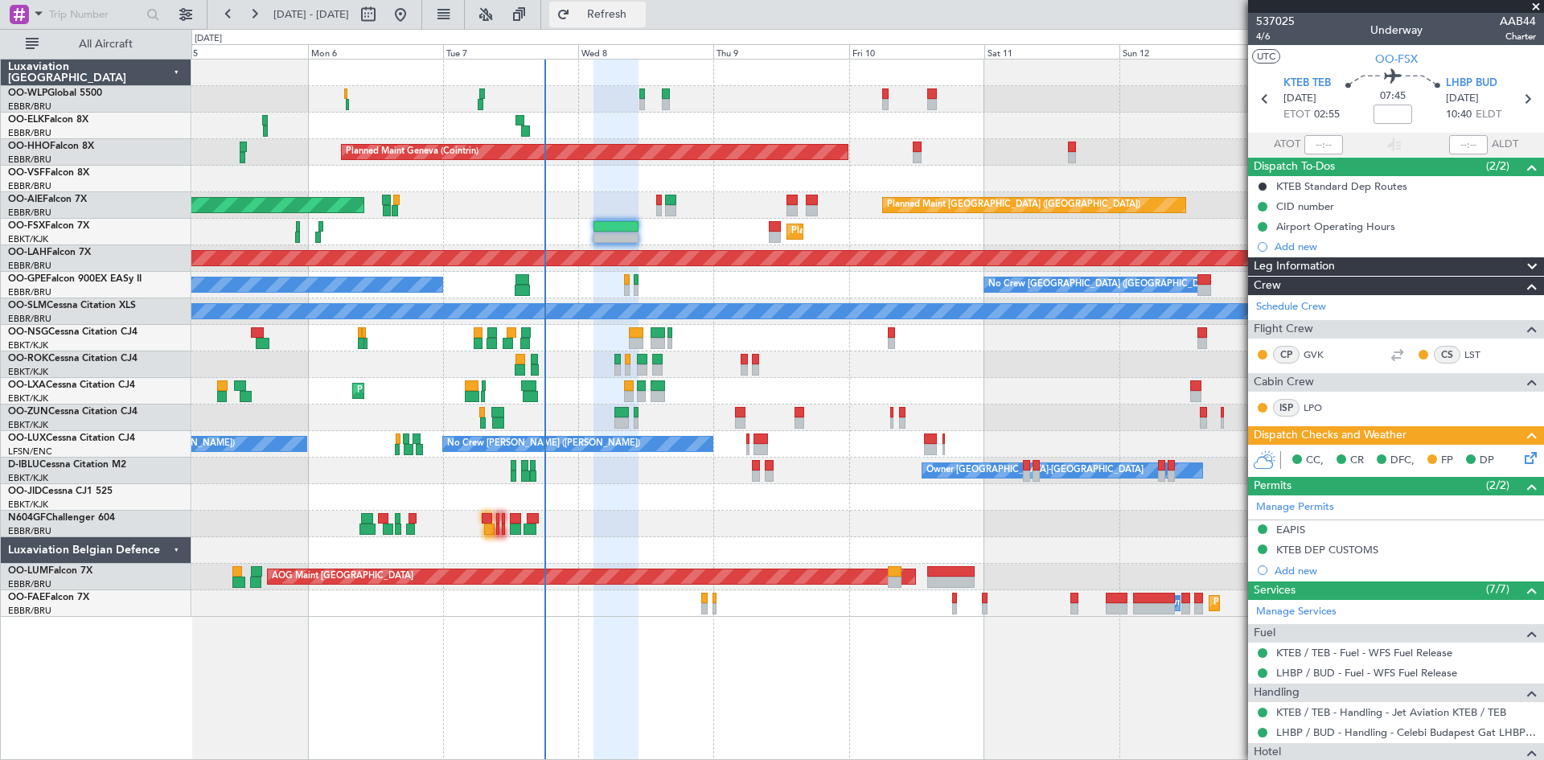
click at [611, 9] on button "Refresh" at bounding box center [597, 15] width 97 height 26
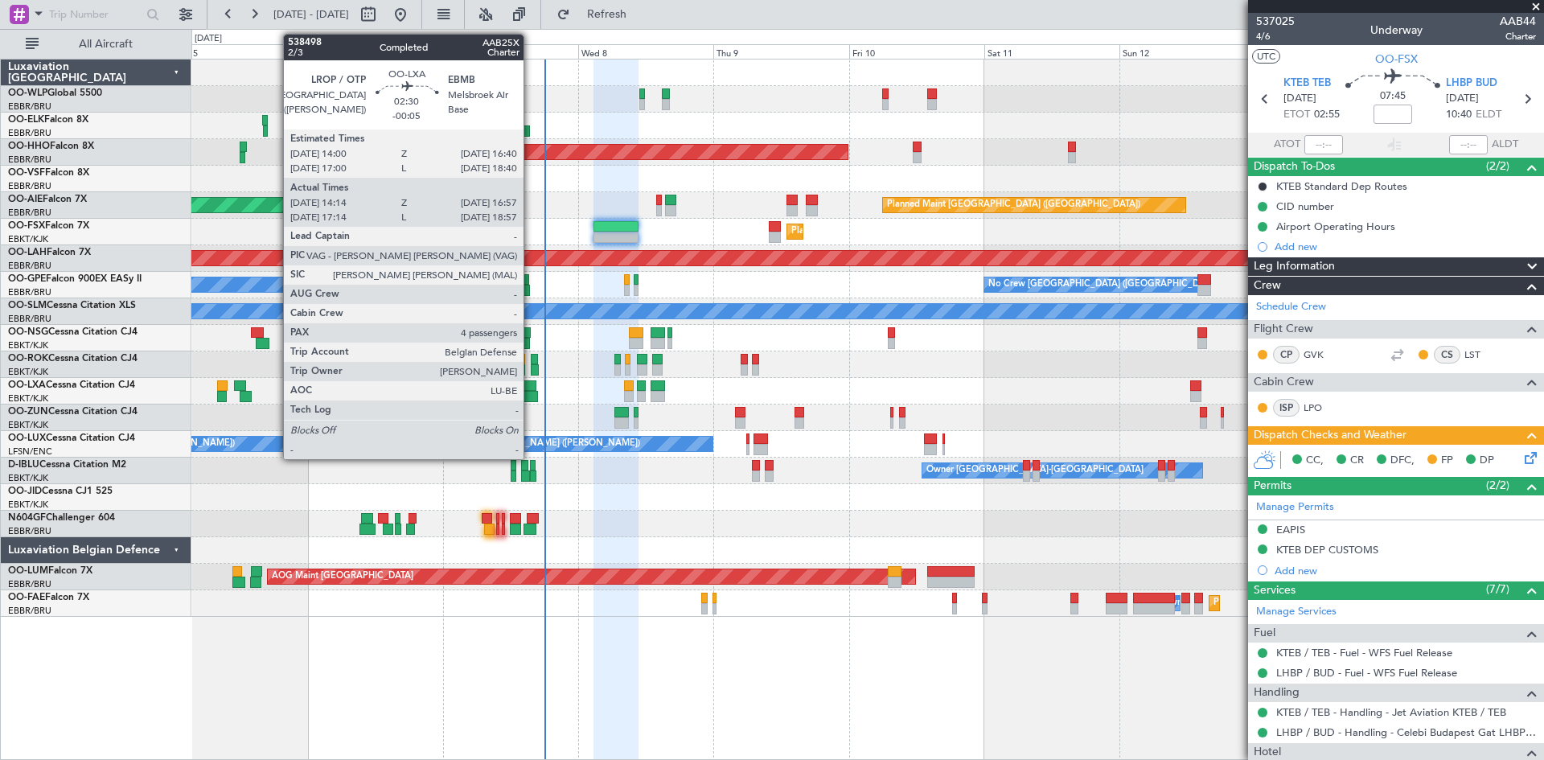
click at [531, 383] on div at bounding box center [528, 385] width 15 height 11
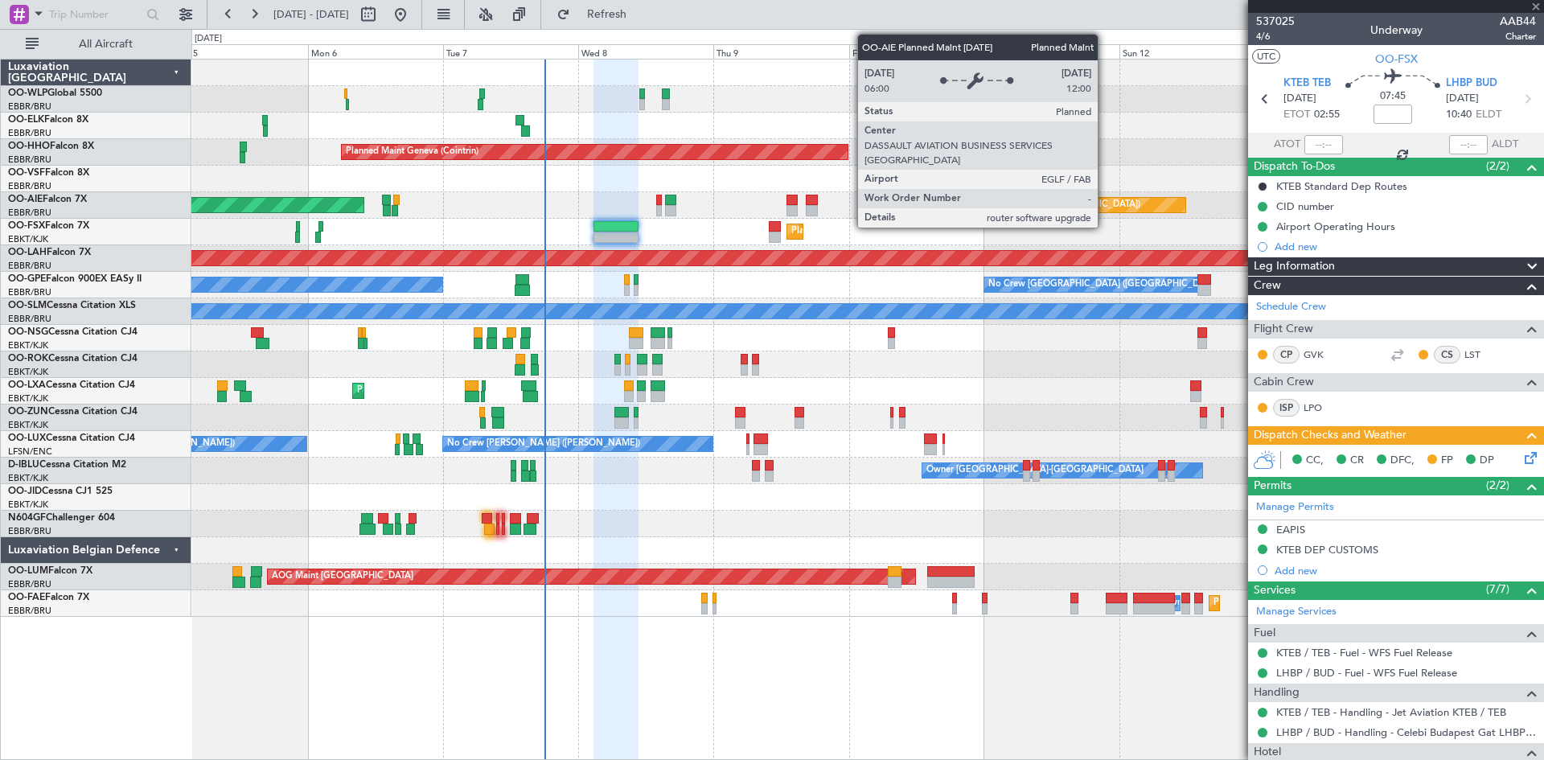
type input "-00:05"
type input "14:19"
type input "16:52"
type input "4"
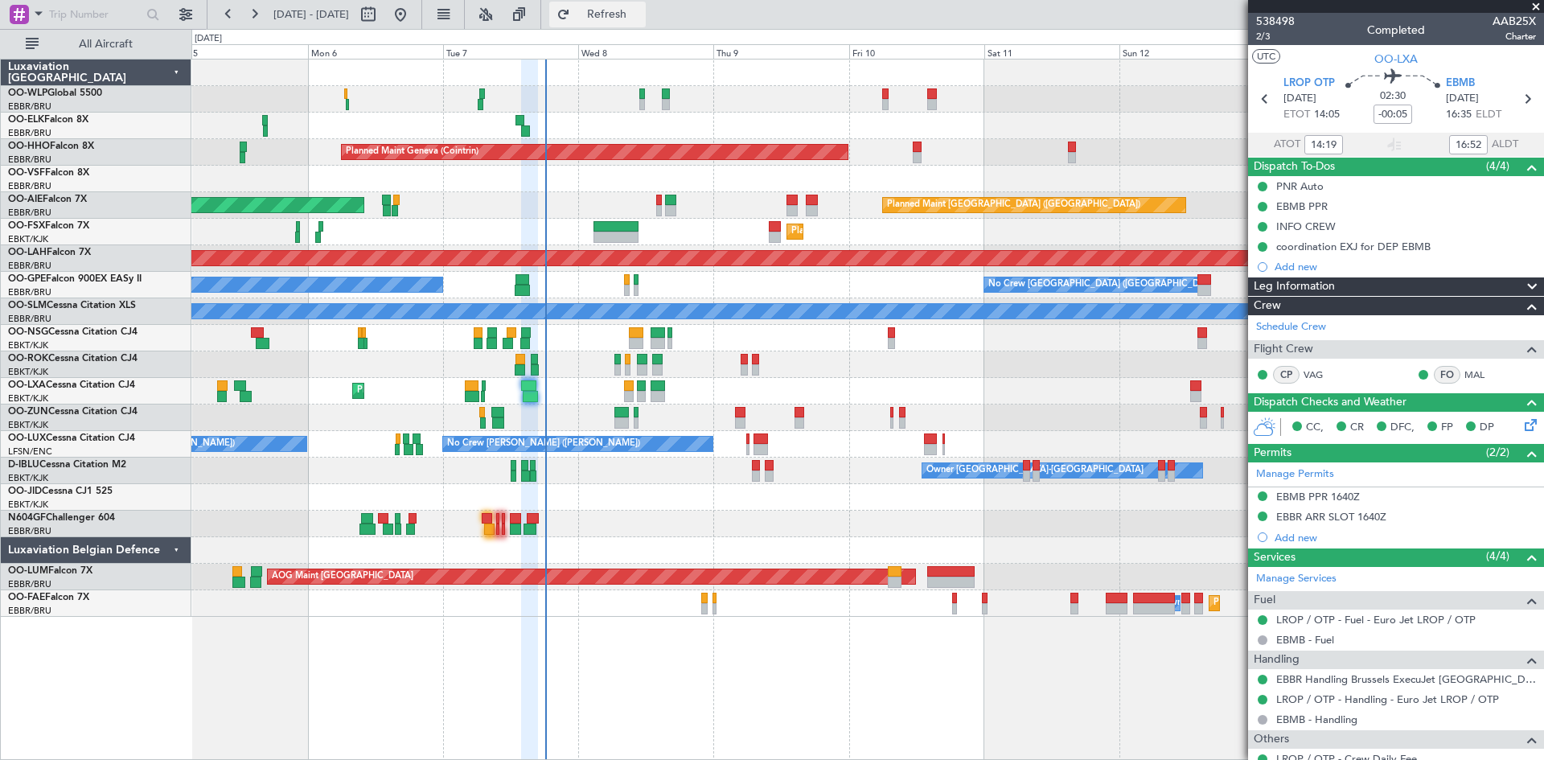
click at [641, 14] on span "Refresh" at bounding box center [608, 14] width 68 height 11
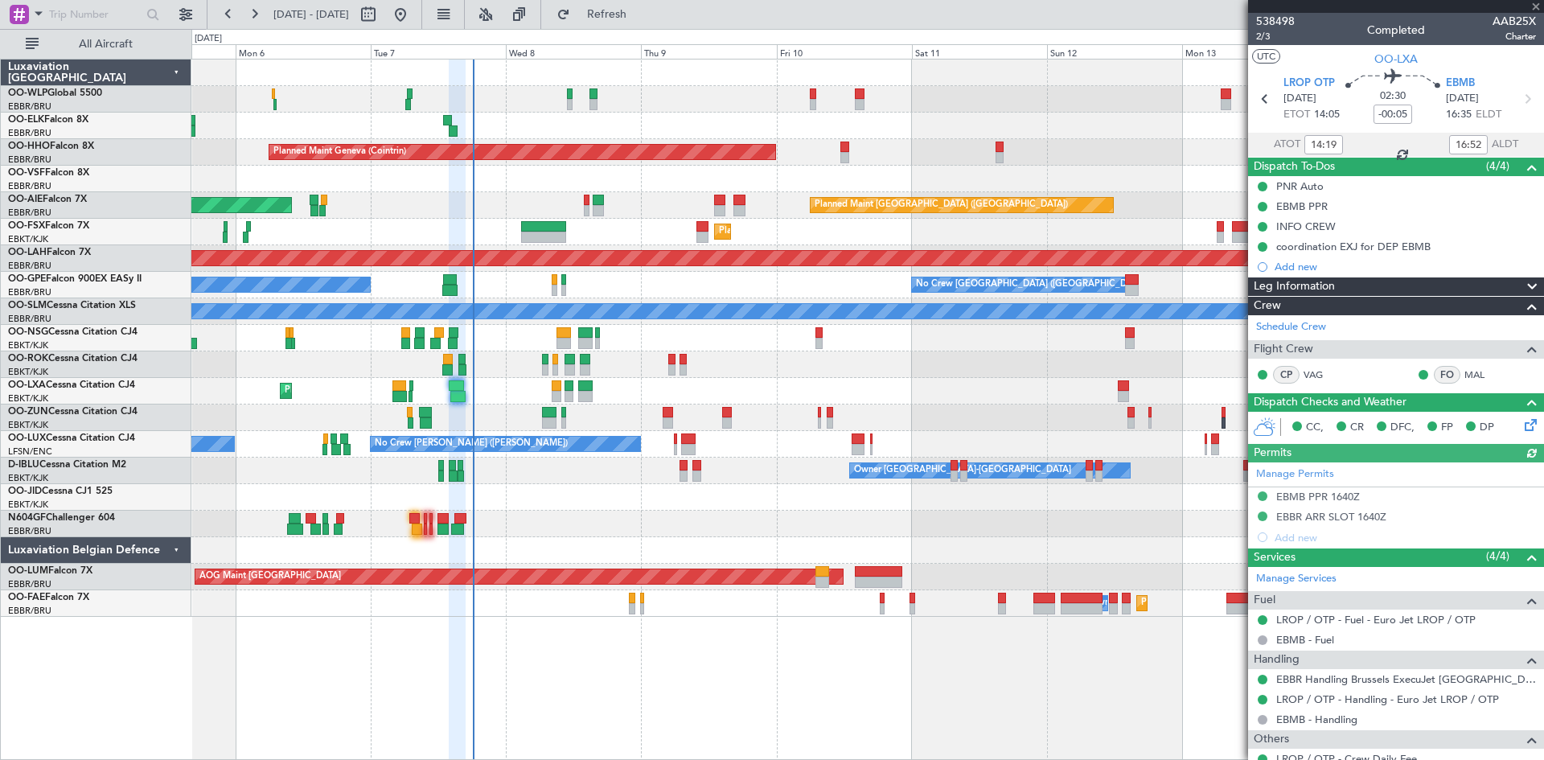
click at [758, 400] on div "Planned Maint Kortrijk-Wevelgem AOG Maint Rimini" at bounding box center [867, 391] width 1352 height 27
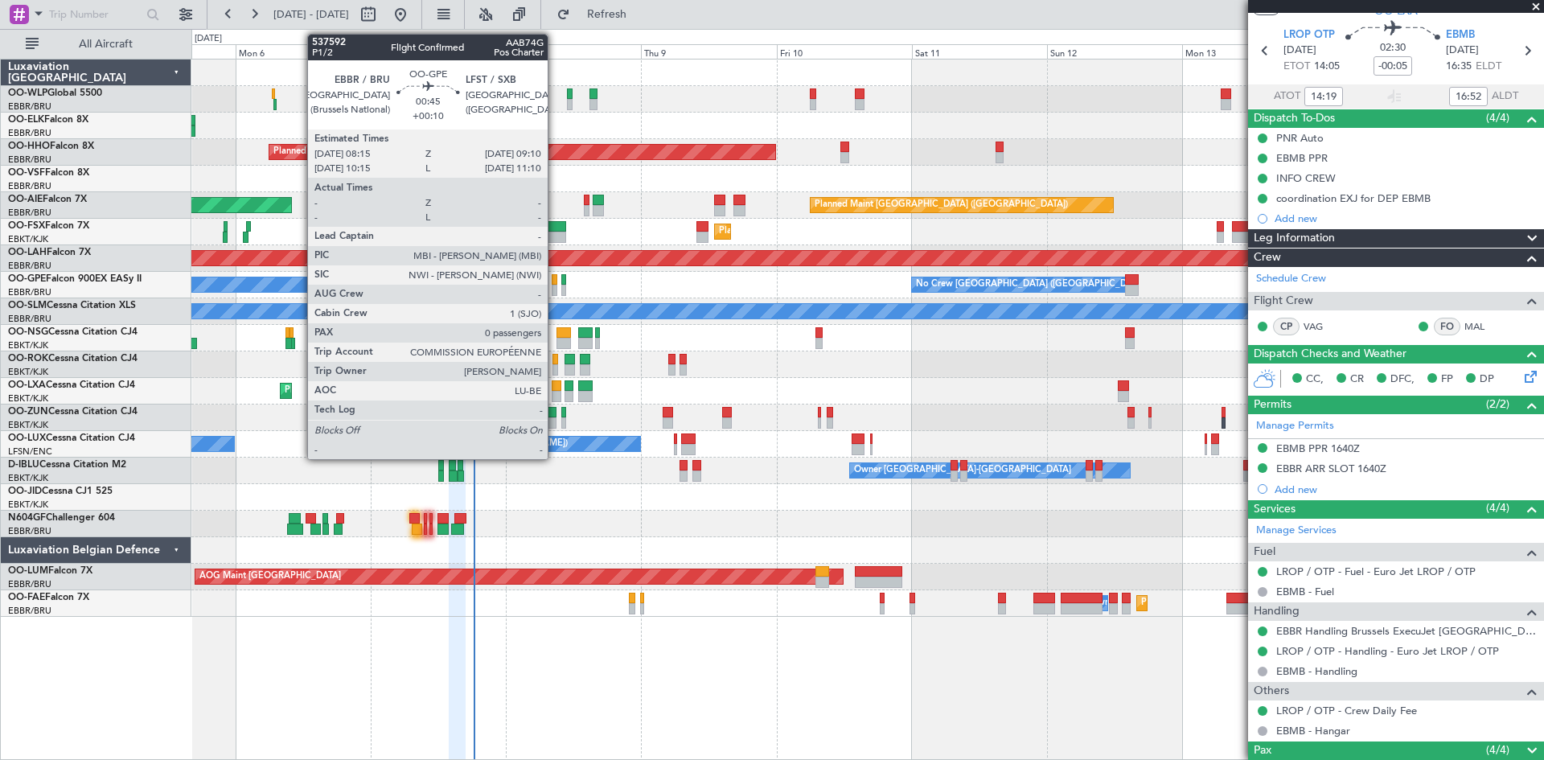
click at [555, 274] on div at bounding box center [555, 279] width 6 height 11
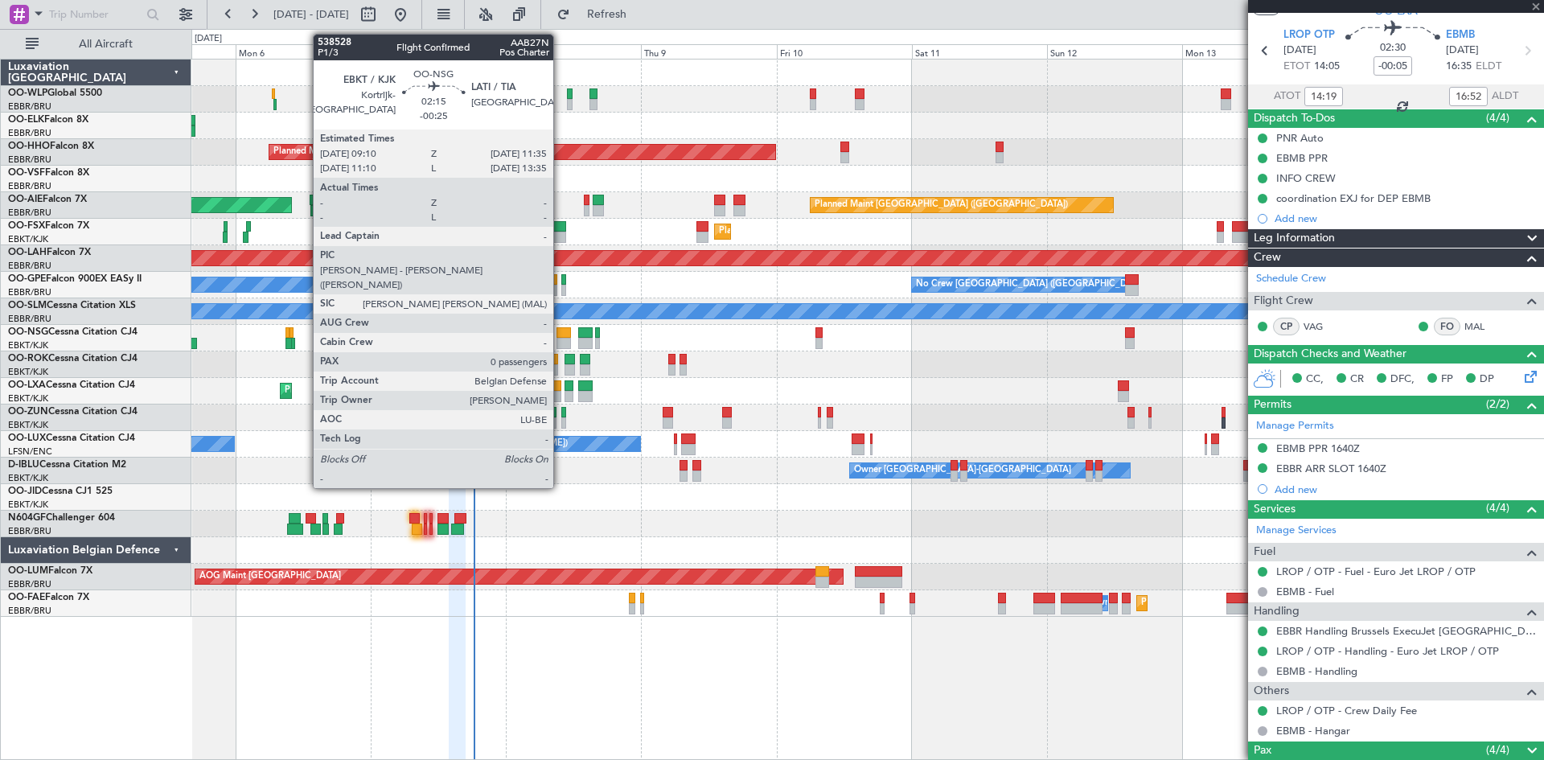
type input "+00:10"
type input "0"
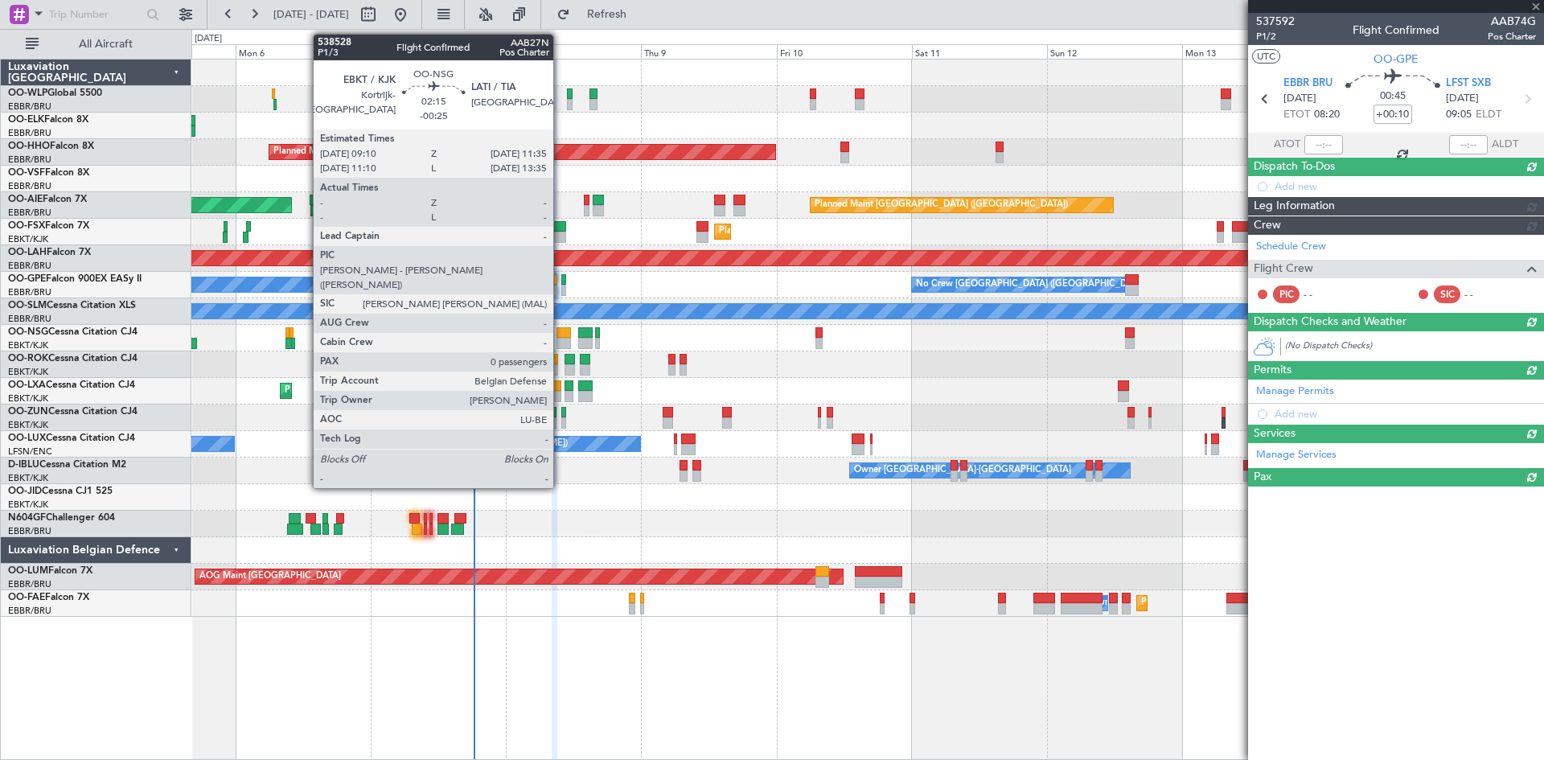
scroll to position [0, 0]
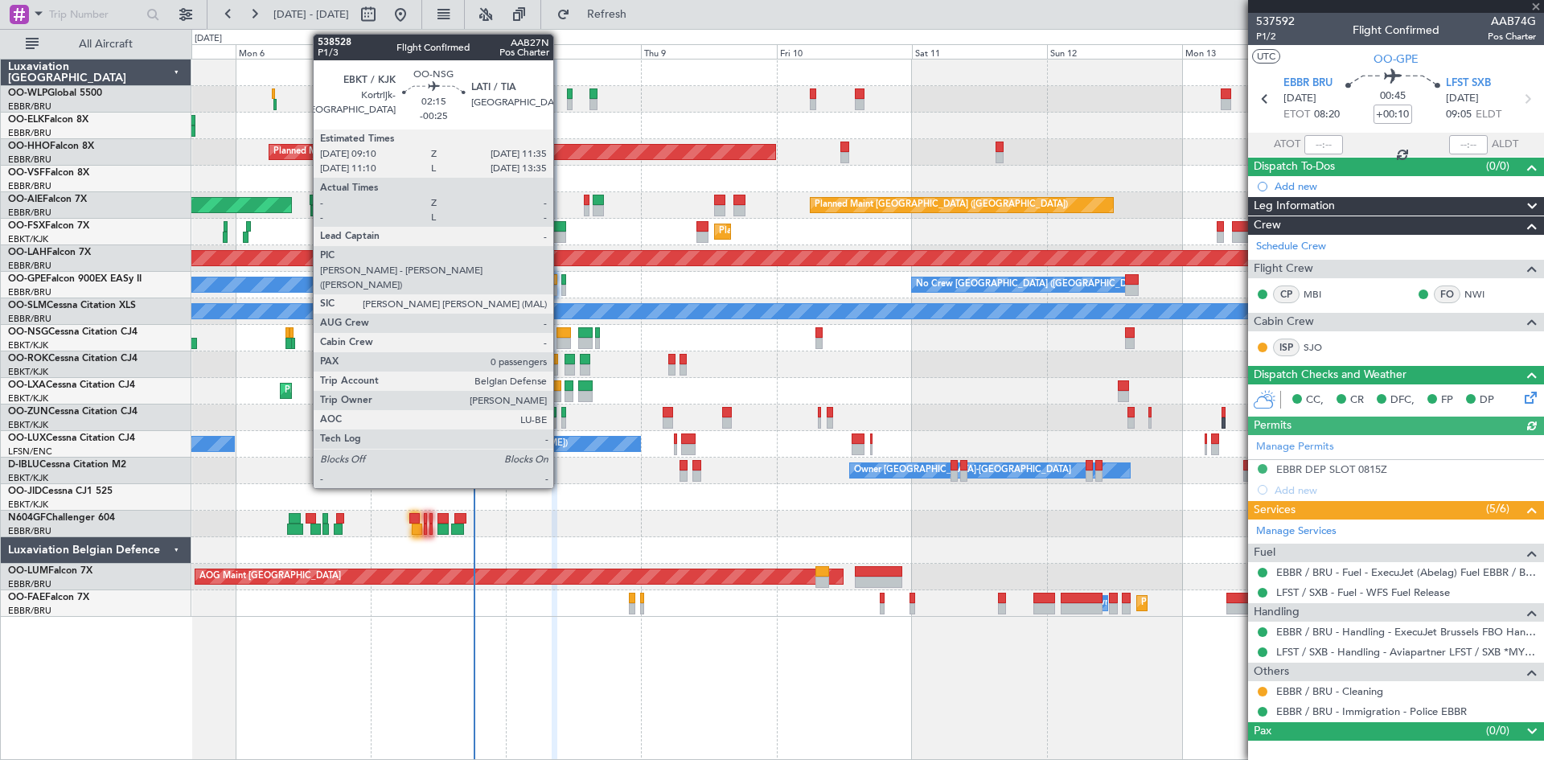
click at [561, 338] on div at bounding box center [564, 343] width 14 height 11
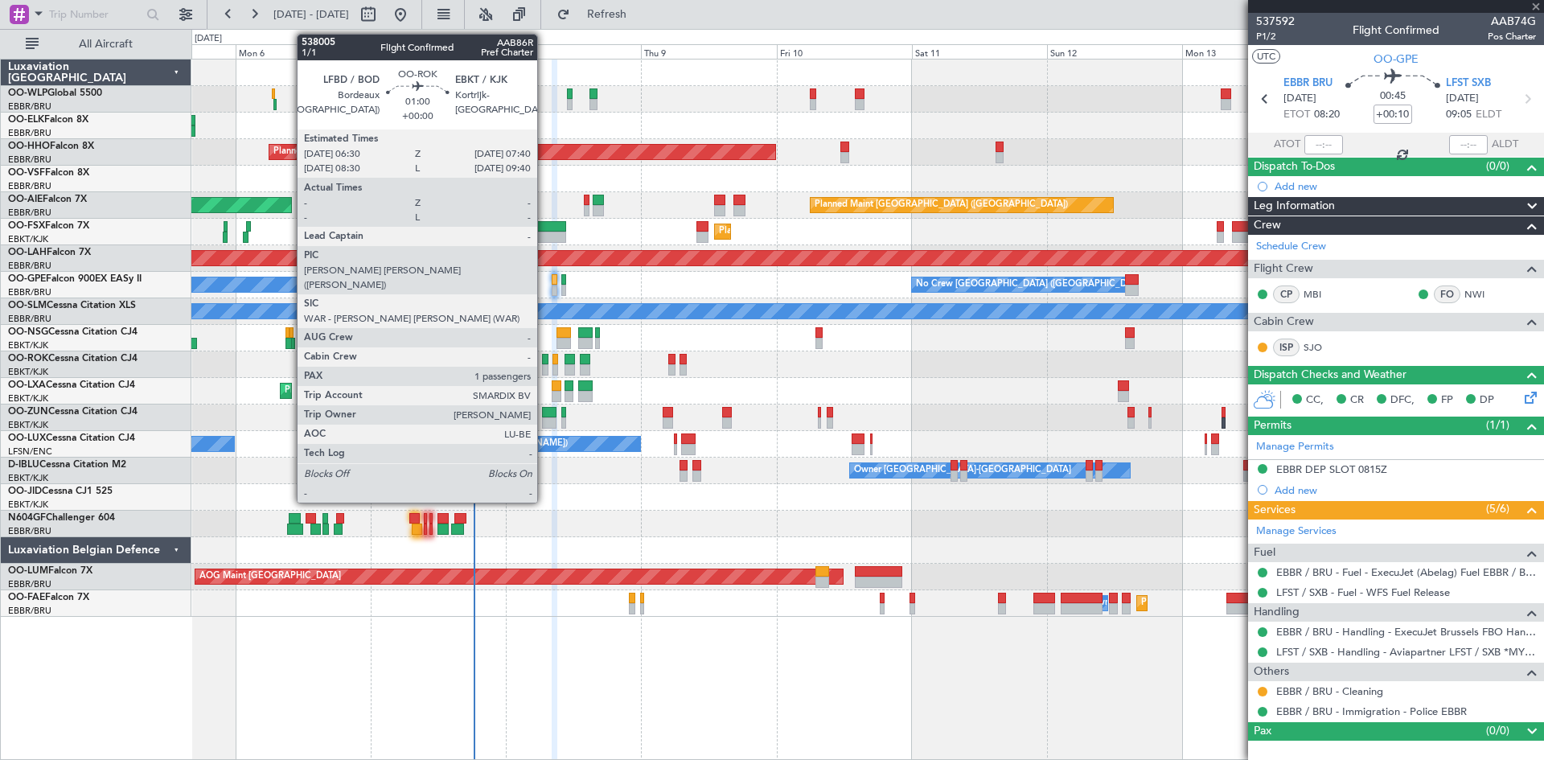
type input "-00:25"
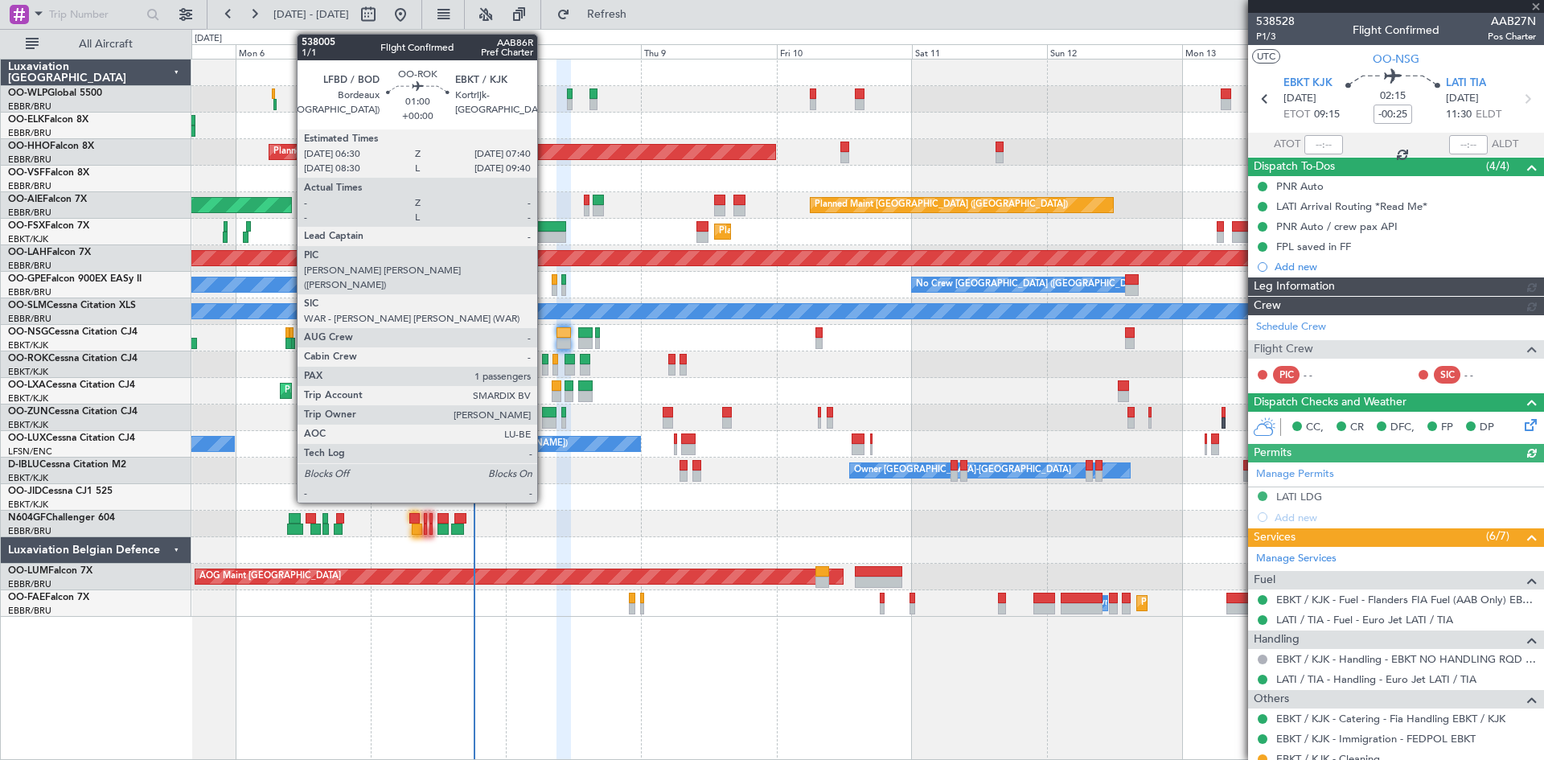
click at [545, 368] on div at bounding box center [545, 369] width 7 height 11
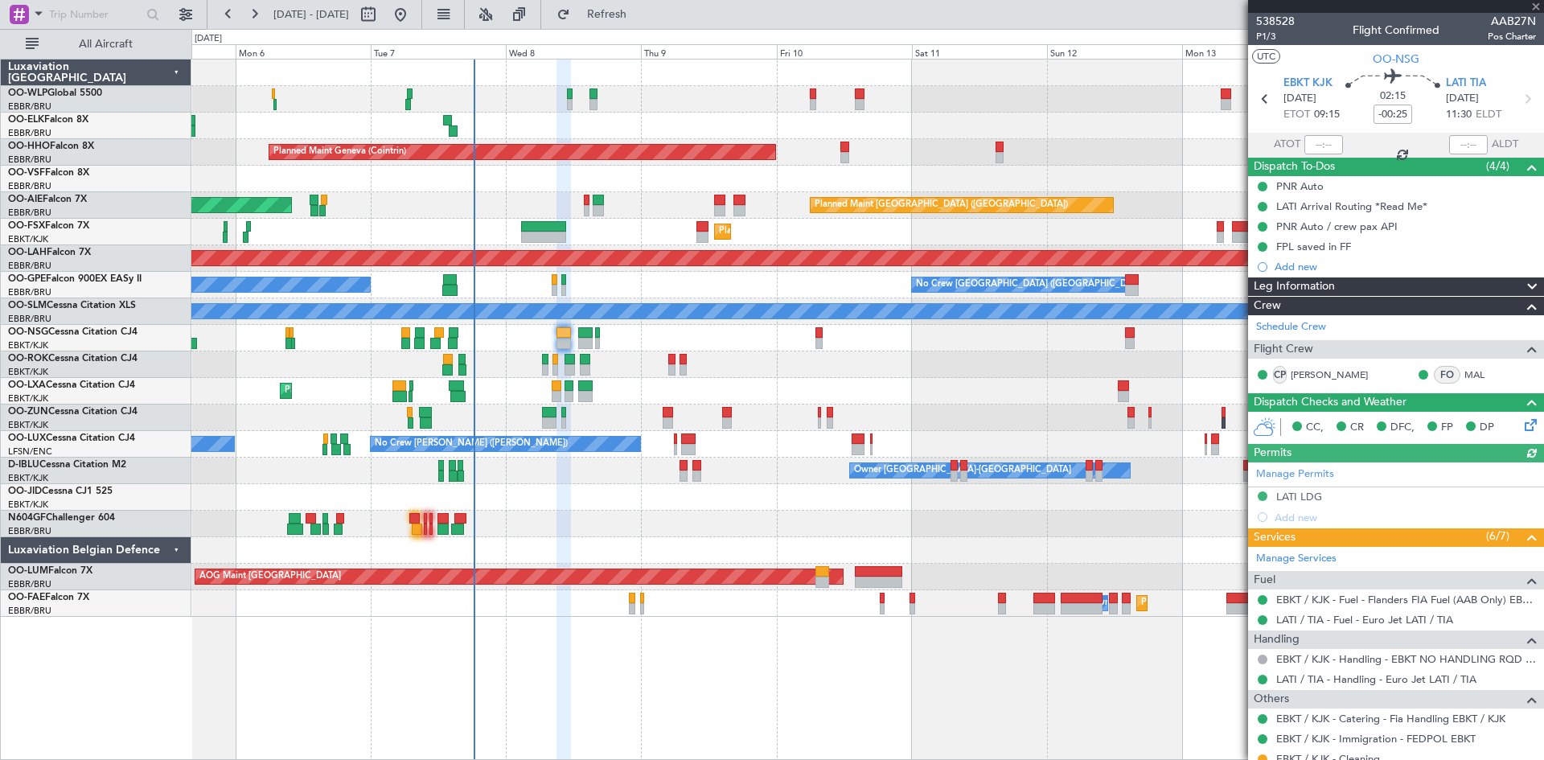
type input "1"
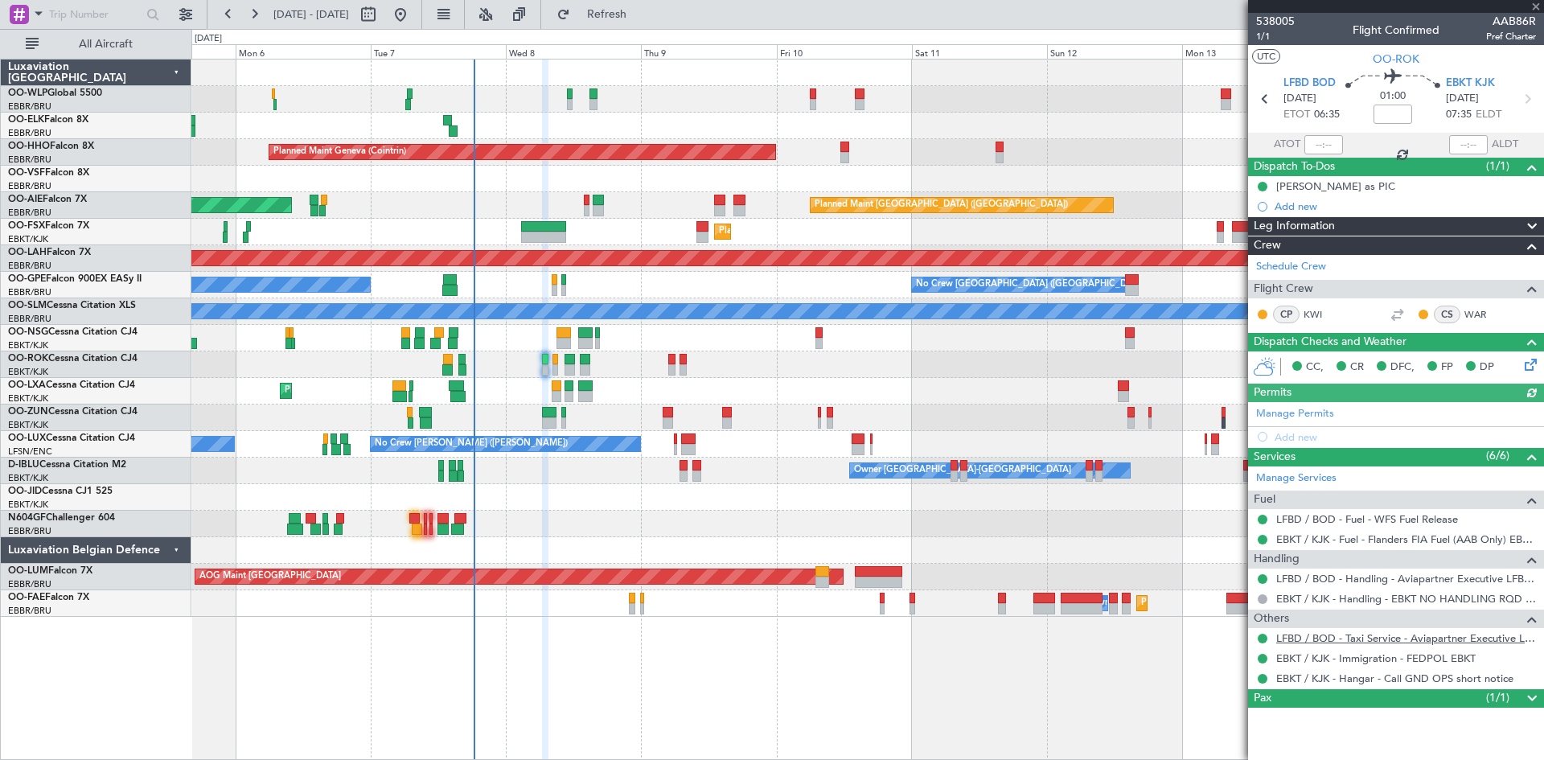
click at [1489, 637] on link "LFBD / BOD - Taxi Service - Aviapartner Executive LFBD****MYhandling*** / BOD" at bounding box center [1407, 638] width 260 height 14
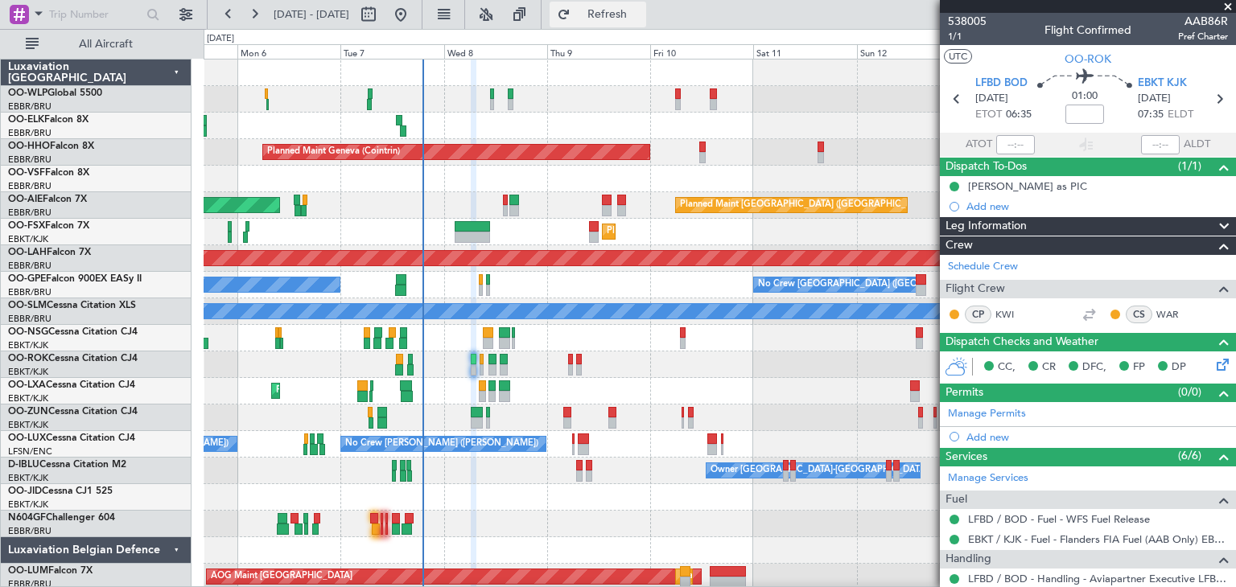
click at [630, 14] on span "Refresh" at bounding box center [608, 14] width 68 height 11
click at [635, 10] on span "Refresh" at bounding box center [608, 14] width 68 height 11
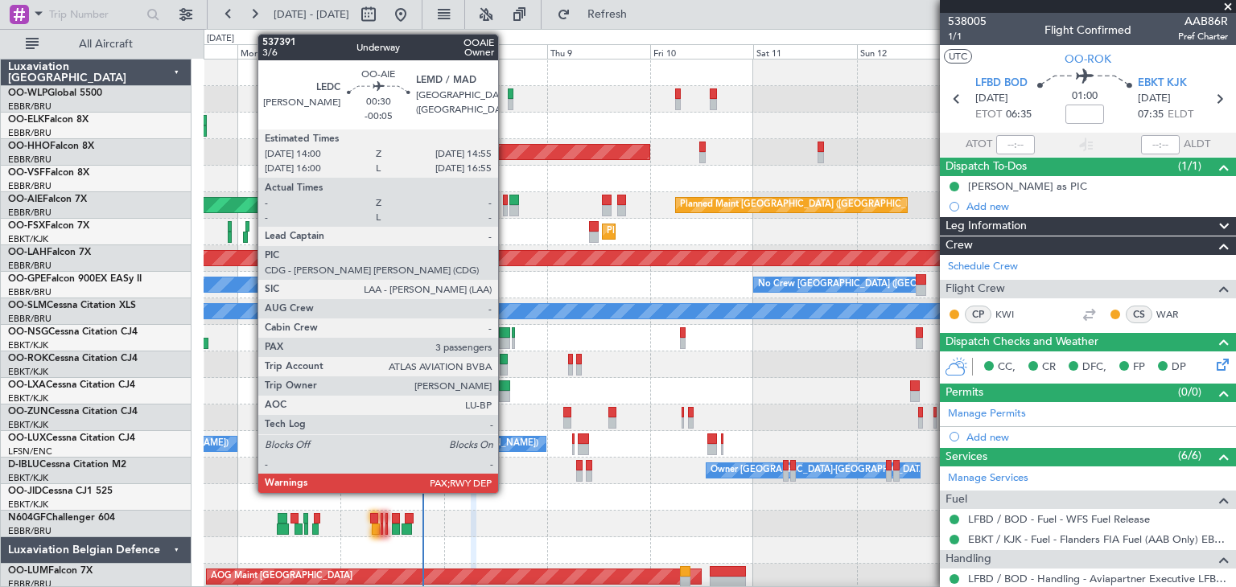
click at [505, 205] on div at bounding box center [505, 210] width 4 height 11
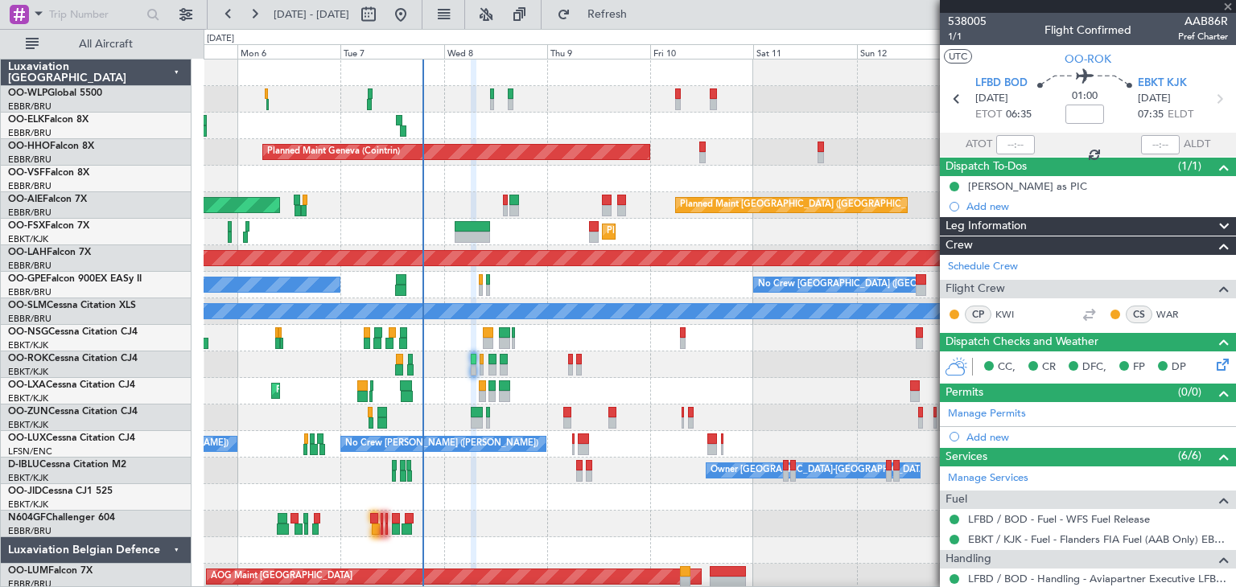
type input "-00:05"
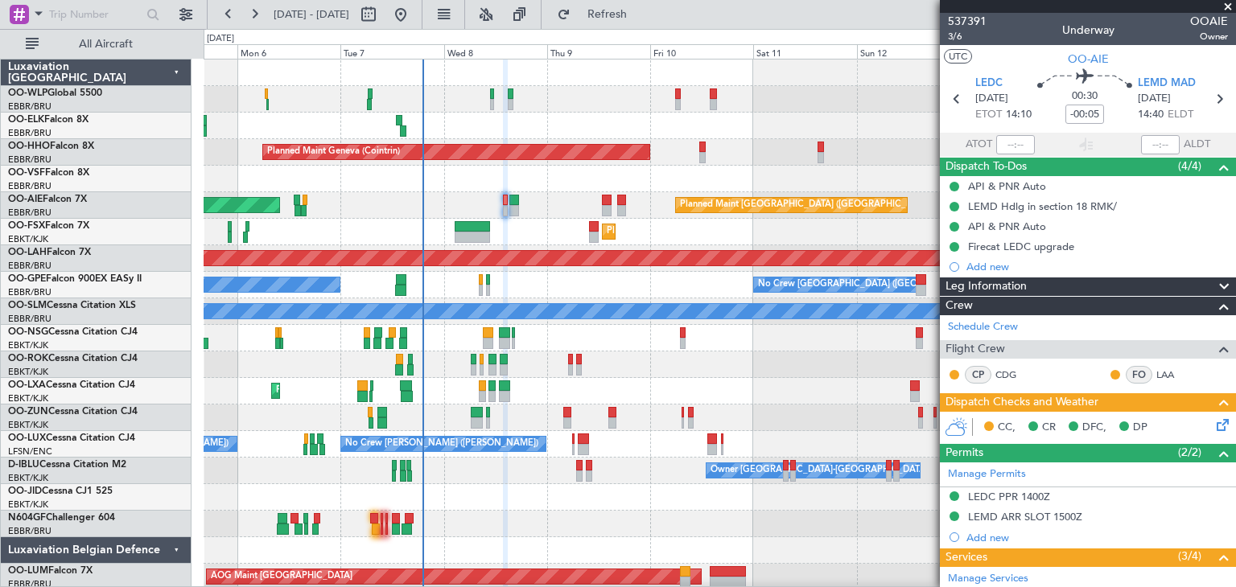
scroll to position [179, 0]
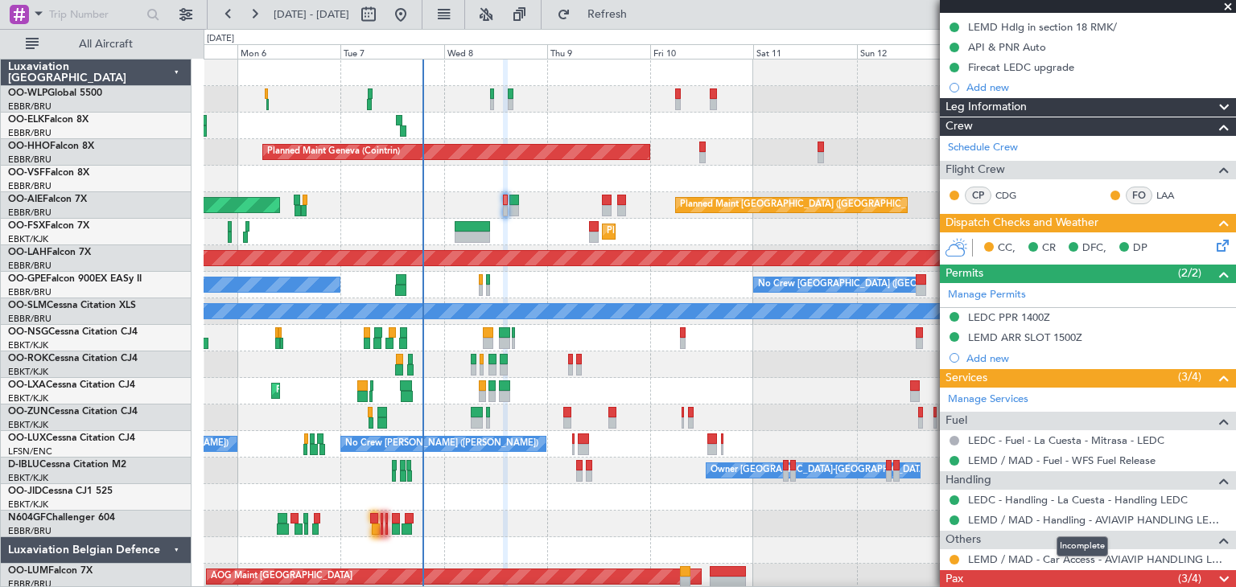
click at [1214, 575] on span at bounding box center [1223, 579] width 19 height 19
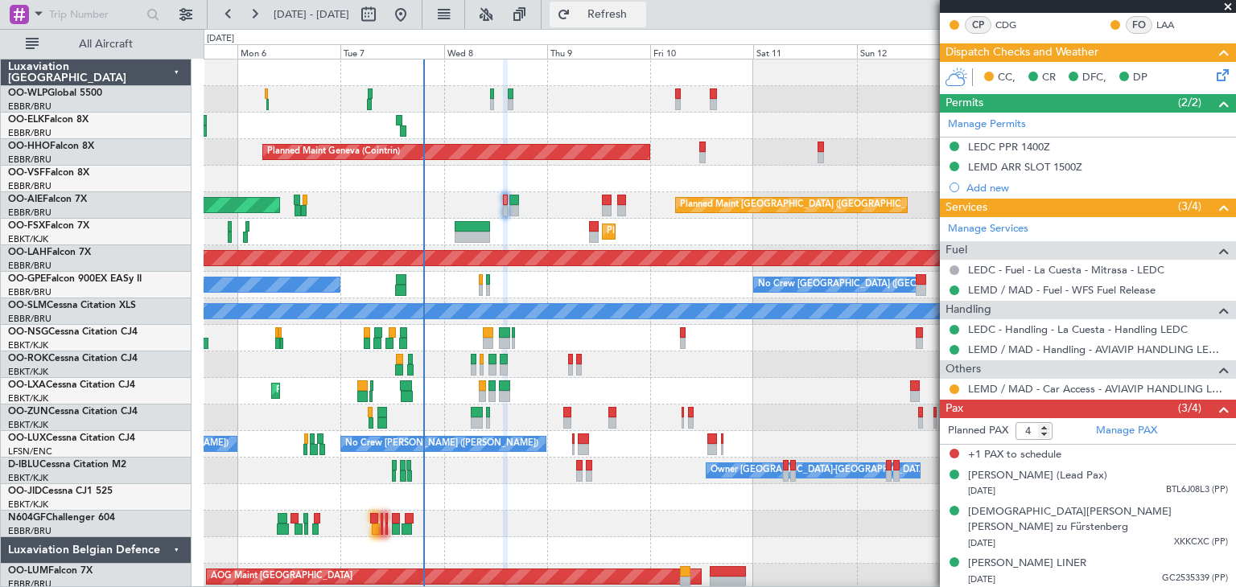
click at [641, 12] on span "Refresh" at bounding box center [608, 14] width 68 height 11
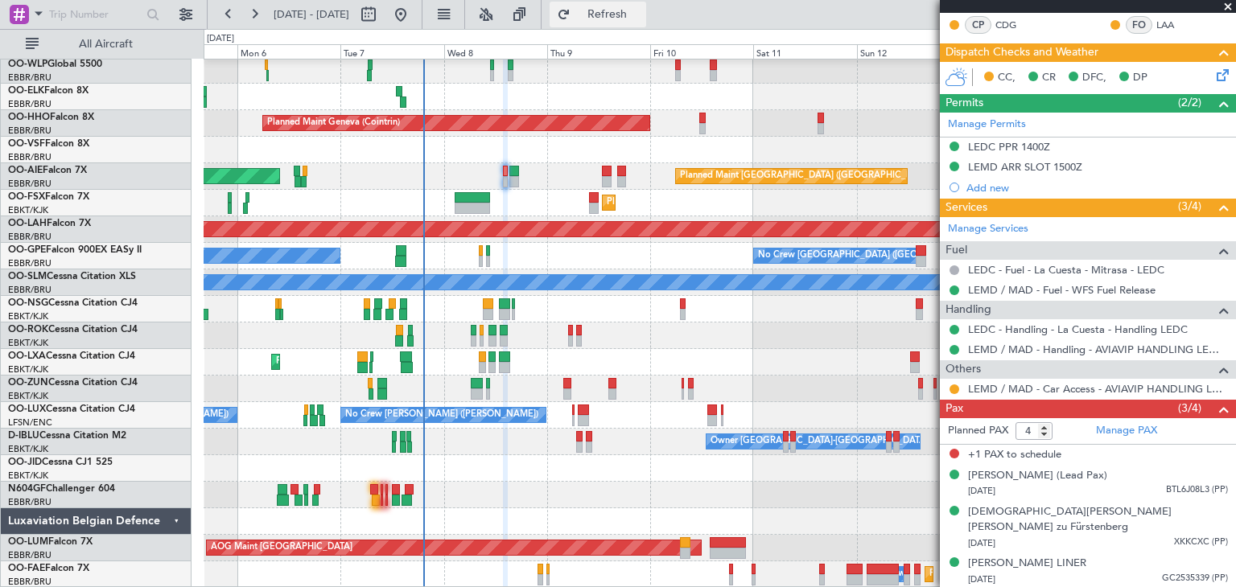
click at [641, 17] on span "Refresh" at bounding box center [608, 14] width 68 height 11
click at [641, 20] on span "Refresh" at bounding box center [608, 14] width 68 height 11
click at [641, 17] on span "Refresh" at bounding box center [608, 14] width 68 height 11
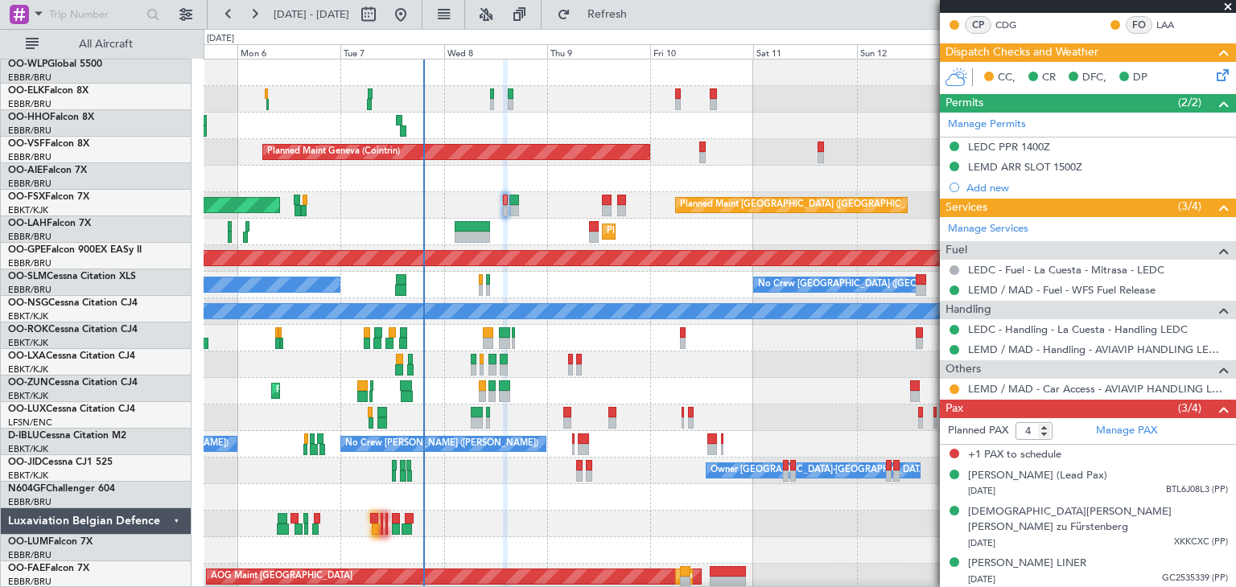
scroll to position [0, 0]
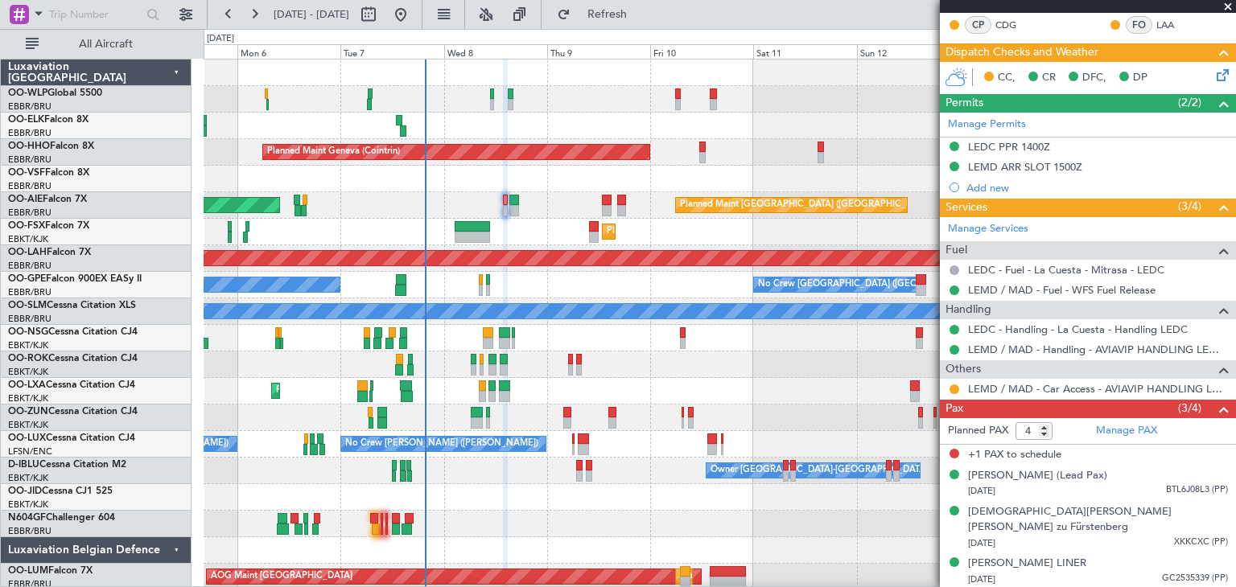
click at [1232, 1] on span at bounding box center [1227, 7] width 16 height 14
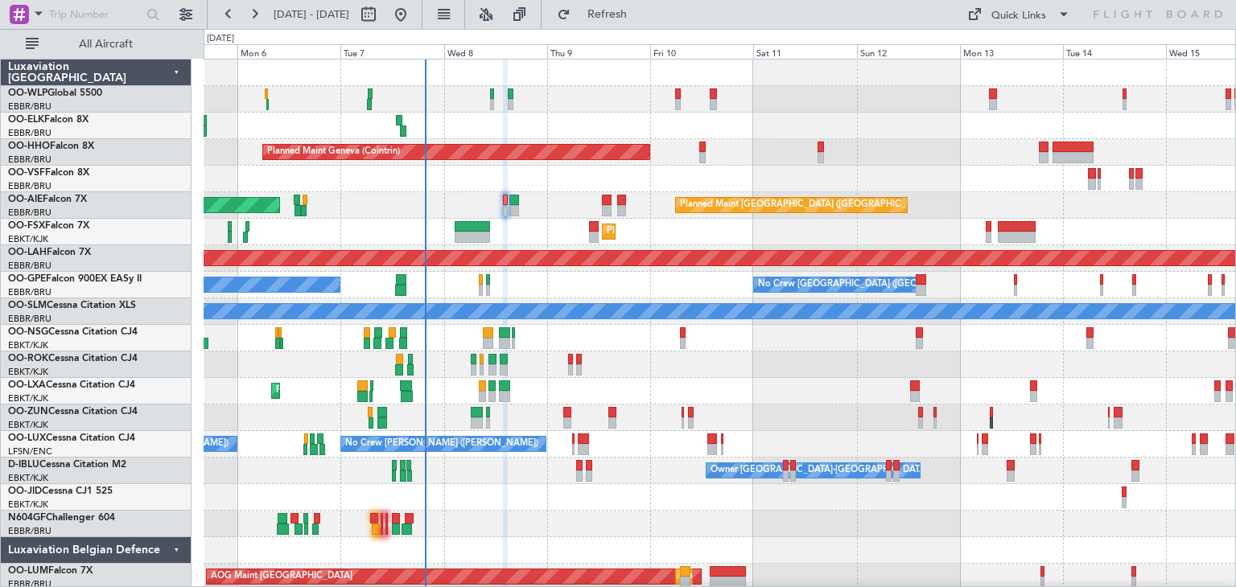
type input "0"
click at [641, 11] on span "Refresh" at bounding box center [608, 14] width 68 height 11
click at [639, 14] on span "Refresh" at bounding box center [608, 14] width 68 height 11
click at [641, 17] on span "Refresh" at bounding box center [608, 14] width 68 height 11
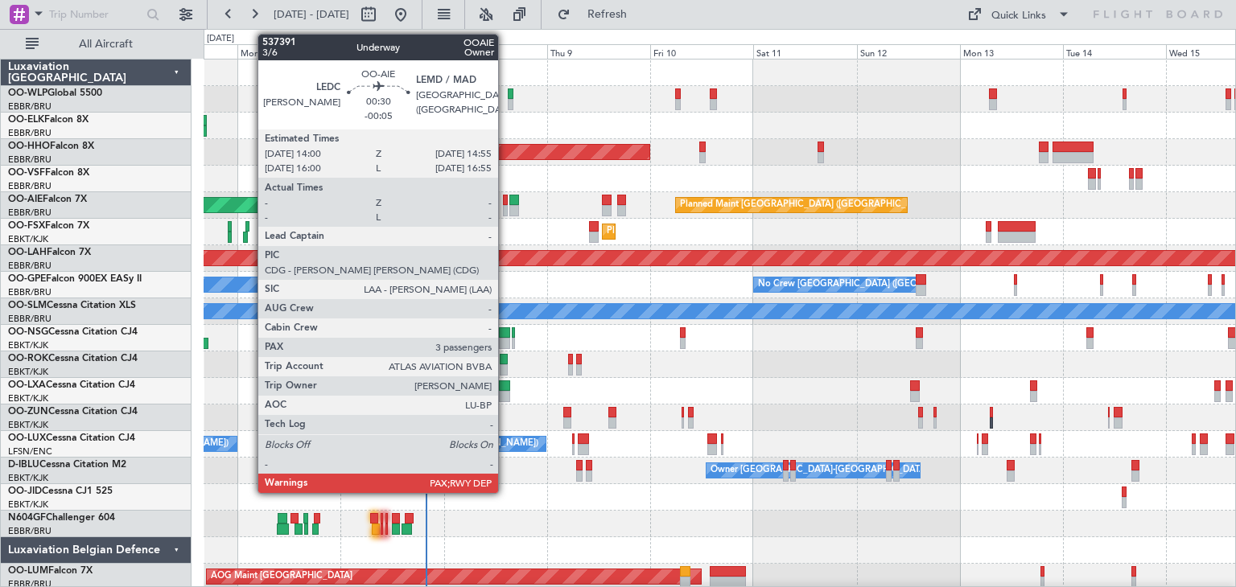
click at [505, 207] on div at bounding box center [505, 210] width 4 height 11
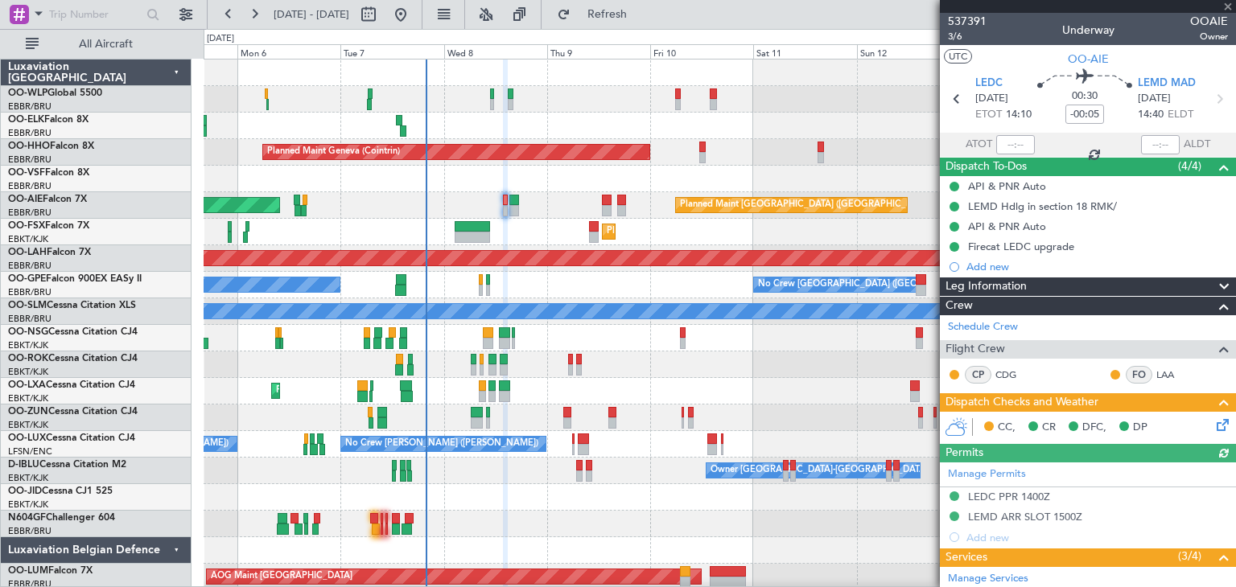
click at [1213, 421] on icon at bounding box center [1219, 422] width 13 height 13
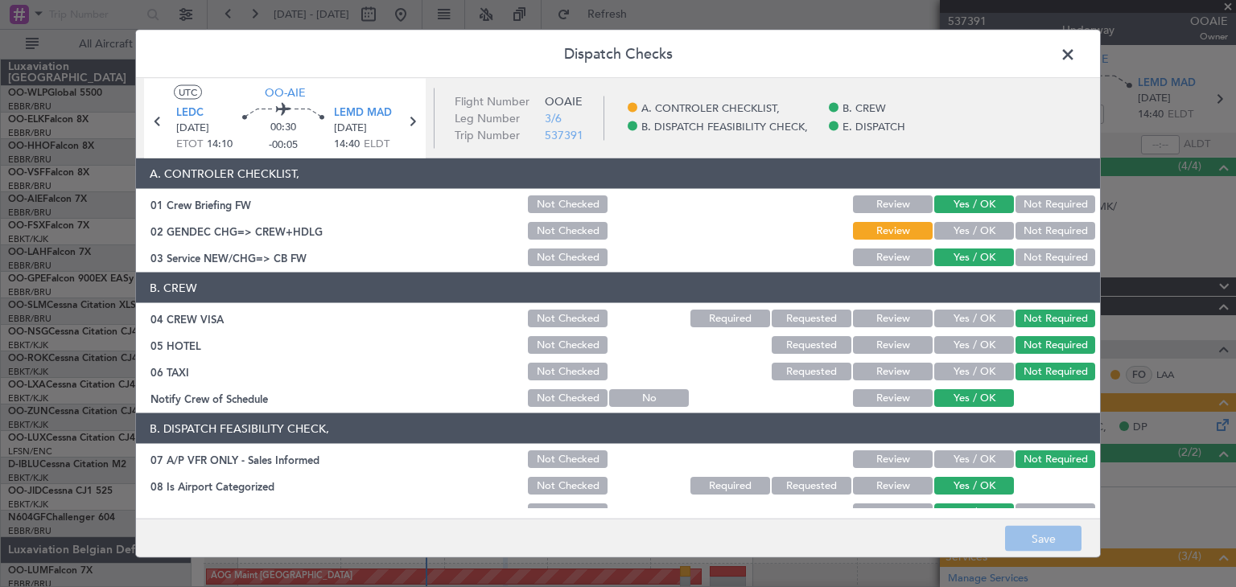
click at [970, 229] on button "Yes / OK" at bounding box center [974, 231] width 80 height 18
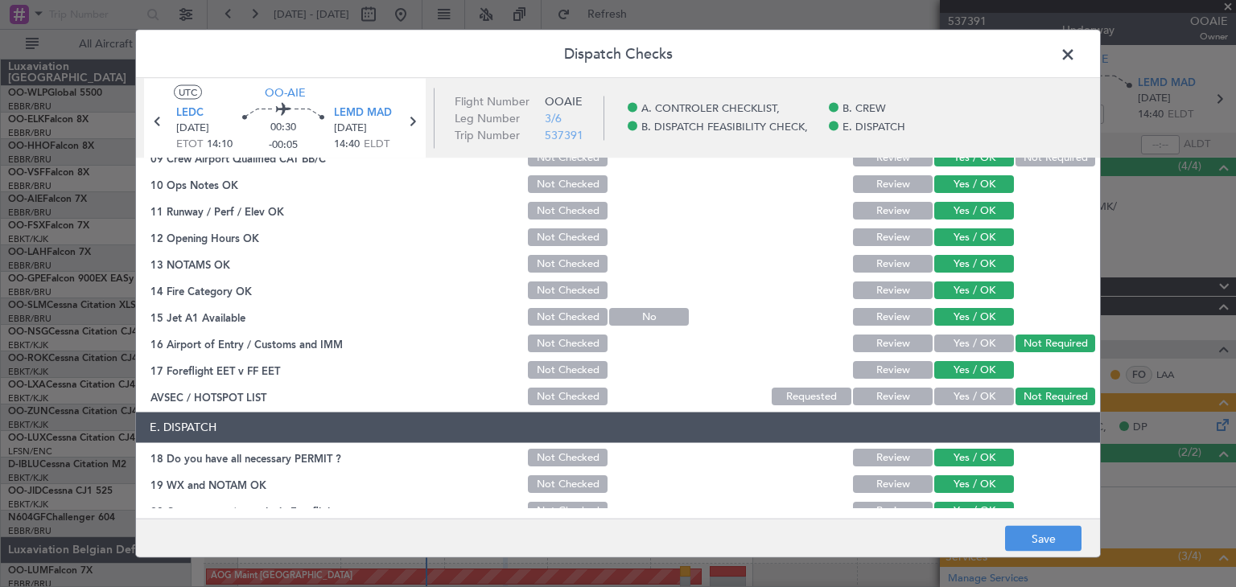
scroll to position [399, 0]
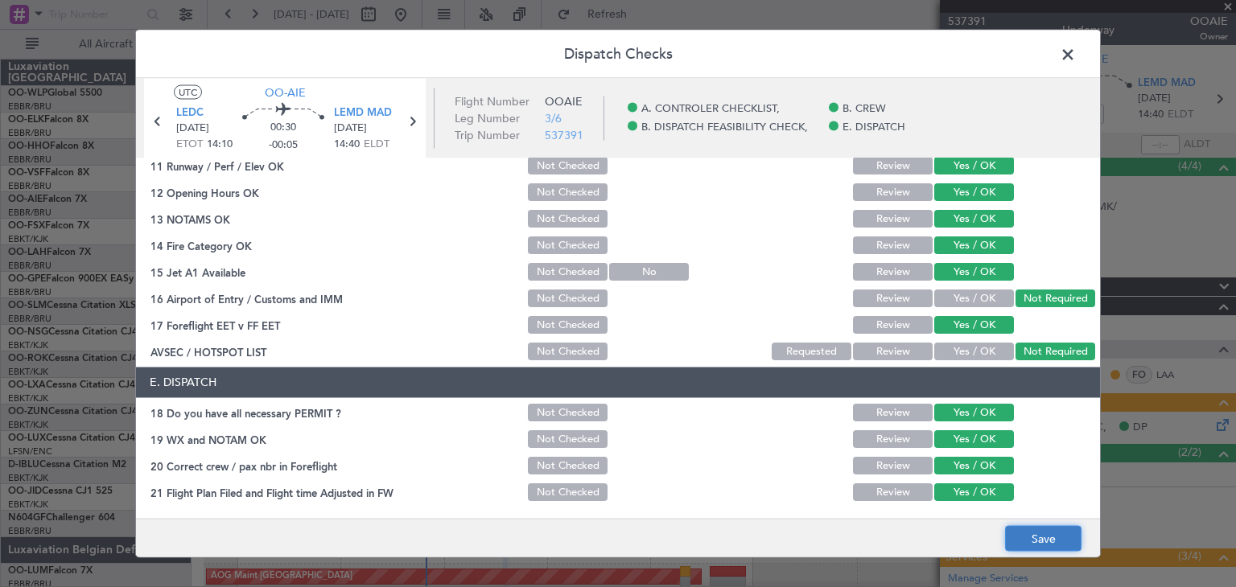
click at [1063, 535] on button "Save" at bounding box center [1043, 539] width 76 height 26
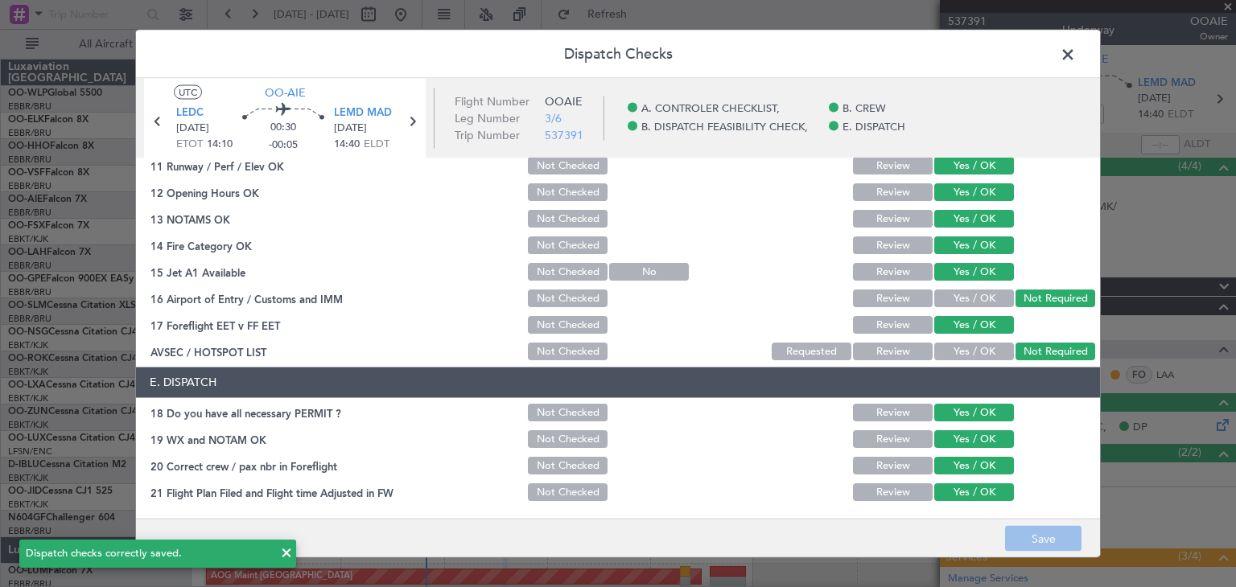
click at [1075, 64] on span at bounding box center [1075, 59] width 0 height 32
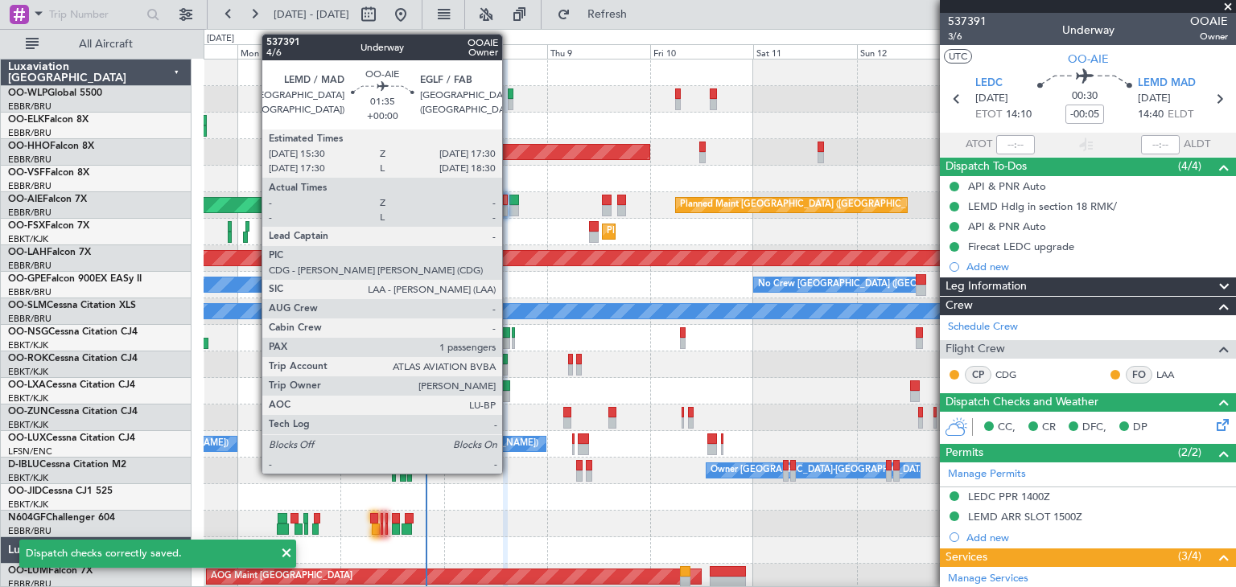
click at [509, 203] on div at bounding box center [513, 200] width 9 height 11
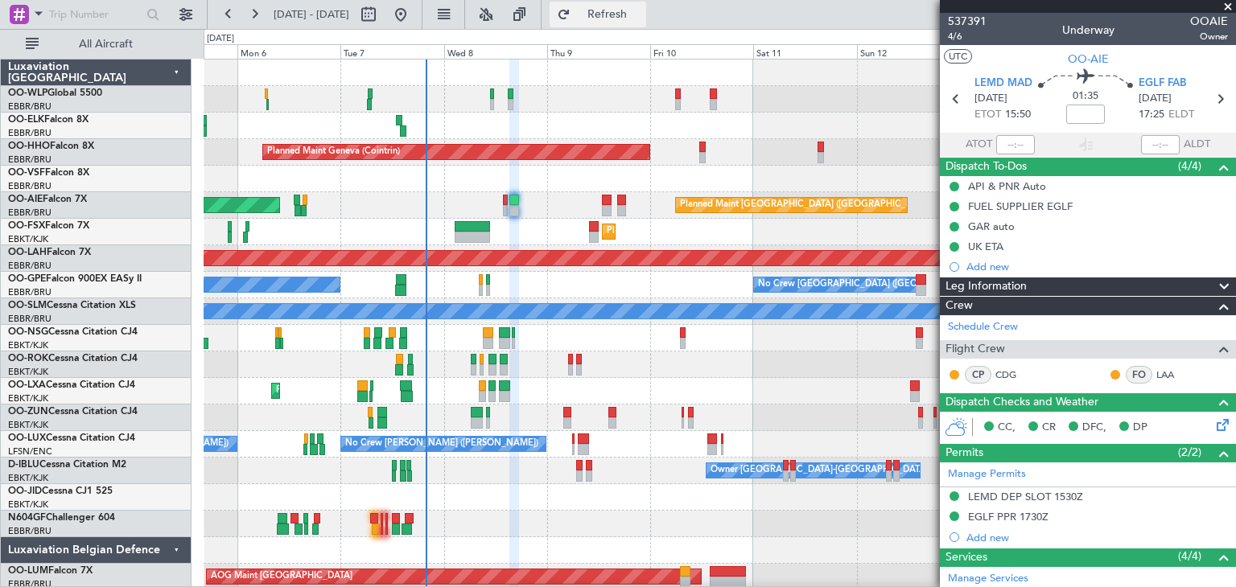
click at [646, 7] on button "Refresh" at bounding box center [597, 15] width 97 height 26
click at [646, 7] on button "Refreshing..." at bounding box center [597, 15] width 97 height 26
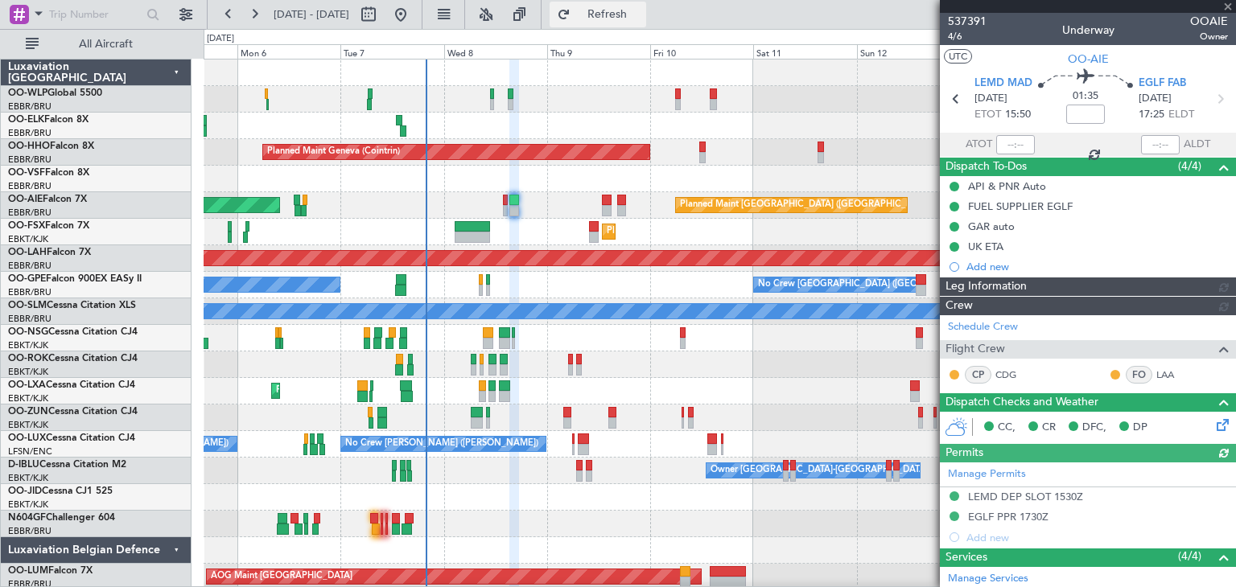
click at [646, 7] on button "Refresh" at bounding box center [597, 15] width 97 height 26
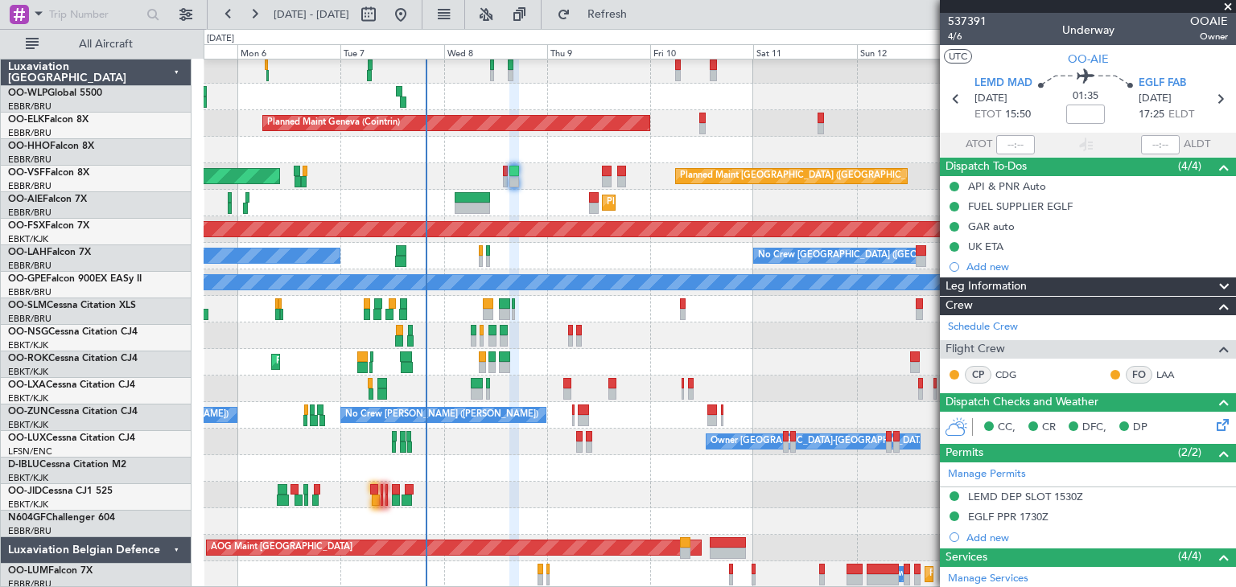
scroll to position [29, 0]
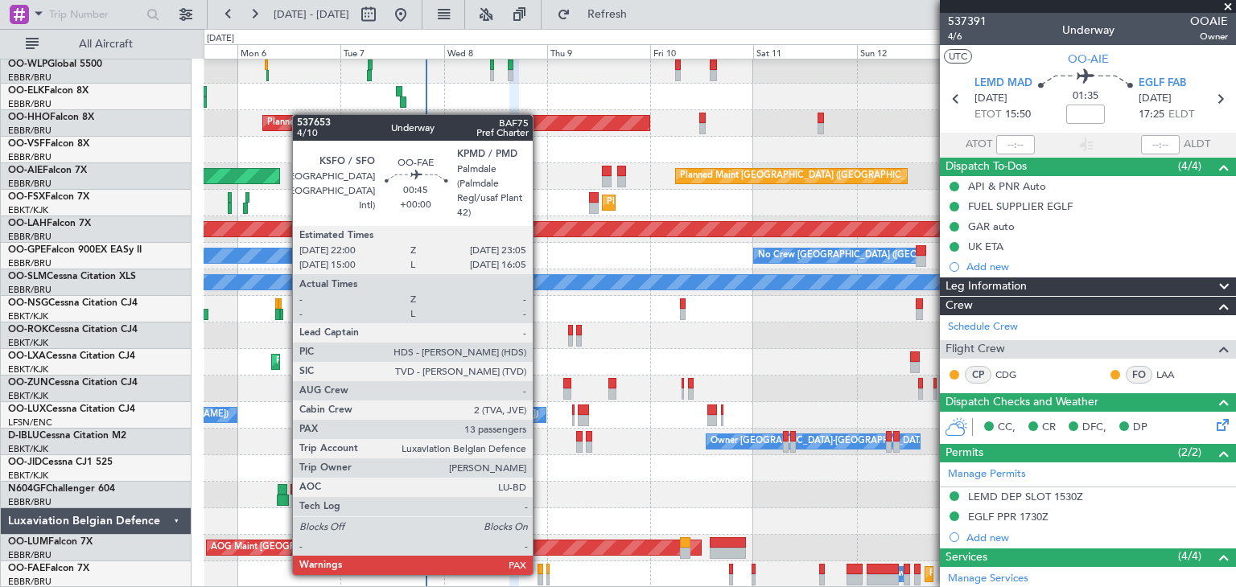
click at [540, 574] on div at bounding box center [539, 579] width 5 height 11
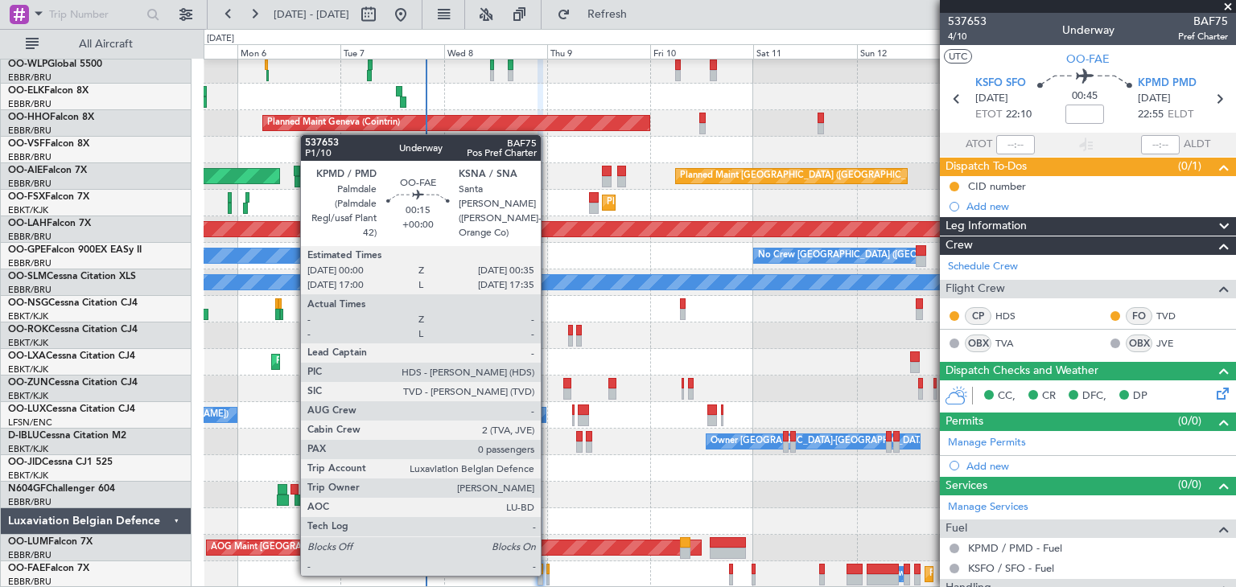
click at [548, 574] on div at bounding box center [547, 579] width 3 height 11
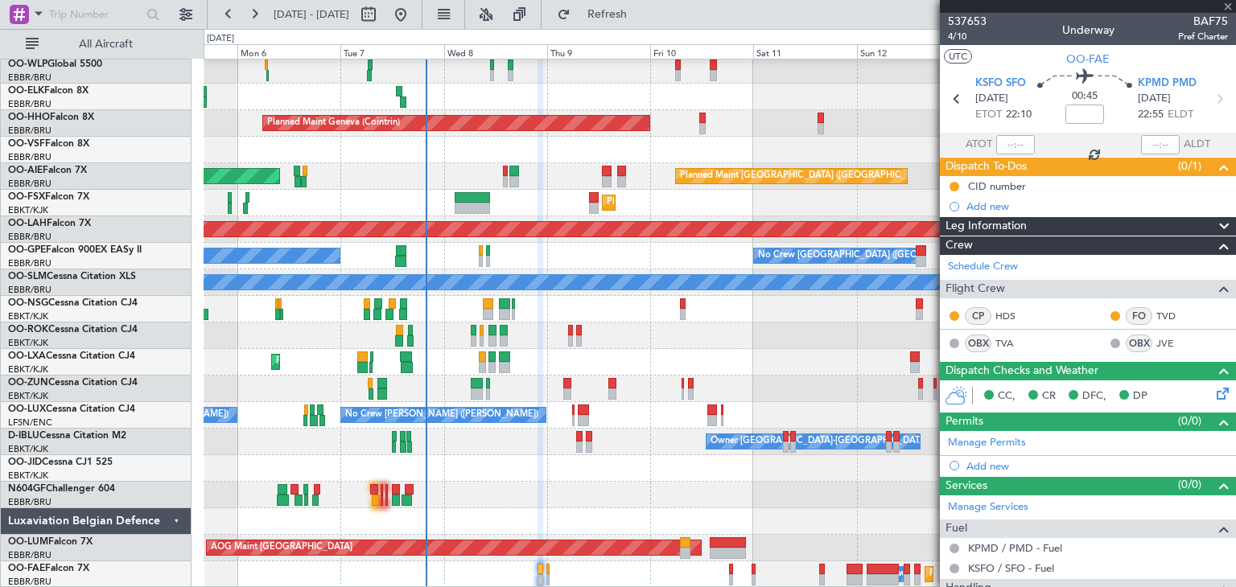
type input "0"
